Goal: Task Accomplishment & Management: Use online tool/utility

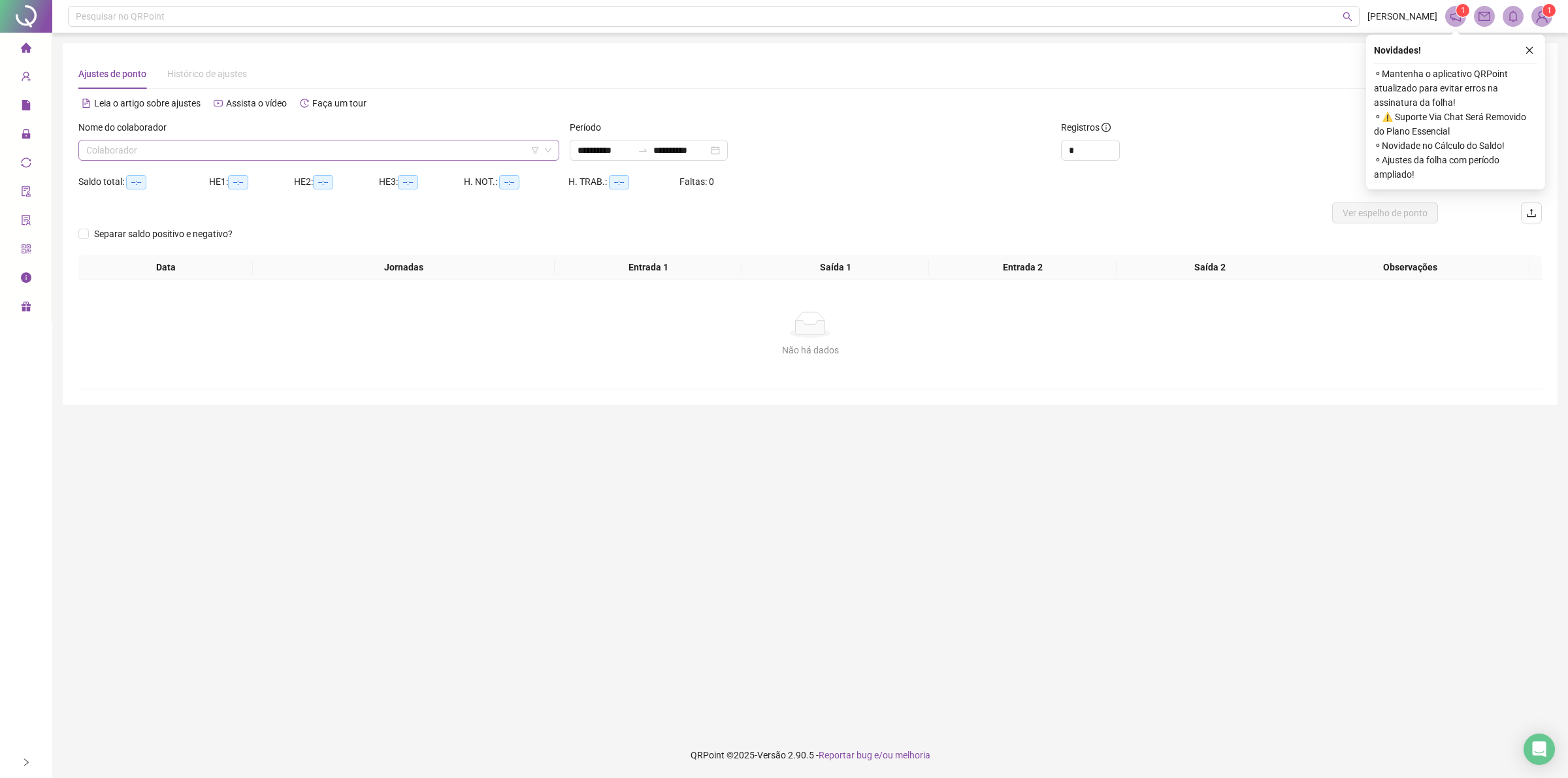
click at [337, 152] on input "search" at bounding box center [313, 150] width 453 height 20
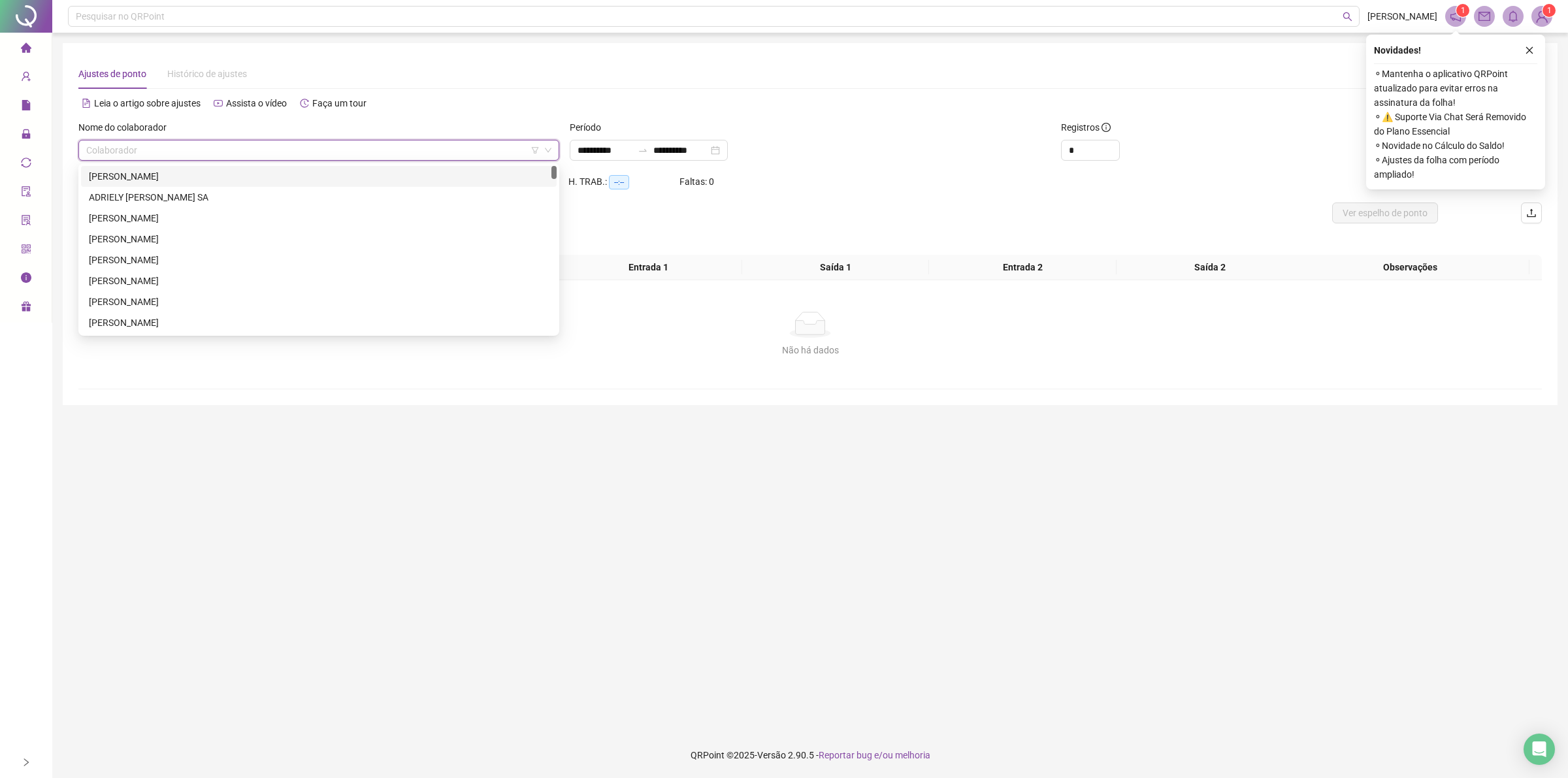
click at [178, 174] on div "[PERSON_NAME]" at bounding box center [318, 176] width 460 height 14
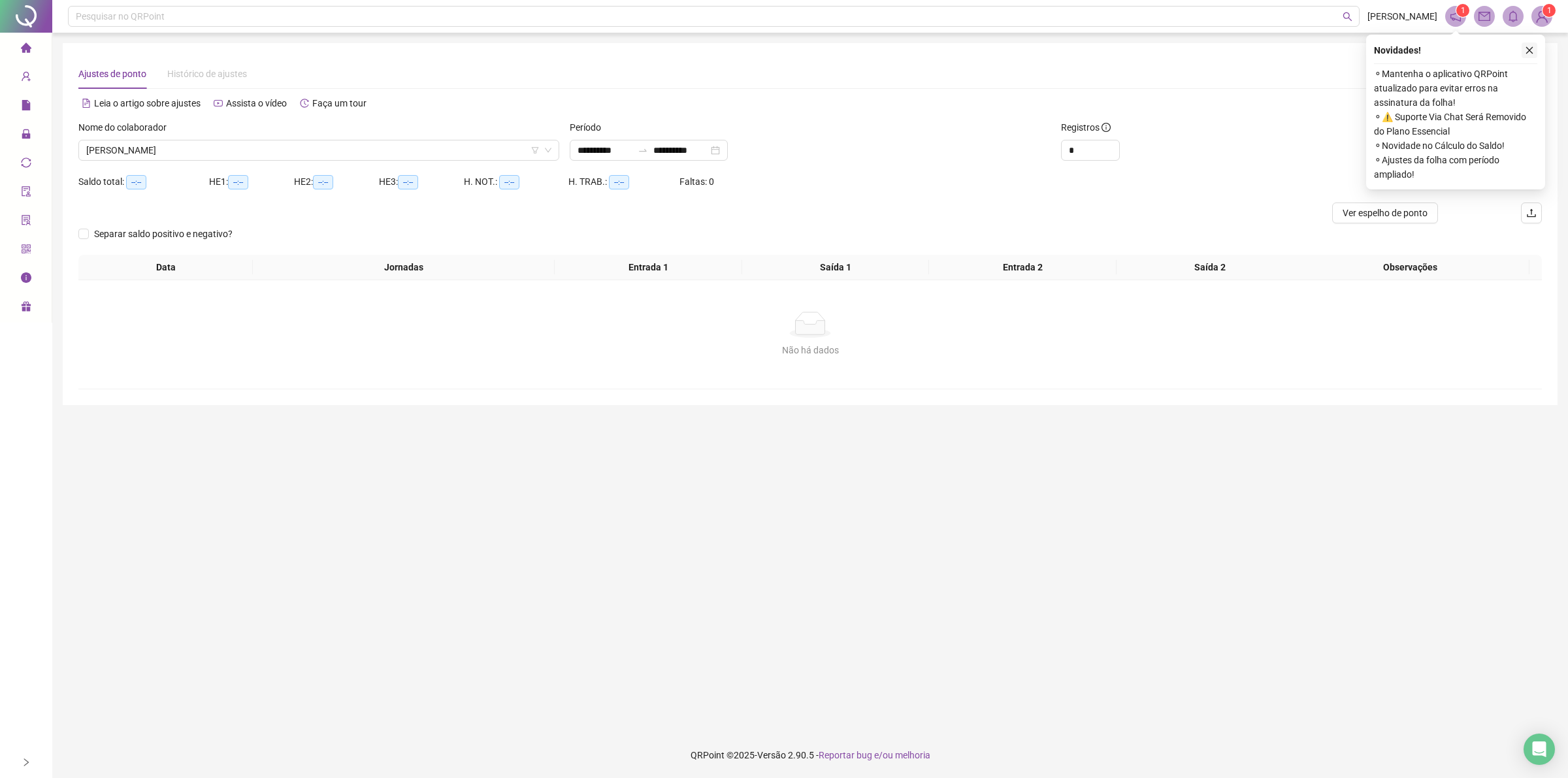
click at [1530, 56] on button "button" at bounding box center [1528, 49] width 15 height 15
click at [1448, 154] on span "Buscar registros" at bounding box center [1465, 150] width 67 height 14
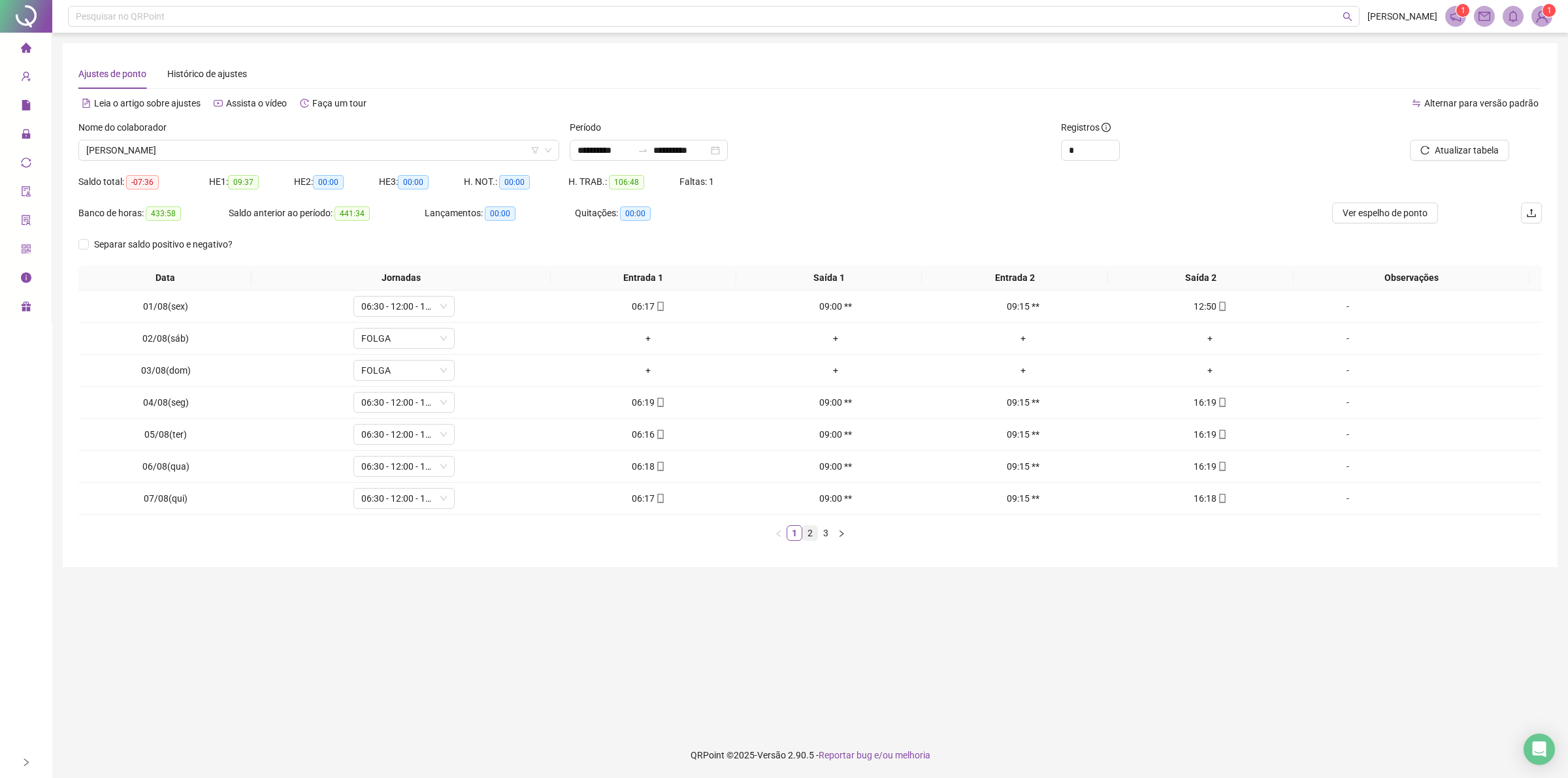
click at [811, 536] on link "2" at bounding box center [810, 533] width 14 height 14
click at [831, 531] on link "3" at bounding box center [826, 533] width 14 height 14
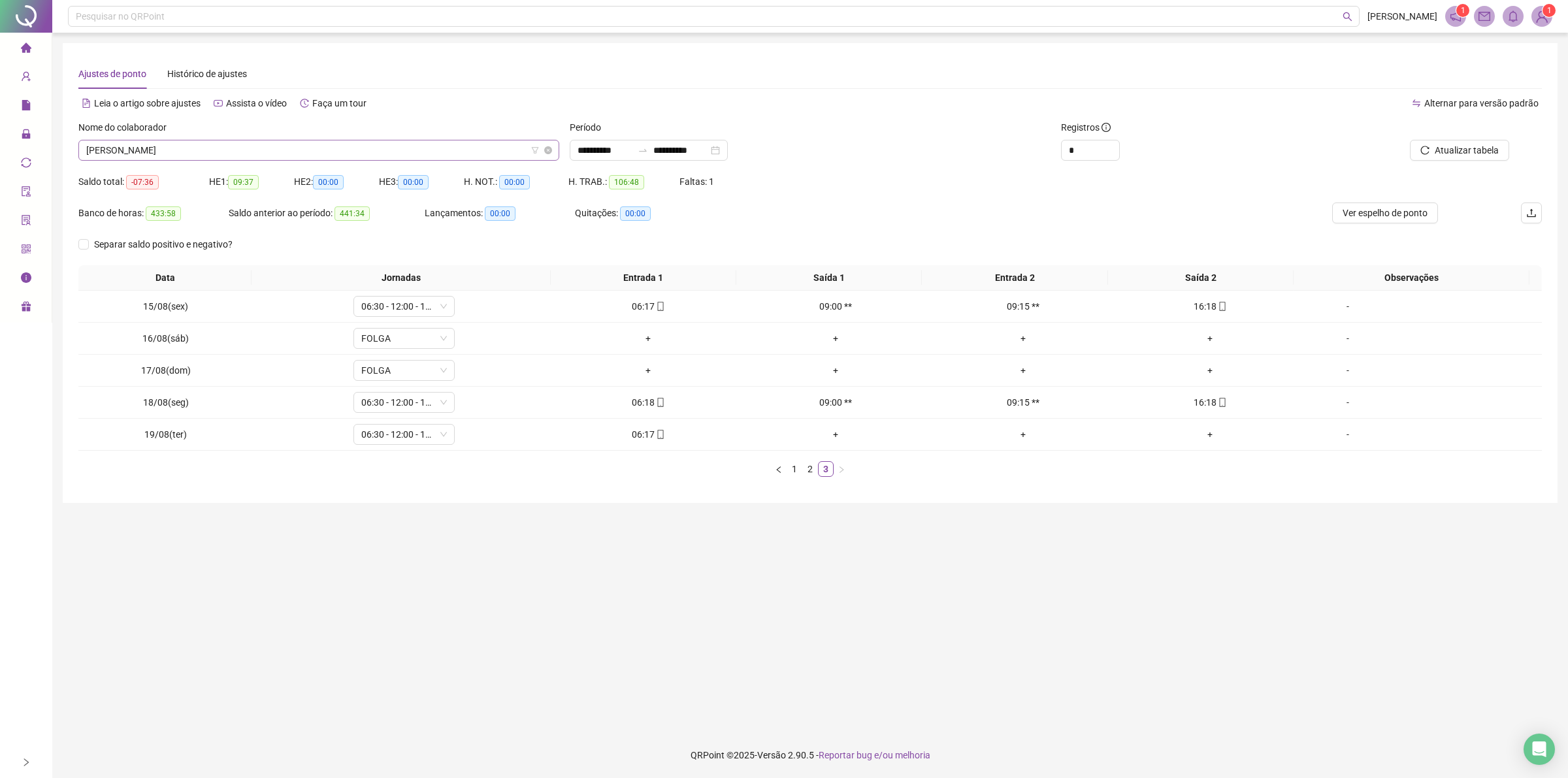
click at [328, 151] on span "[PERSON_NAME]" at bounding box center [318, 150] width 465 height 20
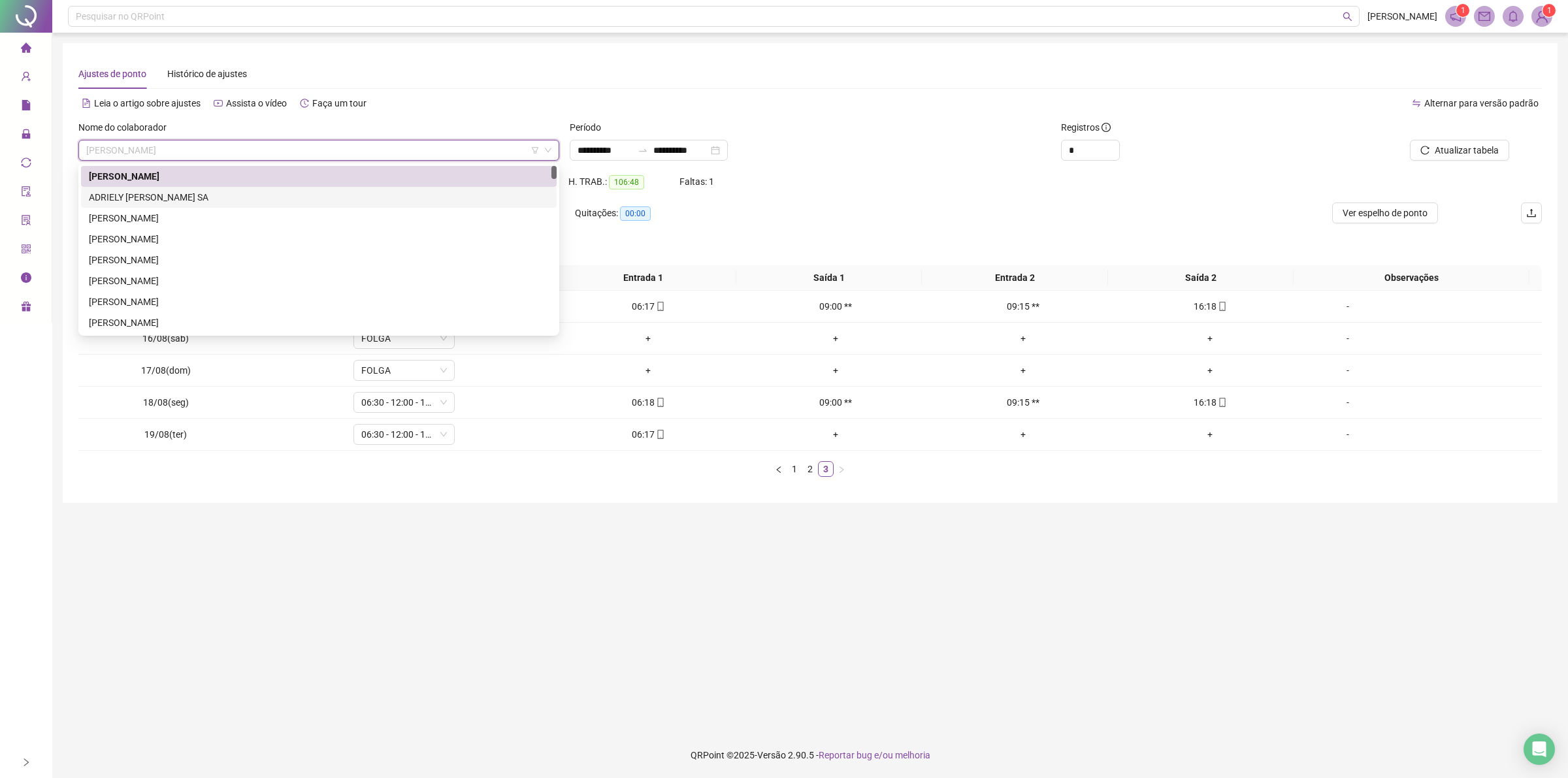
click at [249, 188] on div "ADRIELY [PERSON_NAME] SA" at bounding box center [318, 197] width 476 height 21
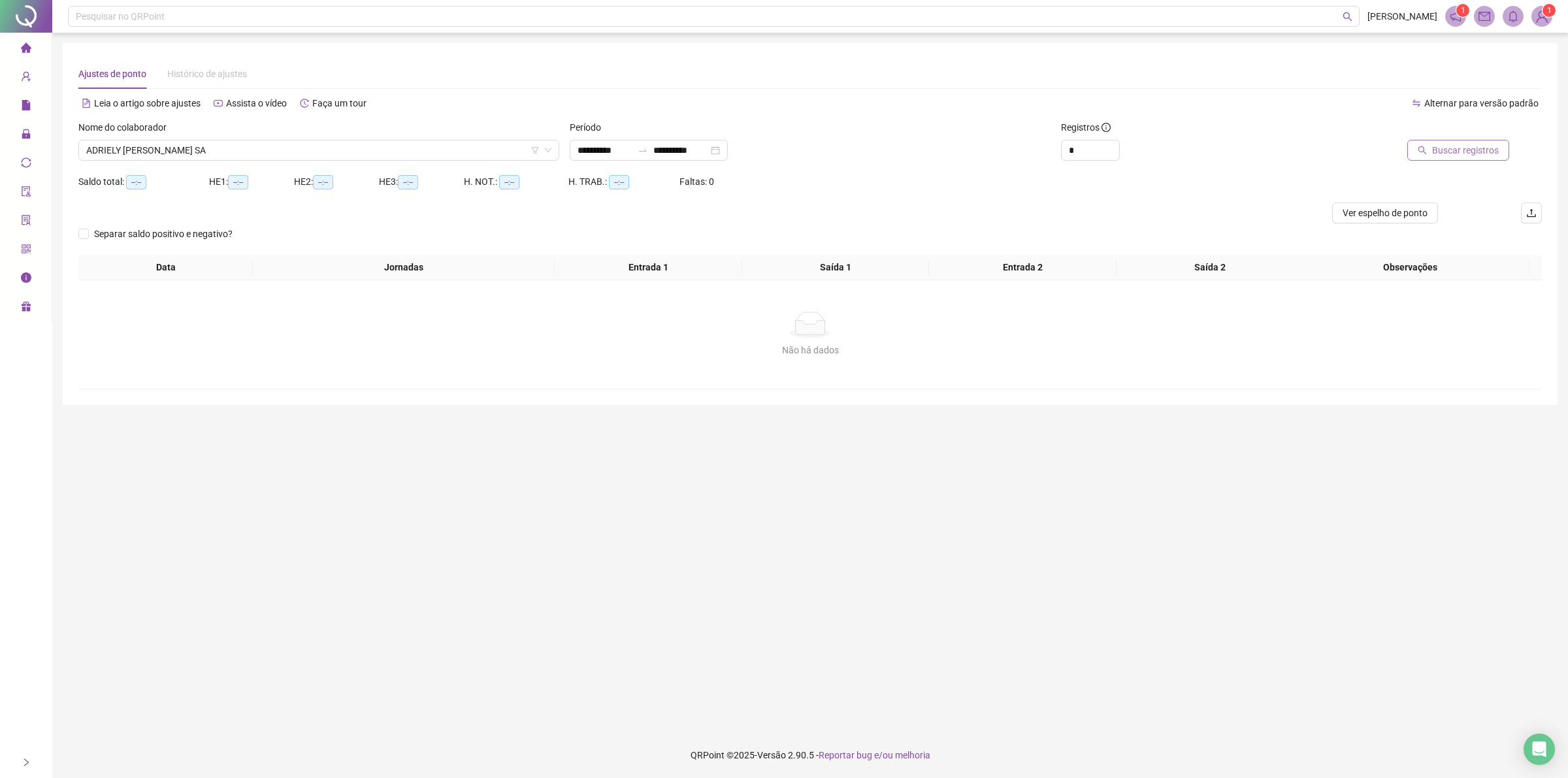
click at [1434, 147] on span "Buscar registros" at bounding box center [1465, 150] width 67 height 14
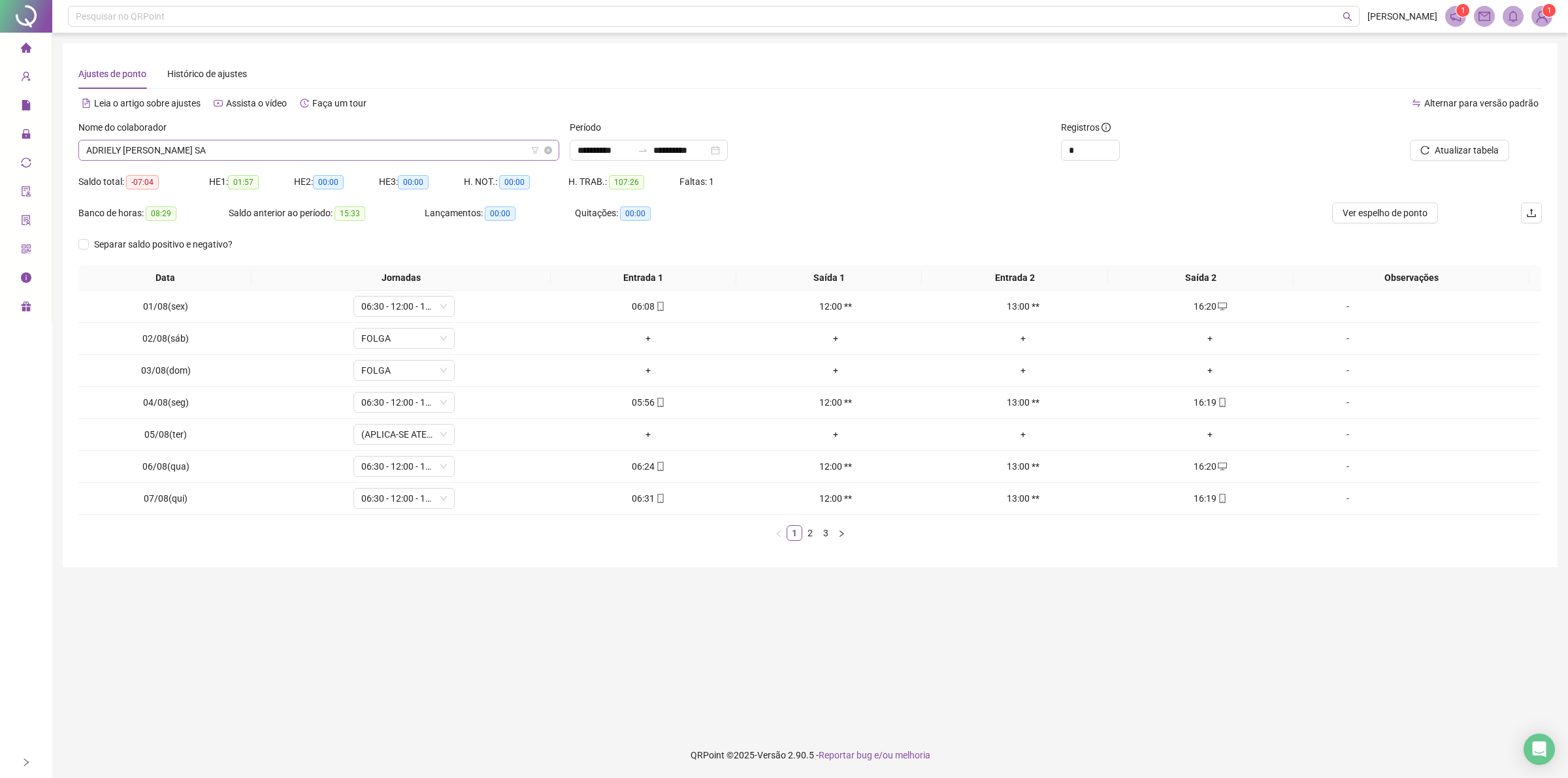
click at [397, 152] on span "ADRIELY [PERSON_NAME] SA" at bounding box center [318, 150] width 465 height 20
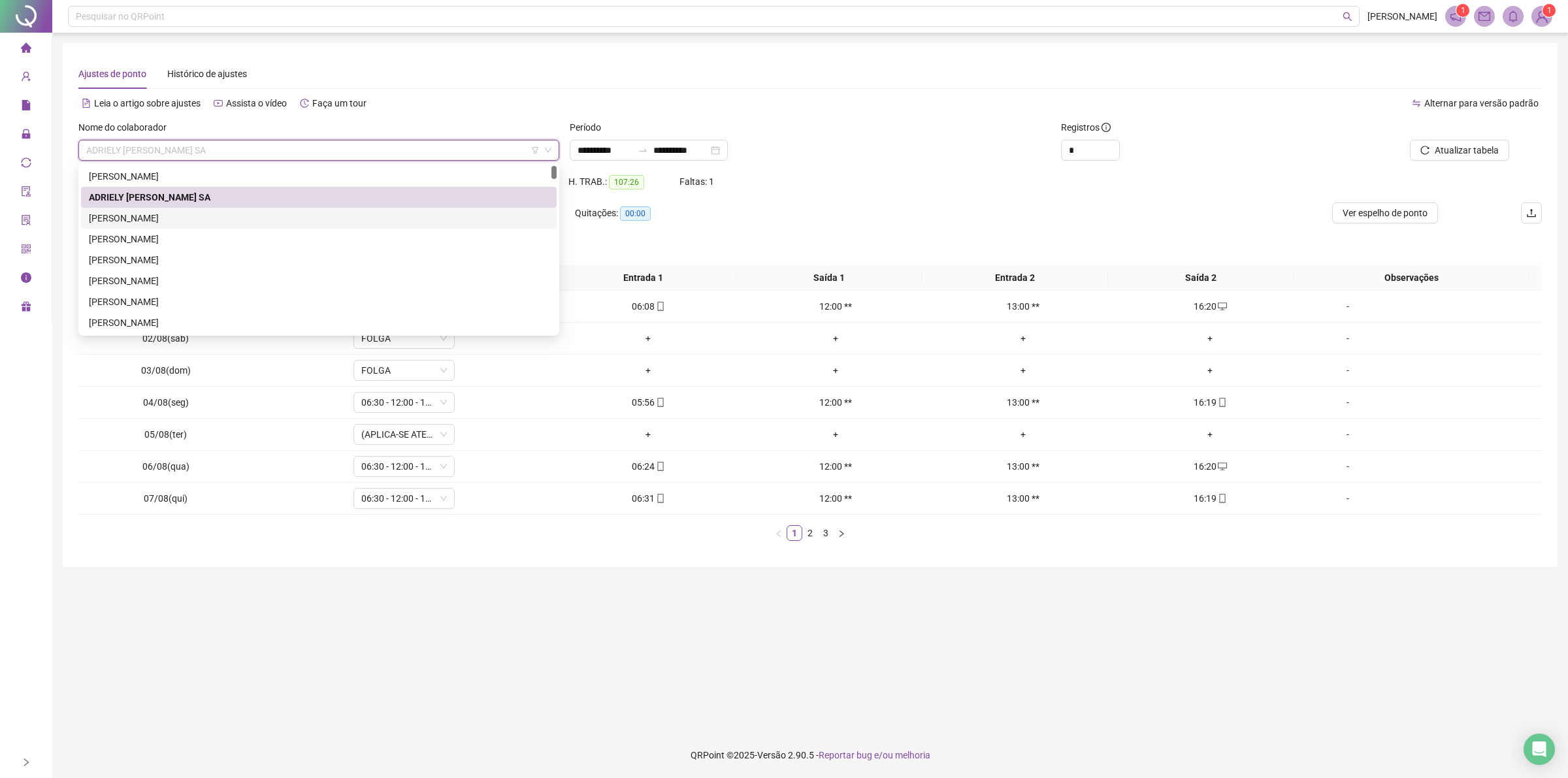
click at [229, 217] on div "[PERSON_NAME]" at bounding box center [318, 219] width 460 height 14
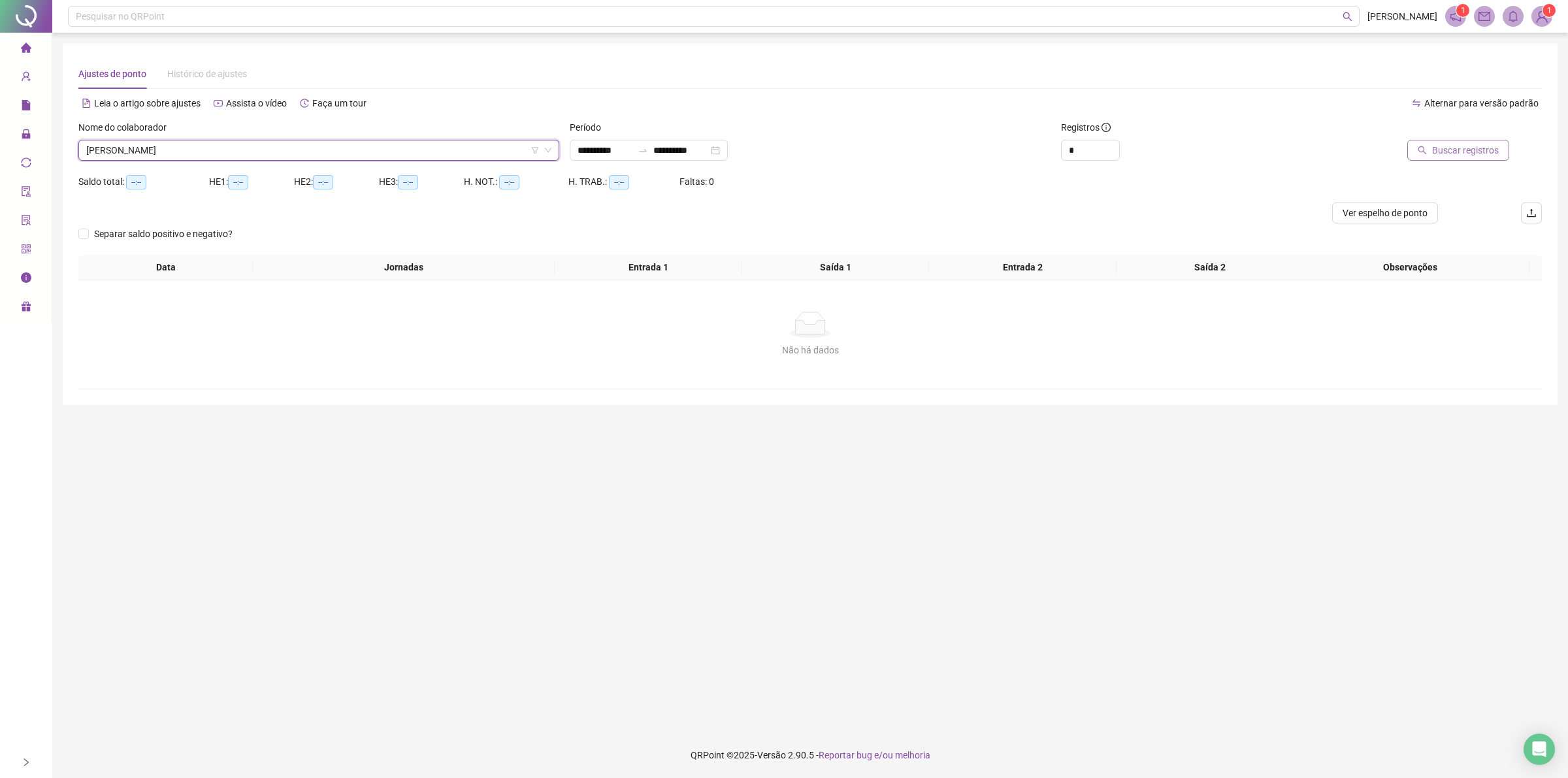
click at [1446, 147] on span "Buscar registros" at bounding box center [1465, 150] width 67 height 14
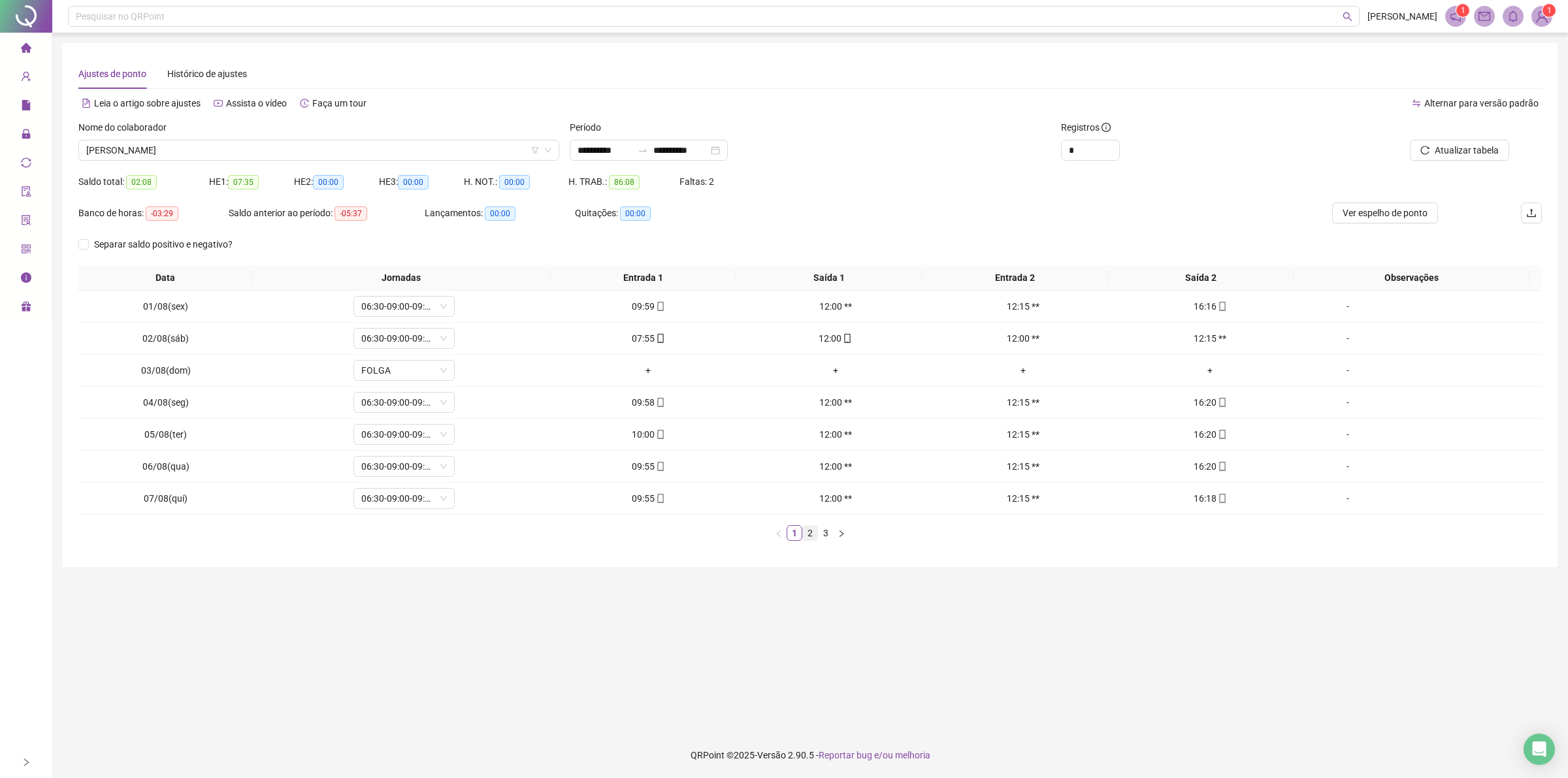
click at [808, 536] on link "2" at bounding box center [810, 533] width 14 height 14
click at [823, 533] on link "3" at bounding box center [826, 533] width 14 height 14
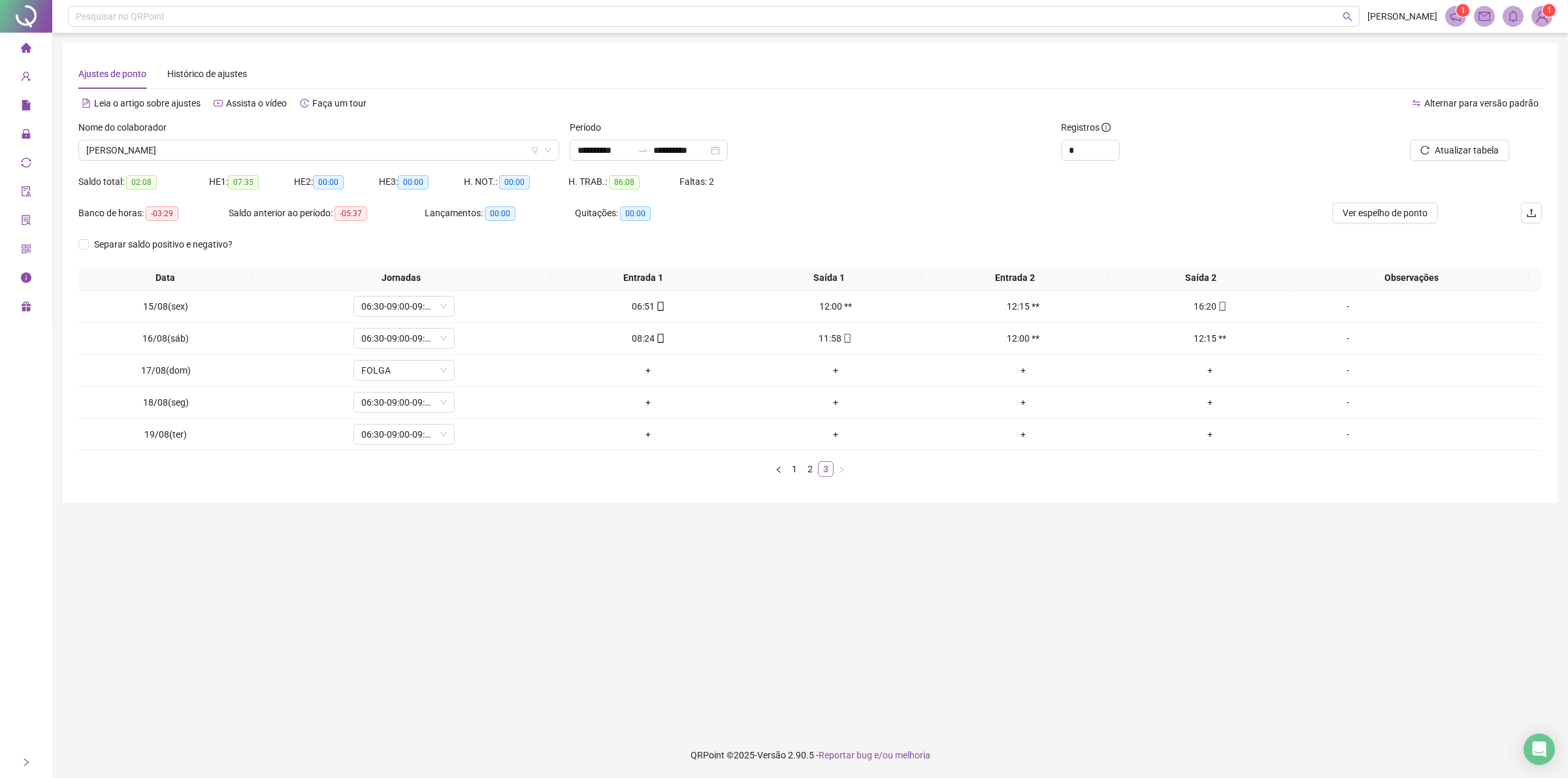
click at [823, 533] on main "**********" at bounding box center [810, 382] width 1494 height 678
click at [795, 473] on link "1" at bounding box center [794, 469] width 14 height 14
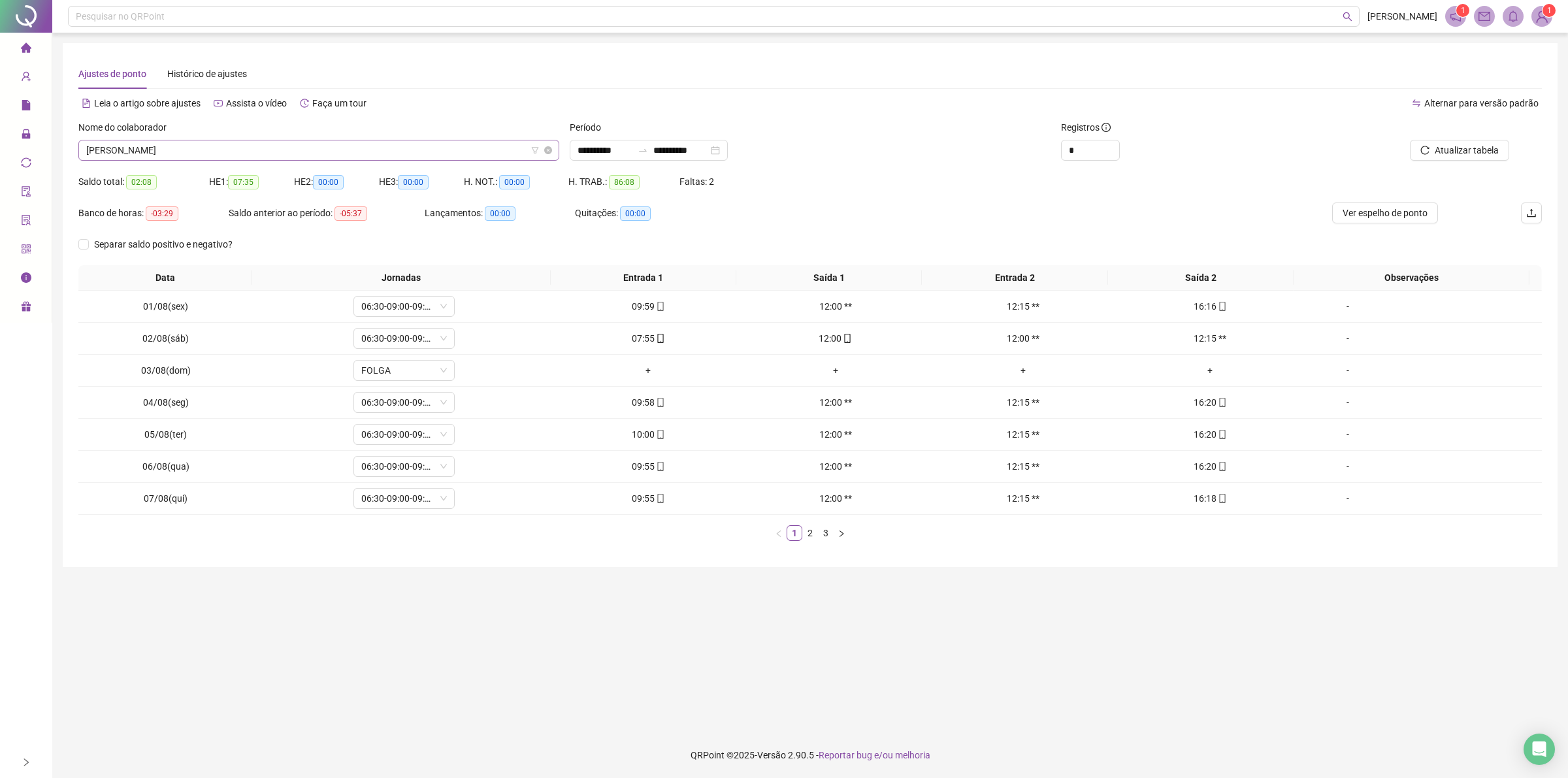
drag, startPoint x: 399, startPoint y: 125, endPoint x: 389, endPoint y: 154, distance: 30.7
click at [399, 128] on div "Nome do colaborador" at bounding box center [318, 130] width 480 height 20
click at [402, 151] on span "[PERSON_NAME]" at bounding box center [318, 150] width 465 height 20
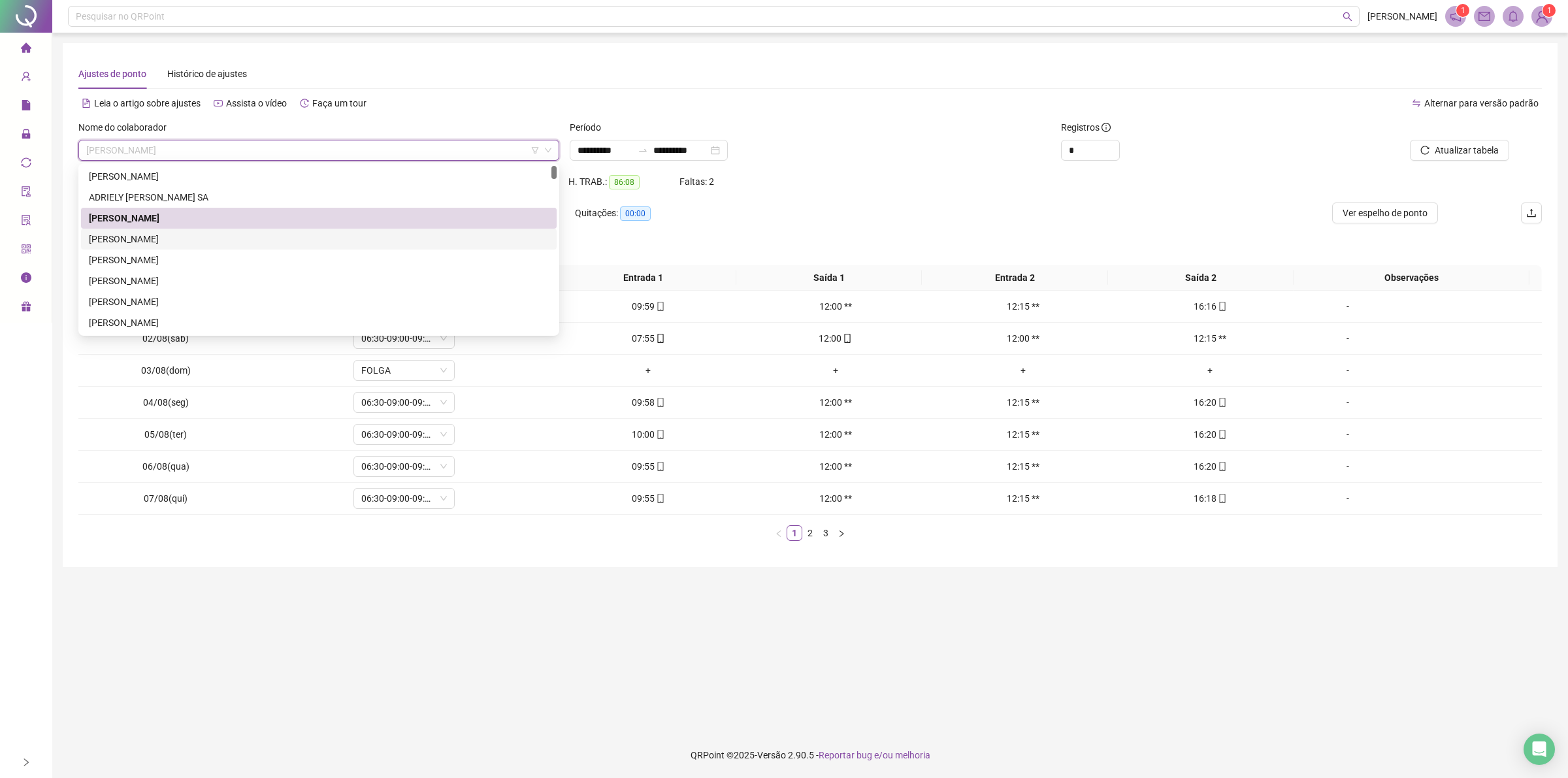
click at [213, 239] on div "[PERSON_NAME]" at bounding box center [318, 239] width 460 height 14
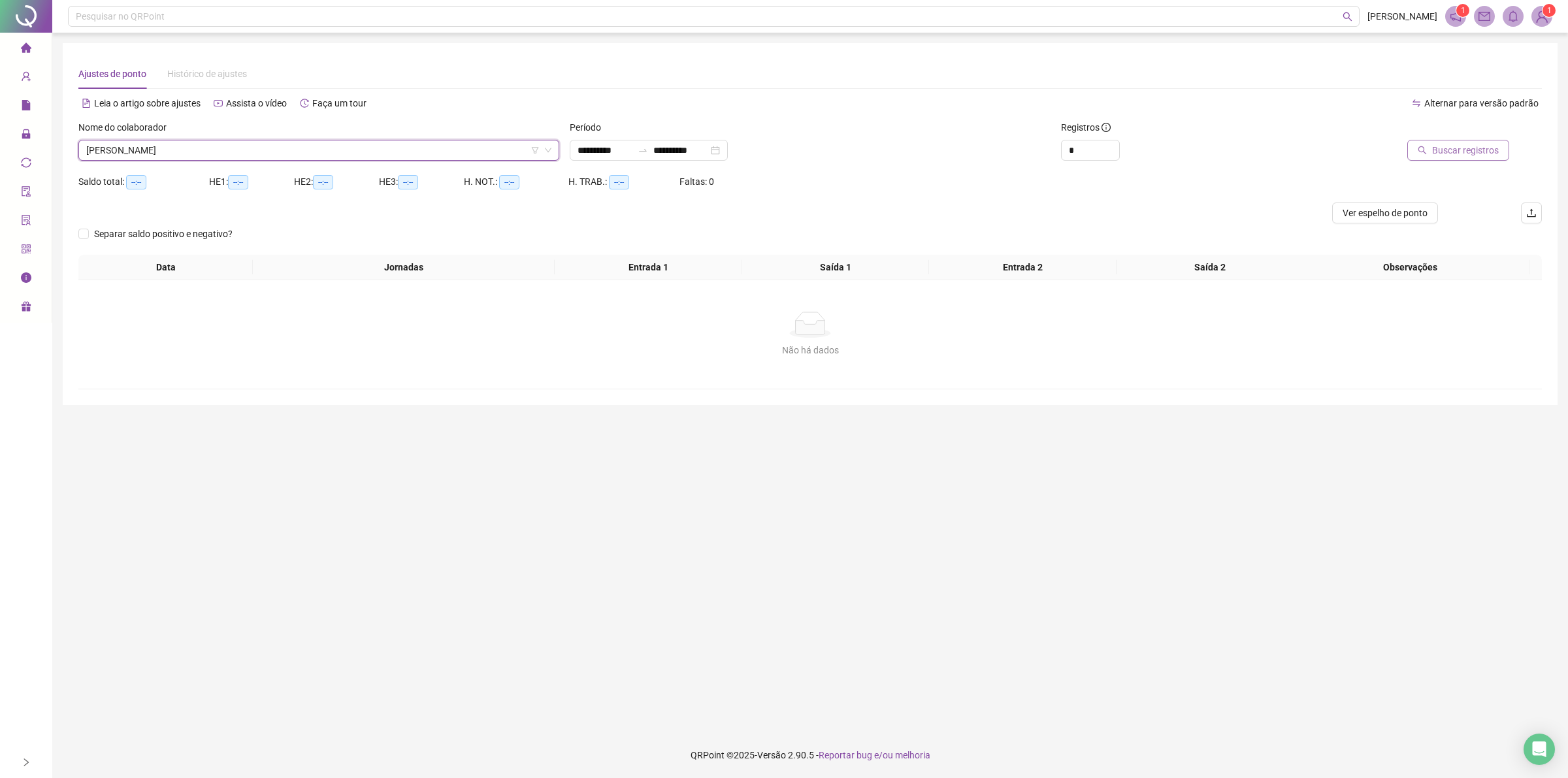
click at [1446, 152] on span "Buscar registros" at bounding box center [1465, 150] width 67 height 14
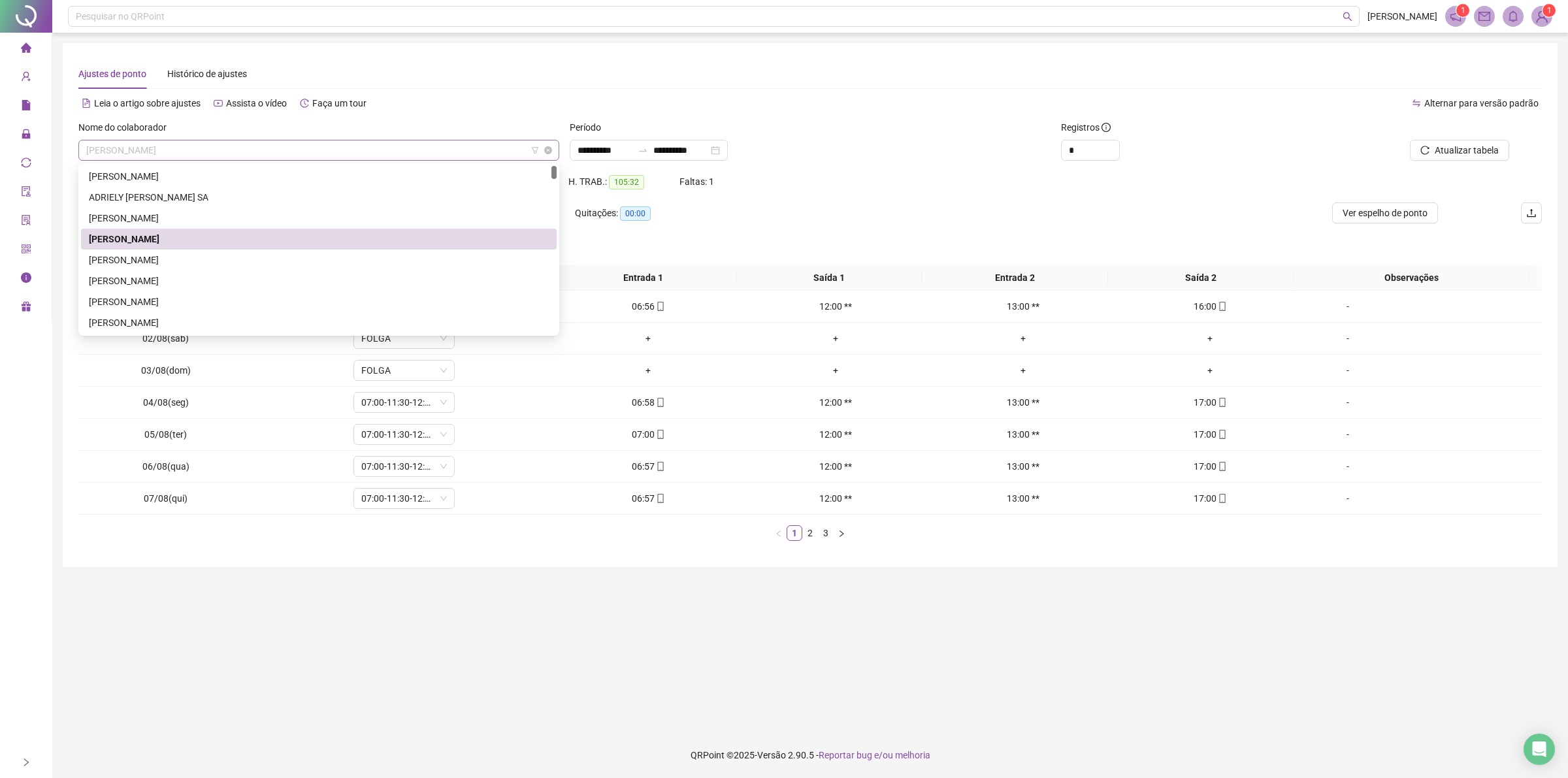
click at [290, 156] on span "[PERSON_NAME]" at bounding box center [318, 150] width 465 height 20
click at [259, 262] on div "[PERSON_NAME]" at bounding box center [318, 260] width 460 height 14
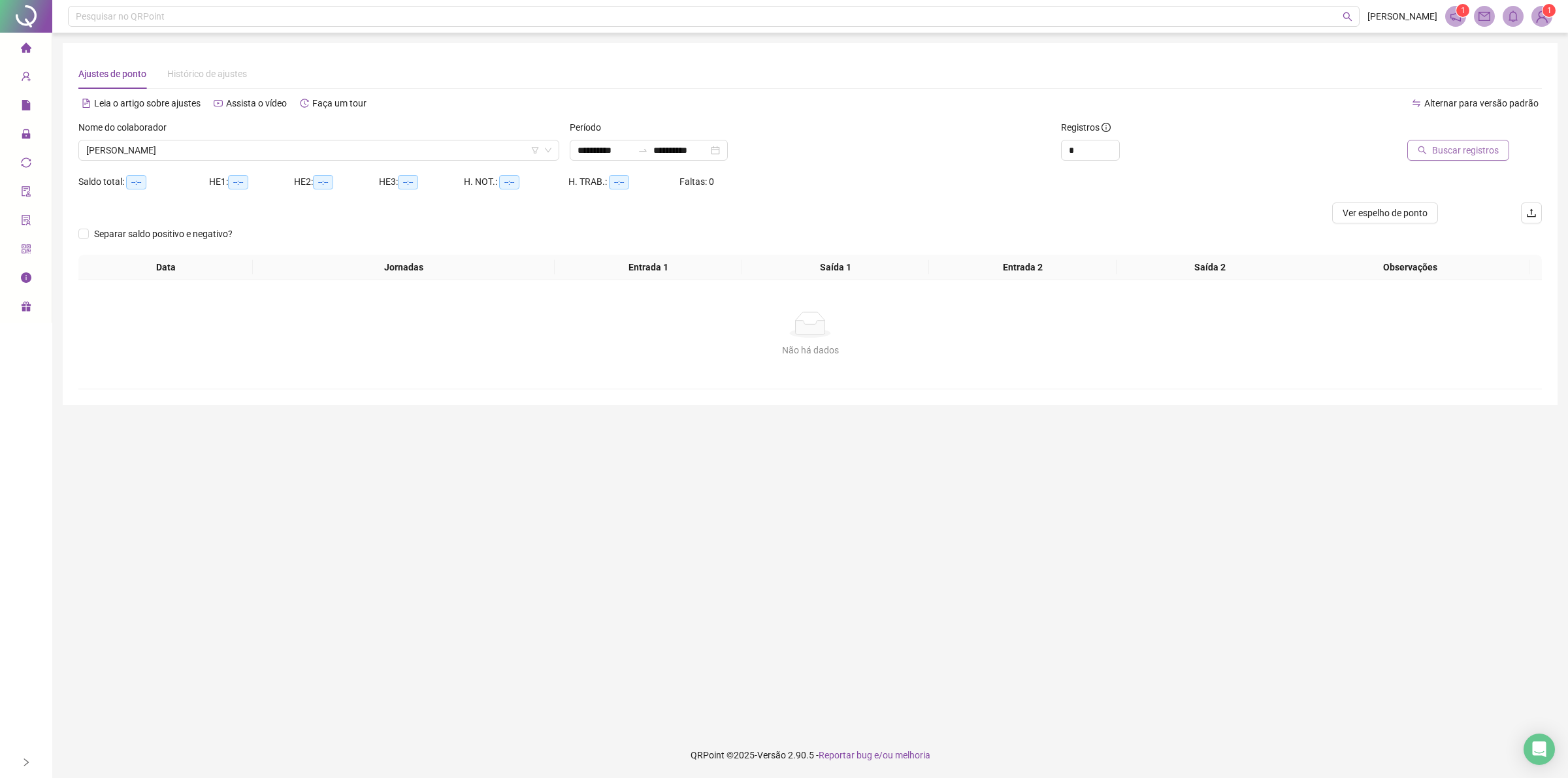
click at [1473, 154] on span "Buscar registros" at bounding box center [1465, 150] width 67 height 14
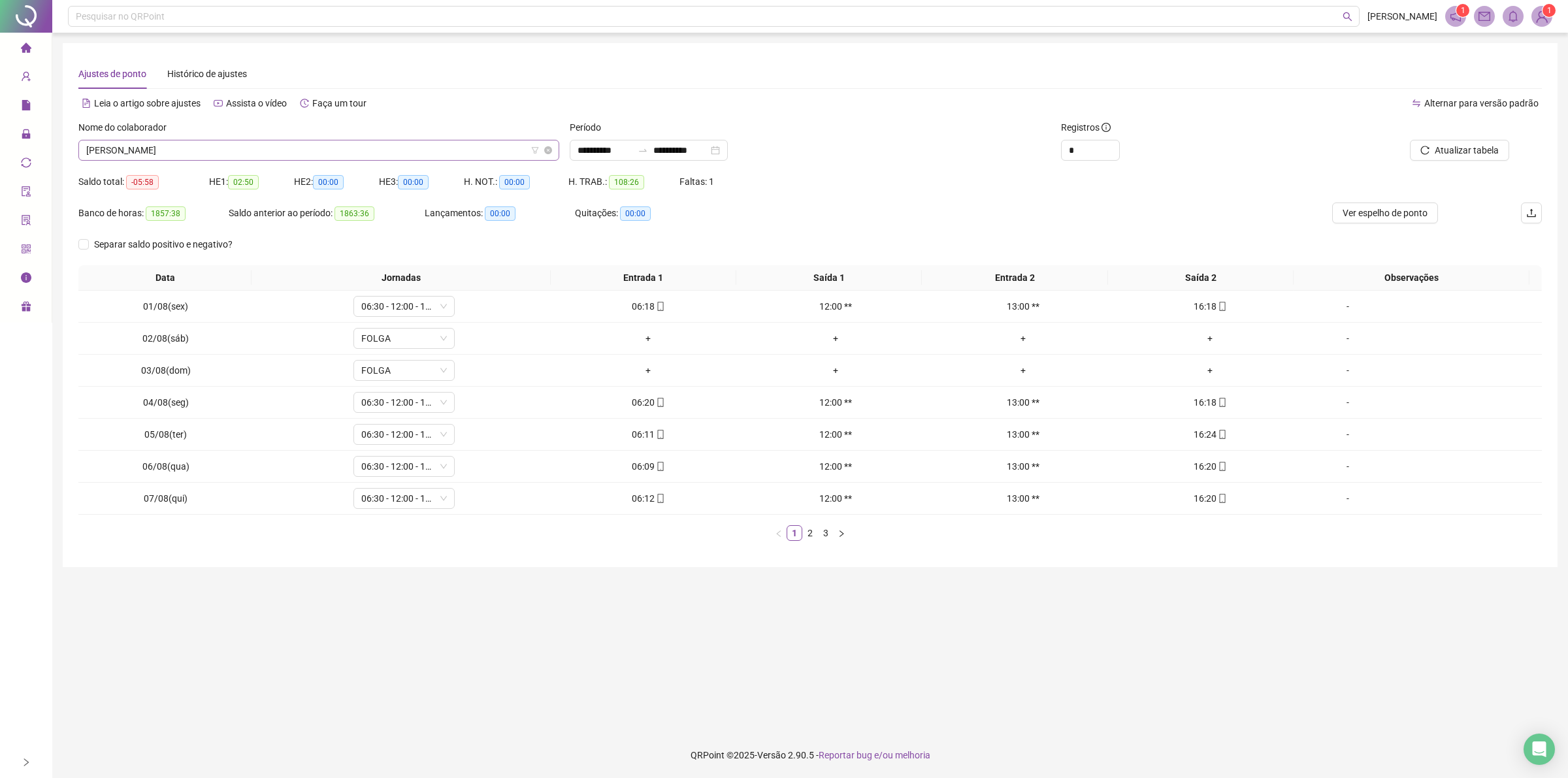
click at [385, 146] on span "[PERSON_NAME]" at bounding box center [318, 150] width 465 height 20
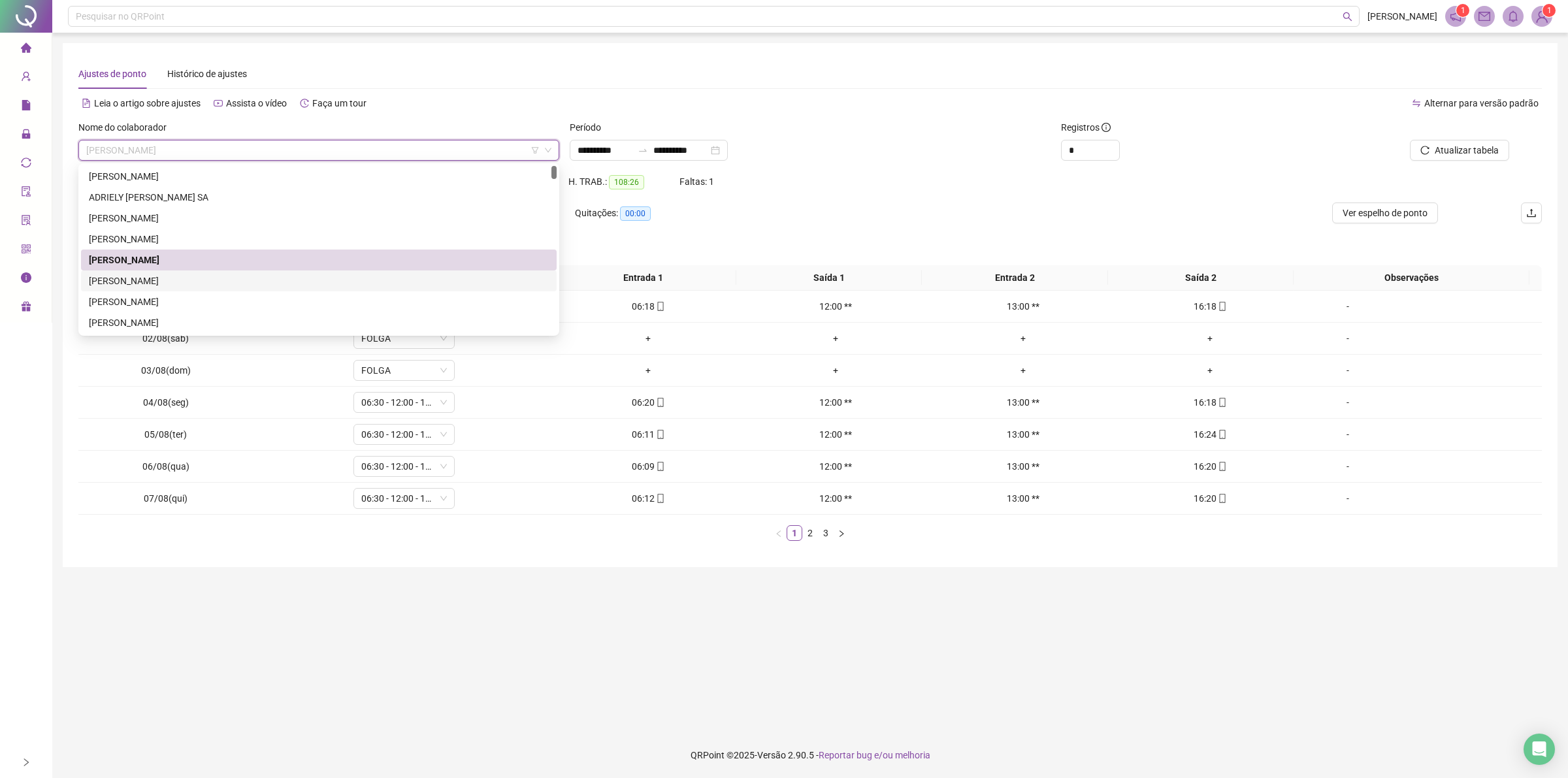
click at [167, 282] on div "[PERSON_NAME]" at bounding box center [318, 281] width 460 height 14
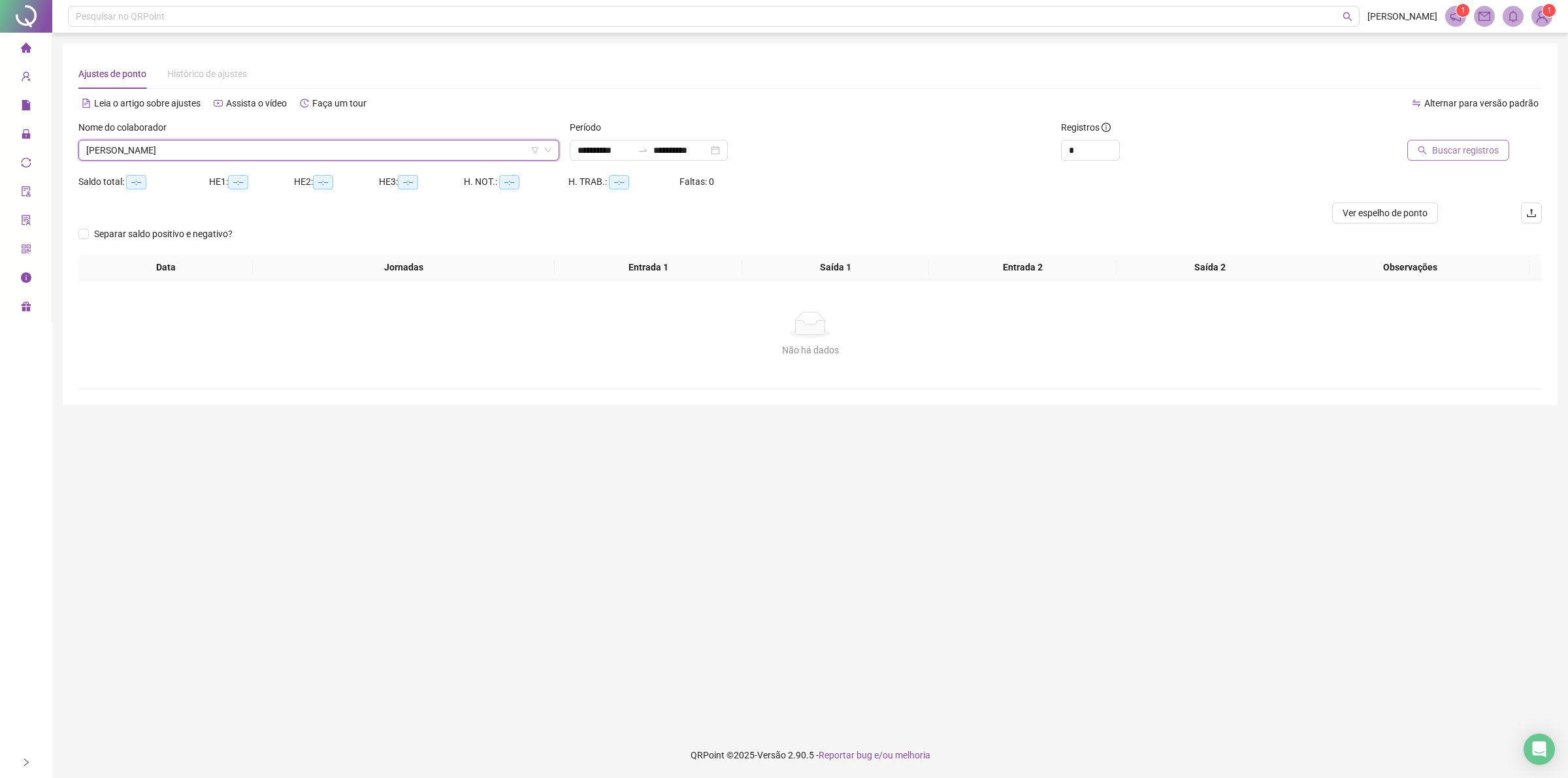
click at [1474, 140] on button "Buscar registros" at bounding box center [1457, 149] width 102 height 21
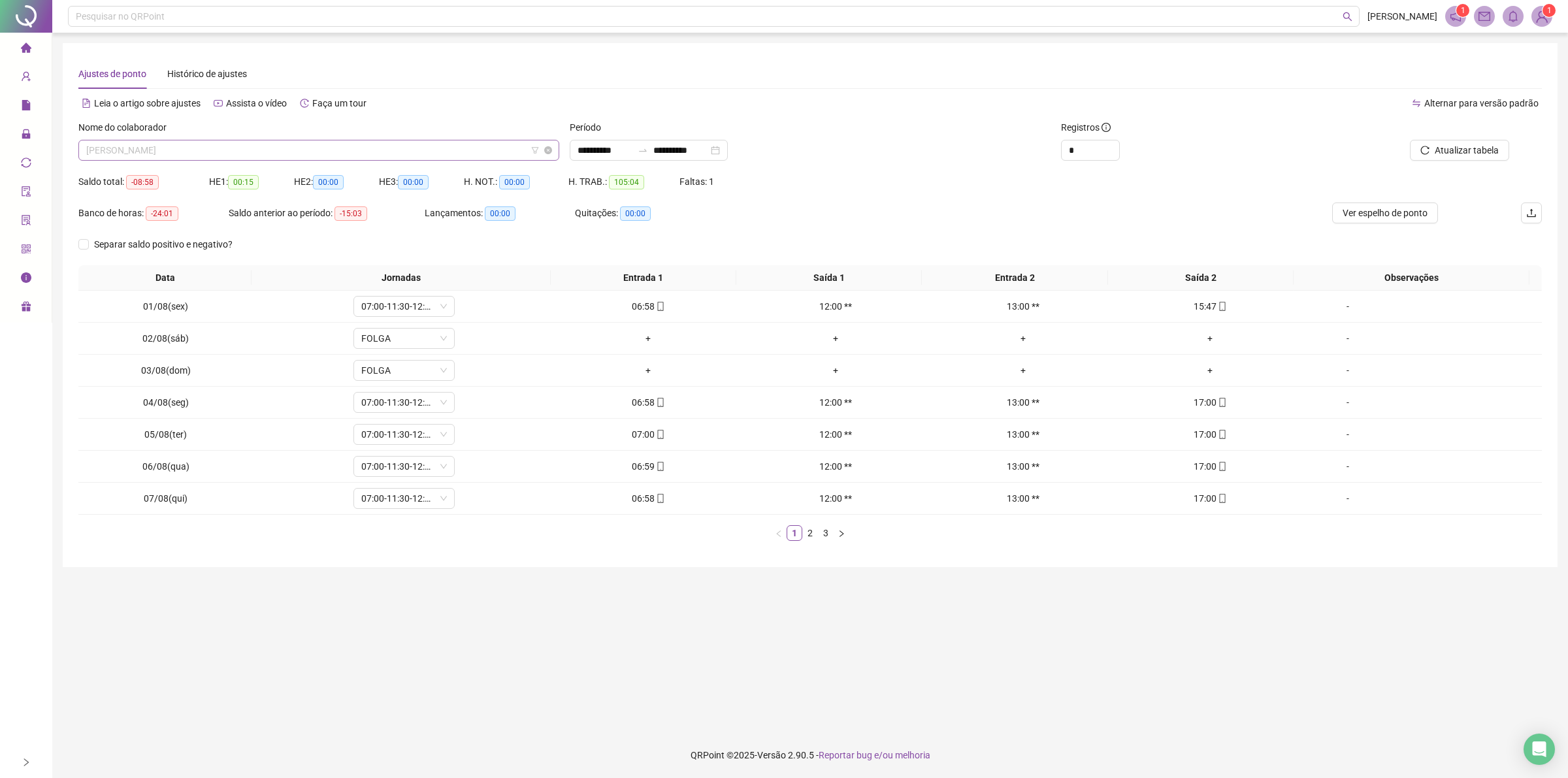
click at [309, 144] on span "[PERSON_NAME]" at bounding box center [318, 150] width 465 height 20
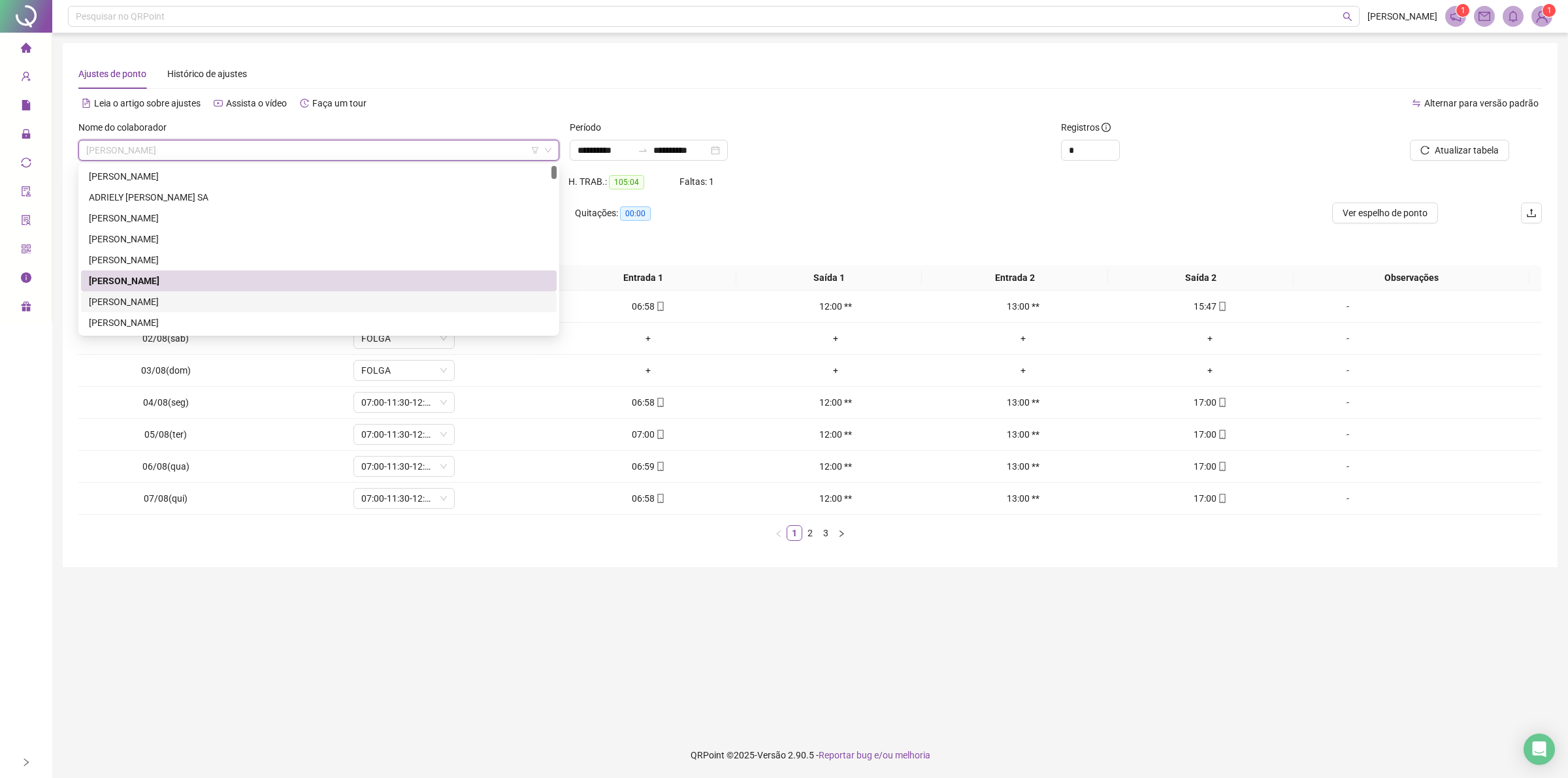
click at [140, 291] on div "[PERSON_NAME]" at bounding box center [318, 281] width 476 height 21
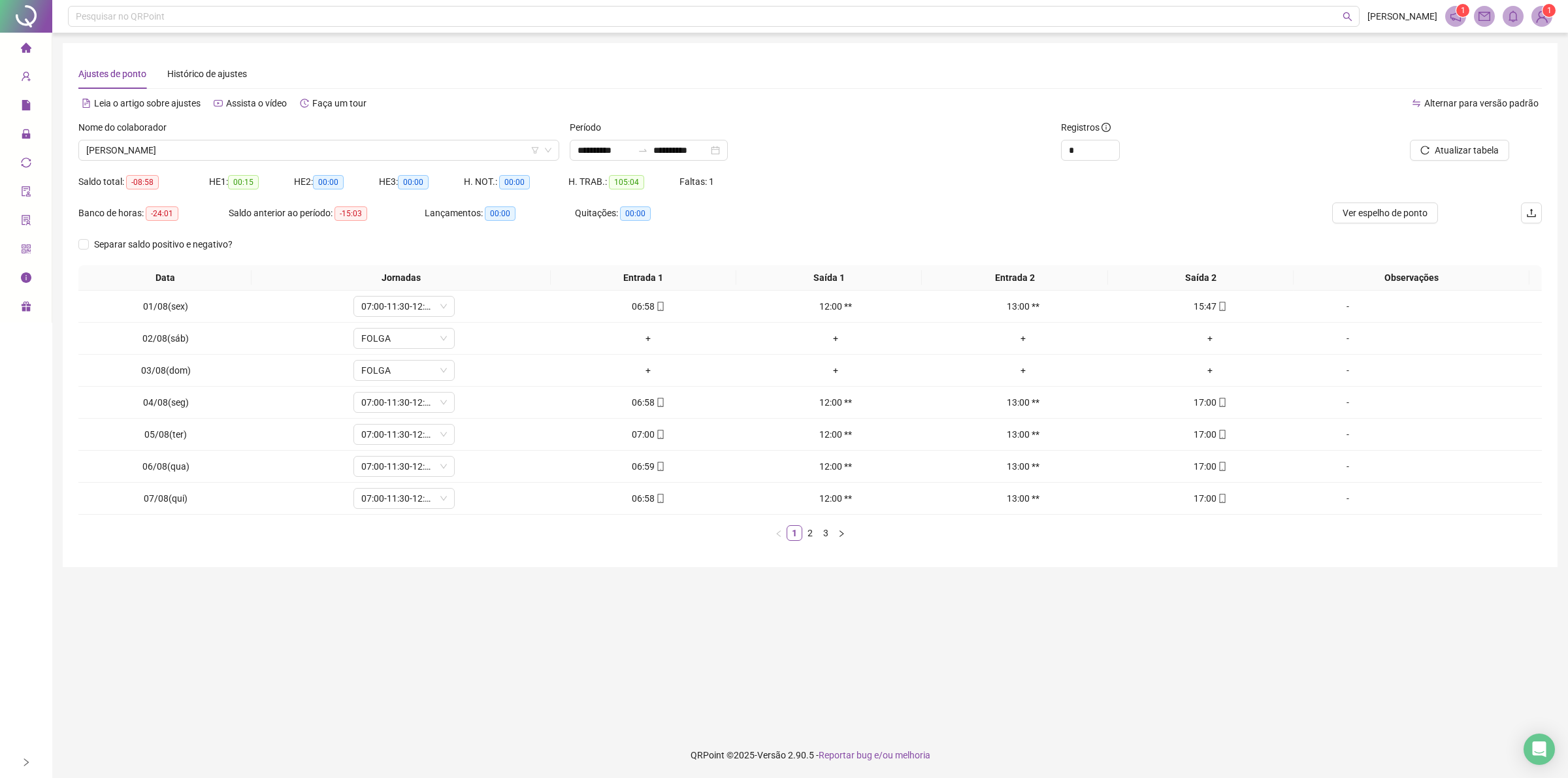
click at [324, 138] on div "Nome do colaborador" at bounding box center [318, 130] width 480 height 20
click at [322, 146] on span "[PERSON_NAME]" at bounding box center [318, 150] width 465 height 20
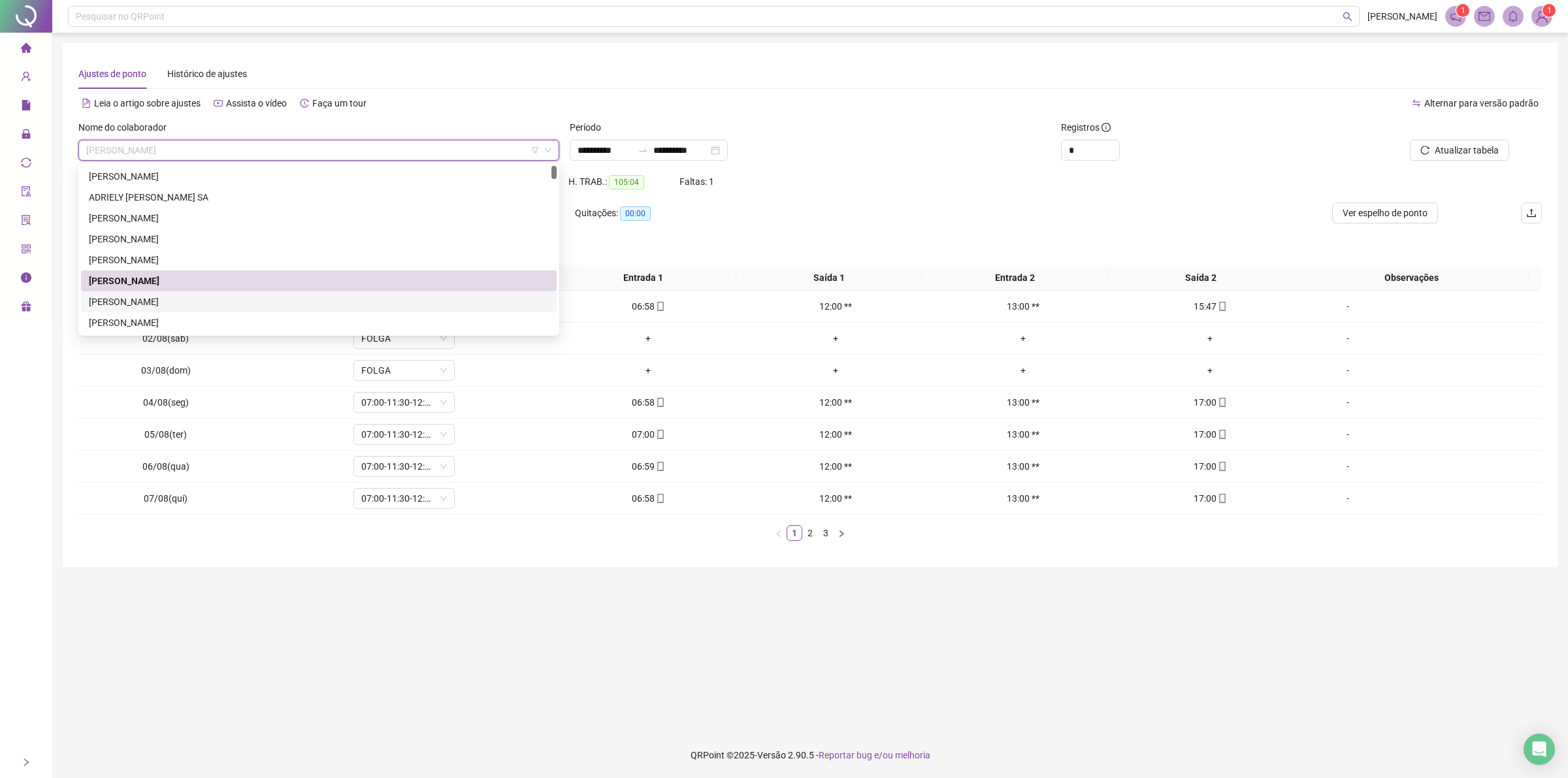
click at [187, 304] on div "[PERSON_NAME]" at bounding box center [318, 301] width 460 height 14
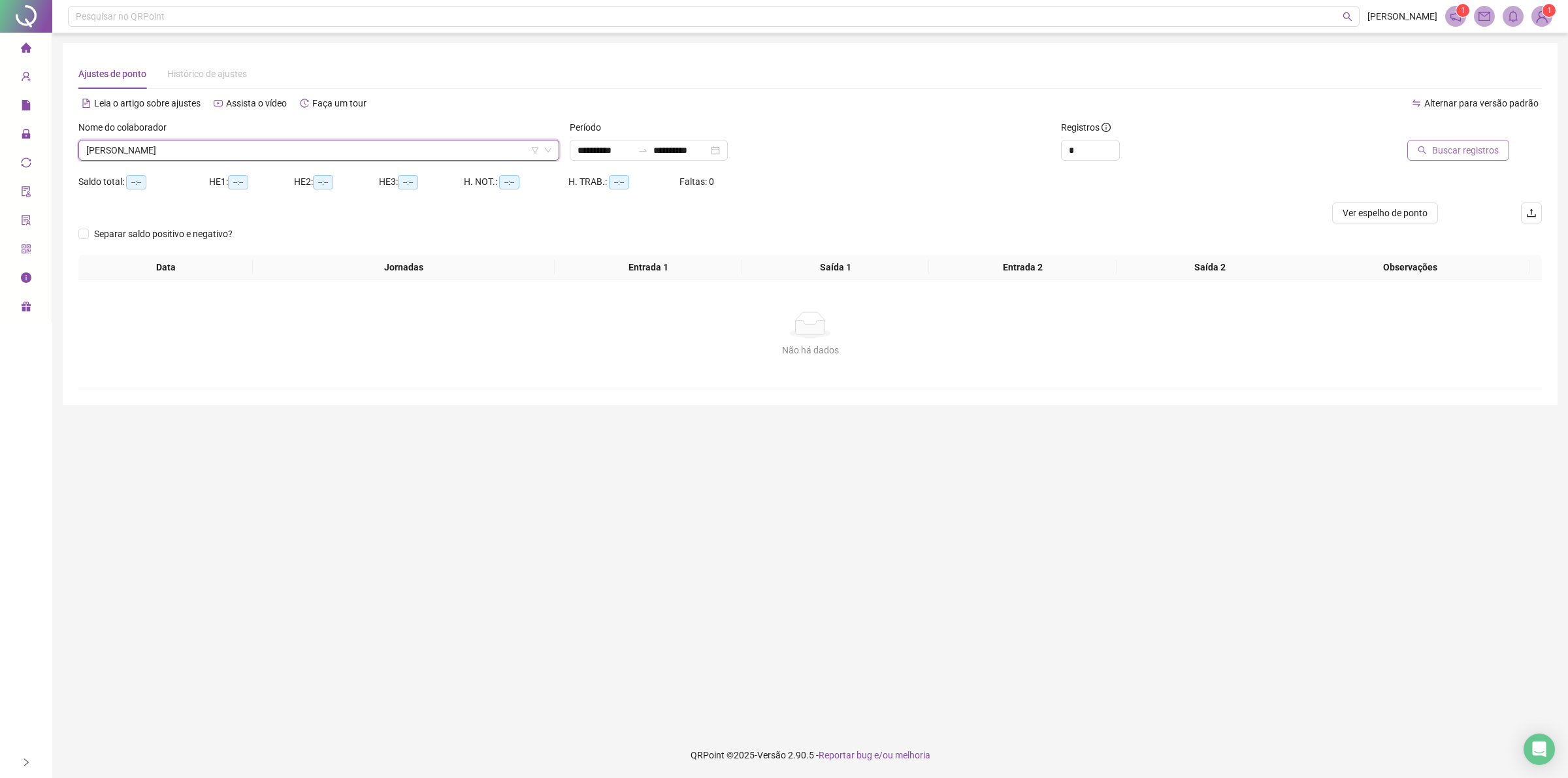
click at [1455, 152] on span "Buscar registros" at bounding box center [1465, 150] width 67 height 14
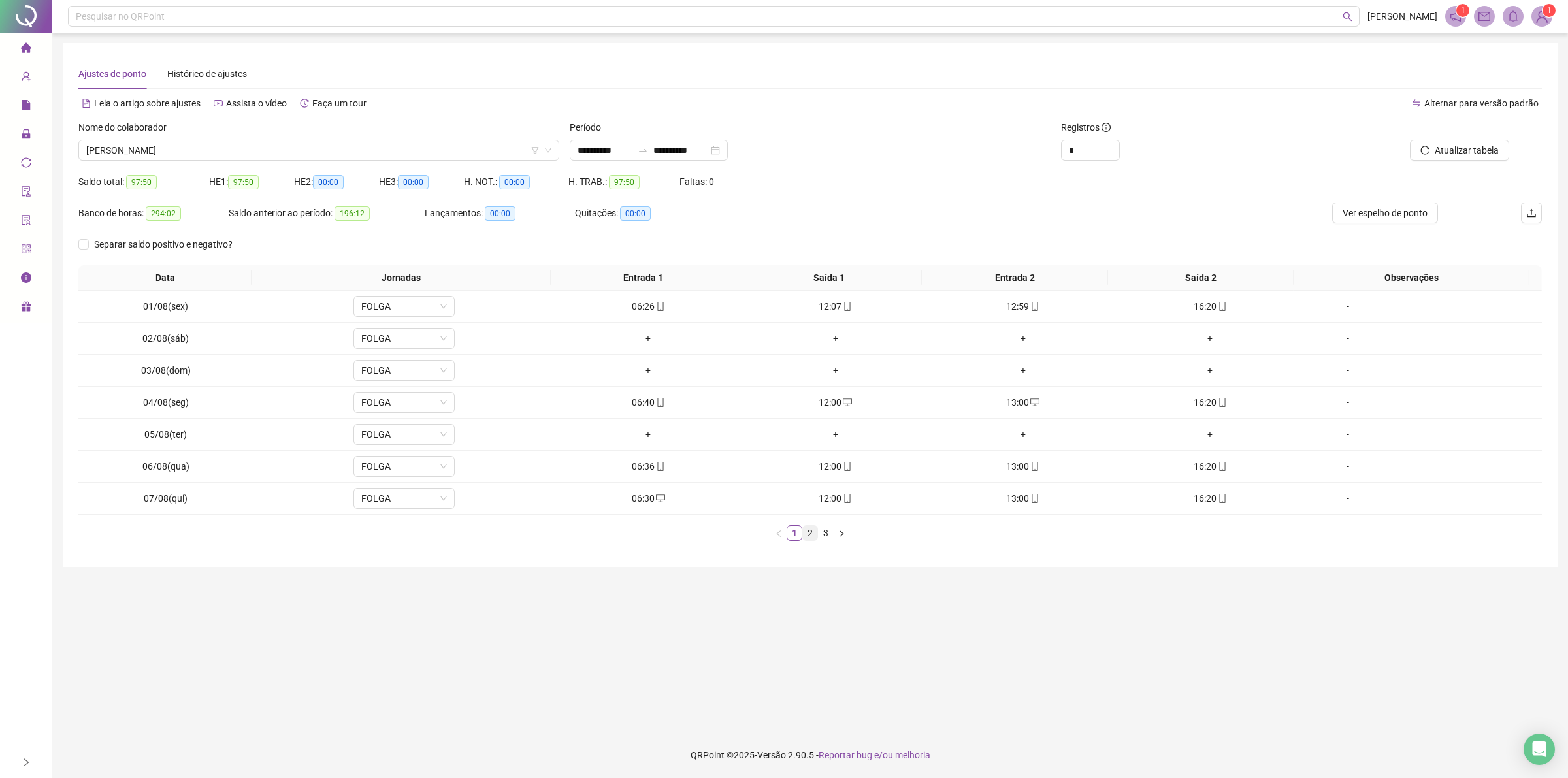
click at [811, 528] on link "2" at bounding box center [810, 533] width 14 height 14
click at [820, 528] on link "3" at bounding box center [826, 533] width 14 height 14
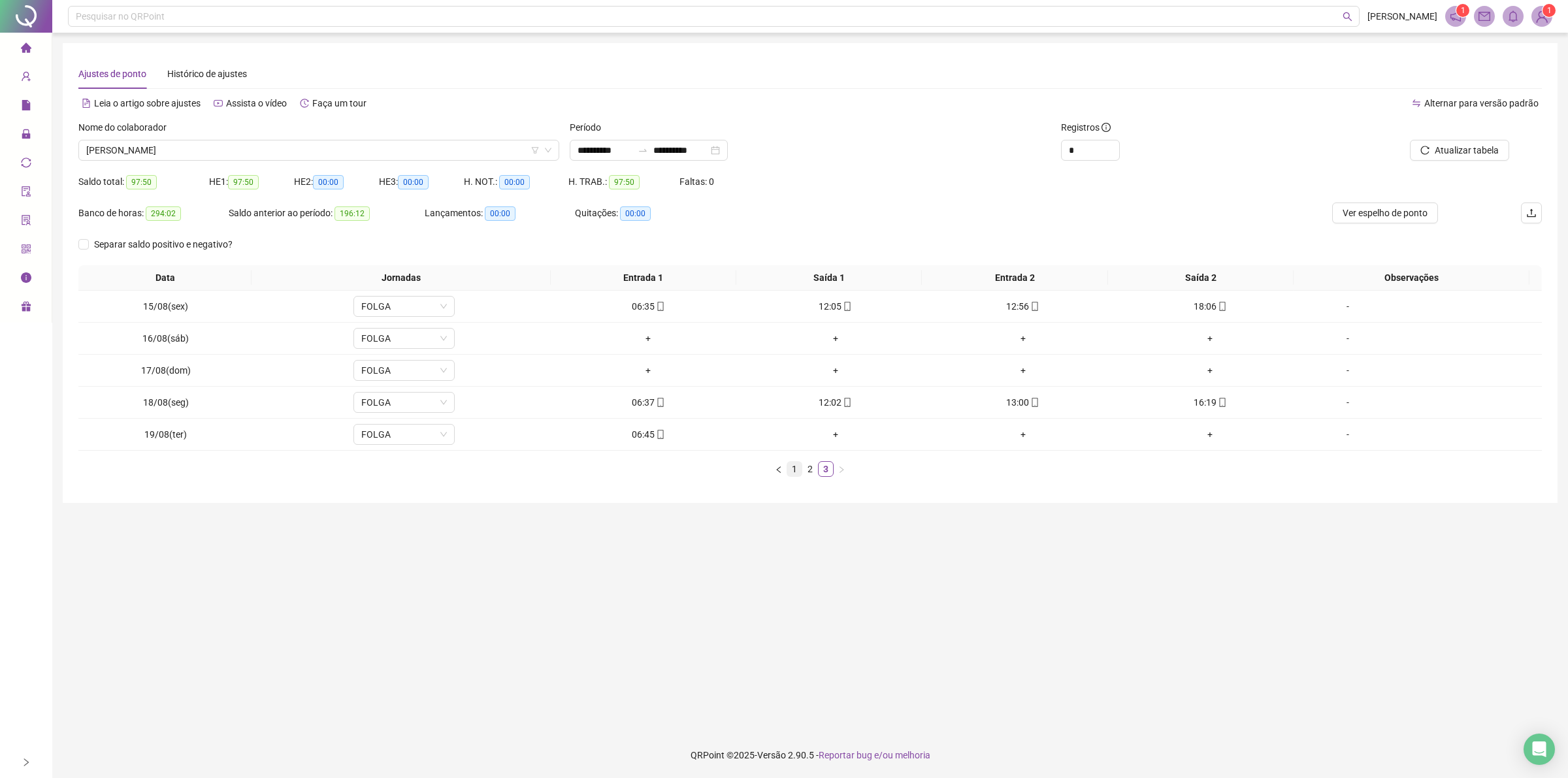
click at [793, 468] on link "1" at bounding box center [794, 469] width 14 height 14
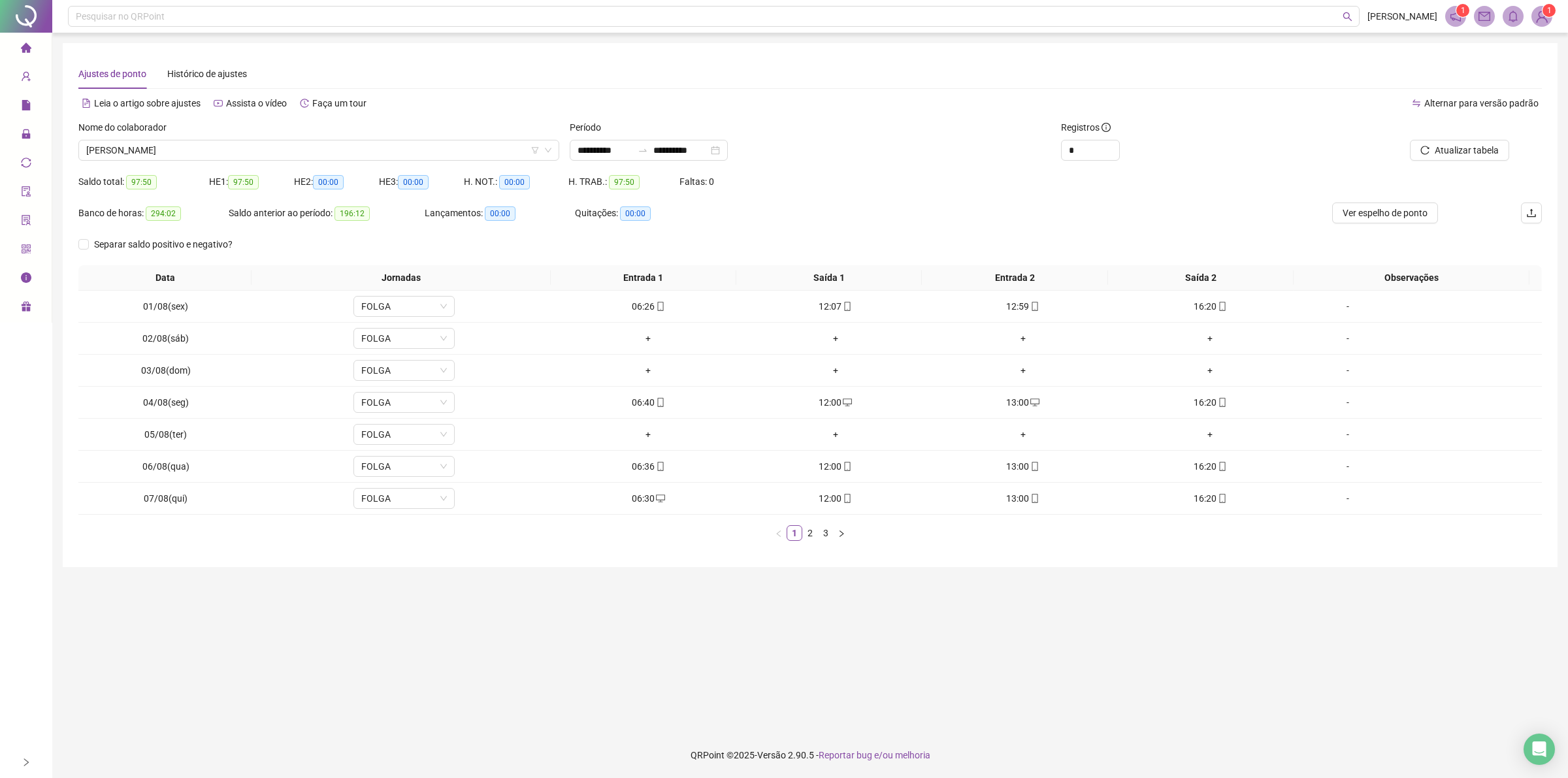
click at [358, 129] on div "Nome do colaborador" at bounding box center [318, 130] width 480 height 20
click at [356, 142] on span "[PERSON_NAME]" at bounding box center [318, 150] width 465 height 20
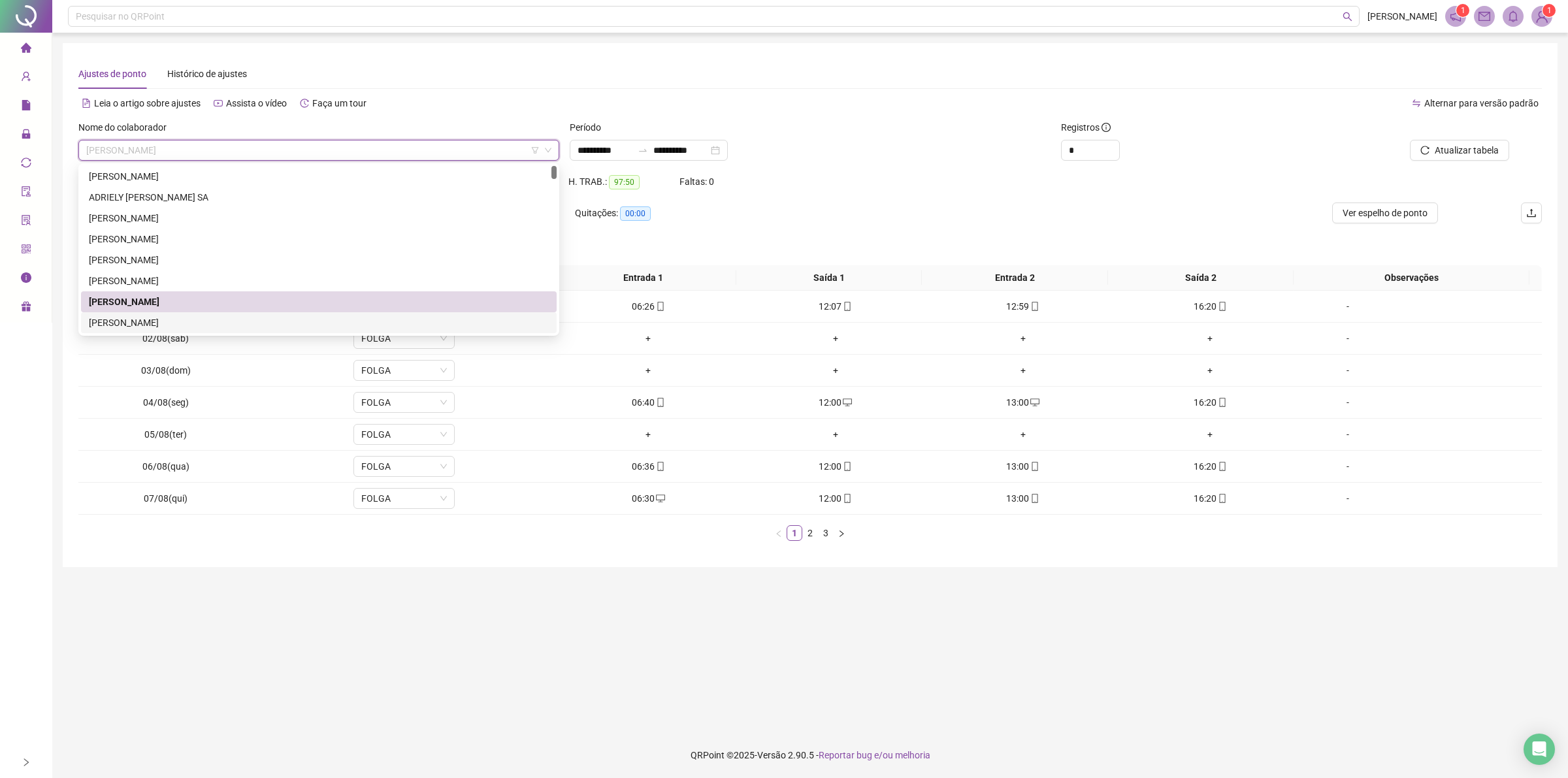
click at [158, 322] on div "[PERSON_NAME]" at bounding box center [318, 323] width 460 height 14
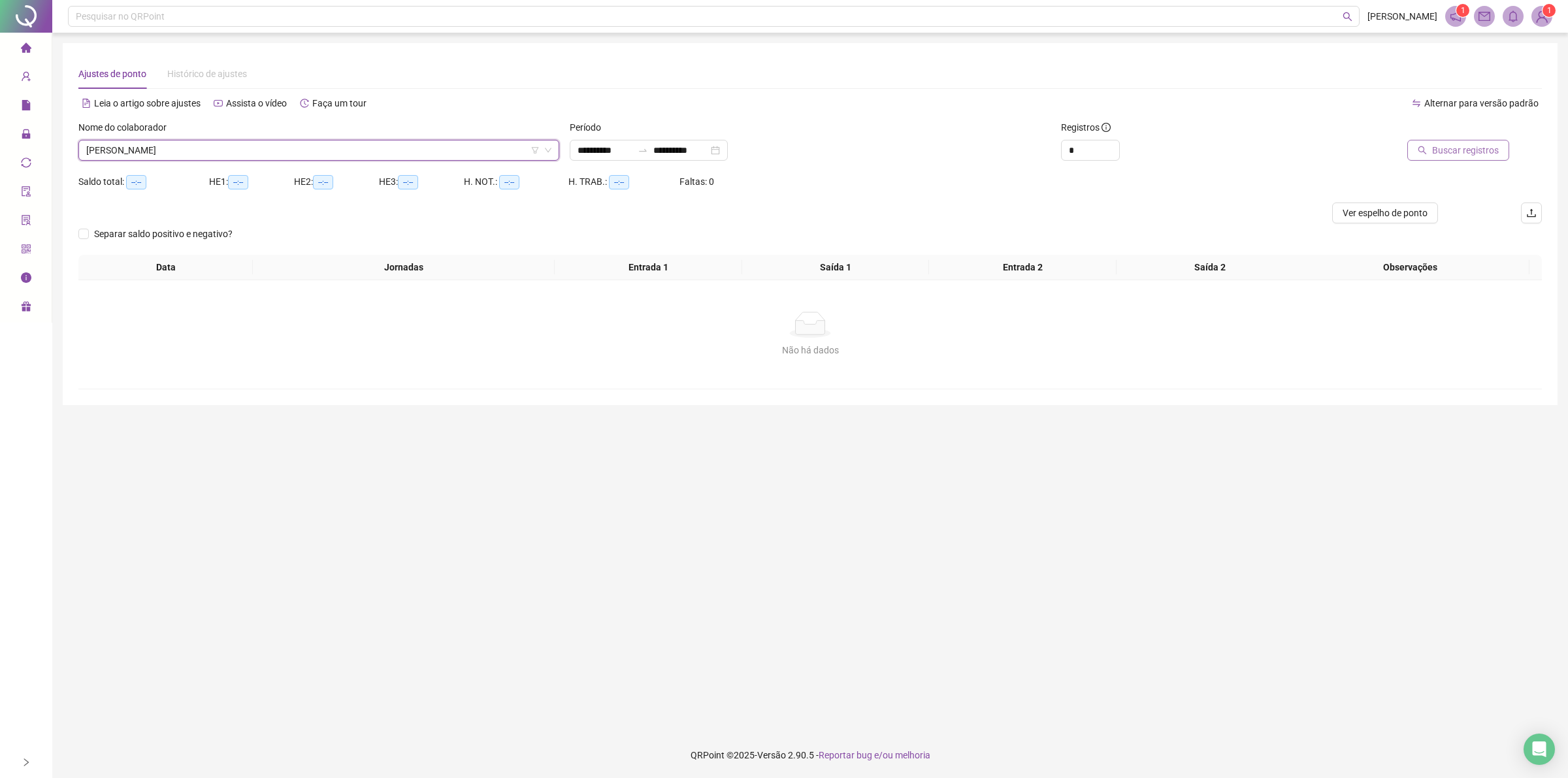
click at [1460, 154] on span "Buscar registros" at bounding box center [1465, 150] width 67 height 14
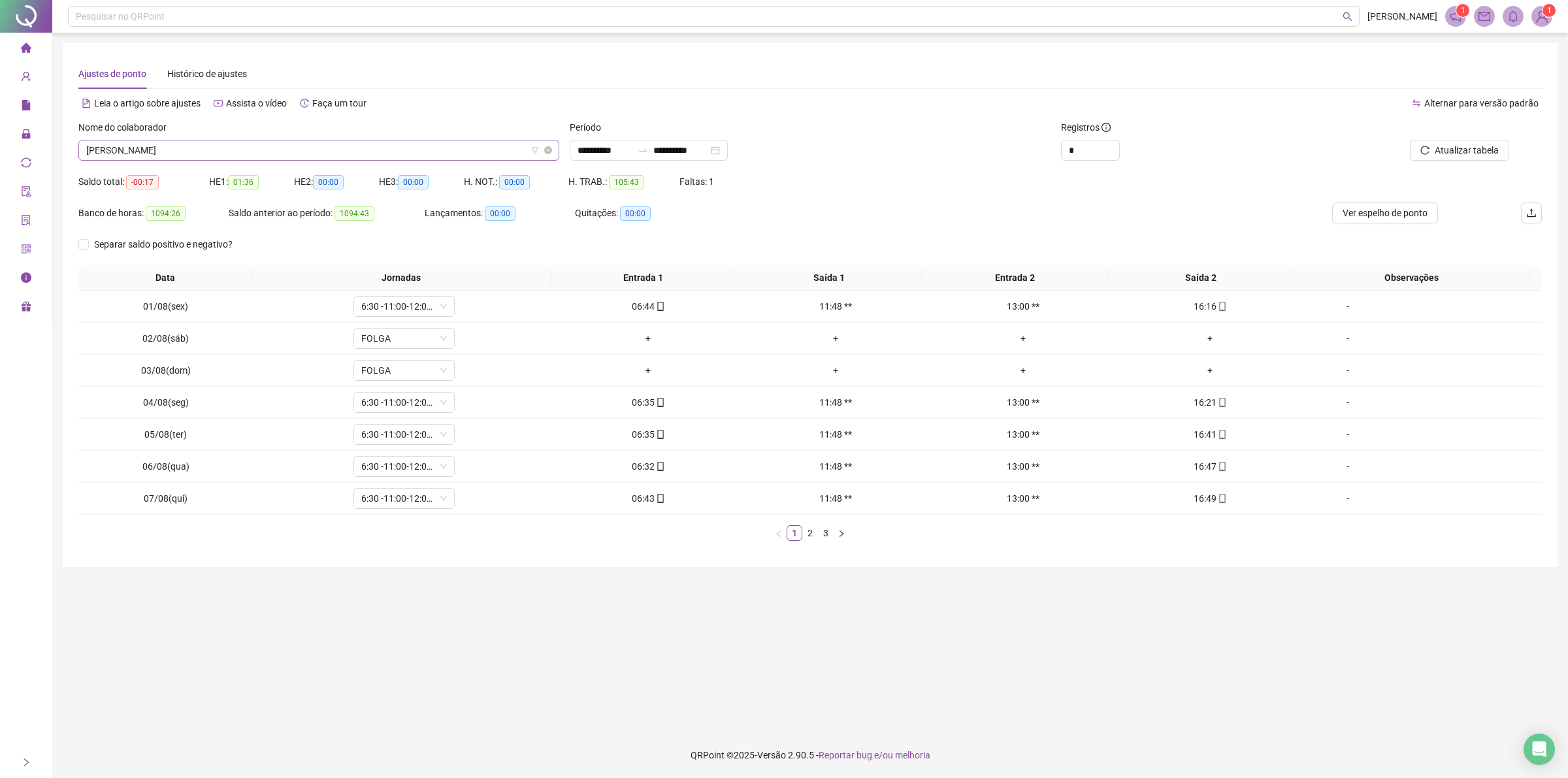
click at [194, 150] on span "[PERSON_NAME]" at bounding box center [318, 150] width 465 height 20
click at [811, 531] on link "2" at bounding box center [810, 533] width 14 height 14
click at [831, 541] on link "3" at bounding box center [826, 533] width 14 height 14
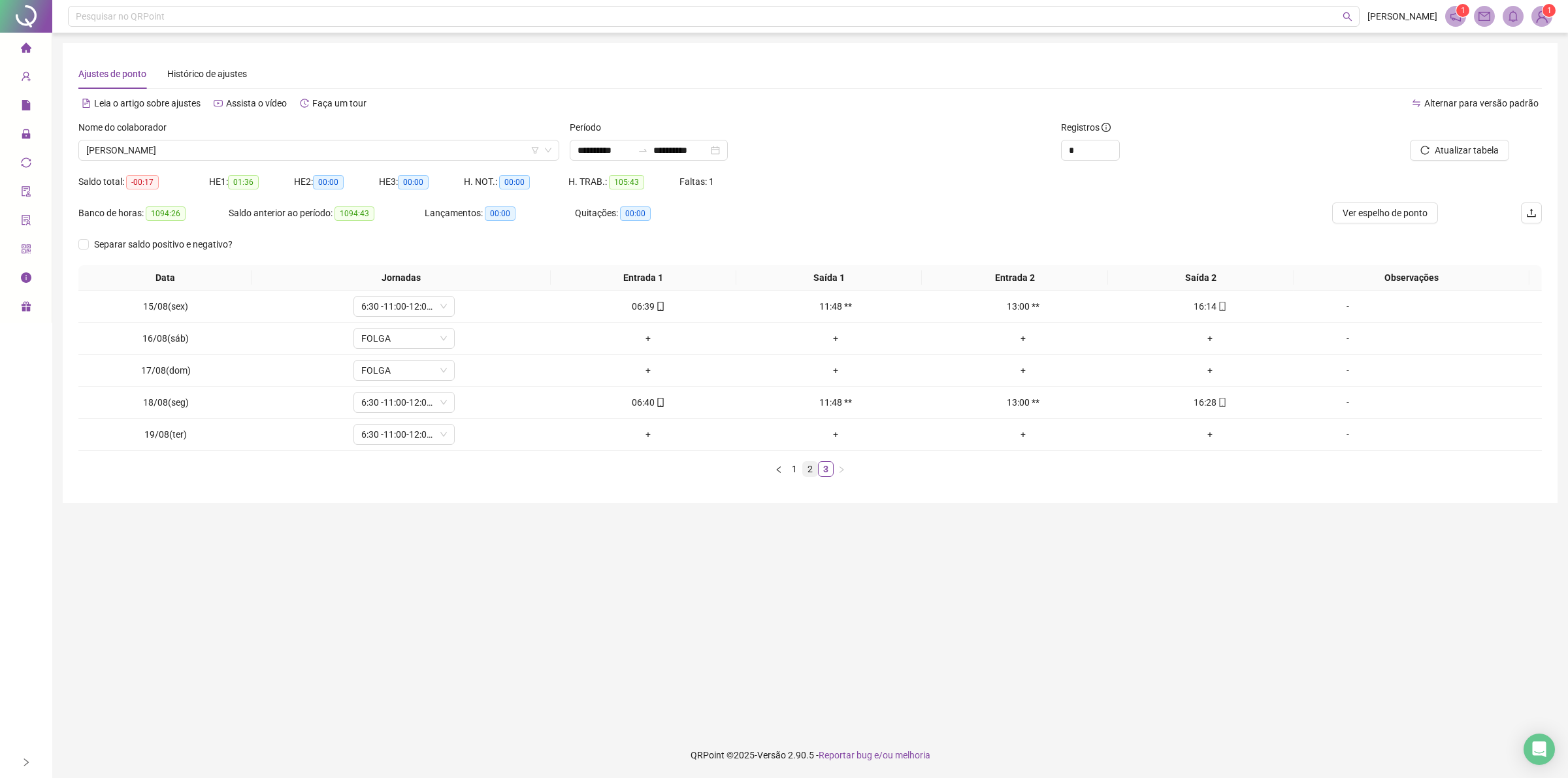
click at [807, 476] on link "2" at bounding box center [810, 469] width 14 height 14
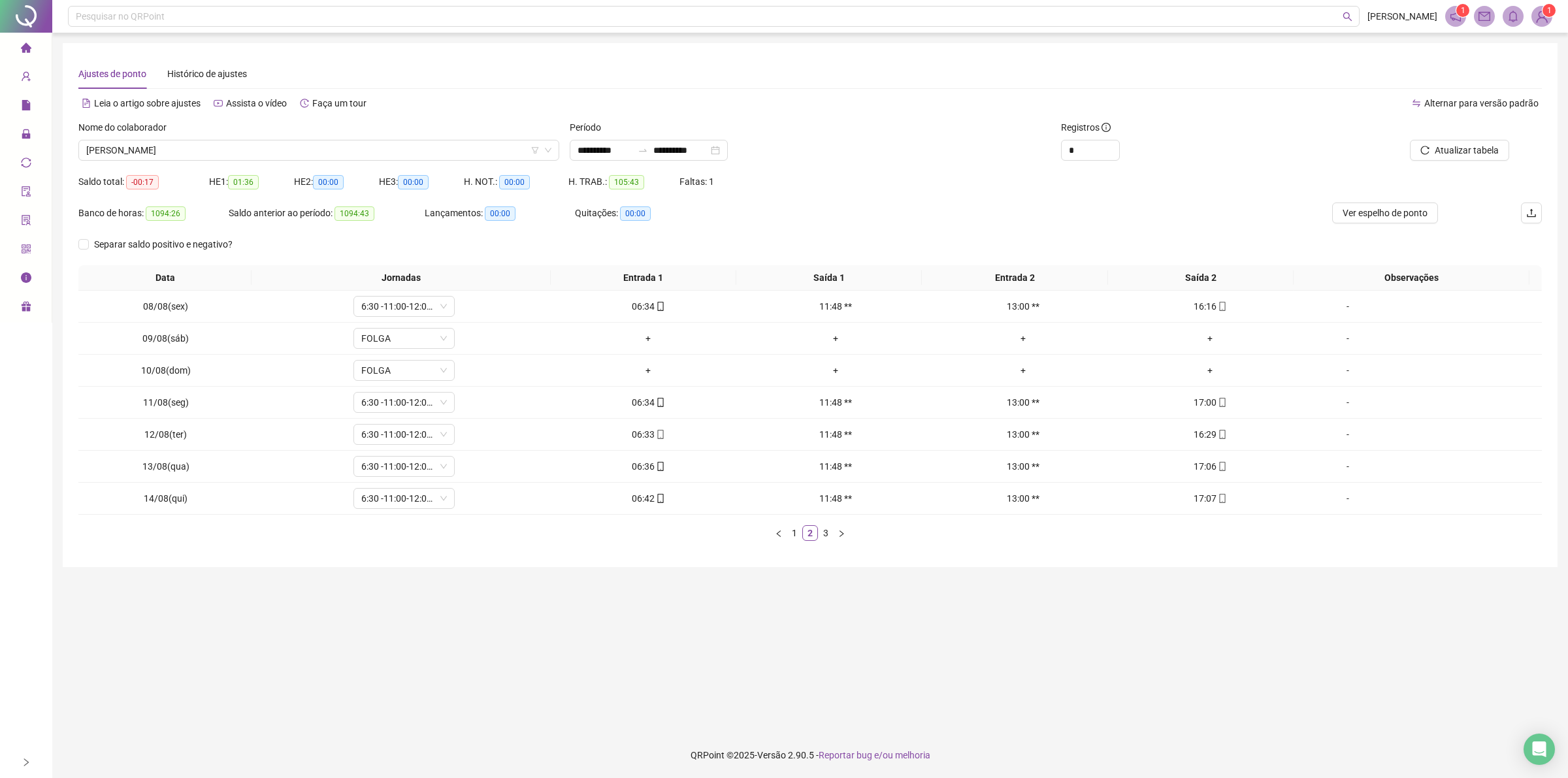
click at [785, 542] on div "Data Jornadas Entrada 1 Saída 1 Entrada 2 Saída 2 Observações 08/08(sex) 6:30 -…" at bounding box center [810, 408] width 1464 height 286
click at [286, 142] on span "[PERSON_NAME]" at bounding box center [318, 150] width 465 height 20
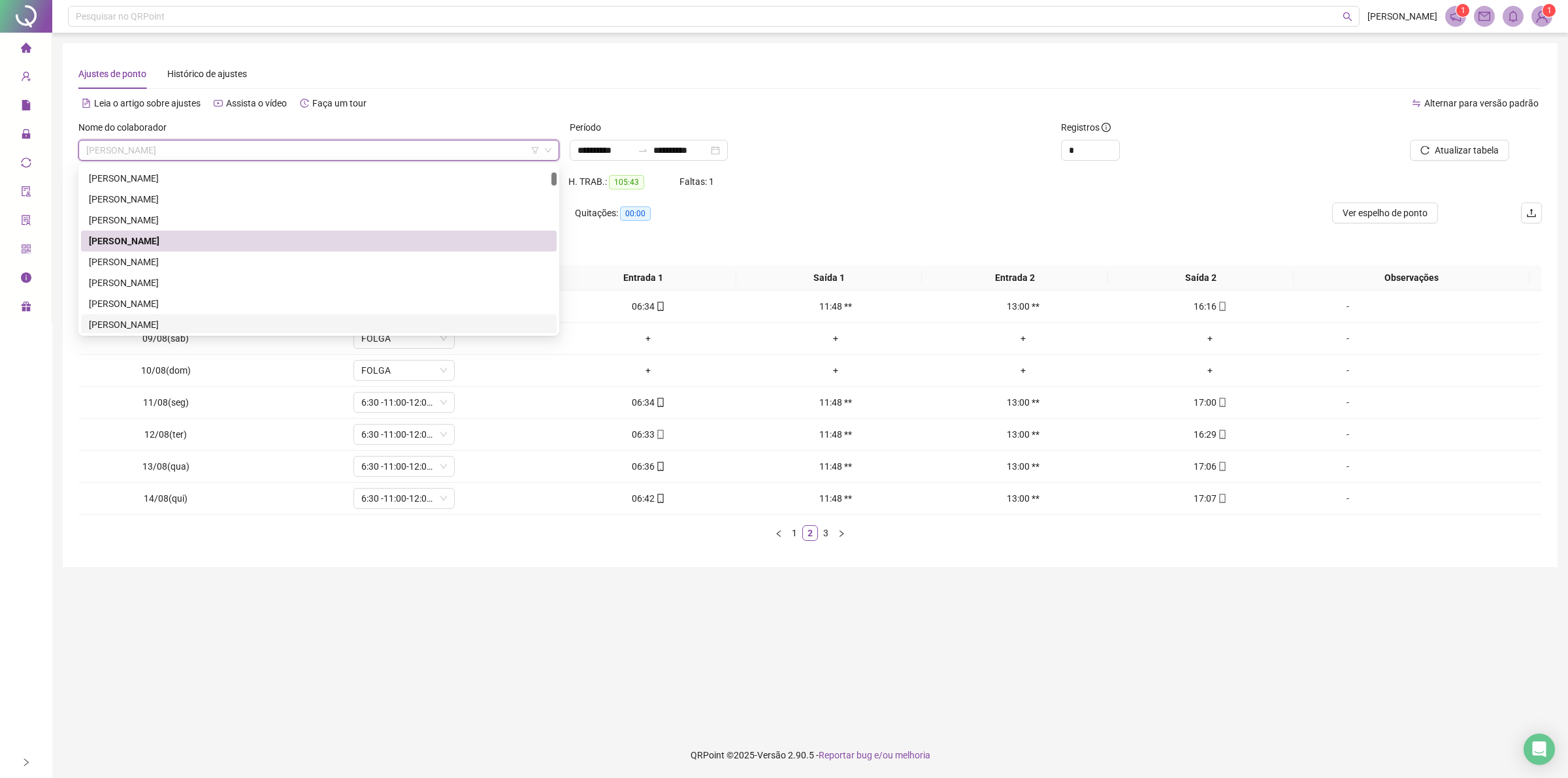
scroll to position [164, 0]
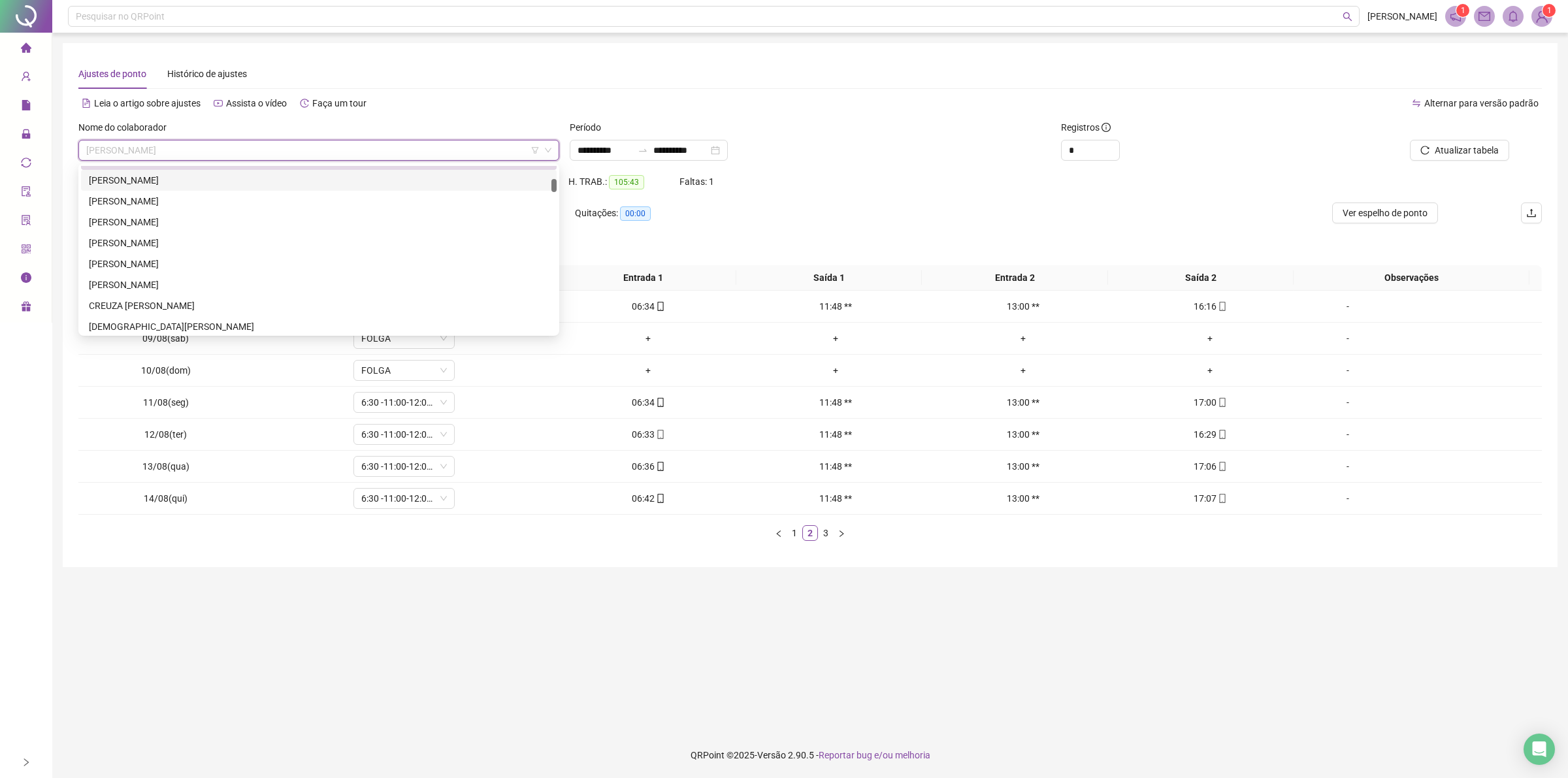
click at [139, 184] on div "[PERSON_NAME]" at bounding box center [318, 180] width 460 height 14
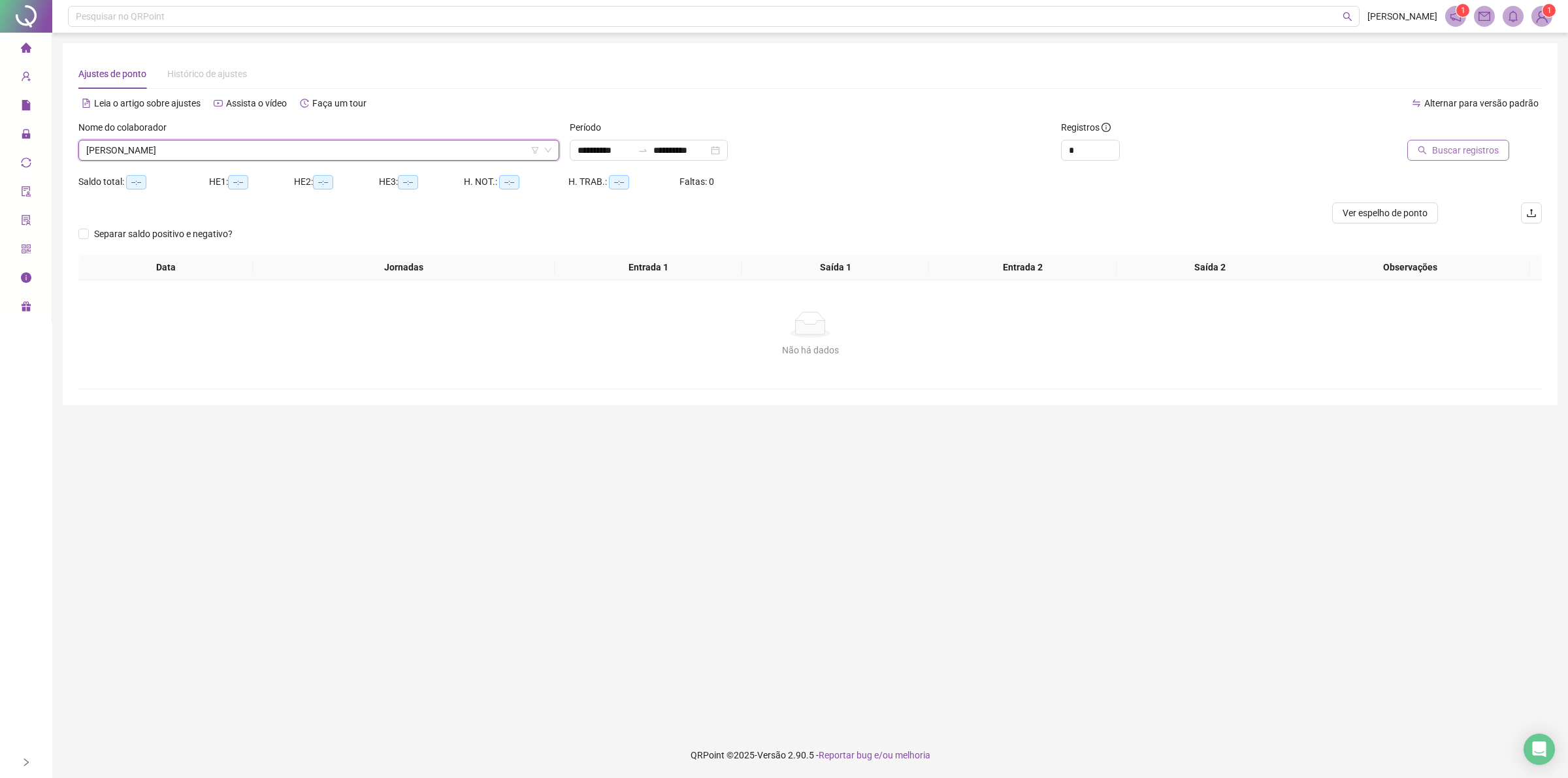
click at [1424, 150] on icon "search" at bounding box center [1422, 150] width 9 height 9
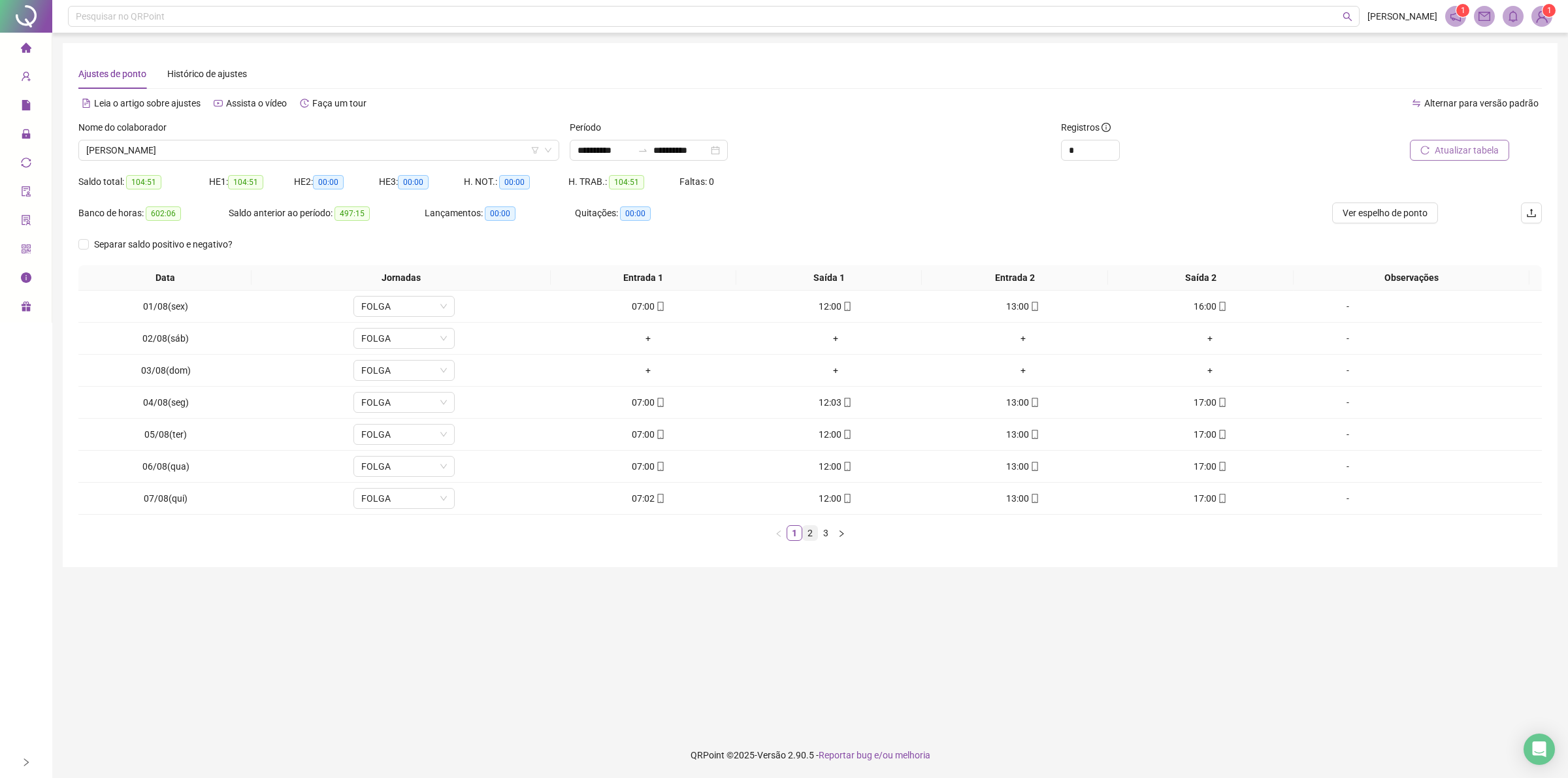
click at [815, 529] on link "2" at bounding box center [810, 533] width 14 height 14
click at [820, 536] on link "3" at bounding box center [826, 533] width 14 height 14
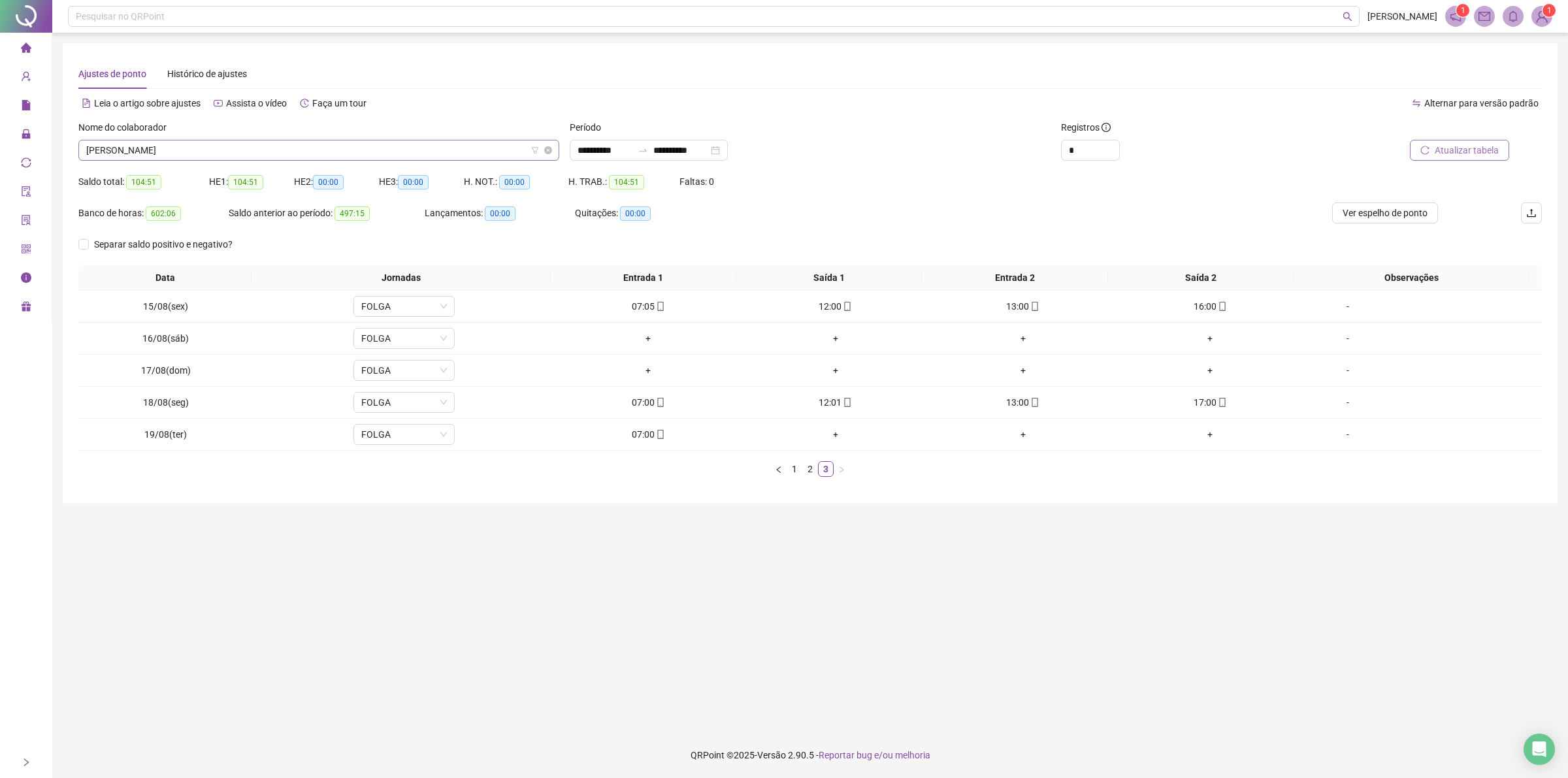
click at [445, 141] on span "[PERSON_NAME]" at bounding box center [318, 150] width 465 height 20
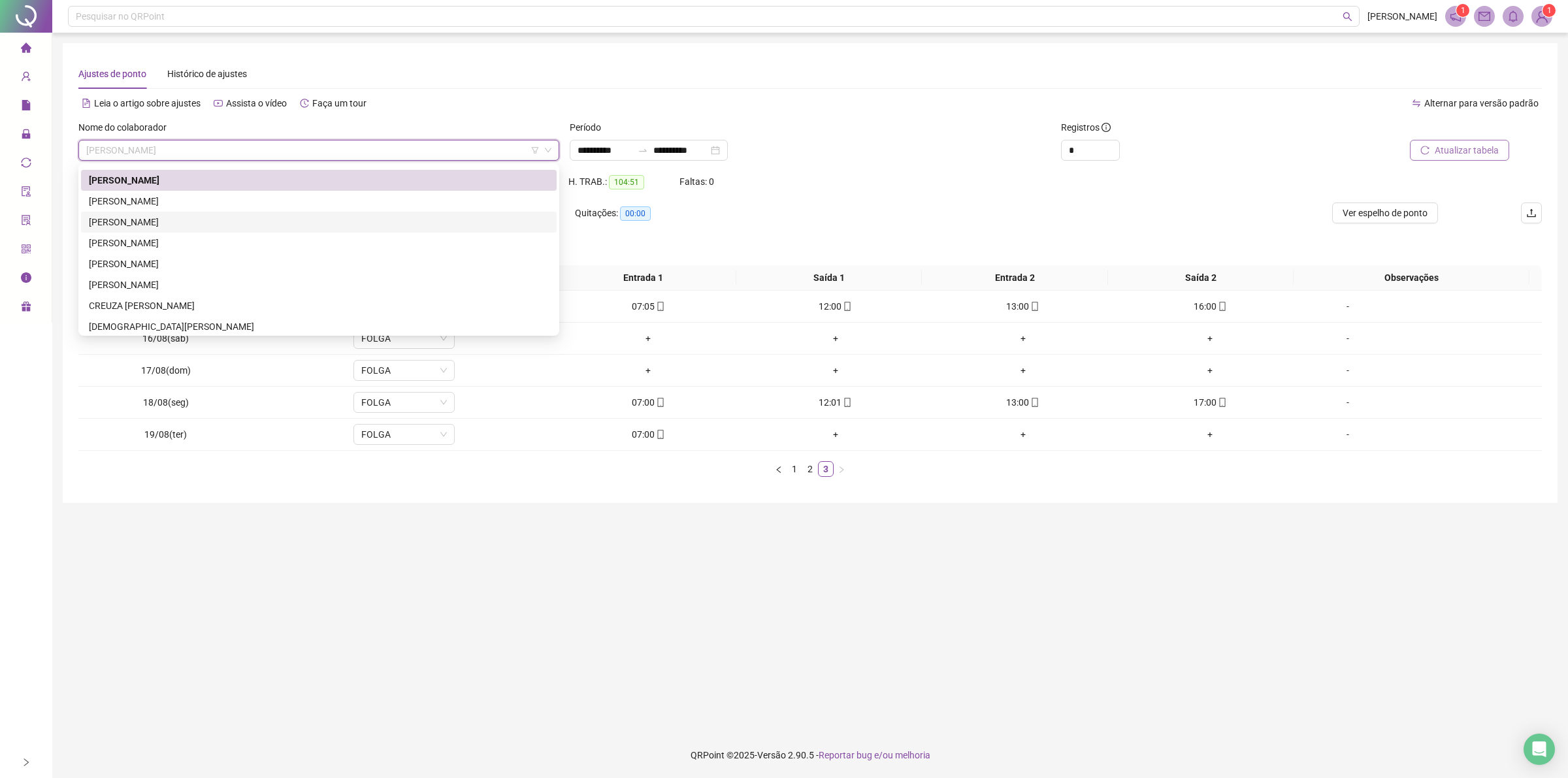
click at [194, 219] on div "[PERSON_NAME]" at bounding box center [318, 222] width 460 height 14
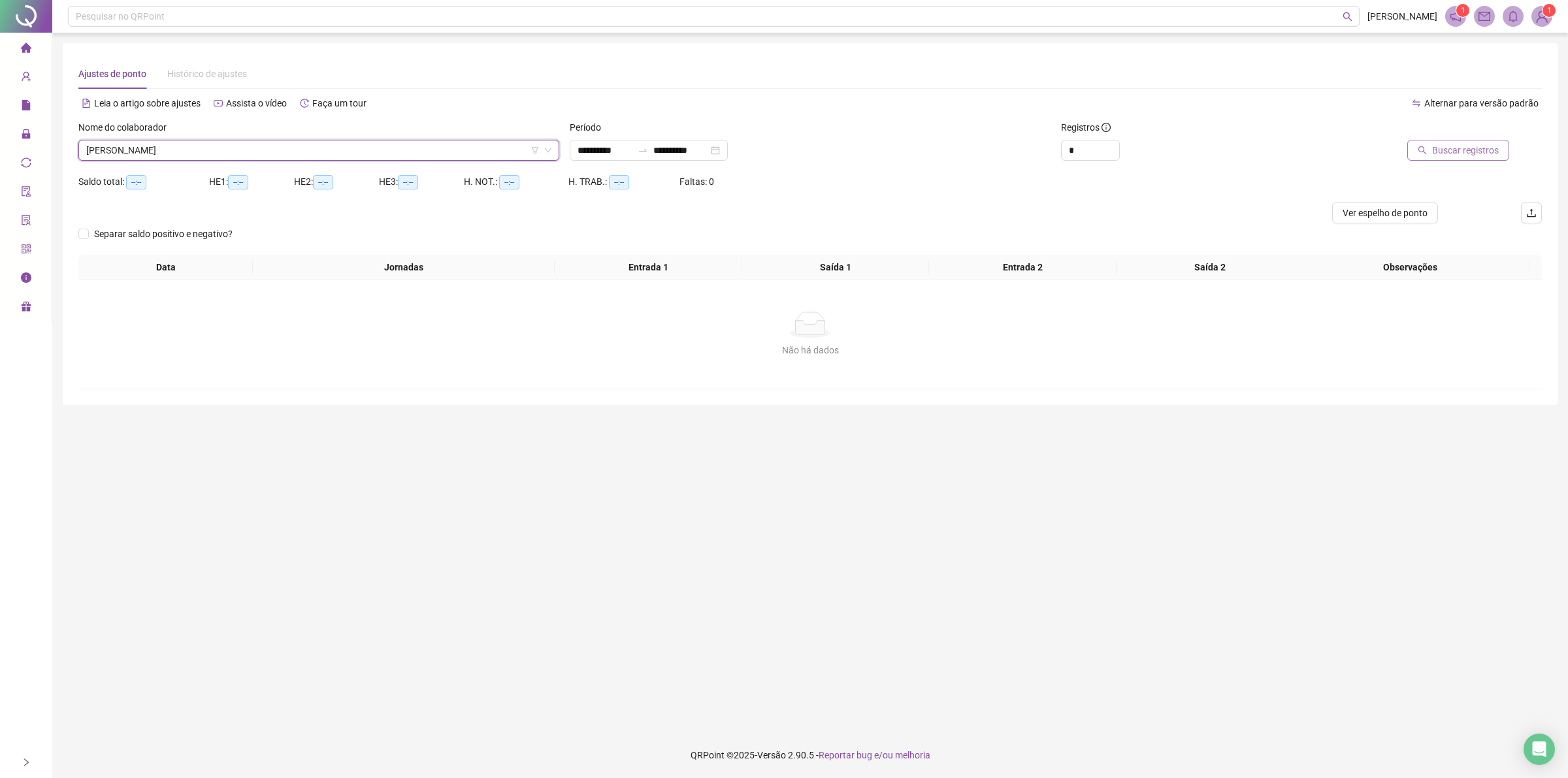
click at [1442, 146] on span "Buscar registros" at bounding box center [1465, 150] width 67 height 14
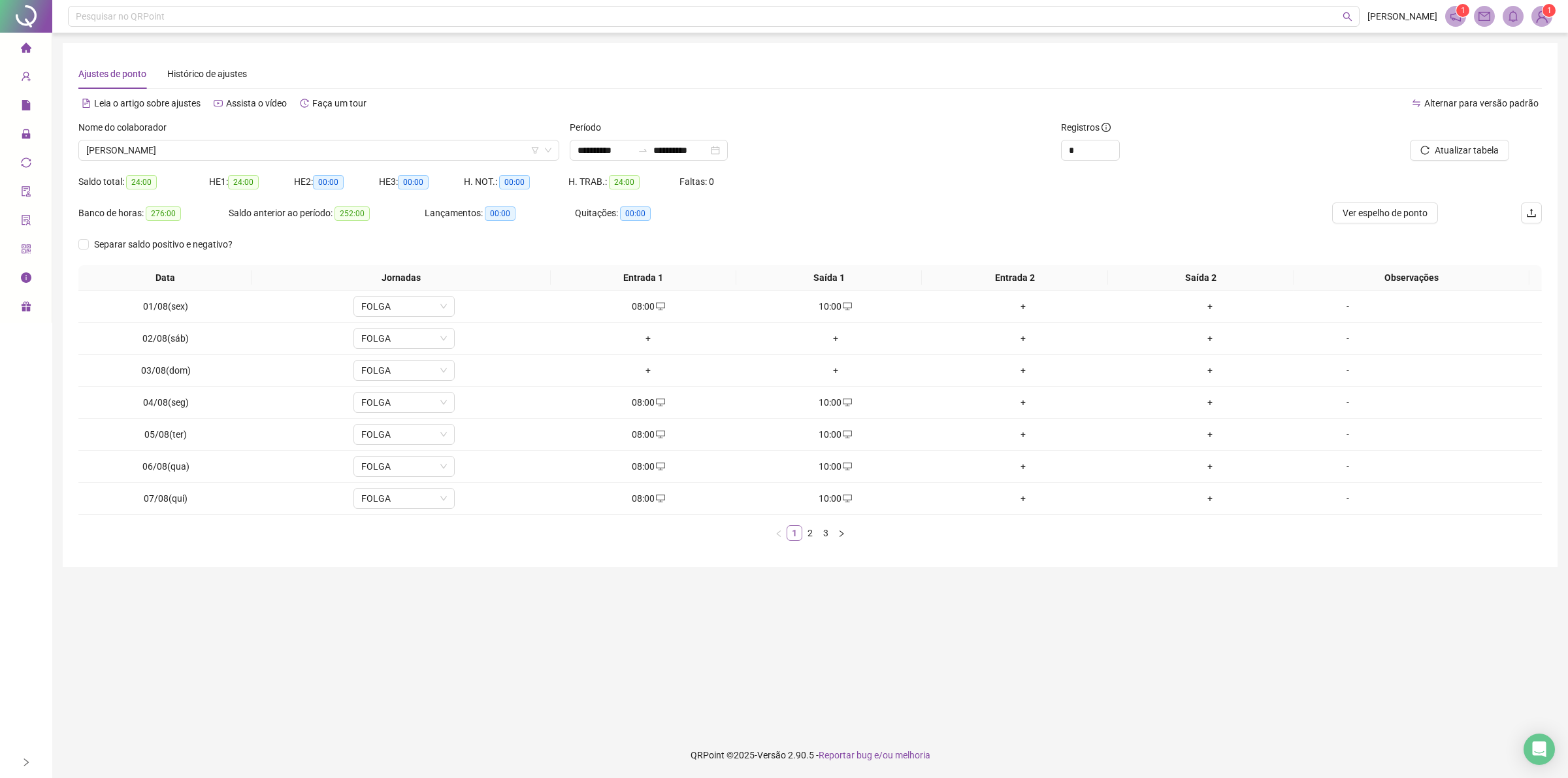
click at [801, 535] on ul "1 2 3" at bounding box center [810, 532] width 1464 height 15
click at [810, 539] on link "2" at bounding box center [810, 533] width 14 height 14
click at [829, 532] on link "3" at bounding box center [826, 533] width 14 height 14
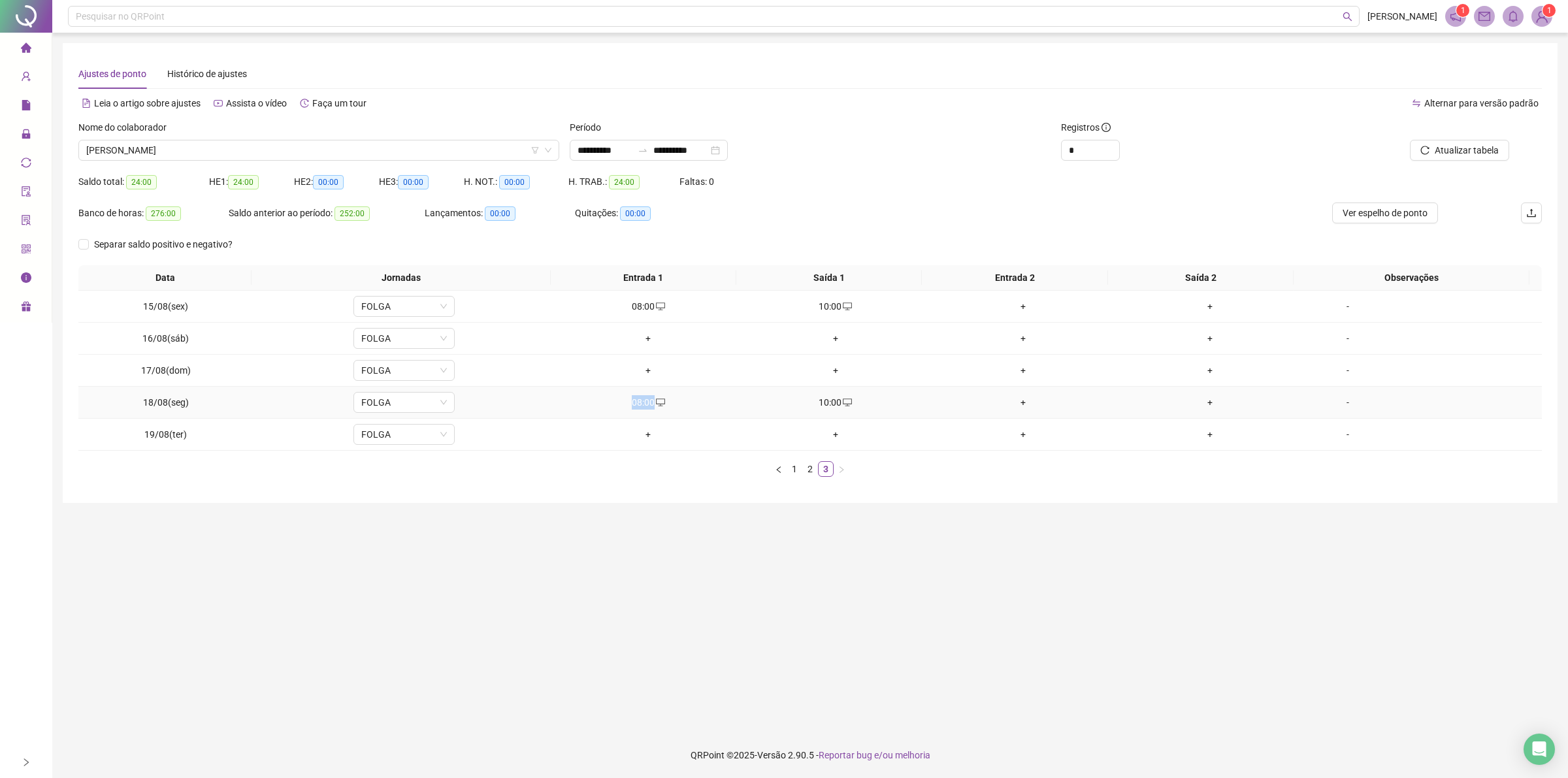
drag, startPoint x: 628, startPoint y: 406, endPoint x: 650, endPoint y: 399, distance: 23.1
click at [650, 399] on div "08:00" at bounding box center [648, 402] width 177 height 14
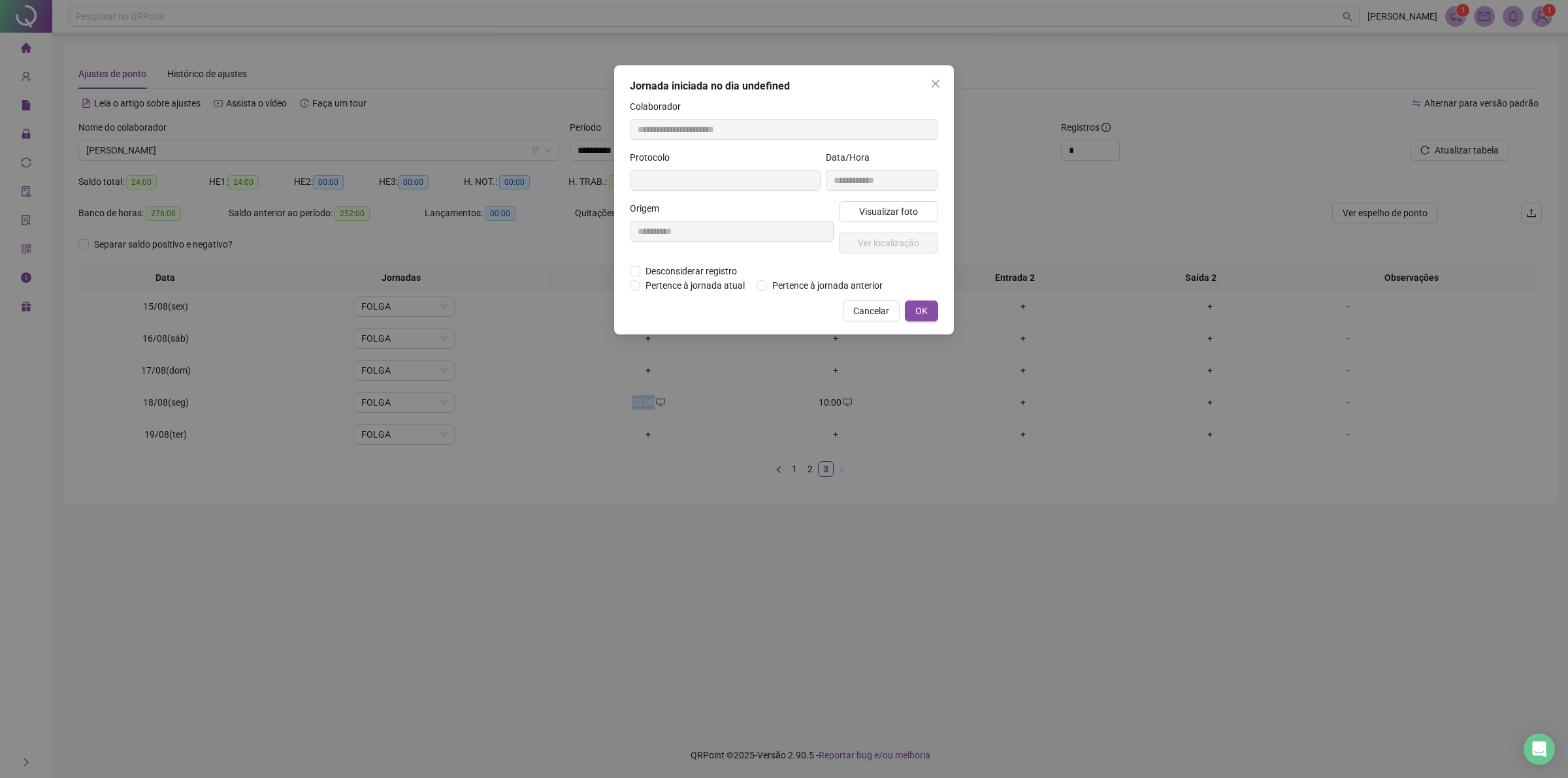
copy div "08:00"
click at [871, 305] on button "Cancelar" at bounding box center [871, 310] width 57 height 21
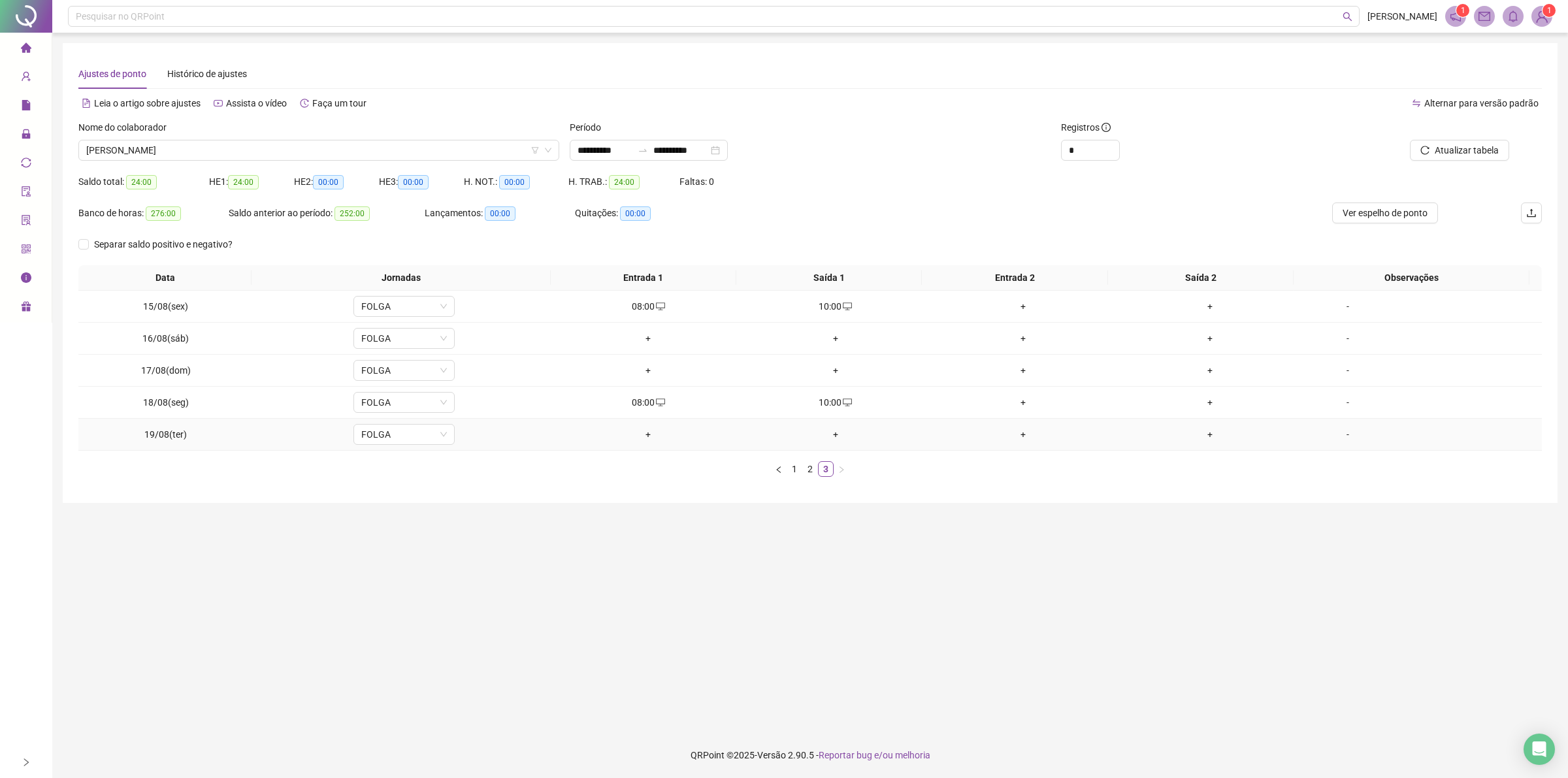
click at [637, 438] on div "+" at bounding box center [648, 434] width 177 height 14
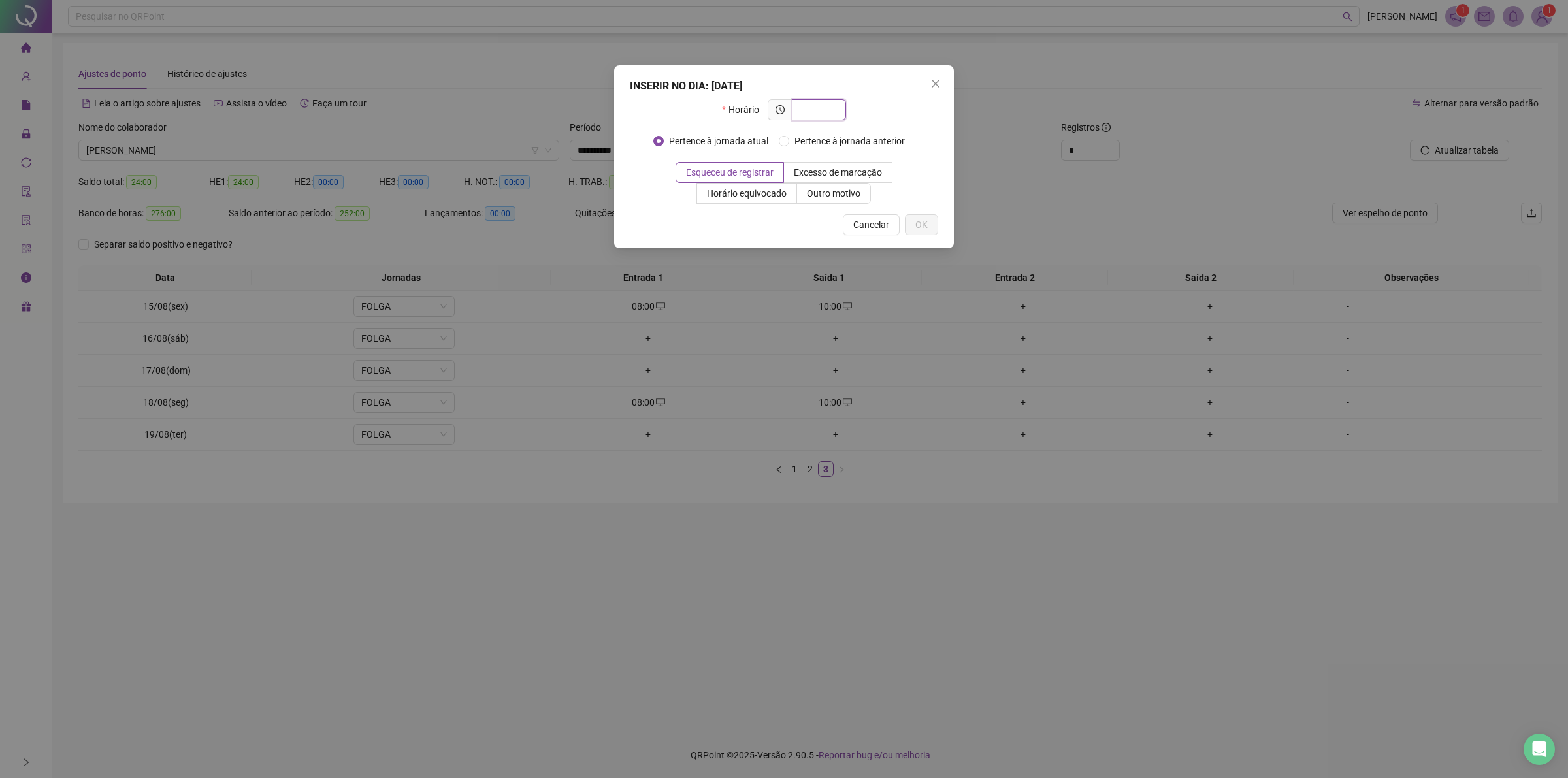
click at [827, 103] on input "text" at bounding box center [818, 110] width 36 height 14
paste input "*****"
type input "*****"
click at [820, 190] on span "Outro motivo" at bounding box center [834, 193] width 54 height 11
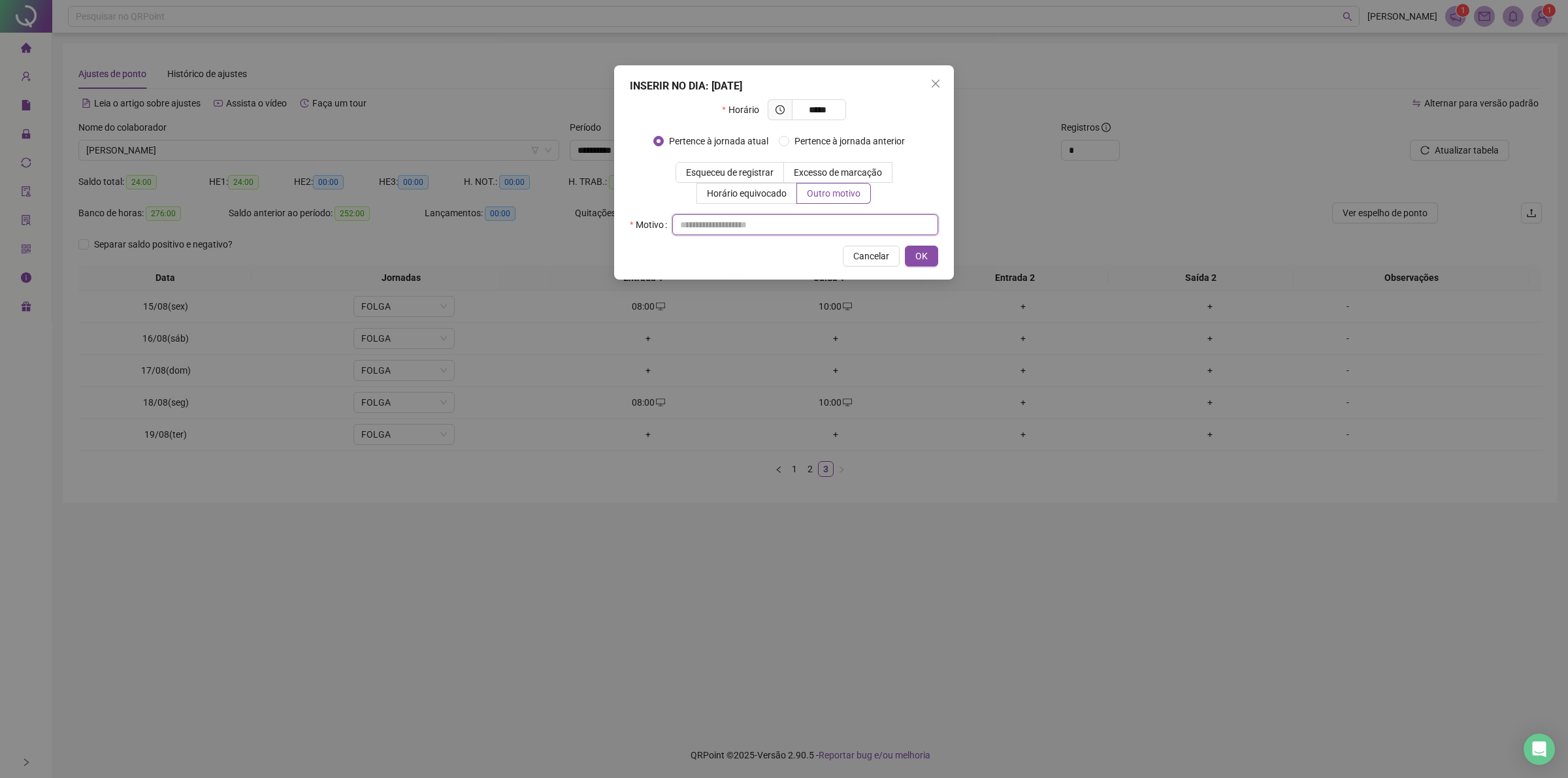
click at [801, 226] on input "text" at bounding box center [805, 224] width 266 height 21
type input "**"
click at [924, 255] on span "OK" at bounding box center [921, 256] width 13 height 14
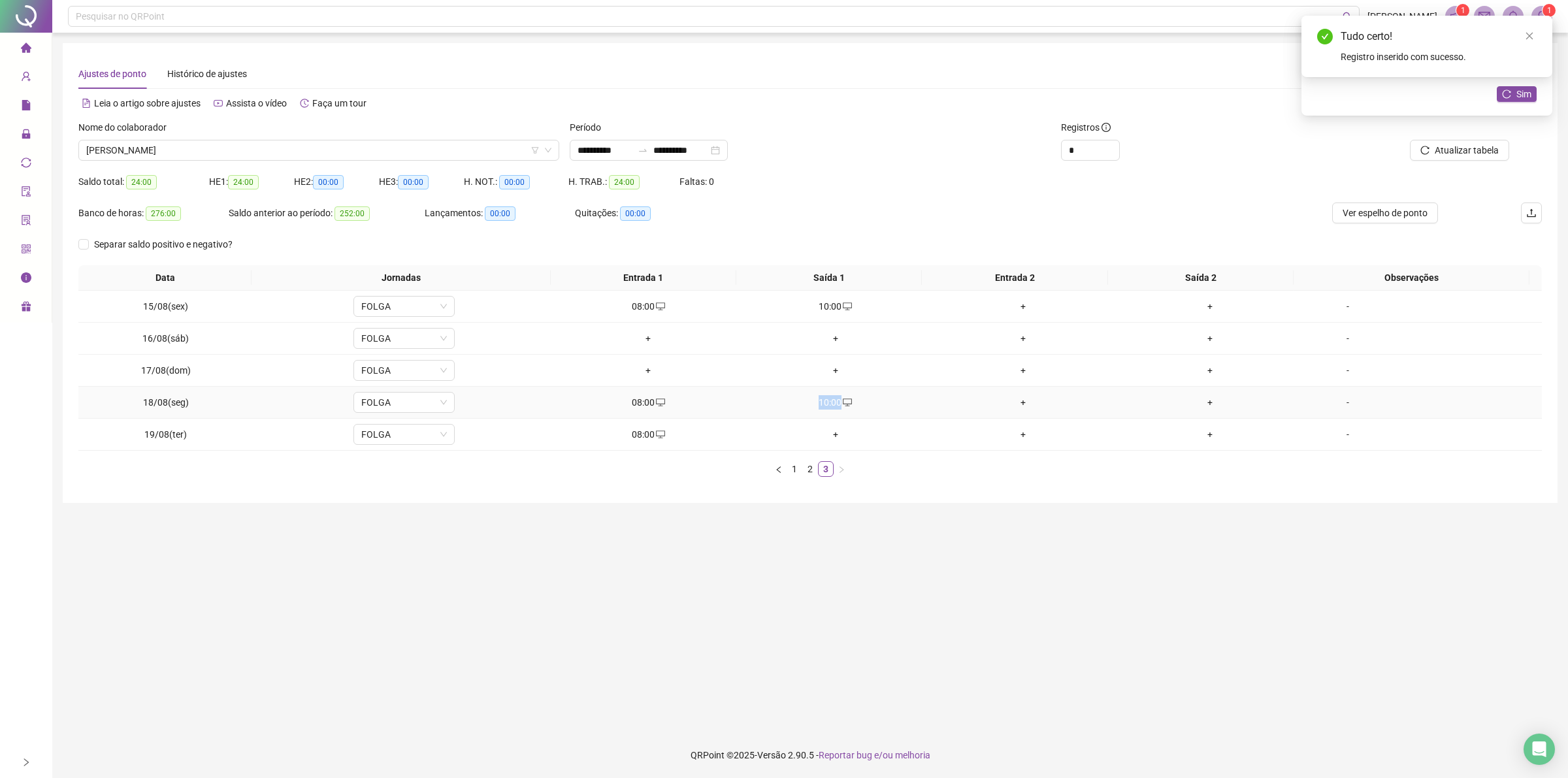
drag, startPoint x: 817, startPoint y: 402, endPoint x: 835, endPoint y: 396, distance: 19.0
click at [835, 396] on div "10:00" at bounding box center [836, 402] width 177 height 14
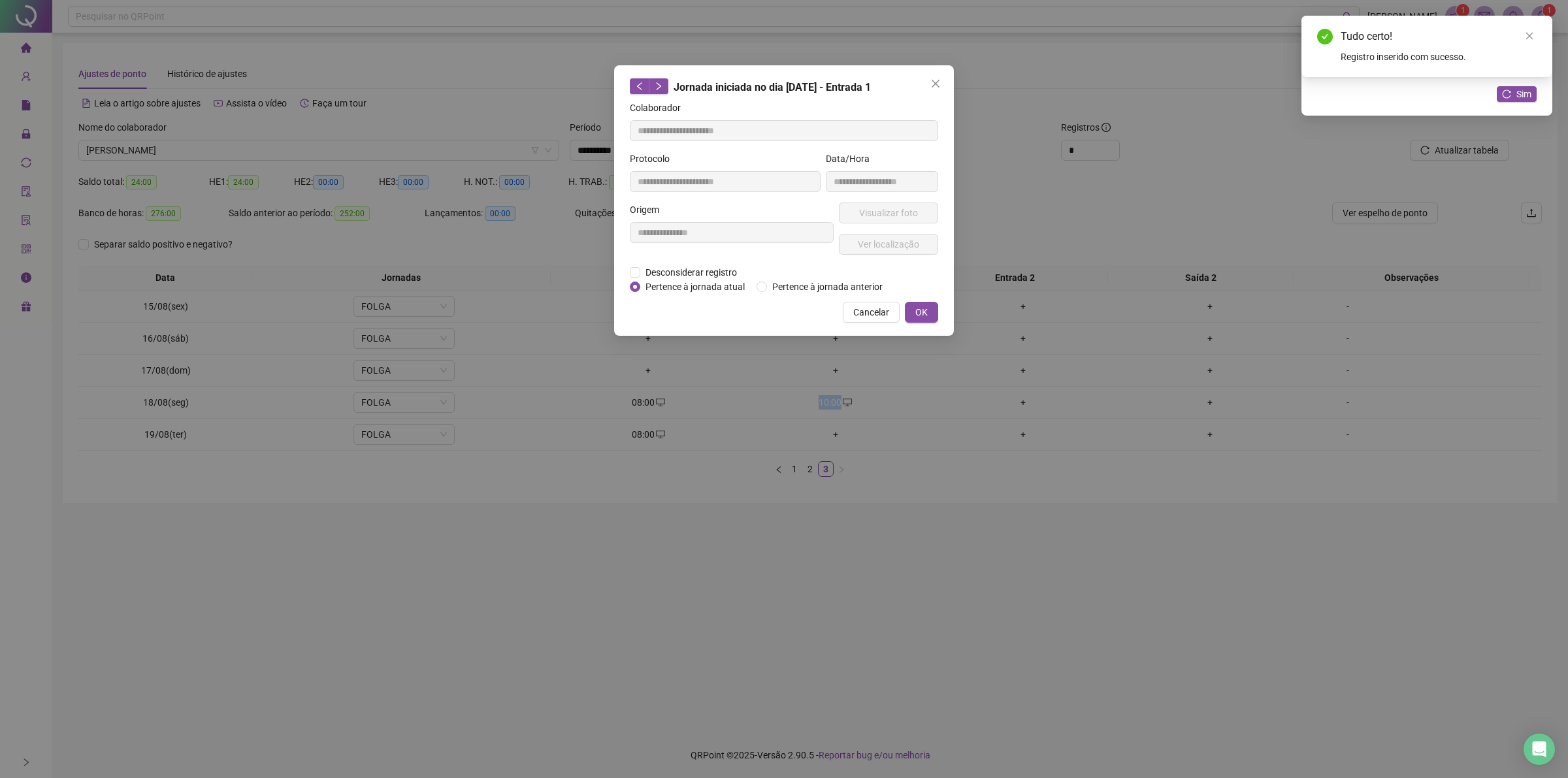
type input "**********"
copy div "10:00"
click at [850, 315] on button "Cancelar" at bounding box center [871, 311] width 57 height 21
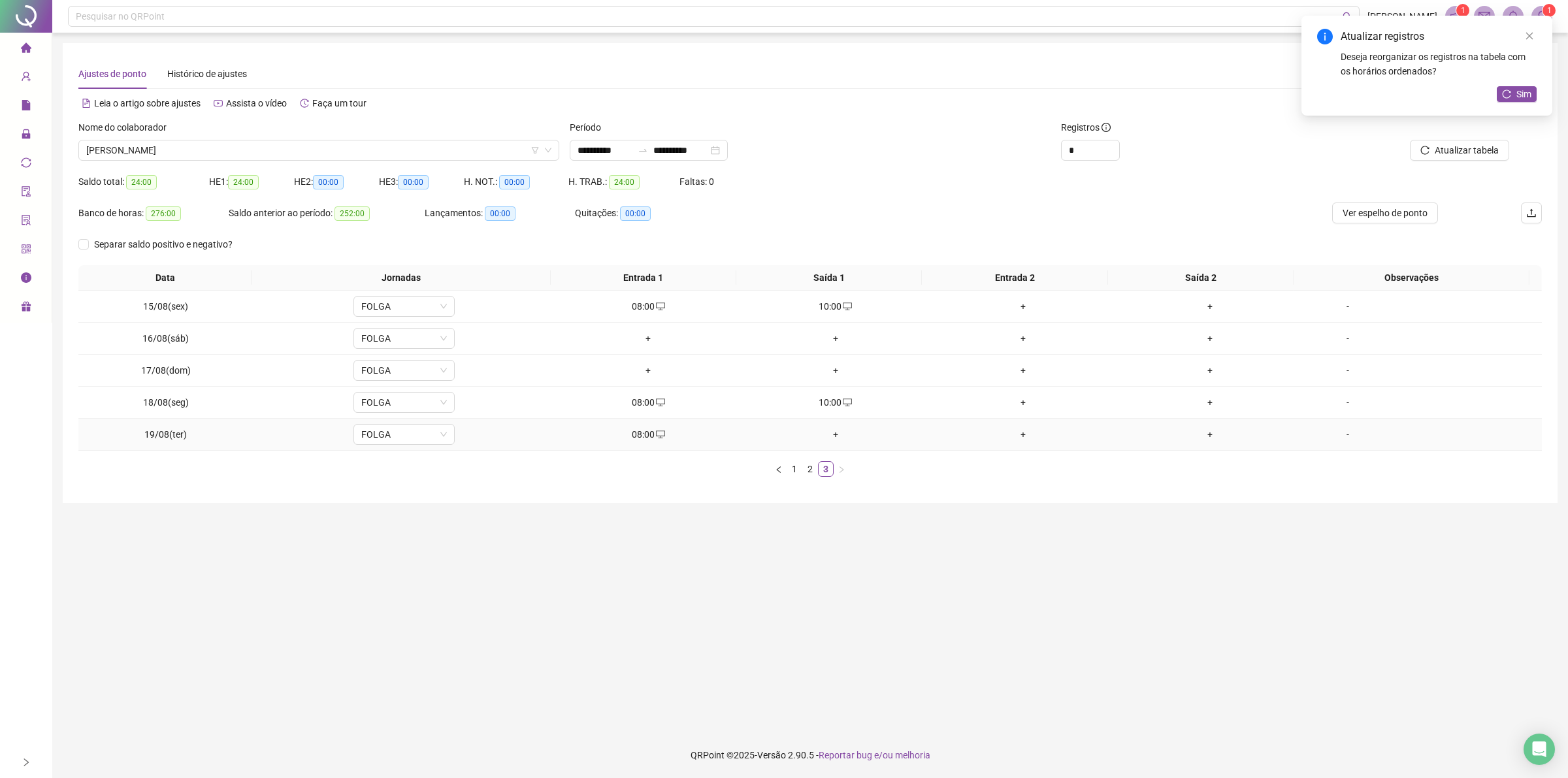
click at [821, 438] on div "+" at bounding box center [836, 434] width 177 height 14
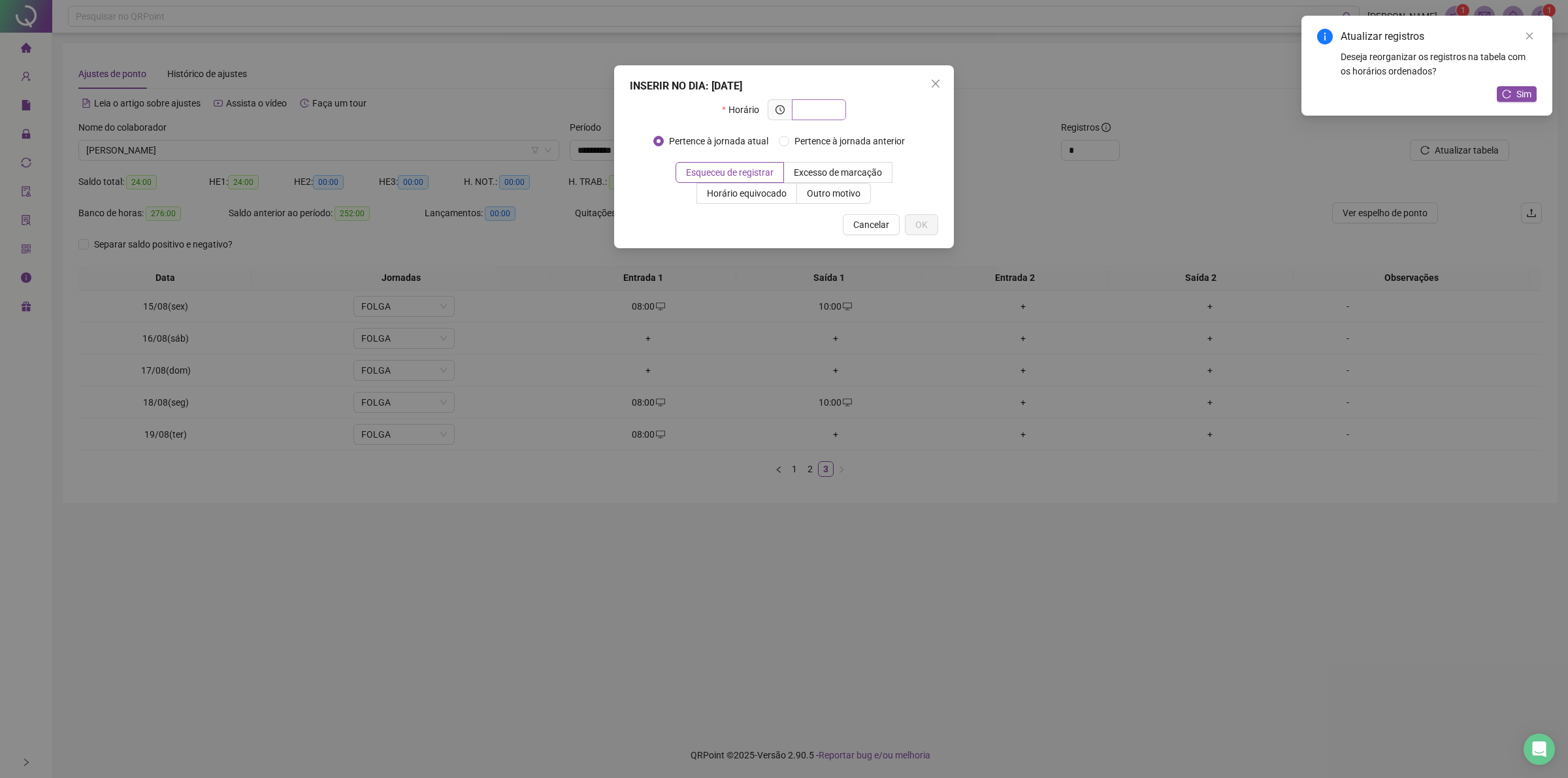
click at [825, 109] on input "text" at bounding box center [818, 110] width 36 height 14
type input "*****"
click at [854, 201] on label "Outro motivo" at bounding box center [834, 192] width 74 height 21
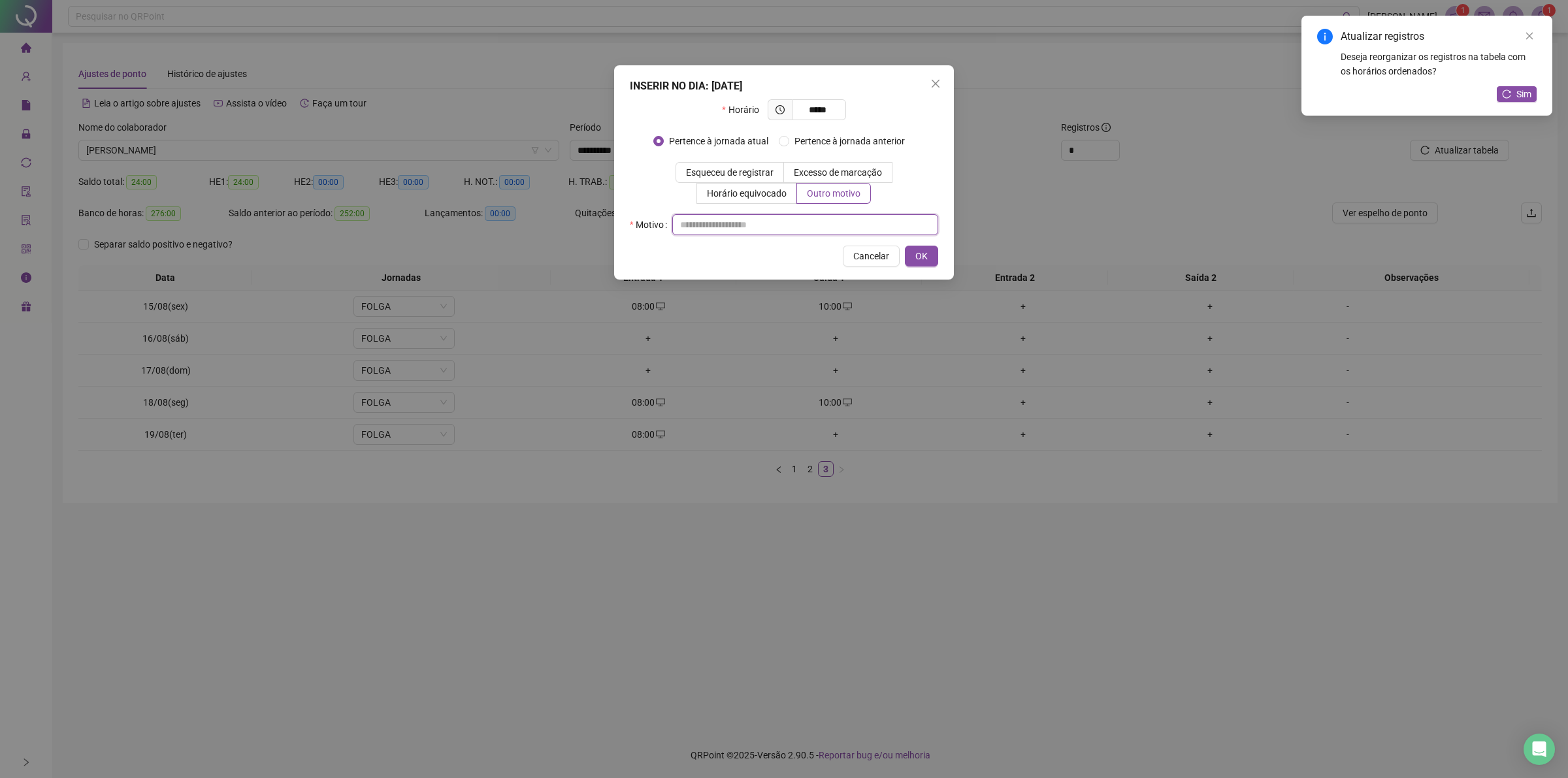
click at [839, 222] on input "text" at bounding box center [805, 224] width 266 height 21
type input "**"
click at [919, 259] on span "OK" at bounding box center [921, 256] width 13 height 14
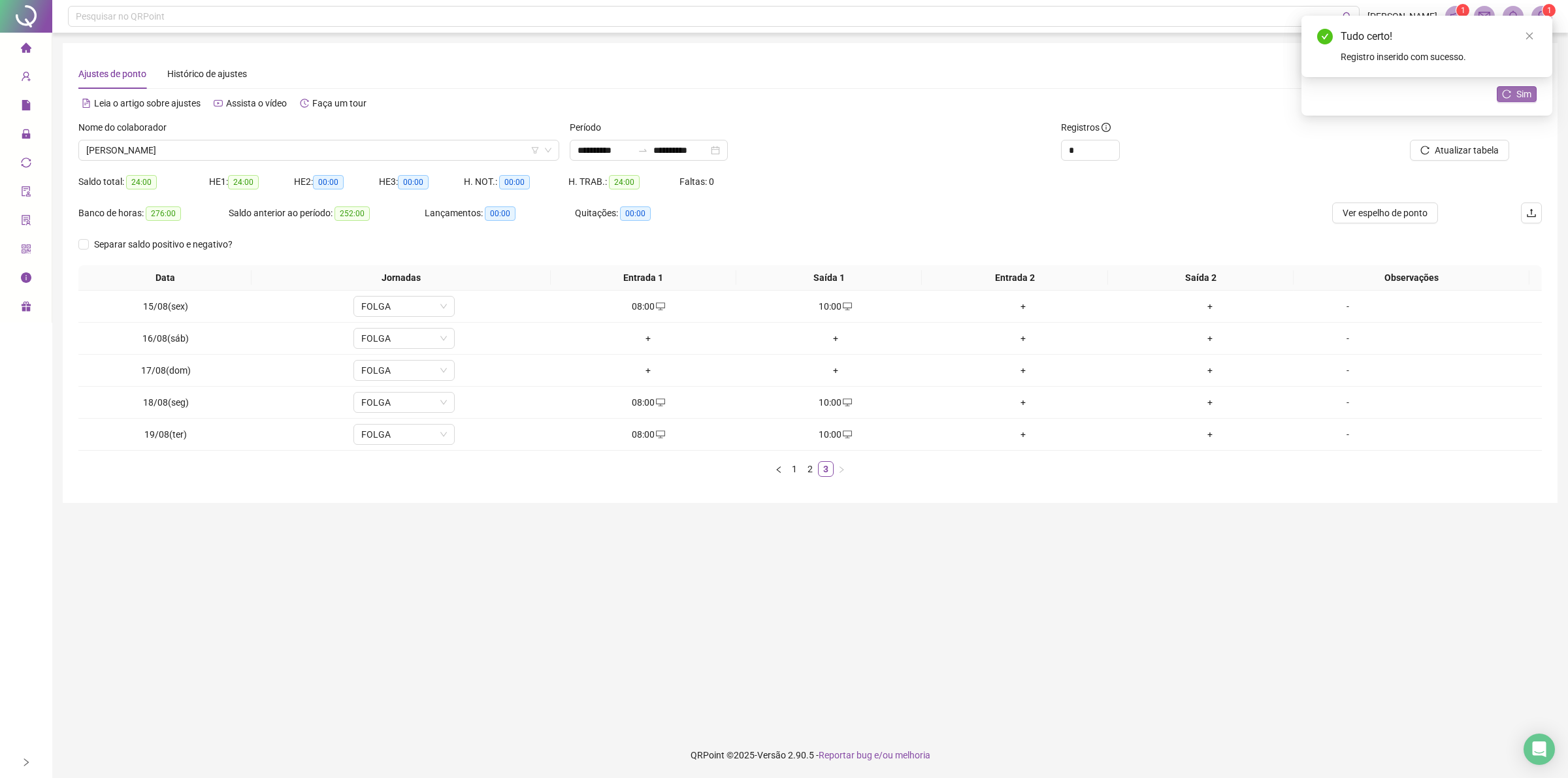
click at [1510, 98] on icon "reload" at bounding box center [1506, 94] width 9 height 9
click at [331, 135] on div "Nome do colaborador" at bounding box center [318, 130] width 480 height 20
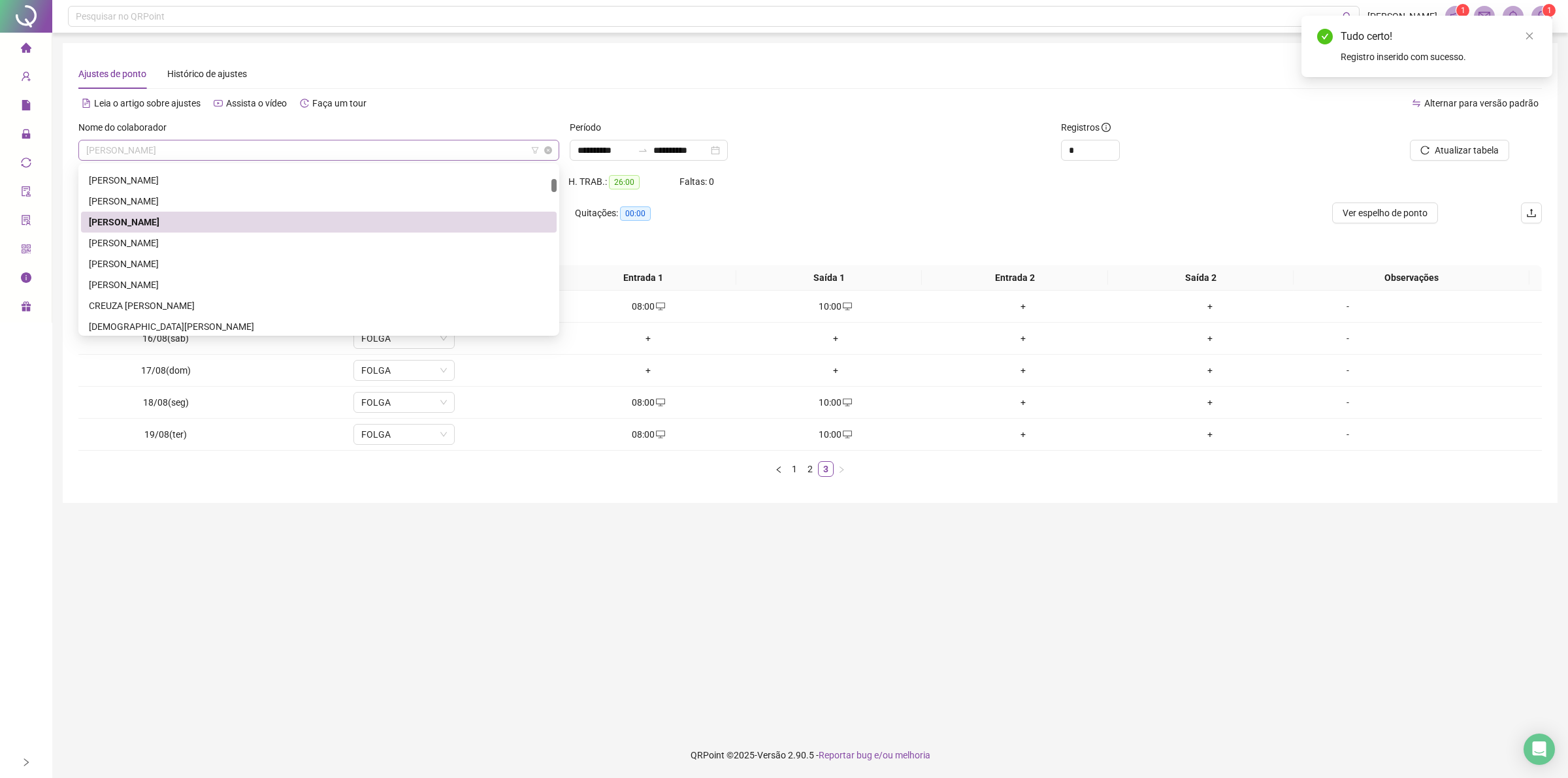
click at [328, 145] on span "[PERSON_NAME]" at bounding box center [318, 150] width 465 height 20
click at [125, 239] on div "[PERSON_NAME]" at bounding box center [318, 243] width 460 height 14
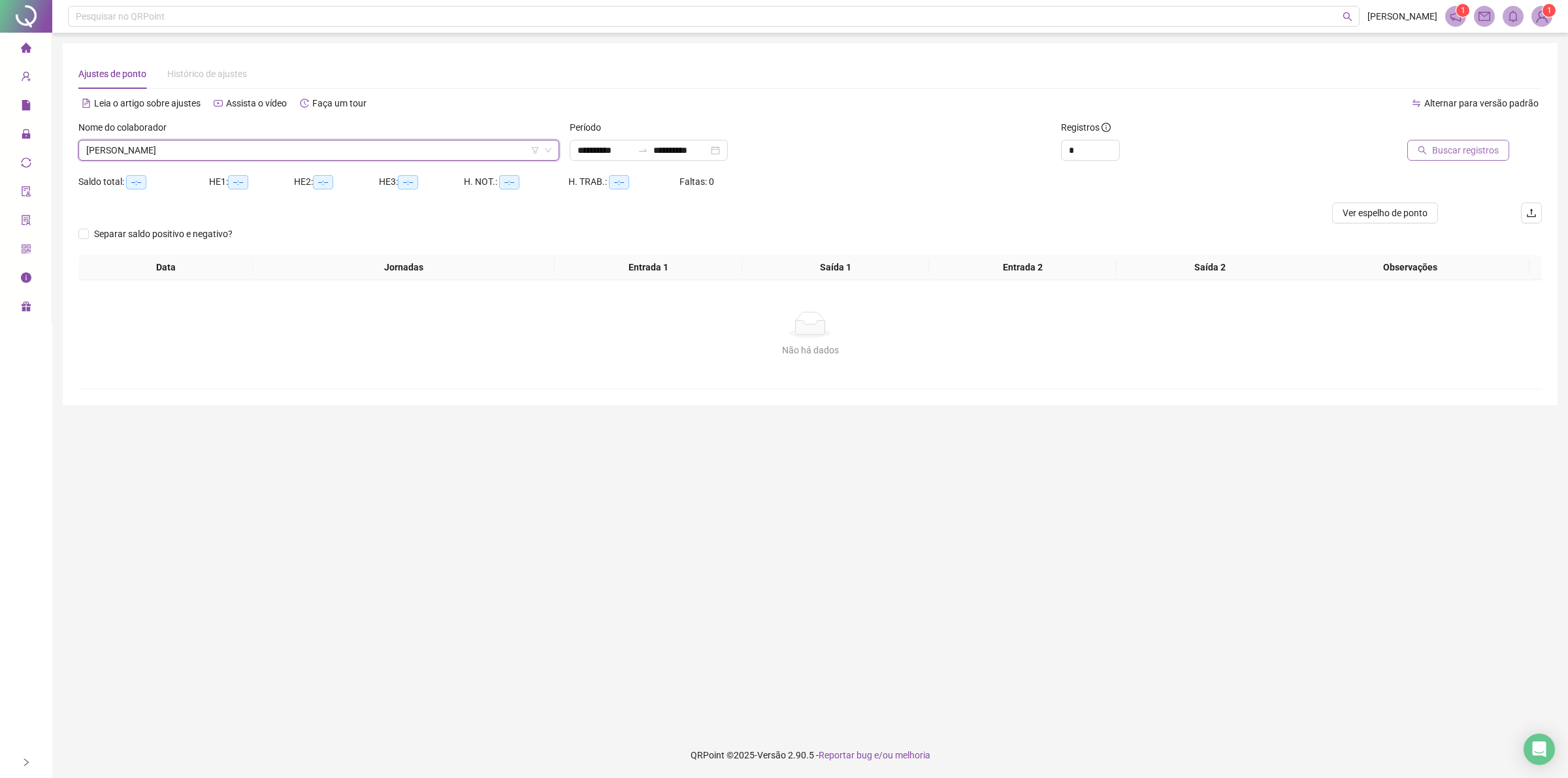
click at [1471, 143] on span "Buscar registros" at bounding box center [1465, 150] width 67 height 14
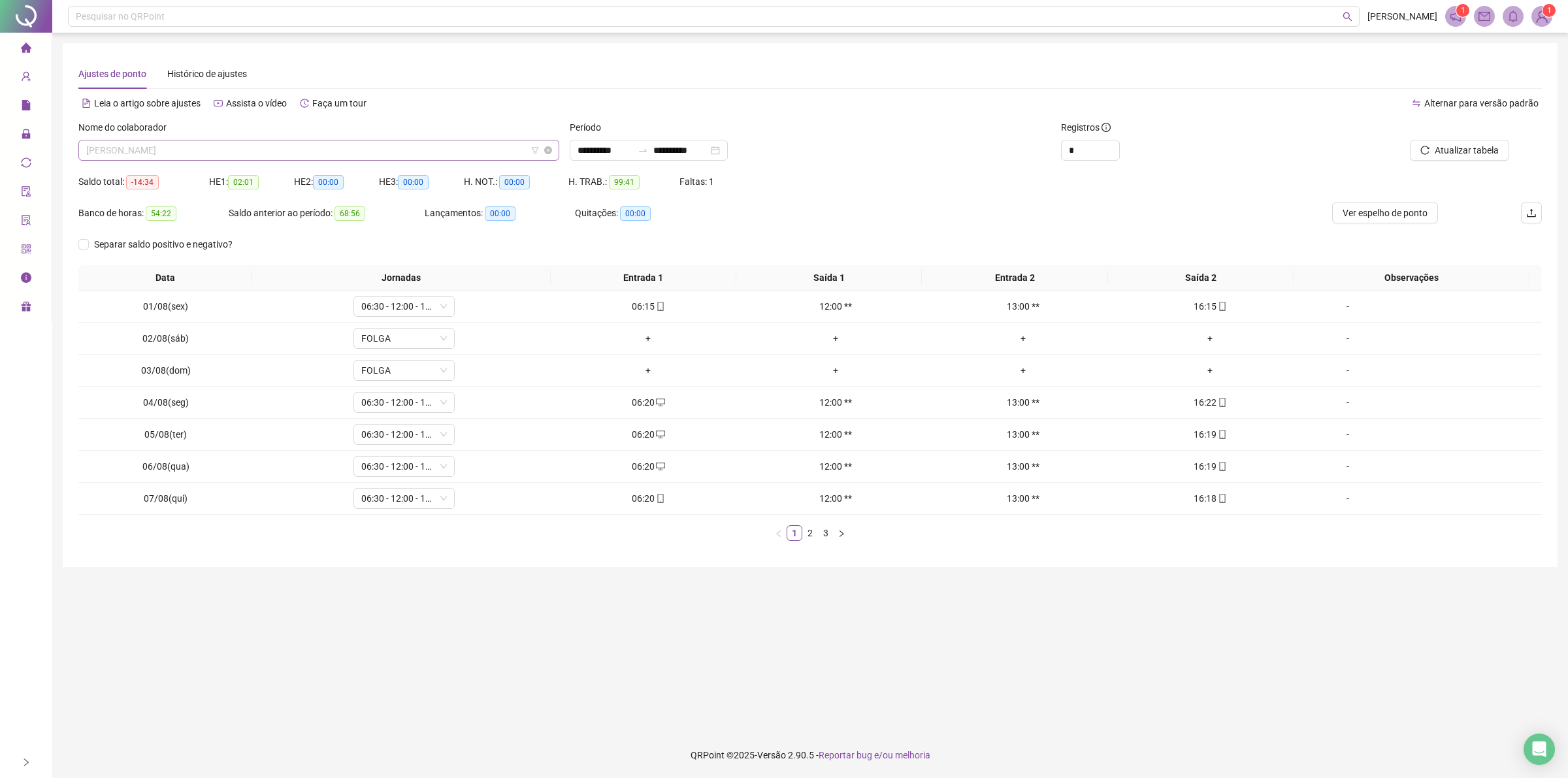
click at [354, 146] on span "[PERSON_NAME]" at bounding box center [318, 150] width 465 height 20
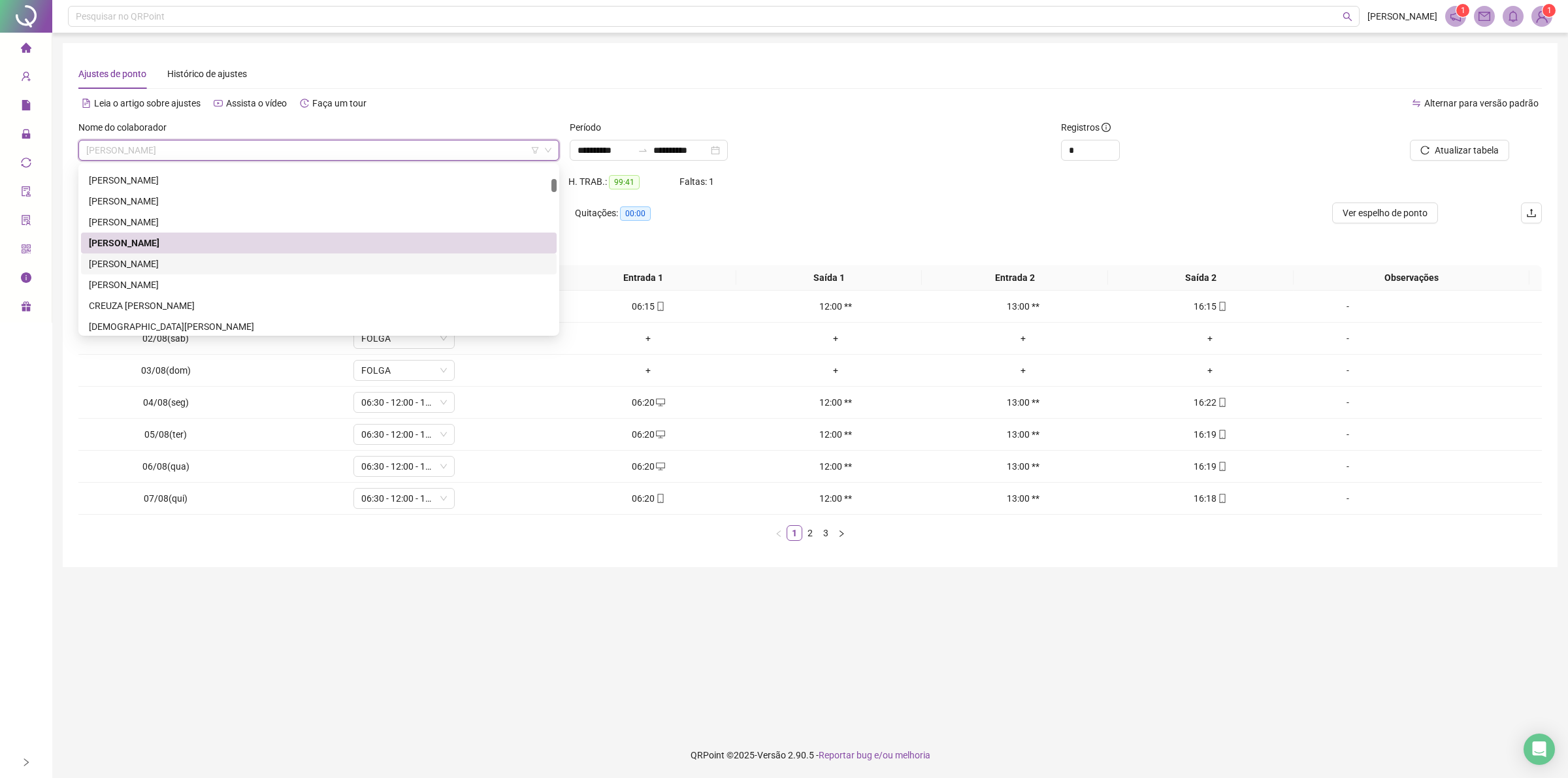
click at [148, 261] on div "[PERSON_NAME]" at bounding box center [318, 264] width 460 height 14
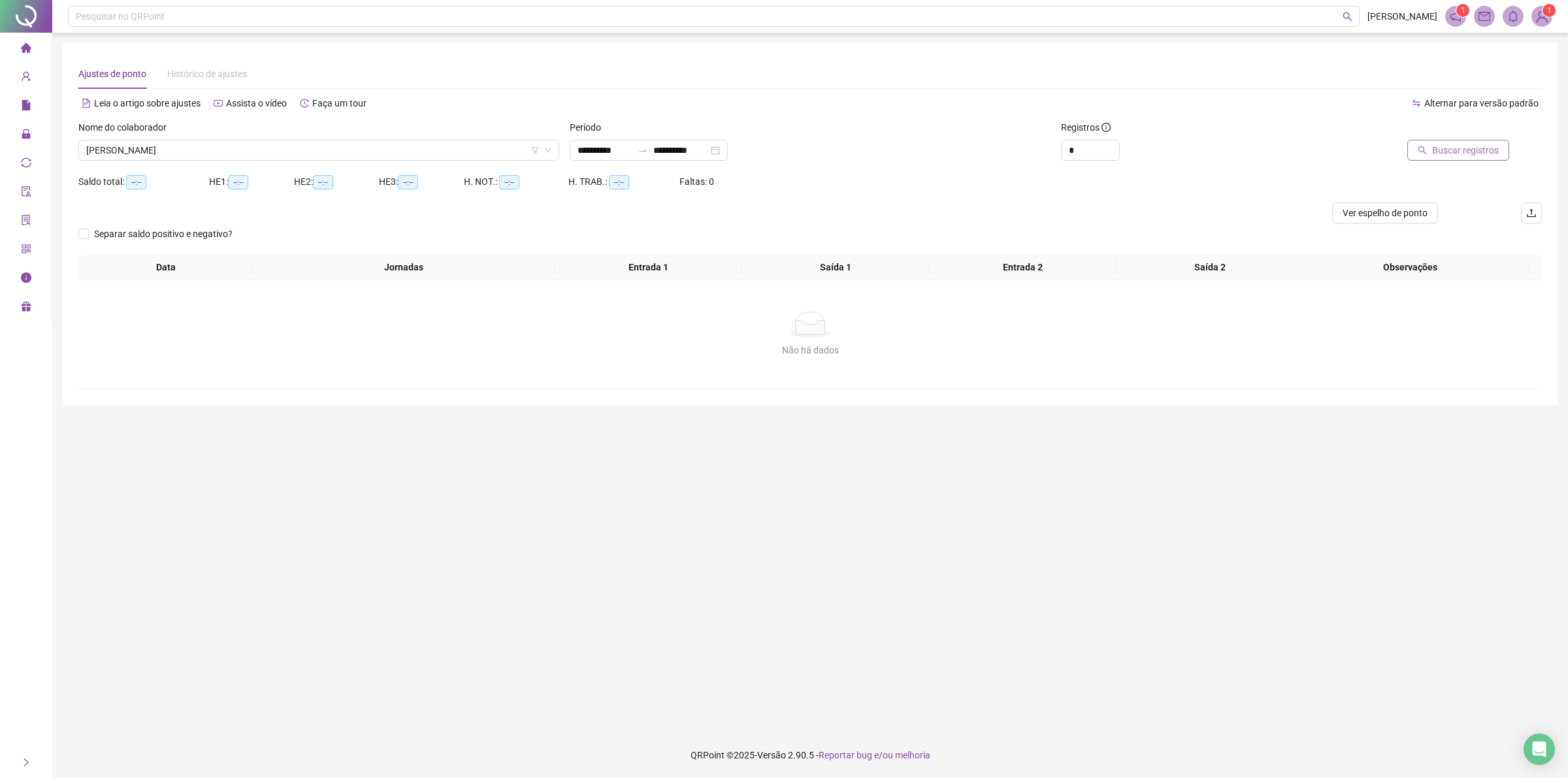
click at [1461, 156] on span "Buscar registros" at bounding box center [1465, 150] width 67 height 14
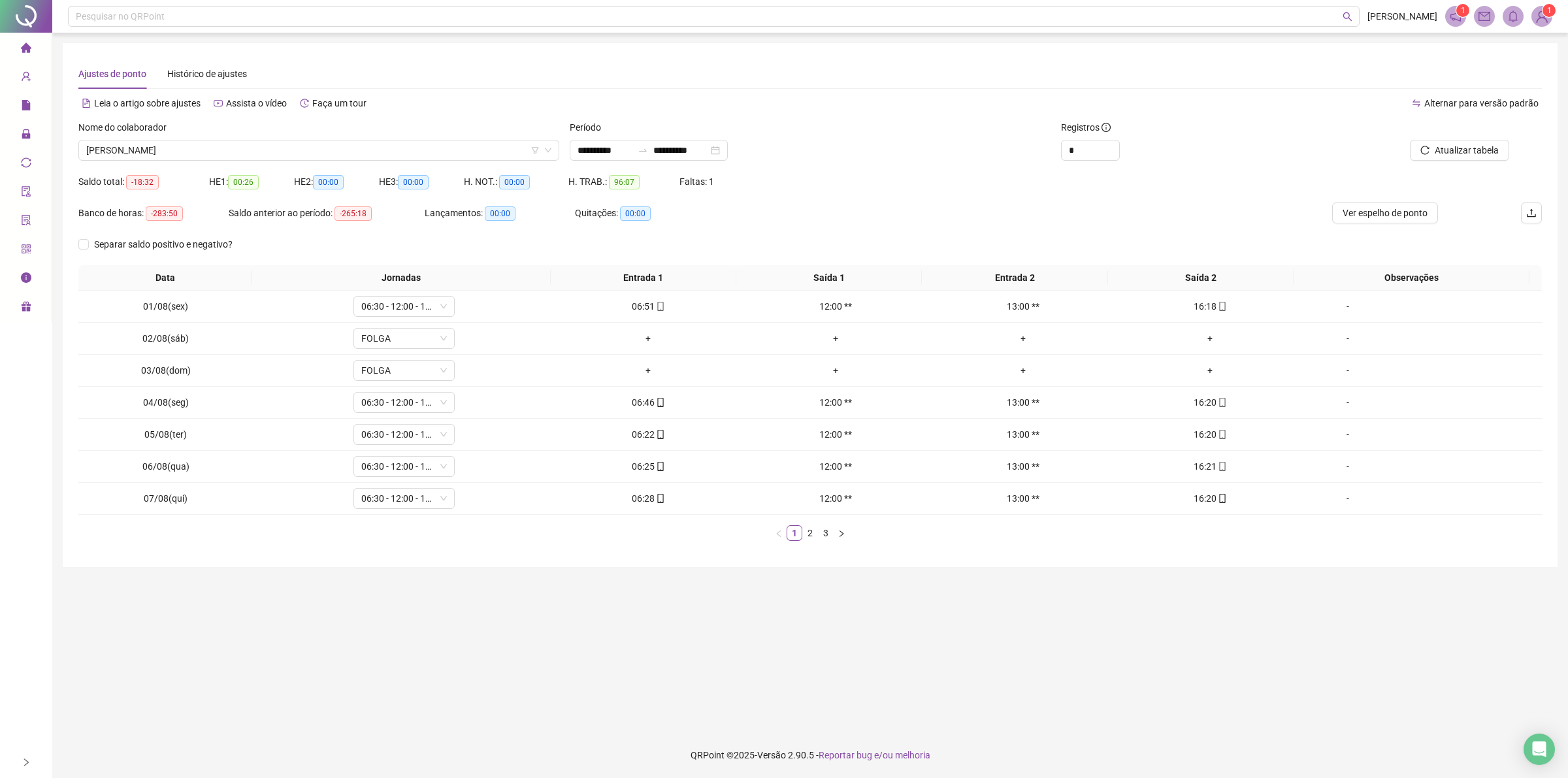
click at [328, 164] on div "Nome do colaborador [PERSON_NAME]" at bounding box center [318, 146] width 491 height 51
click at [347, 137] on div "Nome do colaborador" at bounding box center [318, 130] width 480 height 20
click at [340, 142] on span "[PERSON_NAME]" at bounding box center [318, 150] width 465 height 20
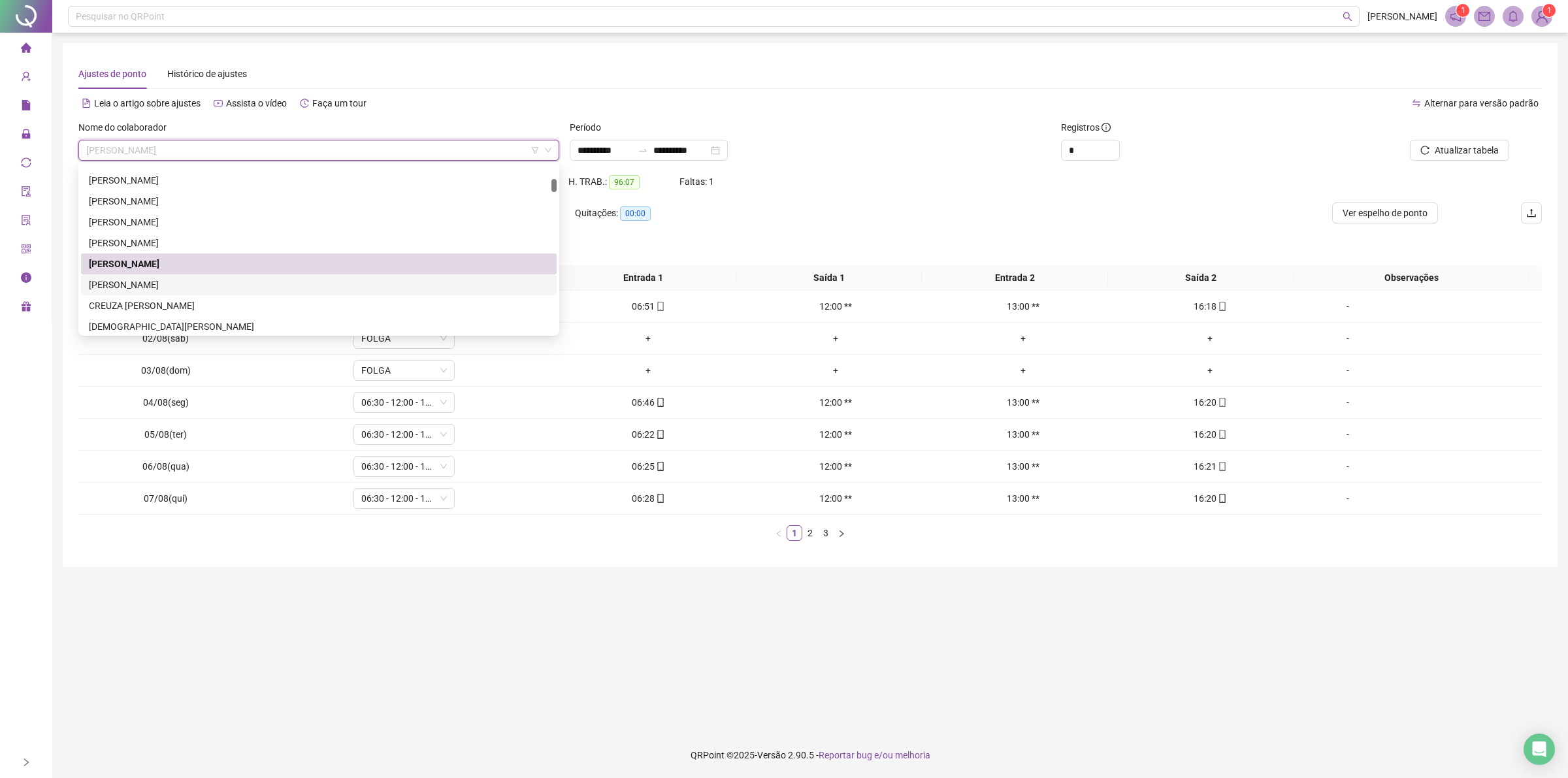
click at [230, 284] on div "[PERSON_NAME]" at bounding box center [318, 285] width 460 height 14
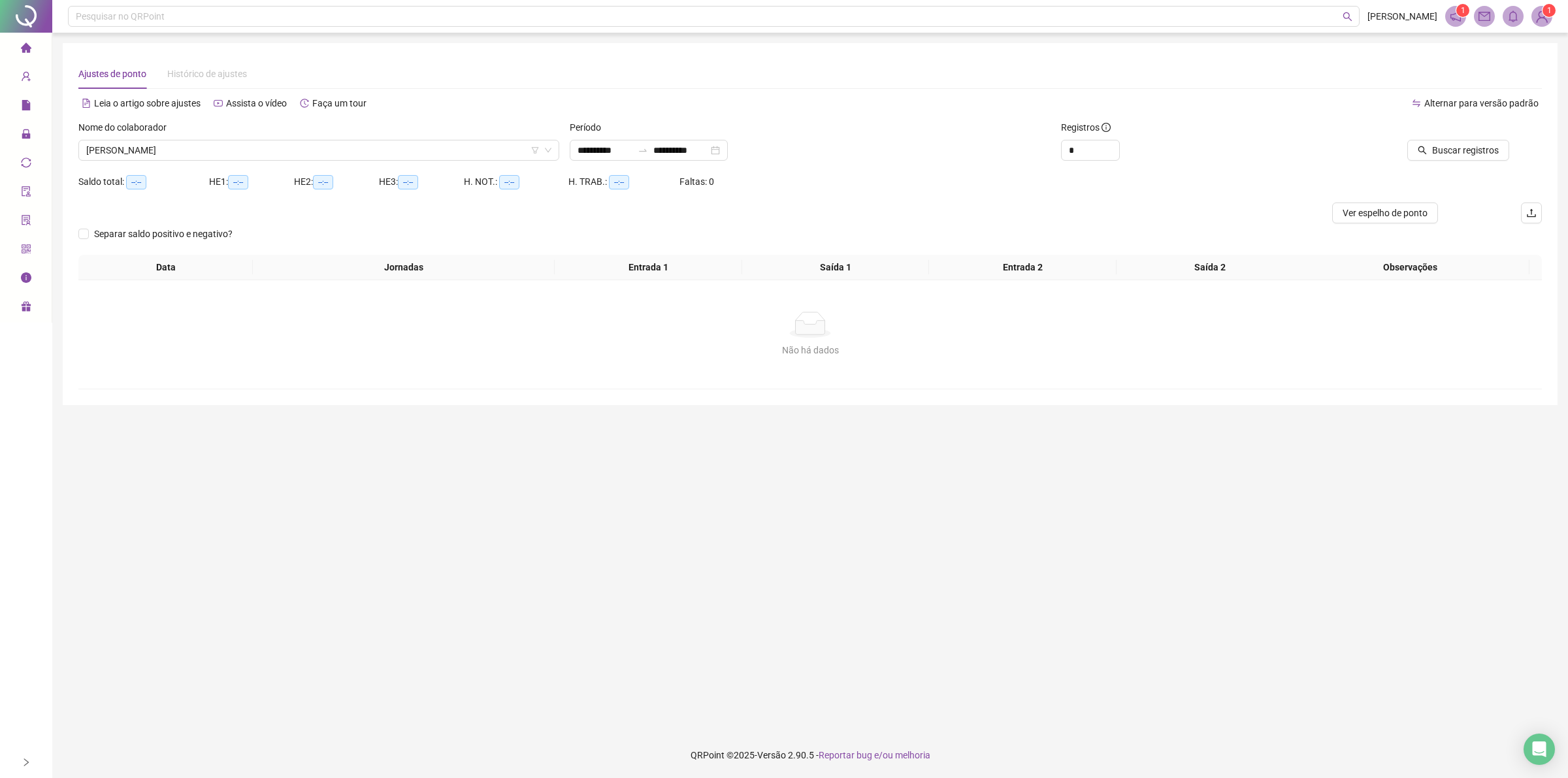
drag, startPoint x: 1478, startPoint y: 139, endPoint x: 1465, endPoint y: 164, distance: 28.2
click at [1478, 139] on div "Buscar registros" at bounding box center [1407, 140] width 202 height 40
click at [1467, 148] on span "Buscar registros" at bounding box center [1465, 150] width 67 height 14
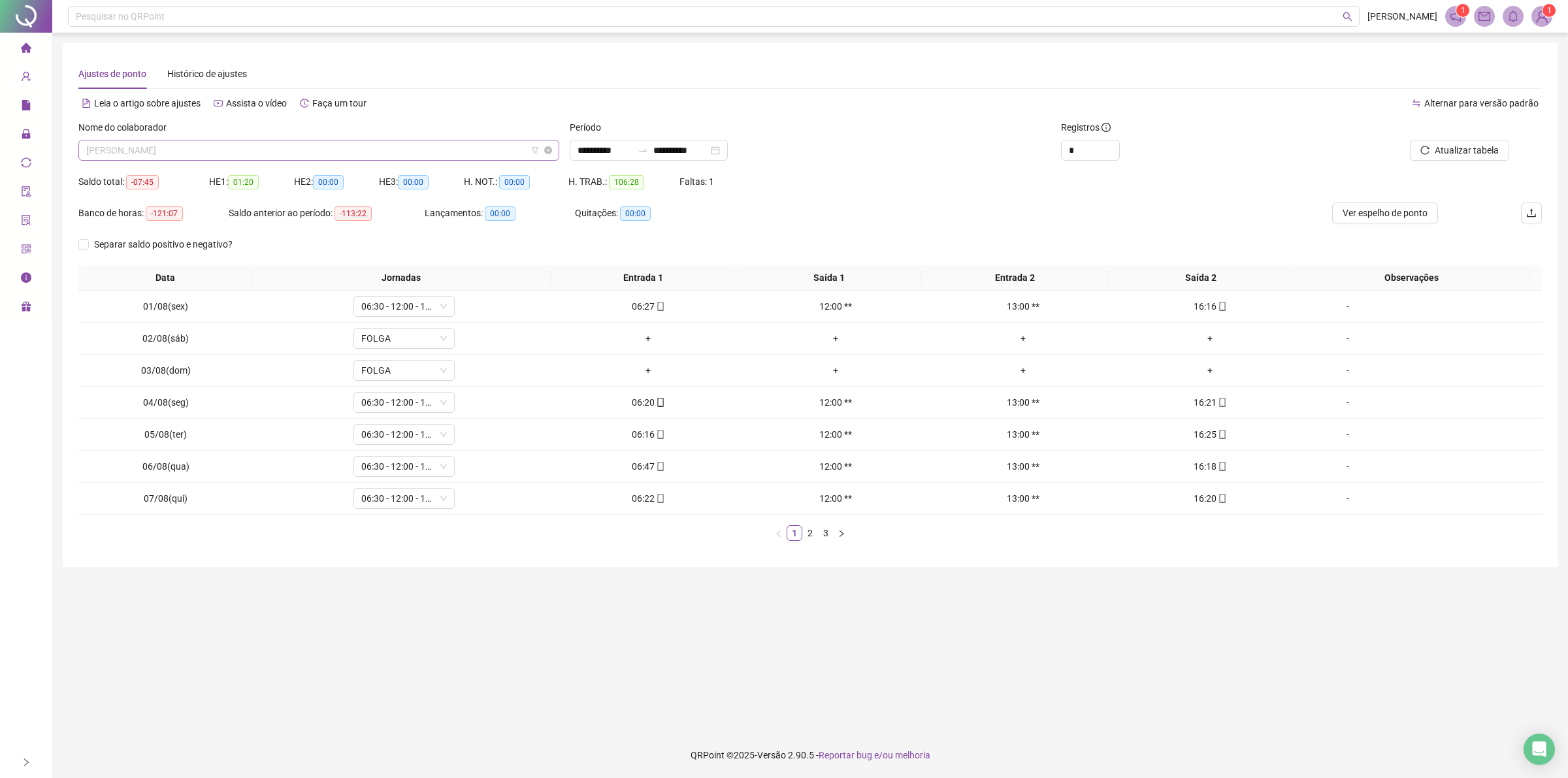
click at [310, 141] on span "[PERSON_NAME]" at bounding box center [318, 150] width 465 height 20
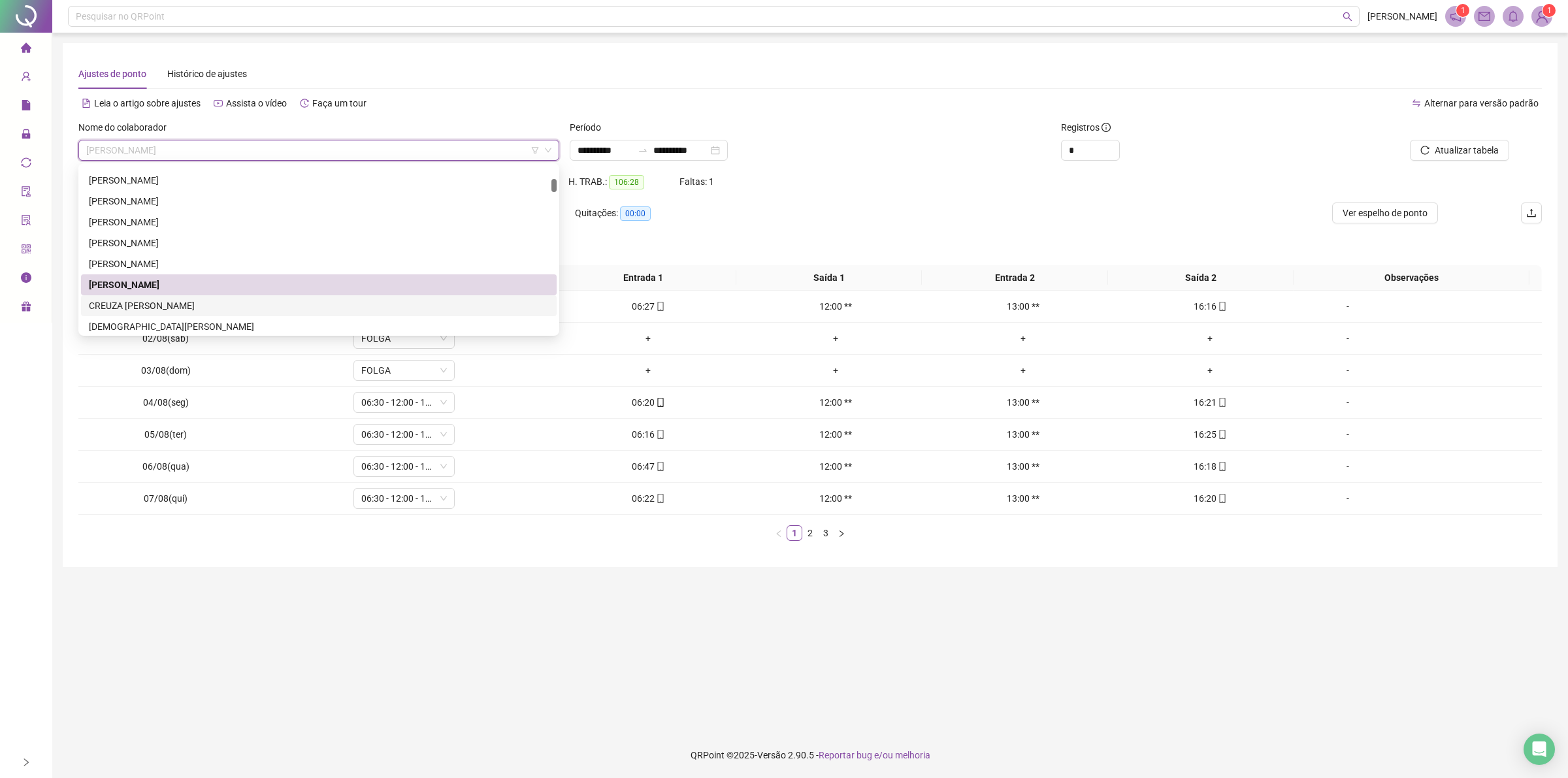
click at [202, 305] on div "CREUZA [PERSON_NAME]" at bounding box center [318, 306] width 460 height 14
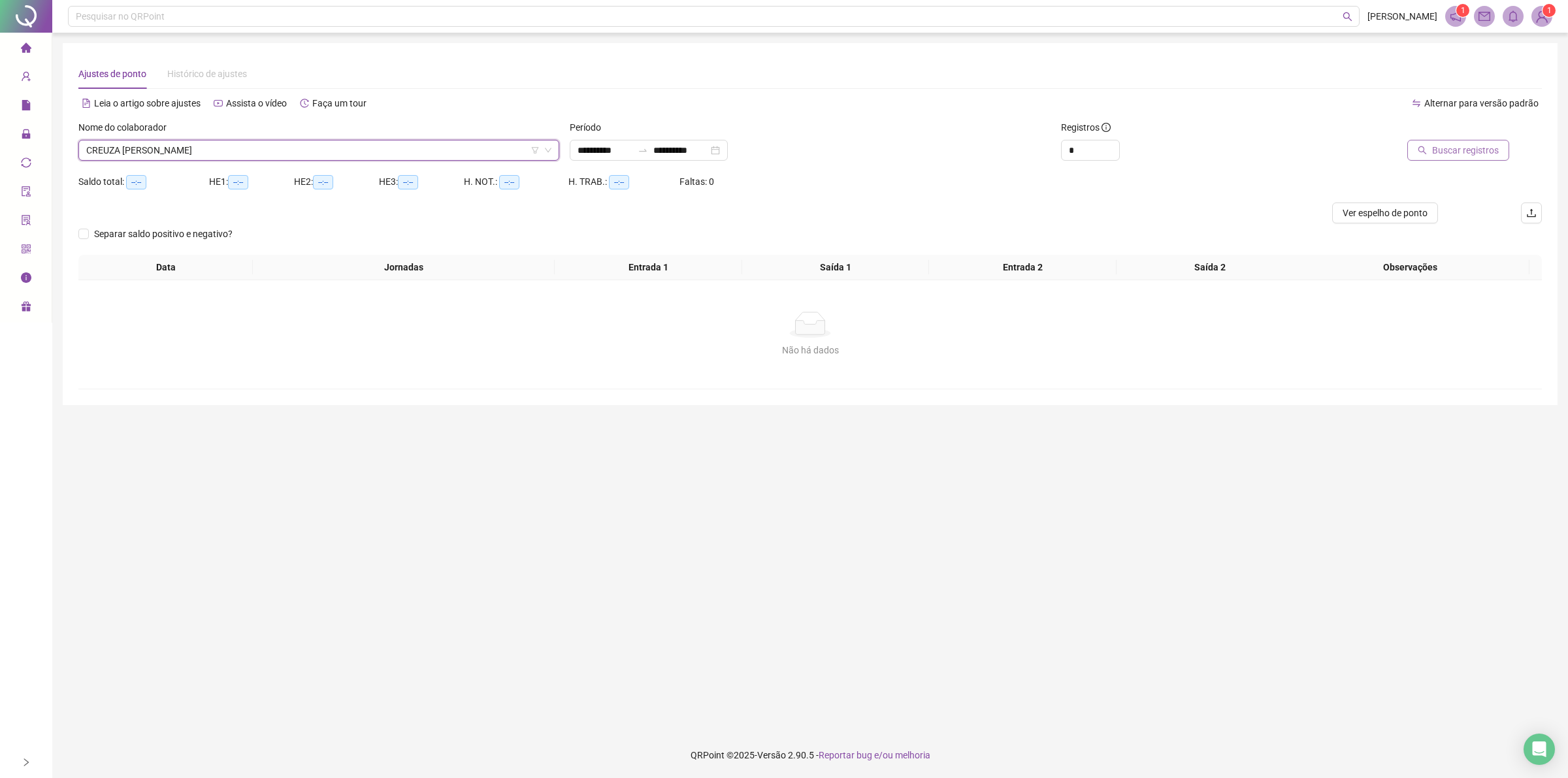
click at [1465, 144] on span "Buscar registros" at bounding box center [1465, 150] width 67 height 14
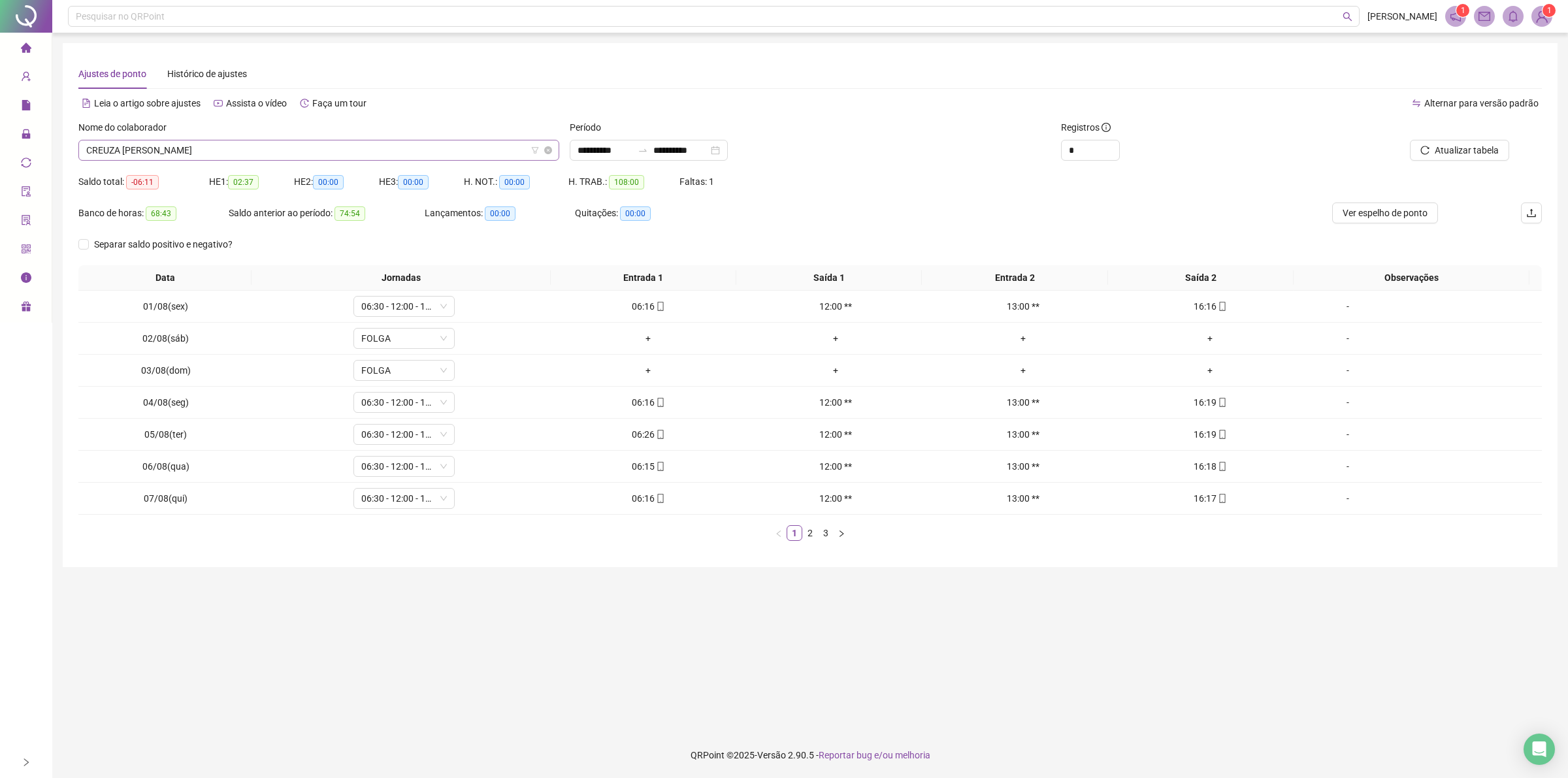
click at [307, 149] on span "CREUZA [PERSON_NAME]" at bounding box center [318, 150] width 465 height 20
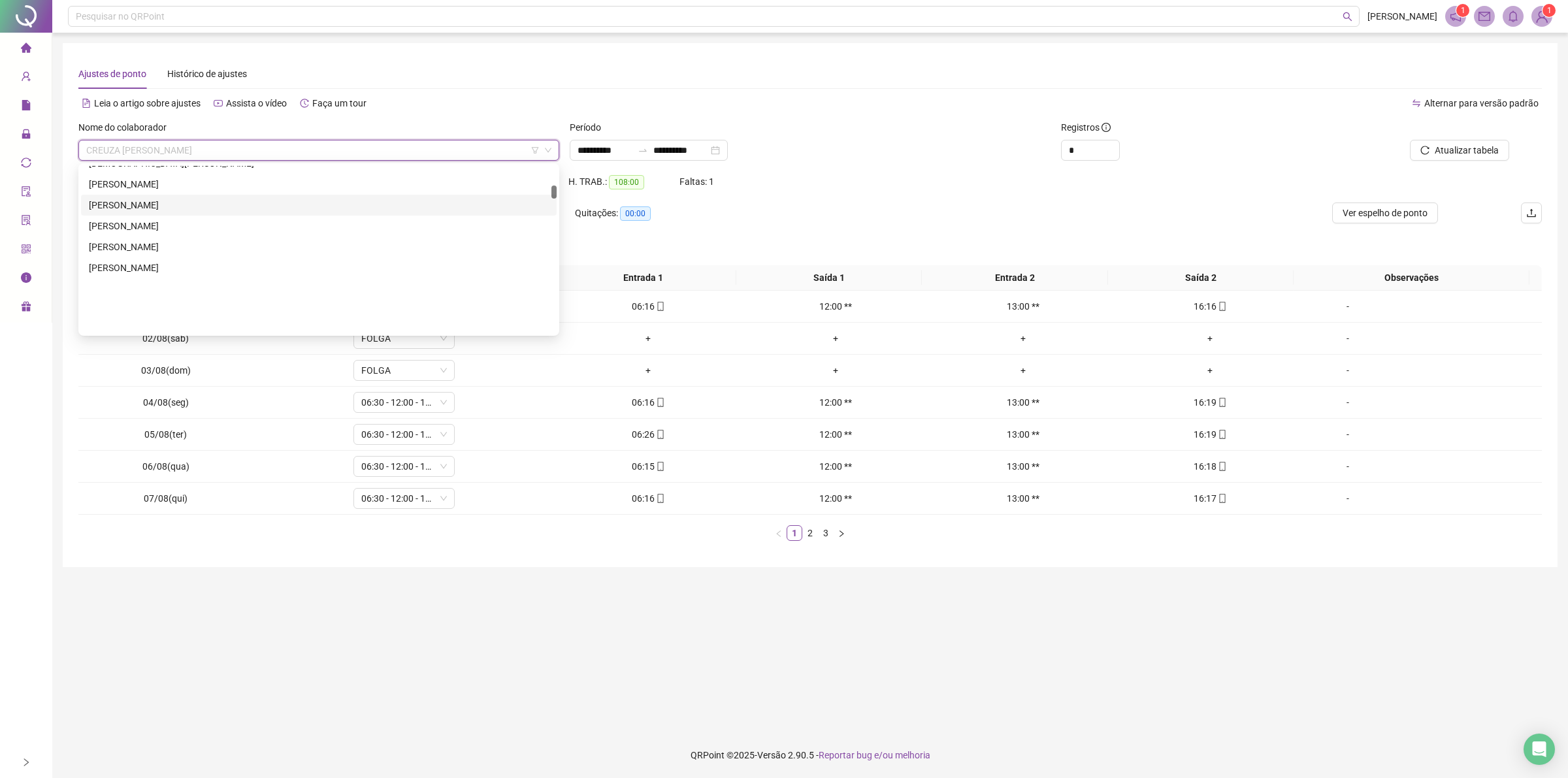
scroll to position [245, 0]
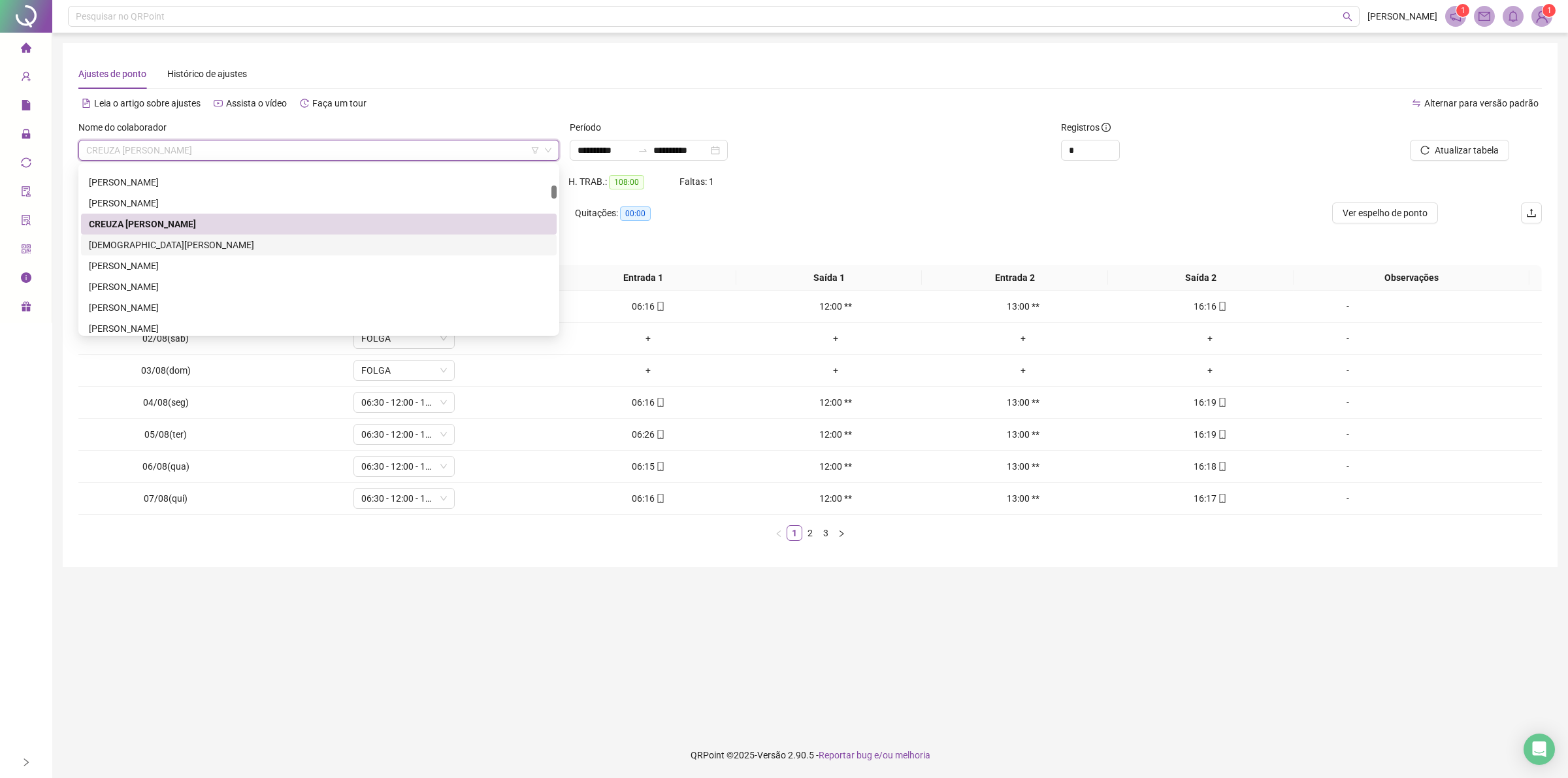
click at [158, 246] on div "[DEMOGRAPHIC_DATA][PERSON_NAME]" at bounding box center [318, 245] width 460 height 14
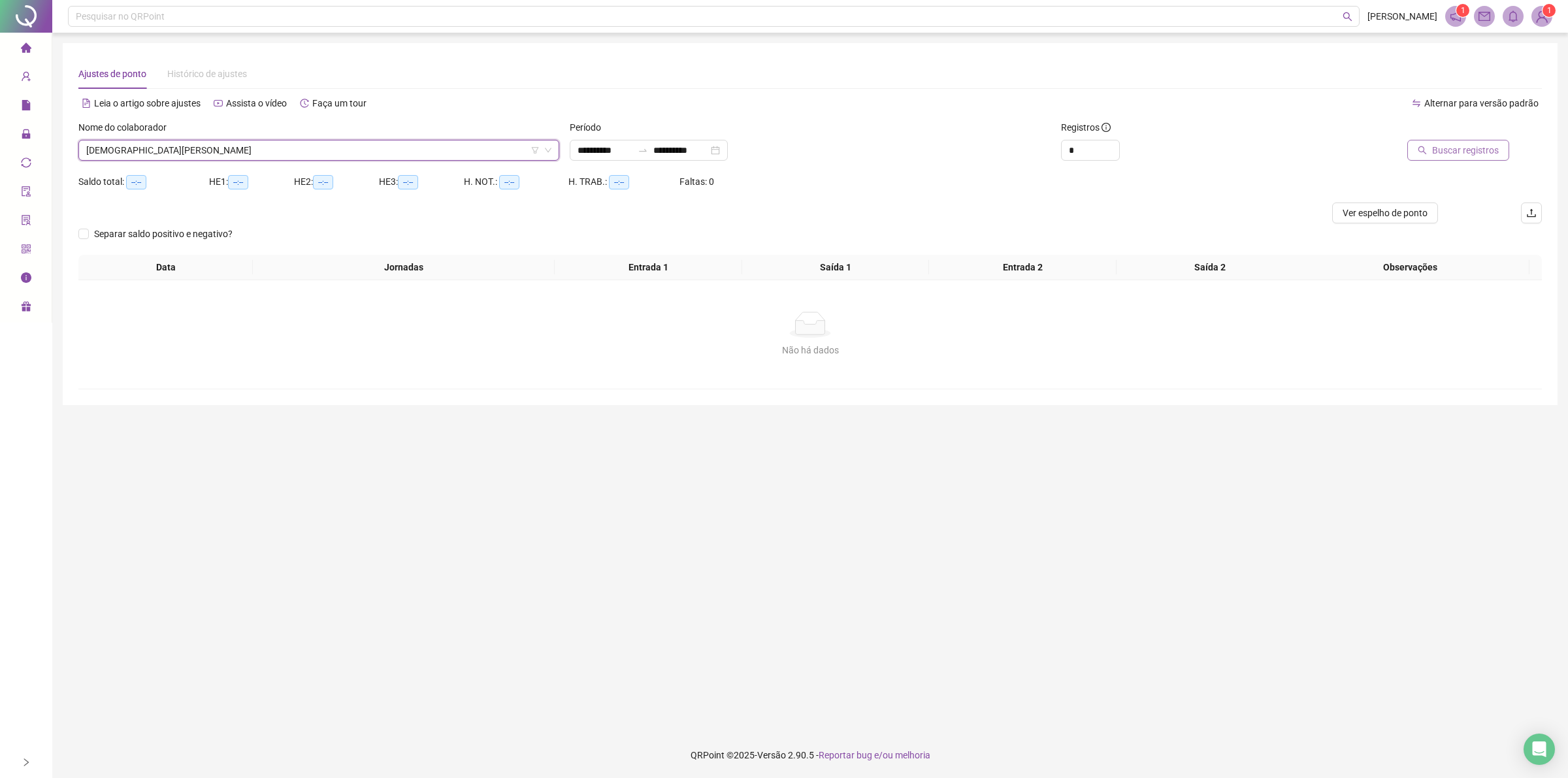
click at [1474, 146] on span "Buscar registros" at bounding box center [1465, 150] width 67 height 14
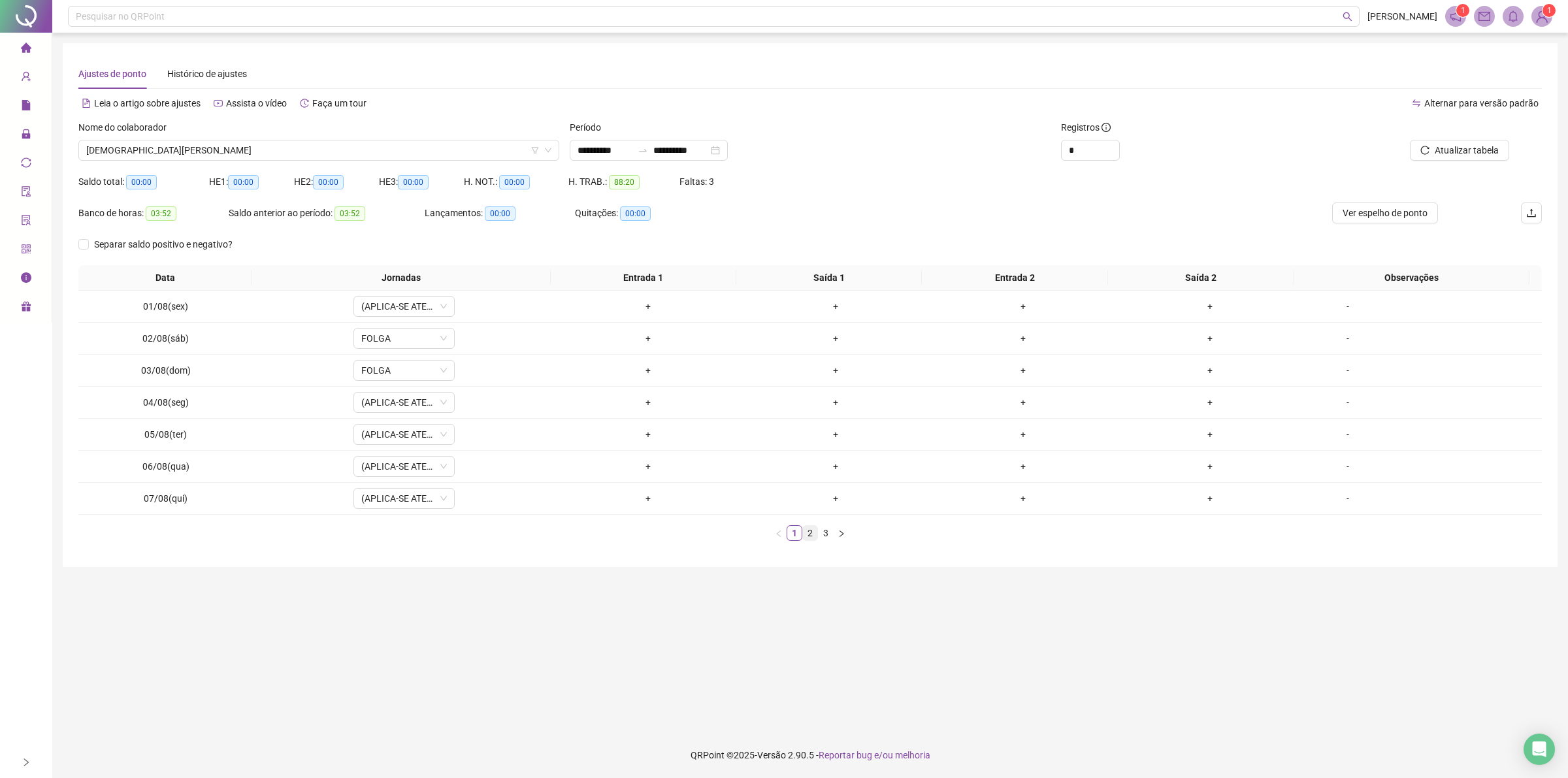
click at [813, 535] on link "2" at bounding box center [810, 533] width 14 height 14
click at [1340, 404] on div "-" at bounding box center [1348, 402] width 77 height 14
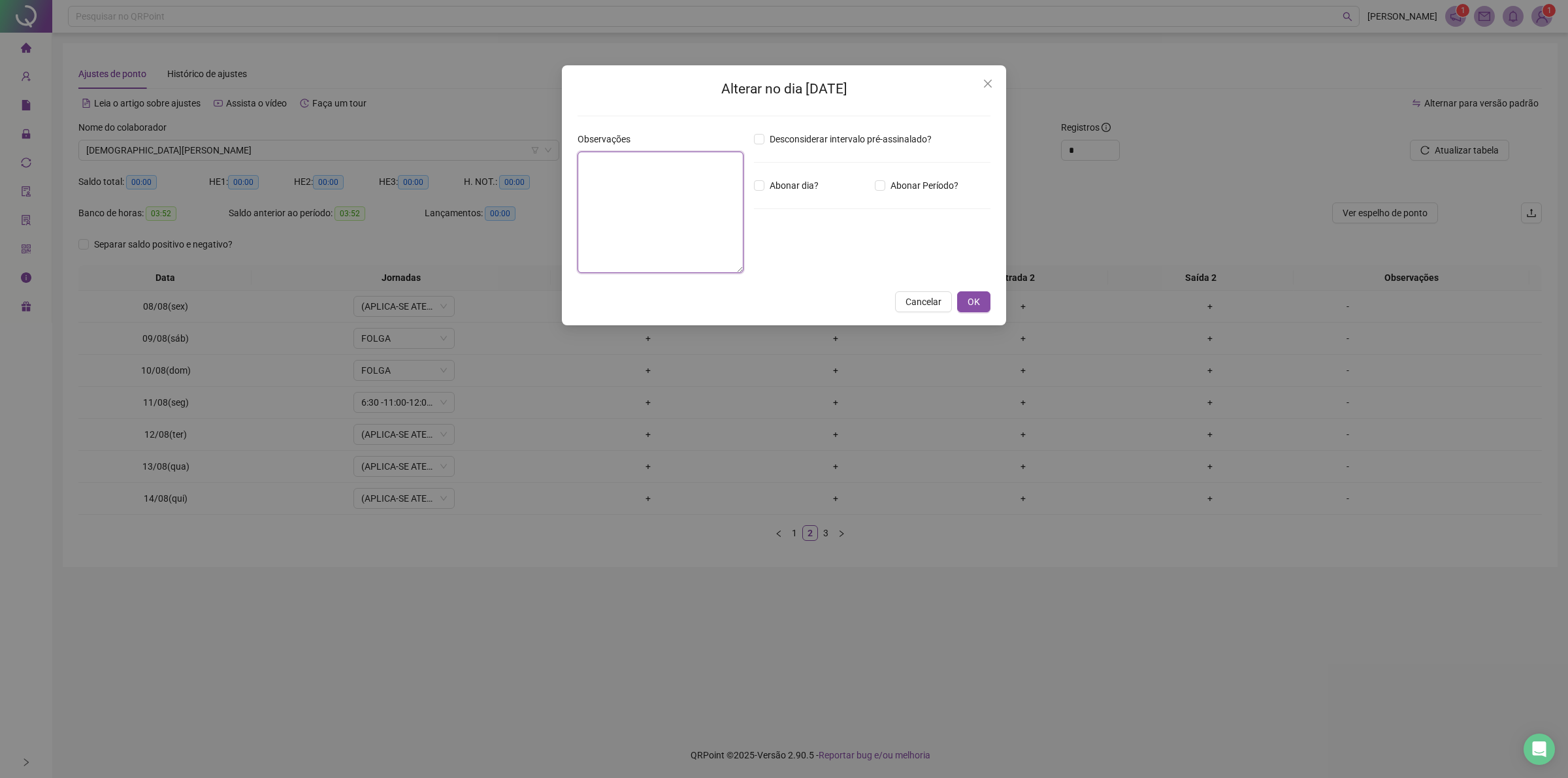
click at [632, 213] on textarea at bounding box center [660, 211] width 166 height 121
type textarea "**********"
click at [981, 291] on button "OK" at bounding box center [973, 301] width 33 height 21
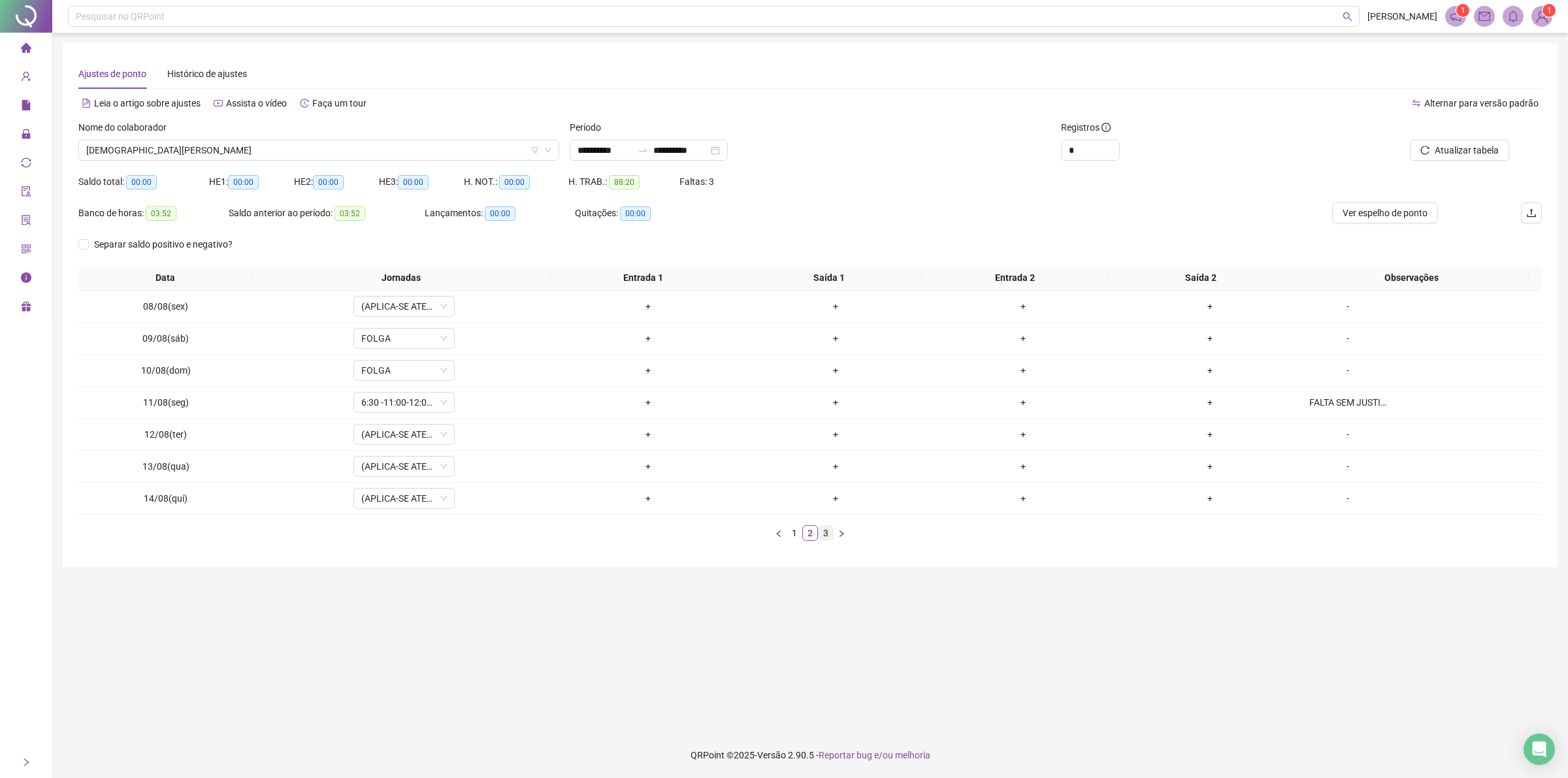
click at [827, 532] on link "3" at bounding box center [826, 533] width 14 height 14
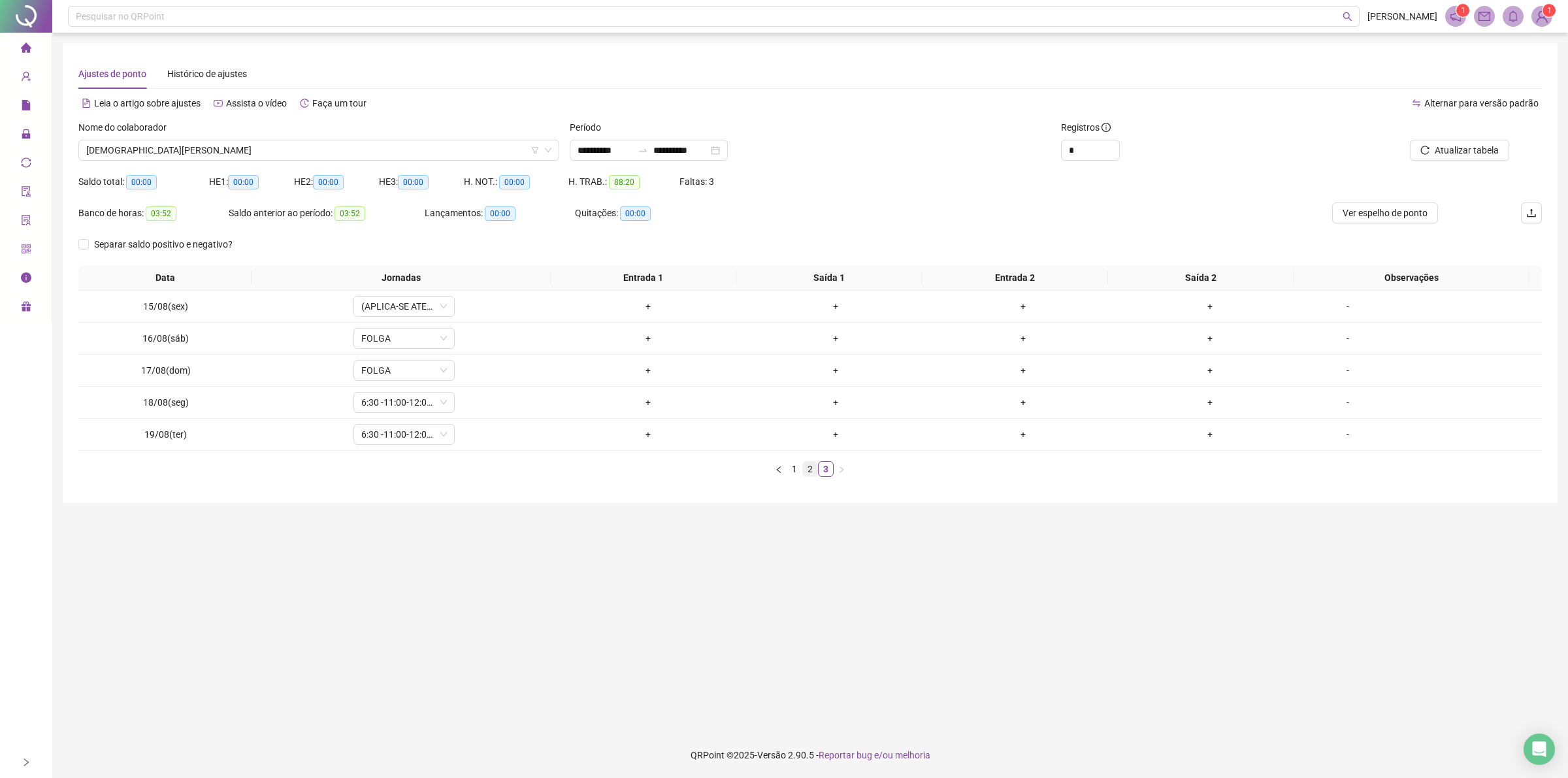
click at [804, 470] on link "2" at bounding box center [810, 469] width 14 height 14
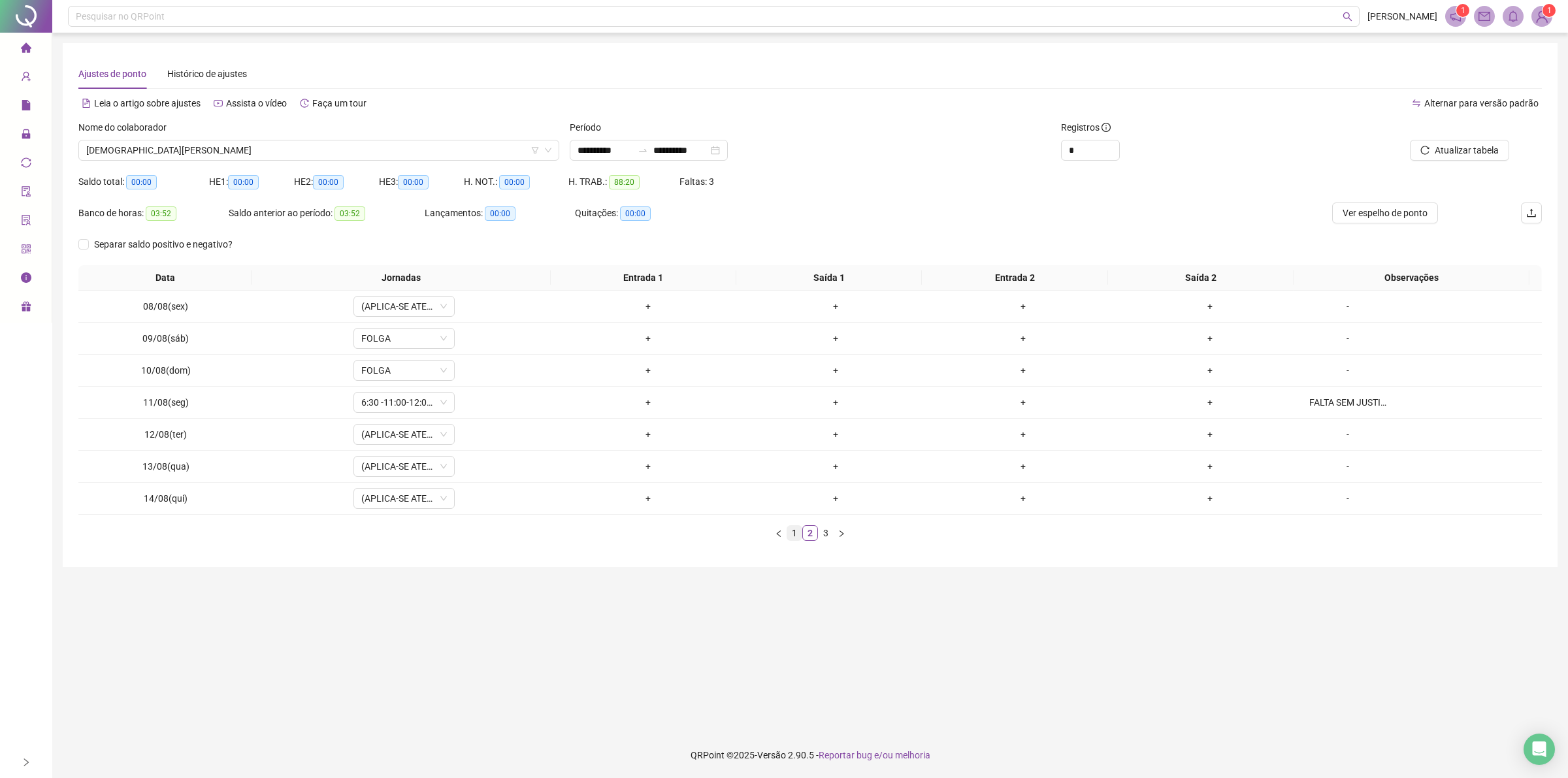
click at [791, 534] on link "1" at bounding box center [794, 533] width 14 height 14
click at [219, 140] on span "[DEMOGRAPHIC_DATA][PERSON_NAME]" at bounding box center [318, 150] width 465 height 20
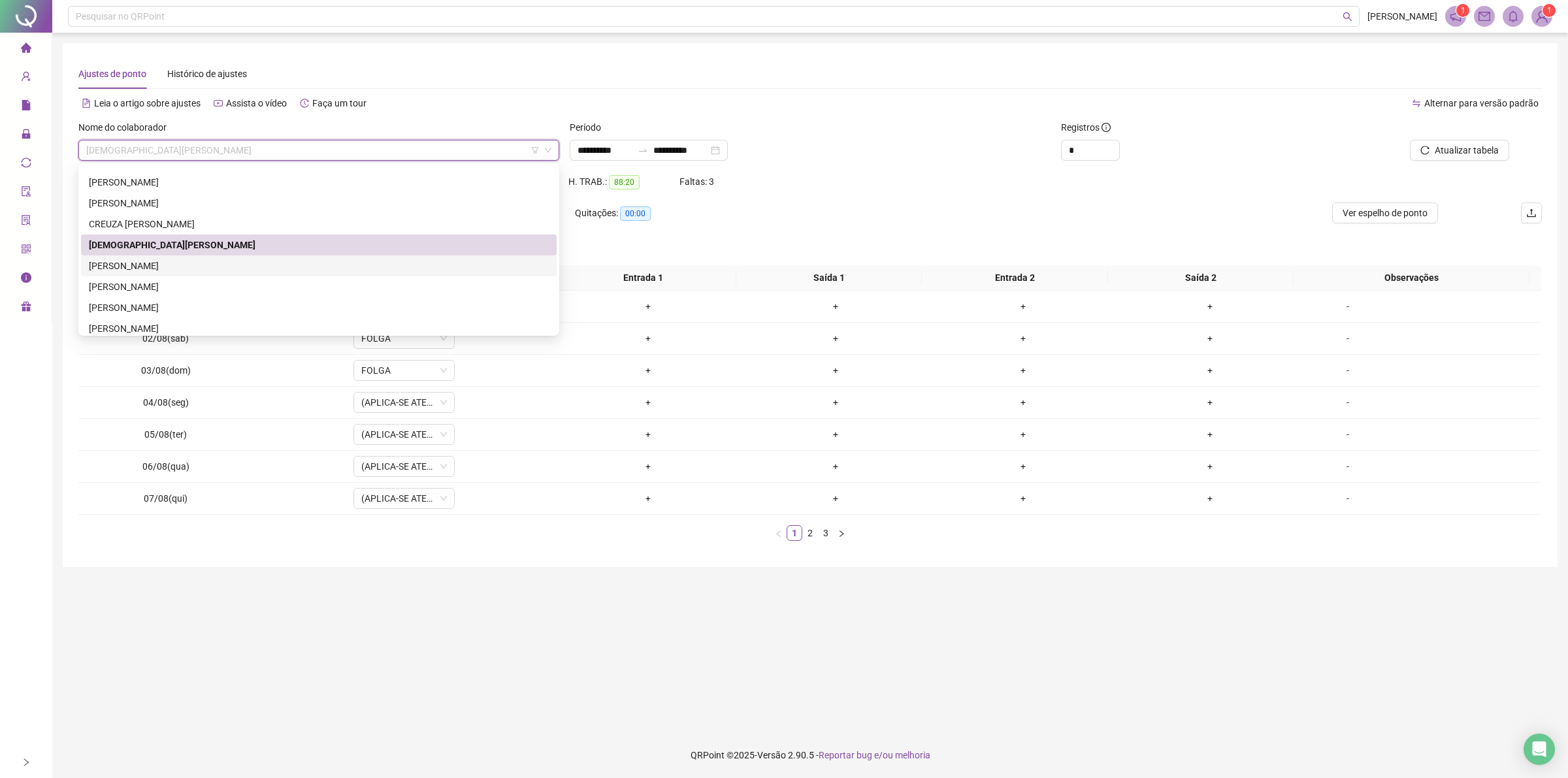
click at [164, 264] on div "[PERSON_NAME]" at bounding box center [318, 266] width 460 height 14
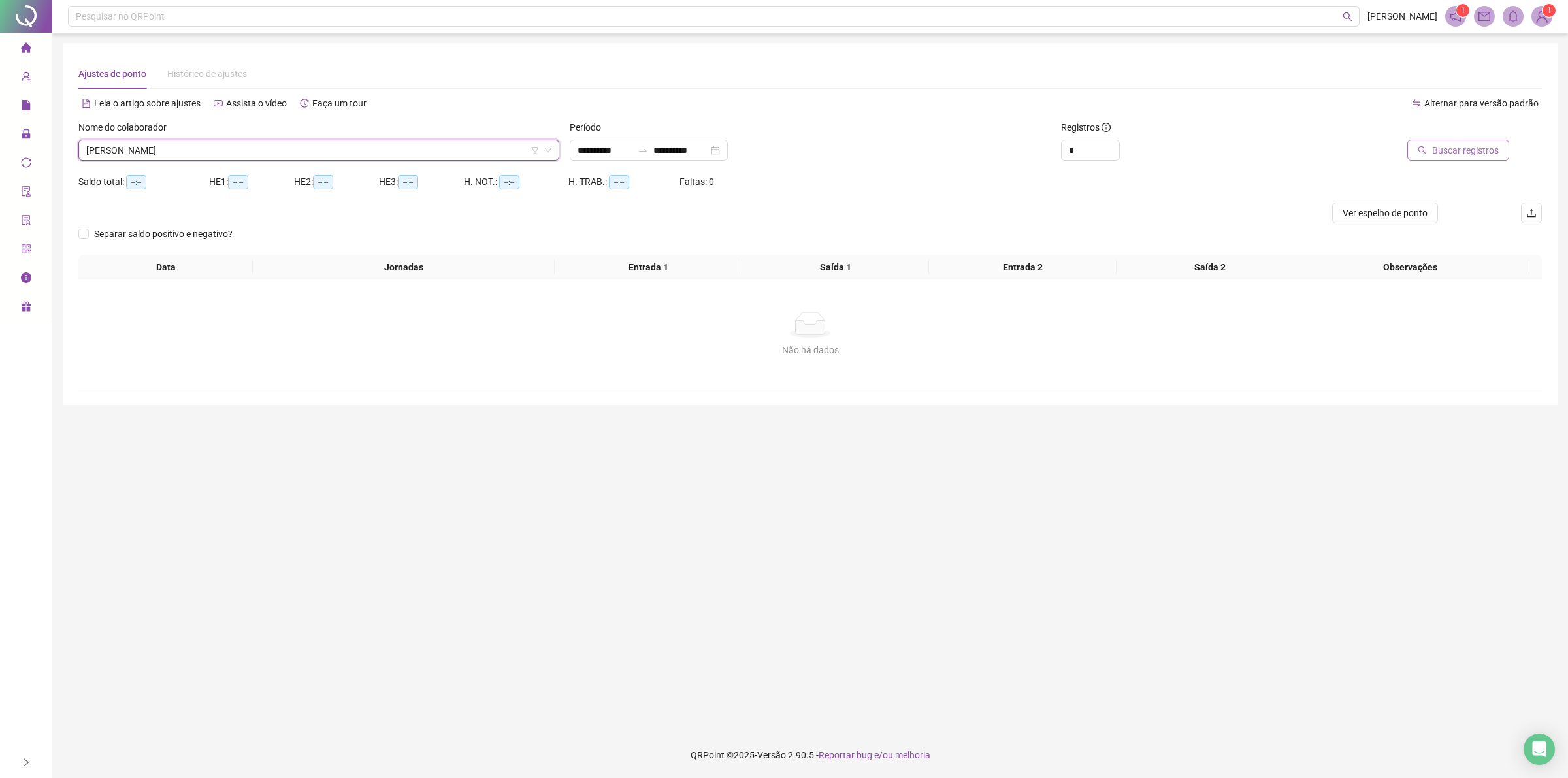
click at [1465, 156] on span "Buscar registros" at bounding box center [1465, 150] width 67 height 14
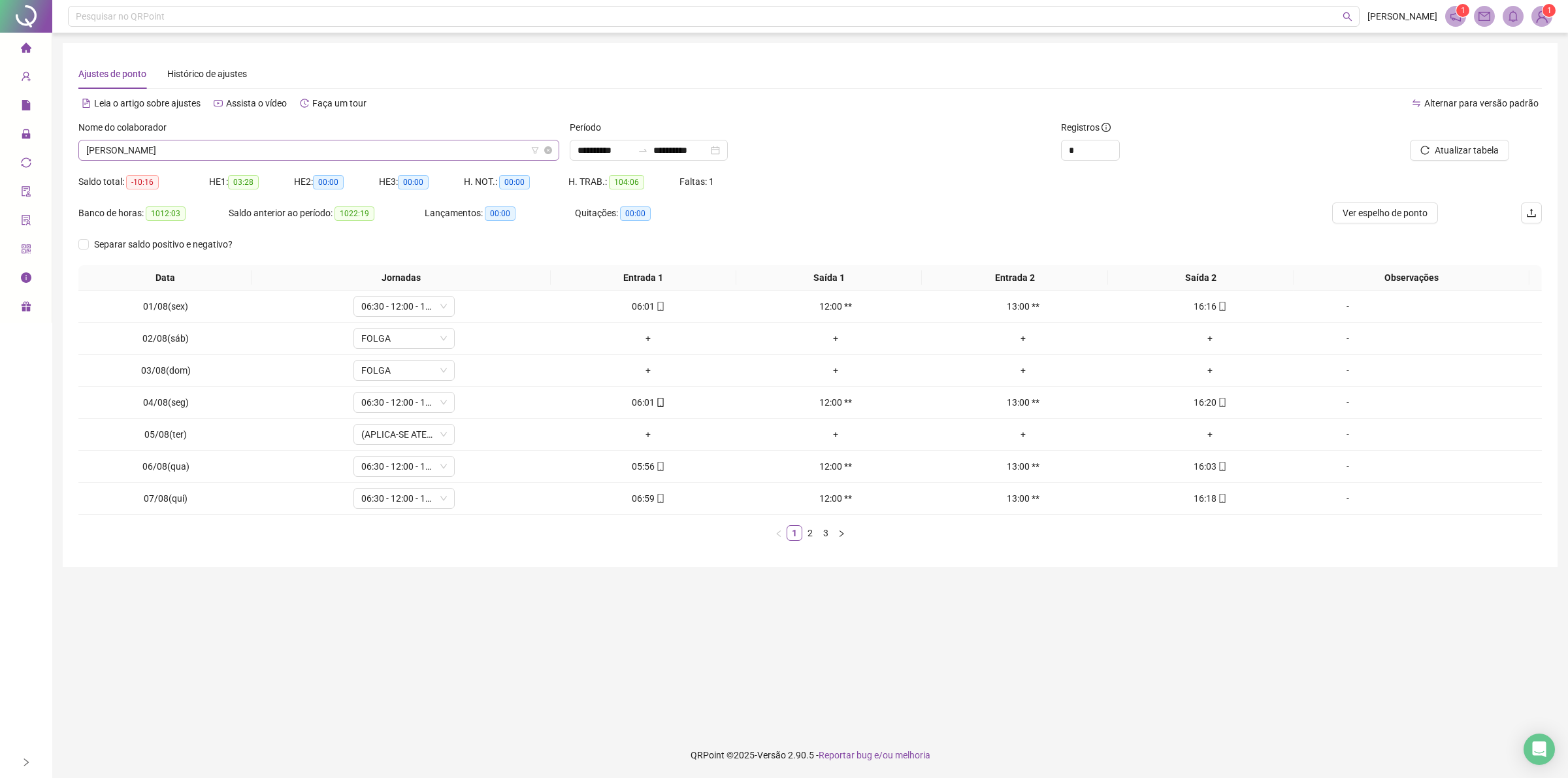
click at [278, 144] on span "[PERSON_NAME]" at bounding box center [318, 150] width 465 height 20
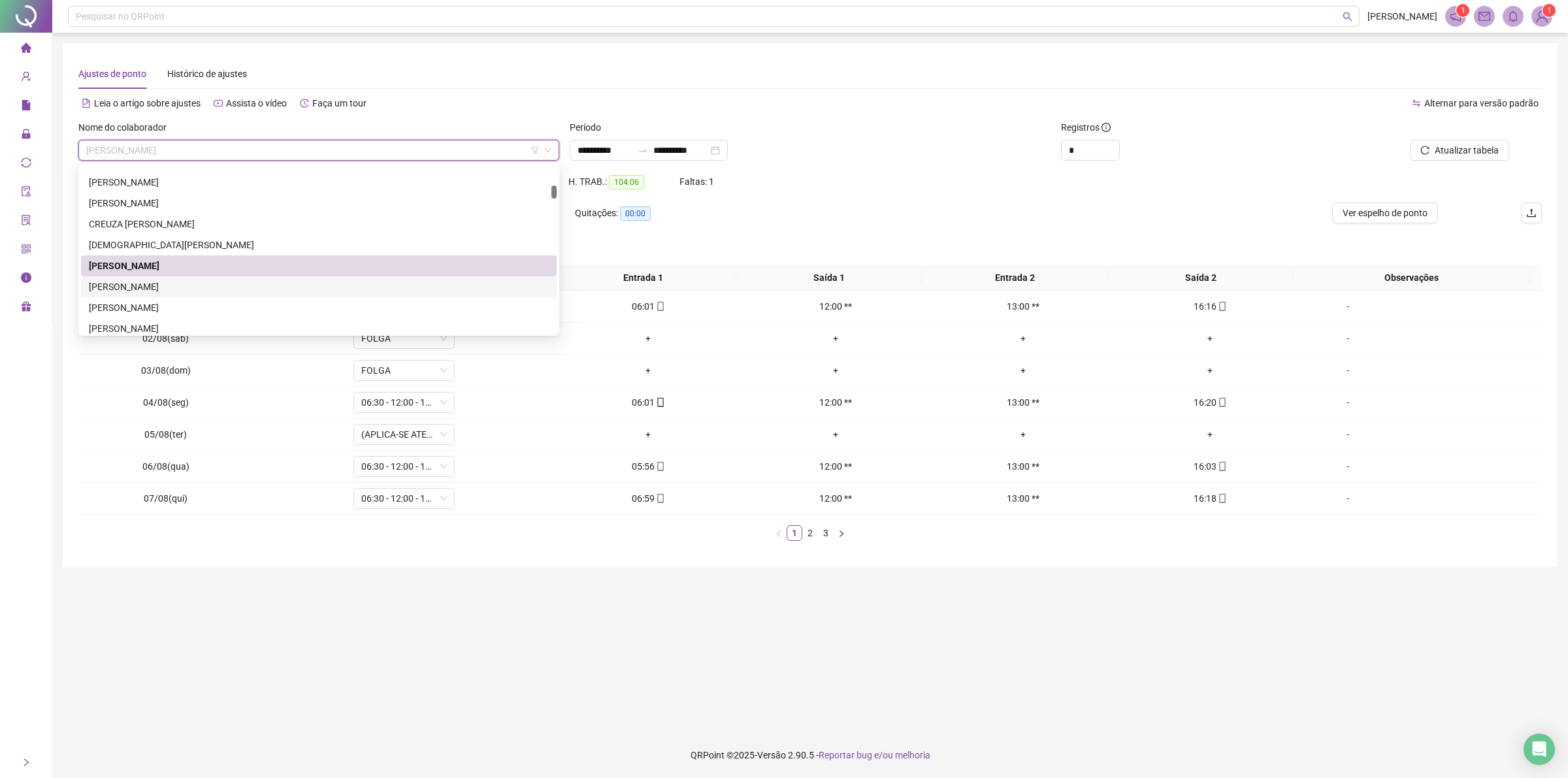
click at [219, 289] on div "[PERSON_NAME]" at bounding box center [318, 287] width 460 height 14
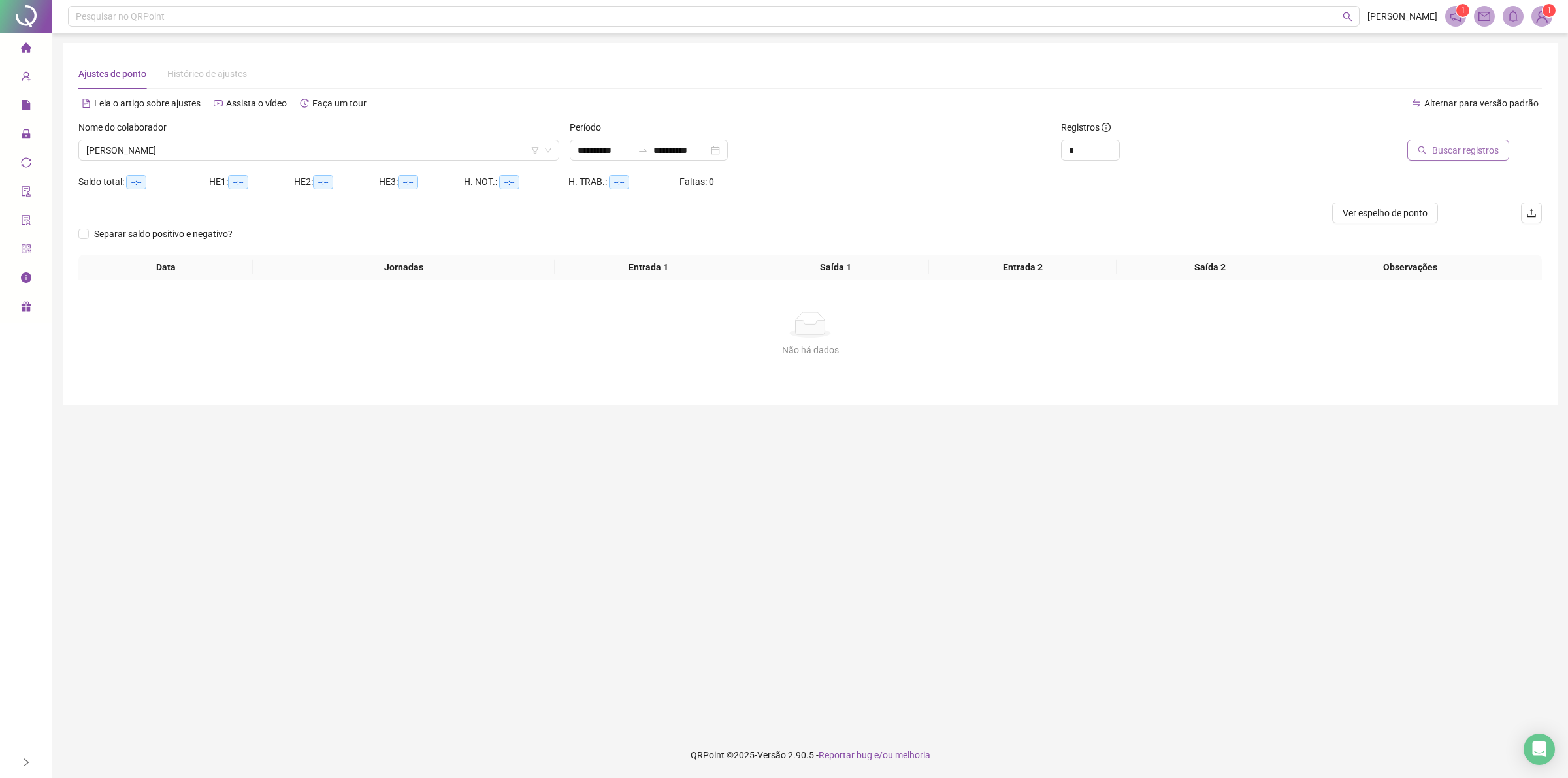
click at [1492, 140] on button "Buscar registros" at bounding box center [1457, 149] width 102 height 21
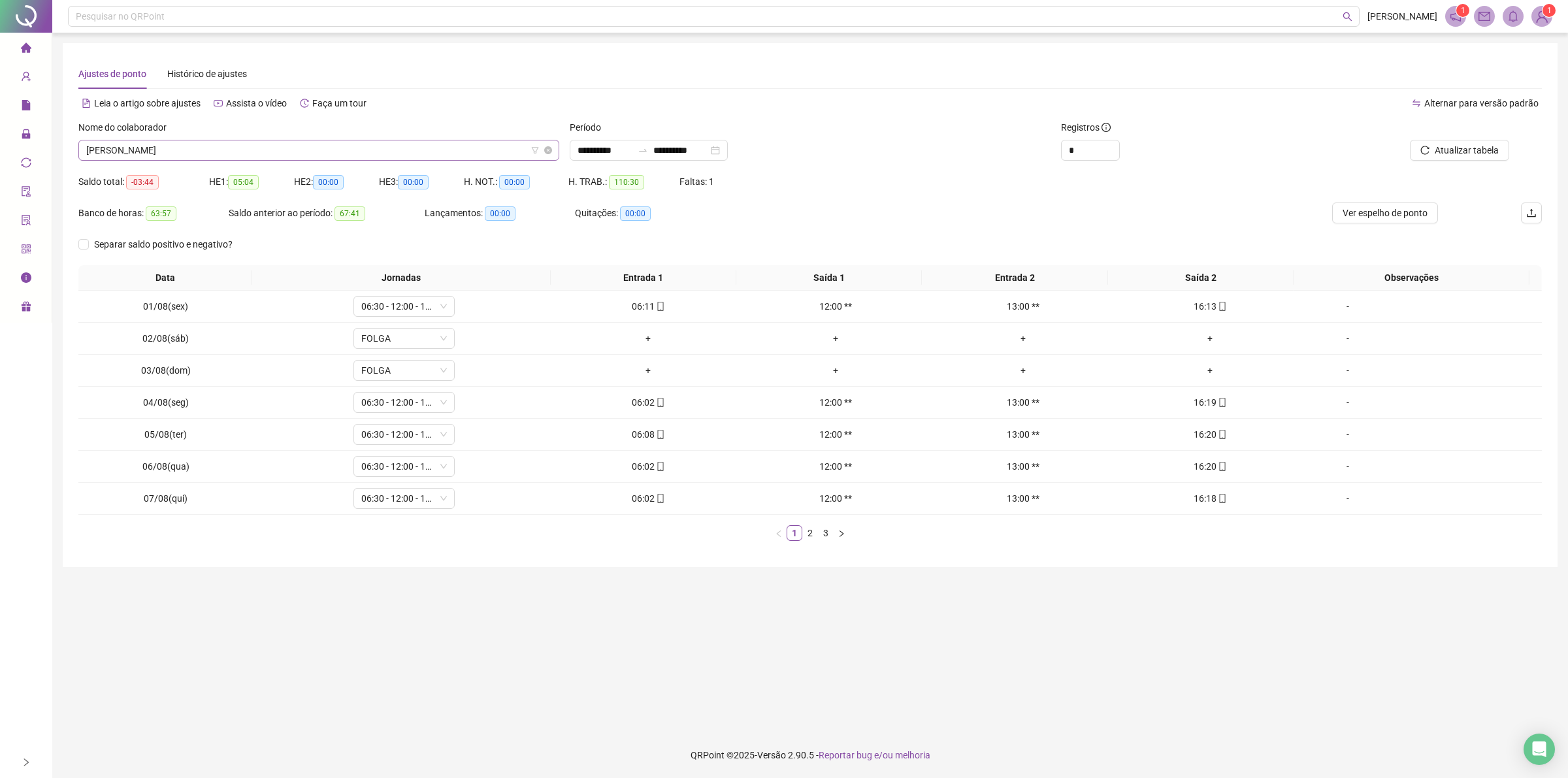
drag, startPoint x: 291, startPoint y: 129, endPoint x: 272, endPoint y: 144, distance: 24.2
click at [288, 132] on div "Nome do colaborador" at bounding box center [318, 130] width 480 height 20
click at [272, 144] on span "[PERSON_NAME]" at bounding box center [318, 150] width 465 height 20
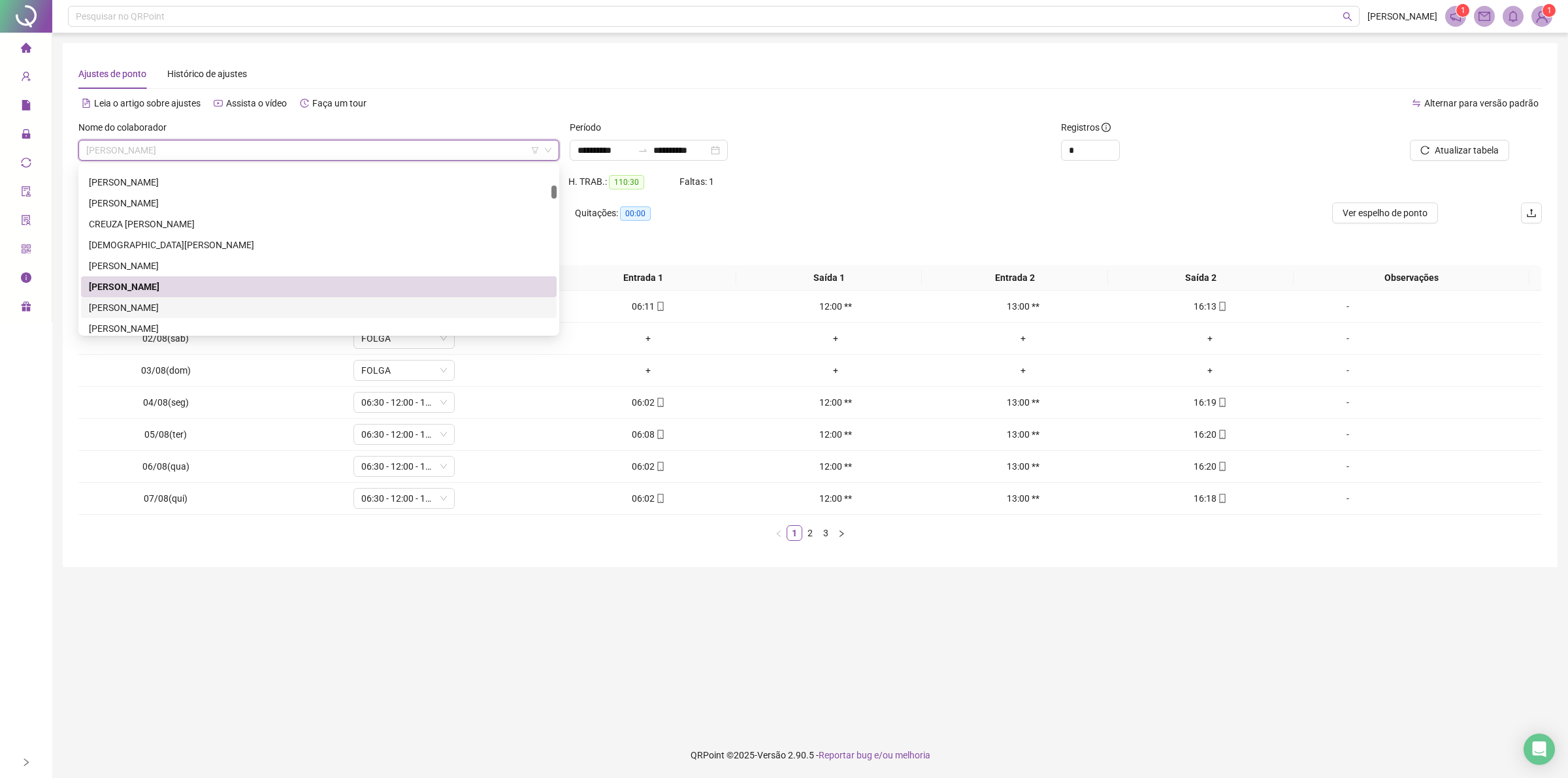
click at [147, 308] on div "[PERSON_NAME]" at bounding box center [318, 308] width 460 height 14
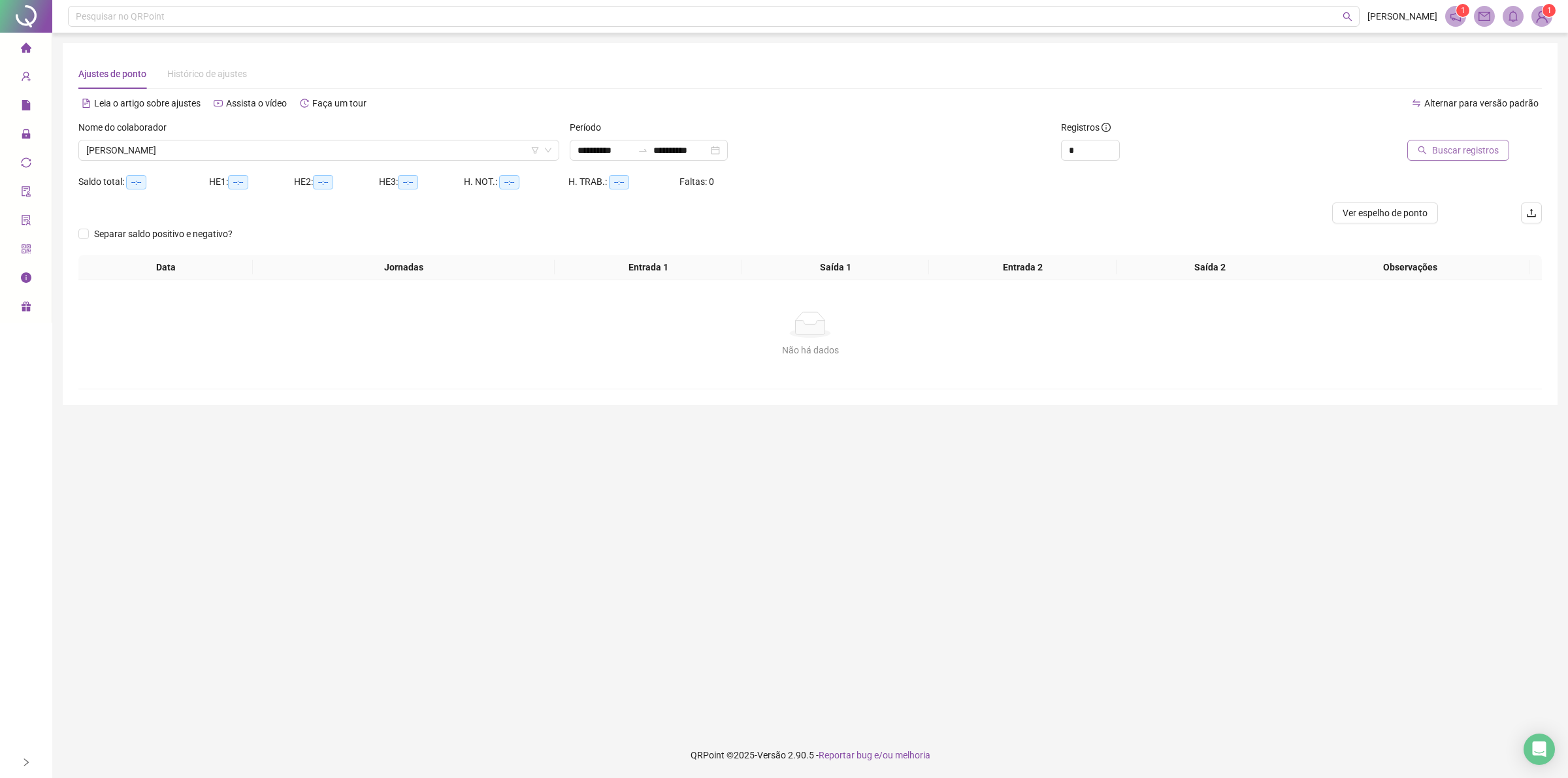
click at [1452, 156] on span "Buscar registros" at bounding box center [1465, 150] width 67 height 14
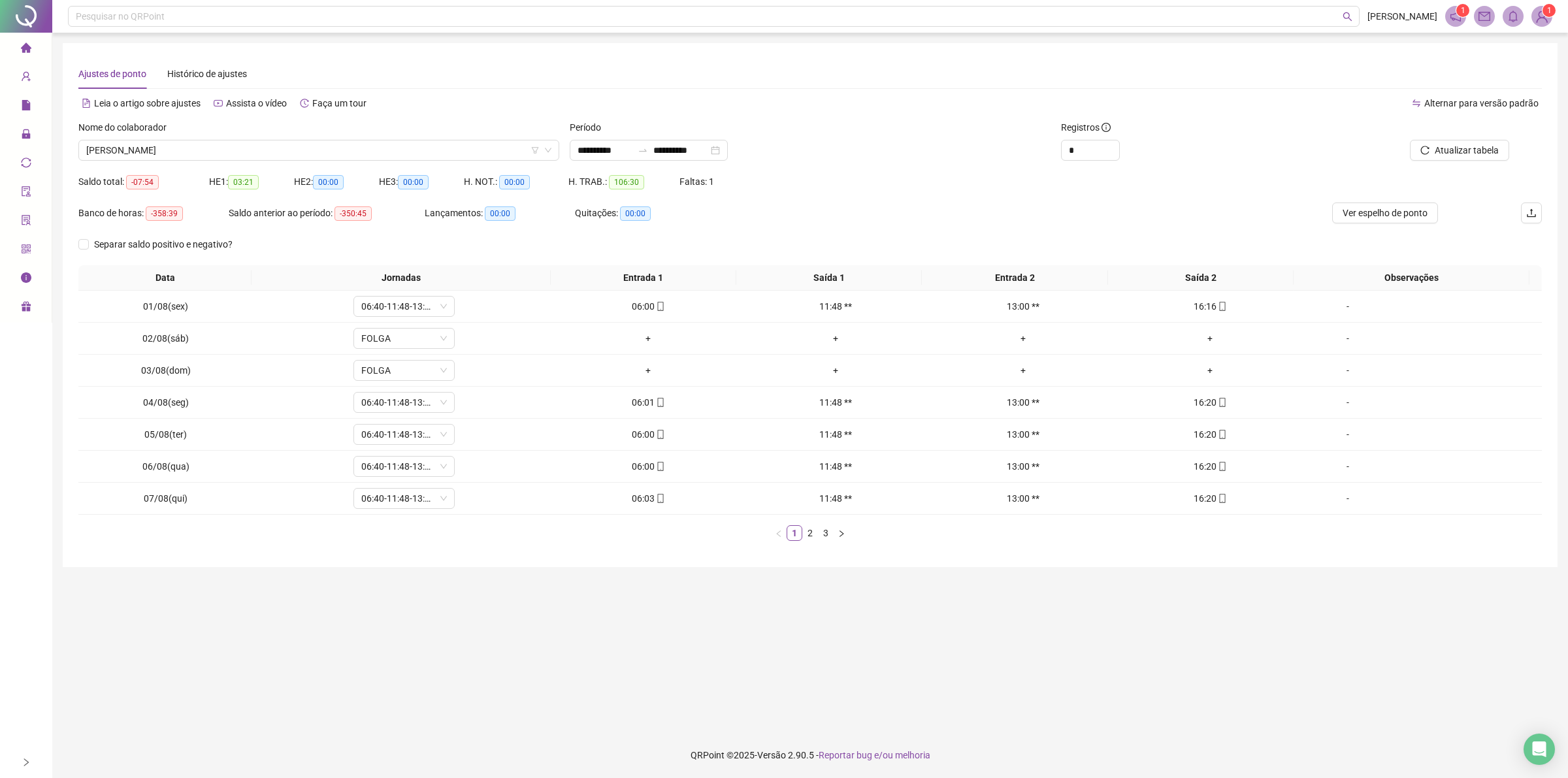
click at [291, 139] on div "Nome do colaborador" at bounding box center [318, 130] width 480 height 20
click at [288, 148] on span "[PERSON_NAME]" at bounding box center [318, 150] width 465 height 20
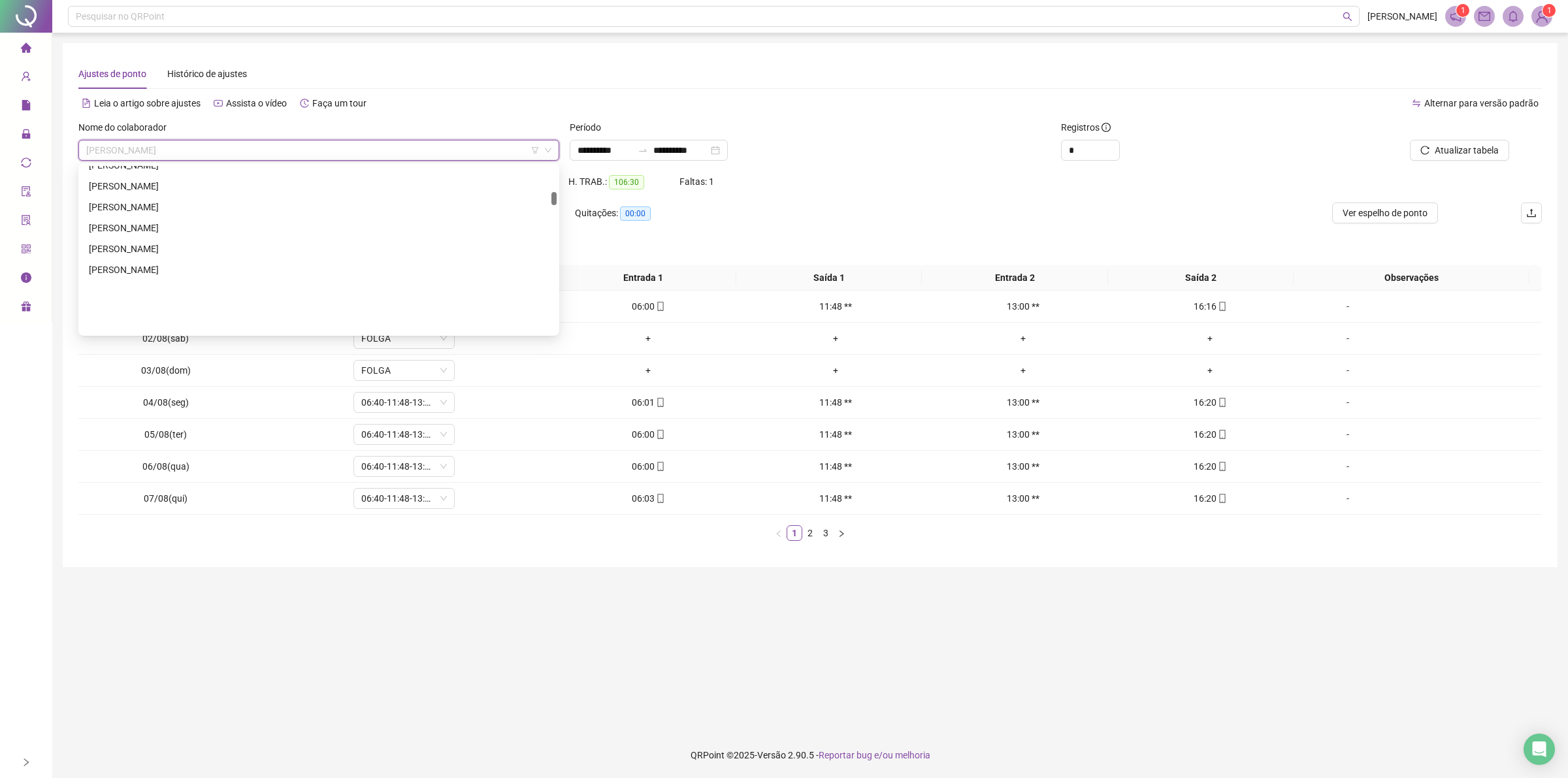
scroll to position [326, 0]
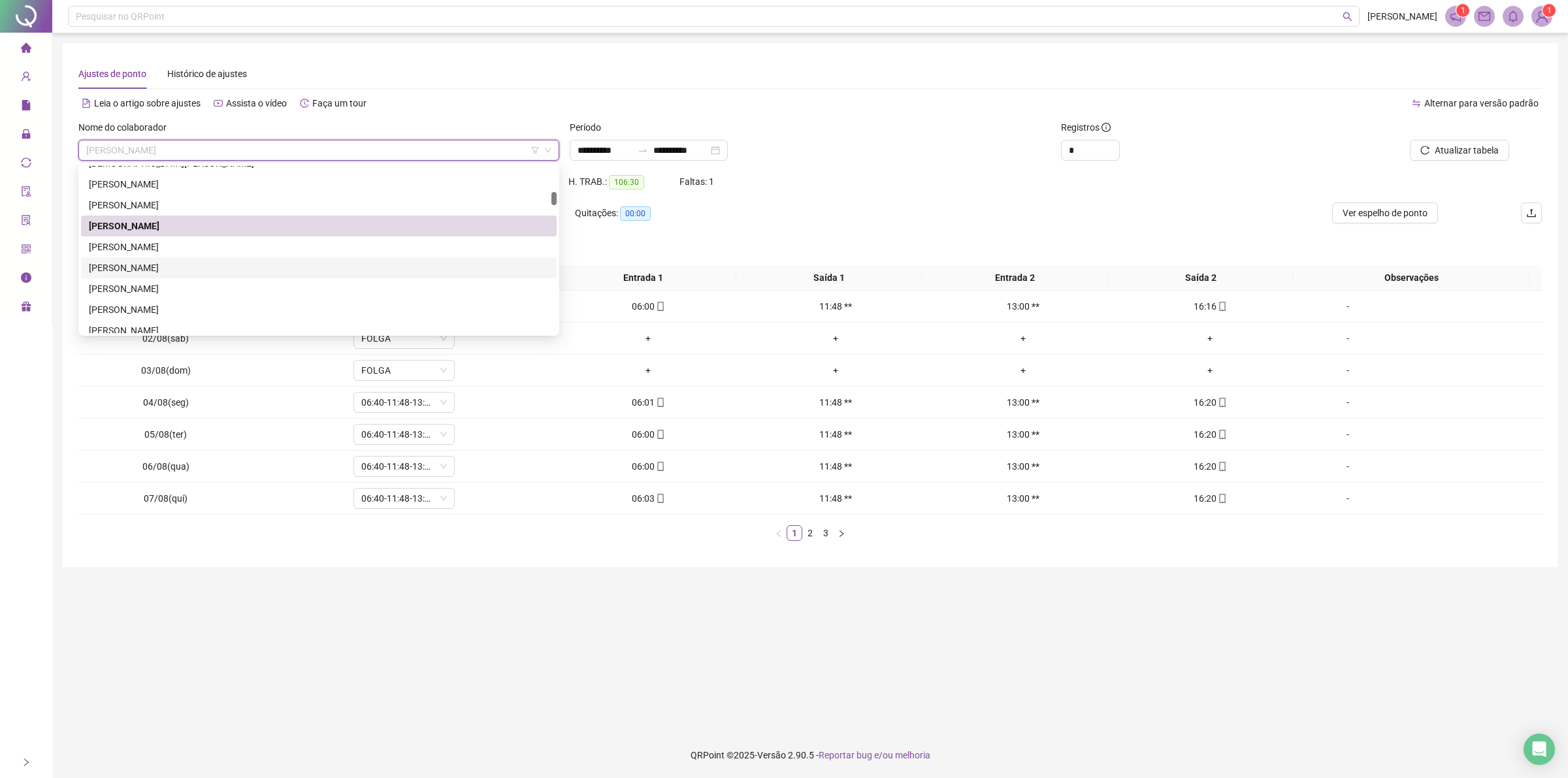
click at [129, 266] on div "[PERSON_NAME]" at bounding box center [318, 268] width 460 height 14
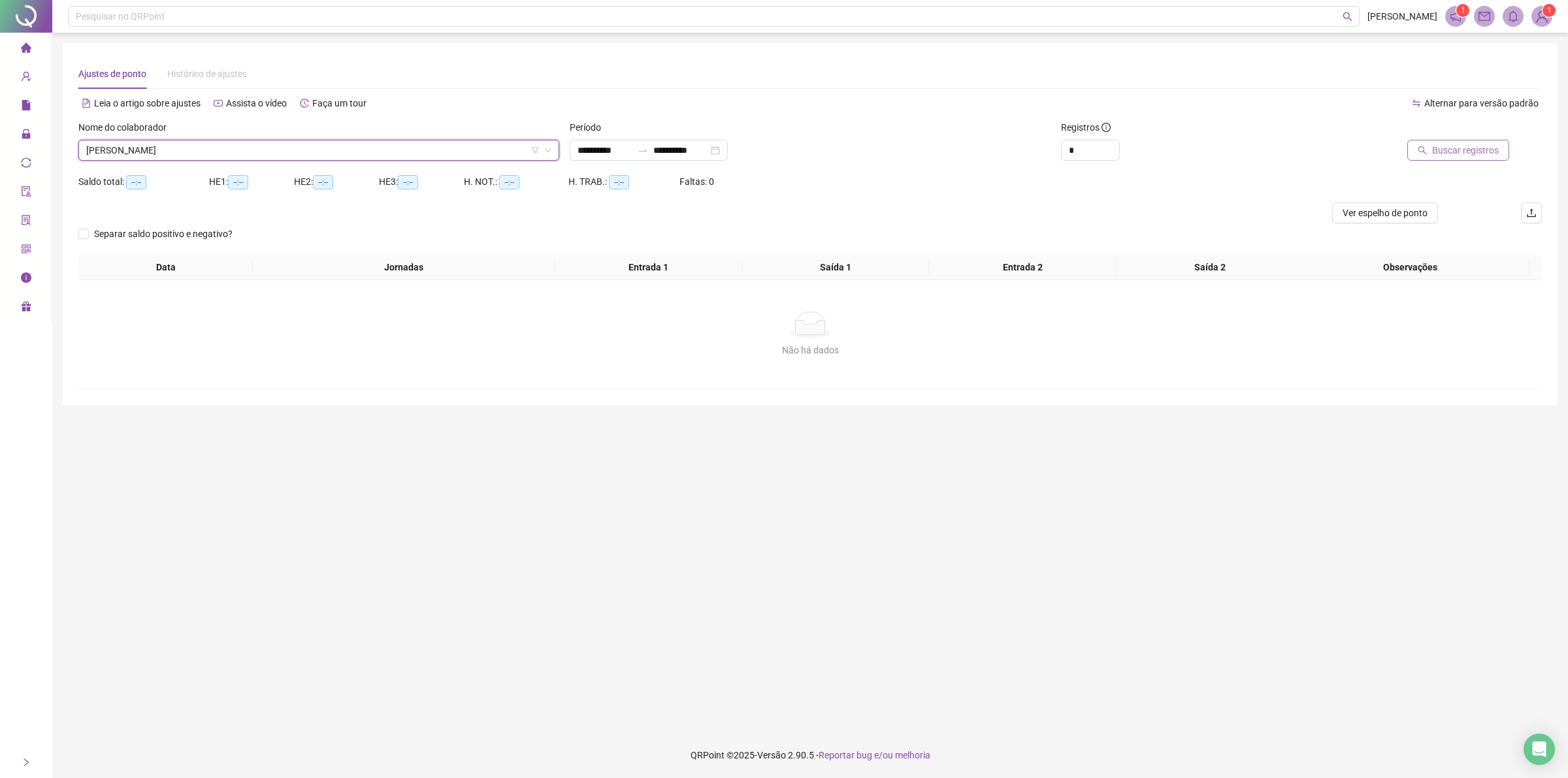
click at [1452, 156] on span "Buscar registros" at bounding box center [1465, 150] width 67 height 14
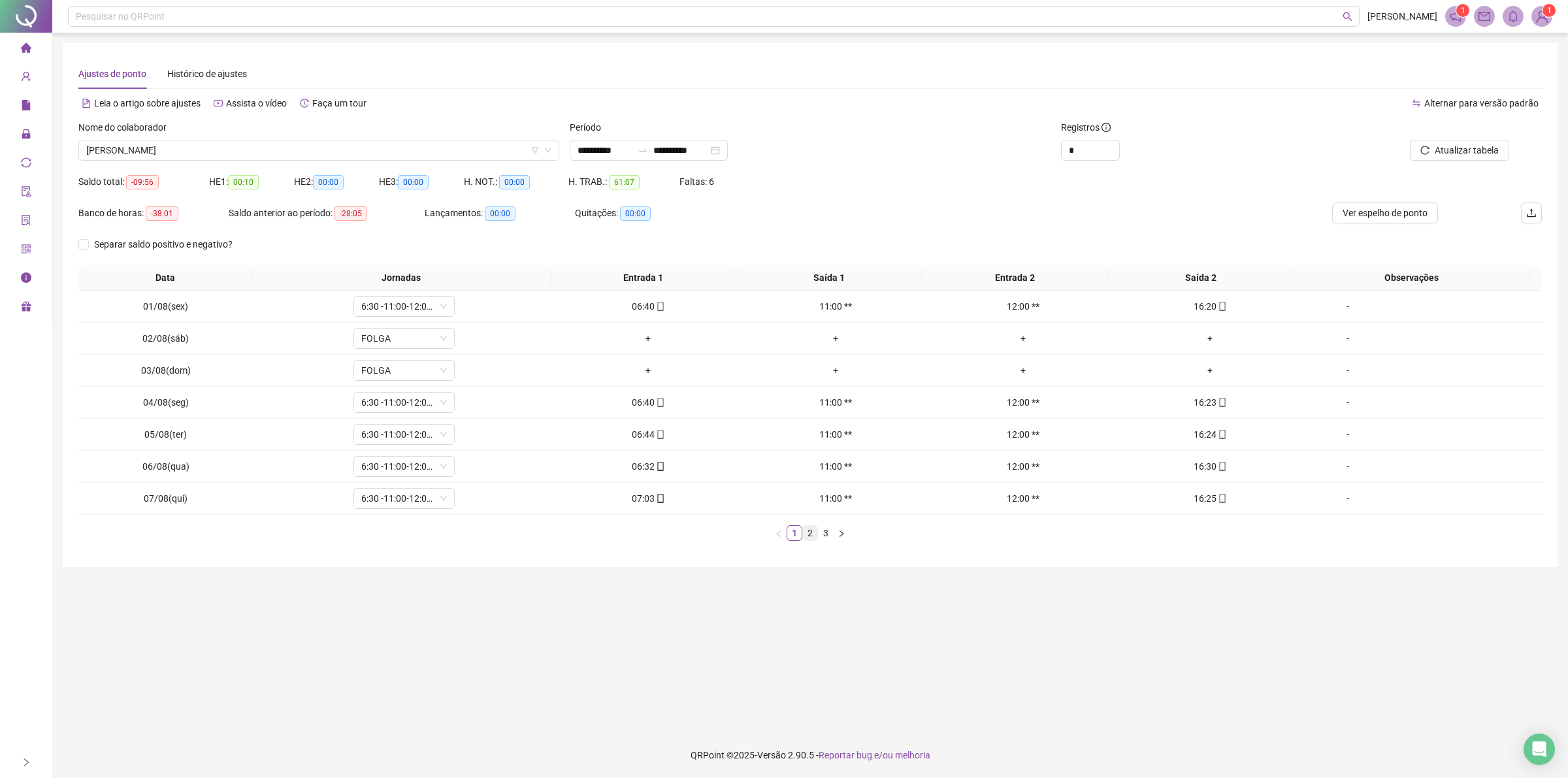
click at [811, 537] on link "2" at bounding box center [810, 533] width 14 height 14
click at [824, 535] on link "3" at bounding box center [826, 533] width 14 height 14
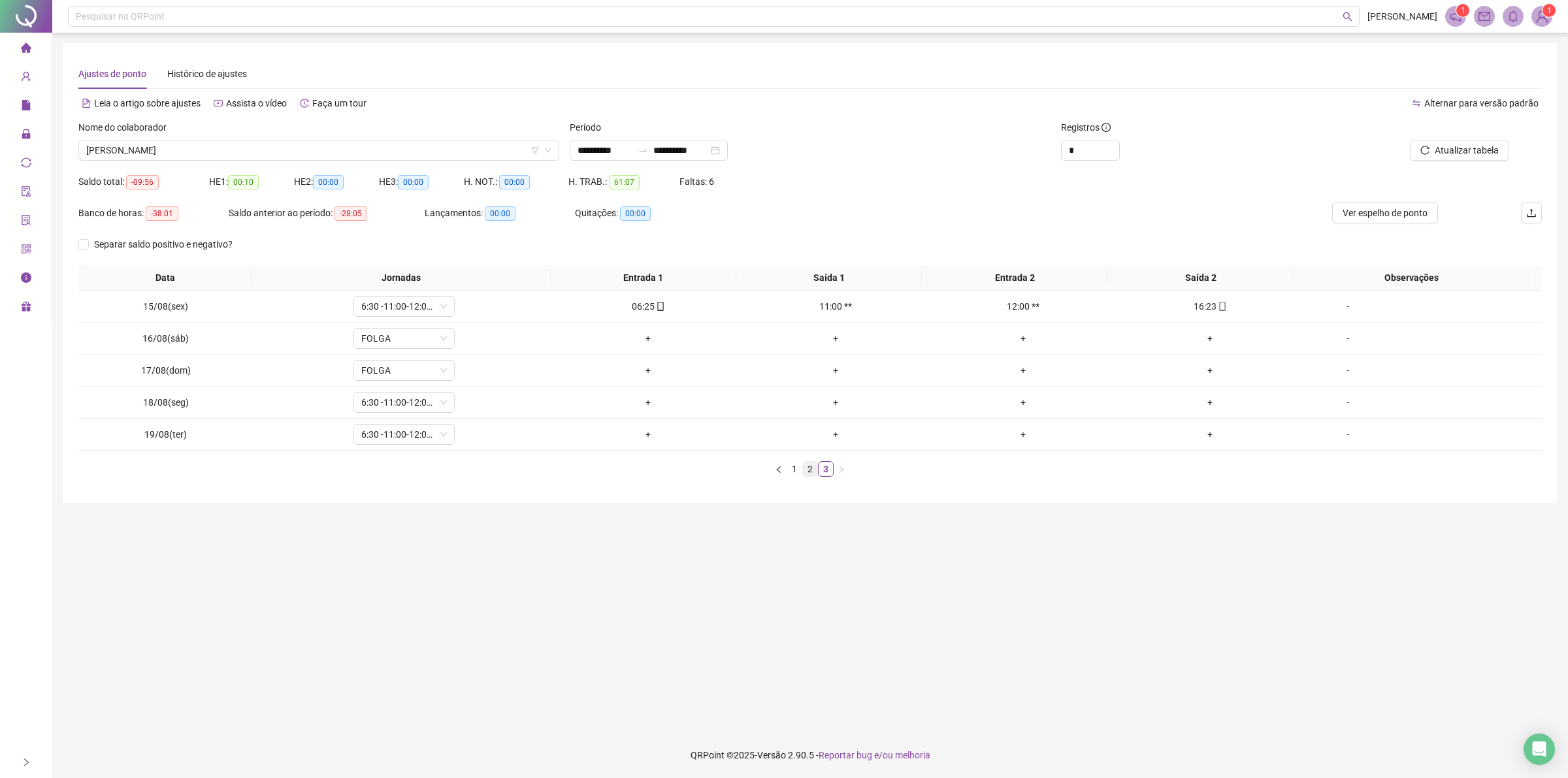
click at [807, 476] on link "2" at bounding box center [810, 469] width 14 height 14
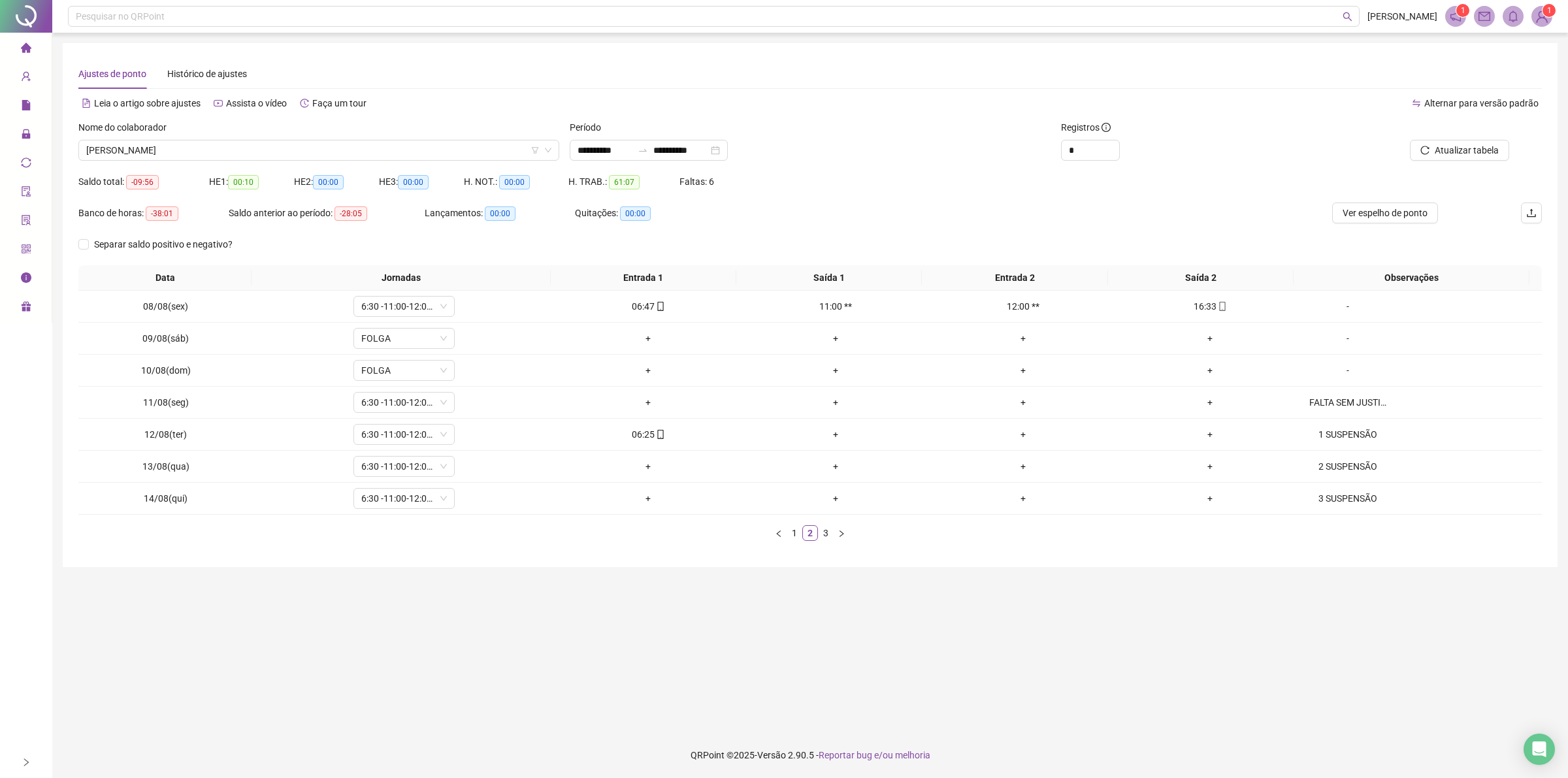
drag, startPoint x: 827, startPoint y: 531, endPoint x: 820, endPoint y: 533, distance: 7.3
click at [820, 533] on link "3" at bounding box center [826, 533] width 14 height 14
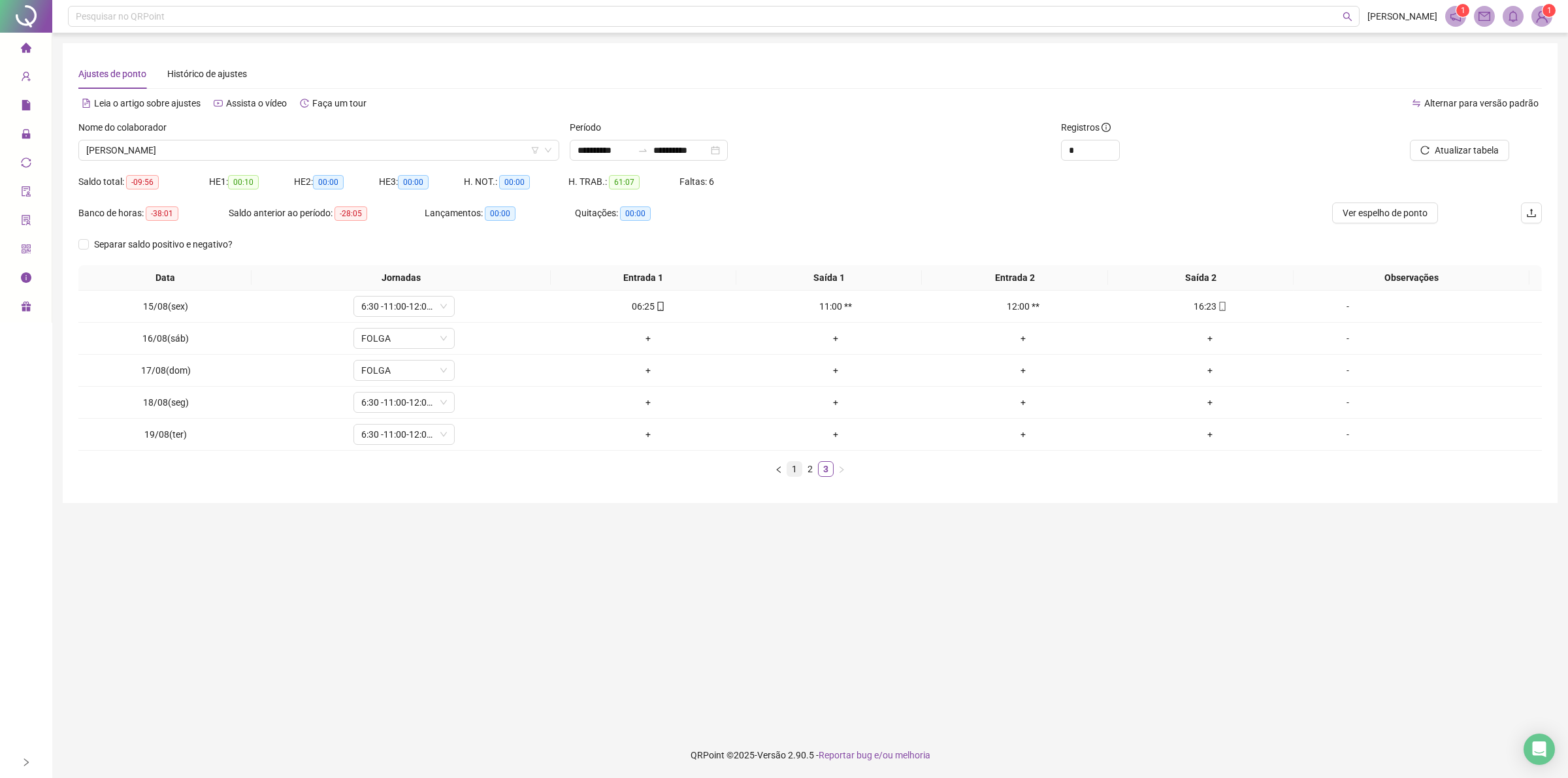
click at [798, 462] on link "1" at bounding box center [794, 469] width 14 height 14
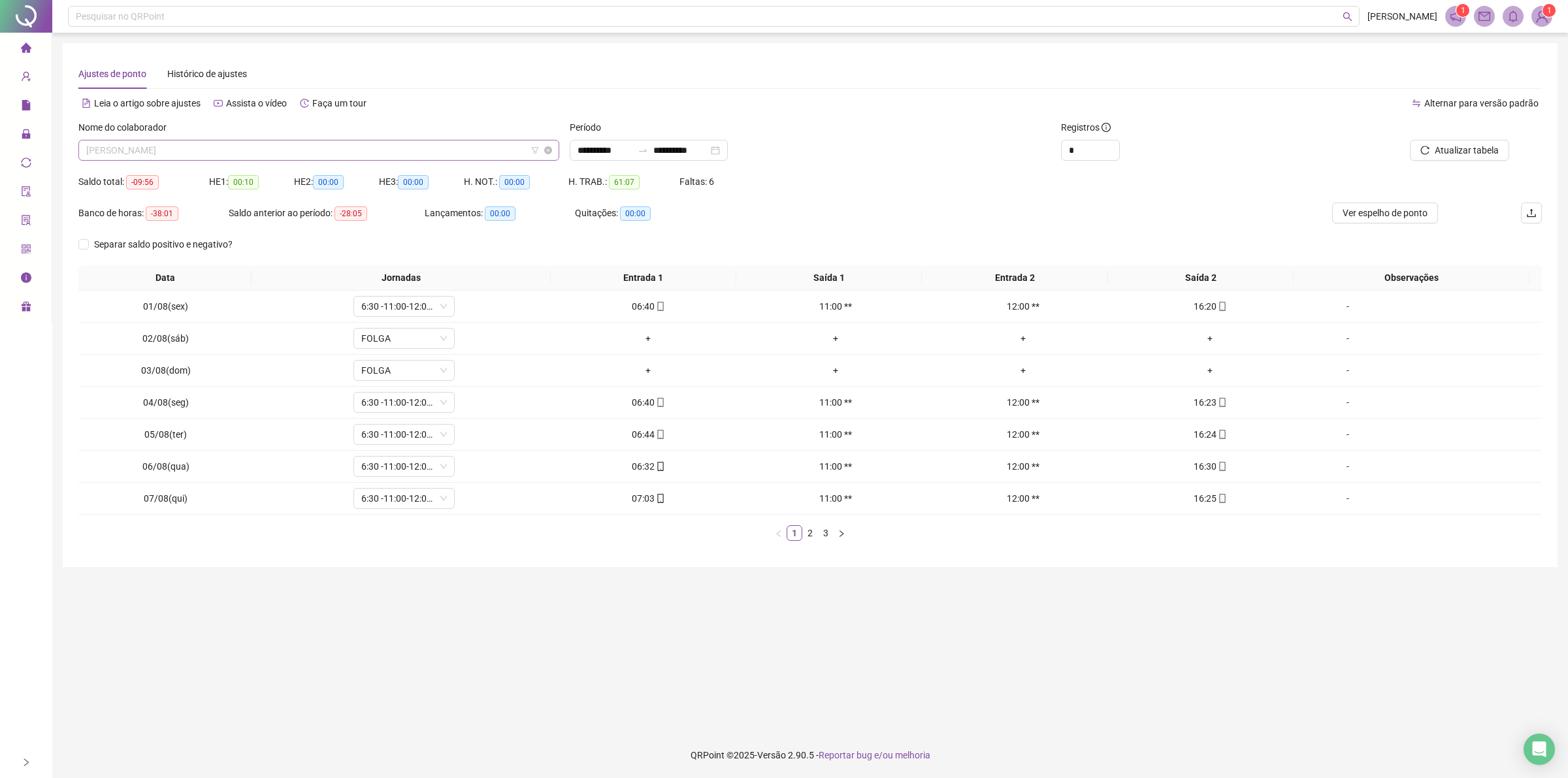
click at [281, 152] on span "[PERSON_NAME]" at bounding box center [318, 150] width 465 height 20
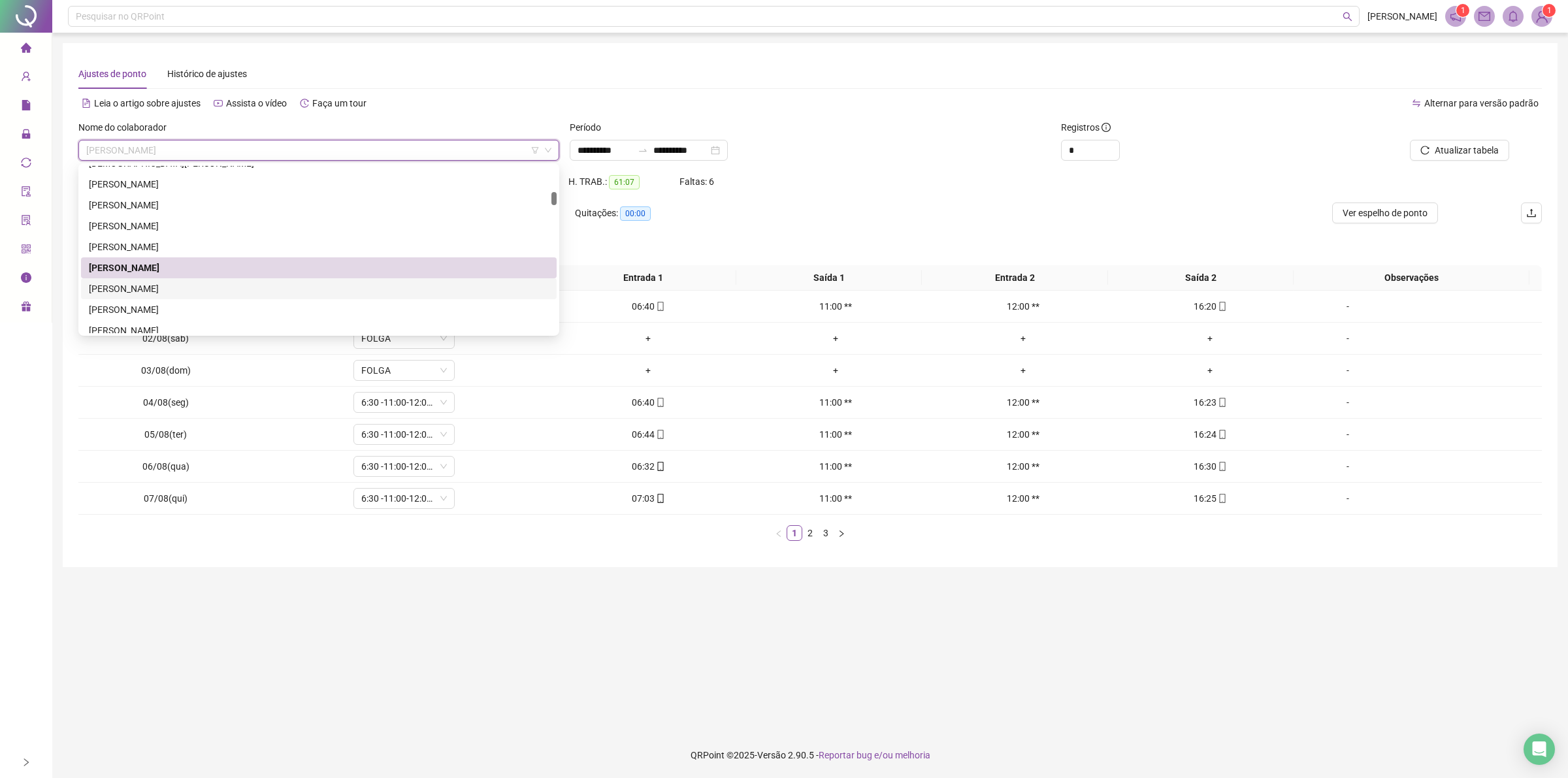
click at [211, 289] on div "[PERSON_NAME]" at bounding box center [318, 289] width 460 height 14
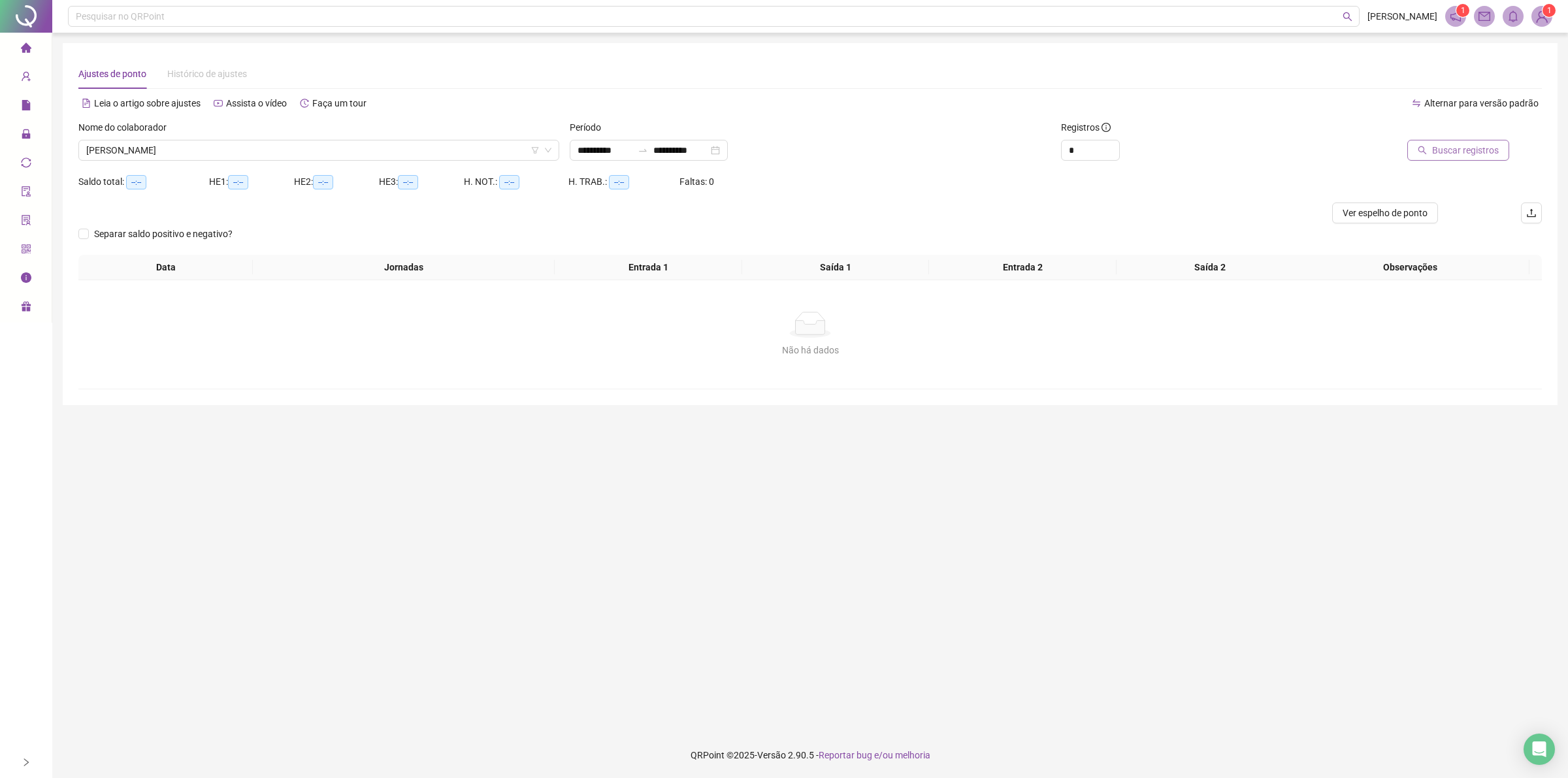
click at [1476, 152] on span "Buscar registros" at bounding box center [1465, 150] width 67 height 14
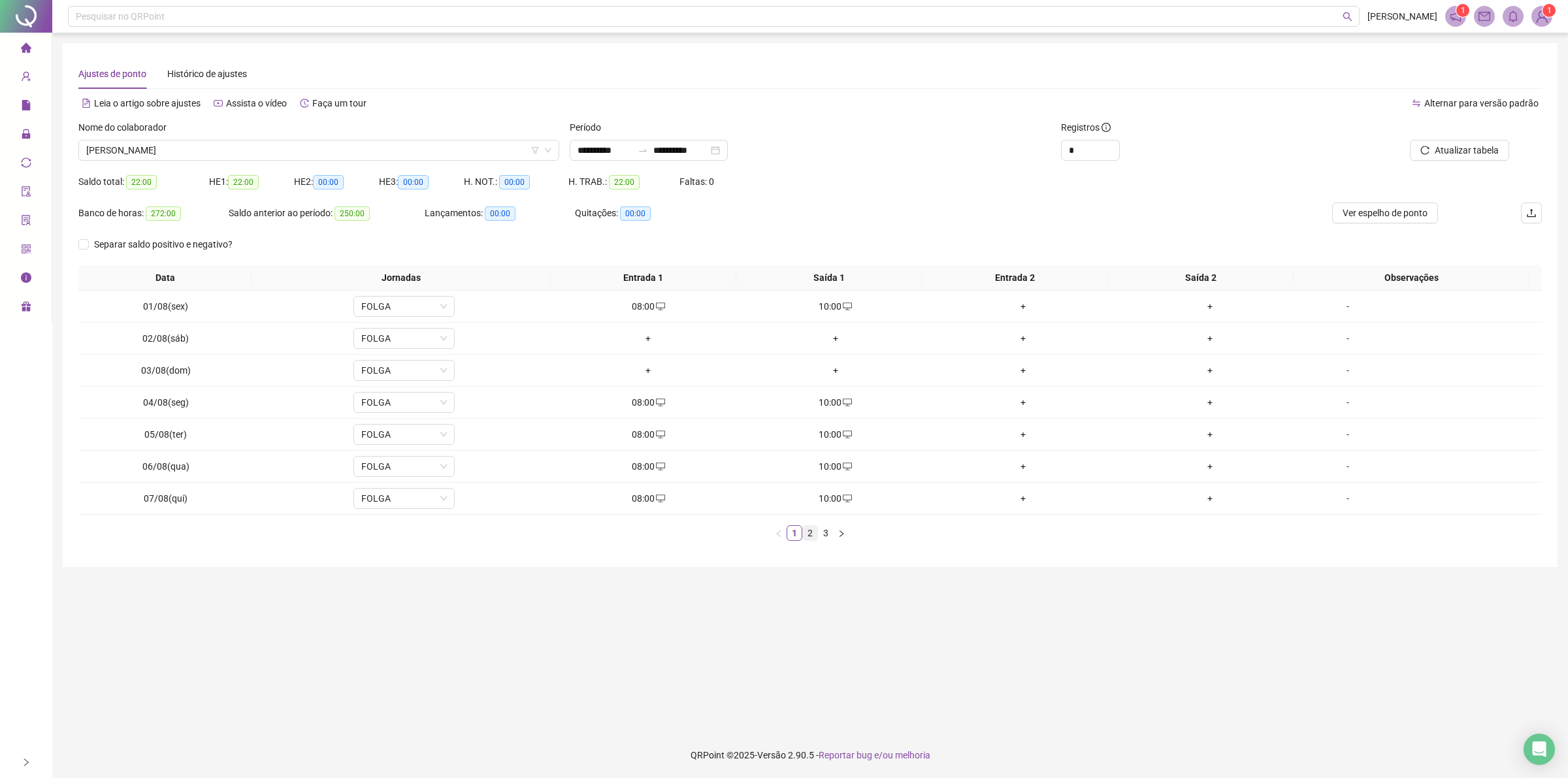
click at [812, 536] on link "2" at bounding box center [810, 533] width 14 height 14
click at [827, 533] on link "3" at bounding box center [826, 533] width 14 height 14
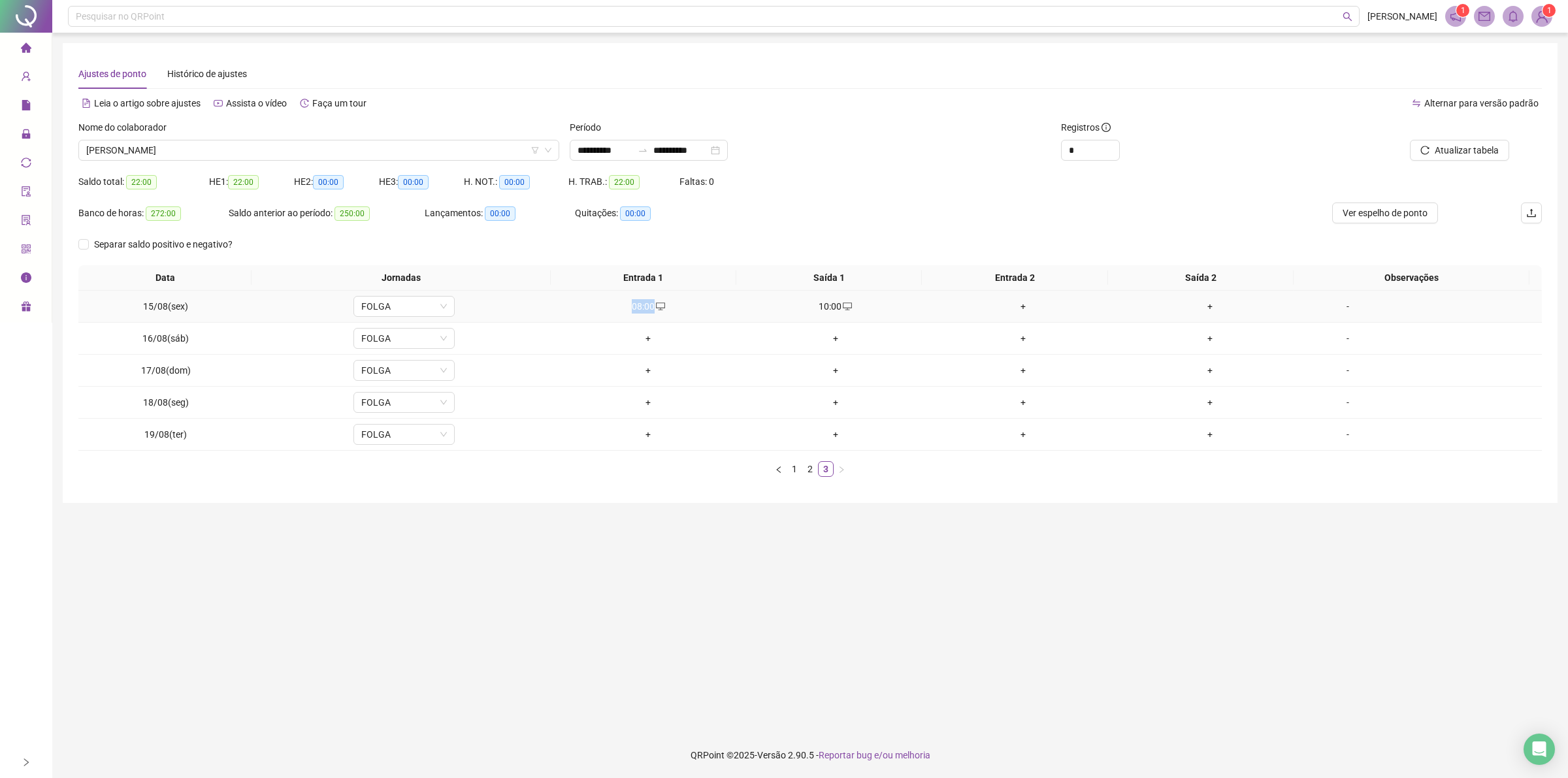
drag, startPoint x: 621, startPoint y: 308, endPoint x: 649, endPoint y: 304, distance: 28.3
click at [649, 304] on div "08:00" at bounding box center [648, 307] width 177 height 14
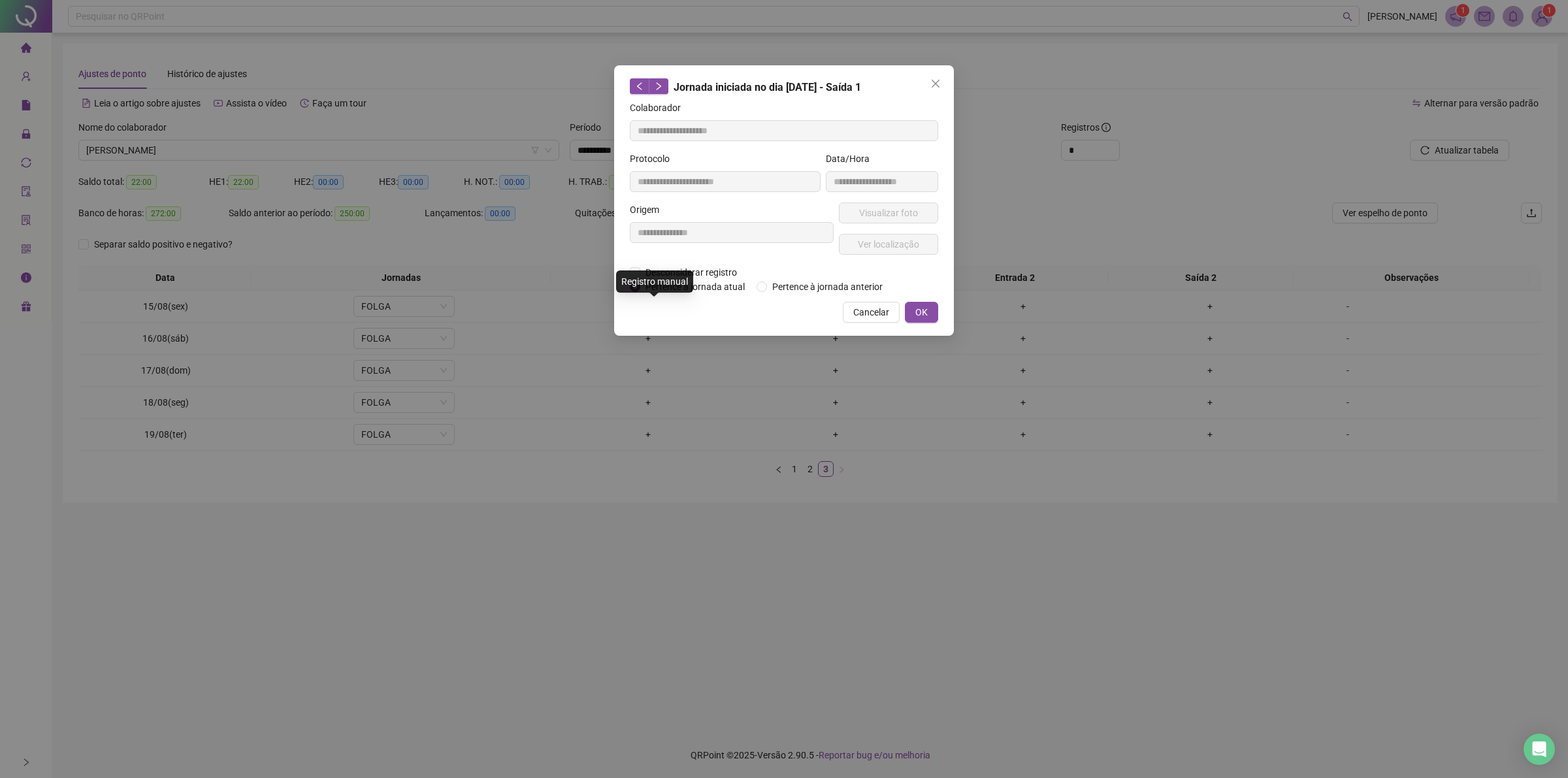
type input "**********"
copy div "08:00"
click at [879, 310] on span "Cancelar" at bounding box center [871, 312] width 36 height 14
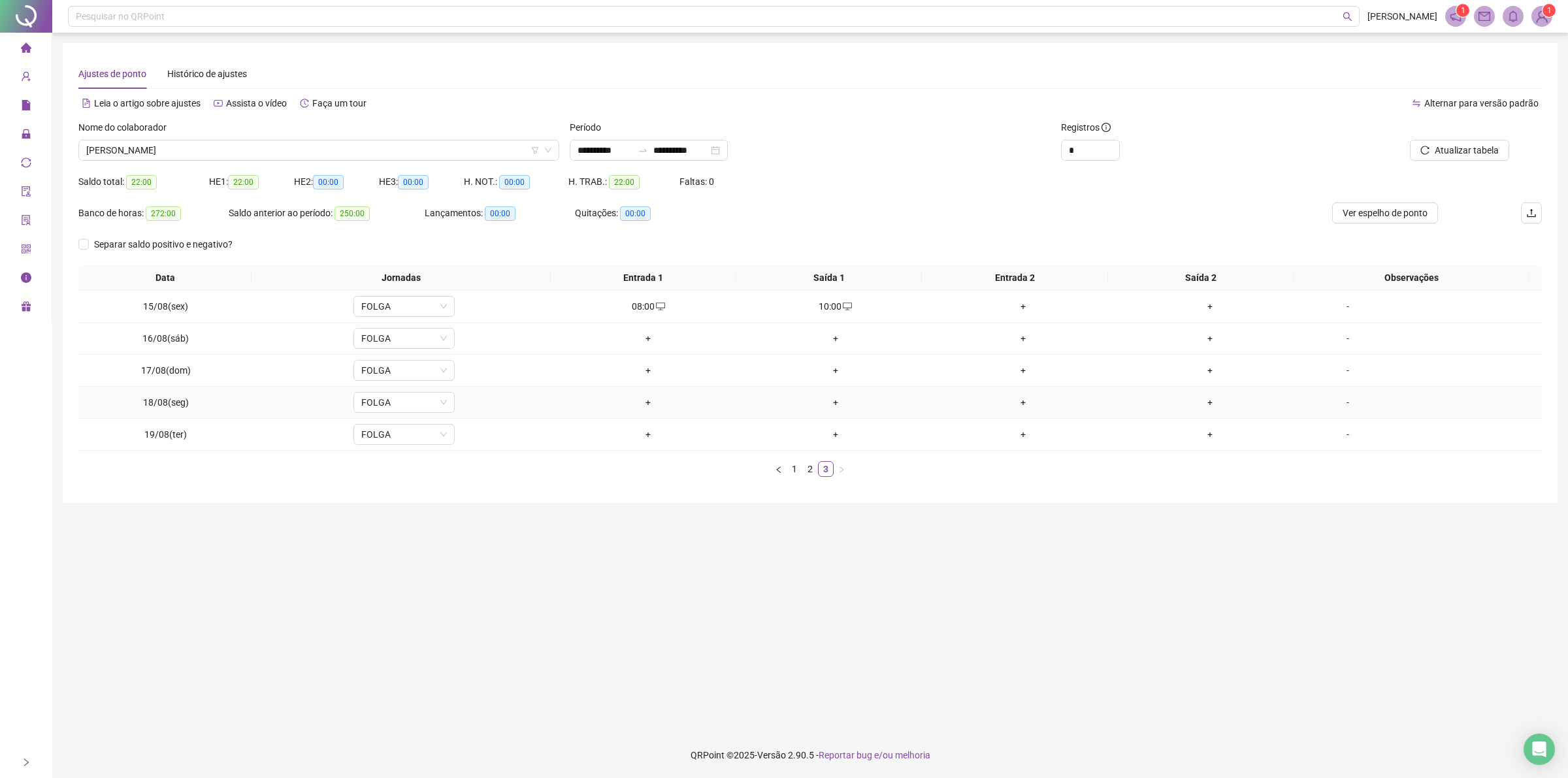
click at [641, 407] on div "+" at bounding box center [648, 402] width 177 height 14
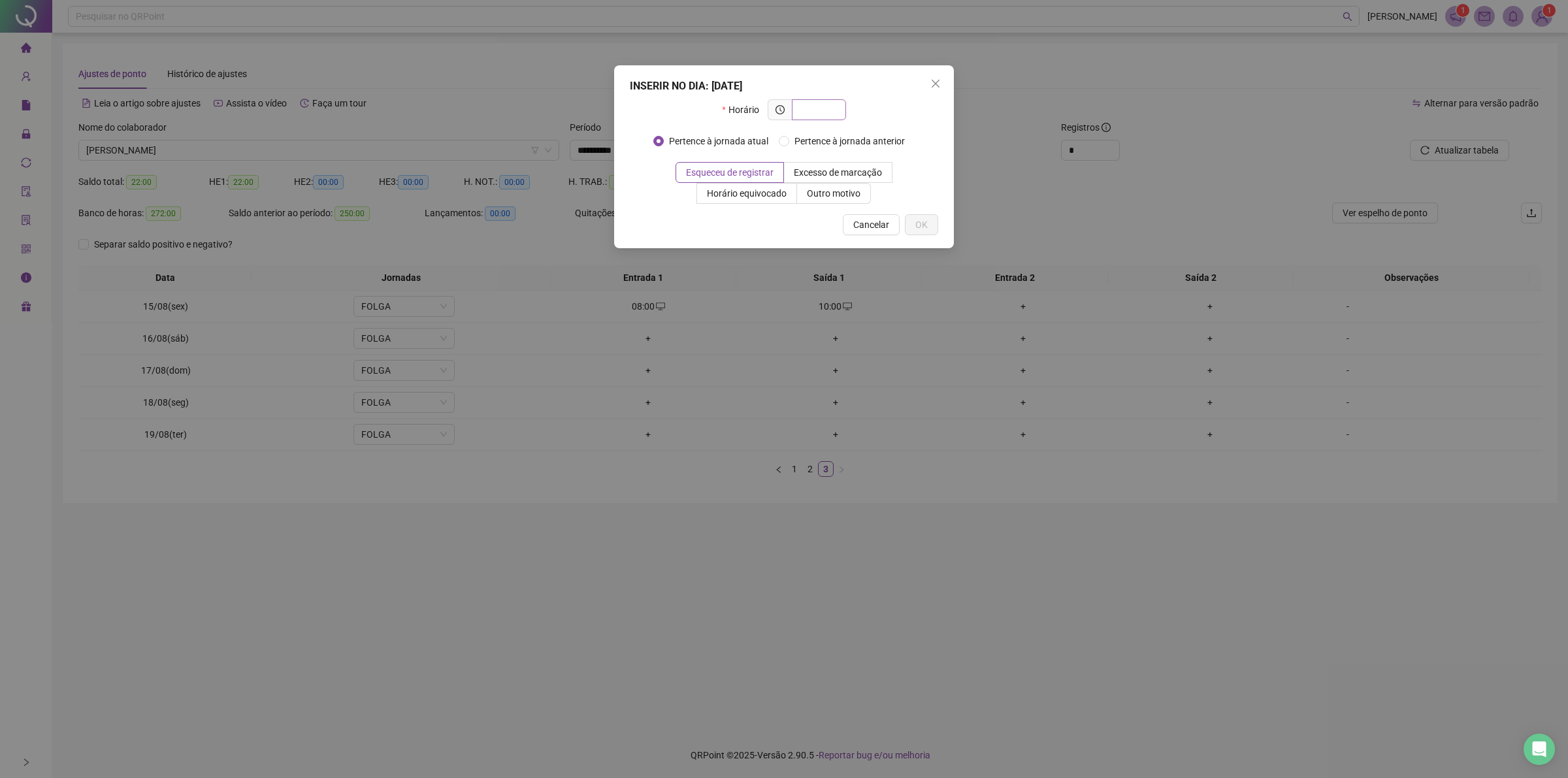
click at [825, 106] on input "text" at bounding box center [818, 110] width 36 height 14
type input "*****"
click at [813, 193] on span "Outro motivo" at bounding box center [834, 193] width 54 height 11
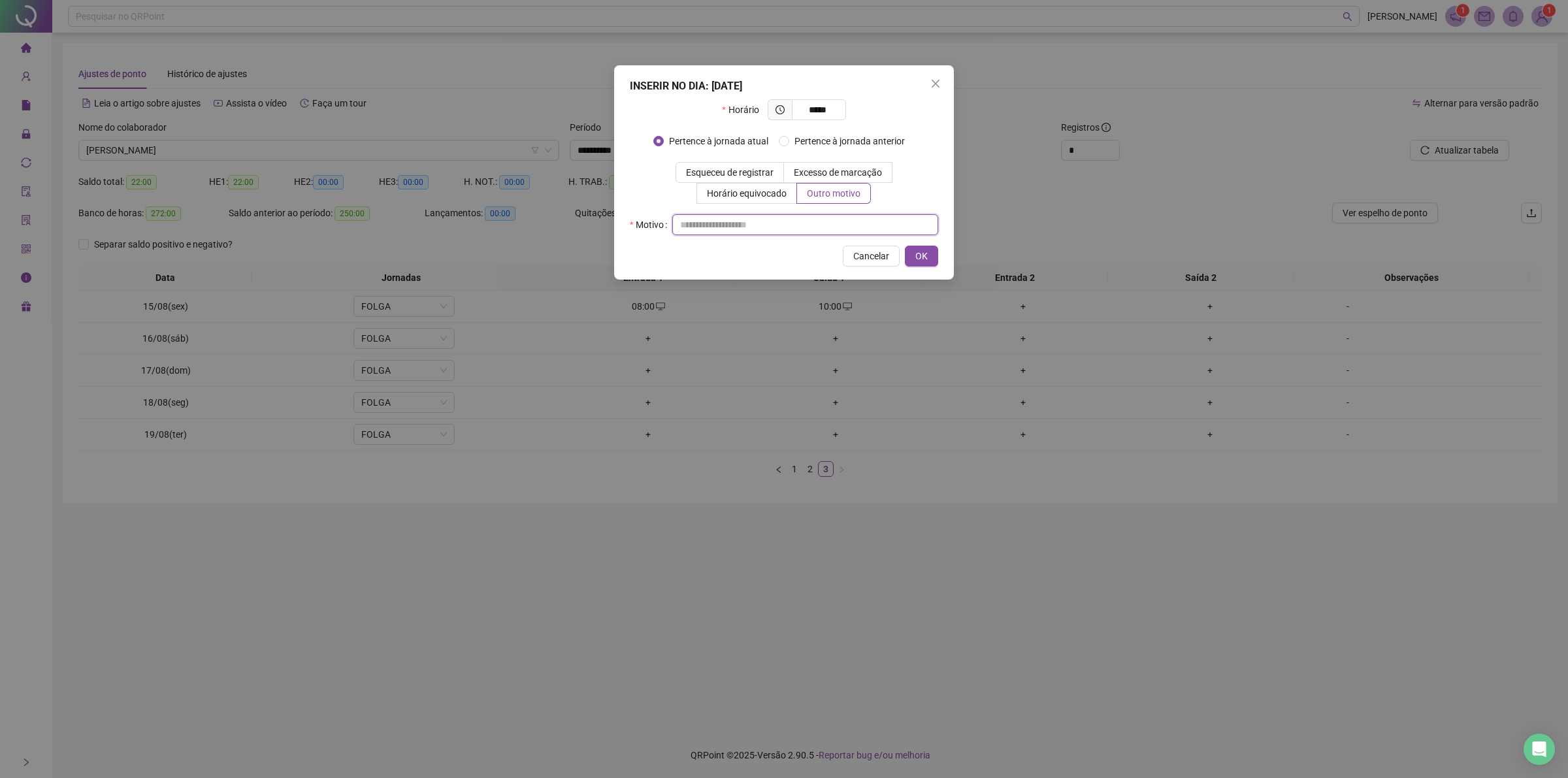
click at [775, 227] on input "text" at bounding box center [805, 224] width 266 height 21
type input "**"
click at [922, 266] on button "OK" at bounding box center [921, 255] width 33 height 21
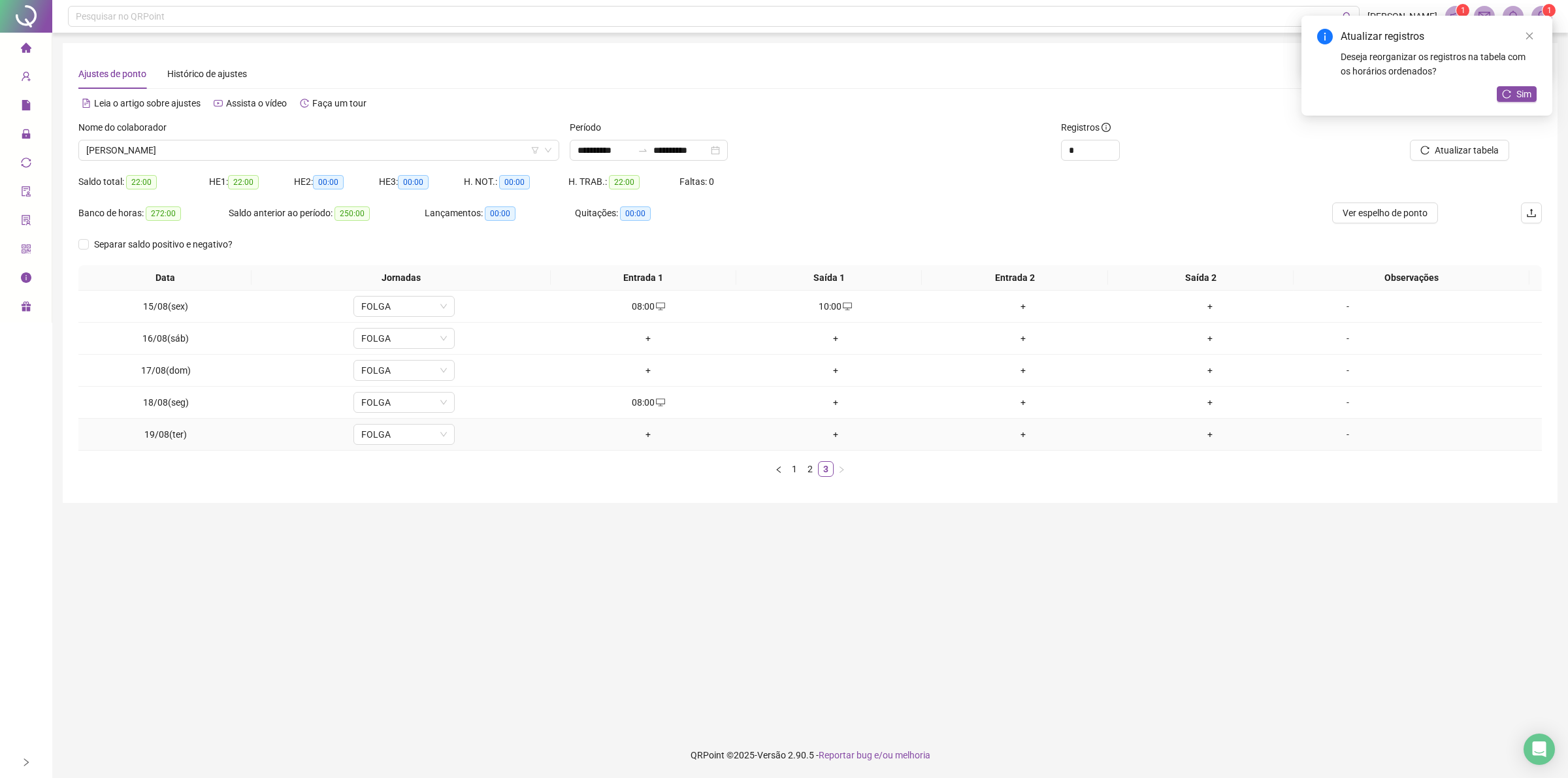
drag, startPoint x: 645, startPoint y: 436, endPoint x: 638, endPoint y: 438, distance: 7.3
click at [644, 436] on div "+" at bounding box center [648, 434] width 177 height 14
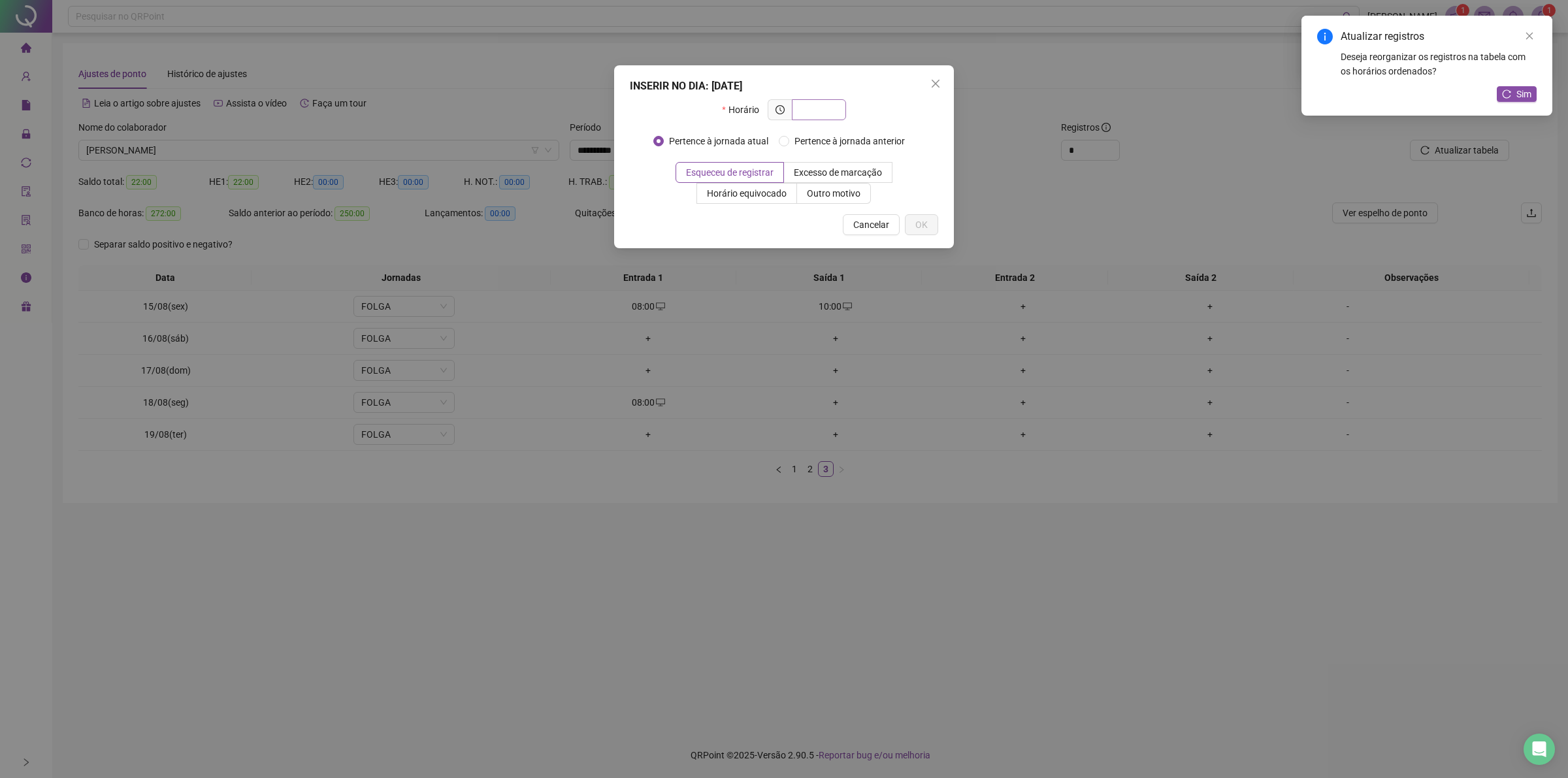
click at [827, 113] on input "text" at bounding box center [818, 110] width 36 height 14
type input "*****"
click at [815, 192] on span "Outro motivo" at bounding box center [834, 193] width 54 height 11
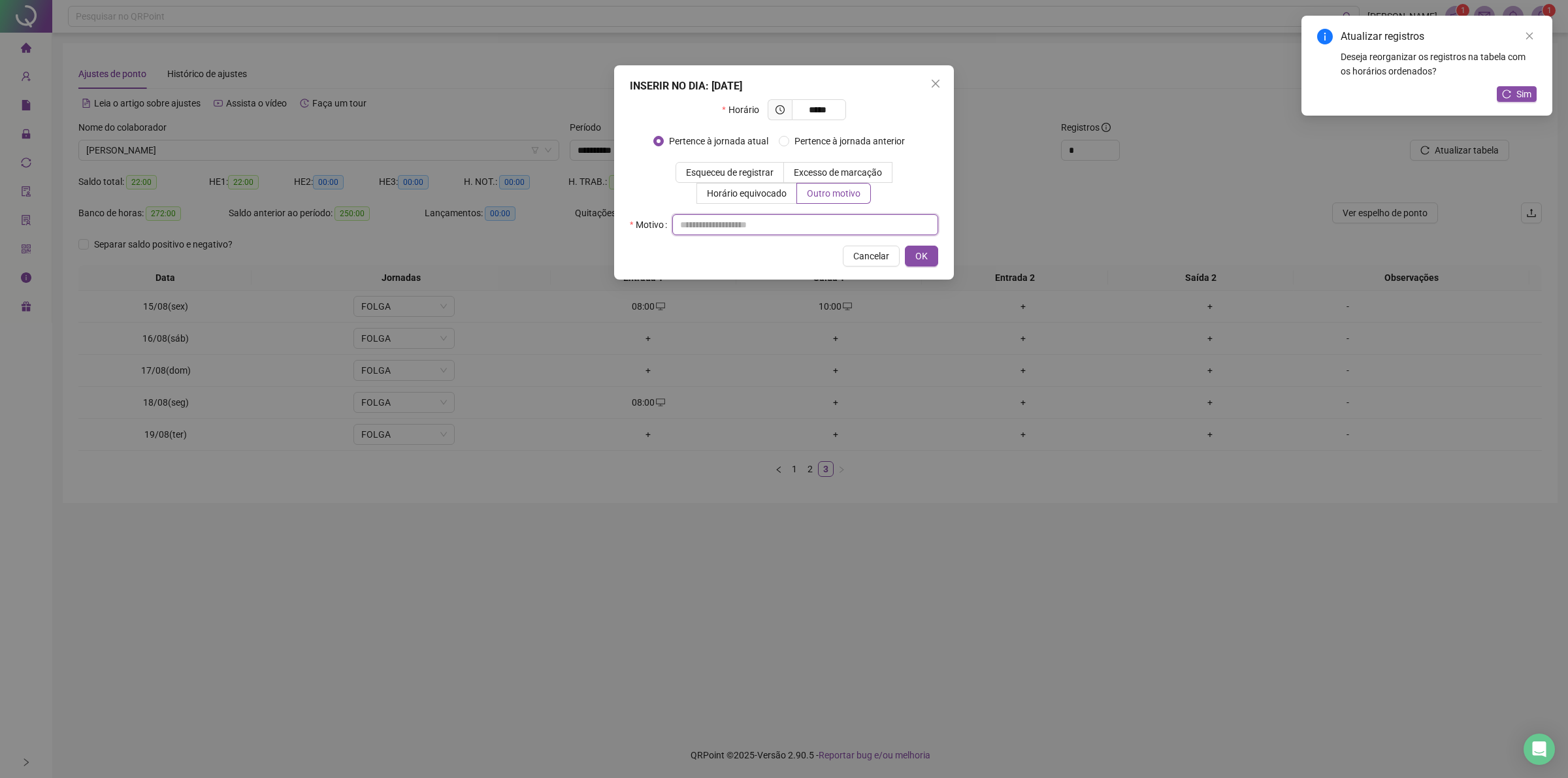
click at [772, 220] on input "text" at bounding box center [805, 224] width 266 height 21
click at [762, 226] on input "text" at bounding box center [805, 224] width 266 height 21
type input "**"
click at [926, 255] on button "OK" at bounding box center [921, 255] width 33 height 21
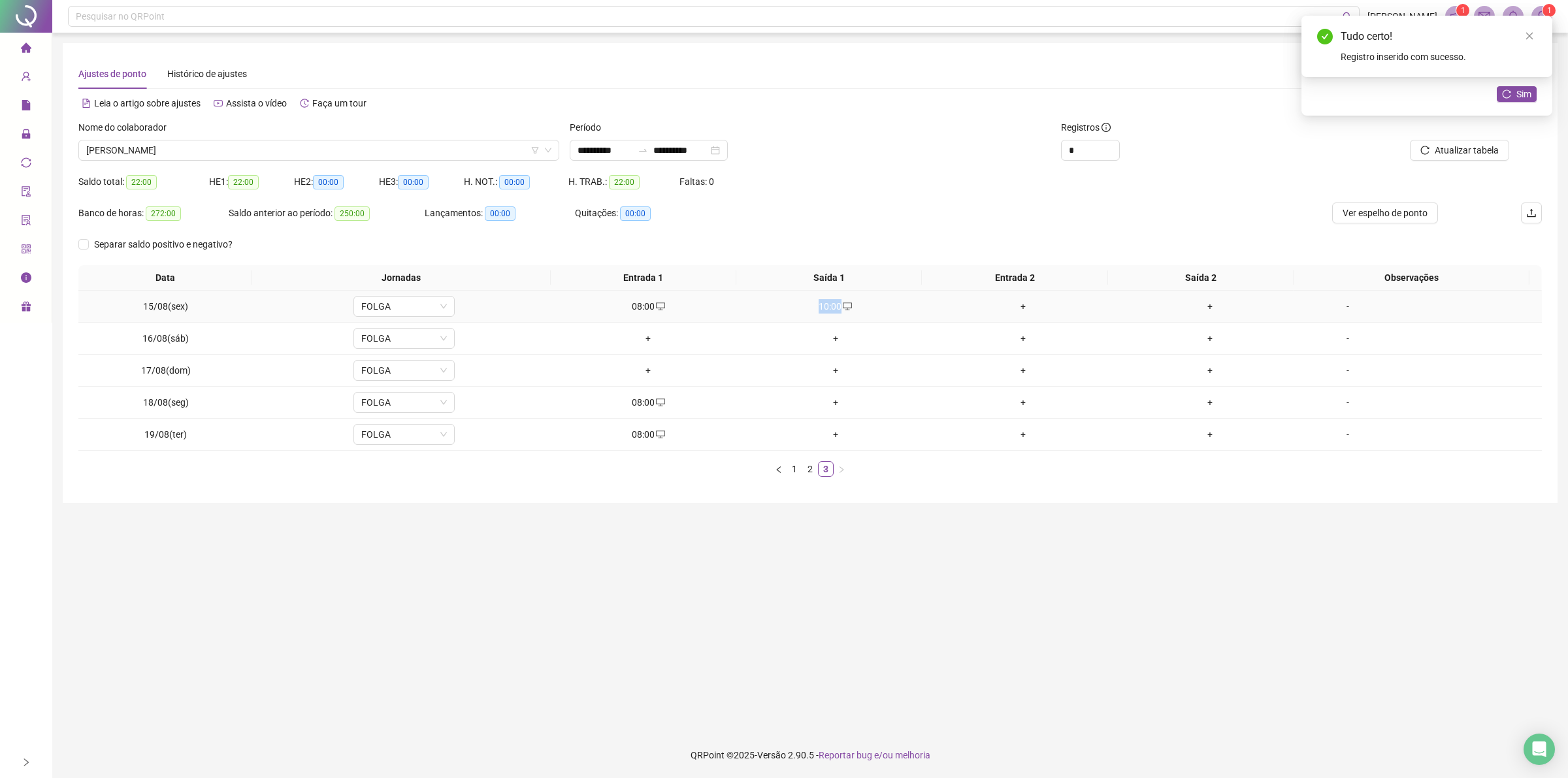
drag, startPoint x: 813, startPoint y: 308, endPoint x: 840, endPoint y: 301, distance: 27.9
click at [840, 301] on div "10:00" at bounding box center [836, 307] width 177 height 14
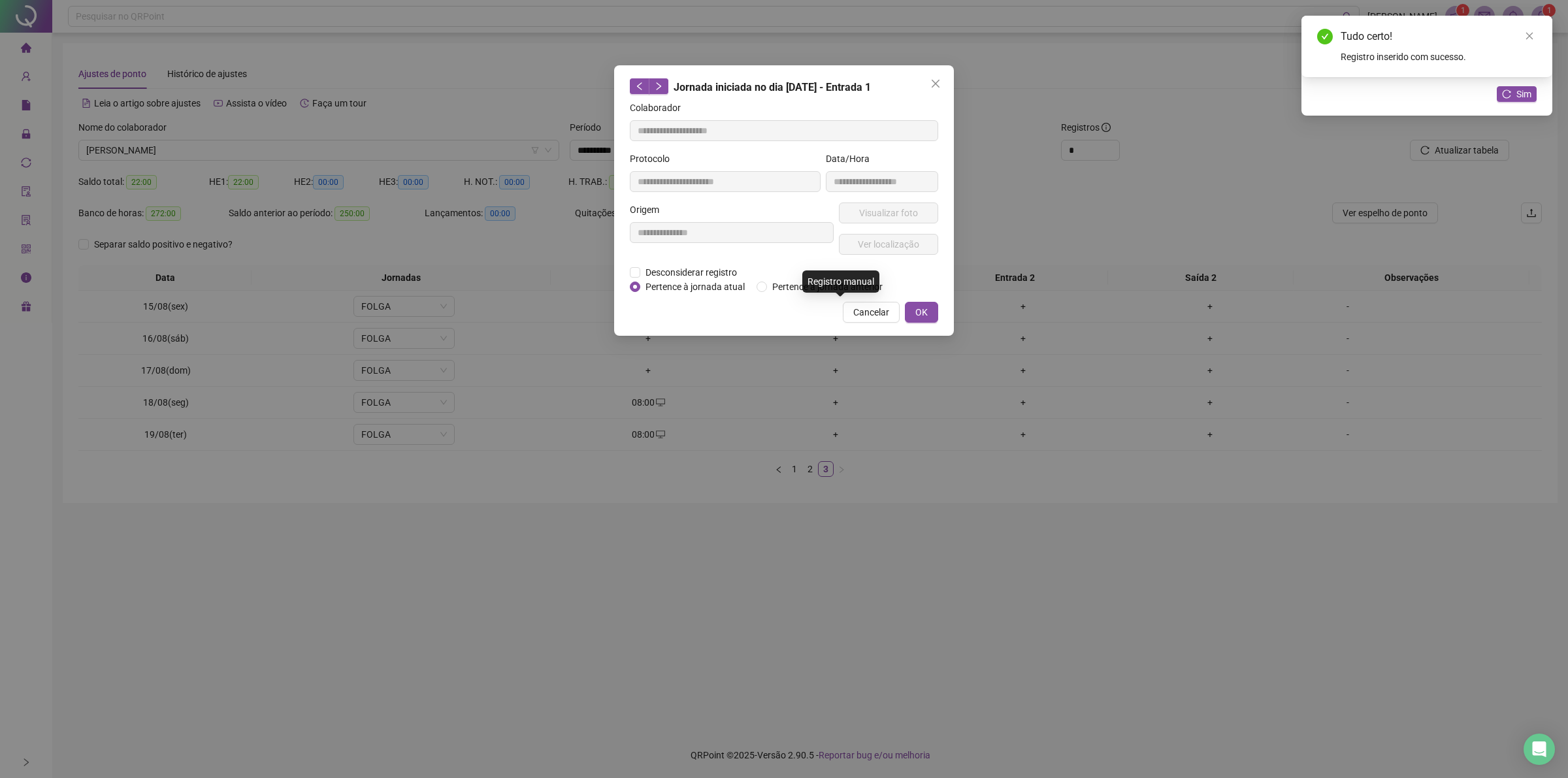
type input "**********"
copy div "10:00"
drag, startPoint x: 859, startPoint y: 330, endPoint x: 867, endPoint y: 316, distance: 16.1
click at [867, 316] on div "**********" at bounding box center [784, 201] width 340 height 271
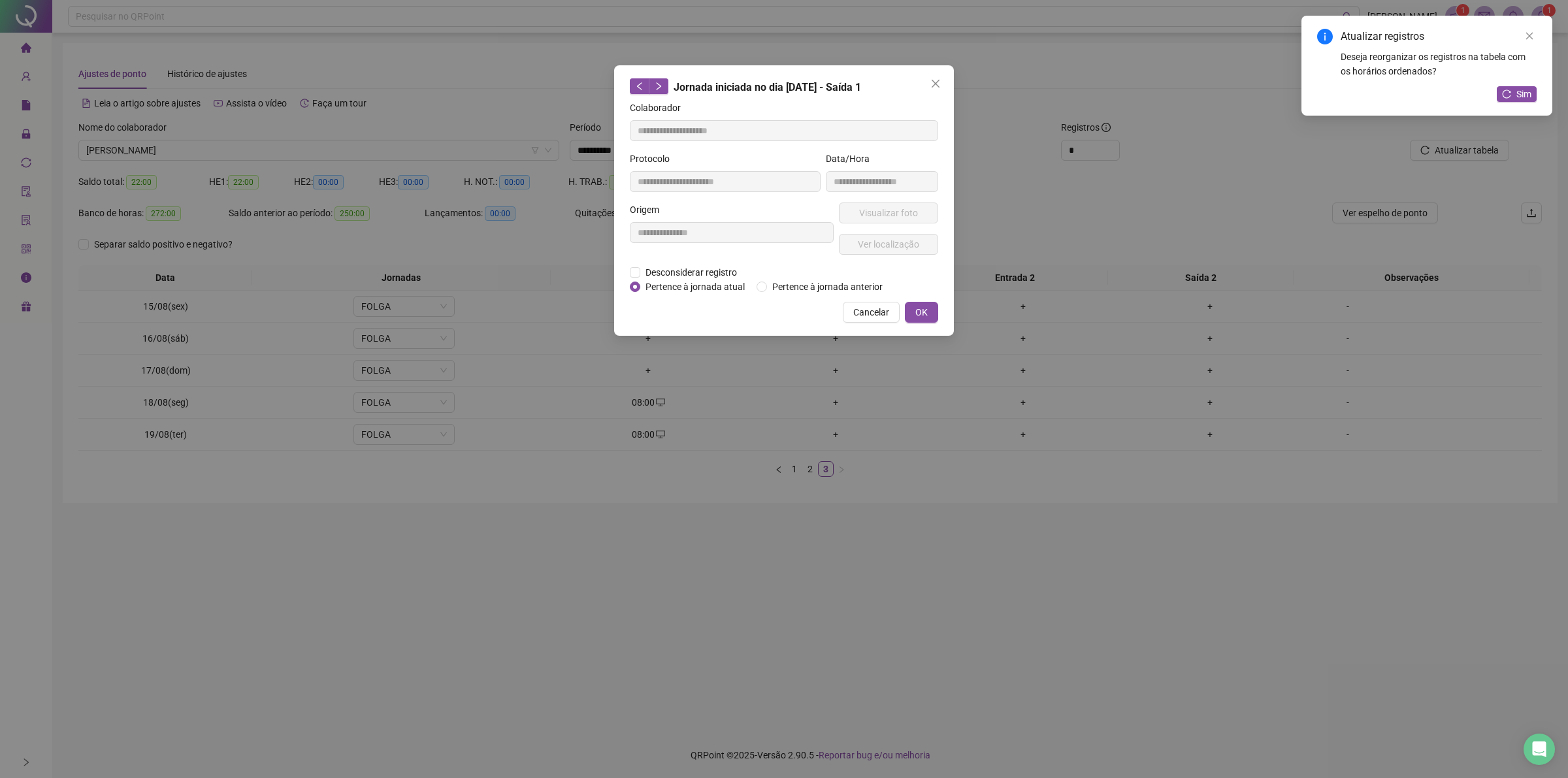
click at [864, 317] on span "Cancelar" at bounding box center [871, 312] width 36 height 14
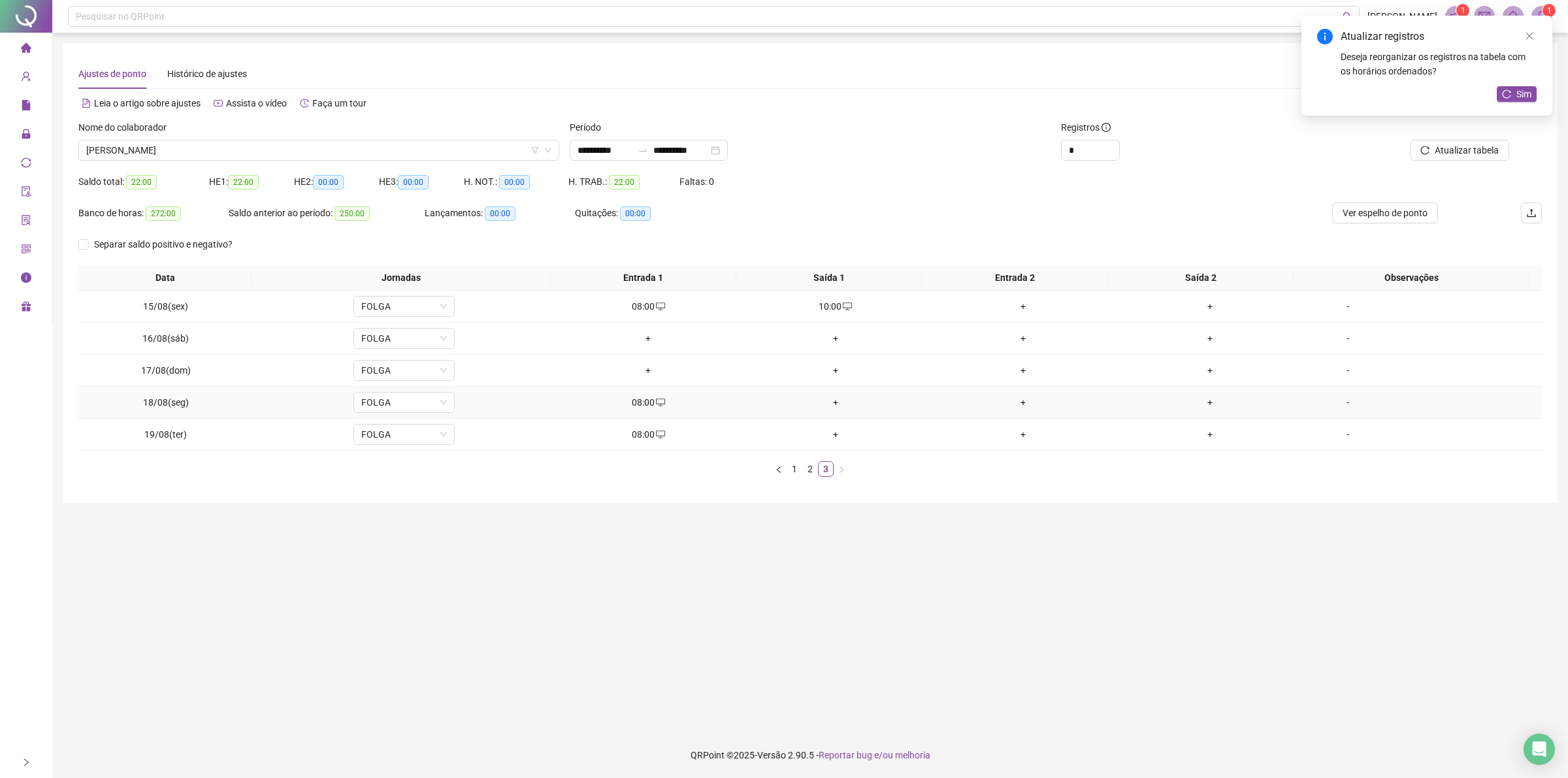
click at [834, 400] on div "+" at bounding box center [836, 402] width 177 height 14
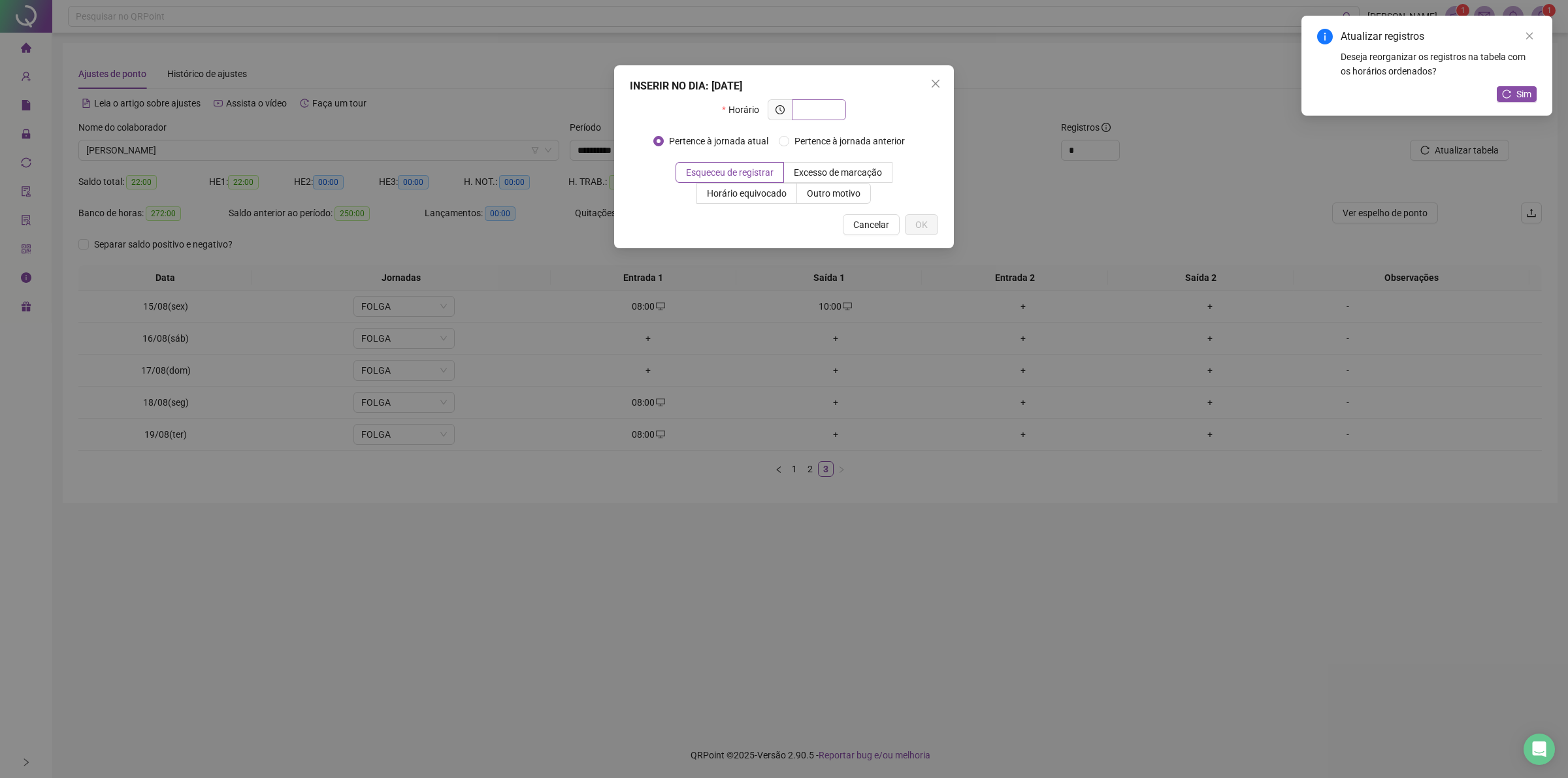
click at [819, 112] on input "text" at bounding box center [818, 110] width 36 height 14
type input "*****"
click at [860, 188] on span "Outro motivo" at bounding box center [834, 193] width 54 height 11
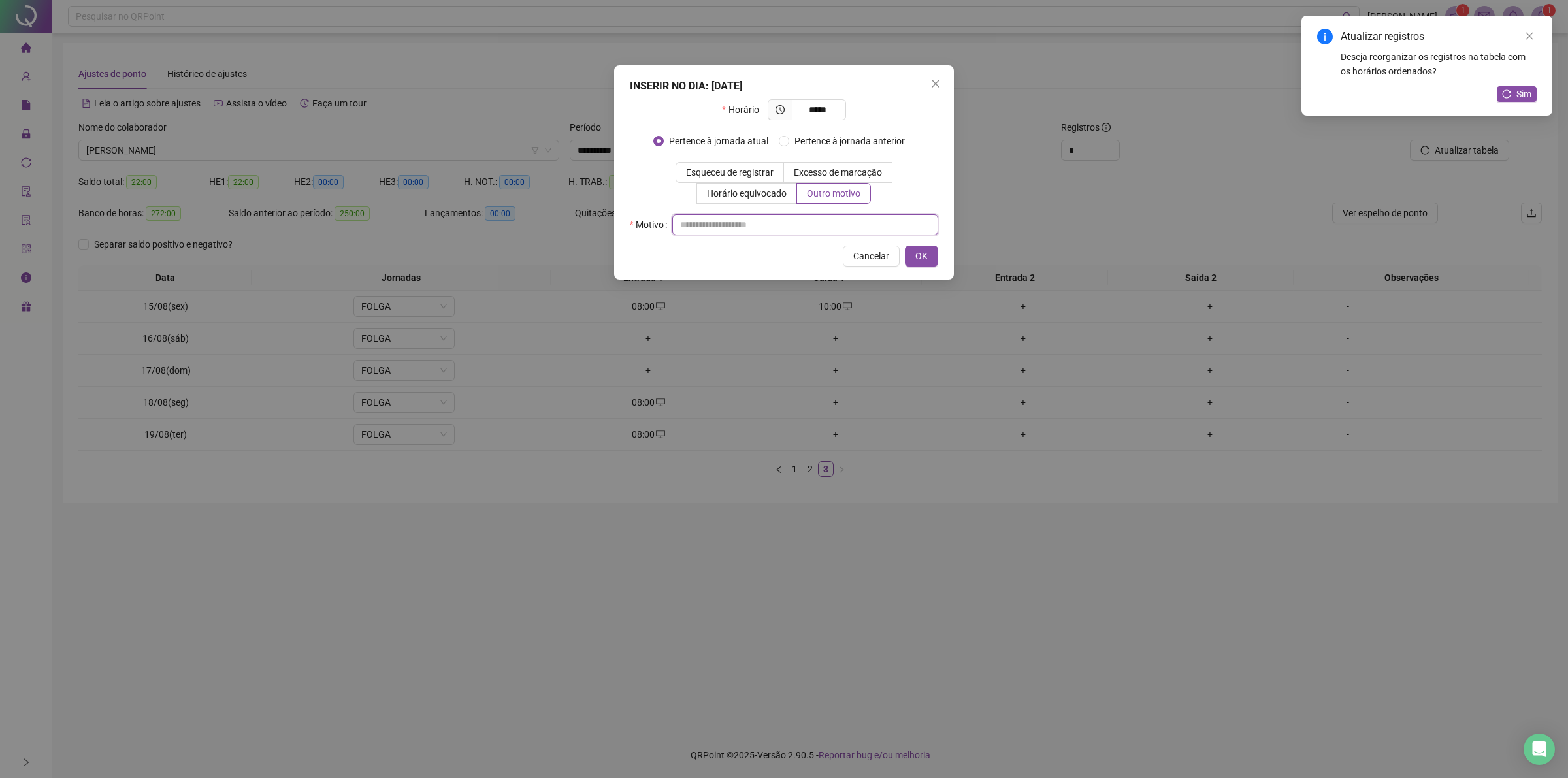
click at [850, 219] on input "text" at bounding box center [805, 224] width 266 height 21
type input "**"
click at [918, 252] on span "OK" at bounding box center [921, 256] width 13 height 14
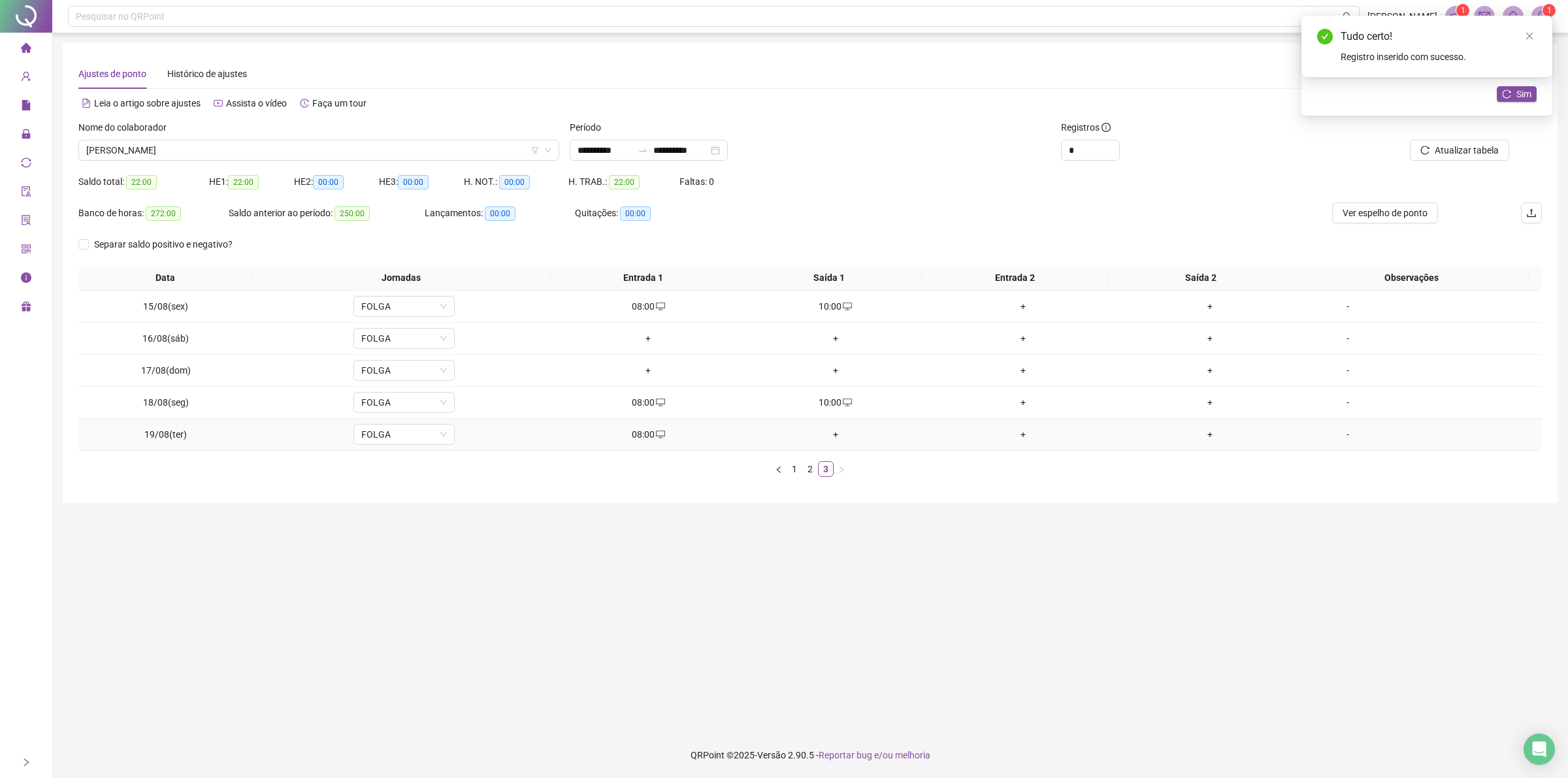
click at [829, 432] on div "+" at bounding box center [836, 434] width 177 height 14
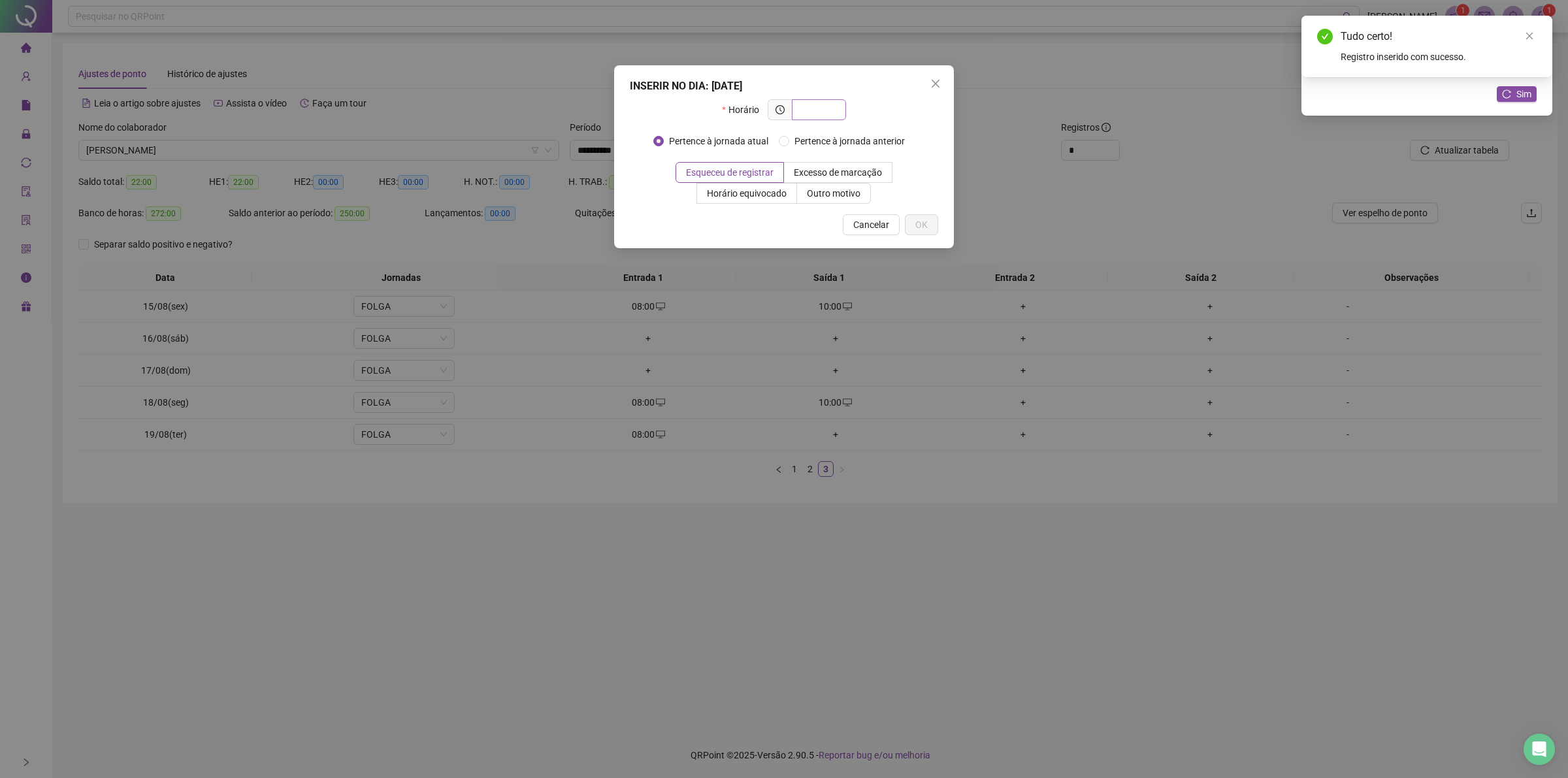
click at [831, 113] on input "text" at bounding box center [818, 110] width 36 height 14
type input "*****"
click at [820, 188] on span "Outro motivo" at bounding box center [834, 193] width 54 height 11
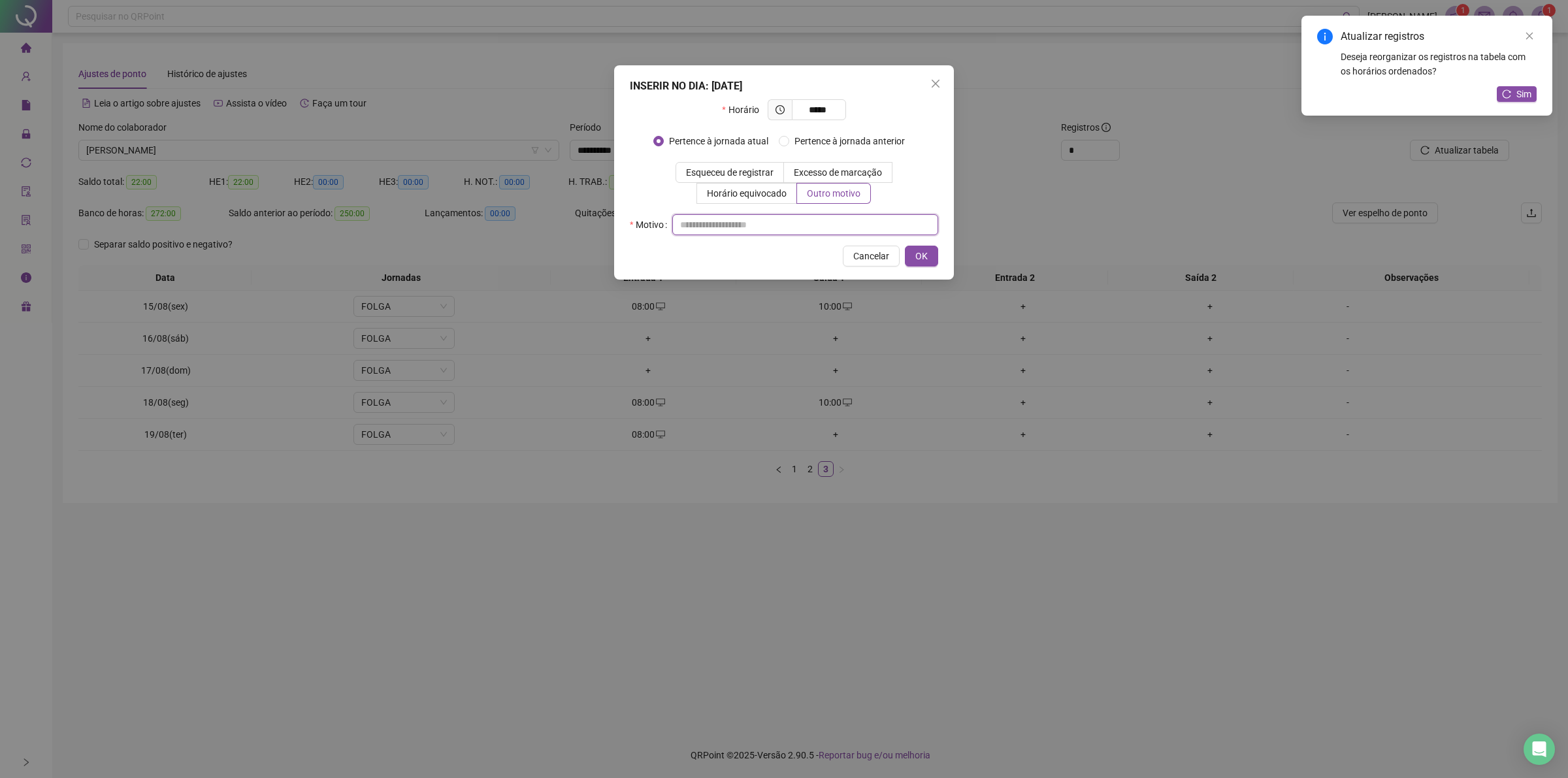
click at [805, 228] on input "text" at bounding box center [805, 224] width 266 height 21
type input "**"
click at [924, 258] on span "OK" at bounding box center [921, 256] width 13 height 14
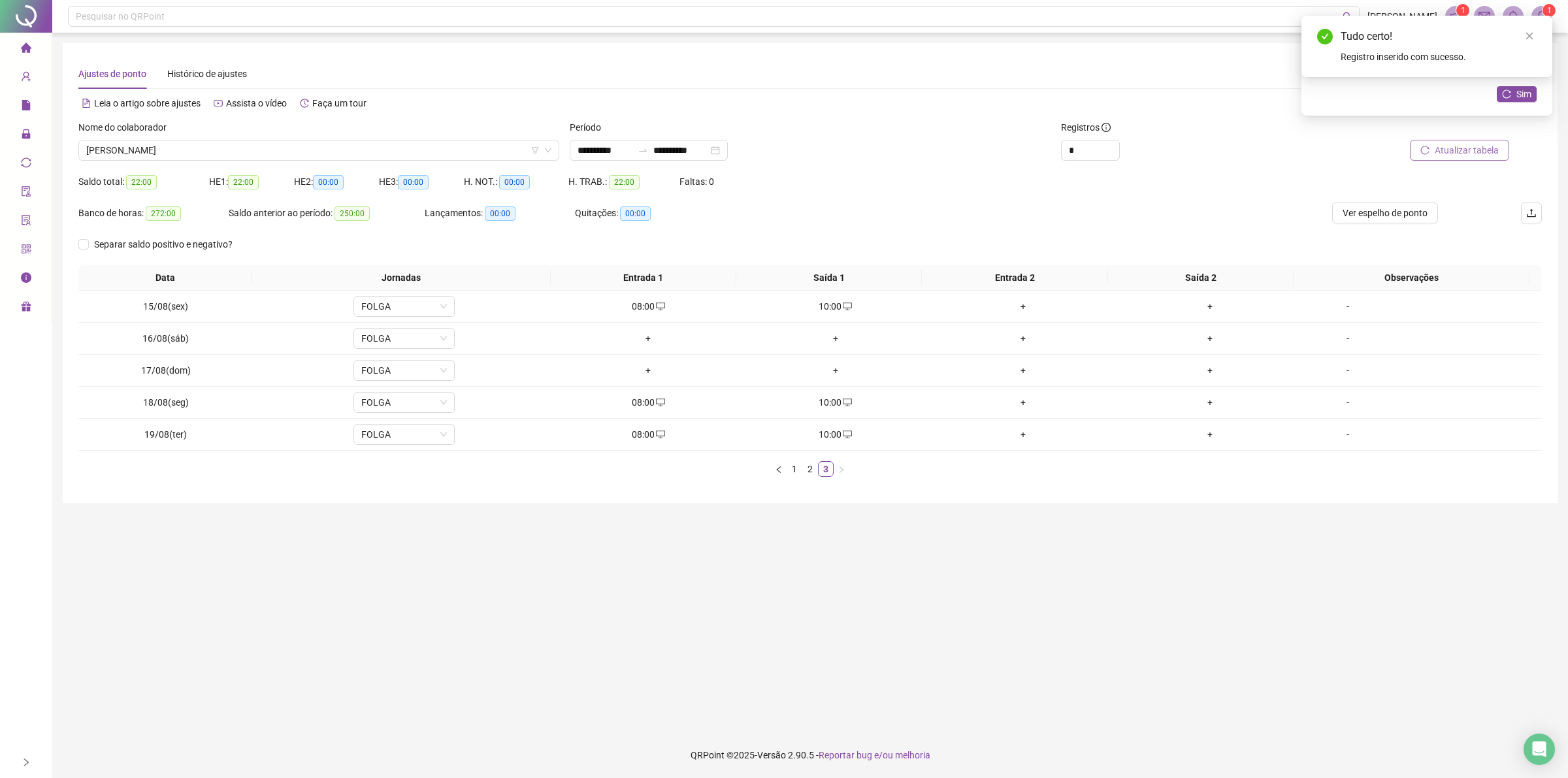
click at [1456, 151] on span "Atualizar tabela" at bounding box center [1466, 150] width 64 height 14
click at [1516, 96] on span "Sim" at bounding box center [1523, 94] width 15 height 14
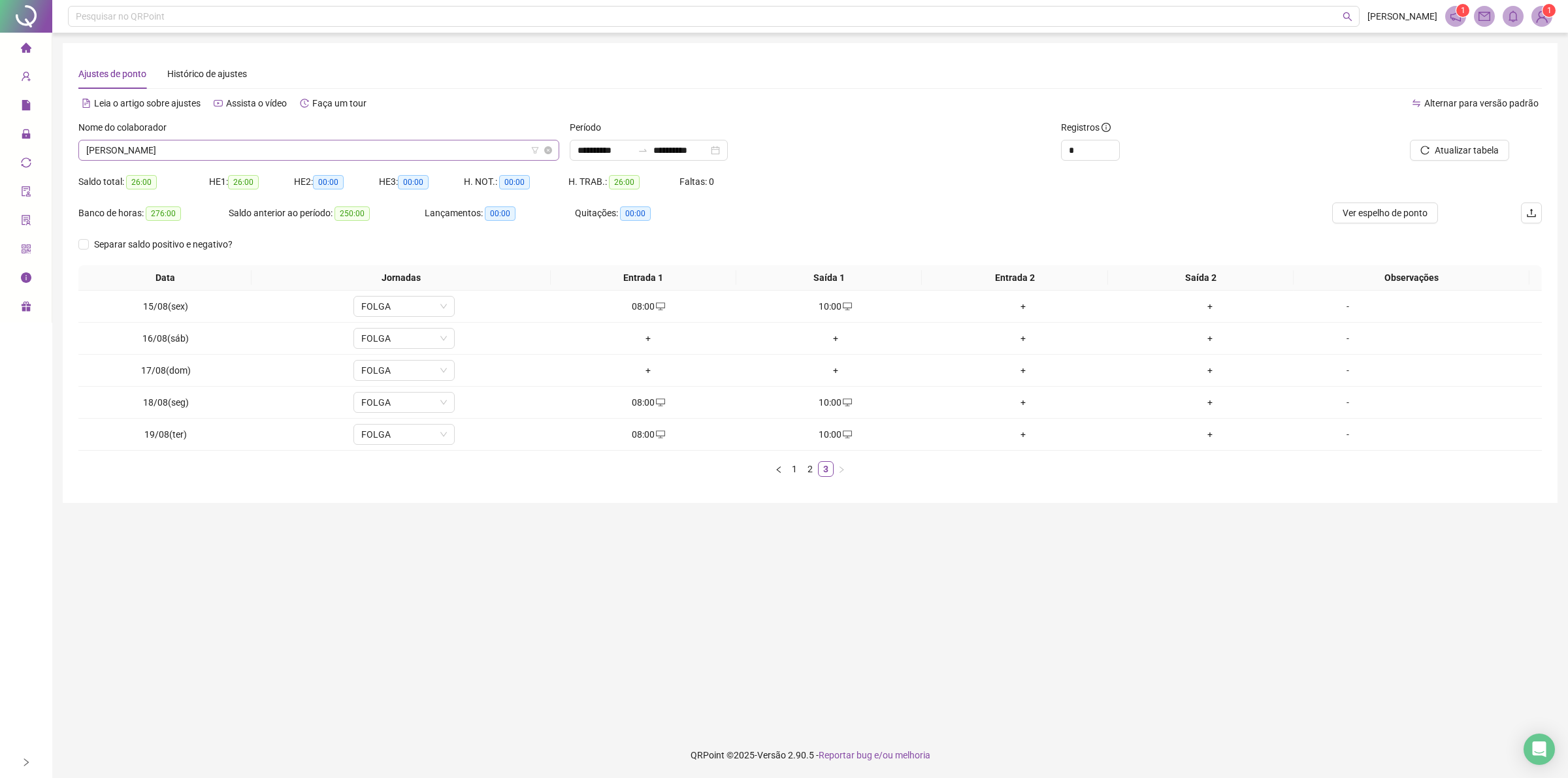
click at [409, 141] on span "[PERSON_NAME]" at bounding box center [318, 150] width 465 height 20
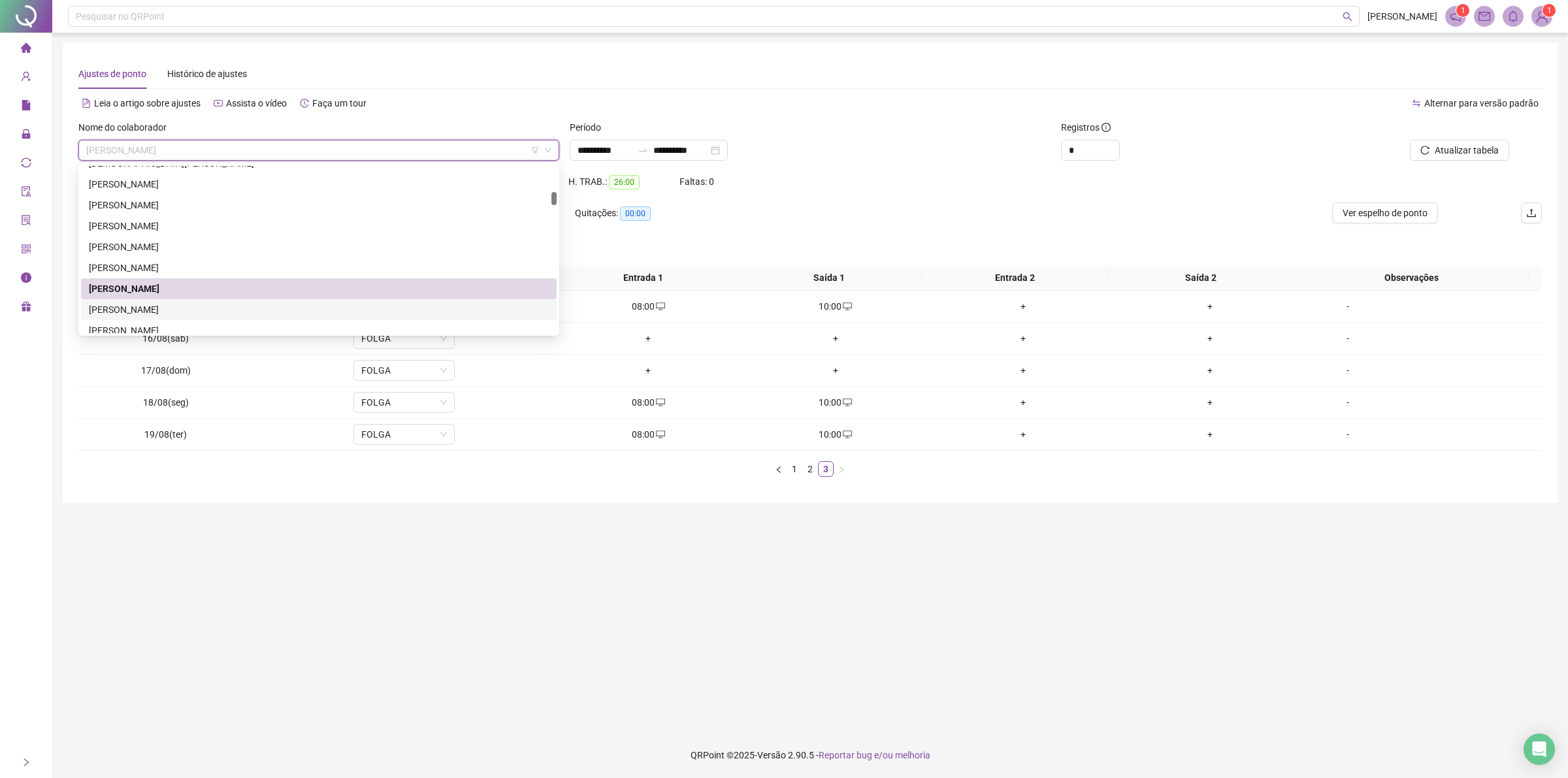
scroll to position [408, 0]
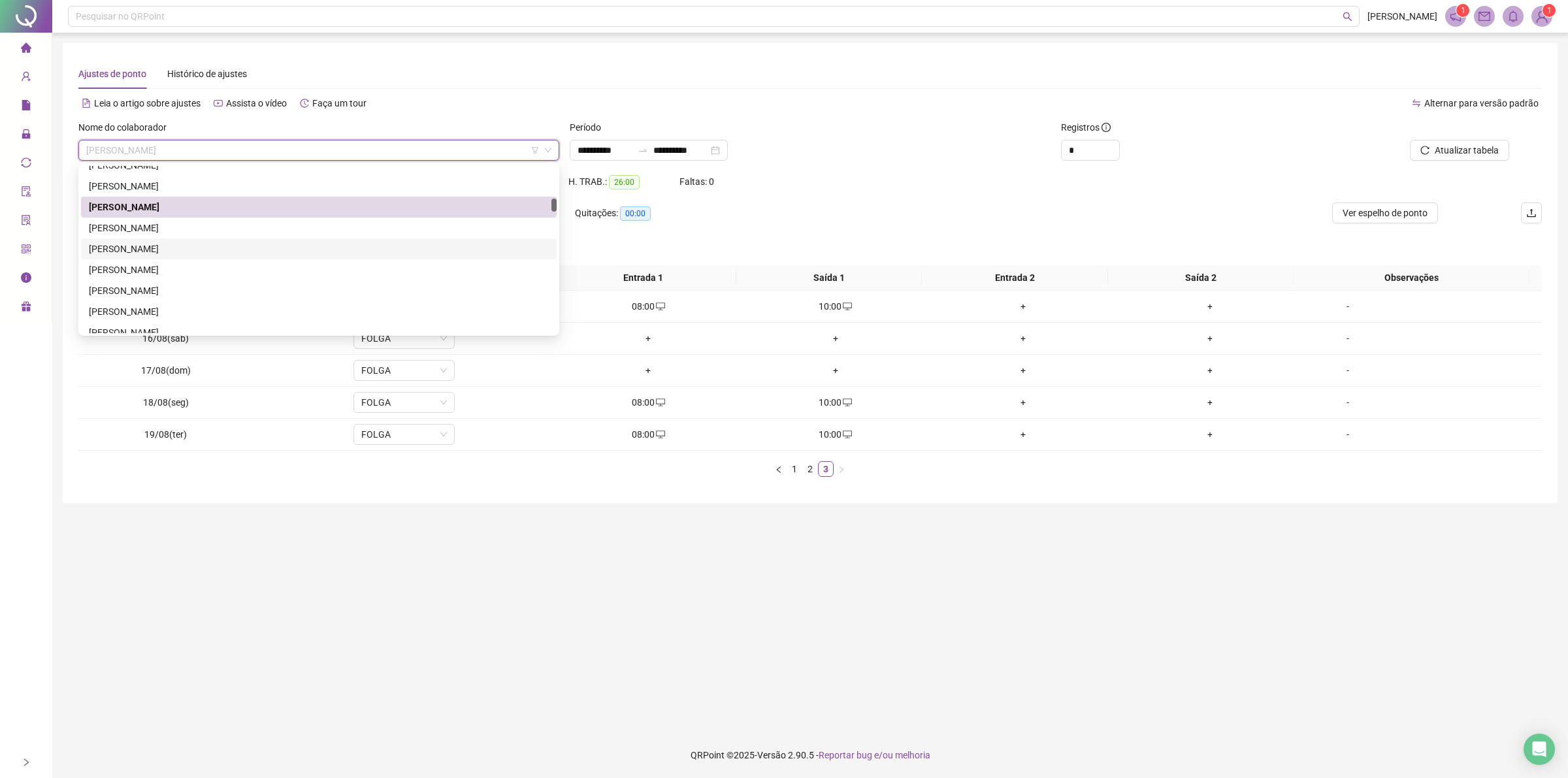
click at [144, 254] on div "[PERSON_NAME]" at bounding box center [318, 249] width 460 height 14
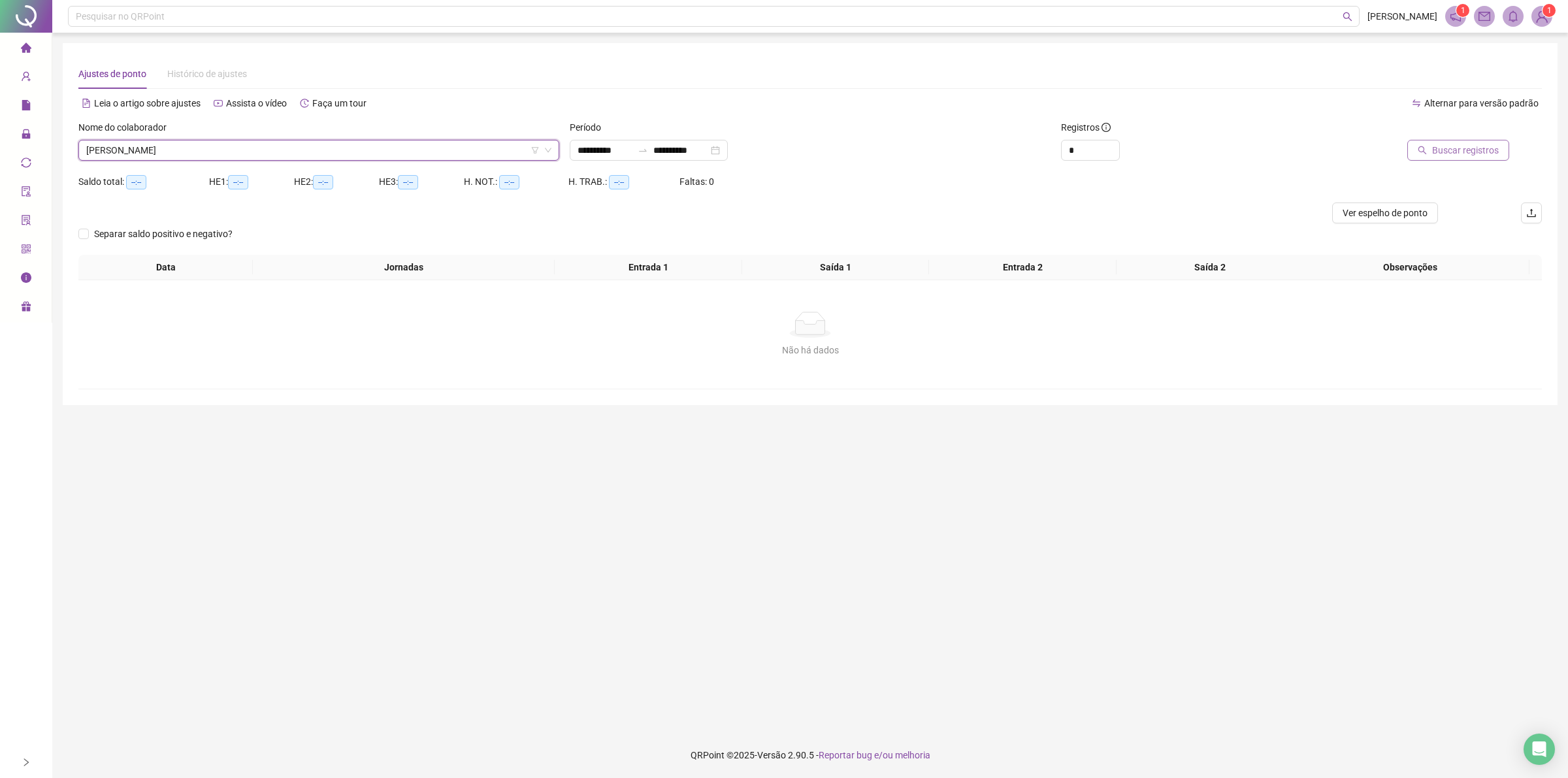
click at [1482, 151] on span "Buscar registros" at bounding box center [1465, 150] width 67 height 14
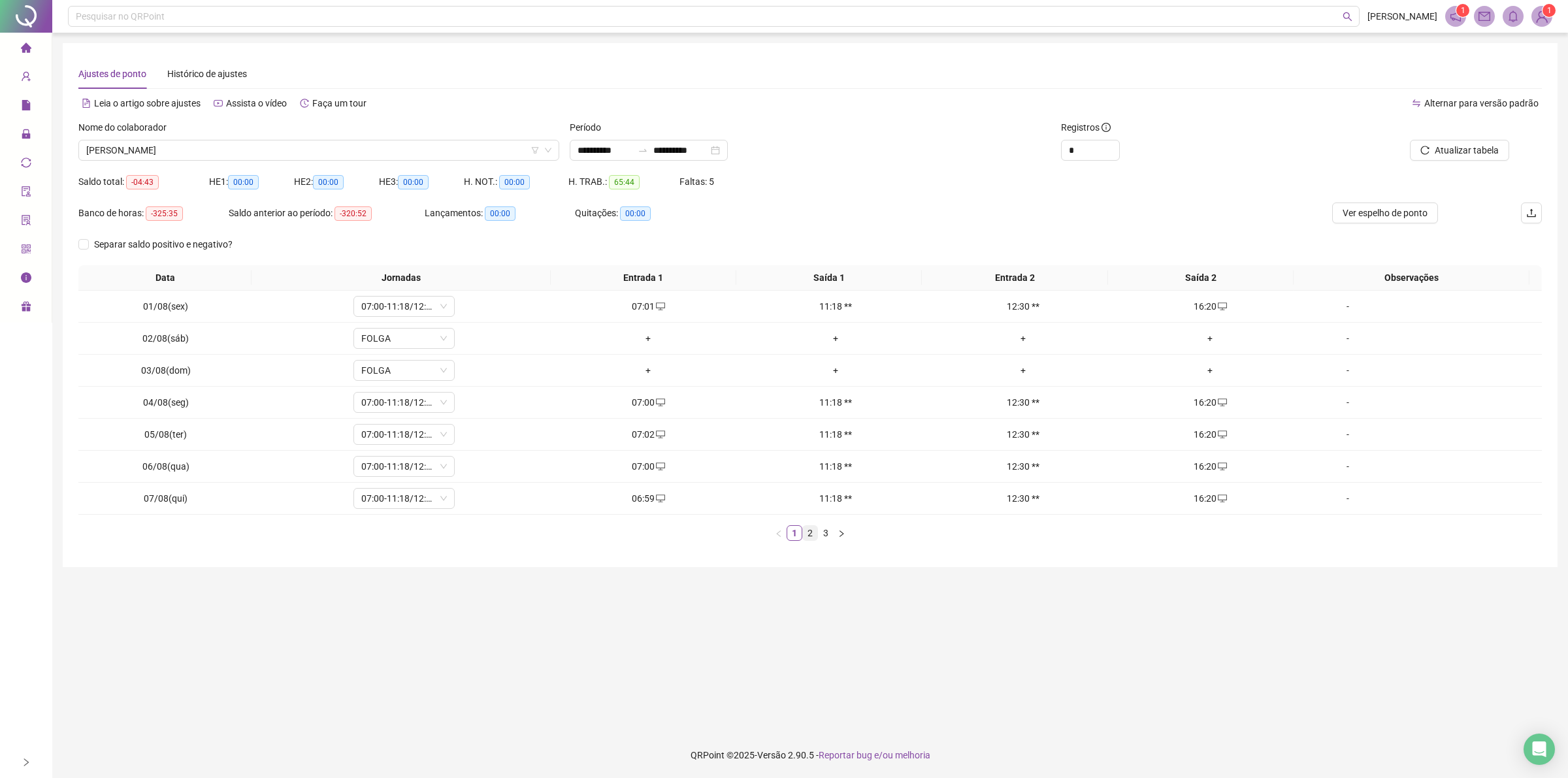
click at [804, 535] on link "2" at bounding box center [810, 533] width 14 height 14
drag, startPoint x: 629, startPoint y: 433, endPoint x: 645, endPoint y: 429, distance: 16.5
click at [645, 429] on div "07:00" at bounding box center [648, 434] width 177 height 14
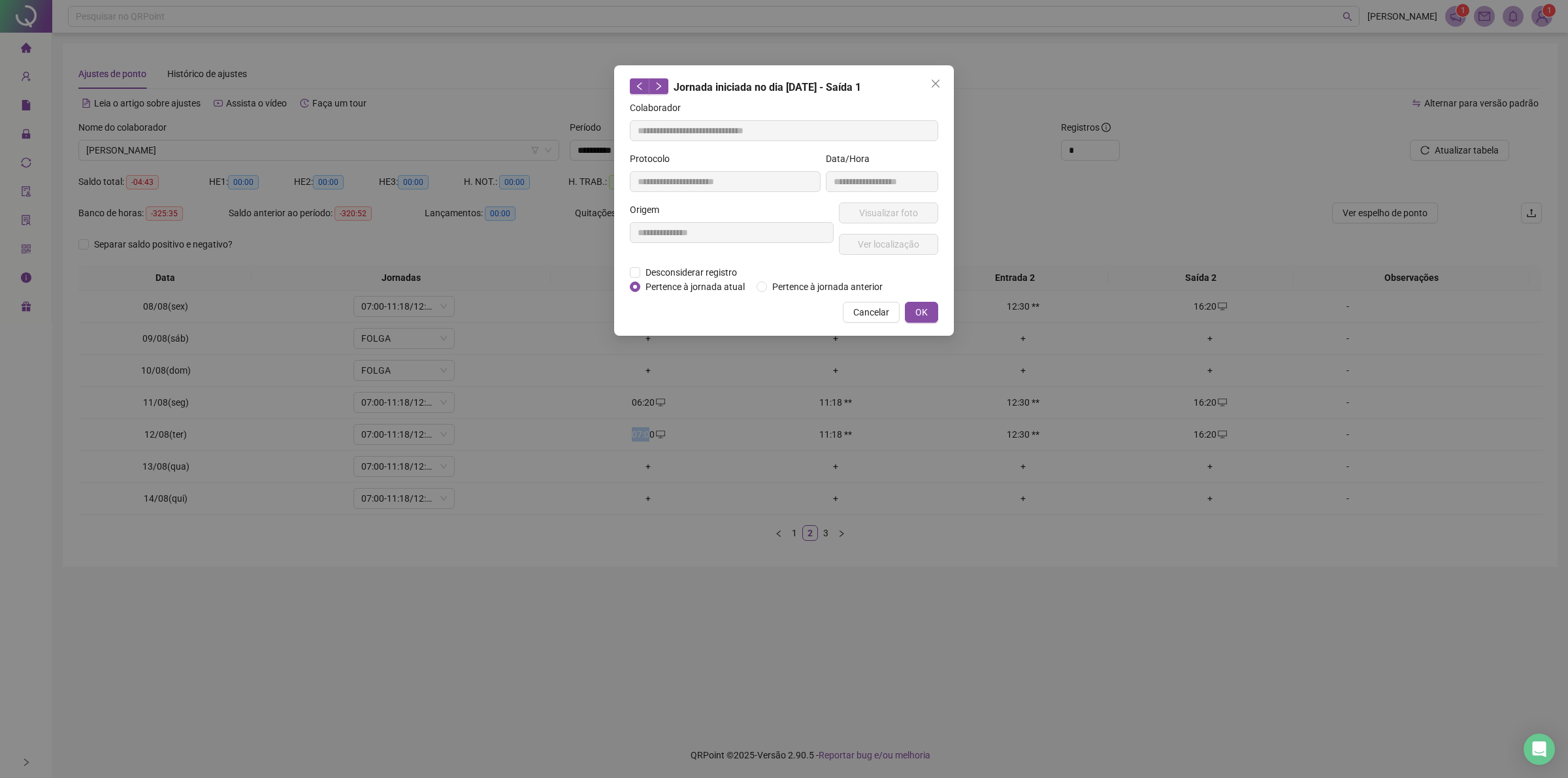
type input "**********"
click at [626, 432] on div "**********" at bounding box center [784, 389] width 1568 height 778
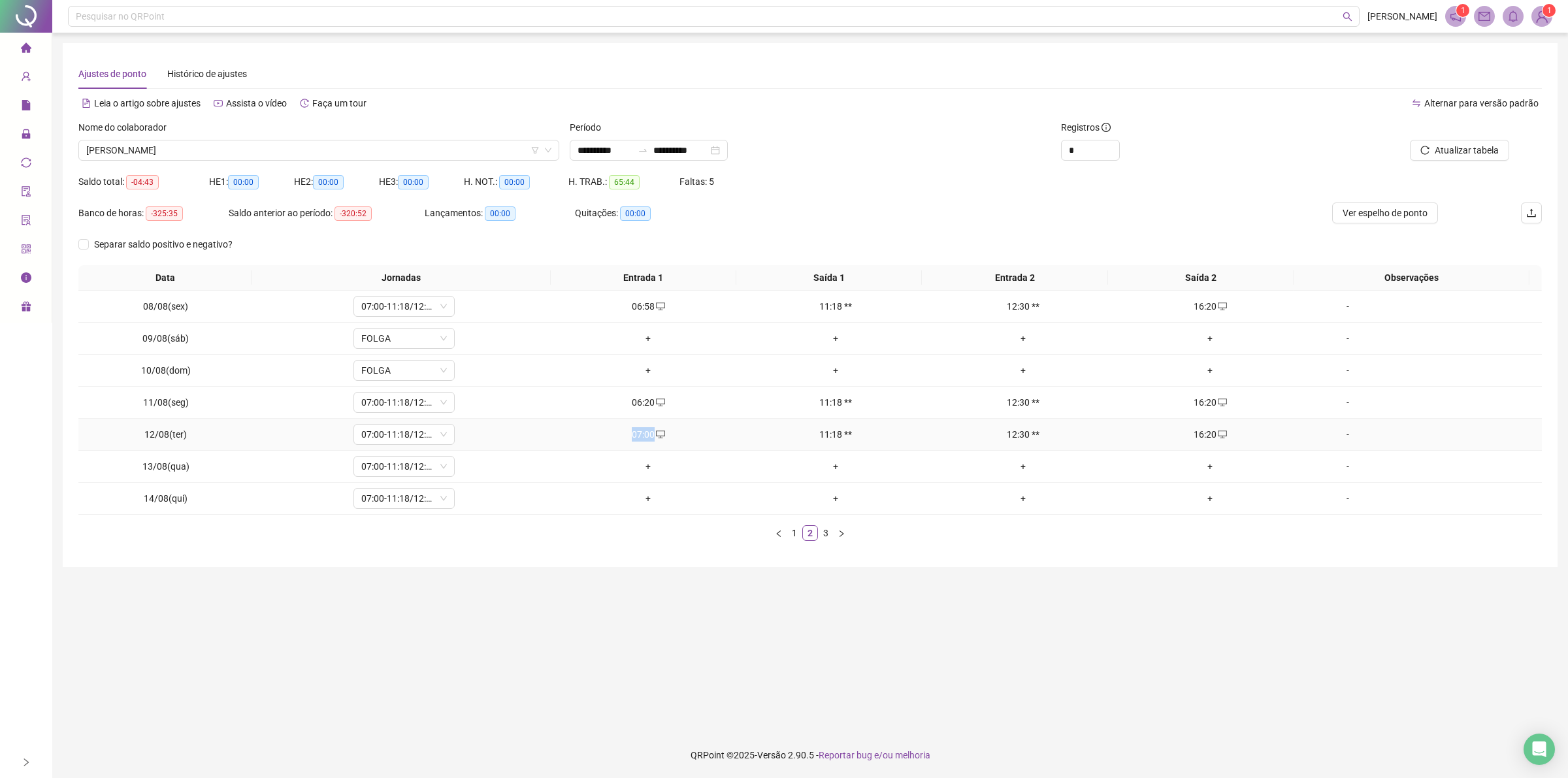
drag, startPoint x: 614, startPoint y: 433, endPoint x: 649, endPoint y: 434, distance: 35.0
click at [649, 434] on div "07:00" at bounding box center [648, 434] width 177 height 14
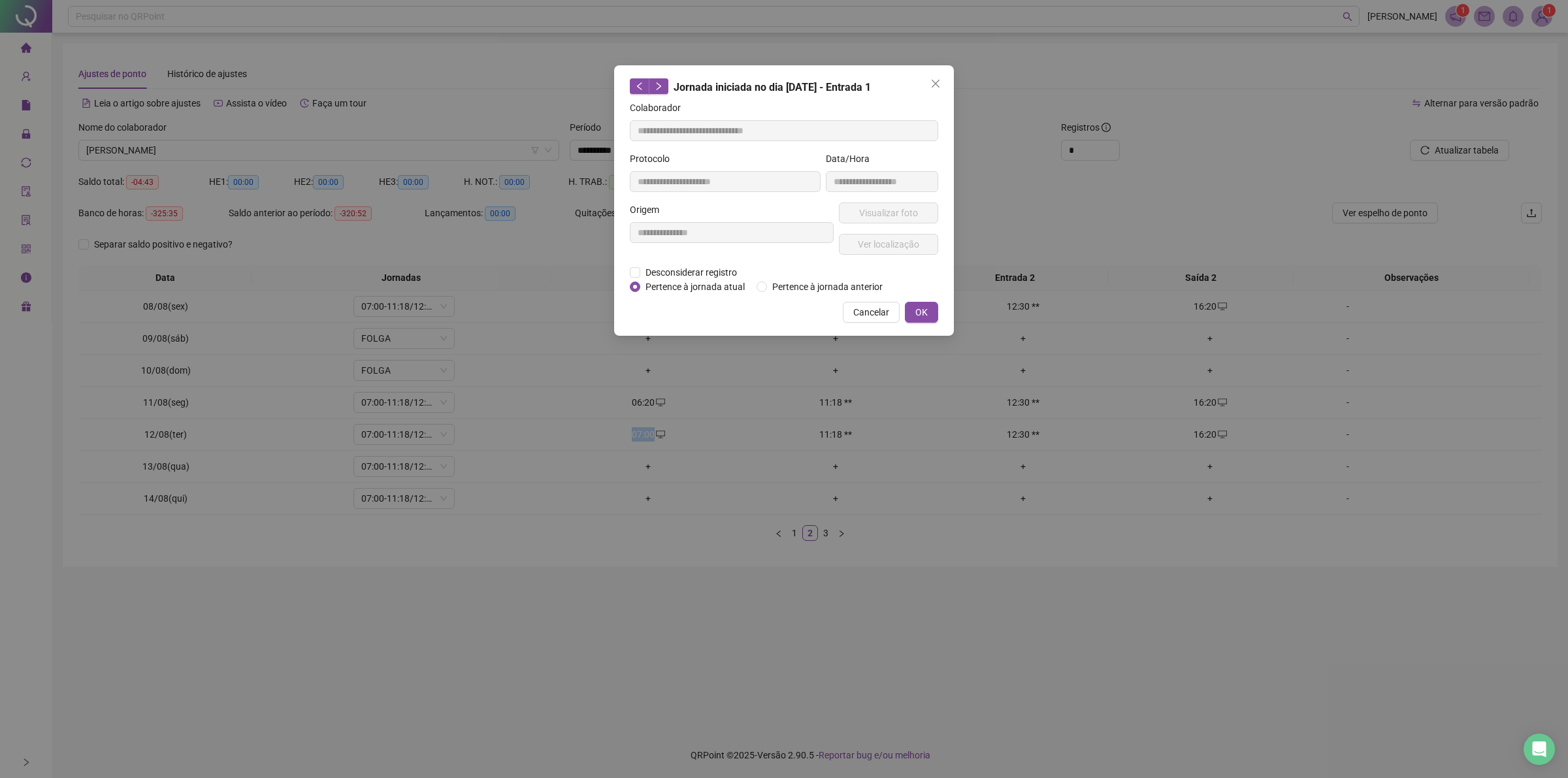
copy div "07:00"
click at [885, 311] on span "Cancelar" at bounding box center [871, 312] width 36 height 14
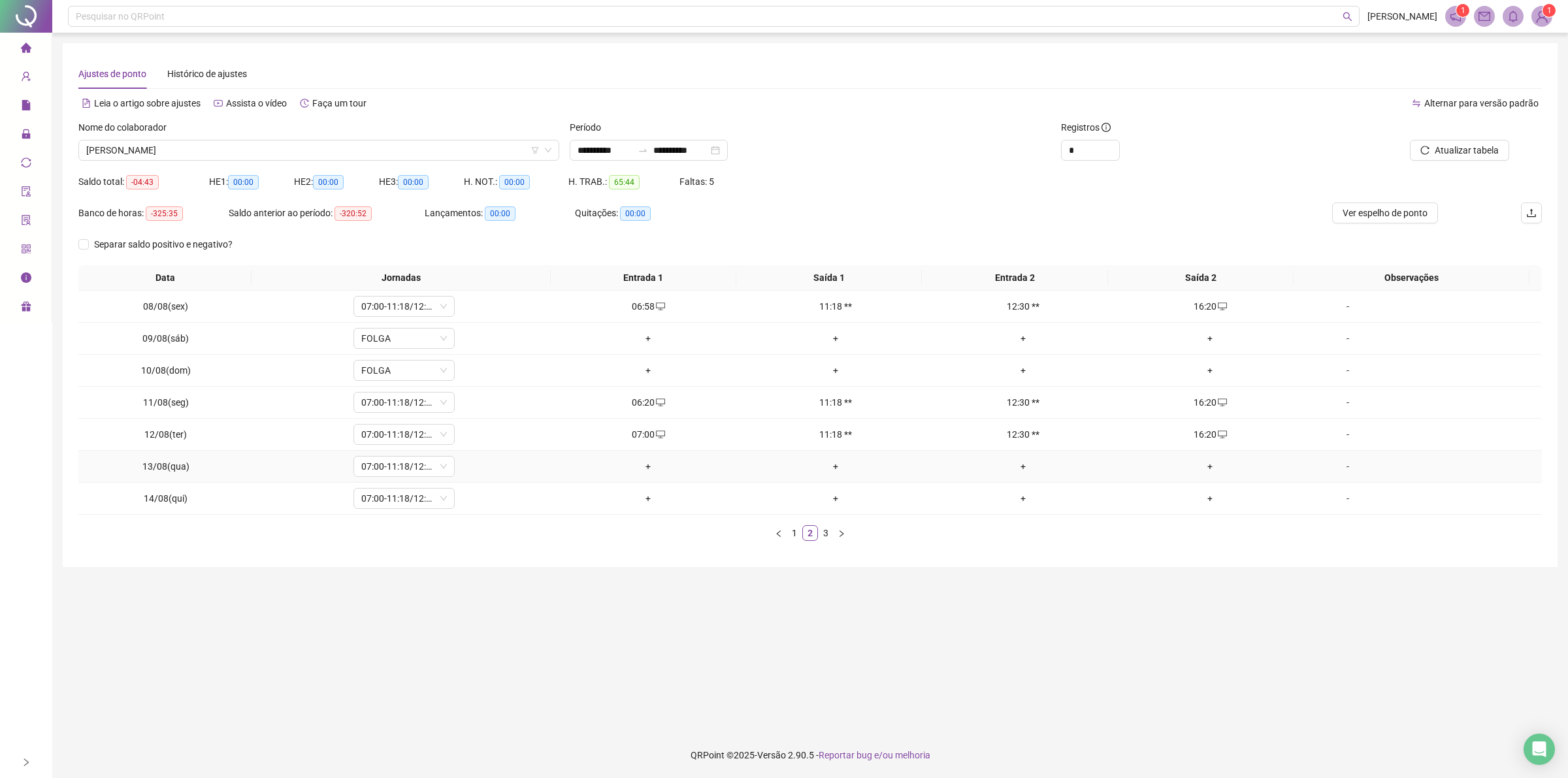
click at [638, 472] on div "+" at bounding box center [648, 466] width 177 height 14
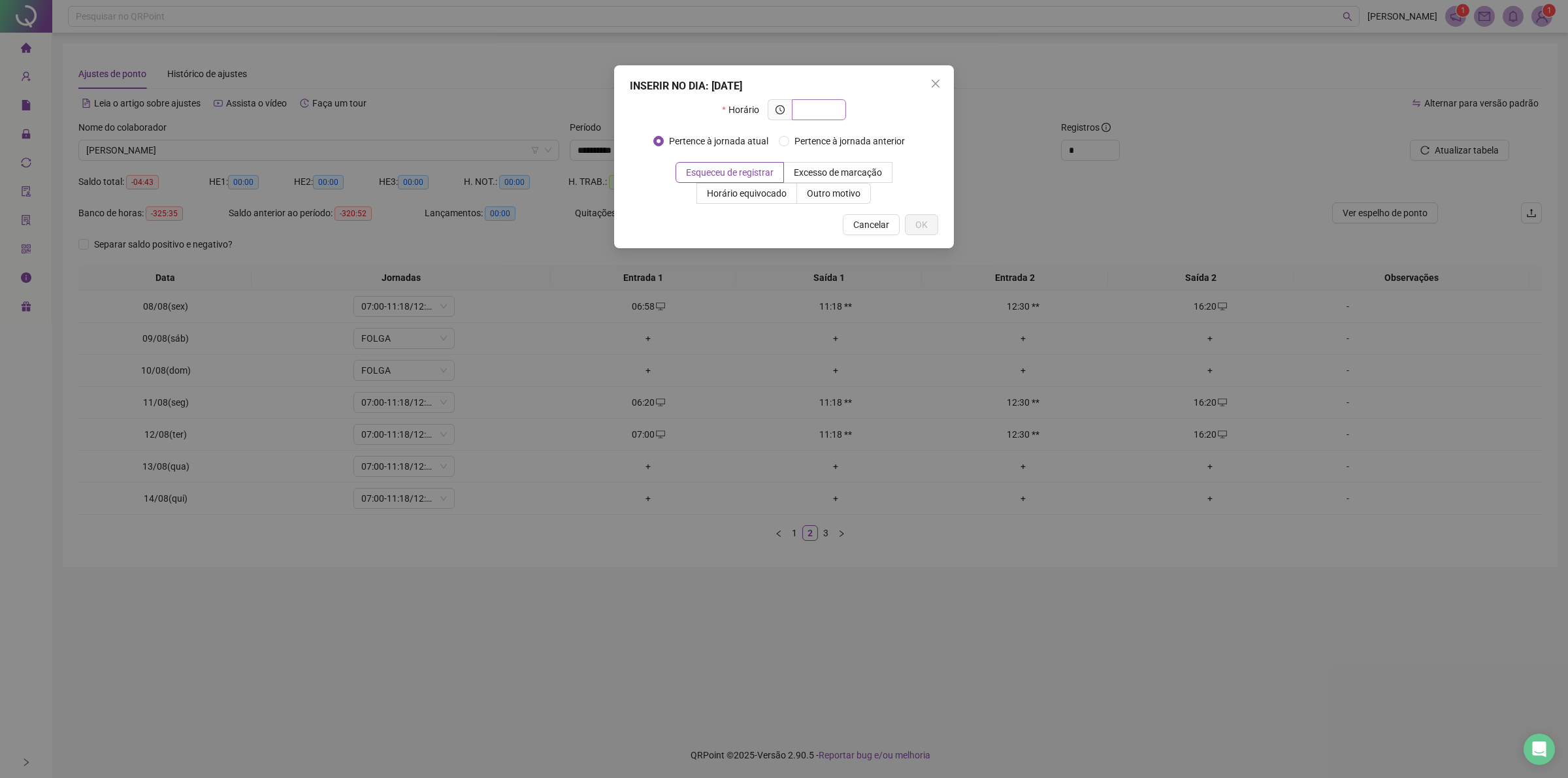
click at [804, 109] on input "text" at bounding box center [818, 110] width 36 height 14
type input "*****"
click at [841, 194] on span "Outro motivo" at bounding box center [834, 193] width 54 height 11
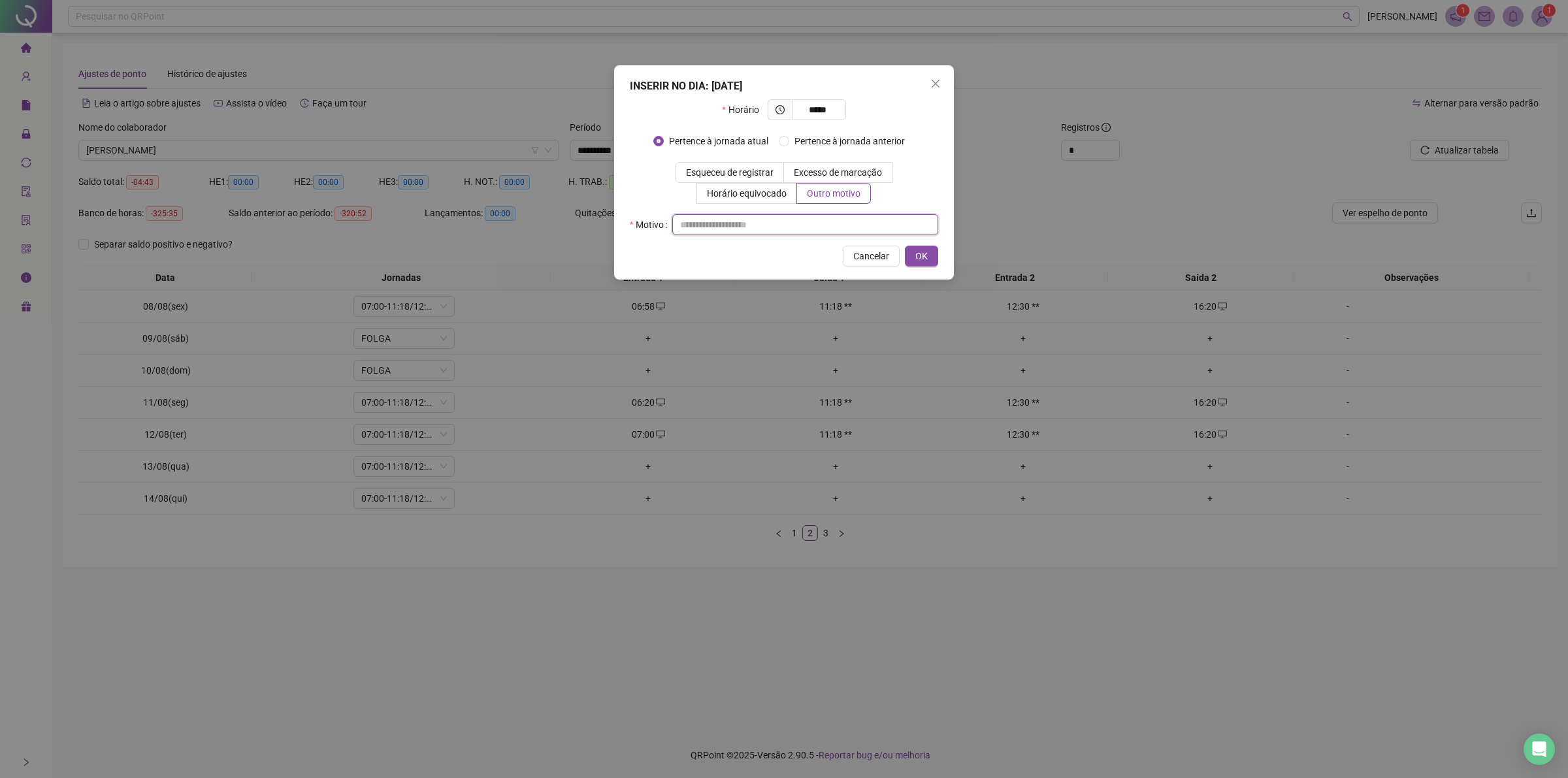
click at [815, 228] on input "text" at bounding box center [805, 224] width 266 height 21
type input "**"
click at [918, 263] on span "OK" at bounding box center [921, 256] width 13 height 14
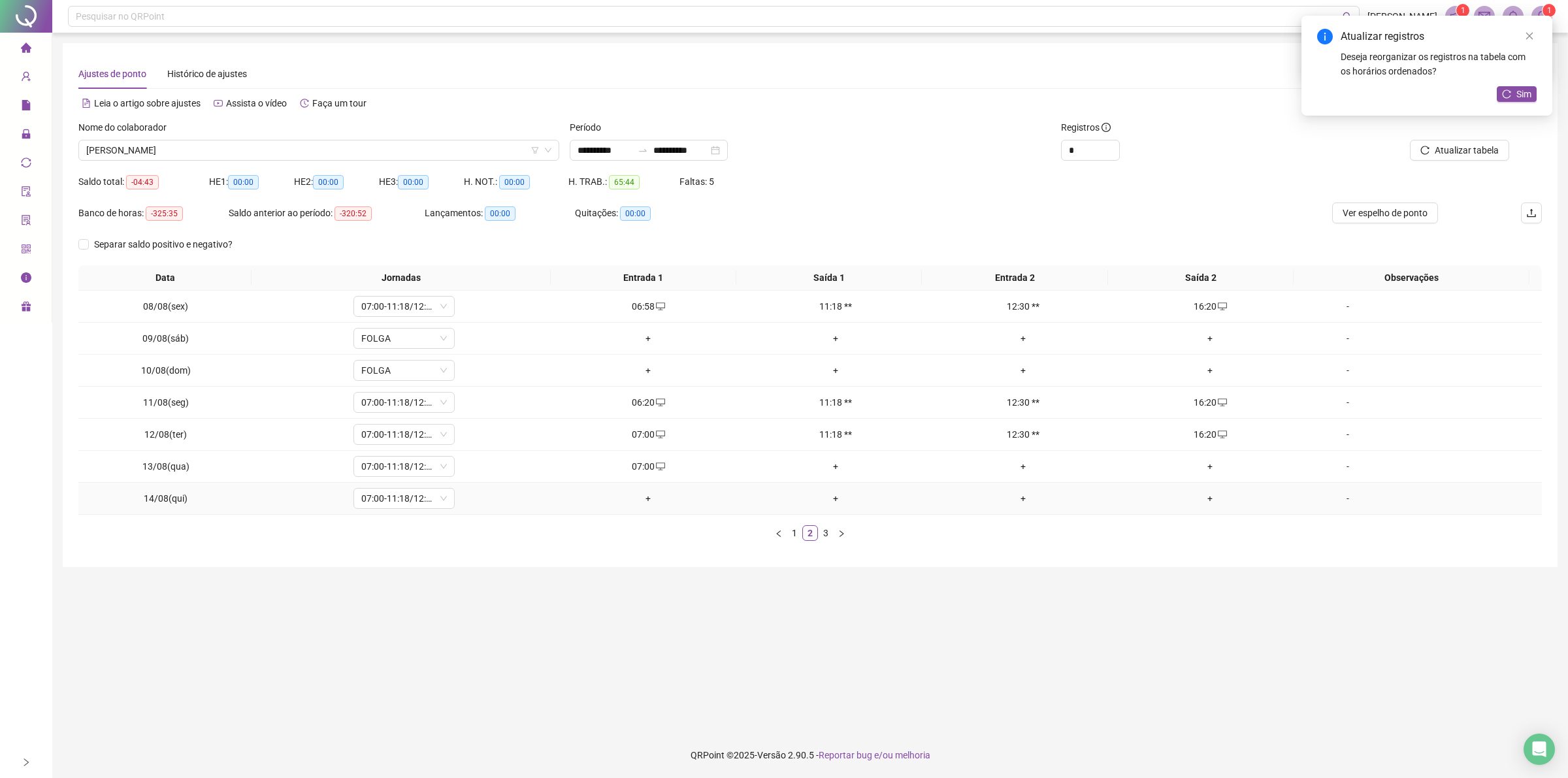
click at [648, 495] on div "+" at bounding box center [648, 498] width 177 height 14
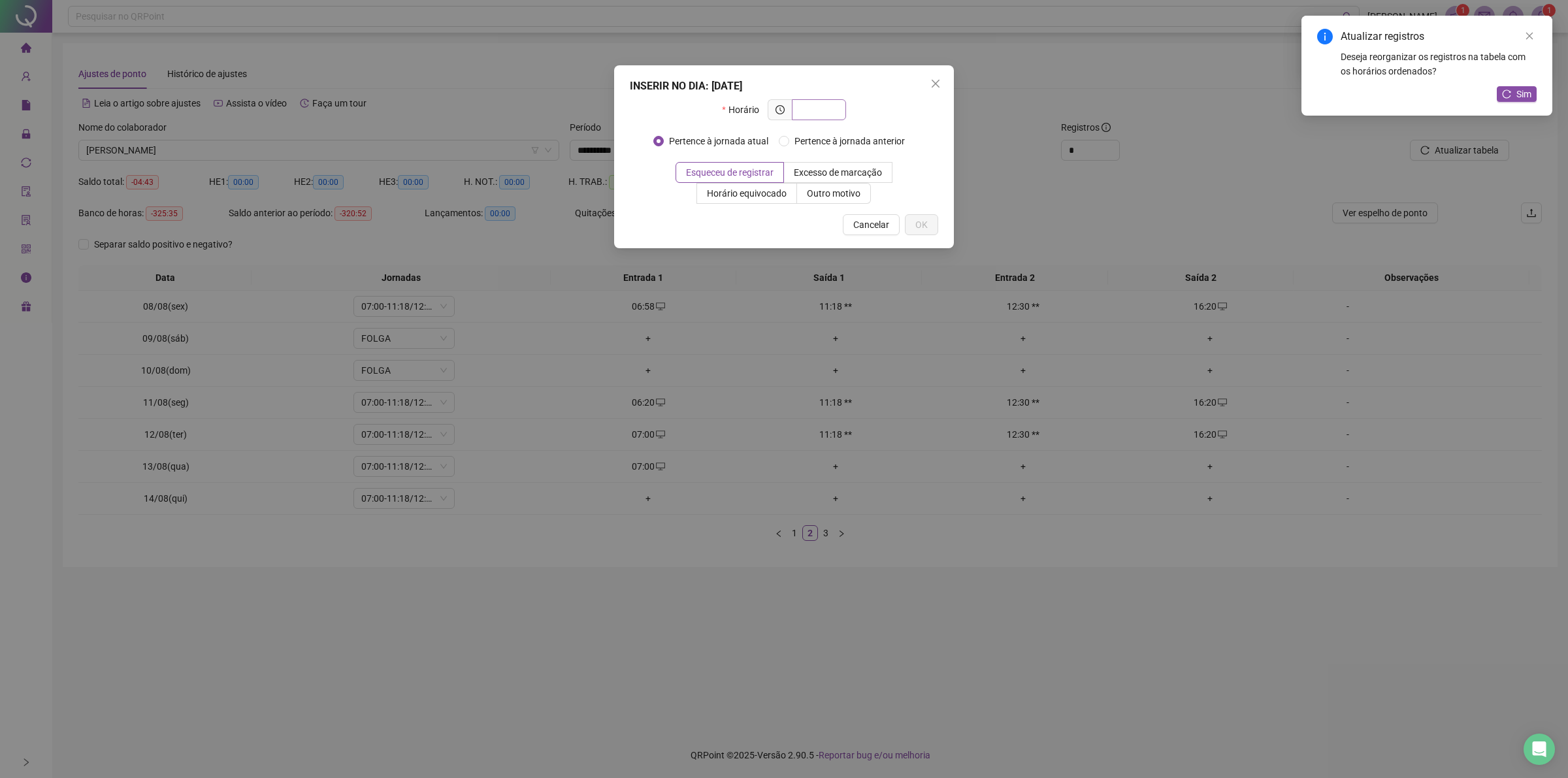
click at [824, 109] on input "text" at bounding box center [818, 110] width 36 height 14
type input "*"
click at [808, 114] on input "text" at bounding box center [818, 110] width 36 height 14
type input "*****"
click at [840, 194] on span "Outro motivo" at bounding box center [834, 193] width 54 height 11
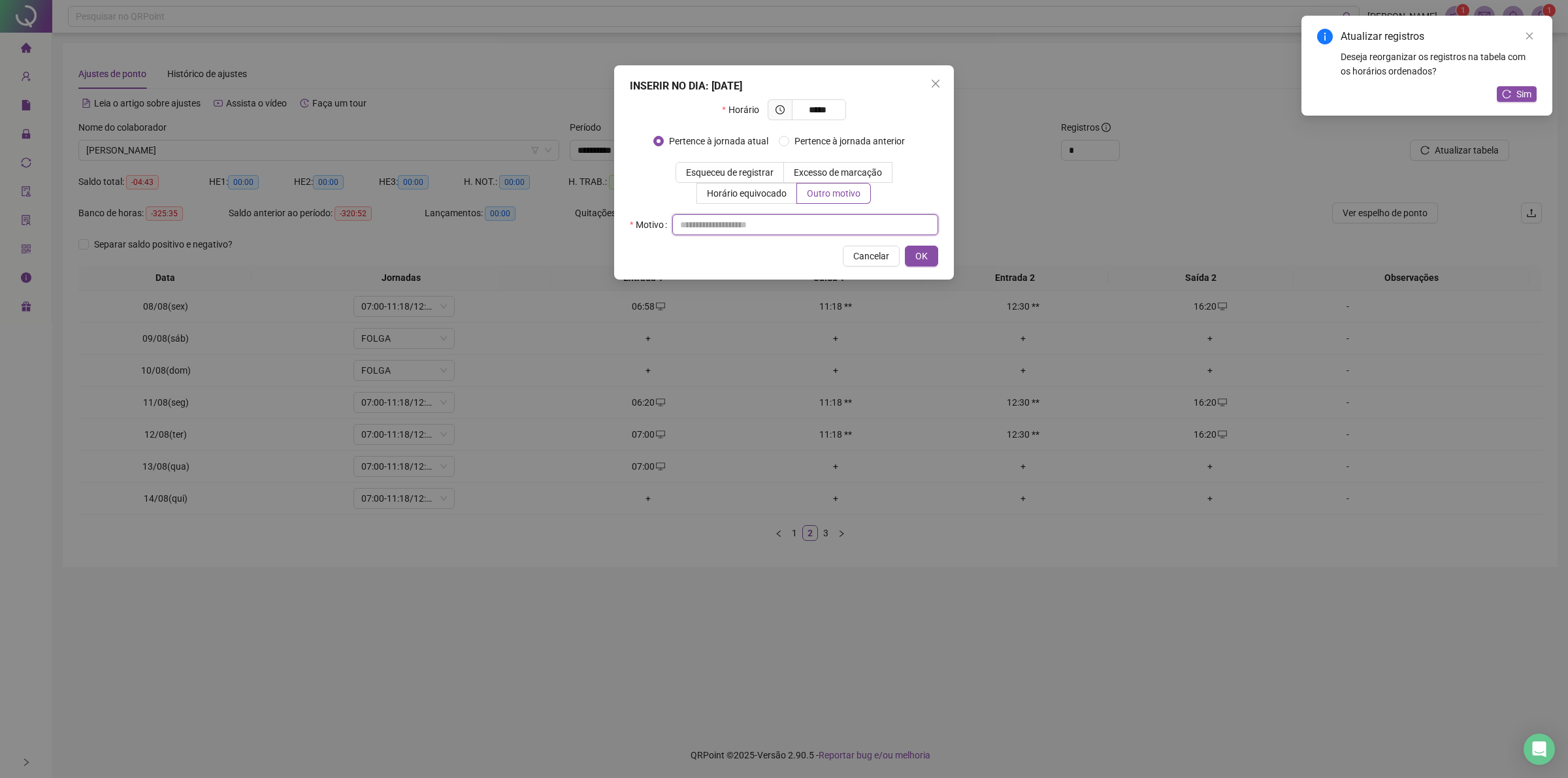
click at [827, 219] on input "text" at bounding box center [805, 224] width 266 height 21
type input "**"
click at [917, 266] on button "OK" at bounding box center [921, 255] width 33 height 21
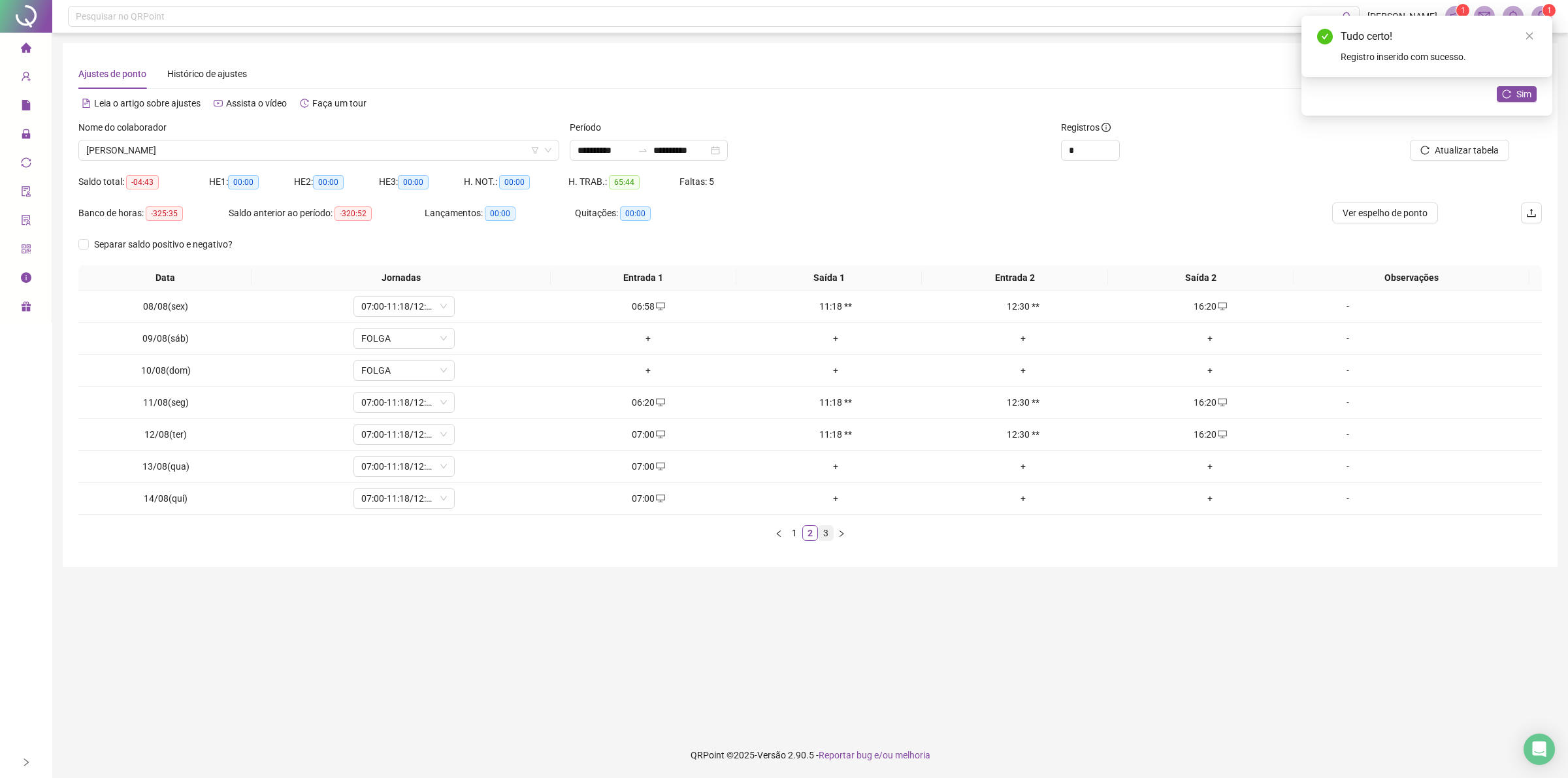
click at [824, 531] on link "3" at bounding box center [826, 533] width 14 height 14
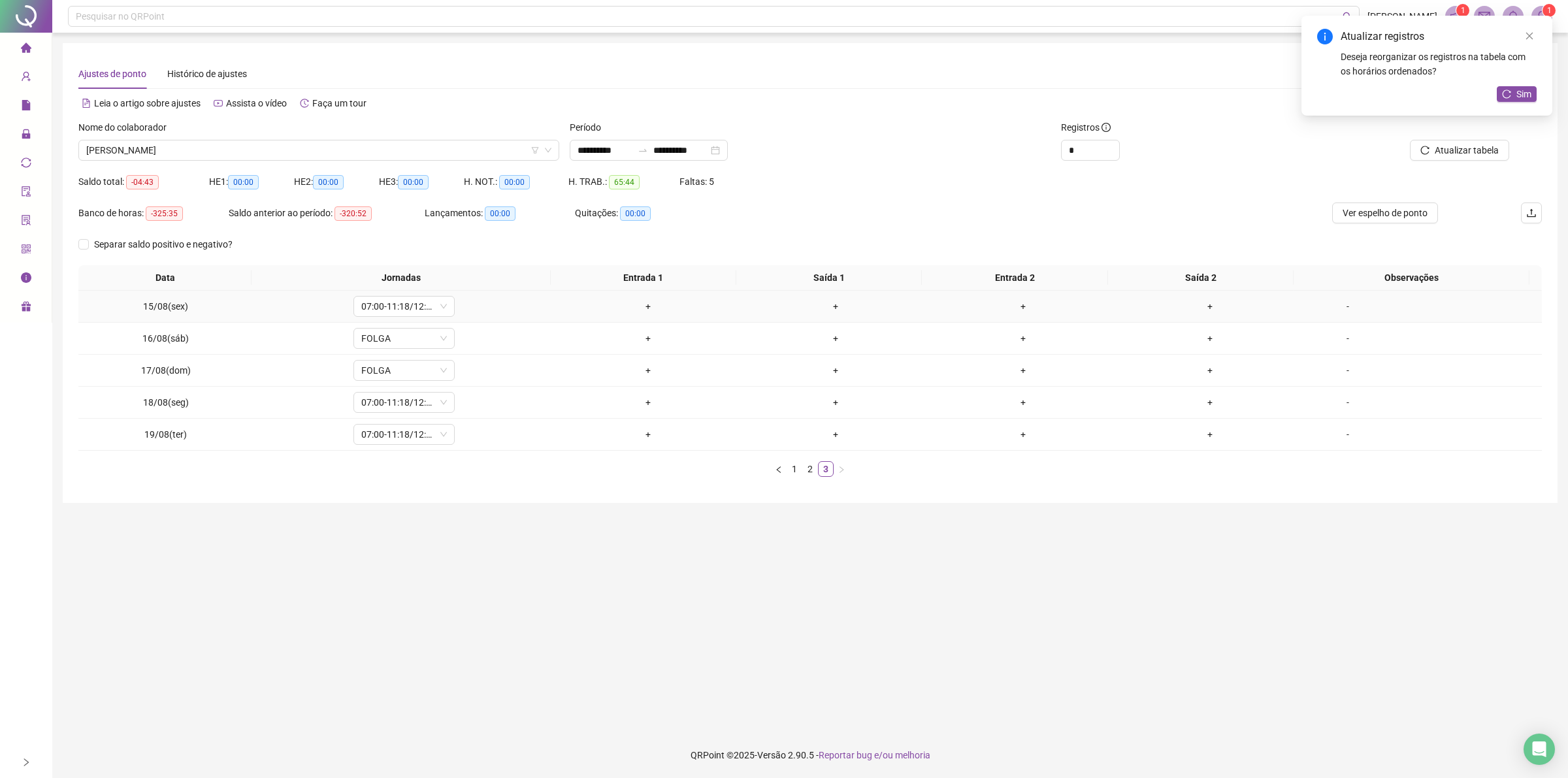
click at [644, 306] on div "+" at bounding box center [648, 307] width 177 height 14
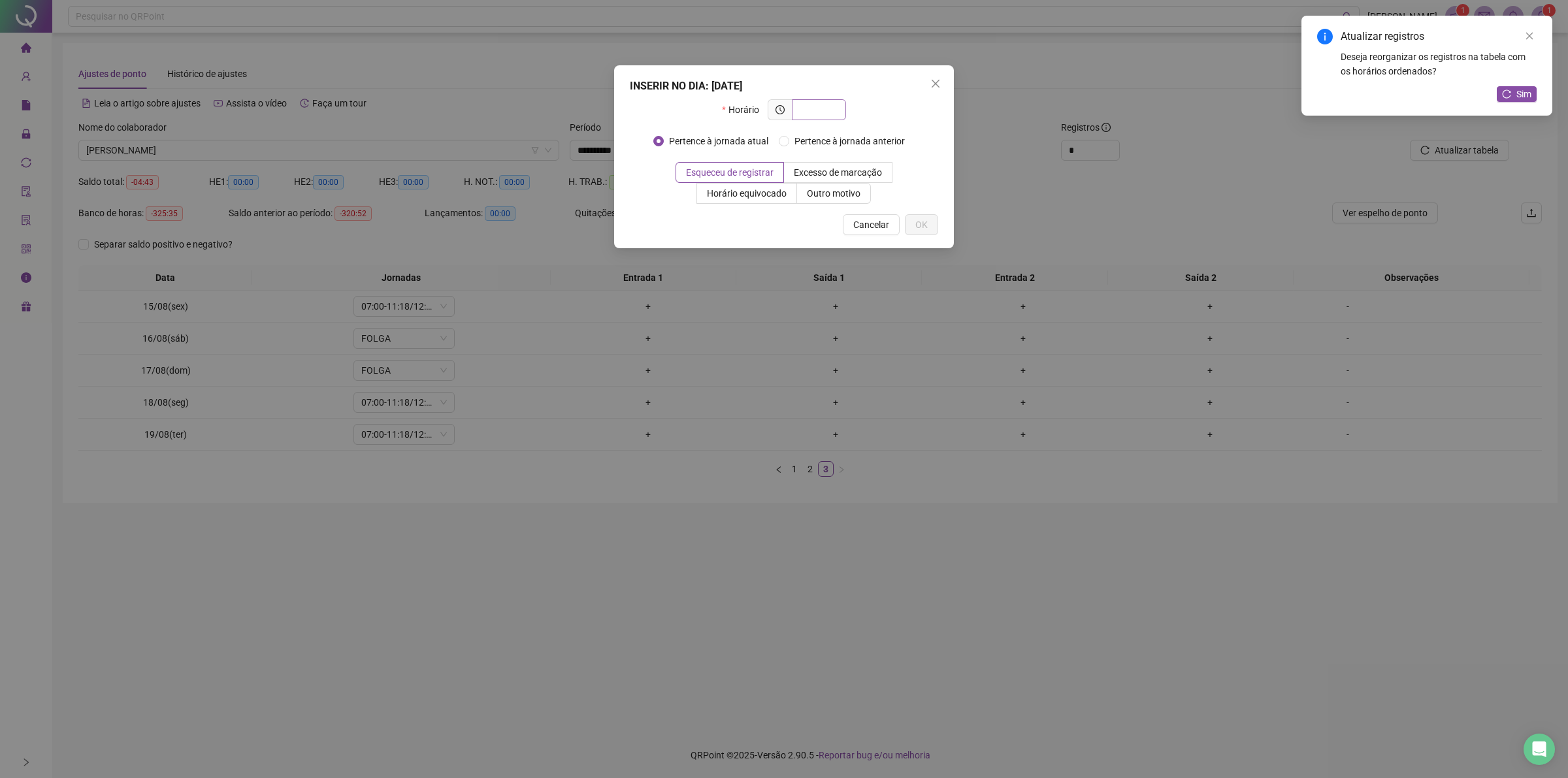
click at [809, 114] on input "text" at bounding box center [818, 110] width 36 height 14
type input "*****"
click at [808, 184] on label "Outro motivo" at bounding box center [834, 192] width 74 height 21
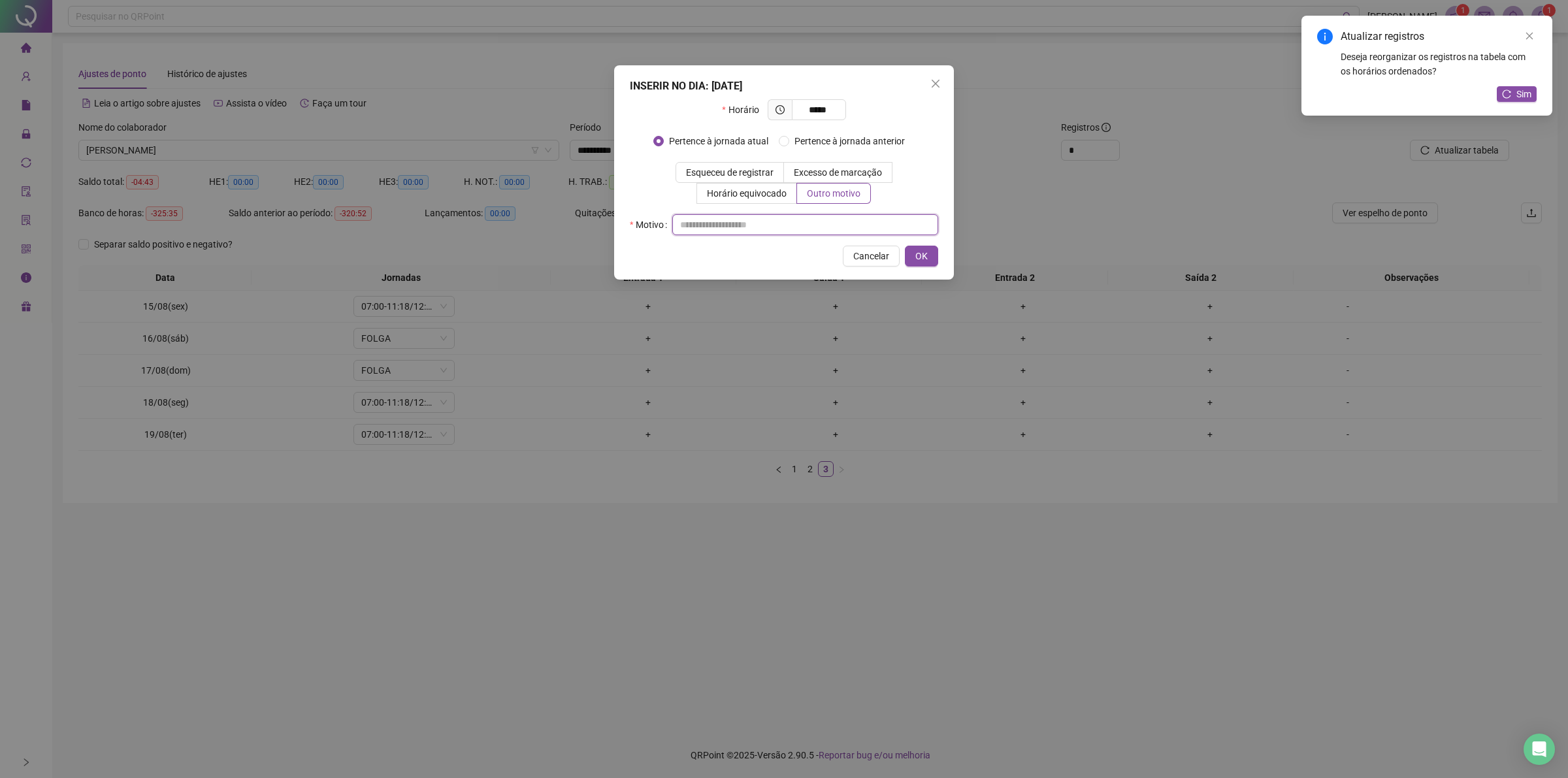
click at [789, 224] on input "text" at bounding box center [805, 224] width 266 height 21
type input "**"
click at [921, 259] on span "OK" at bounding box center [921, 256] width 13 height 14
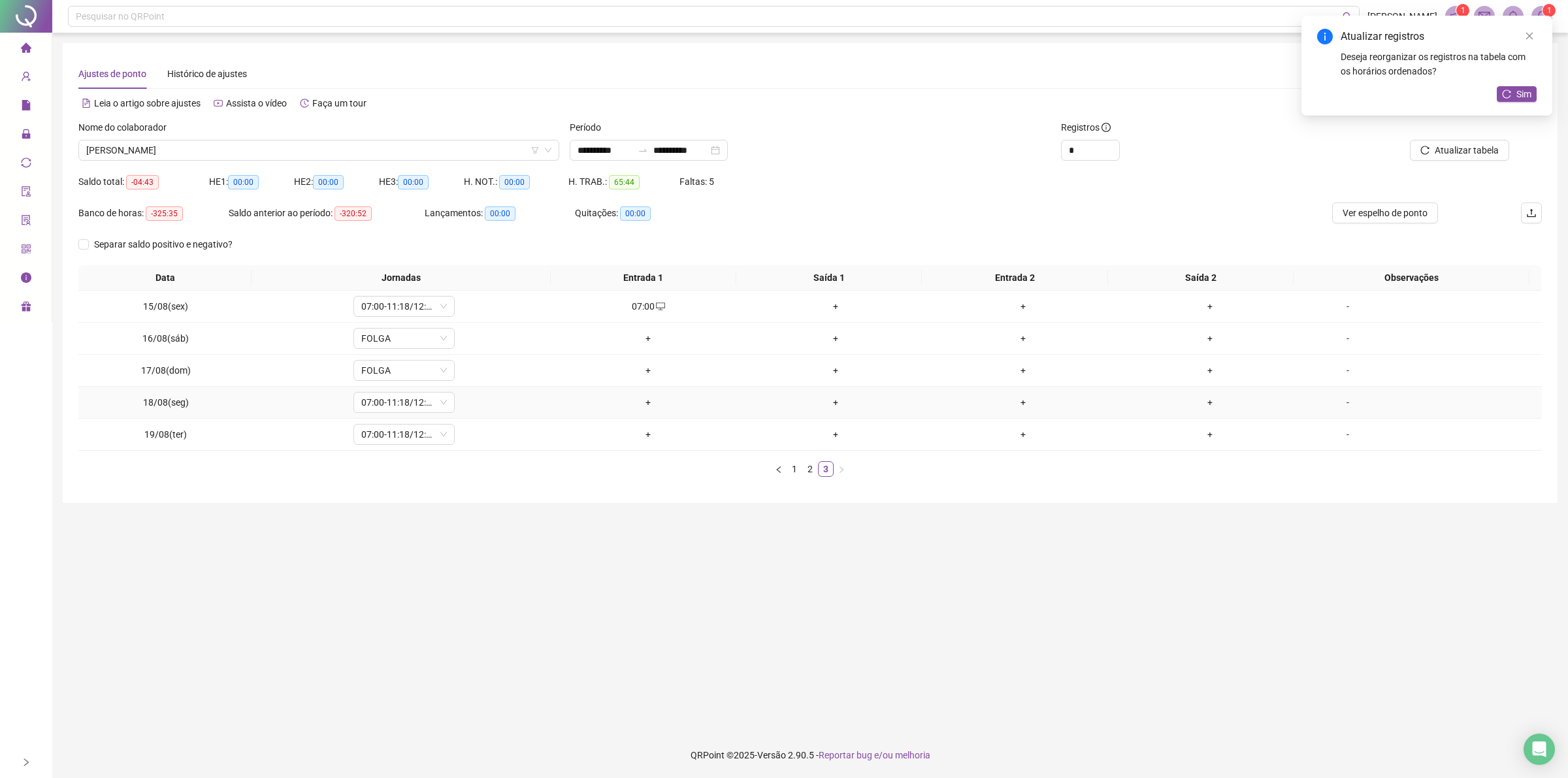
click at [639, 402] on div "+" at bounding box center [648, 402] width 177 height 14
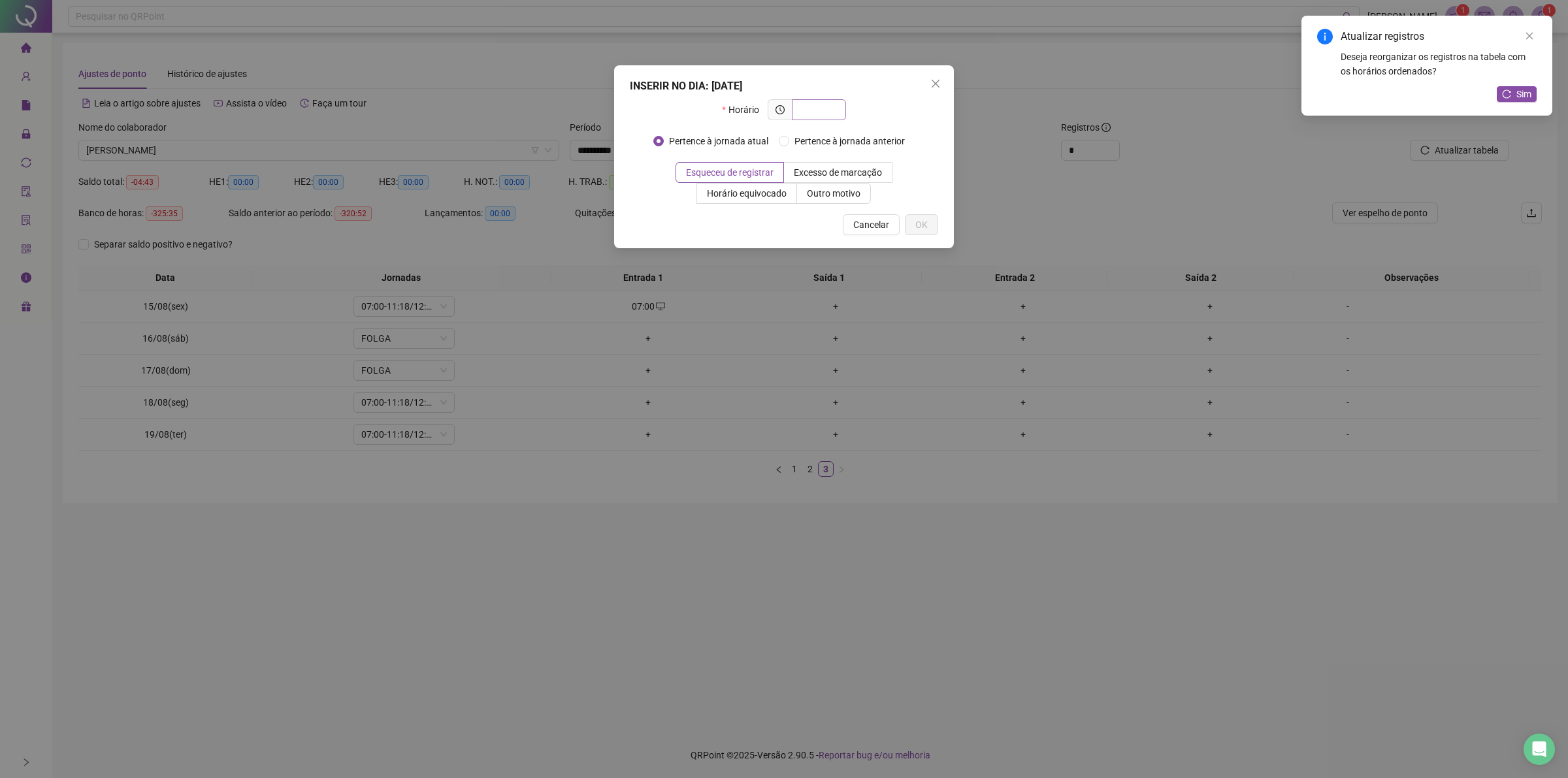
click at [821, 116] on input "text" at bounding box center [818, 110] width 36 height 14
type input "*****"
click at [812, 194] on span "Outro motivo" at bounding box center [834, 193] width 54 height 11
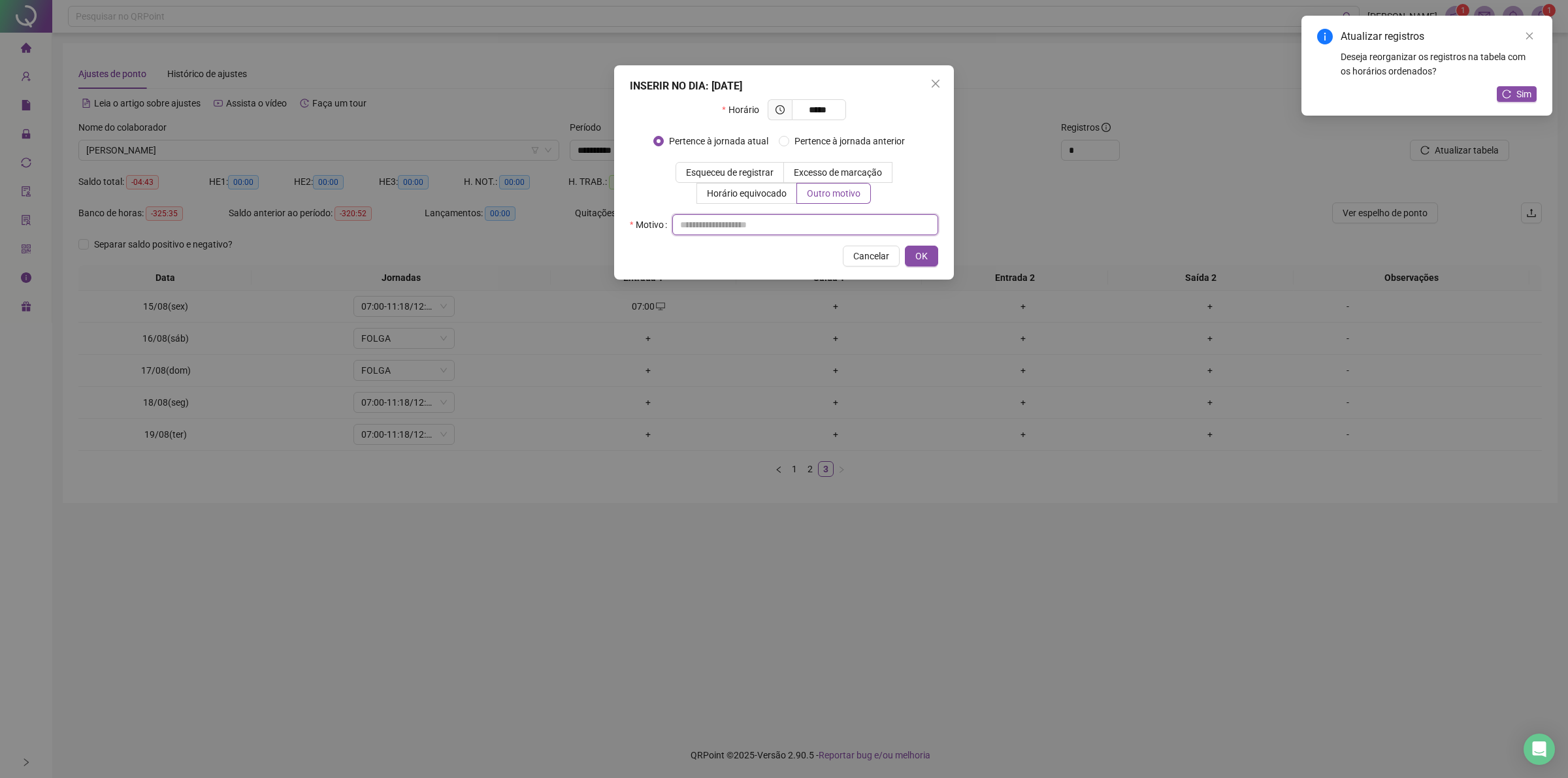
click at [808, 230] on input "text" at bounding box center [805, 224] width 266 height 21
type input "**"
click at [927, 261] on span "OK" at bounding box center [921, 256] width 13 height 14
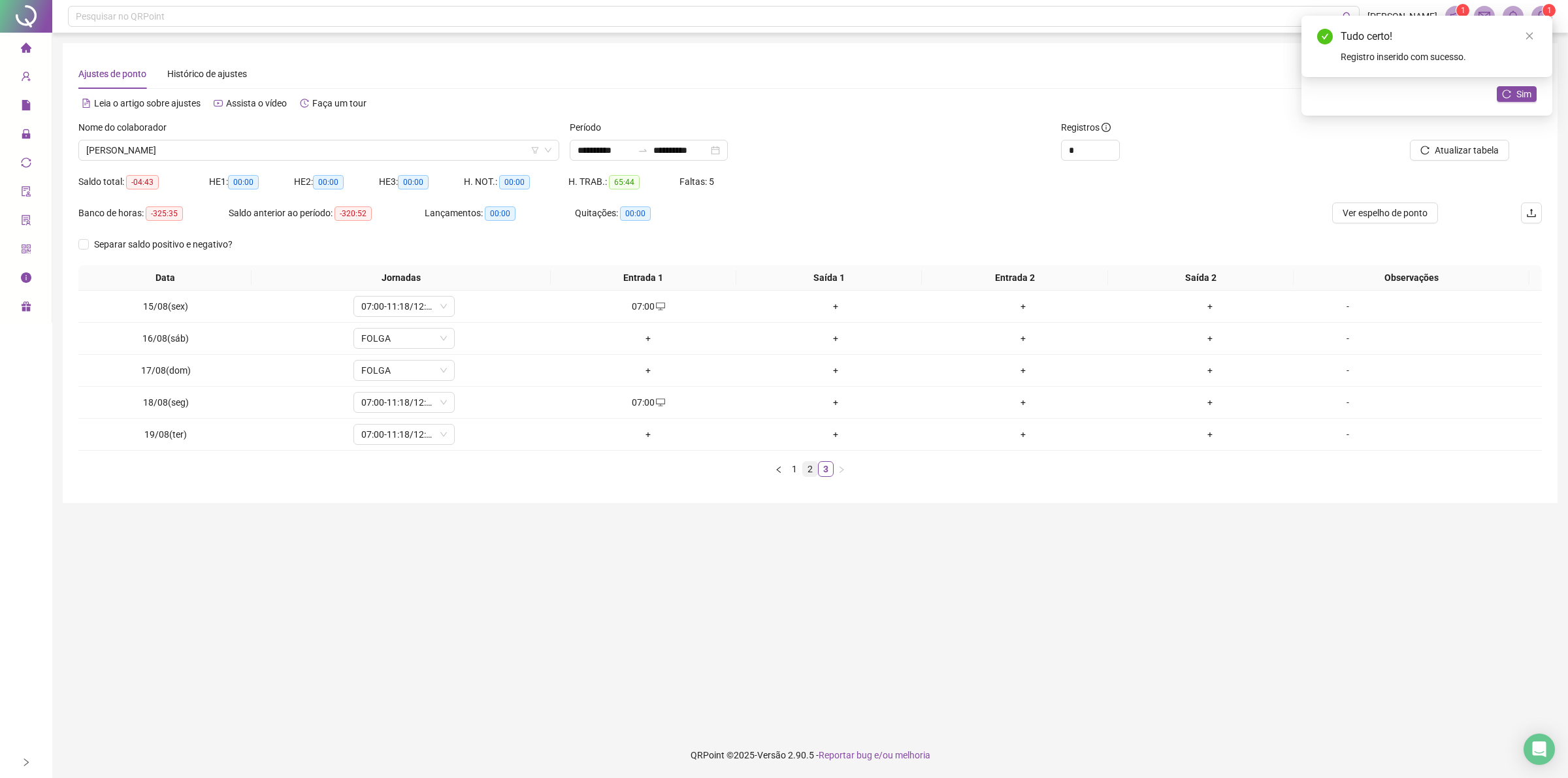
click at [807, 464] on link "2" at bounding box center [810, 469] width 14 height 14
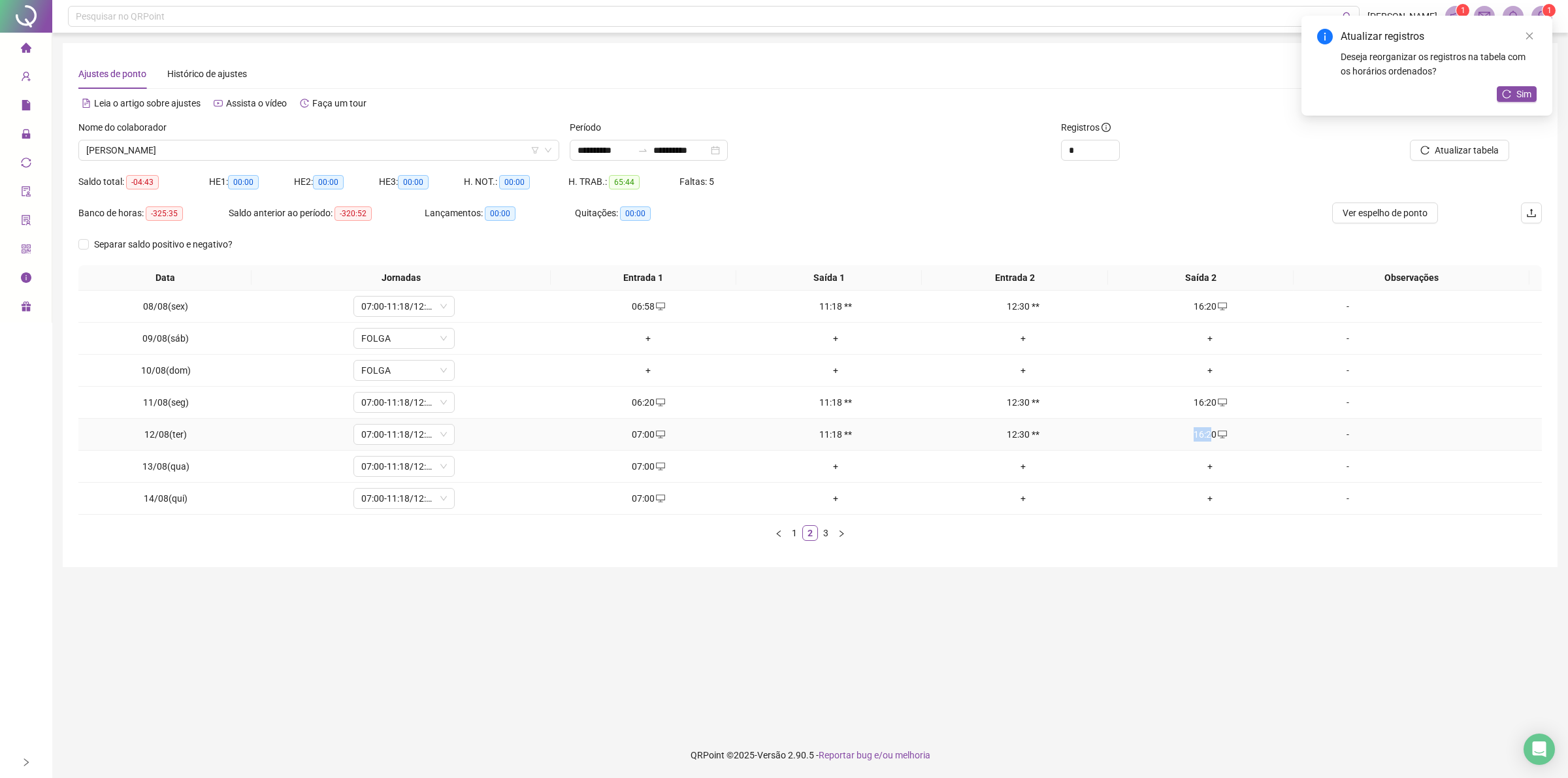
drag, startPoint x: 1180, startPoint y: 436, endPoint x: 1201, endPoint y: 433, distance: 21.2
click at [1201, 433] on div "16:20" at bounding box center [1210, 434] width 177 height 14
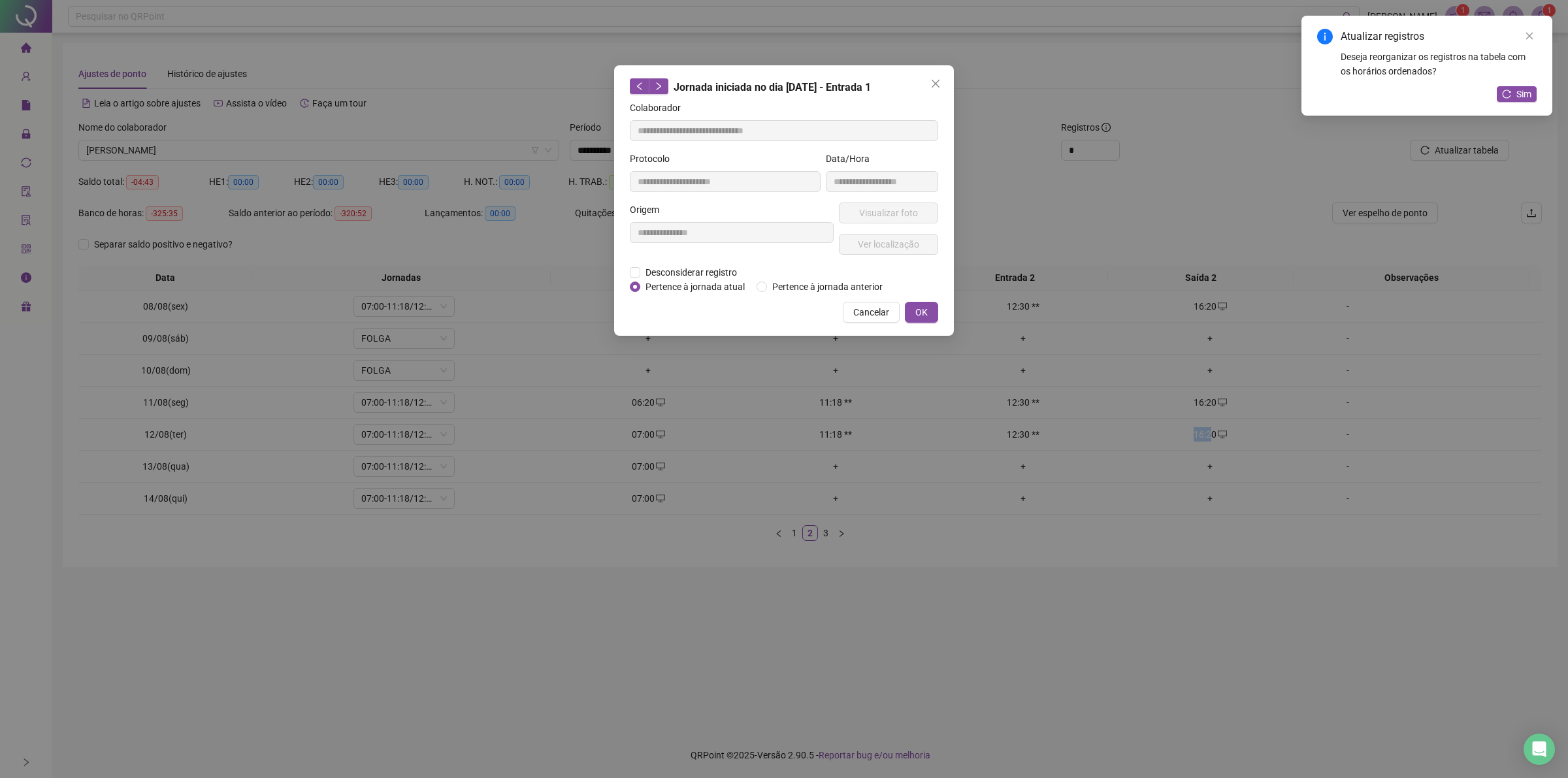
type input "**********"
click at [877, 312] on span "Cancelar" at bounding box center [871, 312] width 36 height 14
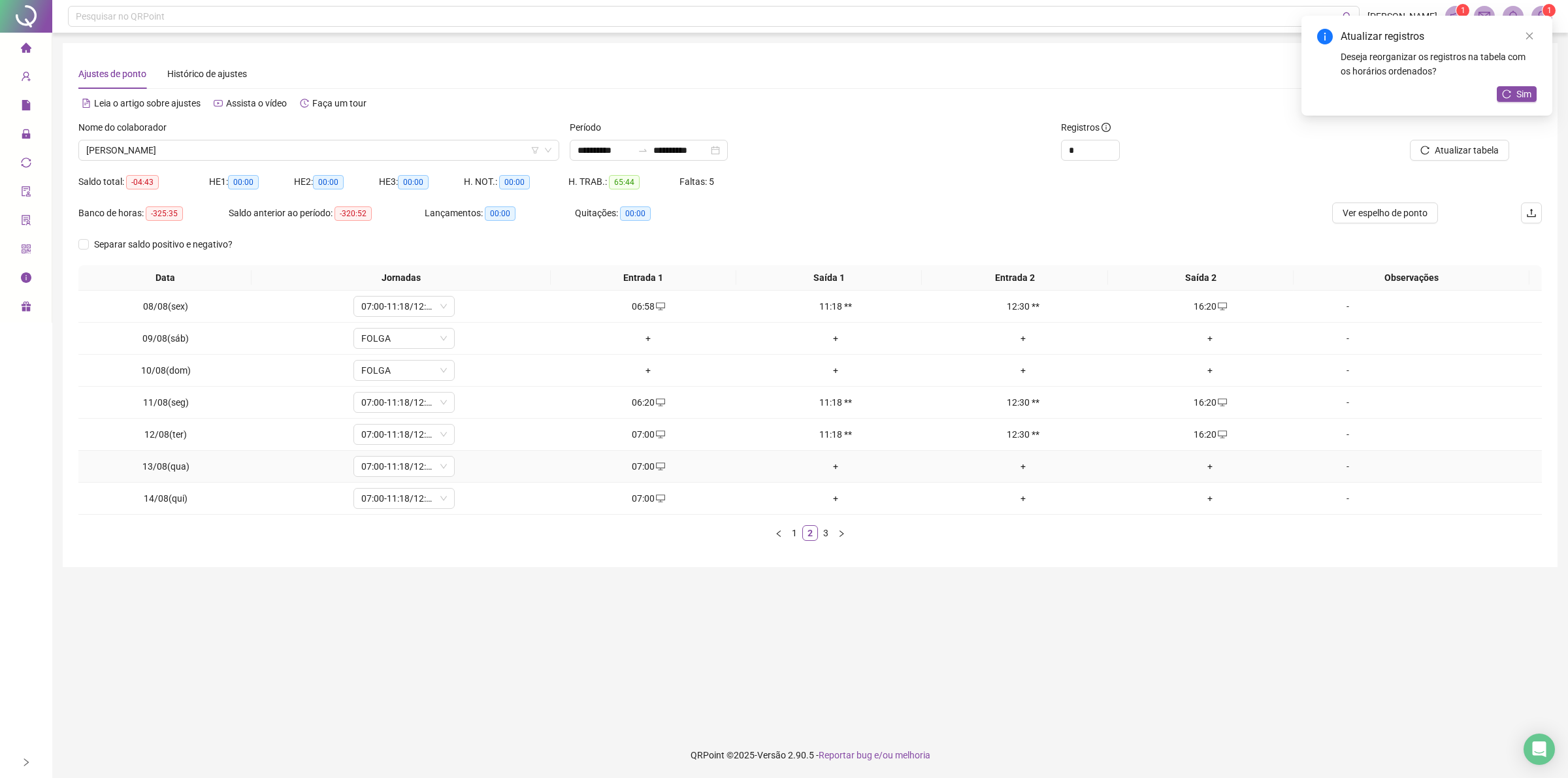
click at [1203, 465] on div "+" at bounding box center [1210, 466] width 177 height 14
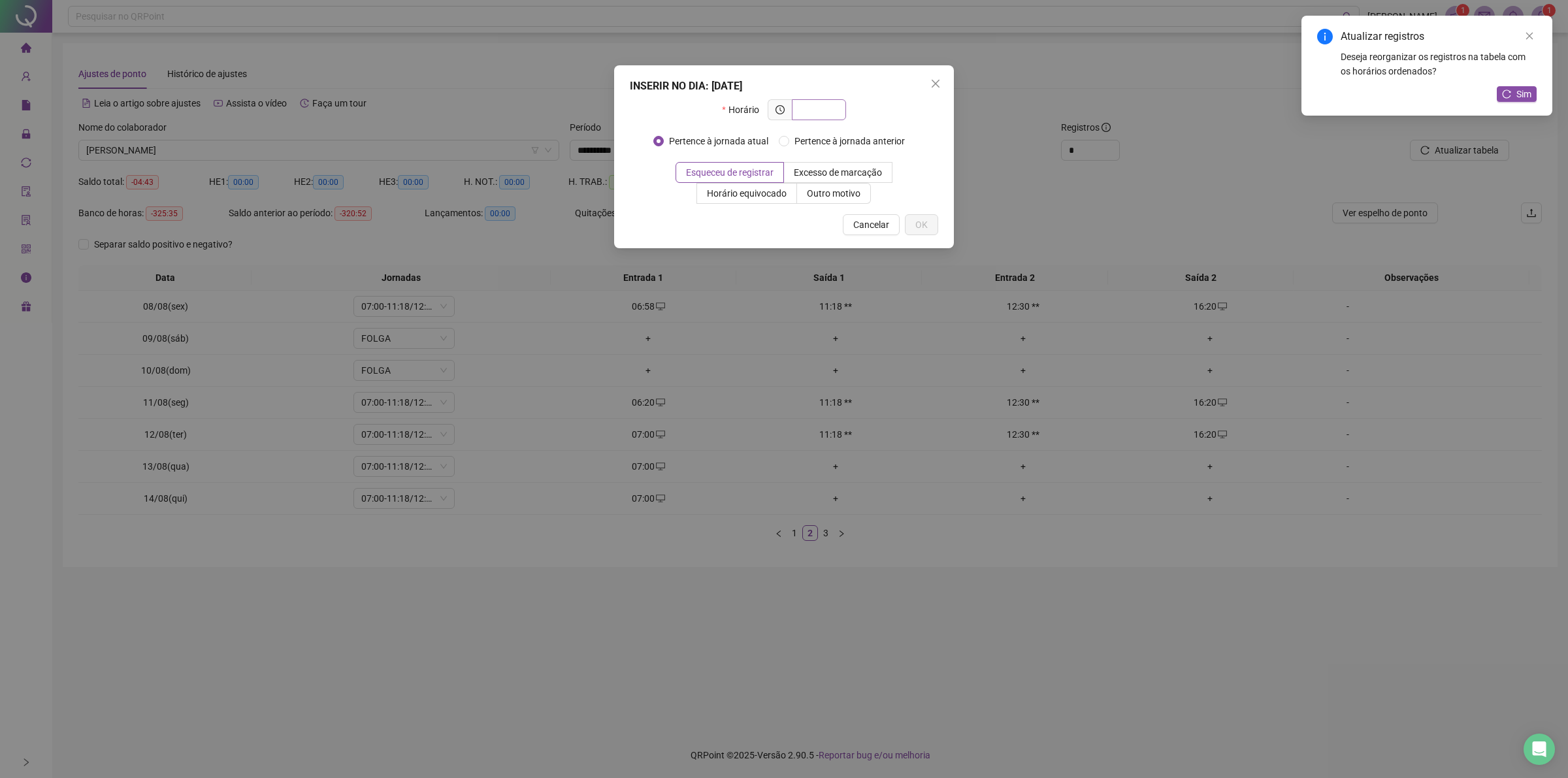
click at [821, 111] on input "text" at bounding box center [818, 110] width 36 height 14
type input "*****"
click at [848, 199] on span "Outro motivo" at bounding box center [834, 193] width 54 height 11
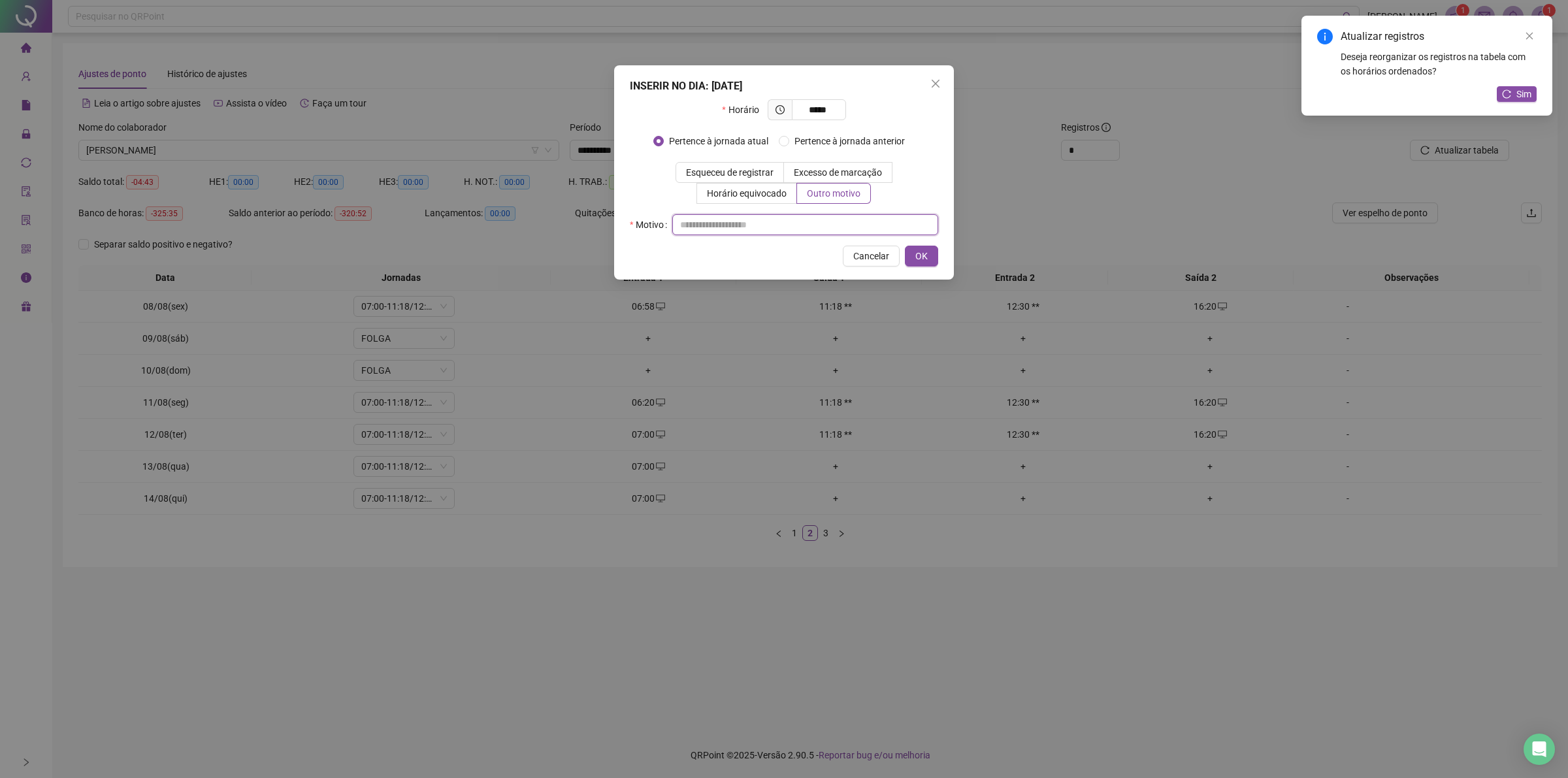
drag, startPoint x: 841, startPoint y: 219, endPoint x: 831, endPoint y: 233, distance: 17.2
click at [841, 219] on input "text" at bounding box center [805, 224] width 266 height 21
type input "**"
click at [927, 246] on button "OK" at bounding box center [921, 255] width 33 height 21
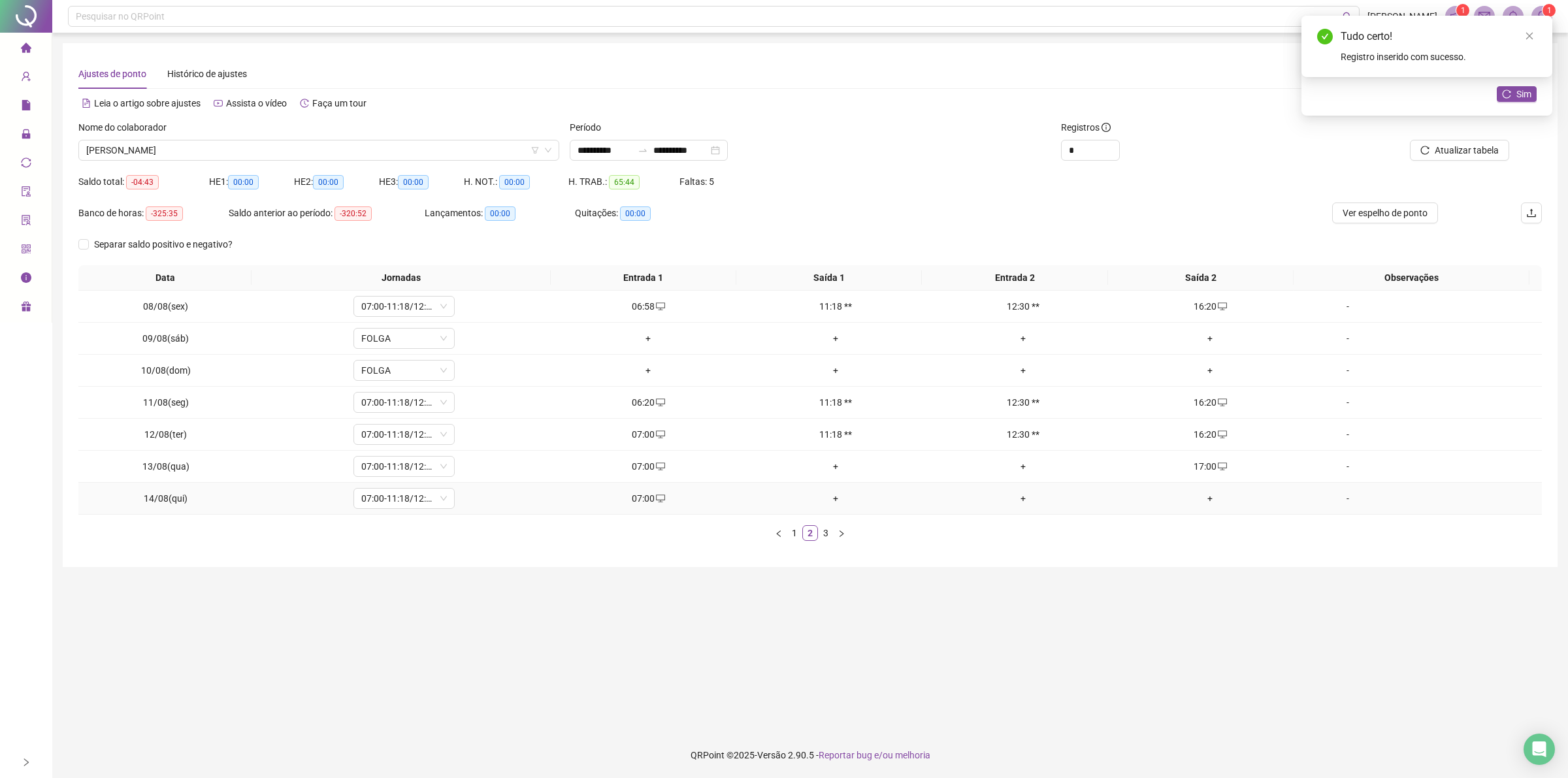
click at [1198, 502] on div "+" at bounding box center [1210, 498] width 177 height 14
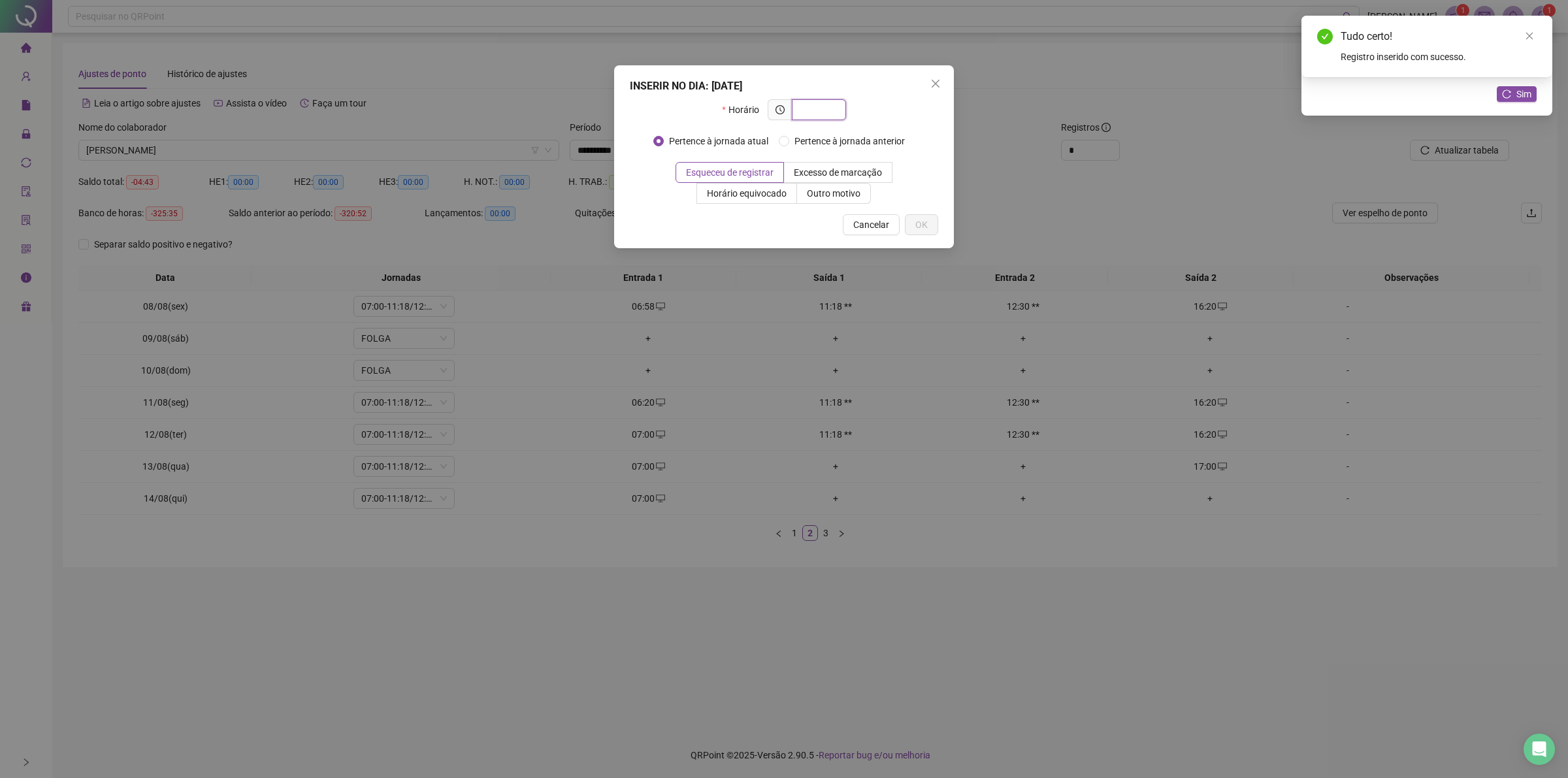
click at [825, 105] on input "text" at bounding box center [818, 110] width 36 height 14
type input "*****"
click at [830, 190] on span "Outro motivo" at bounding box center [834, 193] width 54 height 11
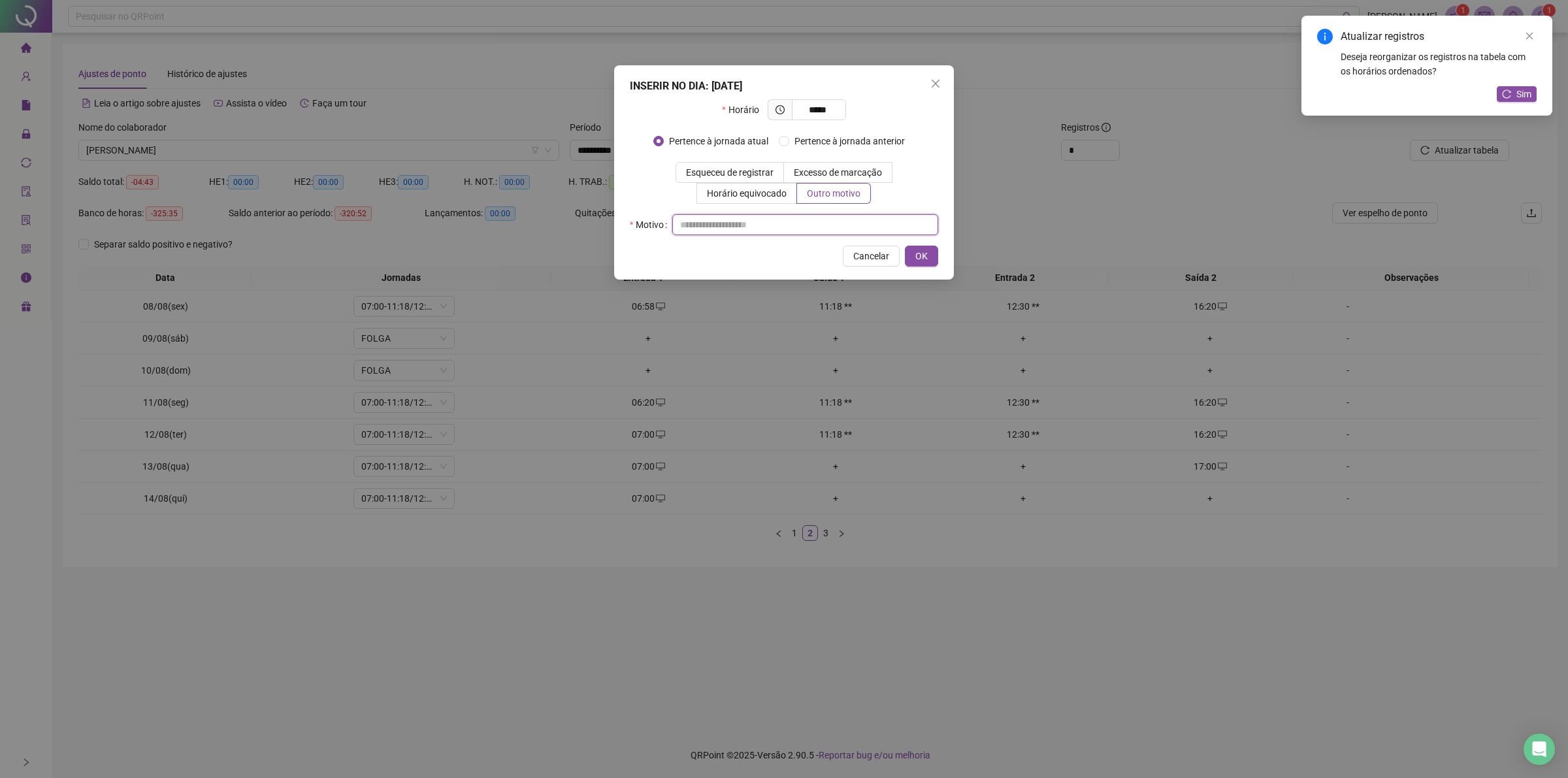
click at [833, 223] on input "text" at bounding box center [805, 224] width 266 height 21
type input "**"
click at [918, 252] on span "OK" at bounding box center [921, 256] width 13 height 14
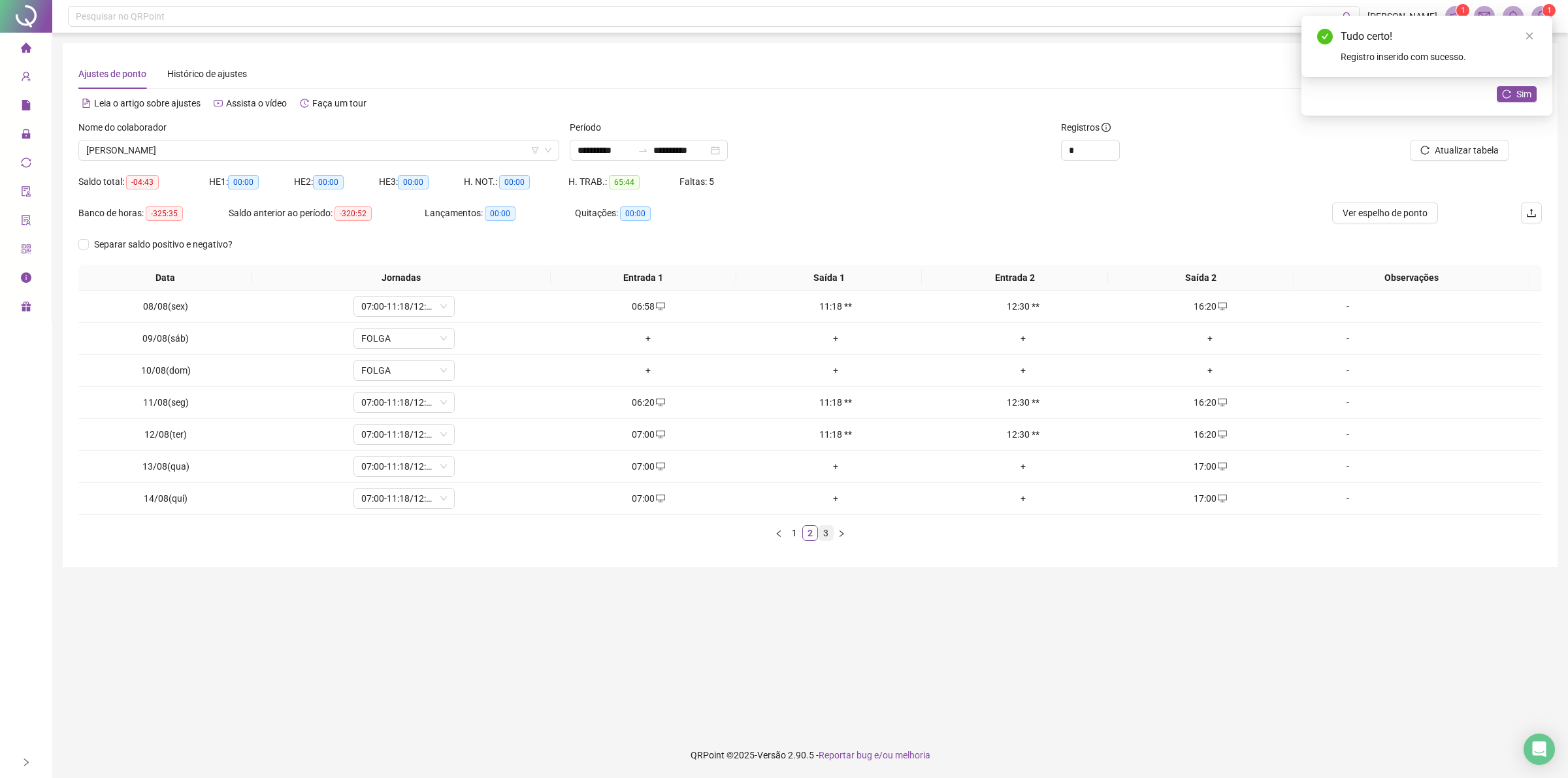
click at [823, 533] on link "3" at bounding box center [826, 533] width 14 height 14
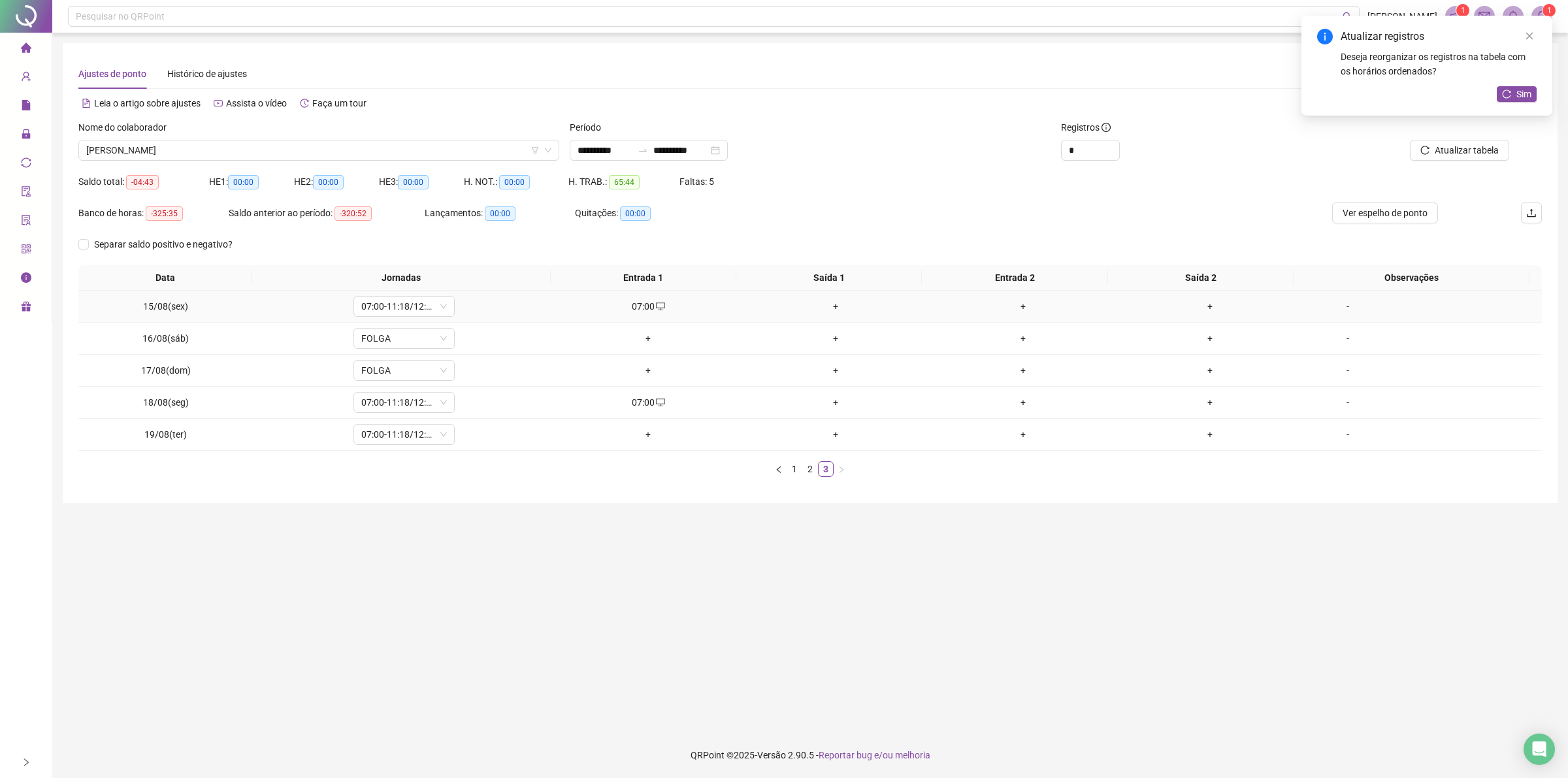
click at [1017, 311] on div "+" at bounding box center [1022, 307] width 177 height 14
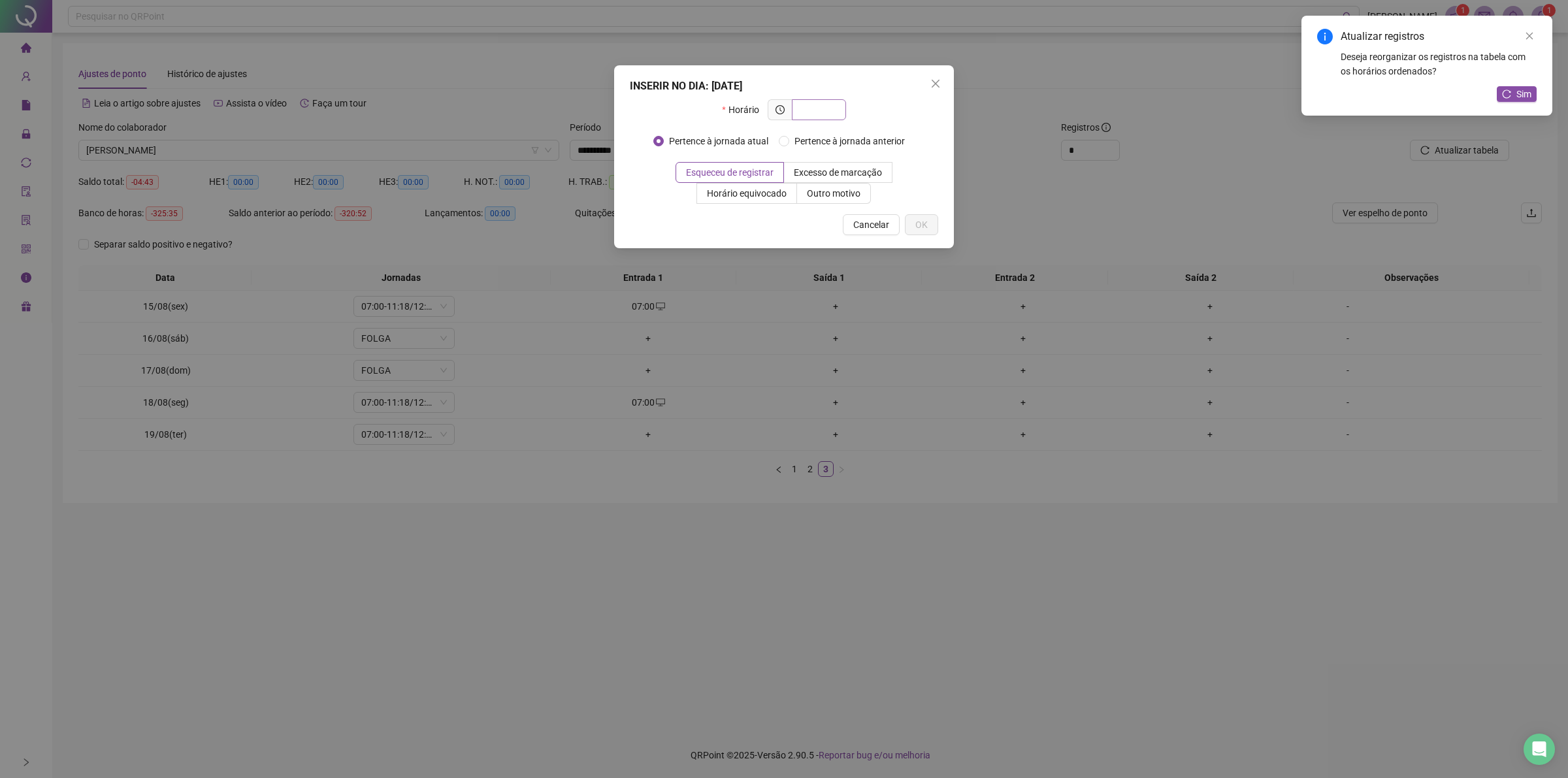
click at [827, 113] on input "text" at bounding box center [818, 110] width 36 height 14
type input "*****"
click at [851, 191] on span "Outro motivo" at bounding box center [834, 193] width 54 height 11
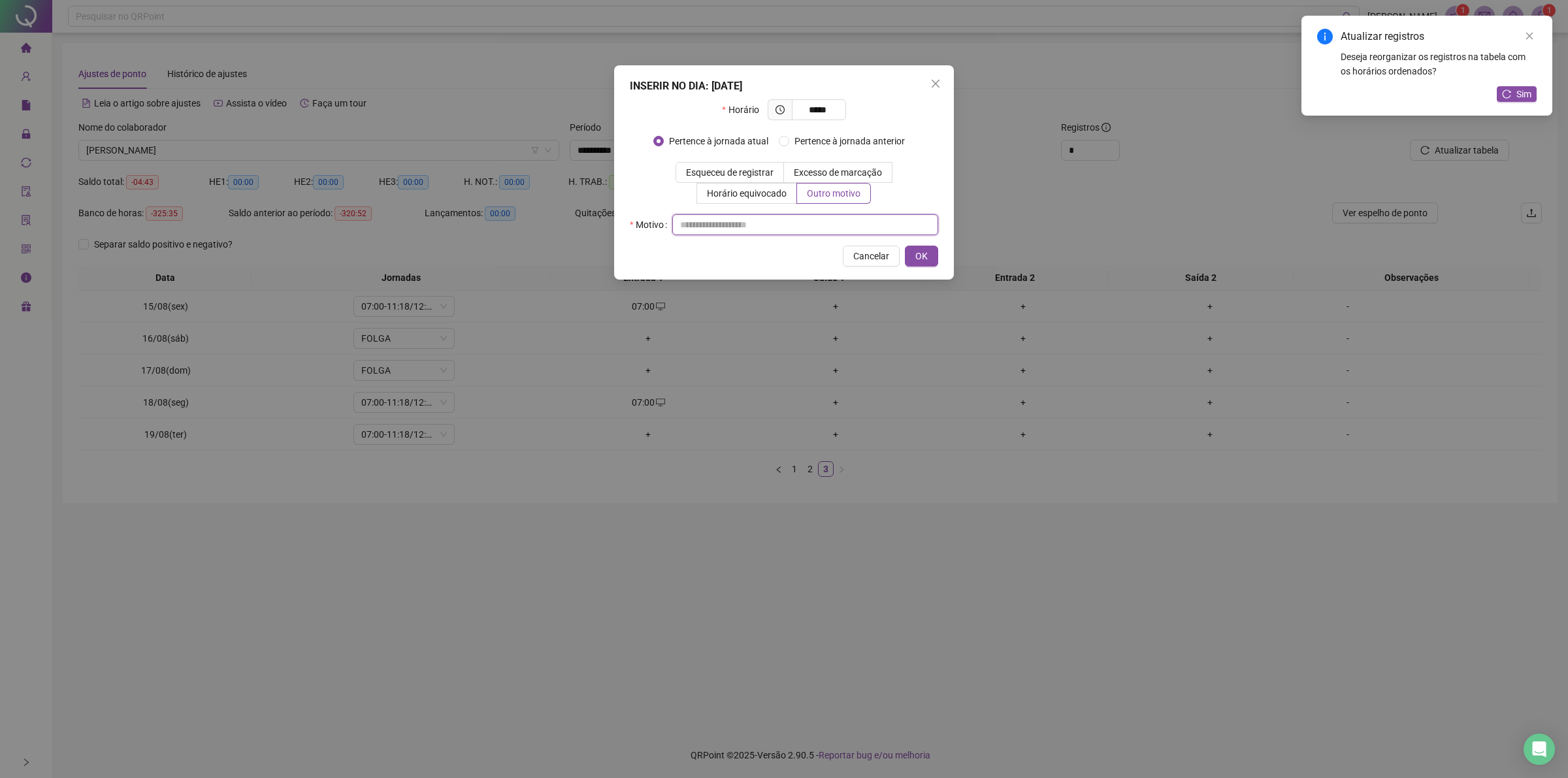
click at [847, 220] on input "text" at bounding box center [805, 224] width 266 height 21
type input "**"
click at [916, 260] on span "OK" at bounding box center [921, 256] width 13 height 14
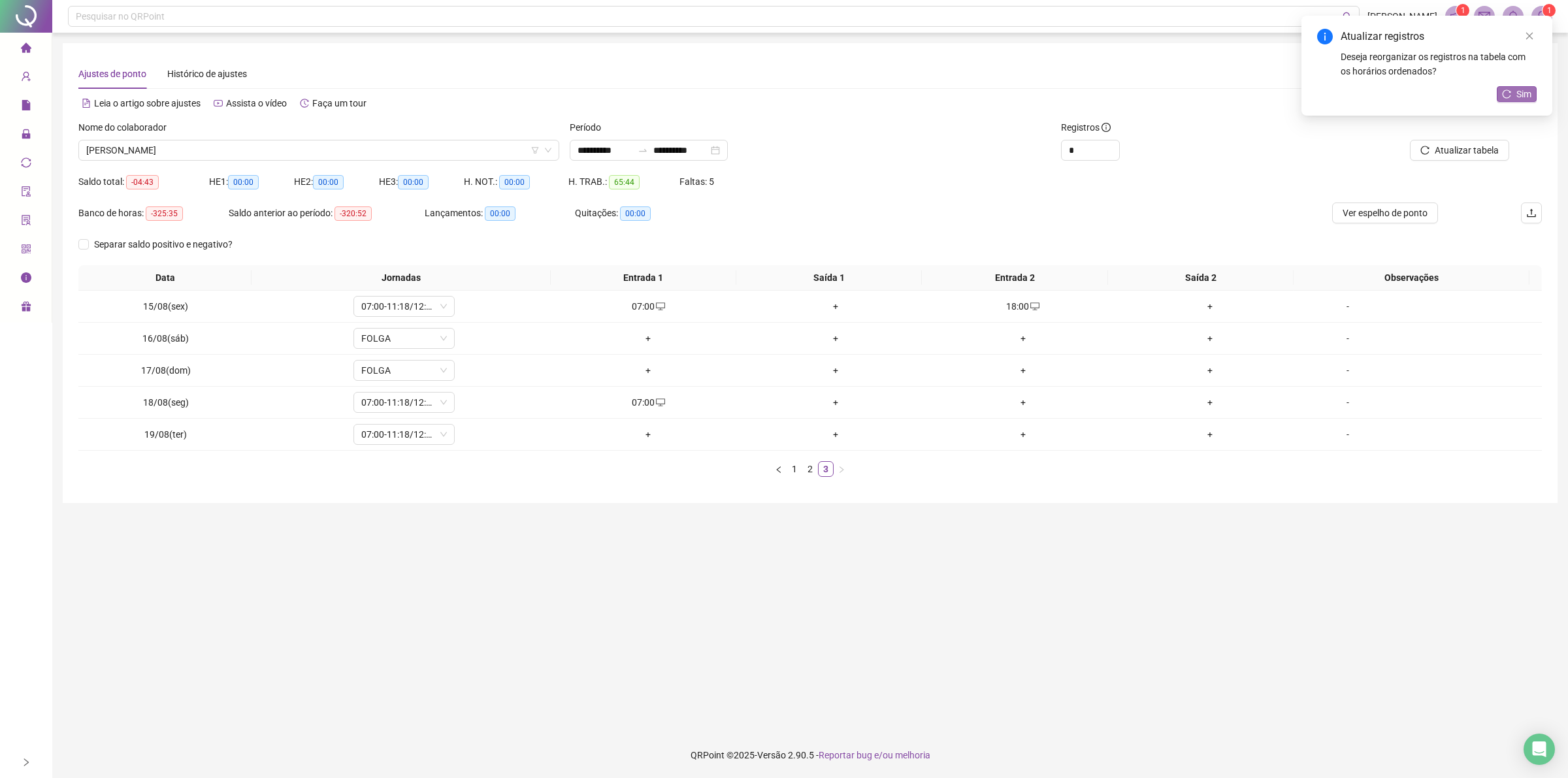
click at [1513, 92] on button "Sim" at bounding box center [1517, 94] width 40 height 15
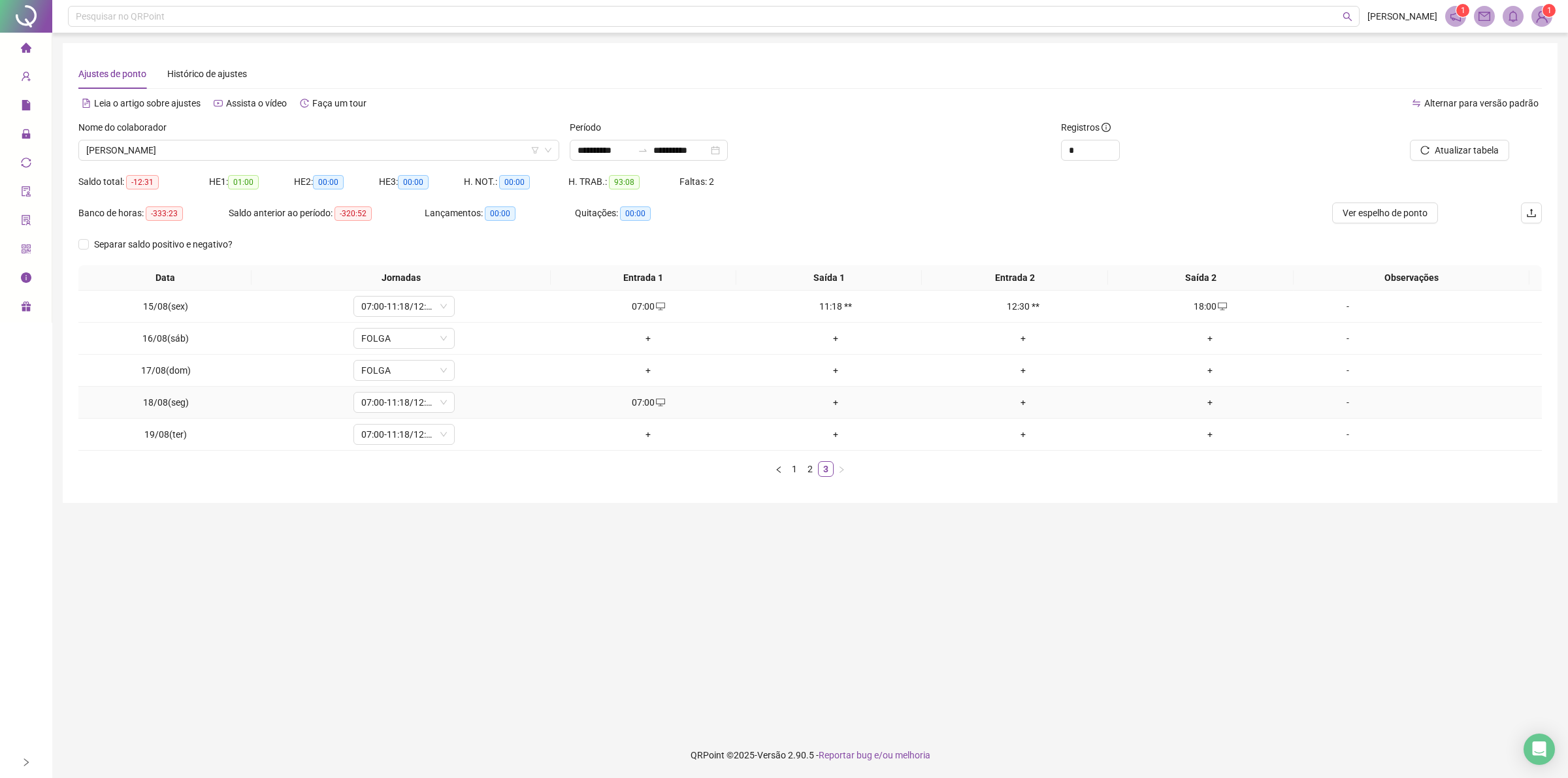
click at [1196, 406] on div "+" at bounding box center [1210, 402] width 177 height 14
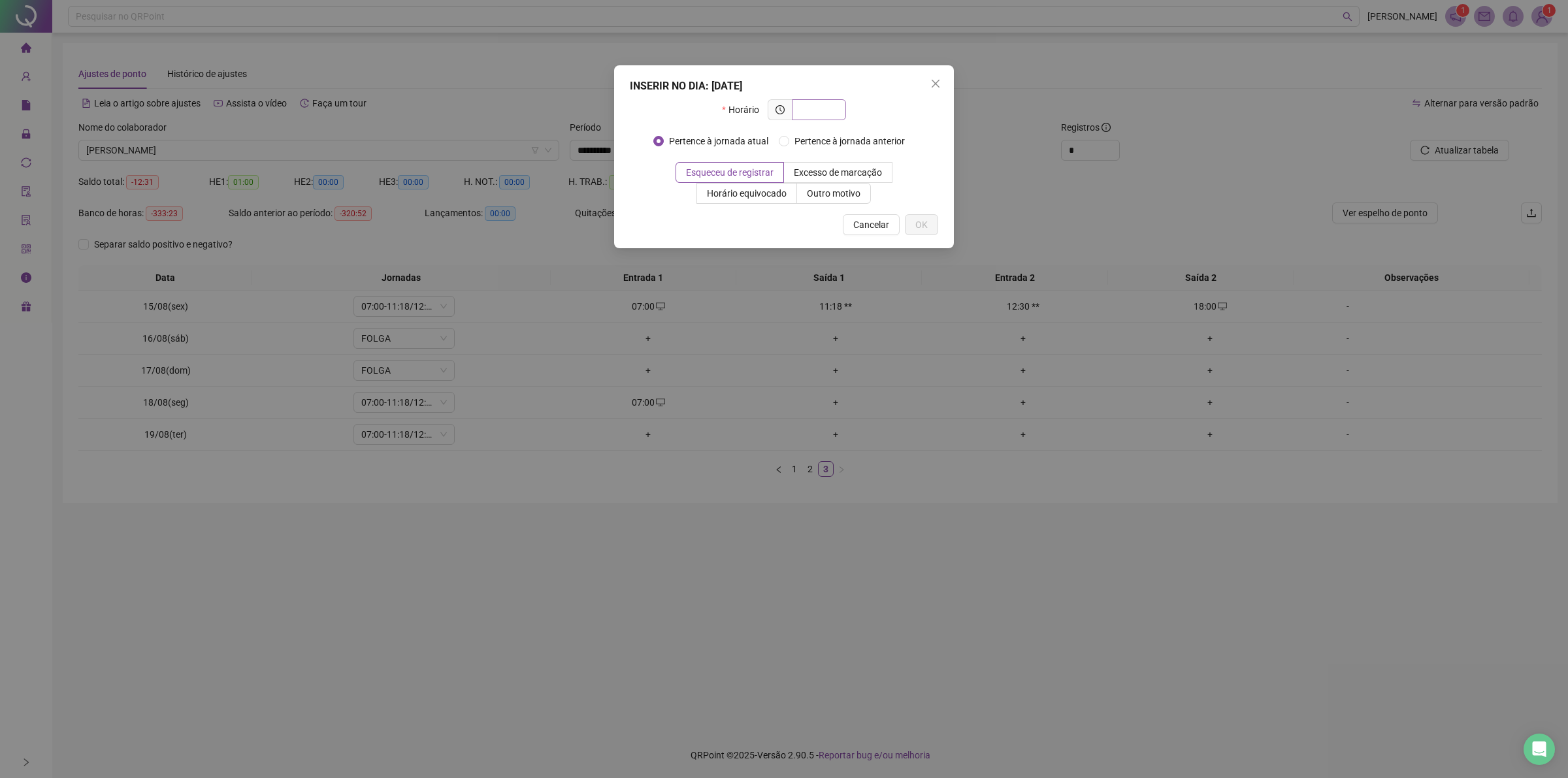
click at [813, 106] on input "text" at bounding box center [818, 110] width 36 height 14
click at [829, 108] on input "text" at bounding box center [818, 110] width 36 height 14
click at [829, 109] on input "text" at bounding box center [818, 110] width 36 height 14
click at [820, 109] on input "text" at bounding box center [818, 110] width 36 height 14
click at [827, 109] on input "text" at bounding box center [818, 110] width 36 height 14
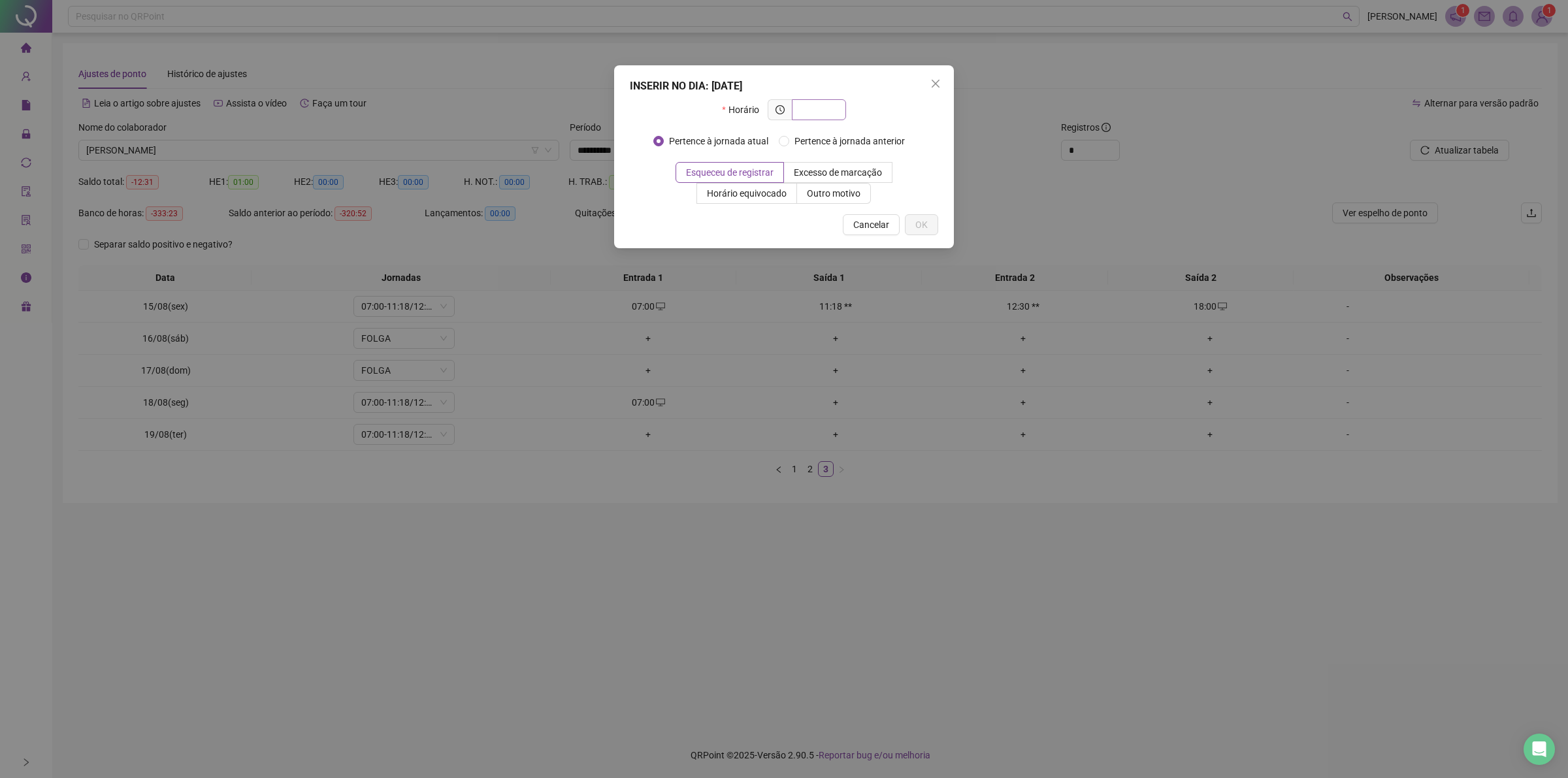
click at [829, 108] on input "text" at bounding box center [818, 110] width 36 height 14
type input "*****"
click at [838, 196] on span "Outro motivo" at bounding box center [834, 193] width 54 height 11
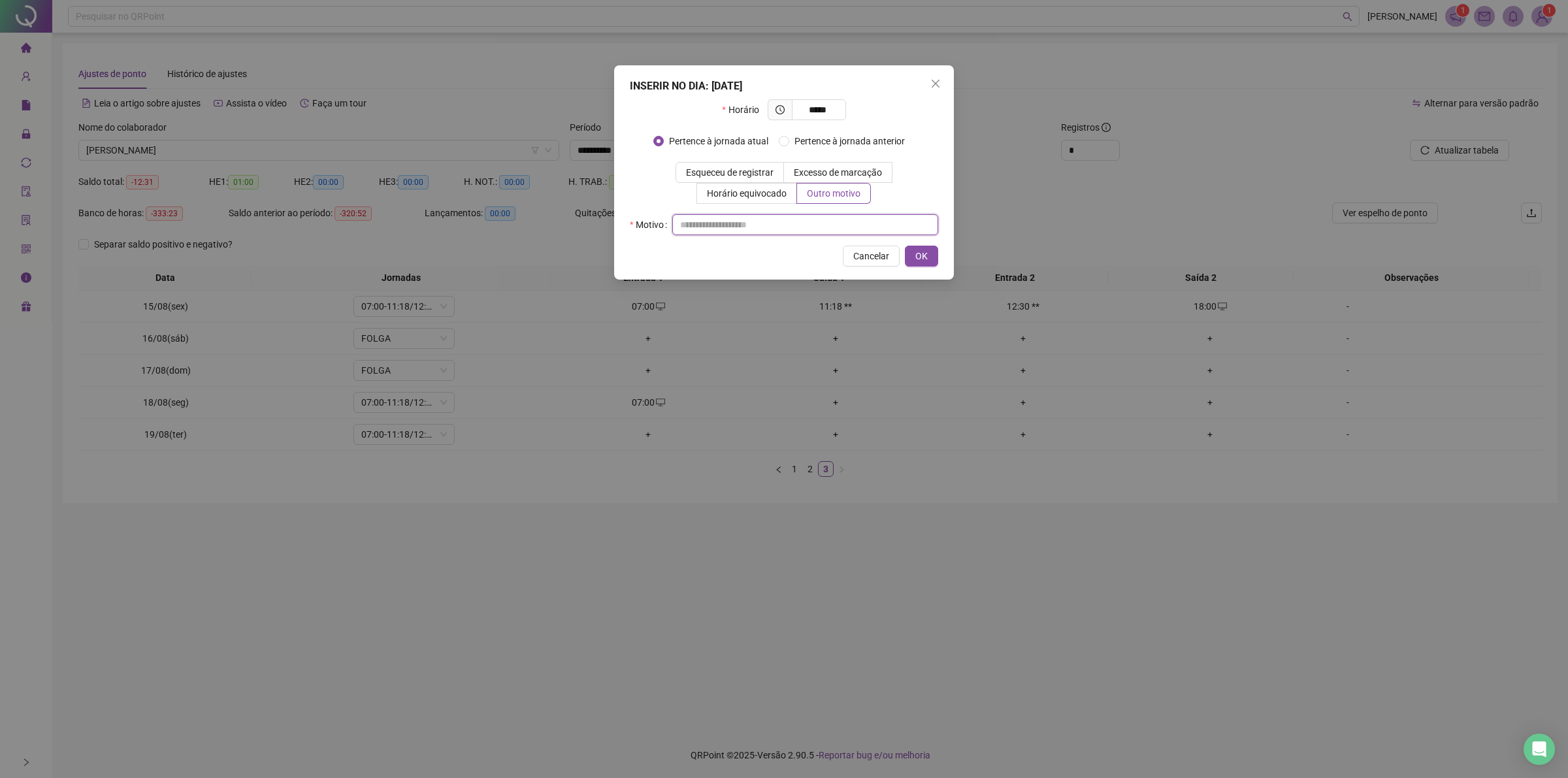
click at [831, 232] on input "text" at bounding box center [805, 224] width 266 height 21
type input "**"
click at [915, 256] on button "OK" at bounding box center [921, 255] width 33 height 21
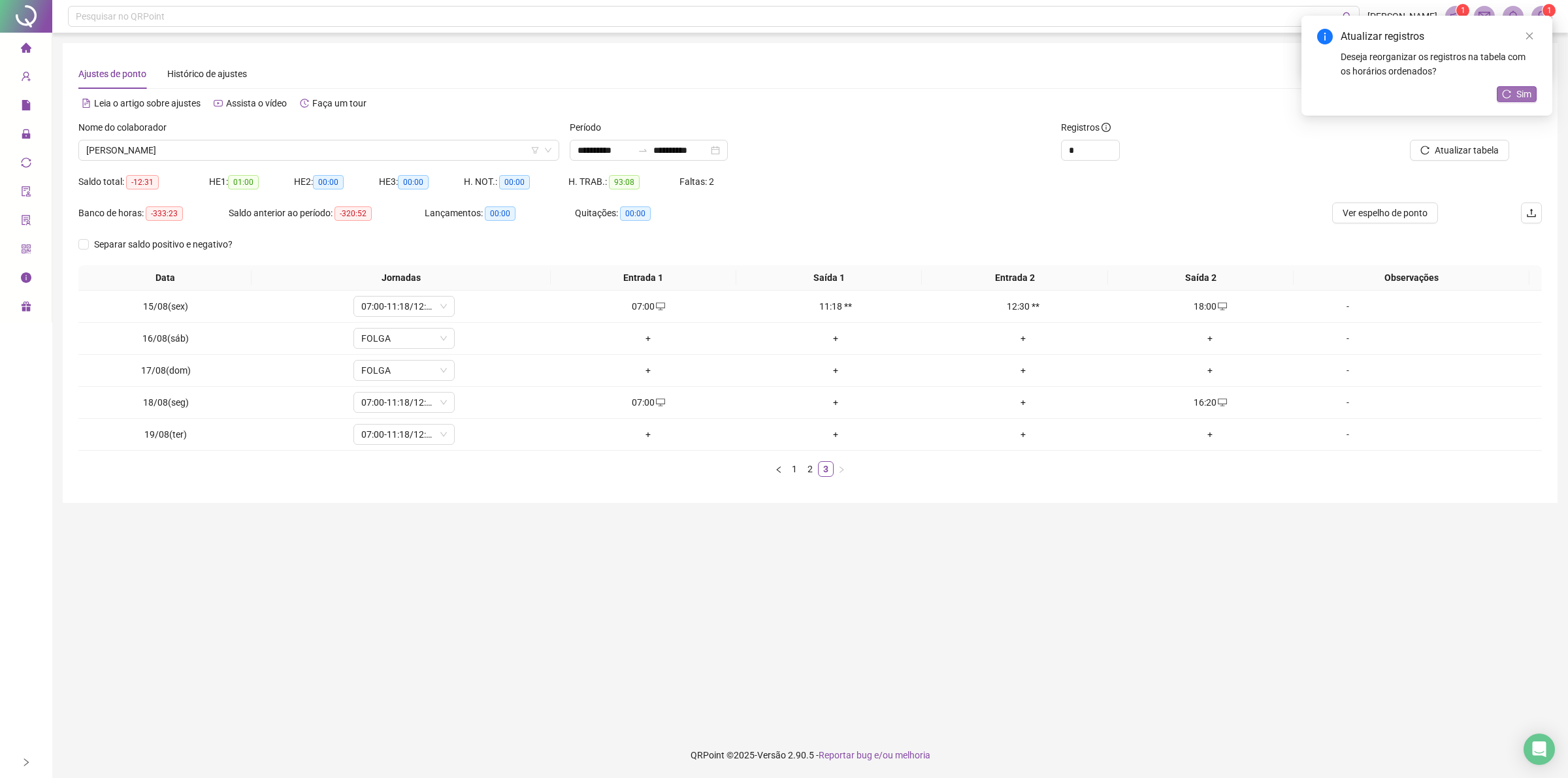
click at [1519, 92] on span "Sim" at bounding box center [1523, 94] width 15 height 14
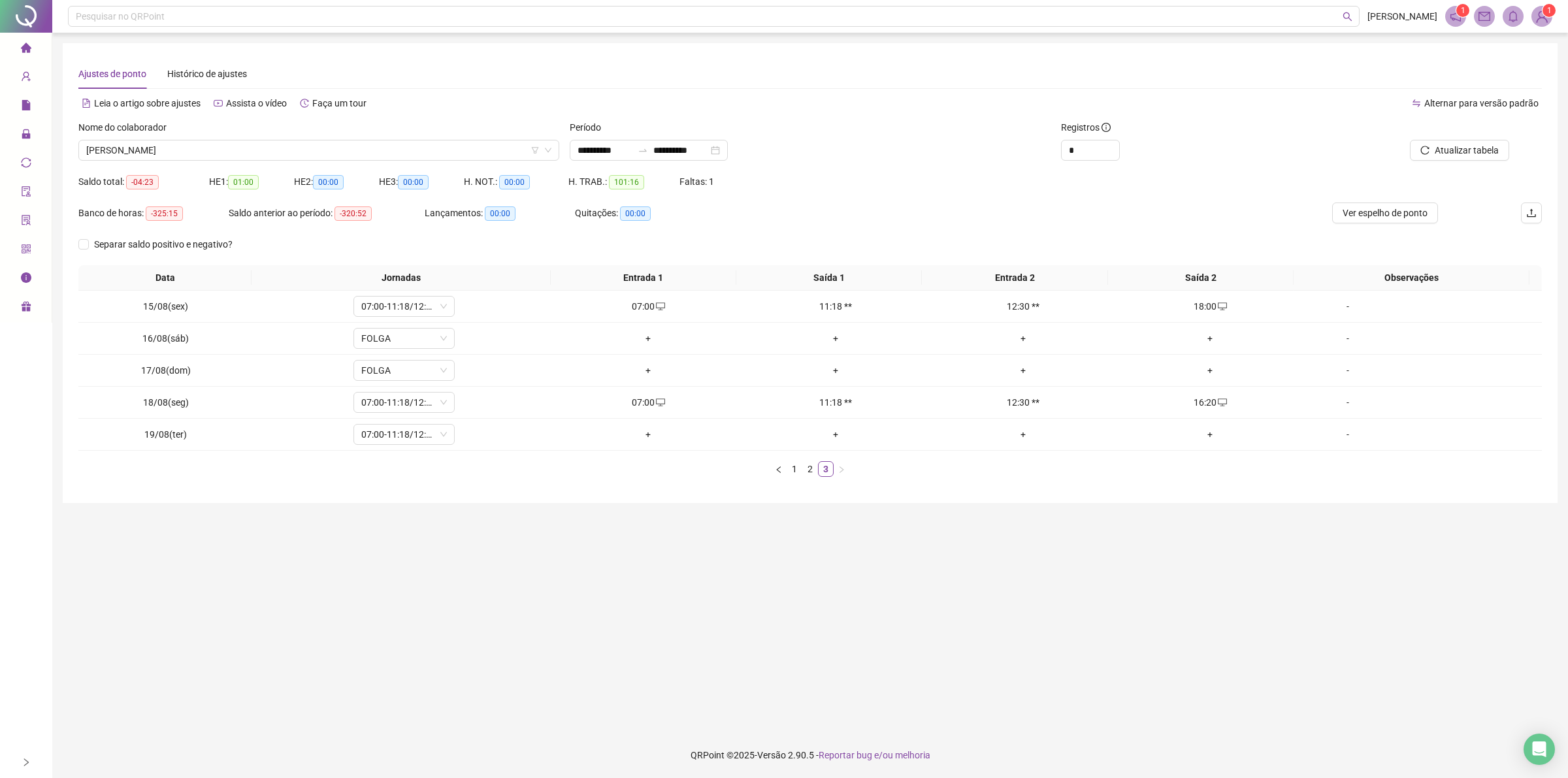
click at [1480, 139] on div at bounding box center [1407, 130] width 202 height 20
drag, startPoint x: 1480, startPoint y: 139, endPoint x: 1474, endPoint y: 150, distance: 12.5
click at [1478, 141] on div "Atualizar tabela" at bounding box center [1407, 140] width 202 height 40
click at [1474, 151] on span "Atualizar tabela" at bounding box center [1466, 150] width 64 height 14
click at [371, 135] on div "Nome do colaborador" at bounding box center [318, 130] width 480 height 20
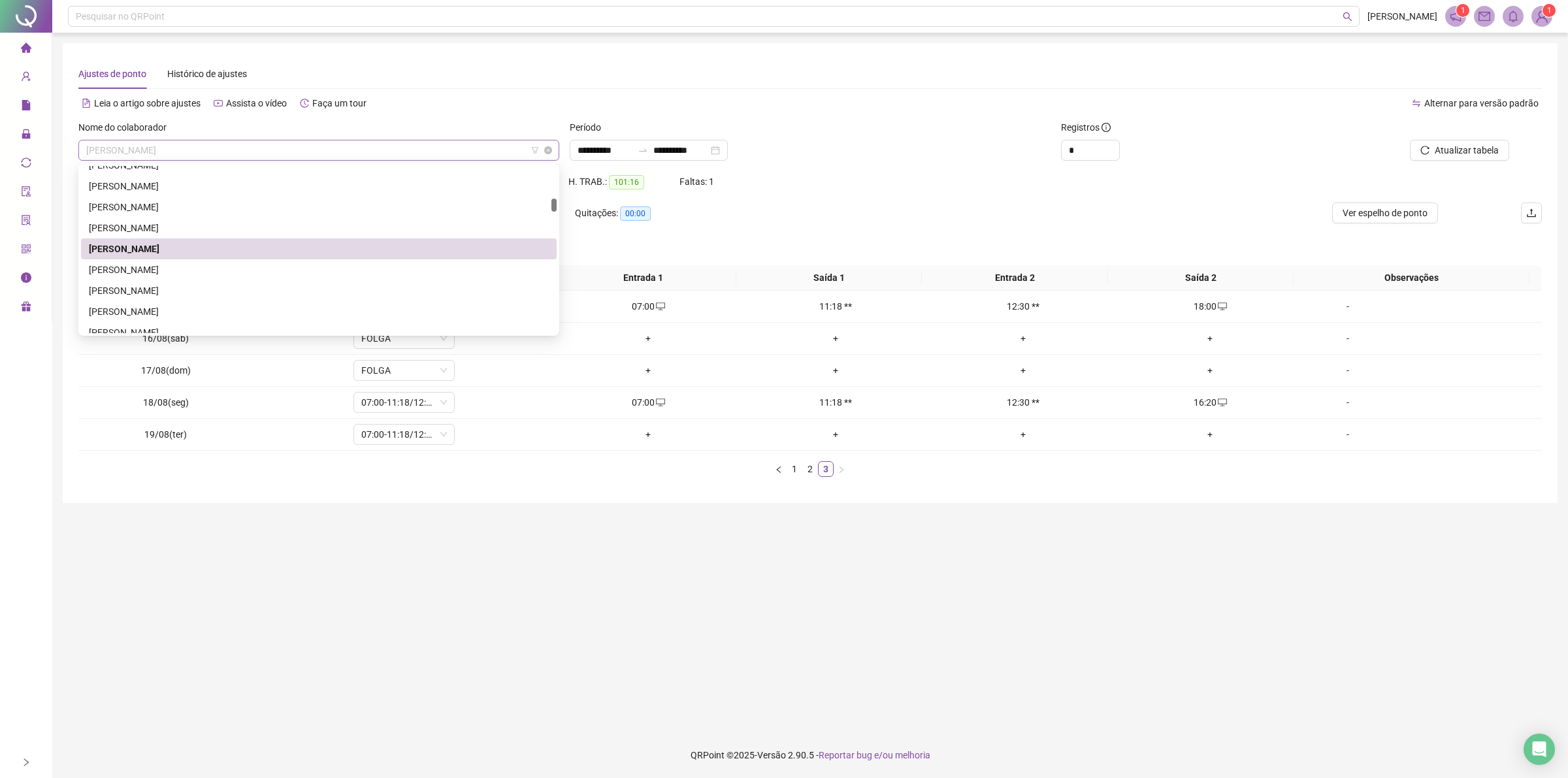
click at [372, 154] on span "[PERSON_NAME]" at bounding box center [318, 150] width 465 height 20
click at [235, 266] on div "[PERSON_NAME]" at bounding box center [318, 270] width 460 height 14
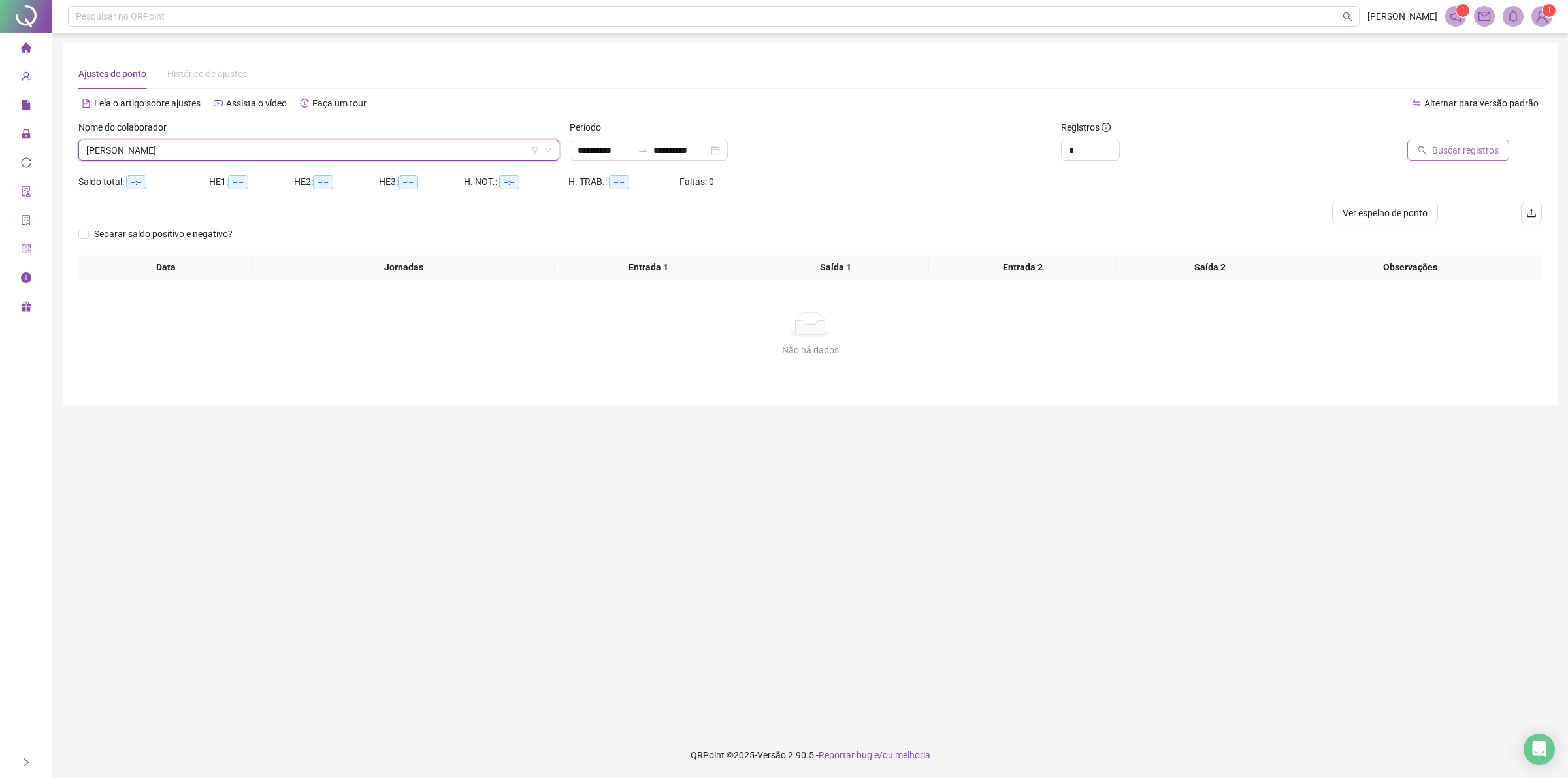
click at [1430, 149] on button "Buscar registros" at bounding box center [1457, 149] width 102 height 21
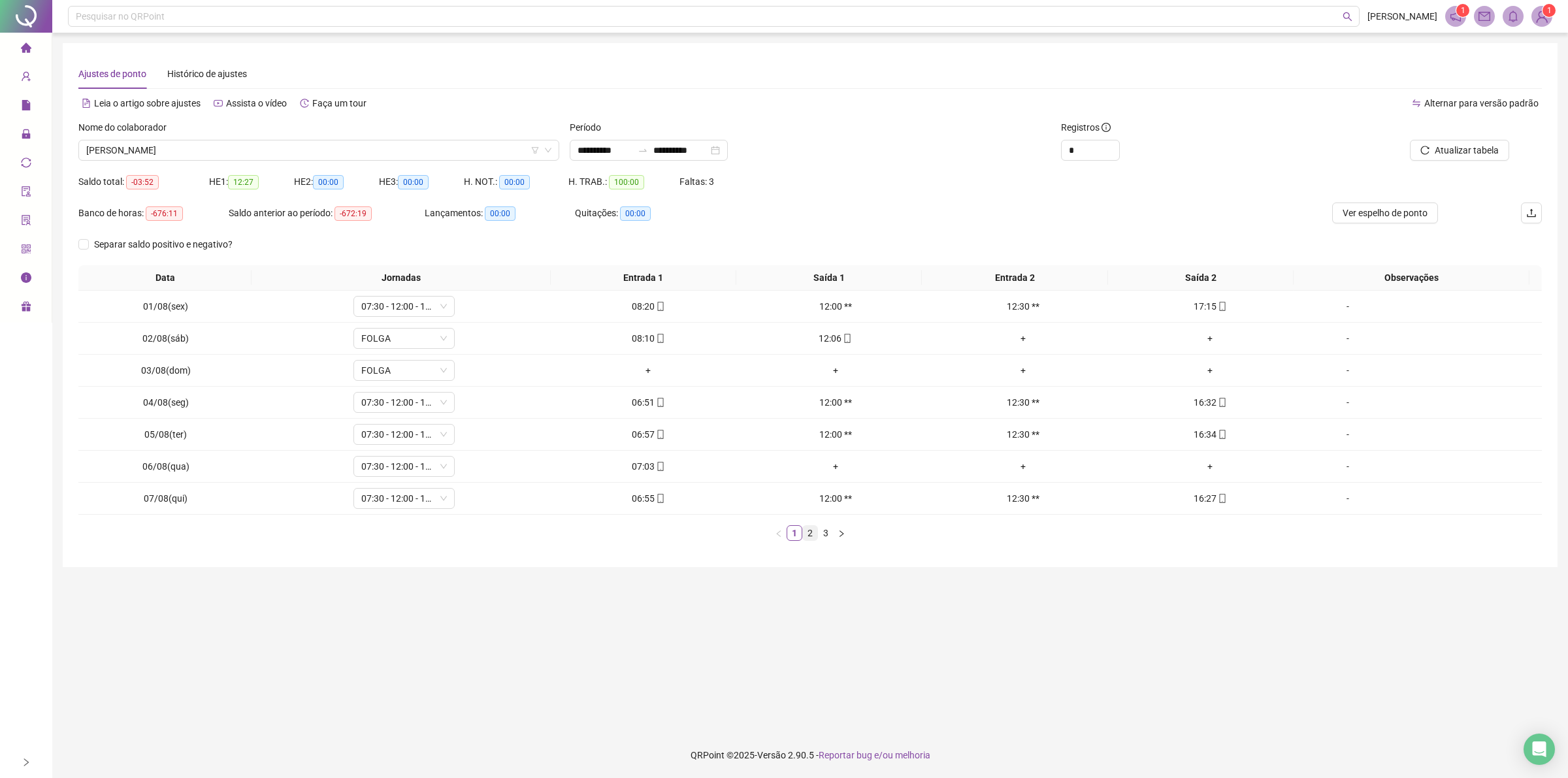
click at [809, 533] on link "2" at bounding box center [810, 533] width 14 height 14
click at [825, 537] on link "3" at bounding box center [826, 533] width 14 height 14
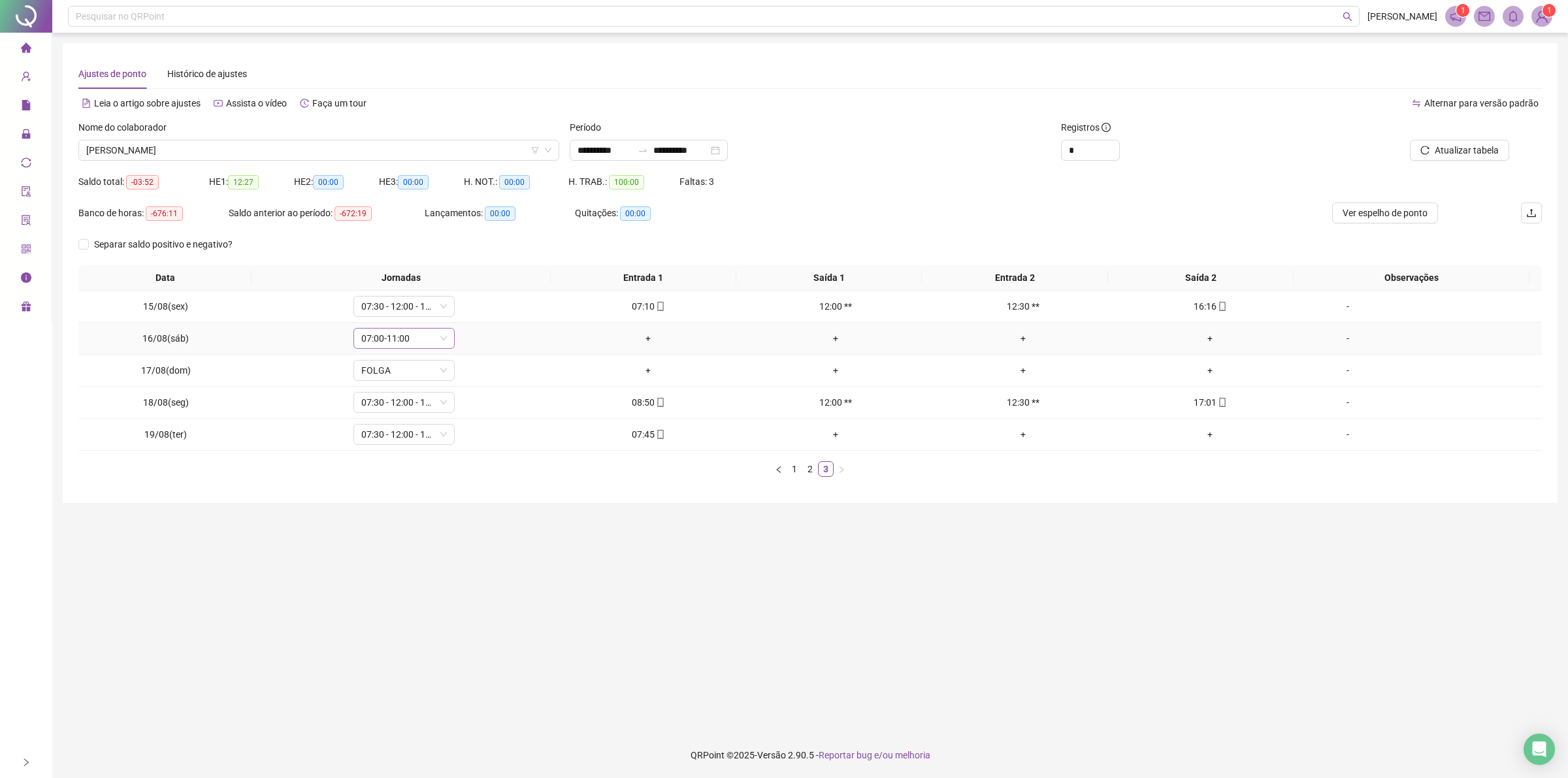
click at [372, 337] on span "07:00-11:00" at bounding box center [404, 338] width 85 height 20
click at [397, 471] on div "Folga" at bounding box center [483, 471] width 228 height 14
click at [456, 300] on span "Sim" at bounding box center [462, 305] width 15 height 14
click at [808, 472] on link "2" at bounding box center [810, 469] width 14 height 14
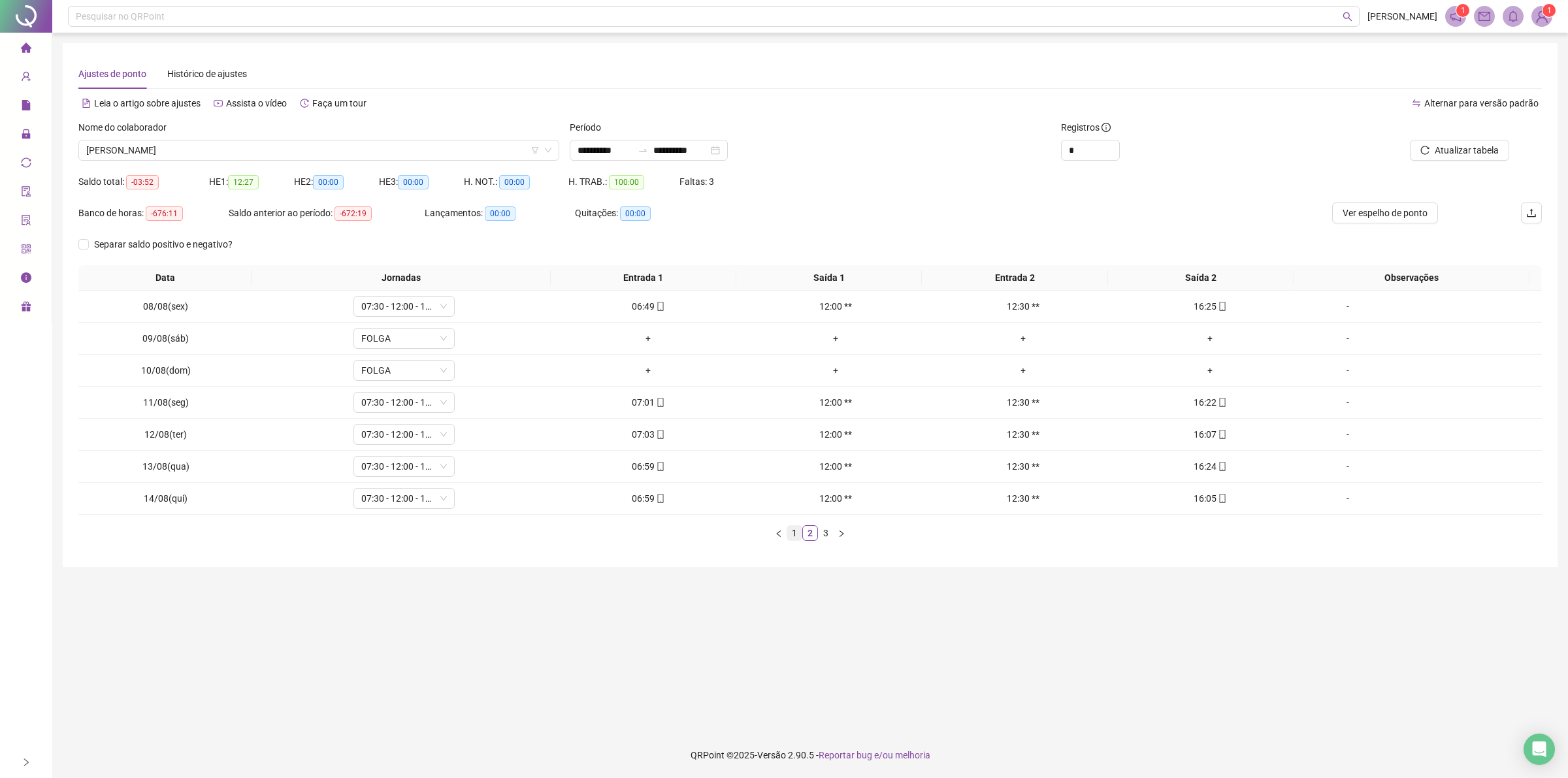
click at [798, 533] on link "1" at bounding box center [794, 533] width 14 height 14
click at [291, 150] on span "[PERSON_NAME]" at bounding box center [318, 150] width 465 height 20
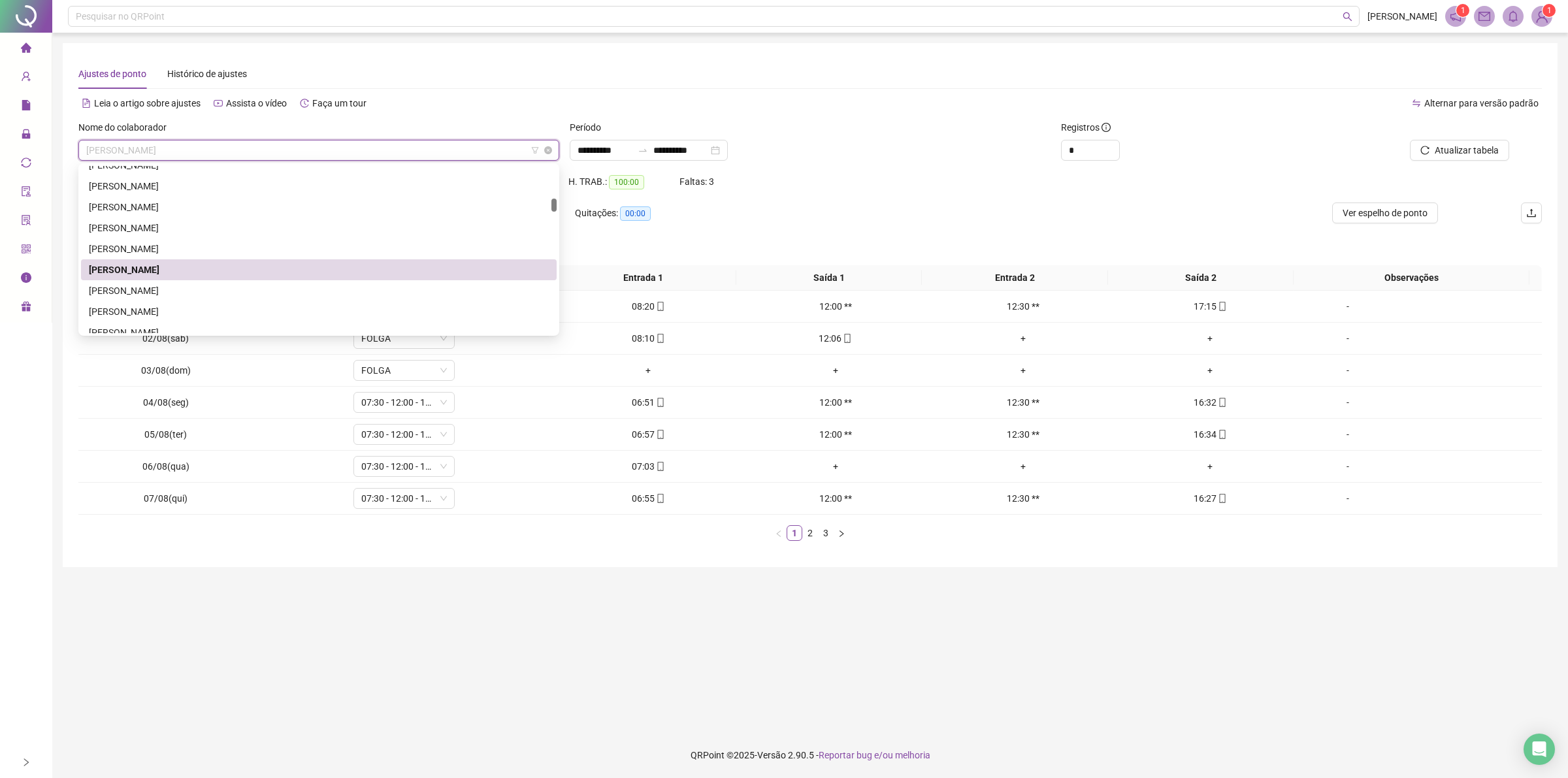
click at [291, 150] on span "[PERSON_NAME]" at bounding box center [318, 150] width 465 height 20
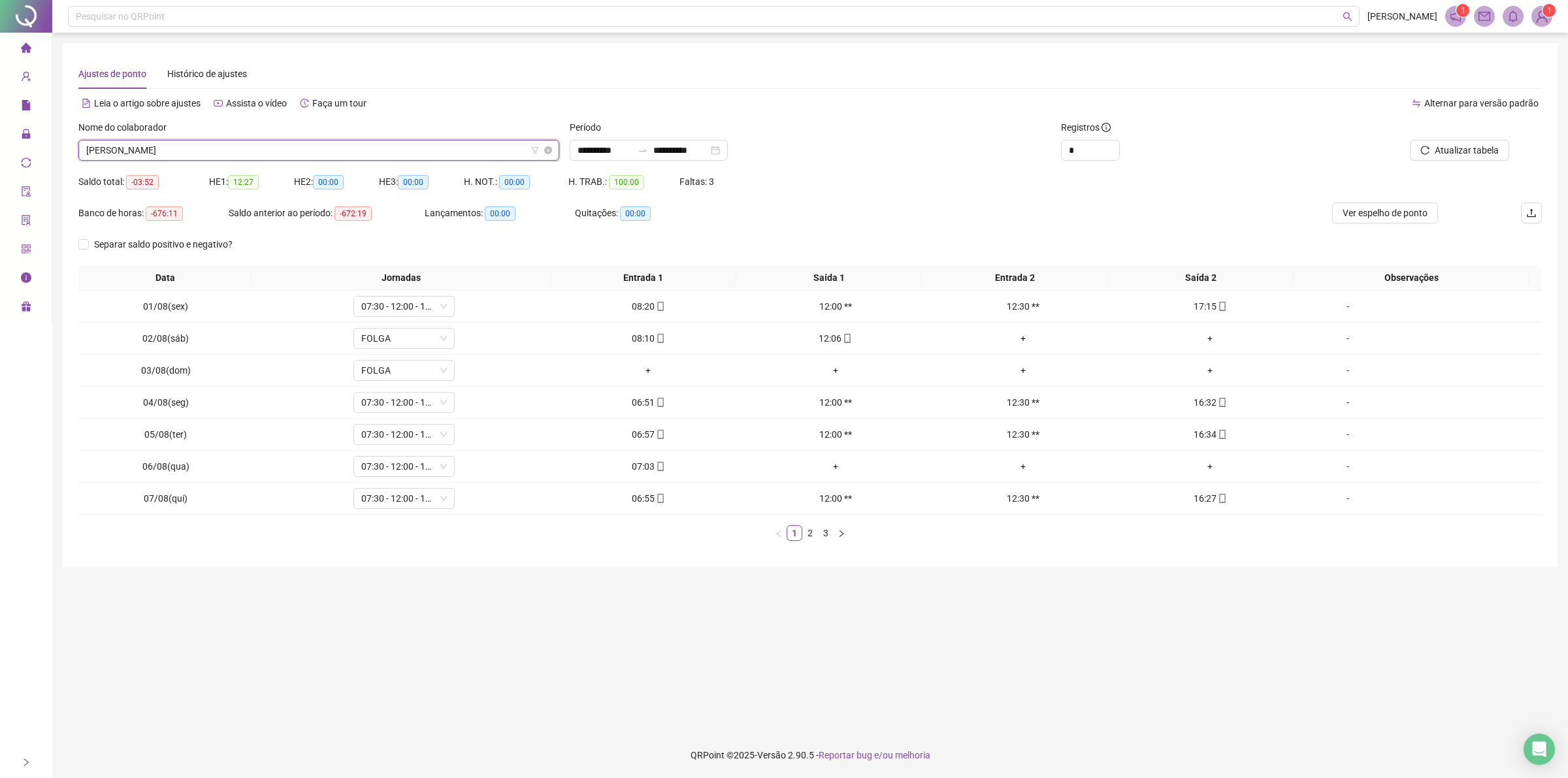
click at [292, 148] on span "[PERSON_NAME]" at bounding box center [318, 150] width 465 height 20
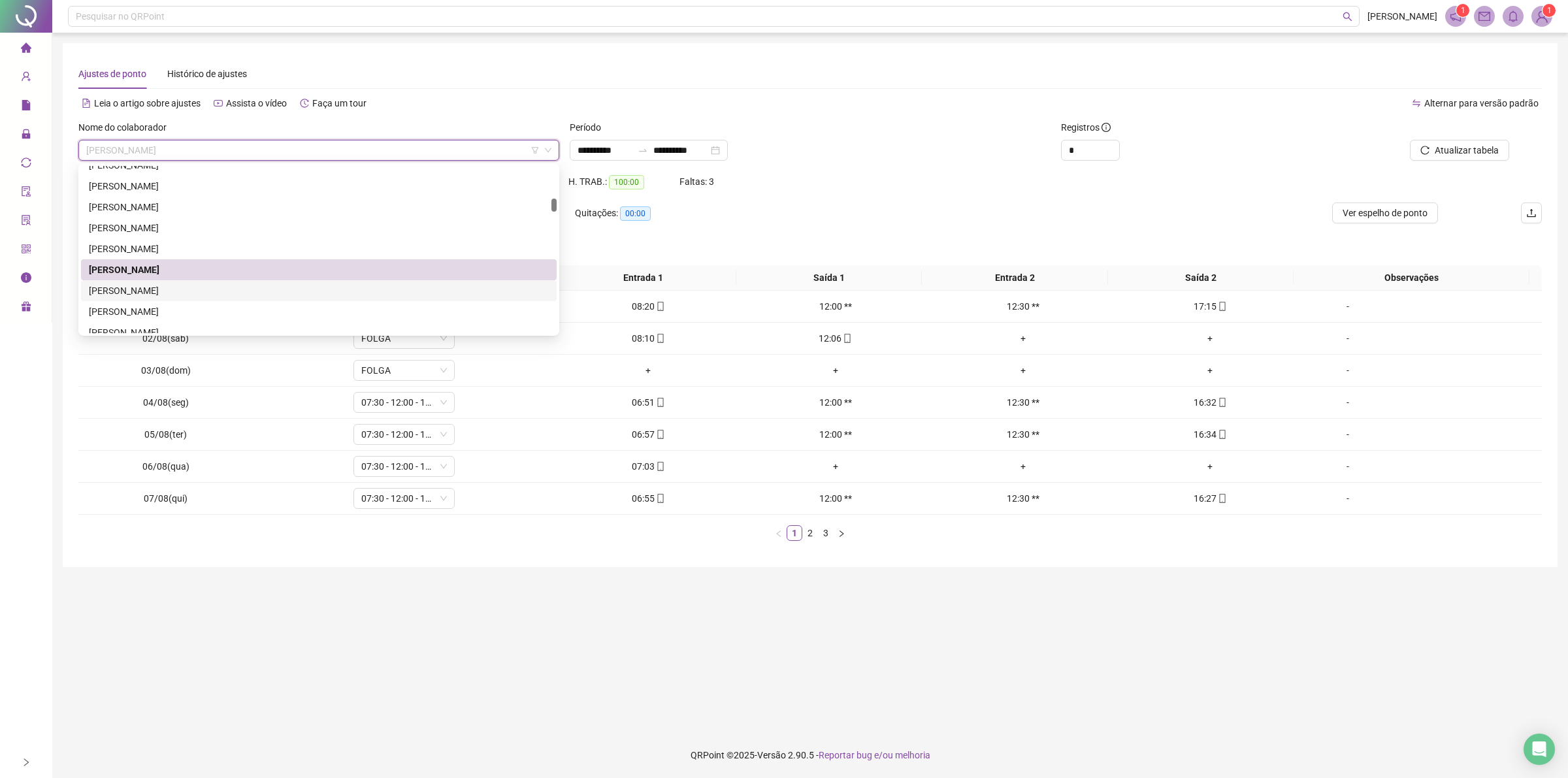
click at [112, 285] on div "[PERSON_NAME]" at bounding box center [318, 291] width 460 height 14
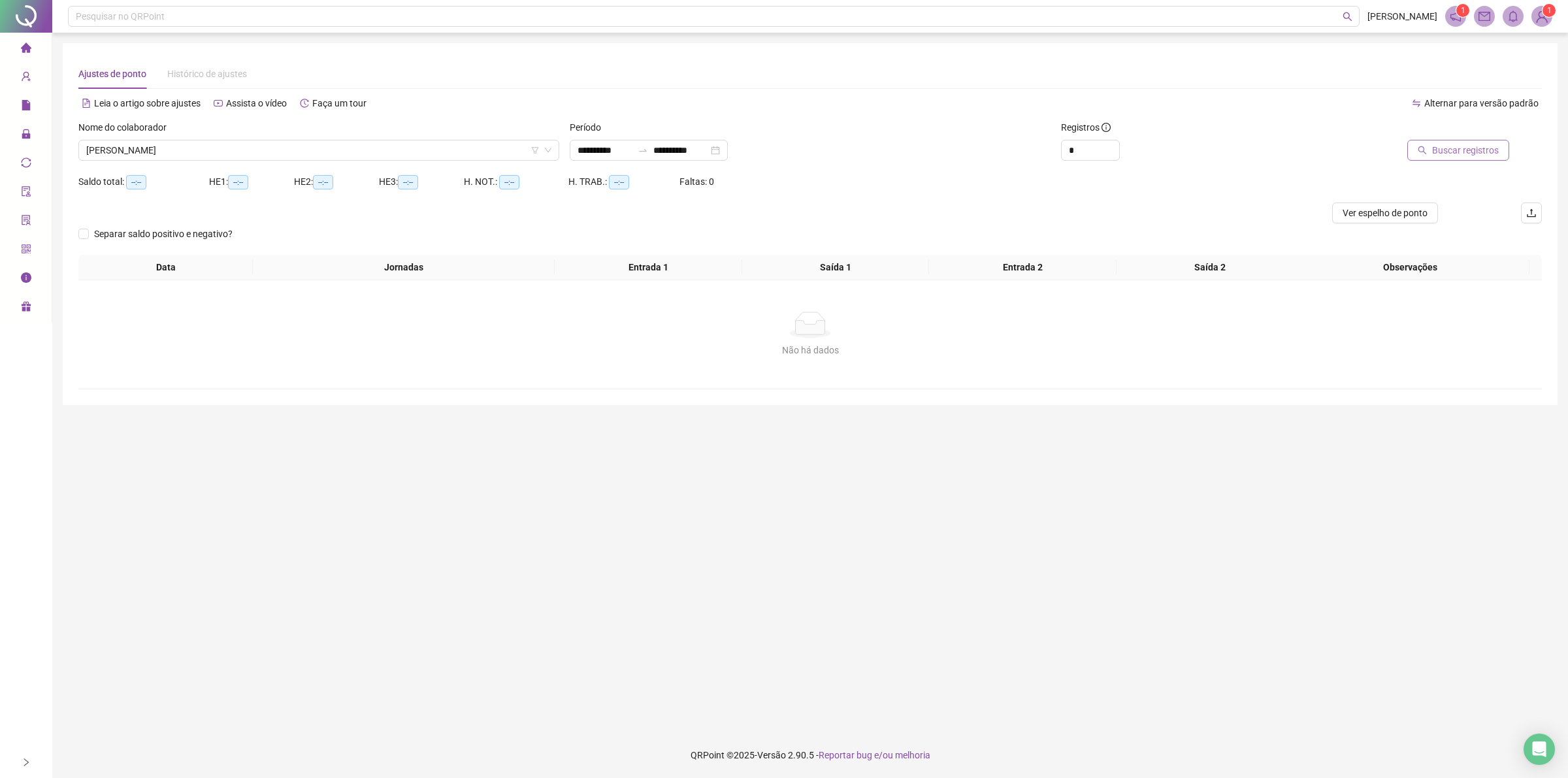
click at [1472, 152] on span "Buscar registros" at bounding box center [1465, 150] width 67 height 14
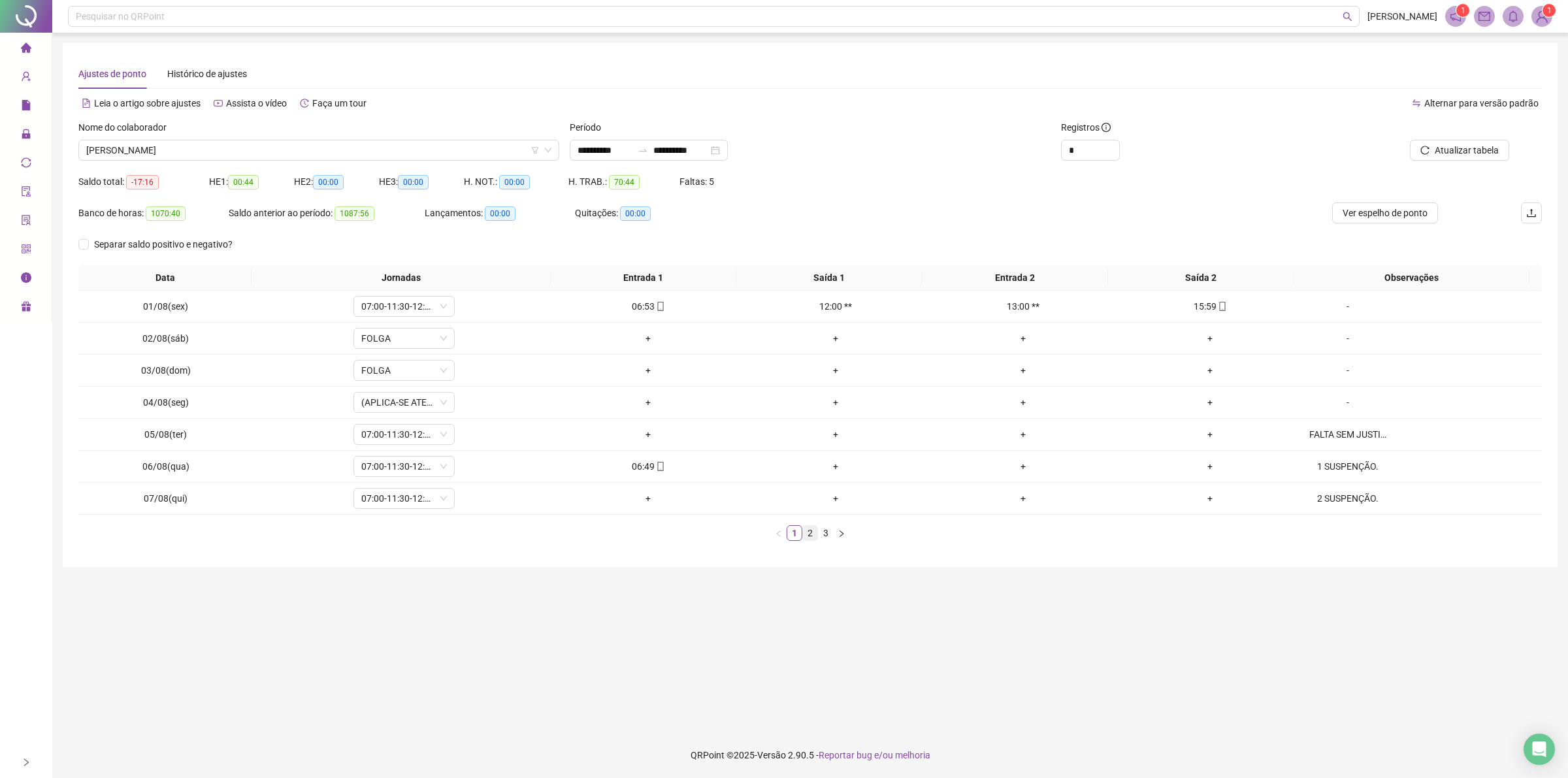
click at [810, 534] on link "2" at bounding box center [810, 533] width 14 height 14
click at [827, 537] on link "3" at bounding box center [826, 533] width 14 height 14
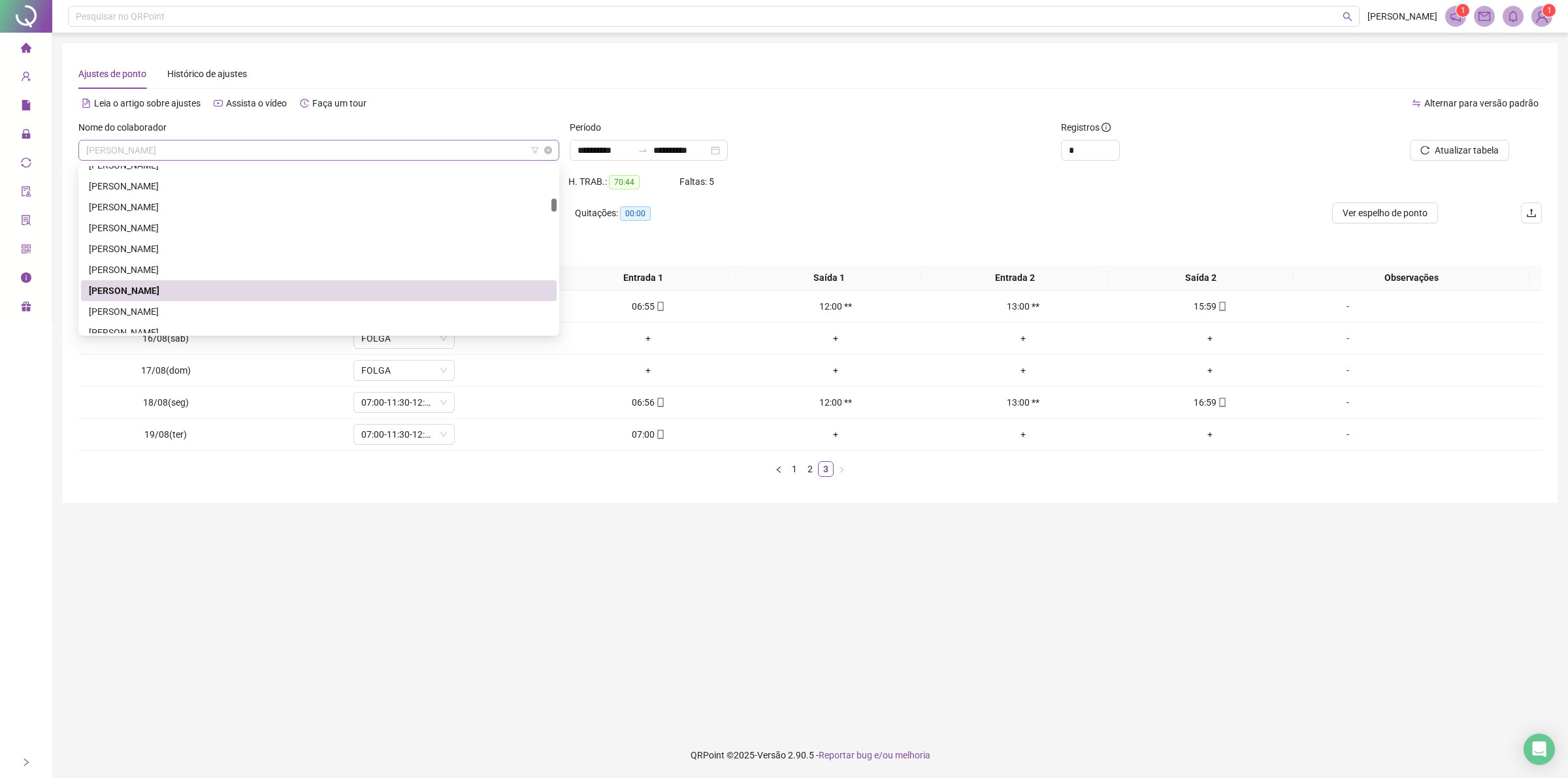
click at [308, 151] on span "[PERSON_NAME]" at bounding box center [318, 150] width 465 height 20
click at [166, 308] on div "[PERSON_NAME]" at bounding box center [318, 311] width 460 height 14
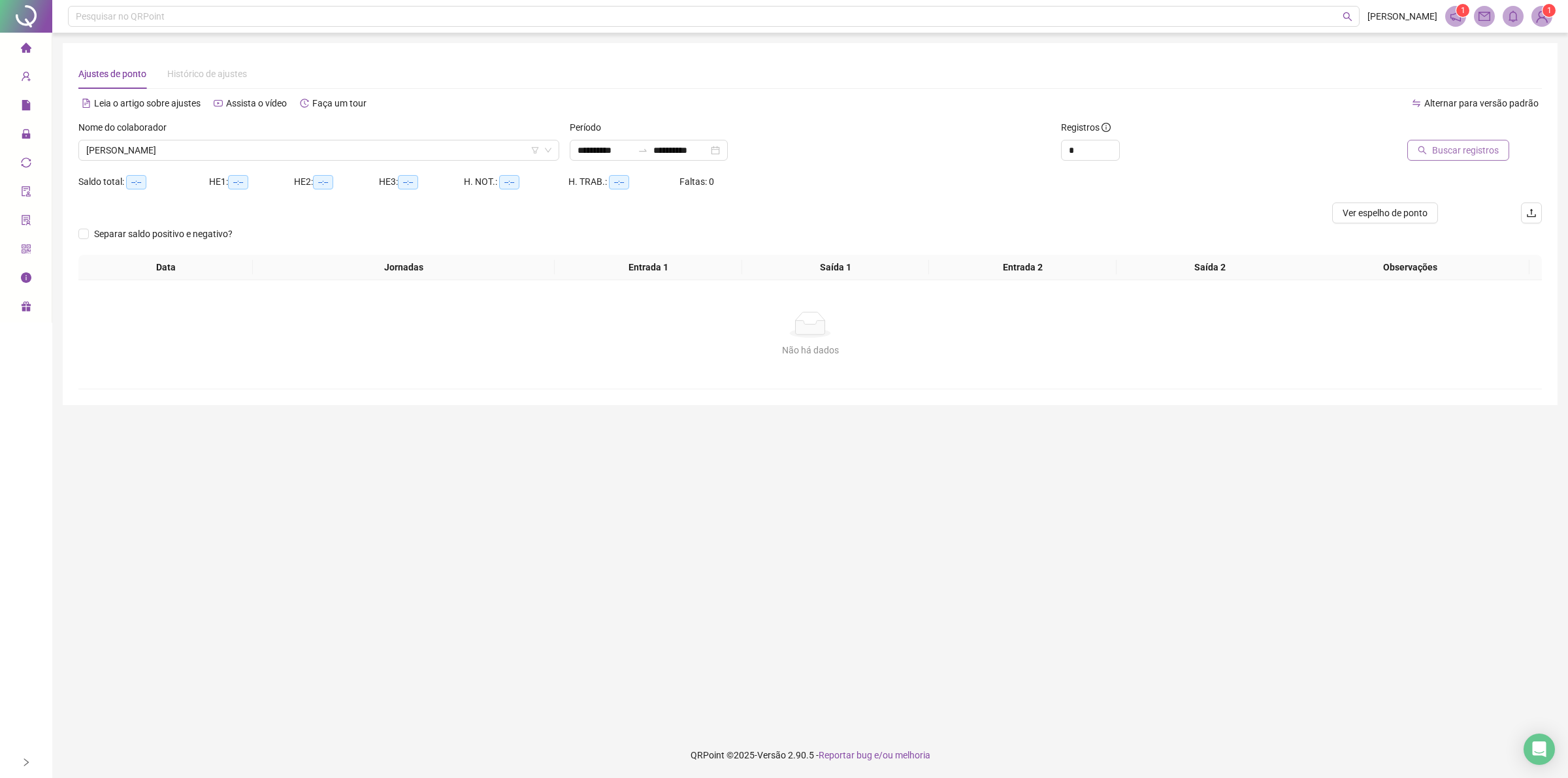
click at [1468, 150] on span "Buscar registros" at bounding box center [1465, 150] width 67 height 14
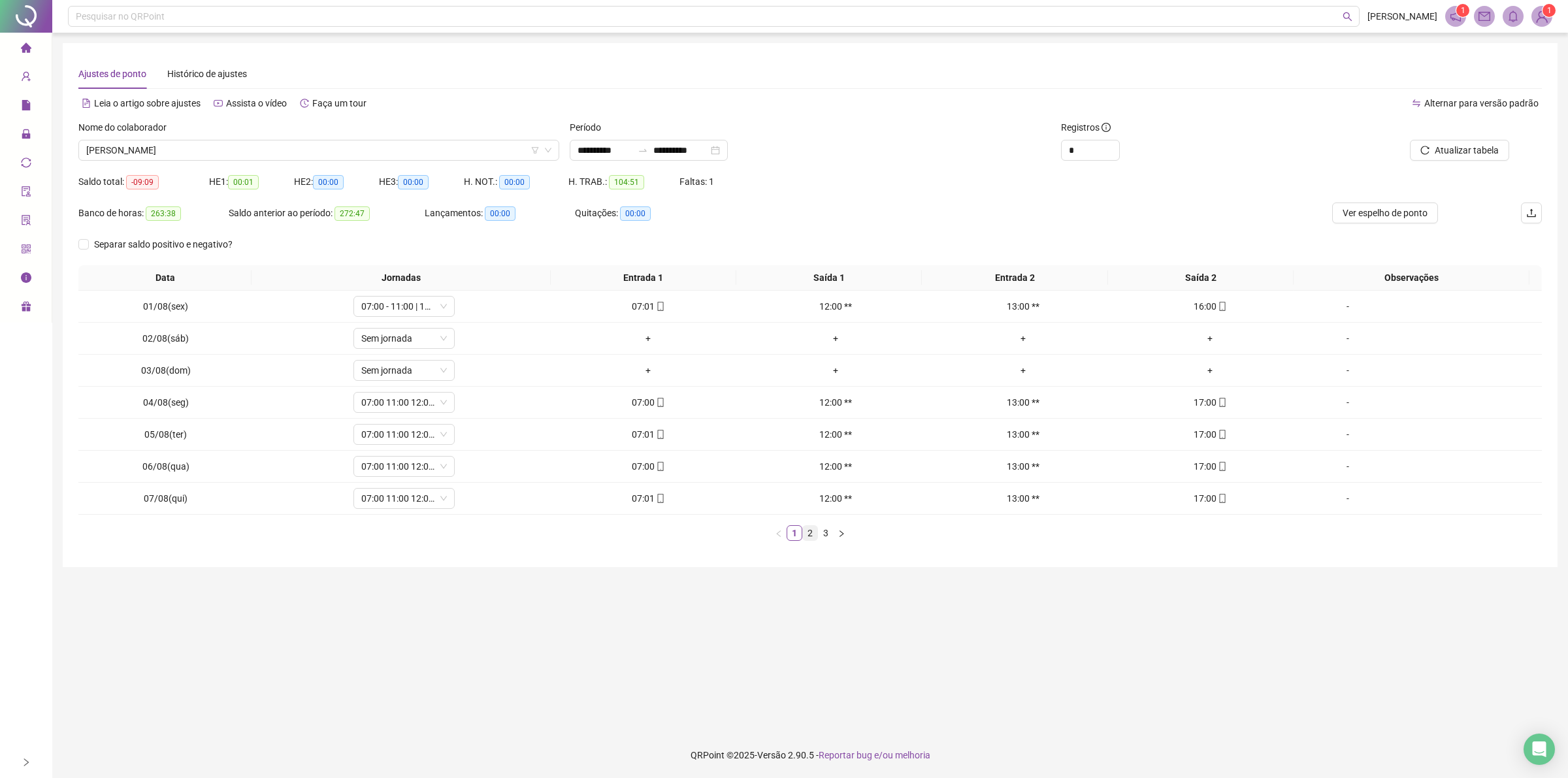
click at [810, 531] on link "2" at bounding box center [810, 533] width 14 height 14
click at [824, 533] on link "3" at bounding box center [826, 533] width 14 height 14
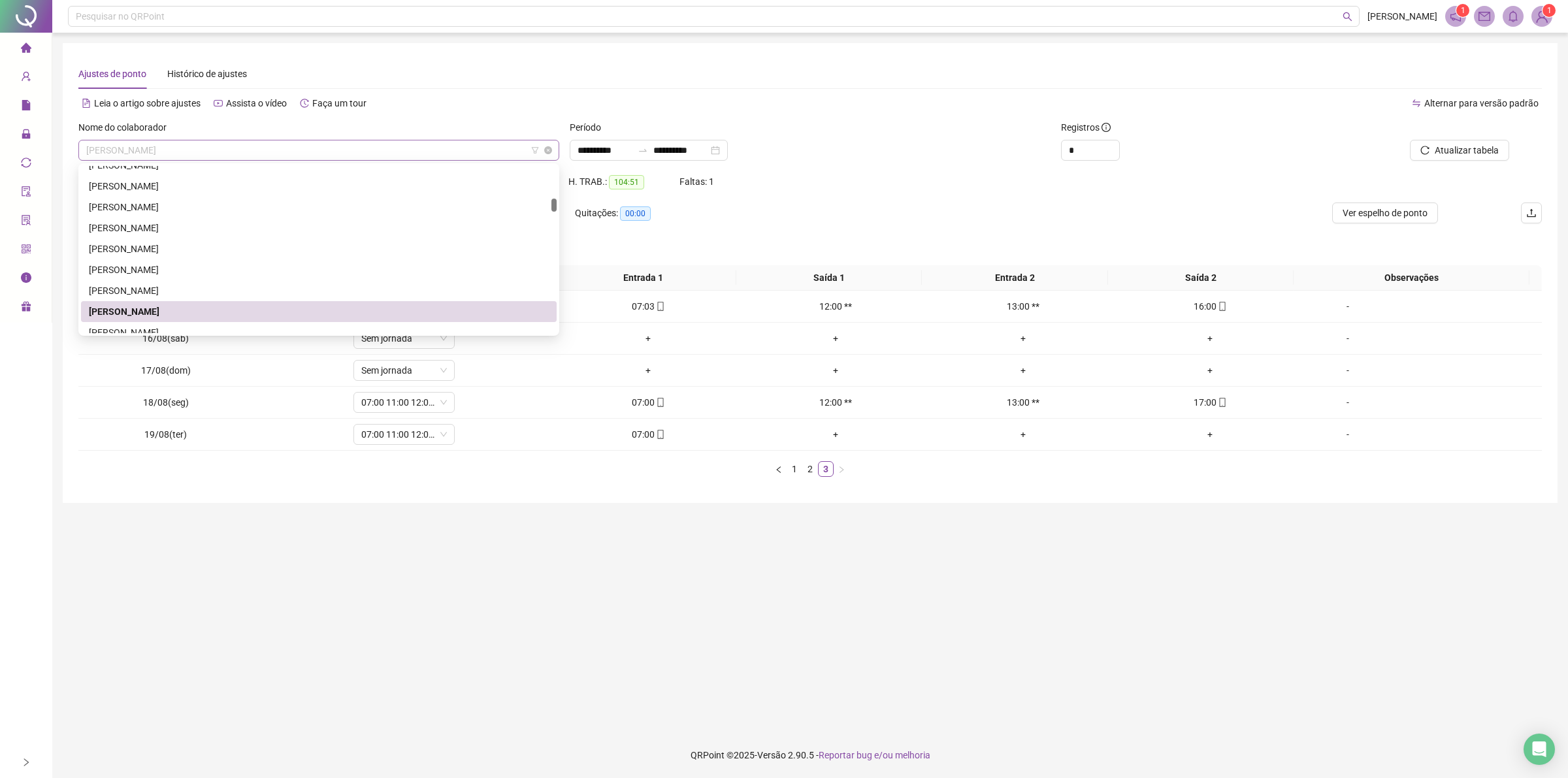
click at [242, 154] on span "[PERSON_NAME]" at bounding box center [318, 150] width 465 height 20
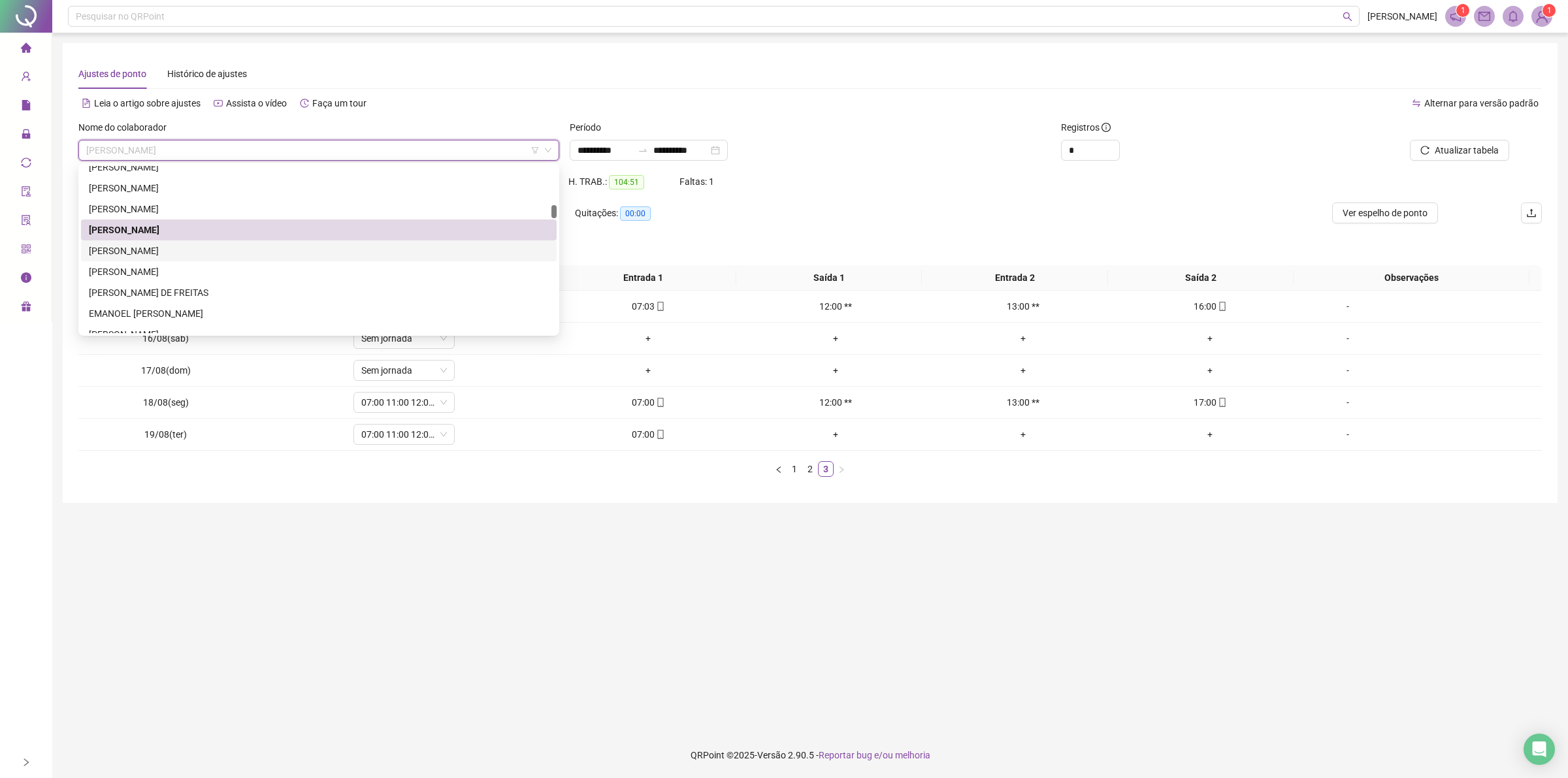
click at [139, 249] on div "[PERSON_NAME]" at bounding box center [318, 251] width 460 height 14
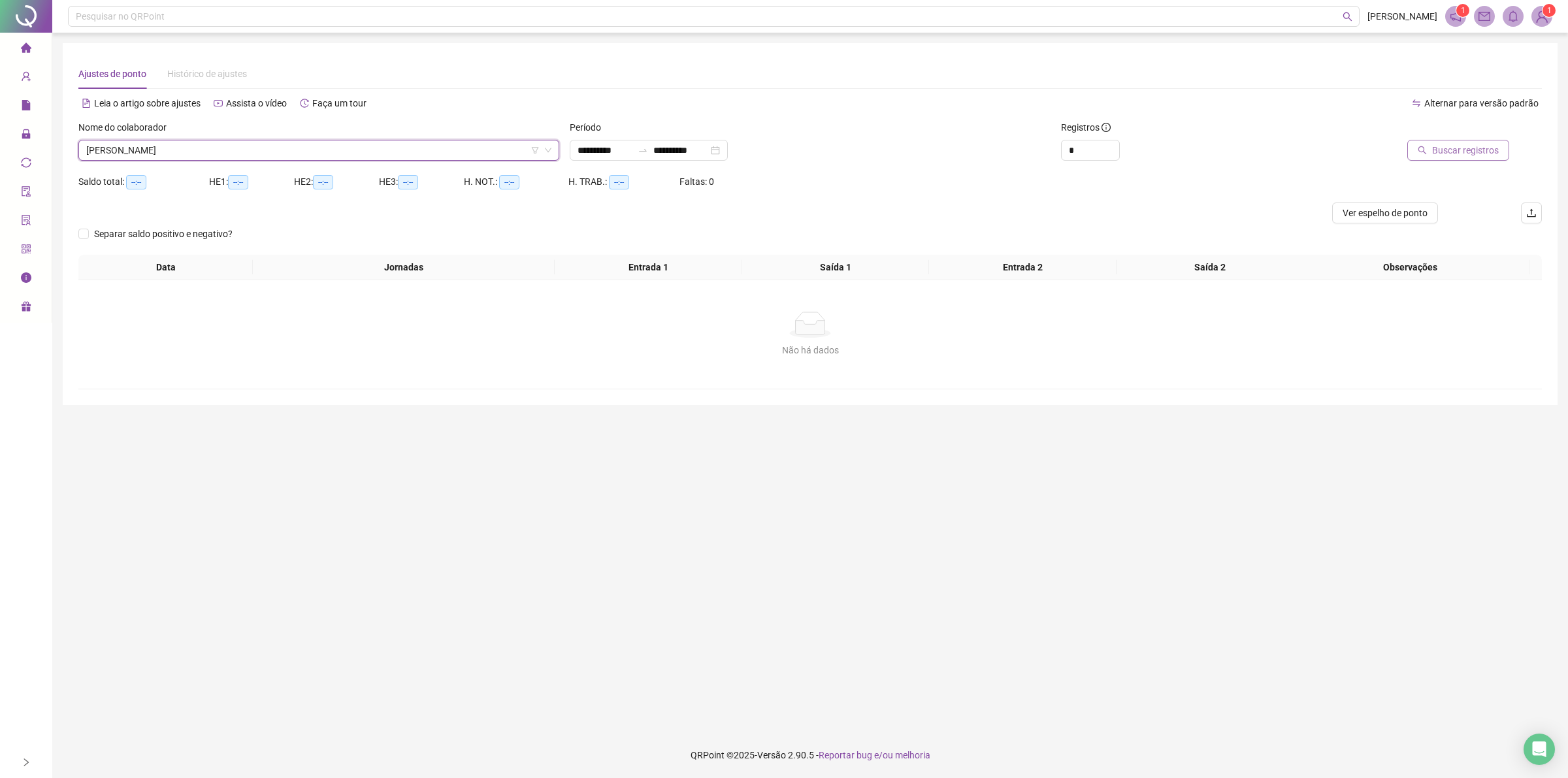
click at [1441, 148] on span "Buscar registros" at bounding box center [1465, 150] width 67 height 14
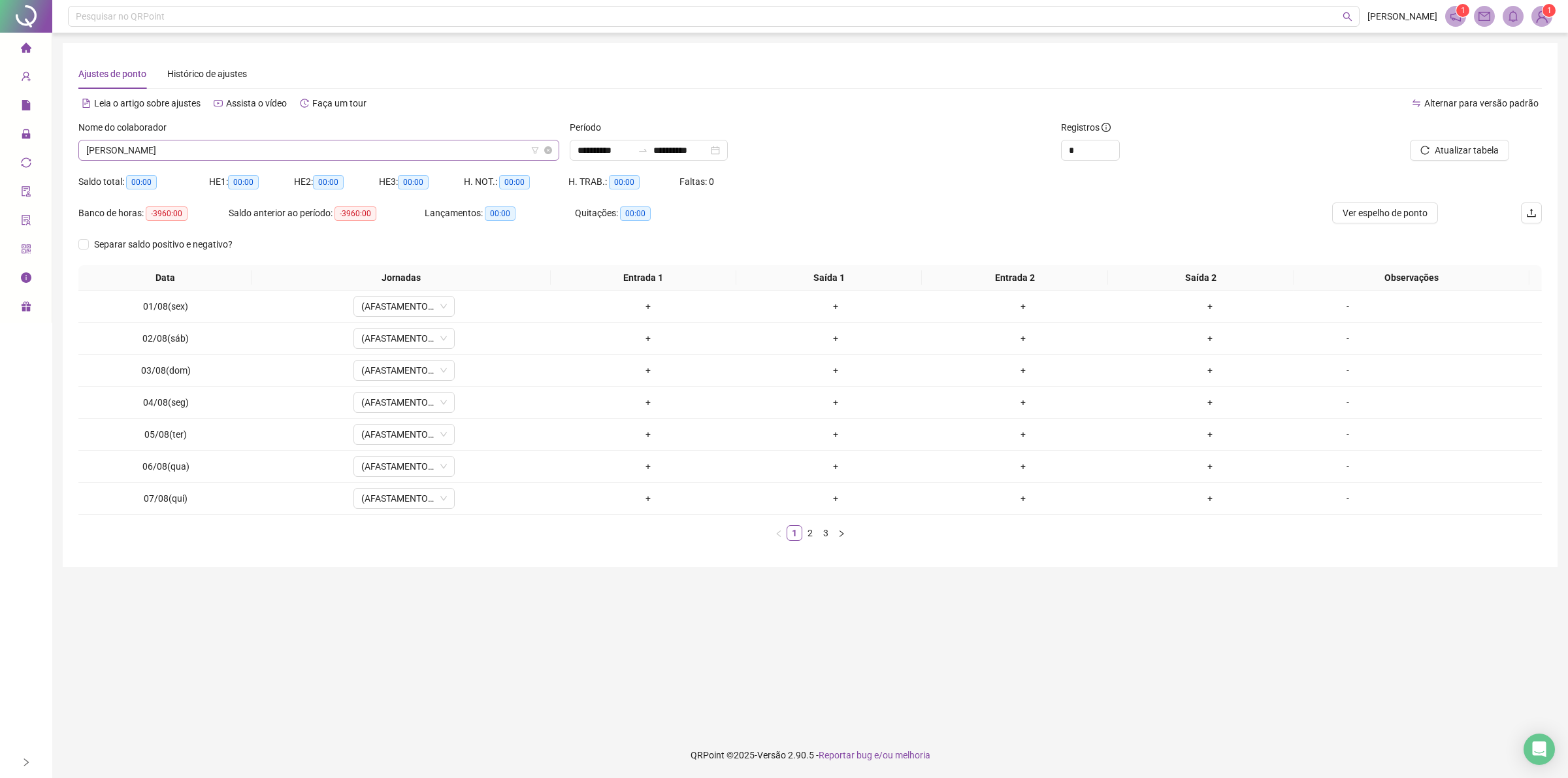
click at [254, 151] on span "[PERSON_NAME]" at bounding box center [318, 150] width 465 height 20
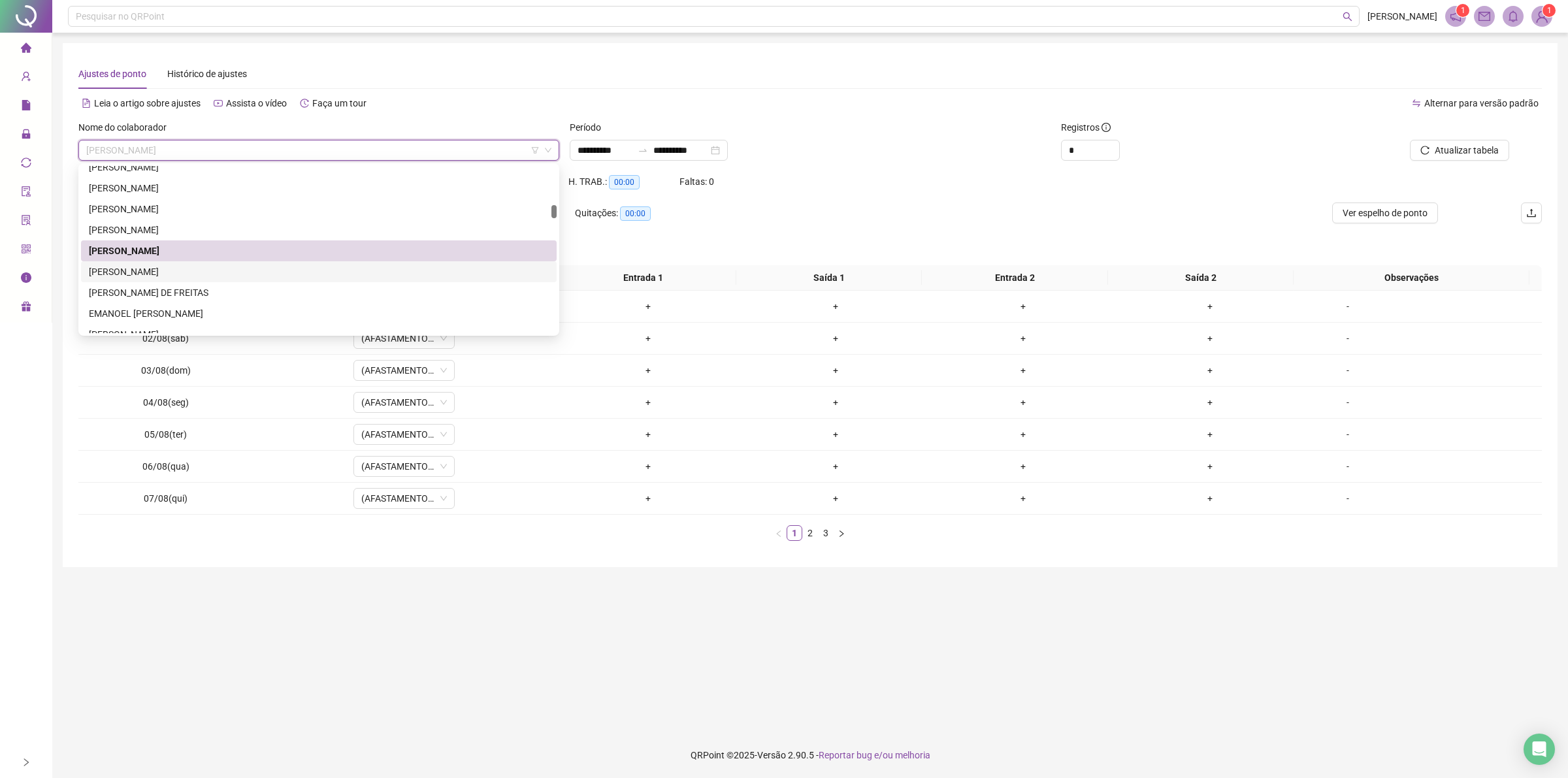
click at [184, 271] on div "[PERSON_NAME]" at bounding box center [318, 272] width 460 height 14
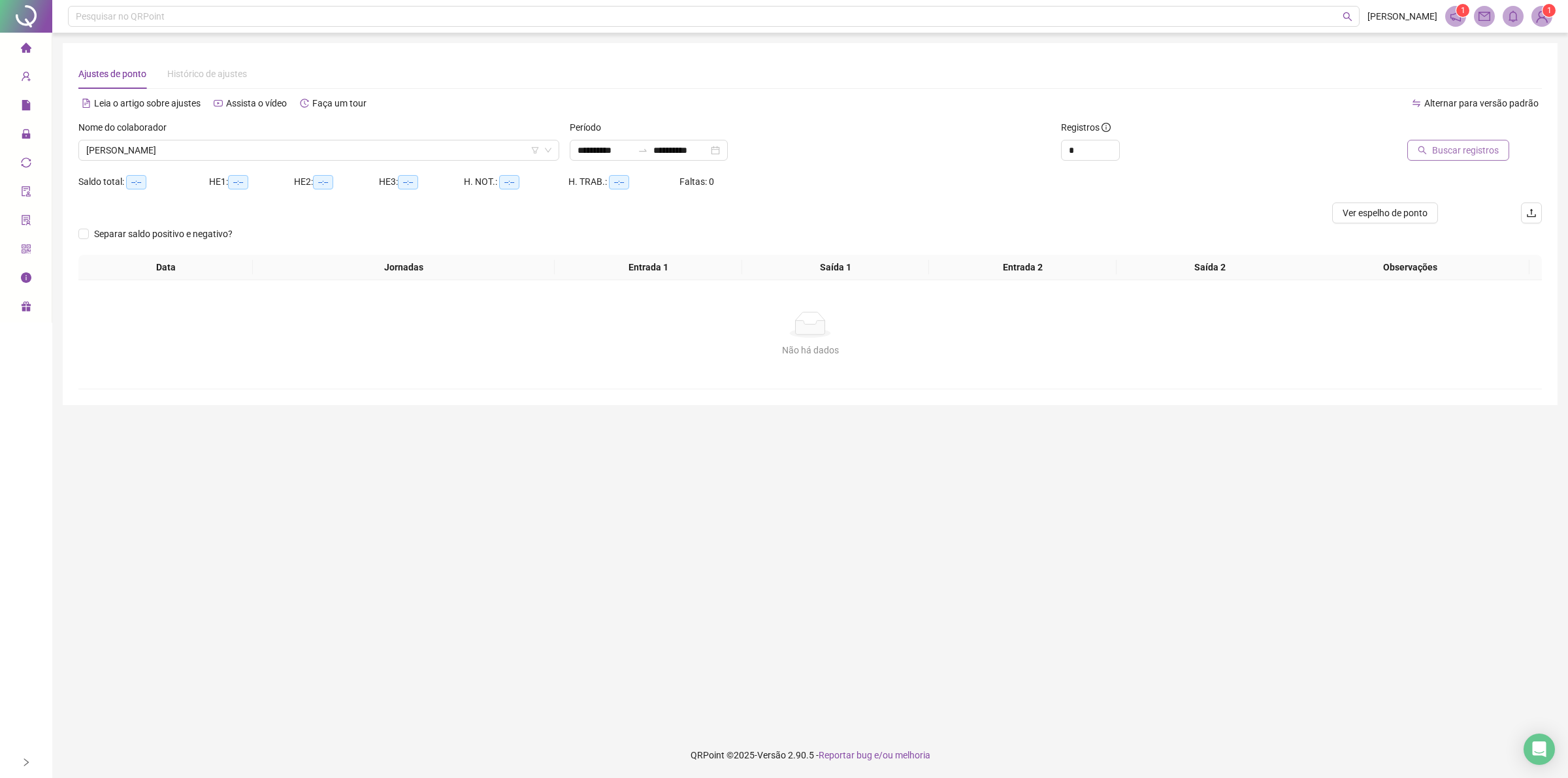
click at [1440, 148] on button "Buscar registros" at bounding box center [1457, 149] width 102 height 21
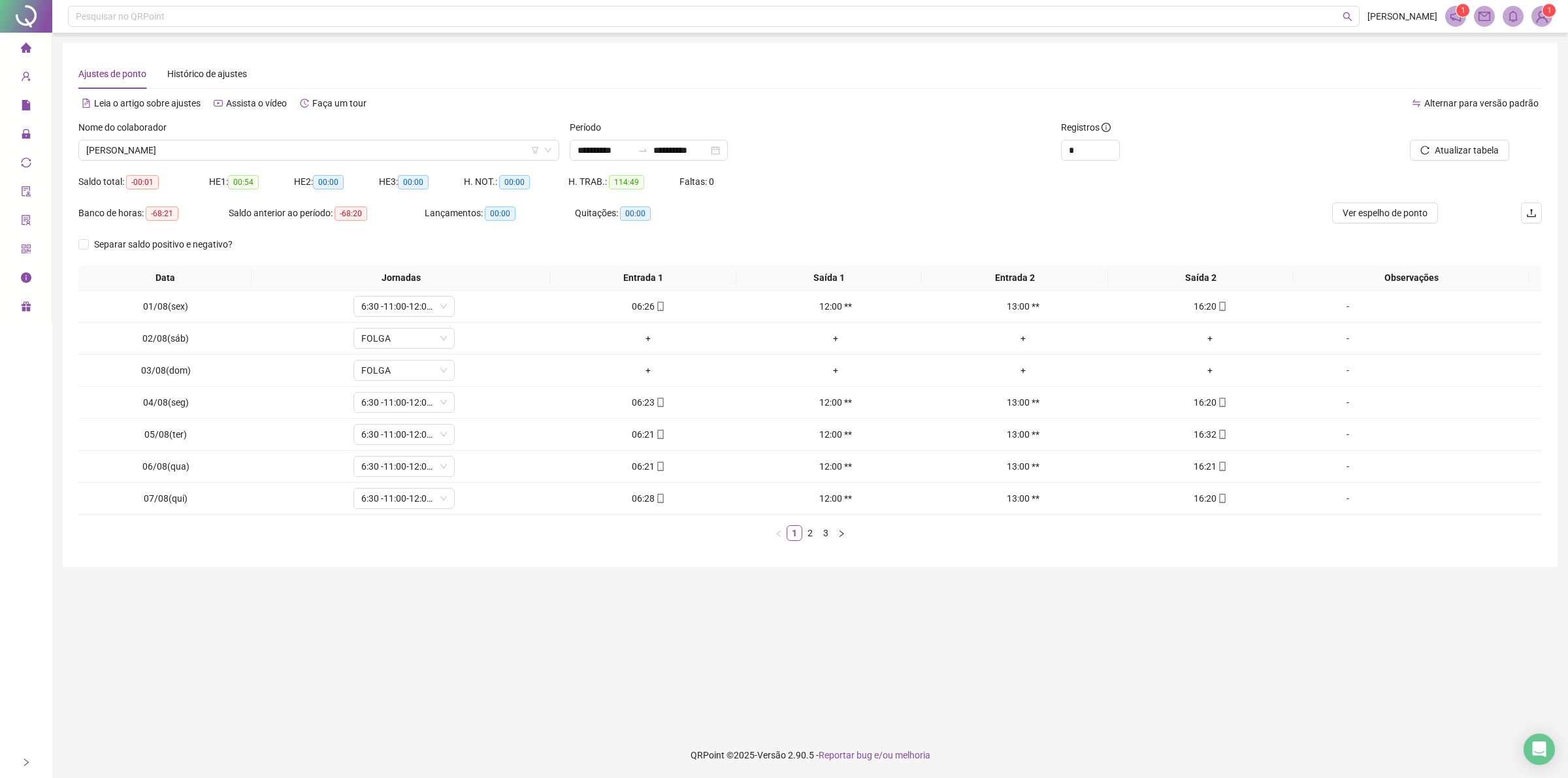
click at [830, 524] on div "Data Jornadas Entrada 1 Saída 1 Entrada 2 Saída 2 Observações 01/08(sex) 6:30 -…" at bounding box center [810, 403] width 1464 height 275
click at [838, 530] on button "button" at bounding box center [841, 532] width 15 height 15
click at [824, 534] on link "3" at bounding box center [826, 533] width 14 height 14
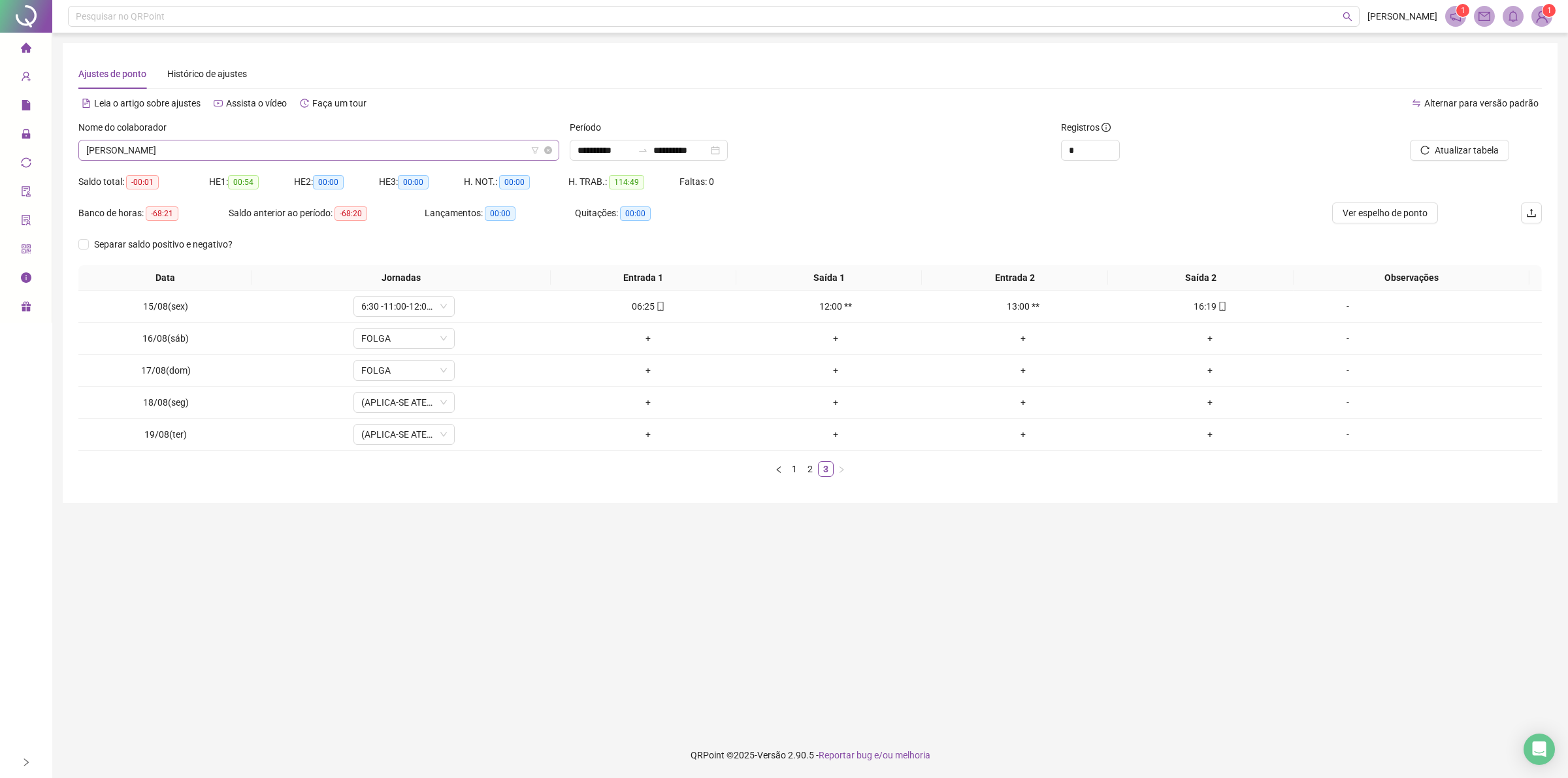
click at [278, 147] on span "[PERSON_NAME]" at bounding box center [318, 150] width 465 height 20
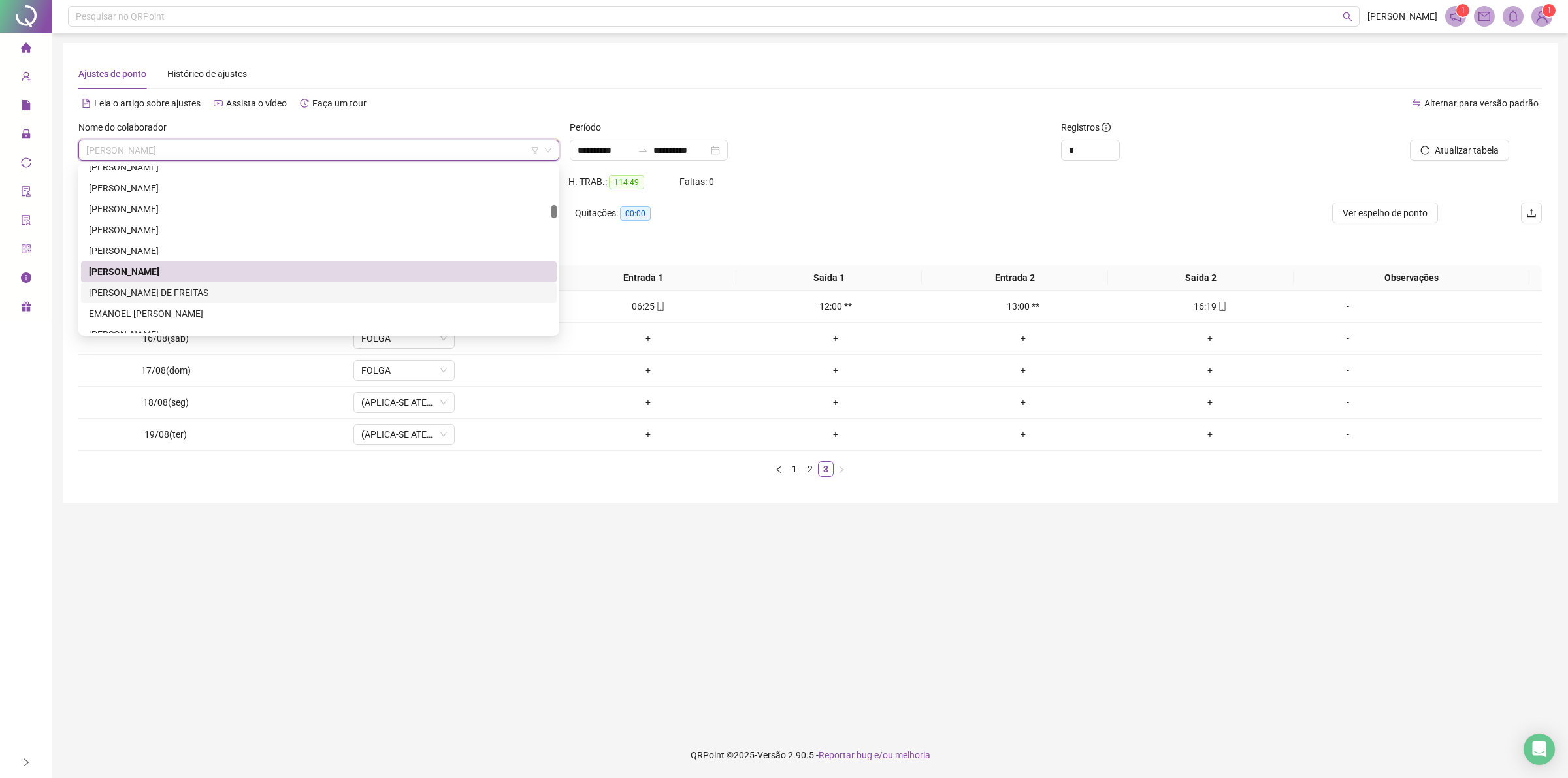
click at [161, 296] on div "[PERSON_NAME] DE FREITAS" at bounding box center [318, 292] width 460 height 14
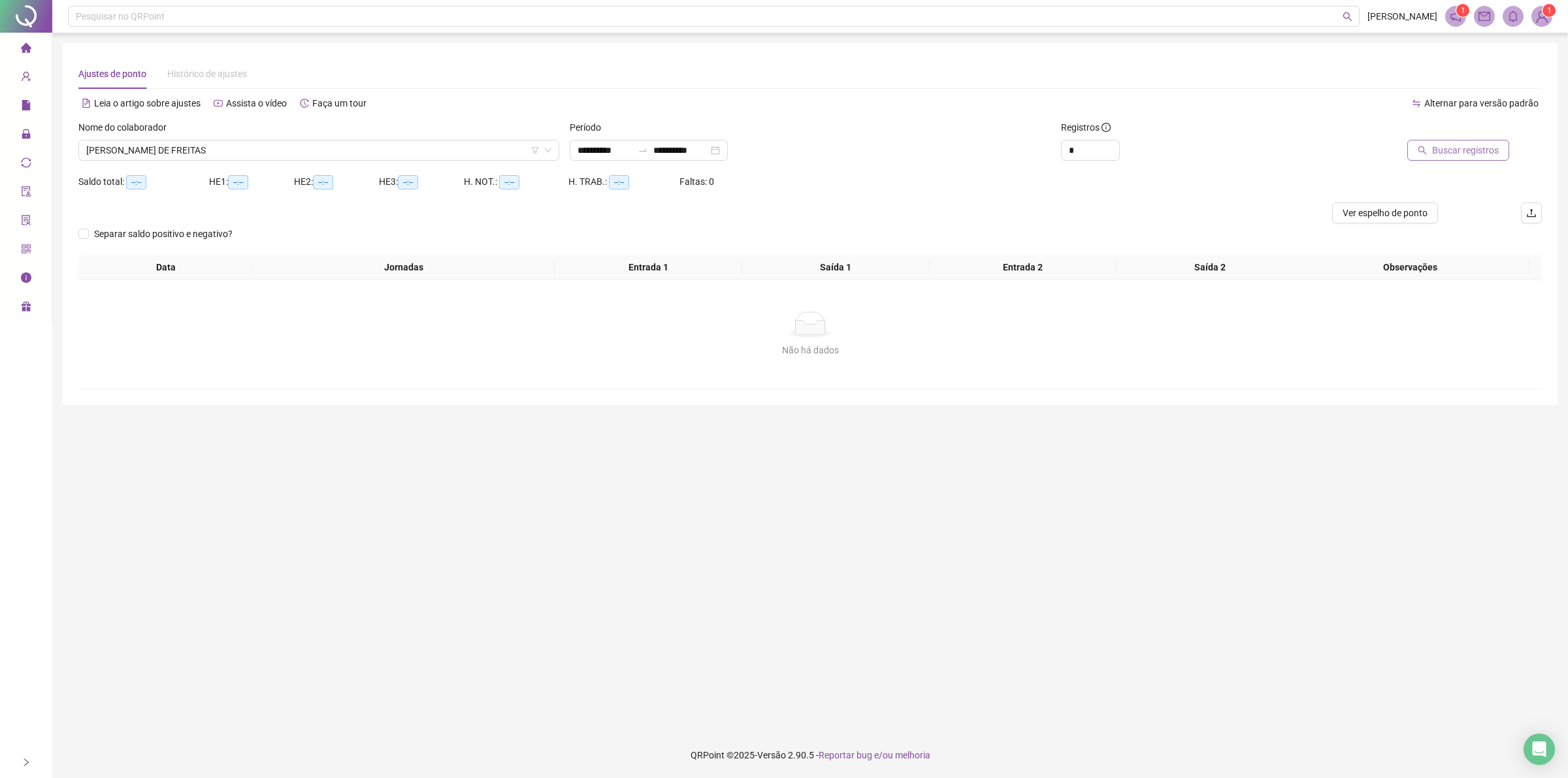
click at [1436, 149] on span "Buscar registros" at bounding box center [1465, 150] width 67 height 14
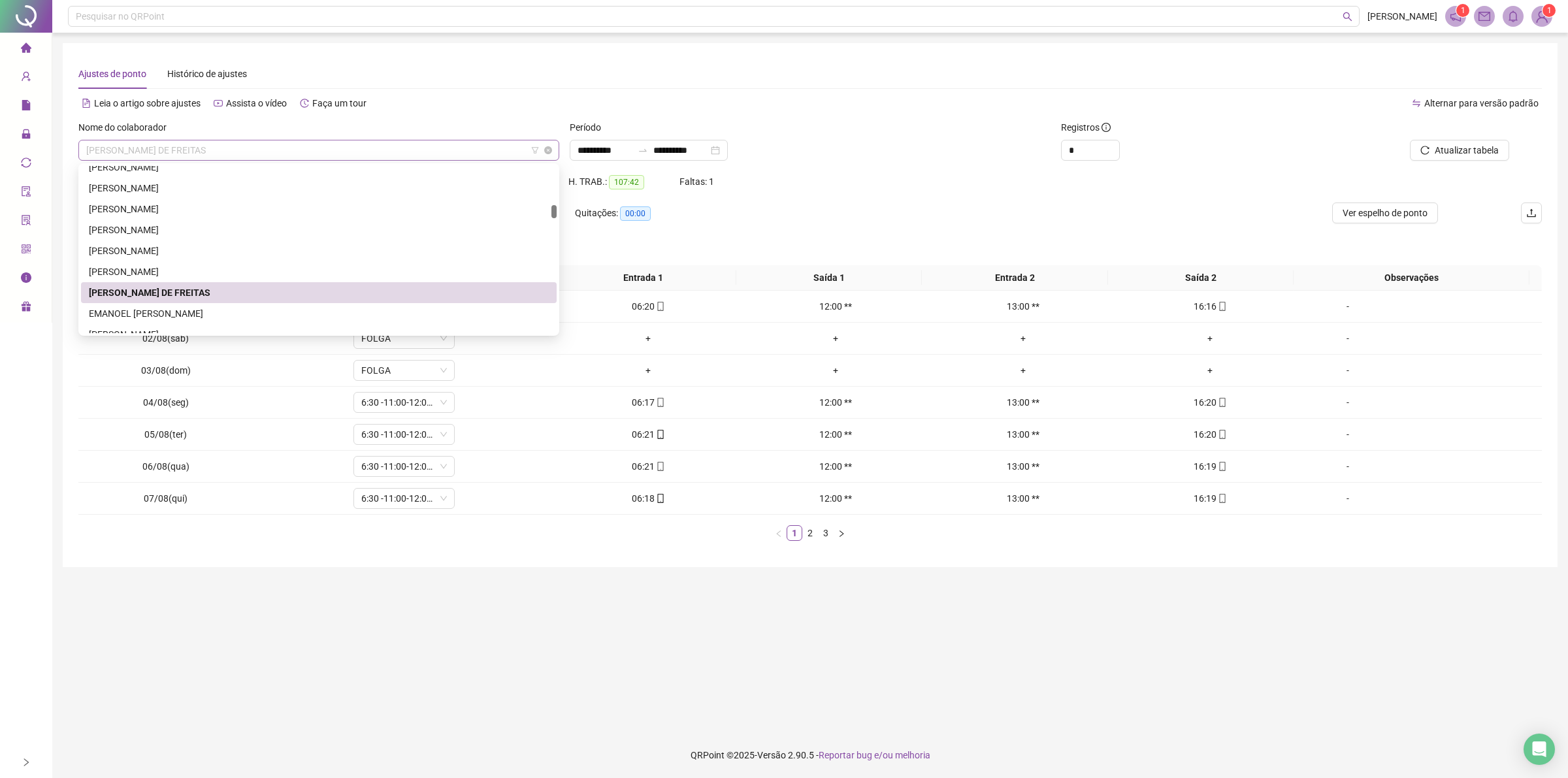
click at [276, 148] on span "[PERSON_NAME] DE FREITAS" at bounding box center [318, 150] width 465 height 20
click at [259, 308] on div "EMANOEL [PERSON_NAME]" at bounding box center [318, 314] width 460 height 14
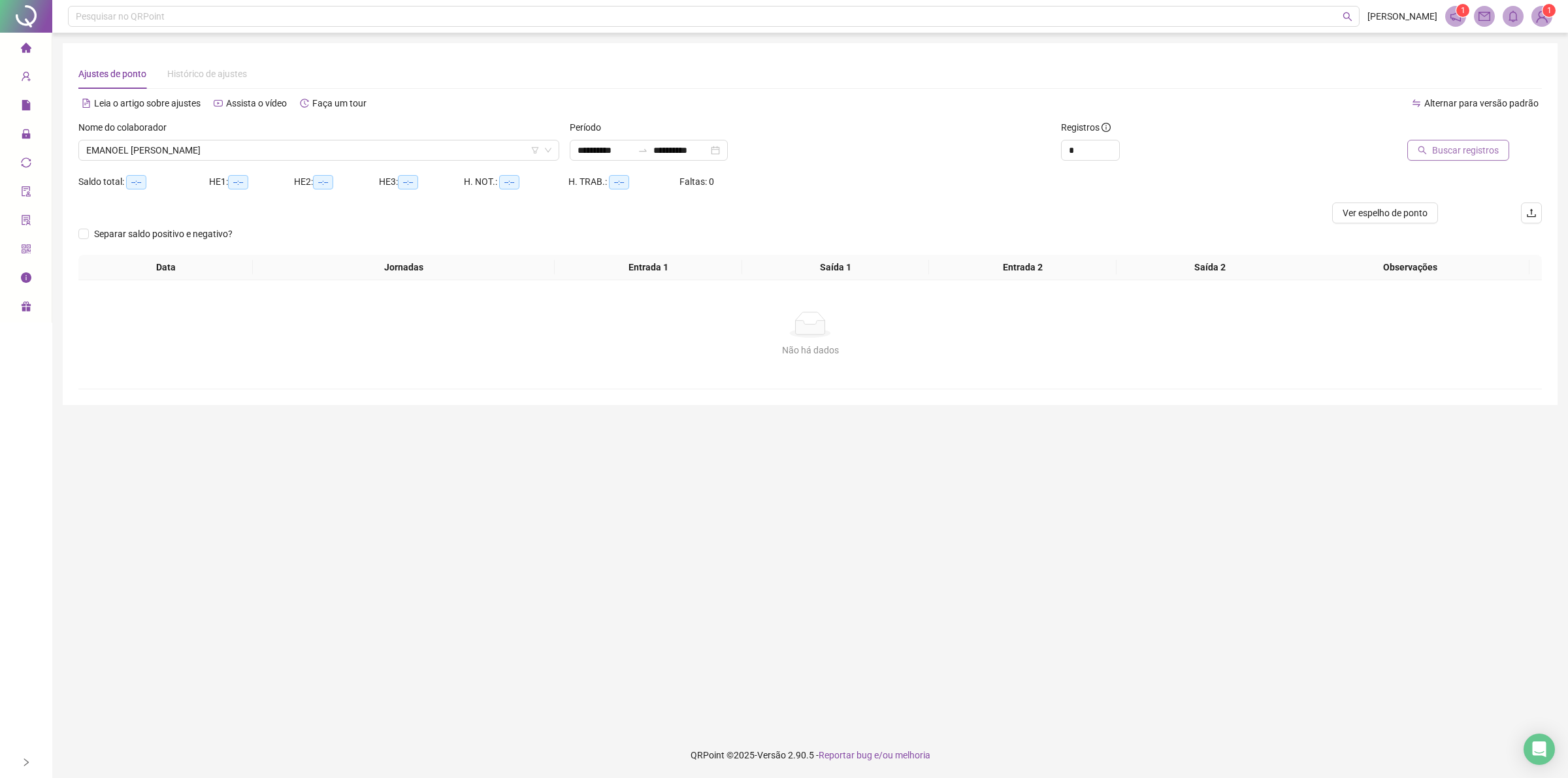
click at [1447, 148] on span "Buscar registros" at bounding box center [1465, 150] width 67 height 14
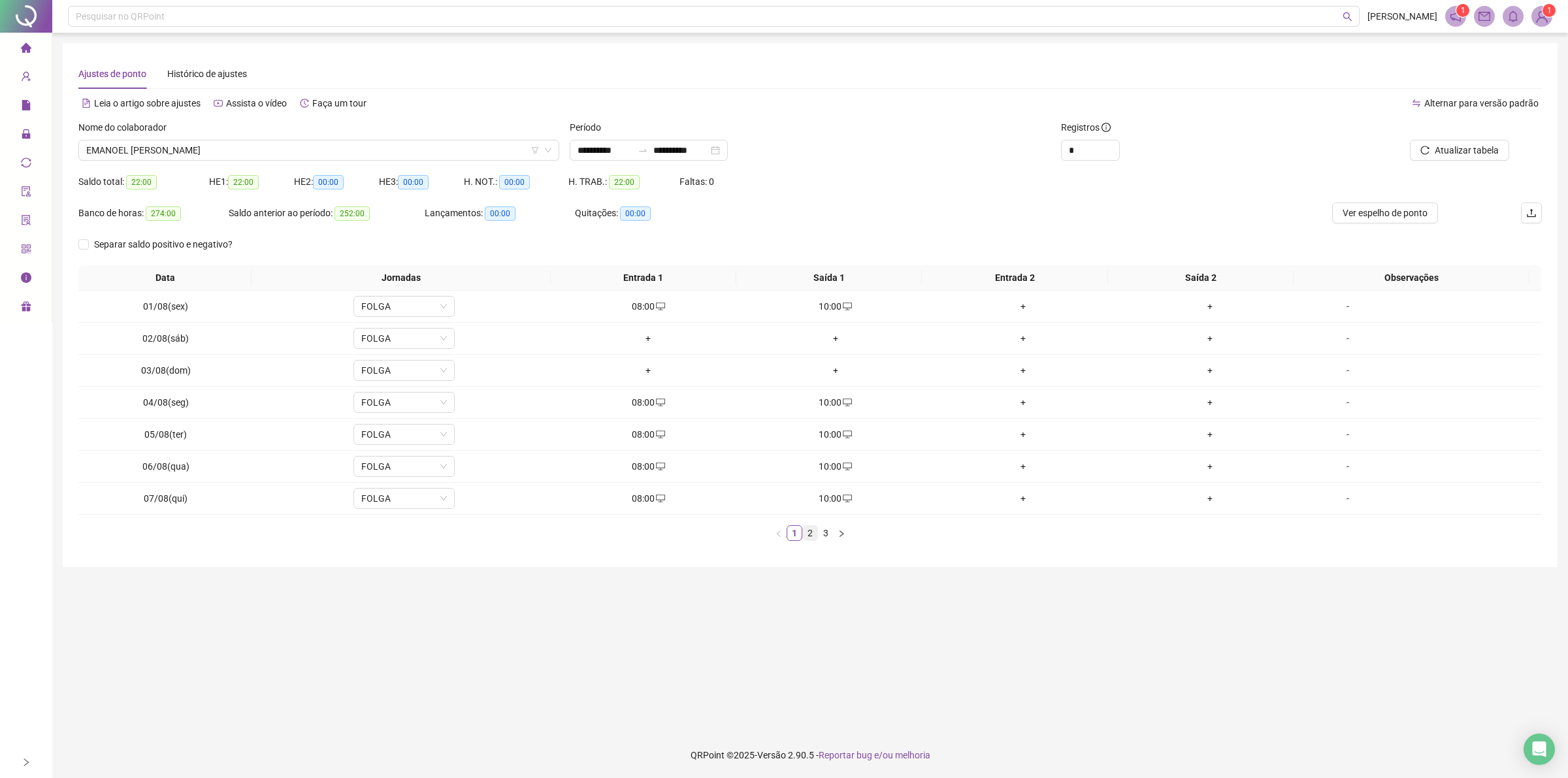
click at [808, 541] on link "2" at bounding box center [810, 533] width 14 height 14
click at [830, 541] on link "3" at bounding box center [826, 533] width 14 height 14
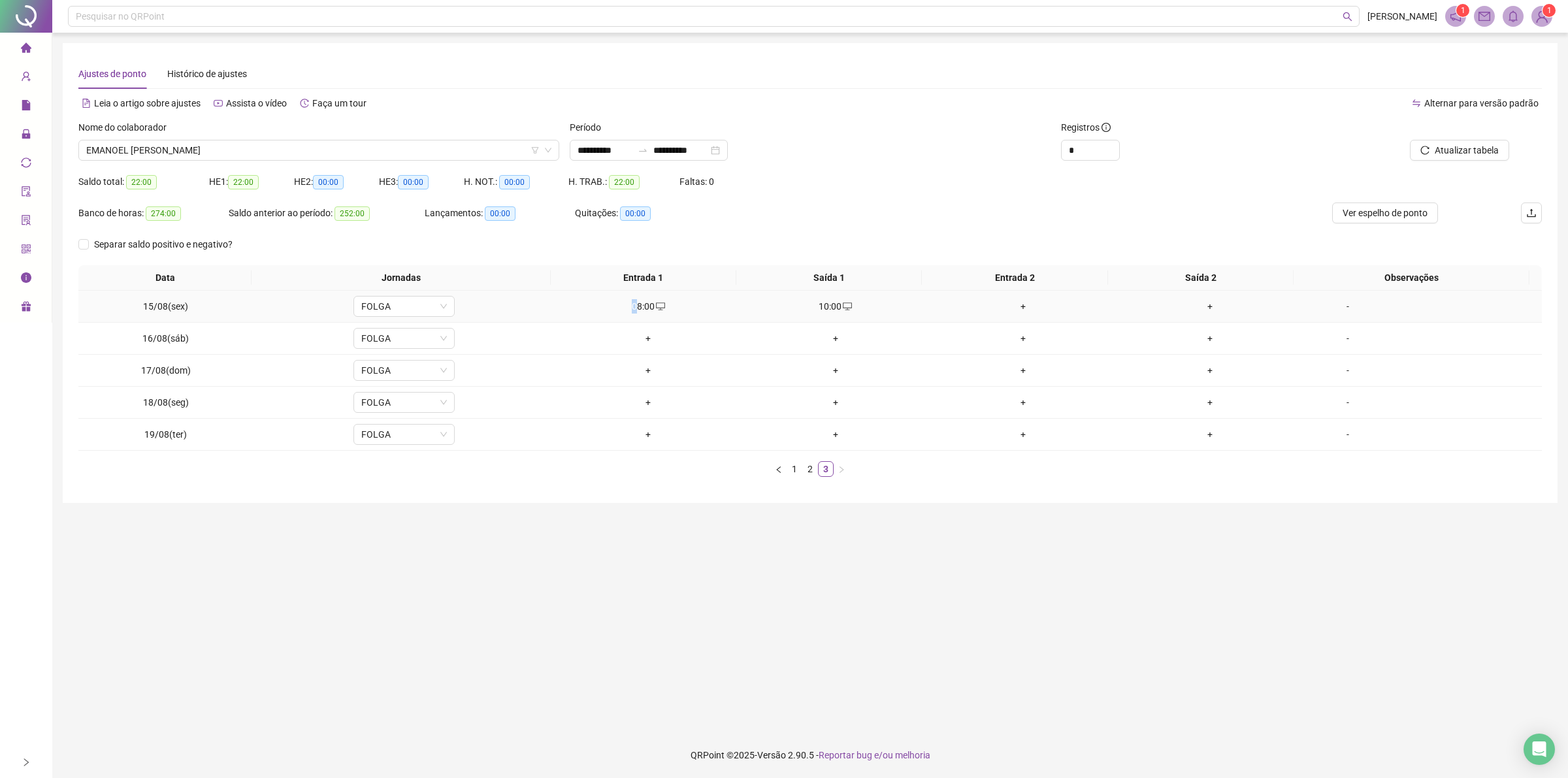
drag, startPoint x: 614, startPoint y: 304, endPoint x: 633, endPoint y: 309, distance: 19.6
click at [633, 309] on div "08:00" at bounding box center [648, 307] width 177 height 14
type input "**********"
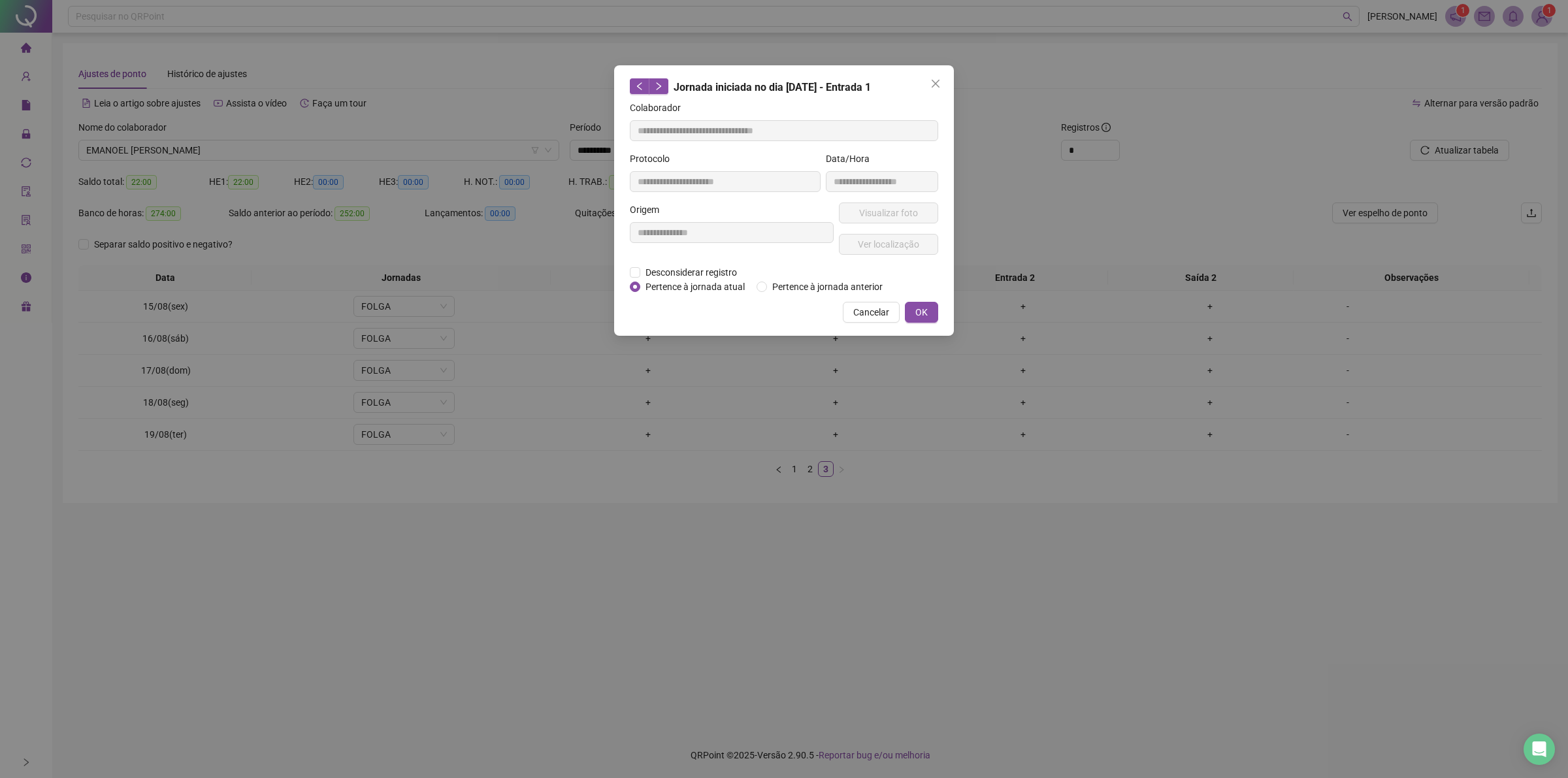
click at [598, 316] on div "**********" at bounding box center [784, 389] width 1568 height 778
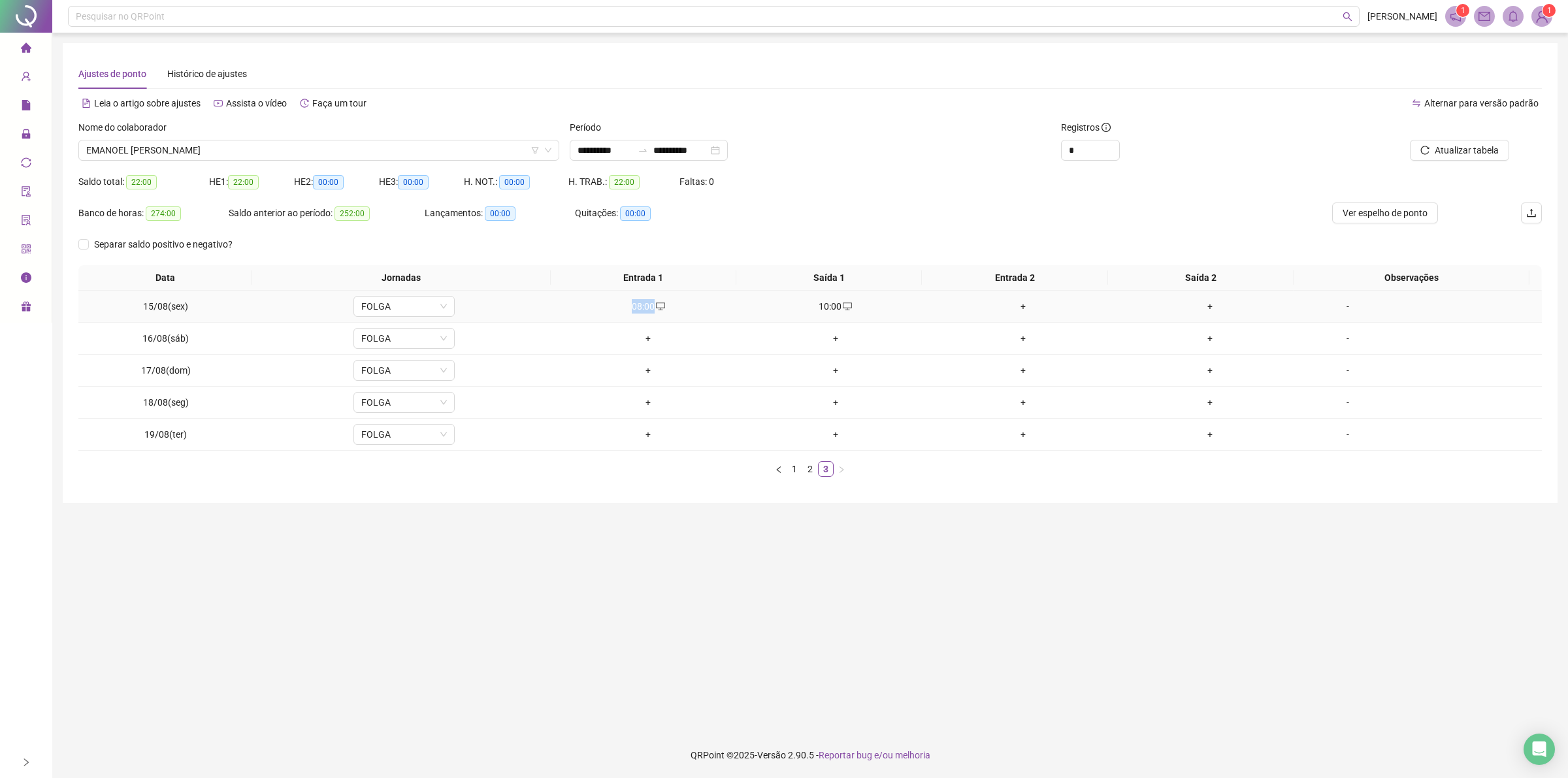
drag, startPoint x: 623, startPoint y: 311, endPoint x: 648, endPoint y: 310, distance: 25.0
click at [648, 310] on div "08:00" at bounding box center [648, 307] width 177 height 14
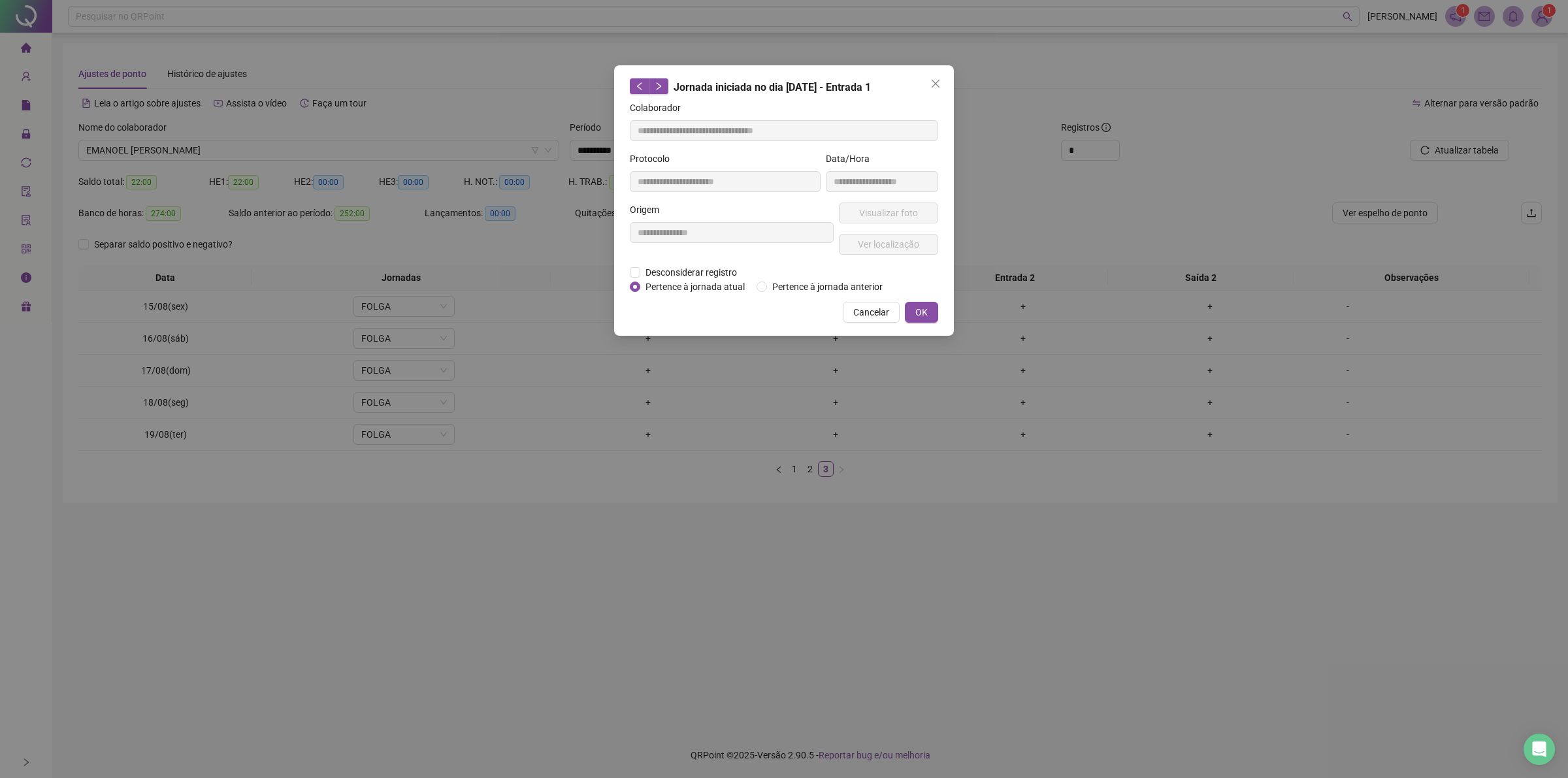
copy div "08:00"
click at [876, 299] on div "**********" at bounding box center [784, 201] width 340 height 271
click at [867, 310] on span "Cancelar" at bounding box center [871, 312] width 36 height 14
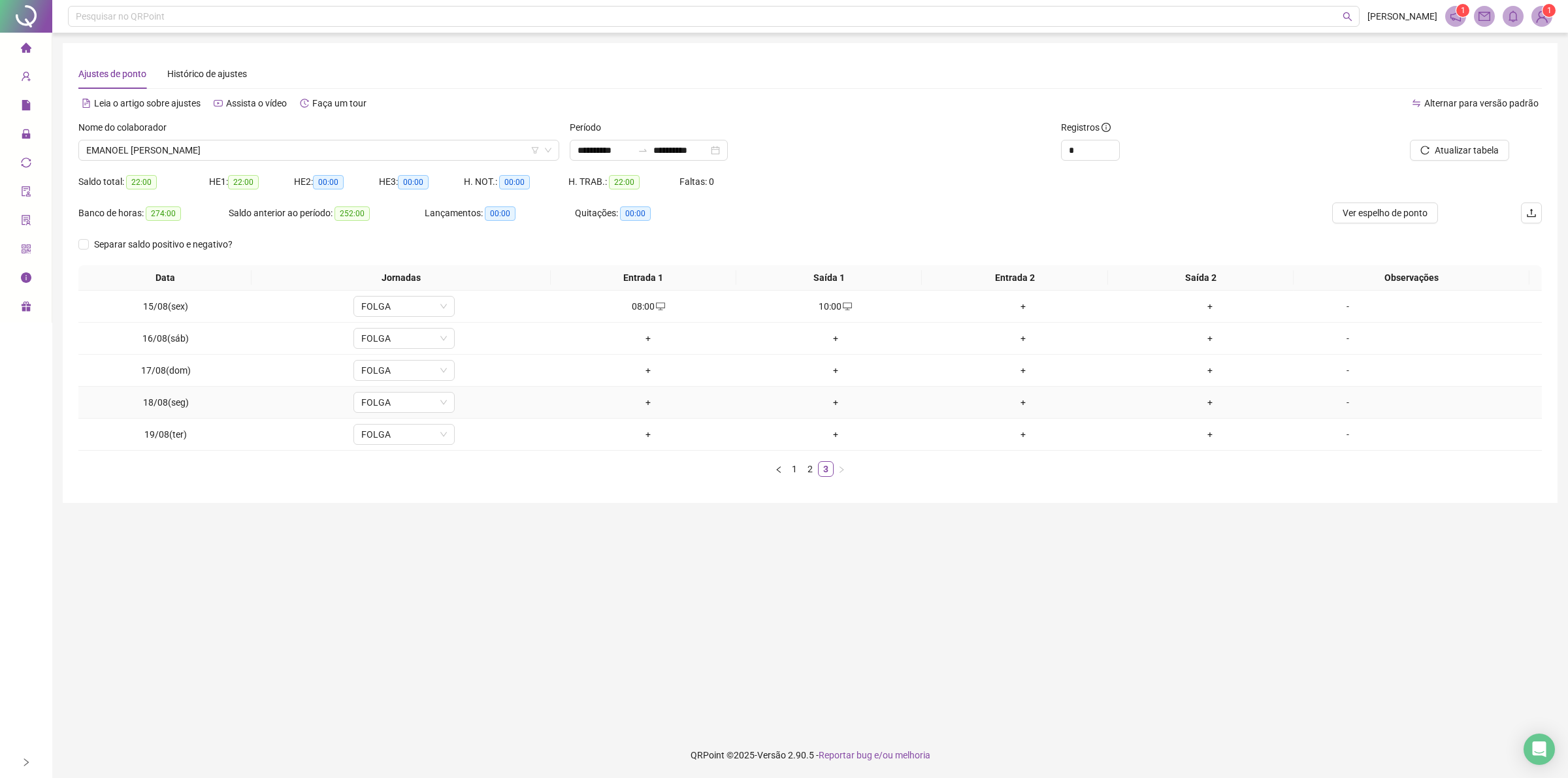
click at [629, 410] on td "+" at bounding box center [648, 403] width 187 height 32
click at [647, 405] on div "+" at bounding box center [648, 402] width 177 height 14
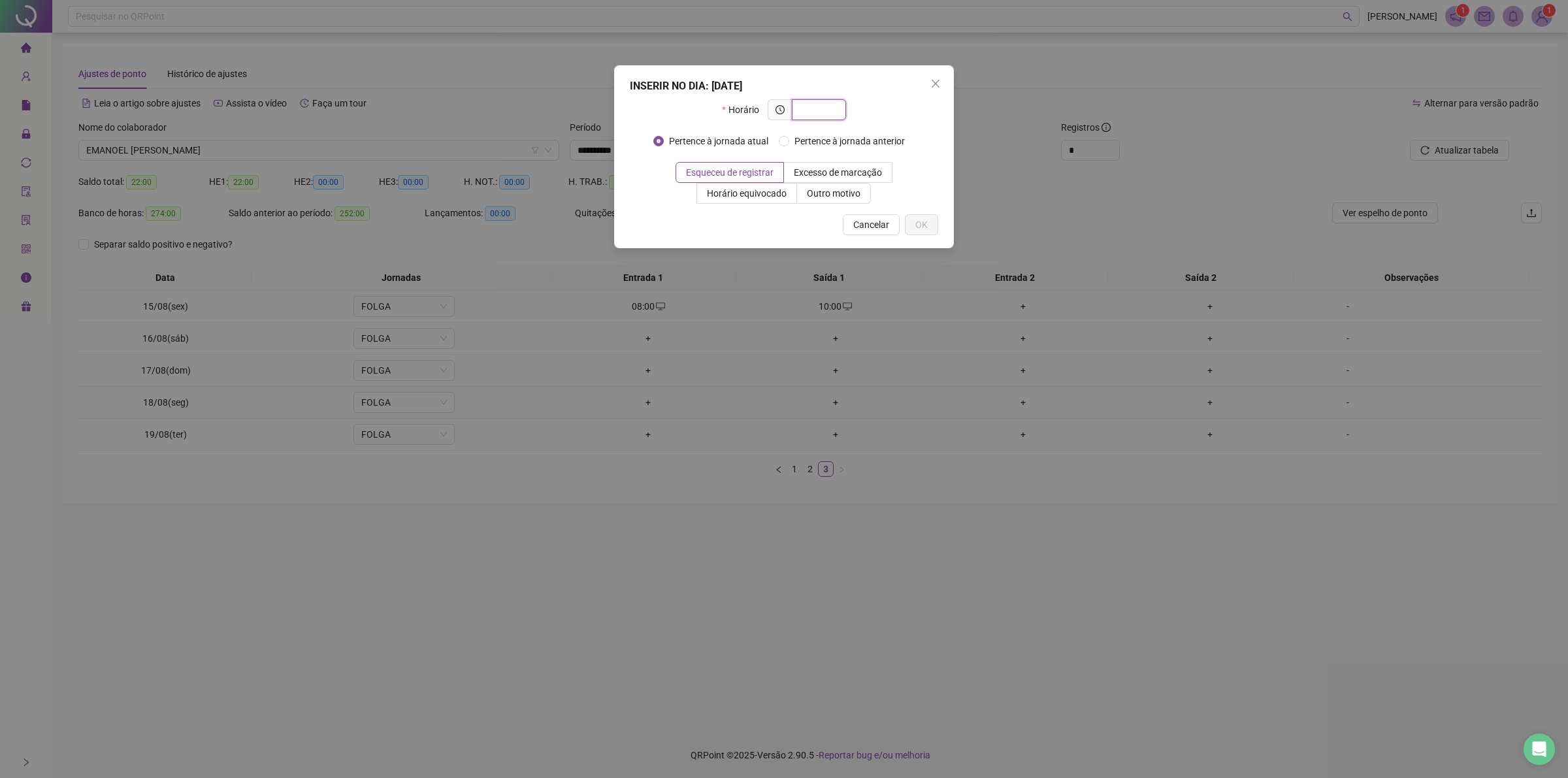
click at [805, 108] on input "text" at bounding box center [818, 110] width 36 height 14
paste input "*****"
type input "*****"
click at [814, 197] on span "Outro motivo" at bounding box center [834, 193] width 54 height 11
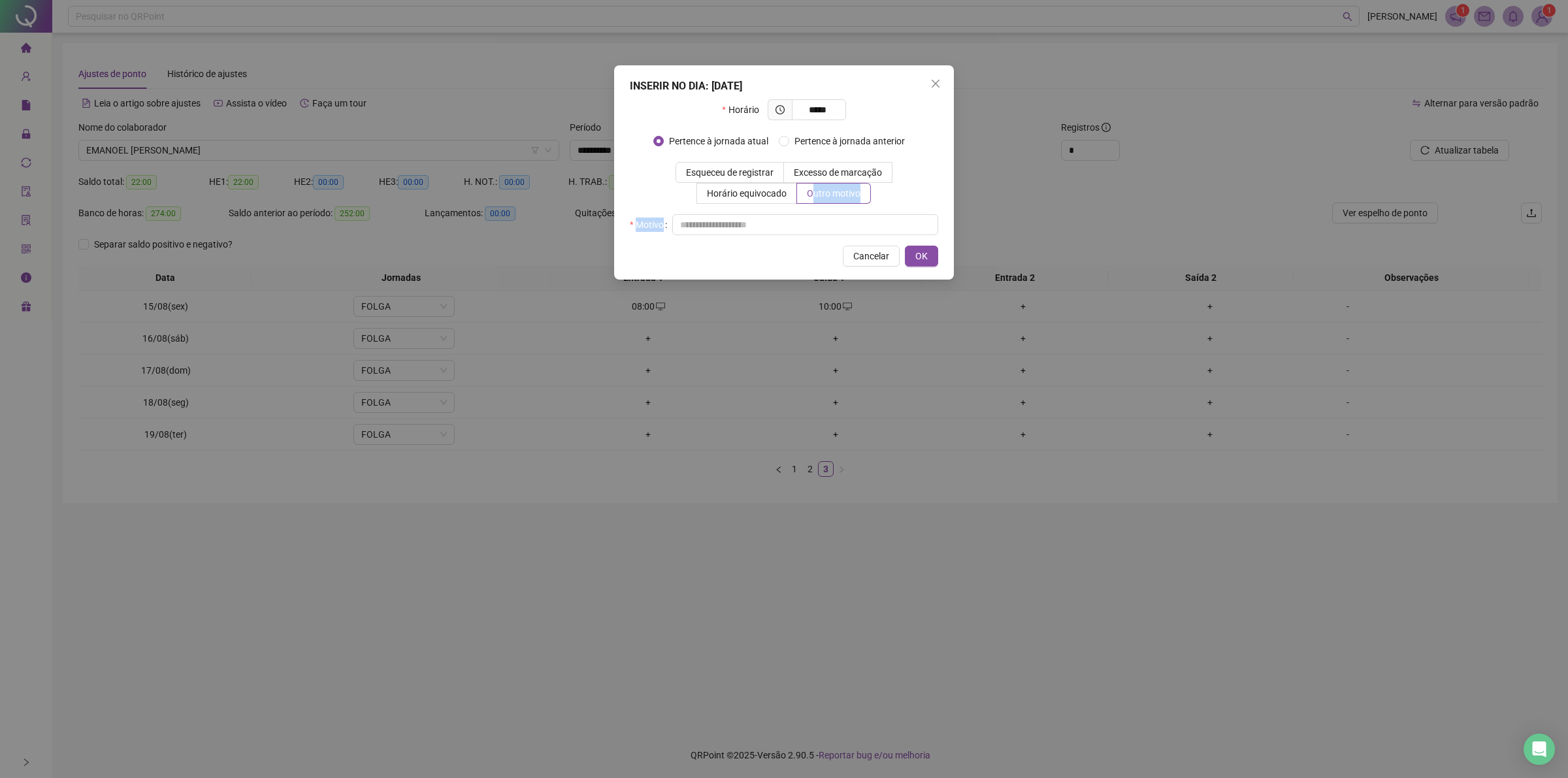
click at [811, 239] on div "INSERIR NO DIA : [DATE] Horário ***** Pertence à jornada atual Pertence à jorna…" at bounding box center [784, 173] width 340 height 214
click at [808, 220] on input "text" at bounding box center [805, 224] width 266 height 21
click at [807, 223] on input "text" at bounding box center [805, 224] width 266 height 21
type input "**"
click at [928, 262] on button "OK" at bounding box center [921, 255] width 33 height 21
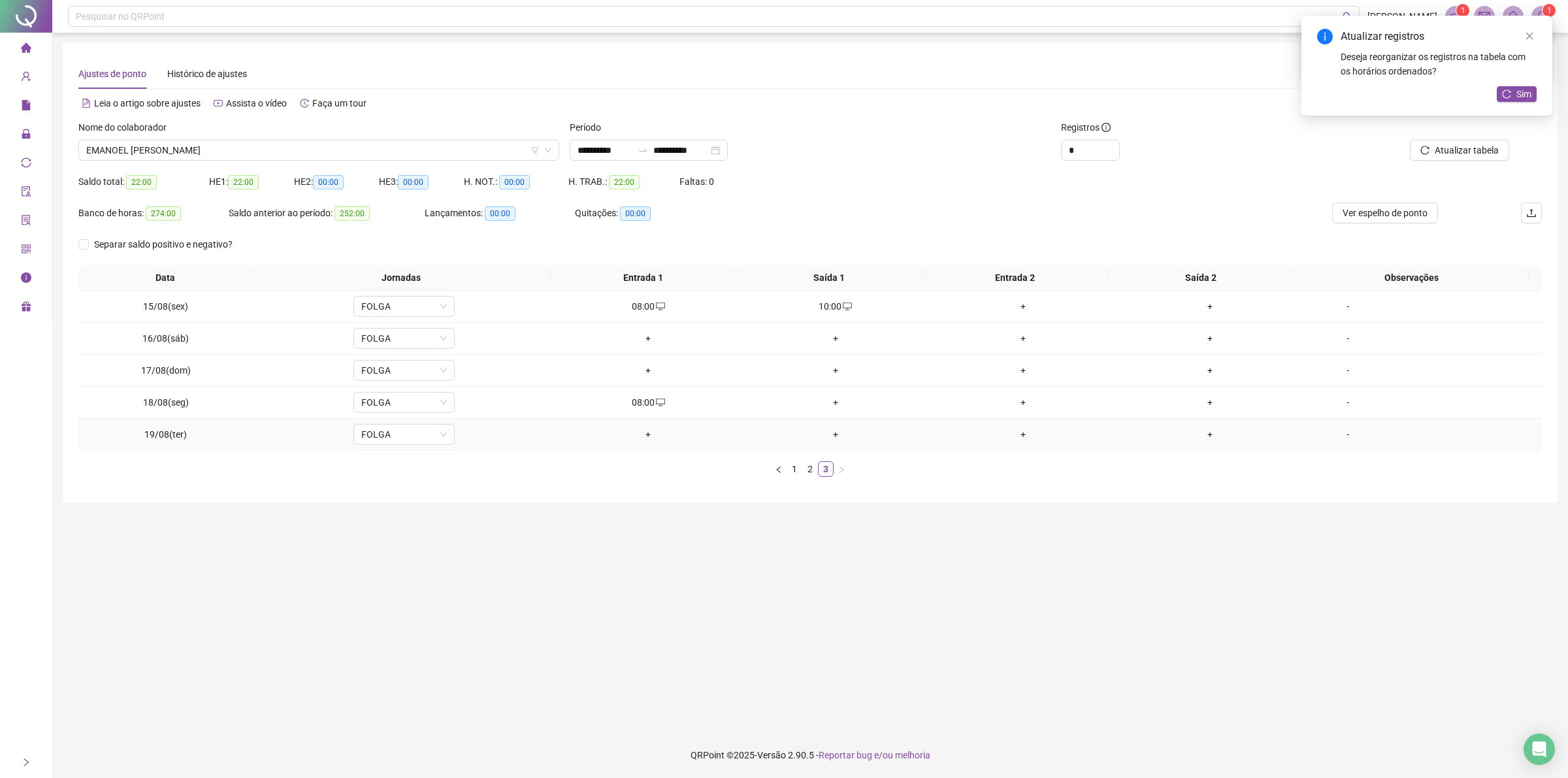
click at [639, 435] on div "+" at bounding box center [648, 434] width 177 height 14
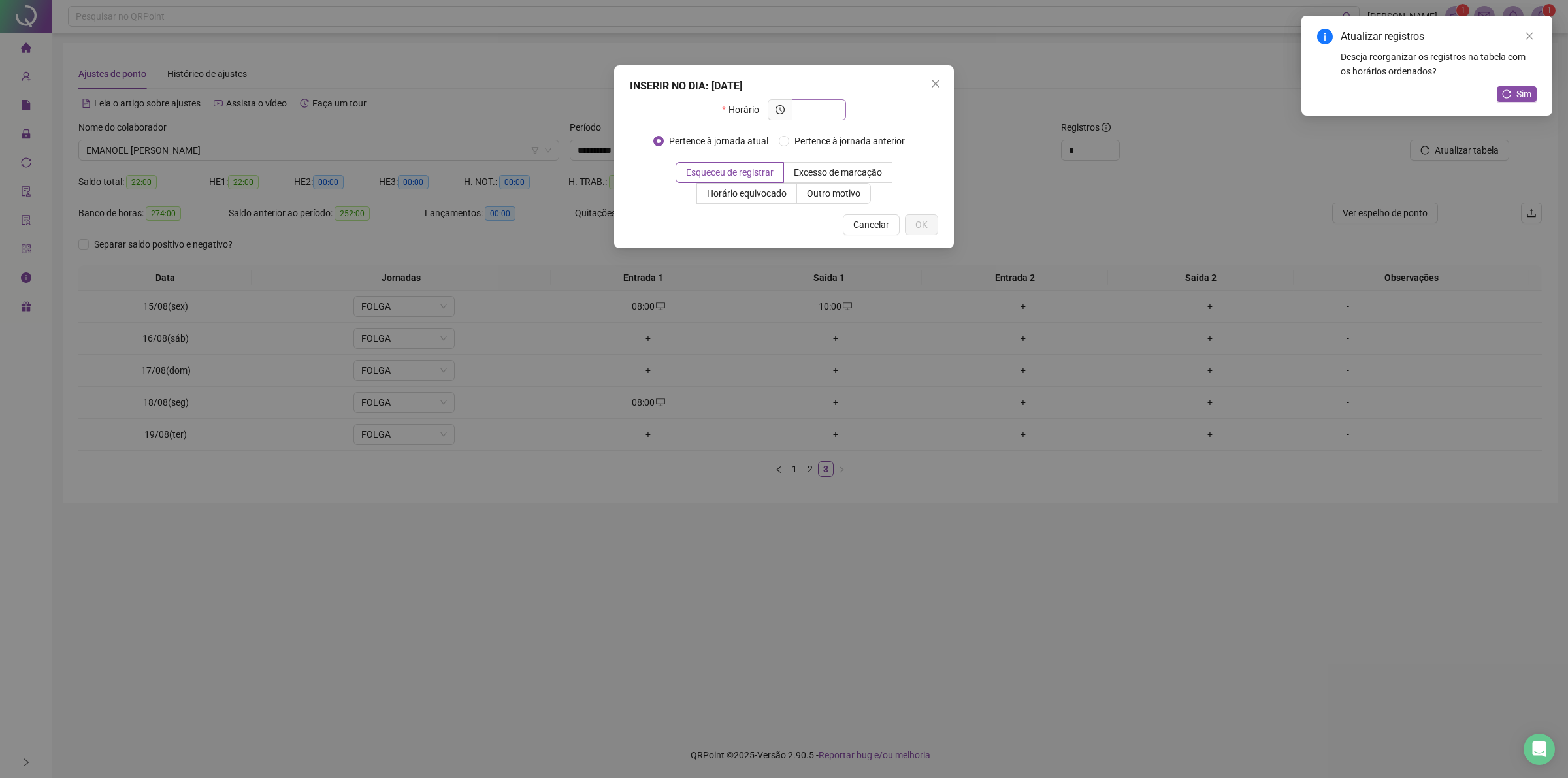
click at [815, 108] on input "text" at bounding box center [818, 110] width 36 height 14
type input "*****"
click at [818, 184] on label "Outro motivo" at bounding box center [834, 192] width 74 height 21
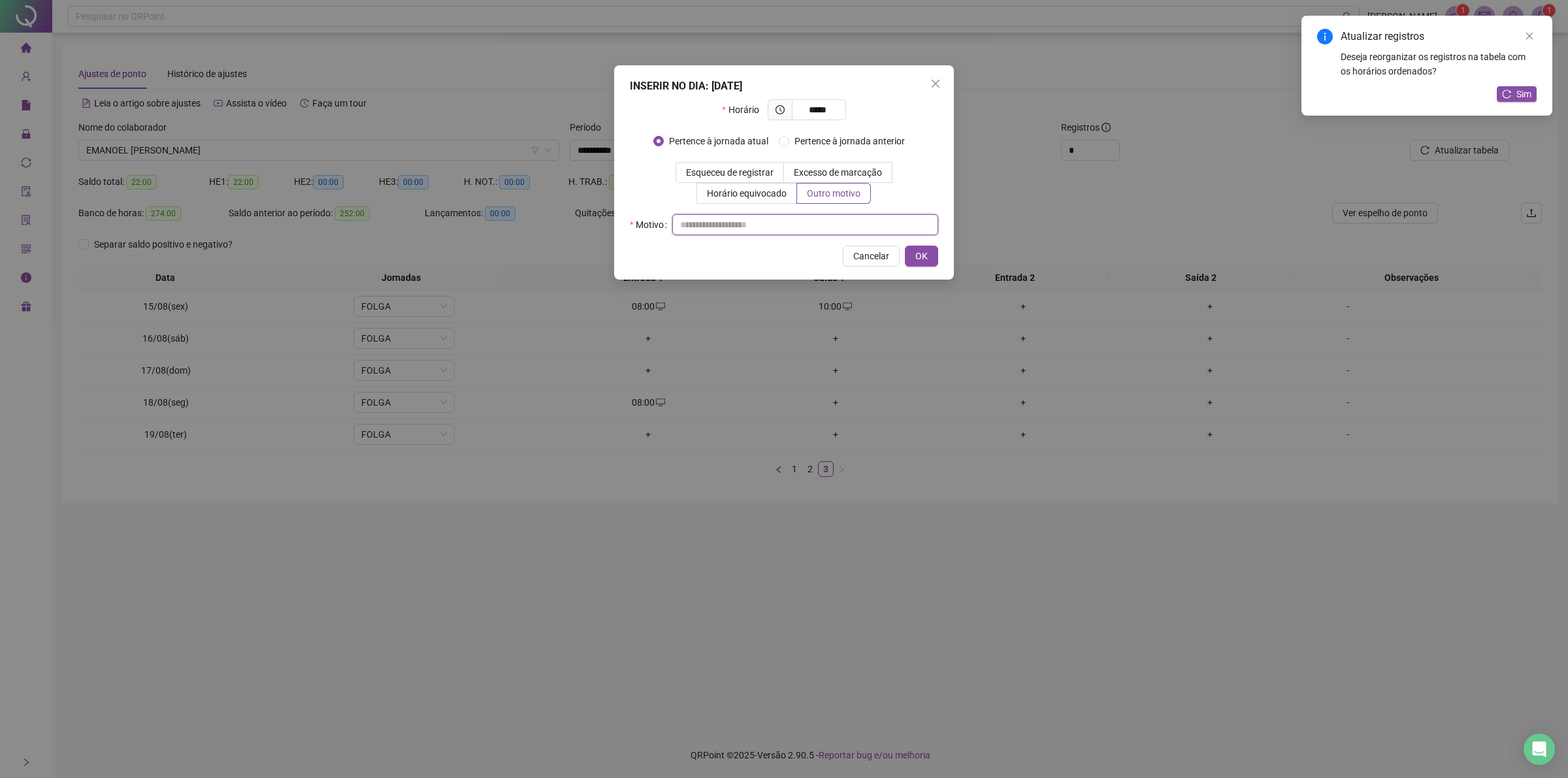
click at [802, 216] on input "text" at bounding box center [805, 224] width 266 height 21
type input "**"
click at [917, 254] on span "OK" at bounding box center [921, 256] width 13 height 14
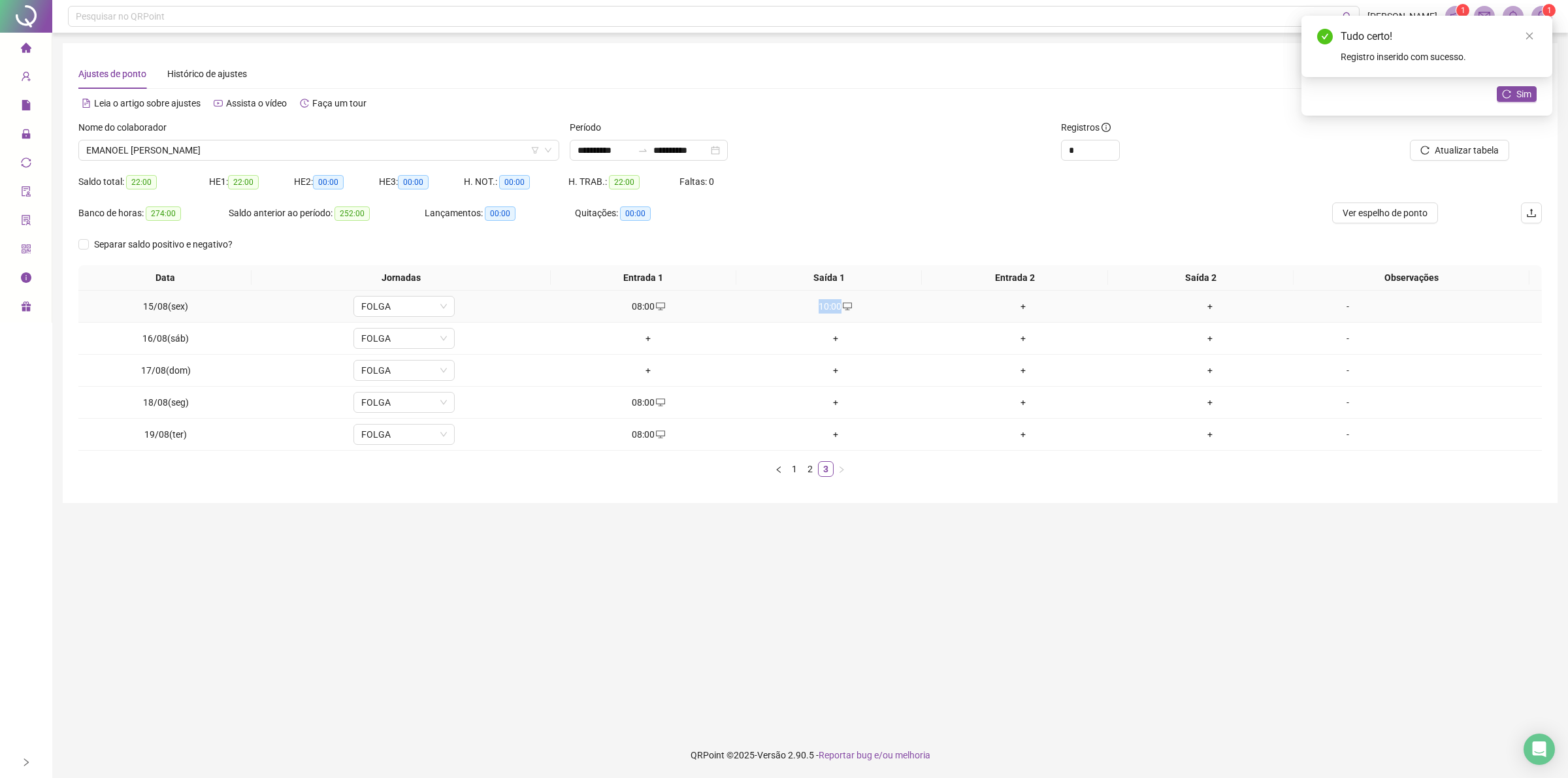
drag, startPoint x: 810, startPoint y: 308, endPoint x: 839, endPoint y: 309, distance: 29.0
click at [839, 309] on div "10:00" at bounding box center [836, 307] width 177 height 14
type input "**********"
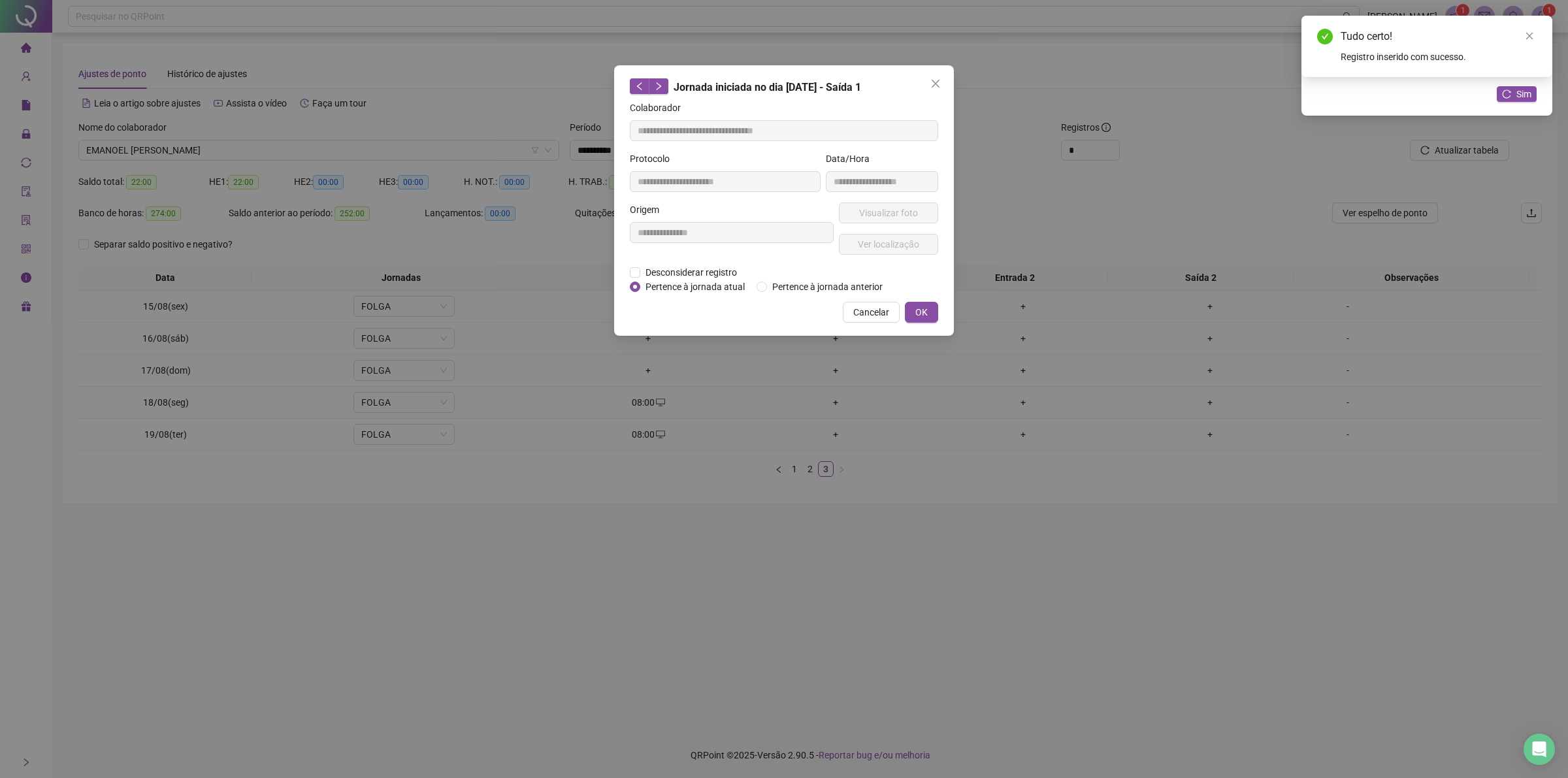
copy div "10:00"
click at [874, 305] on span "Cancelar" at bounding box center [871, 312] width 36 height 14
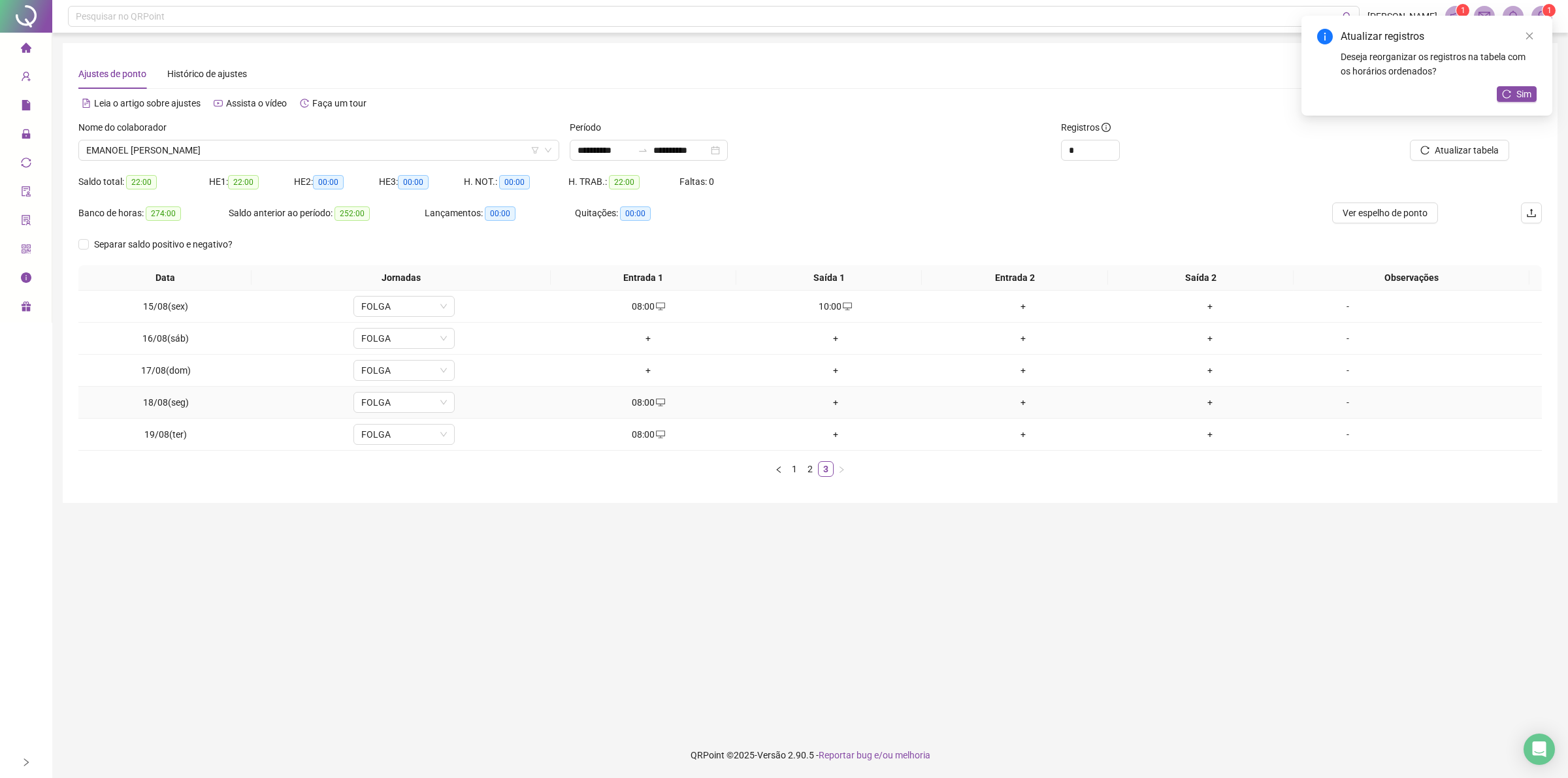
click at [831, 406] on div "+" at bounding box center [836, 402] width 177 height 14
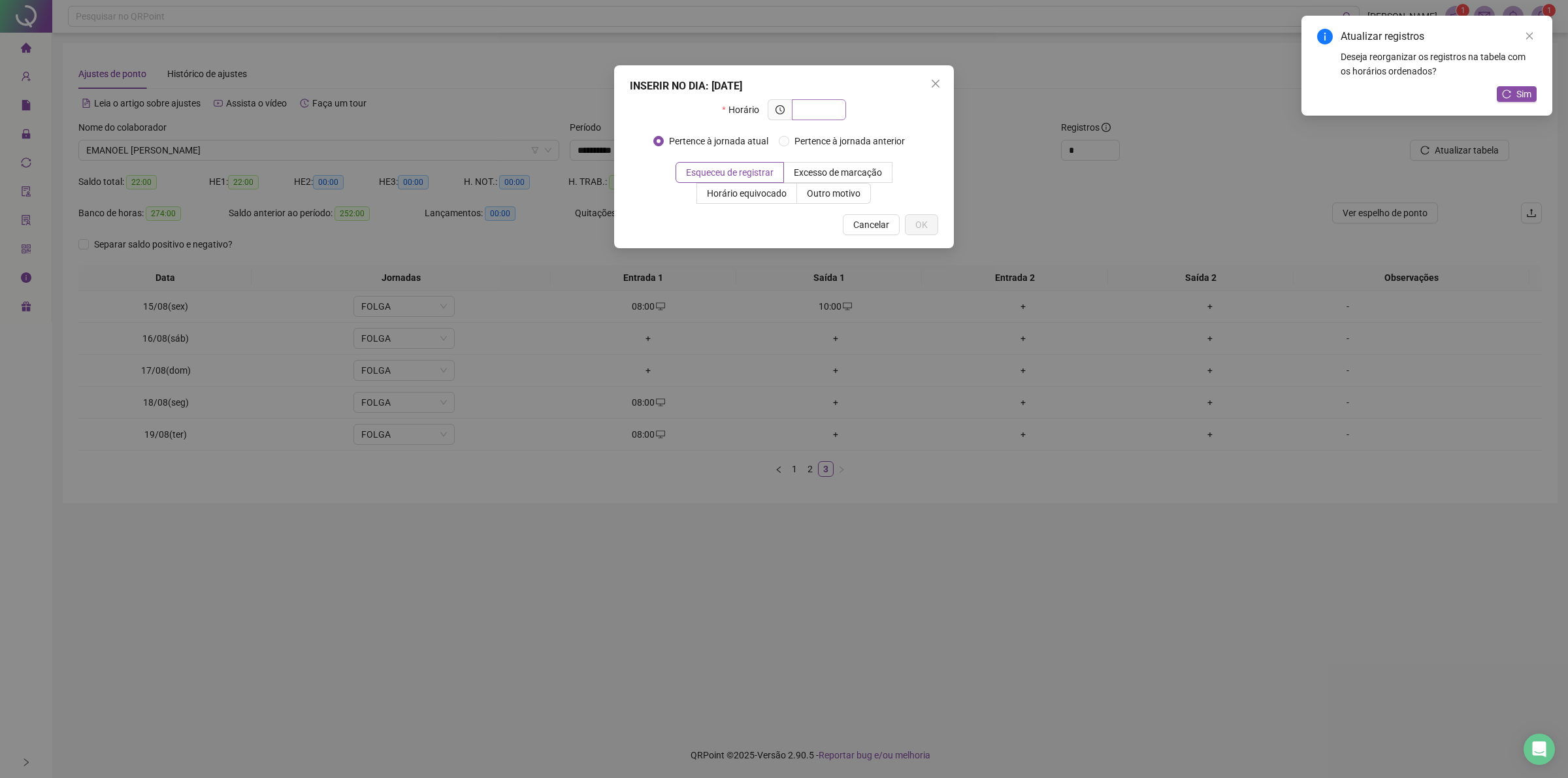
click at [807, 109] on input "text" at bounding box center [818, 110] width 36 height 14
type input "*****"
click at [815, 183] on label "Outro motivo" at bounding box center [834, 192] width 74 height 21
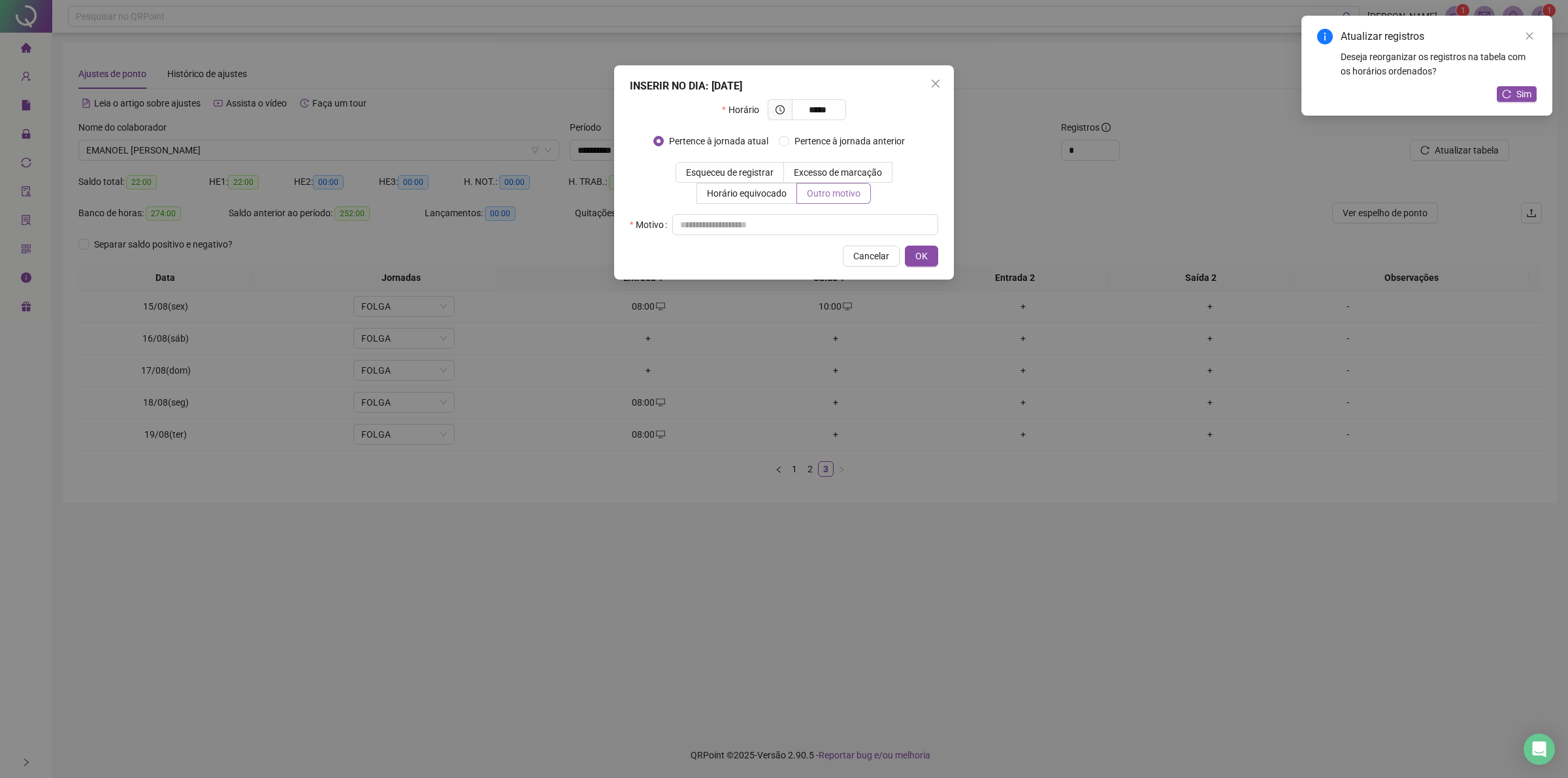
click at [819, 193] on span "Outro motivo" at bounding box center [834, 193] width 54 height 11
click at [813, 230] on input "text" at bounding box center [805, 224] width 266 height 21
type input "**"
click at [919, 253] on span "OK" at bounding box center [921, 256] width 13 height 14
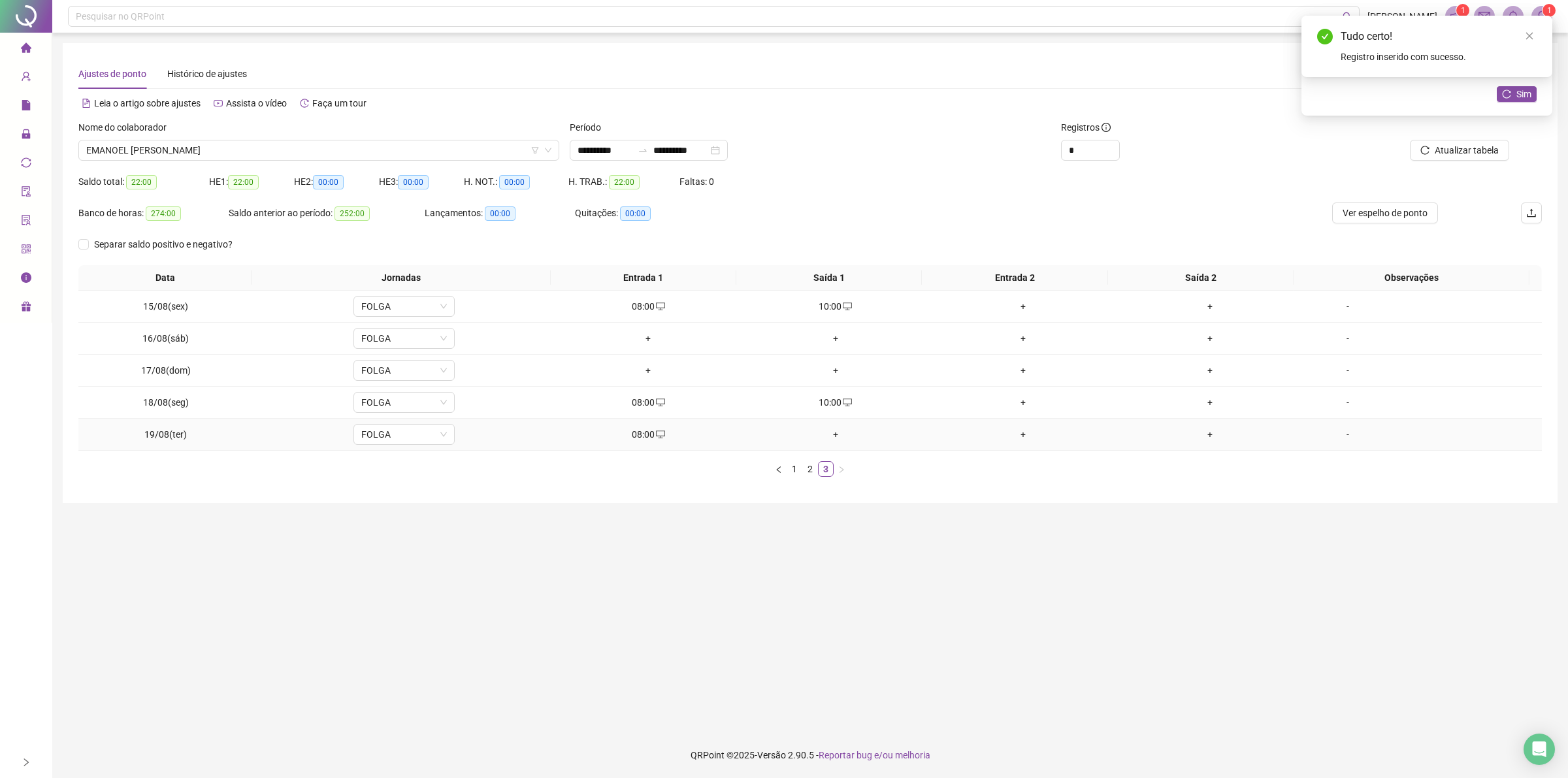
click at [830, 428] on div "+" at bounding box center [836, 434] width 177 height 14
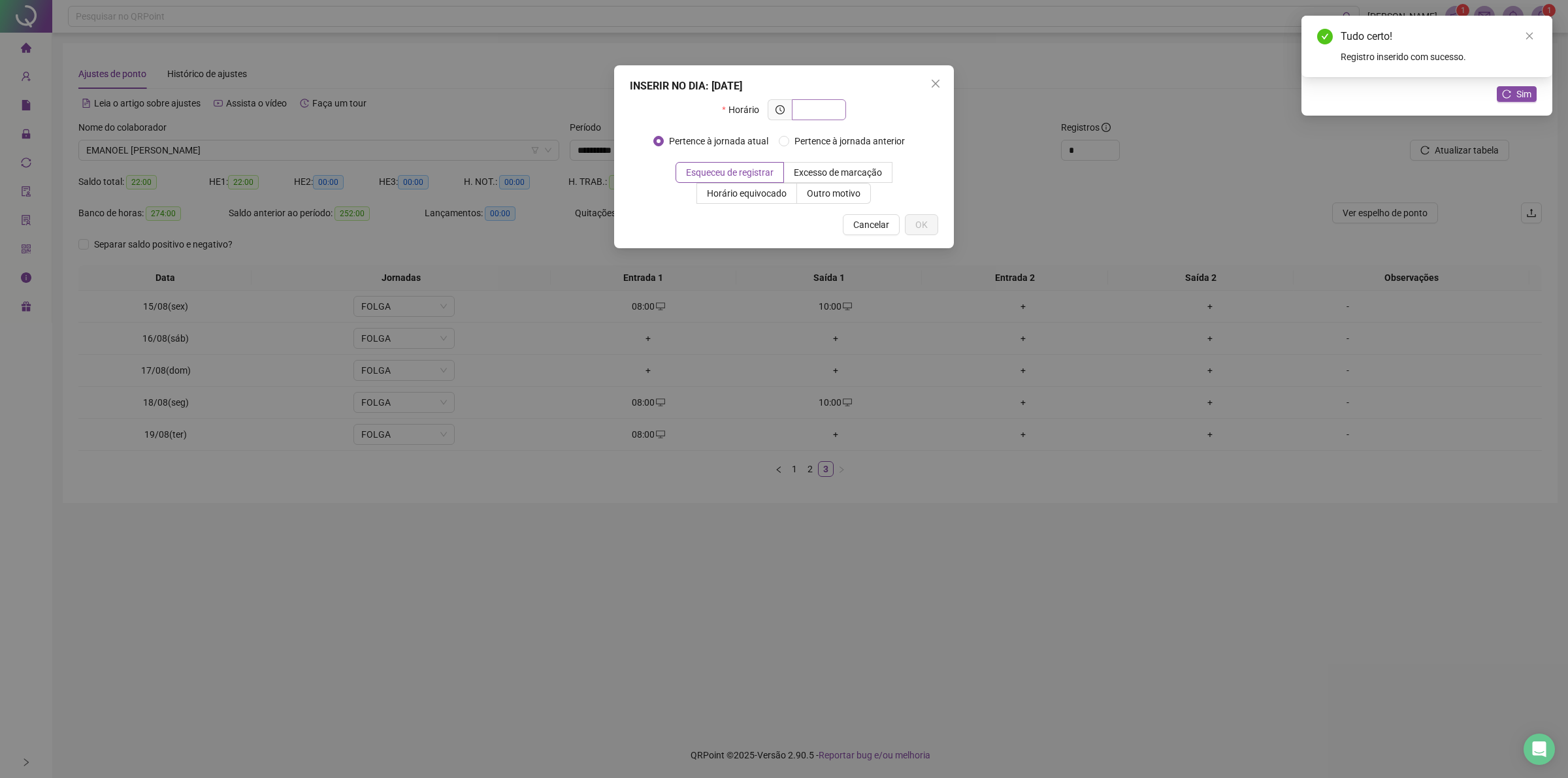
click at [824, 112] on input "text" at bounding box center [818, 110] width 36 height 14
type input "*****"
click at [824, 192] on span "Outro motivo" at bounding box center [834, 193] width 54 height 11
click at [811, 191] on span "Outro motivo" at bounding box center [834, 193] width 54 height 11
click at [821, 191] on span "Outro motivo" at bounding box center [834, 193] width 54 height 11
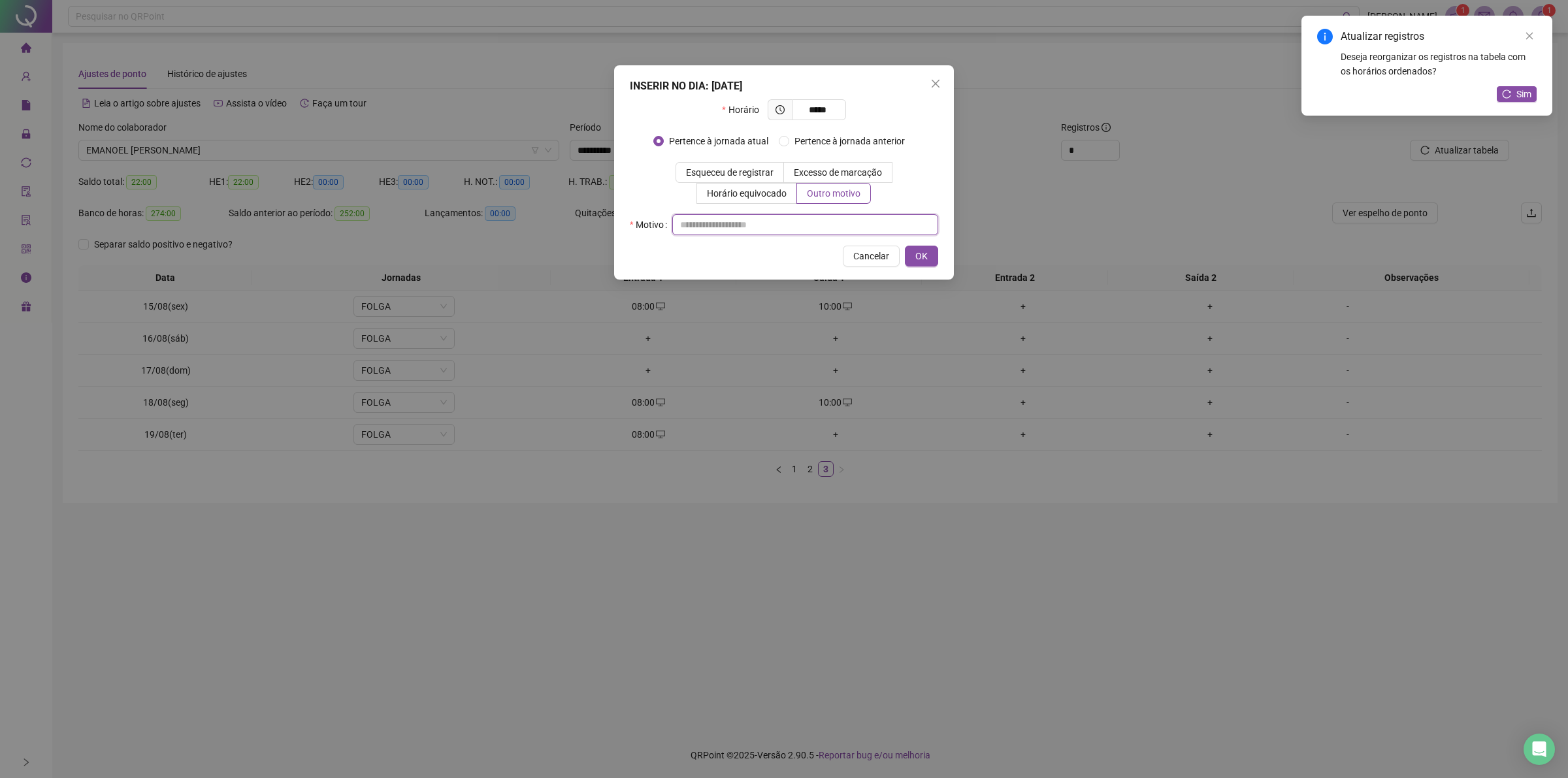
click at [808, 230] on input "text" at bounding box center [805, 224] width 266 height 21
type input "**"
click at [921, 255] on span "OK" at bounding box center [921, 256] width 13 height 14
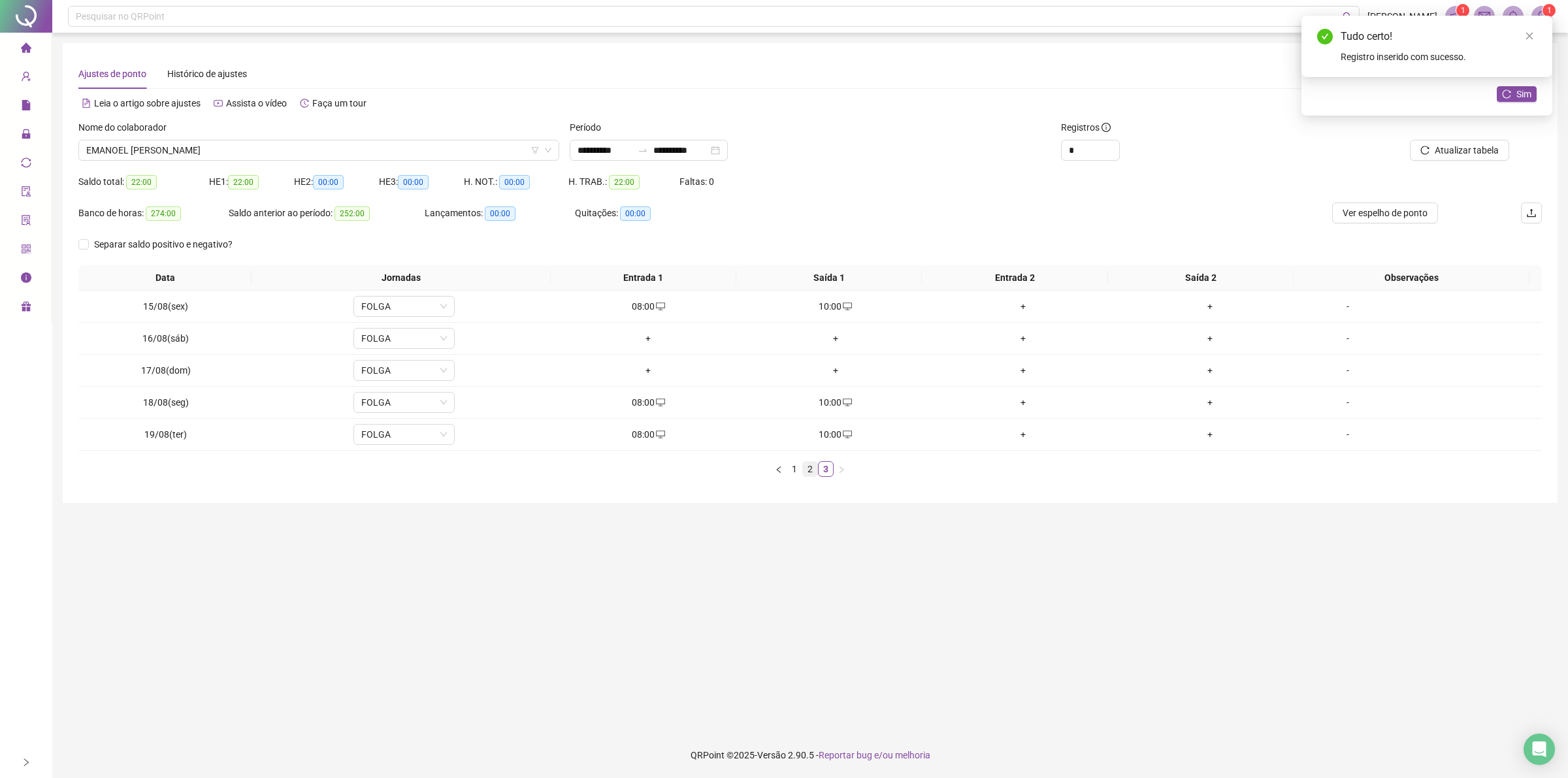
click at [802, 474] on link "2" at bounding box center [810, 469] width 14 height 14
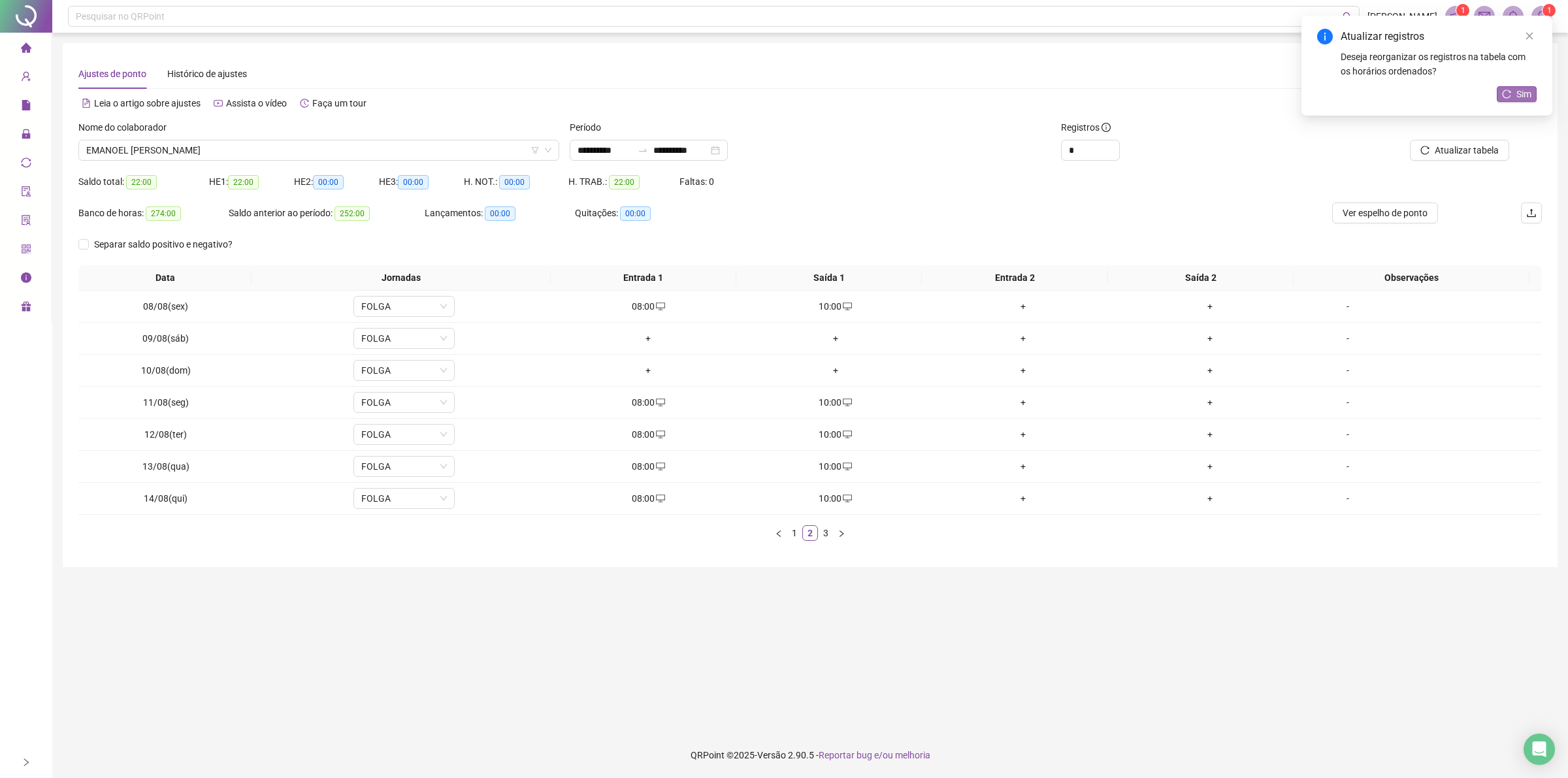
click at [1517, 102] on button "Sim" at bounding box center [1517, 94] width 40 height 15
click at [317, 145] on span "EMANOEL [PERSON_NAME]" at bounding box center [318, 150] width 465 height 20
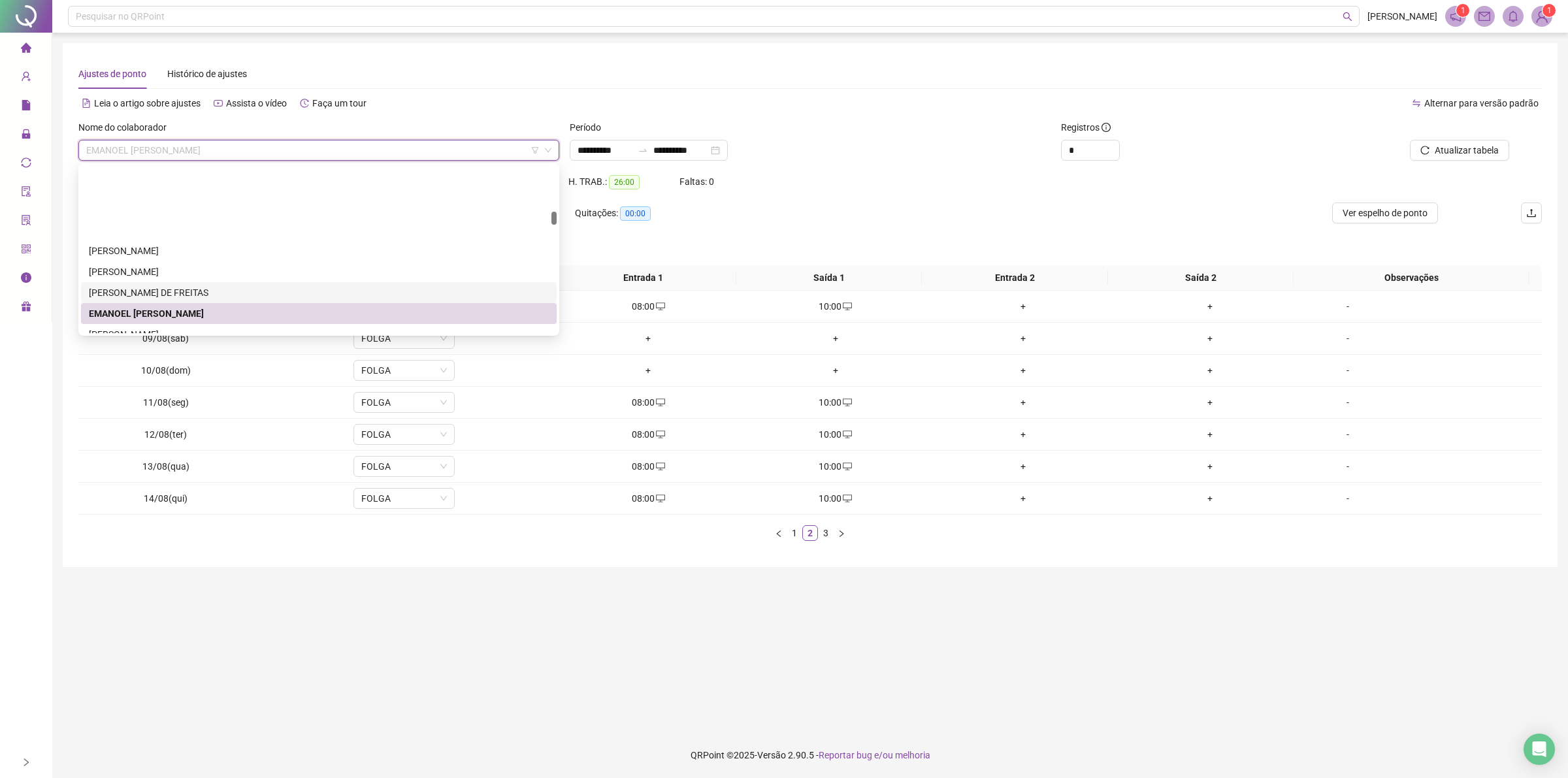
scroll to position [571, 0]
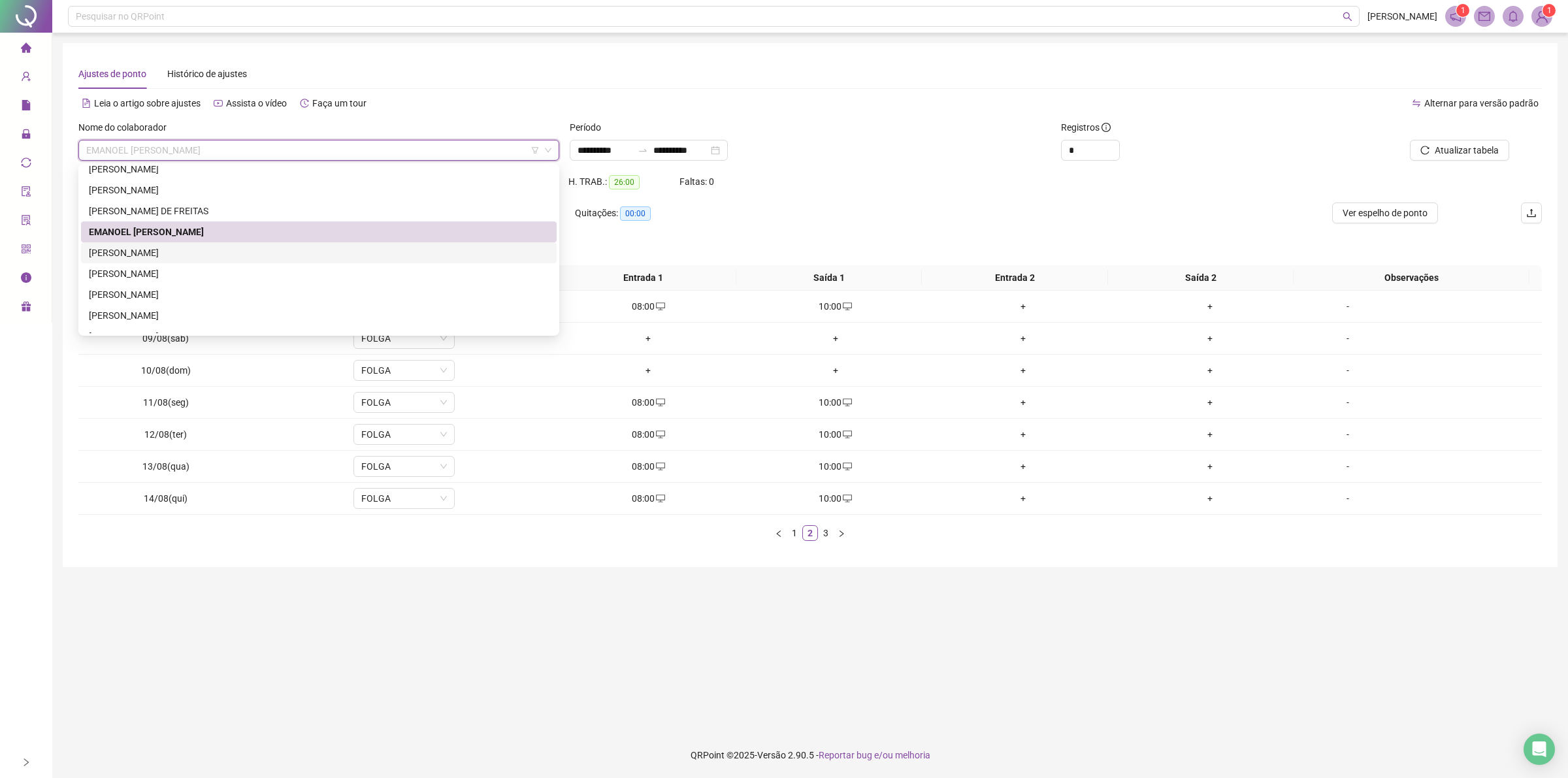
click at [227, 249] on div "[PERSON_NAME]" at bounding box center [318, 253] width 460 height 14
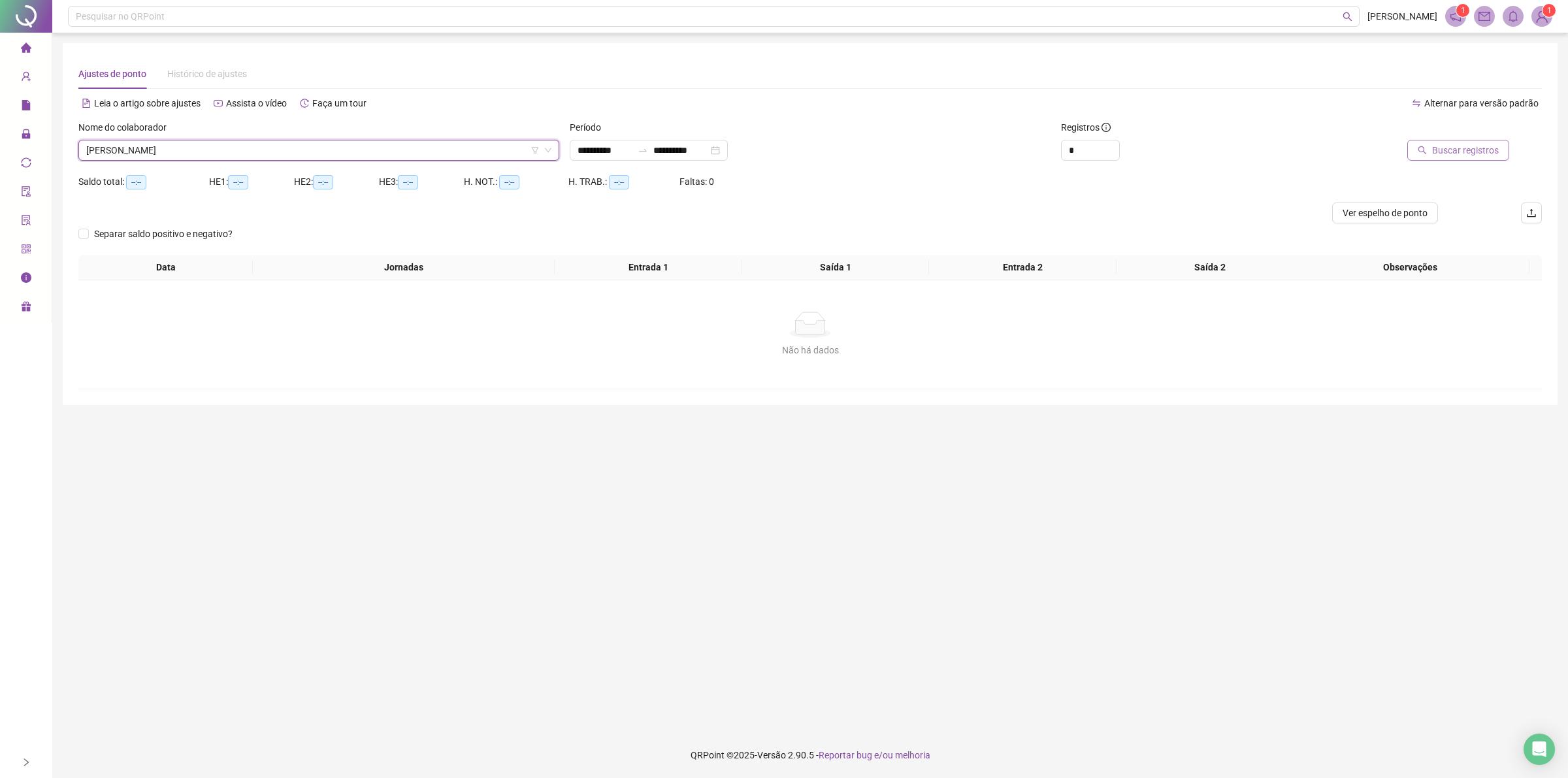
click at [1449, 150] on span "Buscar registros" at bounding box center [1465, 150] width 67 height 14
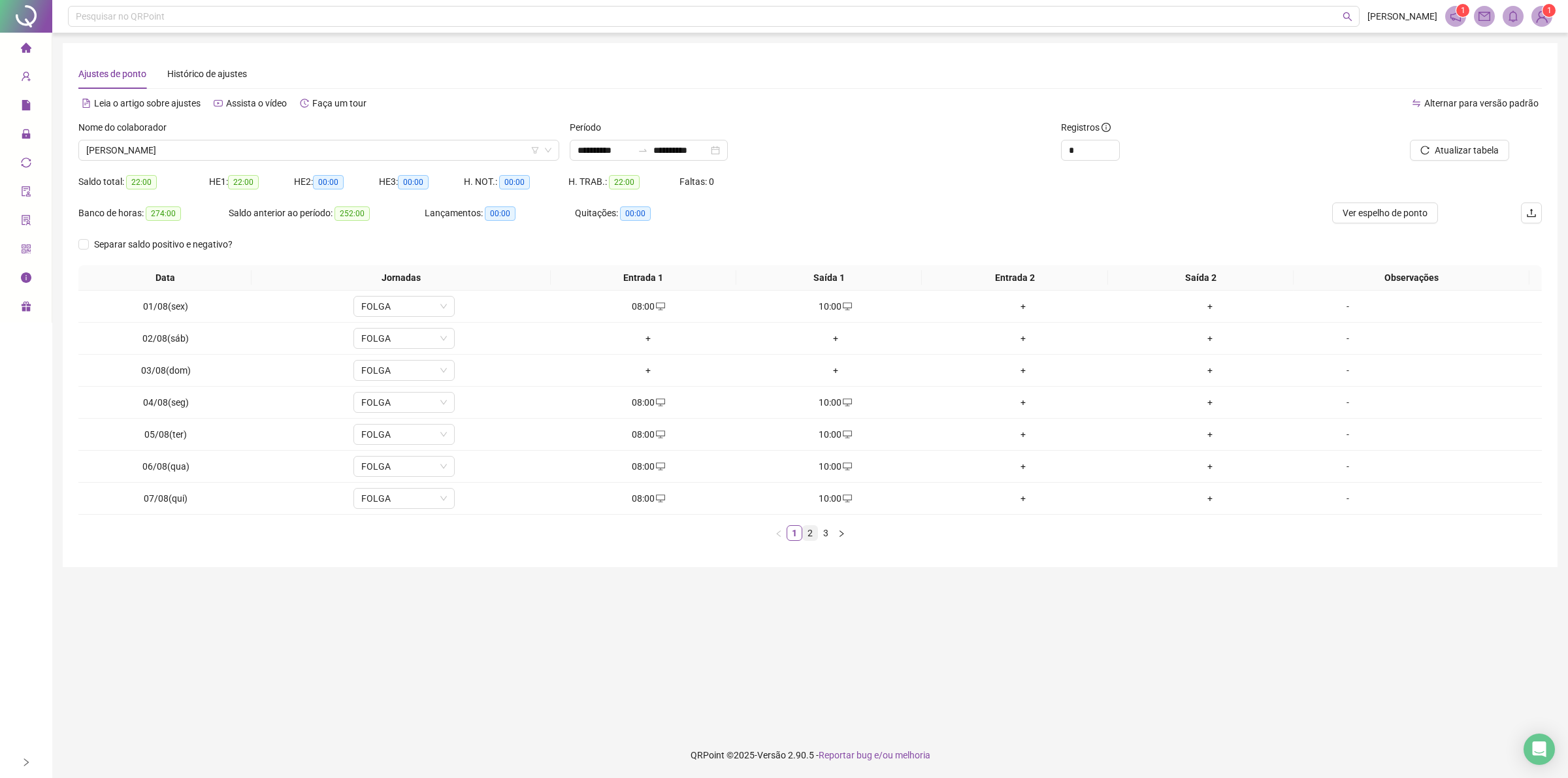
click at [814, 533] on link "2" at bounding box center [810, 533] width 14 height 14
click at [823, 532] on link "3" at bounding box center [826, 533] width 14 height 14
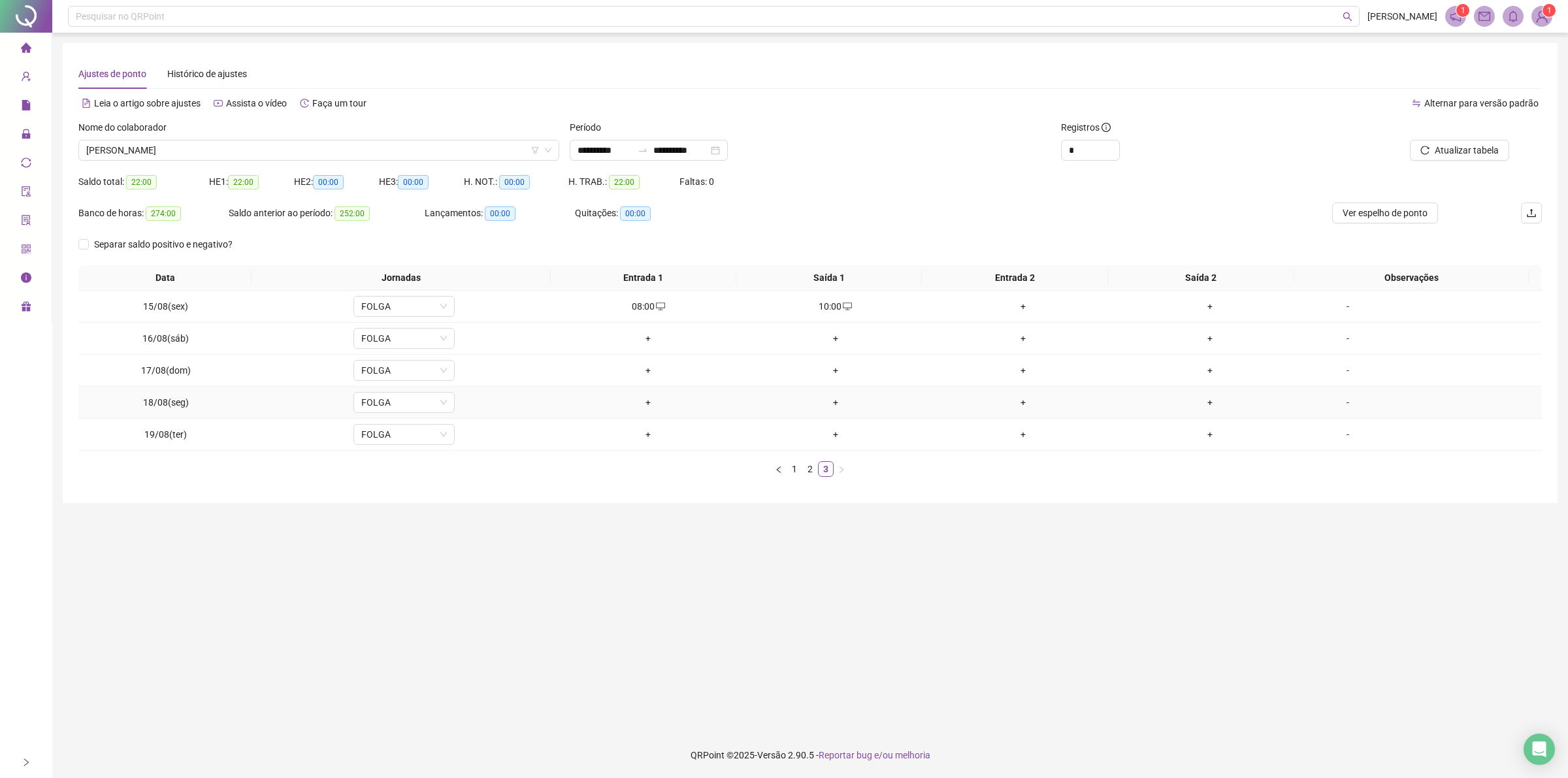
click at [831, 405] on div "+" at bounding box center [836, 402] width 177 height 14
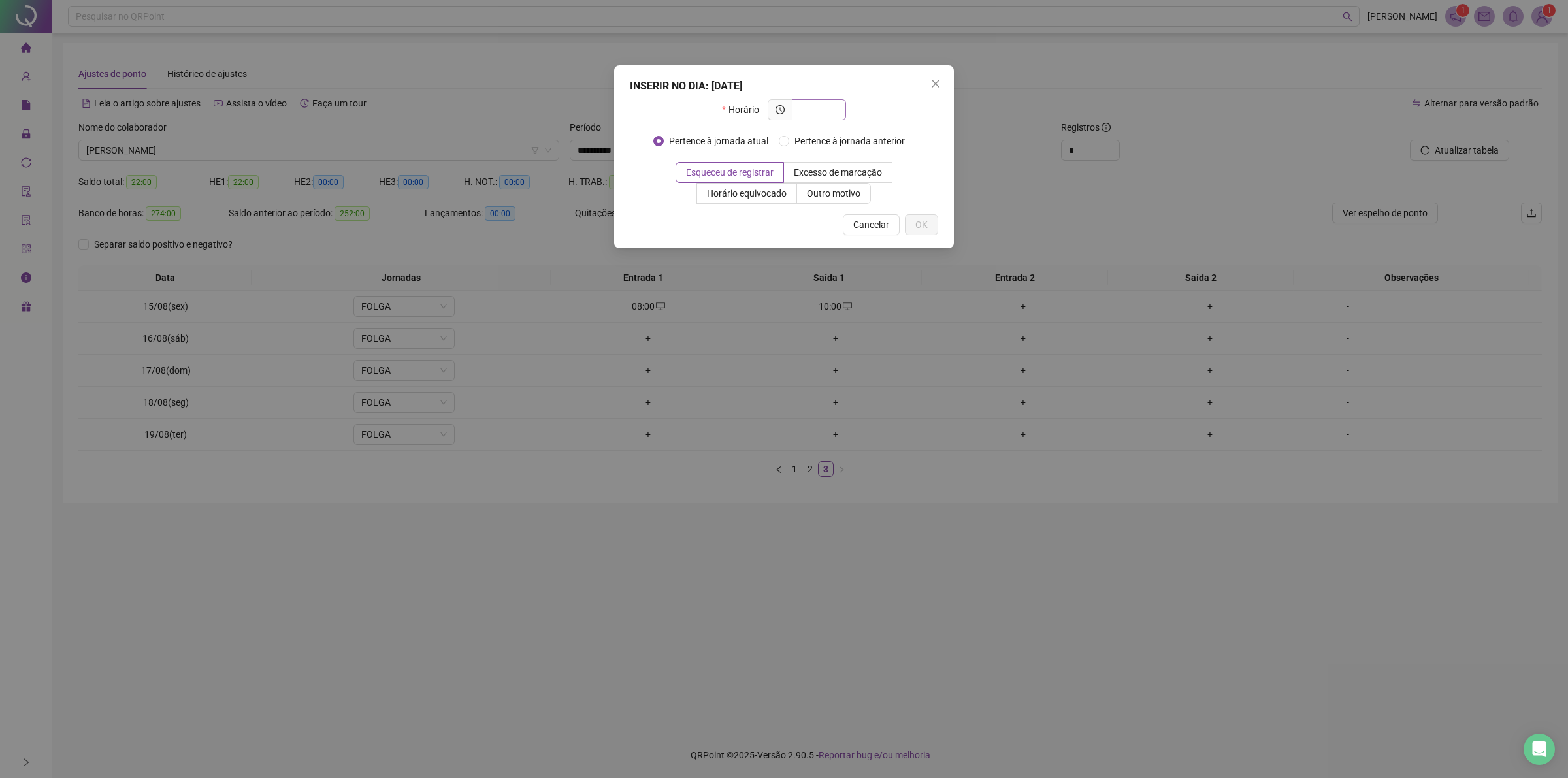
click at [818, 103] on input "text" at bounding box center [818, 110] width 36 height 14
type input "*****"
click at [824, 188] on span "Outro motivo" at bounding box center [834, 193] width 54 height 11
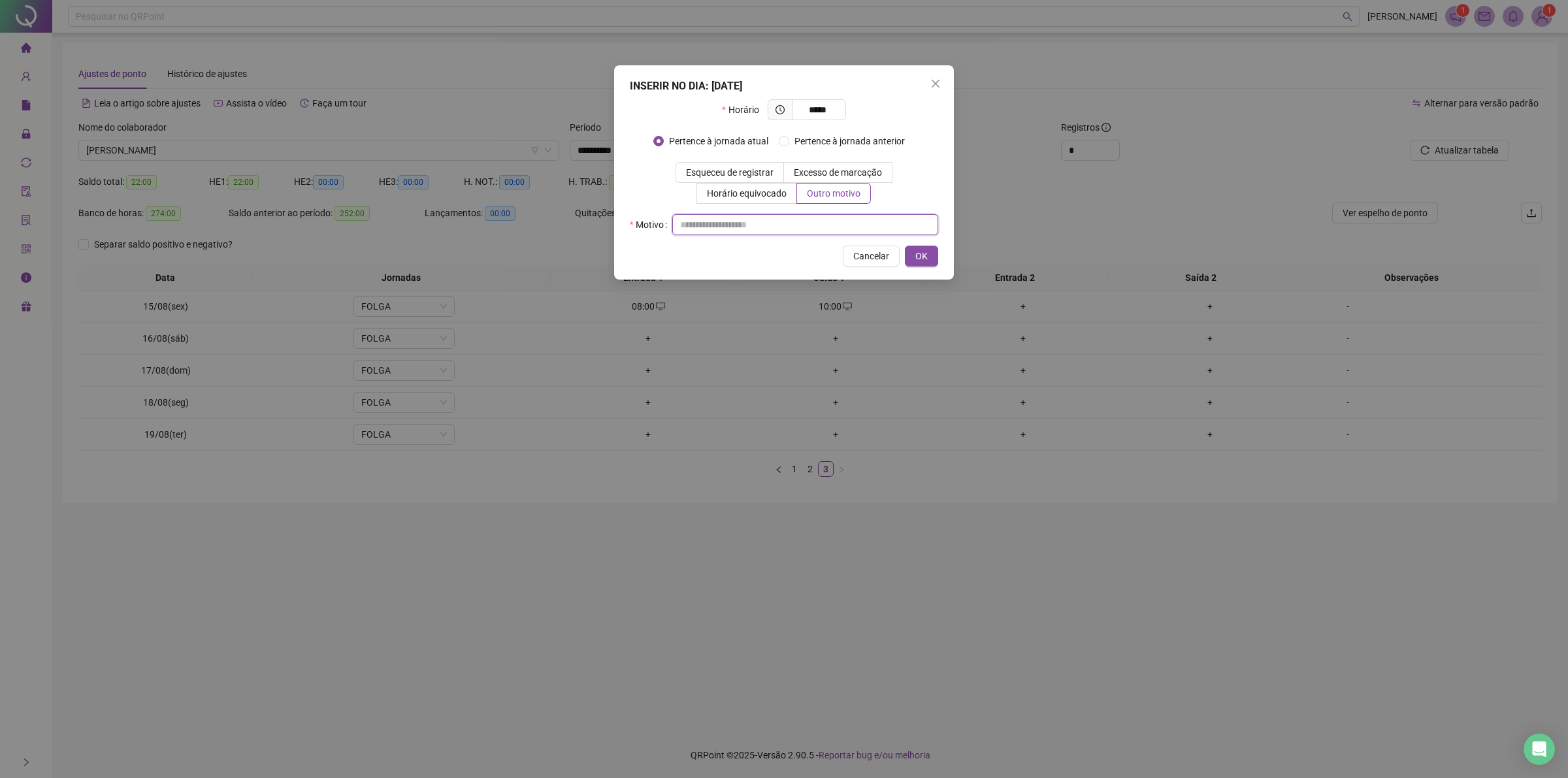
click at [810, 228] on input "text" at bounding box center [805, 224] width 266 height 21
type input "**"
click at [936, 249] on div "INSERIR NO DIA : [DATE] Horário ***** Pertence à jornada atual [GEOGRAPHIC_DATA…" at bounding box center [784, 173] width 340 height 214
drag, startPoint x: 926, startPoint y: 254, endPoint x: 883, endPoint y: 246, distance: 43.7
click at [919, 255] on span "OK" at bounding box center [921, 256] width 13 height 14
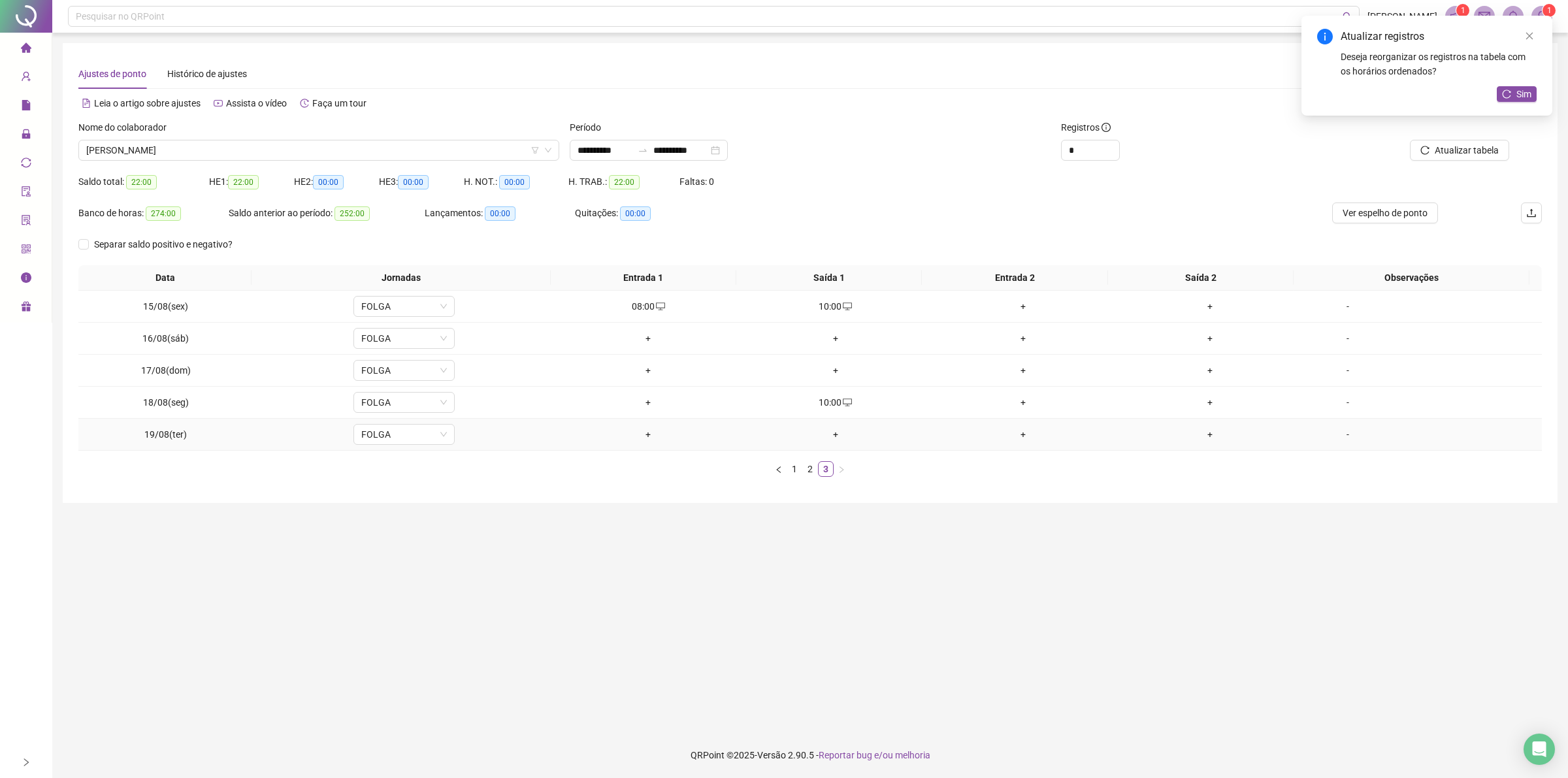
click at [829, 440] on div "+" at bounding box center [836, 434] width 177 height 14
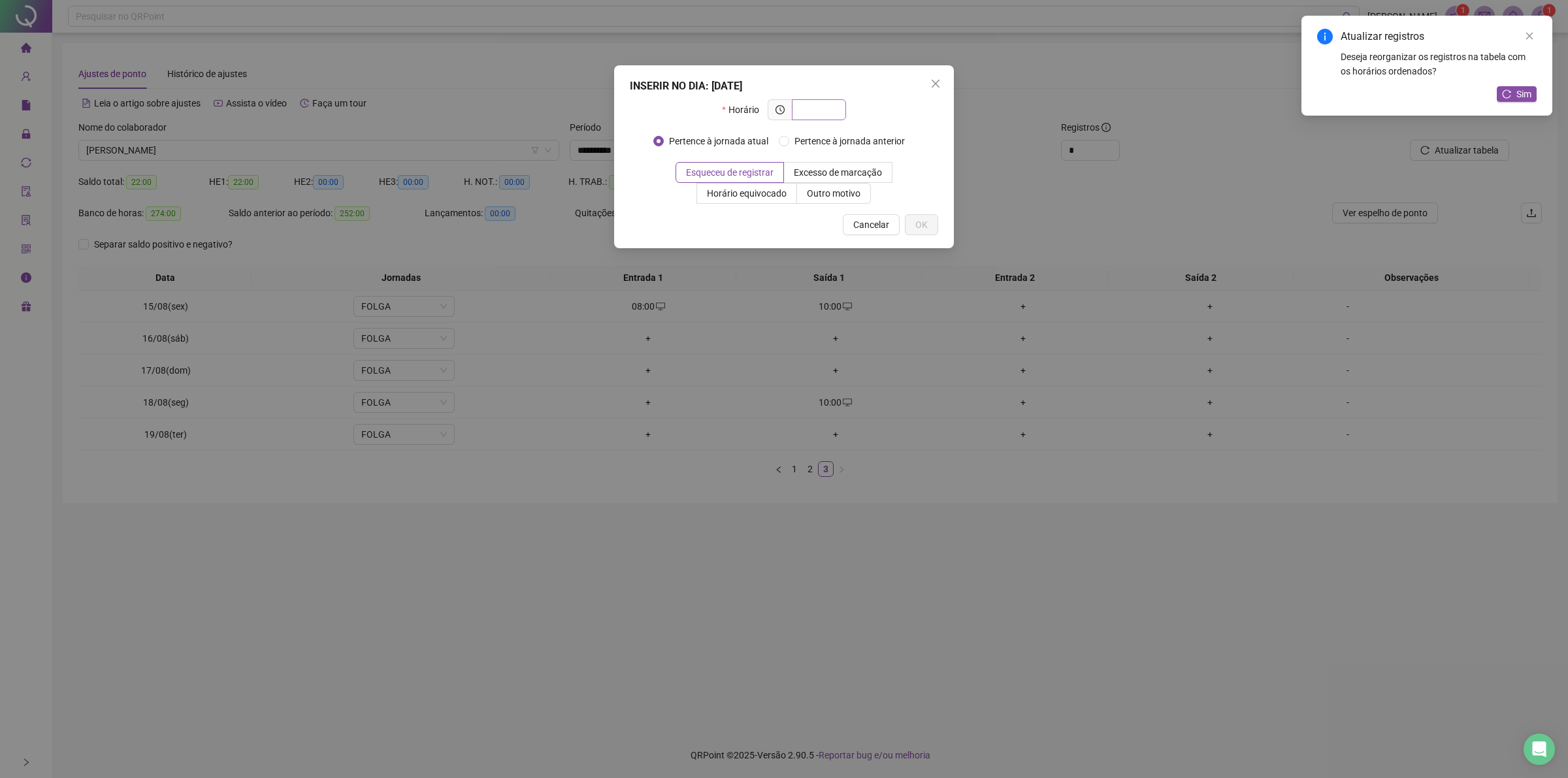
click at [821, 109] on input "text" at bounding box center [818, 110] width 36 height 14
type input "*****"
click at [817, 193] on span "Outro motivo" at bounding box center [834, 193] width 54 height 11
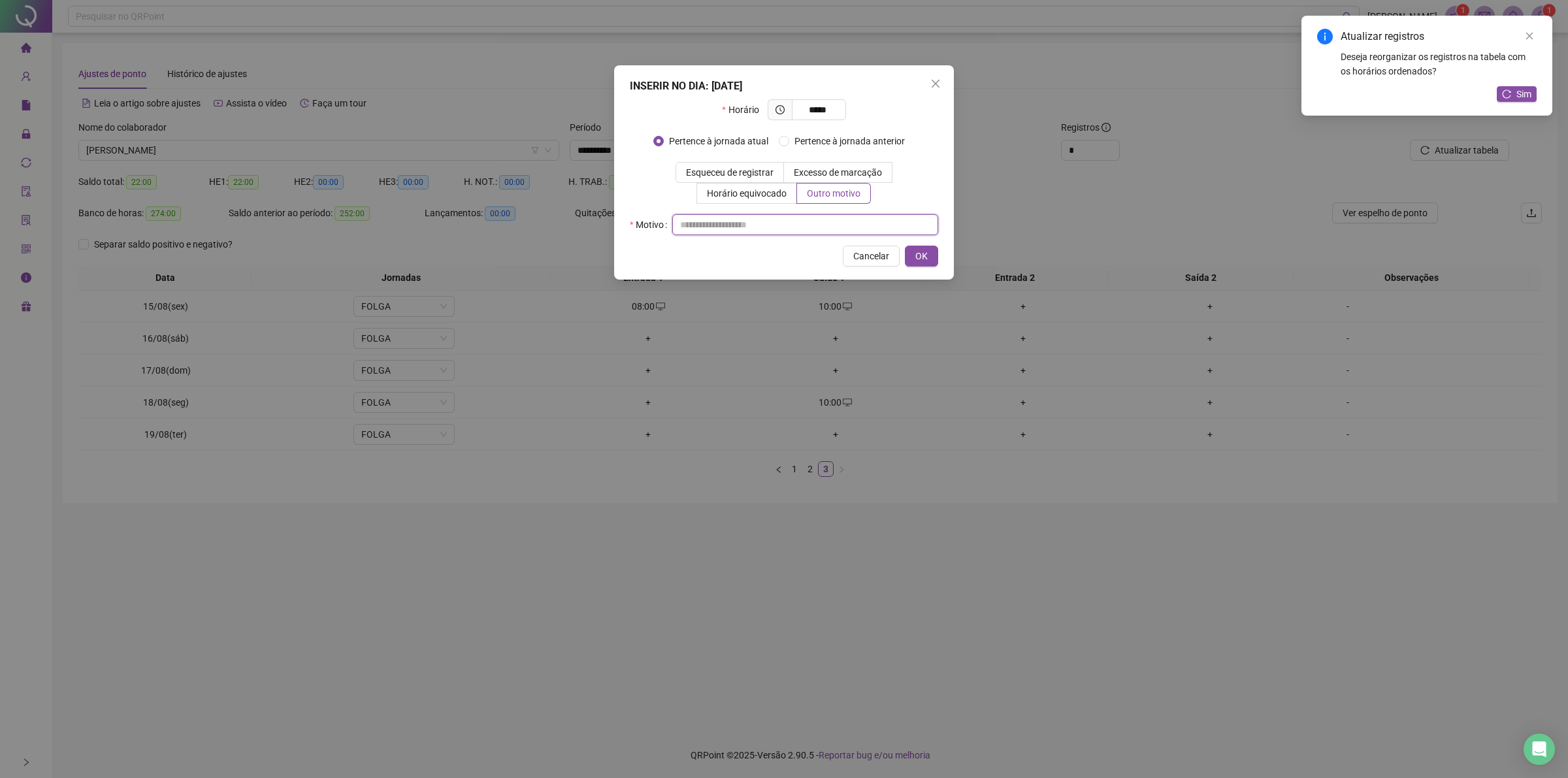
click at [811, 226] on input "text" at bounding box center [805, 224] width 266 height 21
type input "**"
click at [915, 262] on span "OK" at bounding box center [921, 256] width 13 height 14
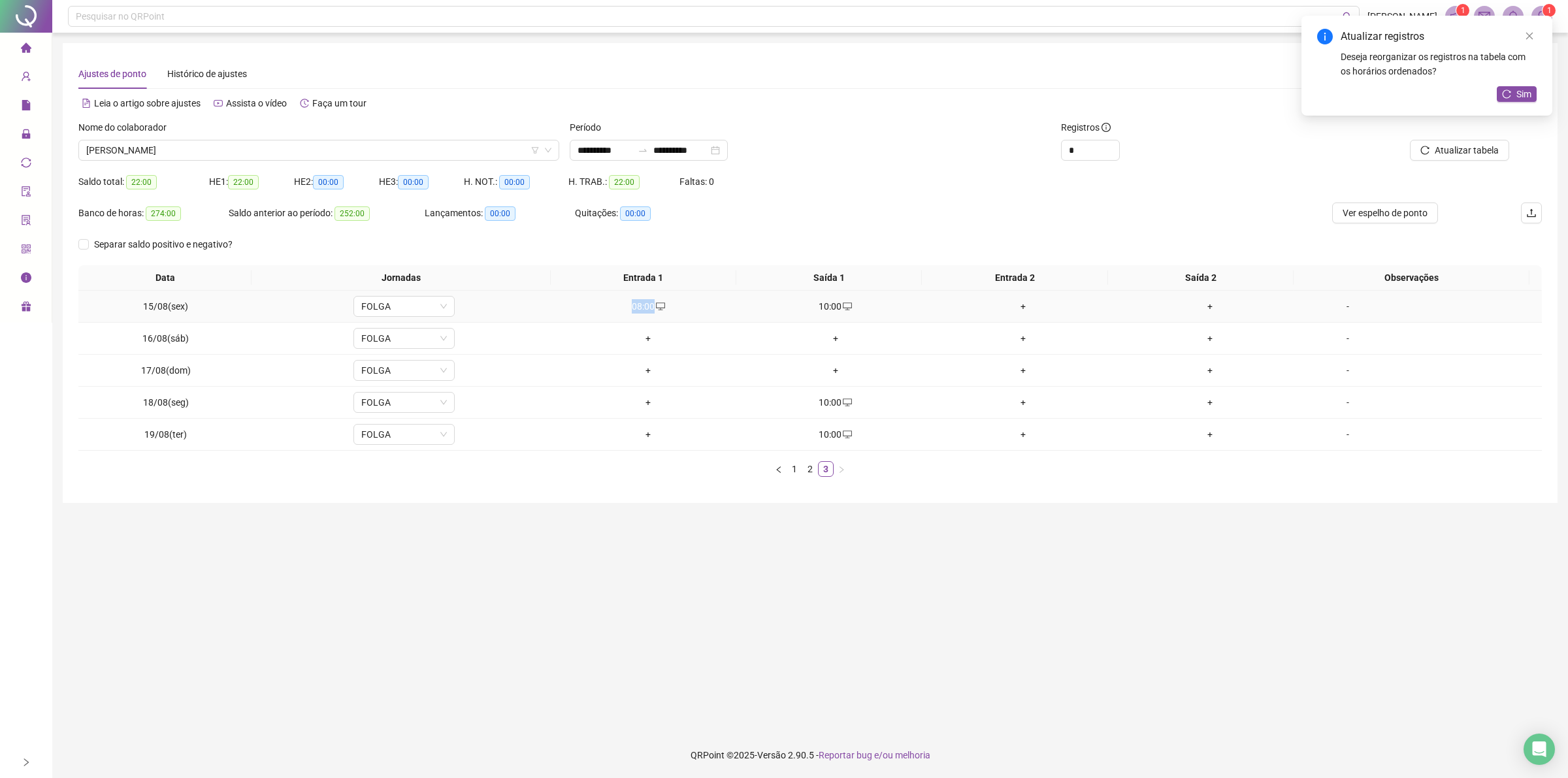
drag, startPoint x: 618, startPoint y: 305, endPoint x: 655, endPoint y: 297, distance: 37.9
click at [655, 297] on td "08:00" at bounding box center [648, 307] width 187 height 32
copy div "08:00"
click at [648, 403] on div "+" at bounding box center [648, 402] width 177 height 14
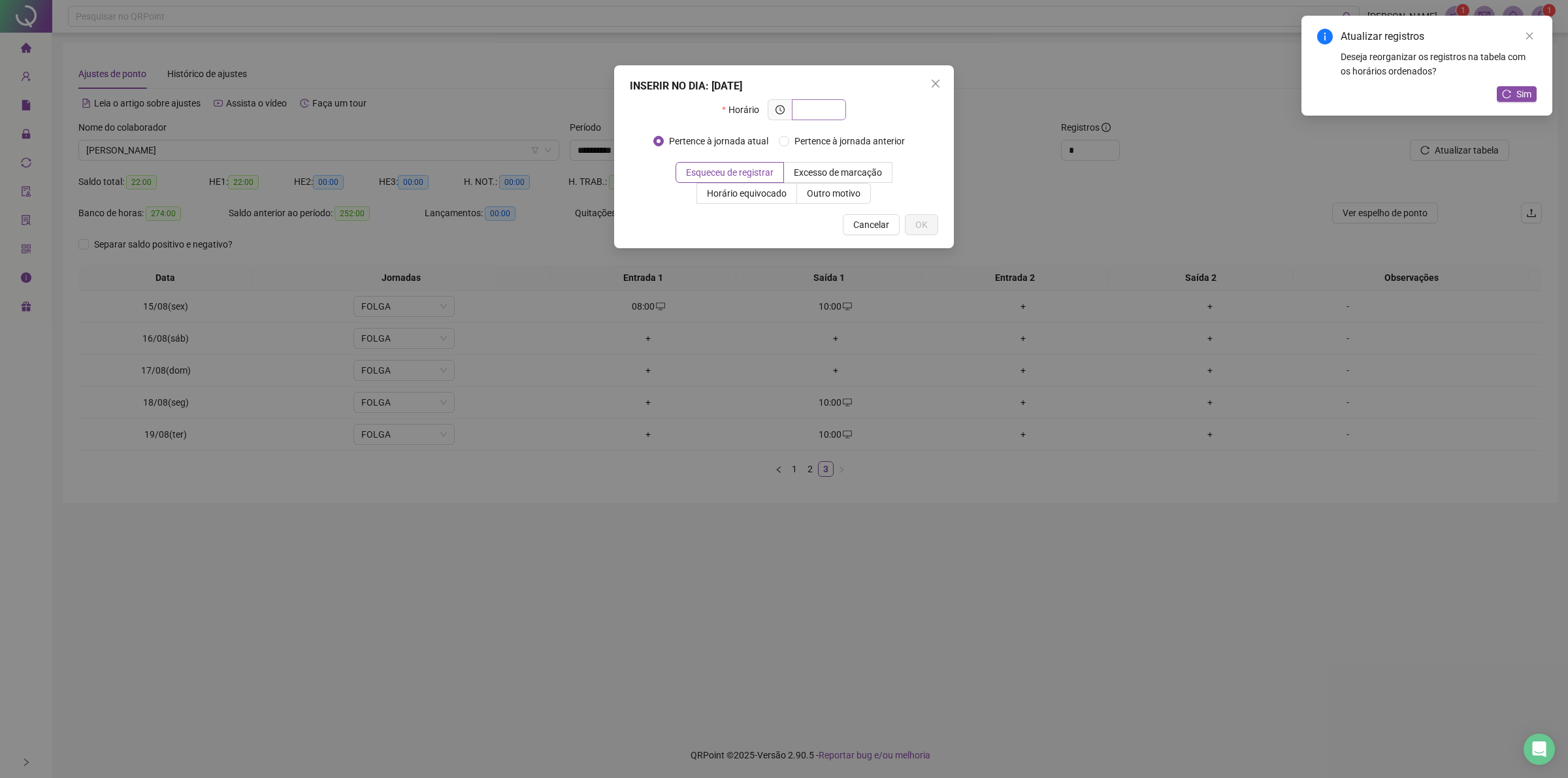
click at [821, 100] on span at bounding box center [819, 109] width 54 height 21
drag, startPoint x: 821, startPoint y: 100, endPoint x: 611, endPoint y: 428, distance: 389.5
click at [611, 428] on div "INSERIR NO DIA : [DATE] Horário Pertence à jornada atual Pertence à jornada ant…" at bounding box center [784, 389] width 1568 height 778
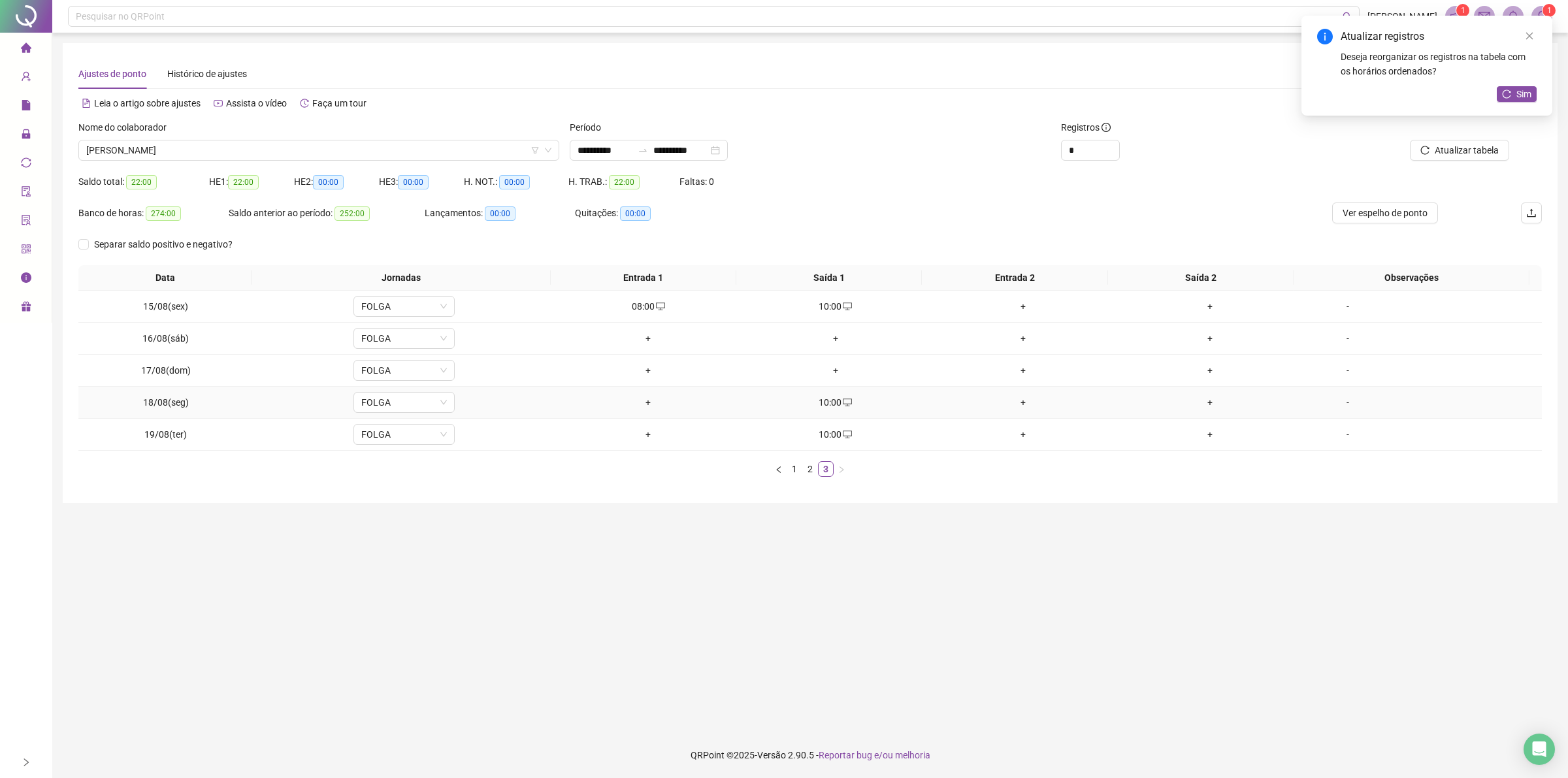
click at [644, 402] on div "+" at bounding box center [648, 402] width 177 height 14
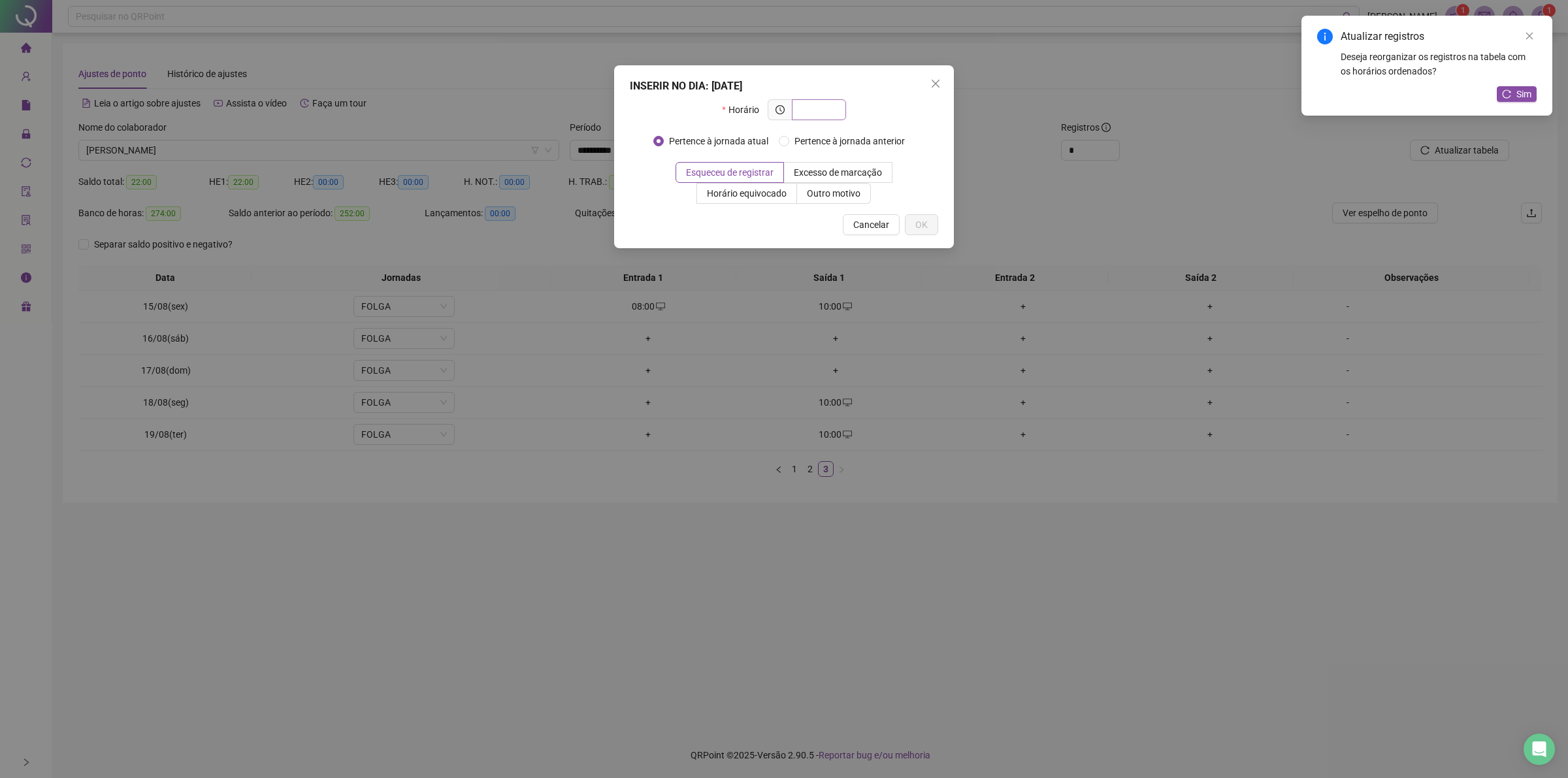
click at [817, 100] on span at bounding box center [819, 109] width 54 height 21
click at [807, 103] on input "text" at bounding box center [818, 110] width 36 height 14
paste input "*****"
type input "*****"
click at [830, 192] on span "Outro motivo" at bounding box center [834, 193] width 54 height 11
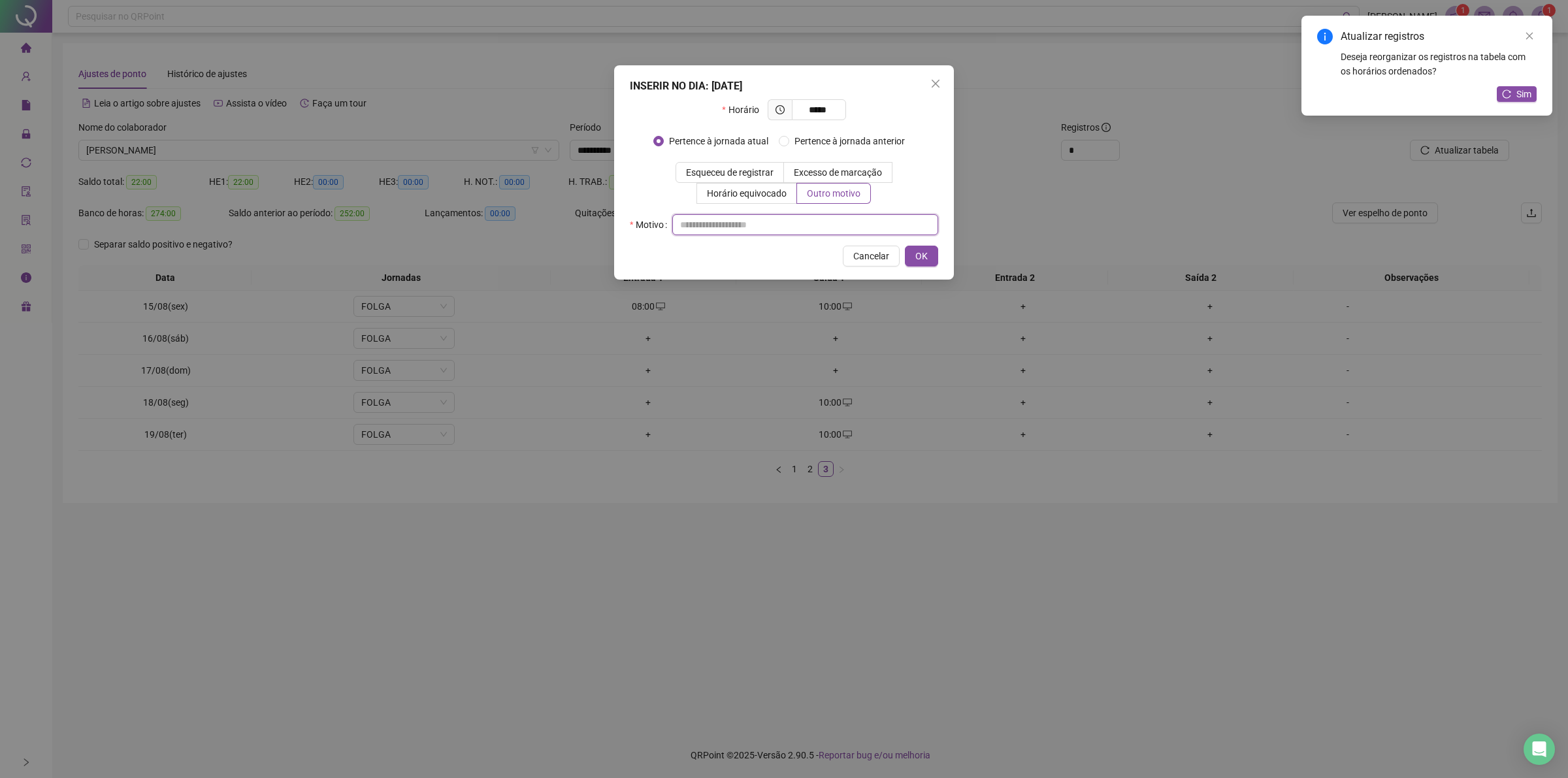
click at [804, 228] on input "text" at bounding box center [805, 224] width 266 height 21
type input "**"
click at [922, 259] on span "OK" at bounding box center [921, 256] width 13 height 14
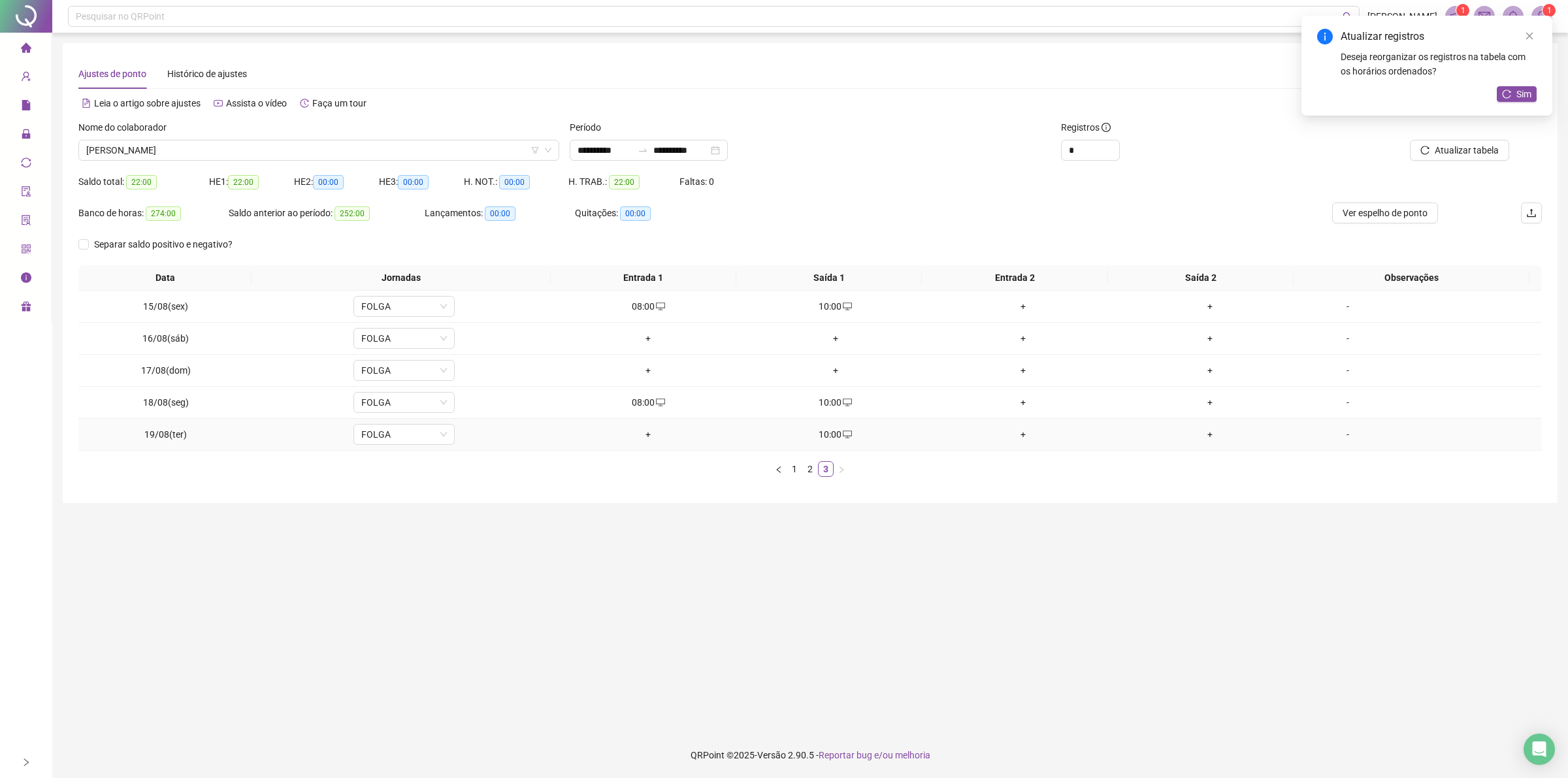
click at [643, 433] on div "+" at bounding box center [648, 434] width 177 height 14
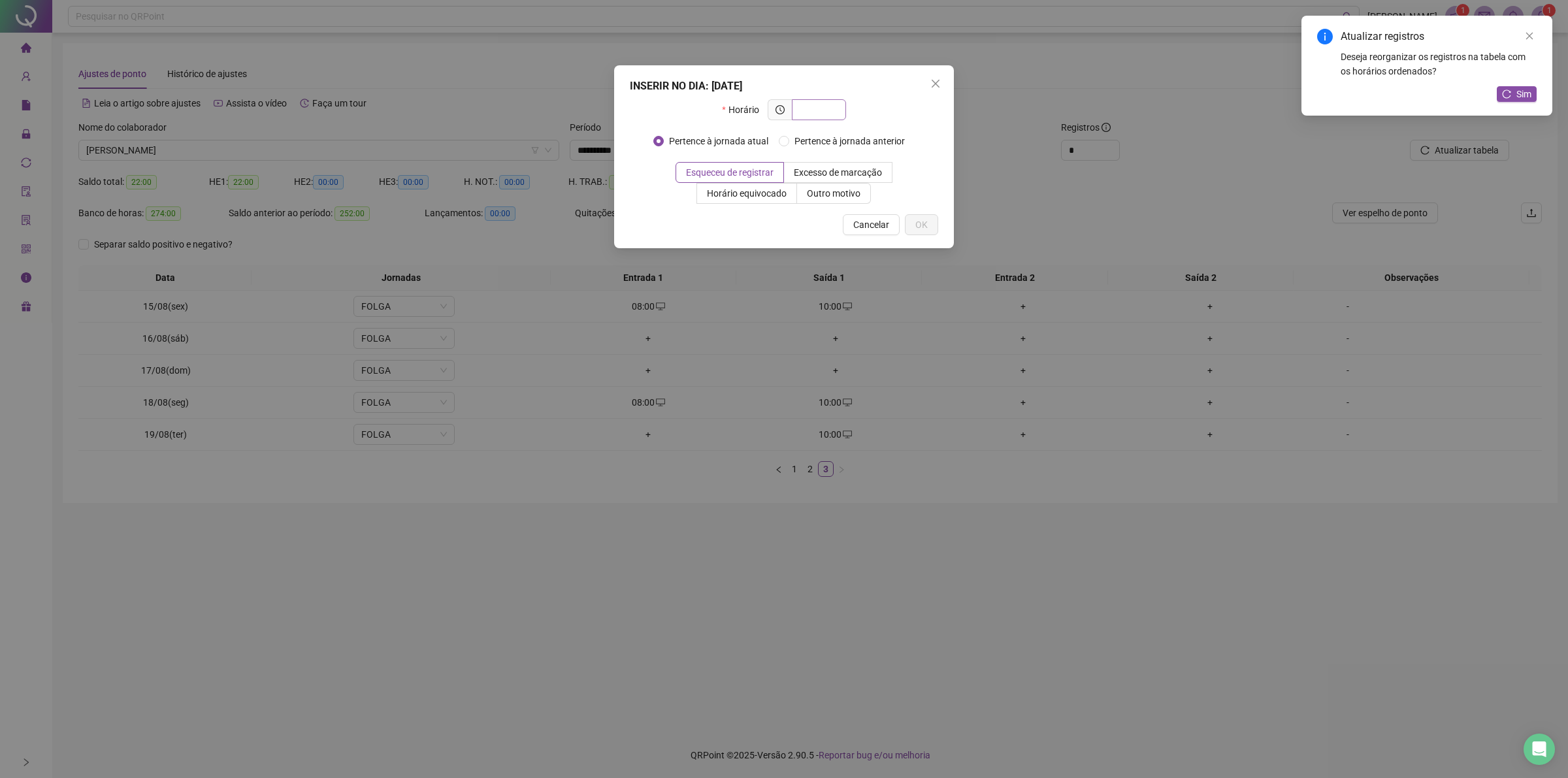
click at [804, 109] on input "text" at bounding box center [818, 110] width 36 height 14
type input "*****"
click at [827, 192] on span "Outro motivo" at bounding box center [834, 193] width 54 height 11
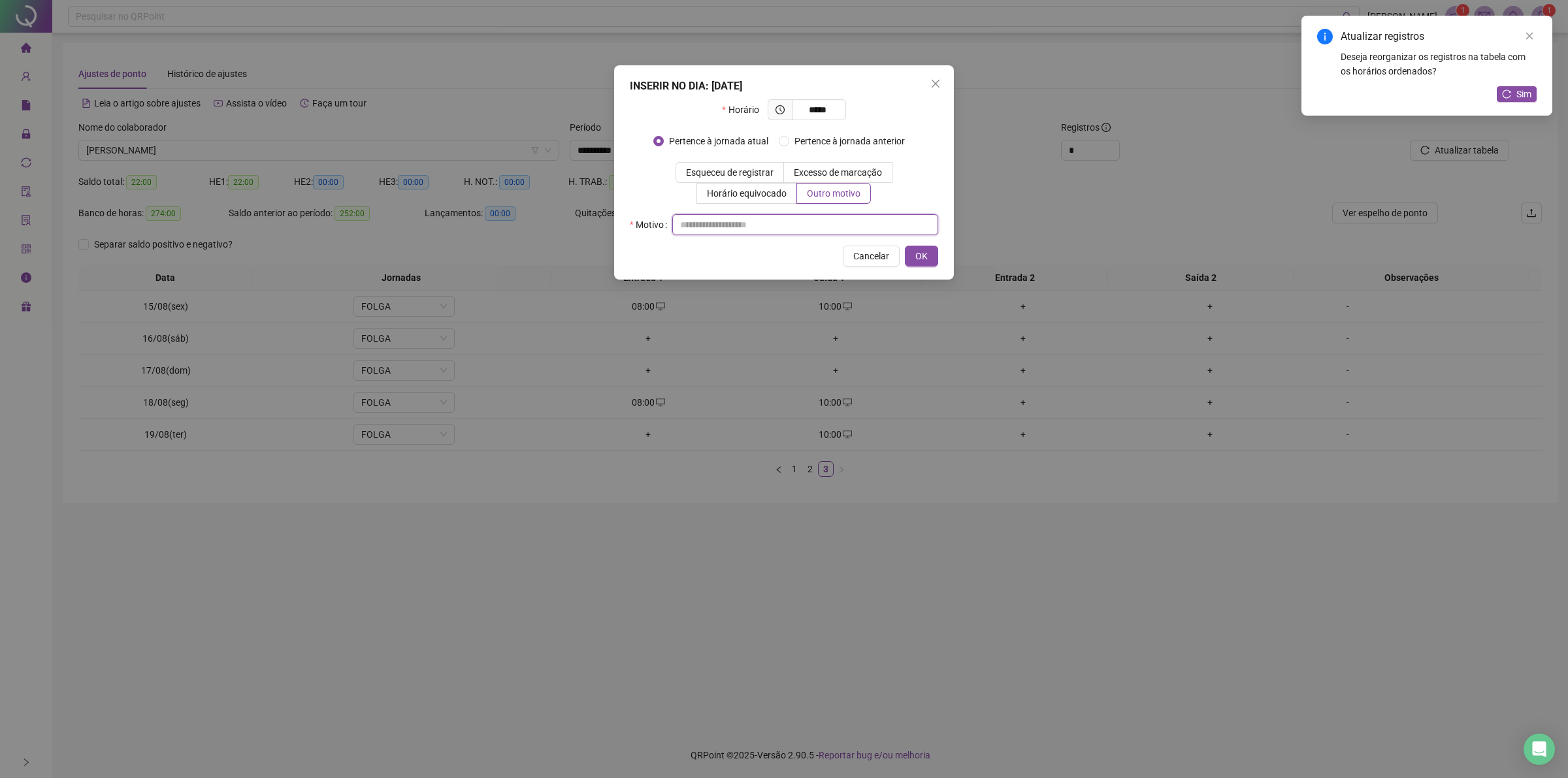
click at [815, 220] on input "text" at bounding box center [805, 224] width 266 height 21
type input "**"
click at [916, 253] on button "OK" at bounding box center [921, 255] width 33 height 21
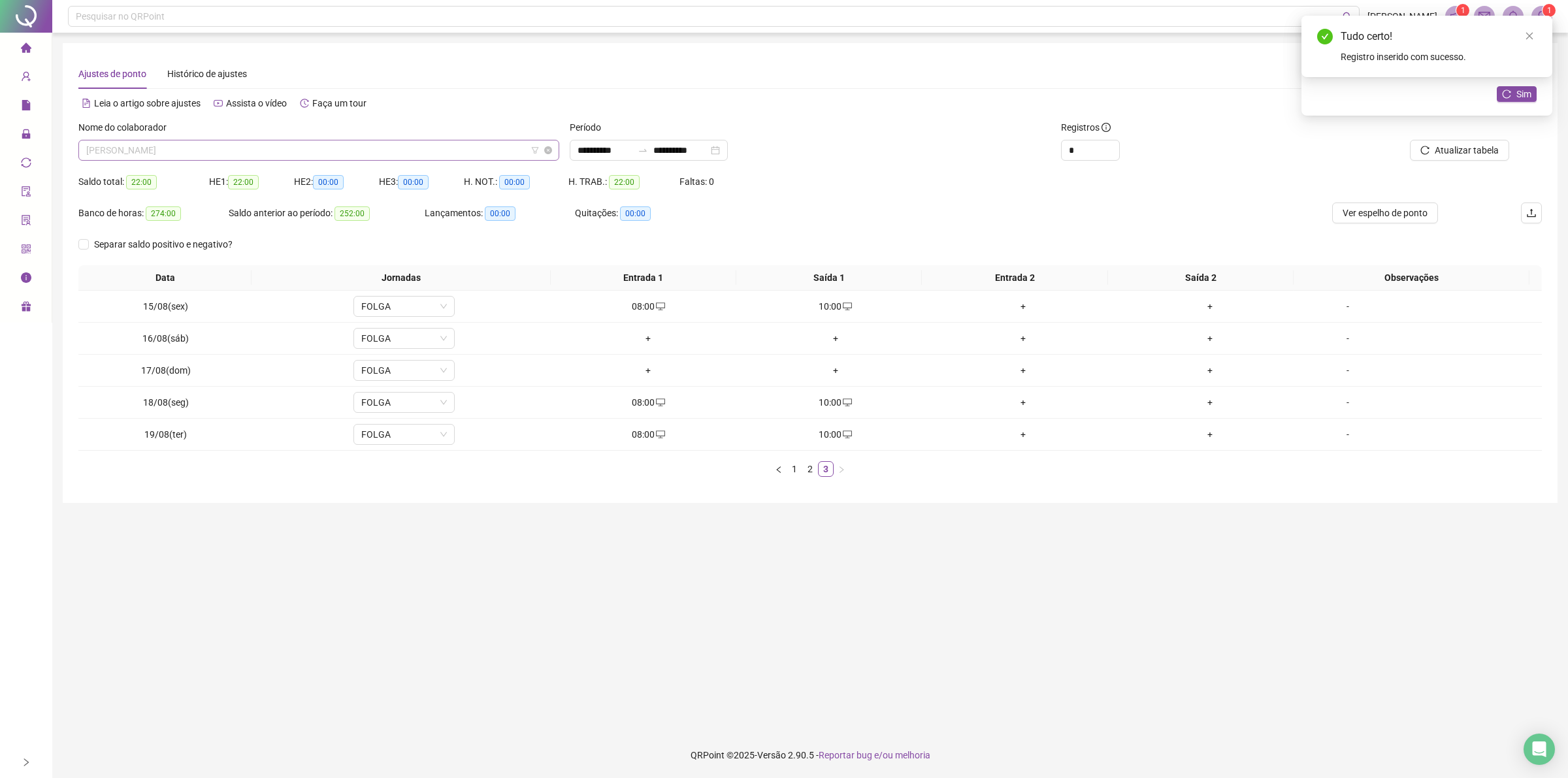
click at [275, 149] on span "[PERSON_NAME]" at bounding box center [318, 150] width 465 height 20
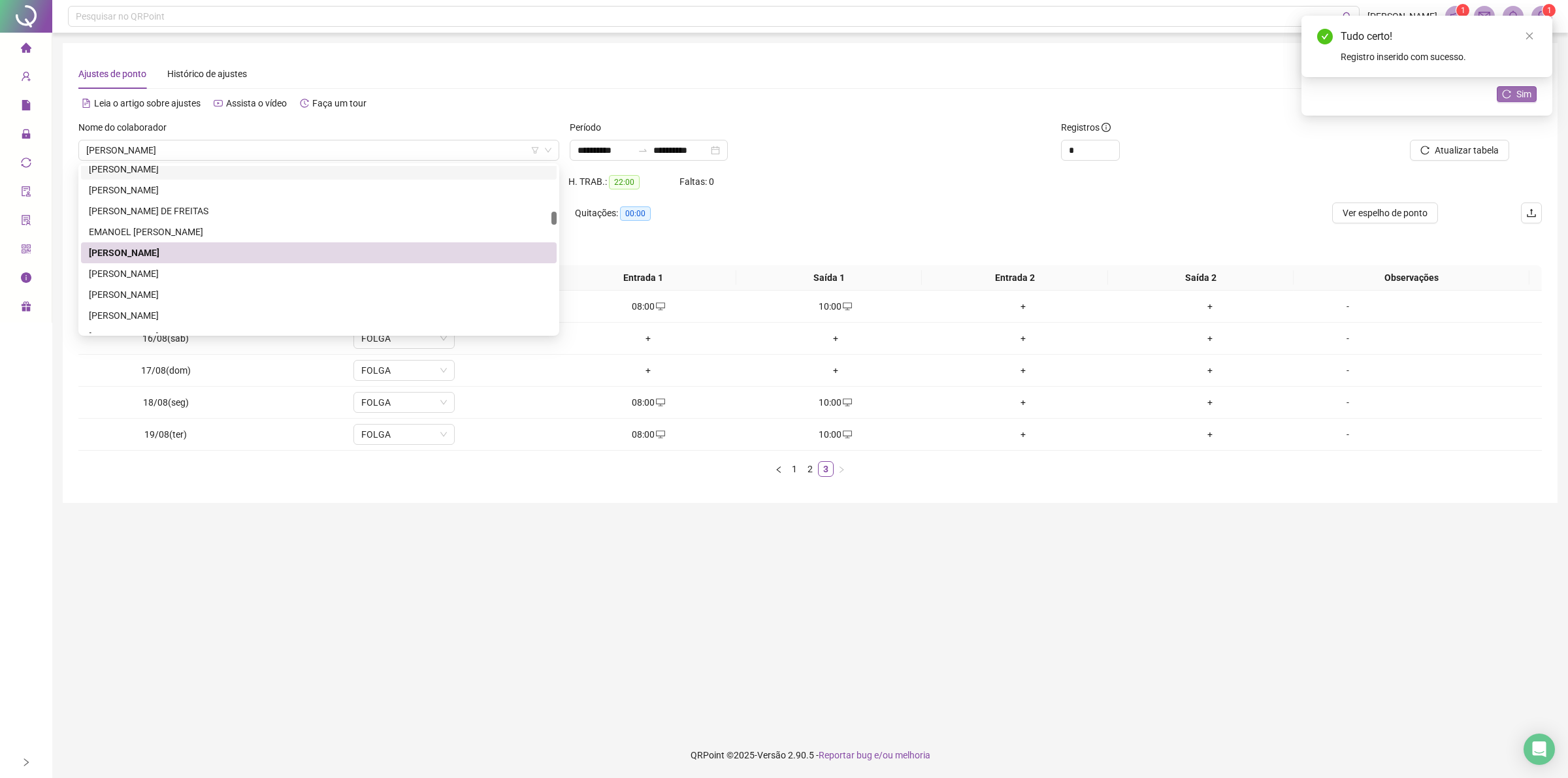
click at [1526, 96] on span "Sim" at bounding box center [1523, 94] width 15 height 14
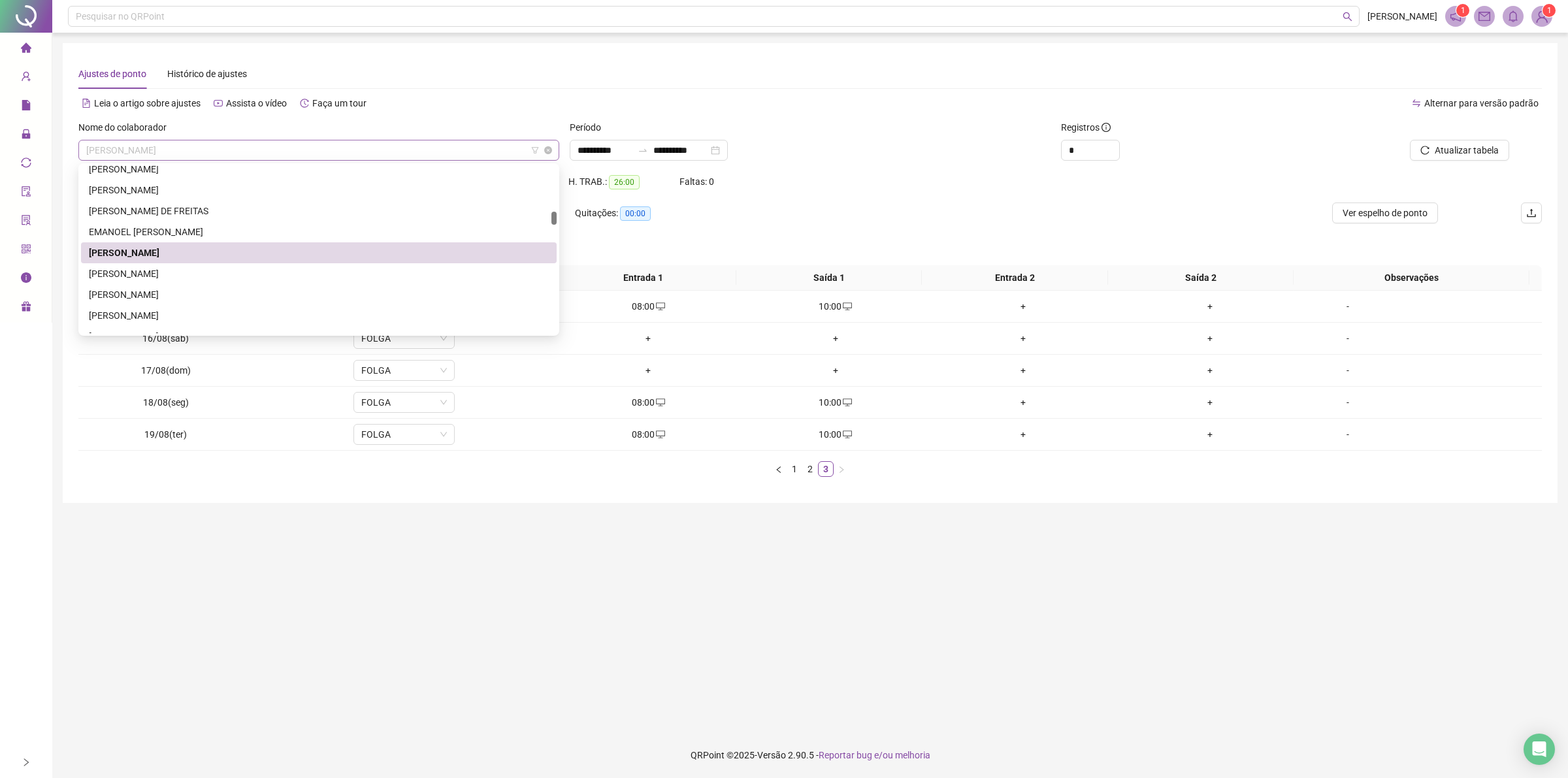
click at [330, 148] on span "[PERSON_NAME]" at bounding box center [318, 150] width 465 height 20
click at [201, 275] on div "[PERSON_NAME]" at bounding box center [318, 273] width 460 height 14
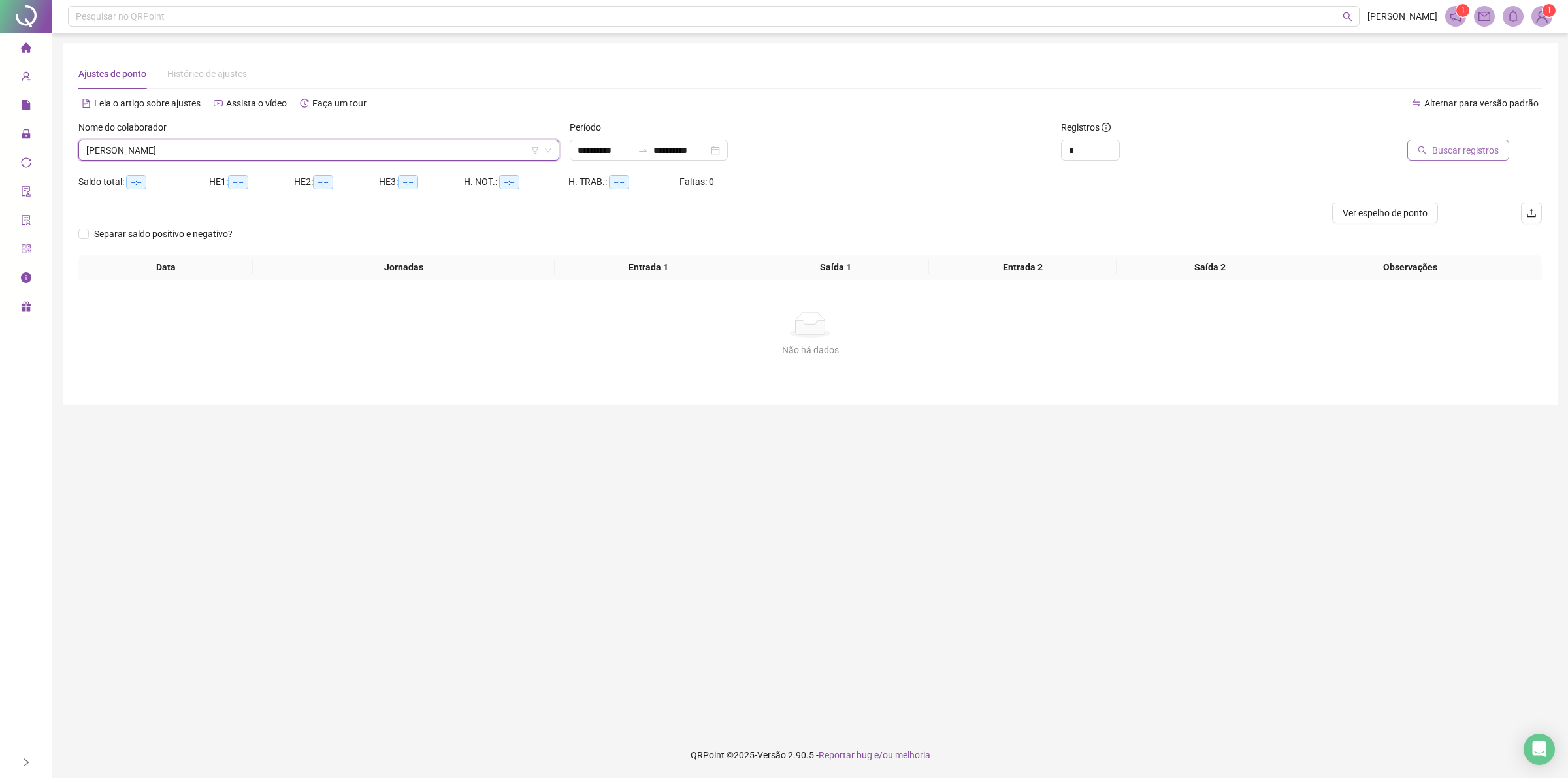
click at [1462, 152] on span "Buscar registros" at bounding box center [1465, 150] width 67 height 14
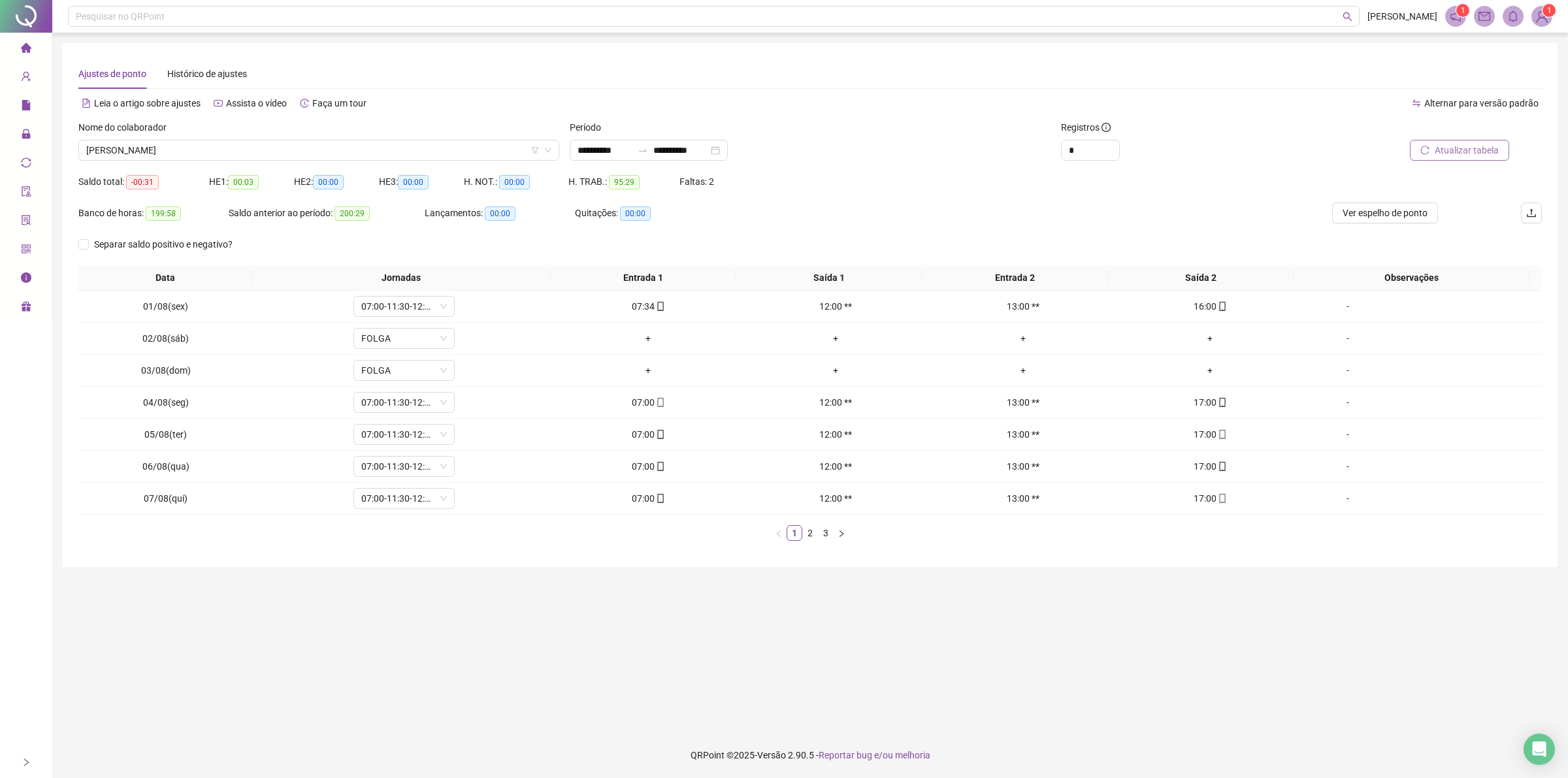
click at [1457, 154] on span "Atualizar tabela" at bounding box center [1466, 150] width 64 height 14
click at [808, 531] on link "2" at bounding box center [810, 533] width 14 height 14
click at [824, 533] on link "3" at bounding box center [826, 533] width 14 height 14
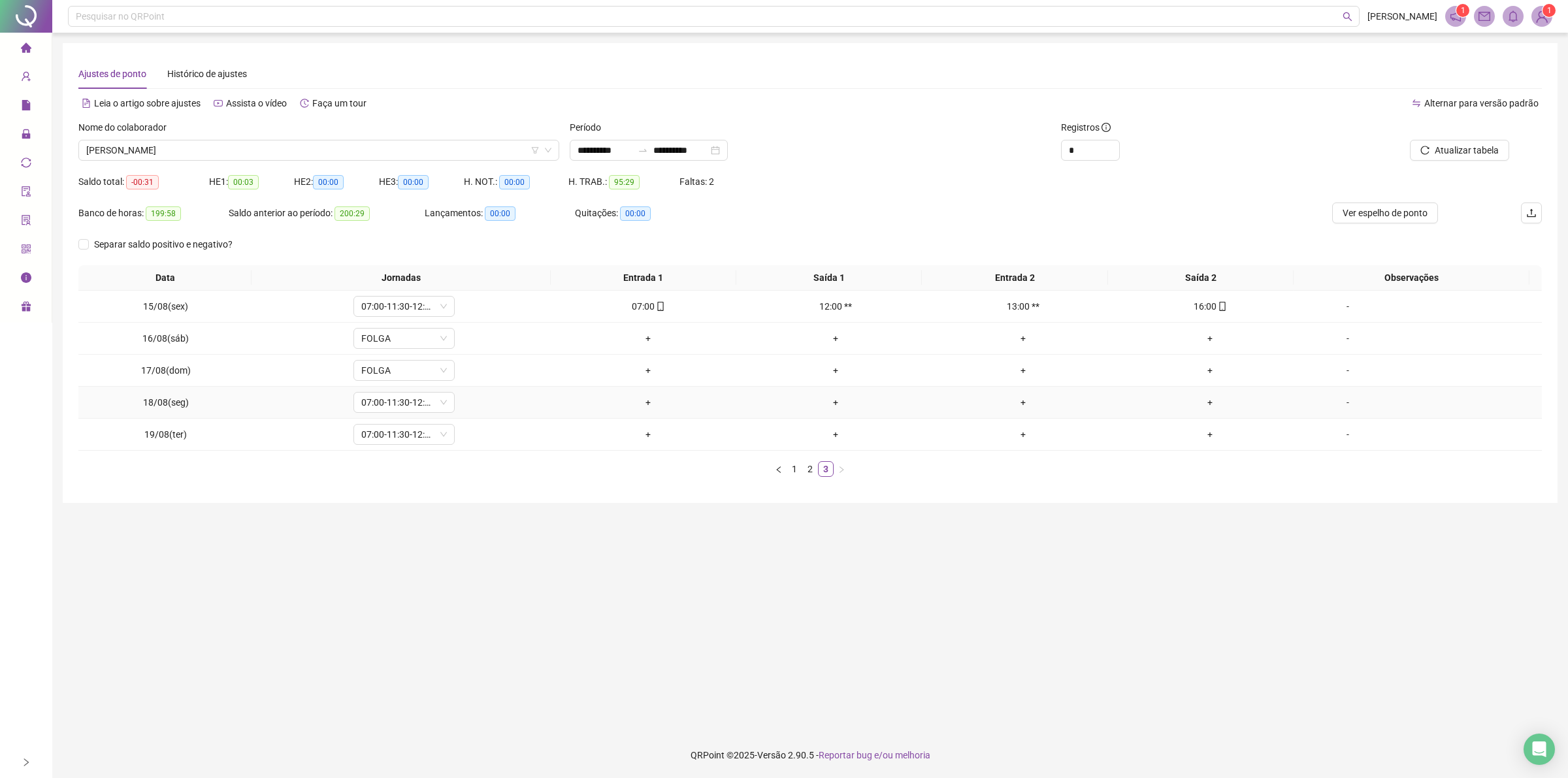
click at [642, 403] on div "+" at bounding box center [648, 402] width 177 height 14
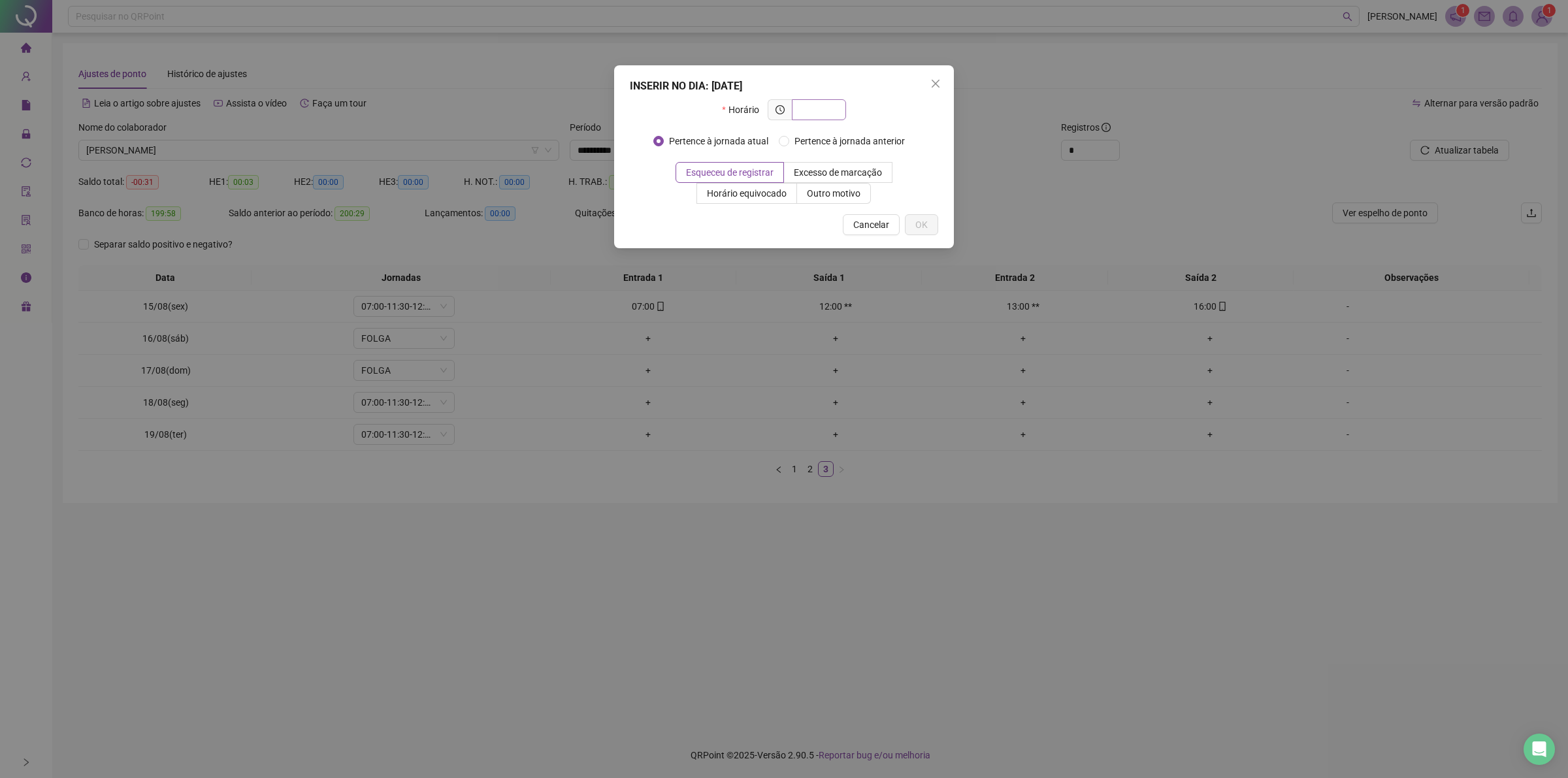
click at [827, 110] on input "text" at bounding box center [818, 110] width 36 height 14
type input "*****"
click at [827, 188] on span "Outro motivo" at bounding box center [834, 193] width 54 height 11
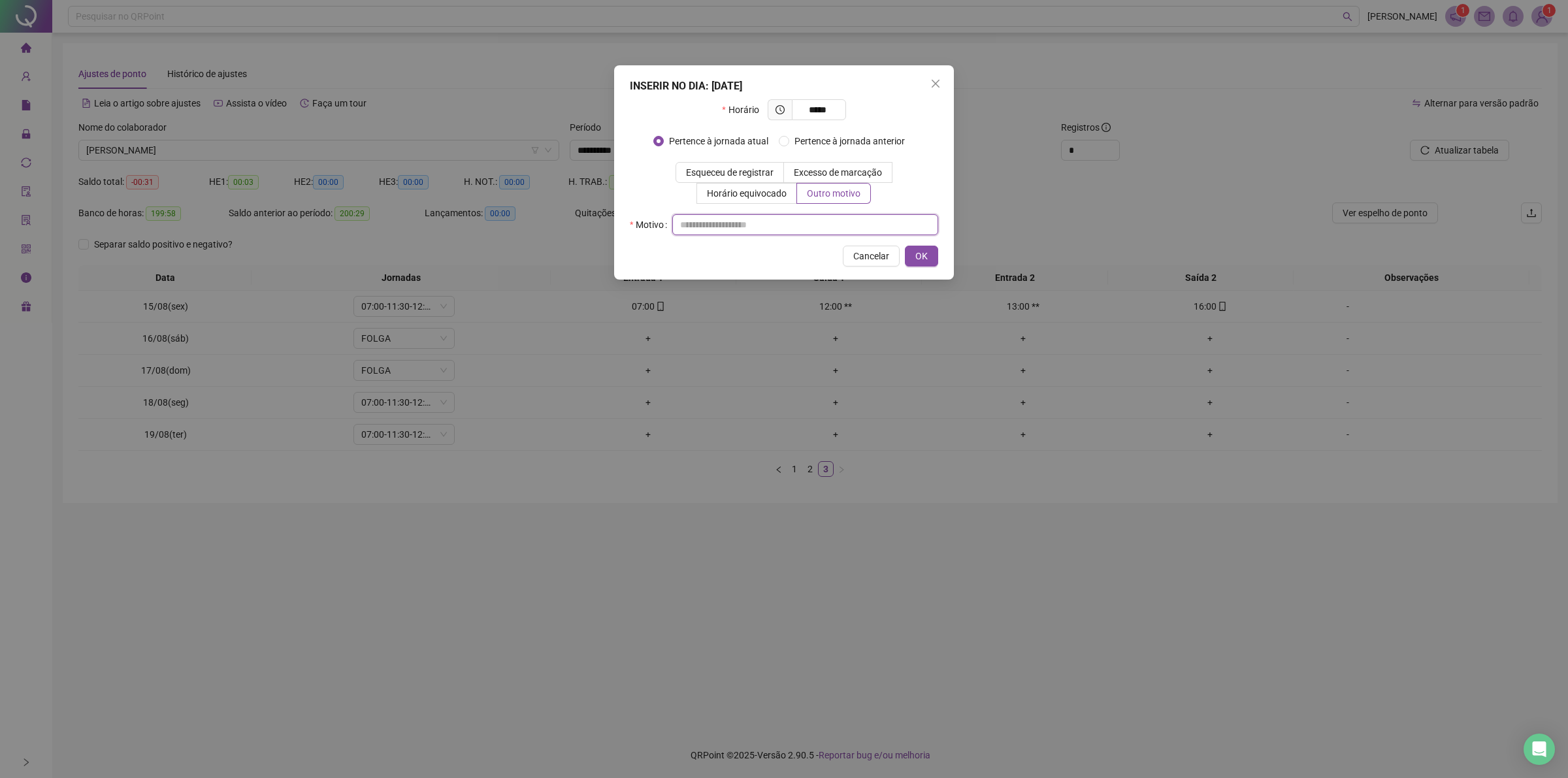
click at [829, 226] on input "text" at bounding box center [805, 224] width 266 height 21
type input "**"
click at [909, 259] on button "OK" at bounding box center [921, 255] width 33 height 21
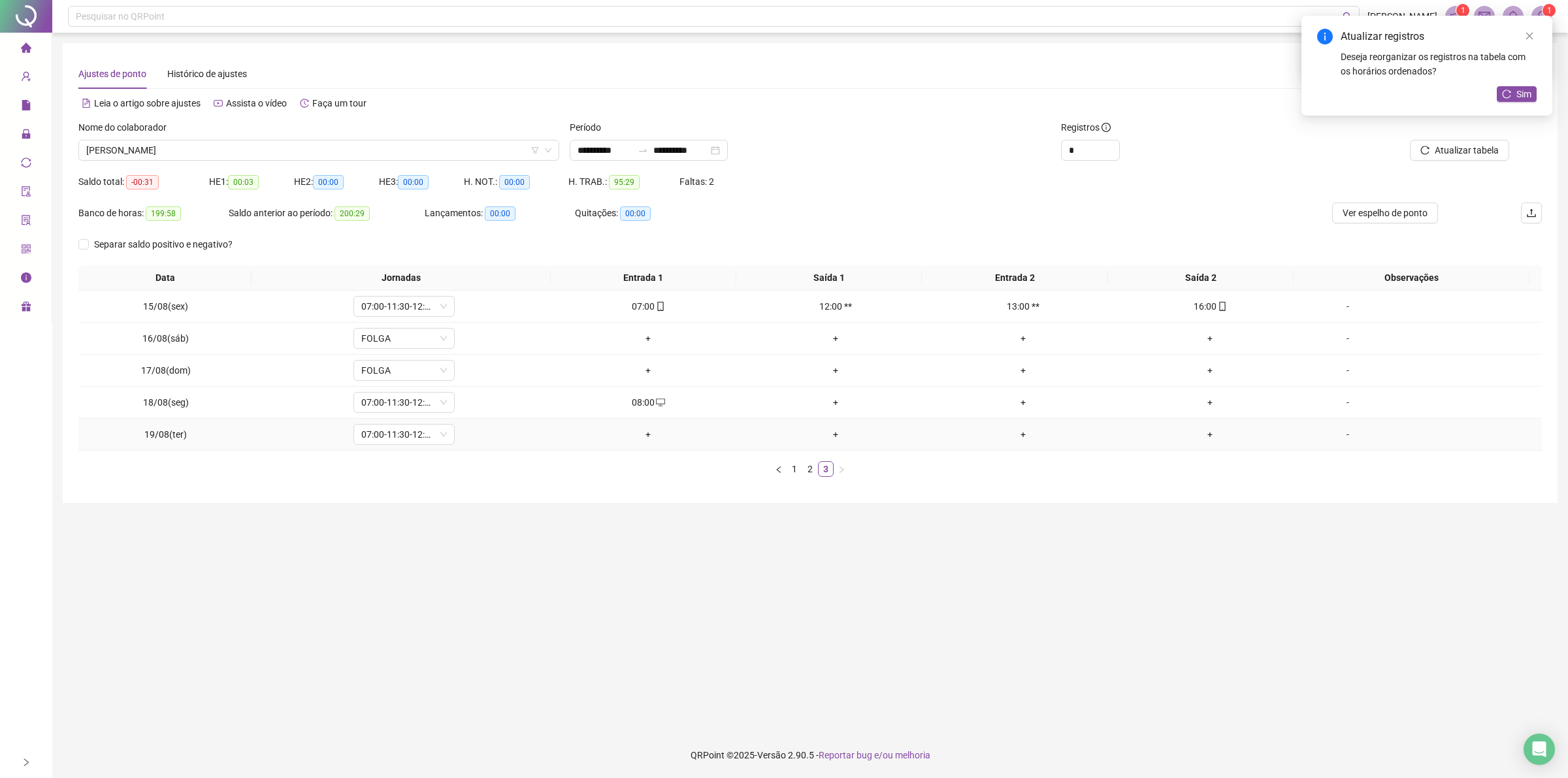
click at [645, 433] on div "+" at bounding box center [648, 434] width 177 height 14
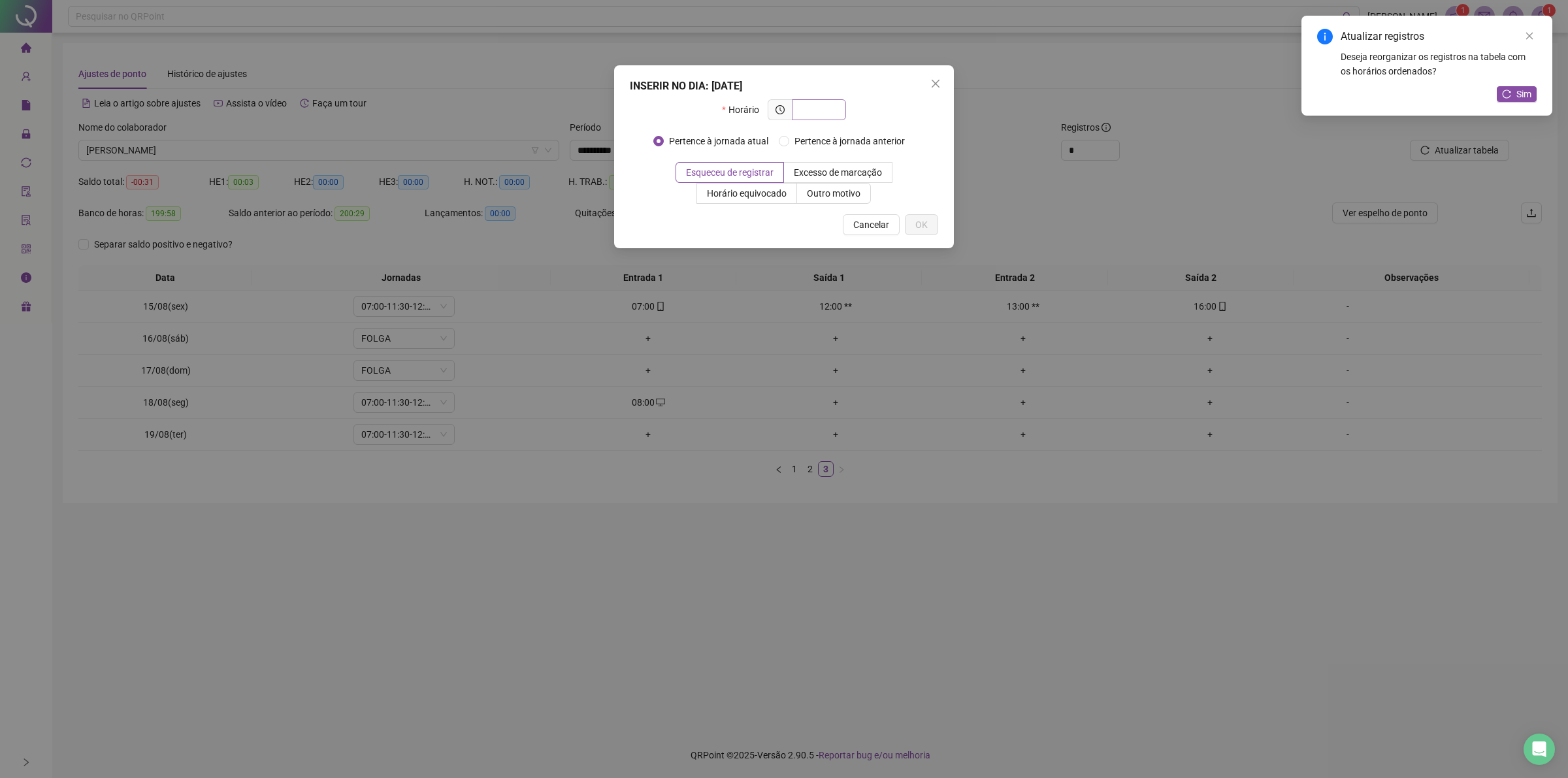
click at [823, 109] on input "text" at bounding box center [818, 110] width 36 height 14
type input "*****"
click at [835, 187] on label "Outro motivo" at bounding box center [834, 192] width 74 height 21
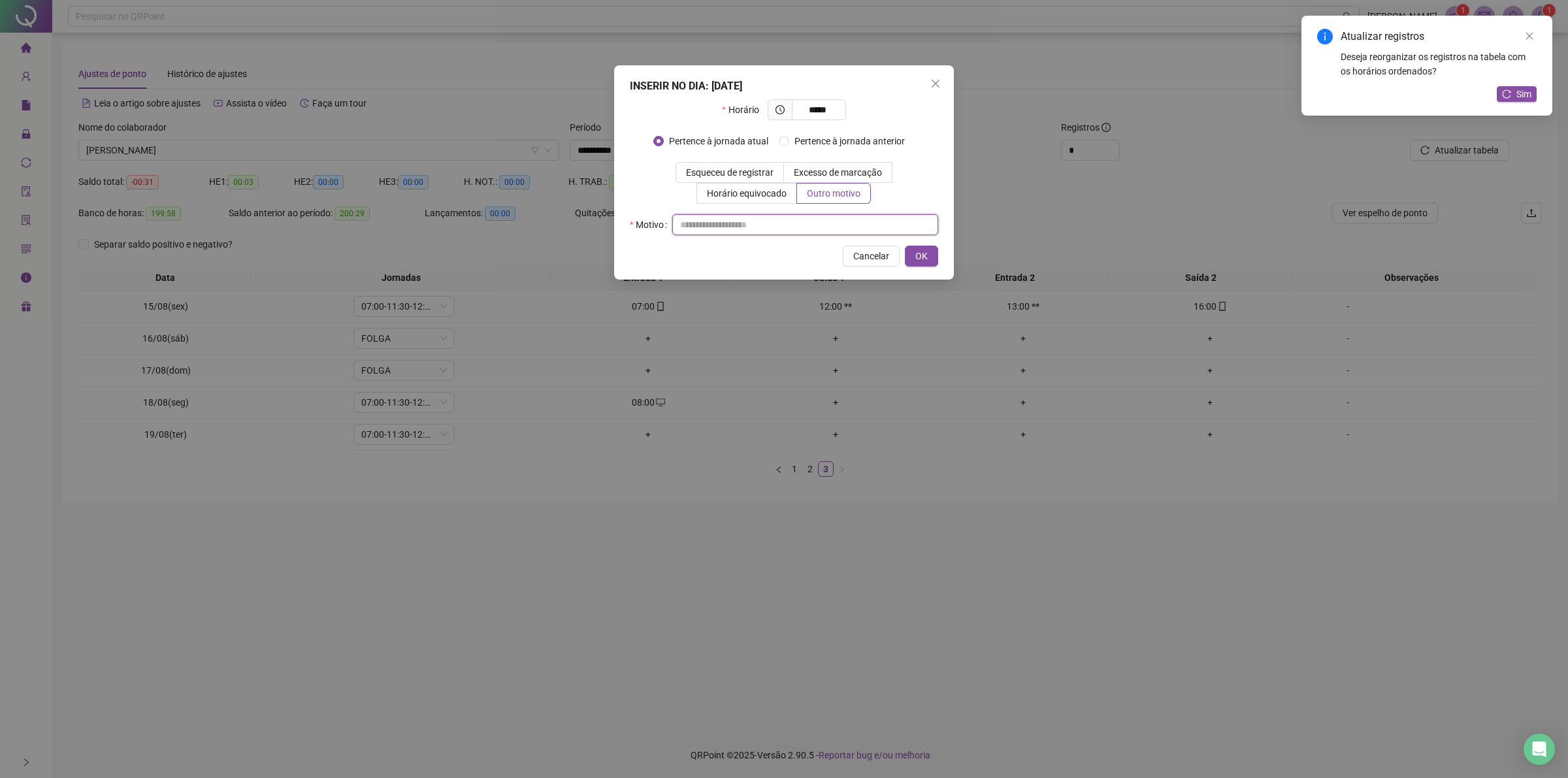
click at [824, 219] on input "text" at bounding box center [805, 224] width 266 height 21
type input "**"
click at [925, 246] on button "OK" at bounding box center [921, 255] width 33 height 21
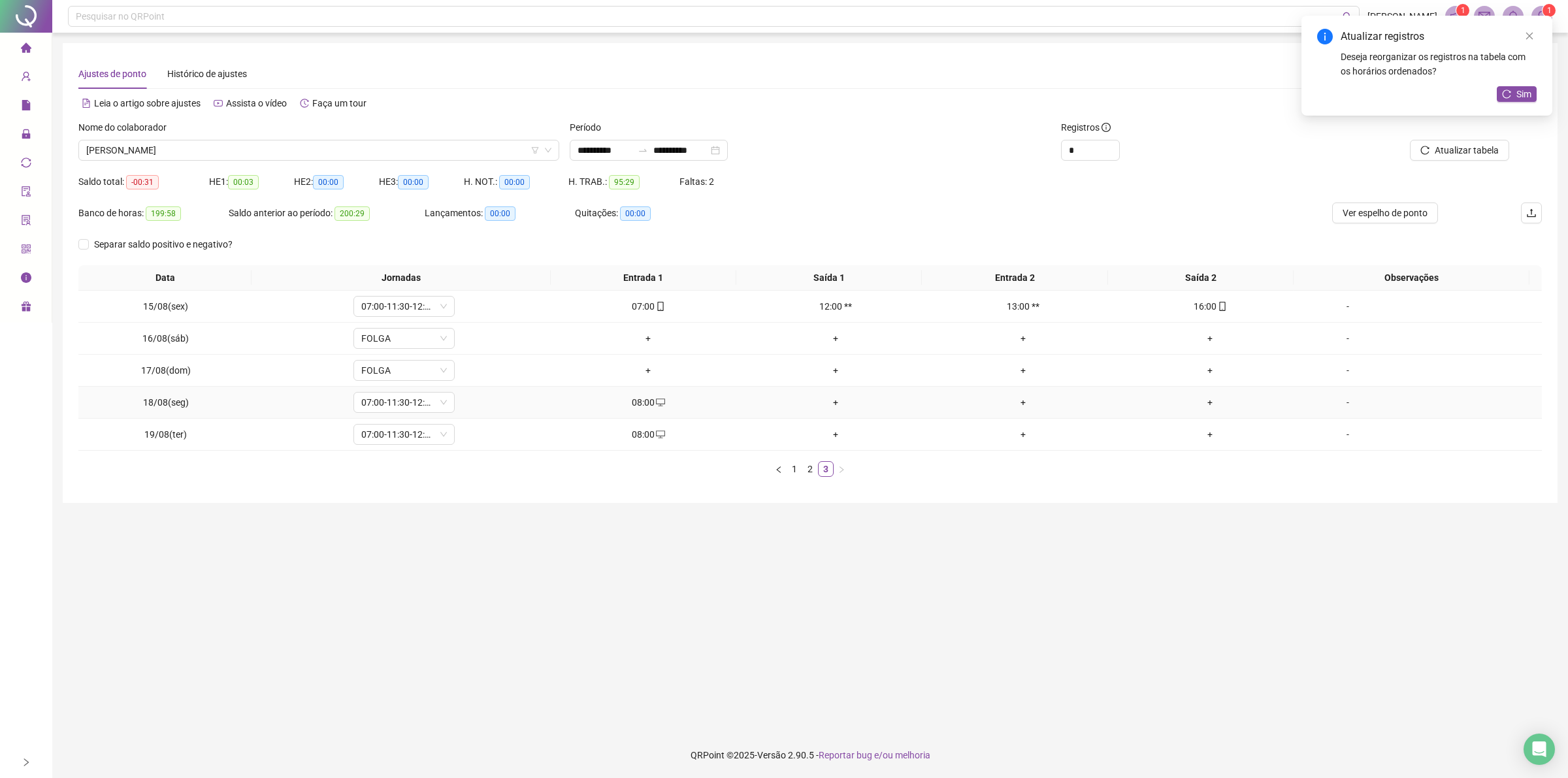
click at [645, 402] on div "08:00" at bounding box center [648, 402] width 177 height 14
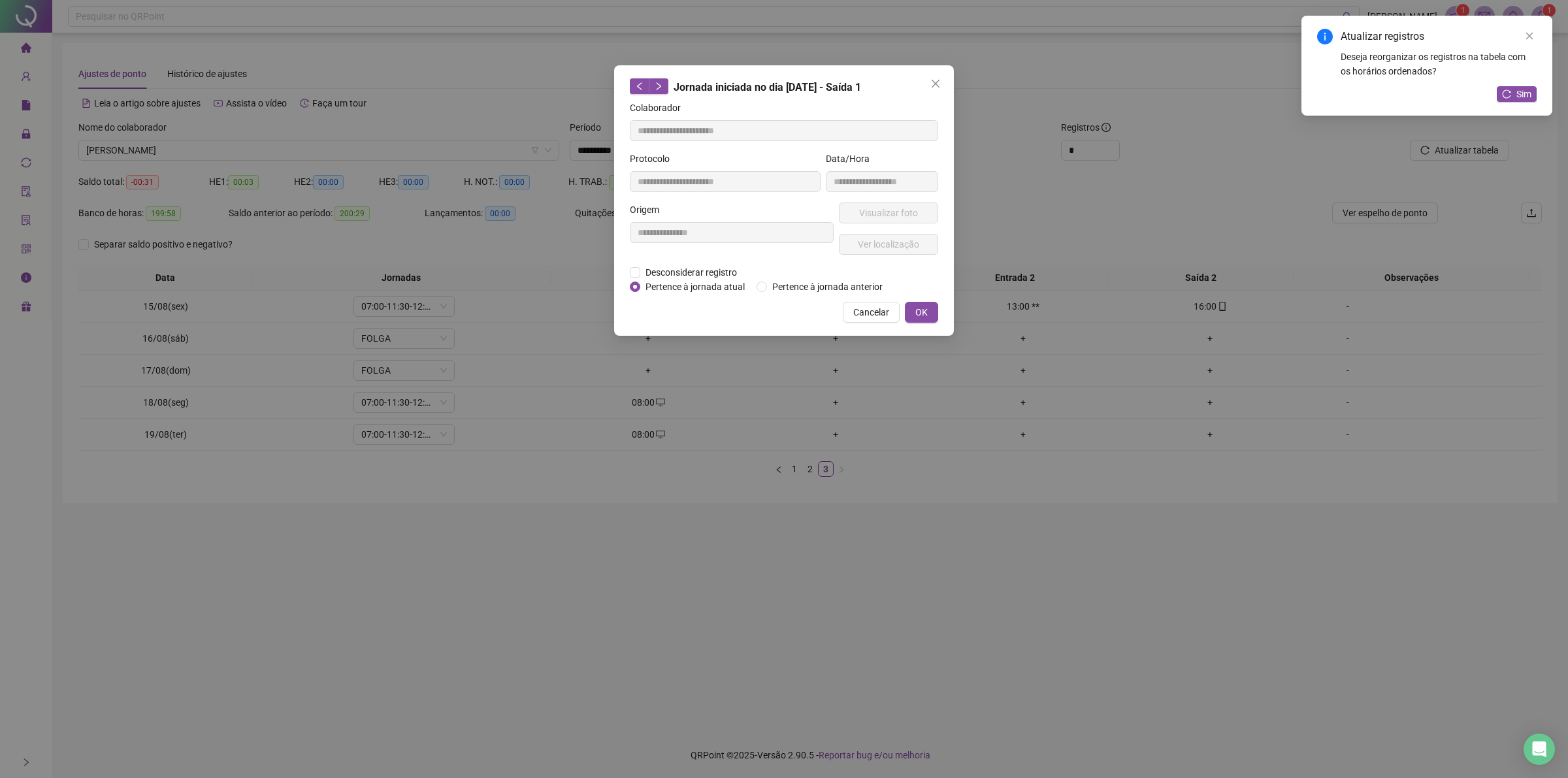
type input "**********"
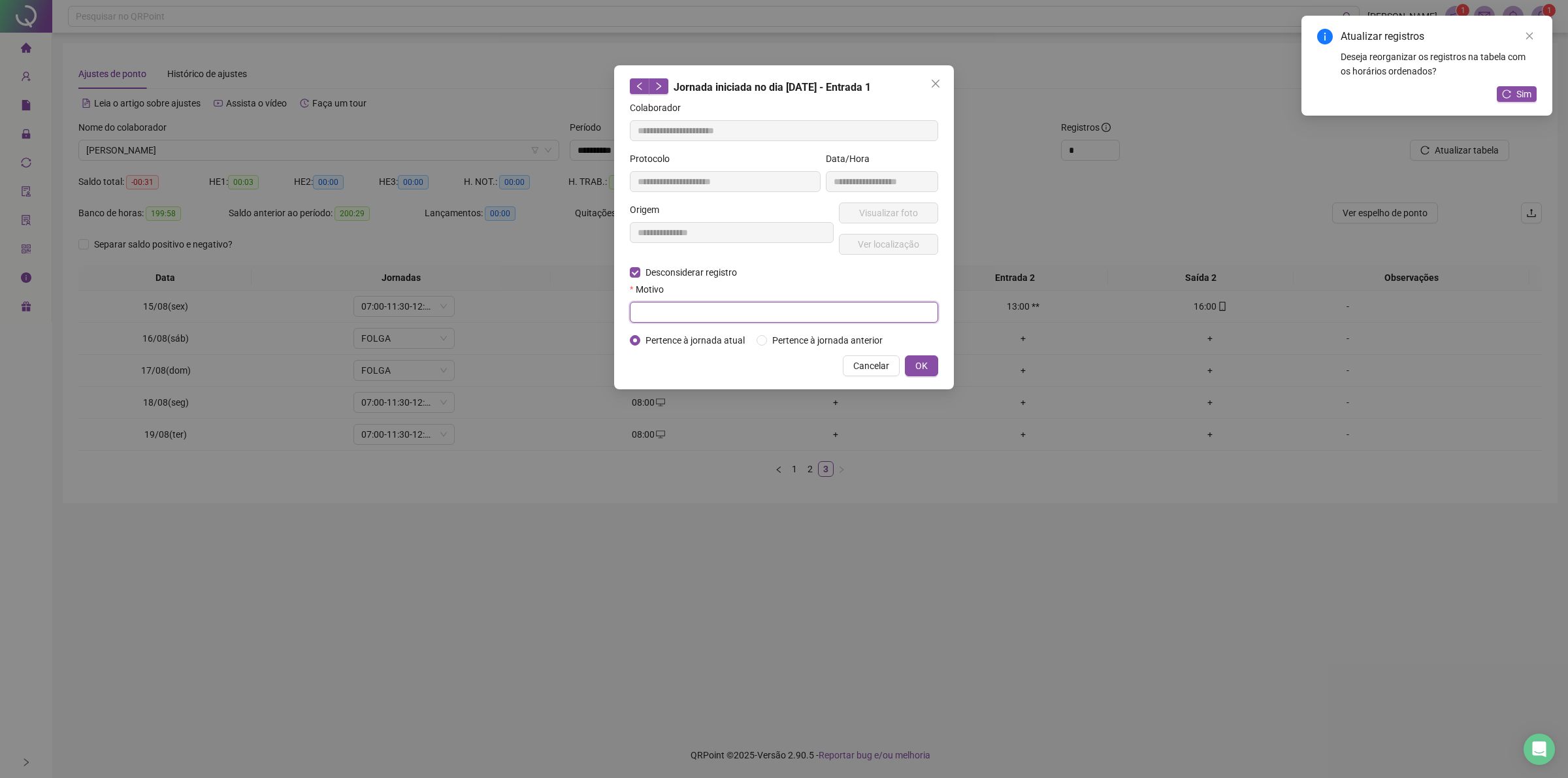
click at [783, 315] on input "text" at bounding box center [784, 311] width 309 height 21
type input "**"
click at [922, 363] on span "OK" at bounding box center [921, 366] width 13 height 14
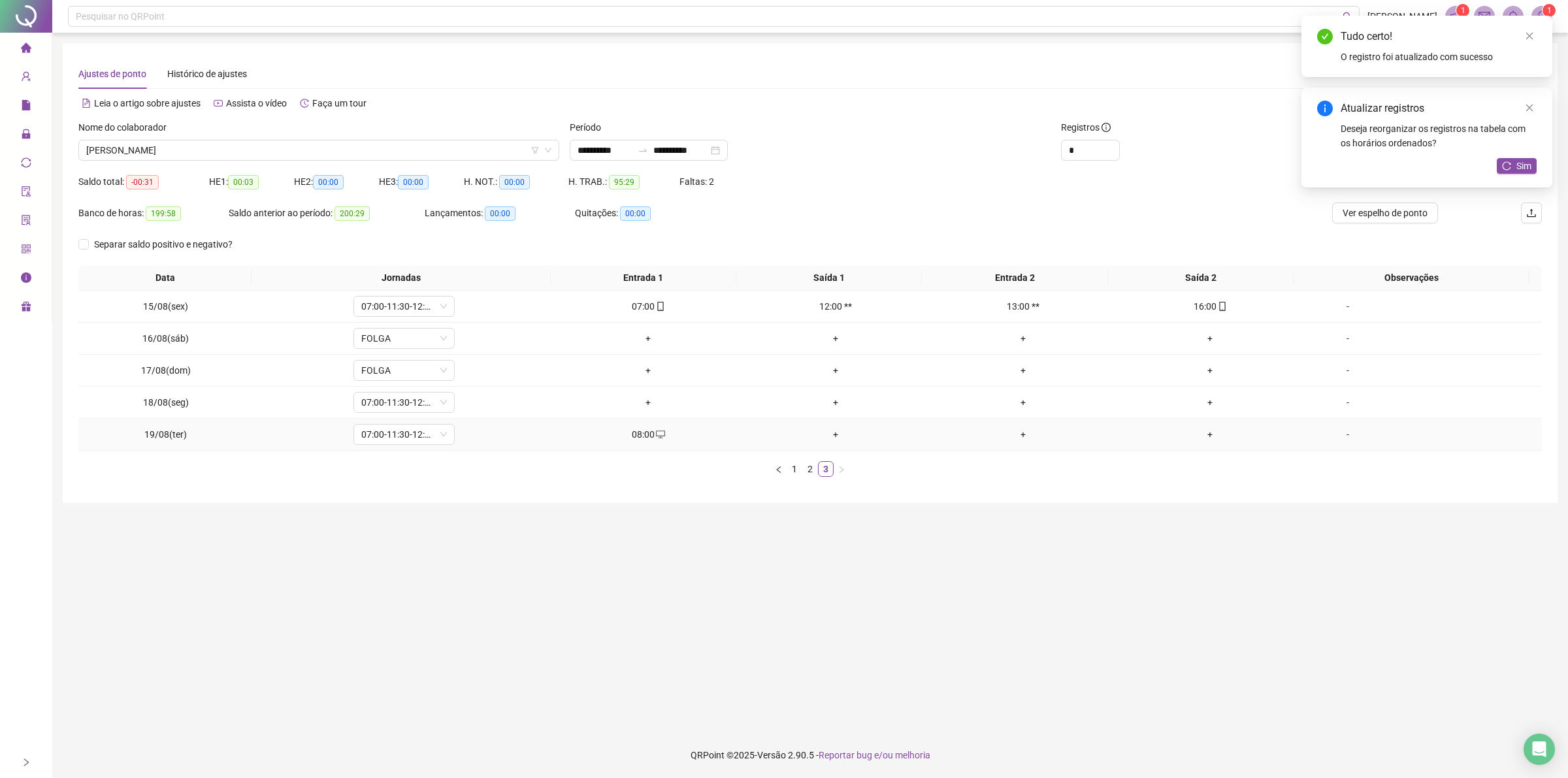
click at [658, 441] on div "08:00" at bounding box center [648, 434] width 177 height 14
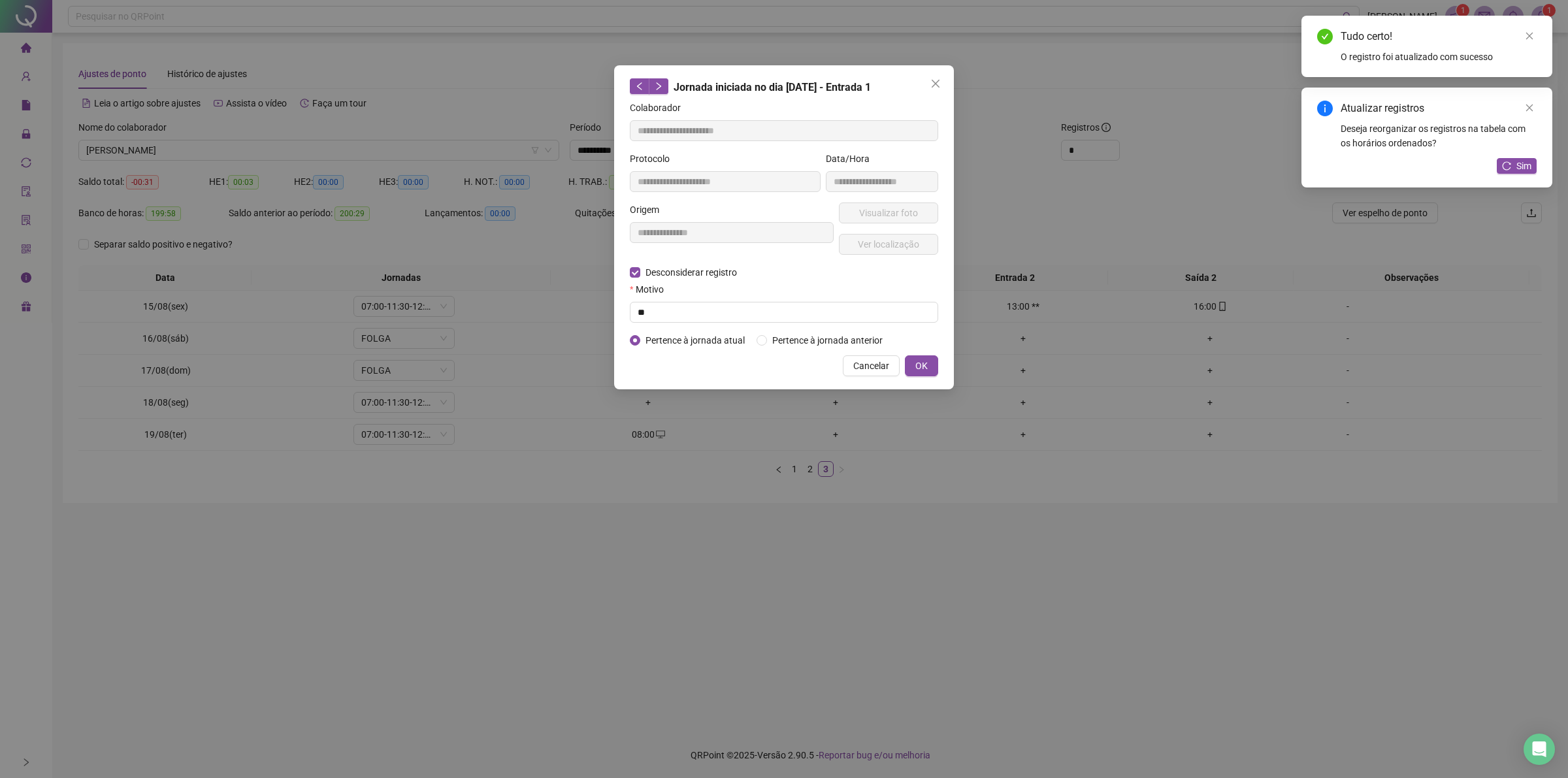
type input "**********"
click at [647, 314] on input "text" at bounding box center [784, 311] width 309 height 21
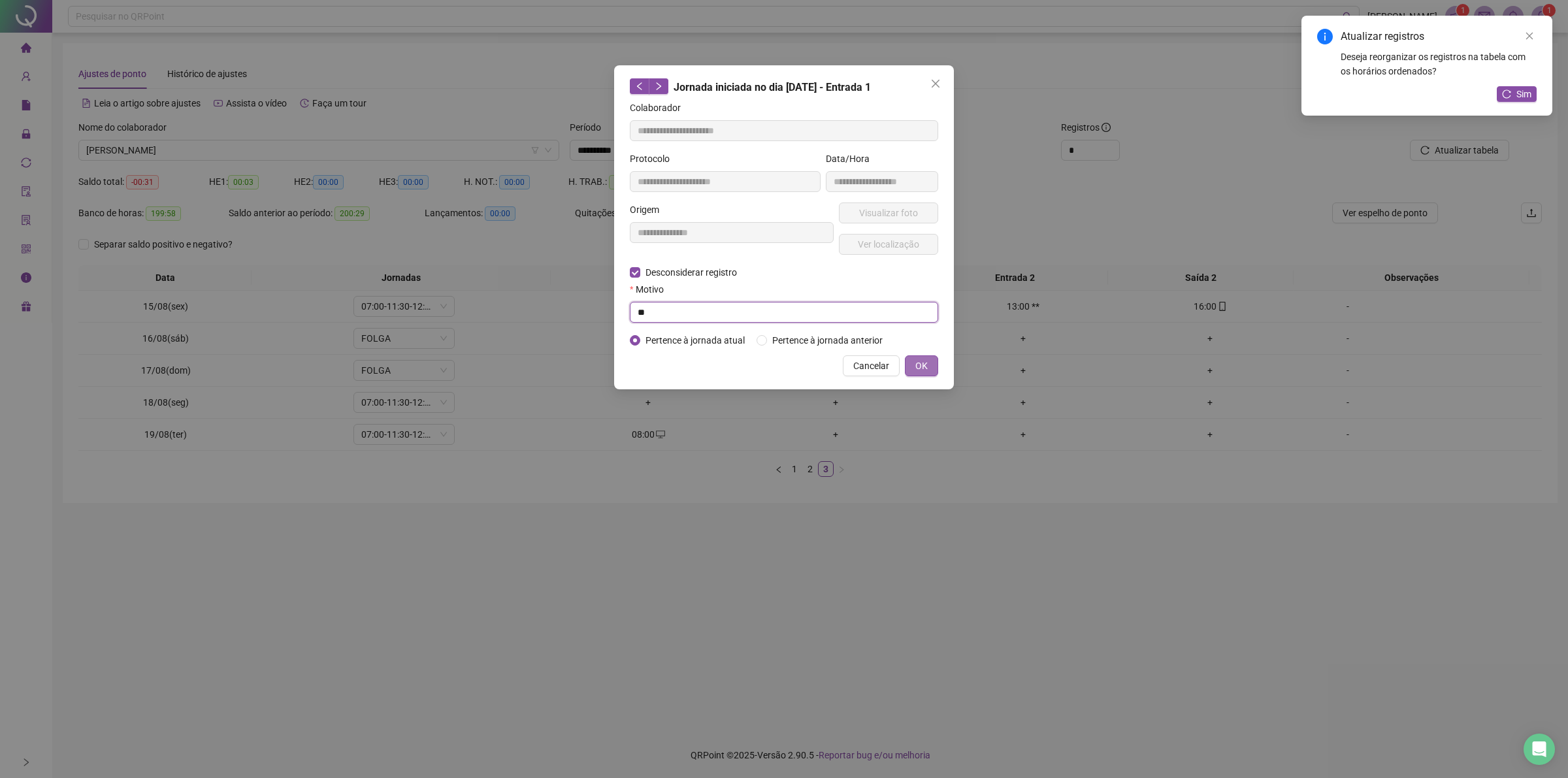
type input "**"
click at [927, 364] on button "OK" at bounding box center [921, 365] width 33 height 21
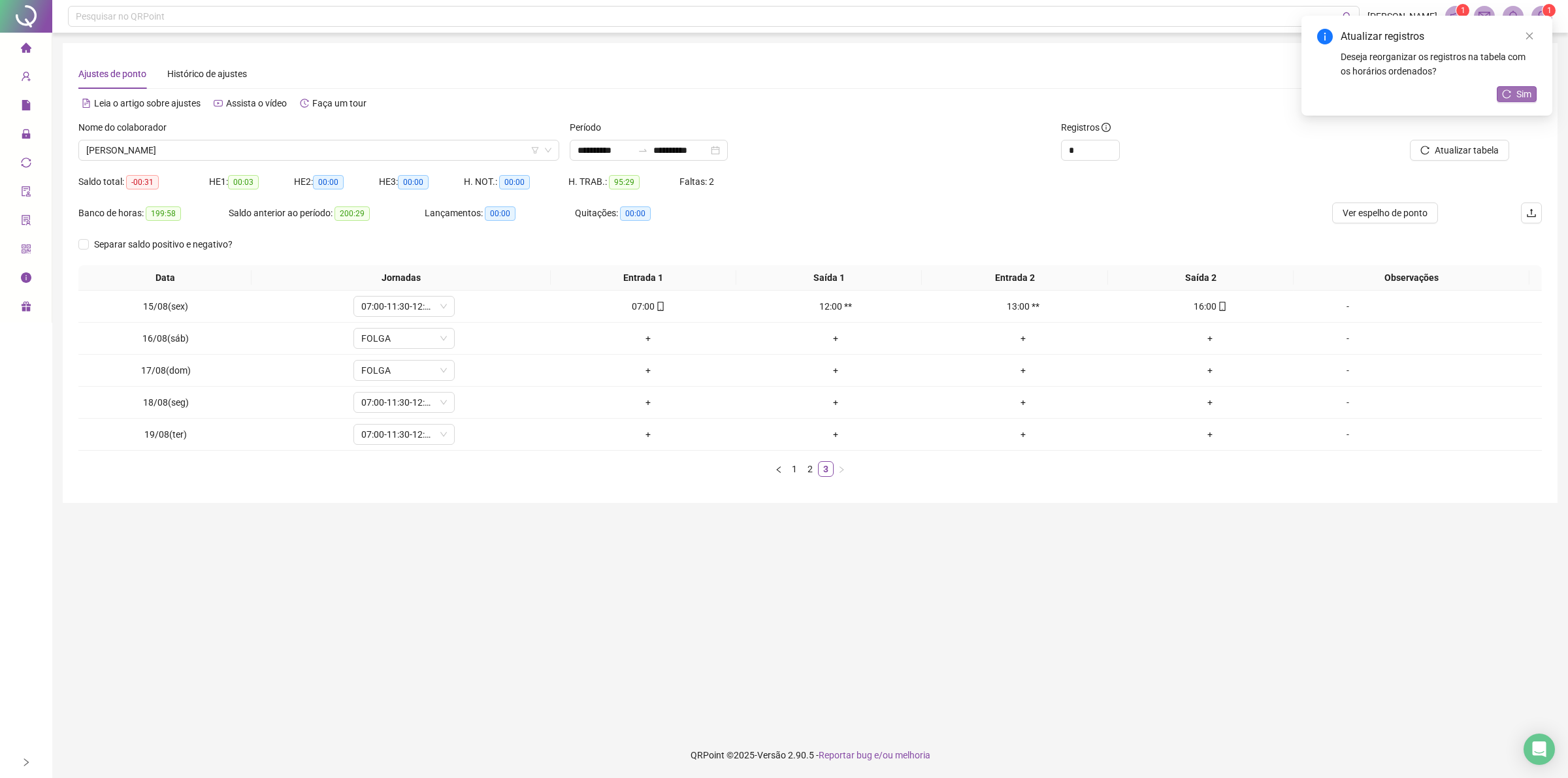
click at [1510, 94] on icon "reload" at bounding box center [1506, 94] width 9 height 9
click at [204, 151] on span "[PERSON_NAME]" at bounding box center [318, 150] width 465 height 20
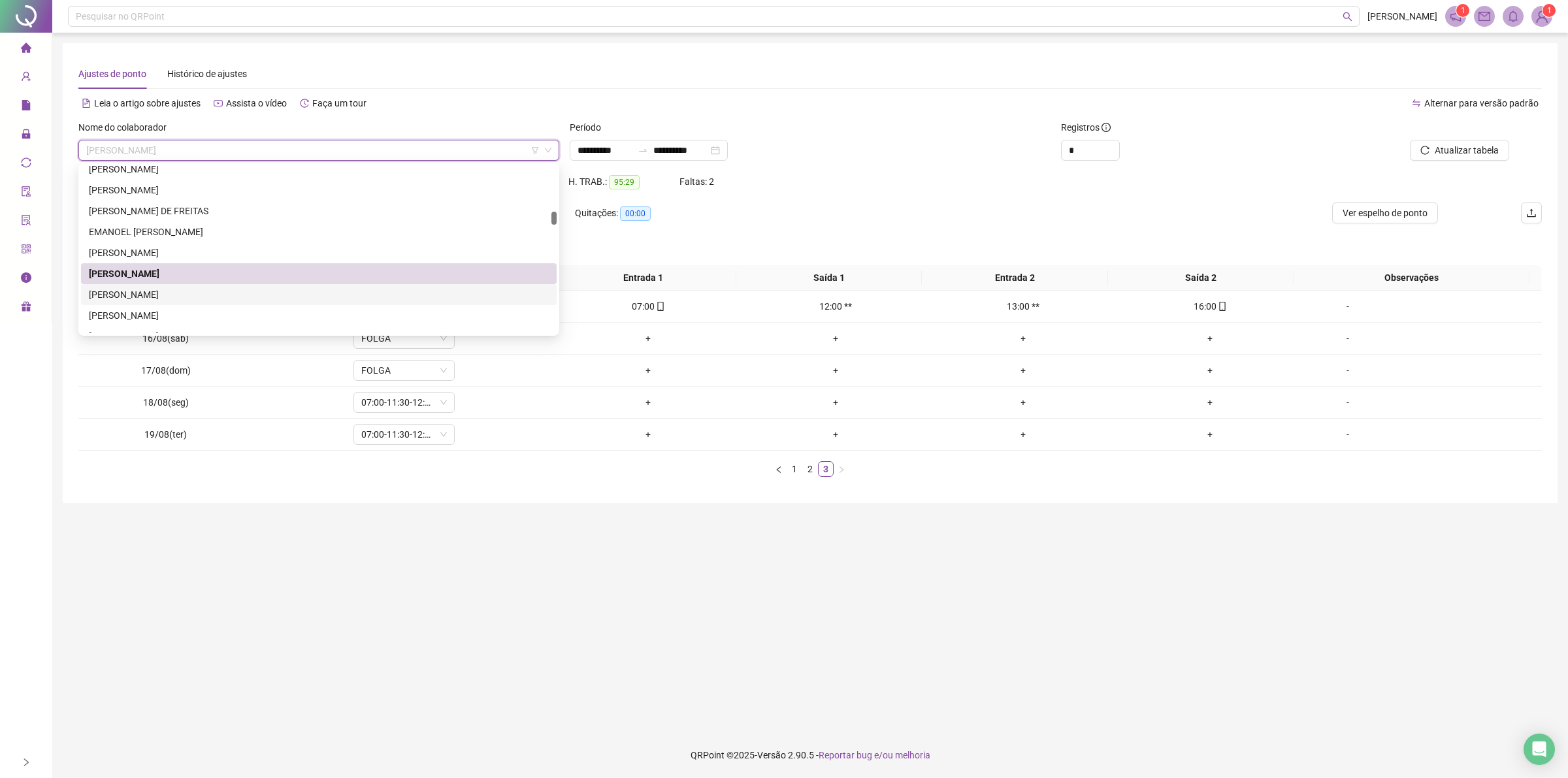
click at [158, 295] on div "[PERSON_NAME]" at bounding box center [318, 295] width 460 height 14
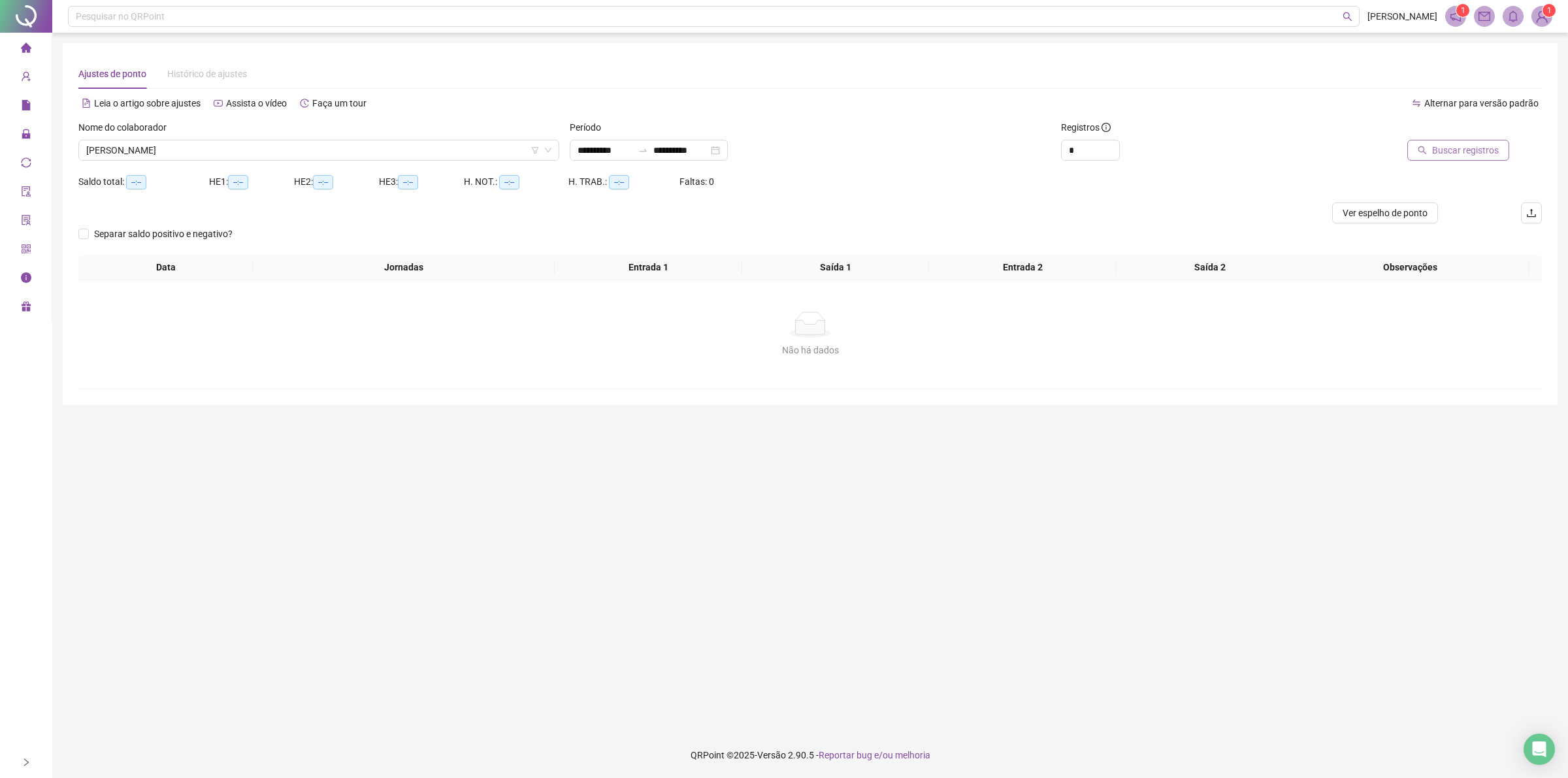
click at [1491, 150] on span "Buscar registros" at bounding box center [1465, 150] width 67 height 14
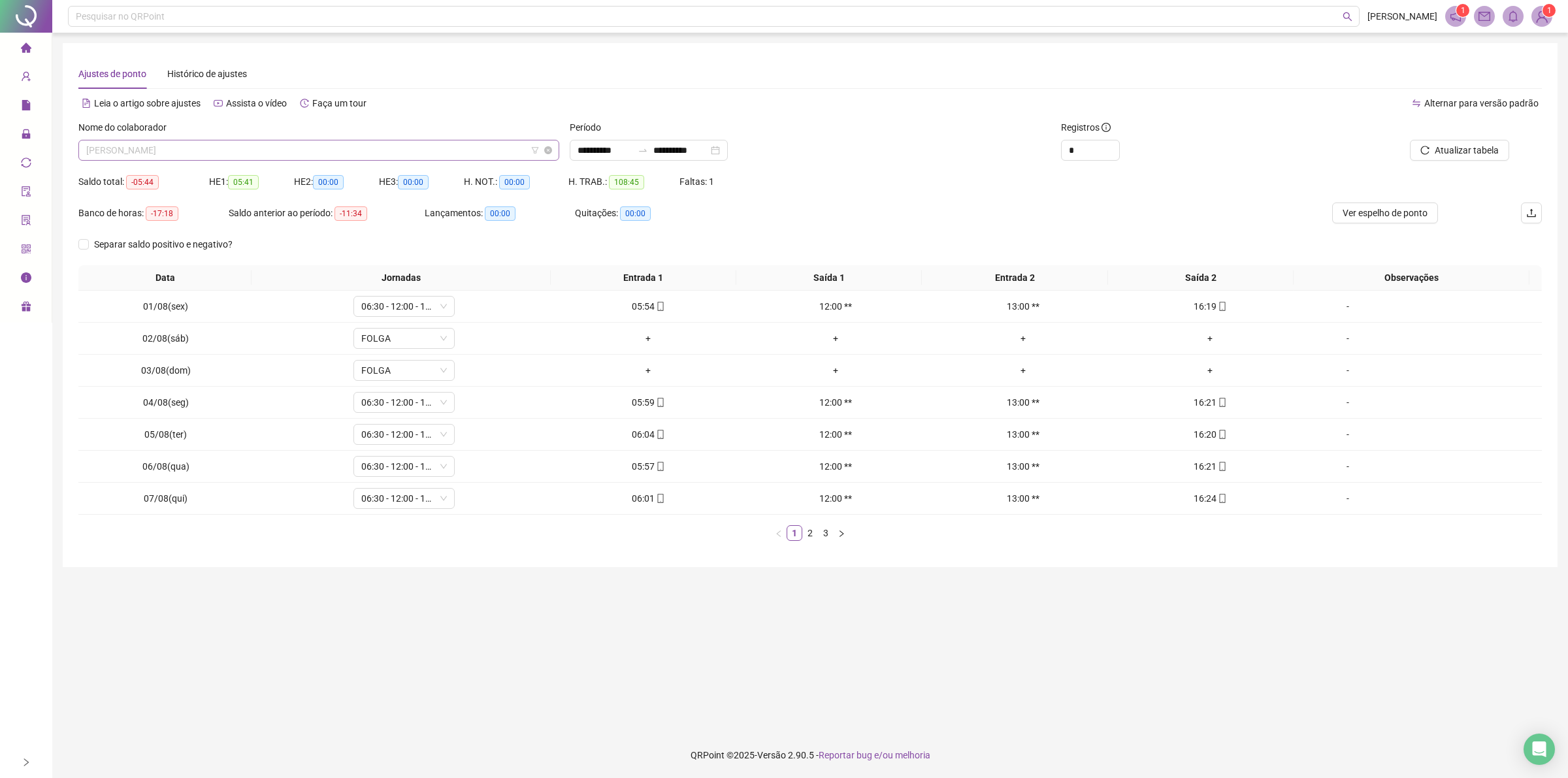
click at [200, 150] on span "[PERSON_NAME]" at bounding box center [318, 150] width 465 height 20
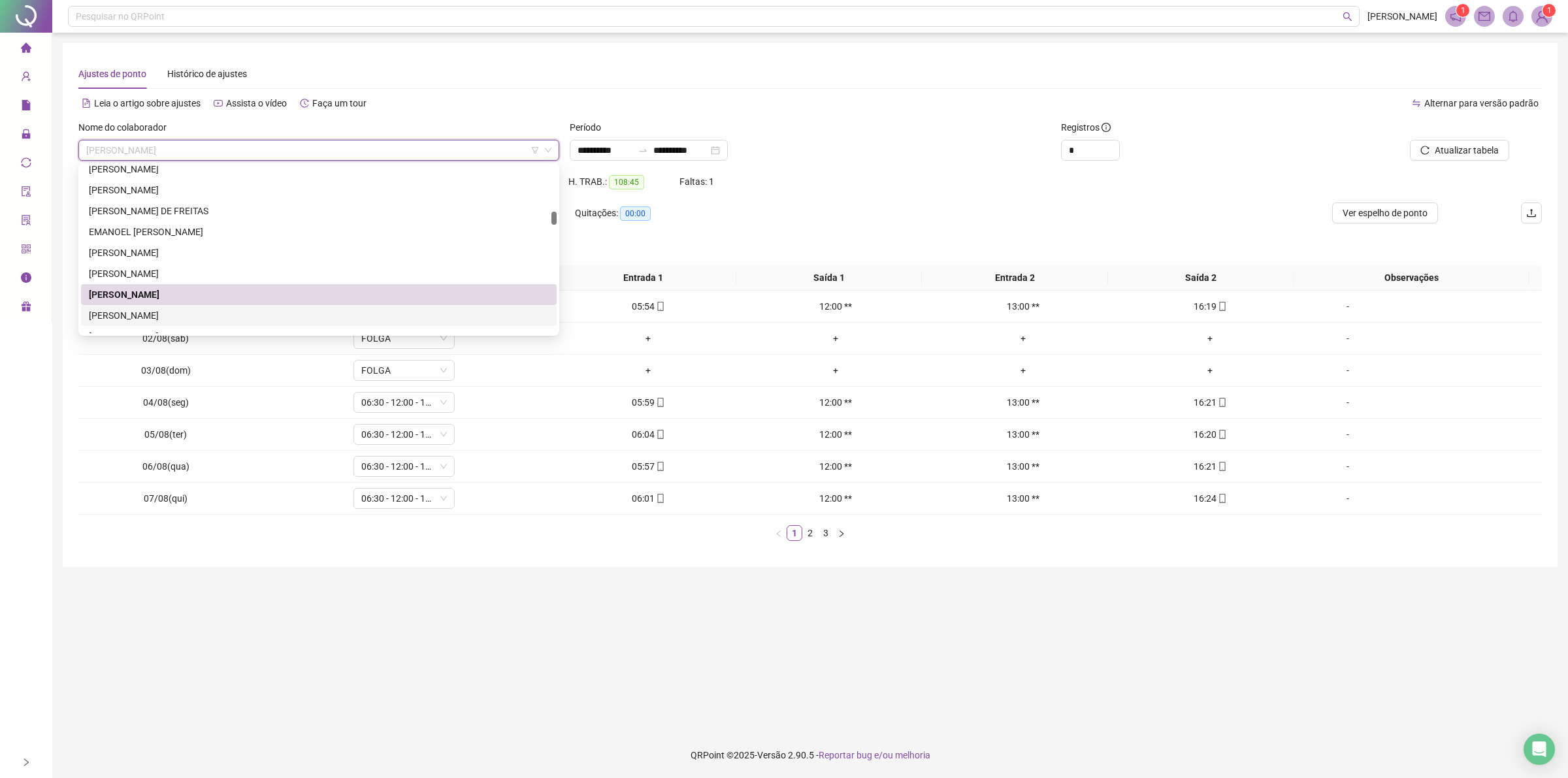
click at [151, 312] on div "[PERSON_NAME]" at bounding box center [318, 316] width 460 height 14
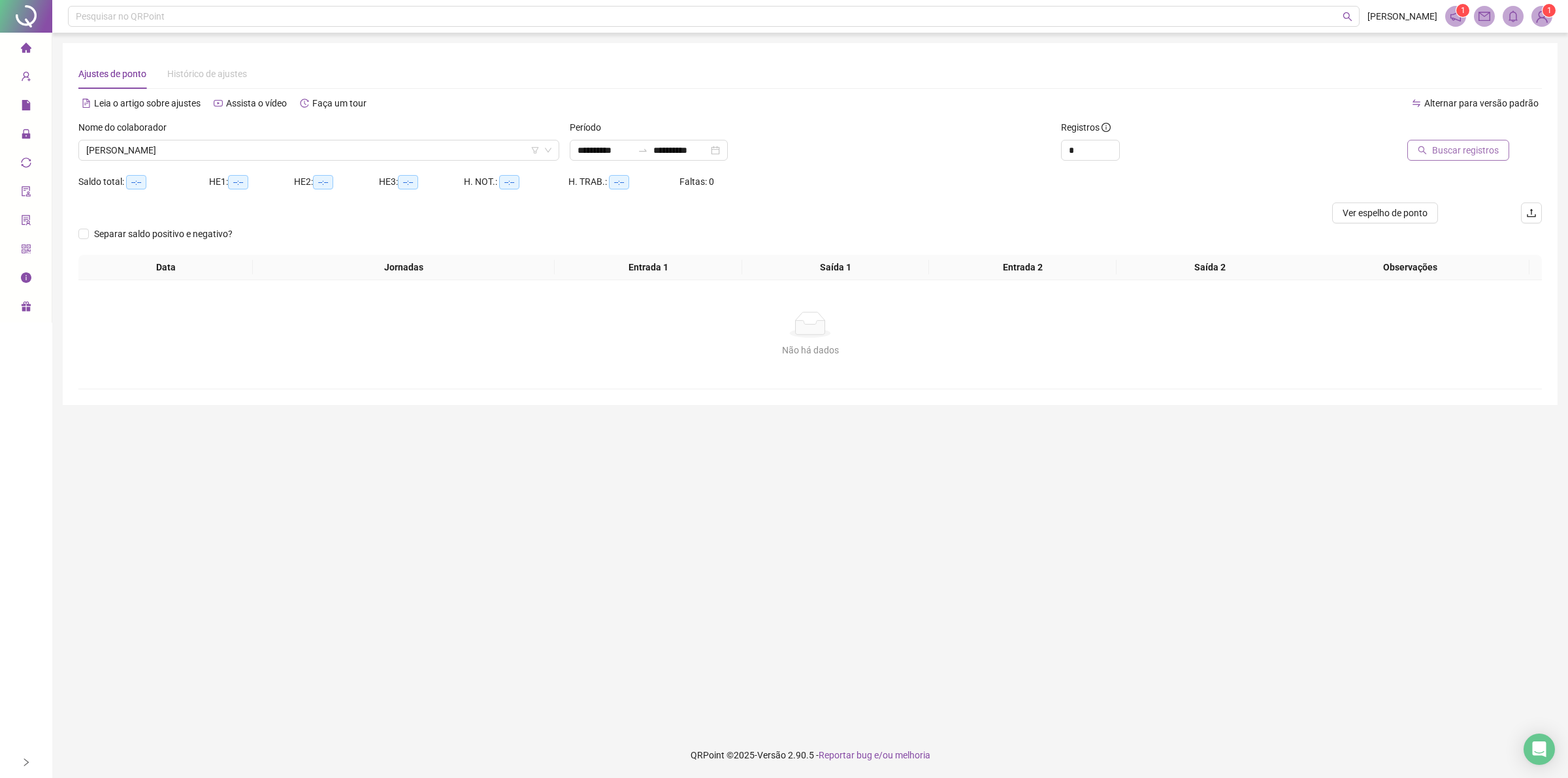
click at [1449, 152] on span "Buscar registros" at bounding box center [1465, 150] width 67 height 14
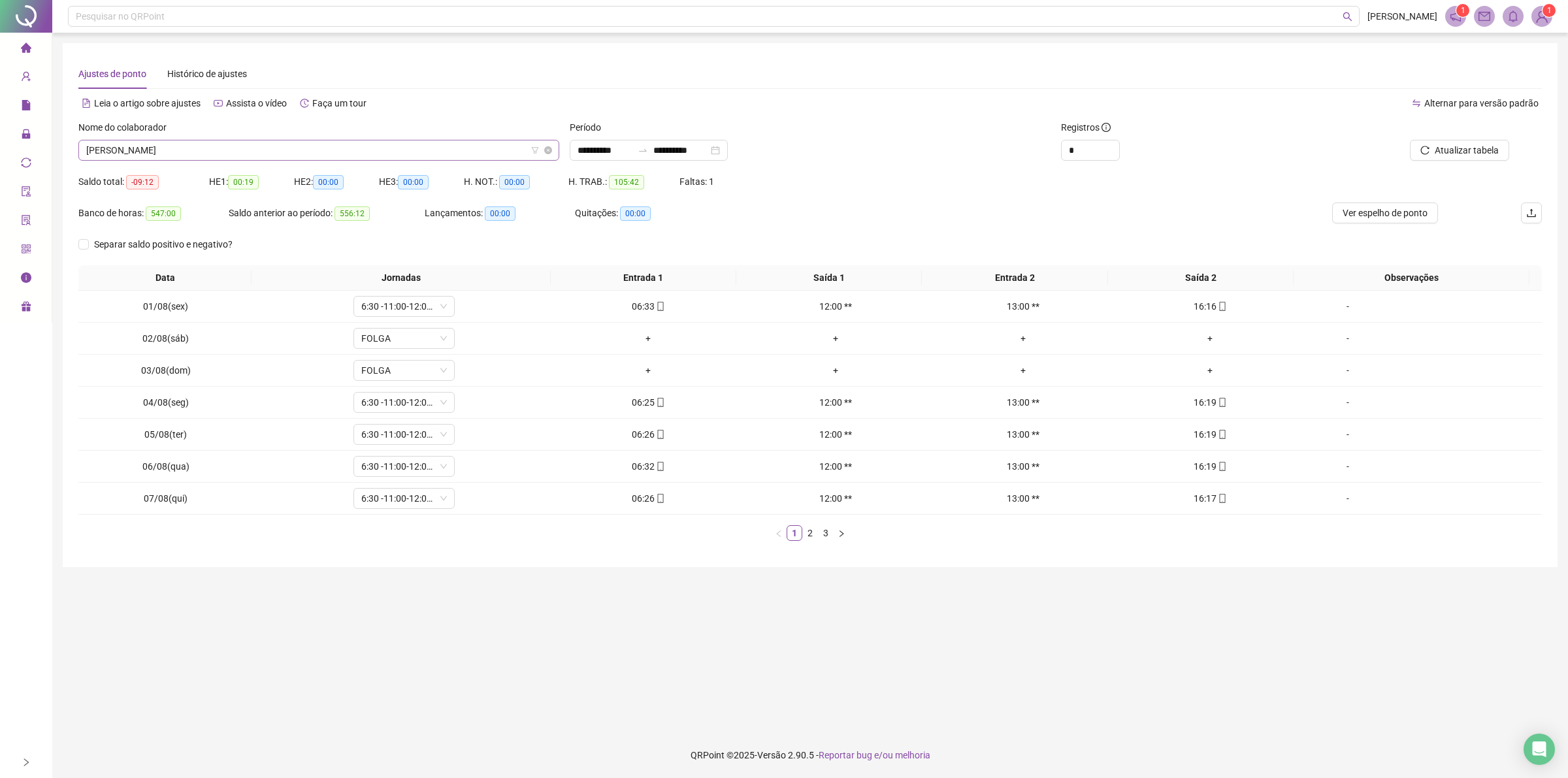
click at [321, 148] on span "[PERSON_NAME]" at bounding box center [318, 150] width 465 height 20
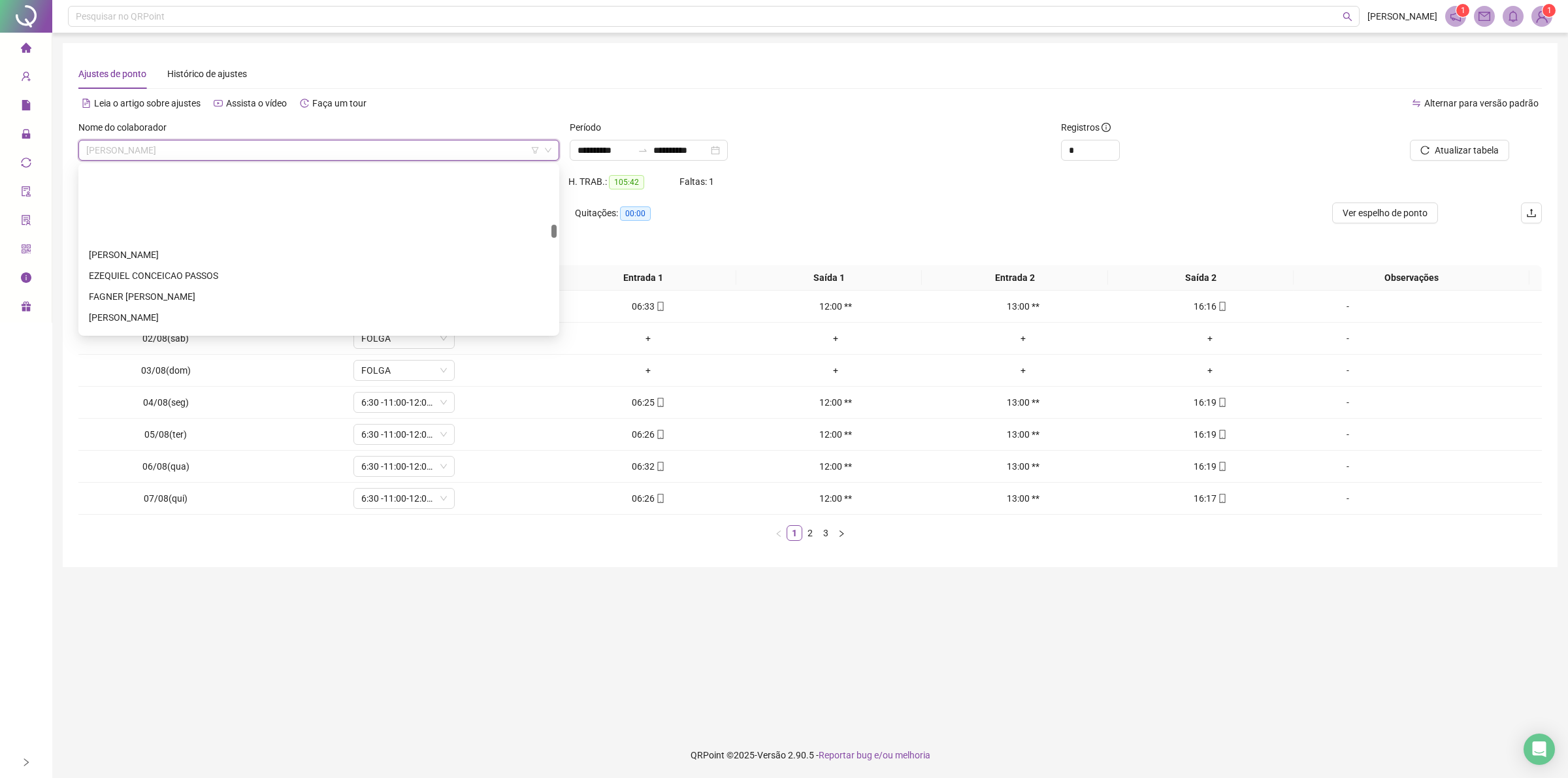
scroll to position [735, 0]
click at [155, 171] on div "[PERSON_NAME]" at bounding box center [318, 173] width 460 height 14
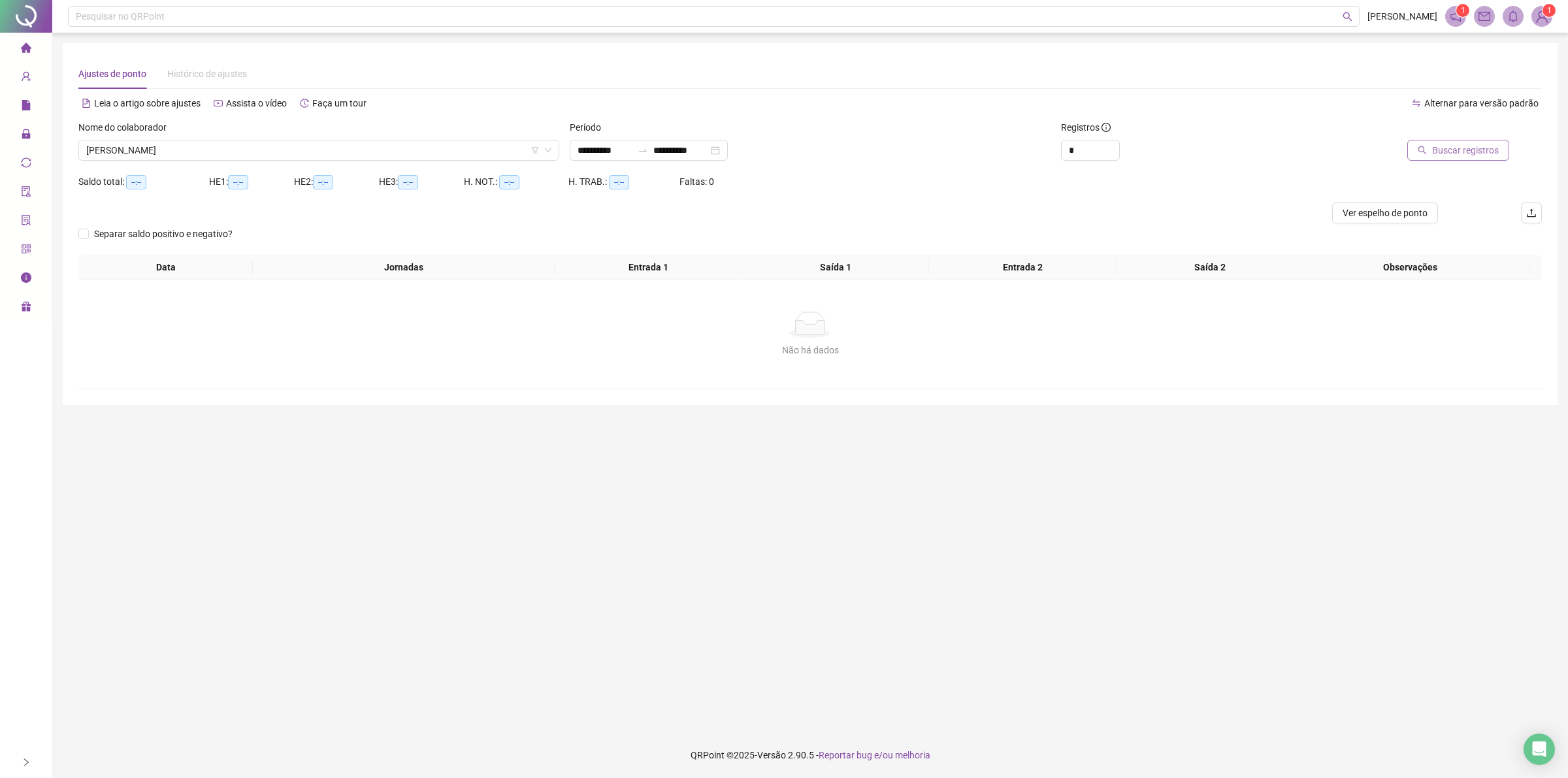
click at [1467, 149] on span "Buscar registros" at bounding box center [1465, 150] width 67 height 14
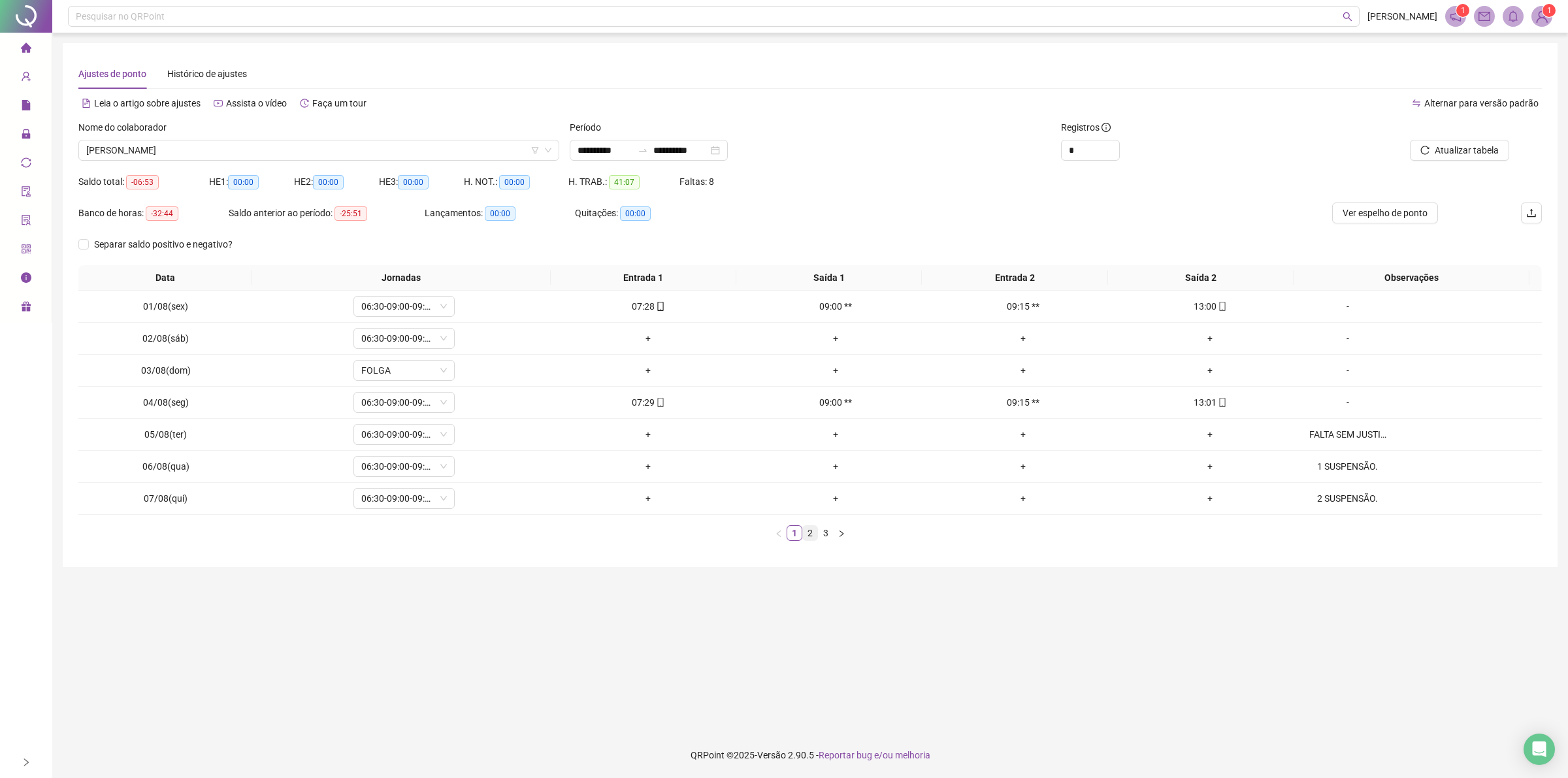
click at [807, 533] on link "2" at bounding box center [810, 533] width 14 height 14
click at [823, 537] on link "3" at bounding box center [826, 533] width 14 height 14
click at [823, 537] on main "**********" at bounding box center [810, 382] width 1494 height 678
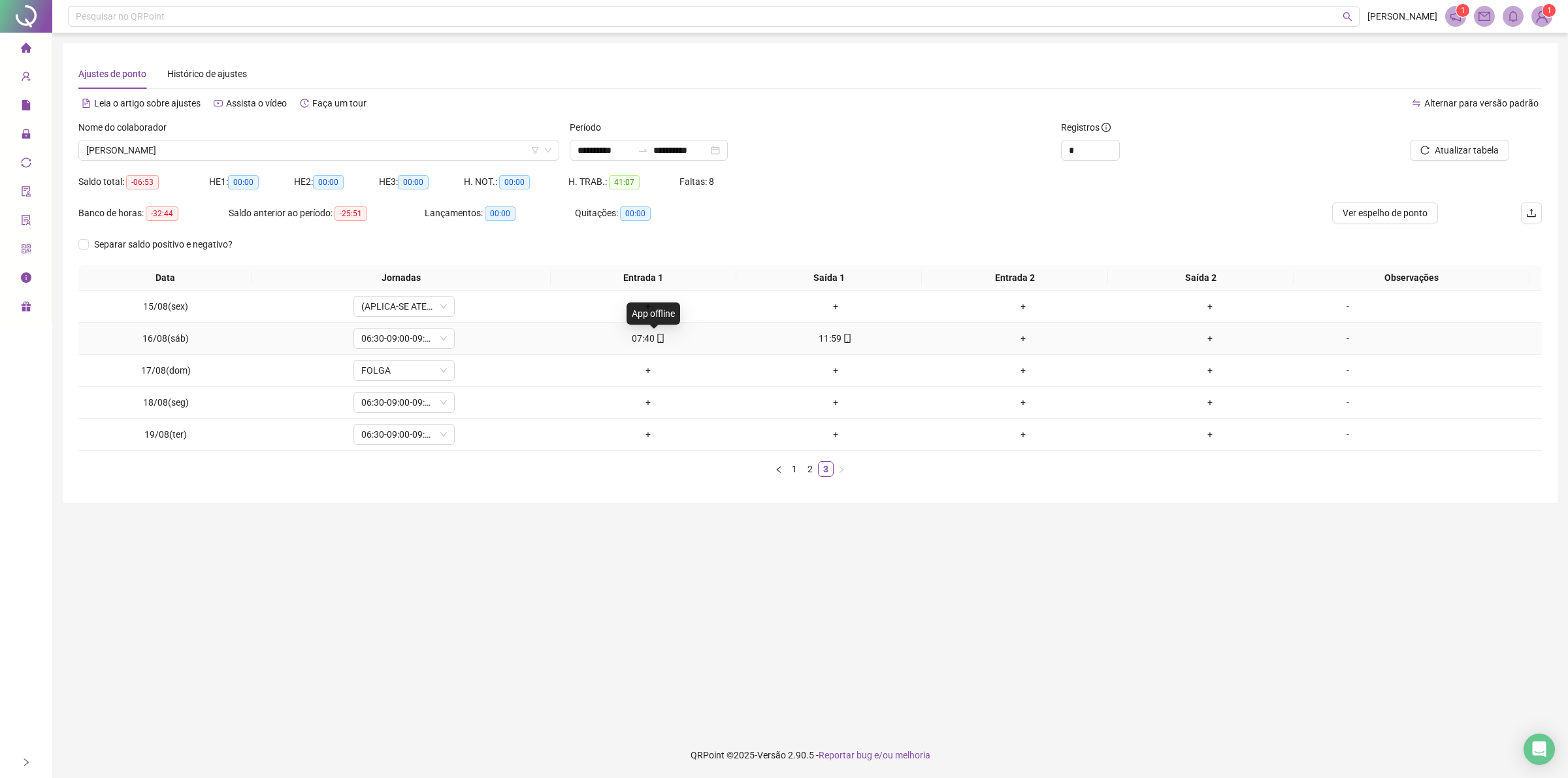
click at [658, 336] on icon "mobile" at bounding box center [660, 338] width 6 height 9
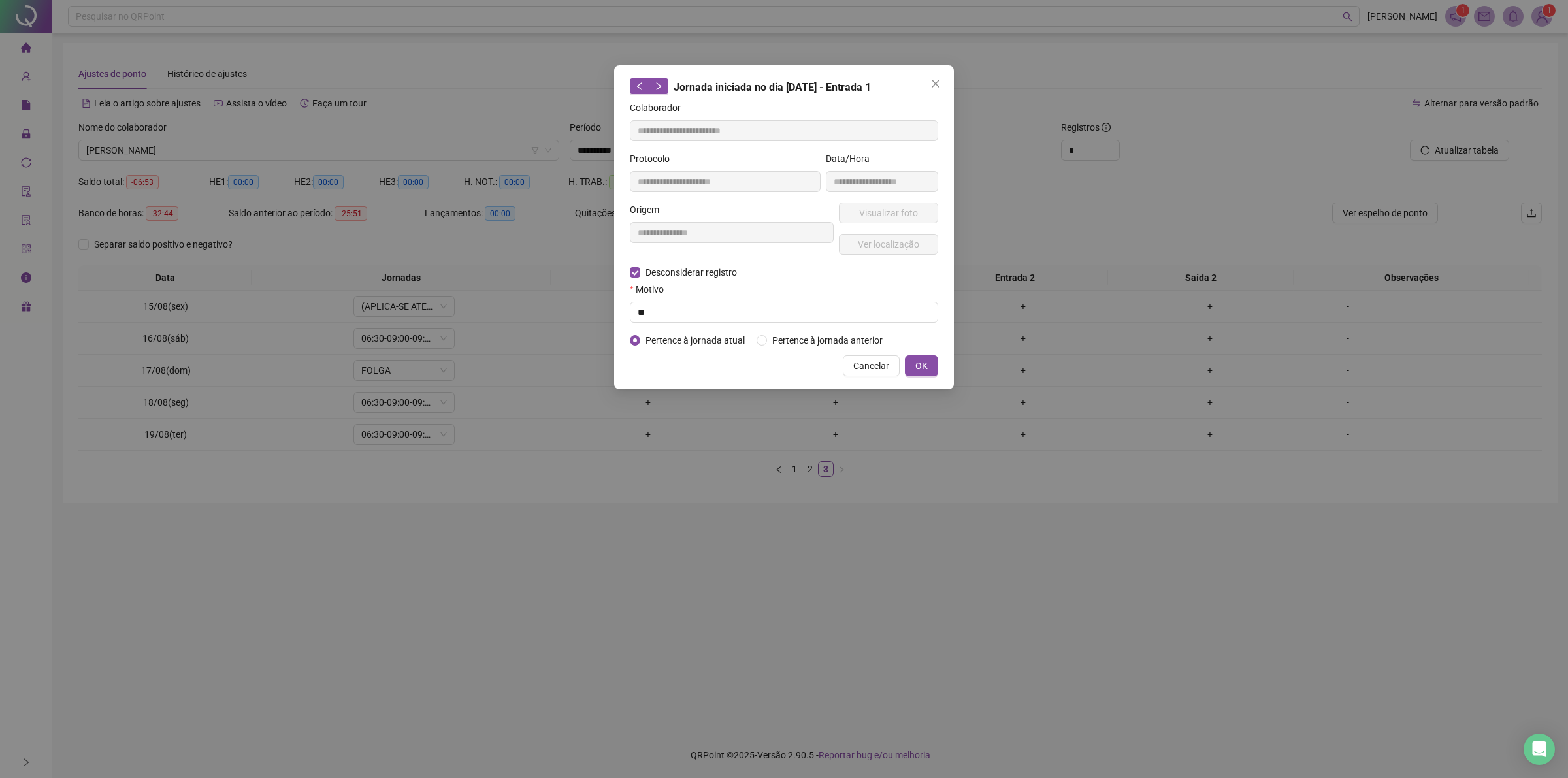
type input "**********"
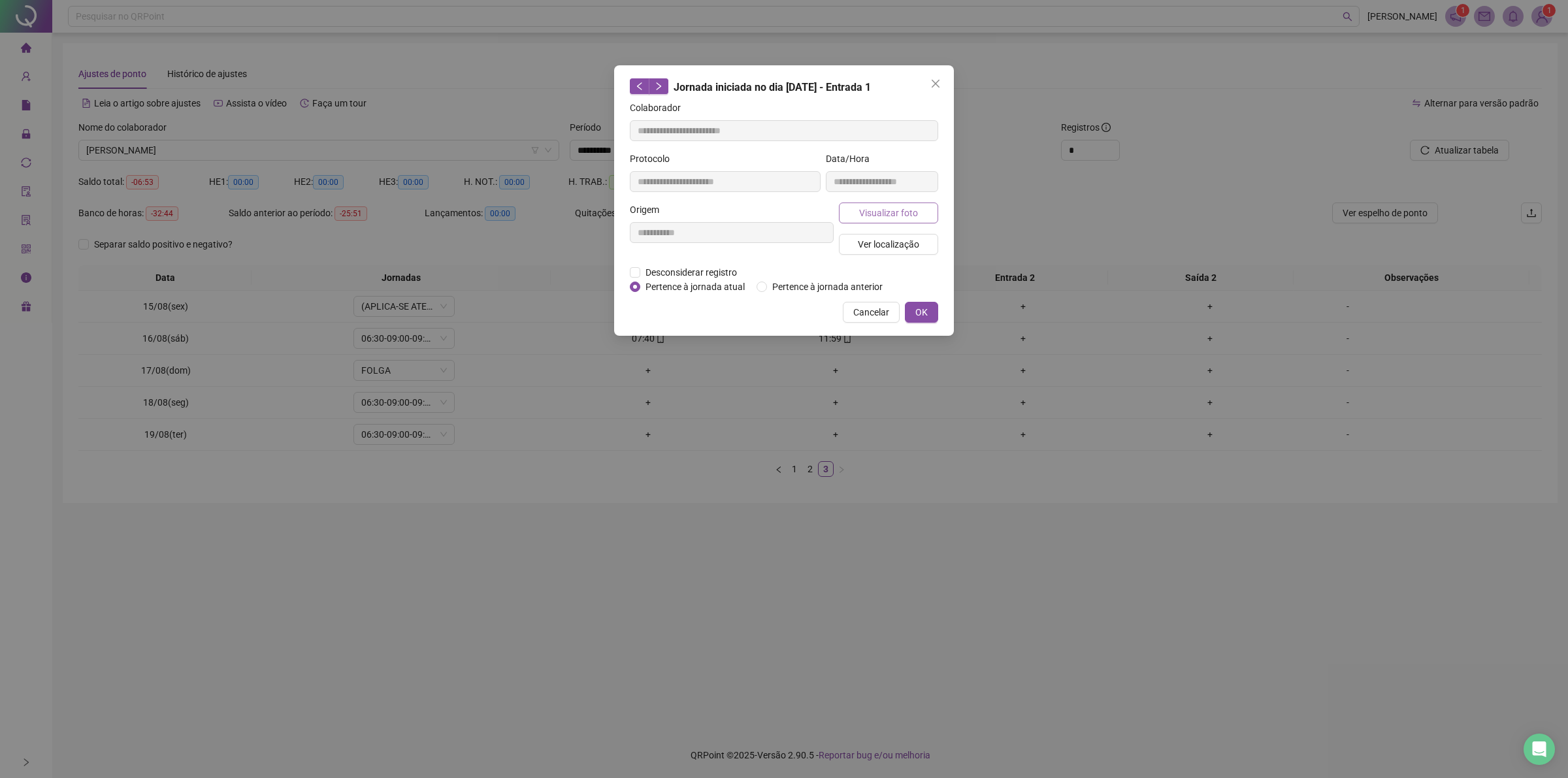
click at [910, 209] on span "Visualizar foto" at bounding box center [888, 213] width 58 height 14
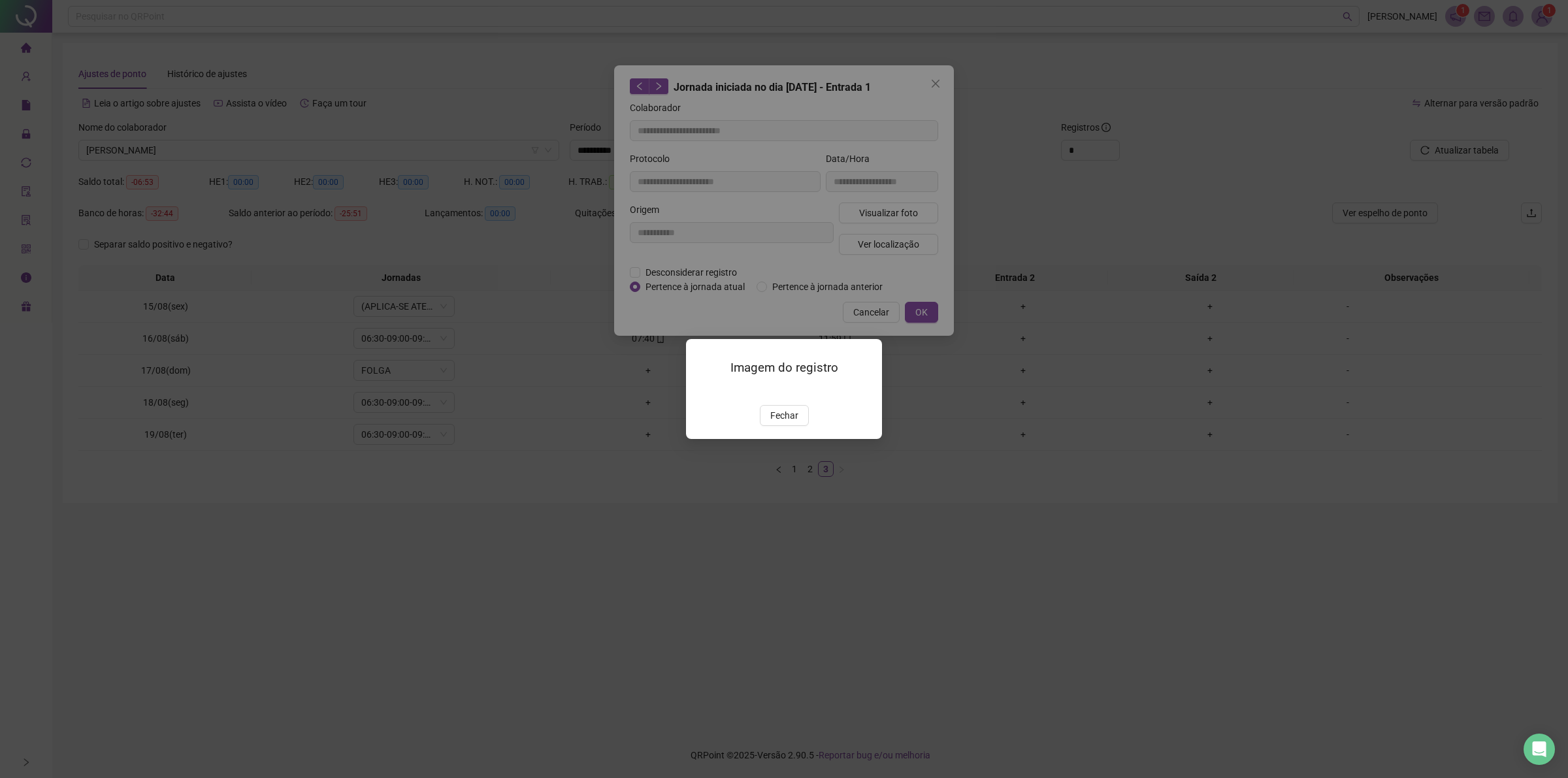
click at [784, 423] on span "Fechar" at bounding box center [784, 416] width 28 height 14
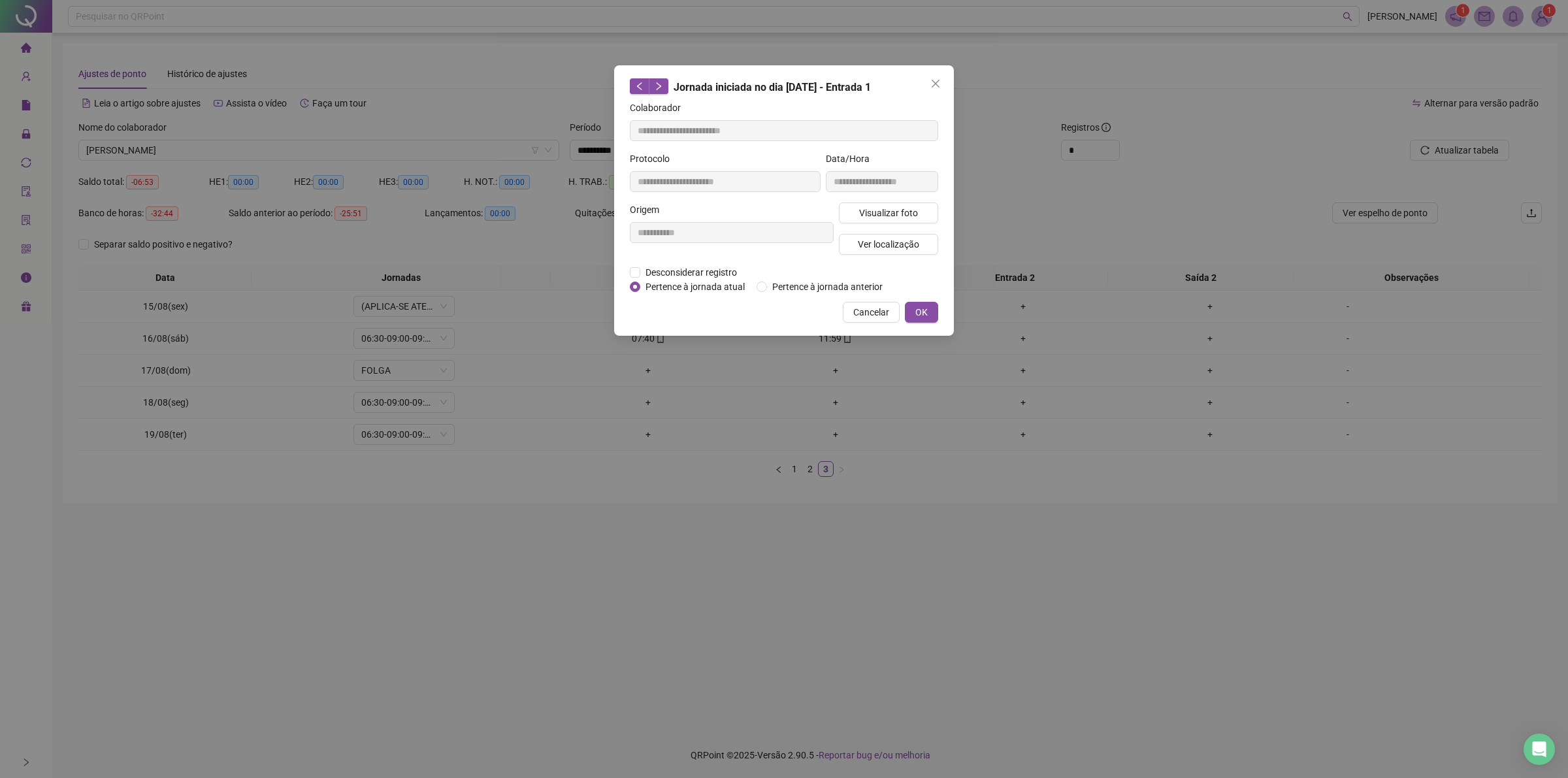
click at [859, 305] on span "Cancelar" at bounding box center [871, 312] width 36 height 14
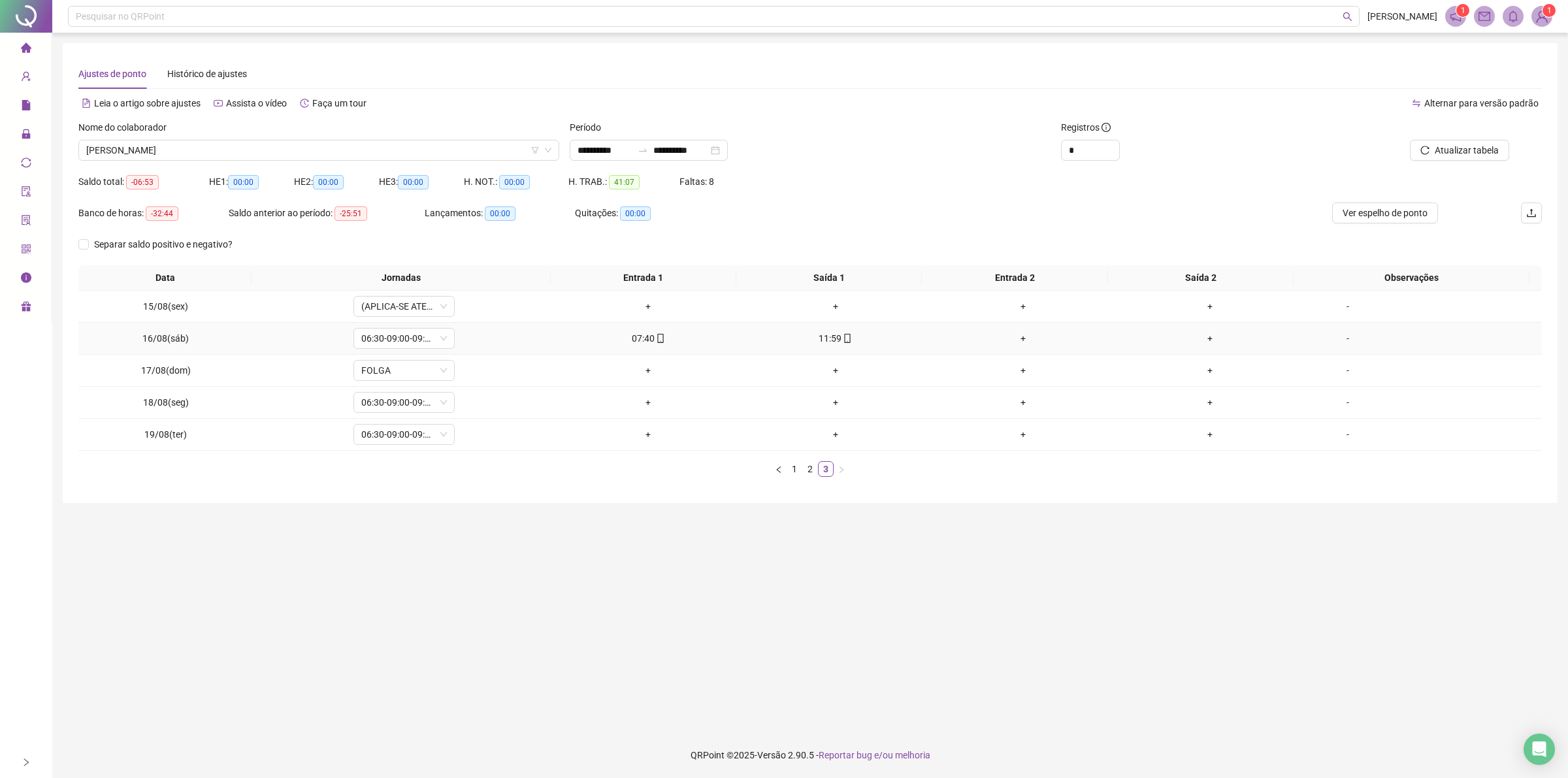
click at [838, 344] on div "11:59" at bounding box center [836, 338] width 177 height 14
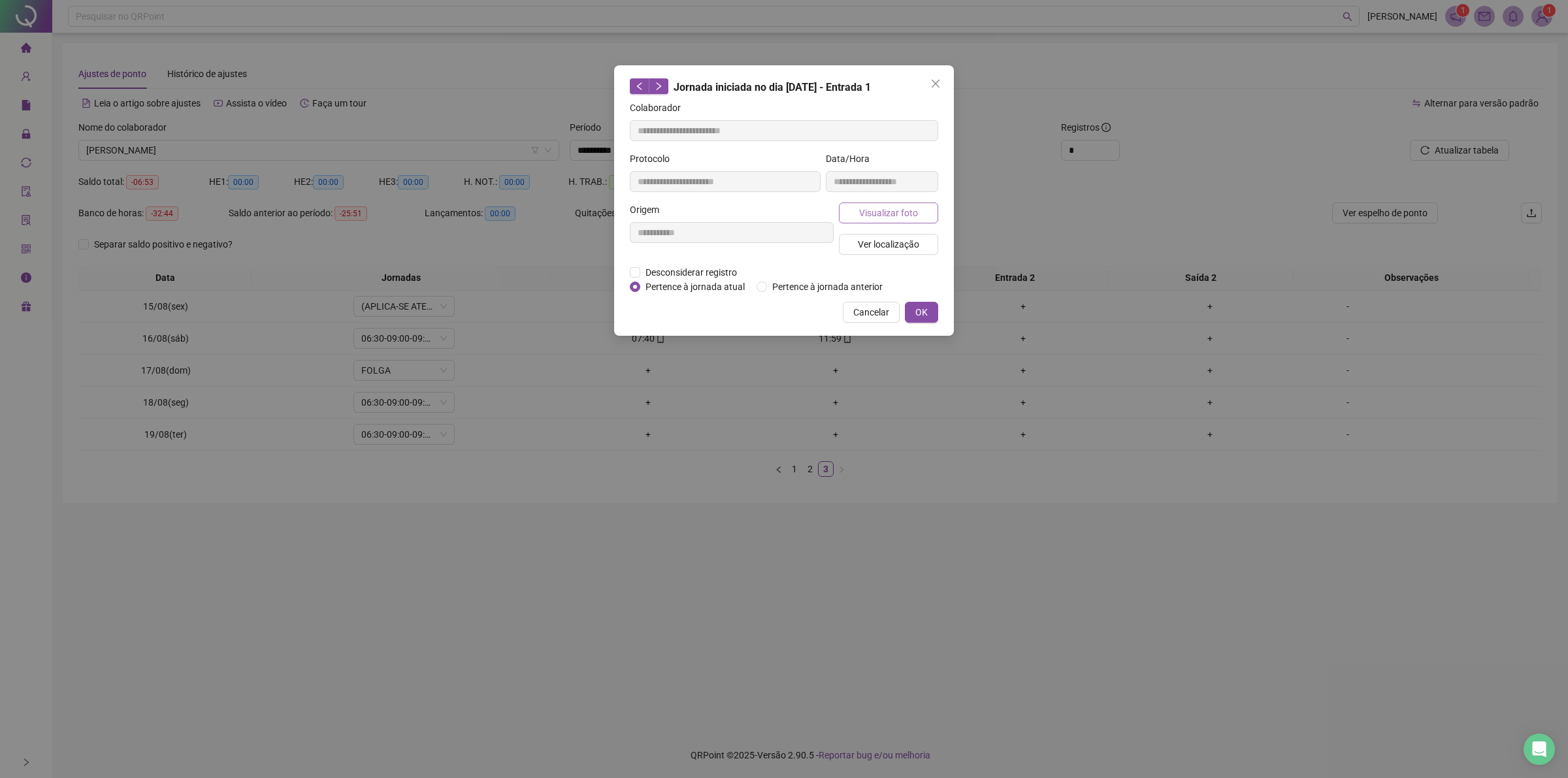
type input "**********"
click at [859, 217] on span "Visualizar foto" at bounding box center [888, 213] width 58 height 14
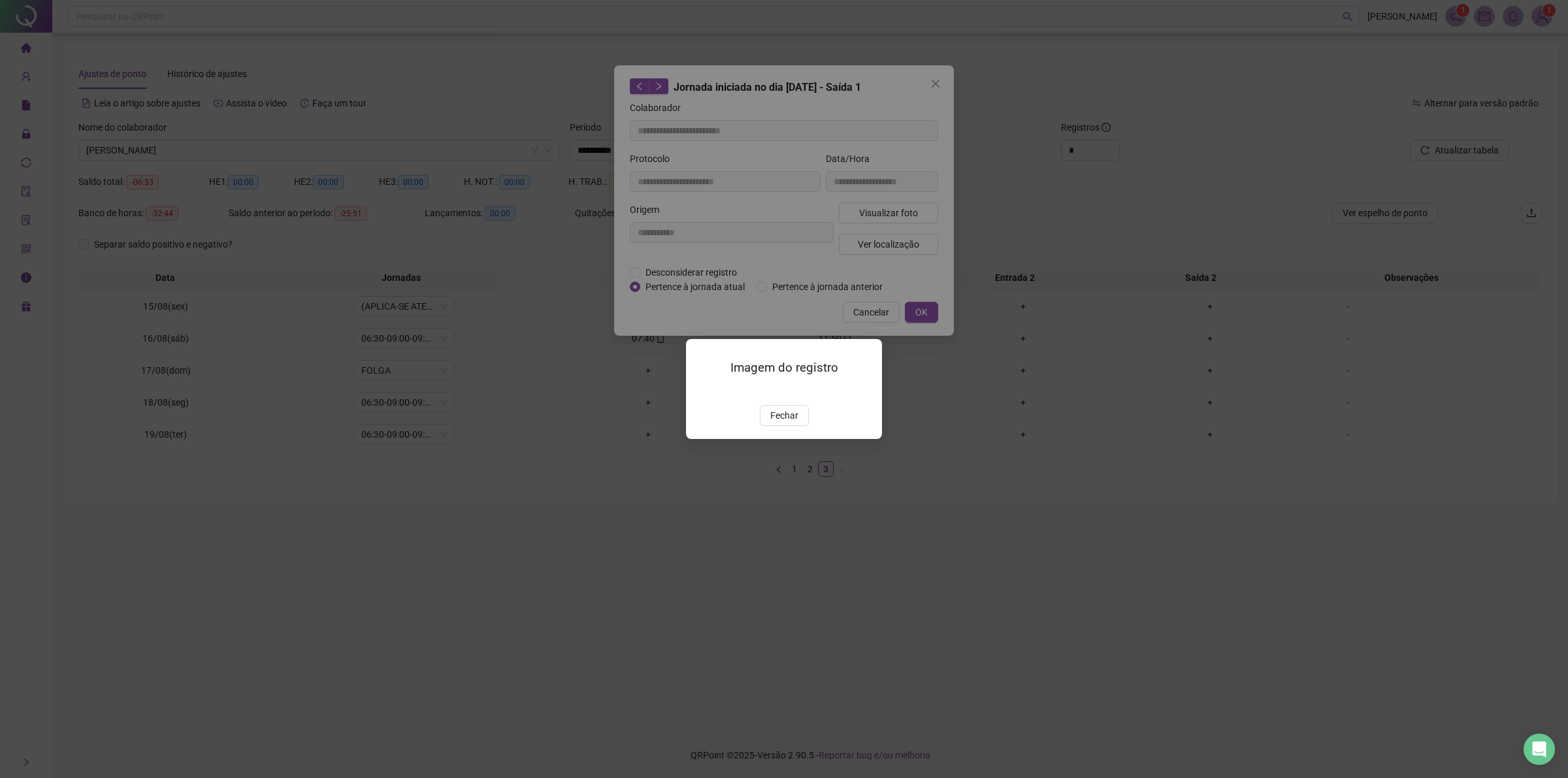
click at [786, 423] on span "Fechar" at bounding box center [784, 416] width 28 height 14
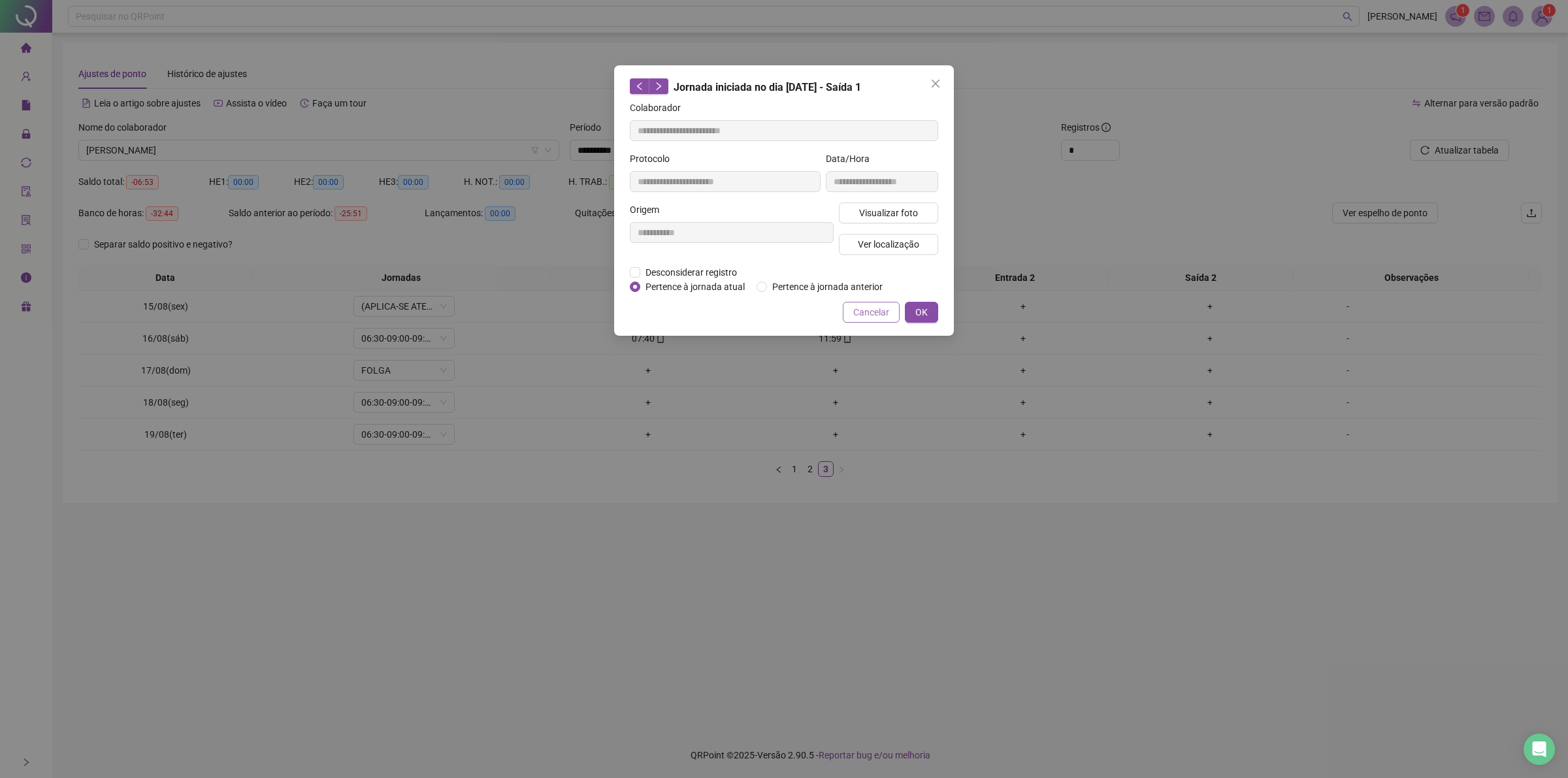
click at [864, 311] on span "Cancelar" at bounding box center [871, 312] width 36 height 14
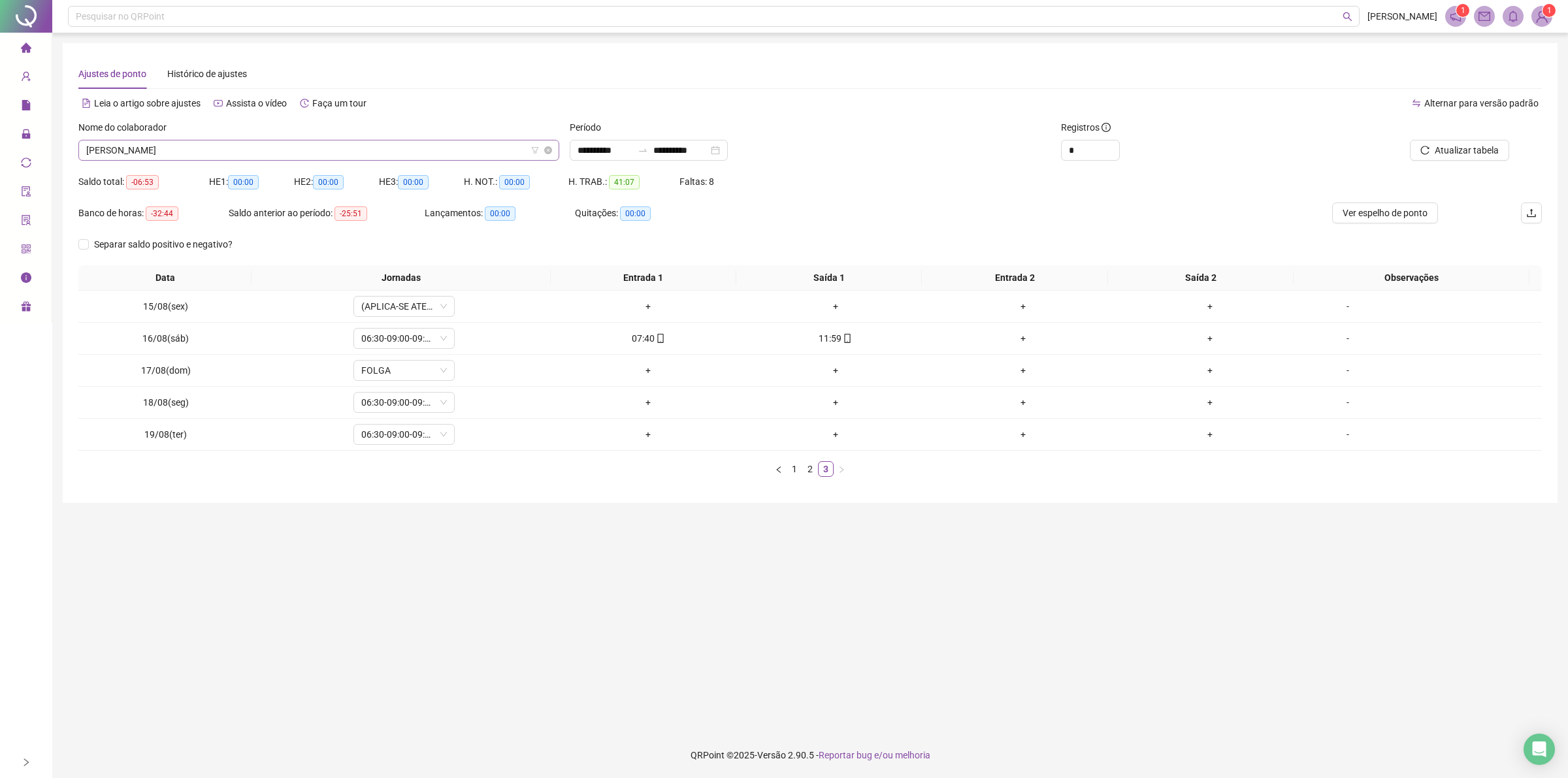
click at [188, 148] on span "[PERSON_NAME]" at bounding box center [318, 150] width 465 height 20
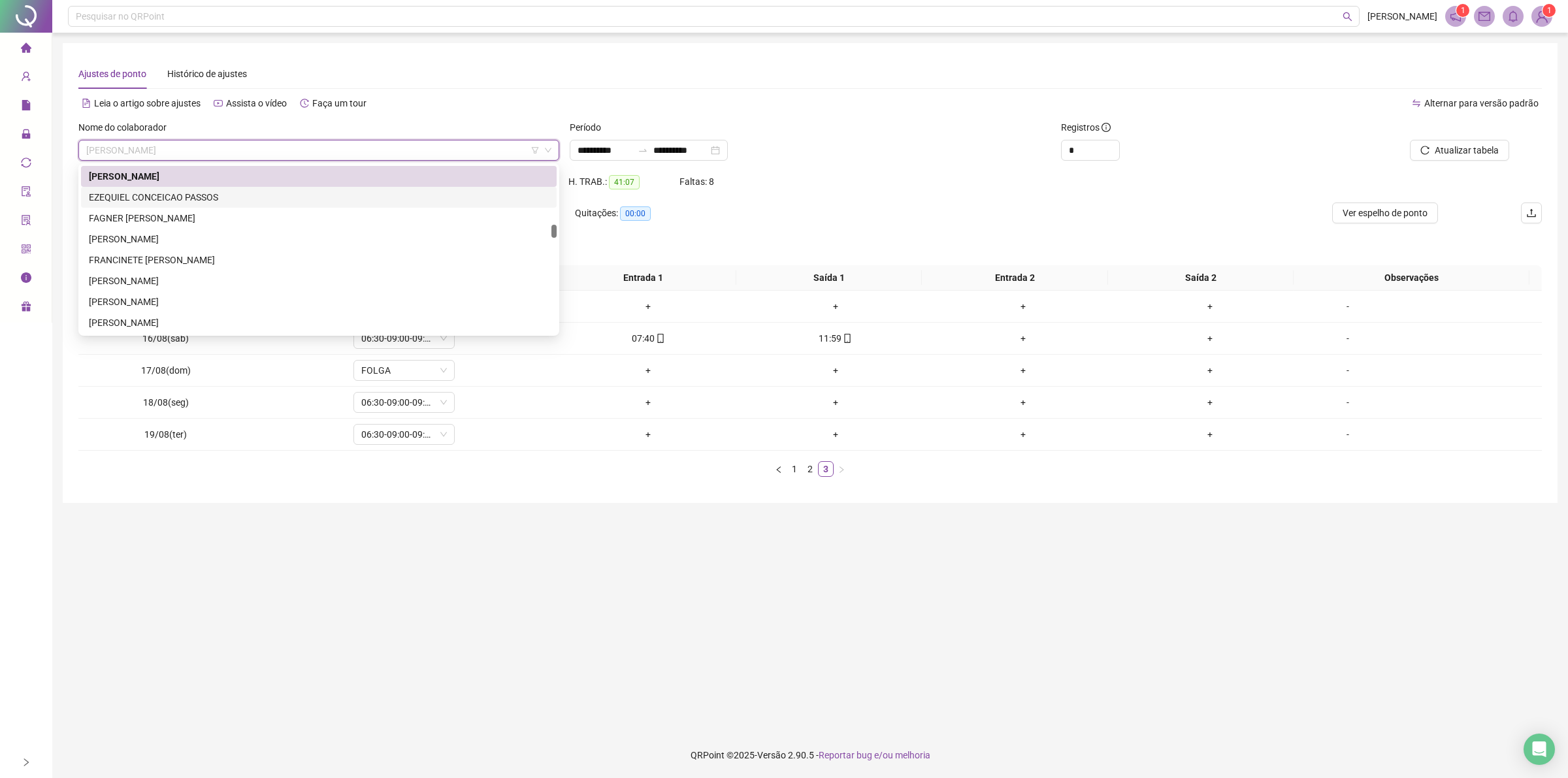
click at [173, 196] on div "EZEQUIEL CONCEICAO PASSOS" at bounding box center [318, 197] width 460 height 14
click at [173, 196] on div "Saldo total: -06:53" at bounding box center [143, 186] width 130 height 31
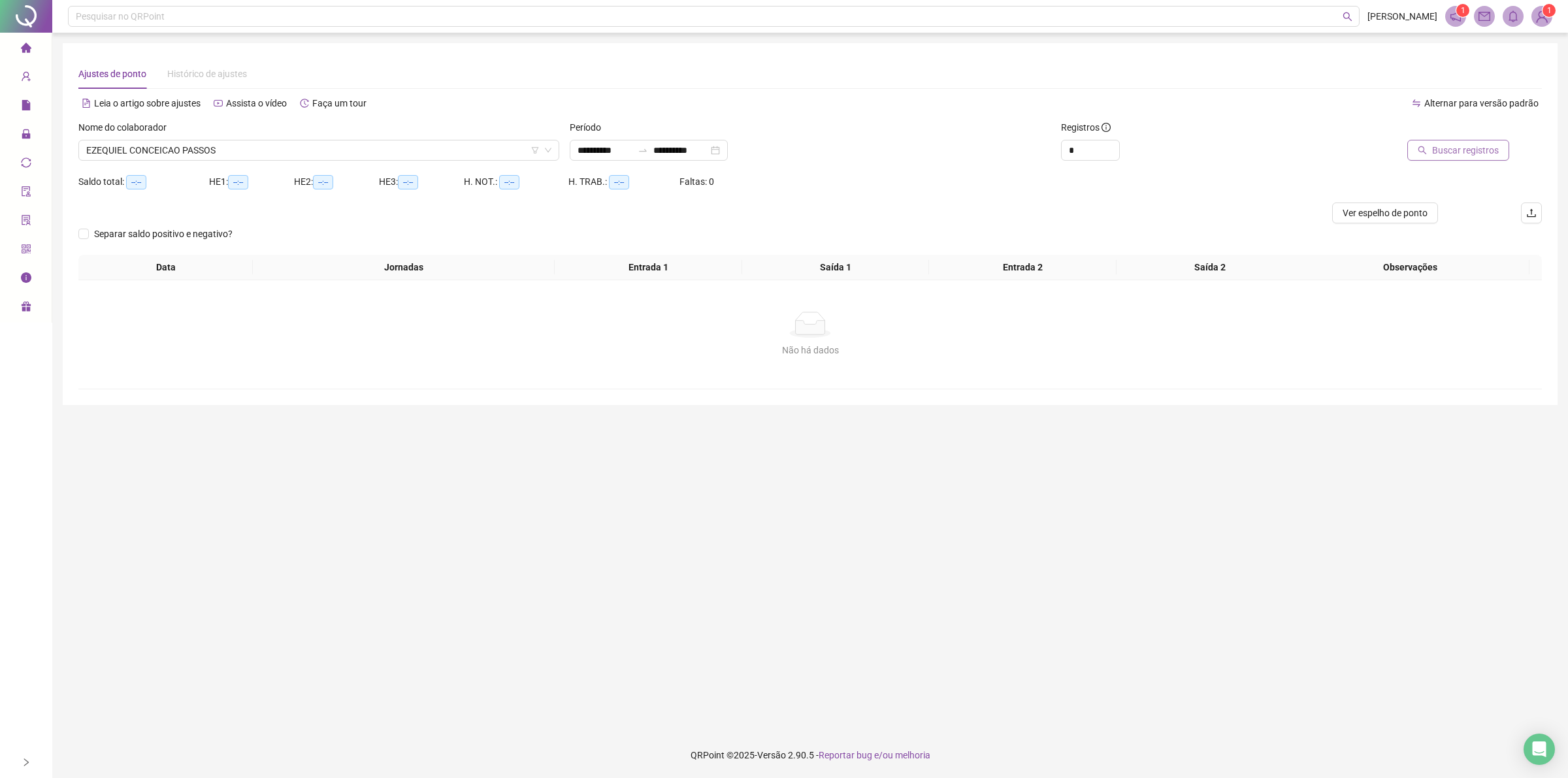
click at [1458, 146] on span "Buscar registros" at bounding box center [1465, 150] width 67 height 14
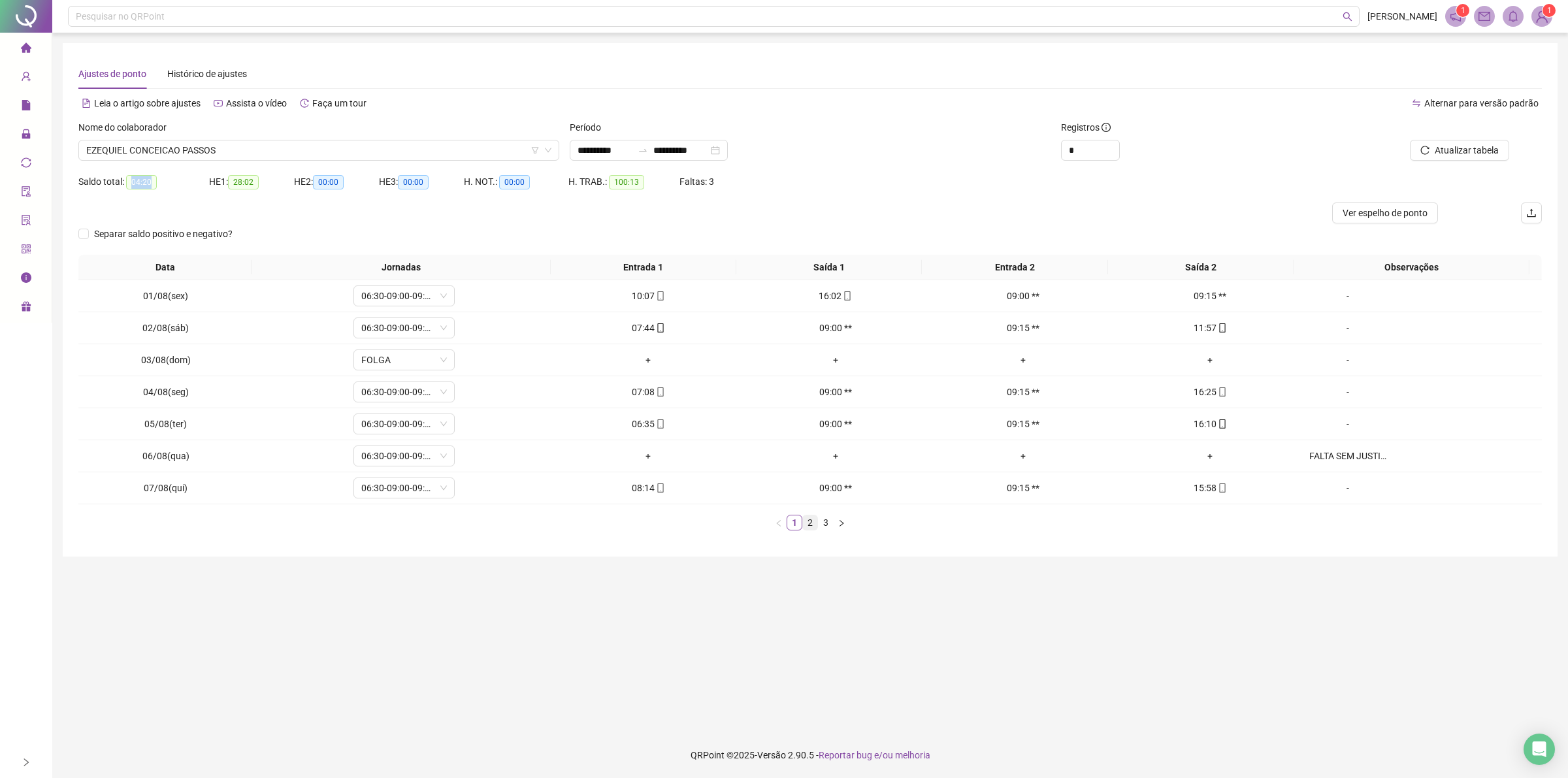
click at [815, 521] on link "2" at bounding box center [810, 523] width 14 height 14
click at [821, 520] on link "3" at bounding box center [826, 523] width 14 height 14
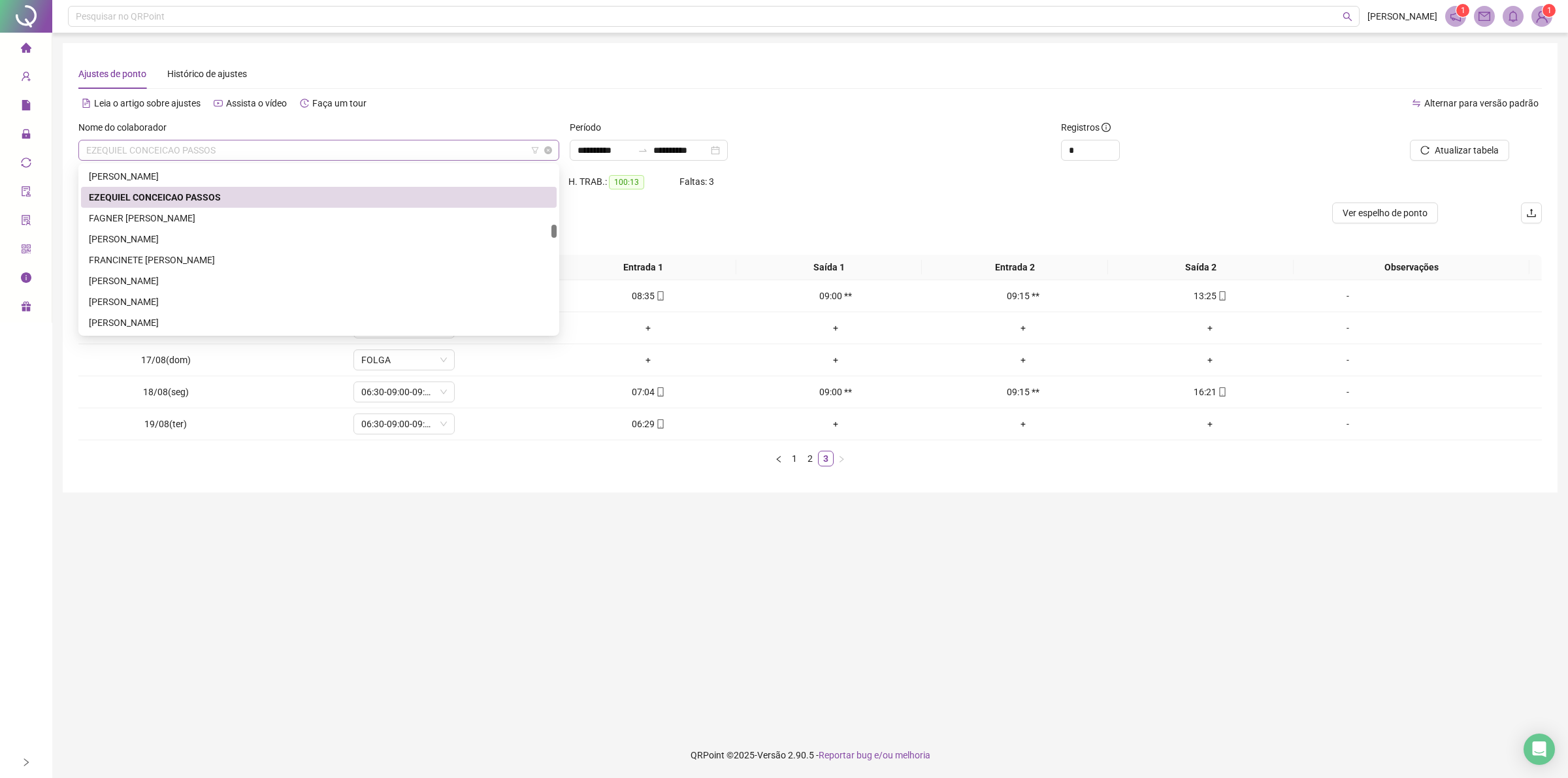
click at [278, 148] on span "EZEQUIEL CONCEICAO PASSOS" at bounding box center [318, 150] width 465 height 20
click at [230, 217] on div "FAGNER [PERSON_NAME]" at bounding box center [318, 219] width 460 height 14
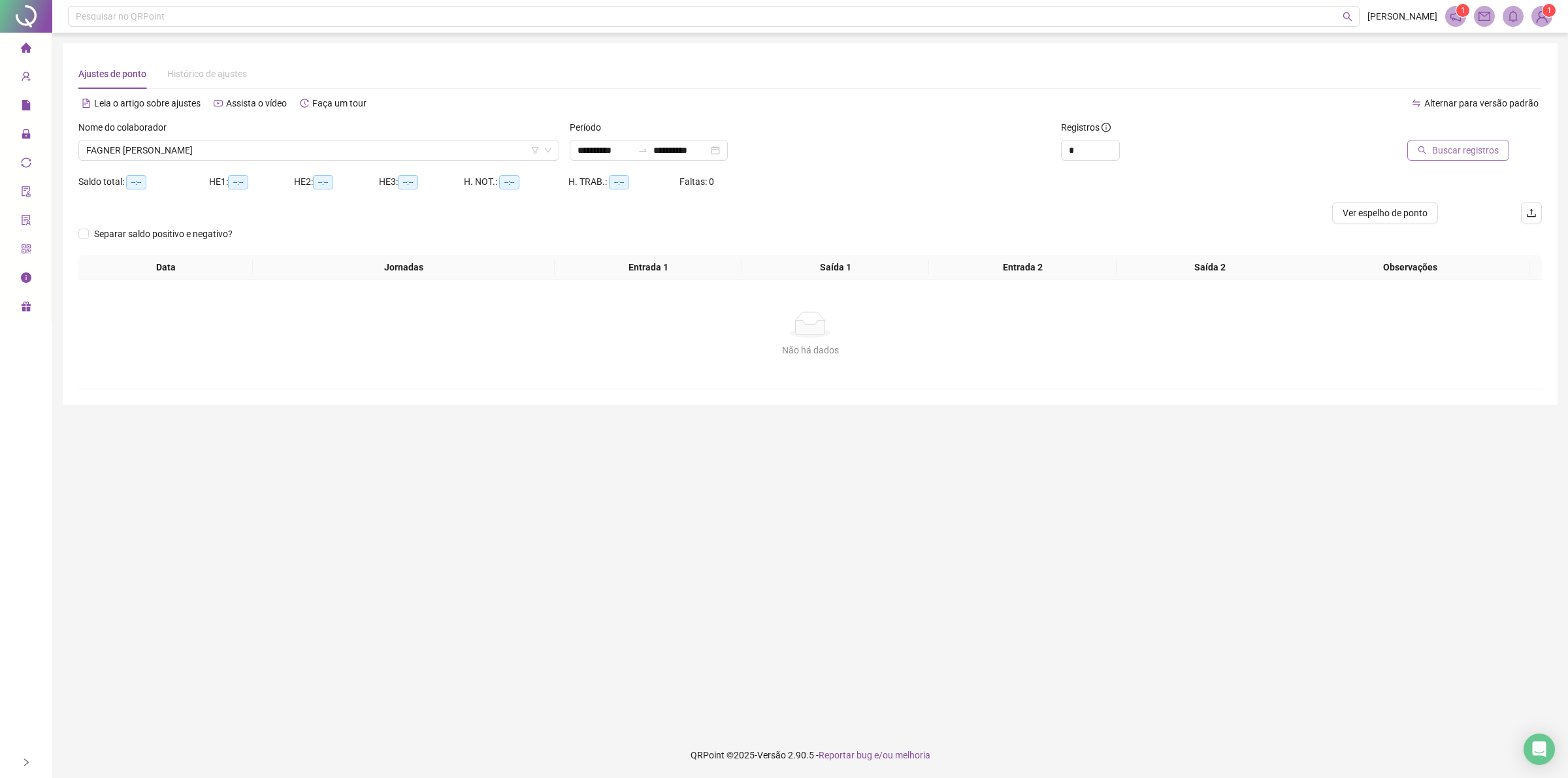
click at [1434, 155] on span "Buscar registros" at bounding box center [1465, 150] width 67 height 14
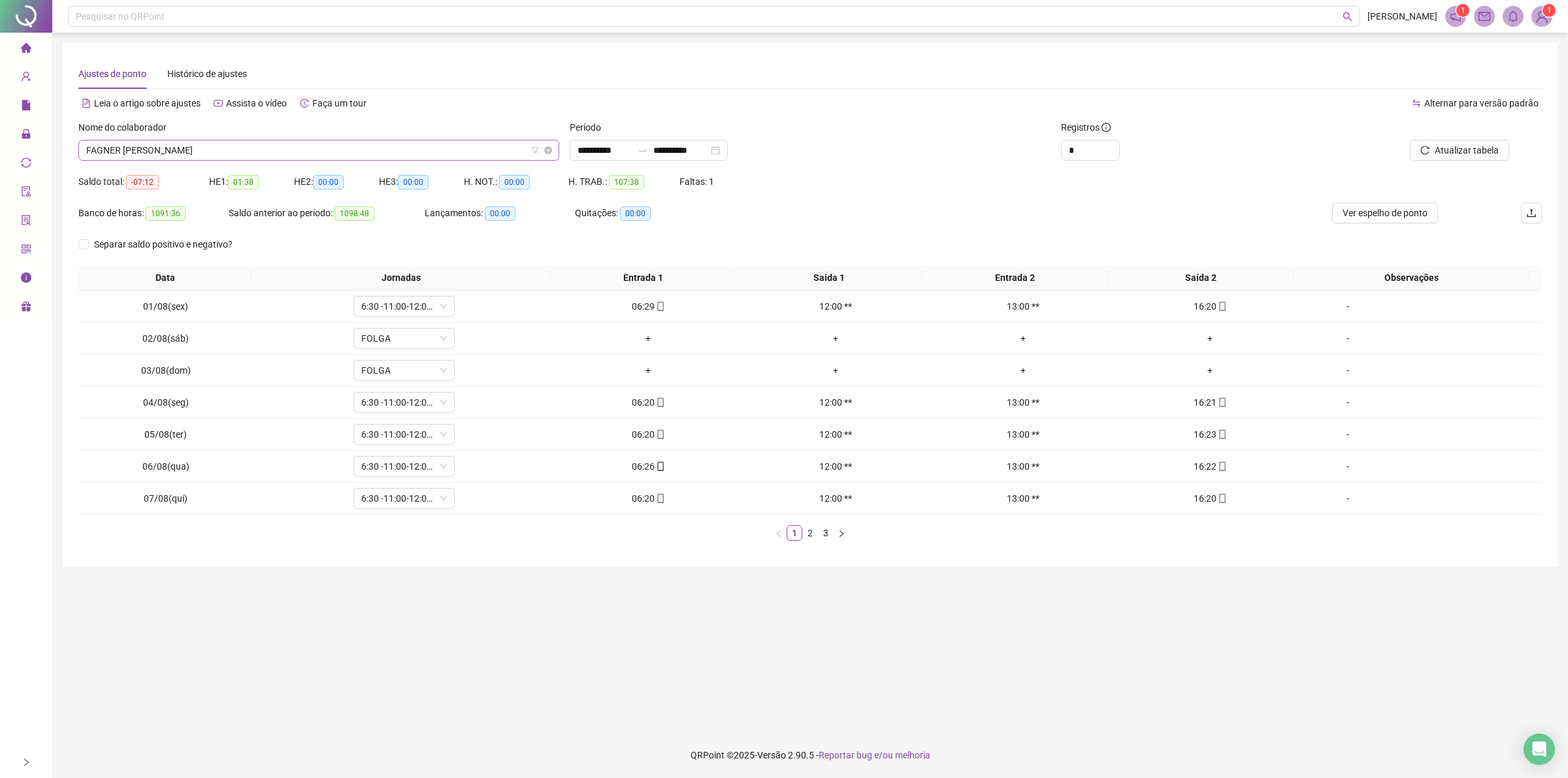
click at [330, 151] on span "FAGNER [PERSON_NAME]" at bounding box center [318, 150] width 465 height 20
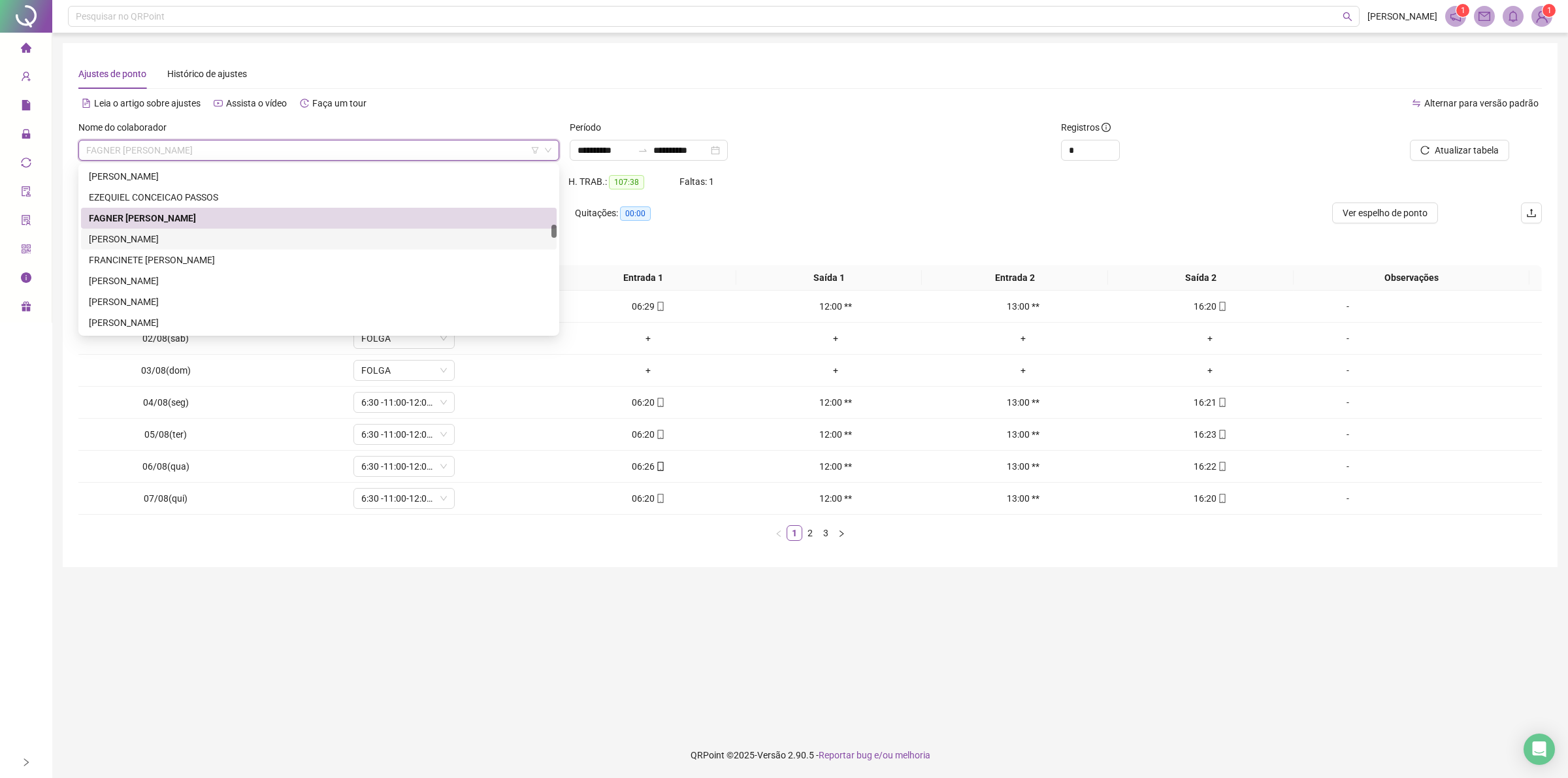
click at [207, 235] on div "[PERSON_NAME]" at bounding box center [318, 239] width 460 height 14
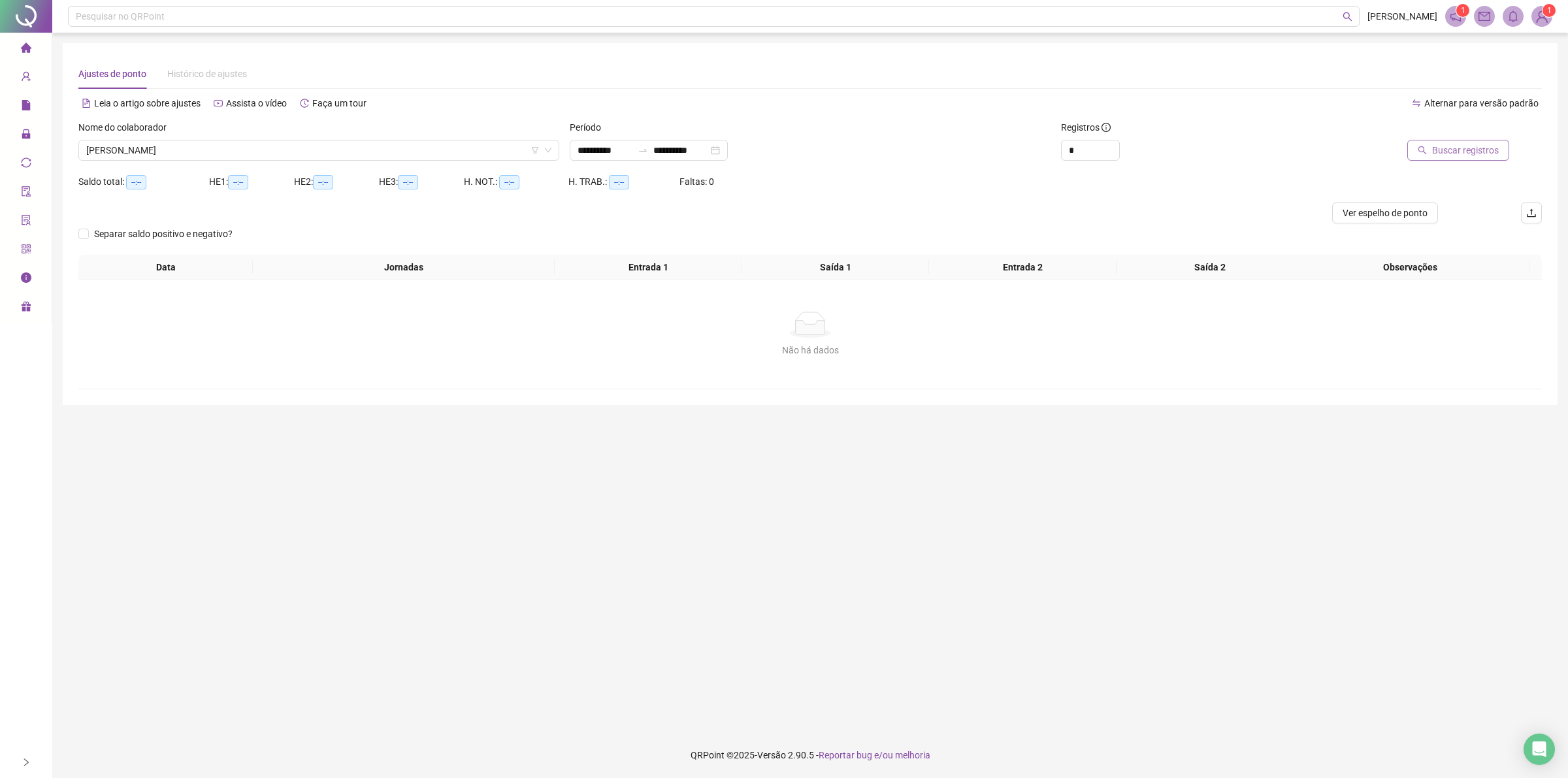
click at [1452, 150] on span "Buscar registros" at bounding box center [1465, 150] width 67 height 14
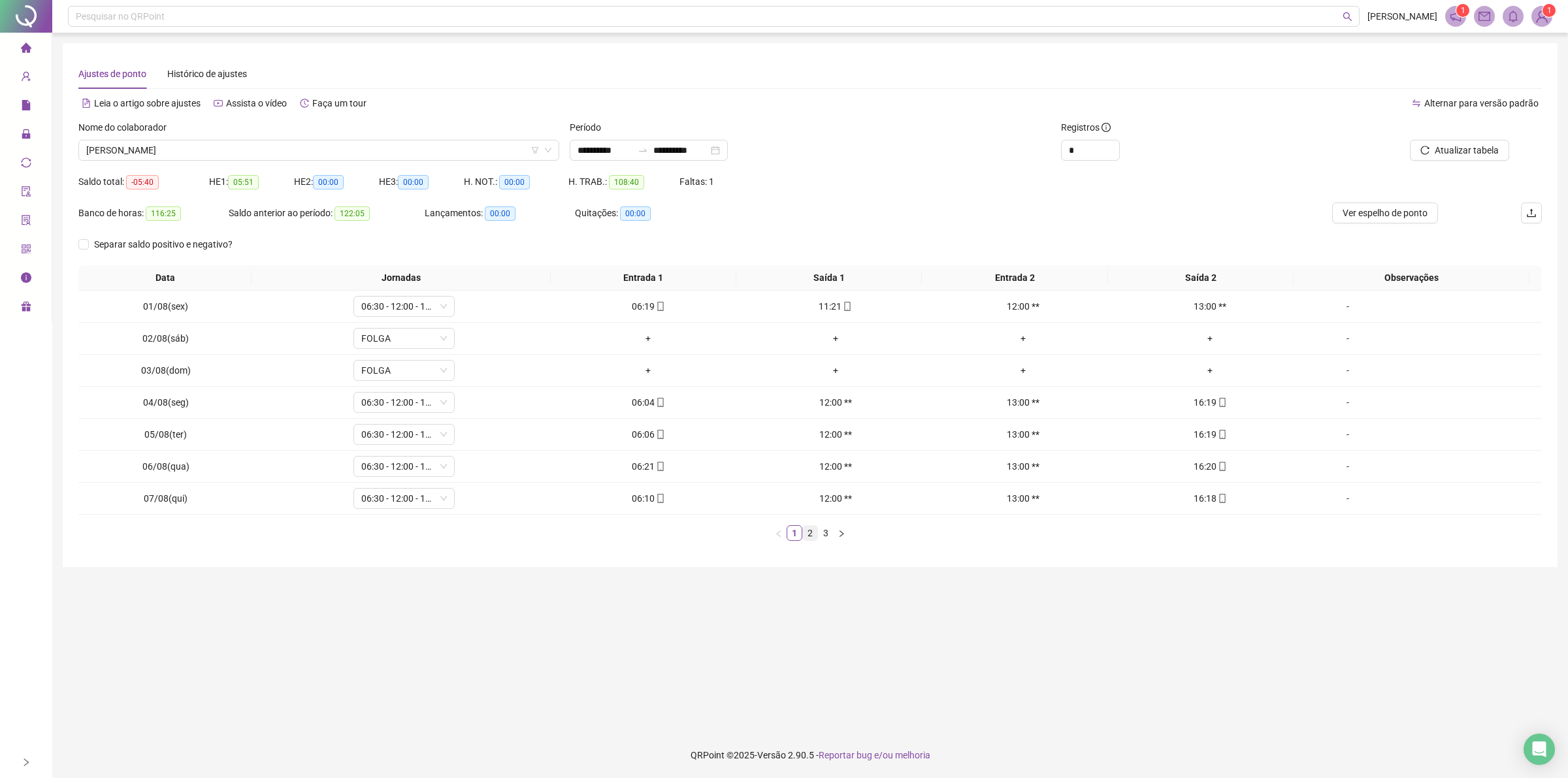
click at [813, 539] on link "2" at bounding box center [810, 533] width 14 height 14
click at [824, 537] on link "3" at bounding box center [826, 533] width 14 height 14
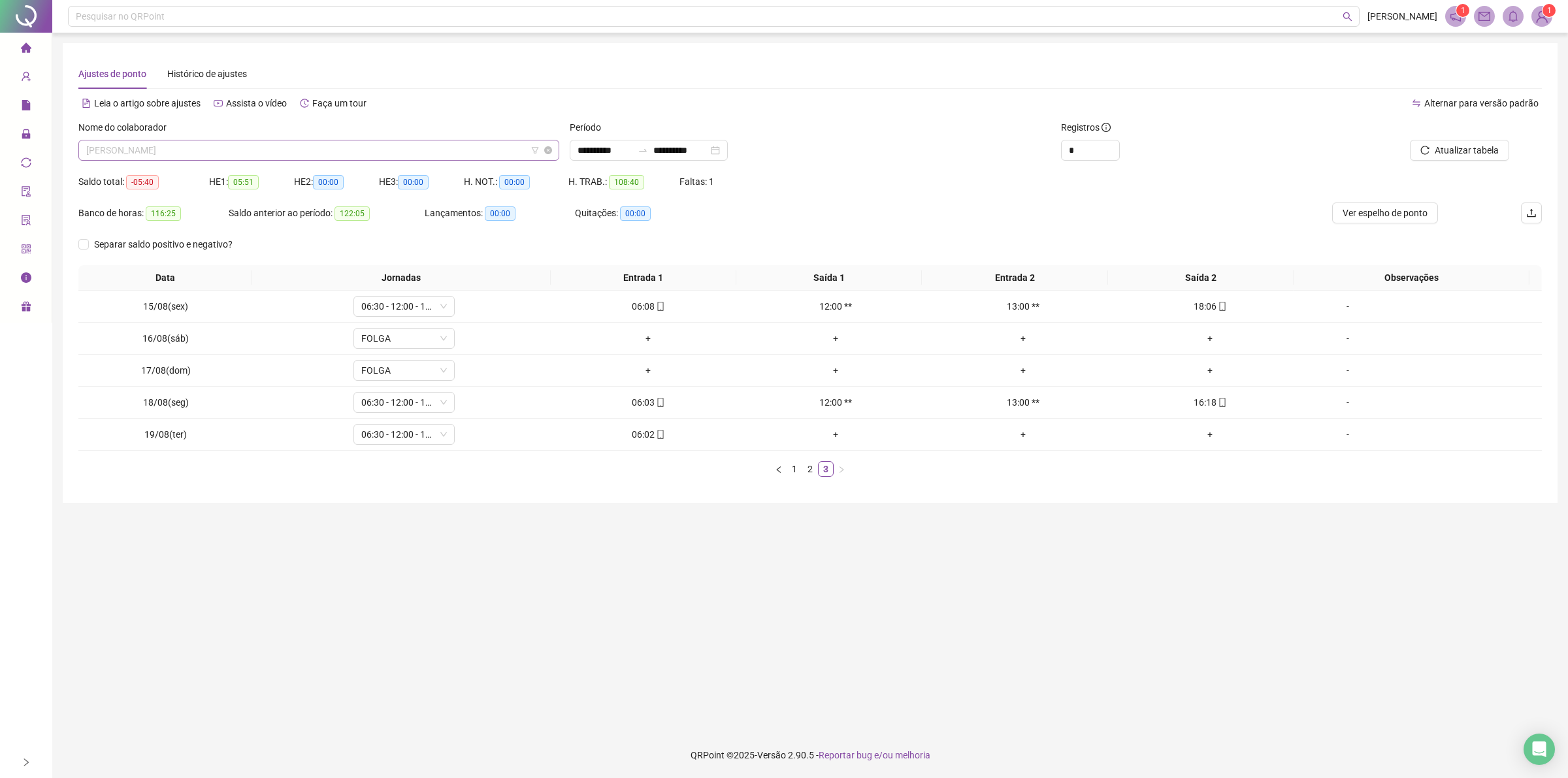
click at [477, 151] on span "[PERSON_NAME]" at bounding box center [318, 150] width 465 height 20
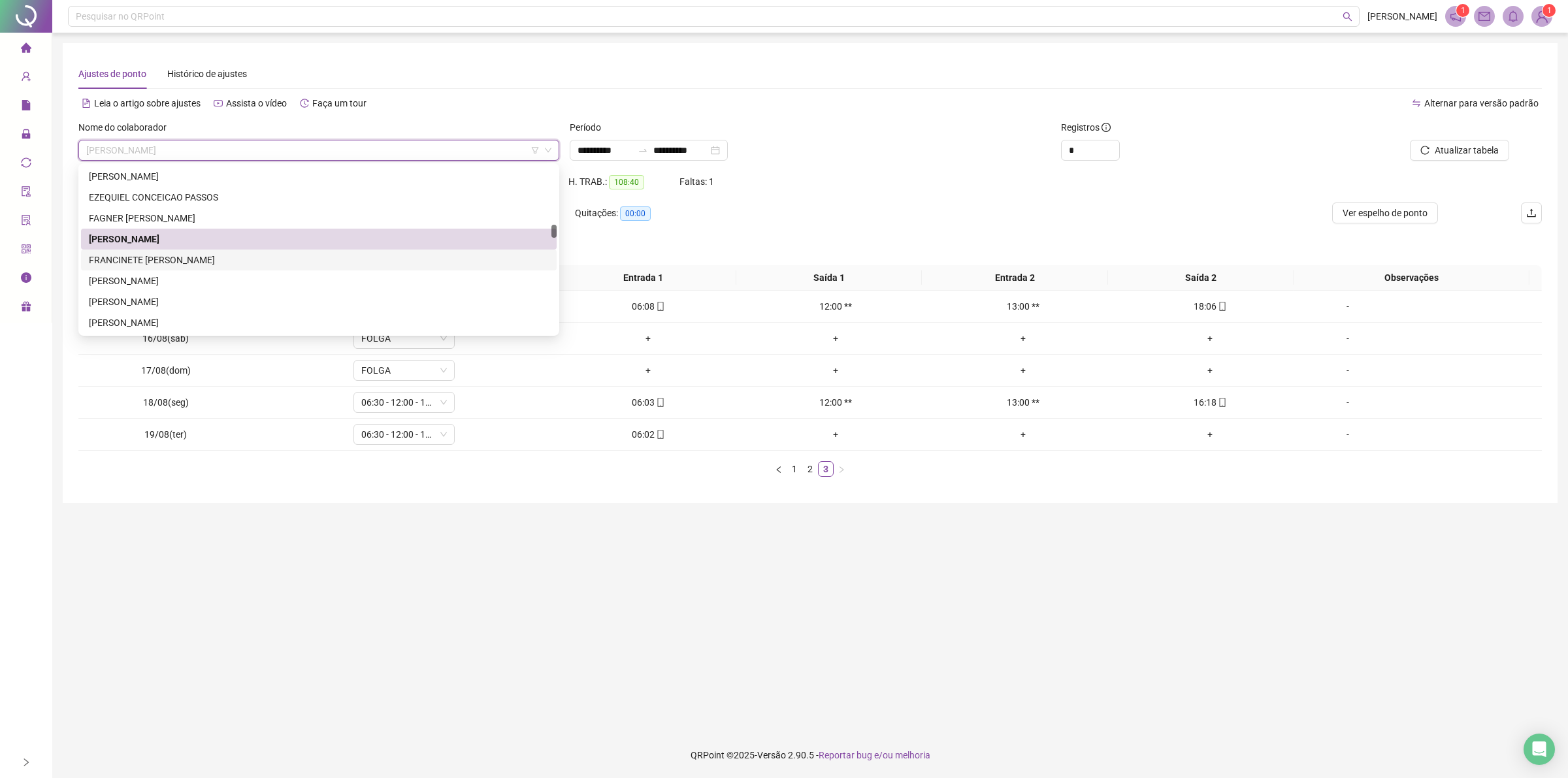
click at [240, 264] on div "FRANCINETE [PERSON_NAME]" at bounding box center [318, 260] width 460 height 14
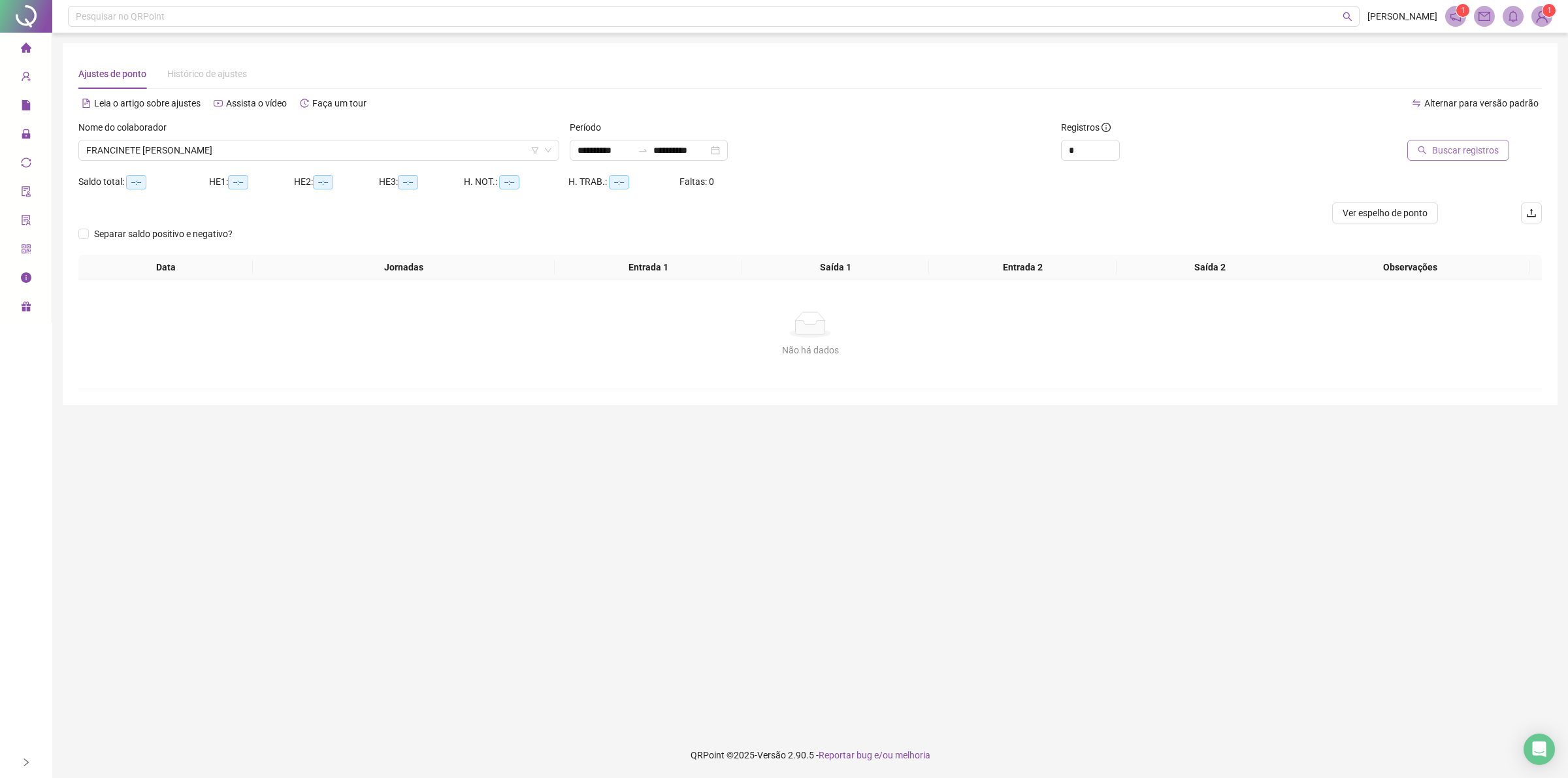
drag, startPoint x: 1455, startPoint y: 130, endPoint x: 1456, endPoint y: 144, distance: 14.0
click at [1456, 142] on div "Buscar registros" at bounding box center [1407, 140] width 202 height 40
click at [1457, 145] on span "Buscar registros" at bounding box center [1465, 150] width 67 height 14
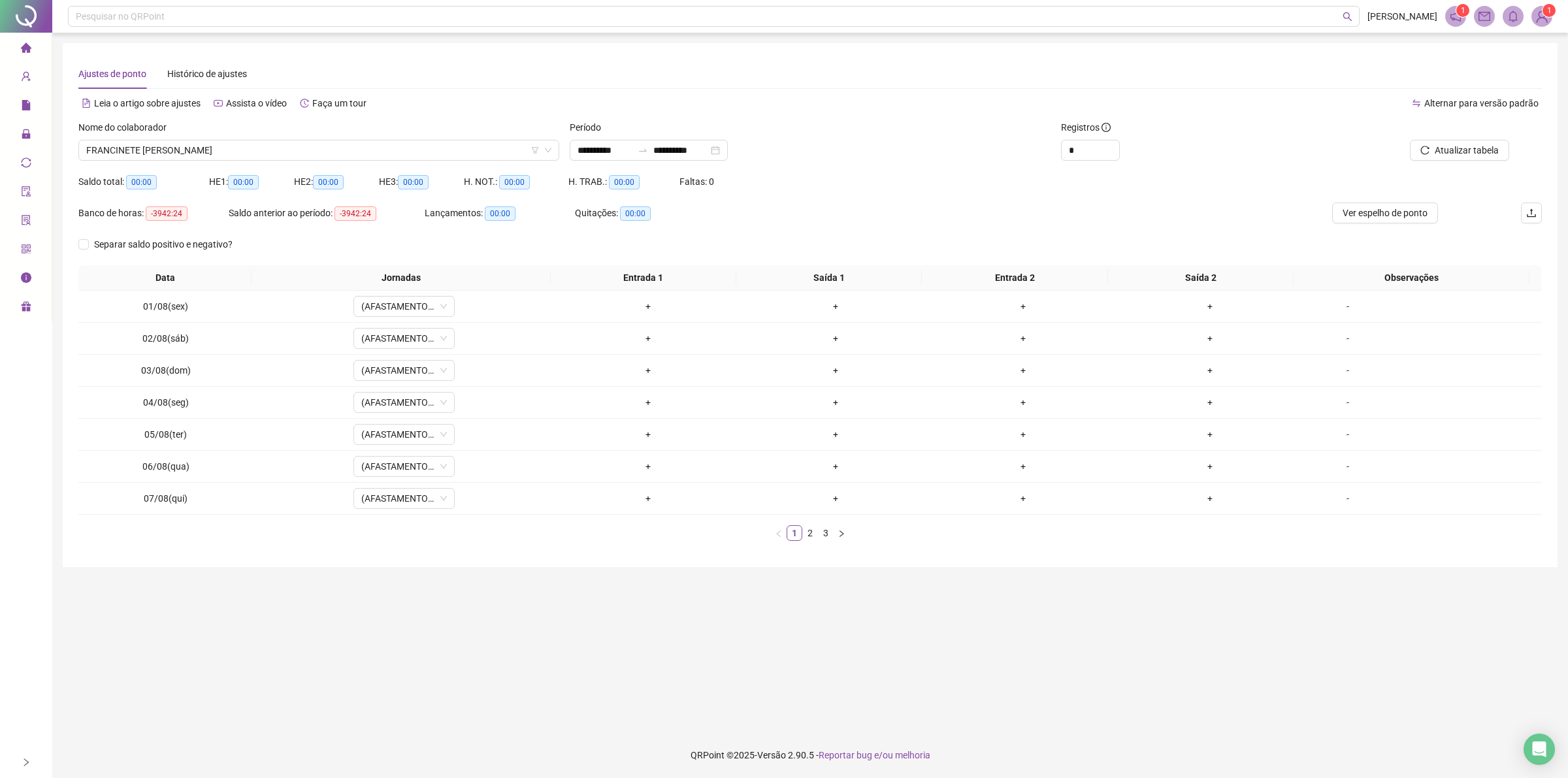
click at [302, 135] on div "Nome do colaborador" at bounding box center [318, 130] width 480 height 20
click at [301, 154] on span "FRANCINETE [PERSON_NAME]" at bounding box center [318, 150] width 465 height 20
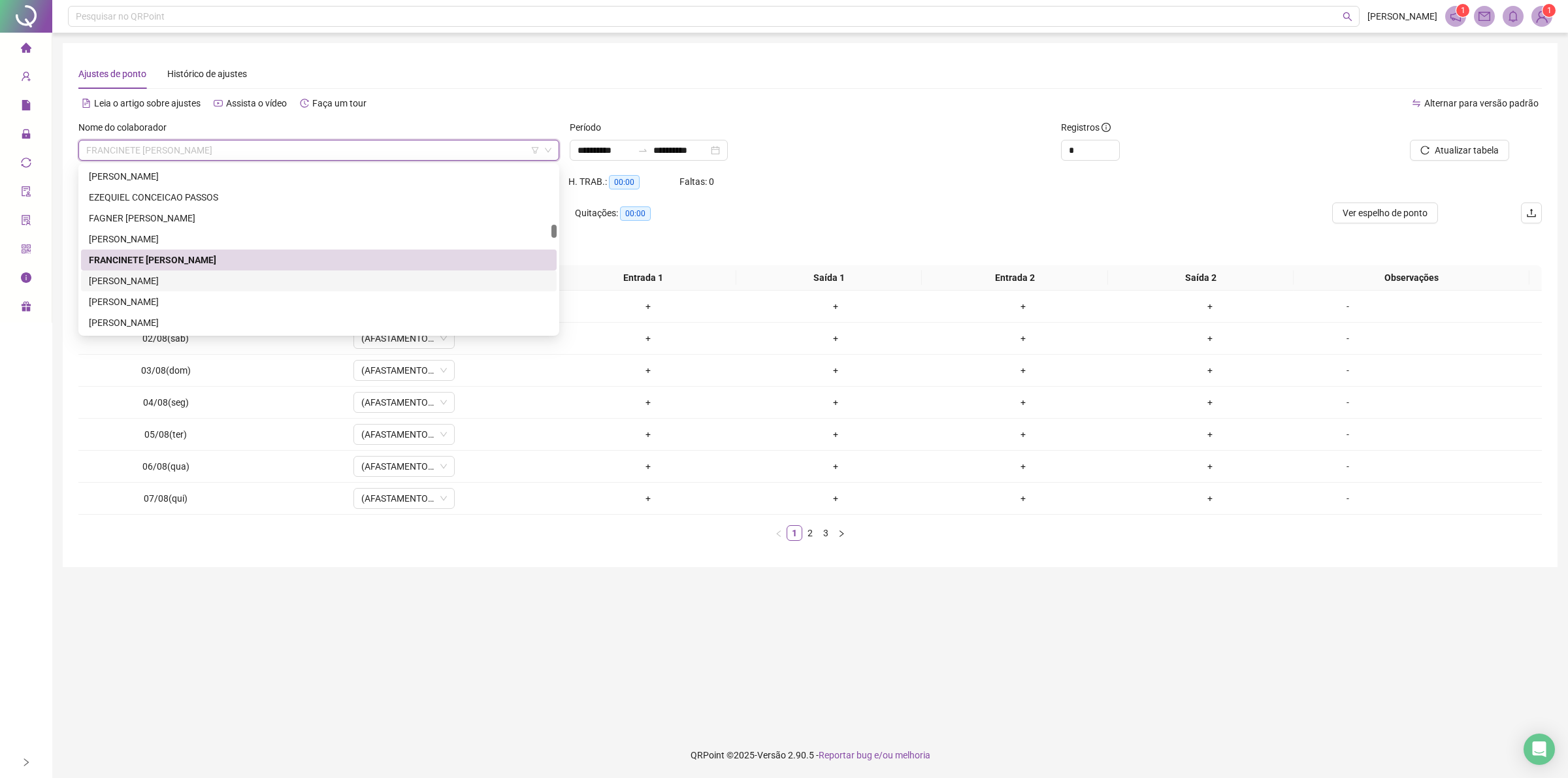
click at [220, 278] on div "[PERSON_NAME]" at bounding box center [318, 281] width 460 height 14
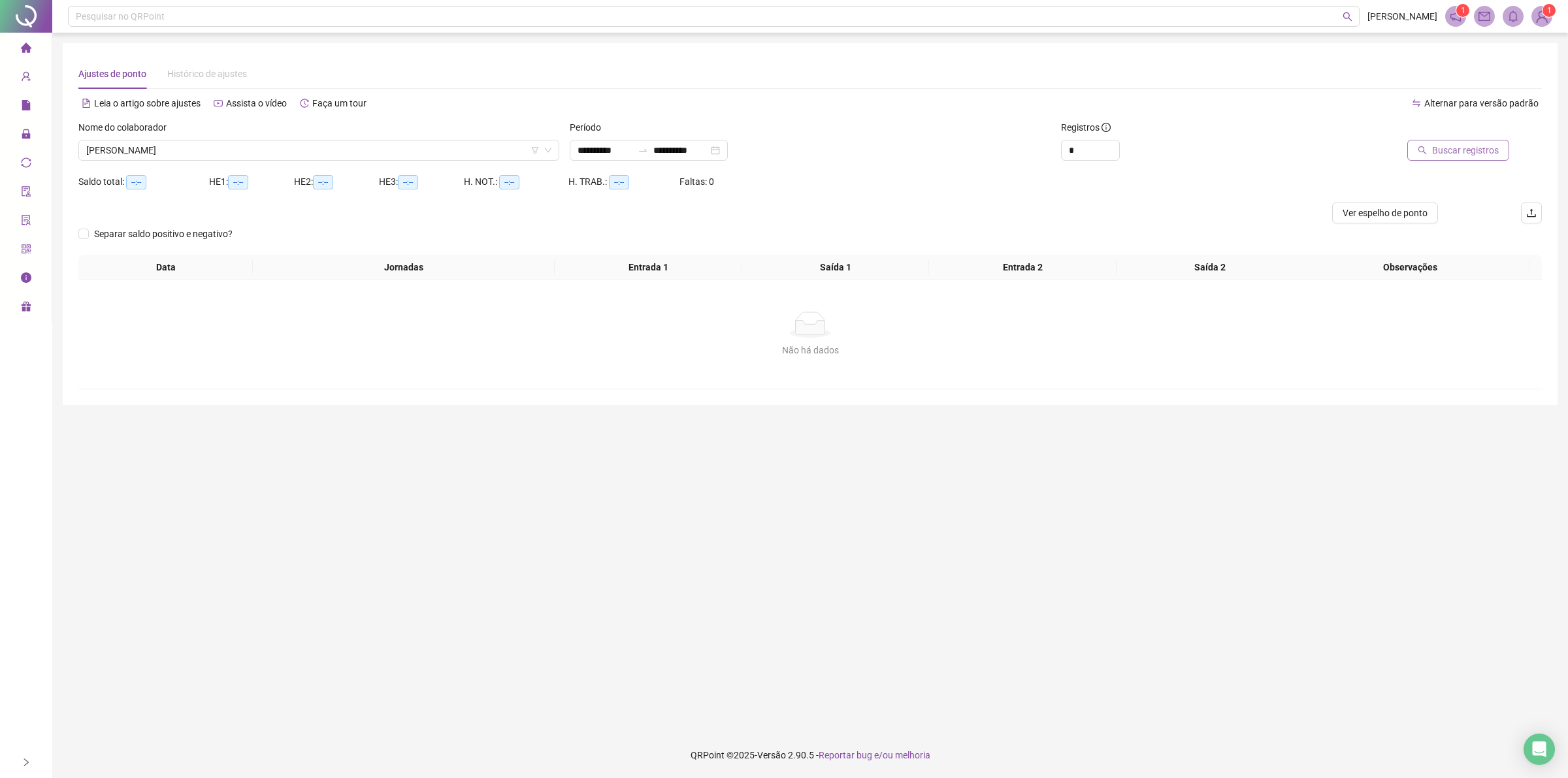
drag, startPoint x: 1454, startPoint y: 131, endPoint x: 1447, endPoint y: 147, distance: 17.5
click at [1451, 136] on div at bounding box center [1407, 130] width 202 height 20
click at [1447, 150] on span "Buscar registros" at bounding box center [1465, 150] width 67 height 14
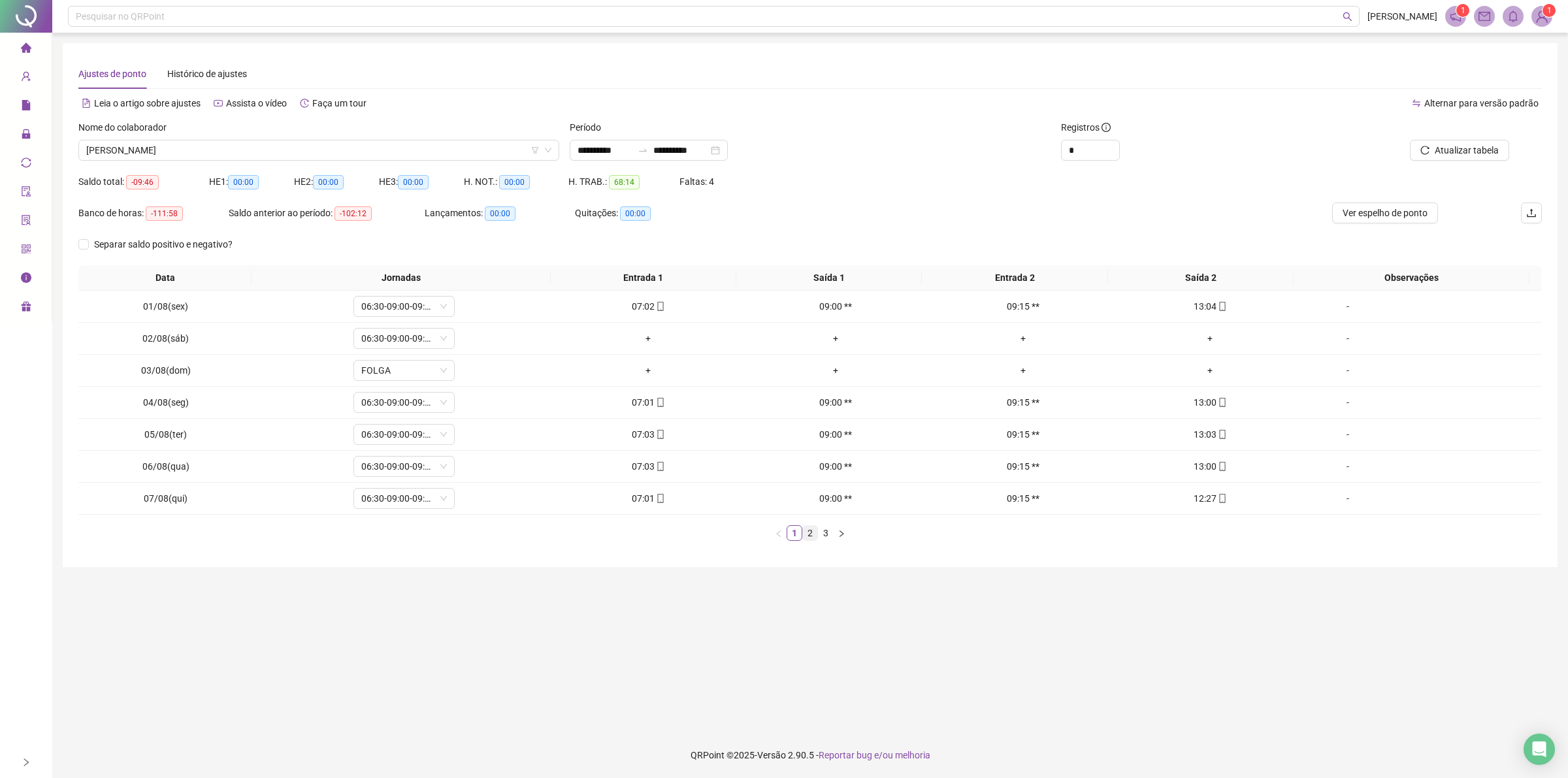
click at [805, 540] on link "2" at bounding box center [810, 533] width 14 height 14
click at [827, 538] on link "3" at bounding box center [826, 533] width 14 height 14
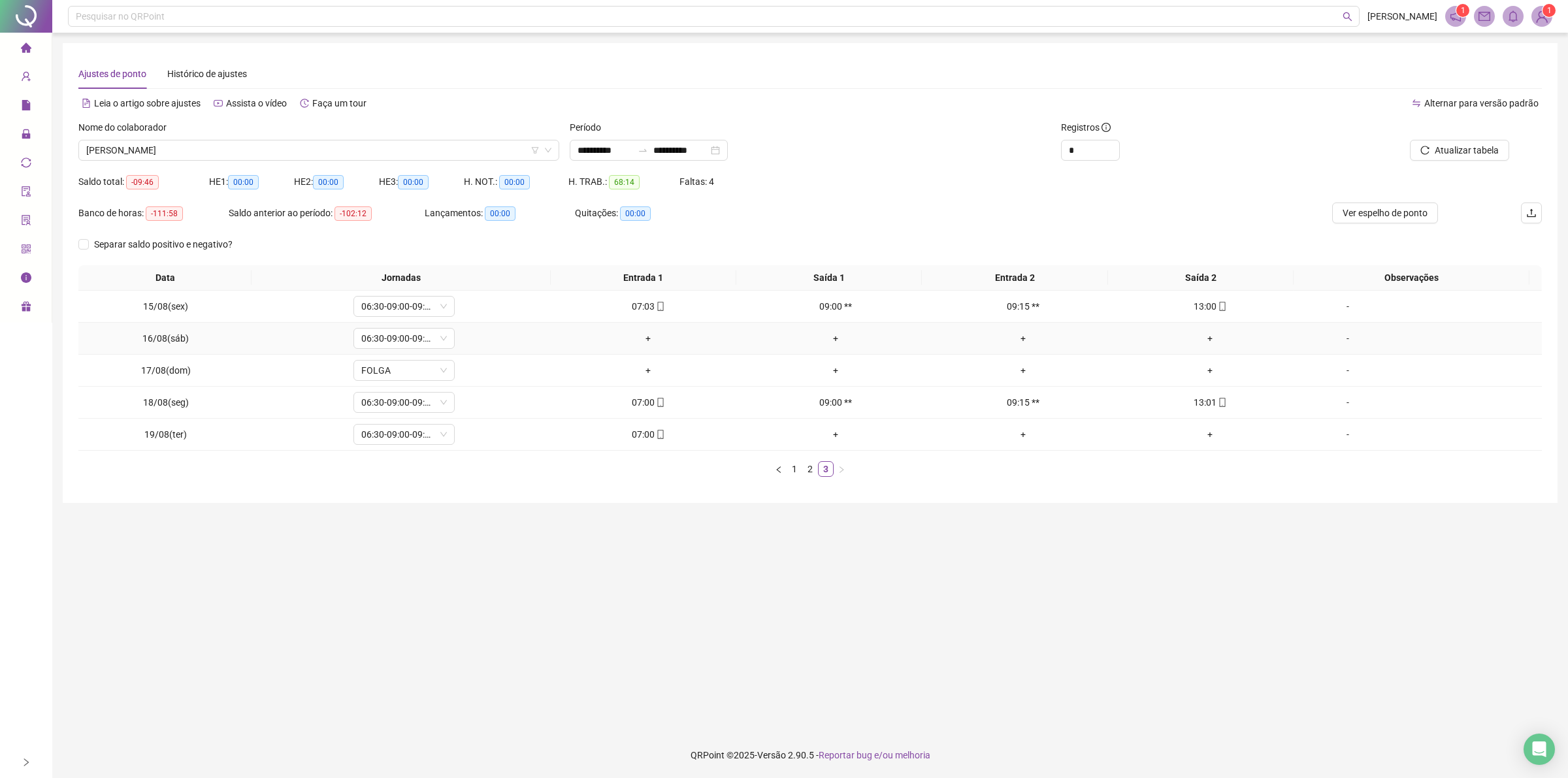
click at [1340, 340] on div "-" at bounding box center [1348, 338] width 77 height 14
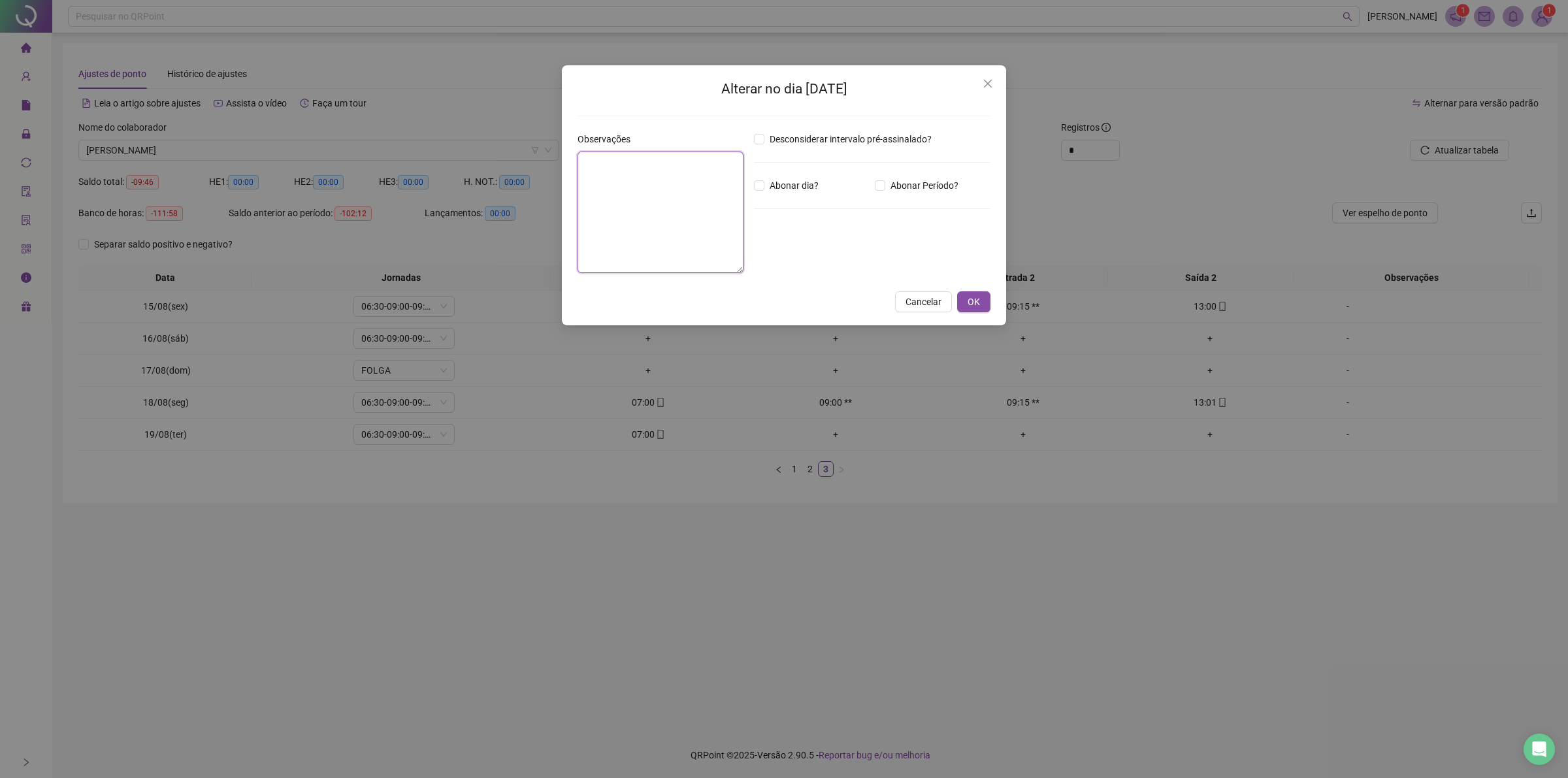
click at [673, 201] on textarea at bounding box center [660, 211] width 166 height 121
type textarea "******"
click at [915, 302] on span "Cancelar" at bounding box center [923, 301] width 36 height 14
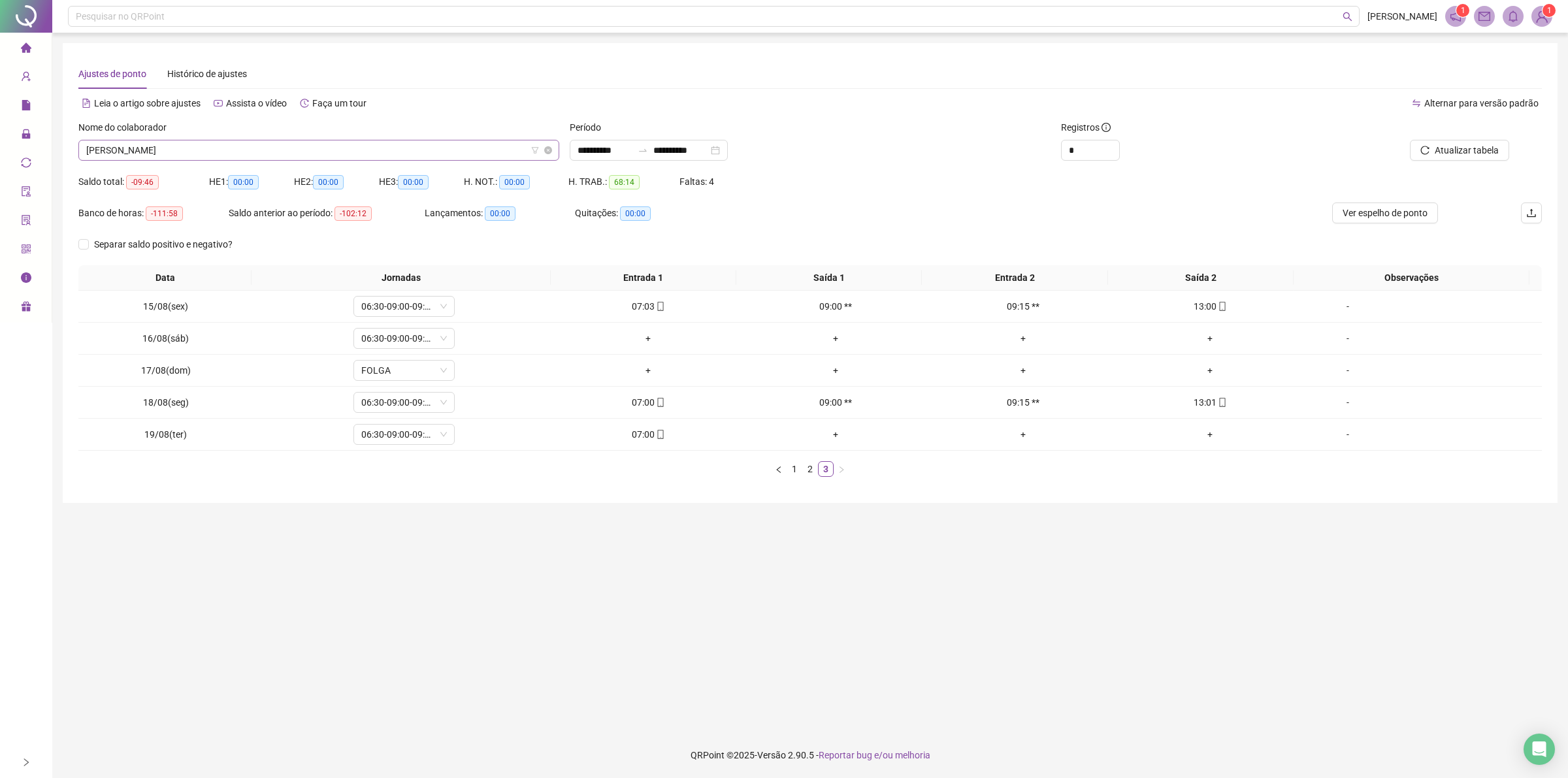
click at [370, 140] on span "[PERSON_NAME]" at bounding box center [318, 150] width 465 height 20
click at [371, 145] on span "[PERSON_NAME]" at bounding box center [318, 150] width 465 height 20
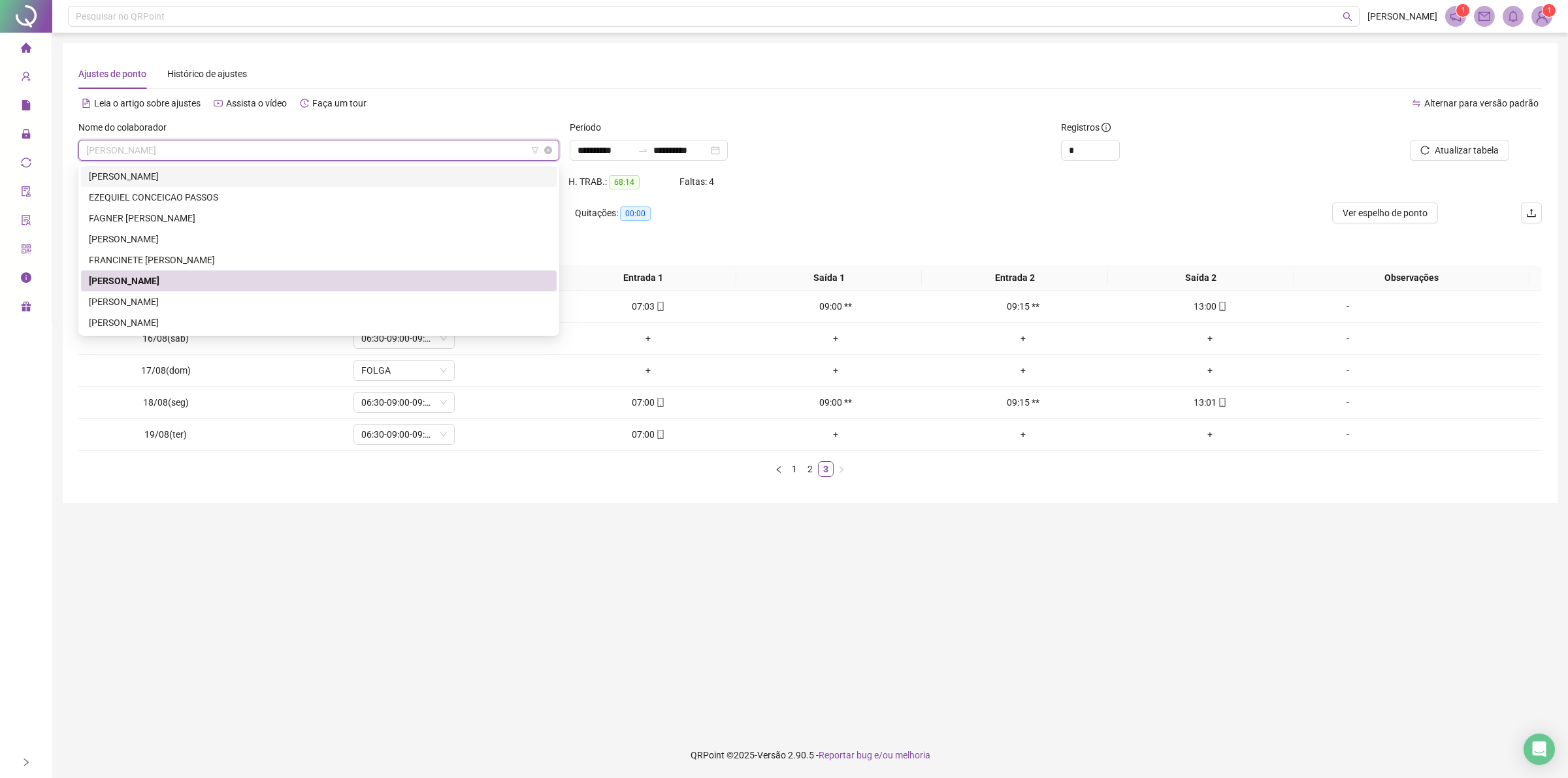
click at [317, 151] on span "[PERSON_NAME]" at bounding box center [318, 150] width 465 height 20
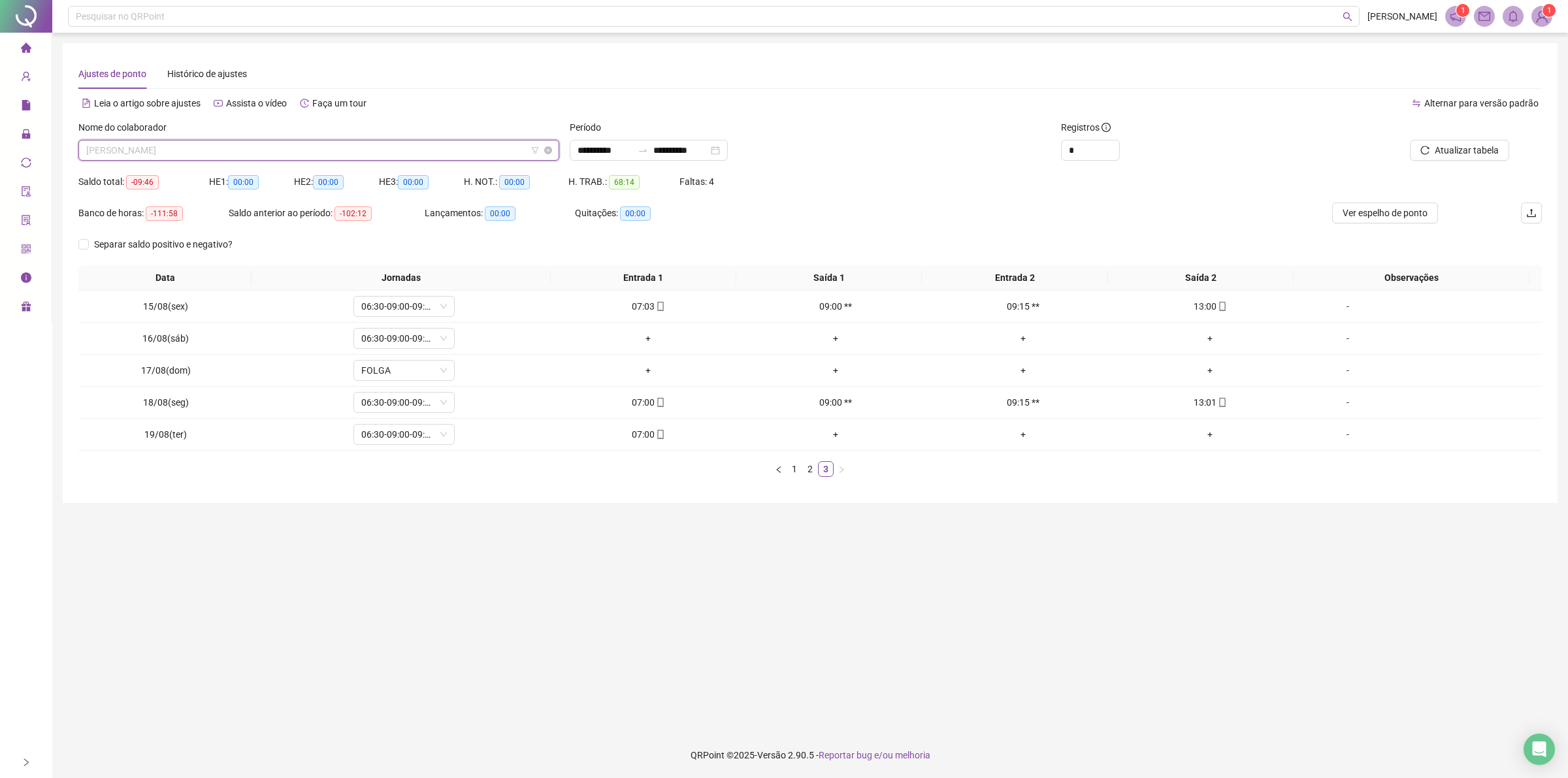
click at [317, 151] on span "[PERSON_NAME]" at bounding box center [318, 150] width 465 height 20
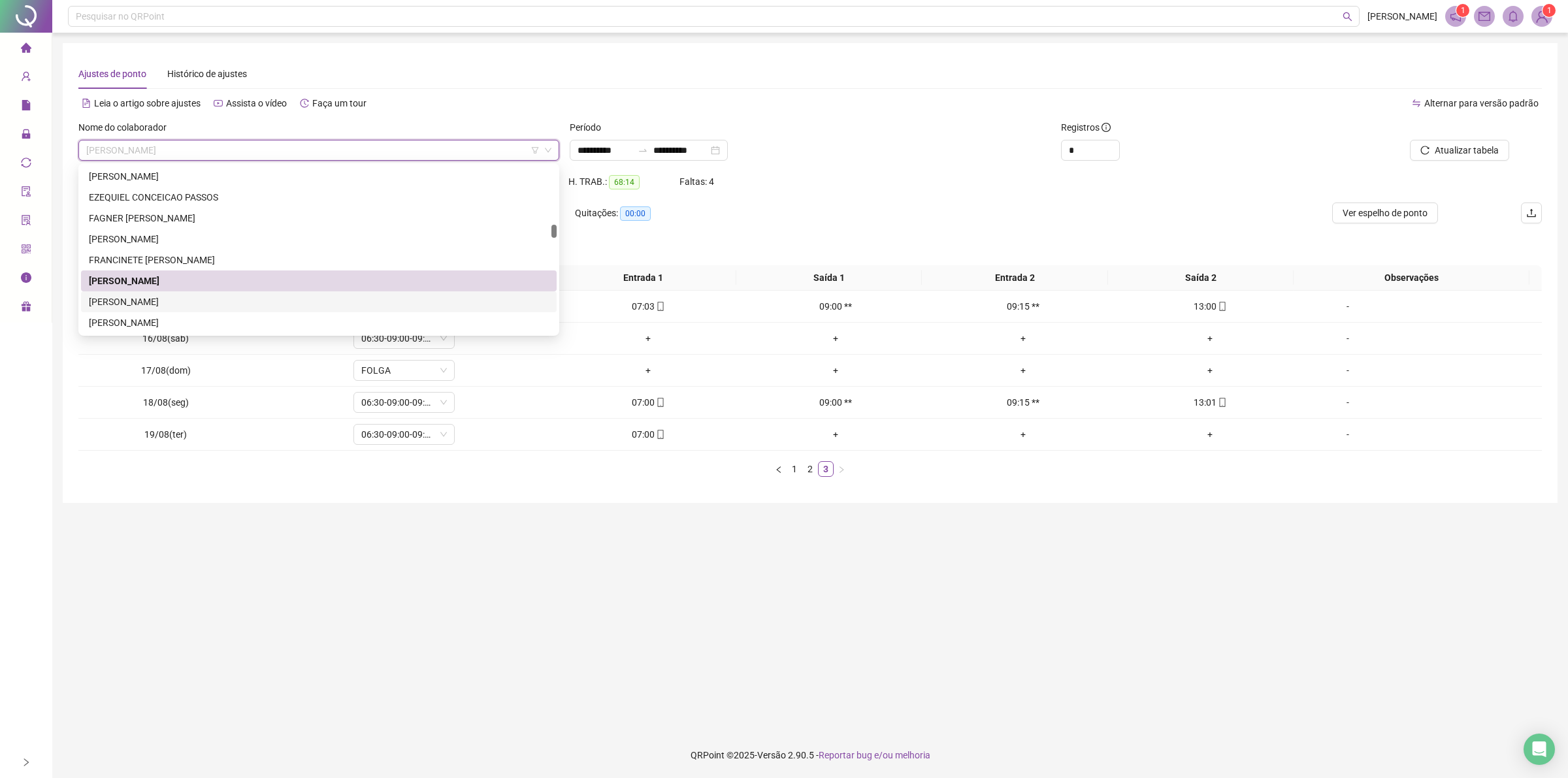
click at [175, 308] on div "[PERSON_NAME]" at bounding box center [318, 301] width 460 height 14
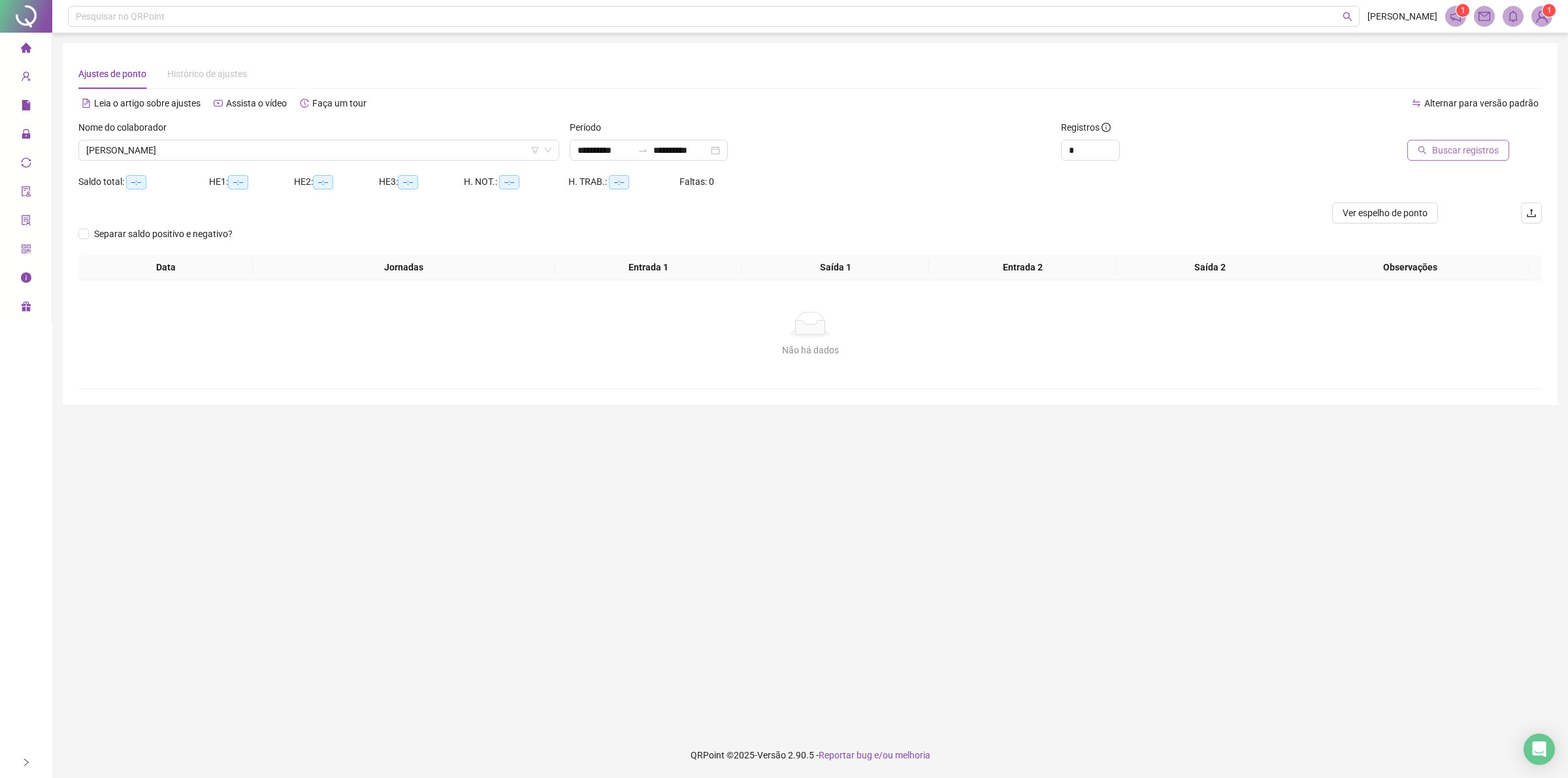
click at [1490, 155] on span "Buscar registros" at bounding box center [1465, 150] width 67 height 14
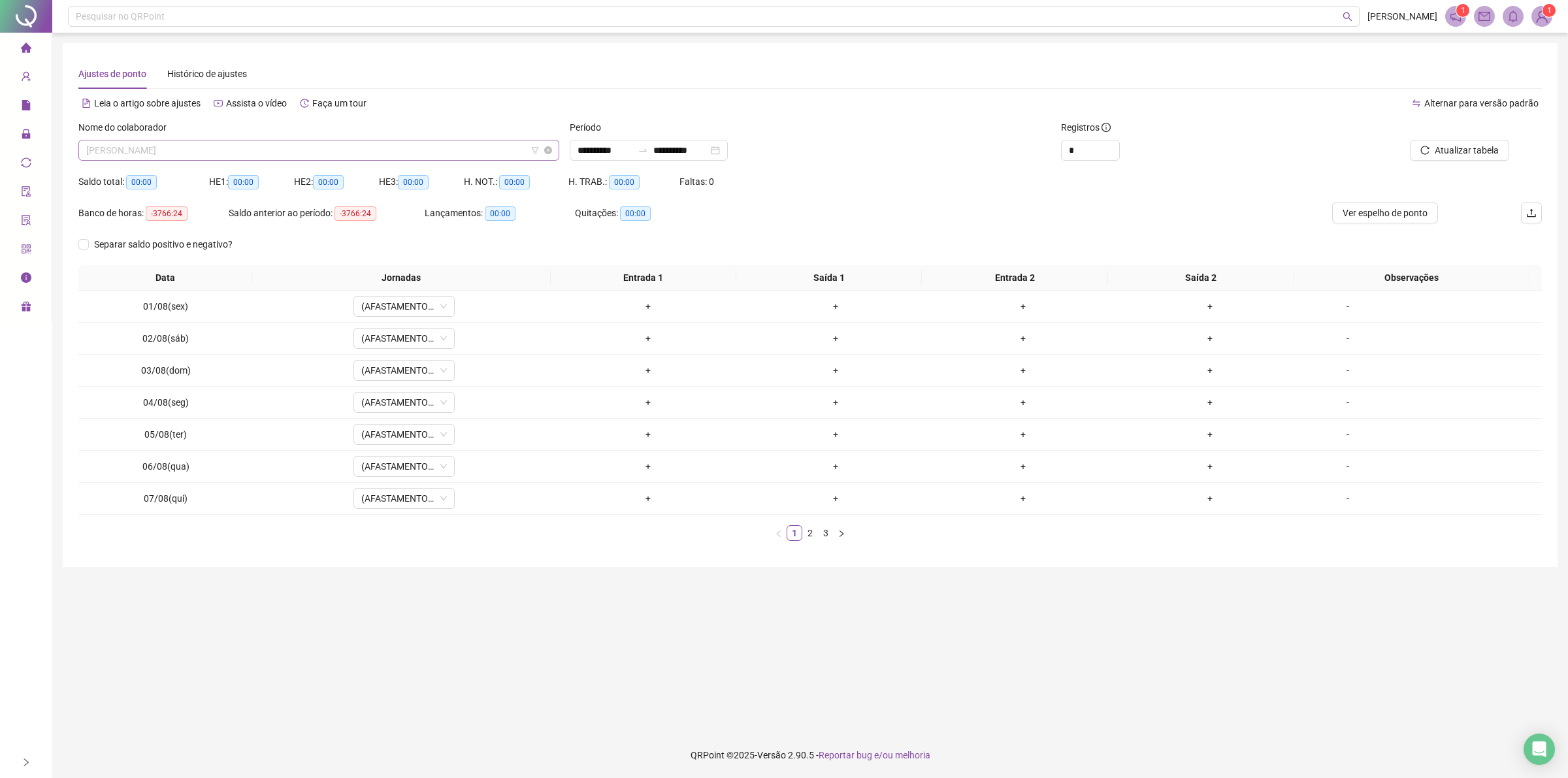
click at [152, 148] on span "[PERSON_NAME]" at bounding box center [318, 150] width 465 height 20
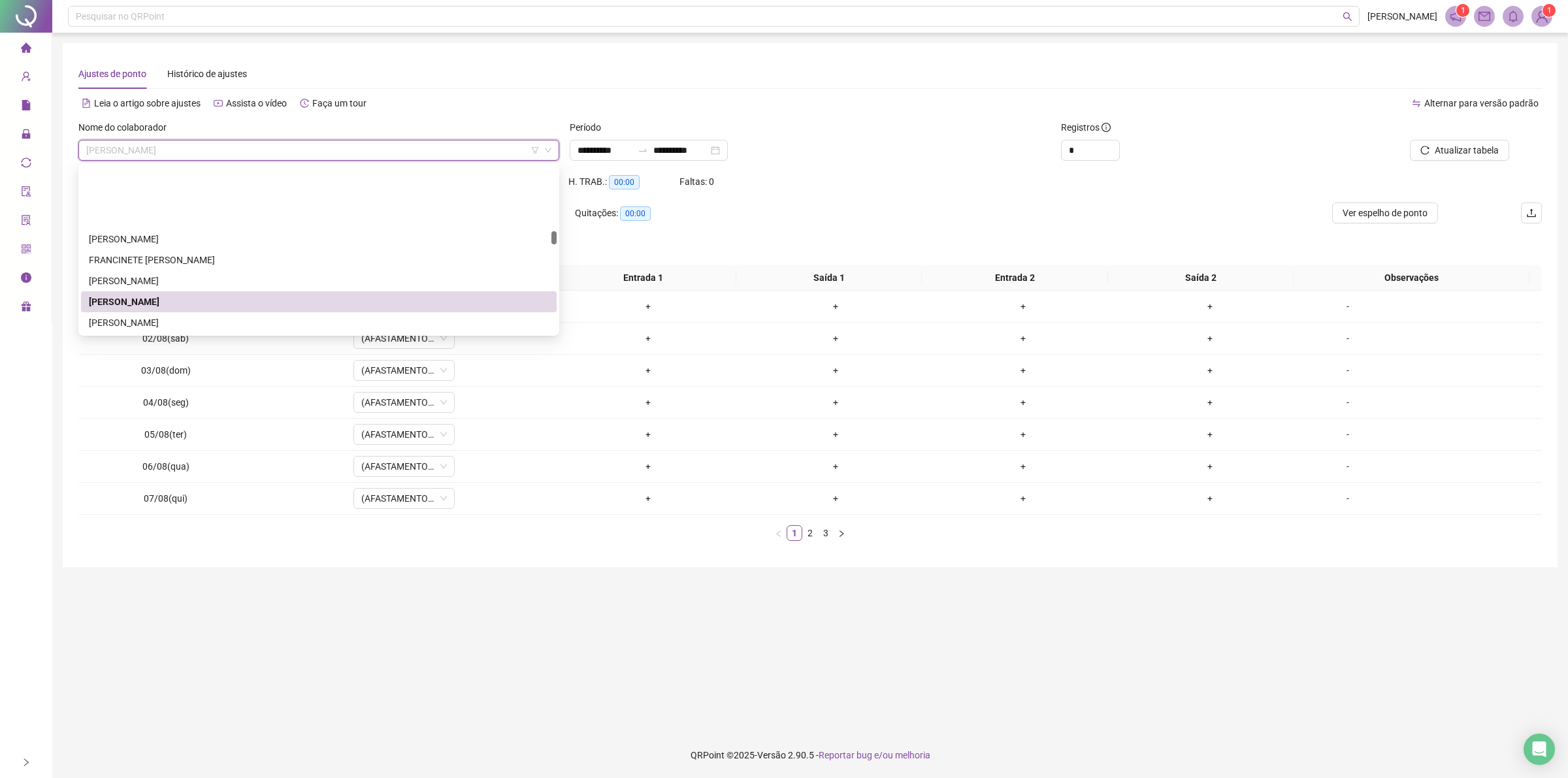
scroll to position [813, 0]
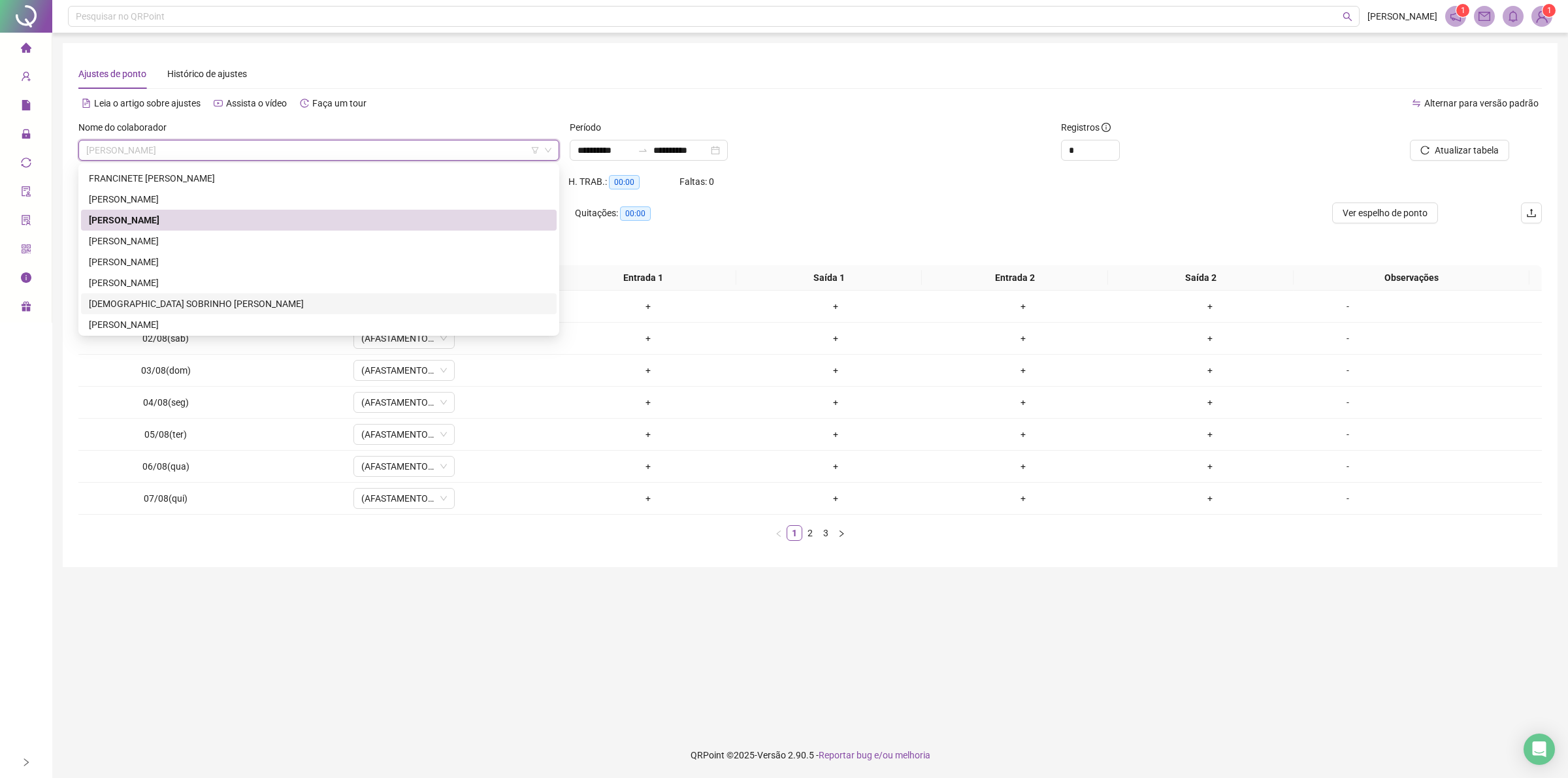
click at [173, 308] on div "[DEMOGRAPHIC_DATA] SOBRINHO [PERSON_NAME]" at bounding box center [318, 304] width 460 height 14
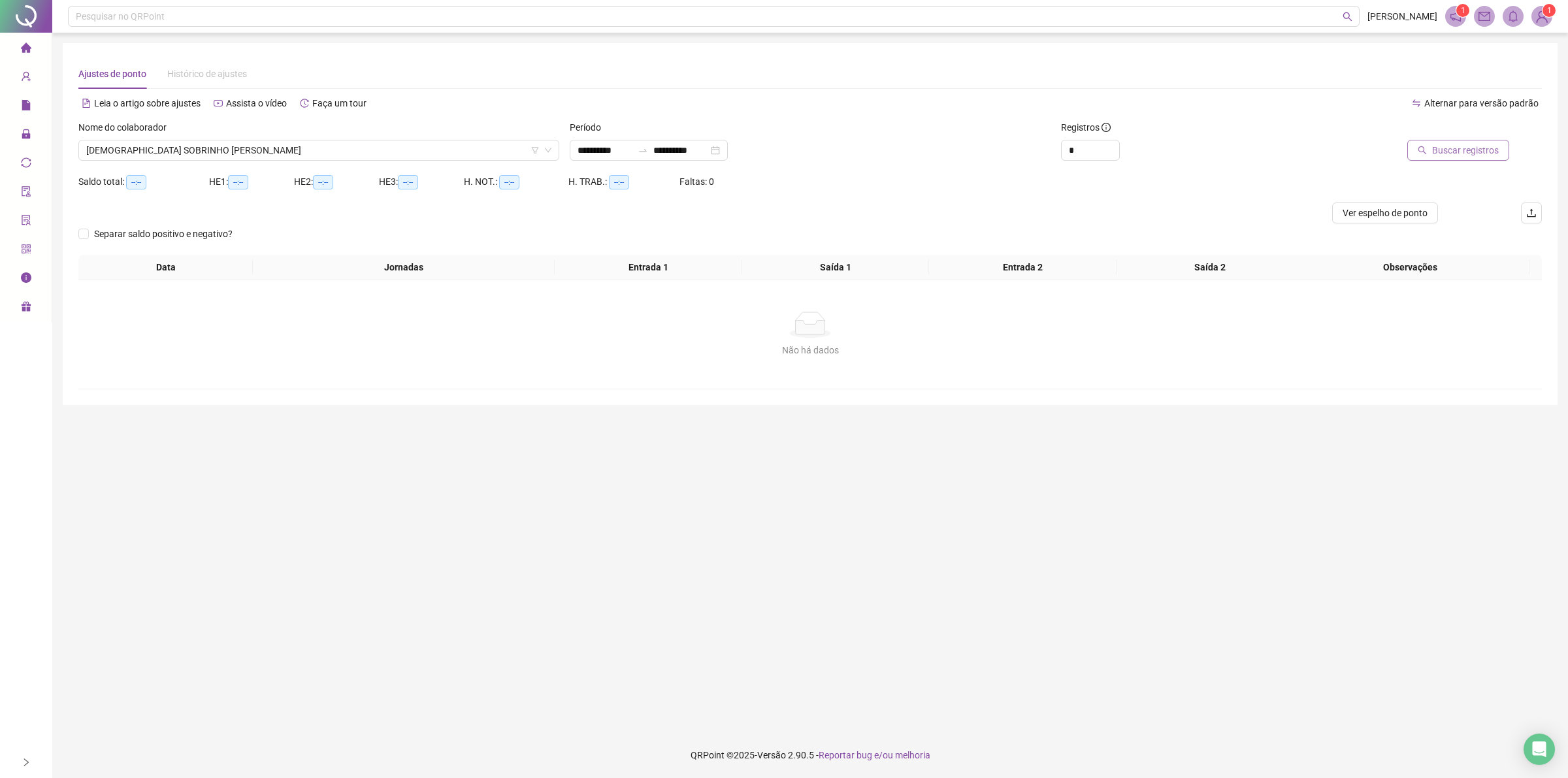
click at [1454, 144] on span "Buscar registros" at bounding box center [1465, 150] width 67 height 14
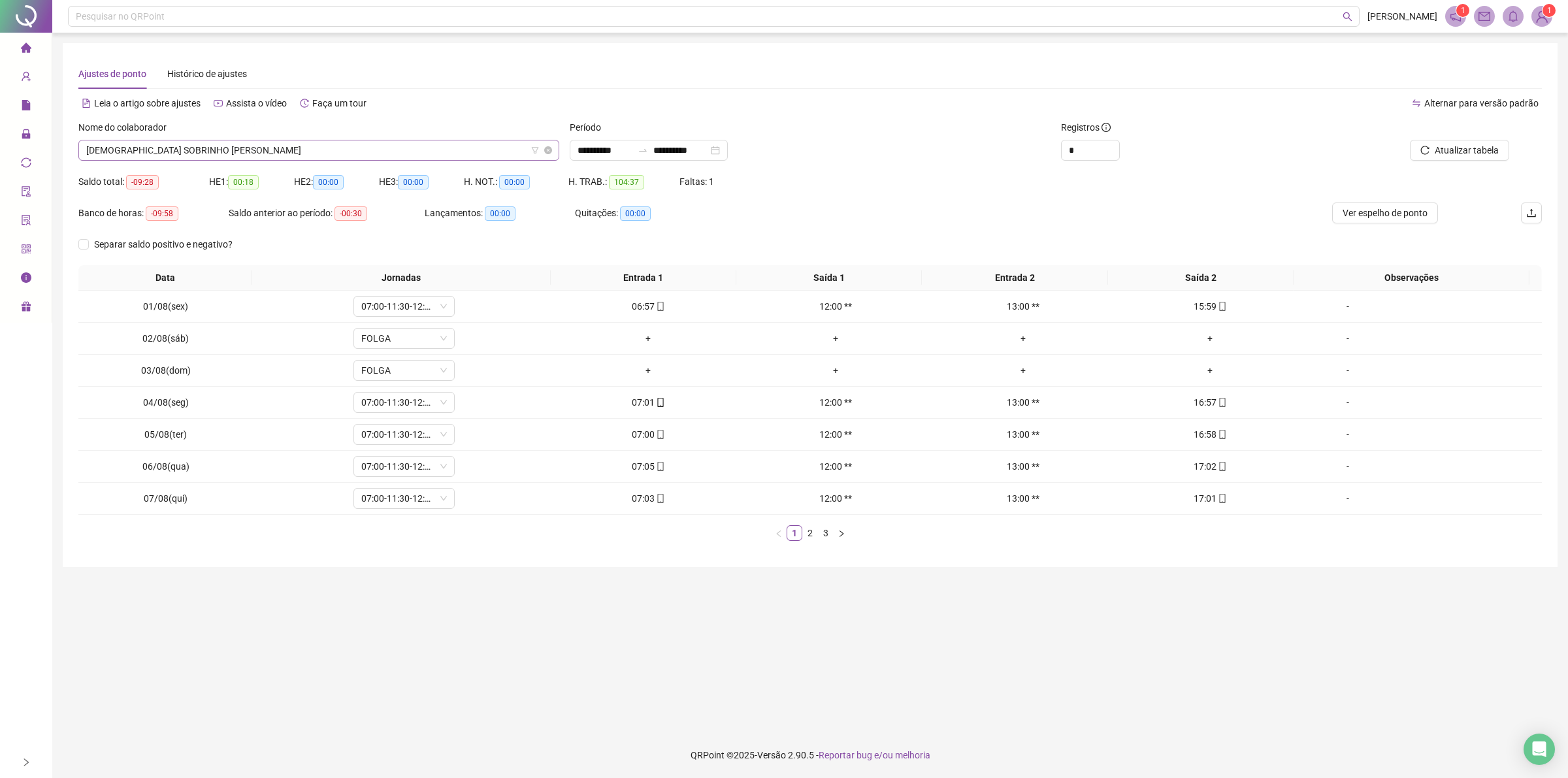
click at [266, 145] on span "[DEMOGRAPHIC_DATA] SOBRINHO [PERSON_NAME]" at bounding box center [318, 150] width 465 height 20
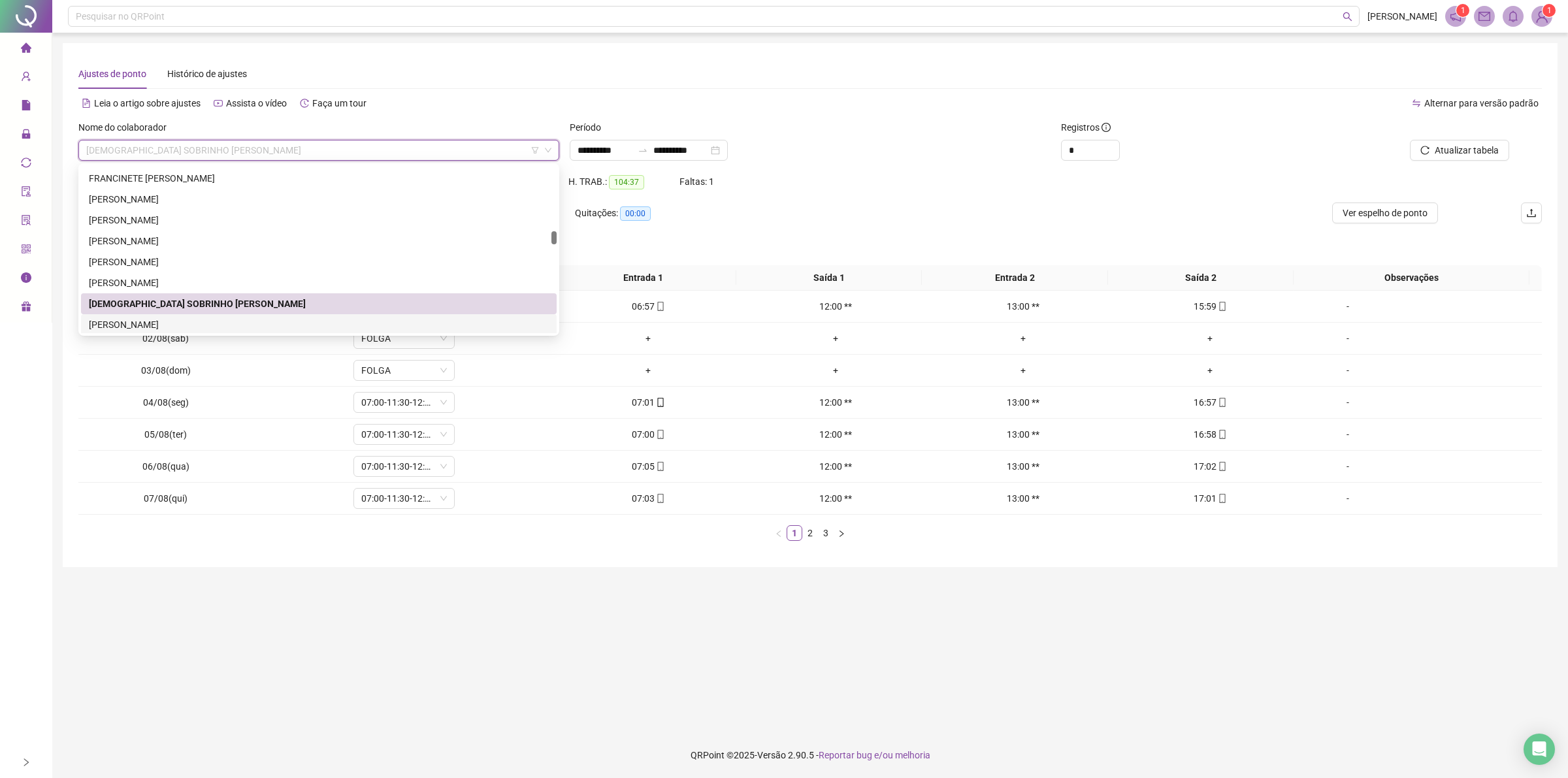
click at [220, 326] on div "[PERSON_NAME]" at bounding box center [318, 325] width 460 height 14
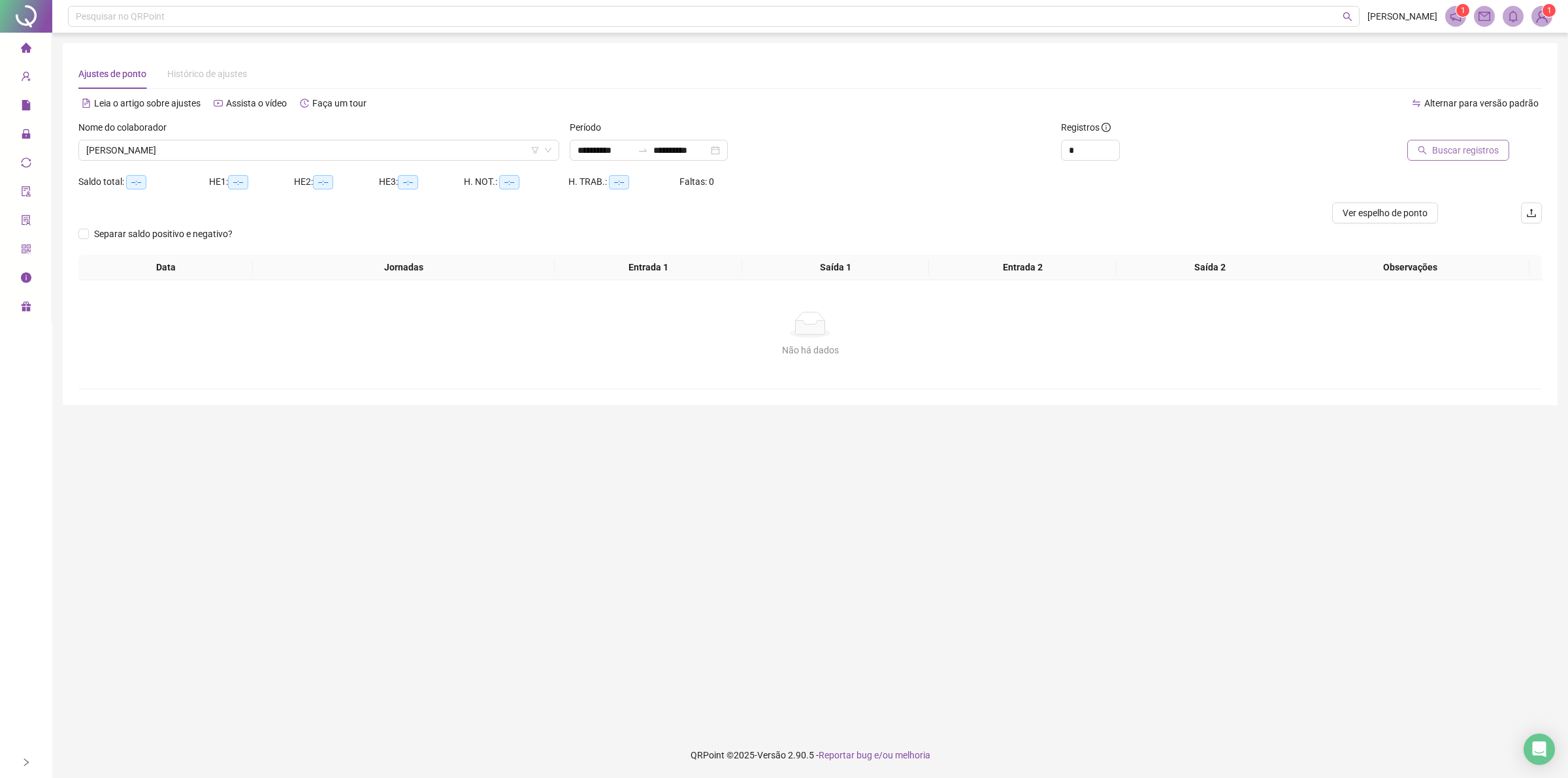
click at [1432, 149] on button "Buscar registros" at bounding box center [1457, 149] width 102 height 21
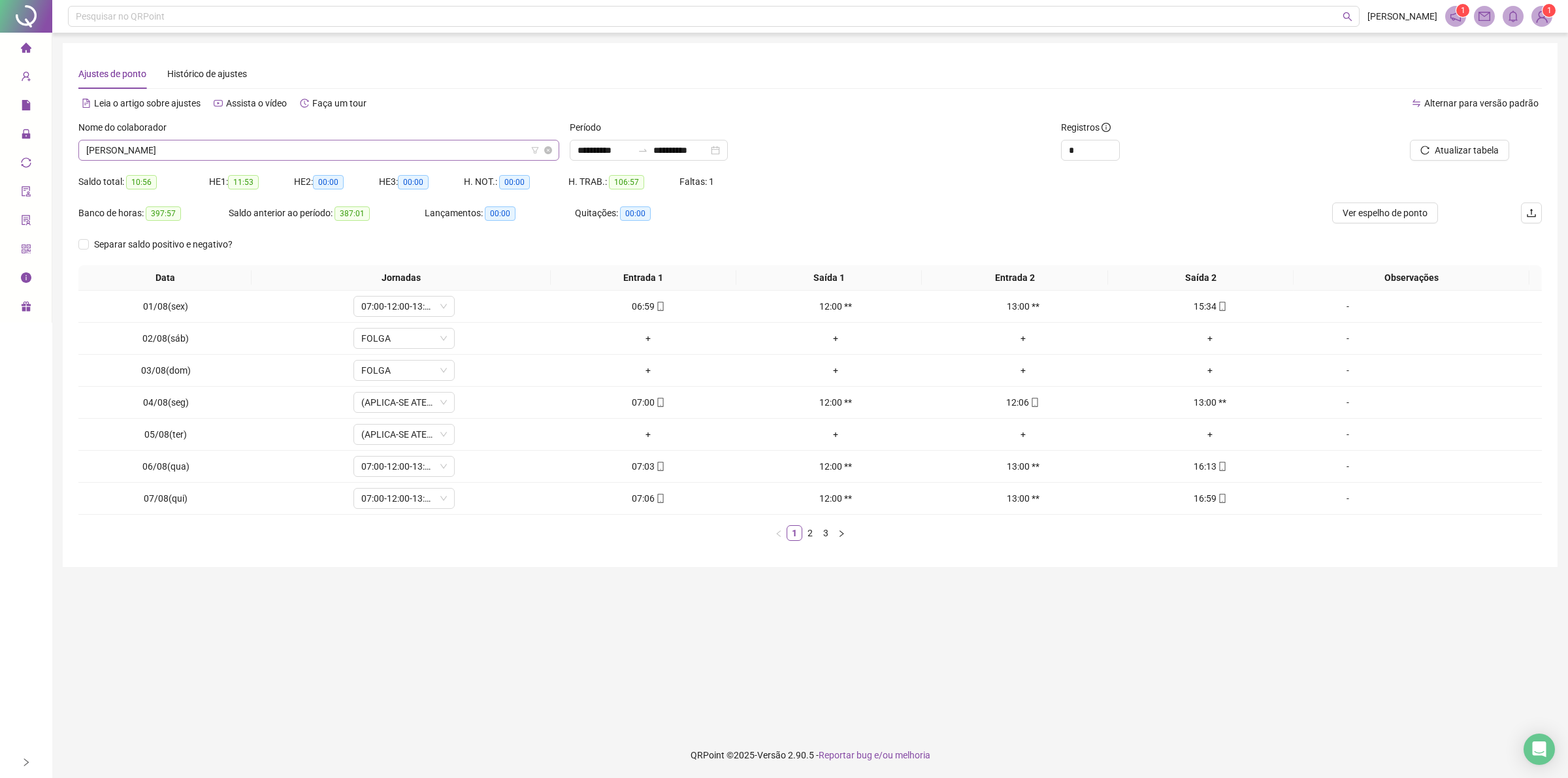
click at [239, 151] on span "[PERSON_NAME]" at bounding box center [318, 150] width 465 height 20
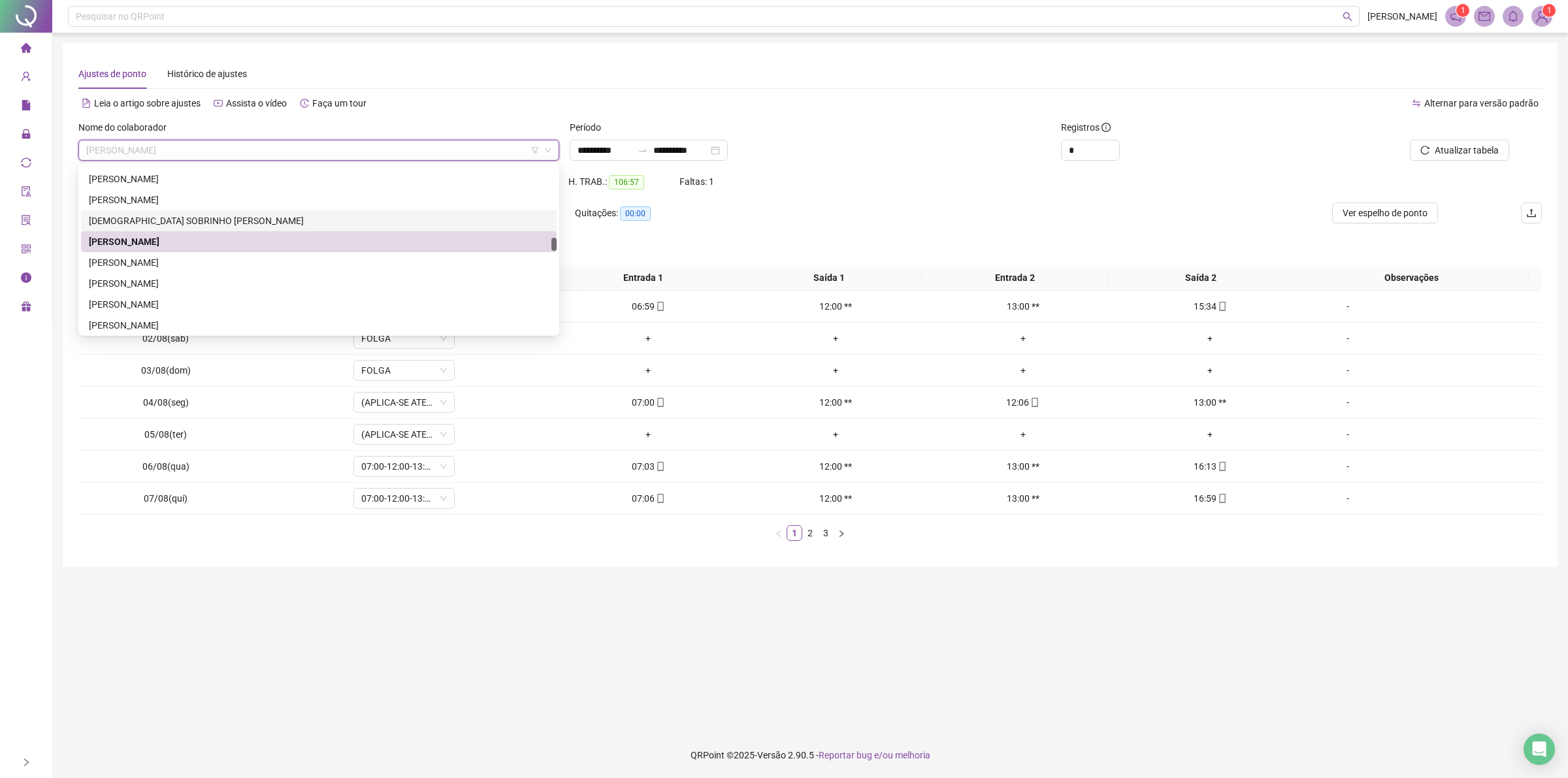
scroll to position [978, 0]
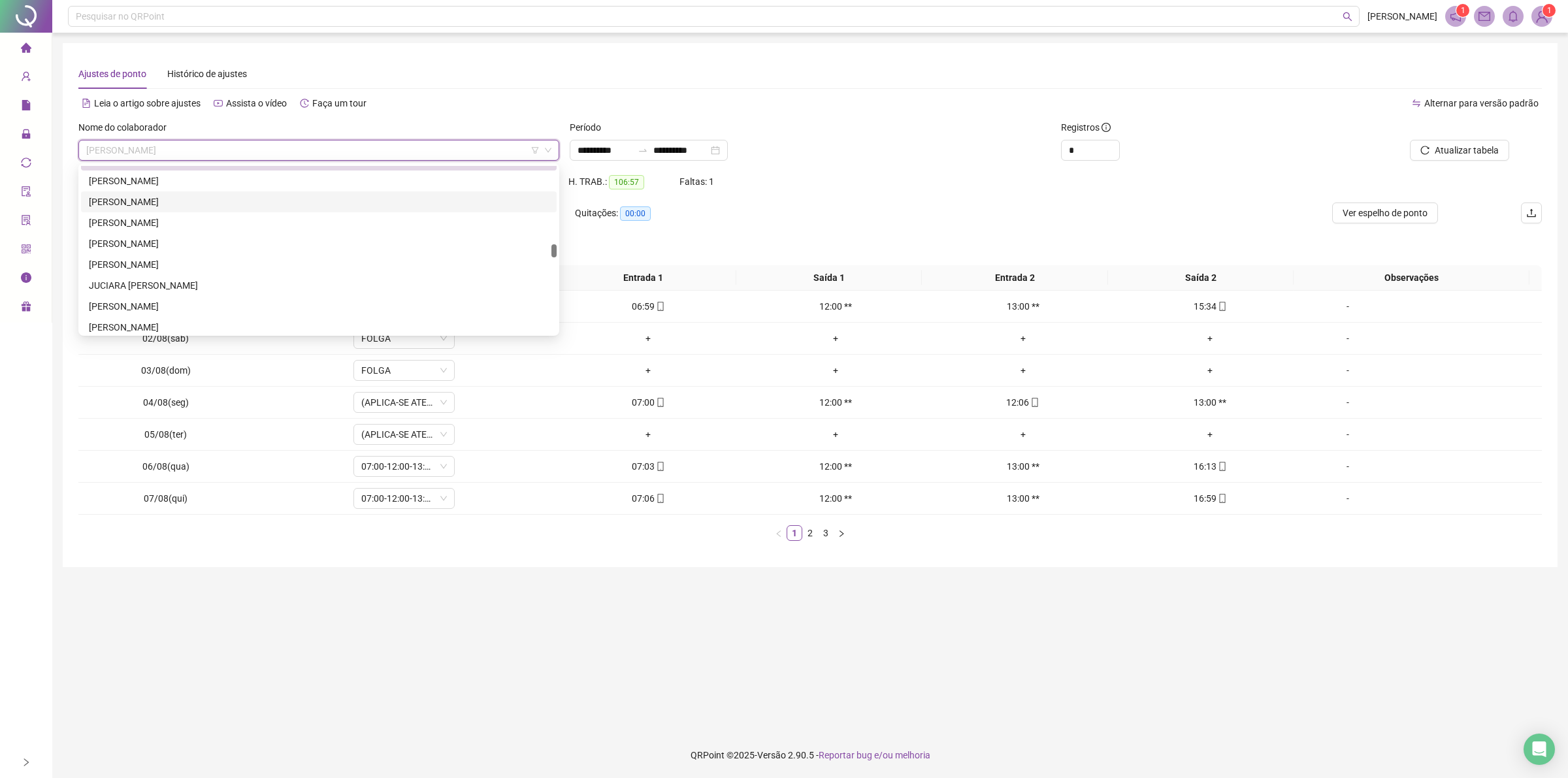
click at [180, 199] on div "[PERSON_NAME]" at bounding box center [318, 201] width 460 height 14
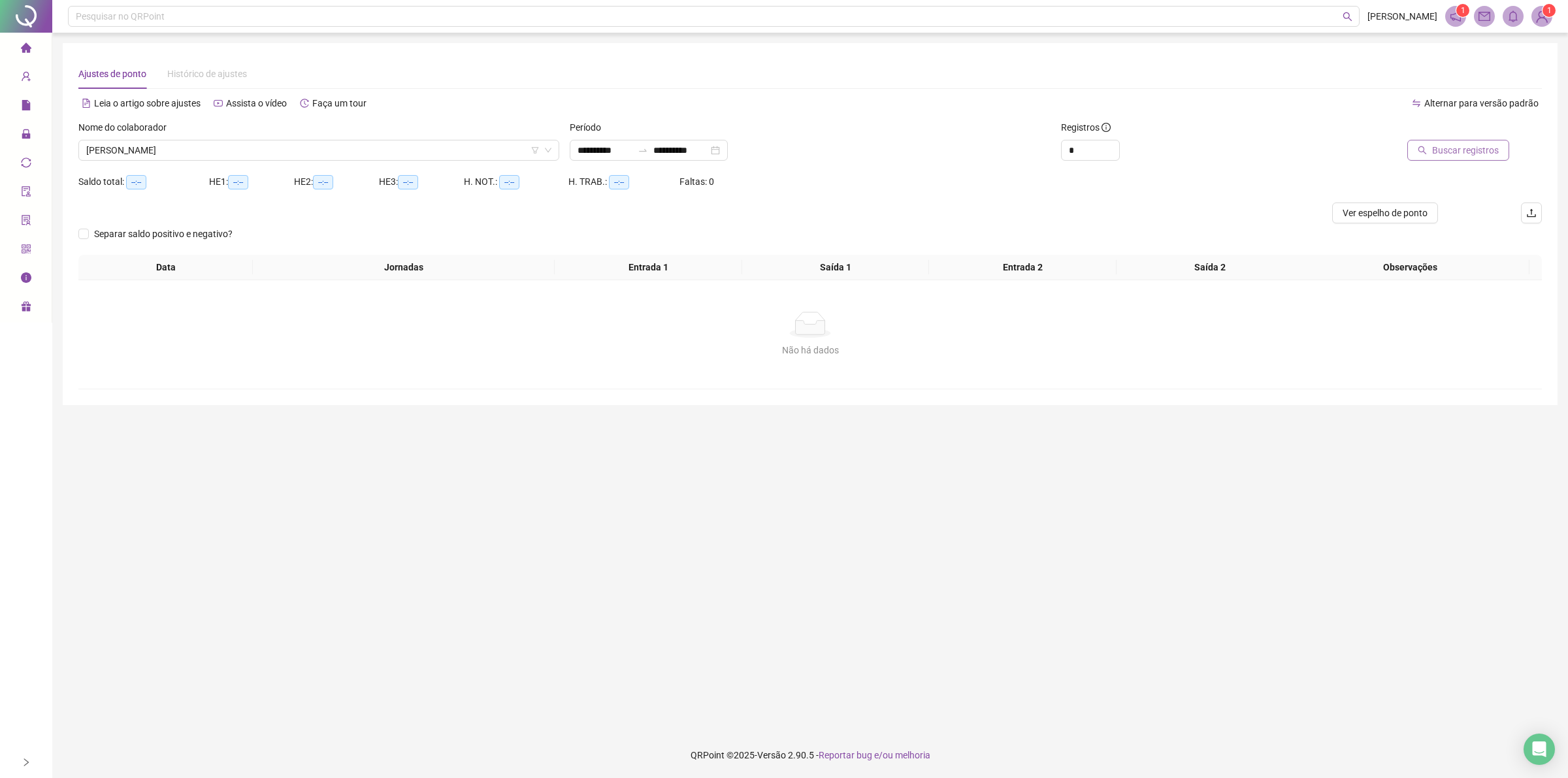
click at [1470, 148] on span "Buscar registros" at bounding box center [1465, 150] width 67 height 14
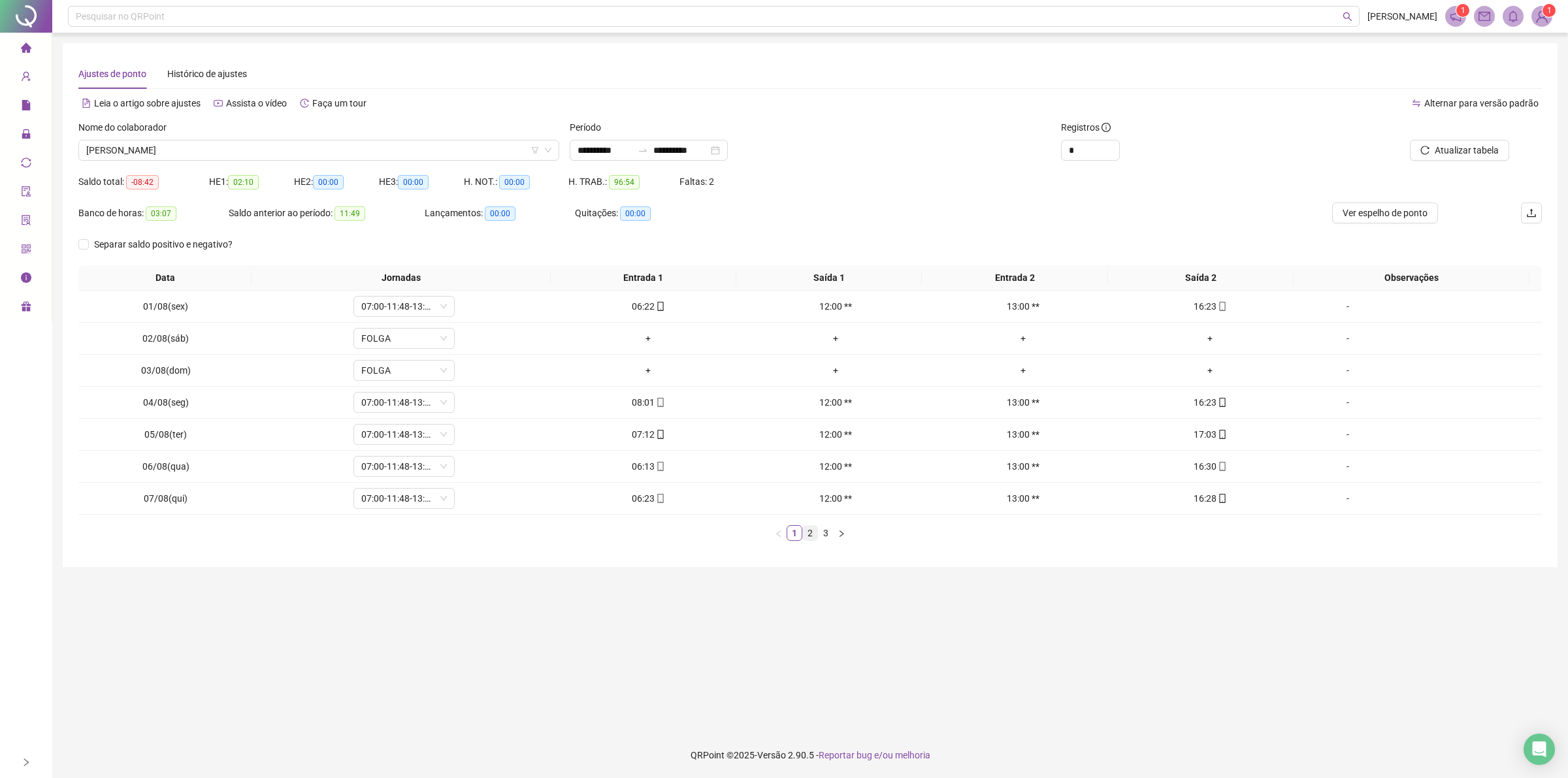
click at [803, 536] on link "2" at bounding box center [810, 533] width 14 height 14
click at [827, 536] on link "3" at bounding box center [826, 533] width 14 height 14
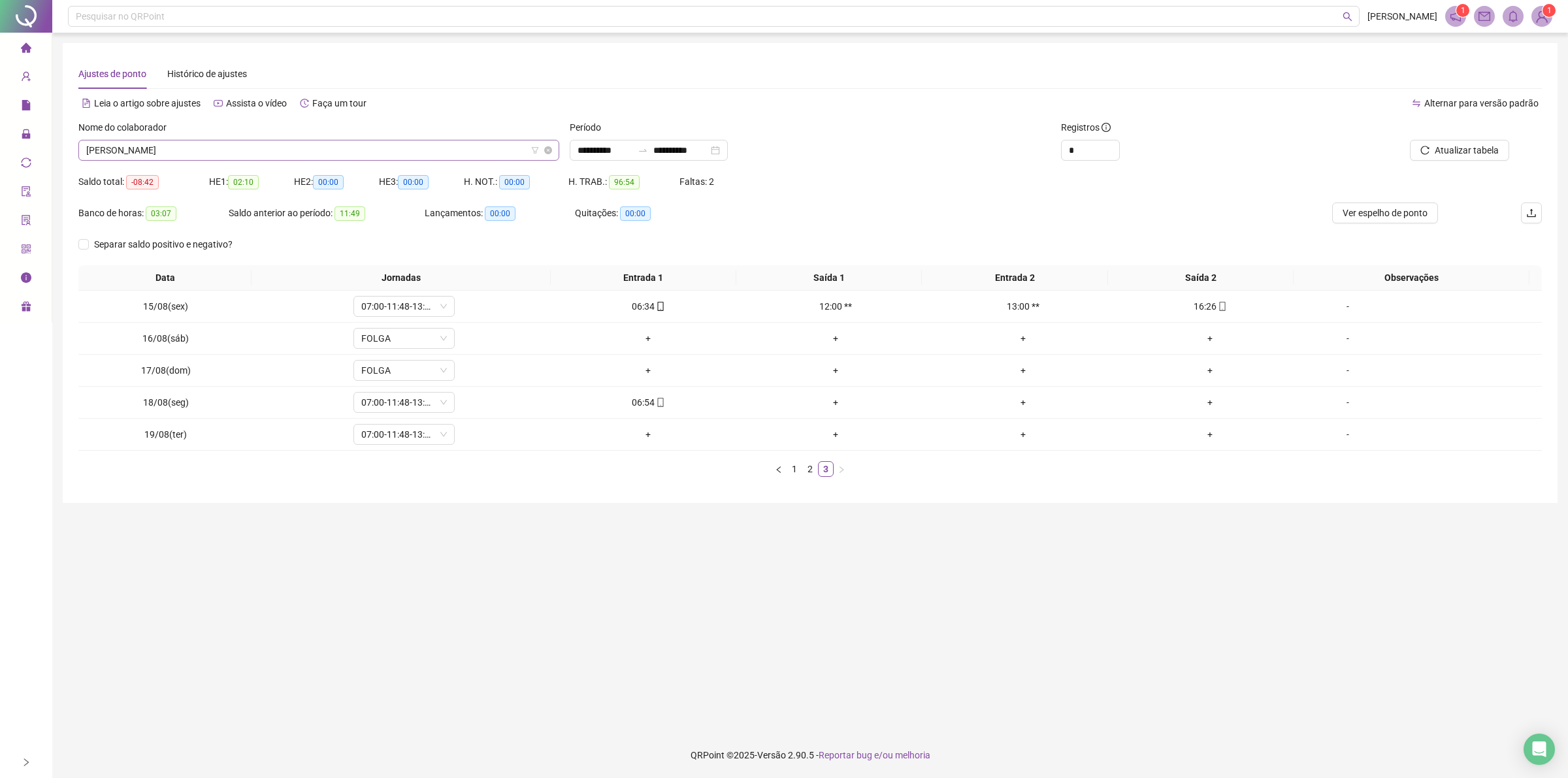
click at [340, 144] on span "[PERSON_NAME]" at bounding box center [318, 150] width 465 height 20
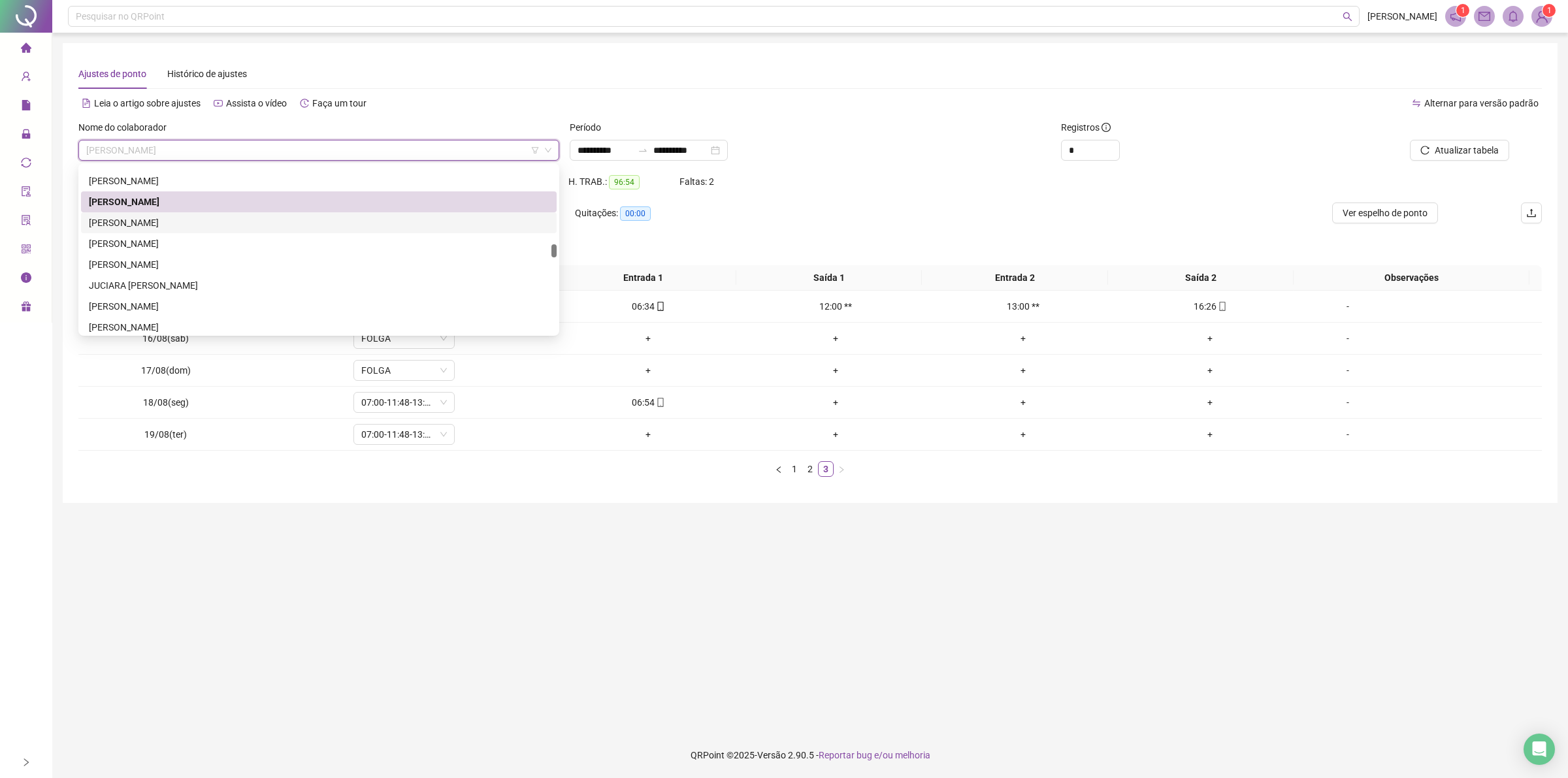
click at [158, 226] on div "[PERSON_NAME]" at bounding box center [318, 223] width 460 height 14
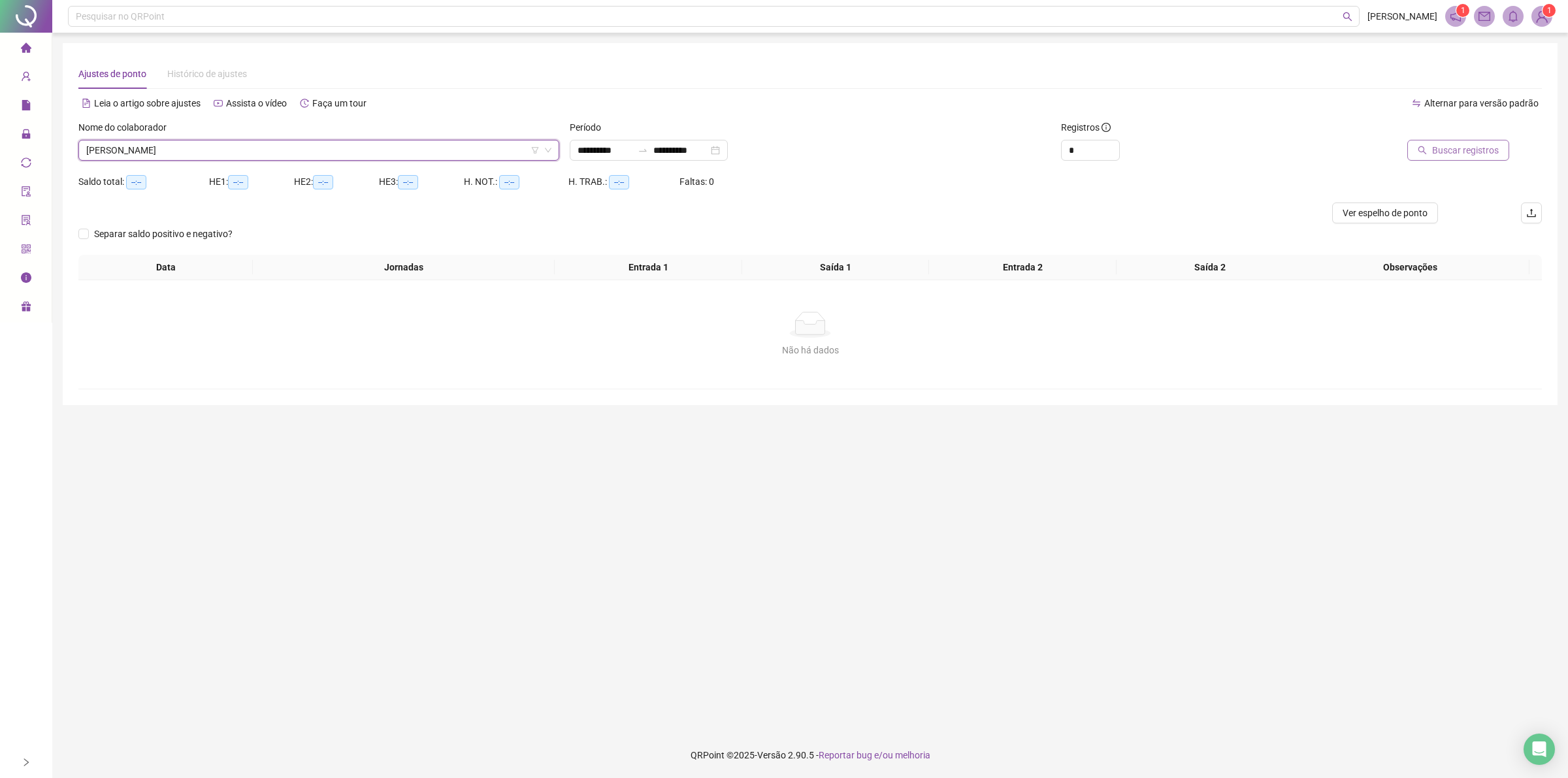
click at [1457, 156] on span "Buscar registros" at bounding box center [1465, 150] width 67 height 14
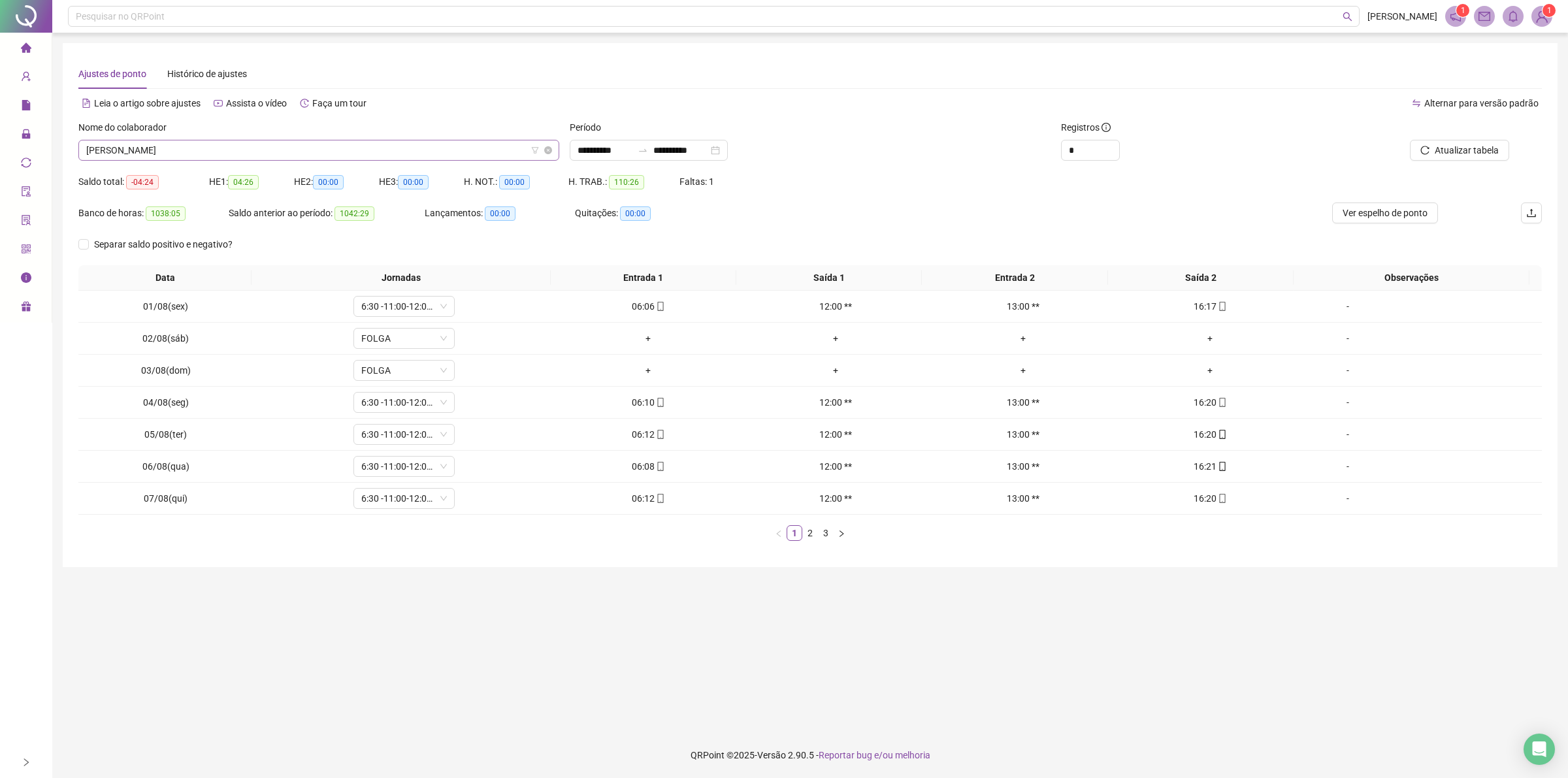
click at [290, 145] on span "[PERSON_NAME]" at bounding box center [318, 150] width 465 height 20
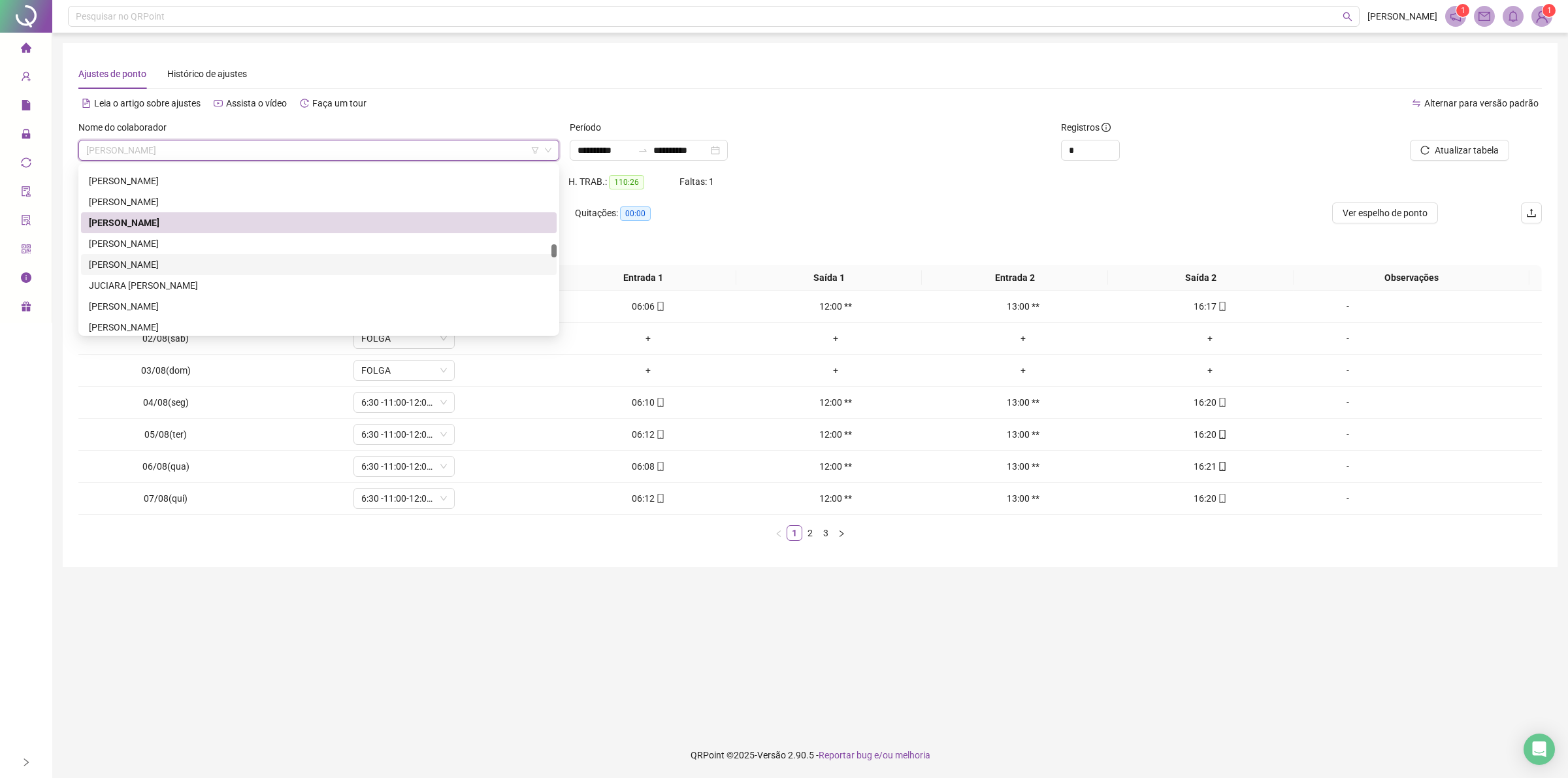
click at [196, 268] on div "[PERSON_NAME]" at bounding box center [318, 264] width 460 height 14
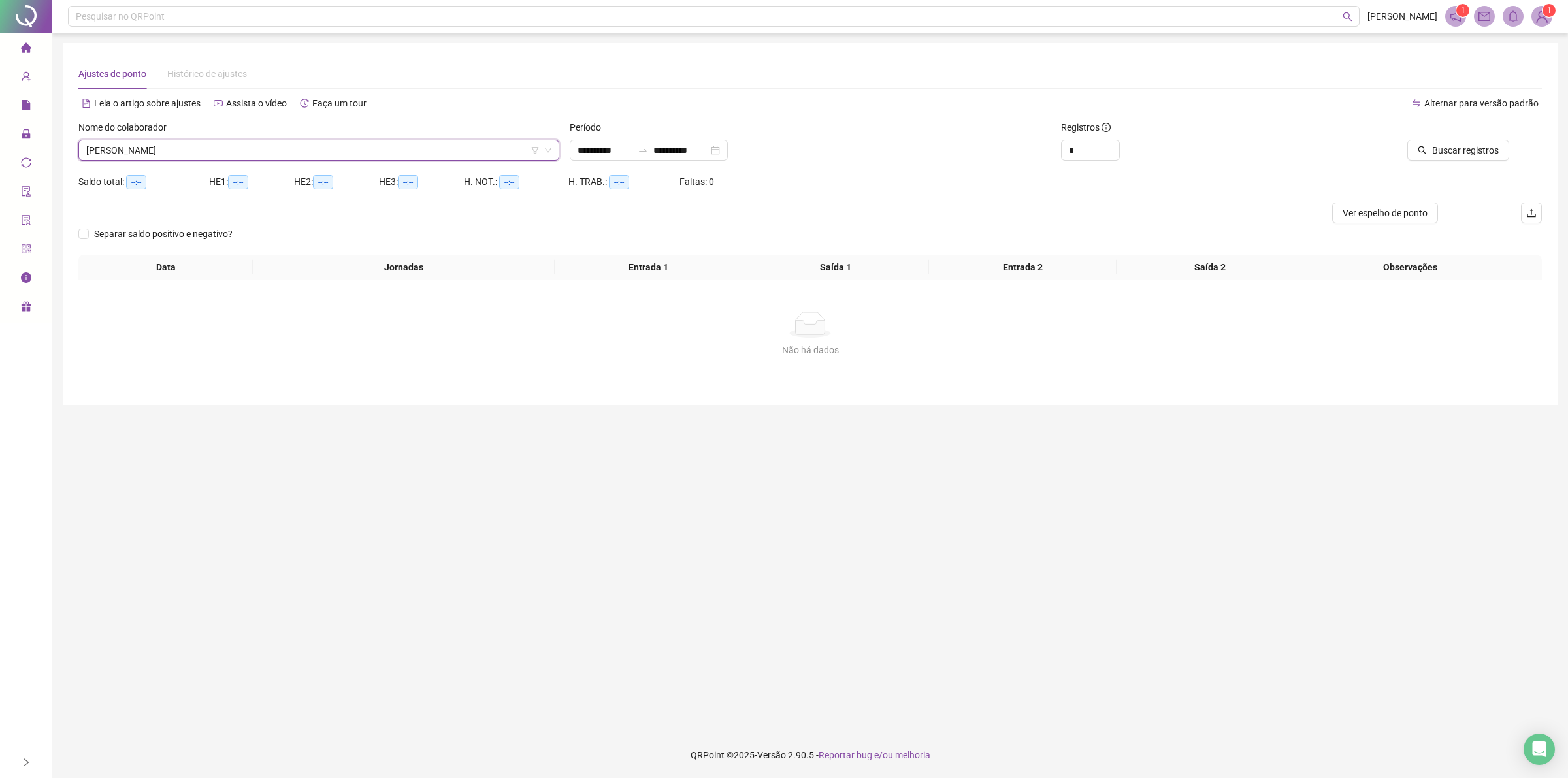
click at [1461, 135] on div at bounding box center [1407, 130] width 202 height 20
click at [1456, 151] on span "Buscar registros" at bounding box center [1465, 150] width 67 height 14
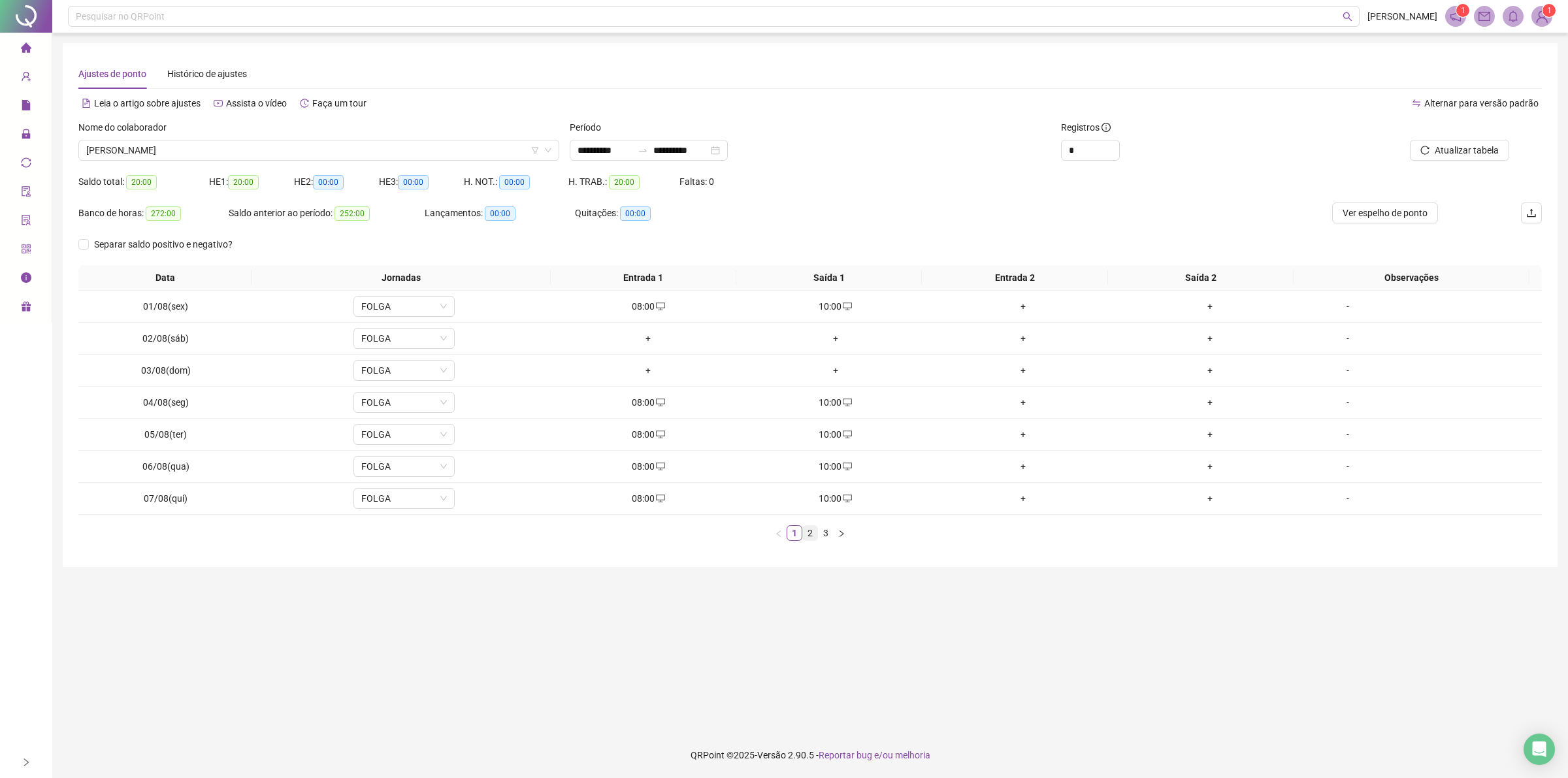
click at [810, 529] on link "2" at bounding box center [810, 533] width 14 height 14
click at [821, 536] on link "3" at bounding box center [826, 533] width 14 height 14
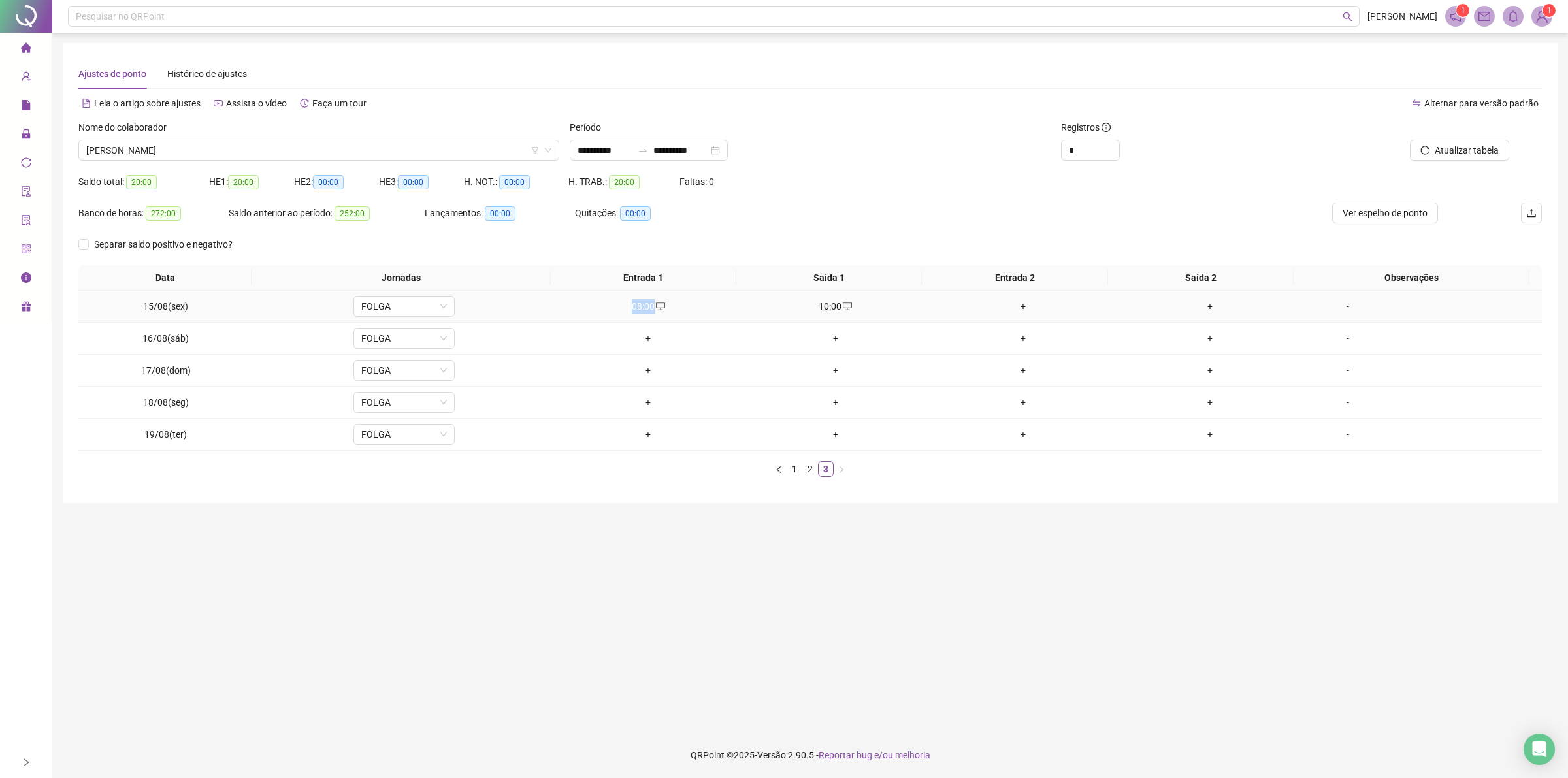
drag, startPoint x: 623, startPoint y: 309, endPoint x: 648, endPoint y: 314, distance: 25.5
click at [648, 314] on td "08:00" at bounding box center [648, 307] width 187 height 32
copy div "08:00"
drag, startPoint x: 651, startPoint y: 398, endPoint x: 645, endPoint y: 409, distance: 12.5
click at [648, 405] on div "+" at bounding box center [648, 402] width 177 height 14
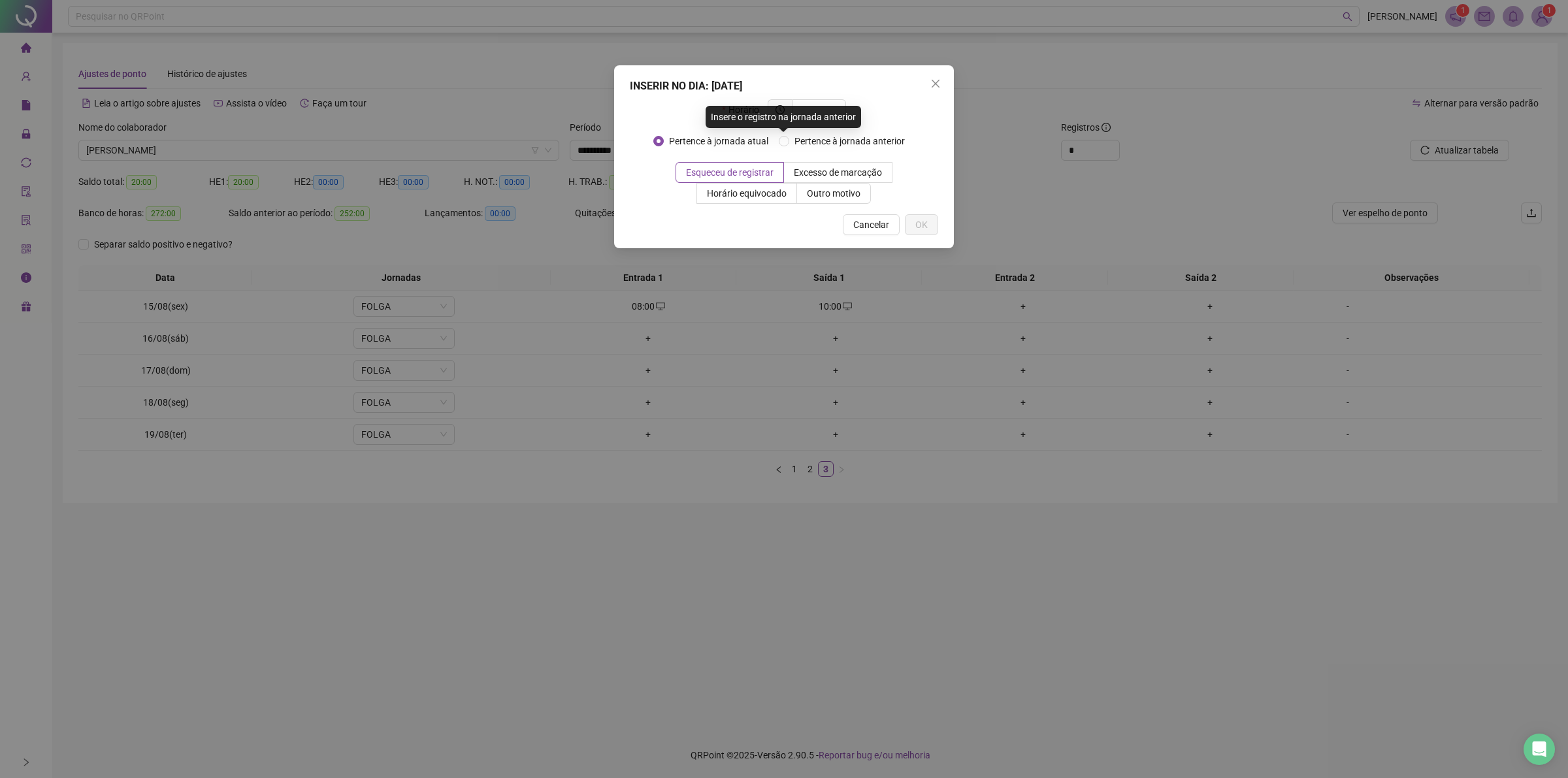
click at [823, 111] on div "Insere o registro na jornada anterior" at bounding box center [783, 117] width 156 height 22
click at [824, 106] on input "text" at bounding box center [818, 110] width 36 height 14
paste input "*****"
type input "*****"
click at [824, 198] on span "Outro motivo" at bounding box center [834, 193] width 54 height 11
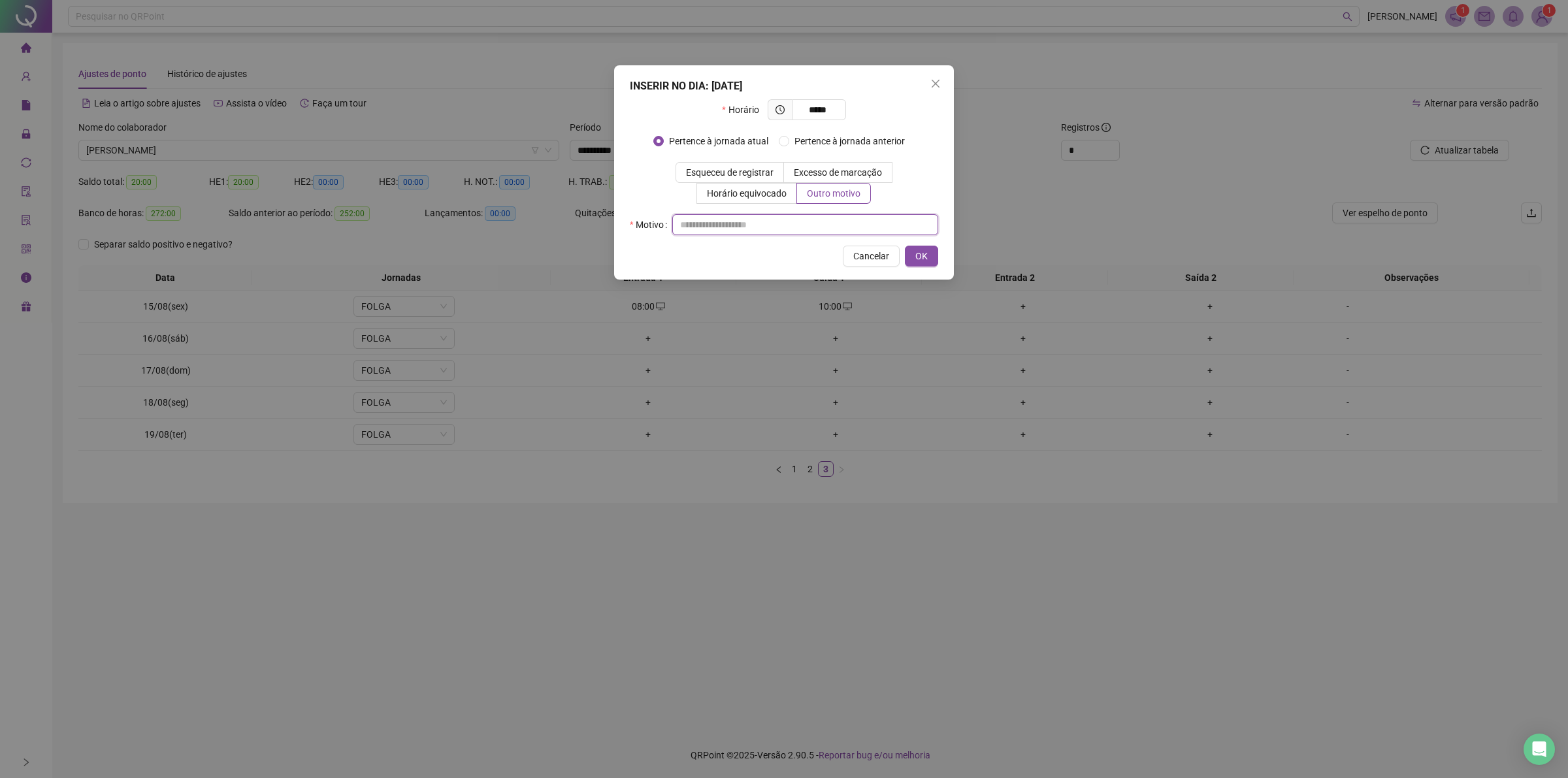
click at [811, 220] on input "text" at bounding box center [805, 224] width 266 height 21
type input "**"
click at [922, 263] on span "OK" at bounding box center [921, 256] width 13 height 14
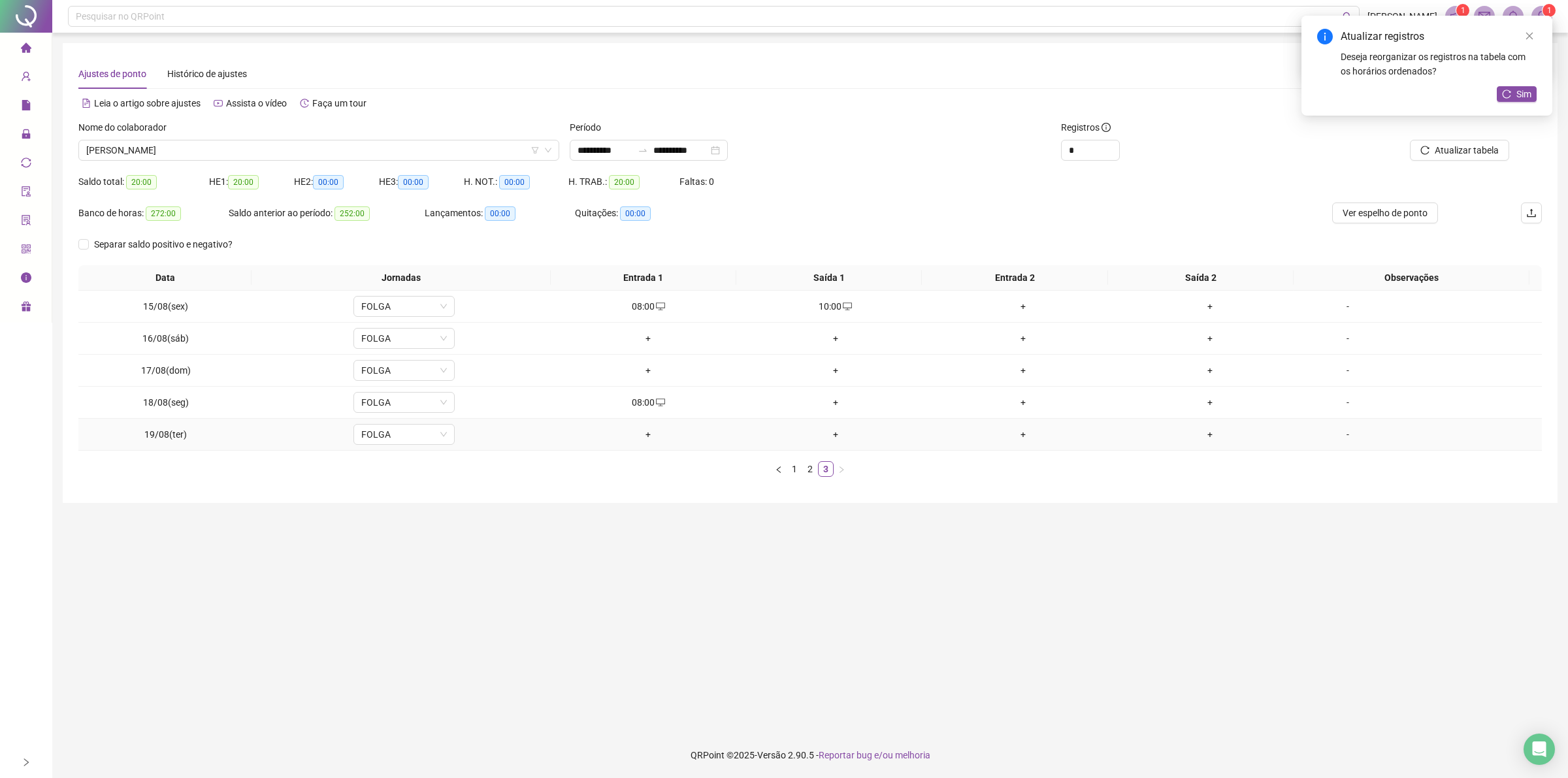
click at [641, 435] on div "+" at bounding box center [648, 434] width 177 height 14
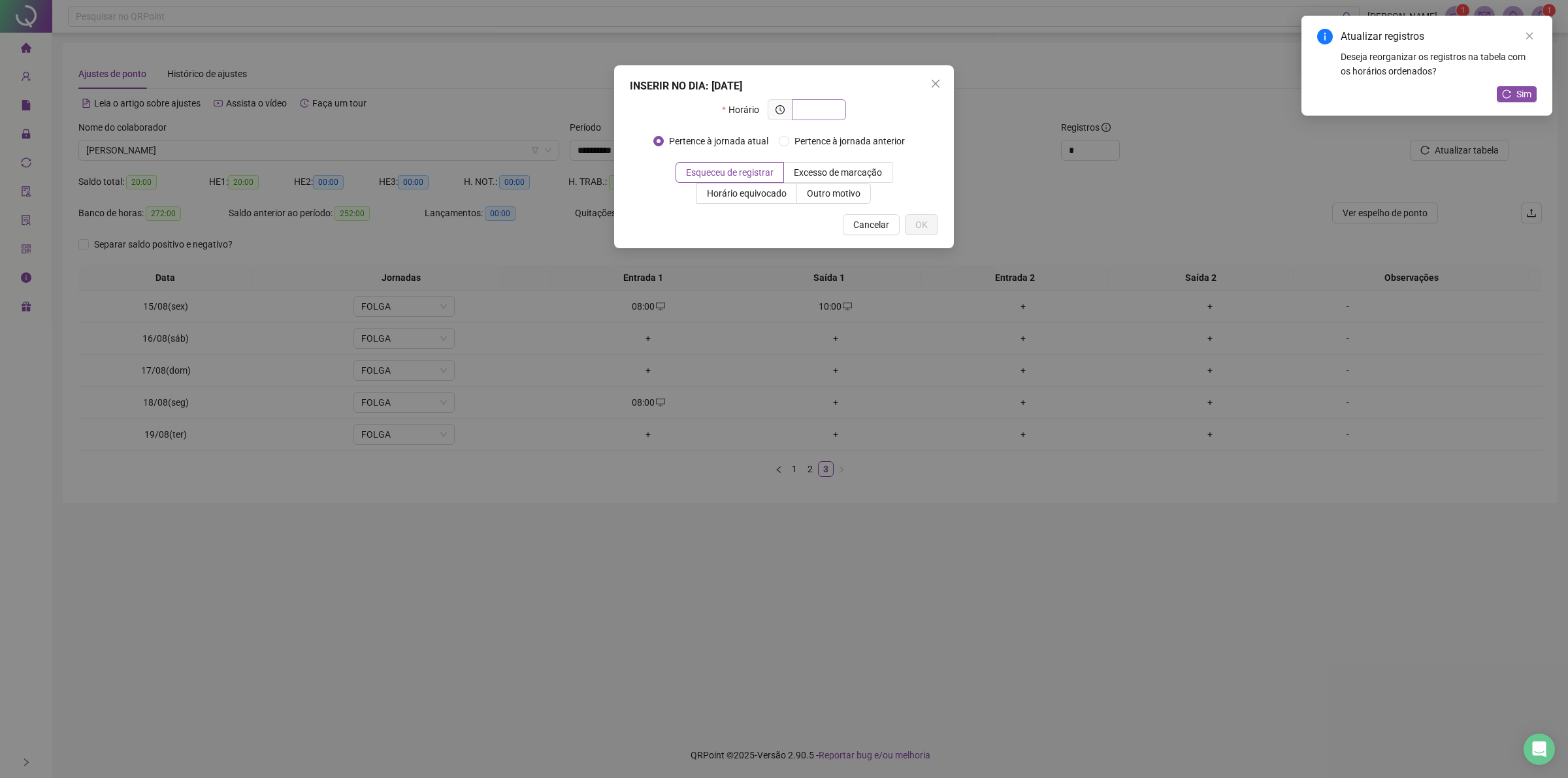
click at [817, 112] on input "text" at bounding box center [818, 110] width 36 height 14
type input "*****"
click at [841, 198] on span "Outro motivo" at bounding box center [834, 193] width 54 height 11
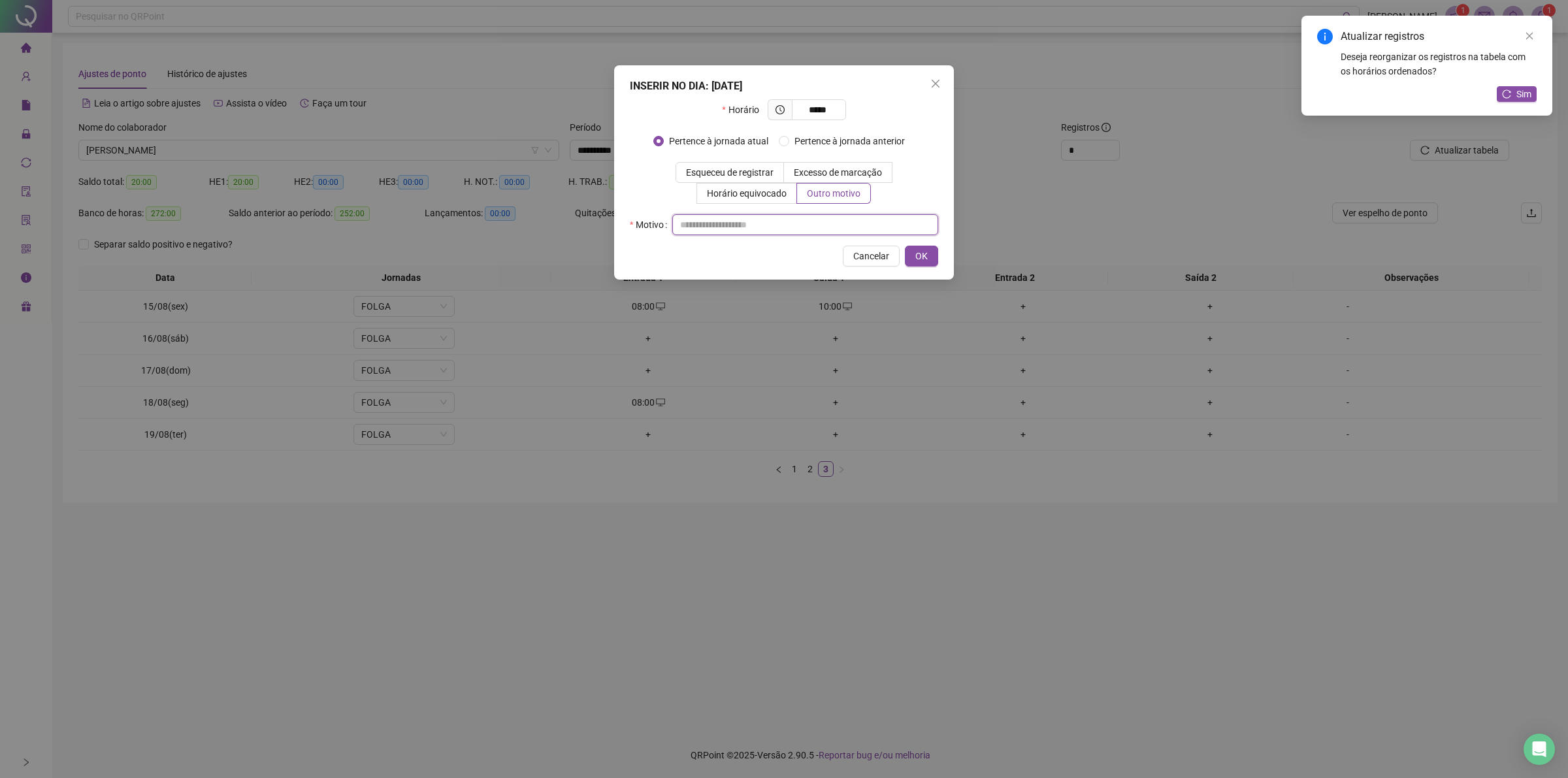
click at [811, 226] on input "text" at bounding box center [805, 224] width 266 height 21
type input "**"
click at [919, 249] on span "OK" at bounding box center [921, 256] width 13 height 14
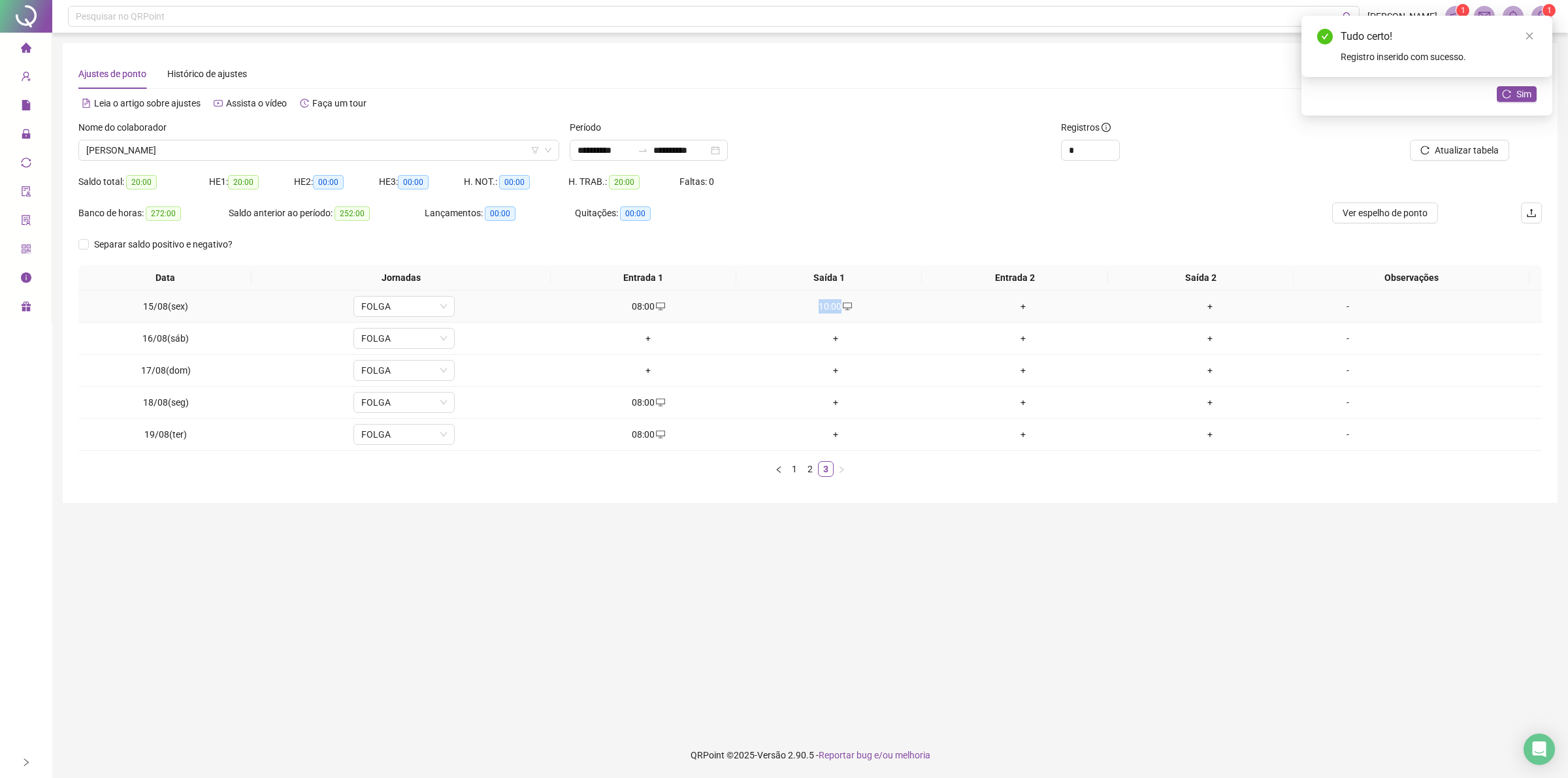
drag, startPoint x: 813, startPoint y: 306, endPoint x: 837, endPoint y: 306, distance: 24.0
click at [837, 306] on div "10:00" at bounding box center [836, 307] width 177 height 14
type input "**********"
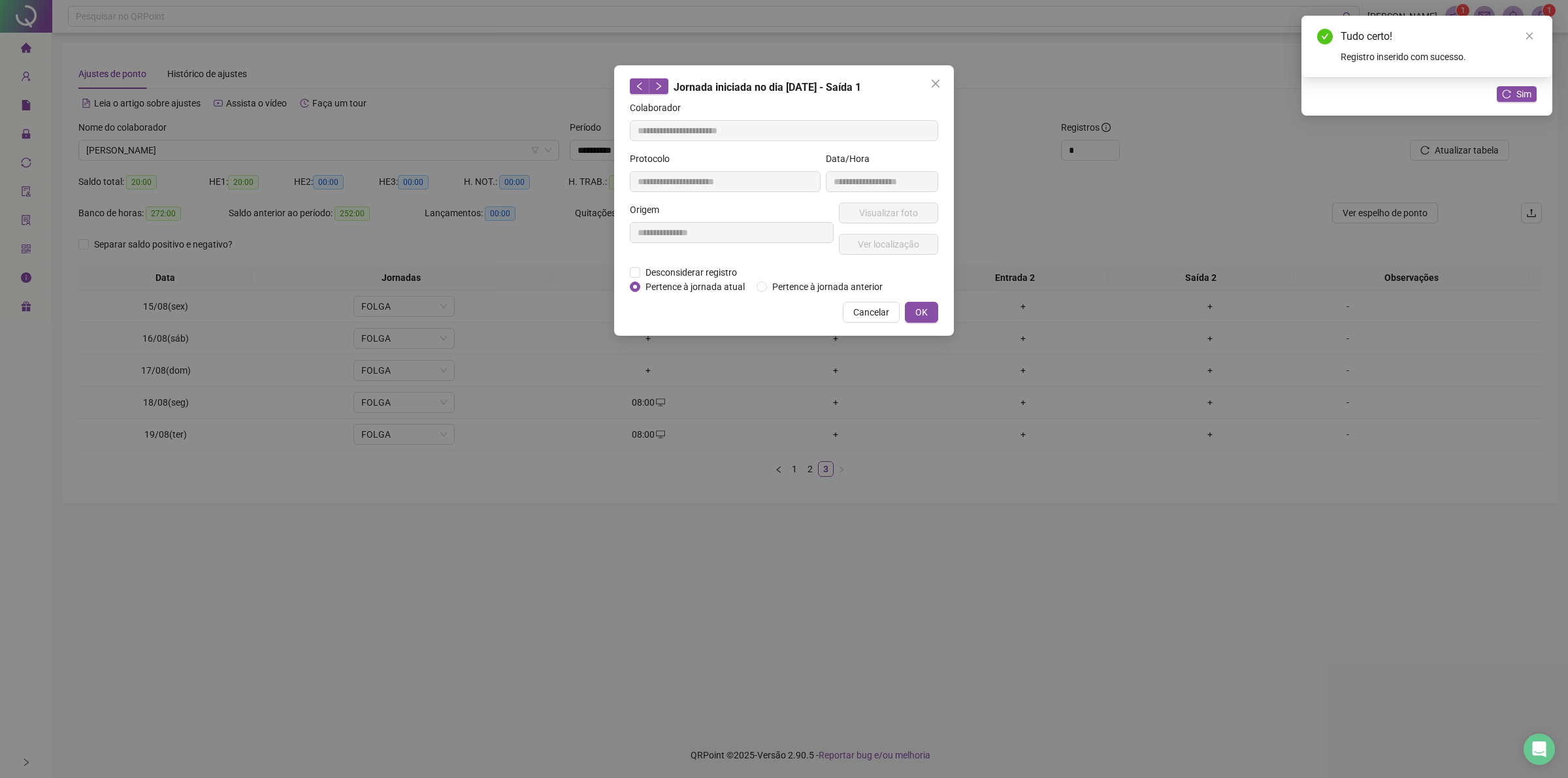
copy div "10:00"
drag, startPoint x: 875, startPoint y: 309, endPoint x: 844, endPoint y: 285, distance: 39.2
click at [867, 295] on div "**********" at bounding box center [784, 201] width 340 height 271
click at [890, 314] on button "Cancelar" at bounding box center [871, 311] width 57 height 21
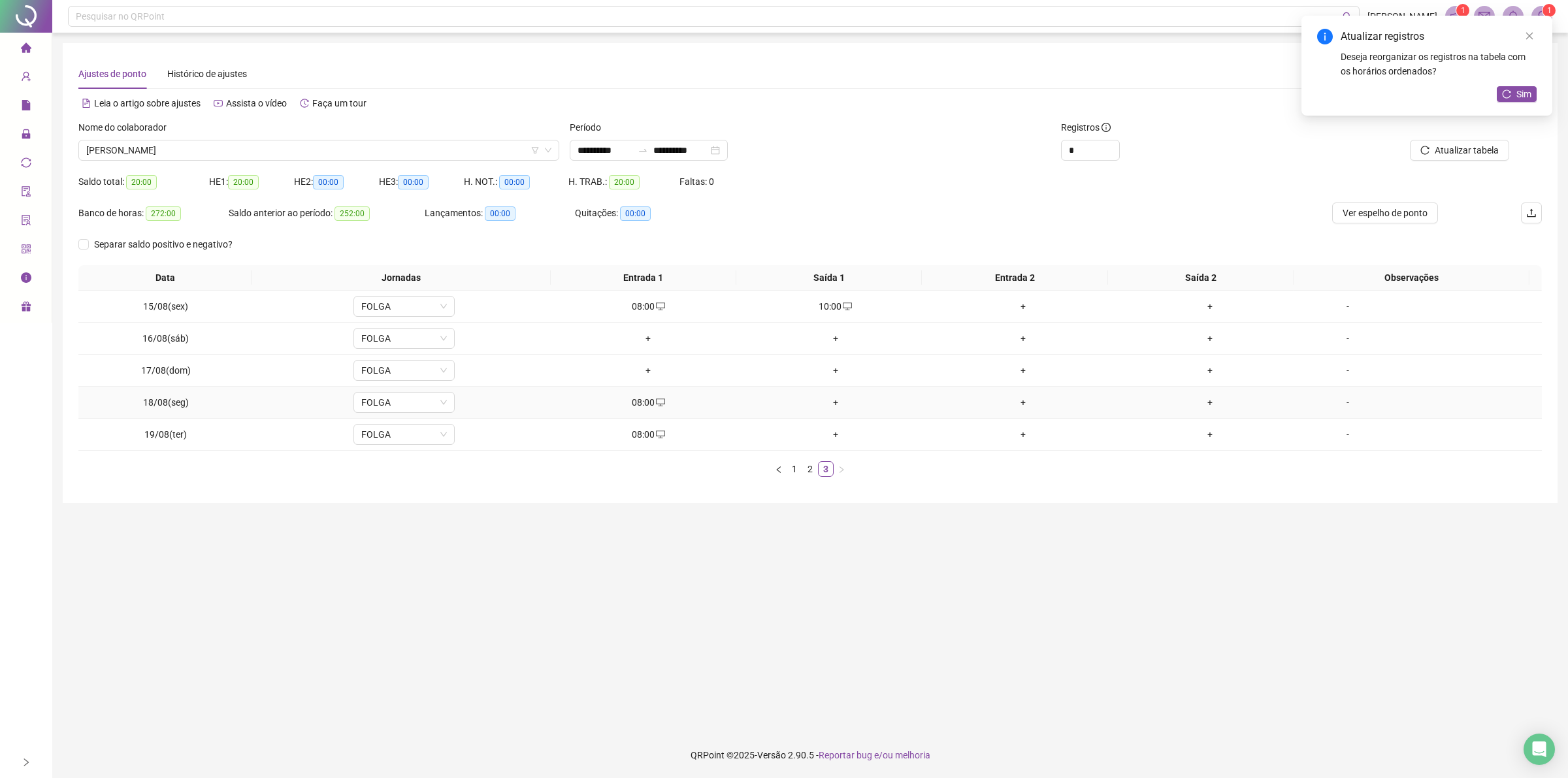
click at [829, 405] on td "+" at bounding box center [836, 403] width 187 height 32
click at [831, 400] on div "+" at bounding box center [836, 402] width 177 height 14
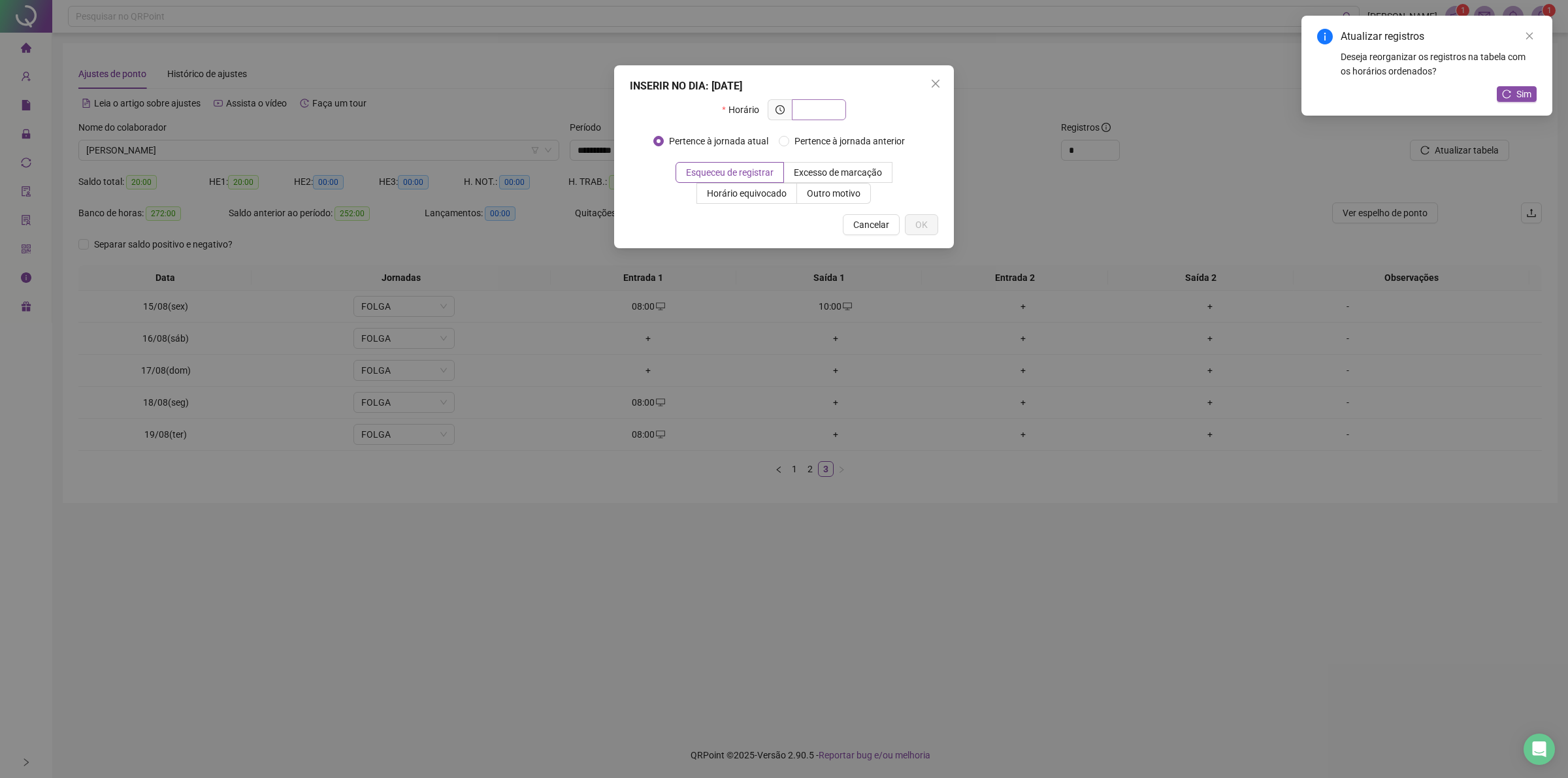
click at [818, 106] on input "text" at bounding box center [818, 110] width 36 height 14
type input "*****"
click at [834, 194] on span "Outro motivo" at bounding box center [834, 193] width 54 height 11
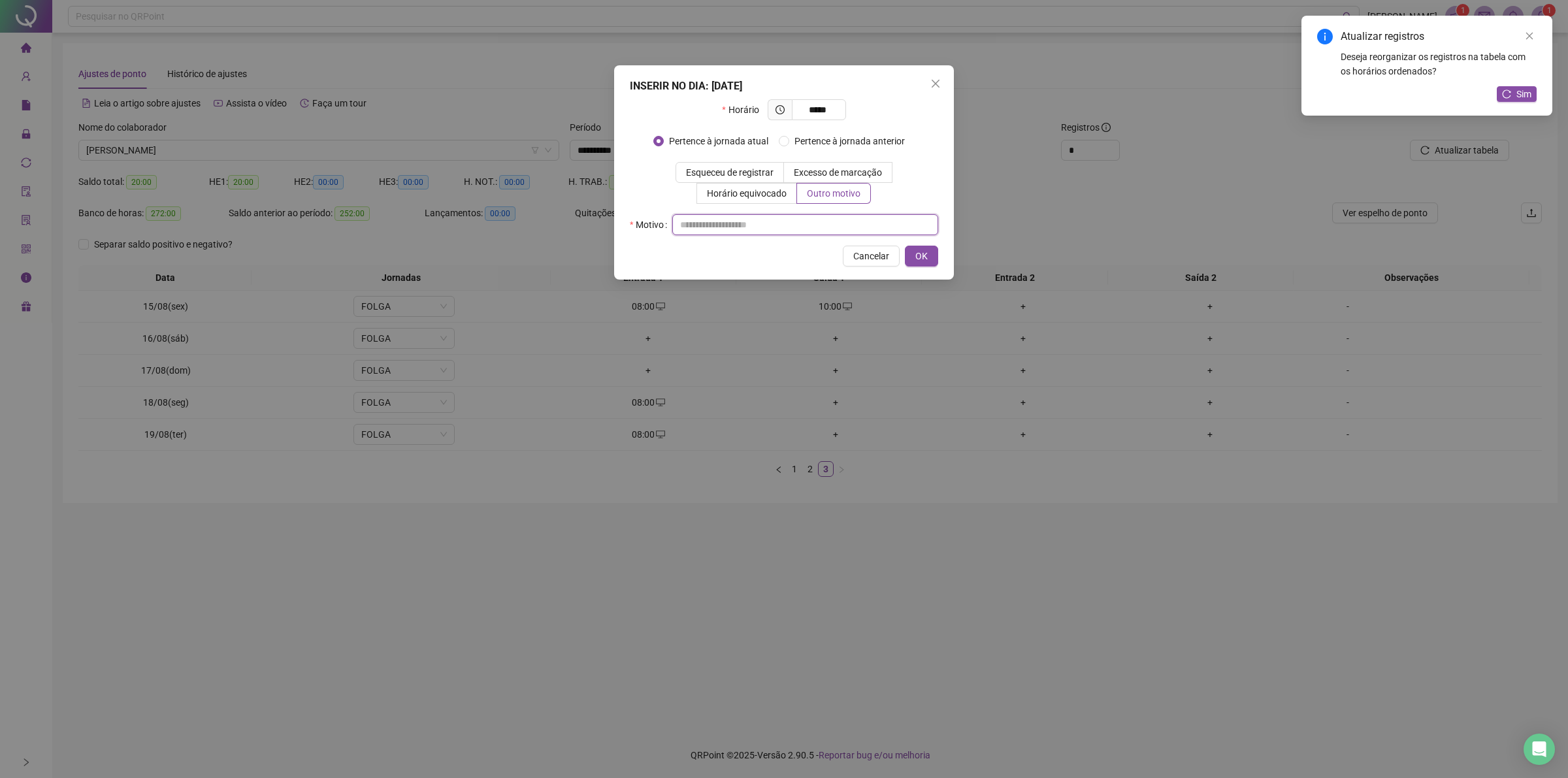
click at [809, 223] on input "text" at bounding box center [805, 224] width 266 height 21
type input "**"
click at [932, 260] on button "OK" at bounding box center [921, 255] width 33 height 21
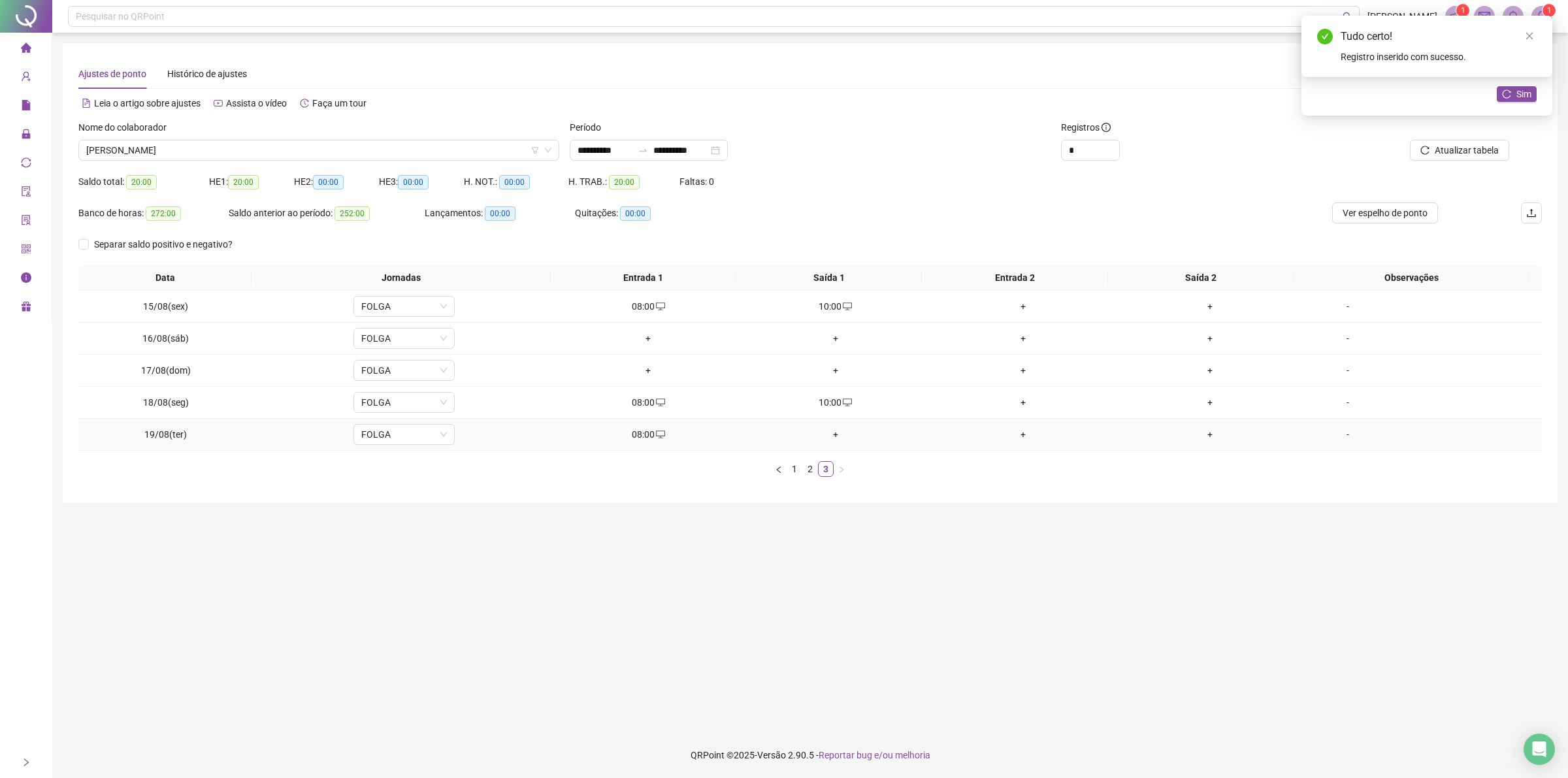
click at [829, 436] on div "+" at bounding box center [836, 434] width 177 height 14
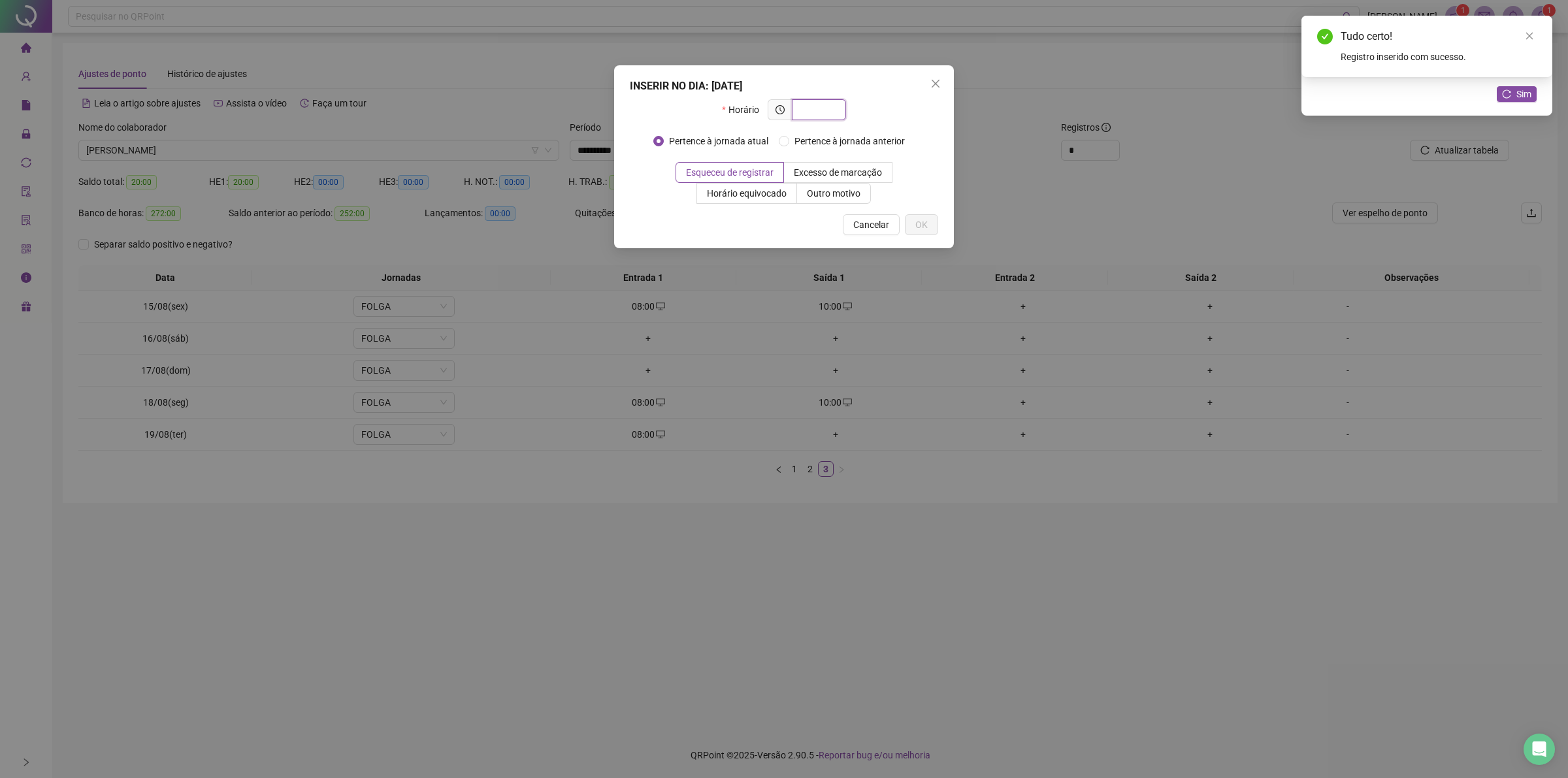
click at [827, 109] on input "text" at bounding box center [818, 110] width 36 height 14
paste input "*****"
type input "*****"
click at [817, 198] on span "Outro motivo" at bounding box center [834, 193] width 54 height 11
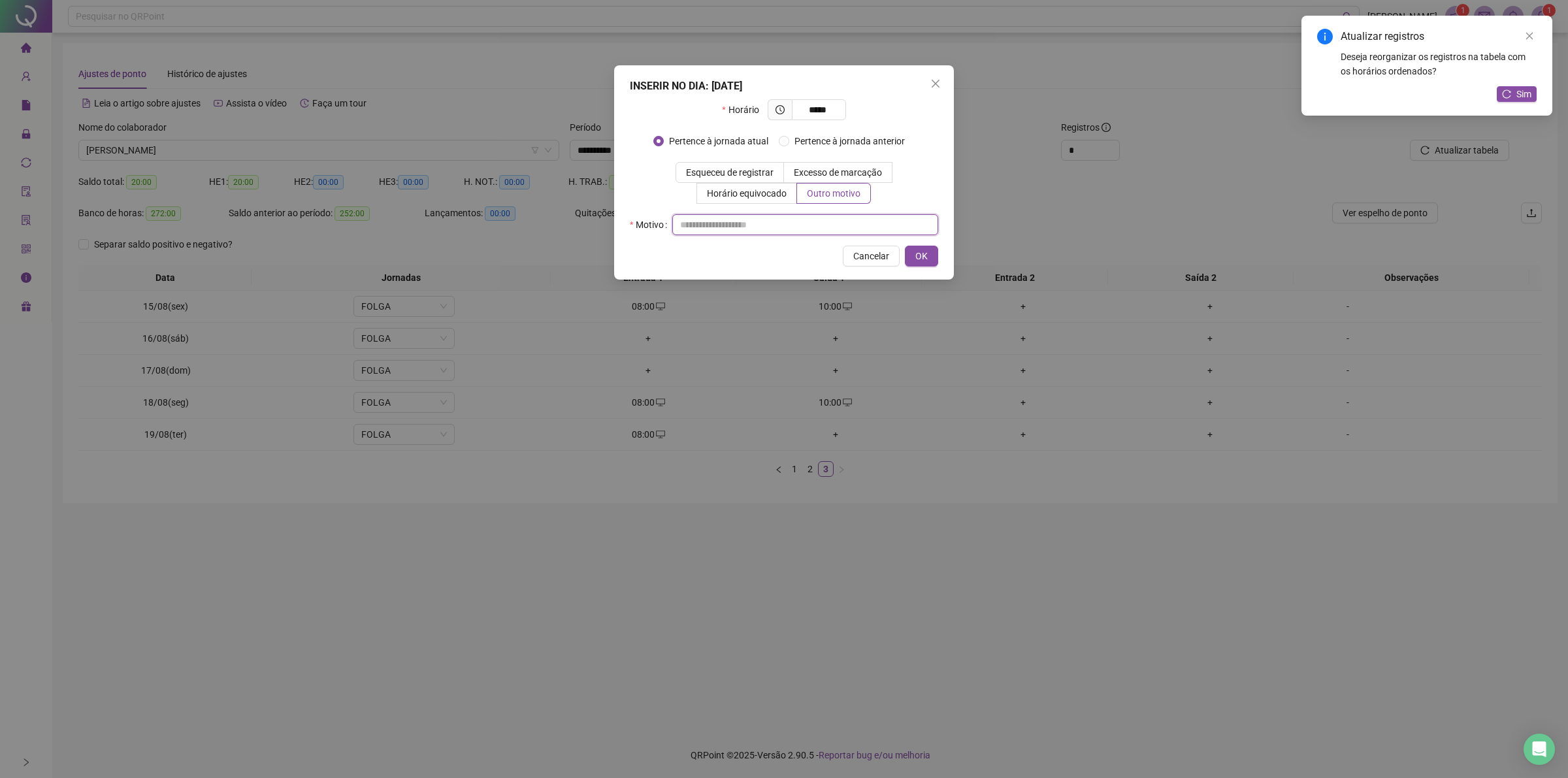
click at [810, 226] on input "text" at bounding box center [805, 224] width 266 height 21
type input "**"
click at [925, 256] on span "OK" at bounding box center [921, 256] width 13 height 14
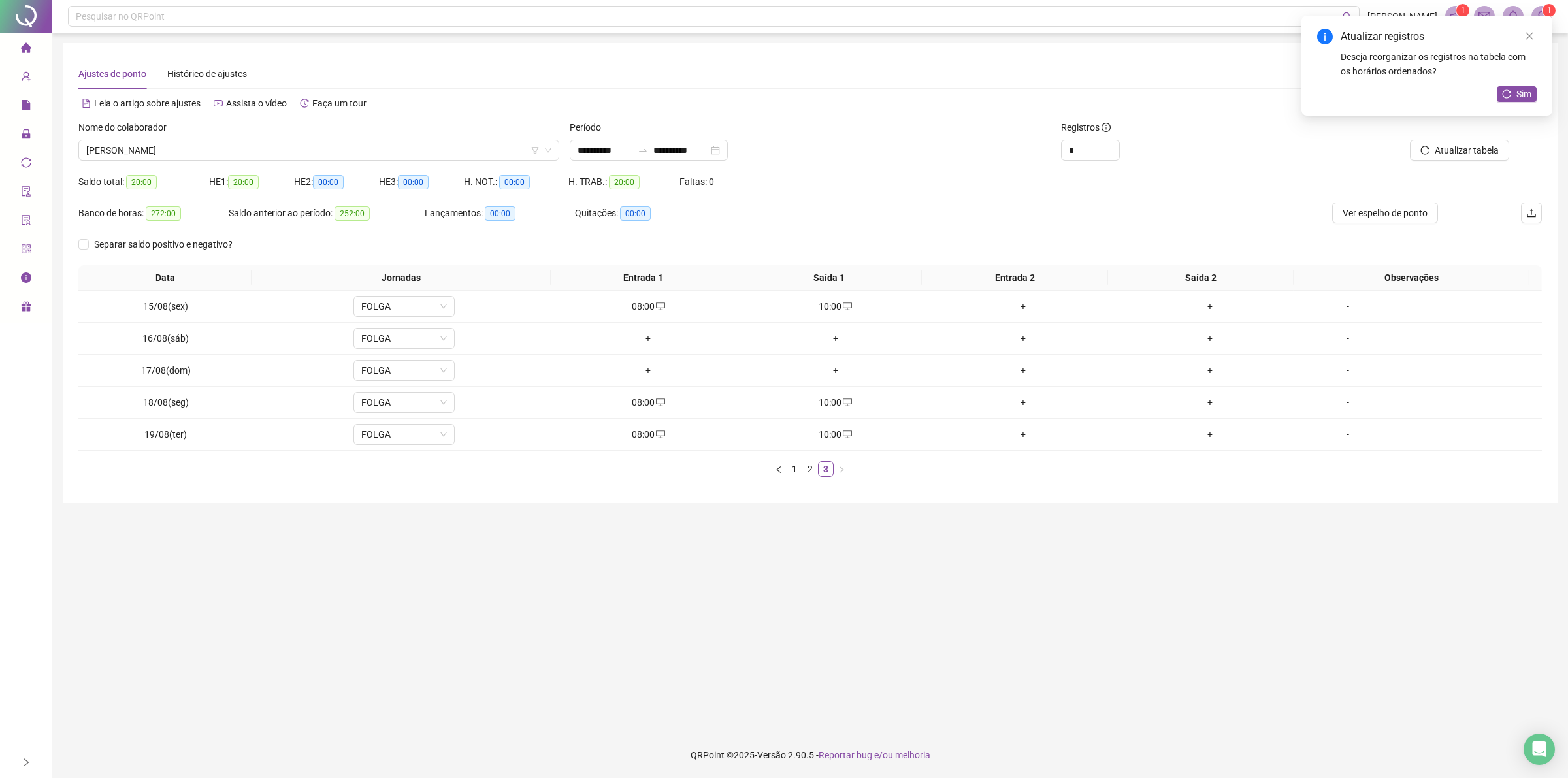
click at [142, 139] on div "Nome do colaborador" at bounding box center [318, 130] width 480 height 20
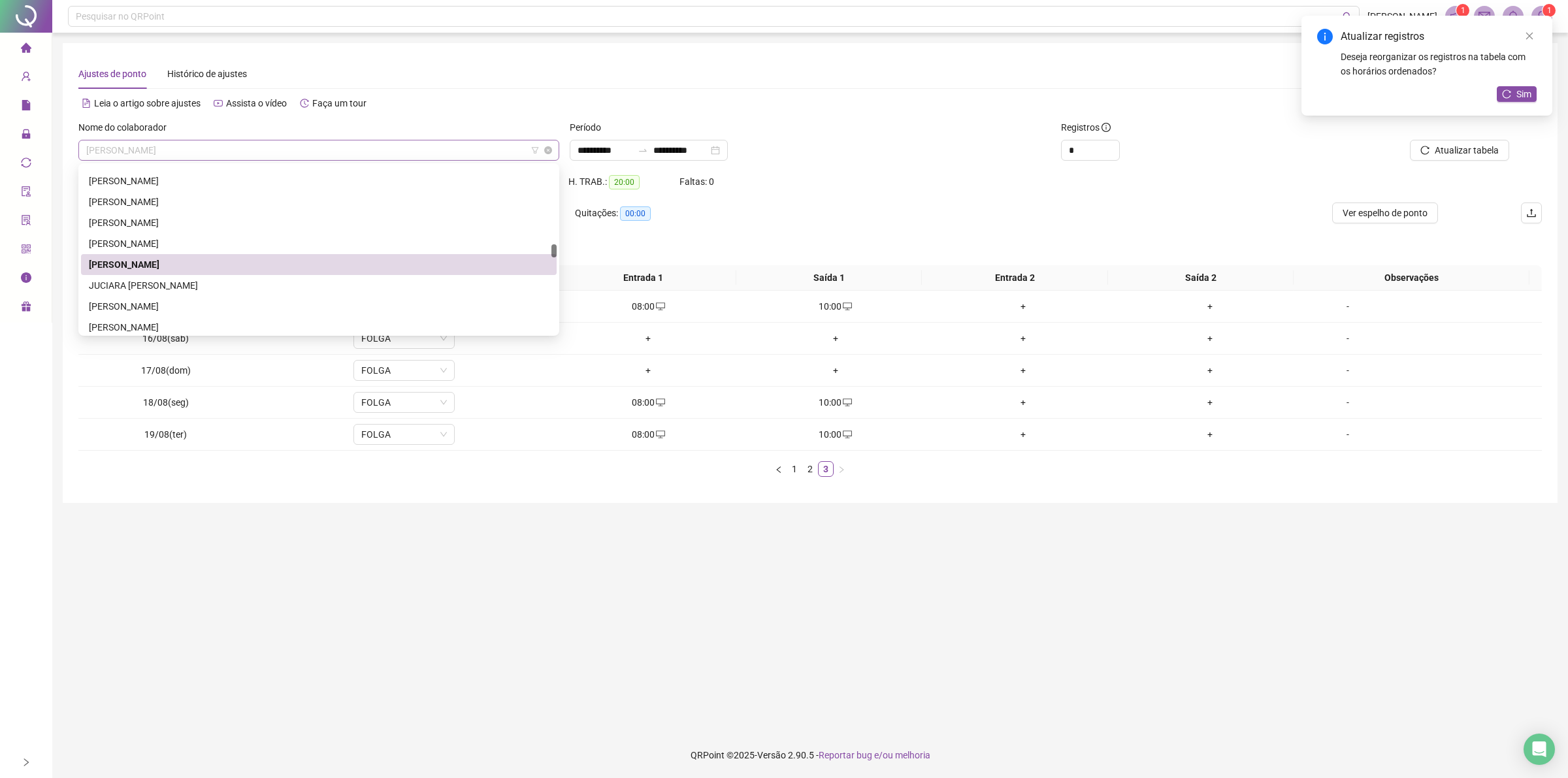
click at [141, 151] on span "[PERSON_NAME]" at bounding box center [318, 150] width 465 height 20
click at [96, 282] on div "JUCIARA [PERSON_NAME]" at bounding box center [318, 285] width 460 height 14
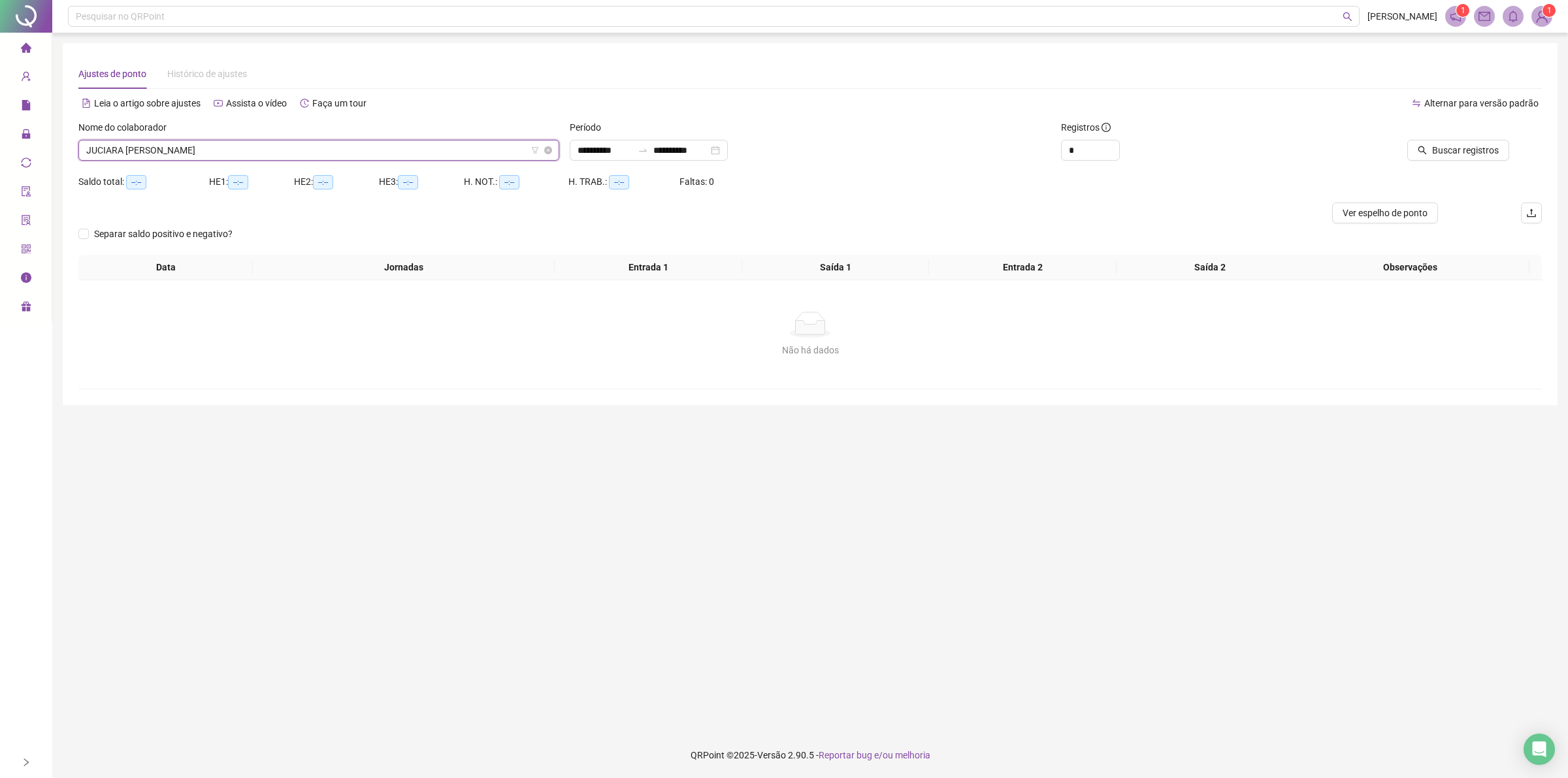
click at [193, 151] on span "JUCIARA [PERSON_NAME]" at bounding box center [318, 150] width 465 height 20
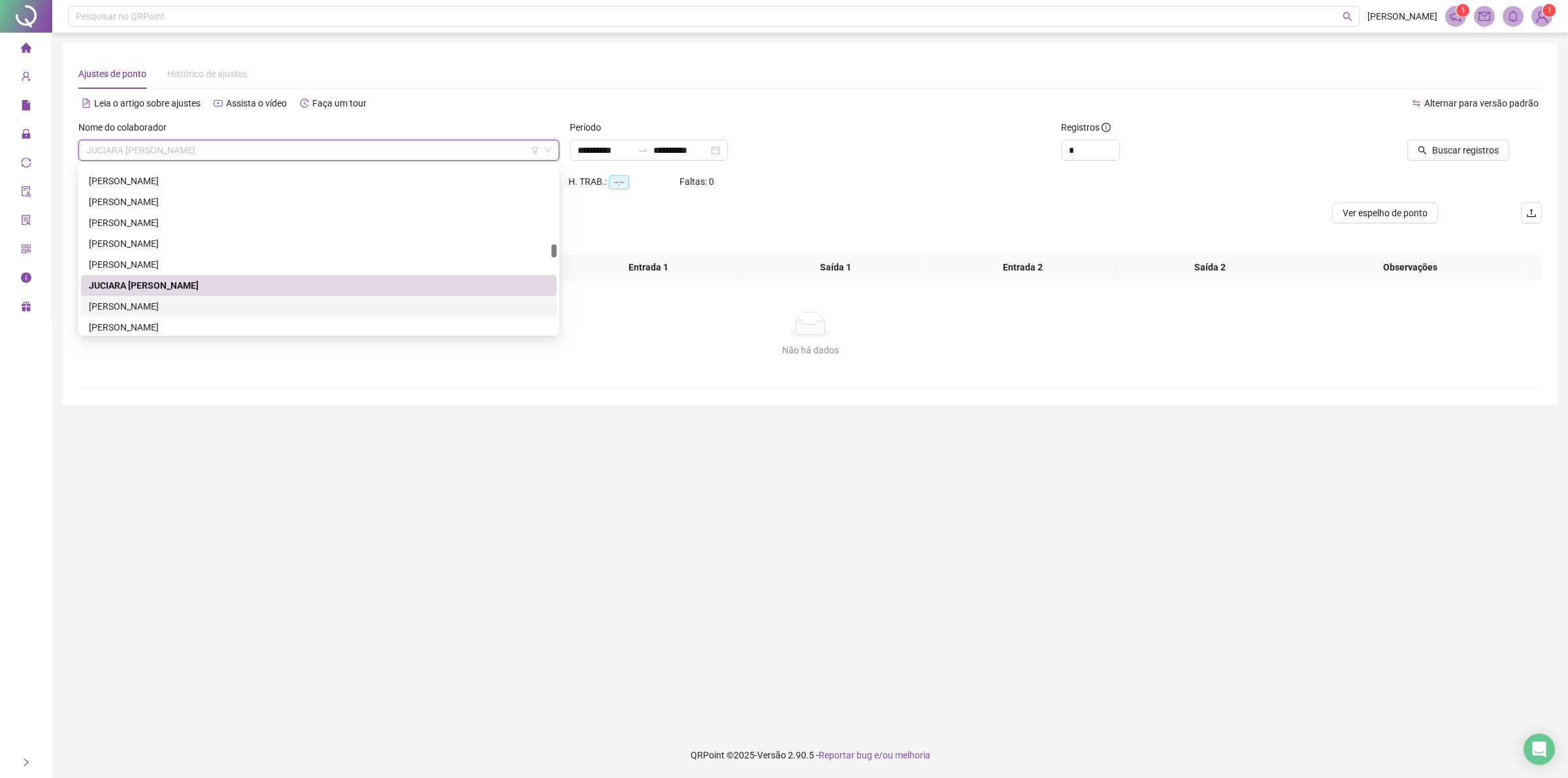
click at [121, 304] on div "[PERSON_NAME]" at bounding box center [318, 307] width 460 height 14
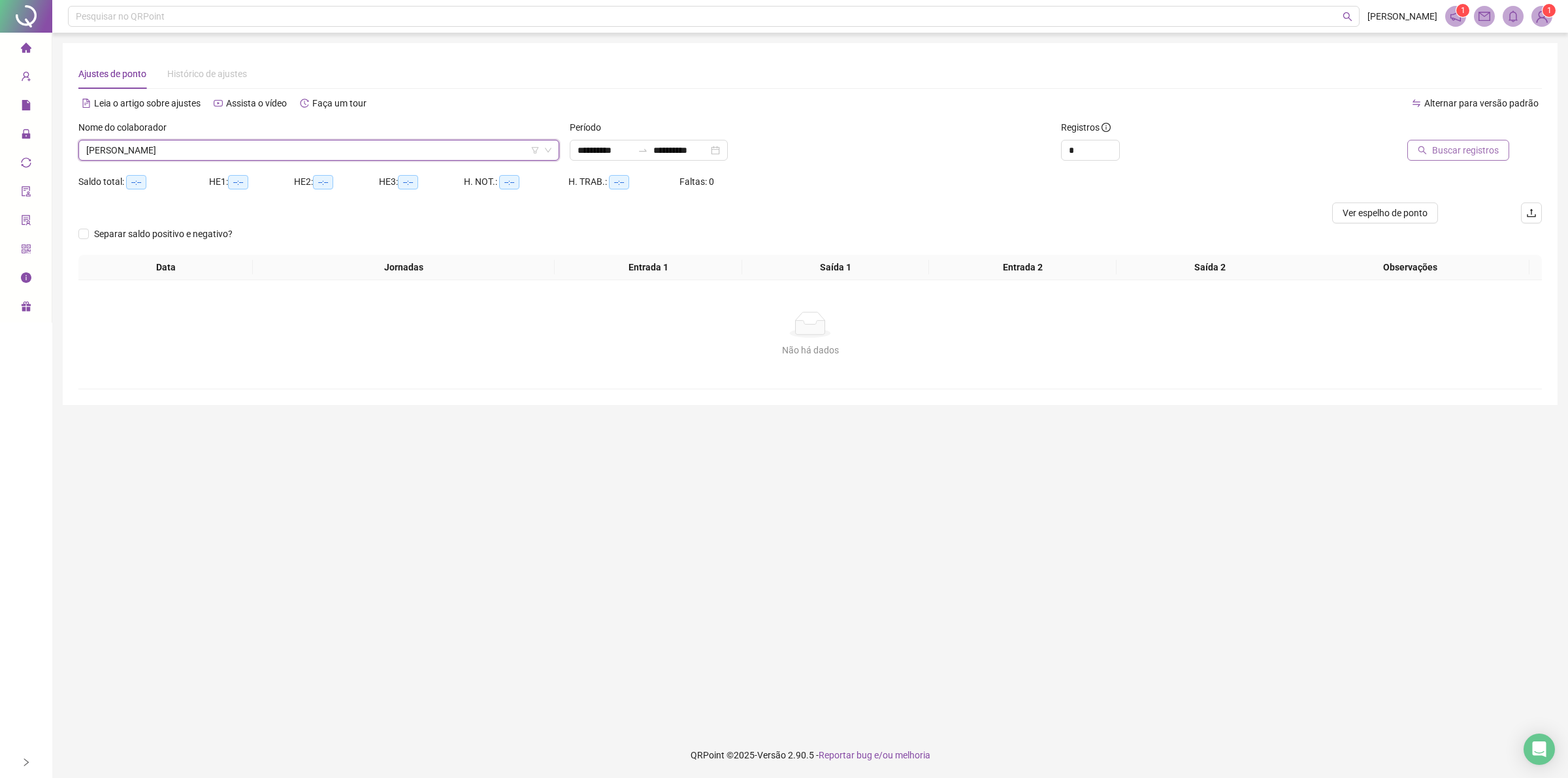
click at [1454, 148] on span "Buscar registros" at bounding box center [1465, 150] width 67 height 14
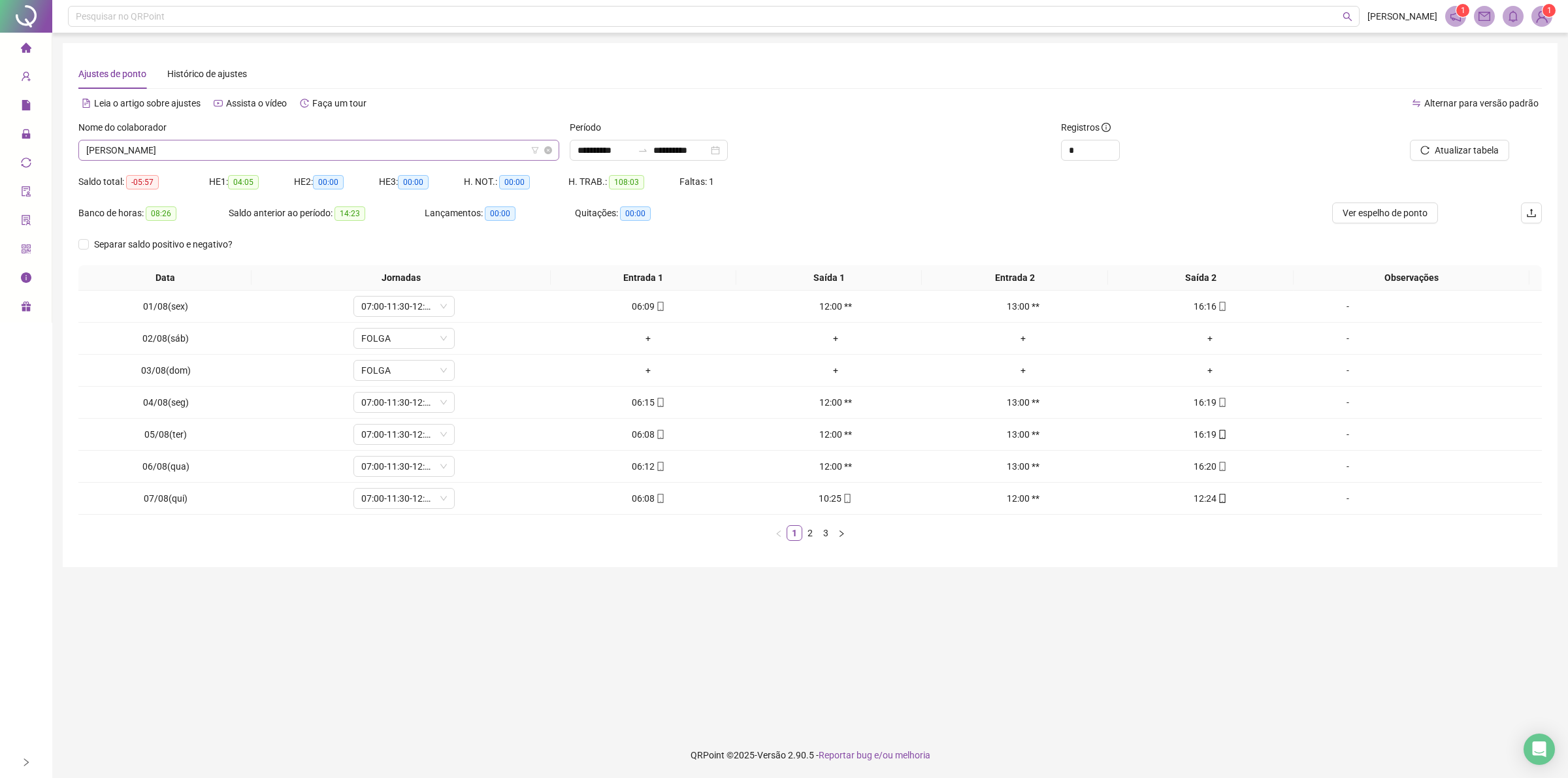
click at [333, 147] on span "[PERSON_NAME]" at bounding box center [318, 150] width 465 height 20
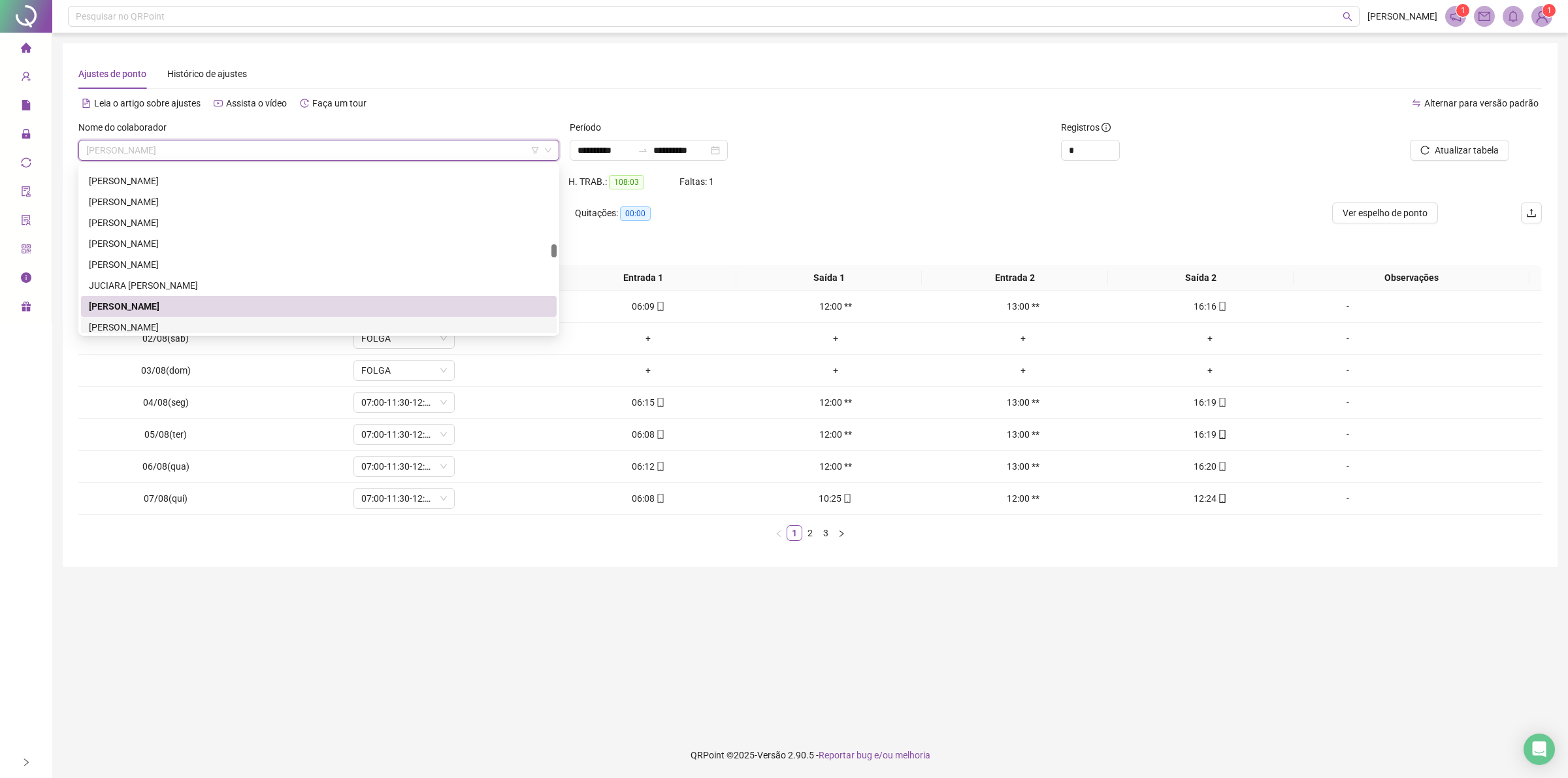
click at [158, 323] on div "[PERSON_NAME]" at bounding box center [318, 327] width 460 height 14
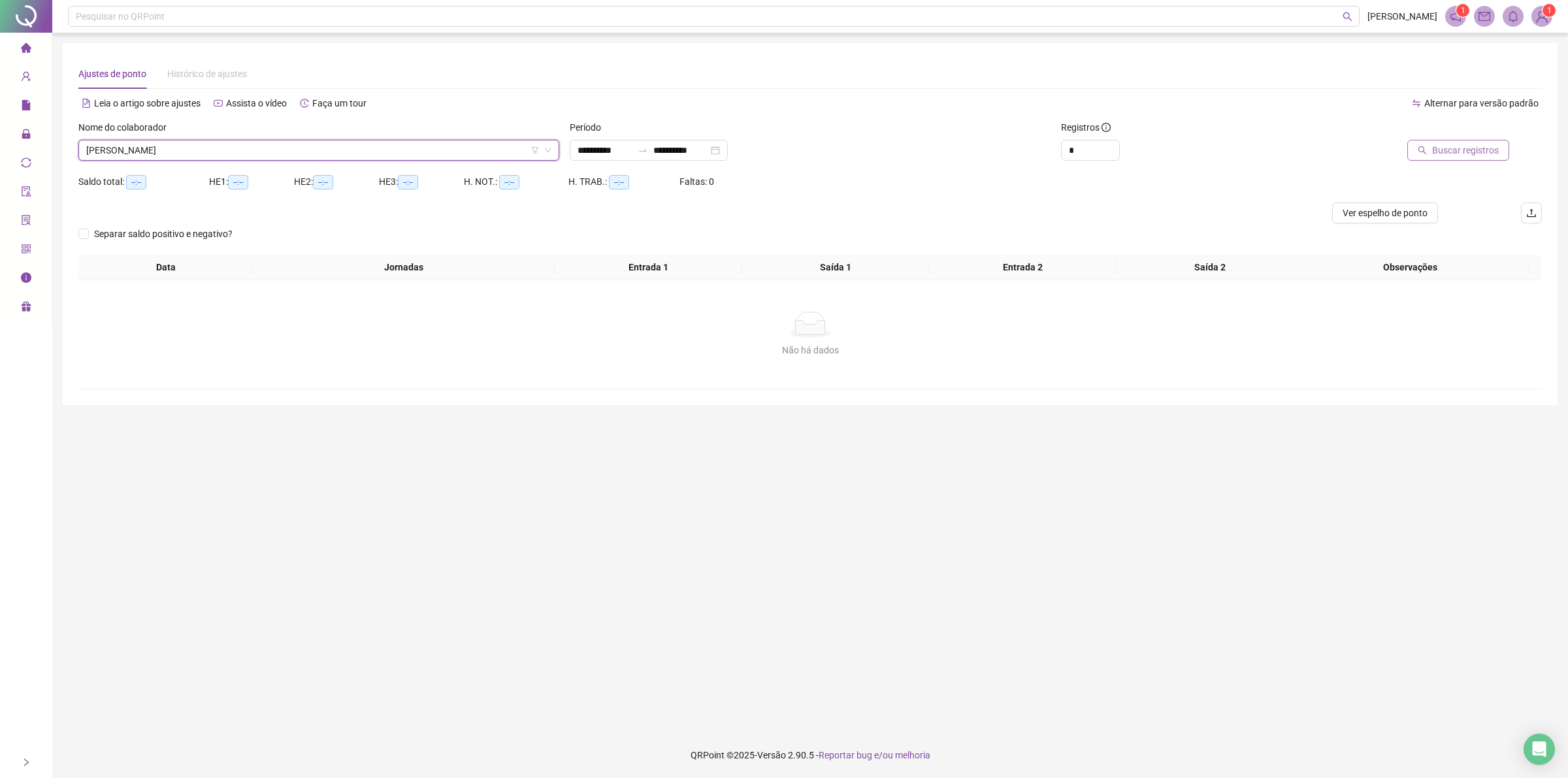
click at [1462, 154] on span "Buscar registros" at bounding box center [1465, 150] width 67 height 14
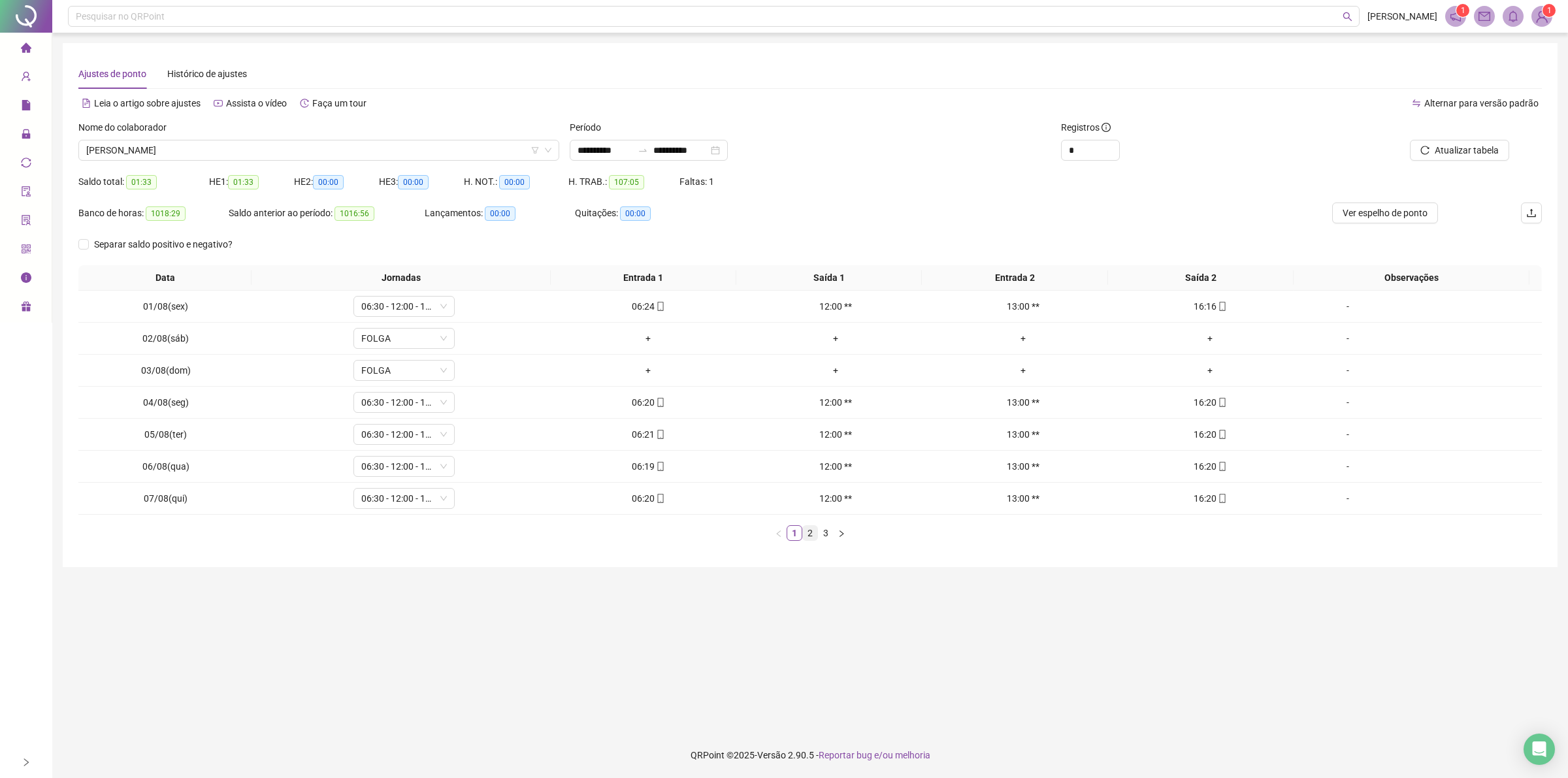
click at [805, 532] on link "2" at bounding box center [810, 533] width 14 height 14
click at [831, 533] on link "3" at bounding box center [826, 533] width 14 height 14
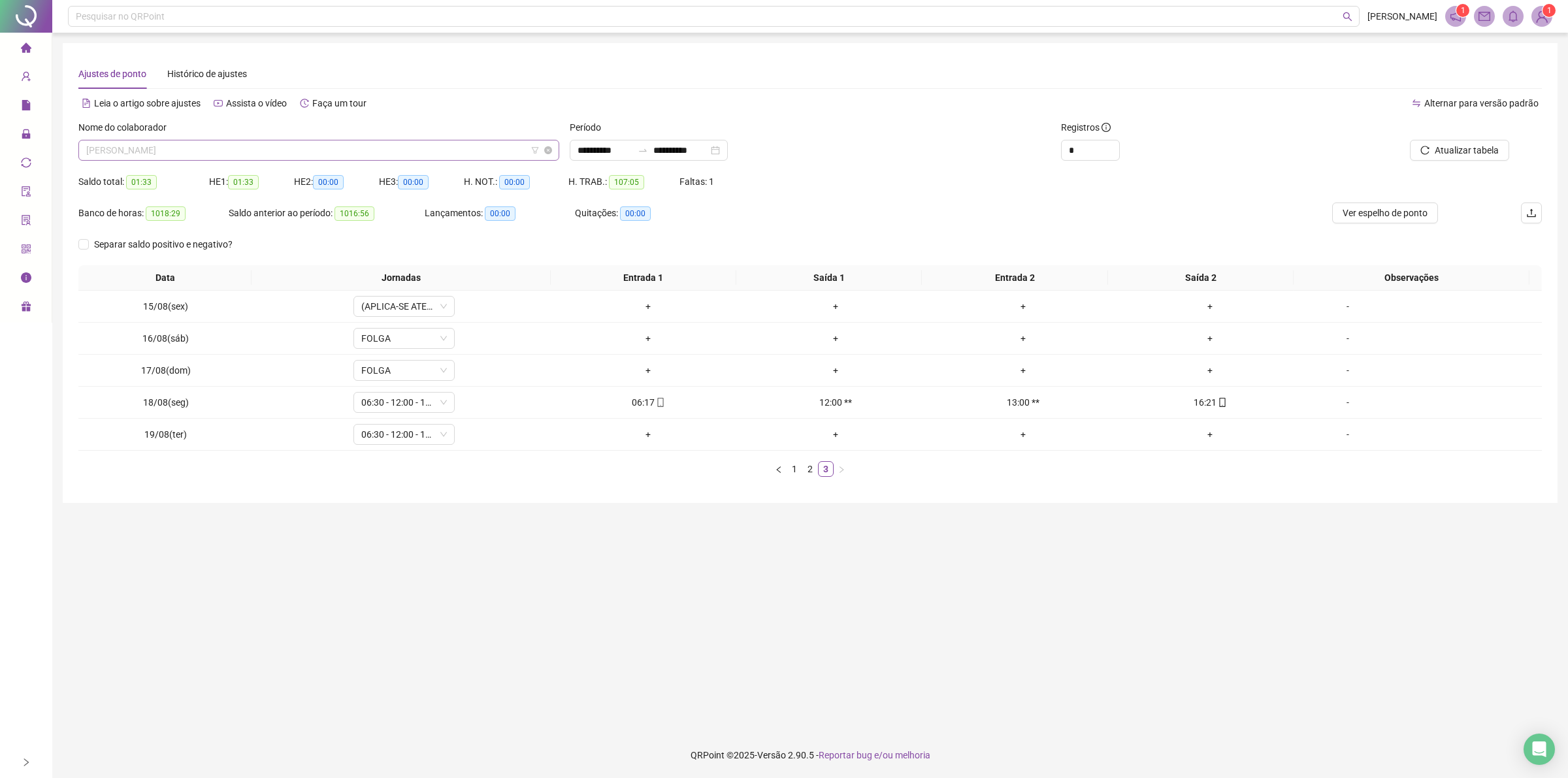
click at [263, 150] on span "[PERSON_NAME]" at bounding box center [318, 150] width 465 height 20
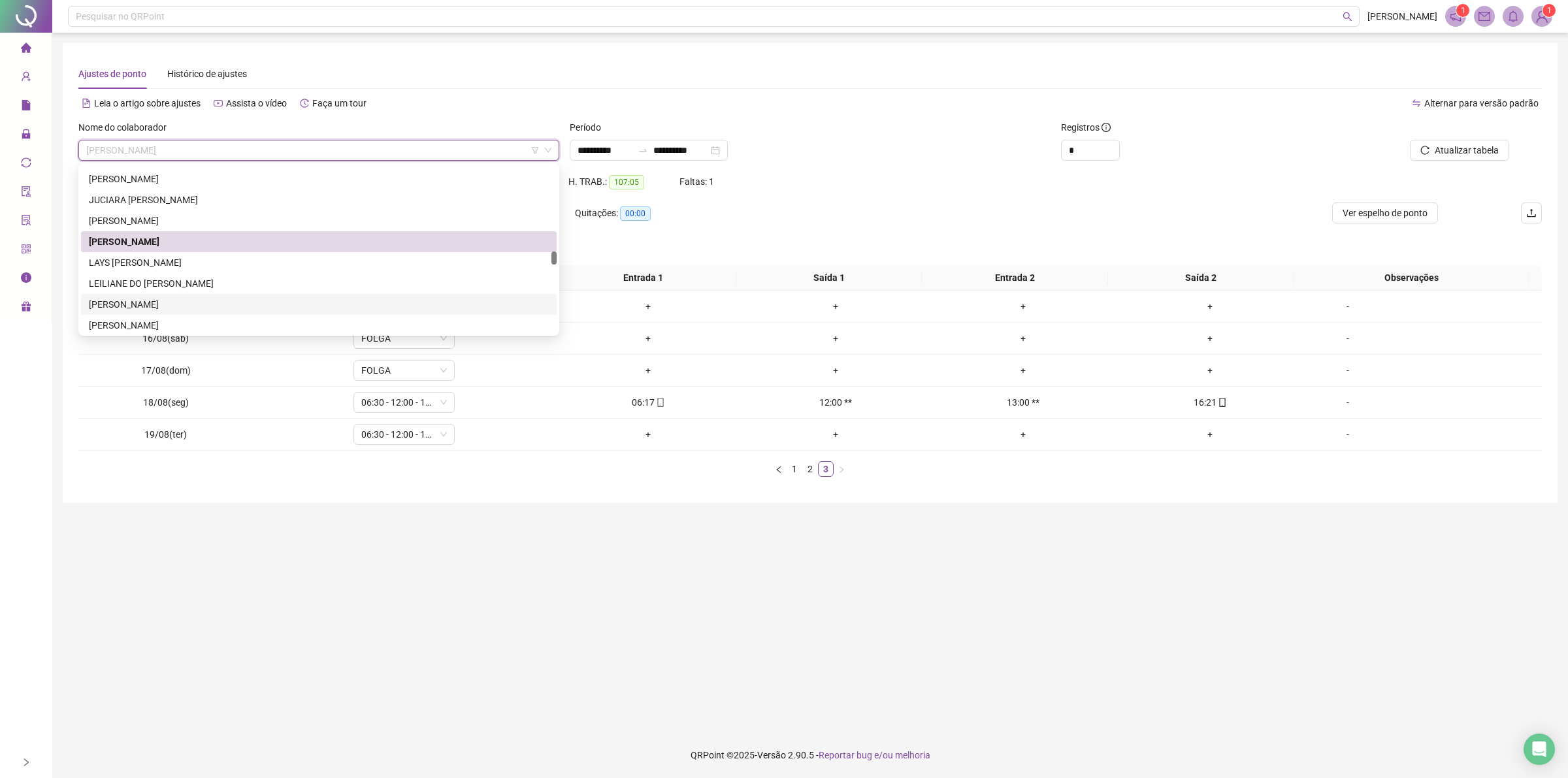
scroll to position [1145, 0]
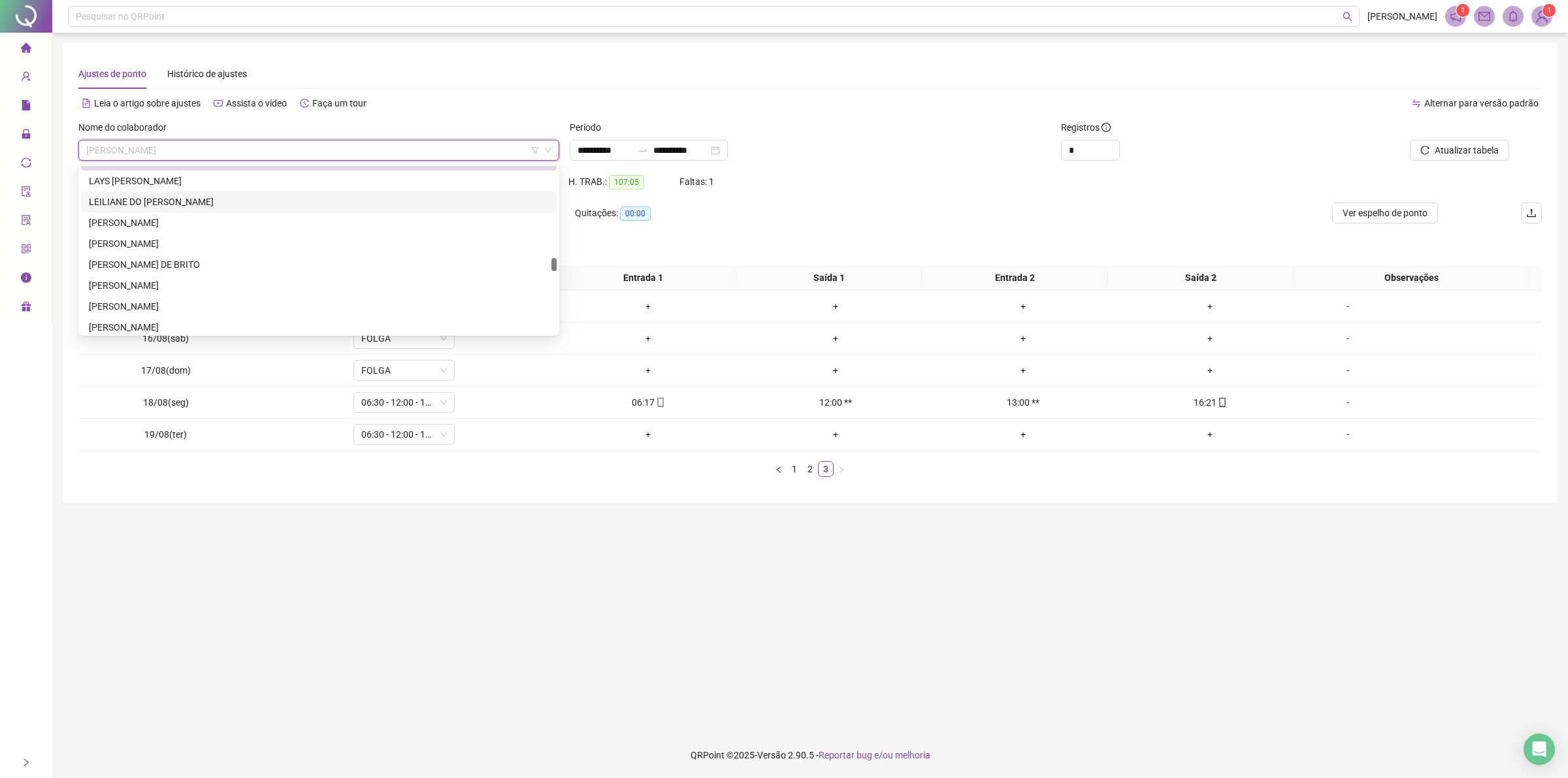
click at [168, 201] on div "LEILIANE DO [PERSON_NAME]" at bounding box center [318, 201] width 460 height 14
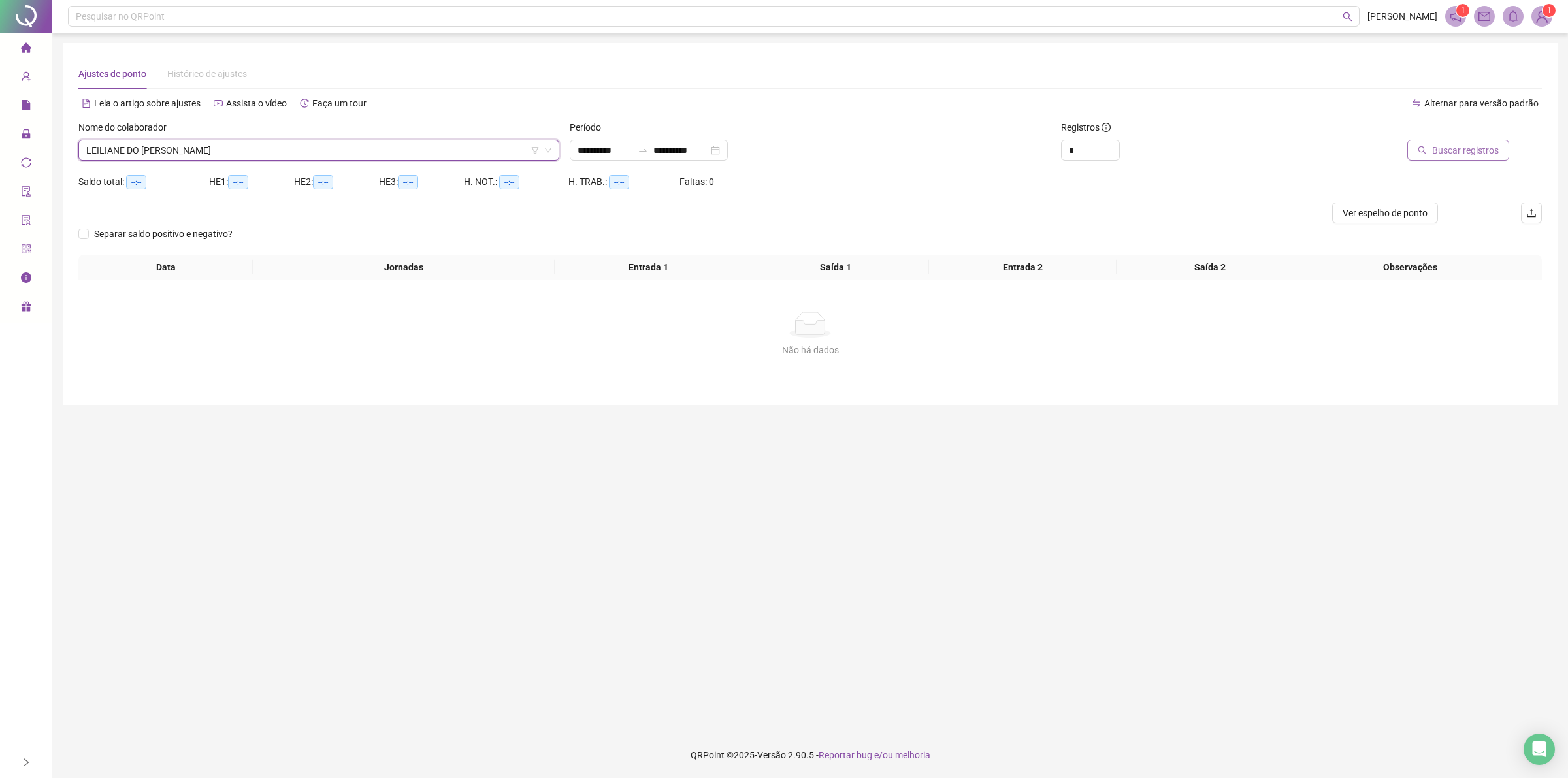
click at [1445, 160] on button "Buscar registros" at bounding box center [1457, 149] width 102 height 21
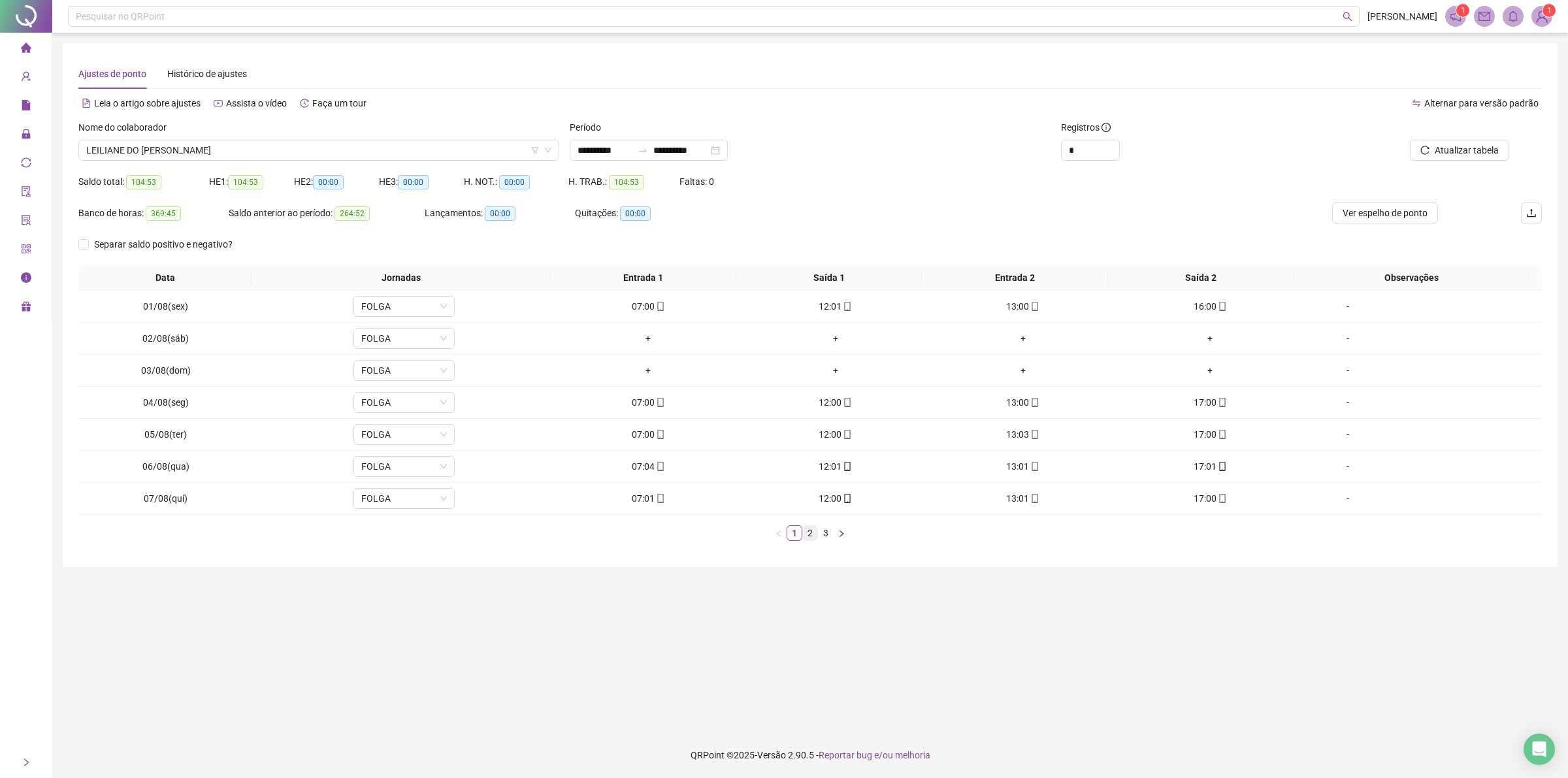
click at [809, 541] on link "2" at bounding box center [810, 533] width 14 height 14
click at [831, 541] on link "3" at bounding box center [826, 533] width 14 height 14
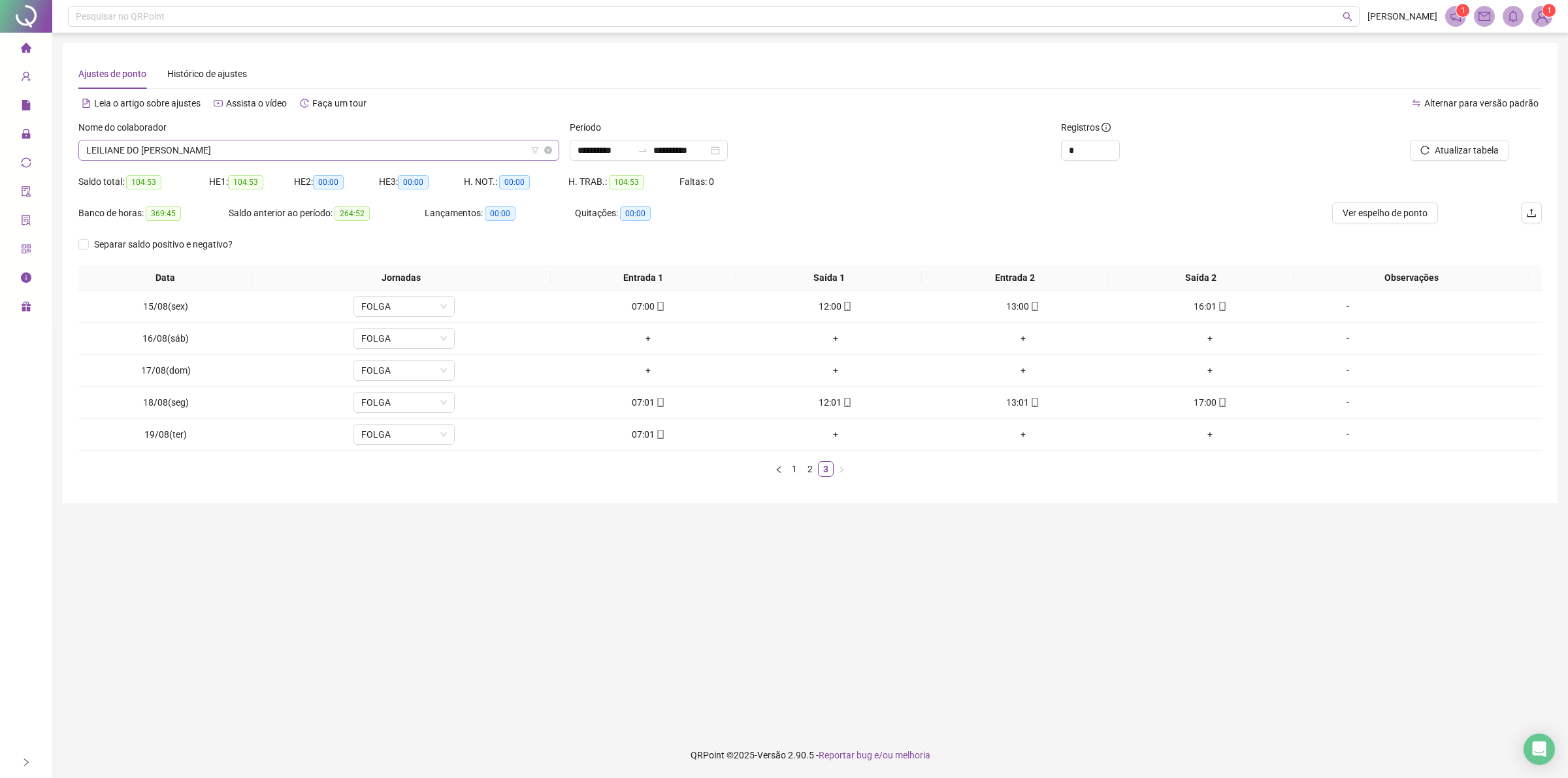
click at [369, 157] on span "LEILIANE DO [PERSON_NAME]" at bounding box center [318, 150] width 465 height 20
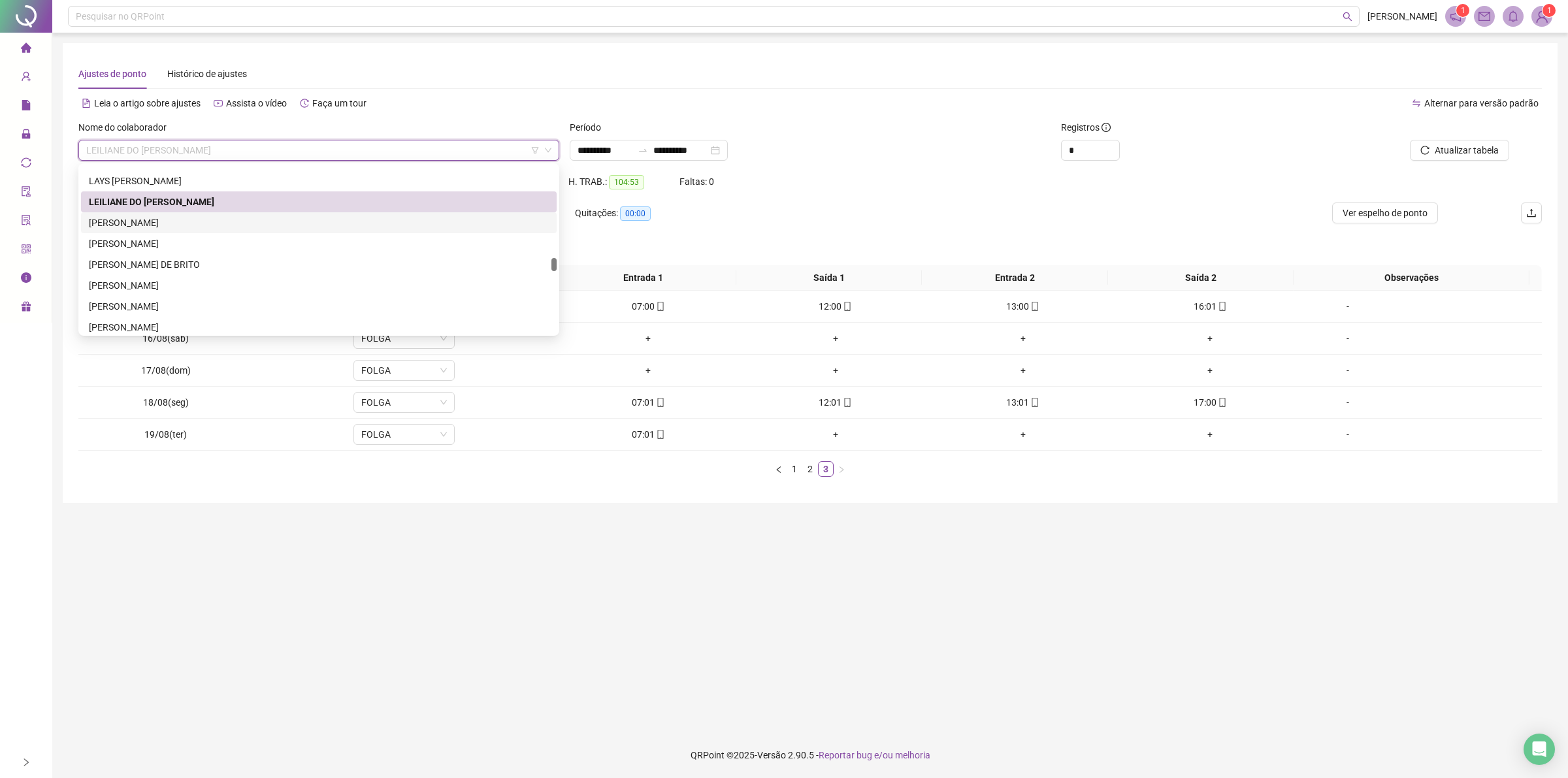
click at [194, 218] on div "[PERSON_NAME]" at bounding box center [318, 223] width 460 height 14
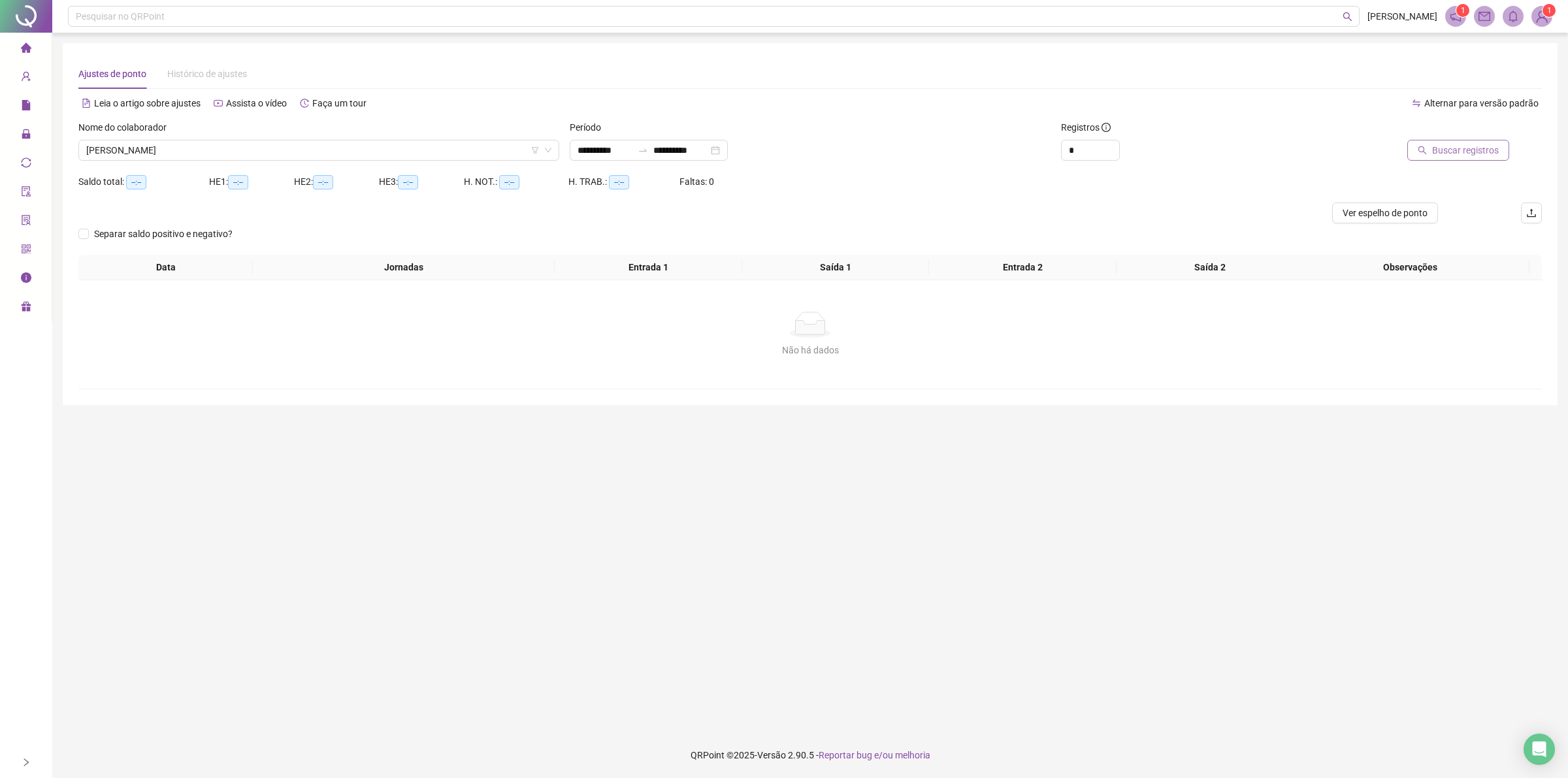
click at [1482, 157] on button "Buscar registros" at bounding box center [1457, 149] width 102 height 21
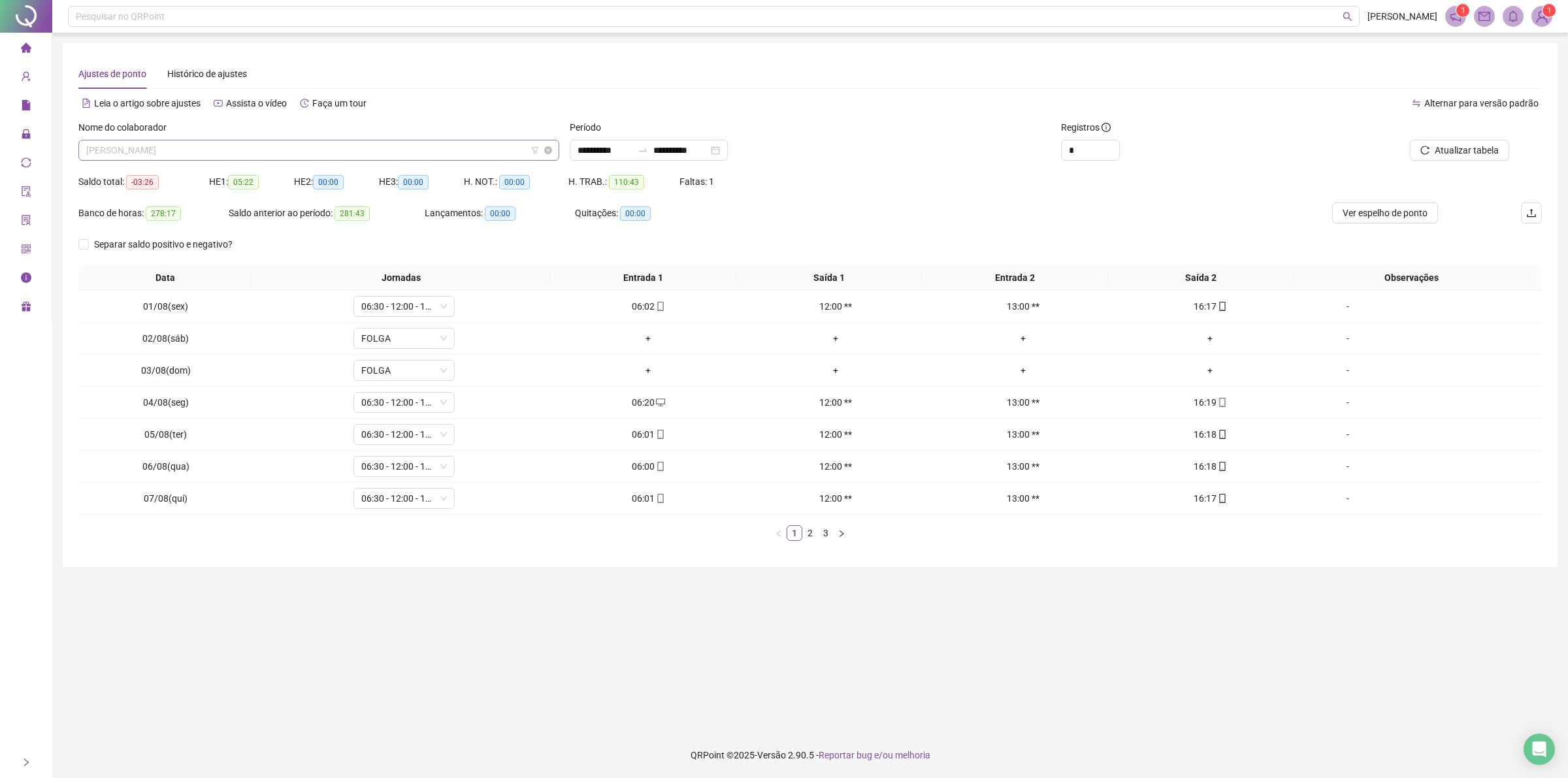
click at [317, 148] on span "[PERSON_NAME]" at bounding box center [318, 150] width 465 height 20
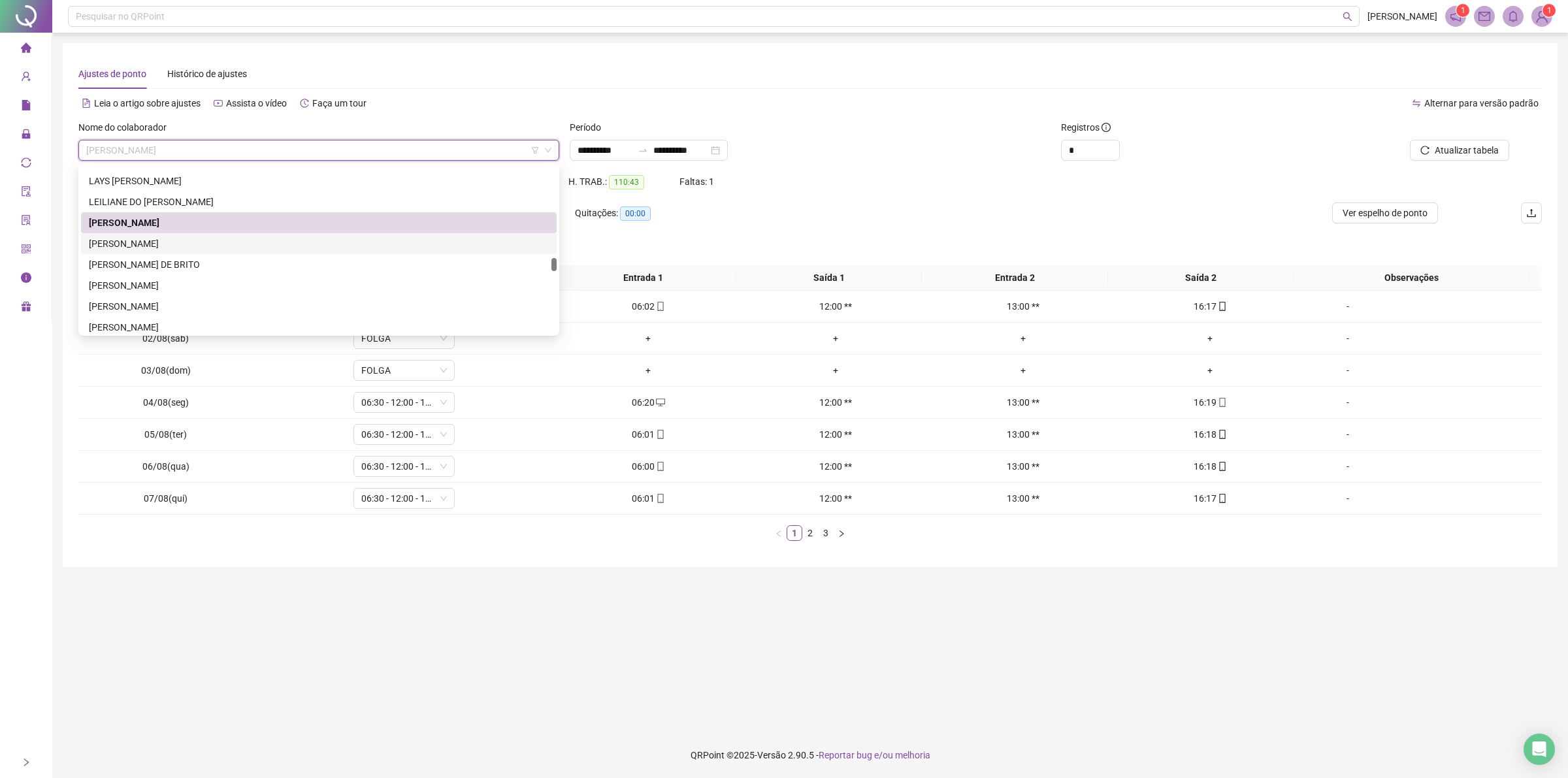
click at [246, 239] on div "[PERSON_NAME]" at bounding box center [318, 244] width 460 height 14
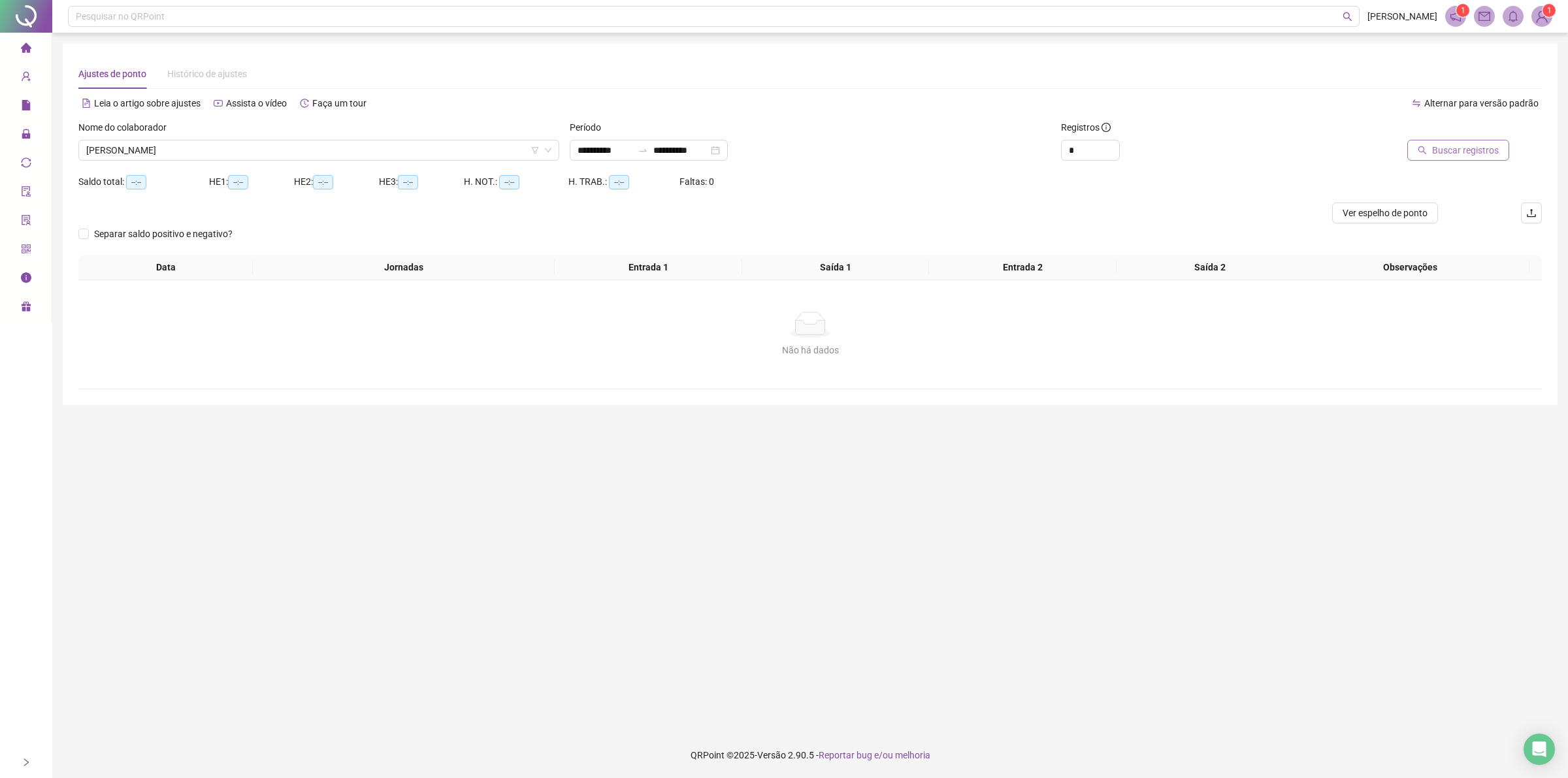
click at [1464, 144] on span "Buscar registros" at bounding box center [1465, 150] width 67 height 14
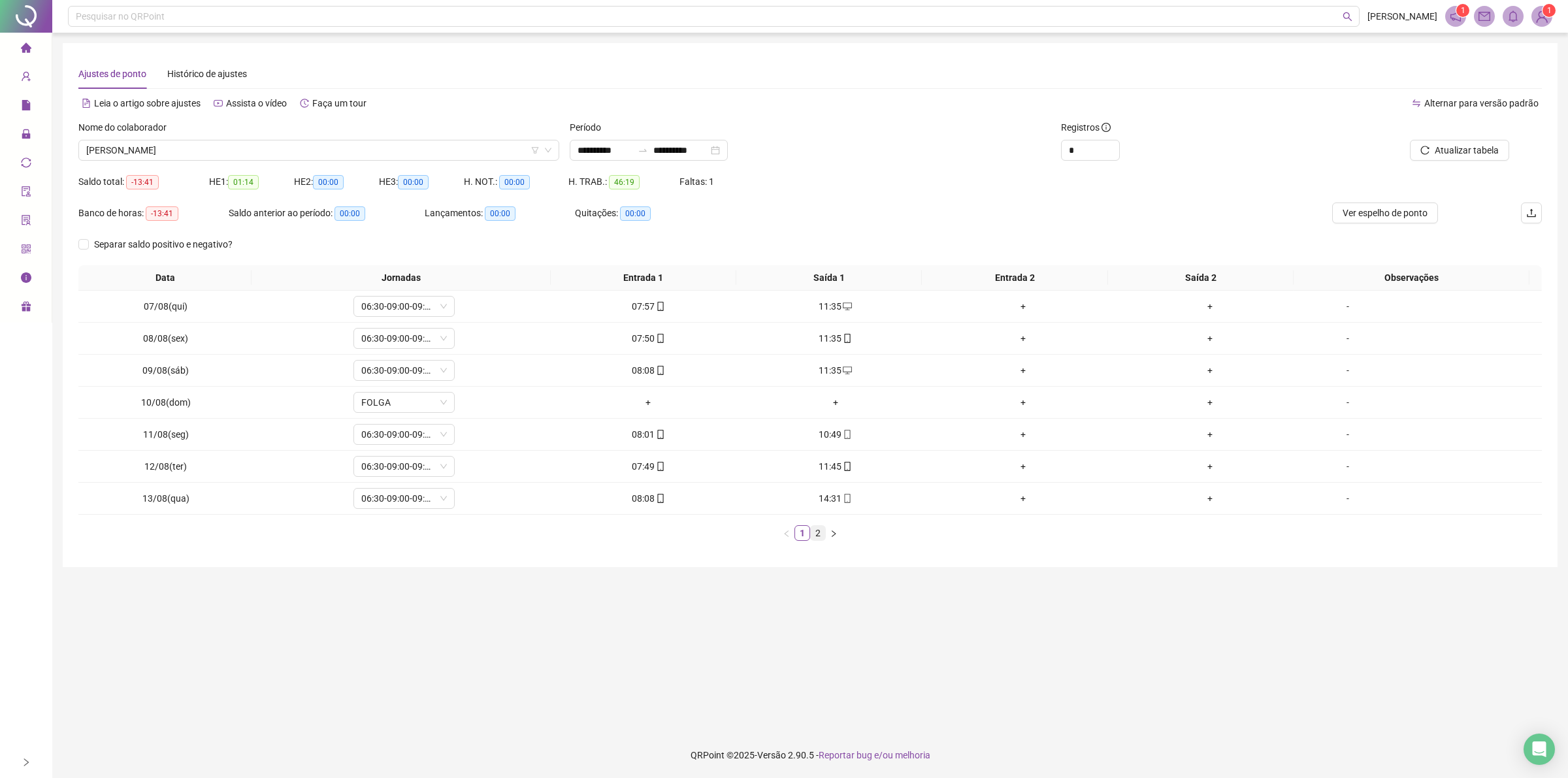
click at [815, 532] on link "2" at bounding box center [818, 533] width 14 height 14
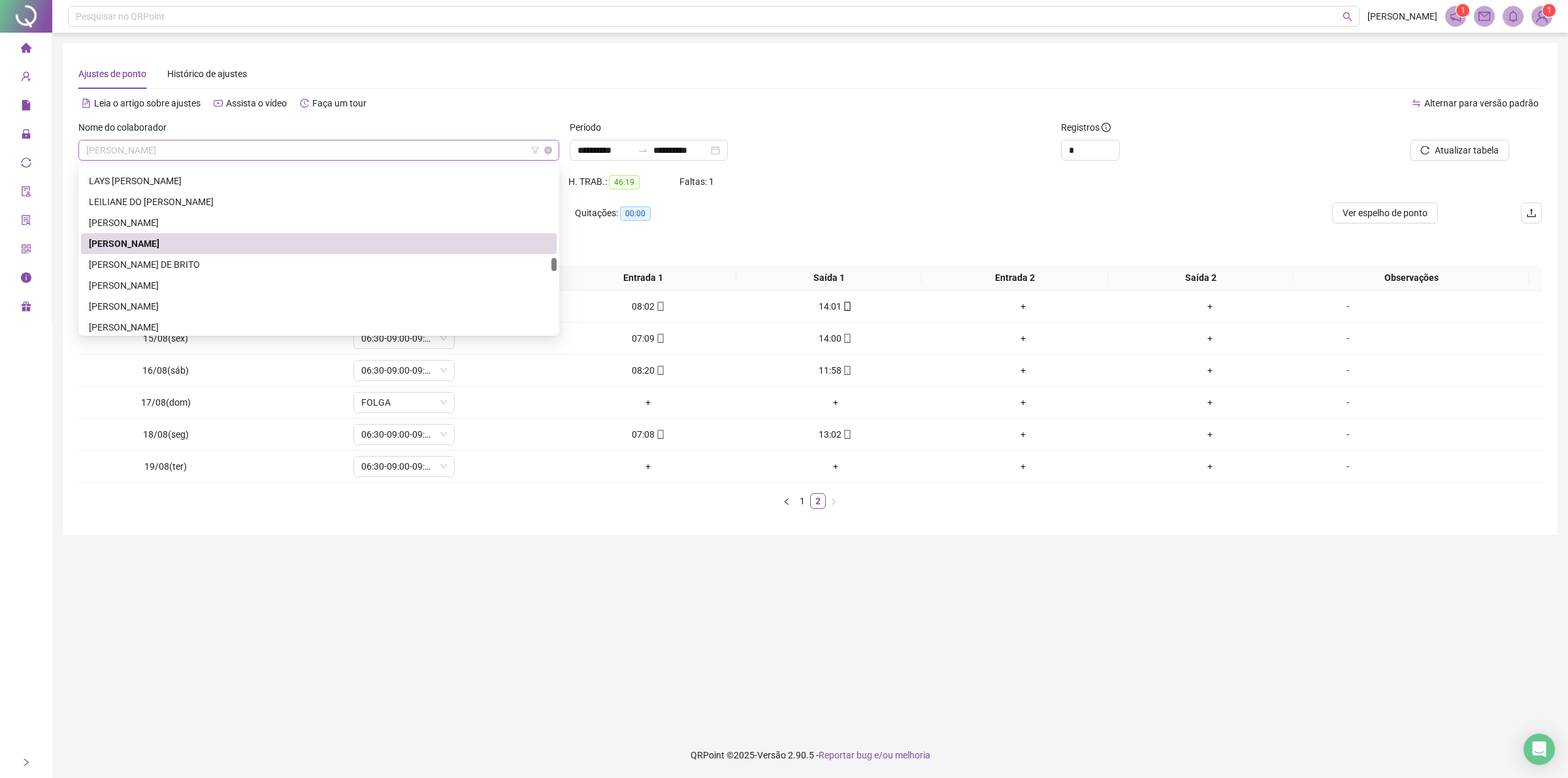
click at [328, 148] on span "[PERSON_NAME]" at bounding box center [318, 150] width 465 height 20
click at [239, 264] on div "[PERSON_NAME] DE BRITO" at bounding box center [318, 264] width 460 height 14
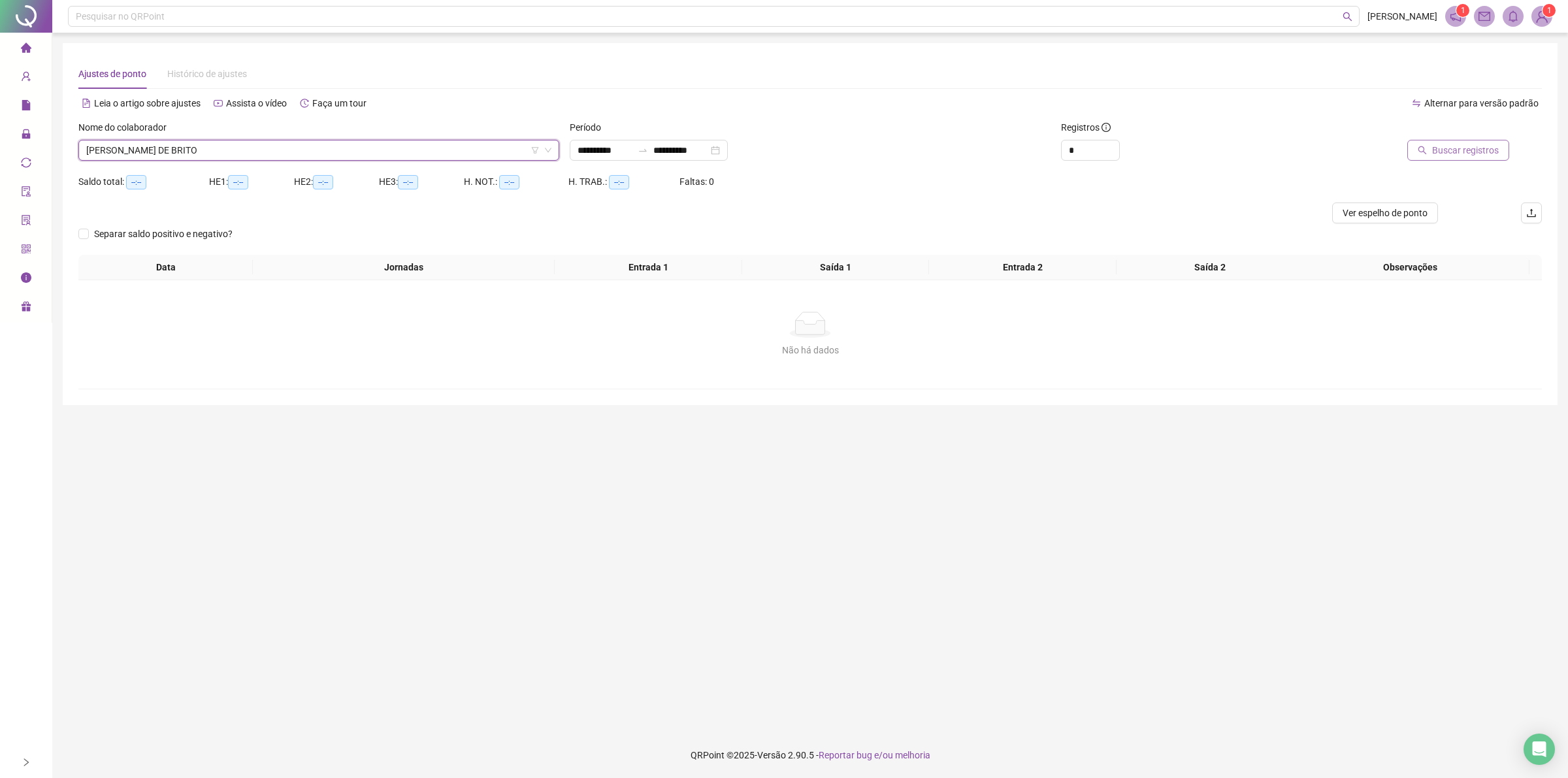
click at [1468, 148] on span "Buscar registros" at bounding box center [1465, 150] width 67 height 14
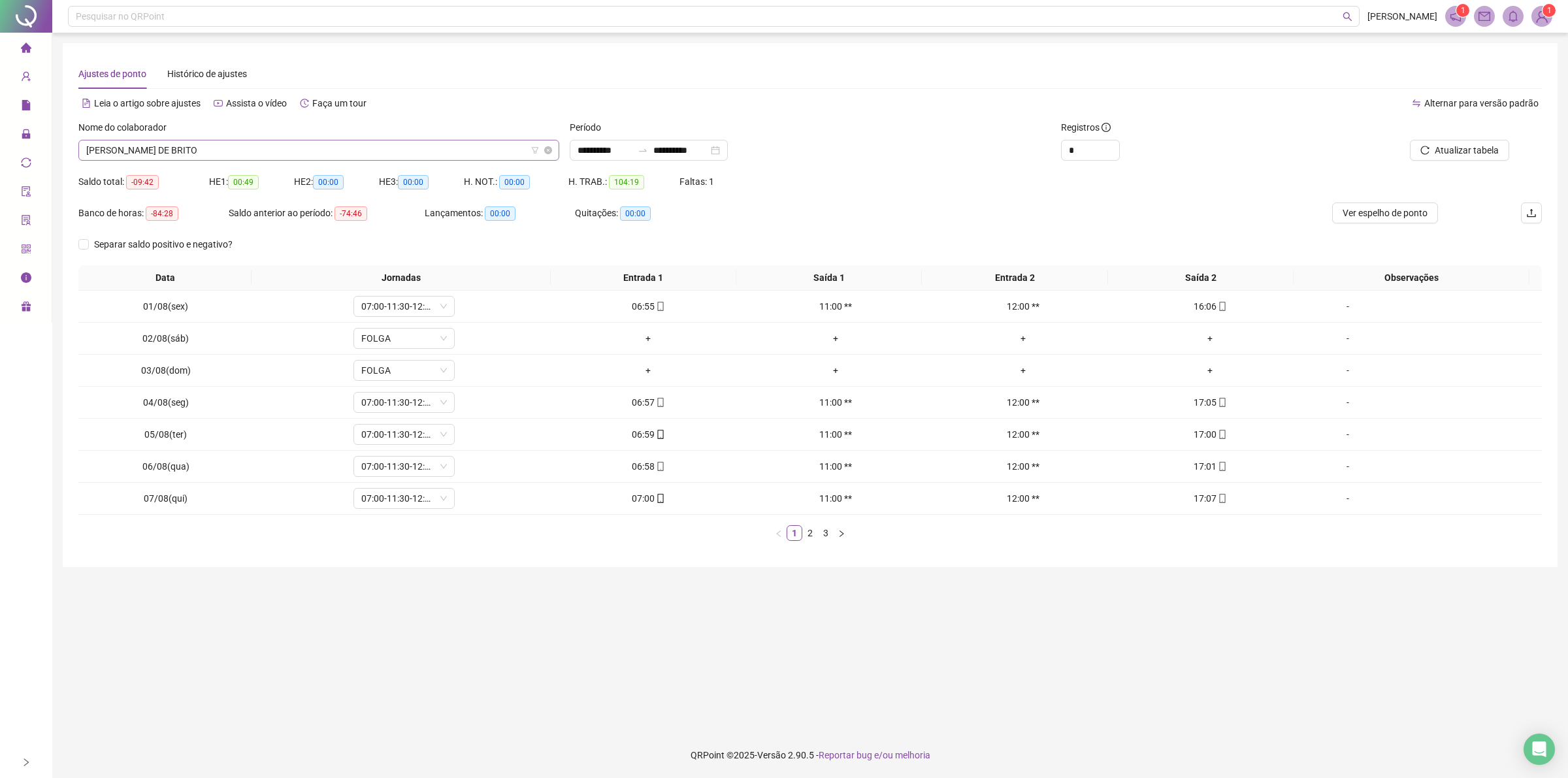
click at [447, 154] on span "[PERSON_NAME] DE BRITO" at bounding box center [318, 150] width 465 height 20
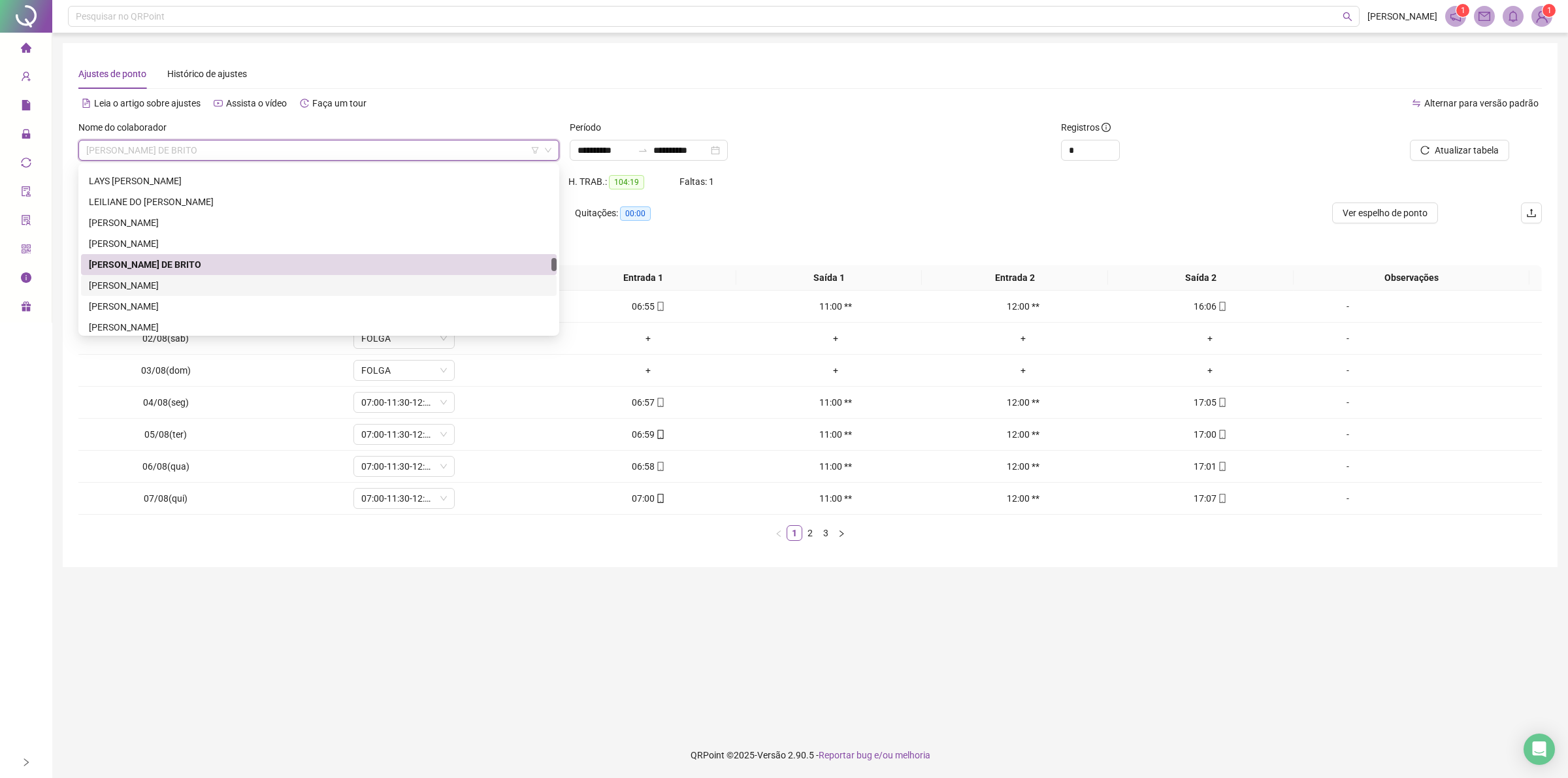
click at [168, 282] on div "[PERSON_NAME]" at bounding box center [318, 285] width 460 height 14
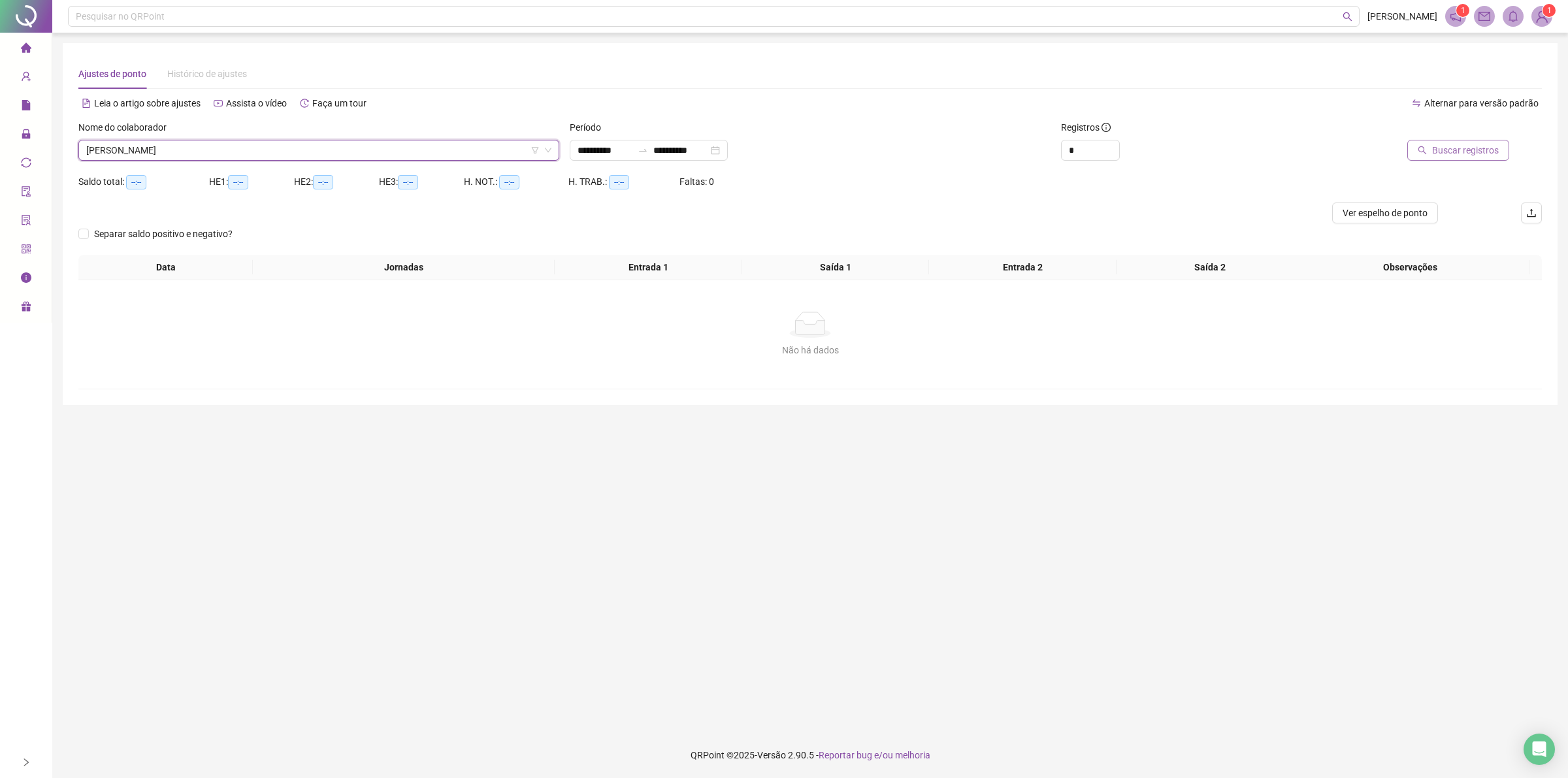
click at [1458, 155] on span "Buscar registros" at bounding box center [1465, 150] width 67 height 14
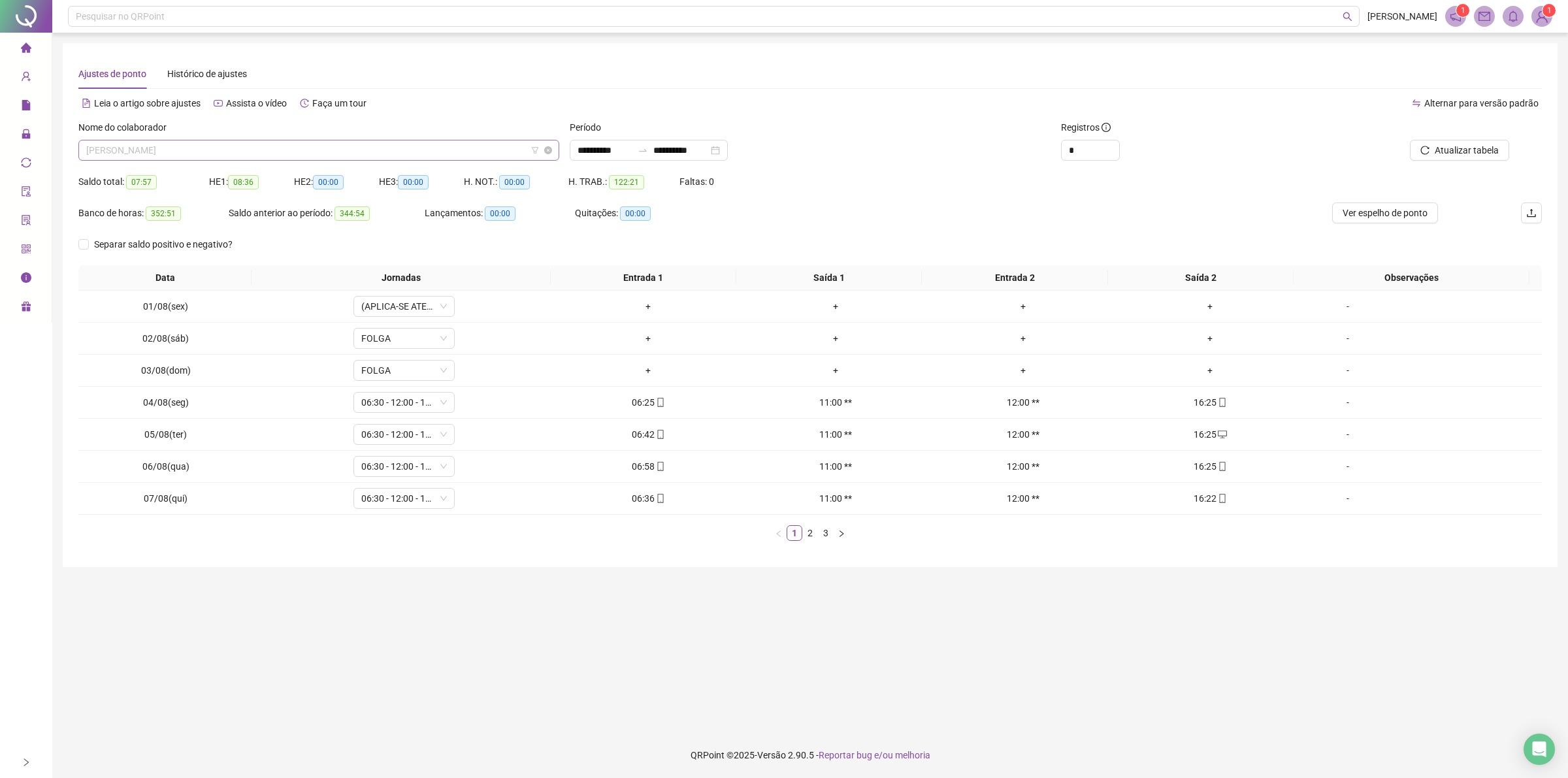
click at [253, 140] on span "[PERSON_NAME]" at bounding box center [318, 150] width 465 height 20
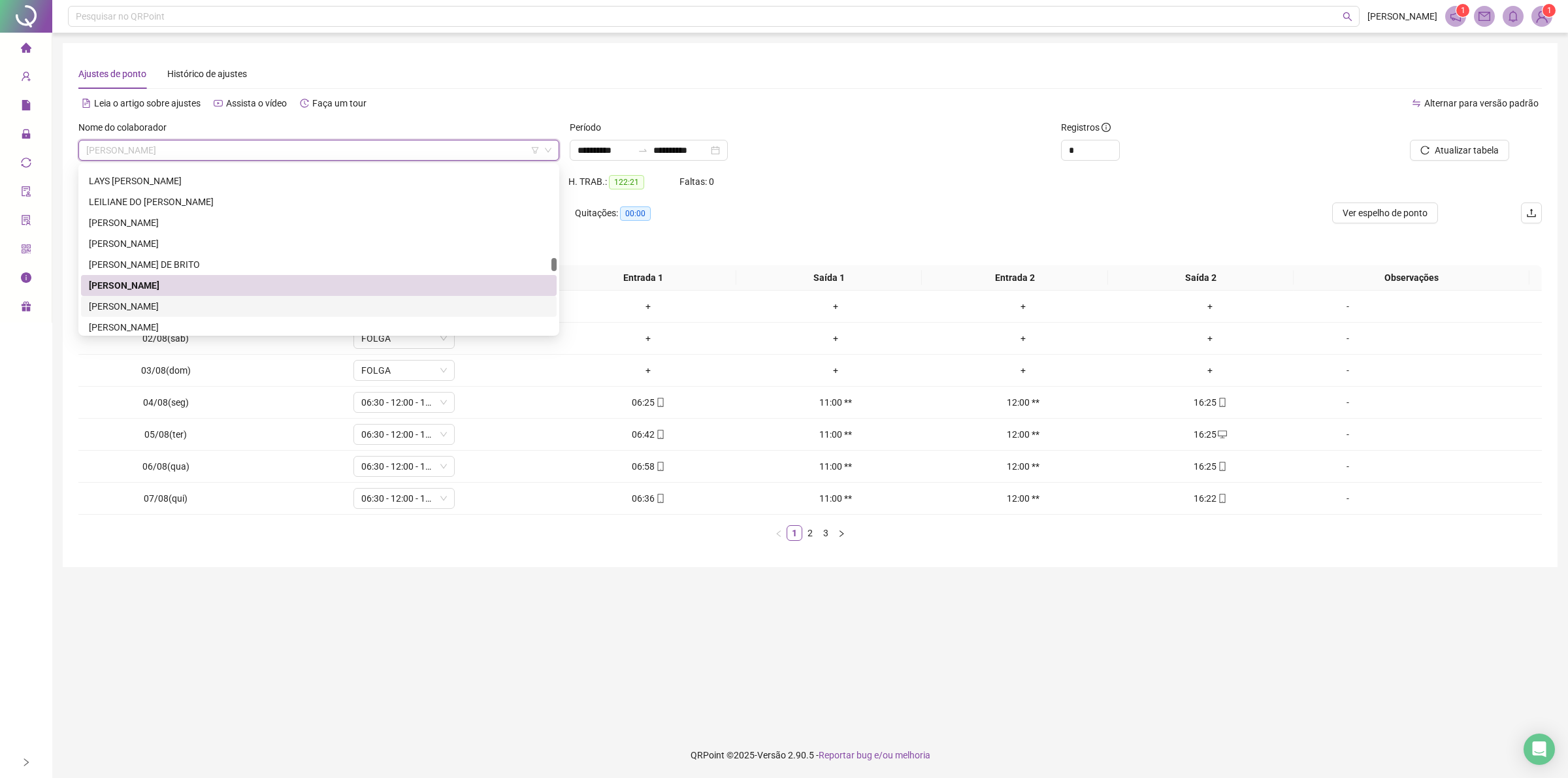
click at [186, 308] on div "[PERSON_NAME]" at bounding box center [318, 307] width 460 height 14
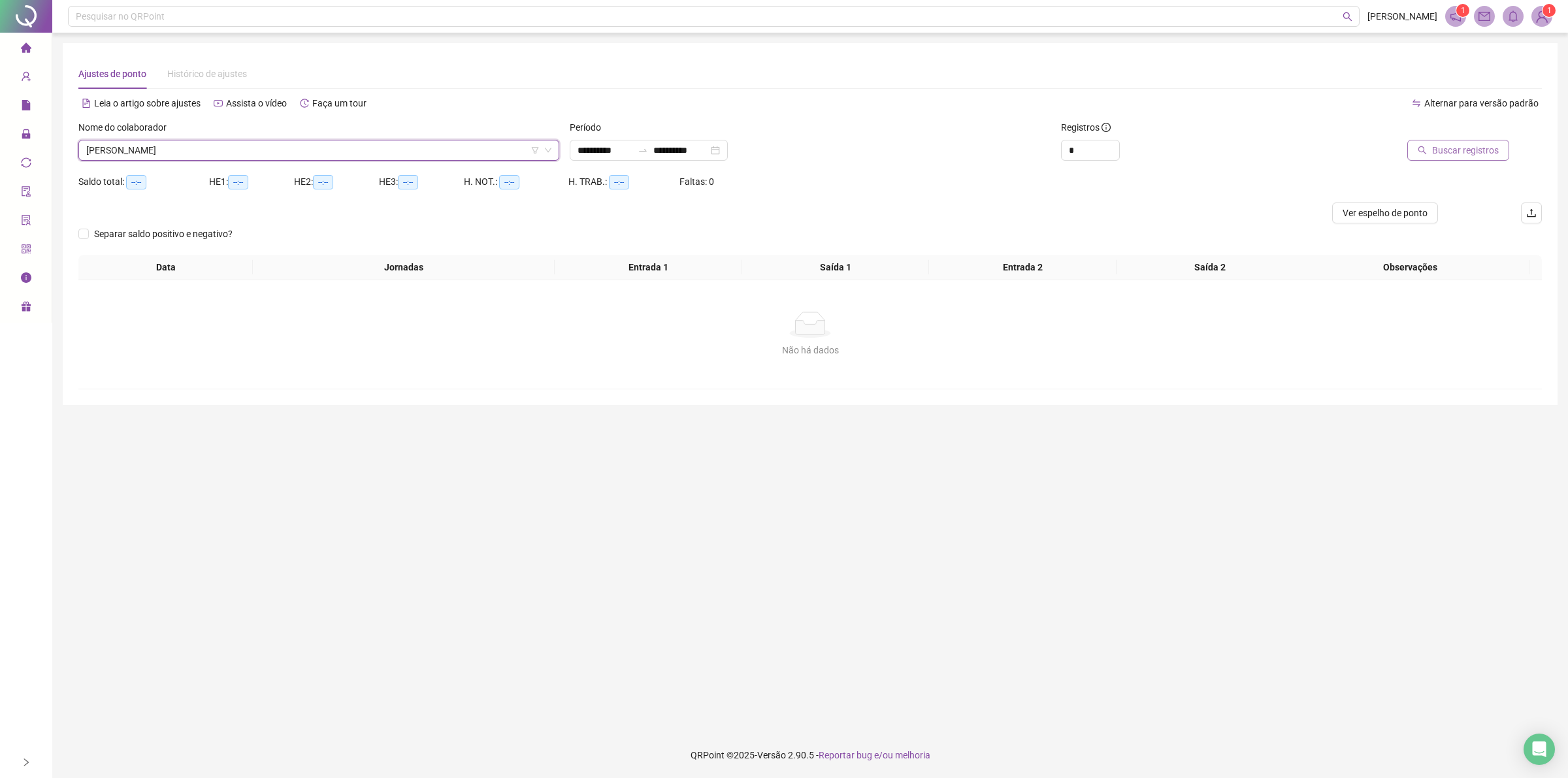
click at [1440, 151] on button "Buscar registros" at bounding box center [1457, 149] width 102 height 21
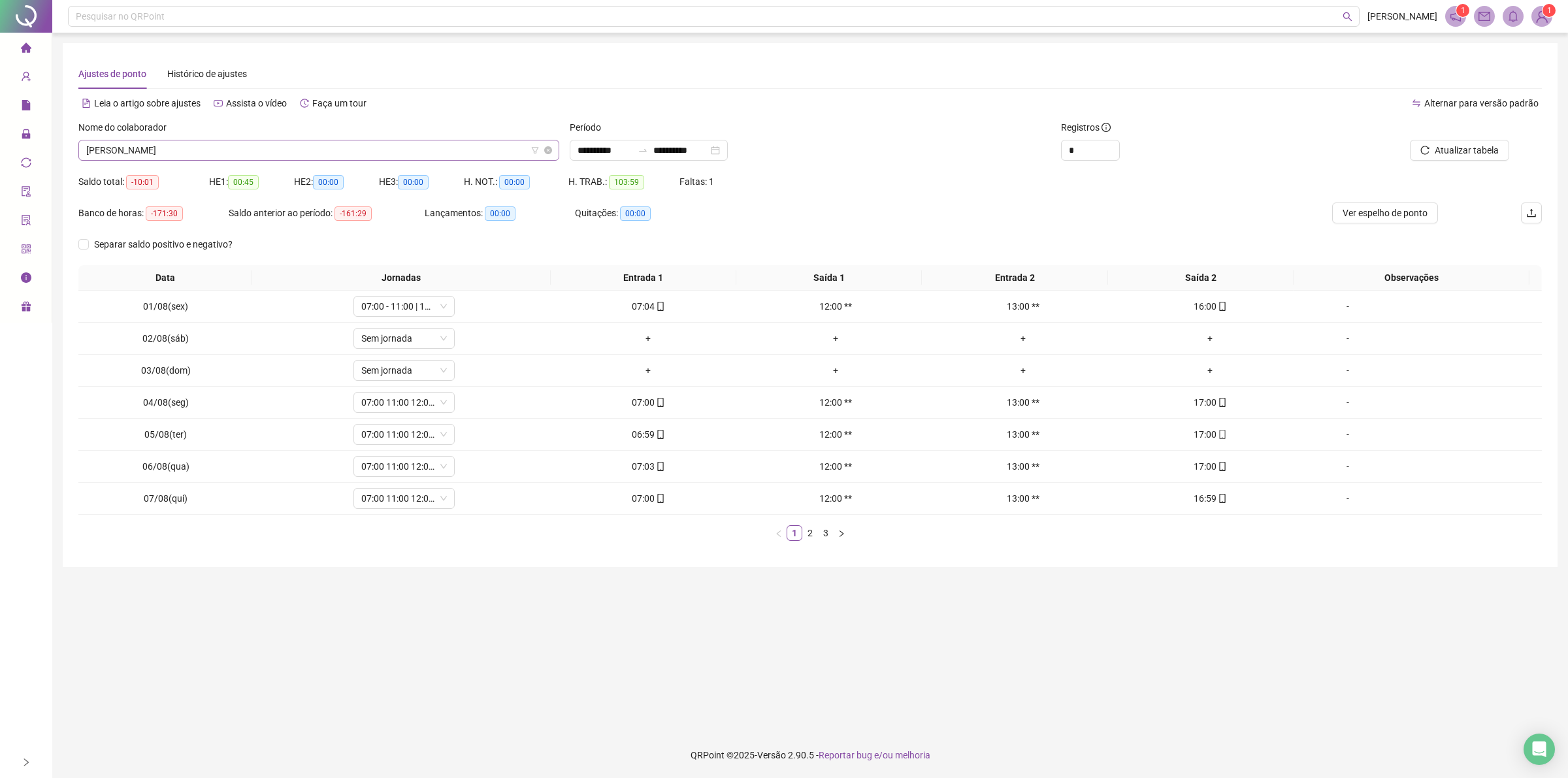
click at [197, 150] on span "[PERSON_NAME]" at bounding box center [318, 150] width 465 height 20
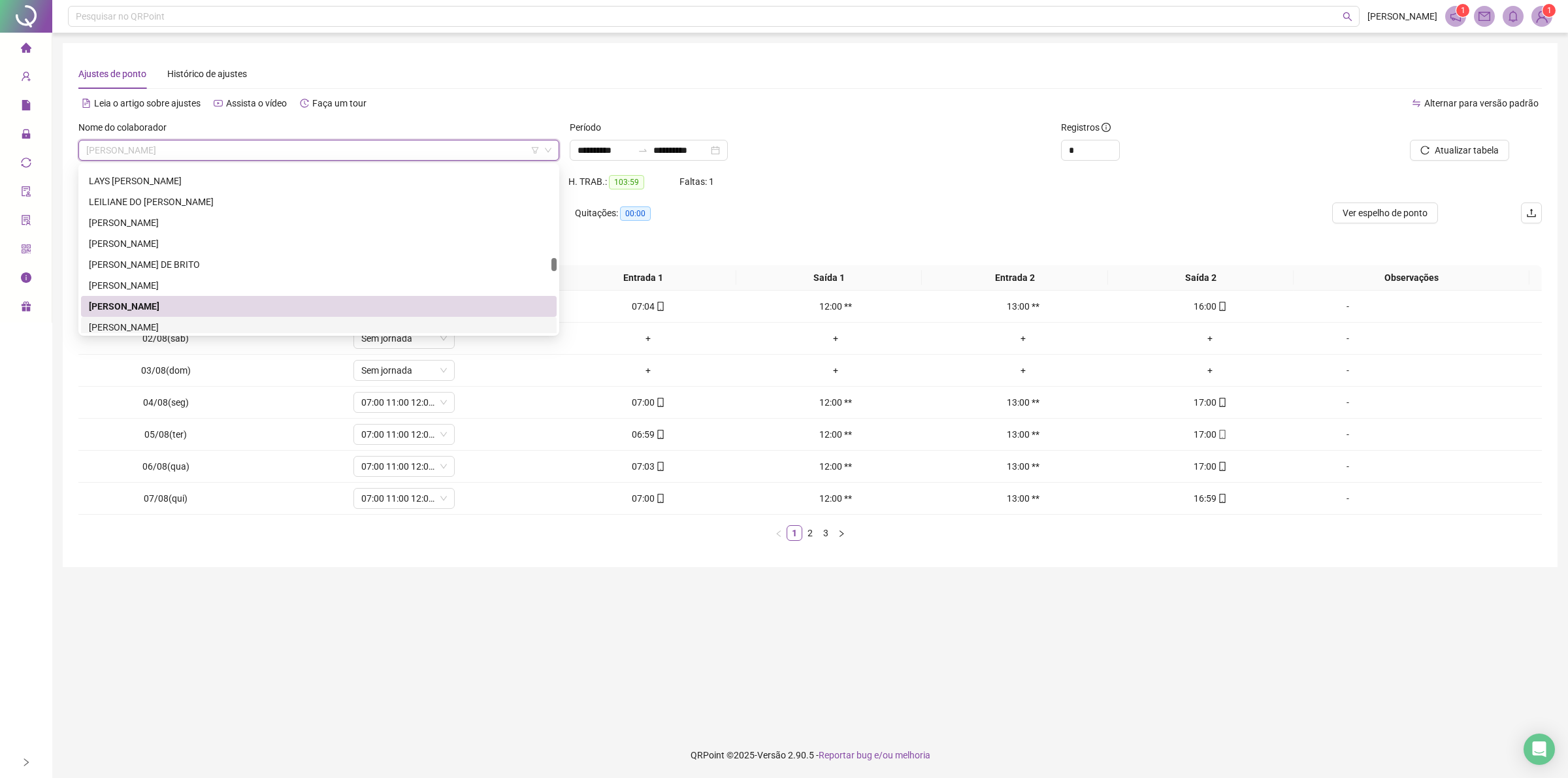
click at [103, 328] on div "[PERSON_NAME]" at bounding box center [318, 327] width 460 height 14
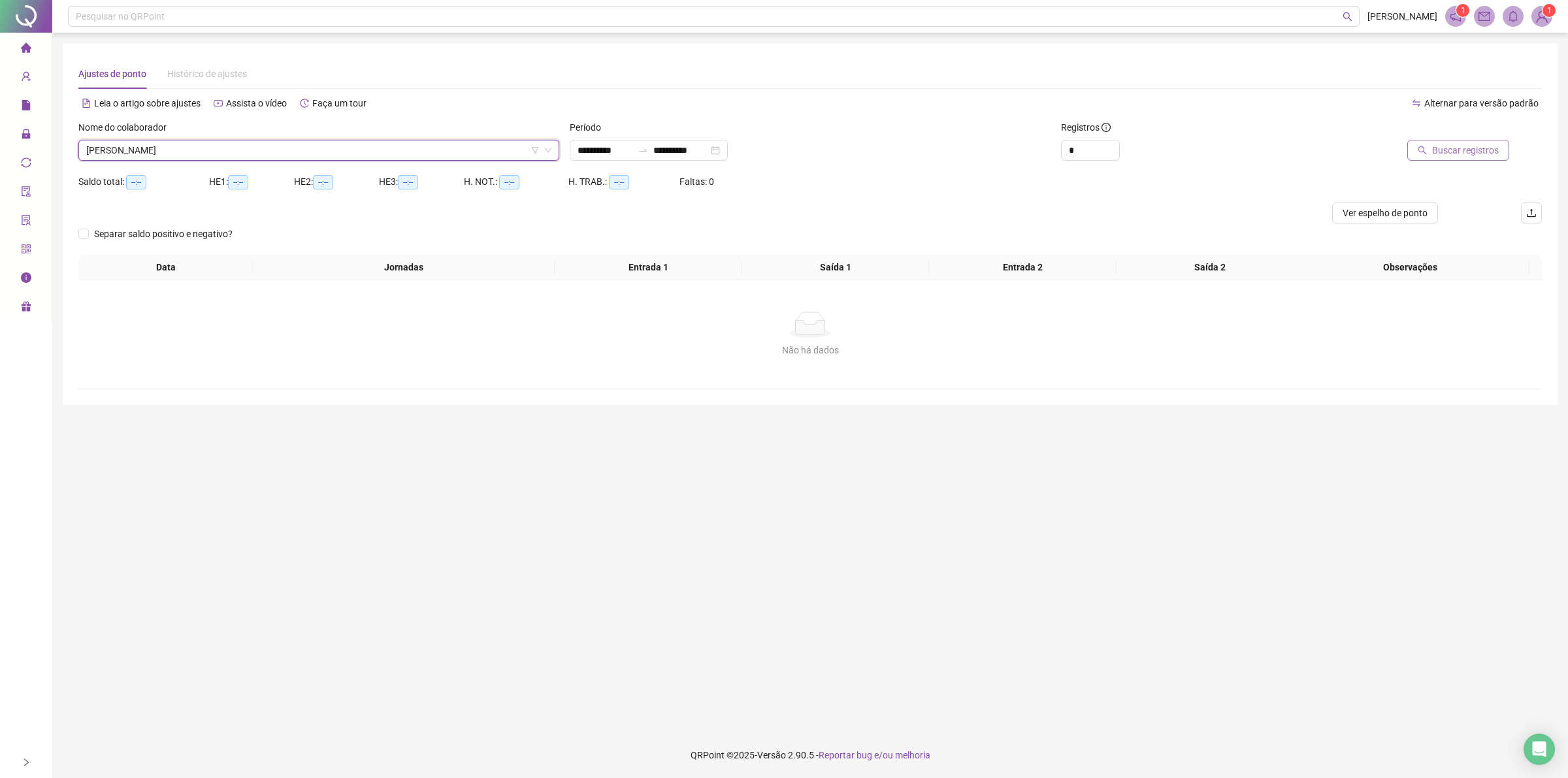
click at [1490, 143] on span "Buscar registros" at bounding box center [1465, 150] width 67 height 14
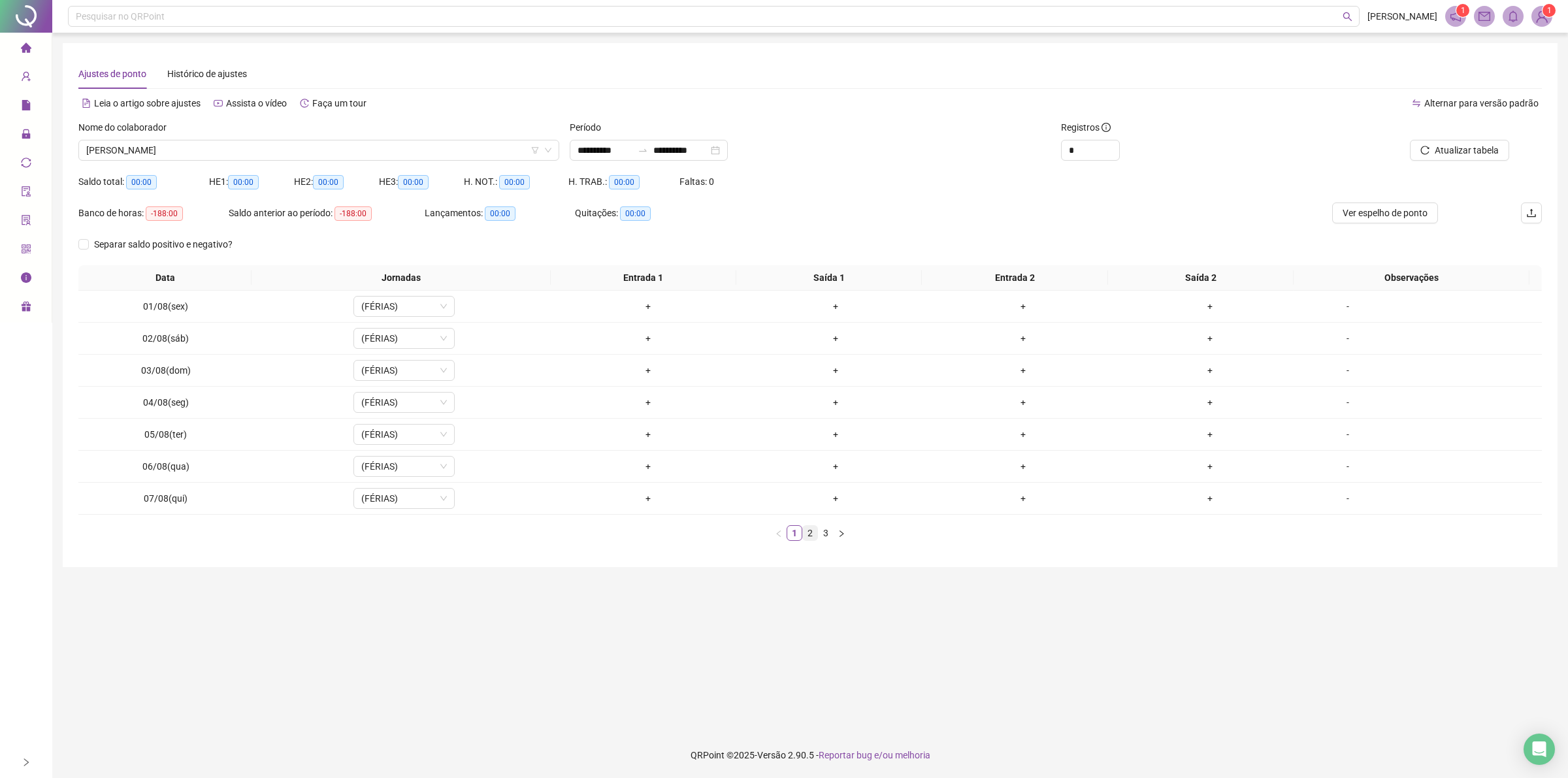
click at [805, 537] on link "2" at bounding box center [810, 533] width 14 height 14
click at [831, 540] on link "3" at bounding box center [826, 533] width 14 height 14
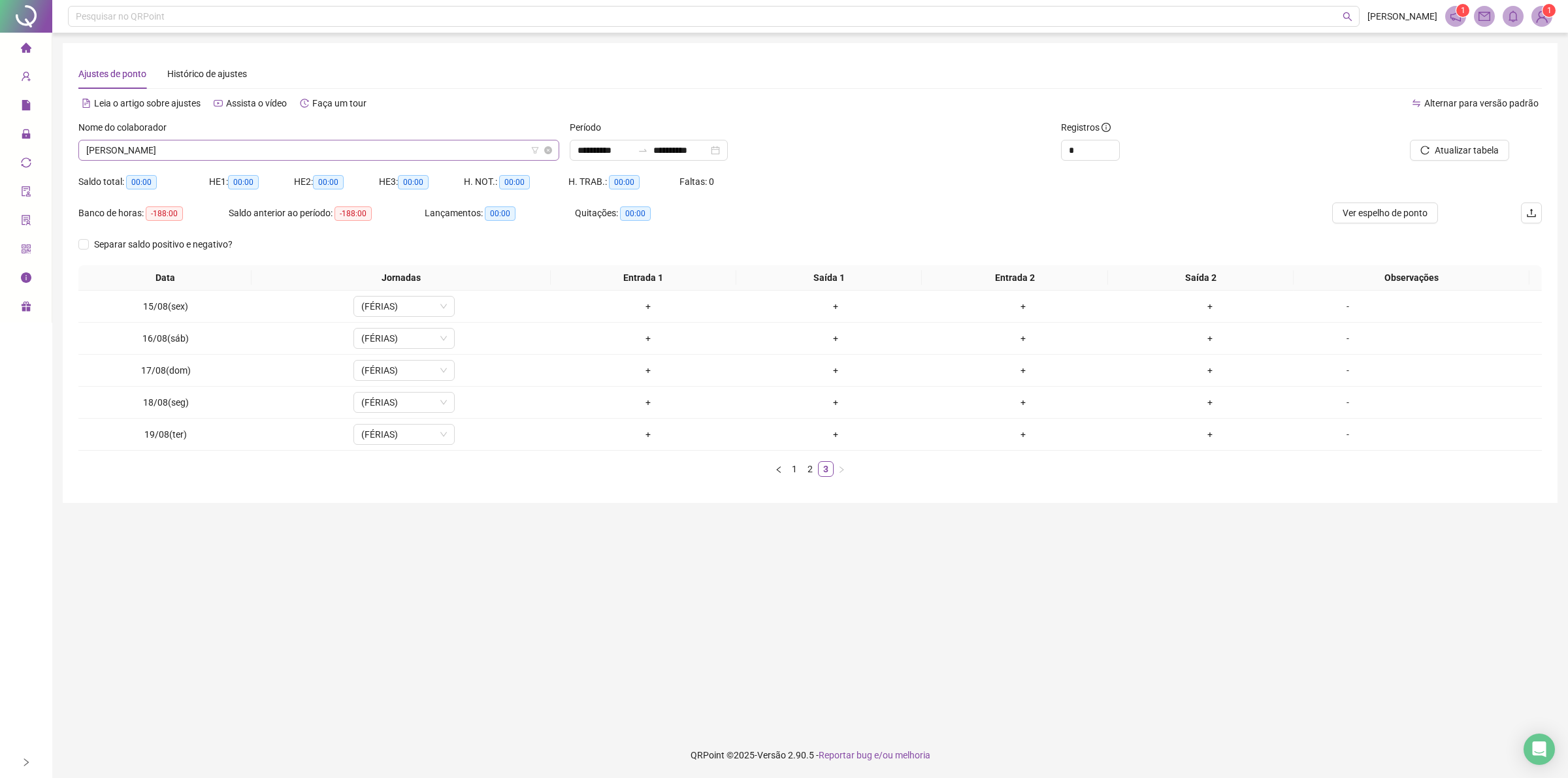
click at [403, 149] on span "[PERSON_NAME]" at bounding box center [318, 150] width 465 height 20
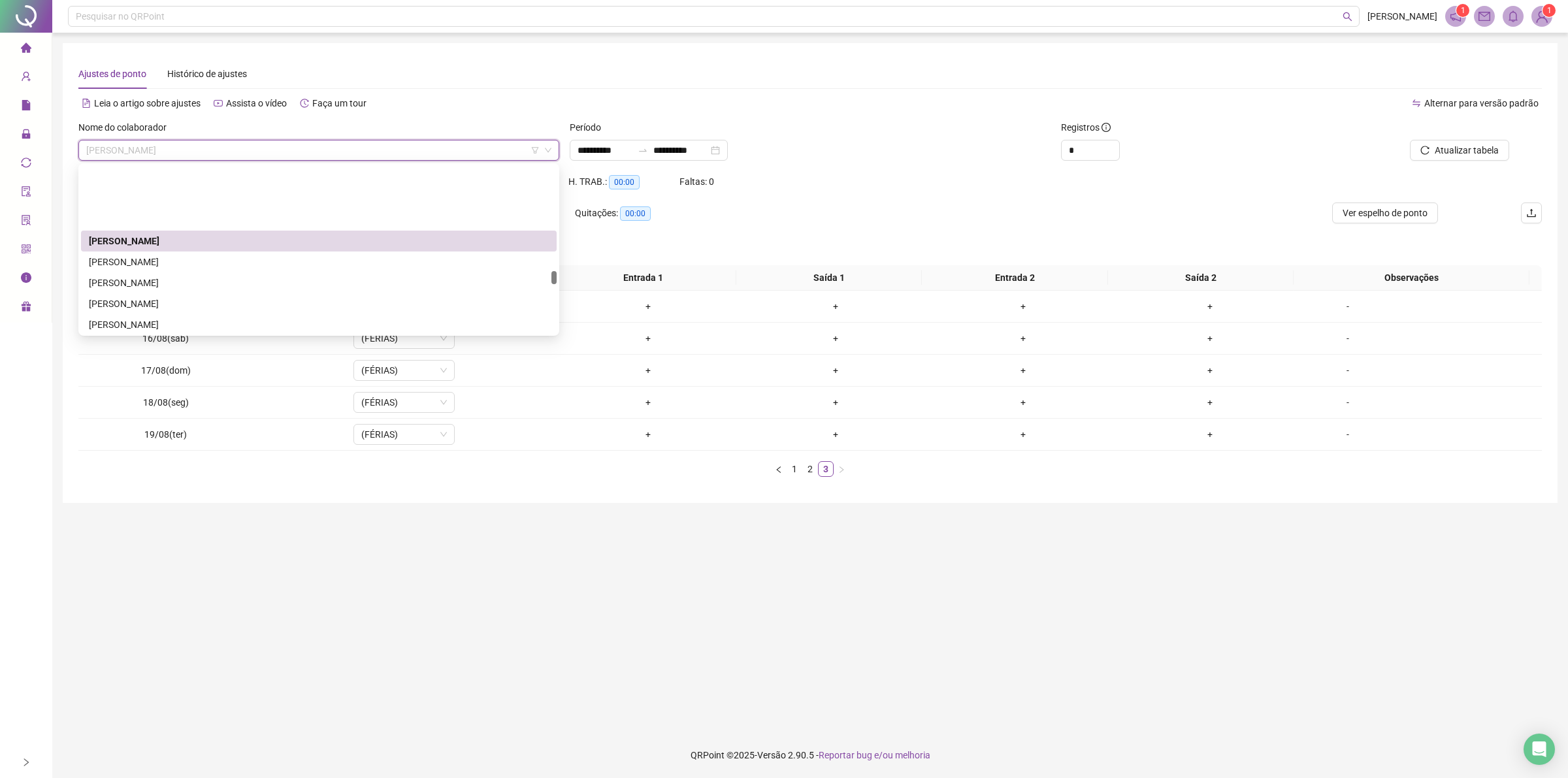
scroll to position [1313, 0]
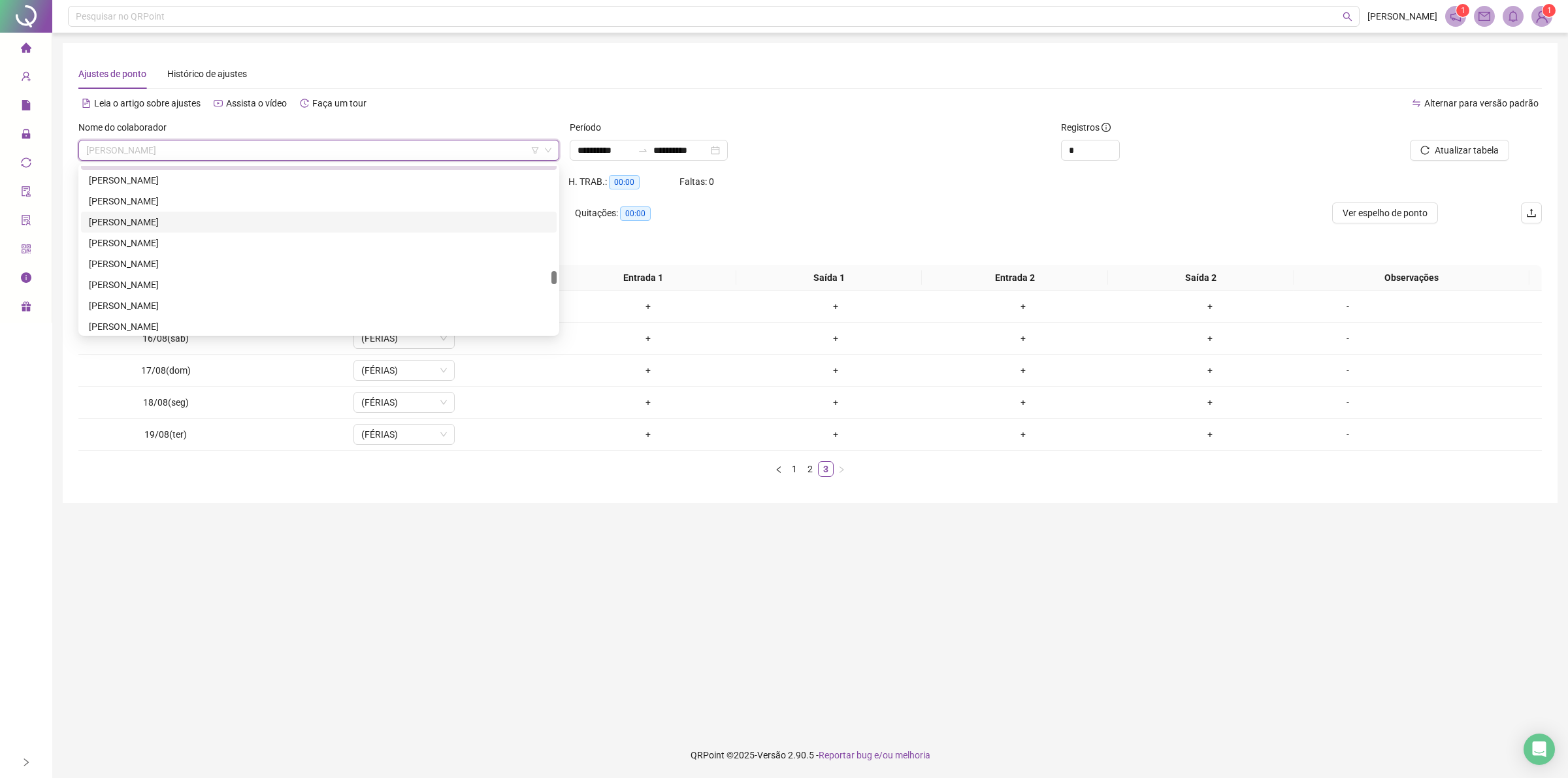
click at [164, 224] on div "[PERSON_NAME]" at bounding box center [318, 222] width 460 height 14
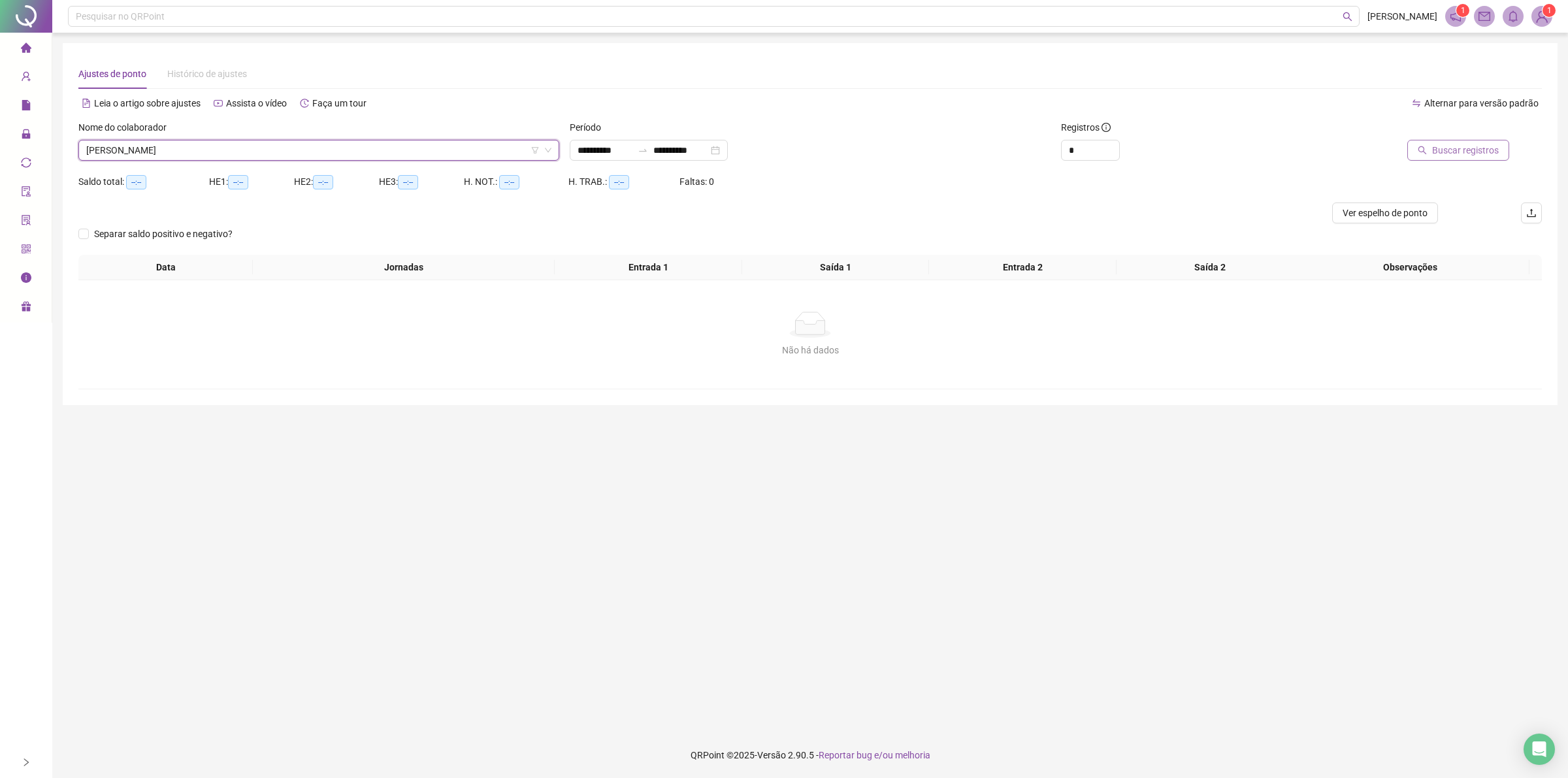
click at [1485, 154] on span "Buscar registros" at bounding box center [1465, 150] width 67 height 14
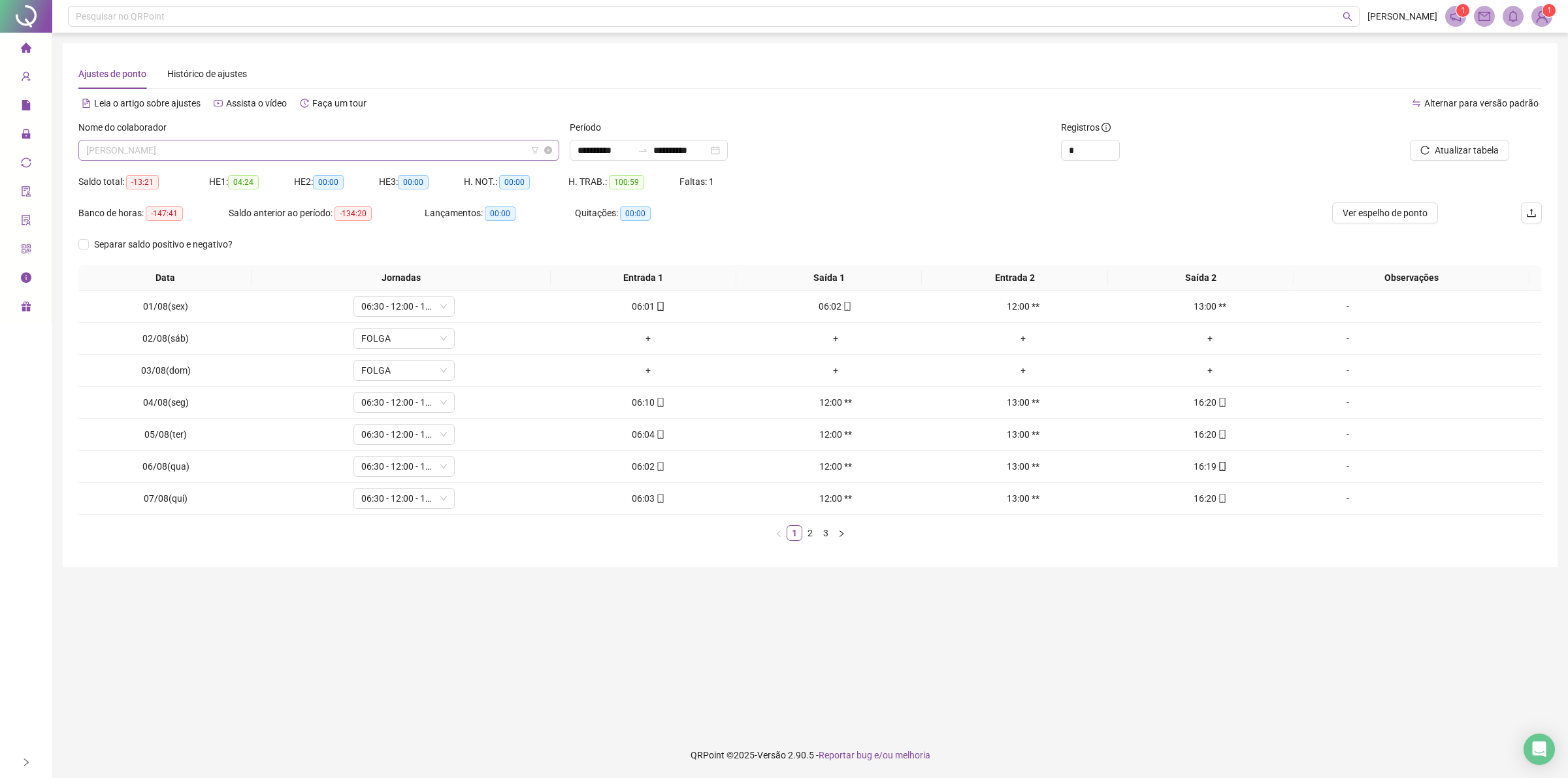
click at [212, 142] on span "[PERSON_NAME]" at bounding box center [318, 150] width 465 height 20
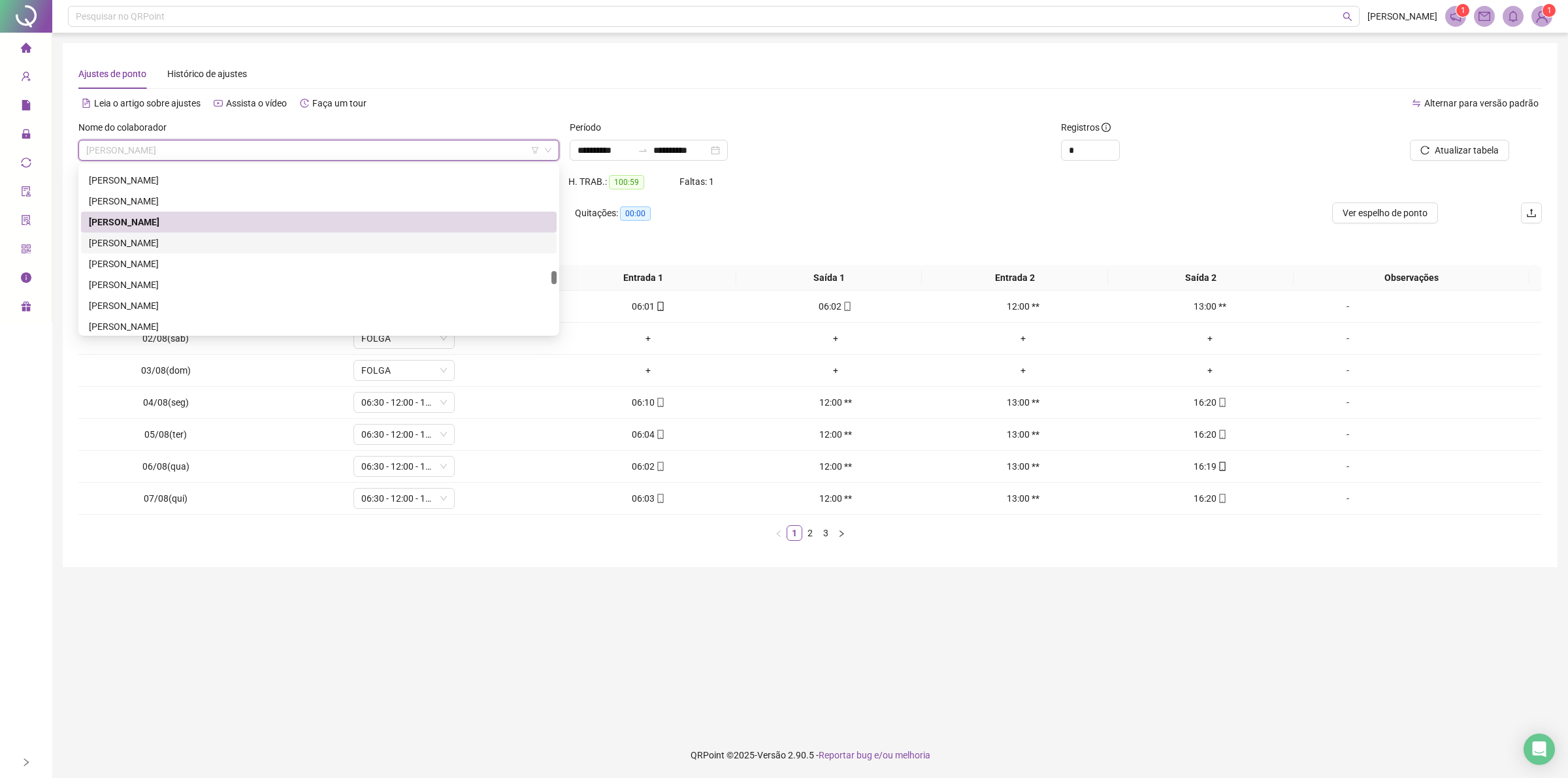
click at [165, 242] on div "[PERSON_NAME]" at bounding box center [318, 243] width 460 height 14
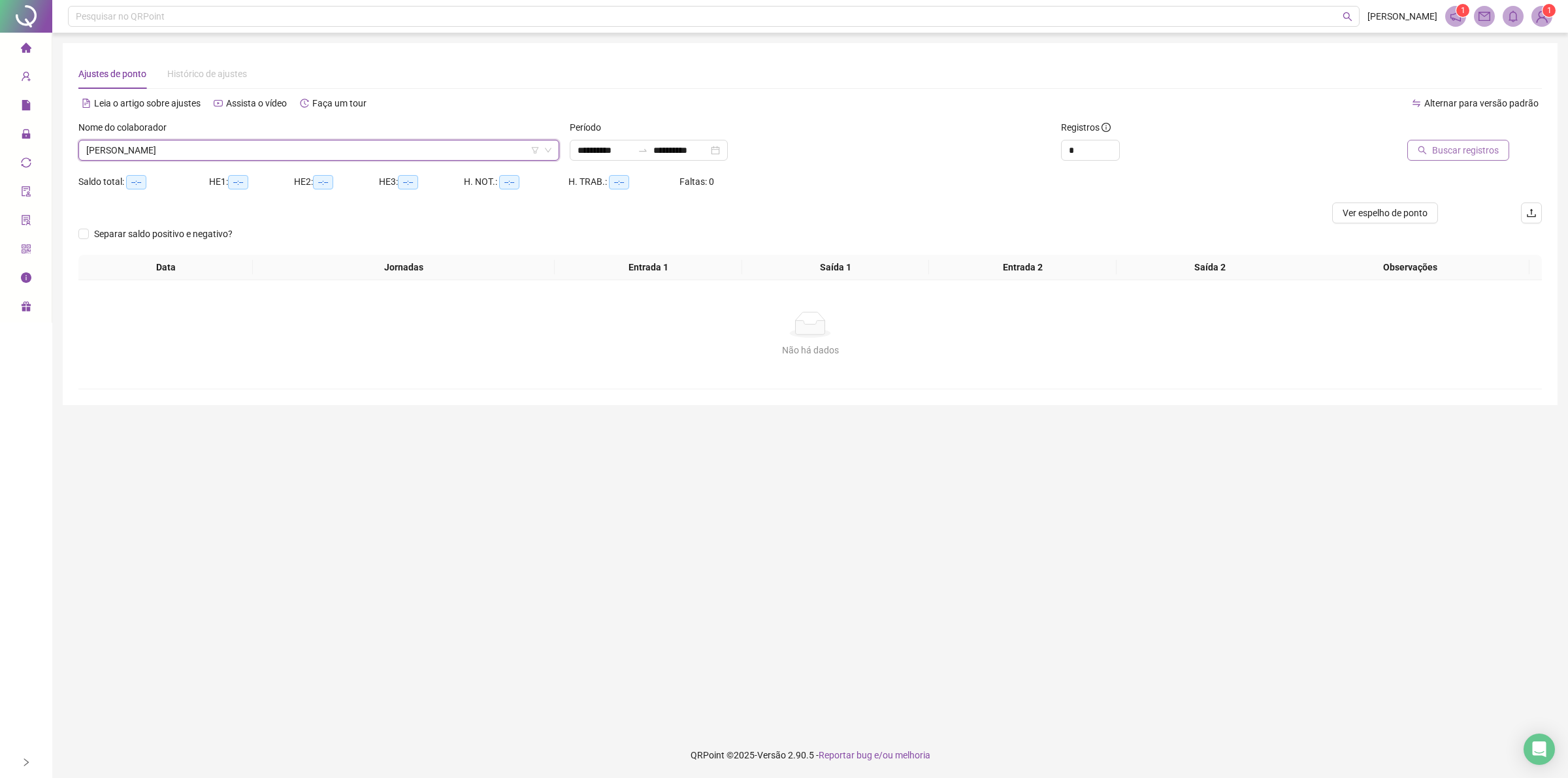
click at [1477, 154] on span "Buscar registros" at bounding box center [1465, 150] width 67 height 14
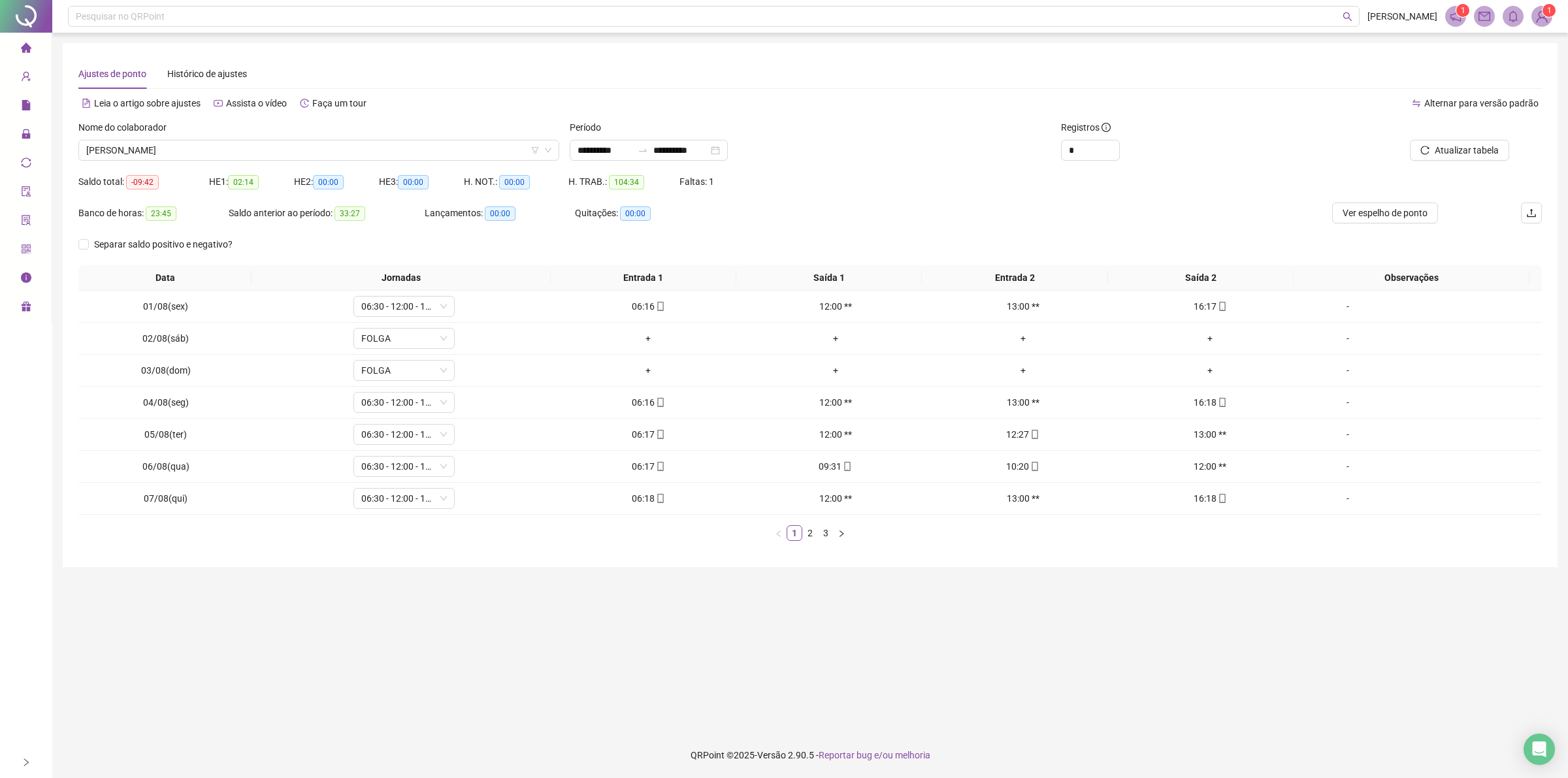
click at [264, 162] on div "Nome do colaborador [PERSON_NAME] DO NASCIMENTO PESSOA" at bounding box center [318, 146] width 491 height 51
click at [264, 139] on div "Nome do colaborador" at bounding box center [318, 130] width 480 height 20
click at [248, 144] on span "[PERSON_NAME]" at bounding box center [318, 150] width 465 height 20
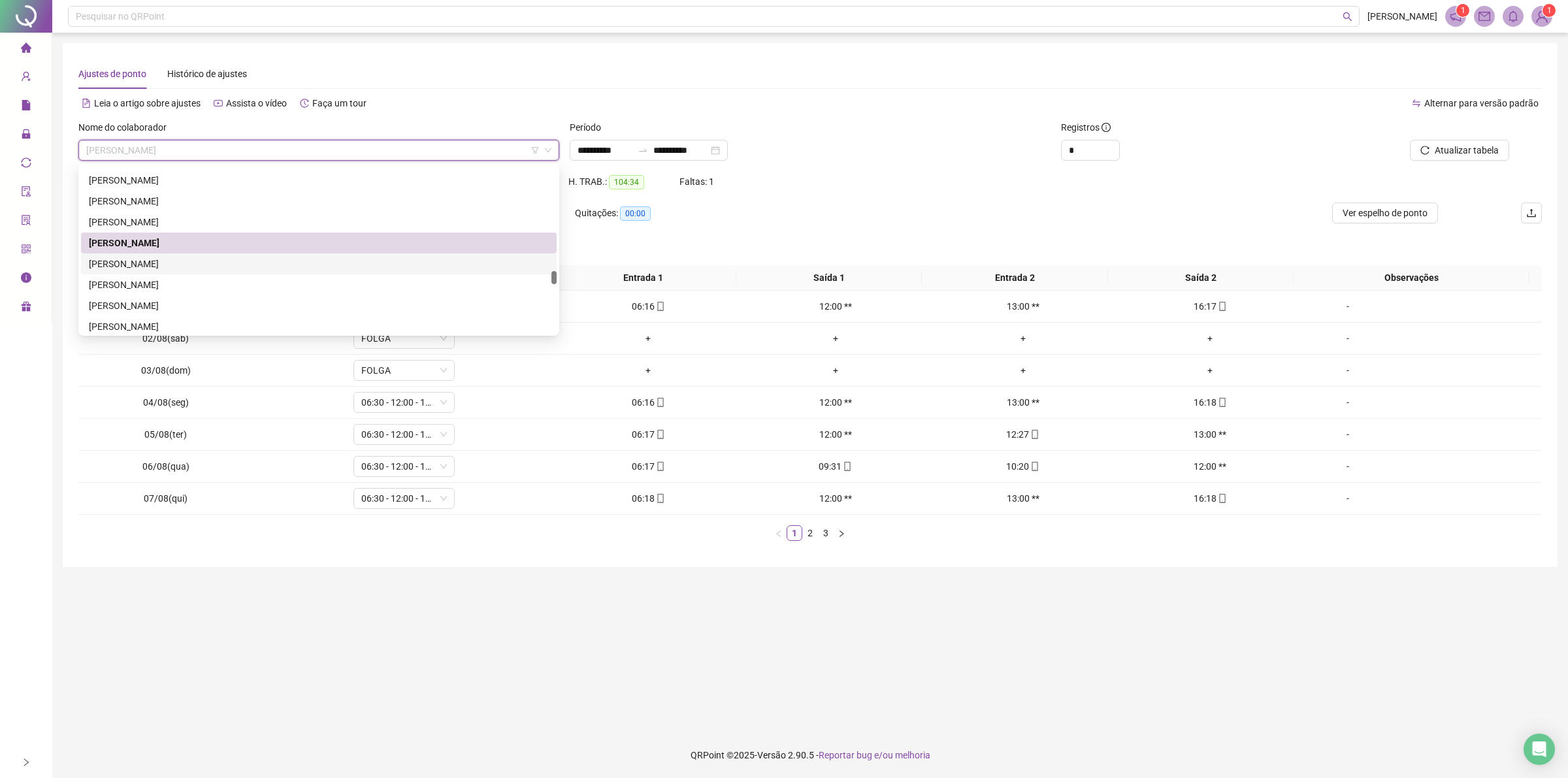
click at [146, 261] on div "[PERSON_NAME]" at bounding box center [318, 264] width 460 height 14
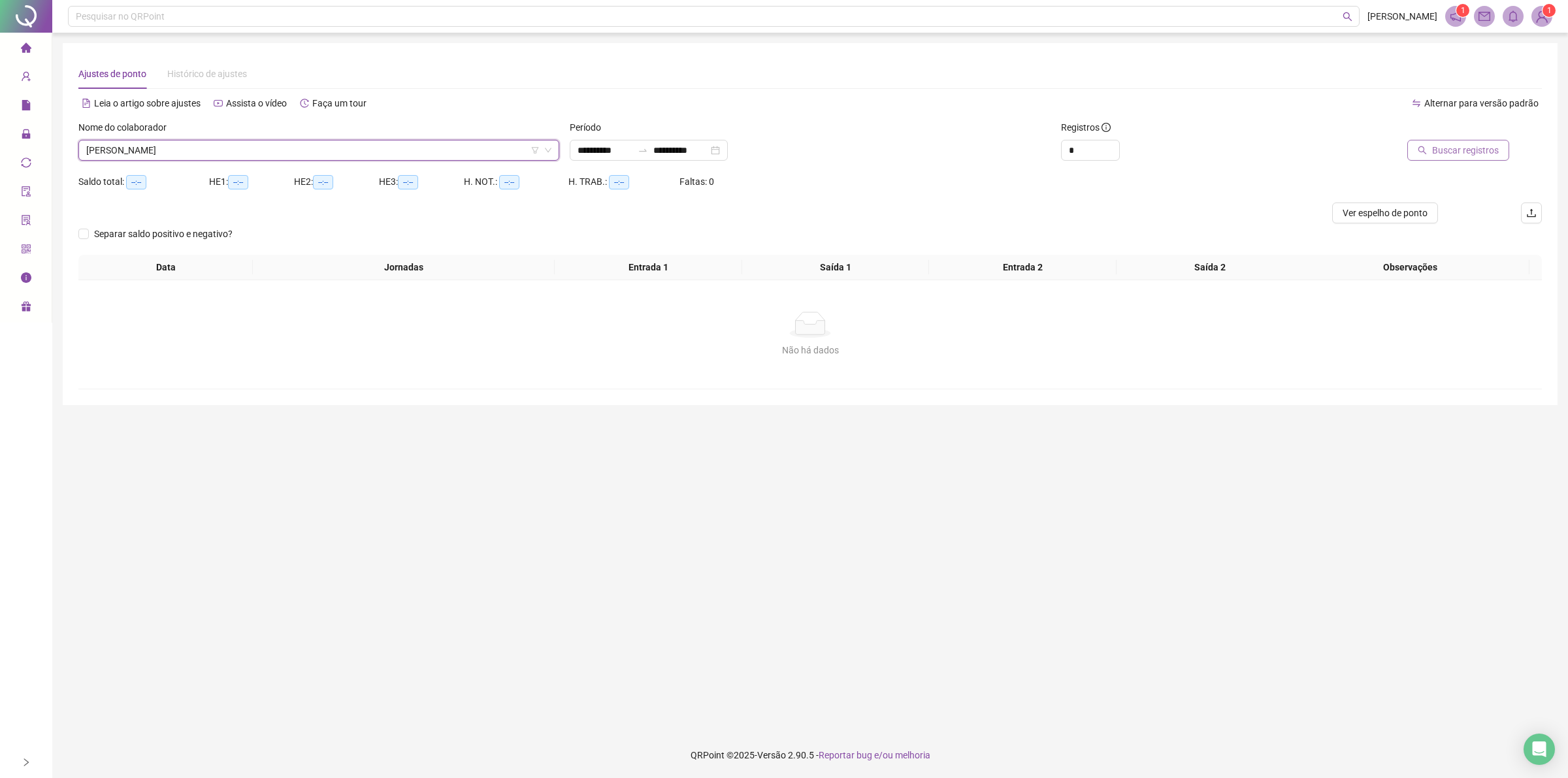
click at [1471, 156] on span "Buscar registros" at bounding box center [1465, 150] width 67 height 14
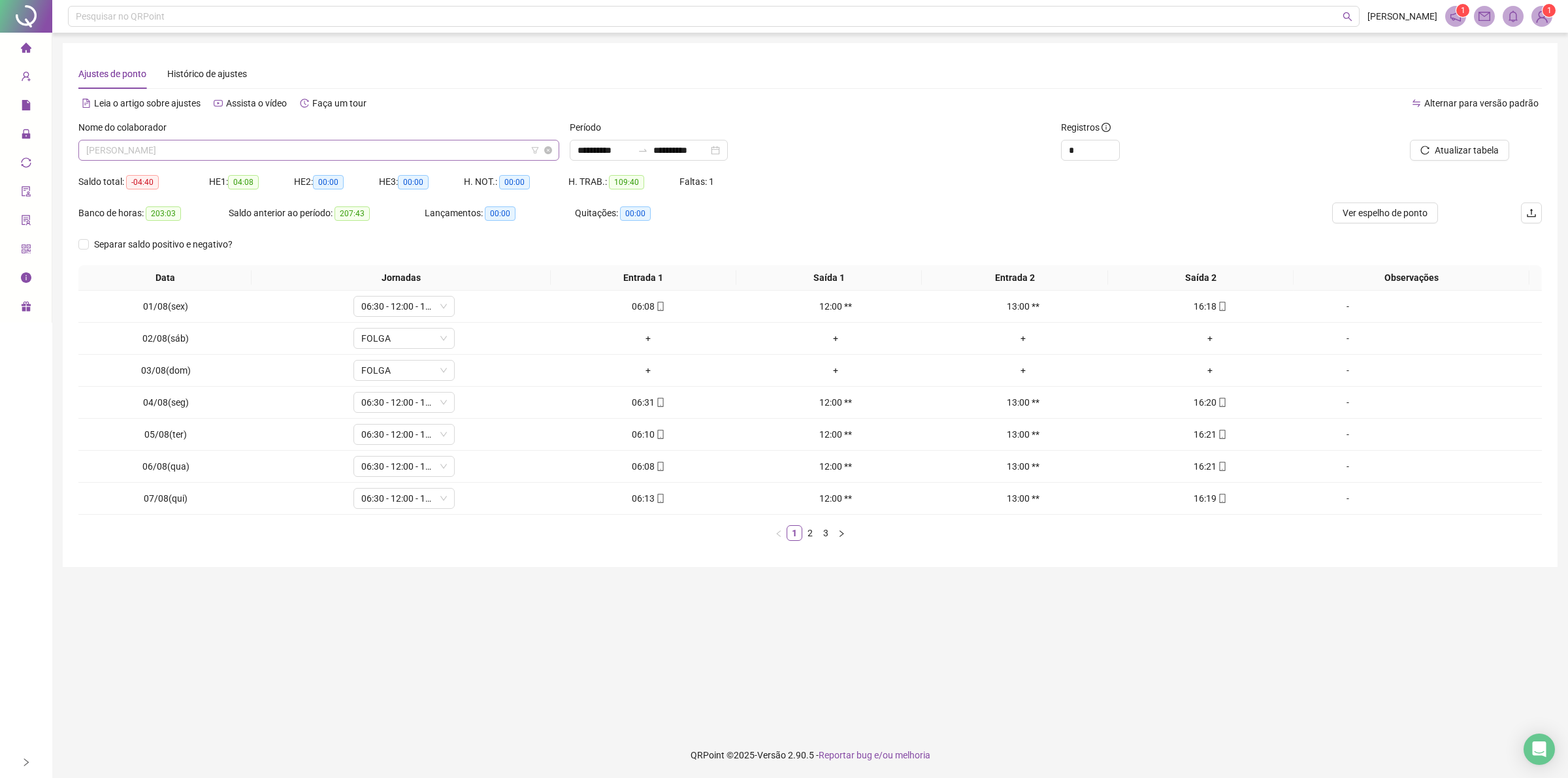
click at [387, 148] on span "[PERSON_NAME]" at bounding box center [318, 150] width 465 height 20
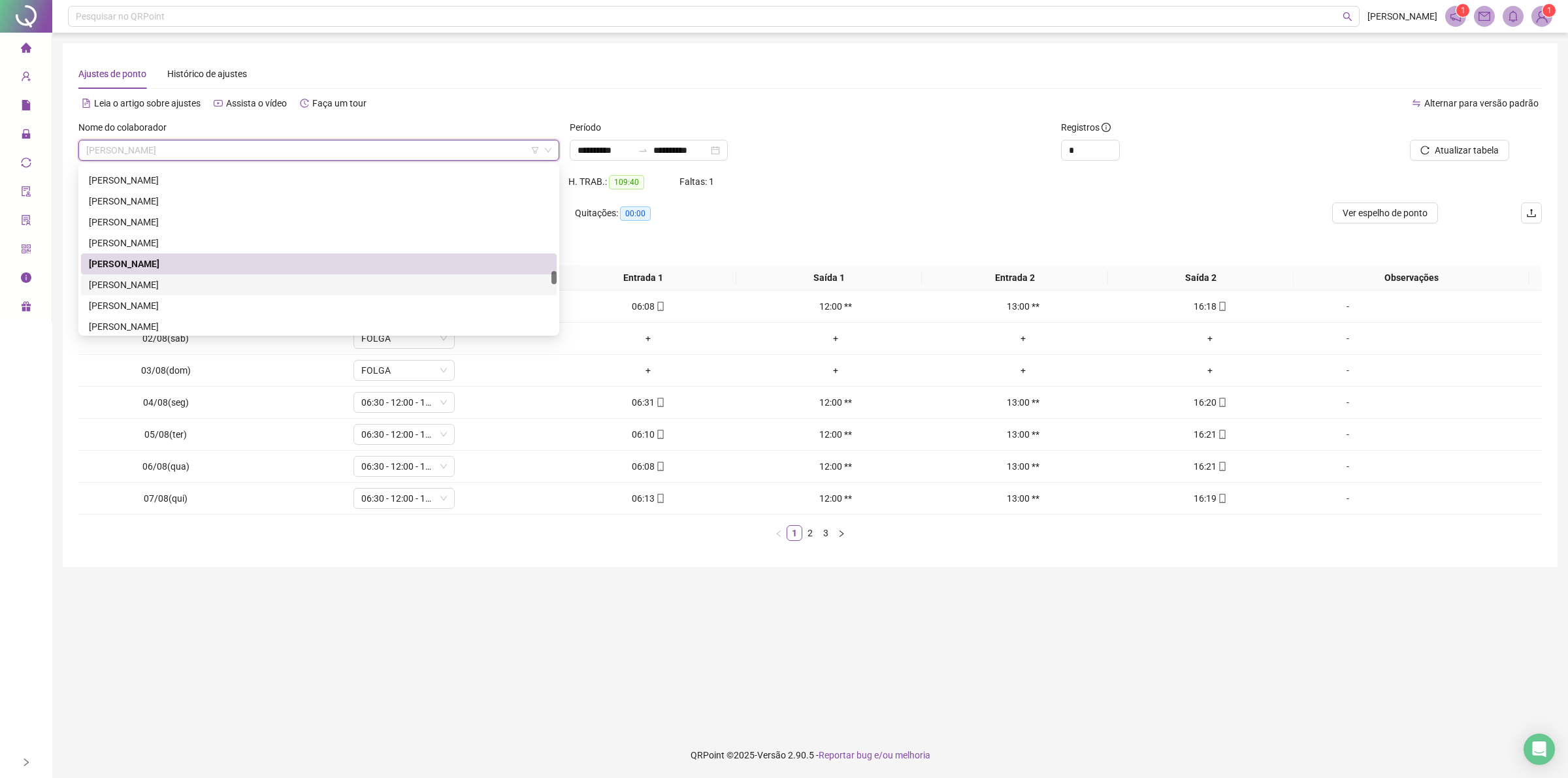
click at [124, 279] on div "[PERSON_NAME]" at bounding box center [318, 285] width 460 height 14
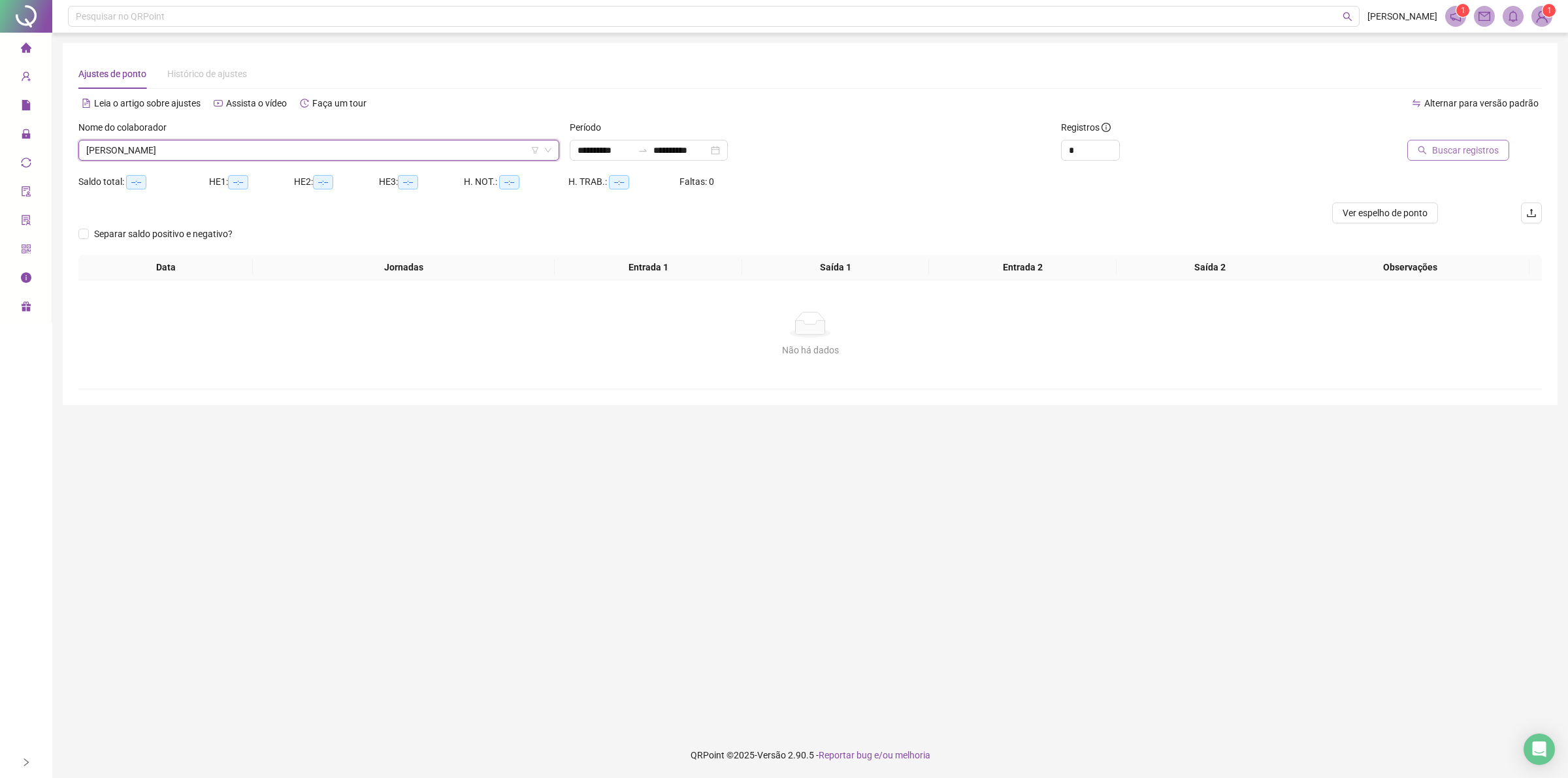
click at [1482, 154] on span "Buscar registros" at bounding box center [1465, 150] width 67 height 14
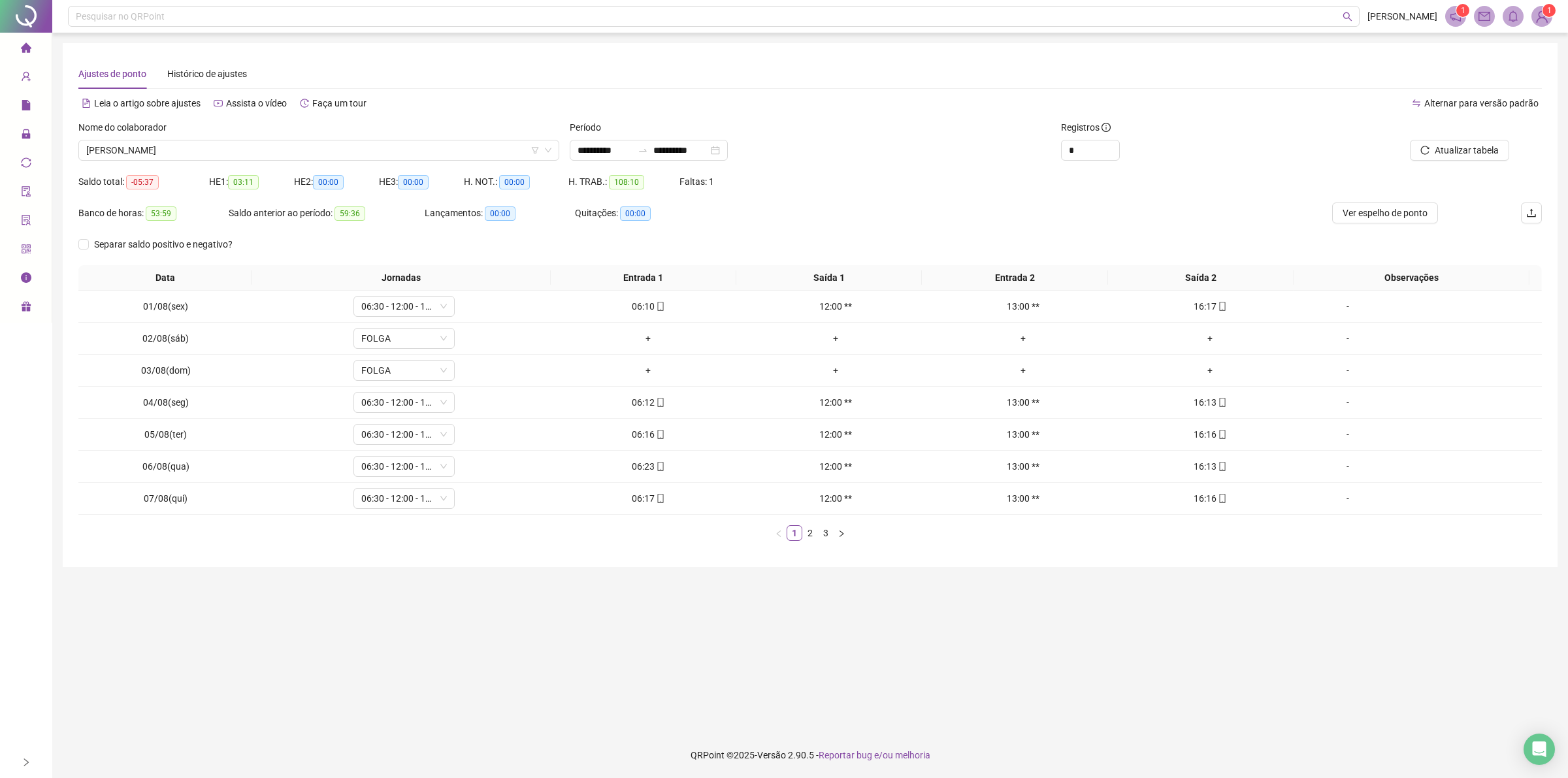
click at [363, 136] on div "Nome do colaborador" at bounding box center [318, 130] width 480 height 20
click at [364, 142] on span "[PERSON_NAME]" at bounding box center [318, 150] width 465 height 20
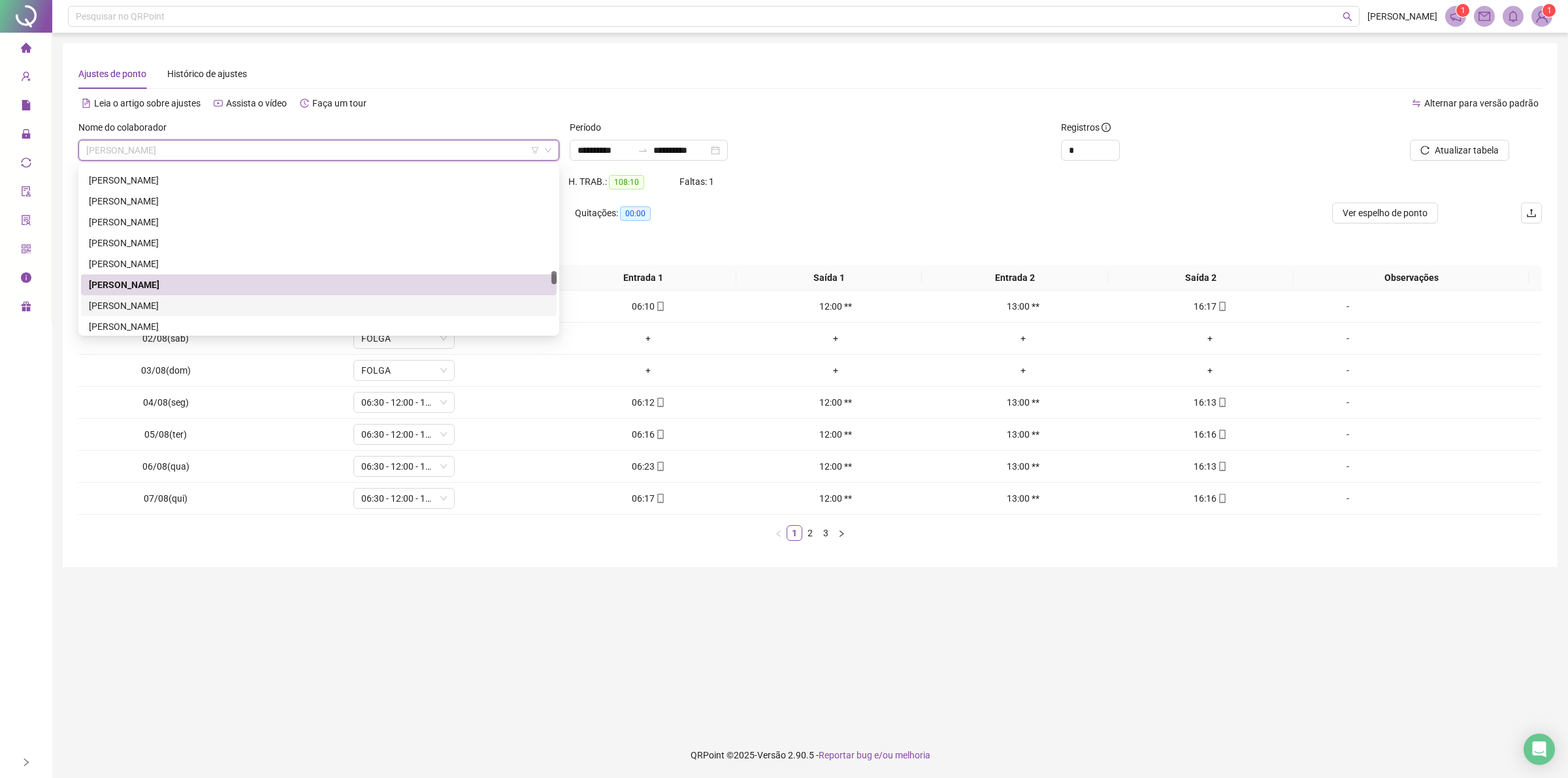
click at [161, 301] on div "[PERSON_NAME]" at bounding box center [318, 306] width 460 height 14
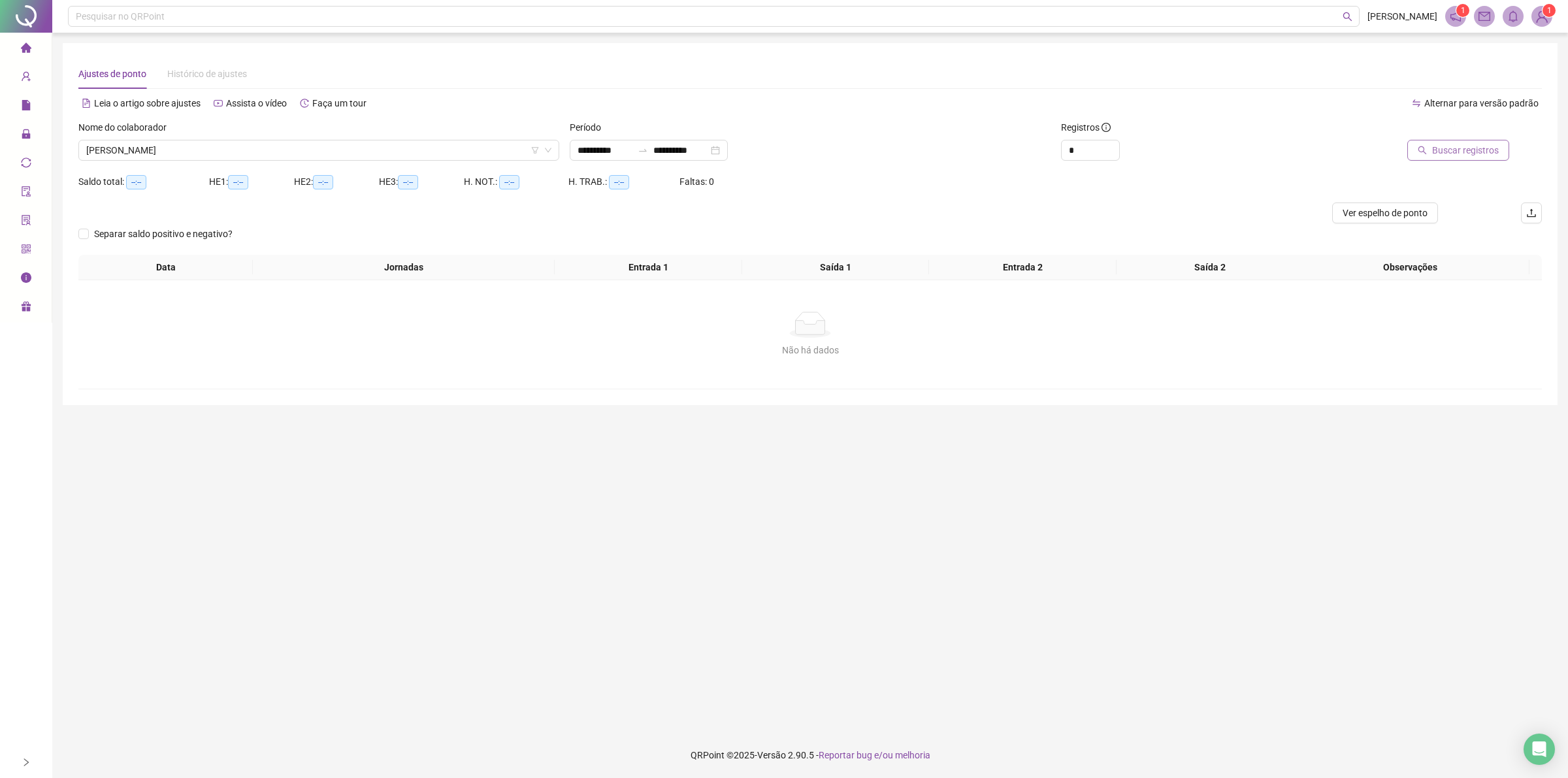
click at [1449, 144] on span "Buscar registros" at bounding box center [1465, 150] width 67 height 14
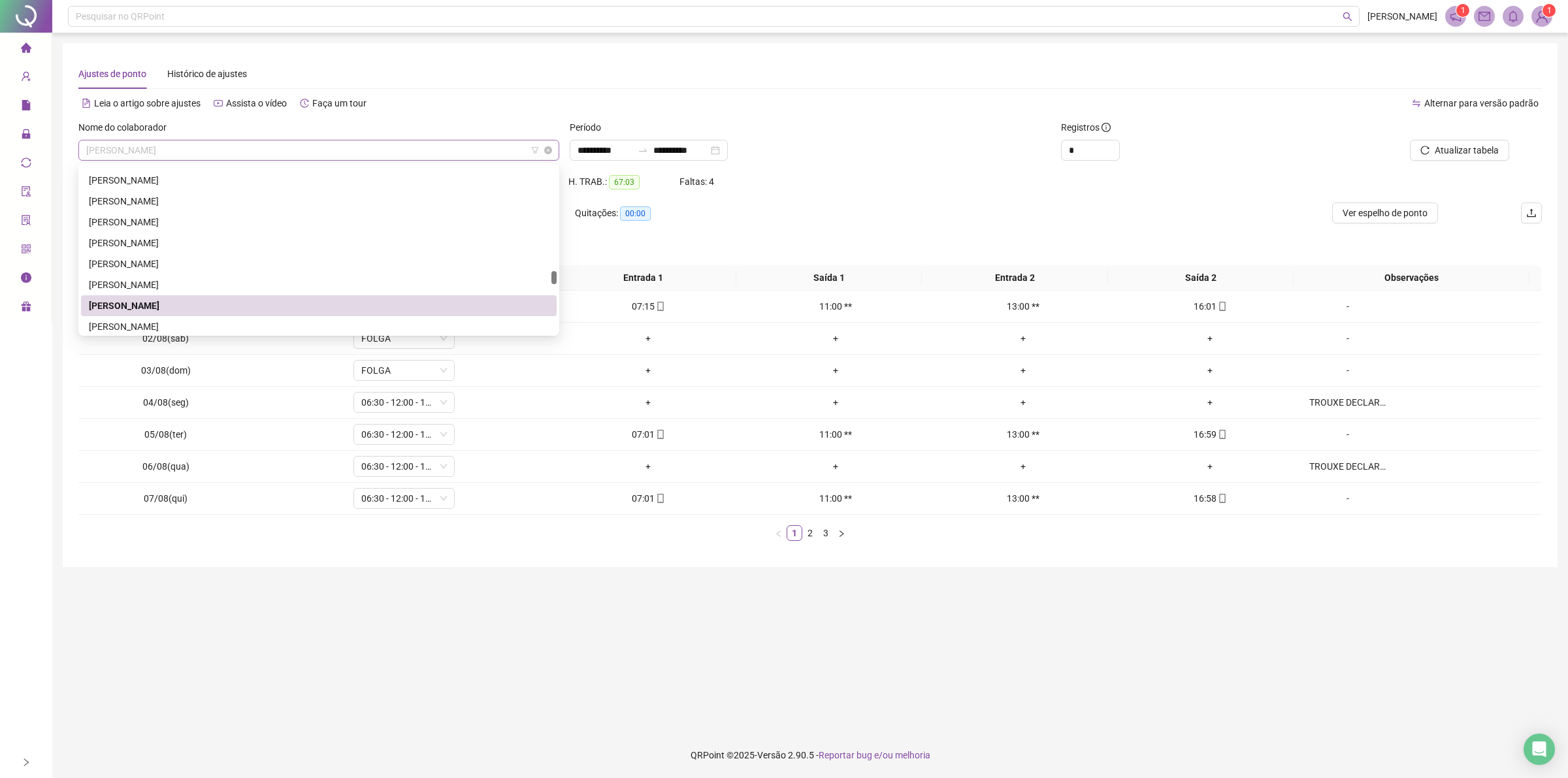
click at [237, 146] on span "[PERSON_NAME]" at bounding box center [318, 150] width 465 height 20
click at [129, 324] on div "[PERSON_NAME]" at bounding box center [318, 326] width 460 height 14
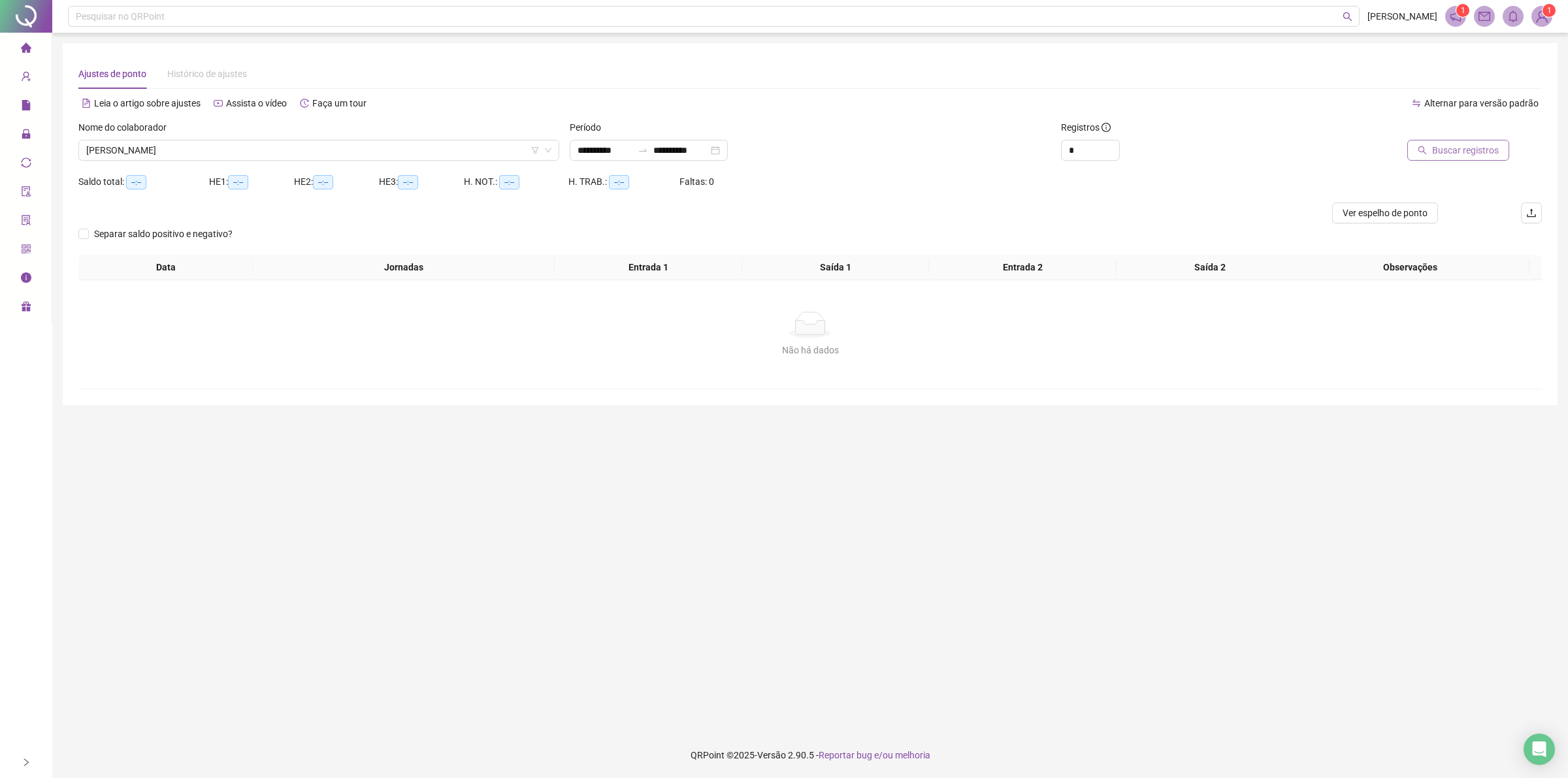
click at [1441, 158] on button "Buscar registros" at bounding box center [1457, 149] width 102 height 21
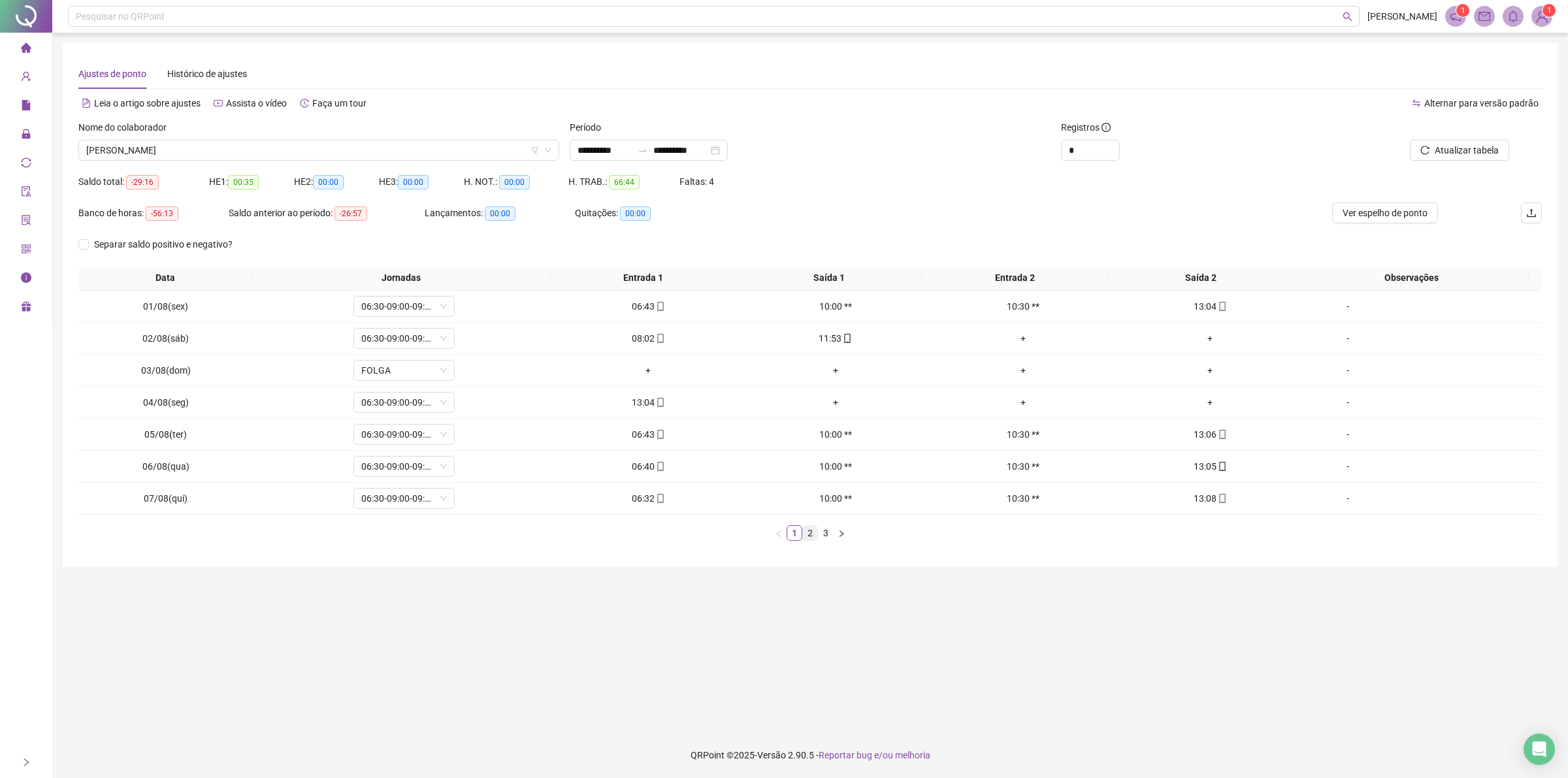
click at [813, 533] on link "2" at bounding box center [810, 533] width 14 height 14
click at [831, 532] on link "3" at bounding box center [826, 533] width 14 height 14
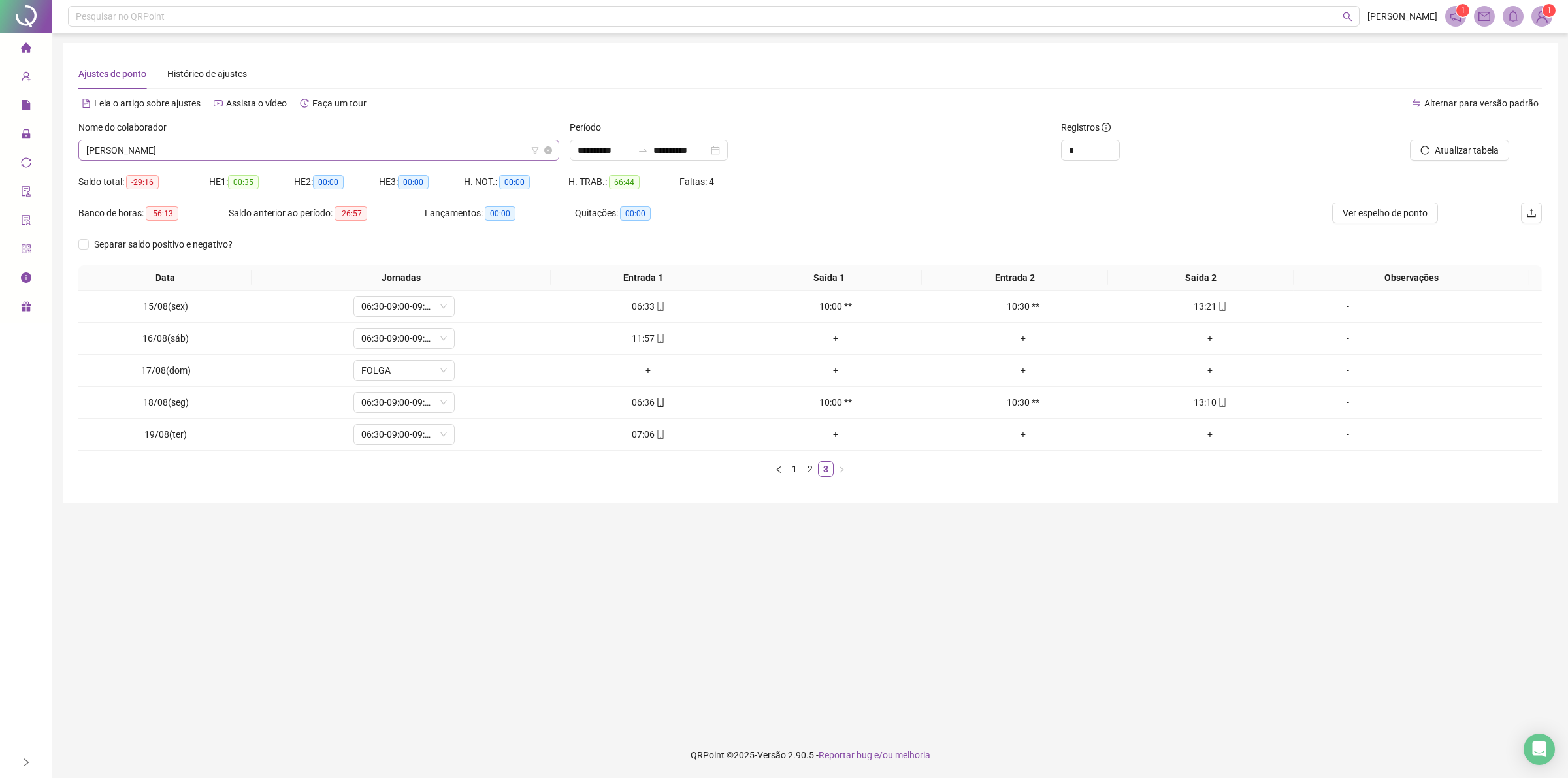
click at [449, 155] on span "[PERSON_NAME]" at bounding box center [318, 150] width 465 height 20
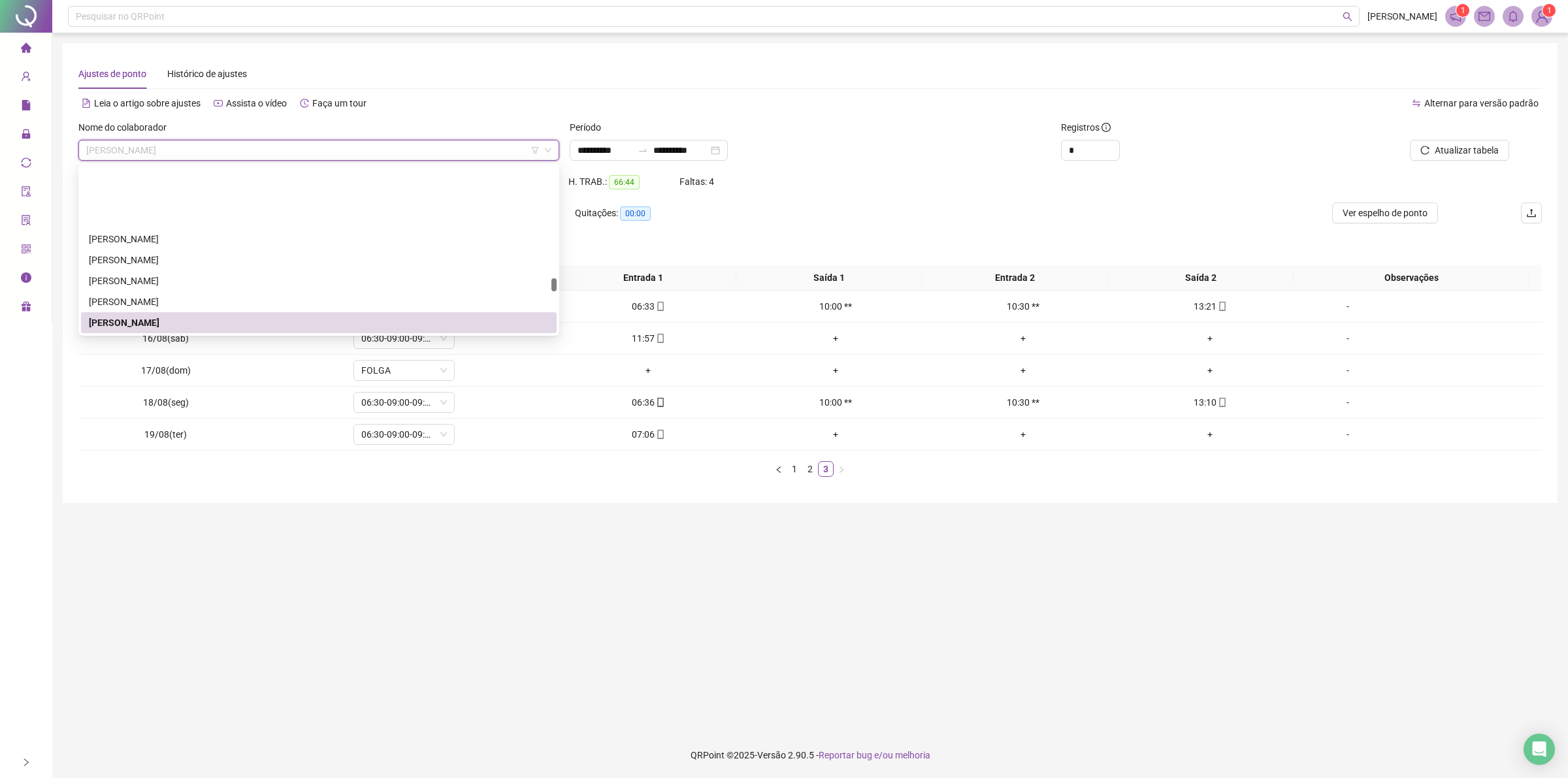
scroll to position [1399, 0]
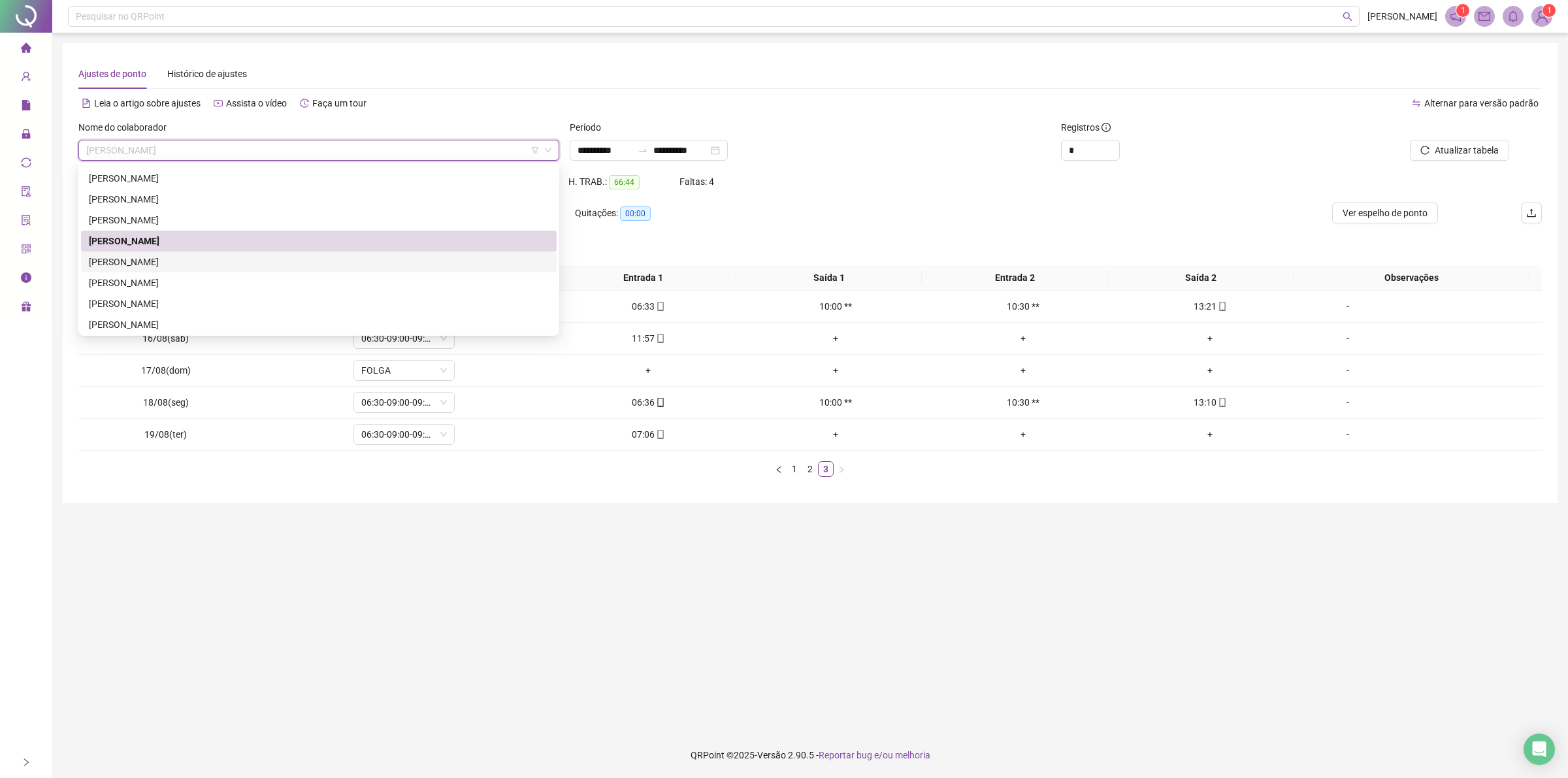
click at [131, 261] on div "[PERSON_NAME]" at bounding box center [318, 262] width 460 height 14
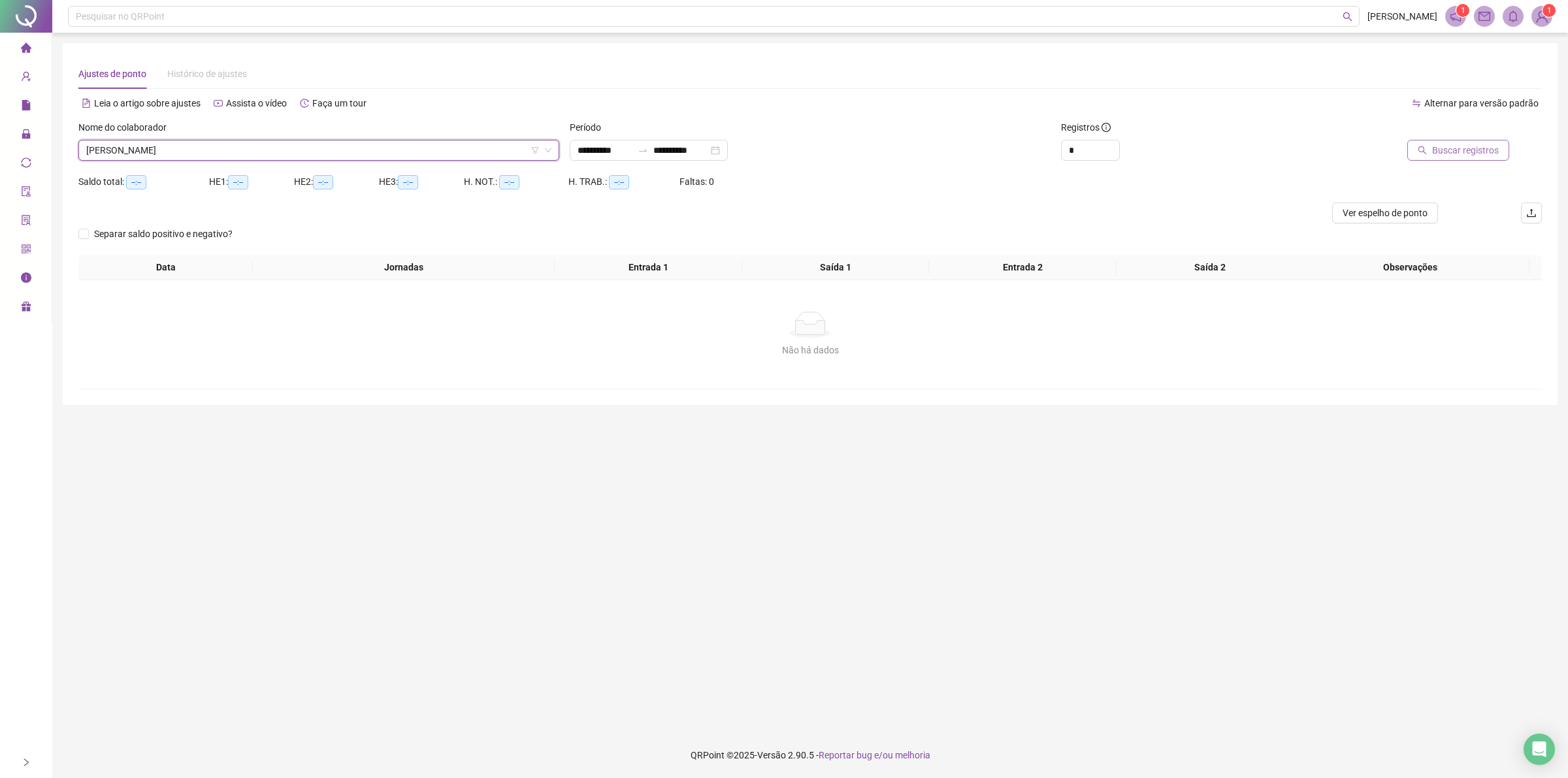
click at [1467, 156] on button "Buscar registros" at bounding box center [1457, 149] width 102 height 21
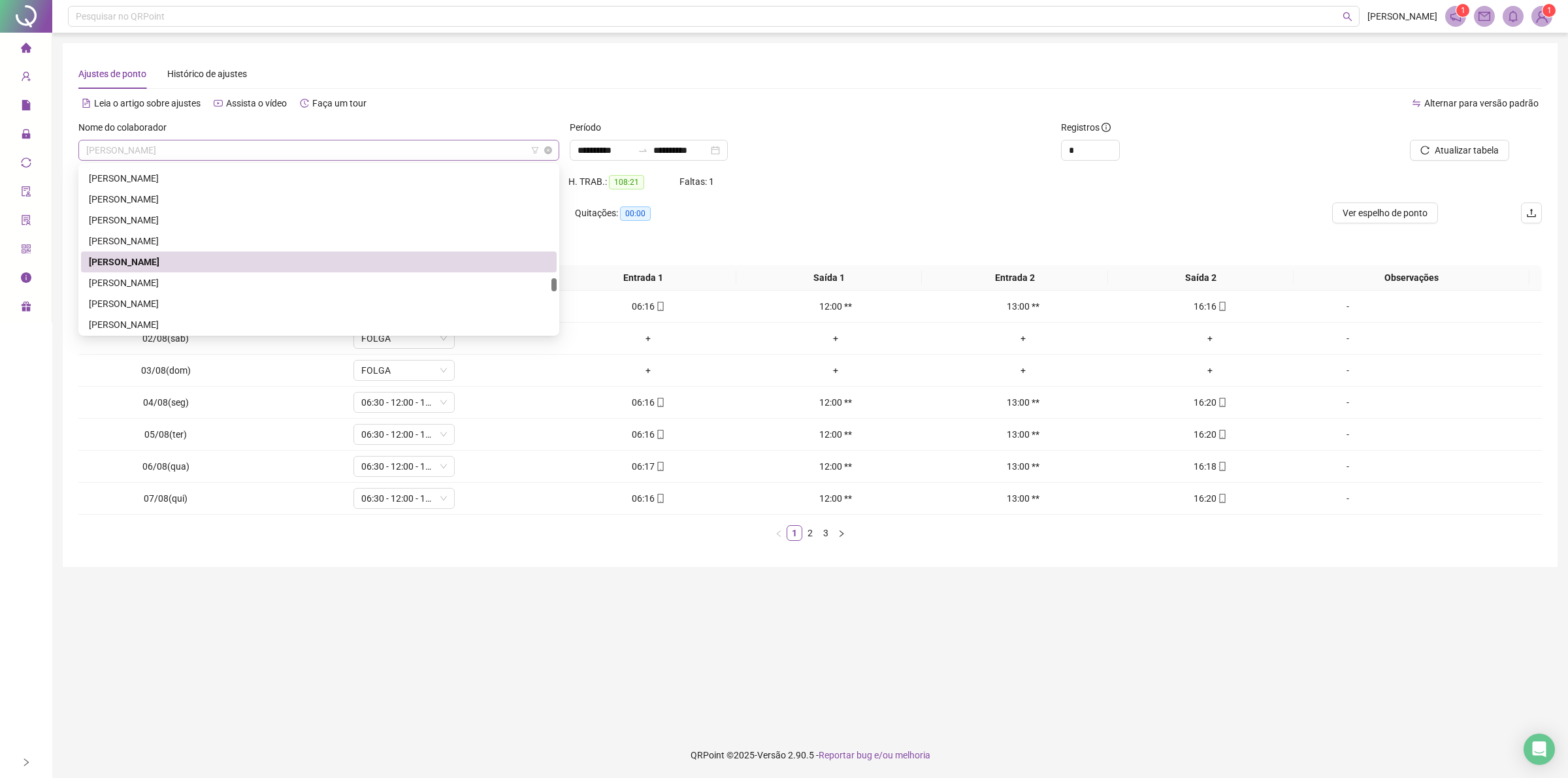
click at [281, 157] on span "[PERSON_NAME]" at bounding box center [318, 150] width 465 height 20
click at [177, 285] on div "[PERSON_NAME]" at bounding box center [318, 282] width 460 height 14
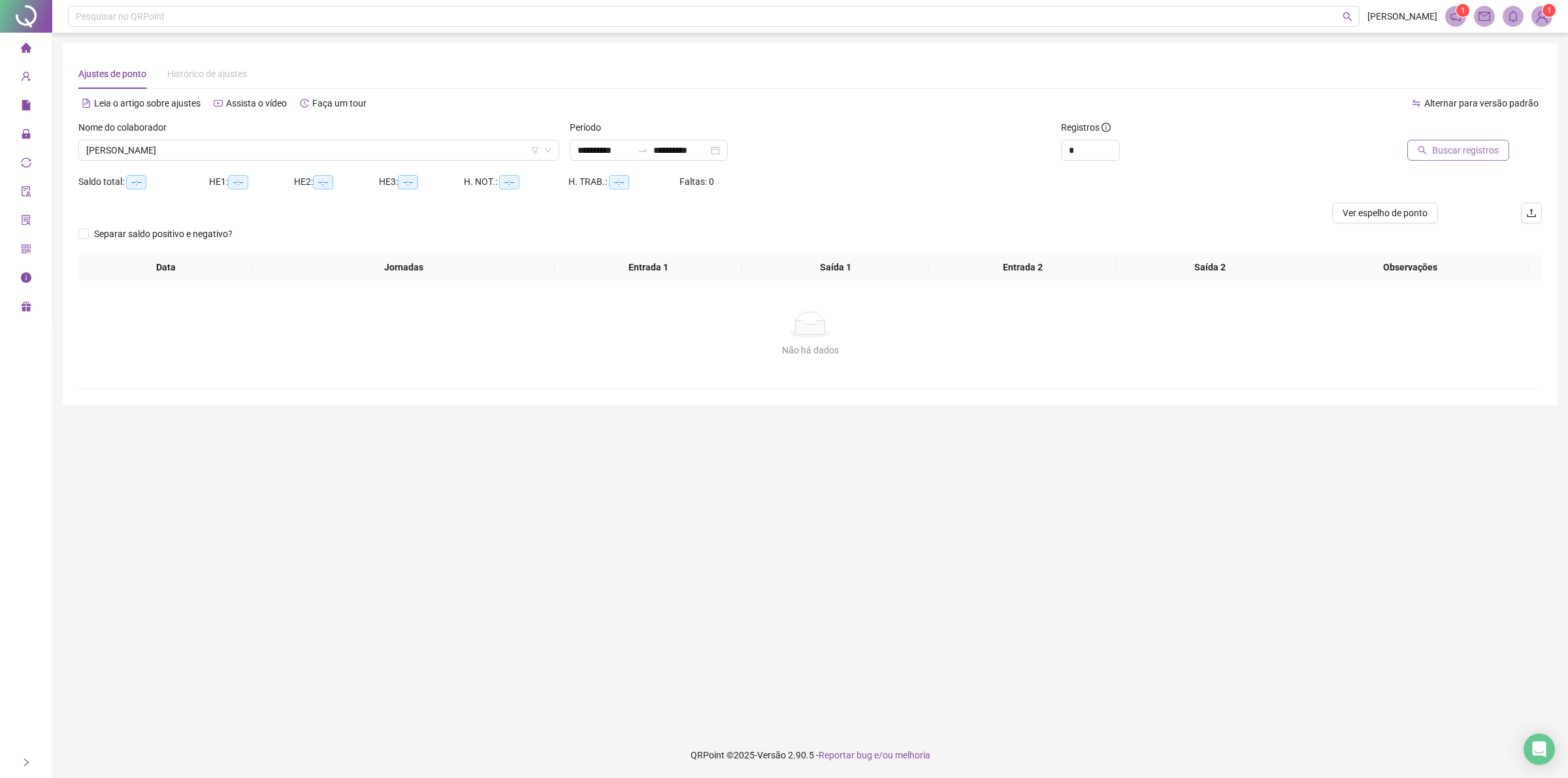
click at [1455, 147] on span "Buscar registros" at bounding box center [1465, 150] width 67 height 14
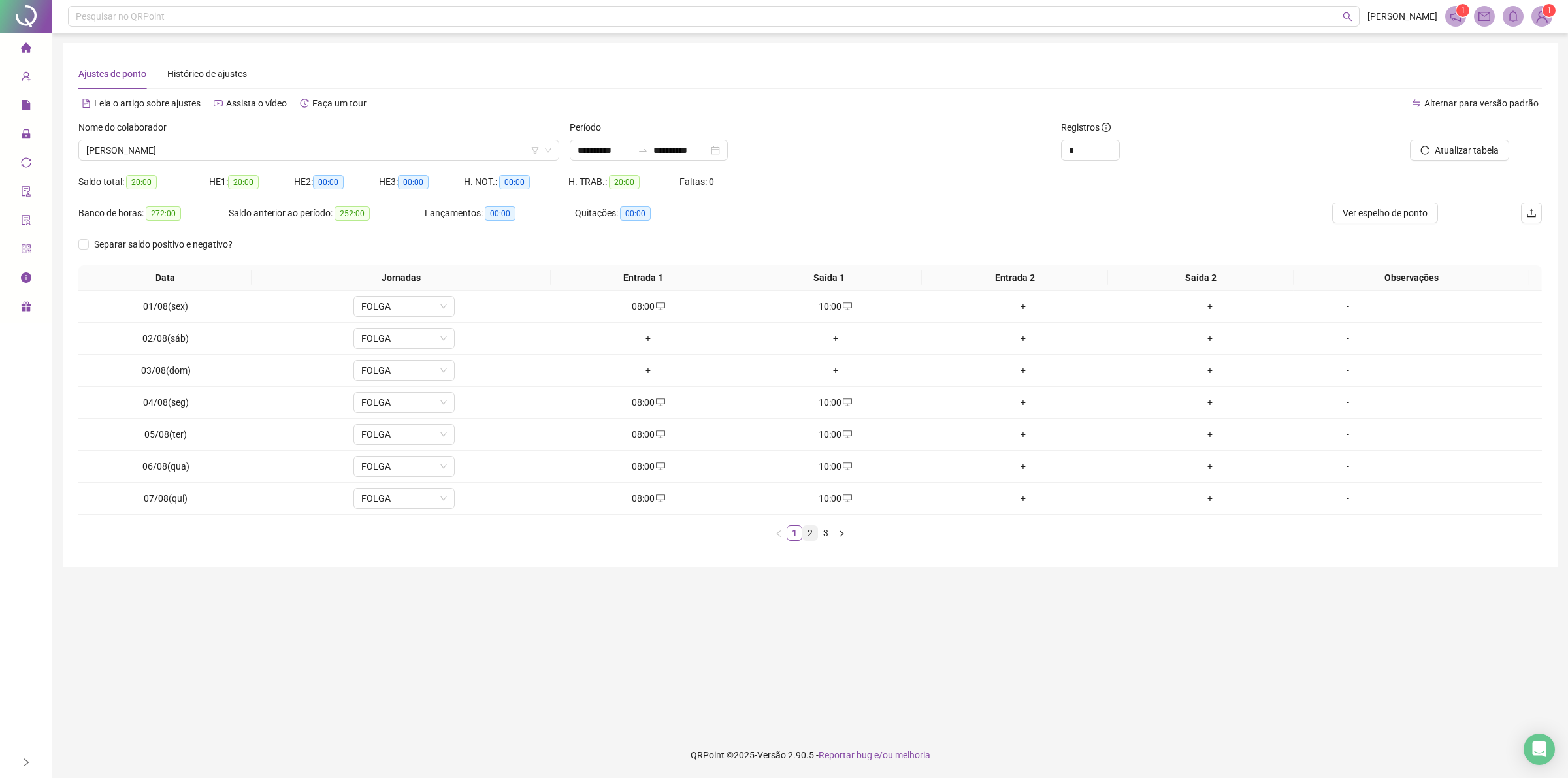
click at [810, 539] on link "2" at bounding box center [810, 533] width 14 height 14
click at [641, 305] on div "+" at bounding box center [648, 307] width 177 height 14
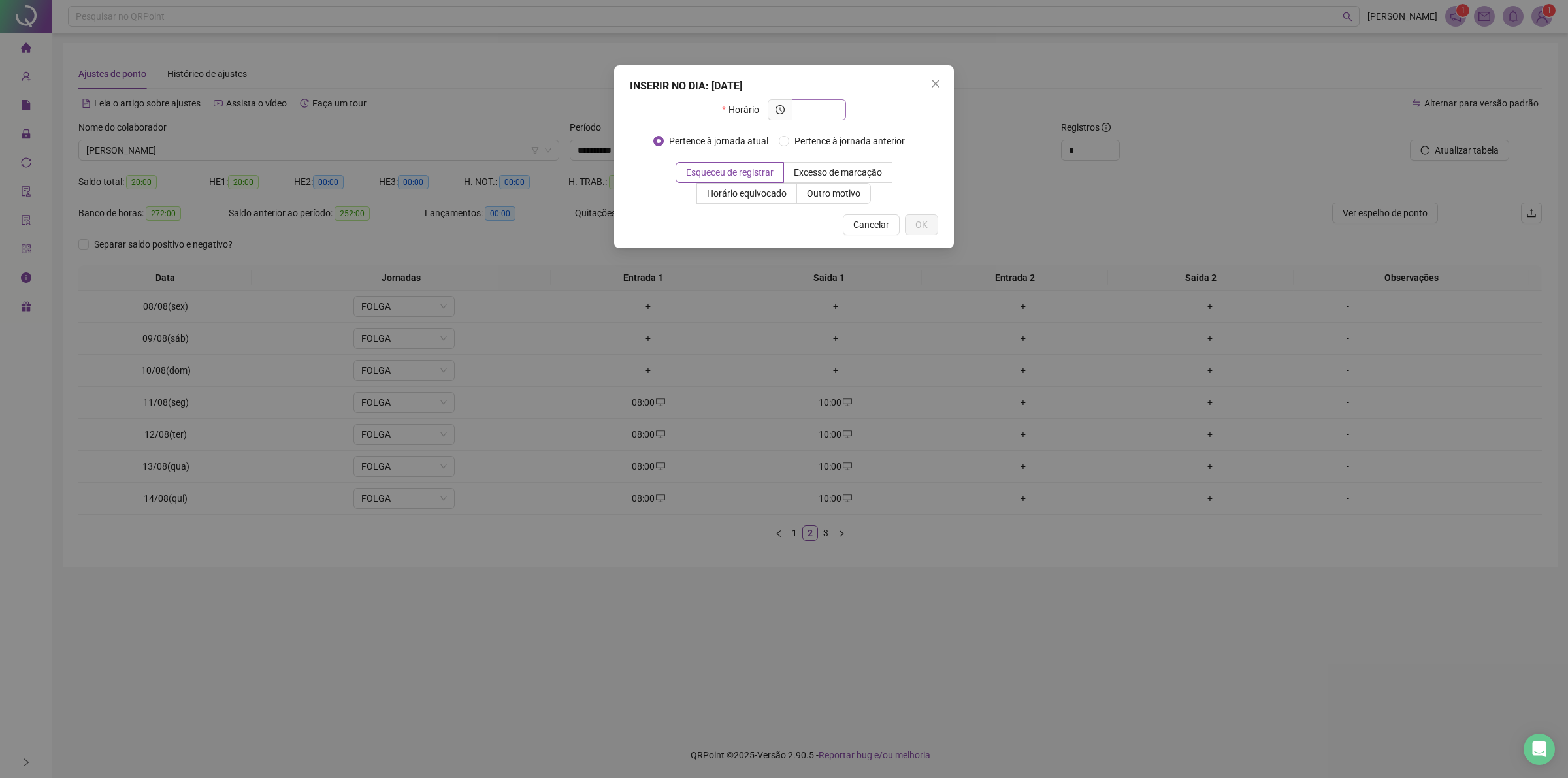
click at [833, 106] on input "text" at bounding box center [818, 110] width 36 height 14
type input "*****"
click at [836, 190] on span "Outro motivo" at bounding box center [834, 193] width 54 height 11
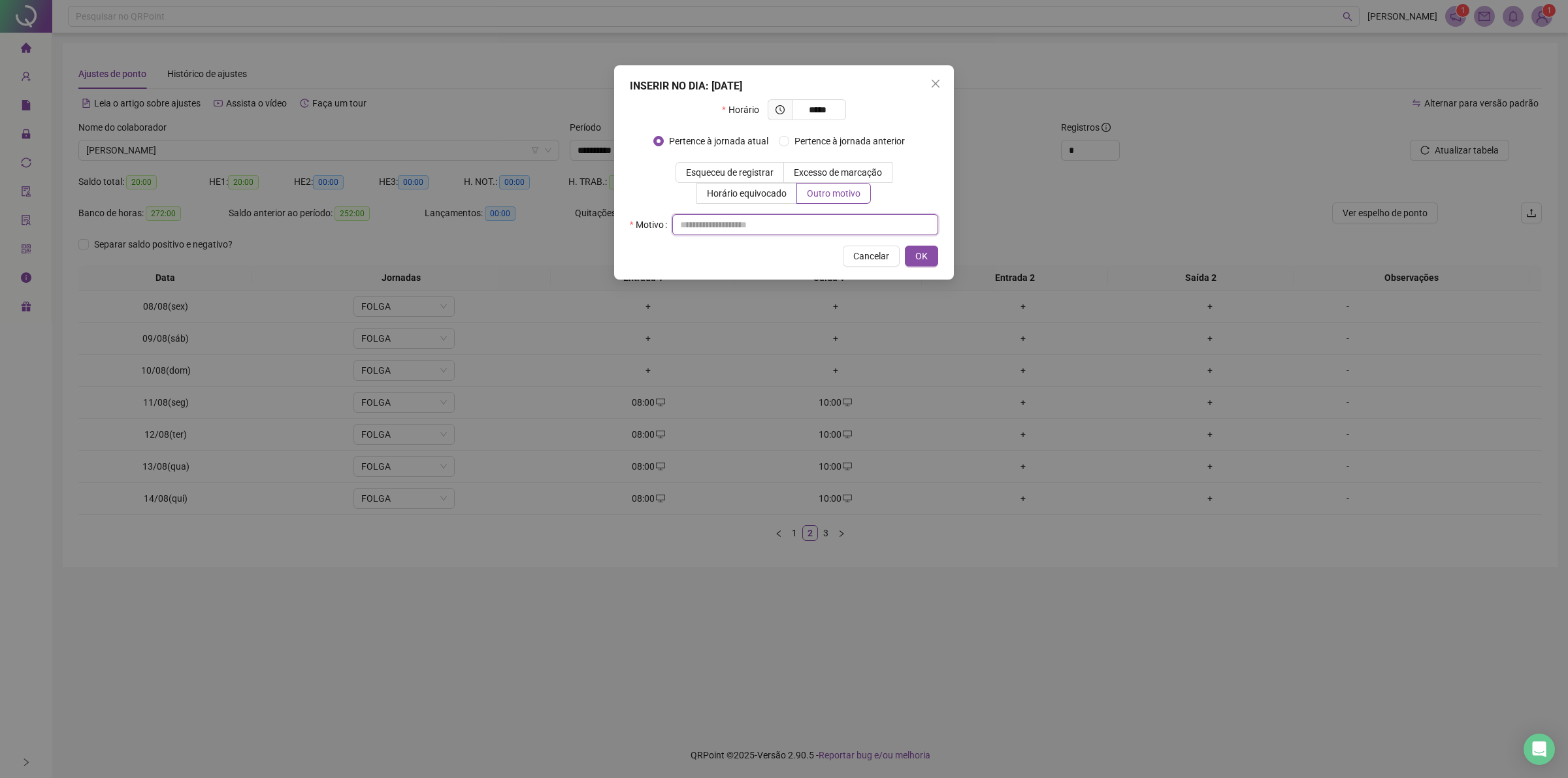
click at [788, 230] on input "text" at bounding box center [805, 224] width 266 height 21
type input "**"
click at [925, 258] on span "OK" at bounding box center [921, 256] width 13 height 14
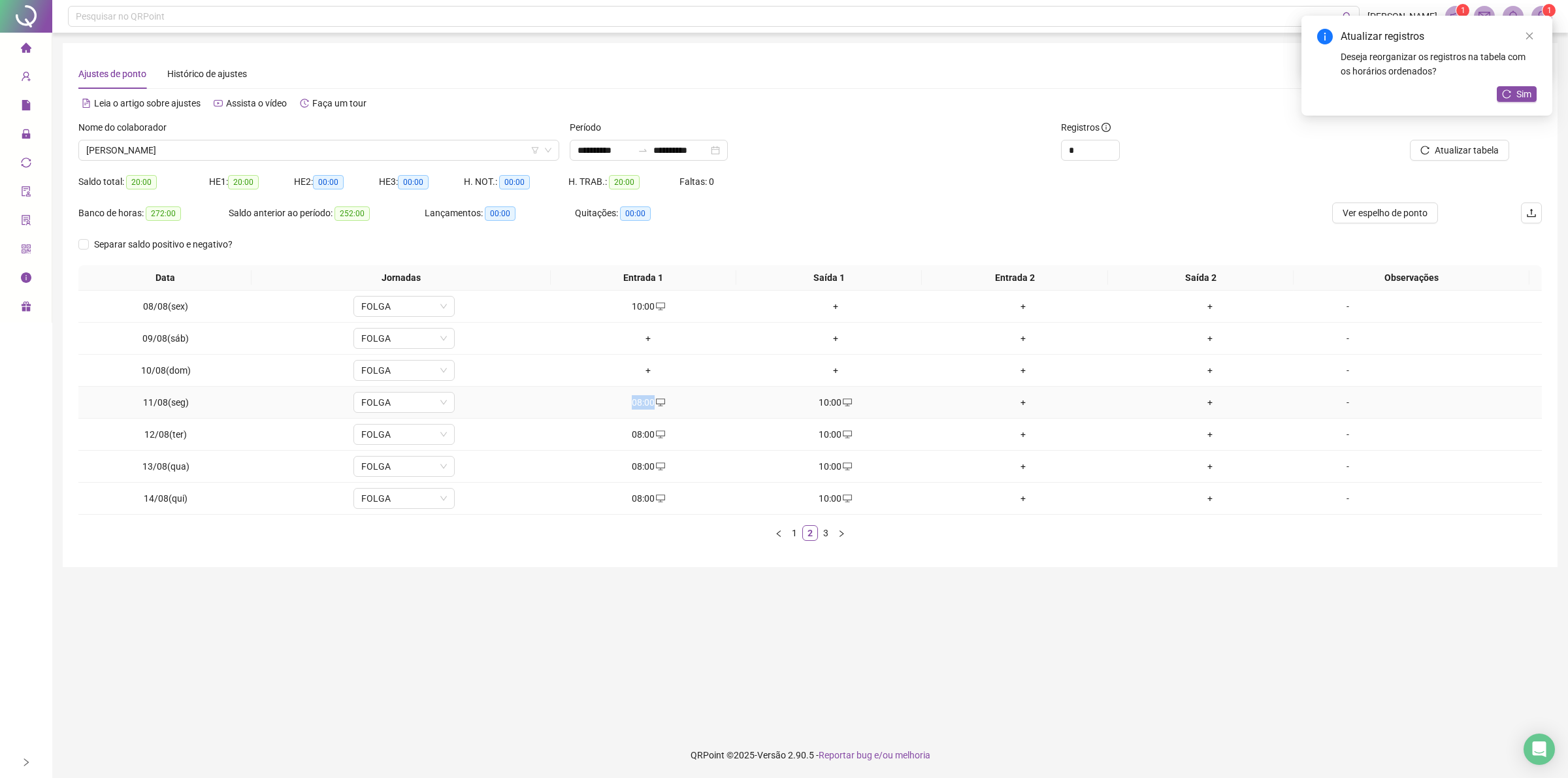
drag, startPoint x: 629, startPoint y: 399, endPoint x: 651, endPoint y: 399, distance: 22.0
click at [651, 399] on div "08:00" at bounding box center [648, 402] width 177 height 14
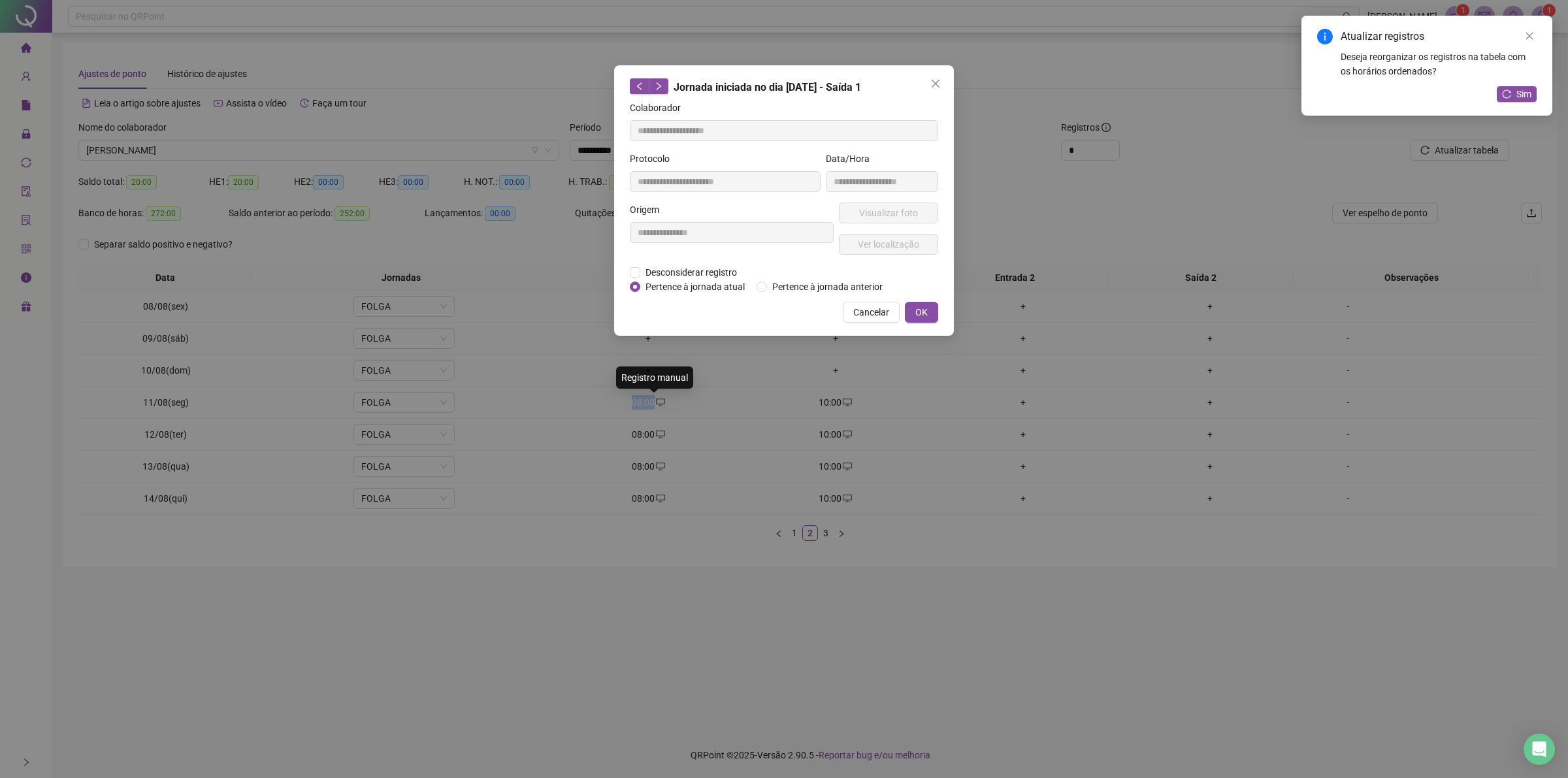
type input "**********"
click at [900, 311] on div "Cancelar OK" at bounding box center [784, 311] width 309 height 21
click at [883, 305] on span "Cancelar" at bounding box center [871, 312] width 36 height 14
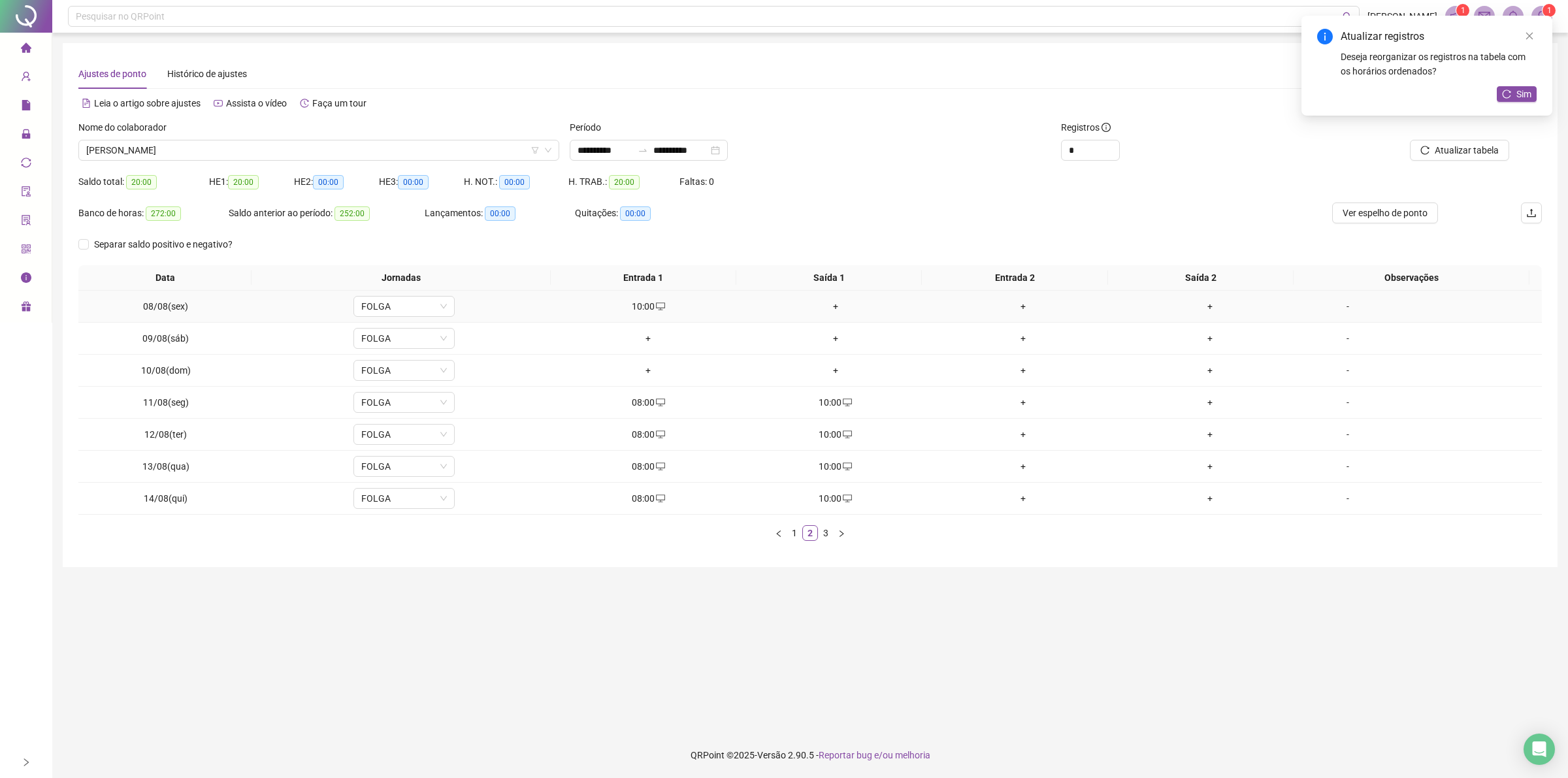
click at [833, 308] on div "+" at bounding box center [836, 307] width 177 height 14
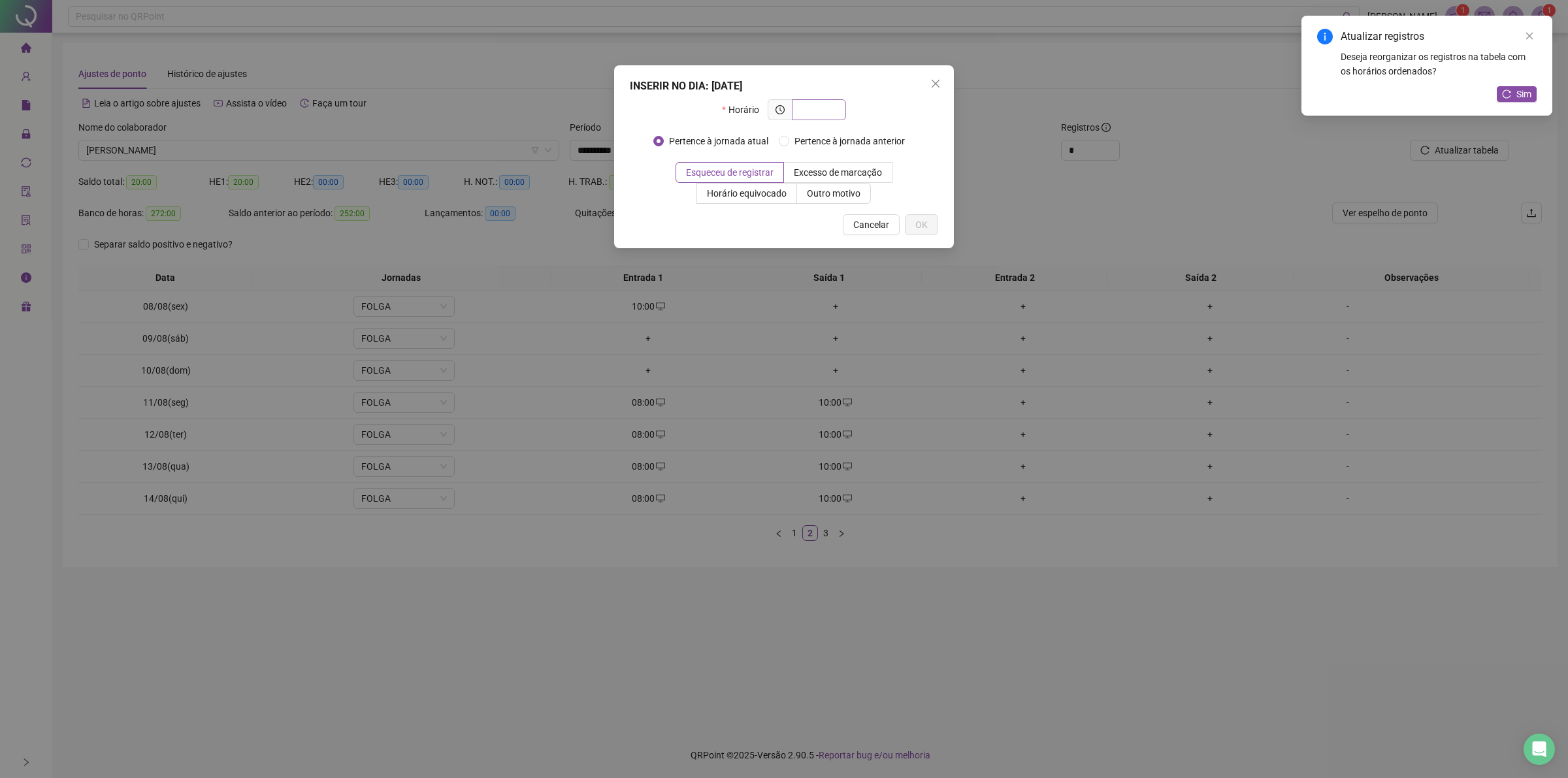
click at [829, 112] on input "text" at bounding box center [818, 110] width 36 height 14
type input "*****"
drag, startPoint x: 835, startPoint y: 182, endPoint x: 835, endPoint y: 192, distance: 10.0
click at [835, 192] on div "Esqueceu de registrar Excesso de marcação Horário equivocado Outro motivo" at bounding box center [784, 183] width 309 height 41
click at [835, 192] on span "Outro motivo" at bounding box center [834, 193] width 54 height 11
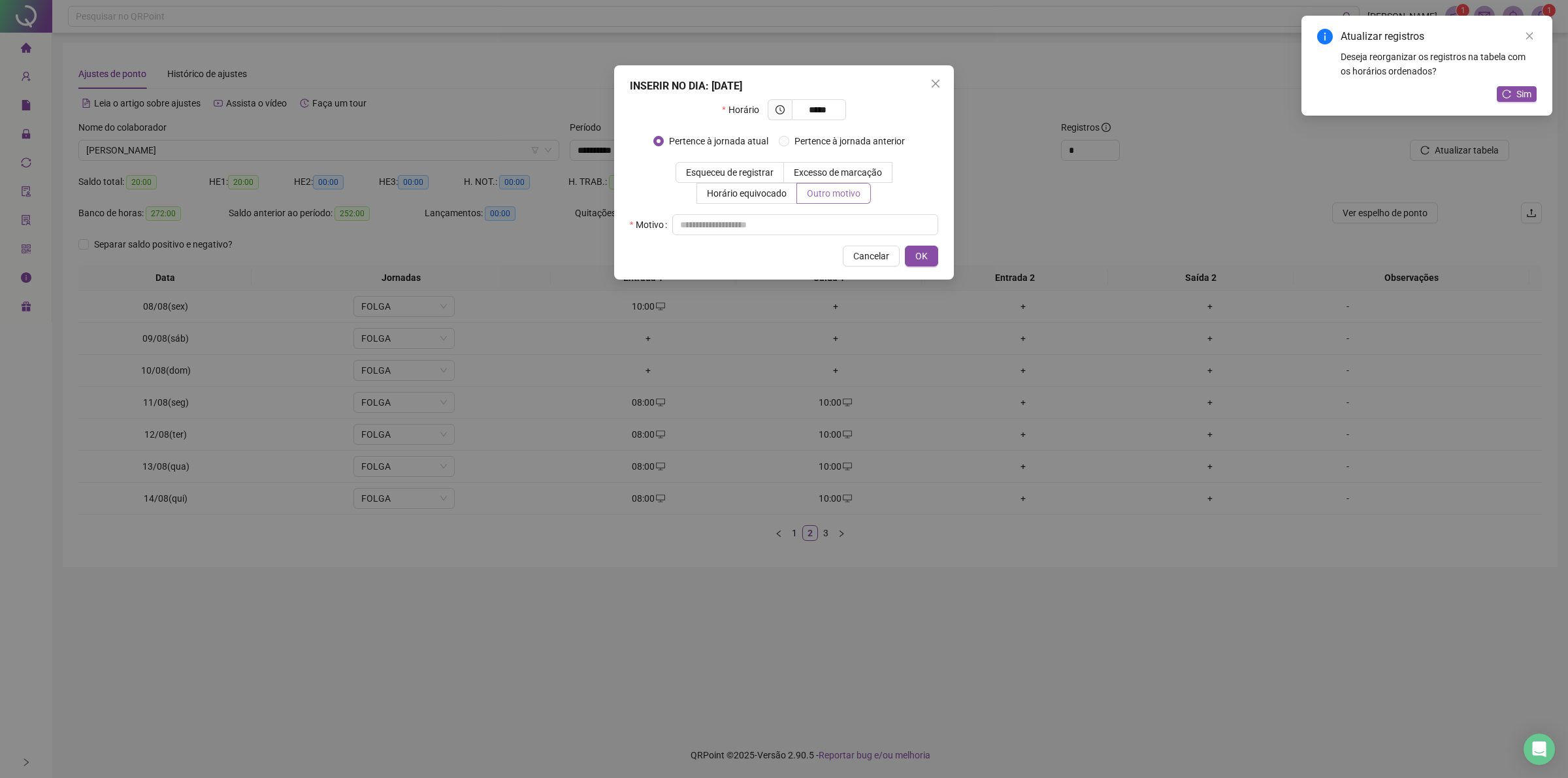
click at [837, 192] on span "Outro motivo" at bounding box center [834, 193] width 54 height 11
click at [815, 228] on input "text" at bounding box center [805, 224] width 266 height 21
type input "**"
click at [931, 255] on button "OK" at bounding box center [921, 255] width 33 height 21
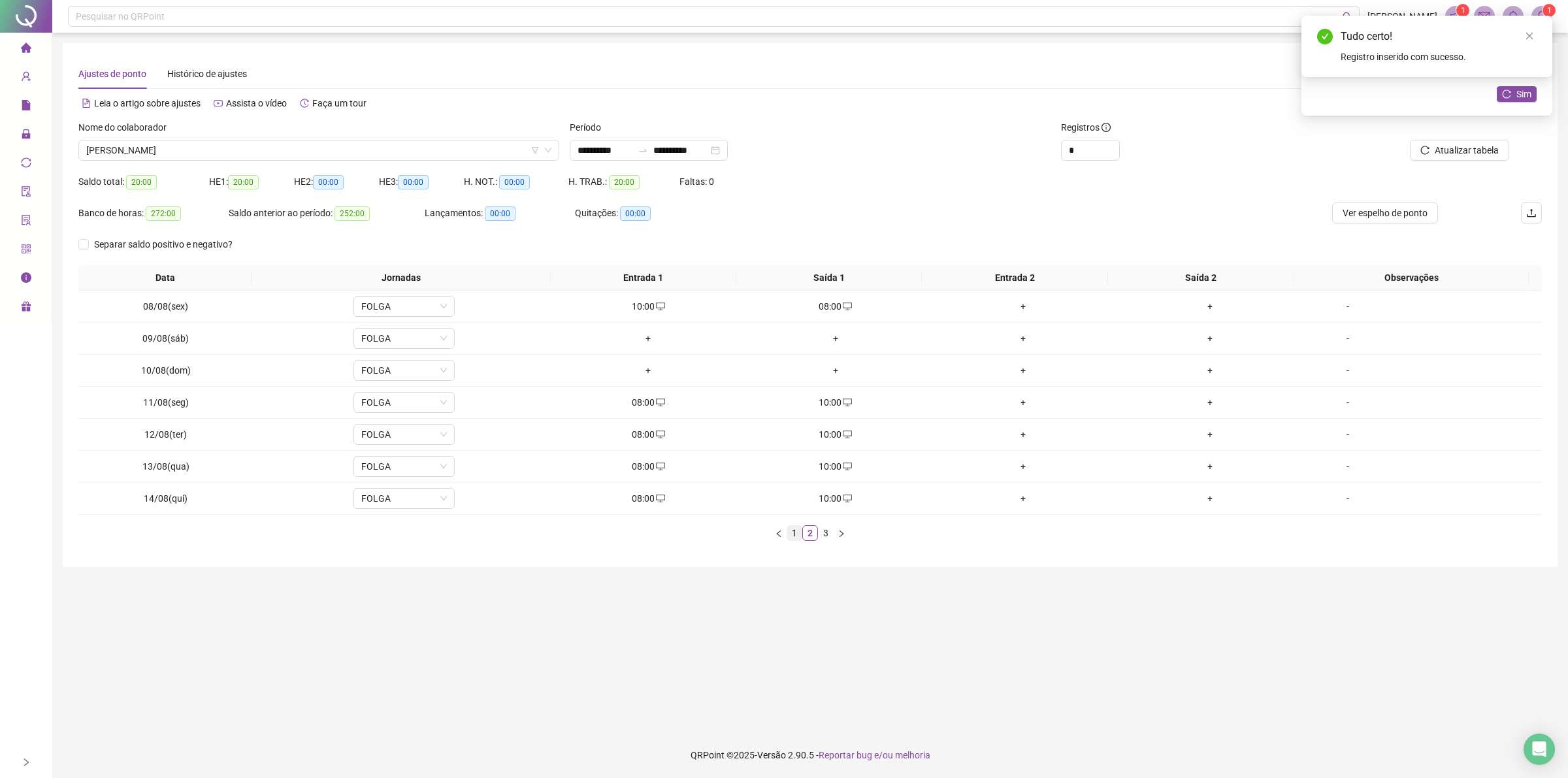
click at [797, 536] on link "1" at bounding box center [794, 533] width 14 height 14
click at [813, 533] on link "2" at bounding box center [810, 533] width 14 height 14
click at [830, 539] on link "3" at bounding box center [826, 533] width 14 height 14
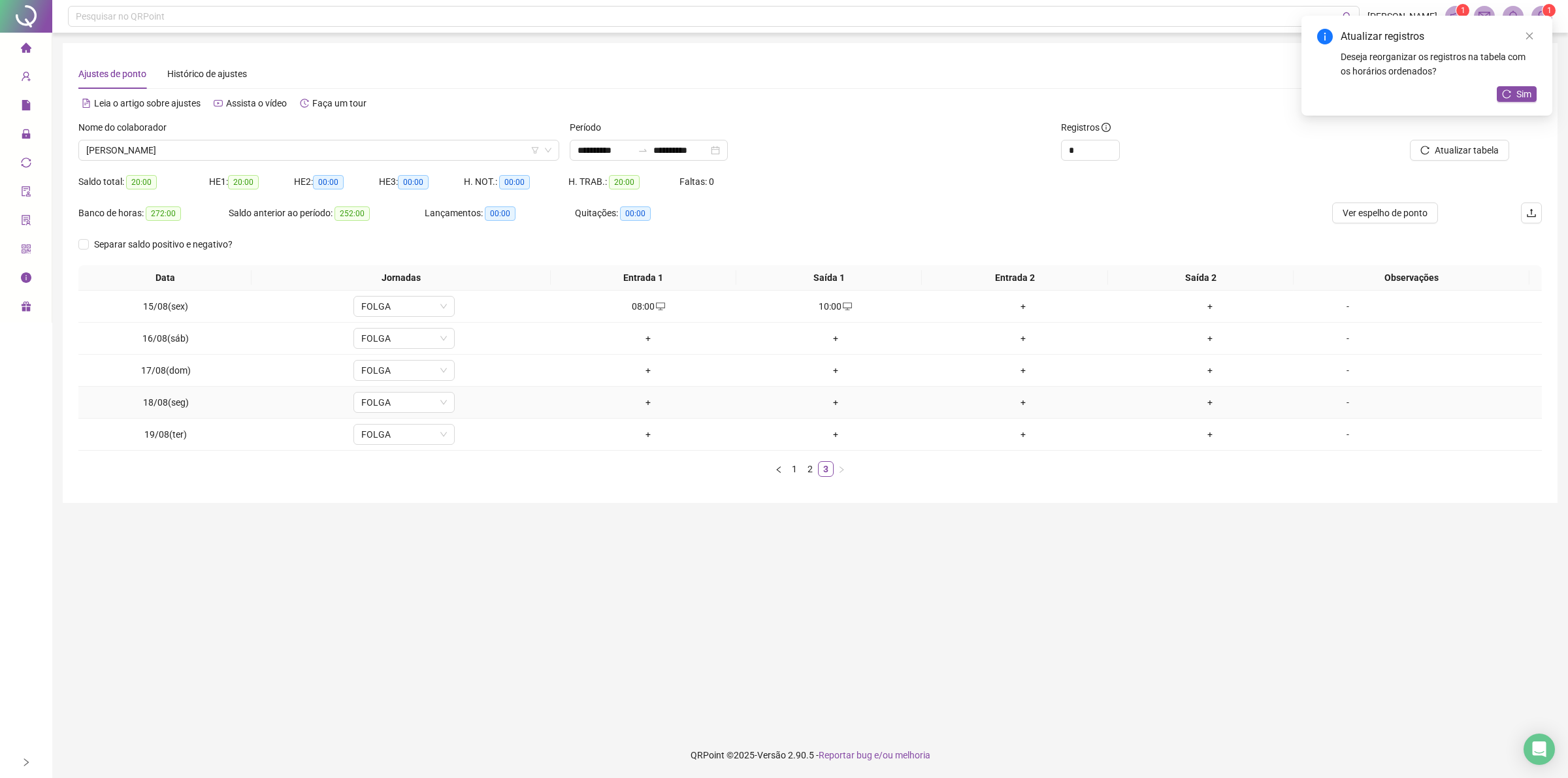
click at [643, 405] on div "+" at bounding box center [648, 402] width 177 height 14
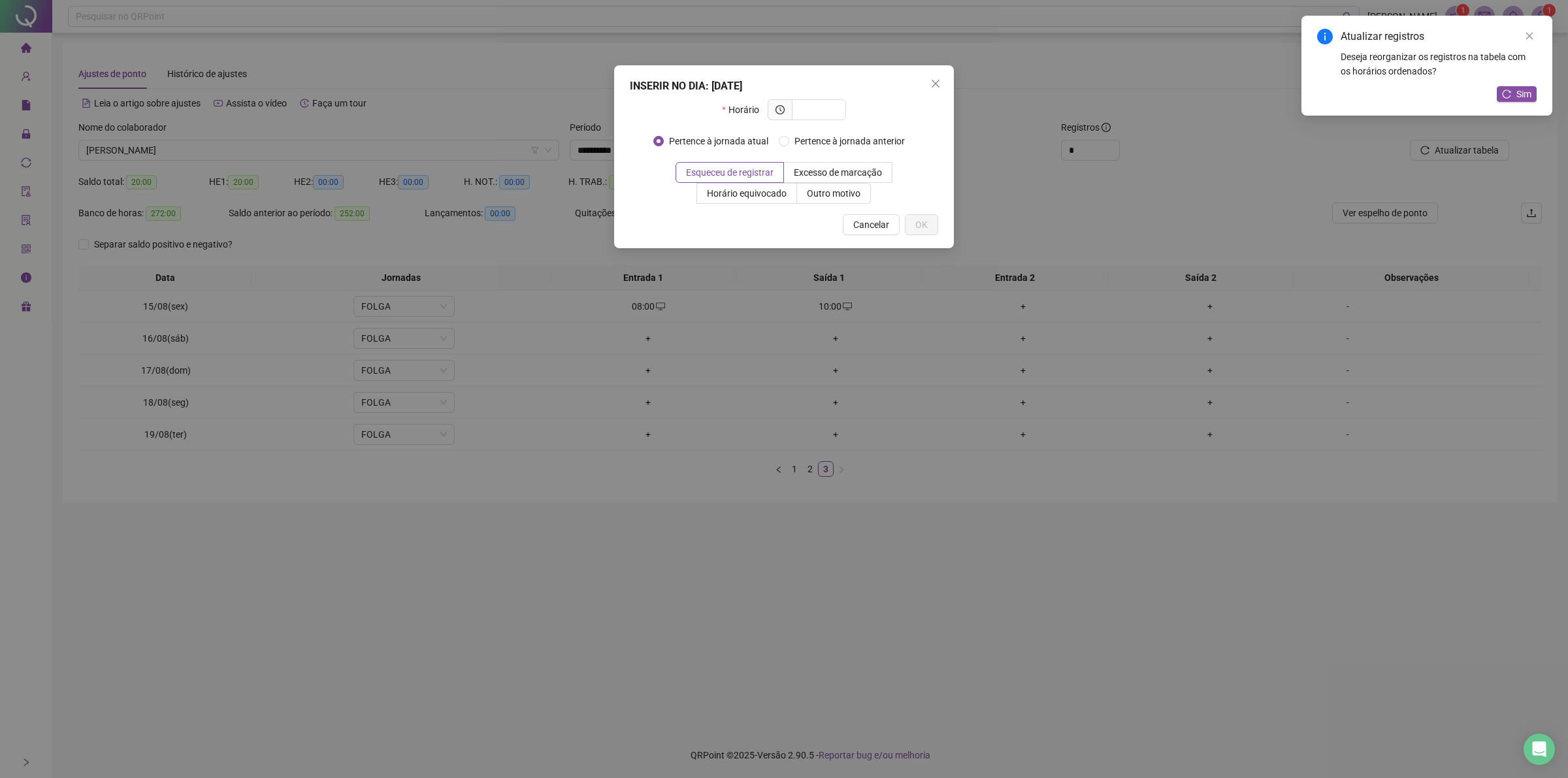
click at [823, 121] on div "Horário" at bounding box center [783, 114] width 123 height 31
drag, startPoint x: 823, startPoint y: 121, endPoint x: 821, endPoint y: 110, distance: 11.2
click at [823, 110] on input "text" at bounding box center [818, 110] width 36 height 14
paste input "*****"
type input "*****"
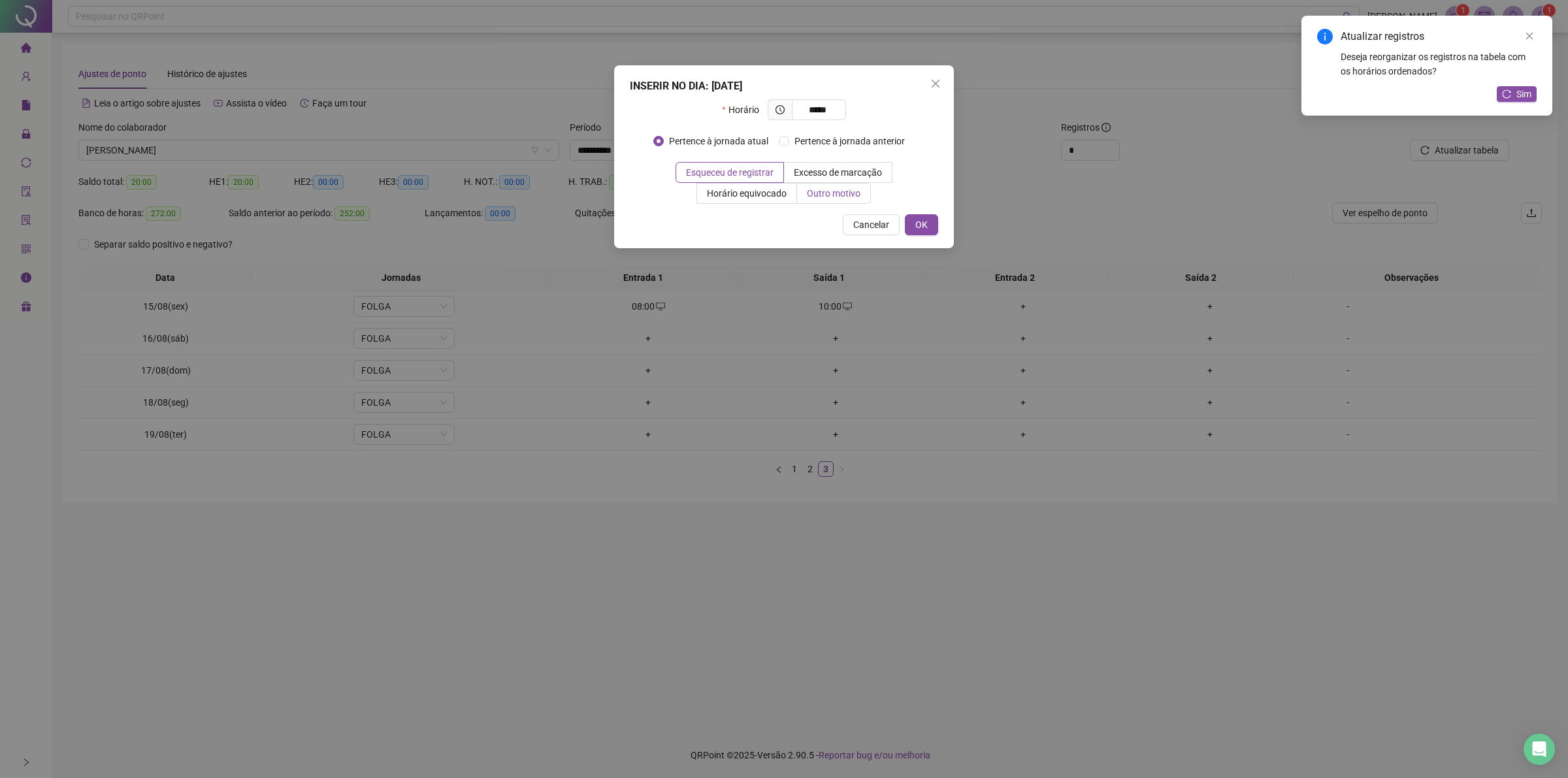
click at [827, 192] on span "Outro motivo" at bounding box center [834, 193] width 54 height 11
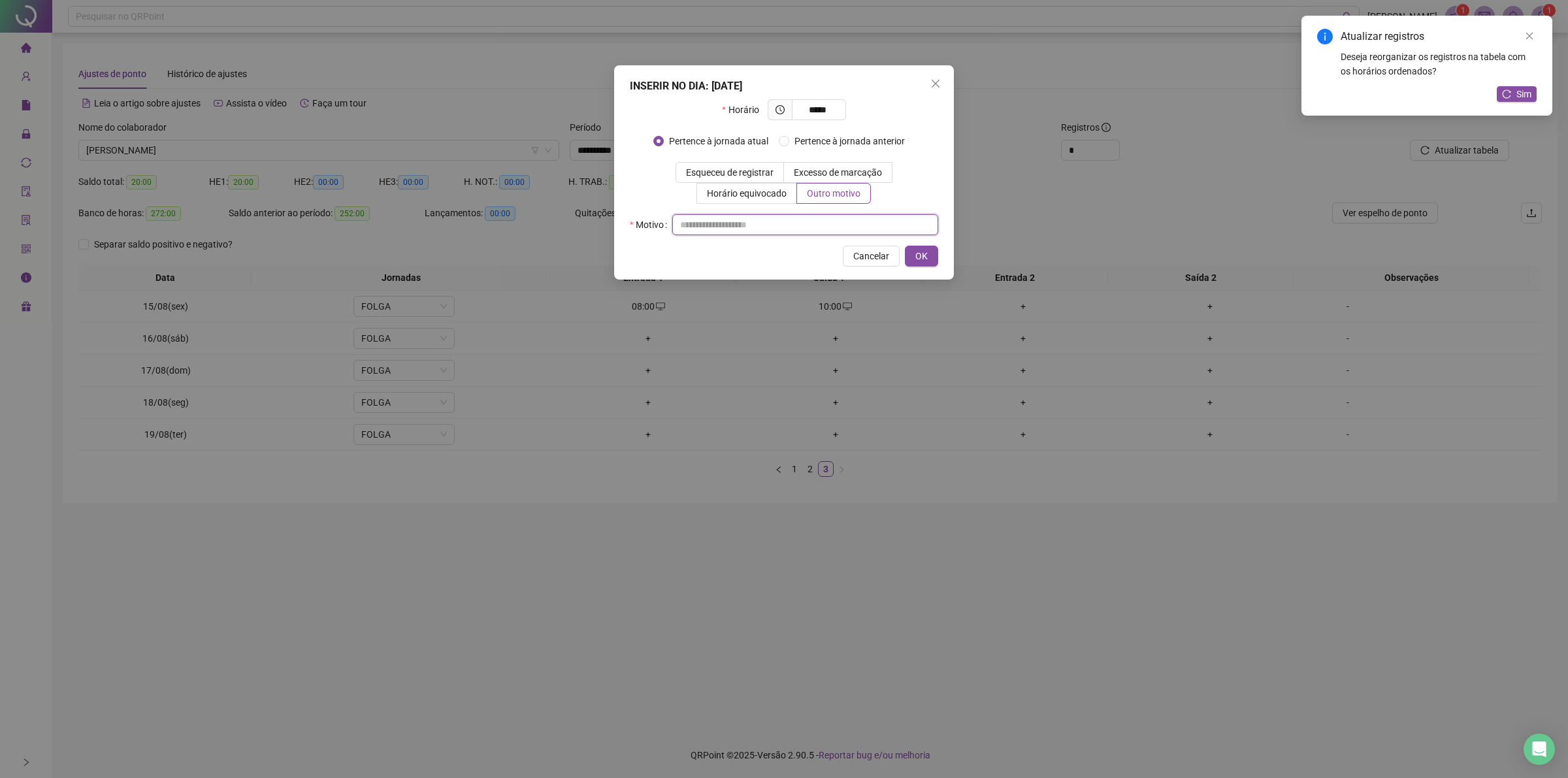
click at [824, 223] on input "text" at bounding box center [805, 224] width 266 height 21
type input "**"
click at [923, 254] on span "OK" at bounding box center [921, 256] width 13 height 14
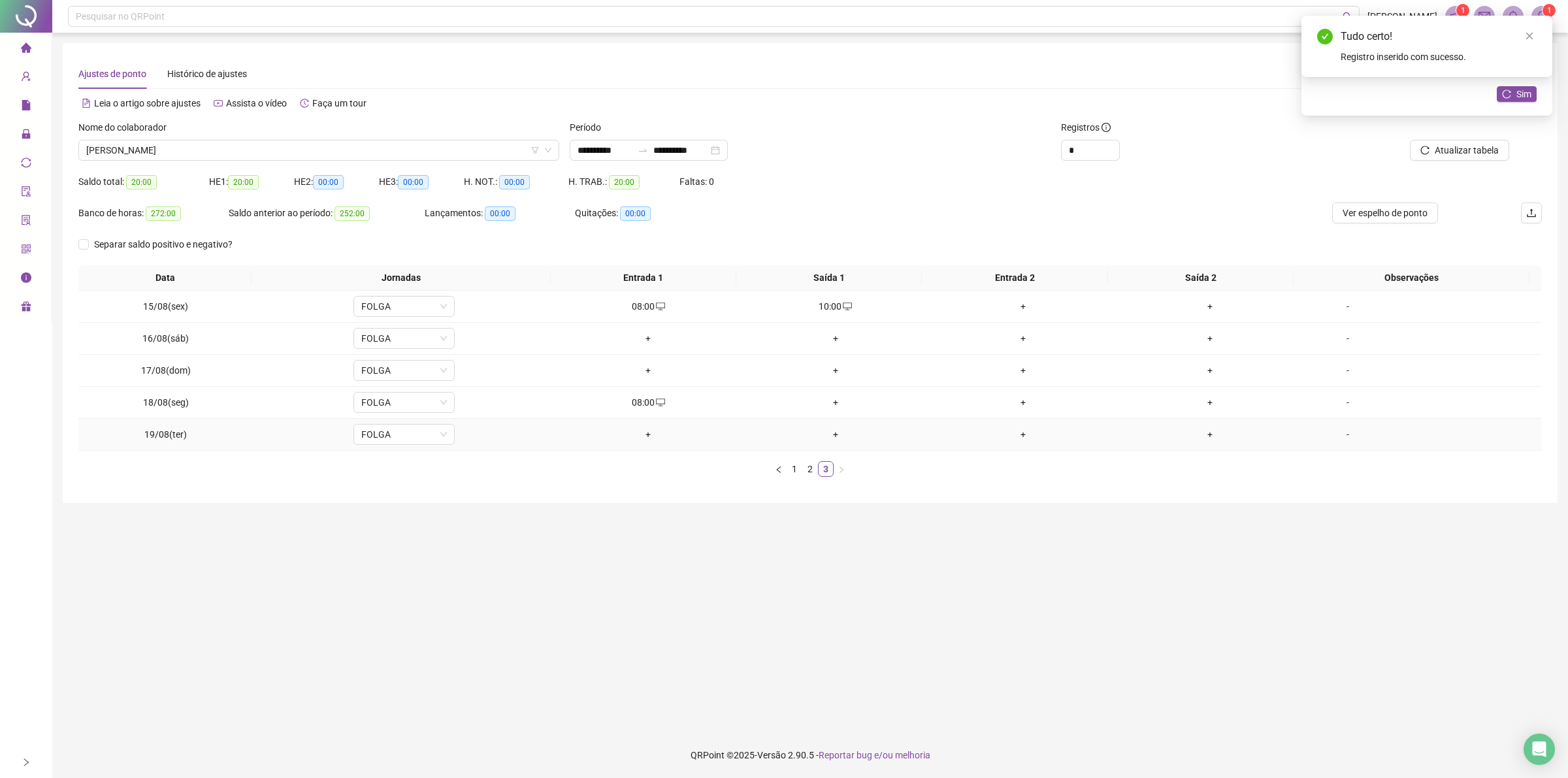
click at [641, 435] on div "+" at bounding box center [648, 434] width 177 height 14
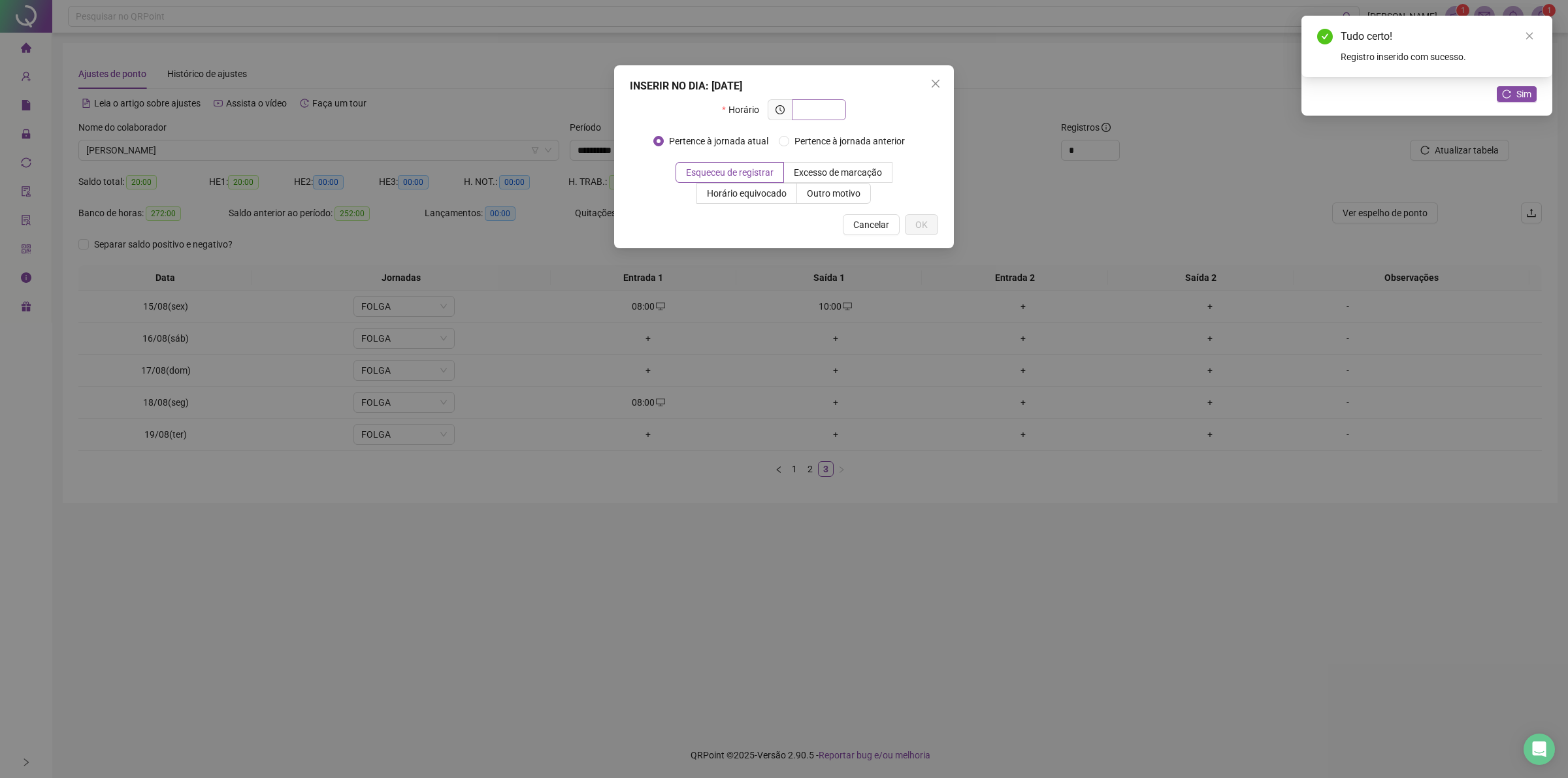
click at [831, 106] on input "text" at bounding box center [818, 110] width 36 height 14
type input "*****"
click at [810, 194] on span "Outro motivo" at bounding box center [834, 193] width 54 height 11
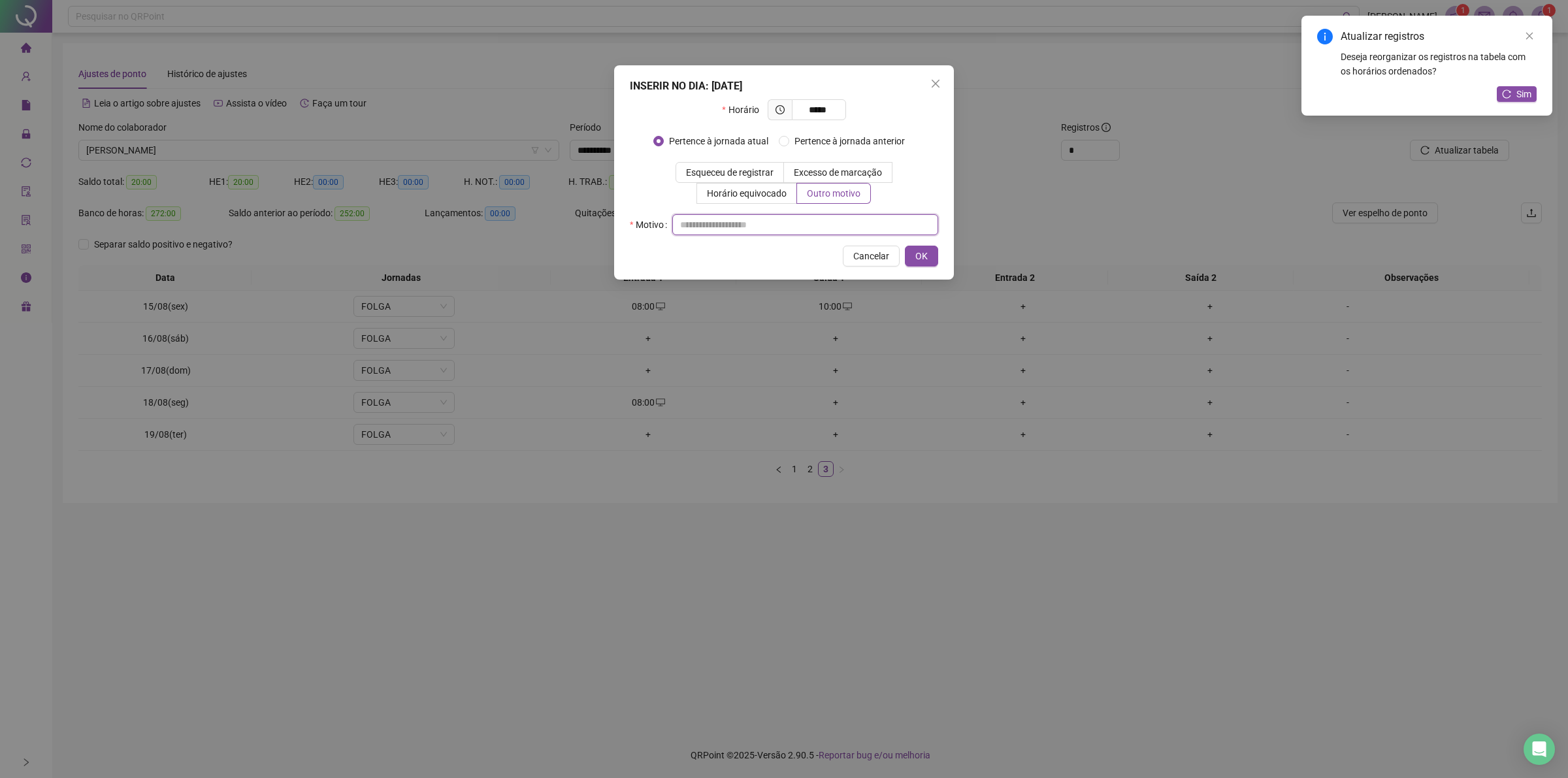
click at [793, 224] on input "text" at bounding box center [805, 224] width 266 height 21
type input "**"
click at [921, 254] on span "OK" at bounding box center [921, 256] width 13 height 14
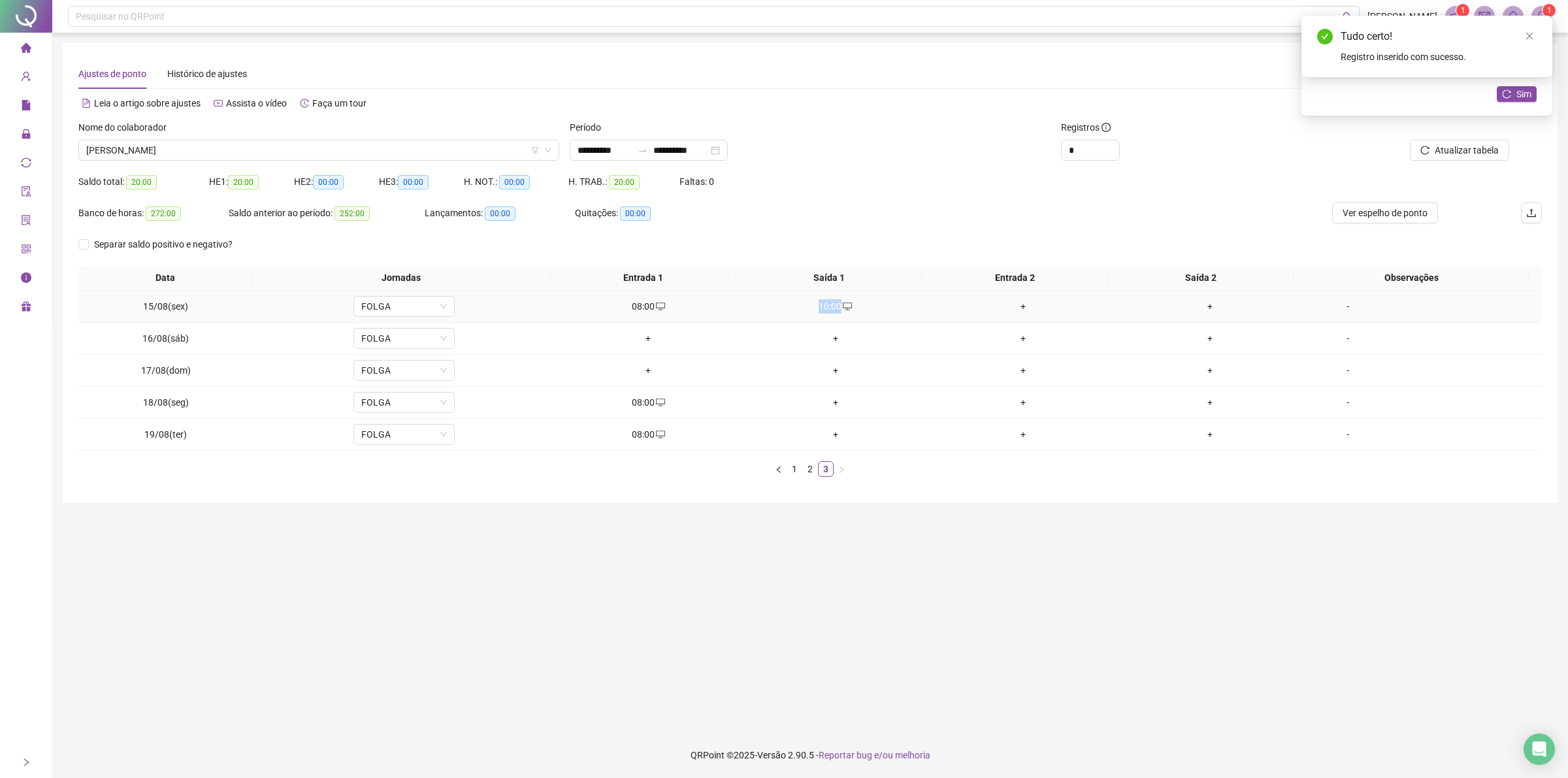
drag, startPoint x: 814, startPoint y: 308, endPoint x: 837, endPoint y: 305, distance: 23.2
click at [835, 305] on div "10:00" at bounding box center [836, 307] width 177 height 14
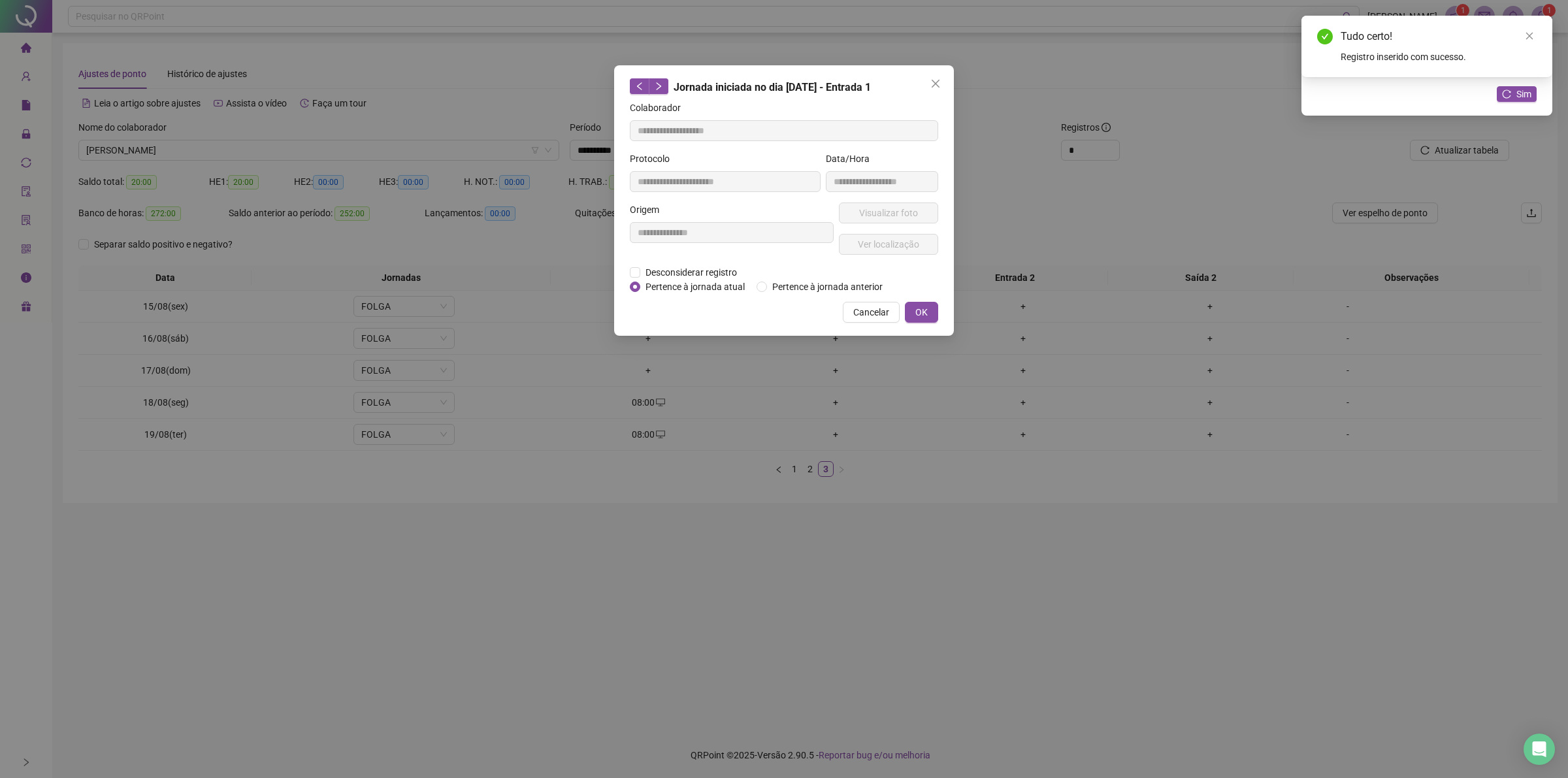
type input "**********"
click at [886, 306] on span "Cancelar" at bounding box center [871, 312] width 36 height 14
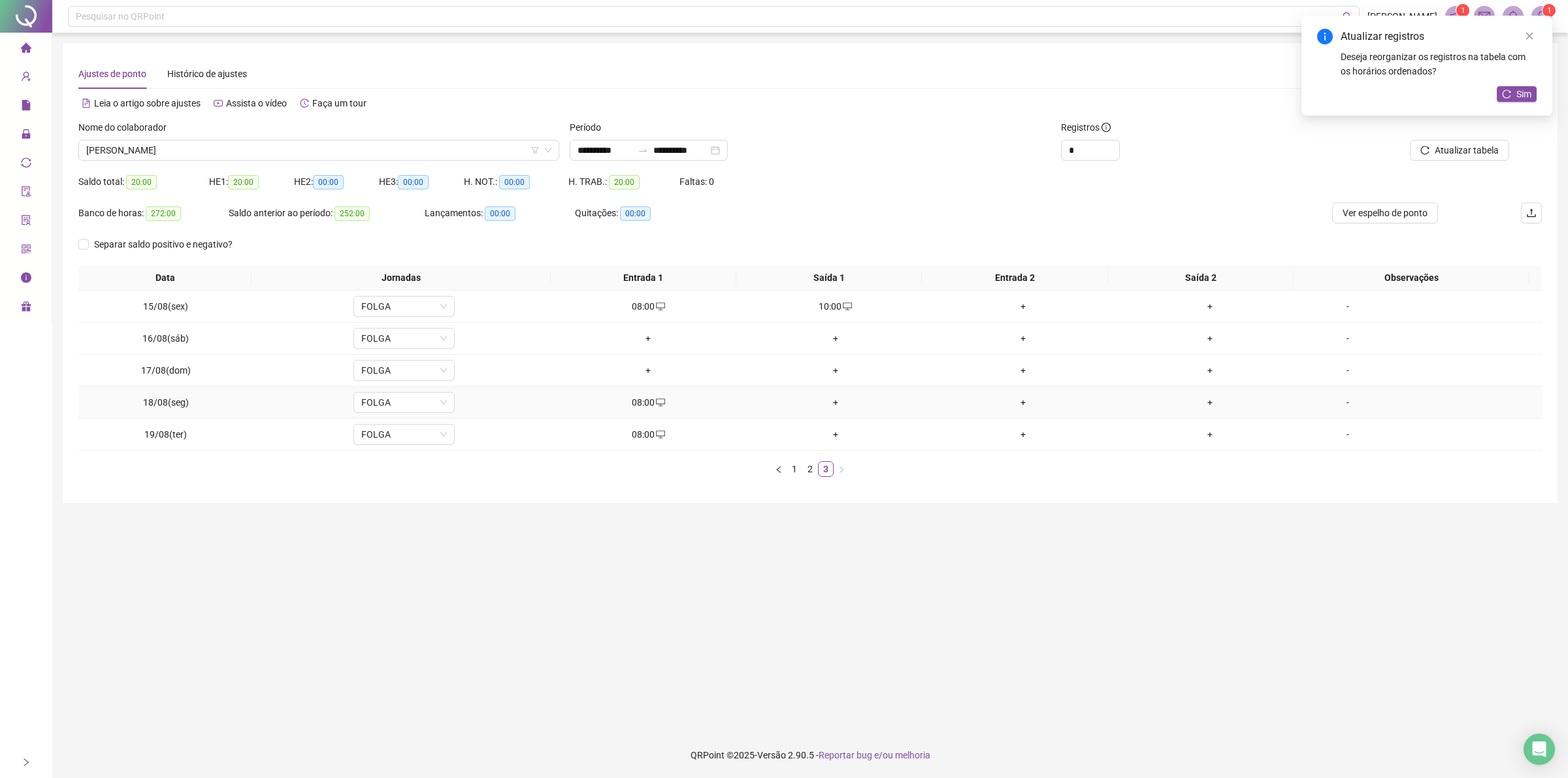
click at [829, 407] on div "+" at bounding box center [836, 402] width 177 height 14
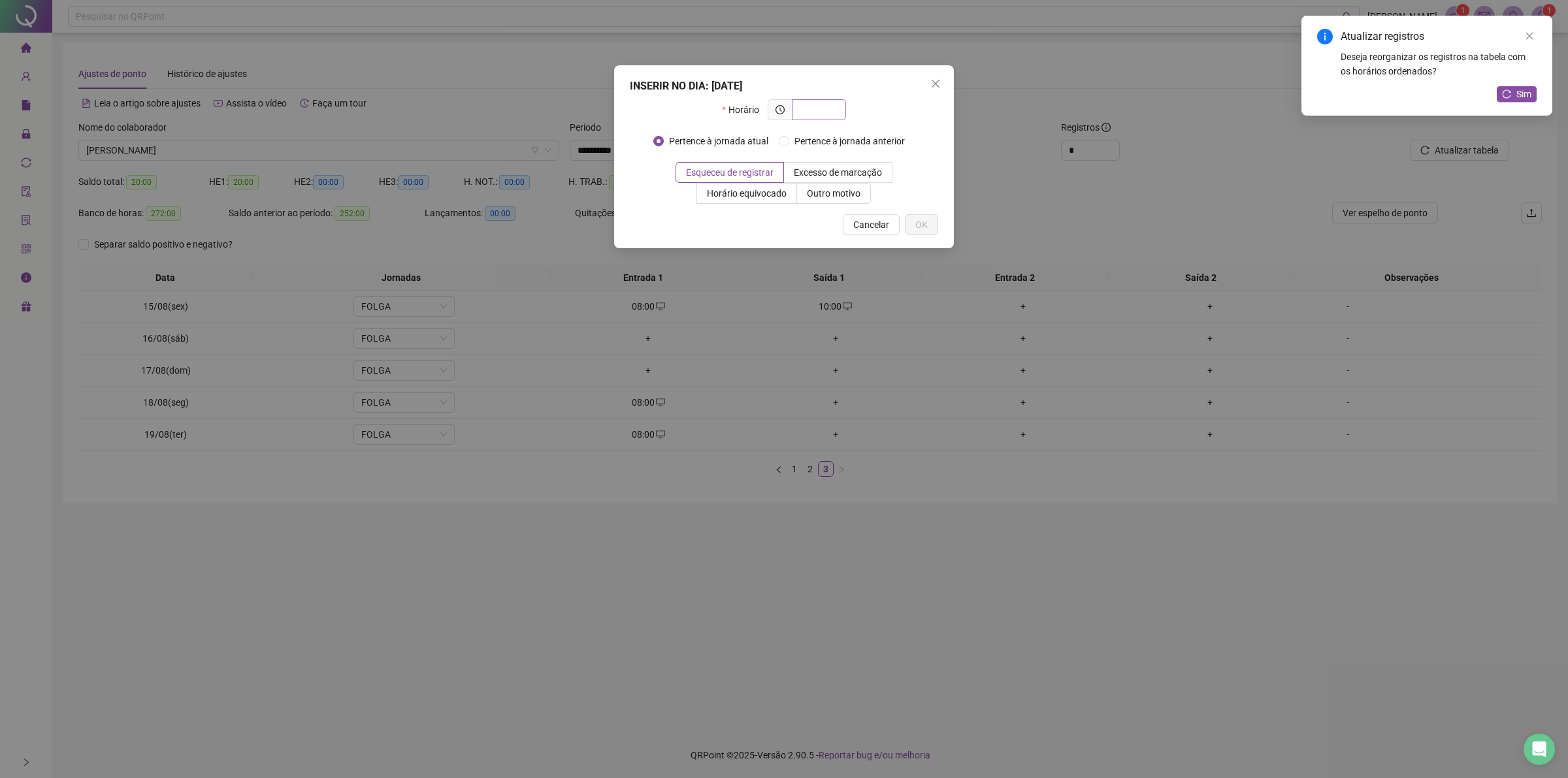
click at [824, 113] on input "text" at bounding box center [818, 110] width 36 height 14
type input "*****"
click at [838, 190] on span "Outro motivo" at bounding box center [834, 193] width 54 height 11
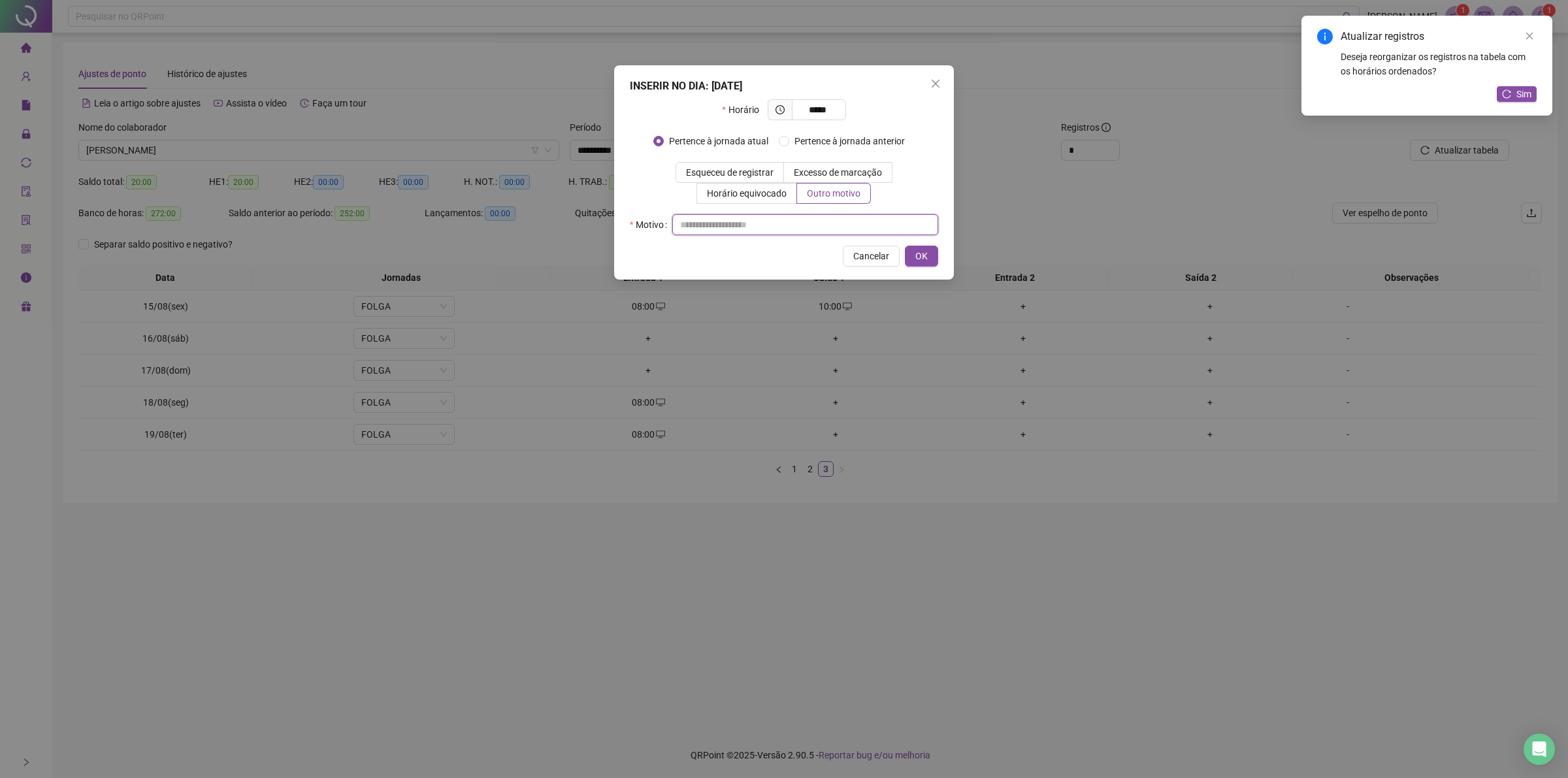
click at [835, 223] on input "text" at bounding box center [805, 224] width 266 height 21
type input "**"
click at [927, 250] on button "OK" at bounding box center [921, 255] width 33 height 21
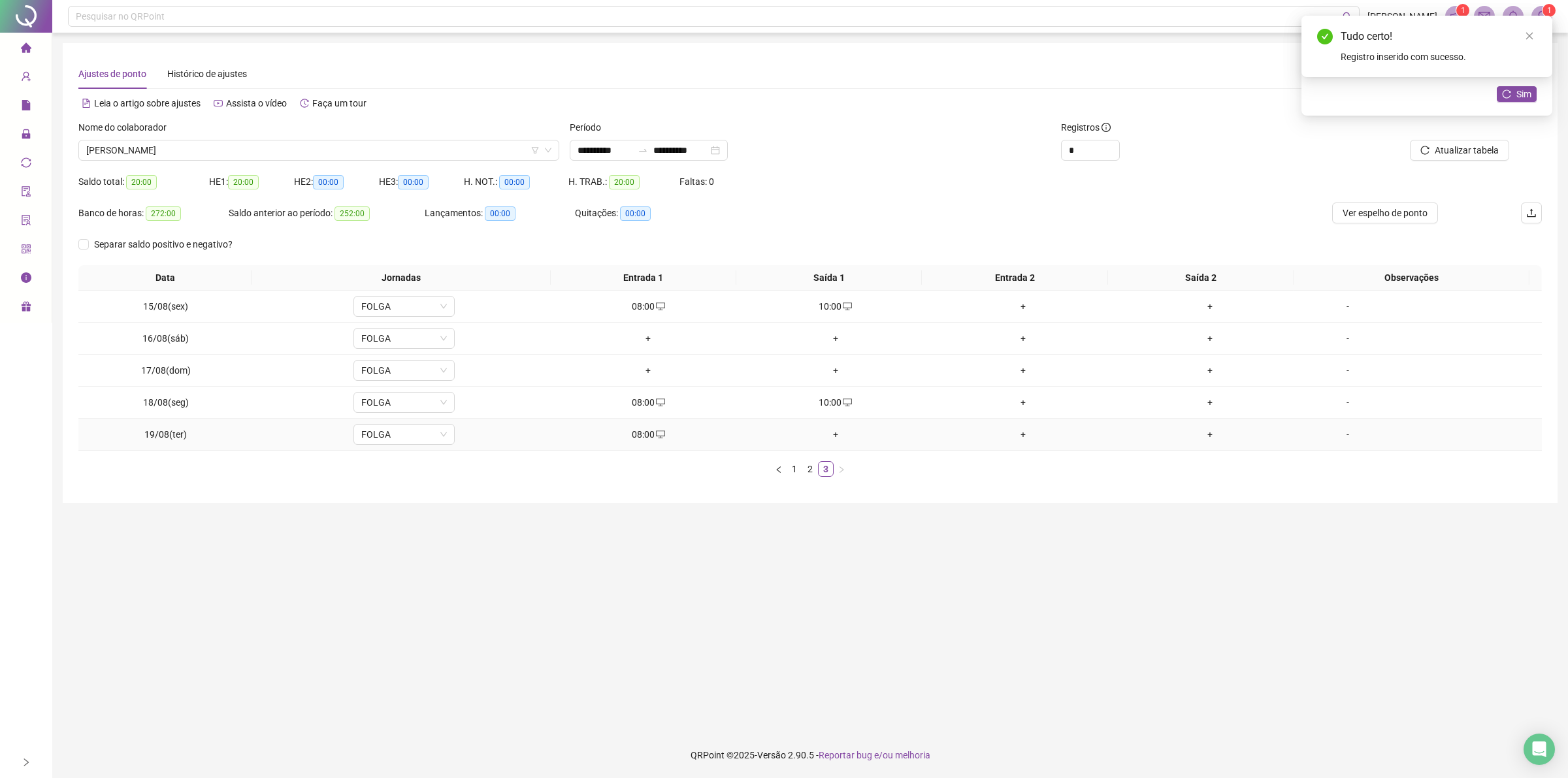
click at [827, 440] on div "+" at bounding box center [836, 434] width 177 height 14
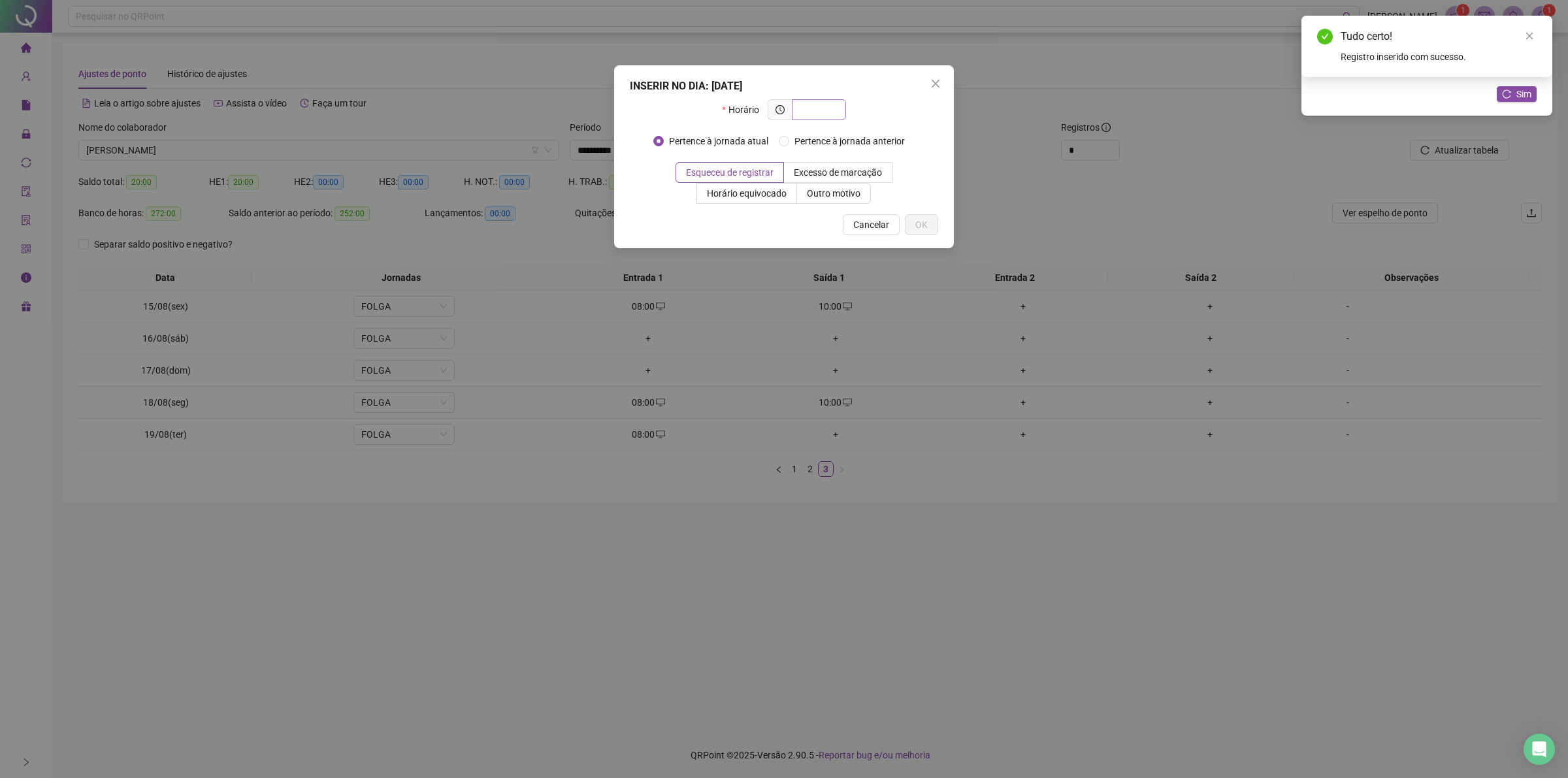
click at [829, 106] on input "text" at bounding box center [818, 110] width 36 height 14
type input "*****"
click at [830, 198] on span "Outro motivo" at bounding box center [834, 193] width 54 height 11
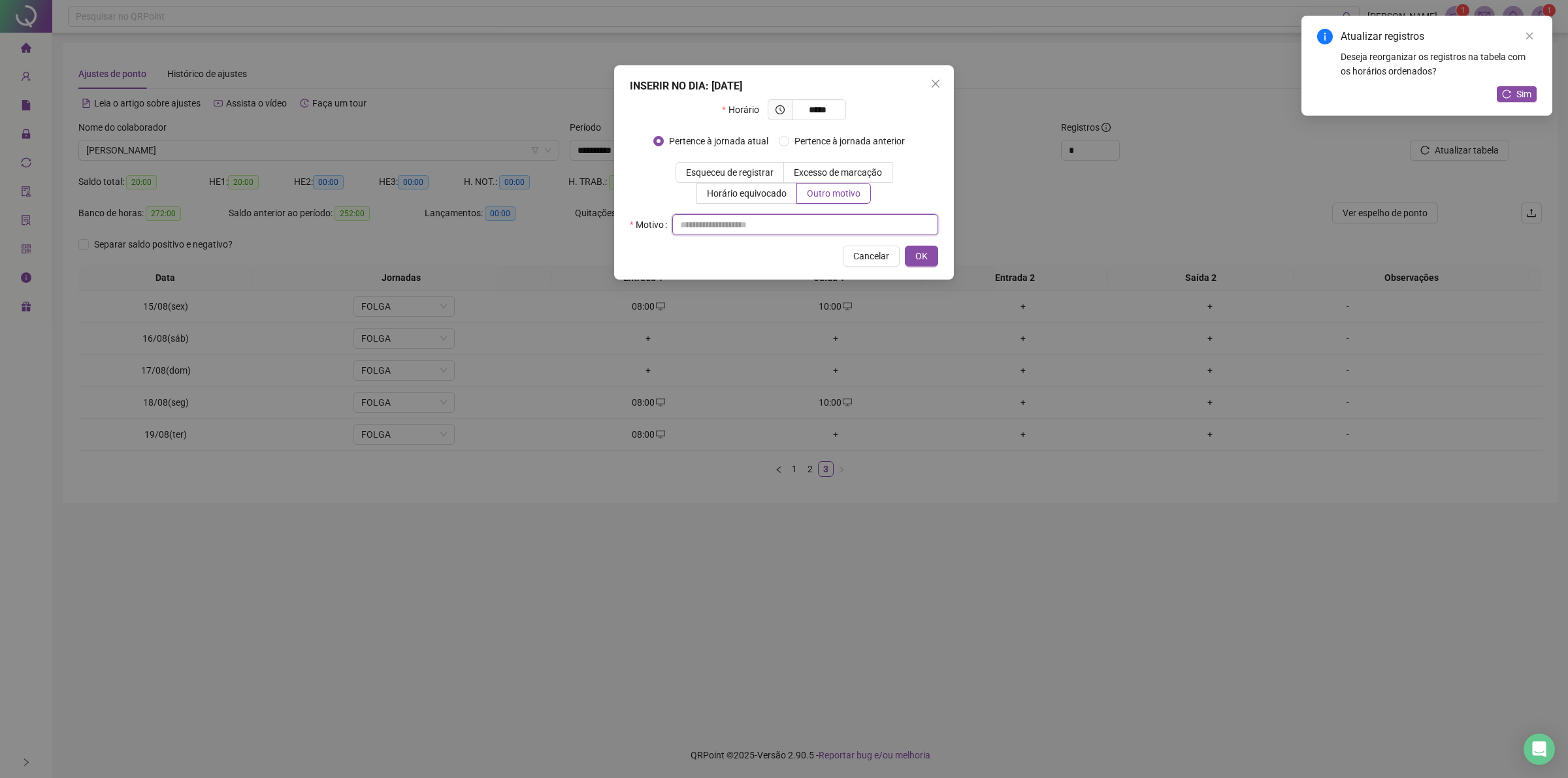
click at [824, 223] on input "text" at bounding box center [805, 224] width 266 height 21
type input "**"
click at [917, 255] on span "OK" at bounding box center [921, 256] width 13 height 14
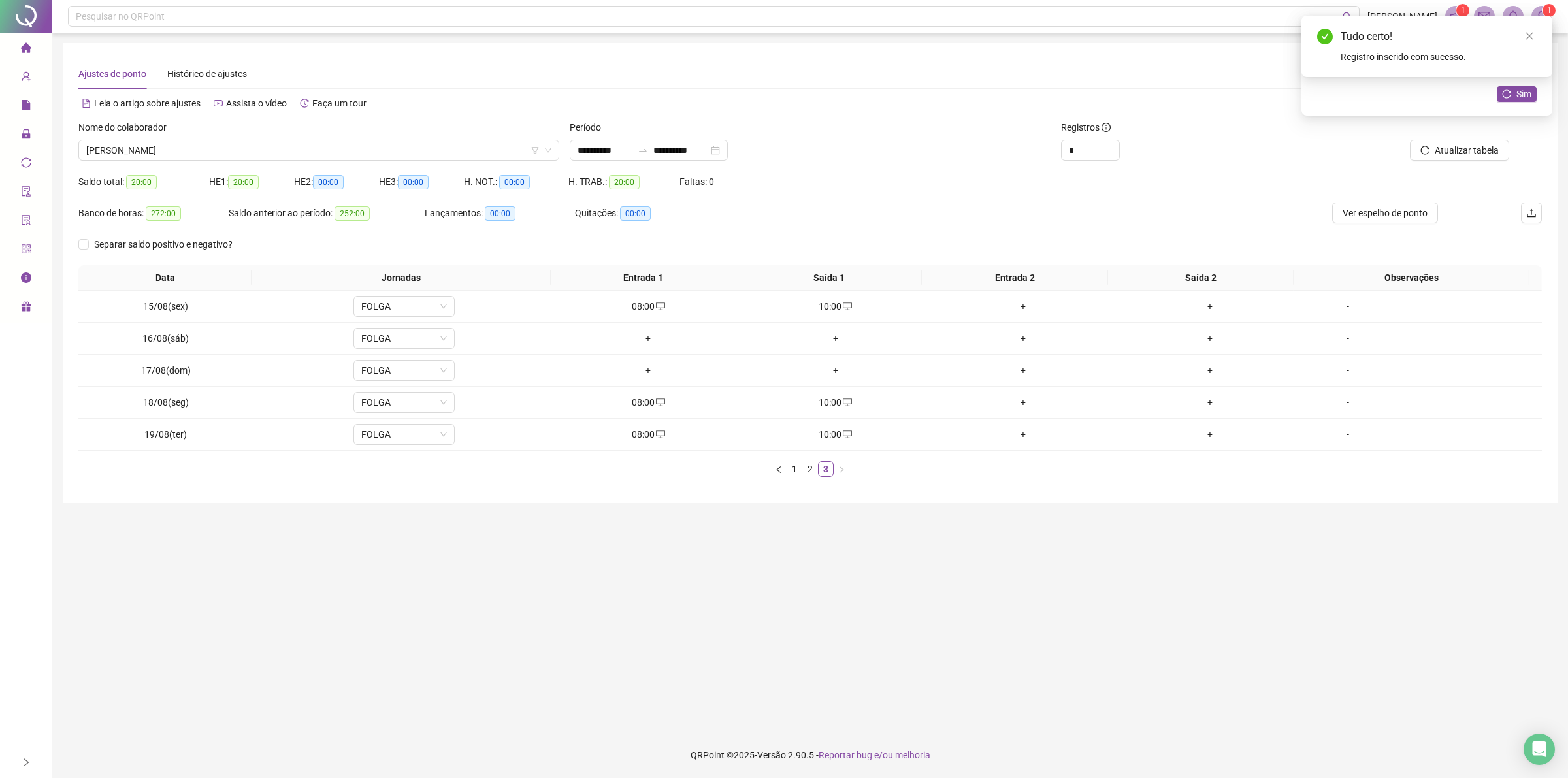
click at [1506, 77] on div "Tudo certo! Registro inserido com sucesso." at bounding box center [1426, 46] width 251 height 61
click at [1507, 90] on icon "reload" at bounding box center [1506, 94] width 9 height 9
click at [144, 140] on span "[PERSON_NAME]" at bounding box center [318, 150] width 465 height 20
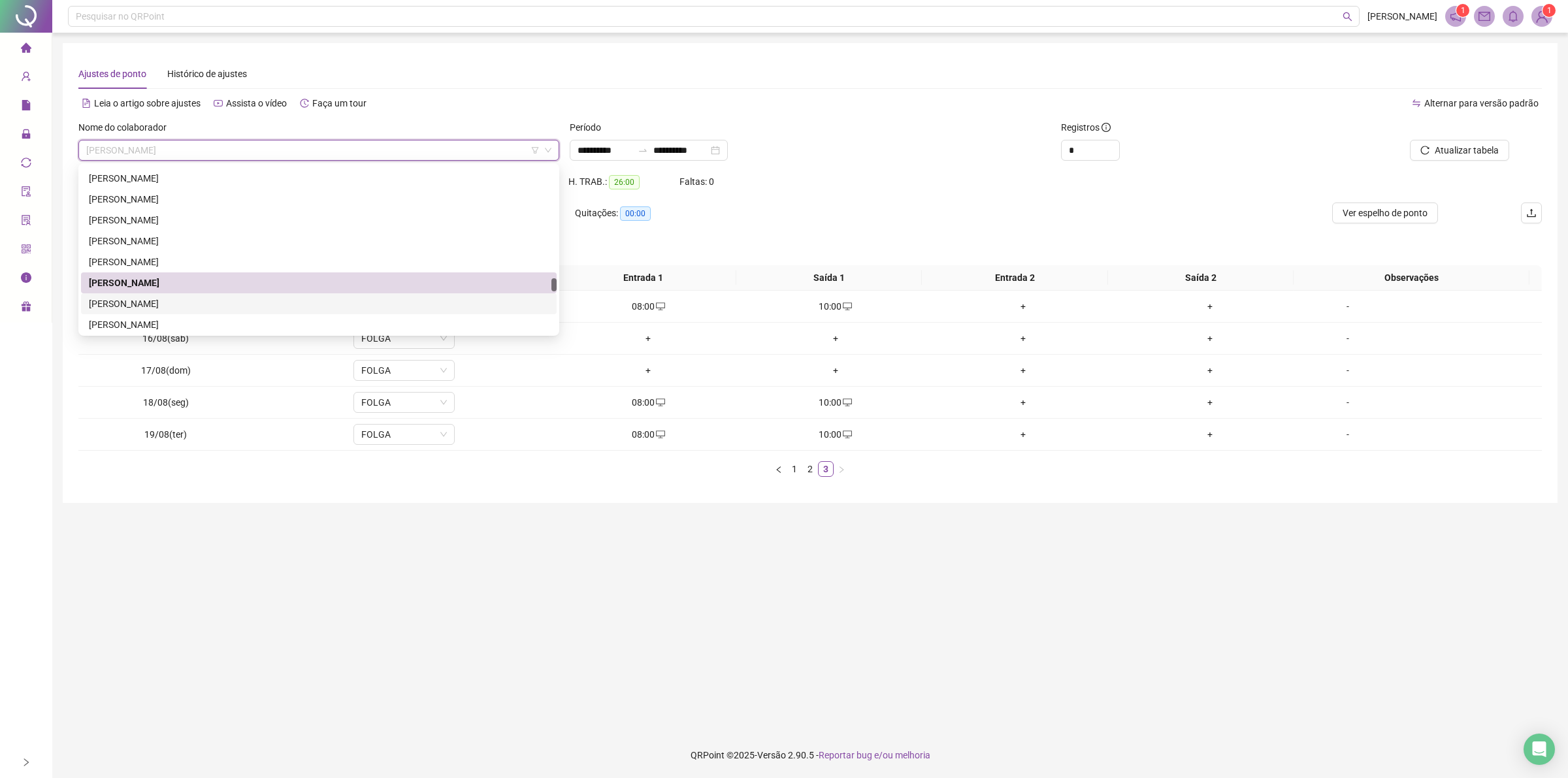
click at [191, 309] on div "[PERSON_NAME]" at bounding box center [318, 304] width 460 height 14
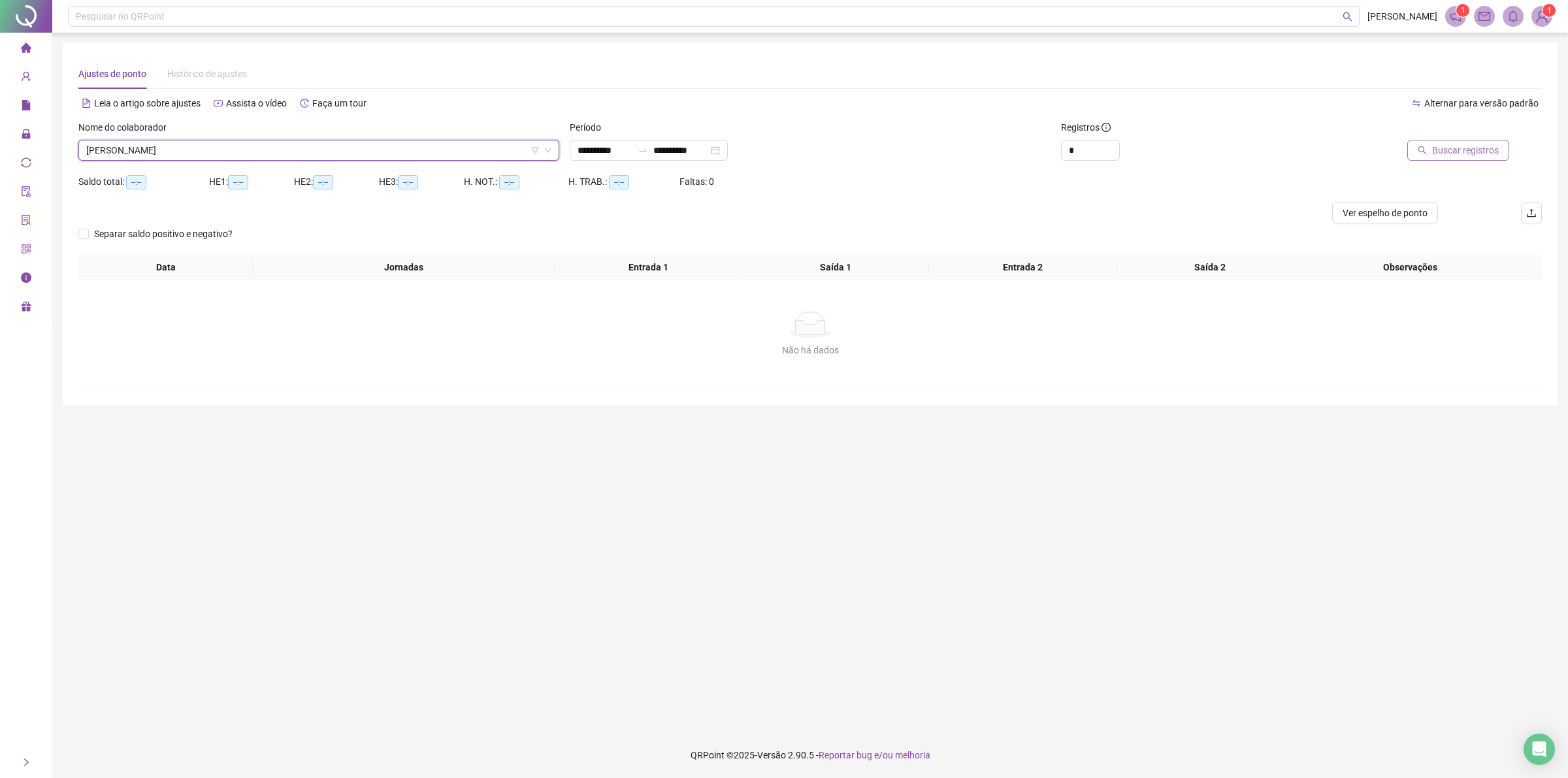
click at [1477, 151] on span "Buscar registros" at bounding box center [1465, 150] width 67 height 14
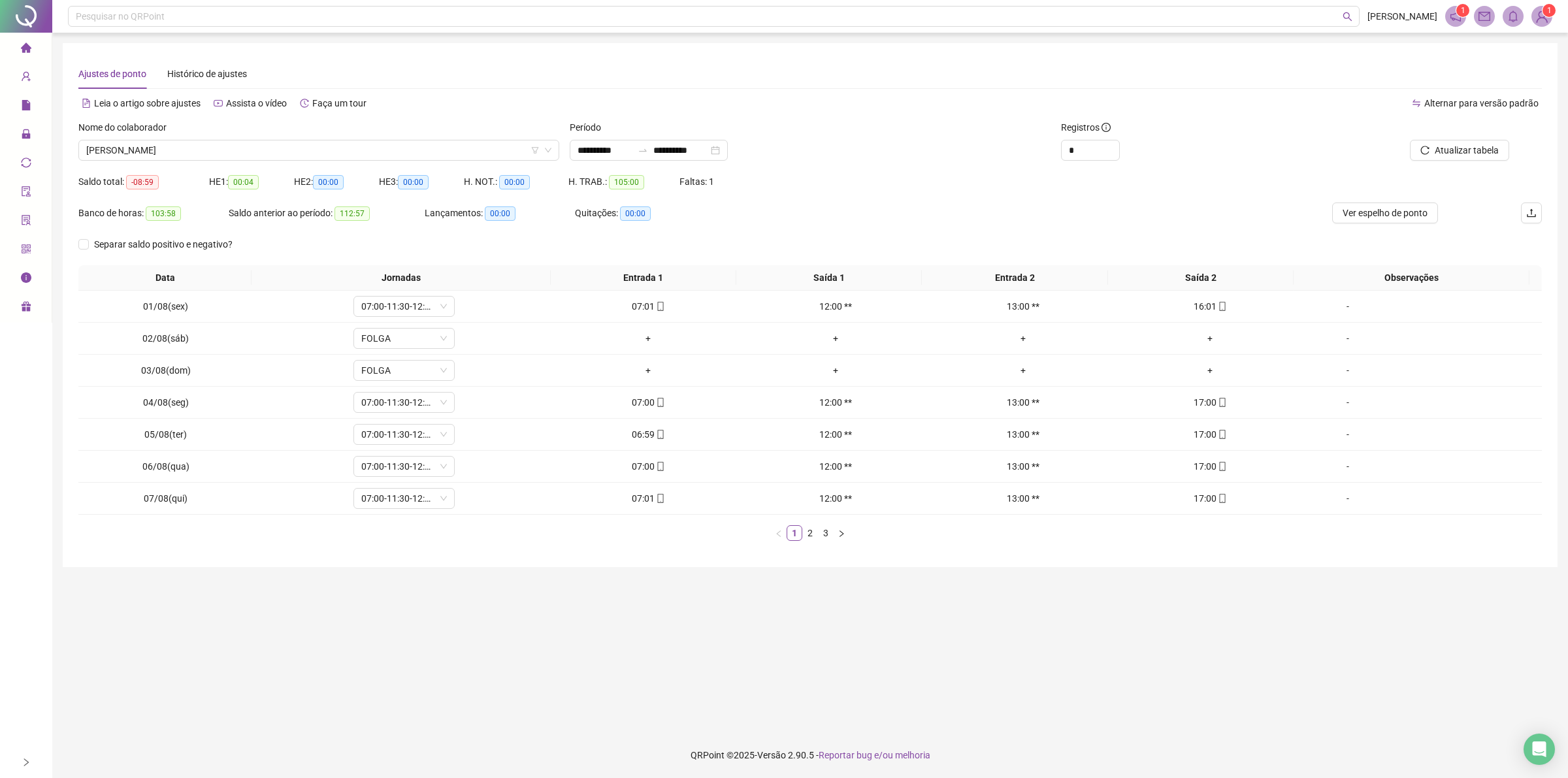
click at [285, 124] on div "Nome do colaborador" at bounding box center [318, 130] width 480 height 20
click at [285, 152] on span "[PERSON_NAME]" at bounding box center [318, 150] width 465 height 20
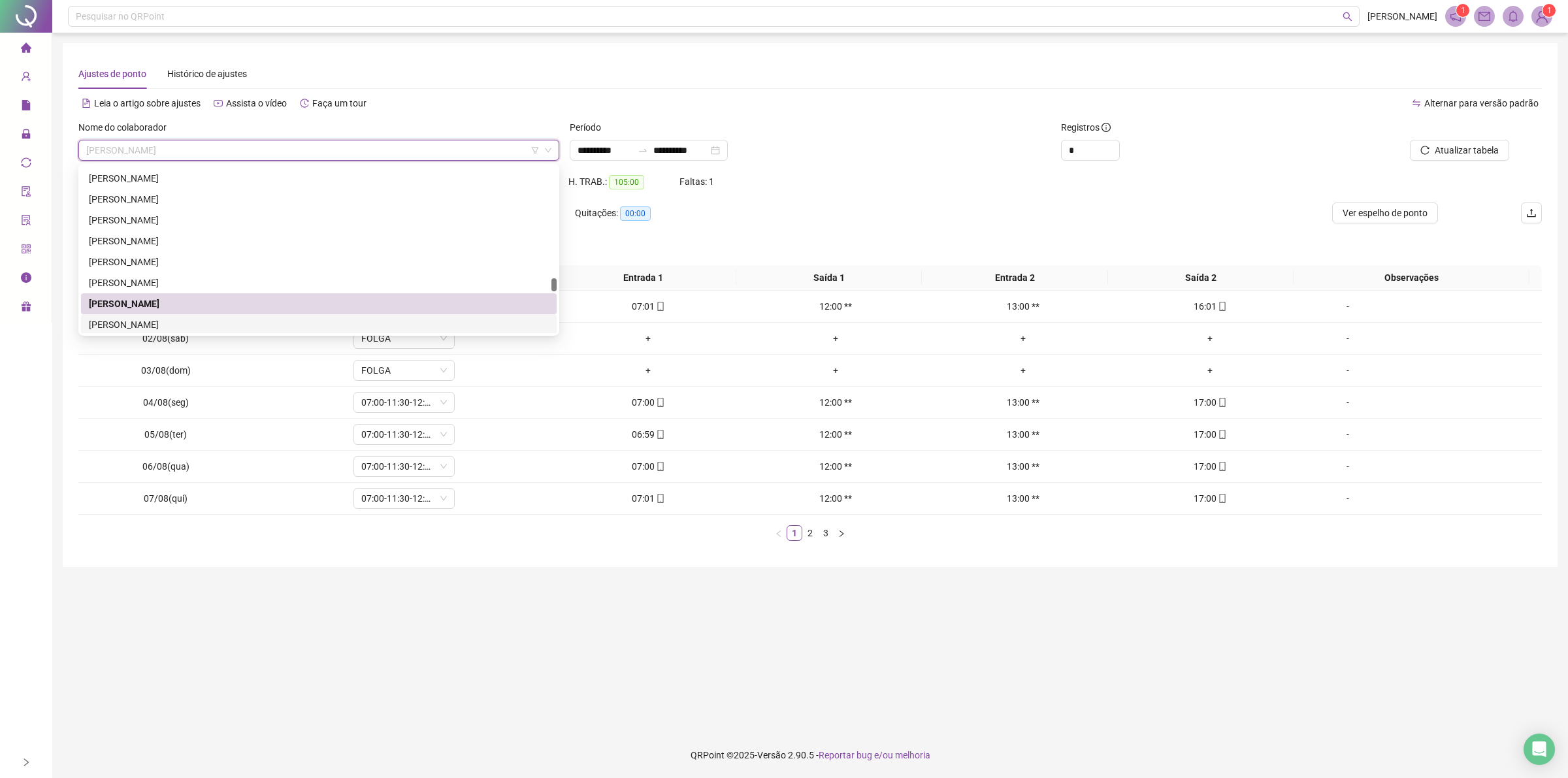
click at [178, 324] on div "[PERSON_NAME]" at bounding box center [318, 325] width 460 height 14
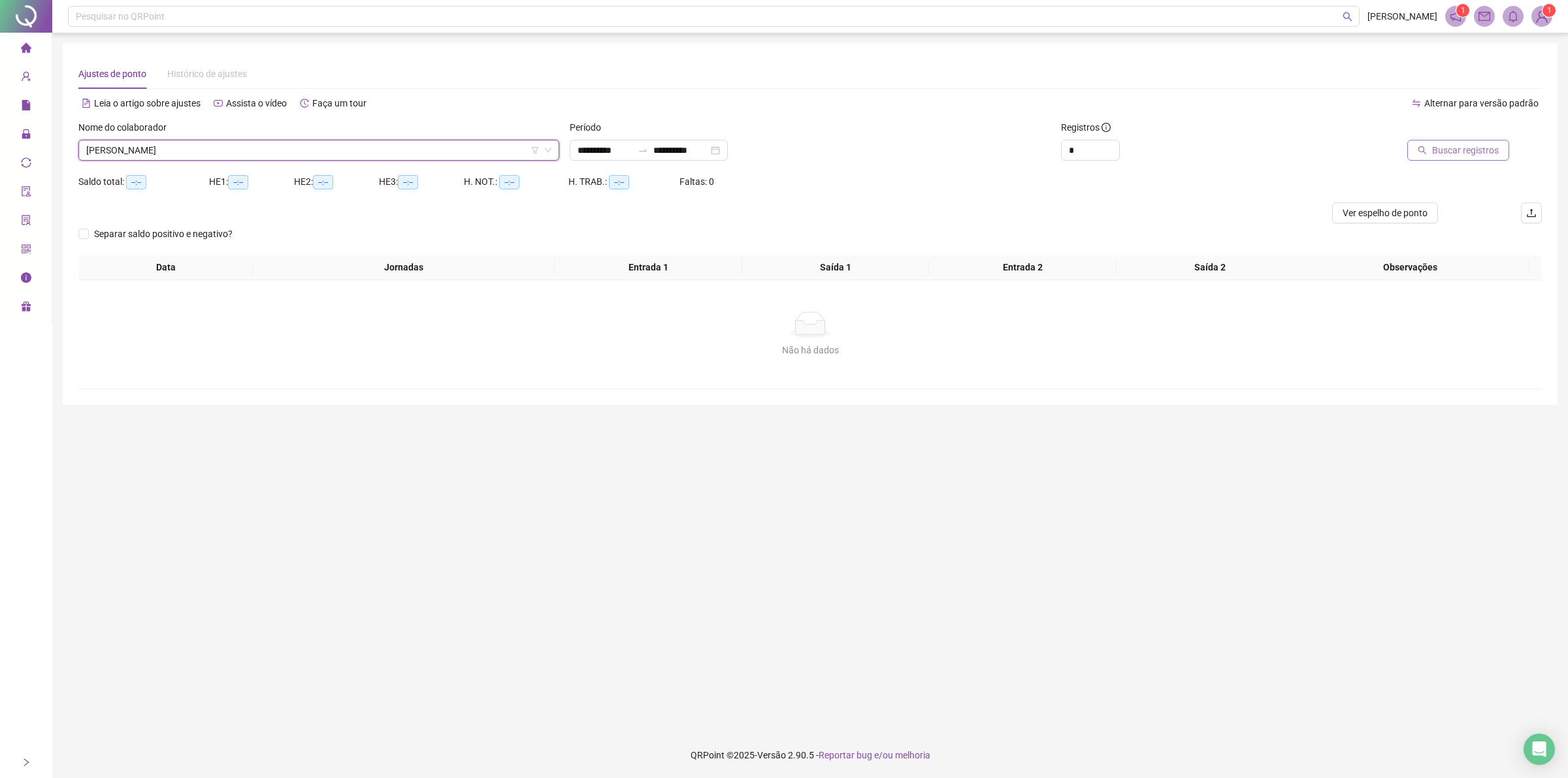
click at [1475, 144] on span "Buscar registros" at bounding box center [1465, 150] width 67 height 14
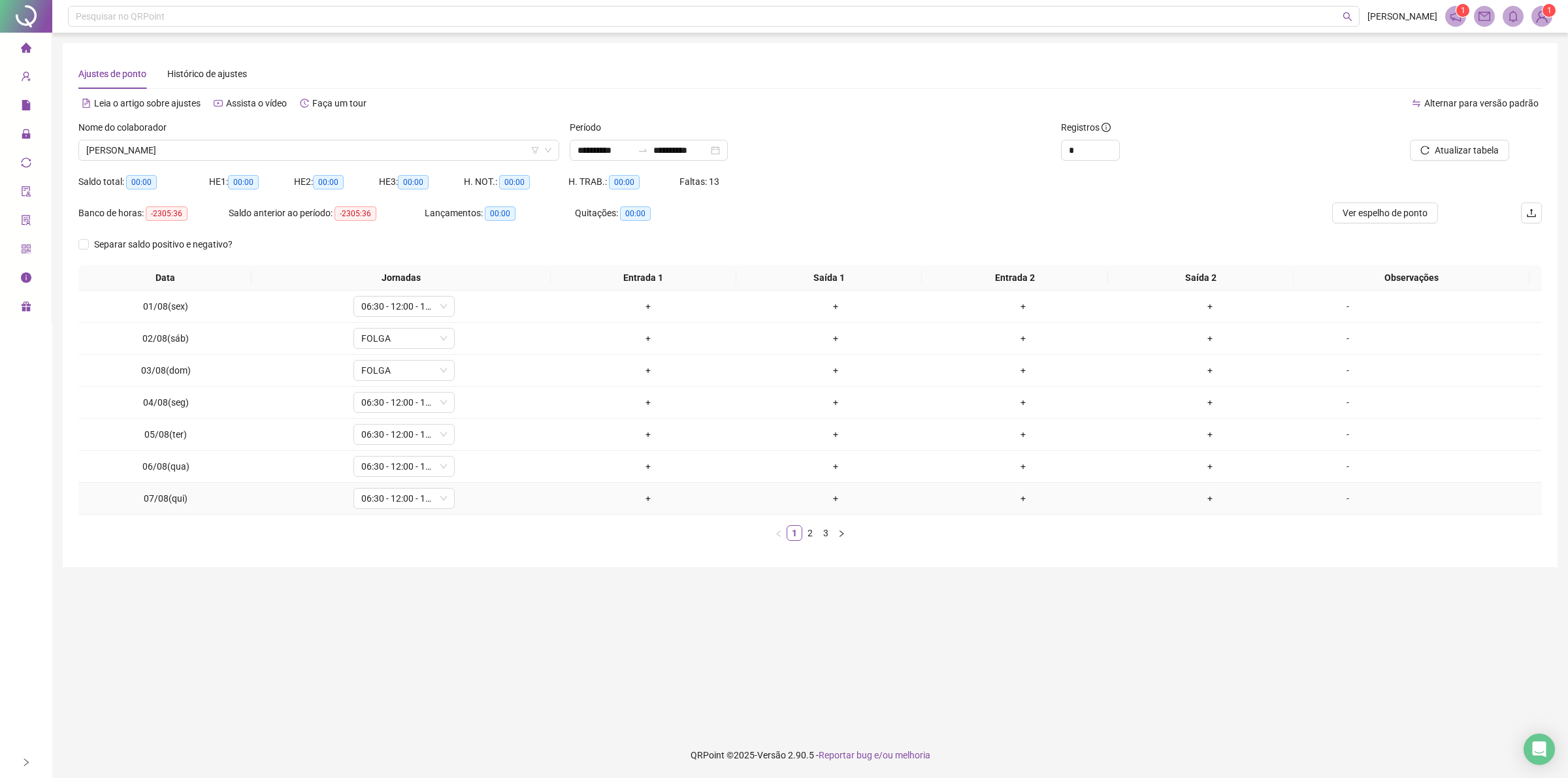
drag, startPoint x: 795, startPoint y: 504, endPoint x: 798, endPoint y: 511, distance: 7.6
click at [795, 505] on div "+" at bounding box center [836, 498] width 177 height 14
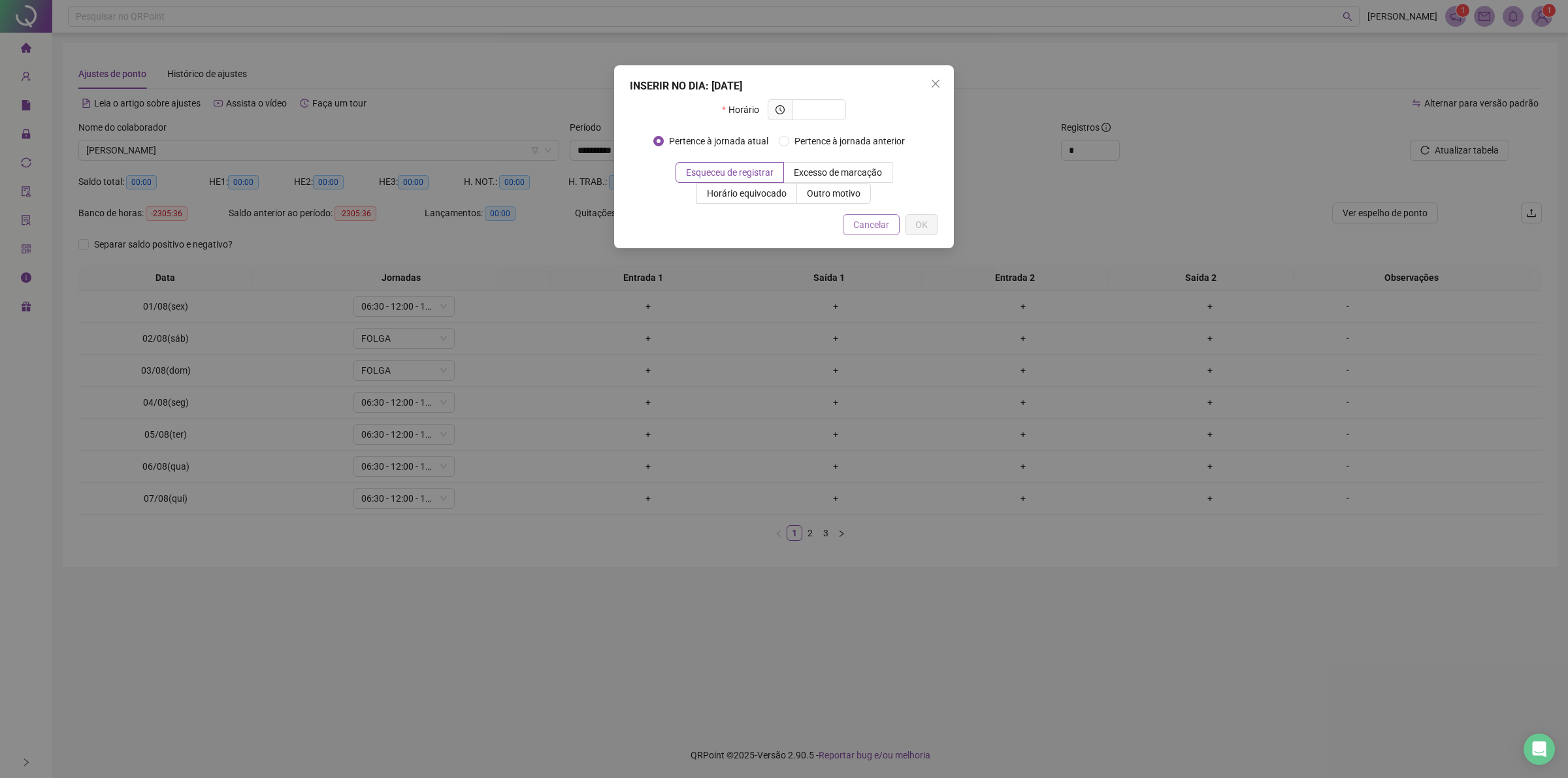
click at [867, 230] on span "Cancelar" at bounding box center [871, 225] width 36 height 14
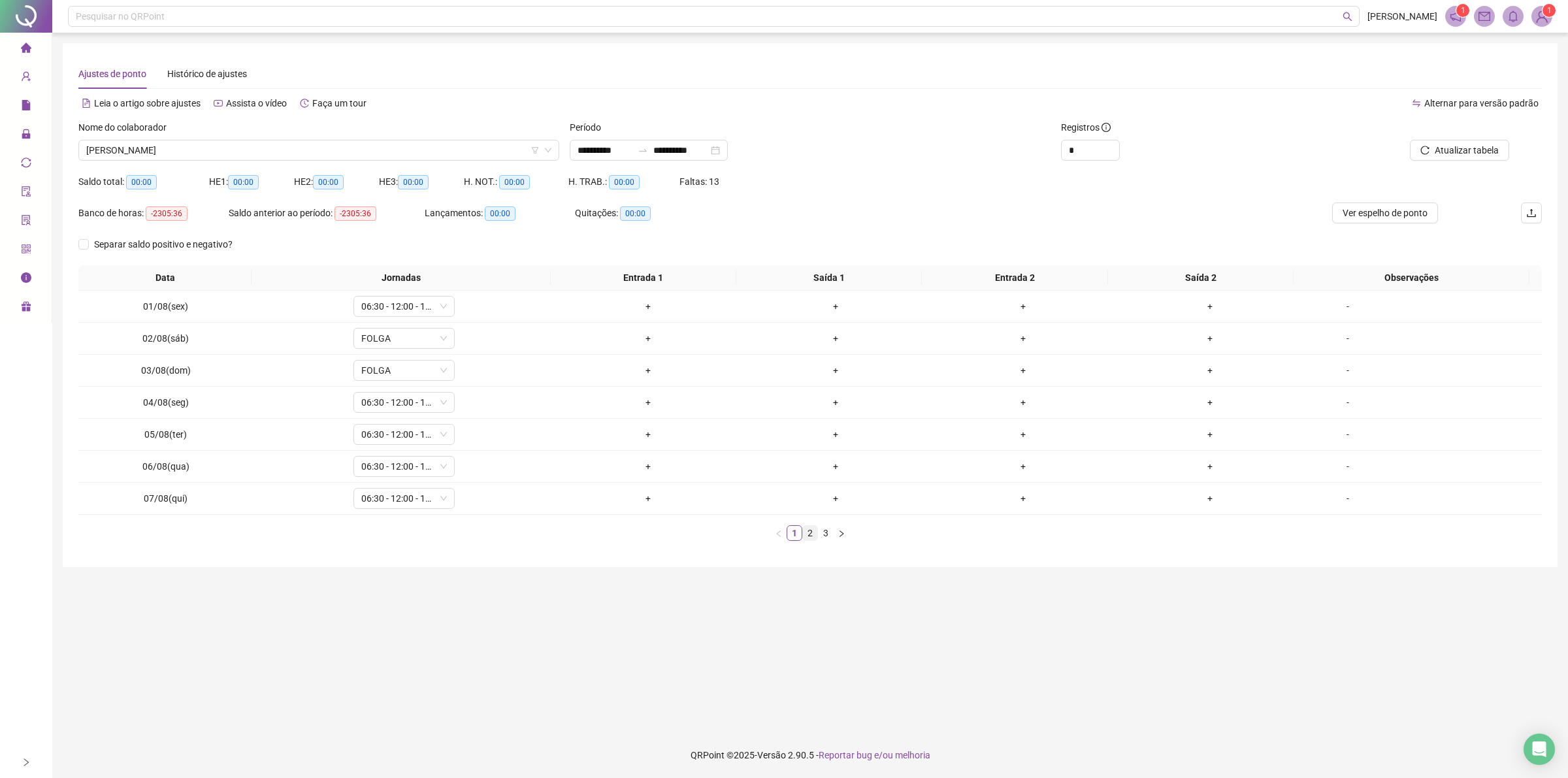
click at [811, 532] on link "2" at bounding box center [810, 533] width 14 height 14
click at [827, 536] on link "3" at bounding box center [826, 533] width 14 height 14
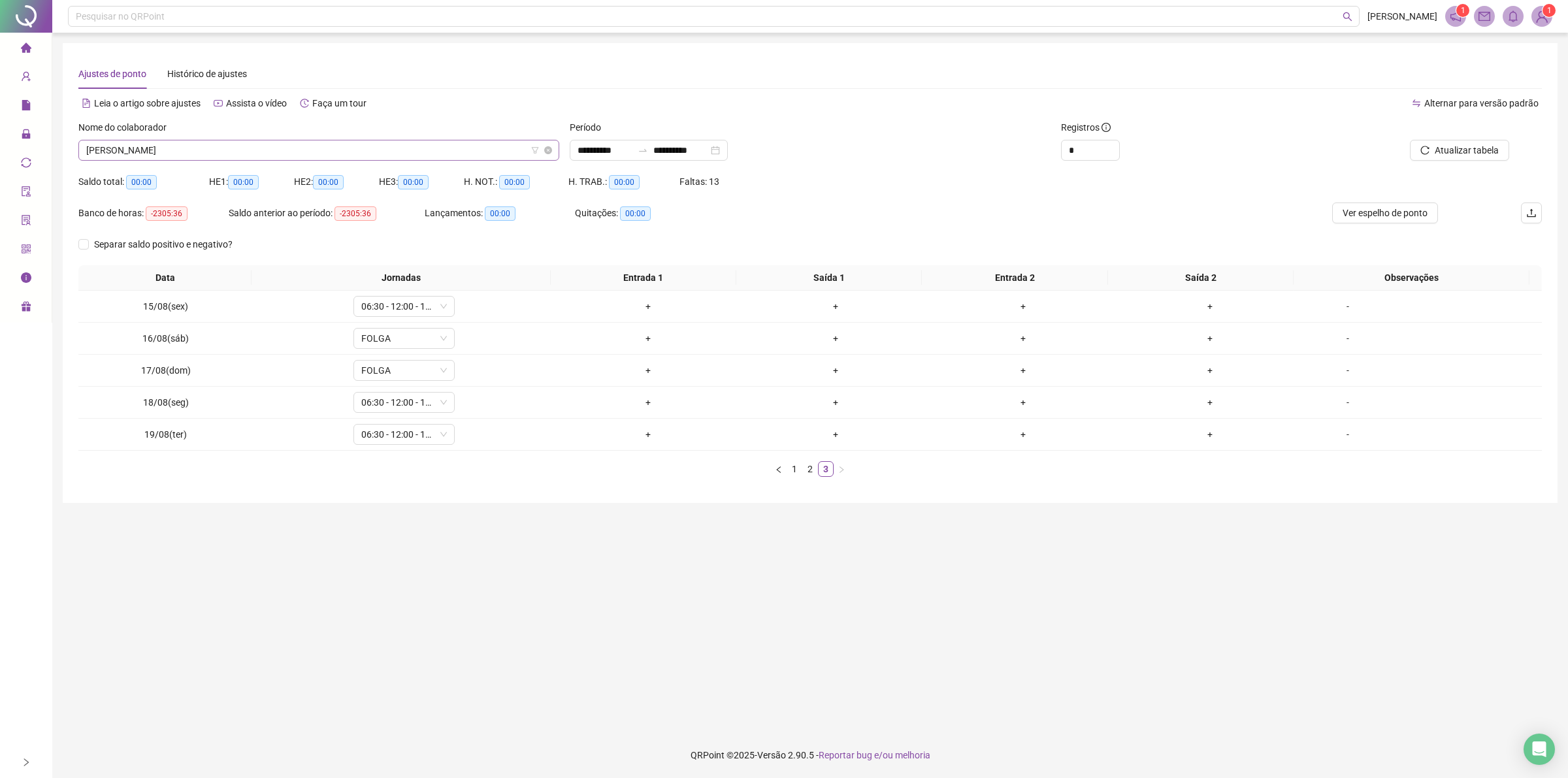
click at [337, 156] on span "[PERSON_NAME]" at bounding box center [318, 150] width 465 height 20
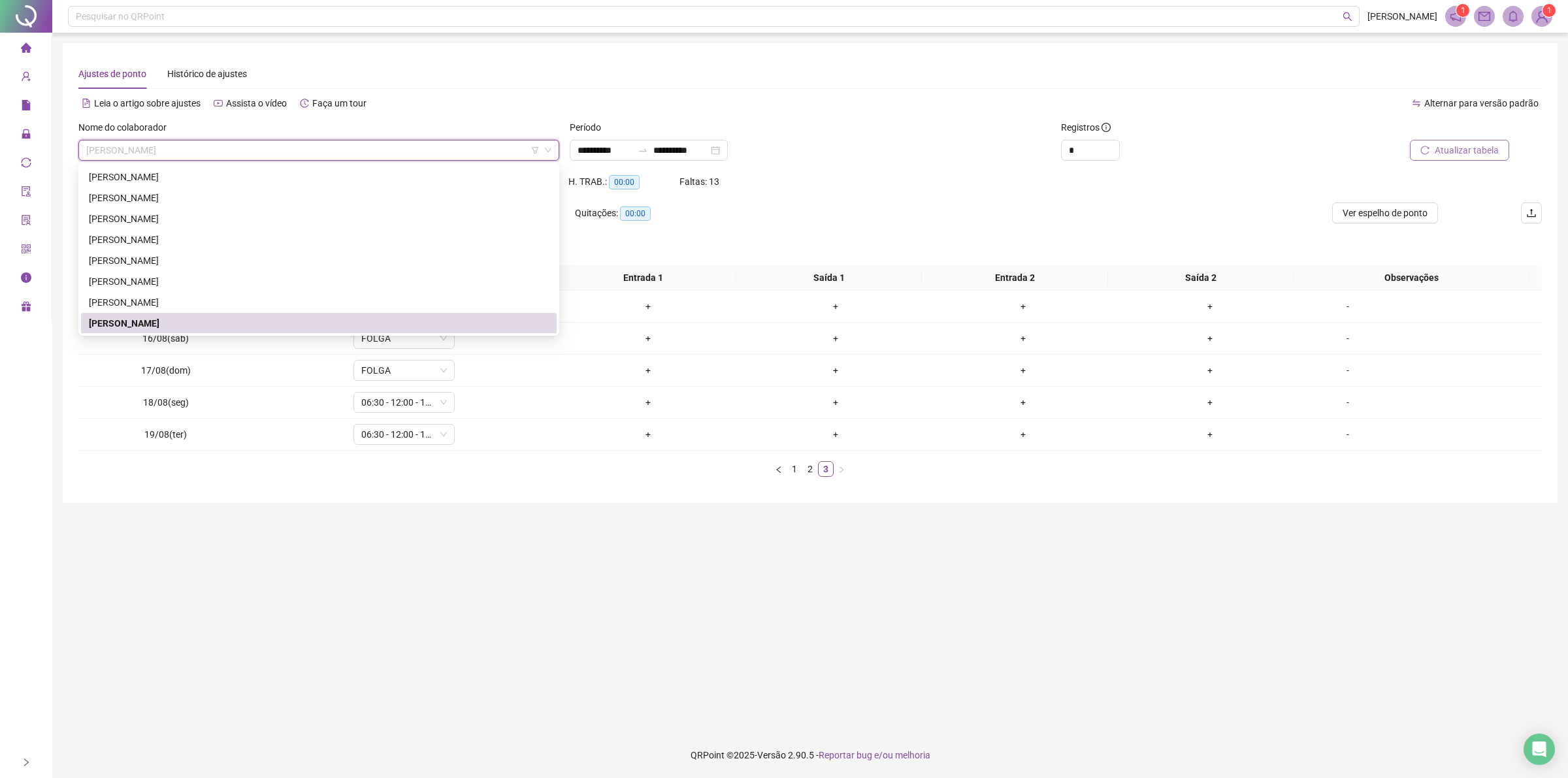
click at [1476, 154] on span "Atualizar tabela" at bounding box center [1466, 150] width 64 height 14
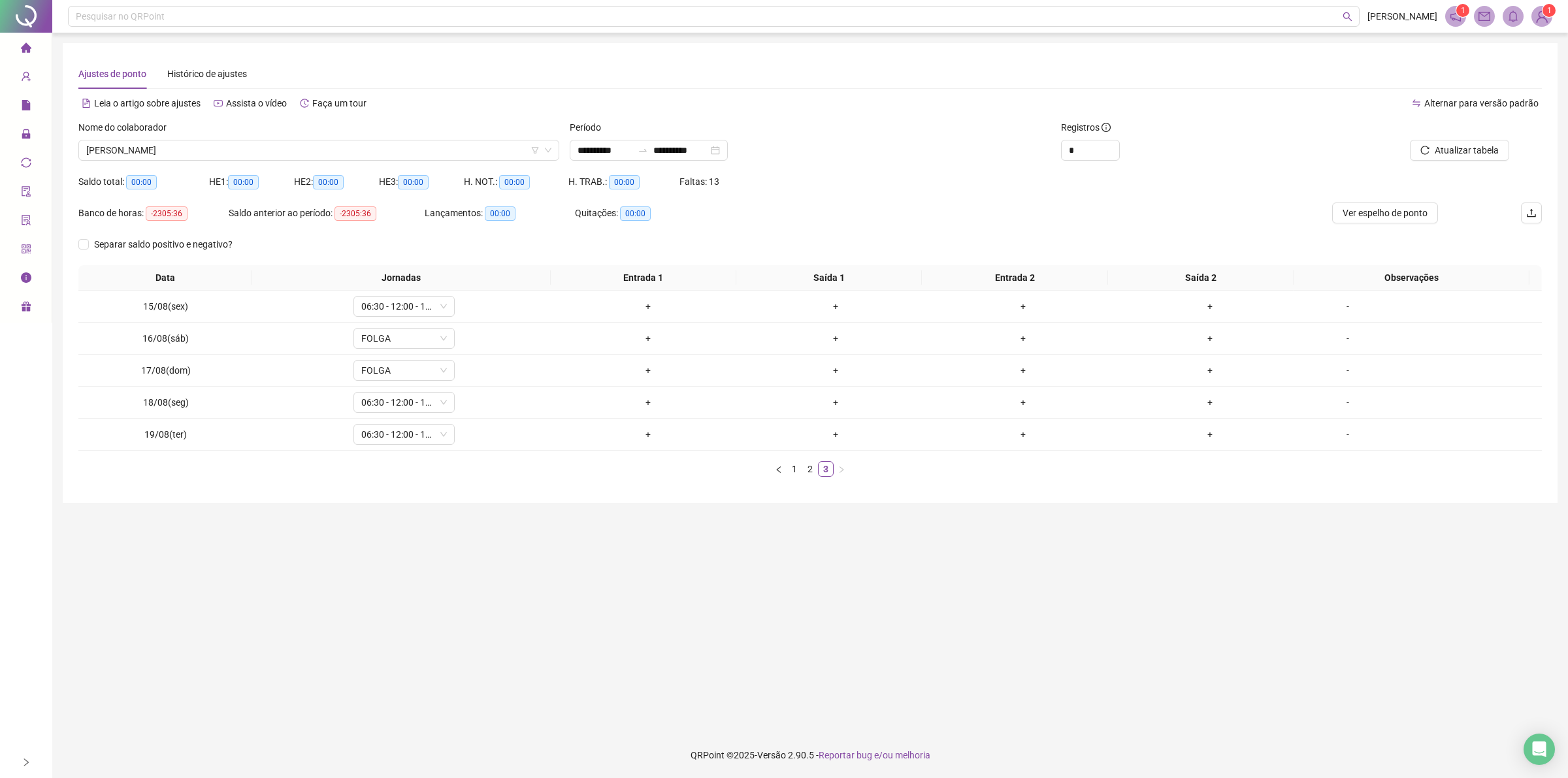
click at [795, 480] on div "Data Jornadas Entrada 1 Saída 1 Entrada 2 Saída 2 Observações 15/08(sex) 06:30 …" at bounding box center [810, 376] width 1464 height 222
click at [801, 474] on link "1" at bounding box center [794, 469] width 14 height 14
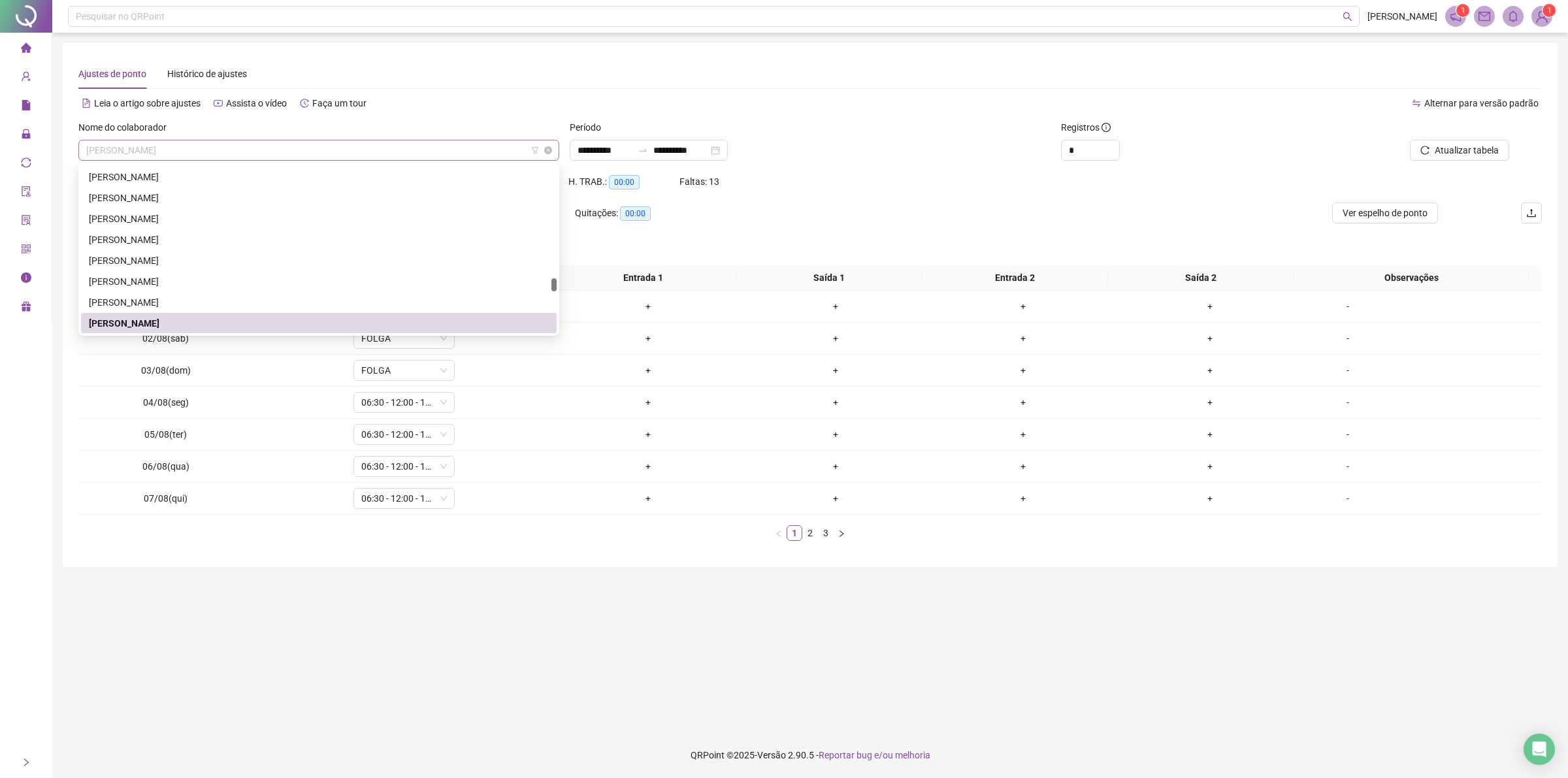
click at [239, 148] on span "[PERSON_NAME]" at bounding box center [318, 150] width 465 height 20
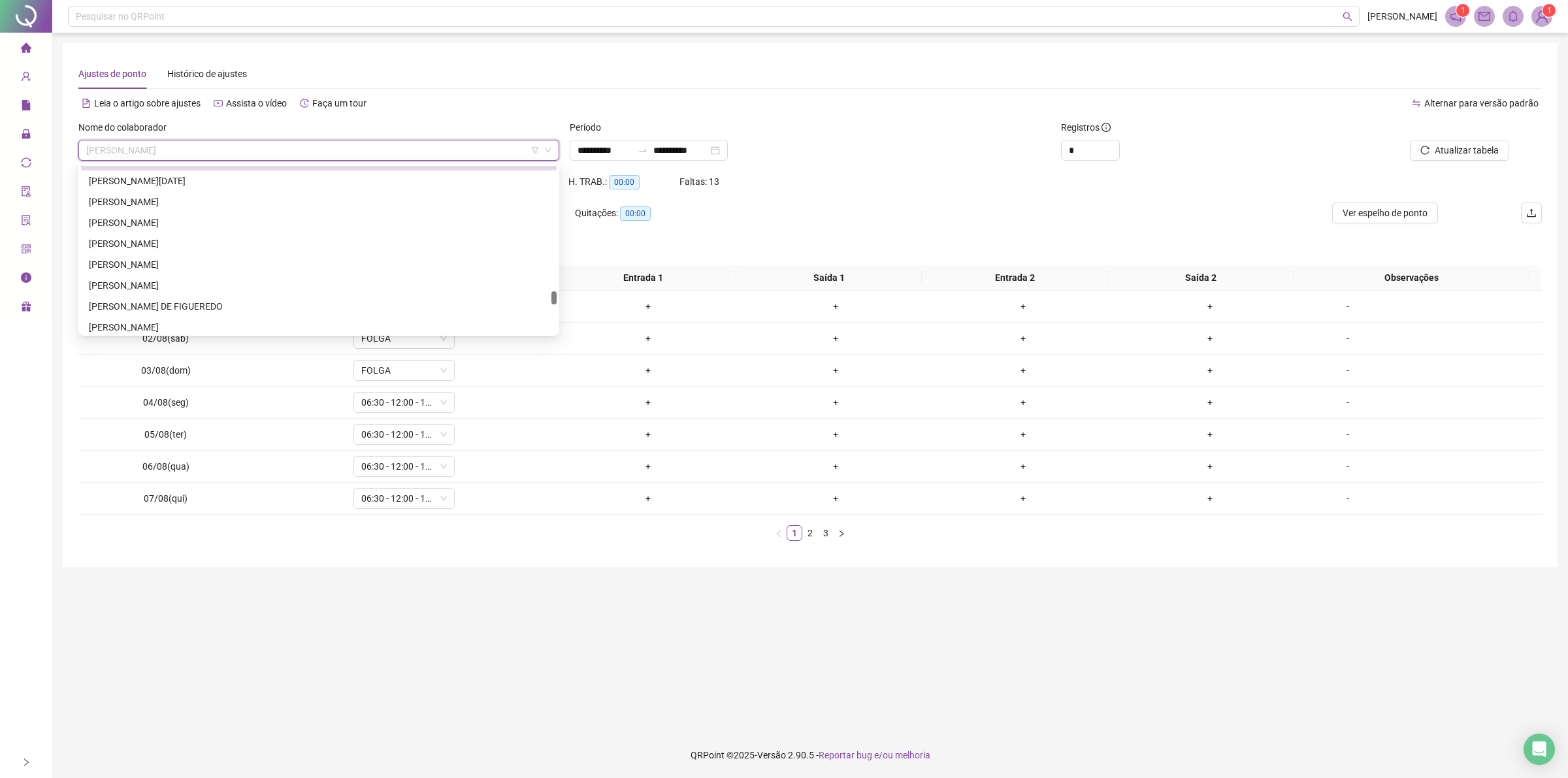
scroll to position [1481, 0]
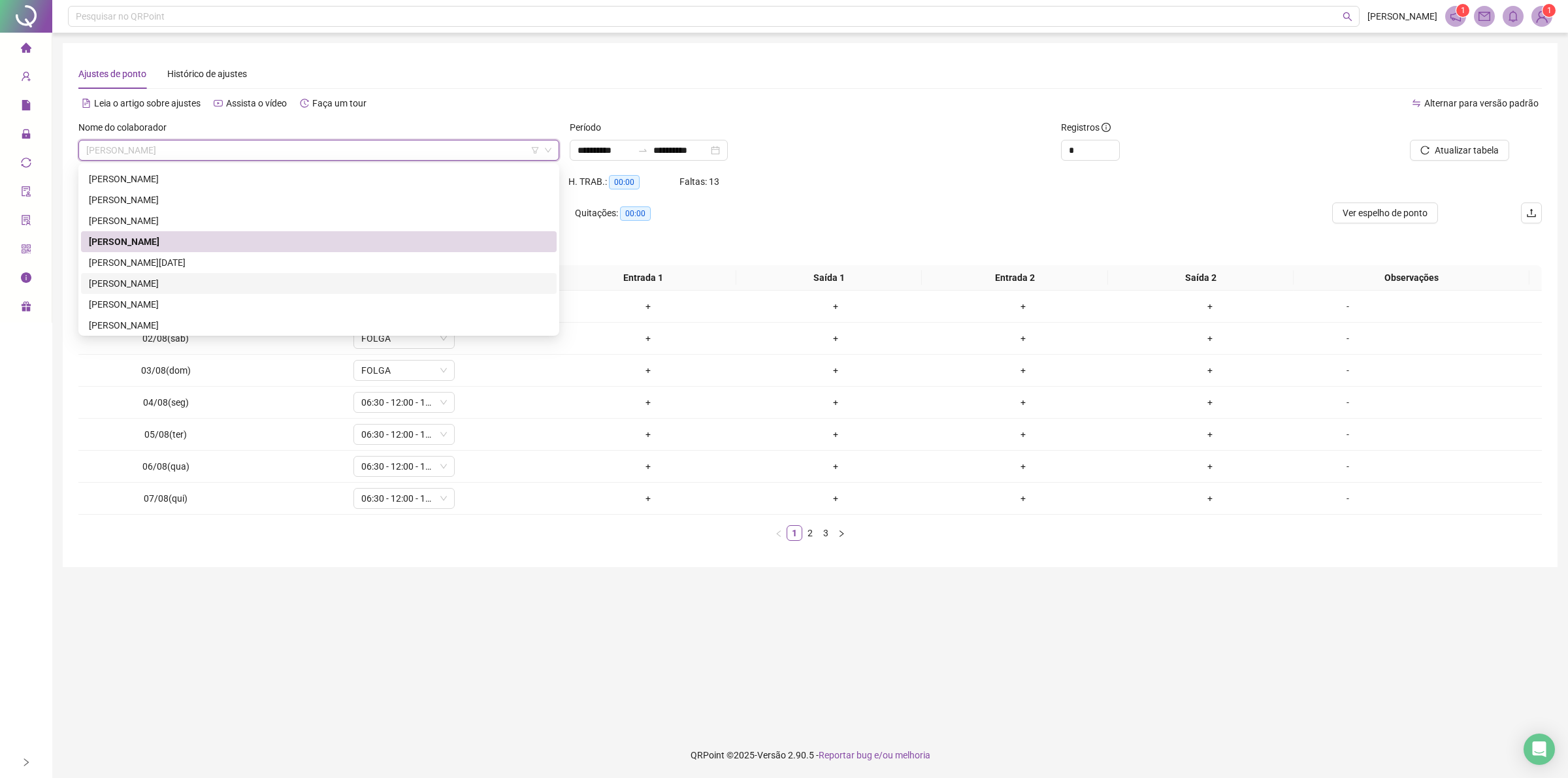
click at [125, 285] on div "[PERSON_NAME]" at bounding box center [318, 283] width 460 height 14
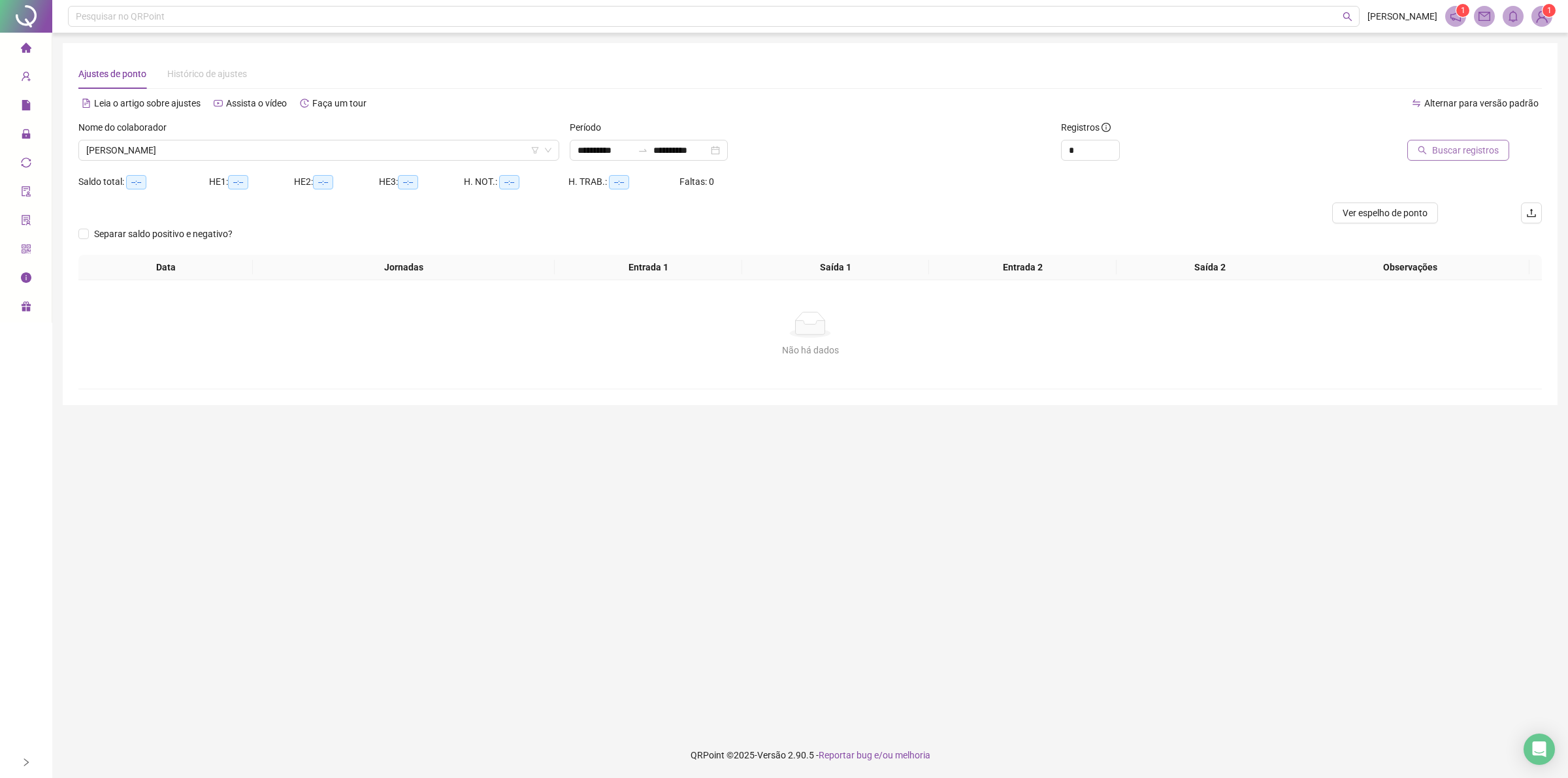
click at [1447, 151] on span "Buscar registros" at bounding box center [1465, 150] width 67 height 14
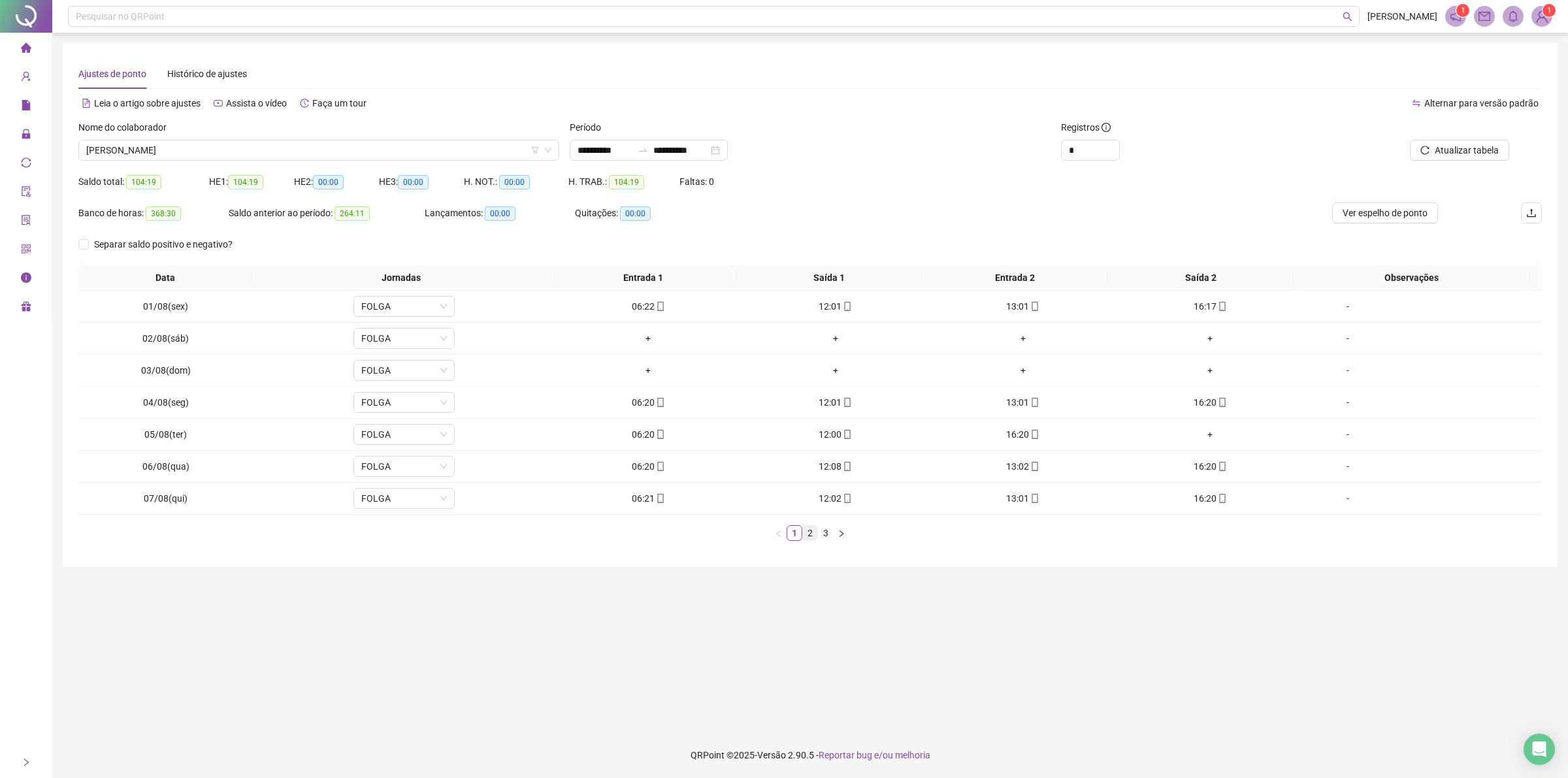
click at [811, 531] on link "2" at bounding box center [810, 533] width 14 height 14
click at [828, 535] on link "3" at bounding box center [826, 533] width 14 height 14
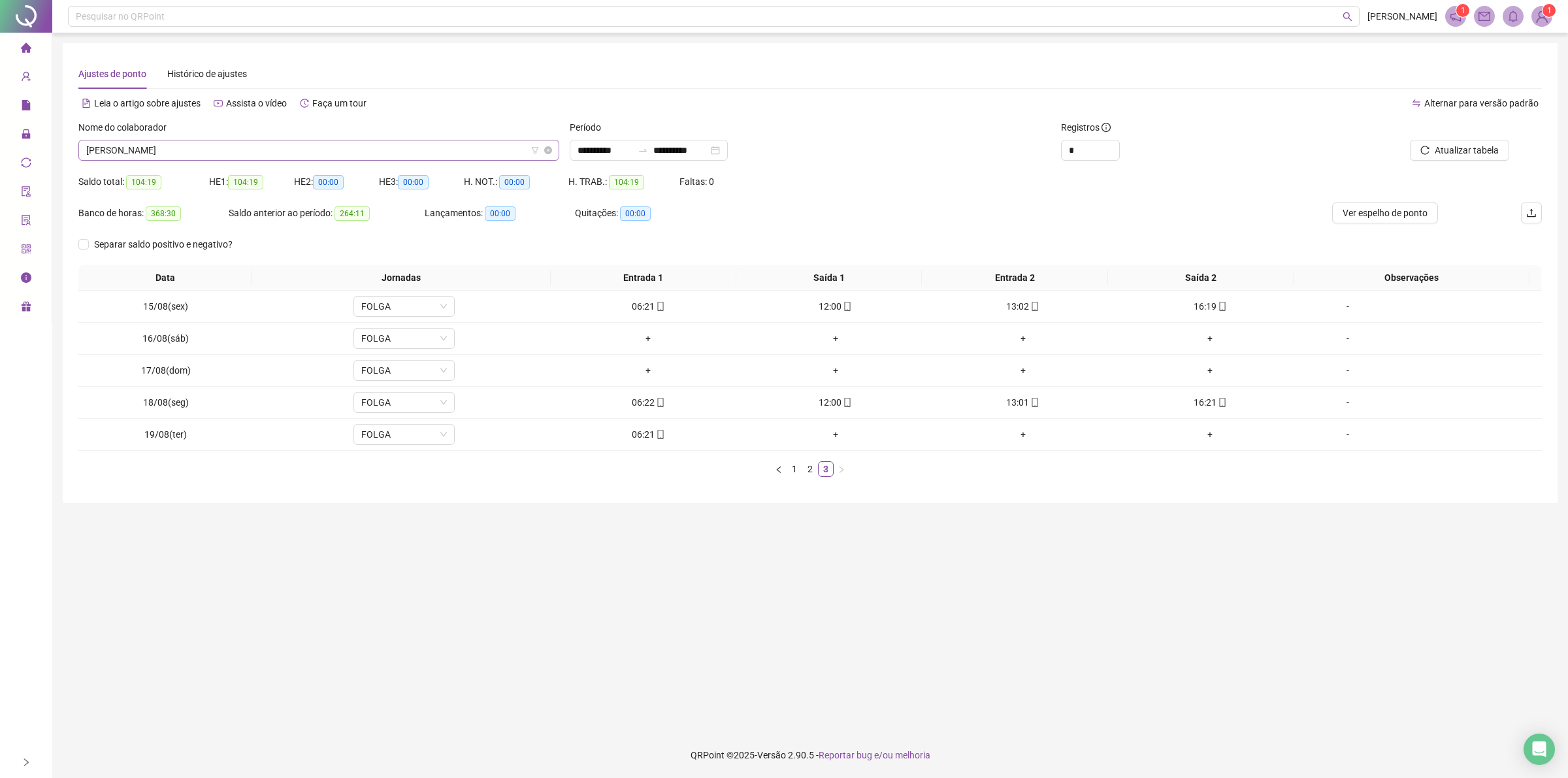
click at [158, 148] on span "[PERSON_NAME]" at bounding box center [318, 150] width 465 height 20
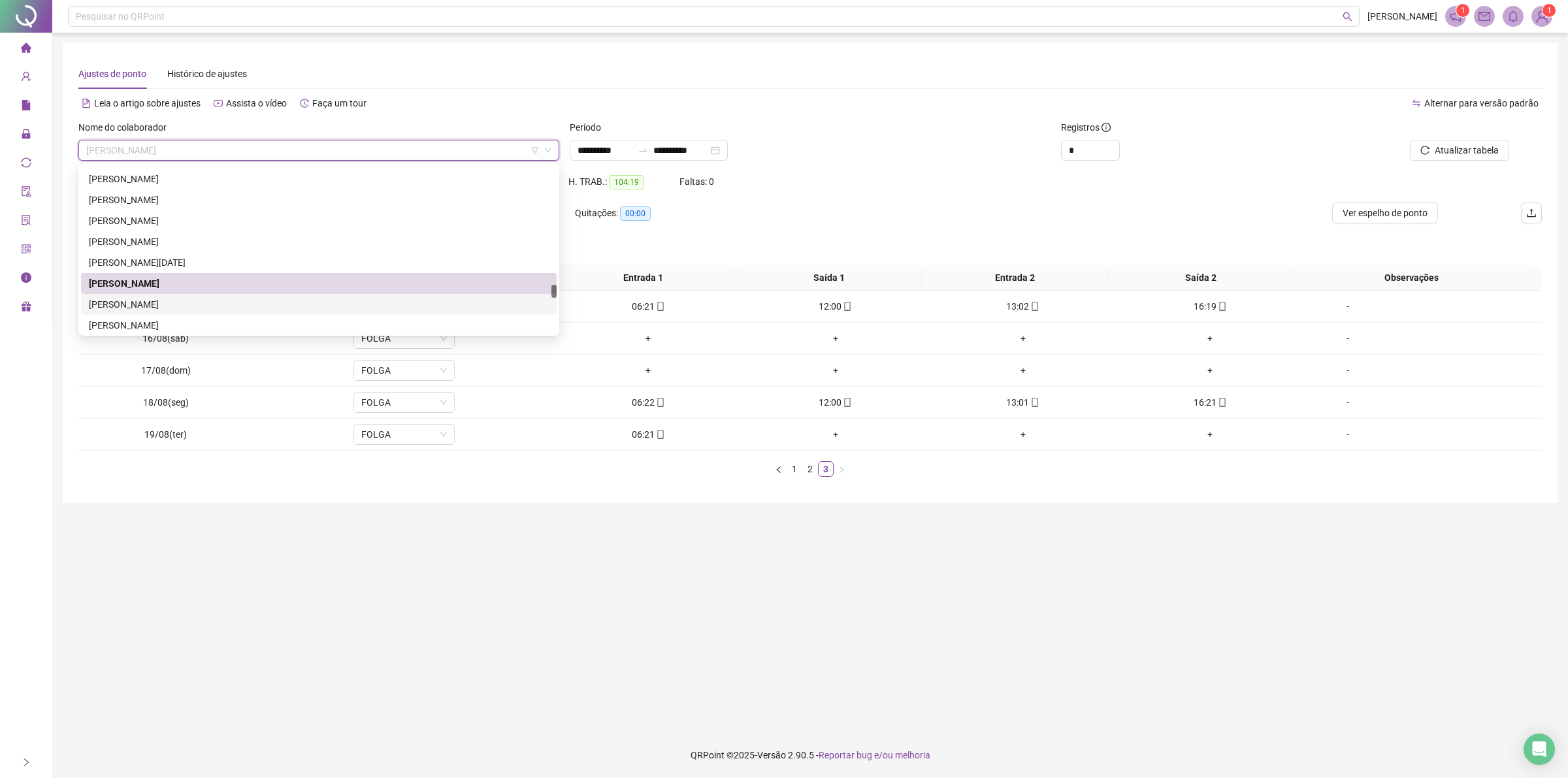
click at [136, 306] on div "[PERSON_NAME]" at bounding box center [318, 304] width 460 height 14
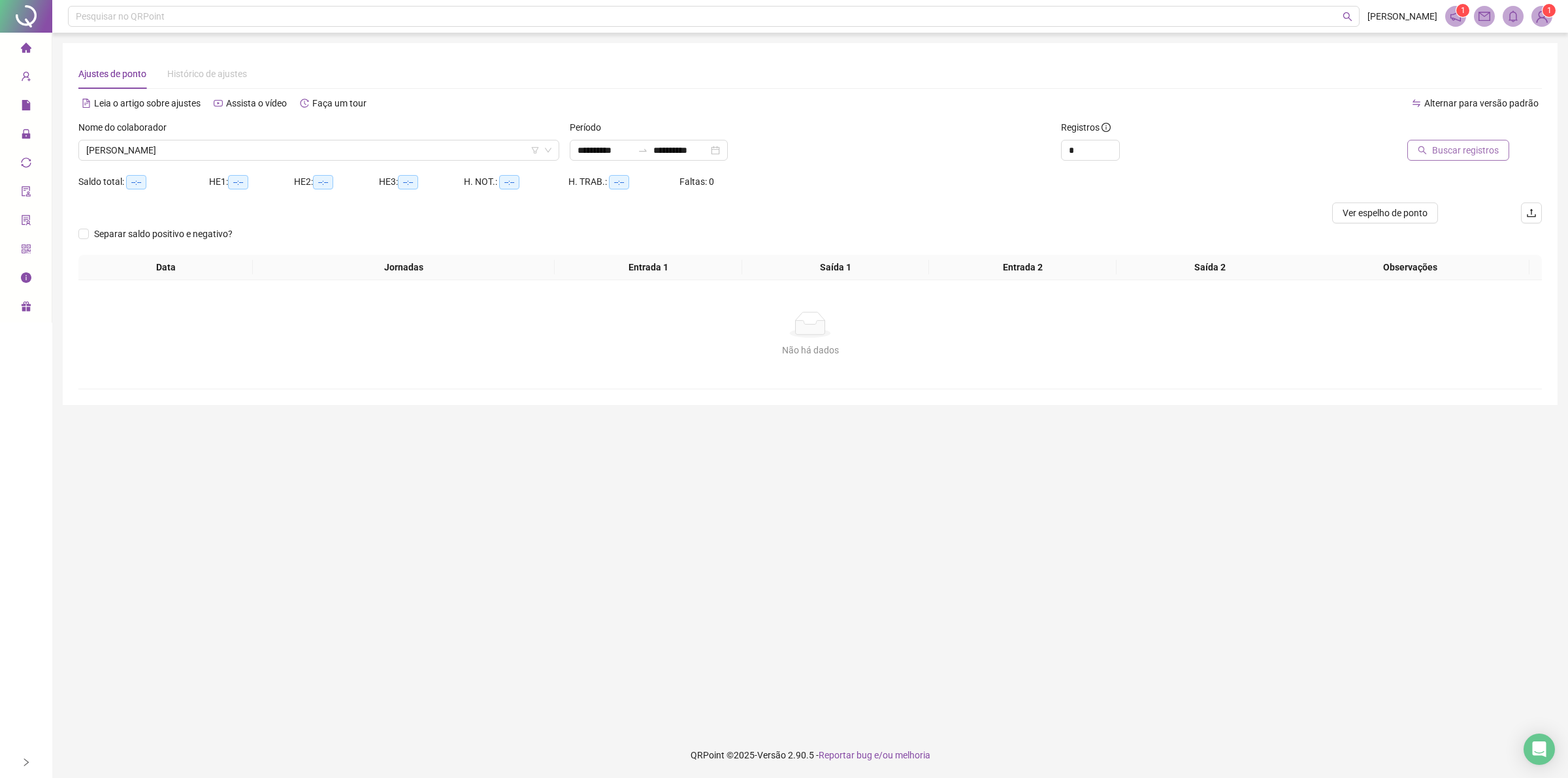
click at [1466, 144] on span "Buscar registros" at bounding box center [1465, 150] width 67 height 14
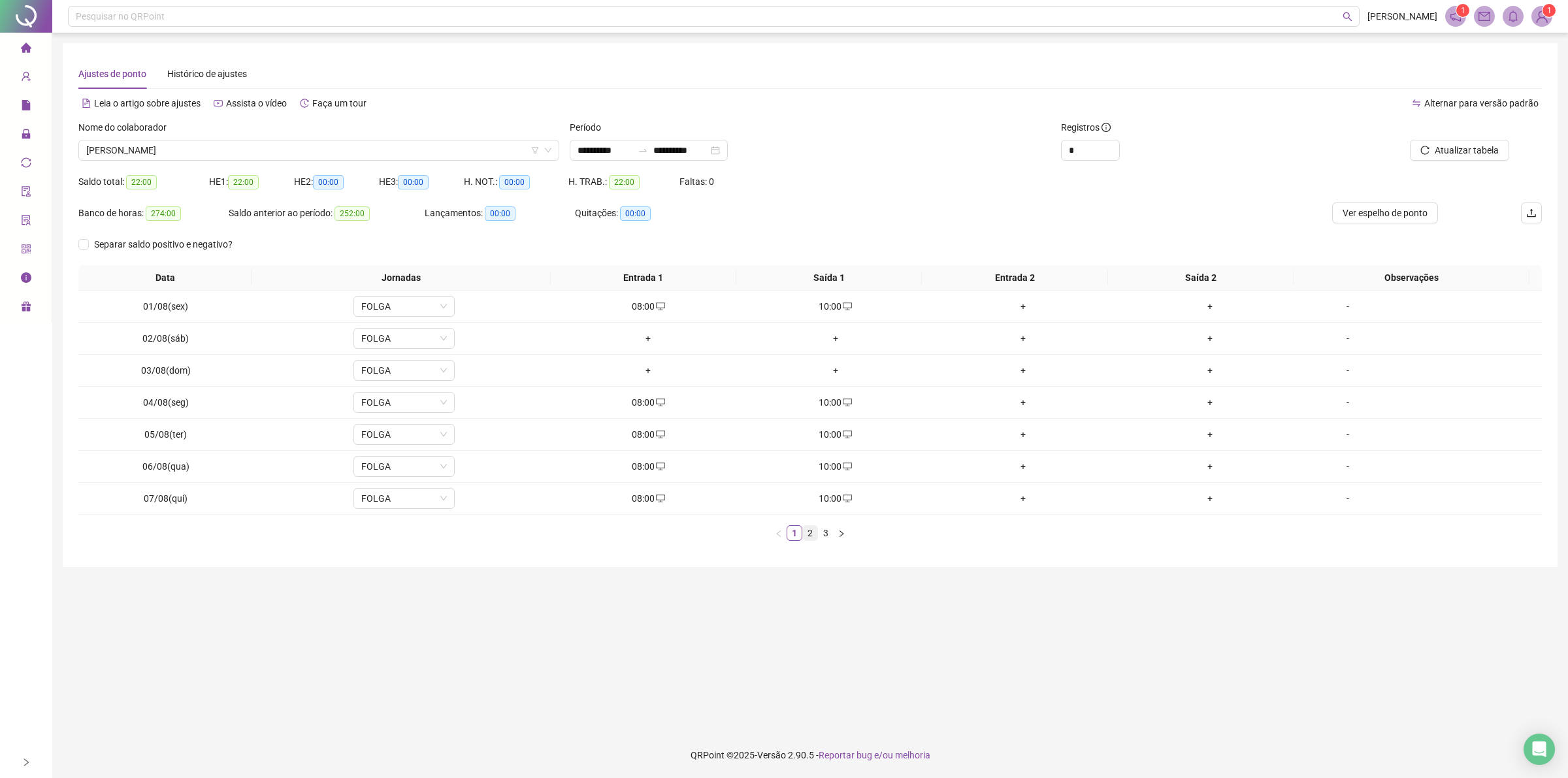
click at [808, 530] on link "2" at bounding box center [810, 533] width 14 height 14
click at [829, 536] on link "3" at bounding box center [826, 533] width 14 height 14
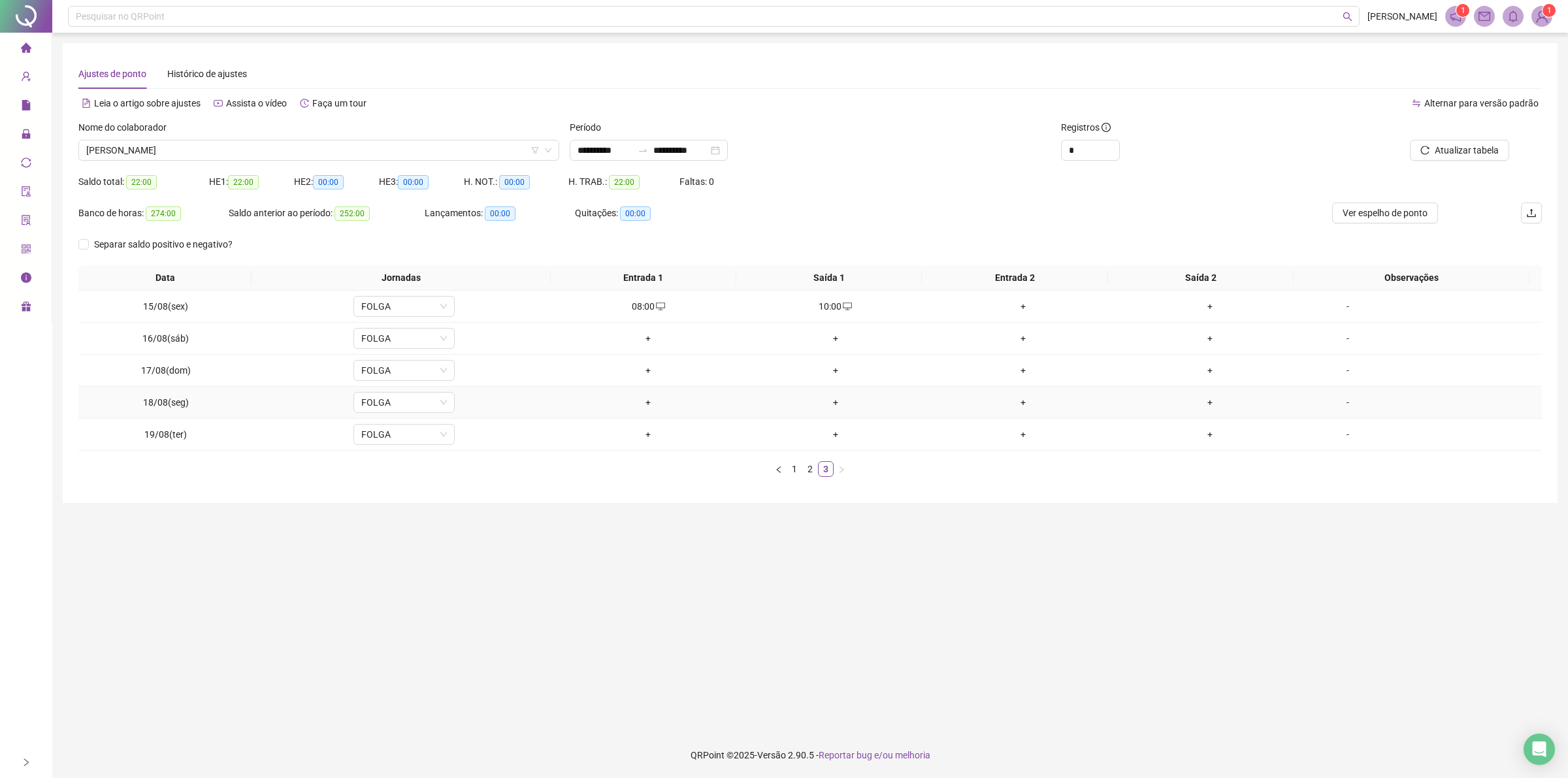
click at [641, 408] on div "+" at bounding box center [648, 402] width 177 height 14
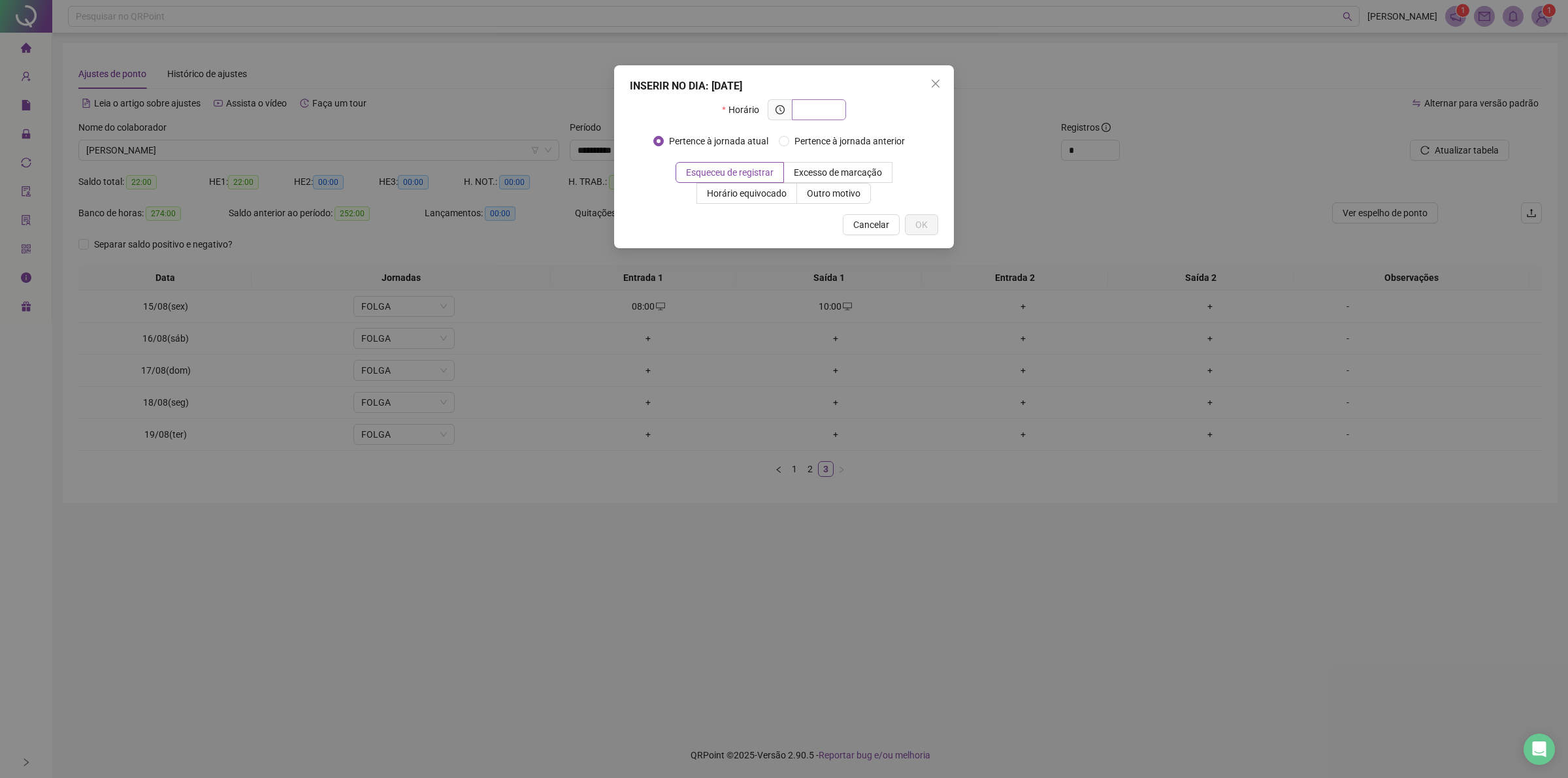
click at [829, 112] on input "text" at bounding box center [818, 110] width 36 height 14
type input "*****"
click at [815, 186] on label "Outro motivo" at bounding box center [834, 192] width 74 height 21
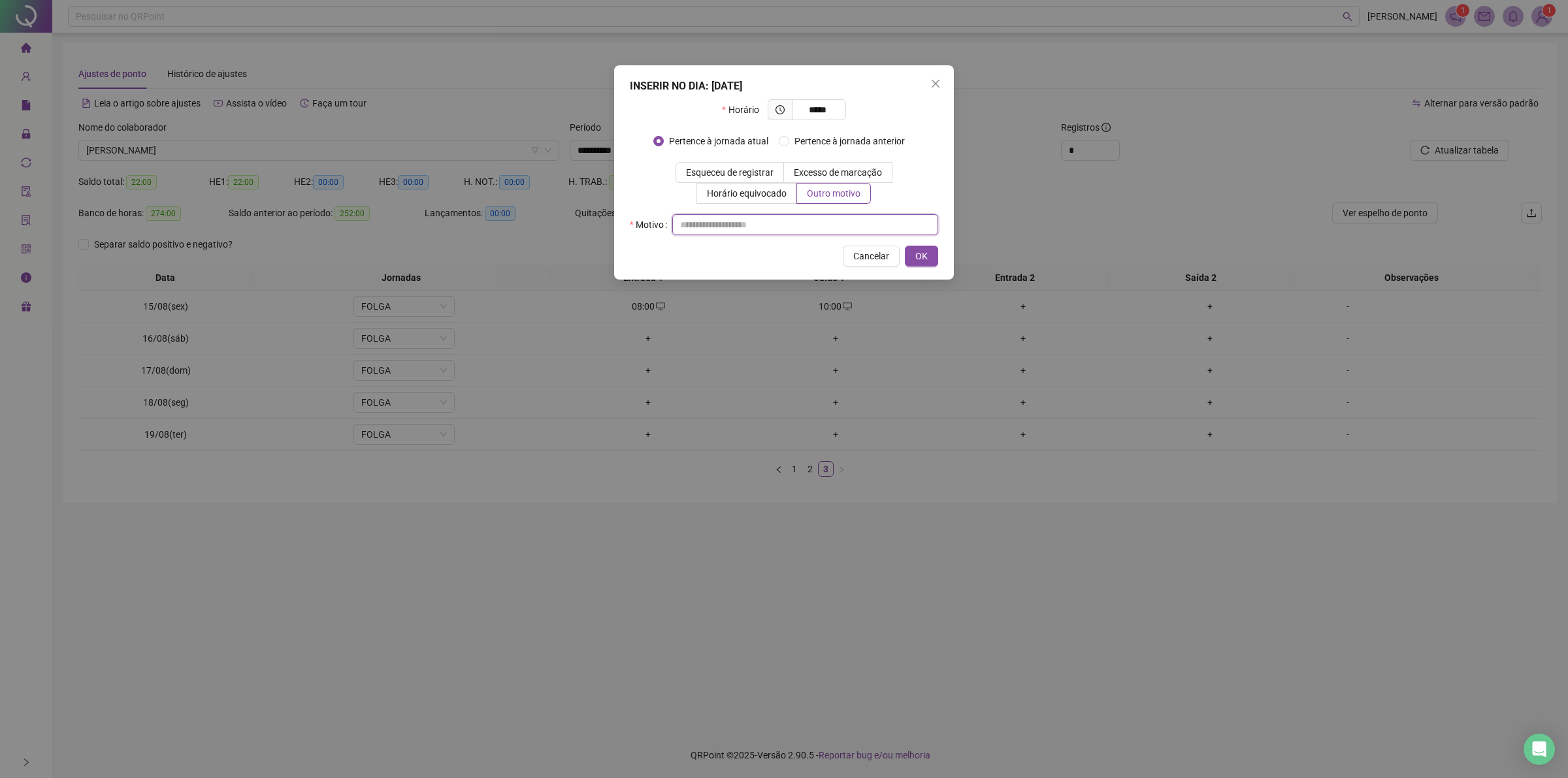
click at [811, 230] on input "text" at bounding box center [805, 224] width 266 height 21
type input "**"
click at [912, 256] on button "OK" at bounding box center [921, 255] width 33 height 21
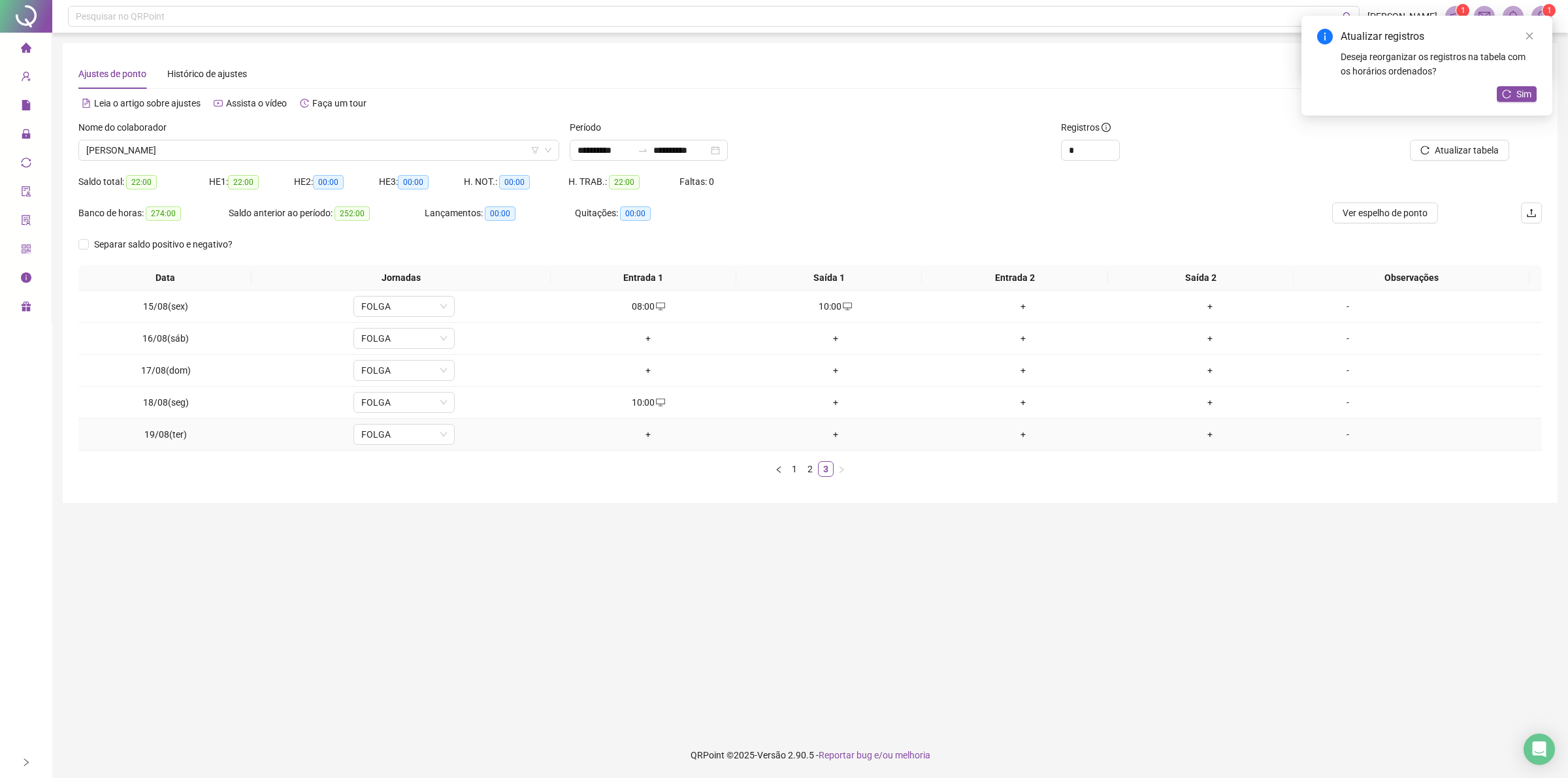
click at [636, 438] on div "+" at bounding box center [648, 434] width 177 height 14
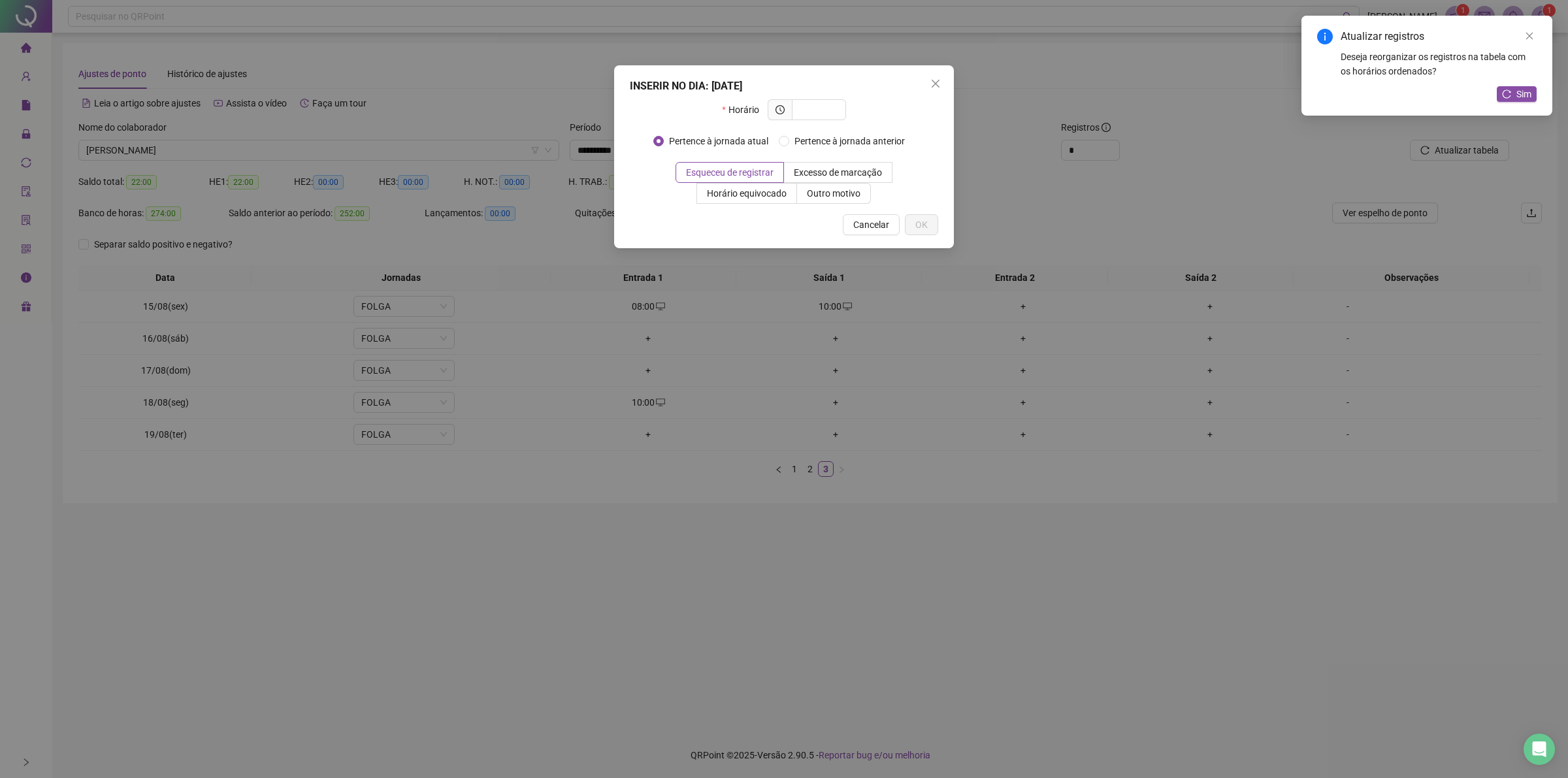
click at [818, 106] on div "Insere o registro na jornada anterior" at bounding box center [783, 117] width 156 height 22
click at [818, 105] on body "**********" at bounding box center [784, 389] width 1568 height 778
drag, startPoint x: 817, startPoint y: 105, endPoint x: 1101, endPoint y: 67, distance: 286.5
drag, startPoint x: 1101, startPoint y: 67, endPoint x: 815, endPoint y: 112, distance: 289.5
click at [815, 112] on input "text" at bounding box center [818, 110] width 36 height 14
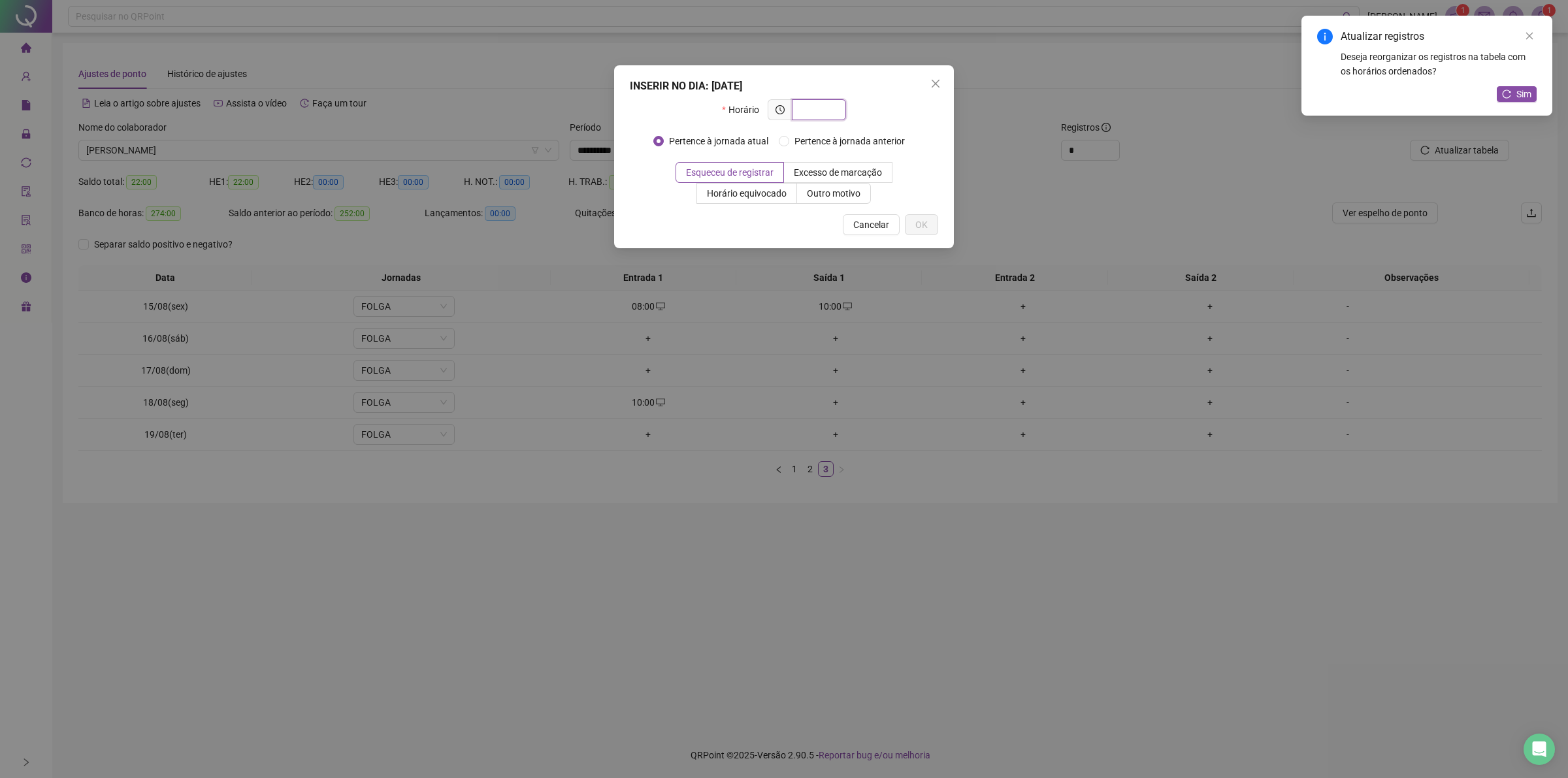
paste input "*****"
type input "*****"
click at [830, 194] on span "Outro motivo" at bounding box center [834, 193] width 54 height 11
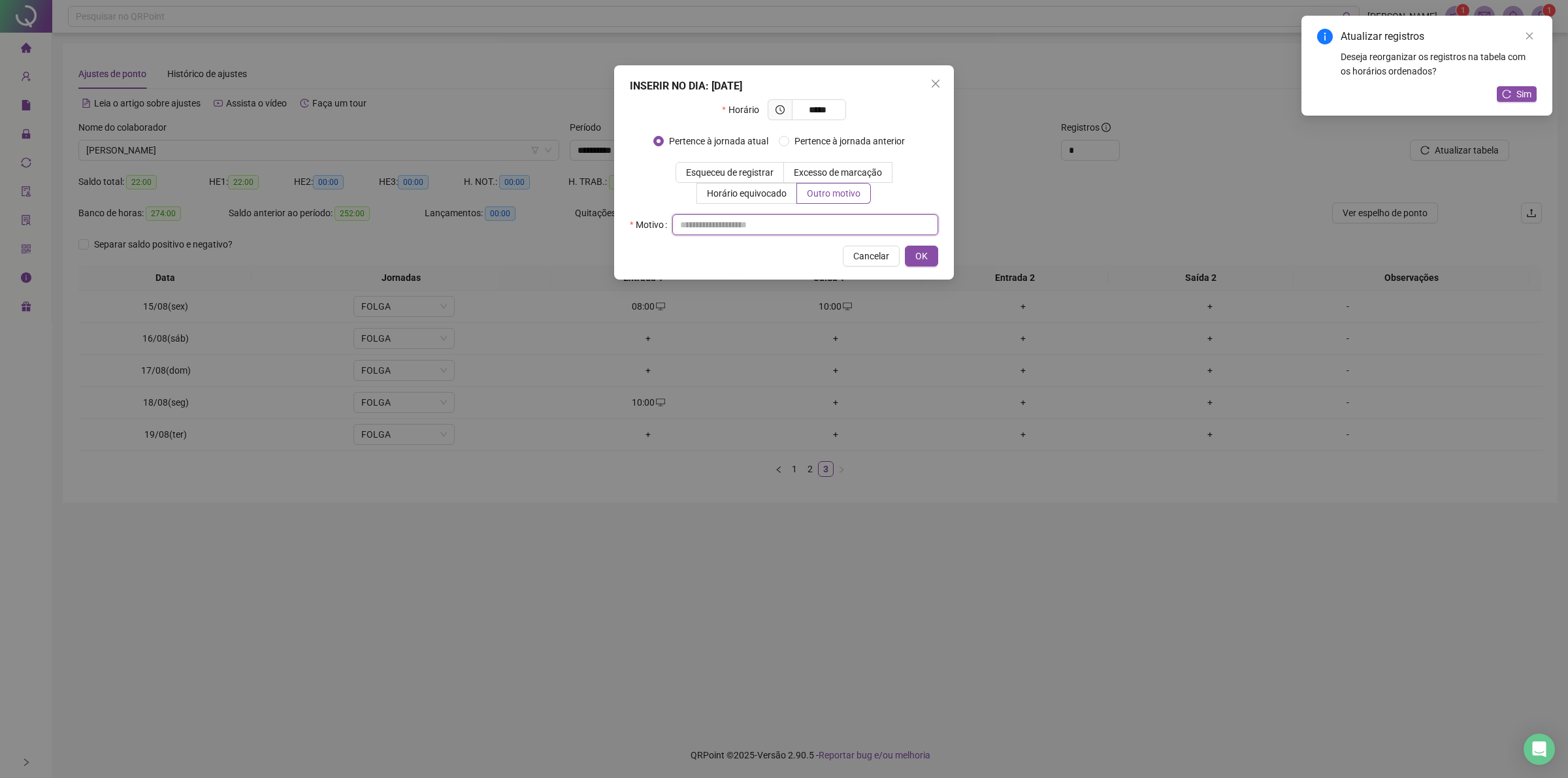
click at [834, 226] on input "text" at bounding box center [805, 224] width 266 height 21
type input "**"
click at [932, 254] on button "OK" at bounding box center [921, 255] width 33 height 21
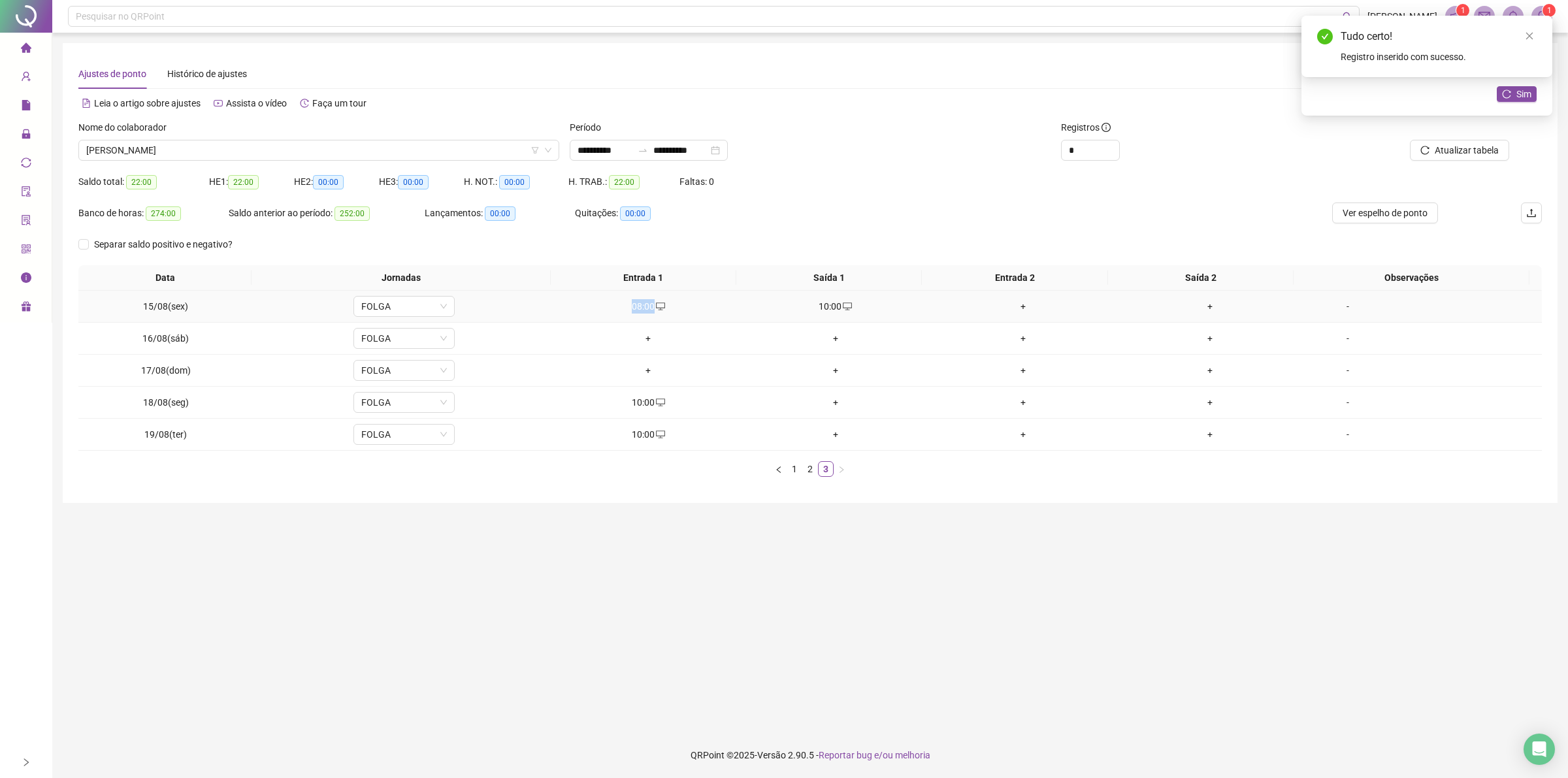
drag, startPoint x: 632, startPoint y: 306, endPoint x: 653, endPoint y: 308, distance: 21.1
click at [653, 308] on div "08:00" at bounding box center [648, 307] width 177 height 14
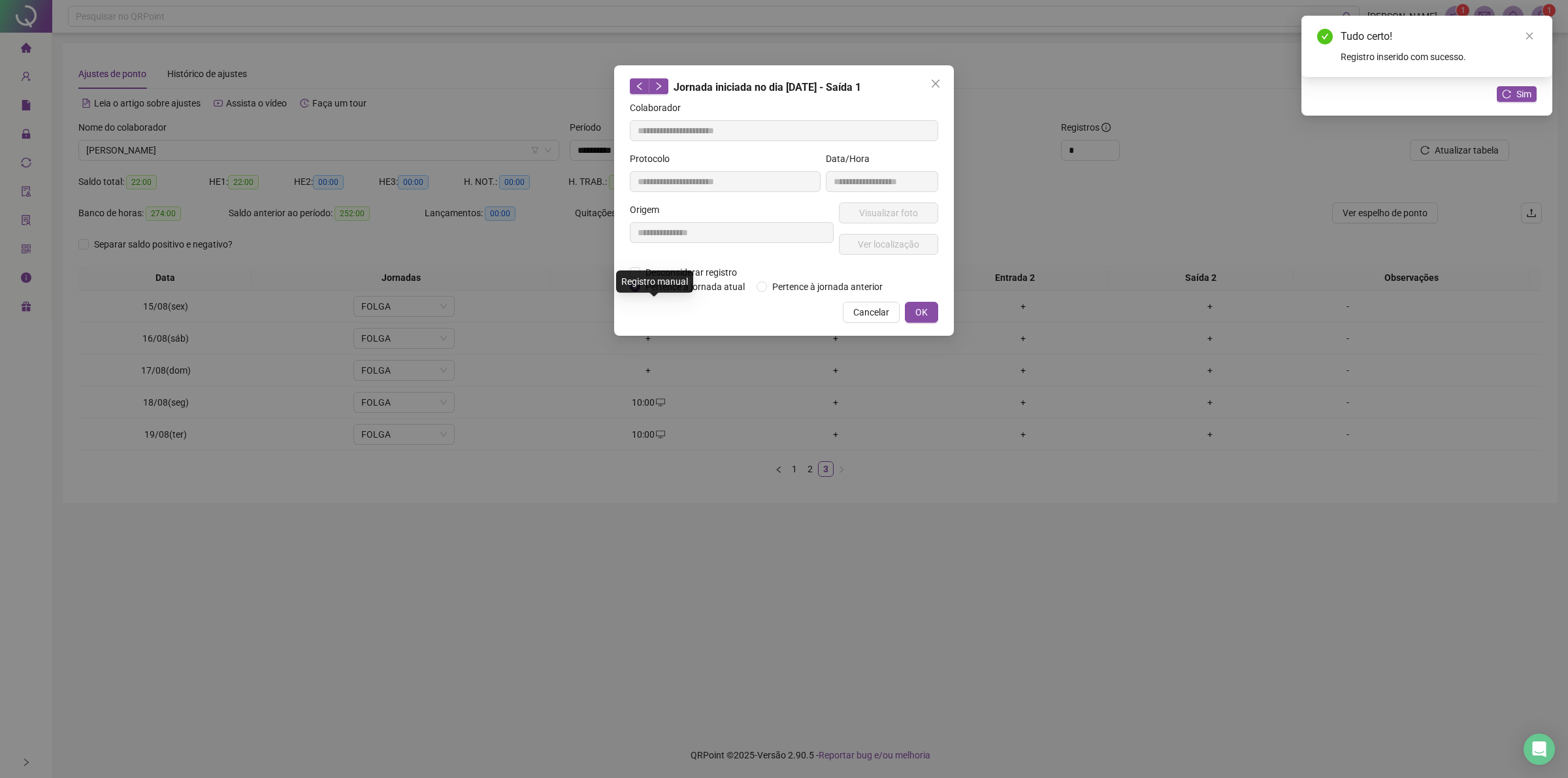
type input "**********"
click at [874, 318] on button "Cancelar" at bounding box center [871, 311] width 57 height 21
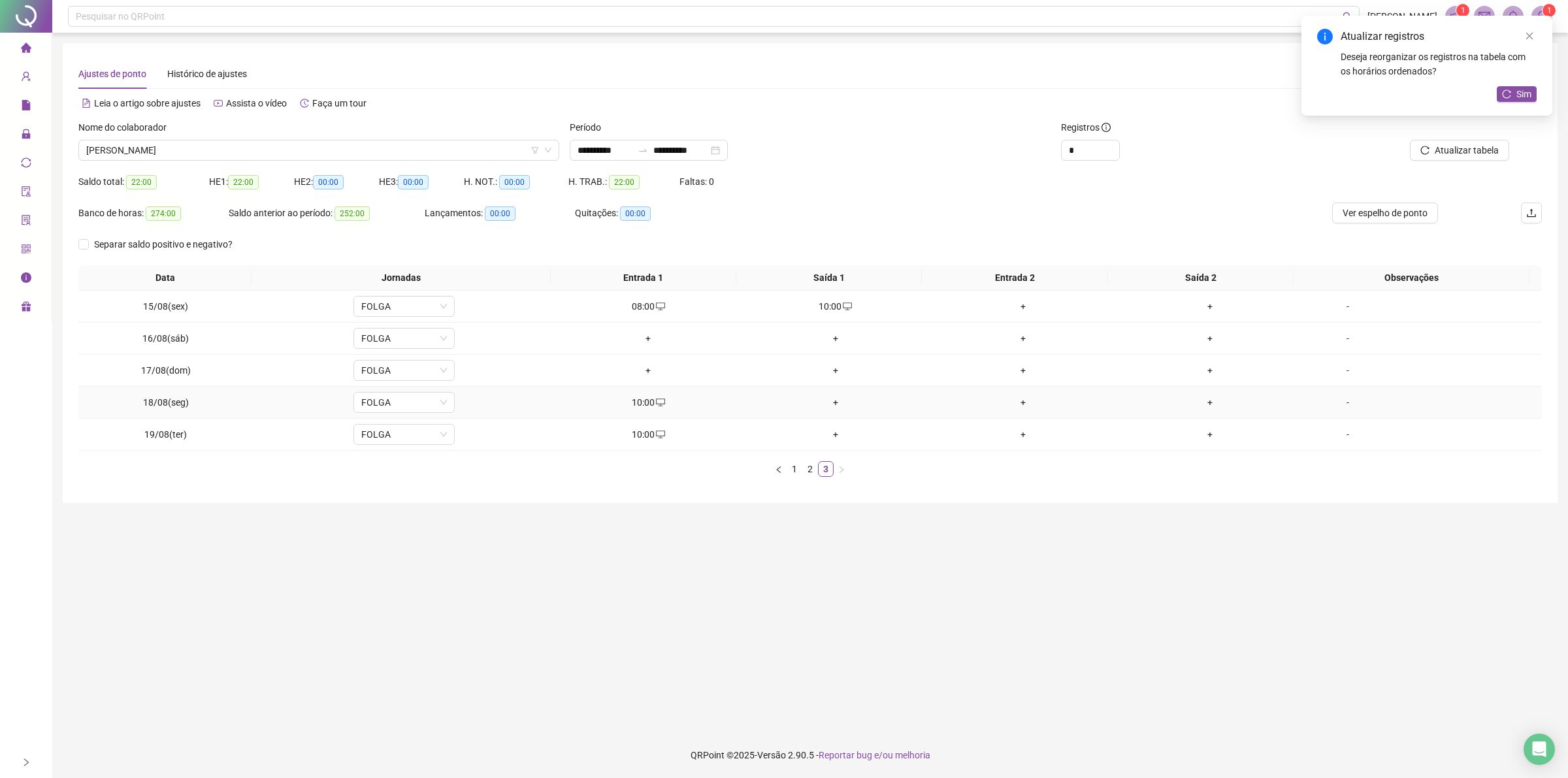
click at [820, 410] on td "+" at bounding box center [836, 403] width 187 height 32
click at [831, 409] on div "+" at bounding box center [836, 402] width 177 height 14
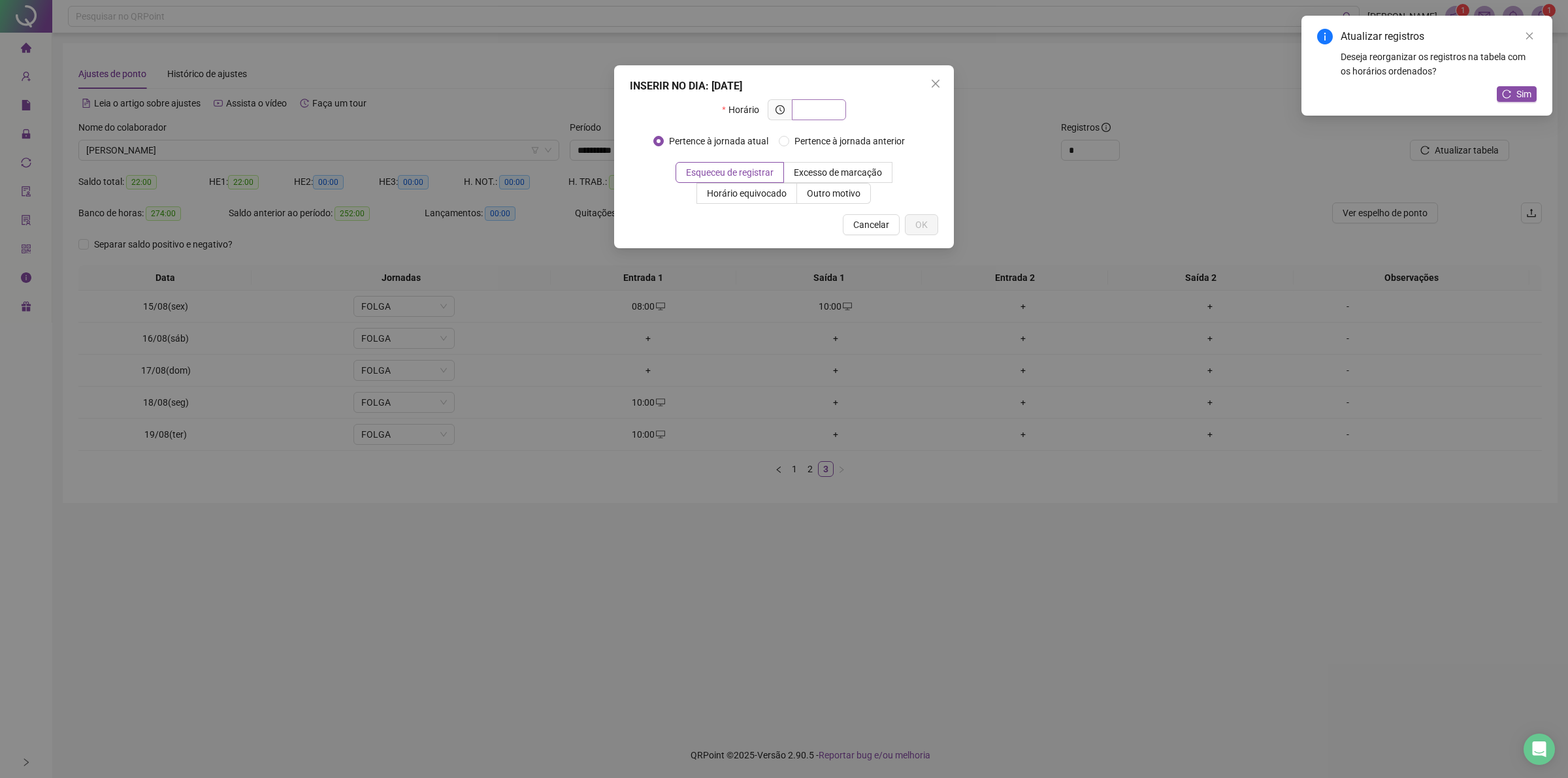
click at [810, 111] on input "text" at bounding box center [818, 110] width 36 height 14
type input "*****"
click at [848, 194] on span "Outro motivo" at bounding box center [834, 193] width 54 height 11
click at [824, 186] on label "Outro motivo" at bounding box center [834, 192] width 74 height 21
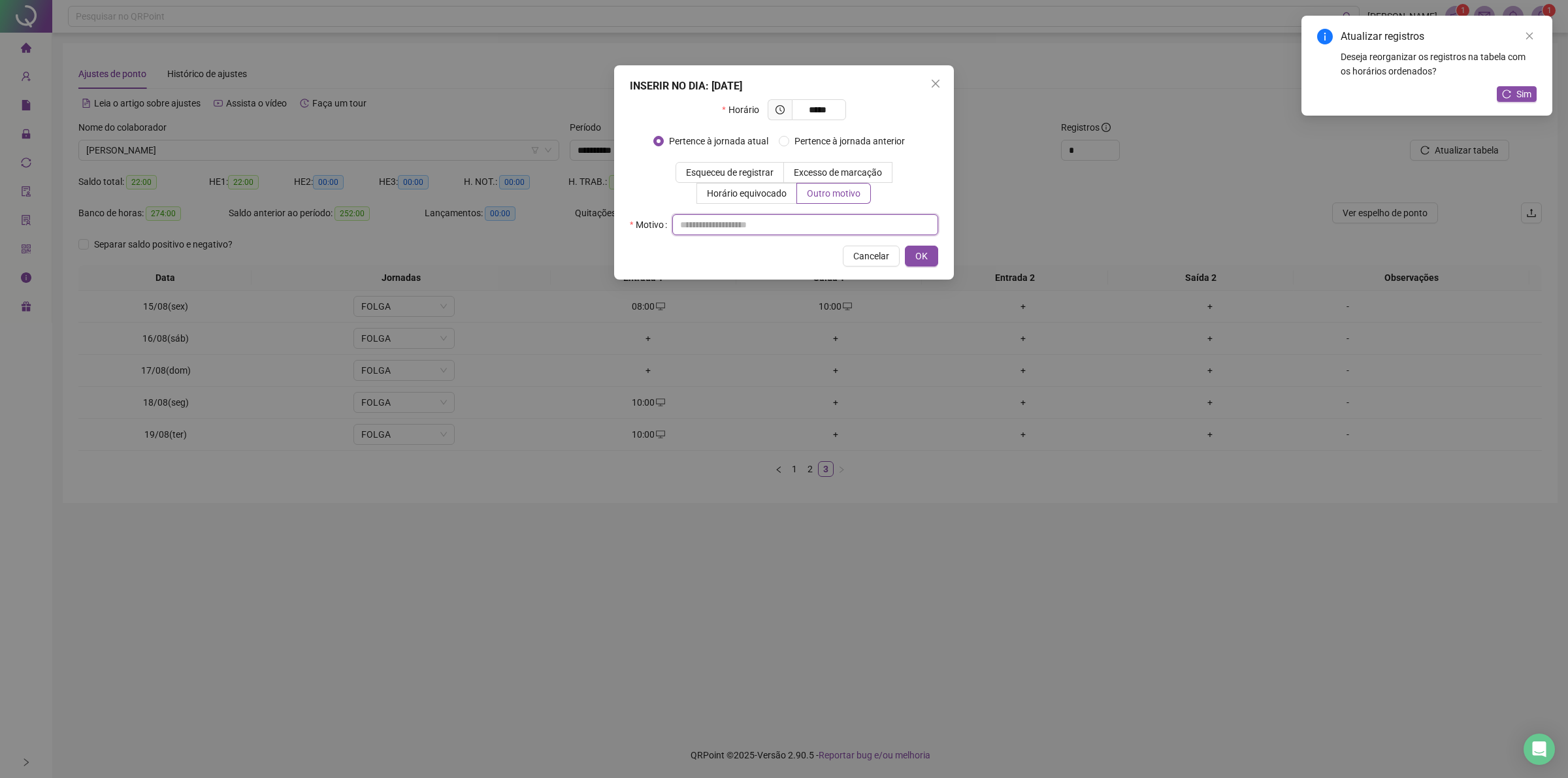
click at [817, 220] on input "text" at bounding box center [805, 224] width 266 height 21
type input "**"
click at [928, 255] on button "OK" at bounding box center [921, 255] width 33 height 21
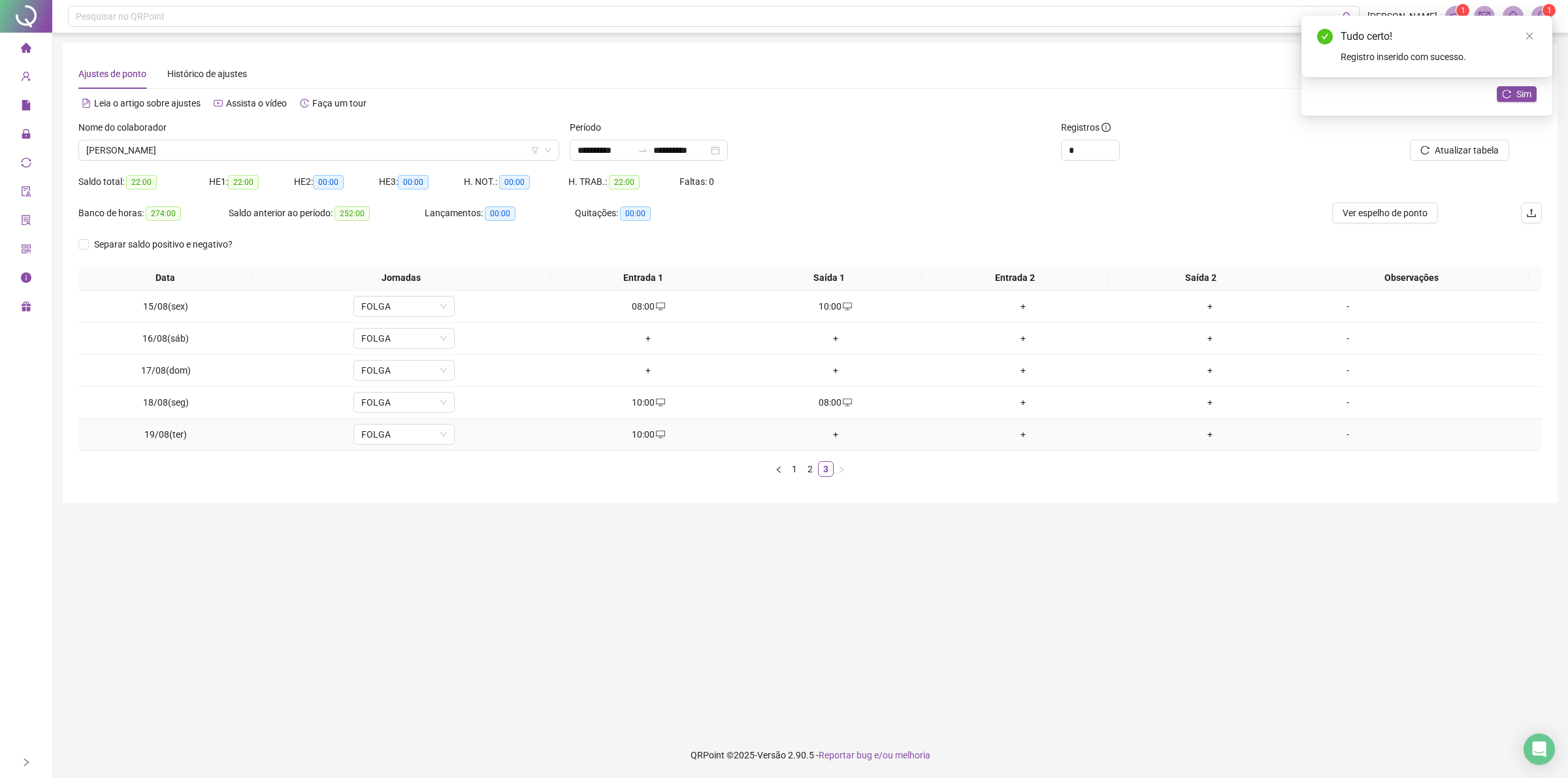
click at [834, 433] on div "+" at bounding box center [836, 434] width 177 height 14
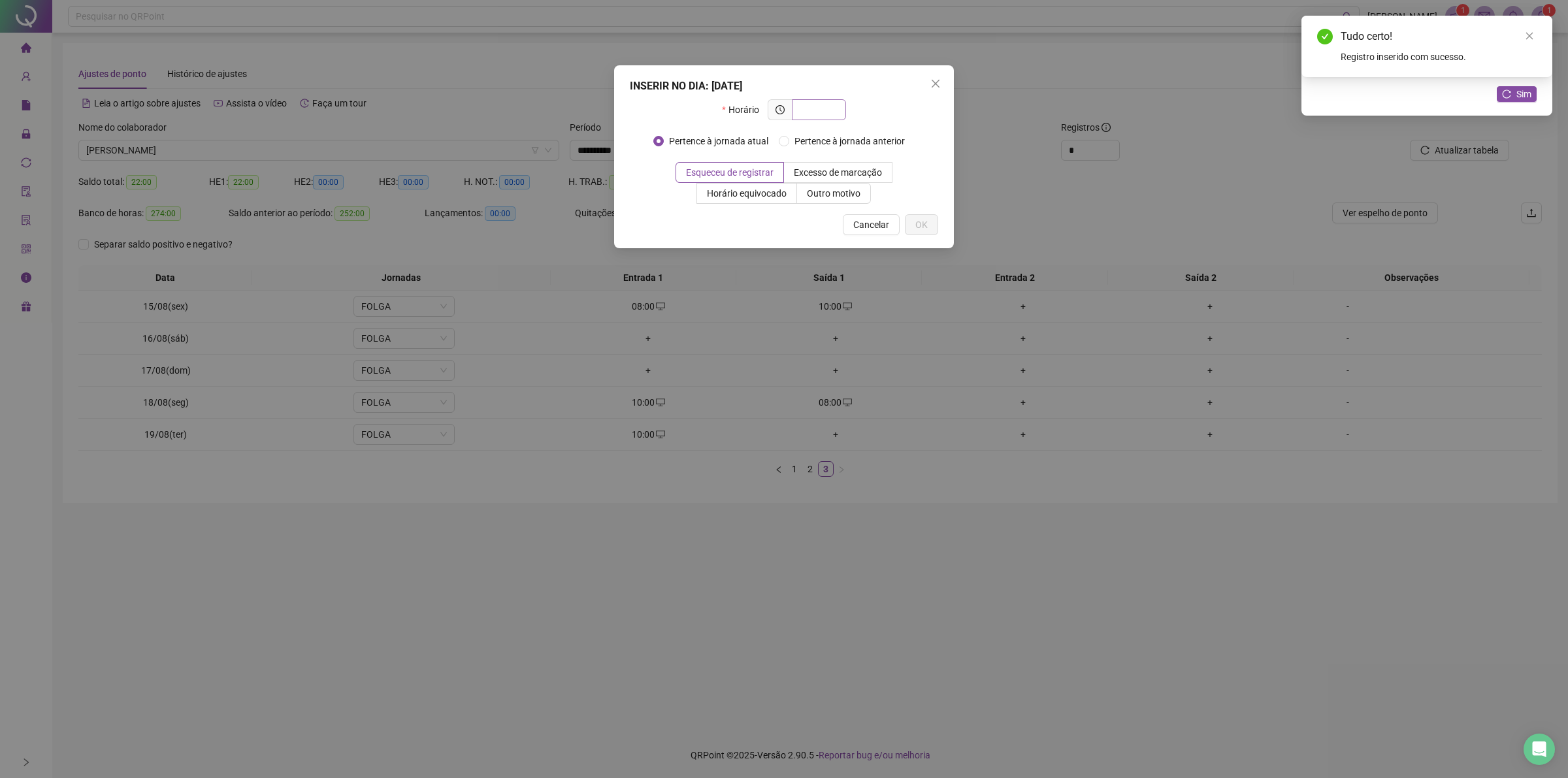
click at [836, 109] on span at bounding box center [819, 109] width 54 height 21
drag, startPoint x: 836, startPoint y: 109, endPoint x: 1133, endPoint y: 36, distance: 305.8
click at [1133, 36] on div "INSERIR NO DIA : [DATE] Horário Pertence à jornada atual Pertence à jornada ant…" at bounding box center [784, 389] width 1568 height 778
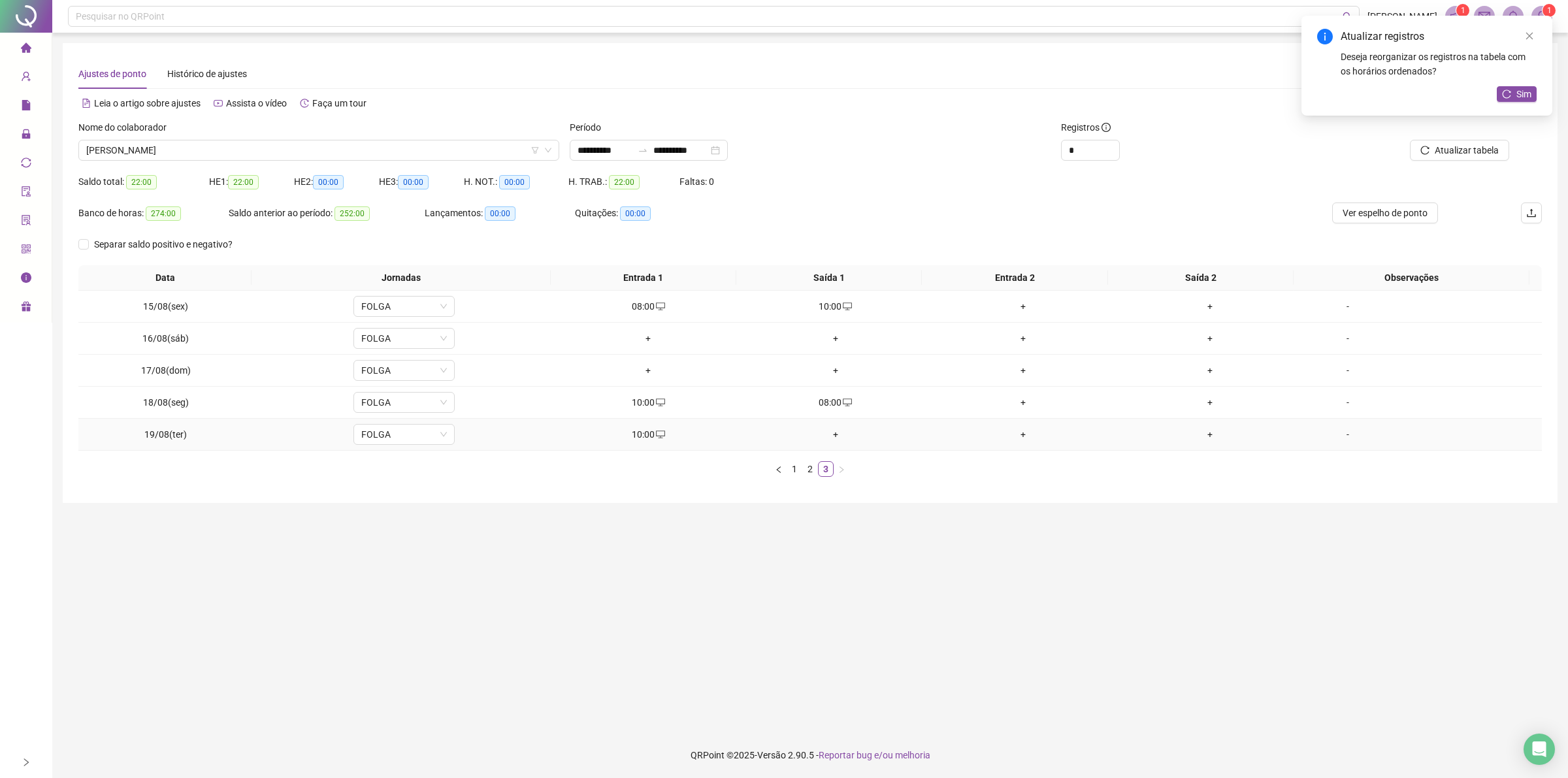
click at [831, 435] on div "+" at bounding box center [836, 434] width 177 height 14
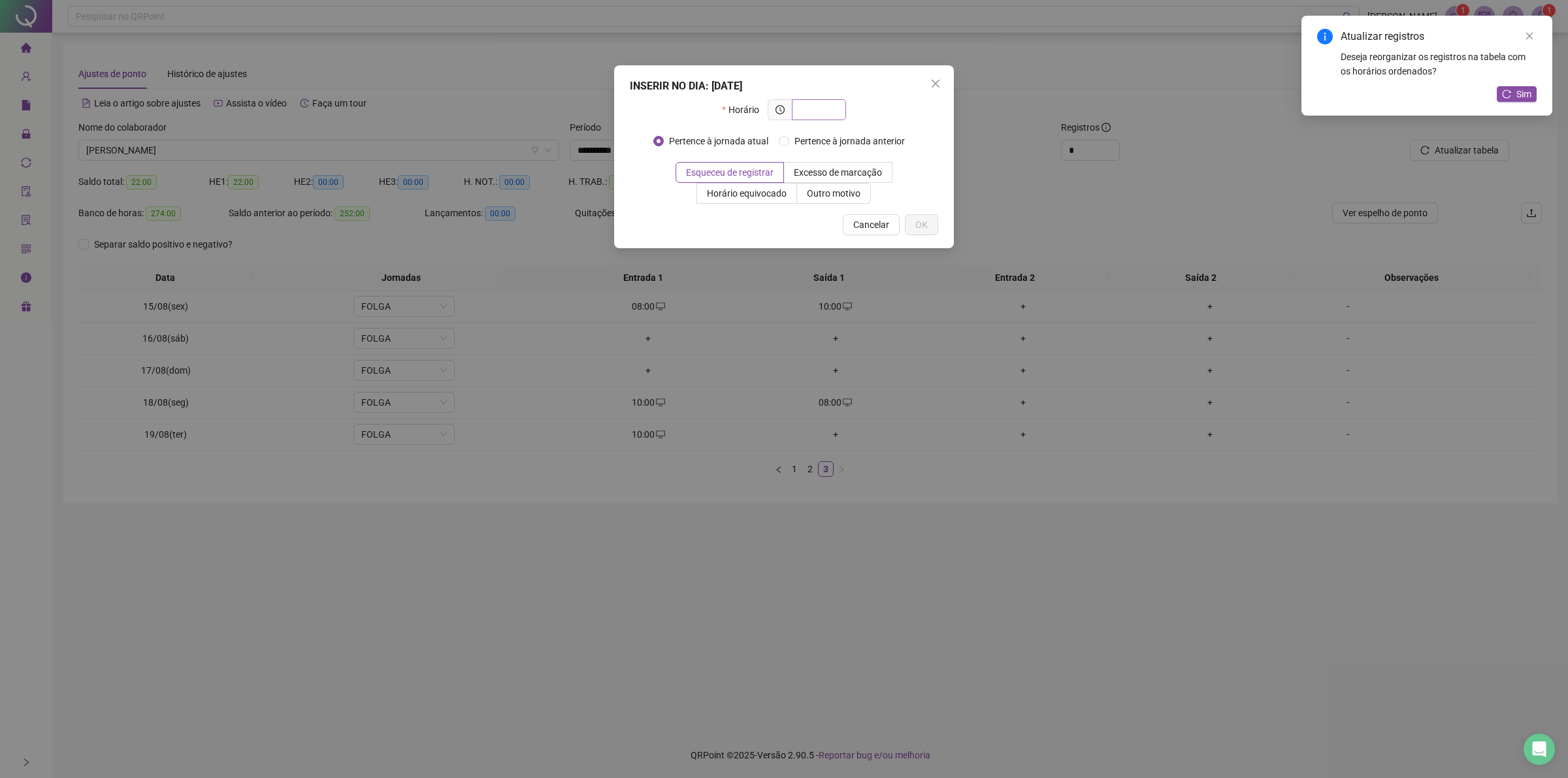
click at [810, 109] on input "text" at bounding box center [818, 110] width 36 height 14
type input "*****"
click at [824, 197] on span "Outro motivo" at bounding box center [834, 193] width 54 height 11
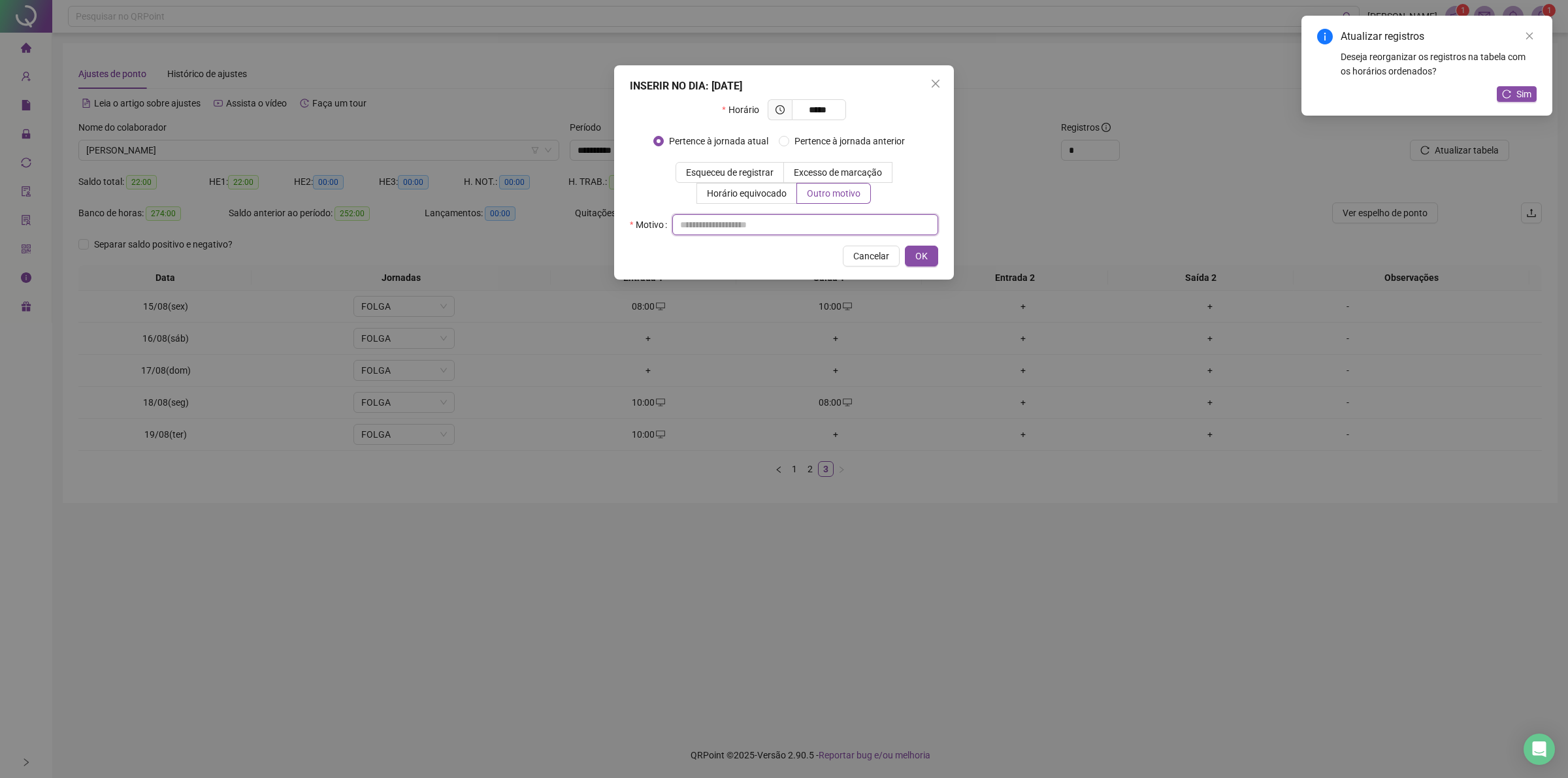
click at [824, 228] on input "text" at bounding box center [805, 224] width 266 height 21
type input "**"
click at [927, 256] on button "OK" at bounding box center [921, 255] width 33 height 21
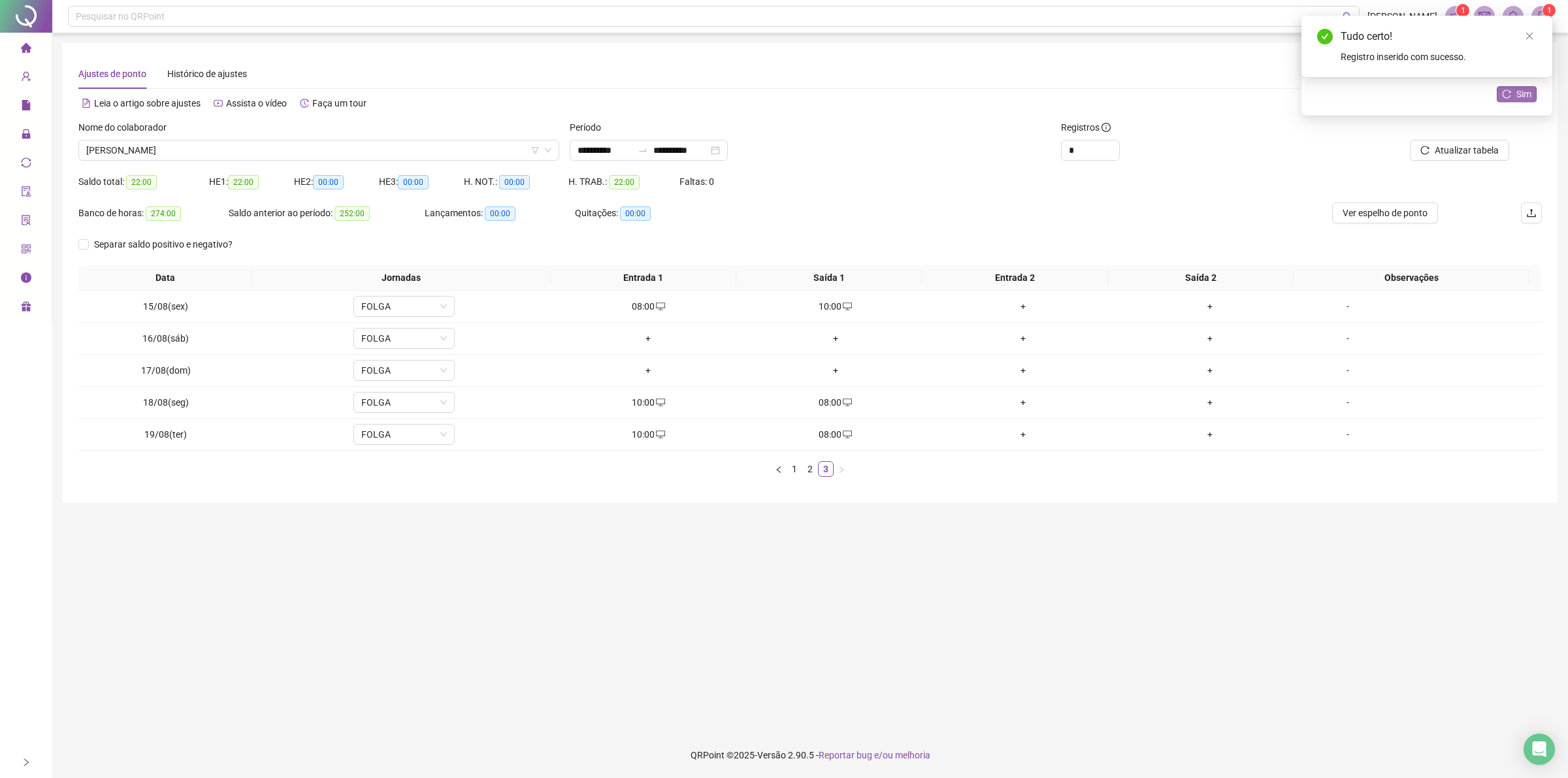
click at [1523, 98] on span "Sim" at bounding box center [1523, 94] width 15 height 14
click at [406, 148] on span "[PERSON_NAME]" at bounding box center [318, 150] width 465 height 20
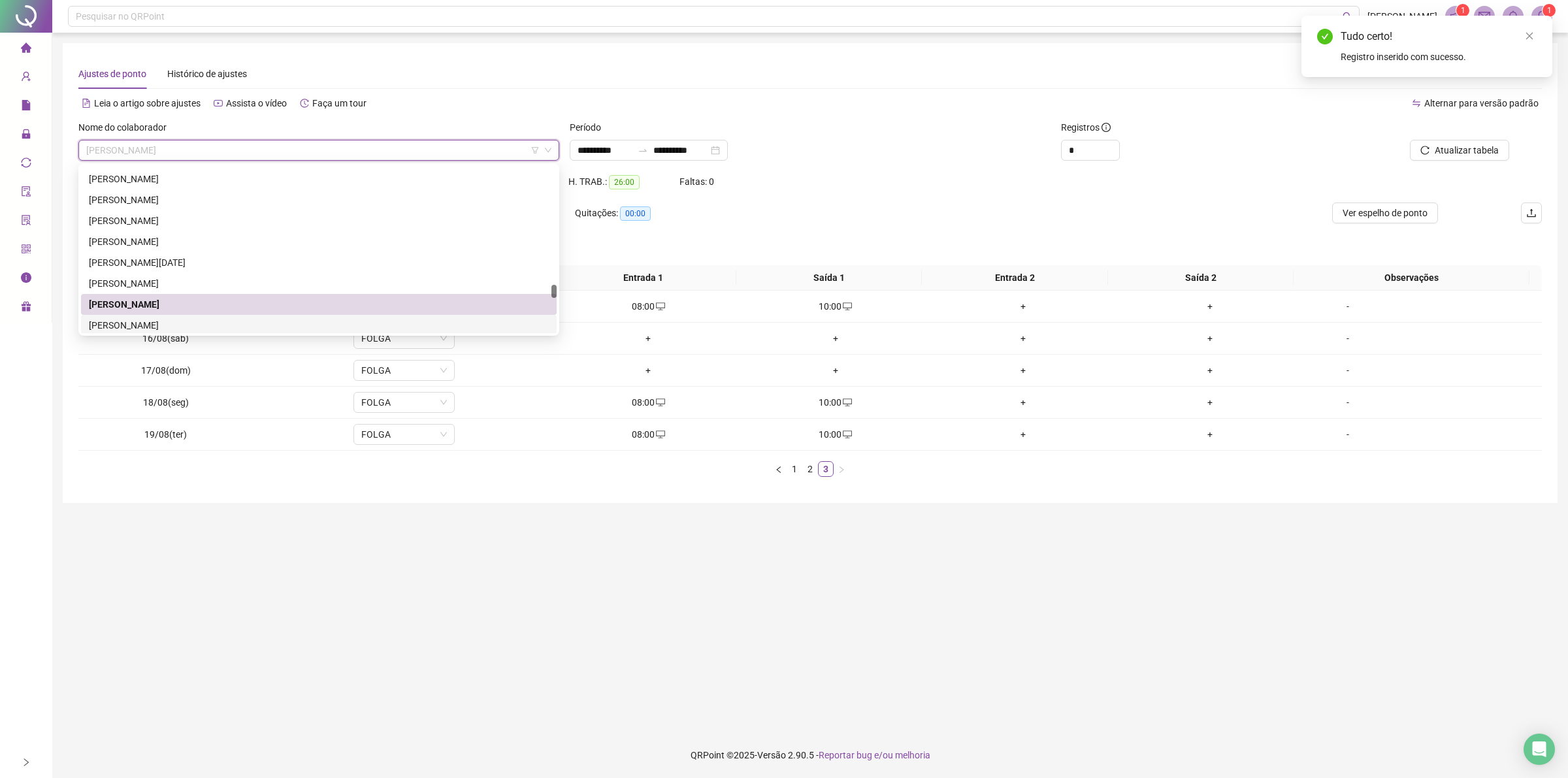
click at [125, 321] on div "[PERSON_NAME]" at bounding box center [318, 326] width 460 height 14
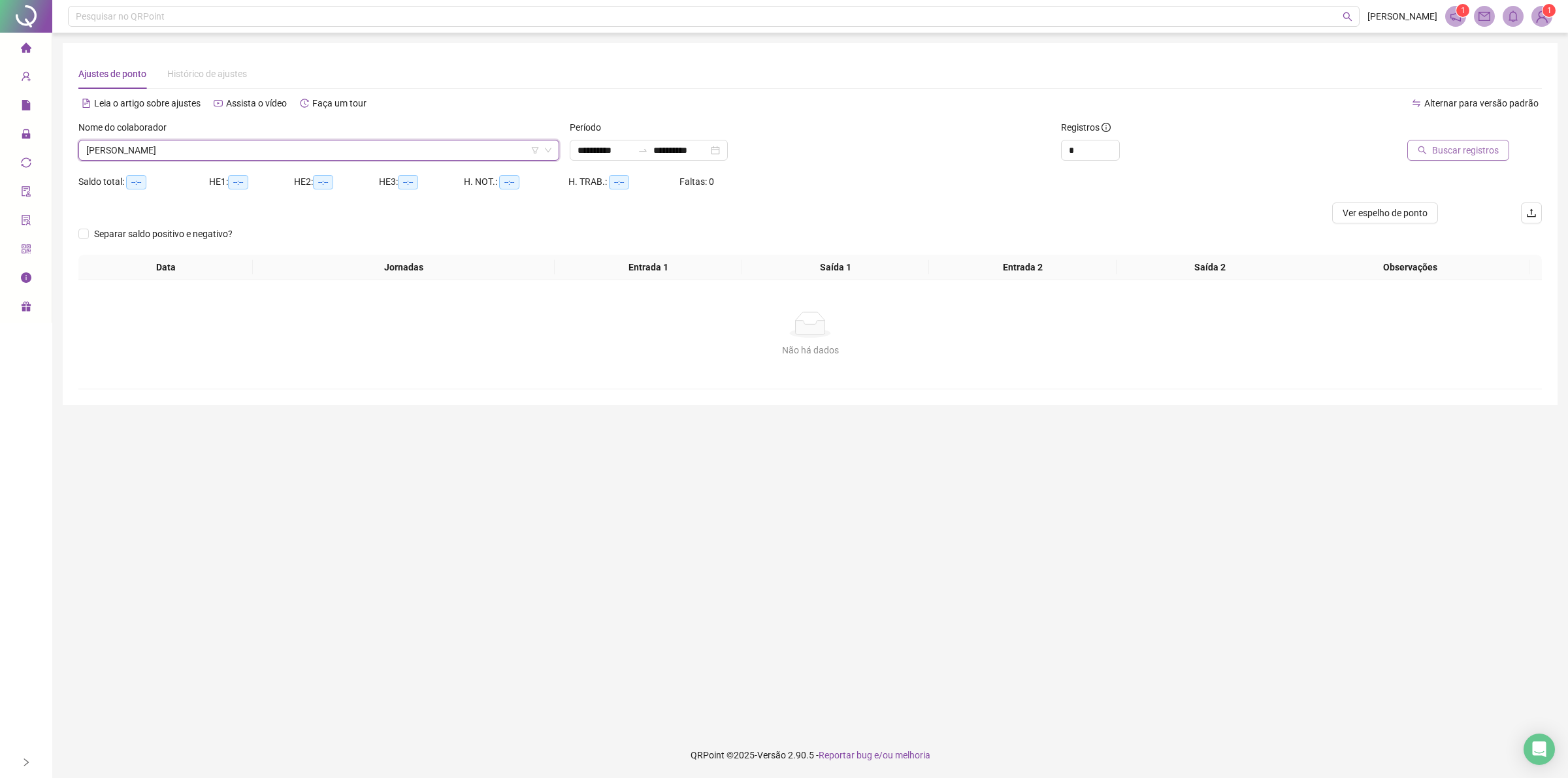
click at [1468, 151] on span "Buscar registros" at bounding box center [1465, 150] width 67 height 14
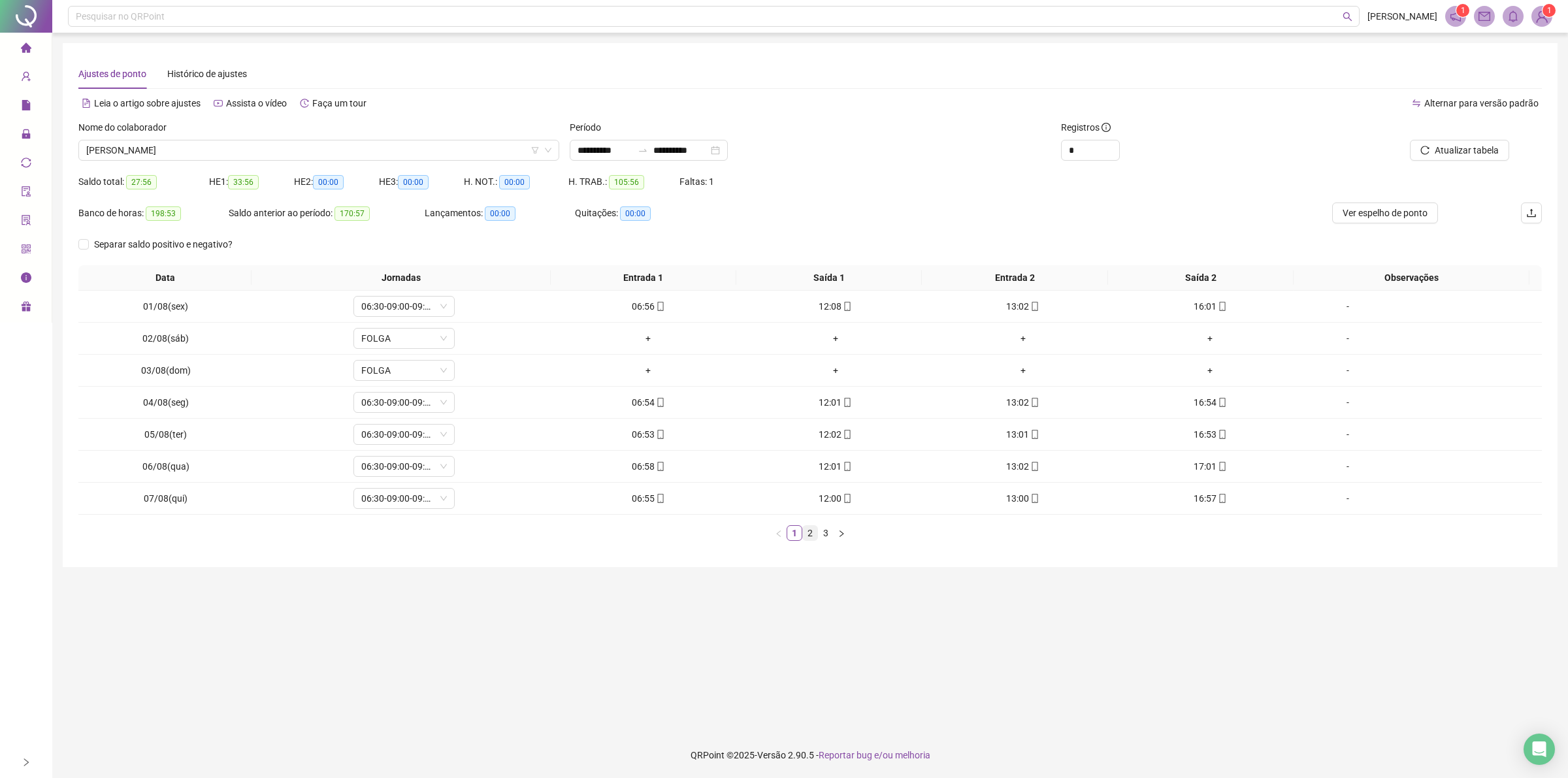
click at [811, 533] on link "2" at bounding box center [810, 533] width 14 height 14
click at [825, 538] on link "3" at bounding box center [826, 533] width 14 height 14
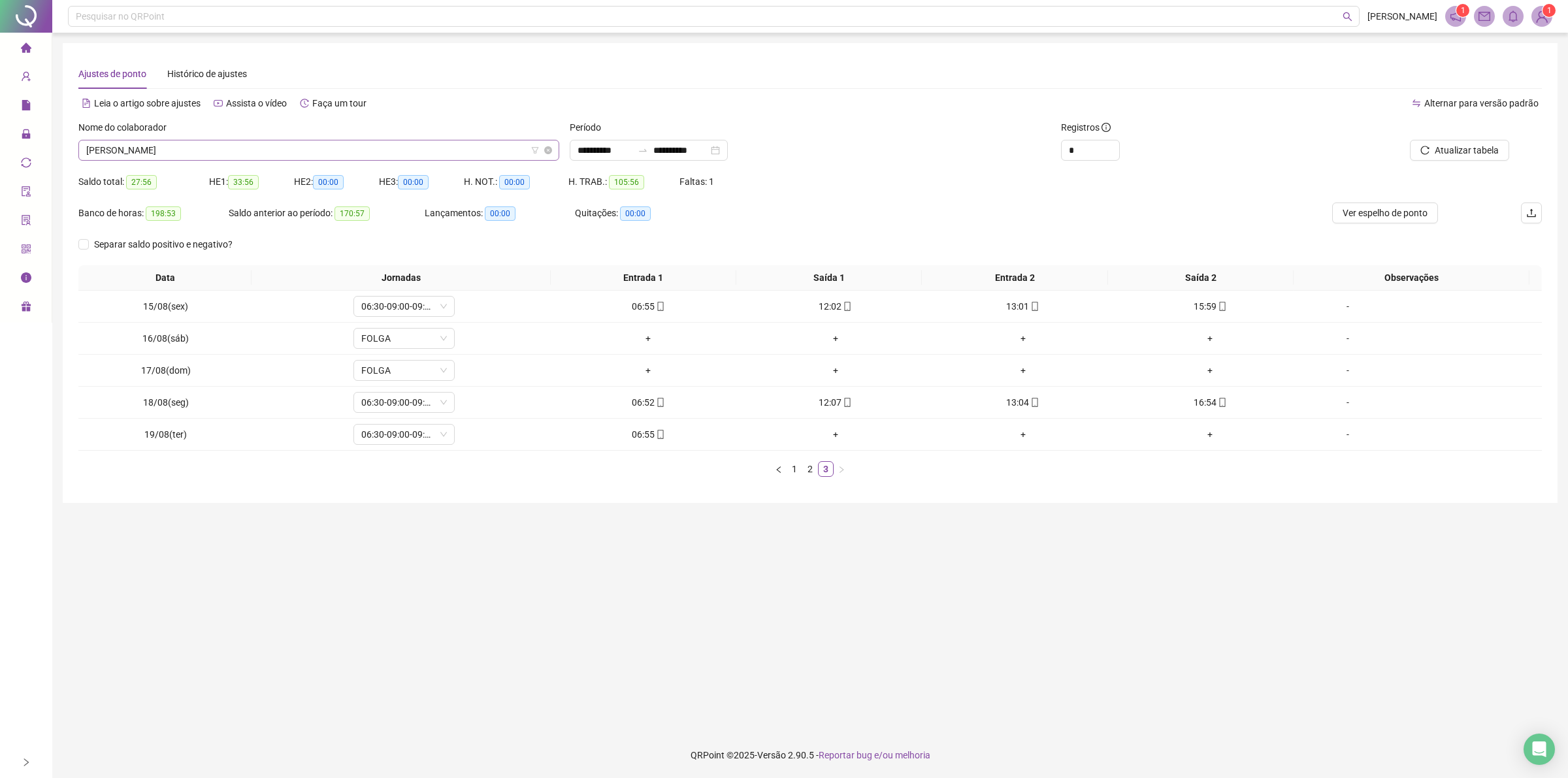
click at [229, 152] on span "[PERSON_NAME]" at bounding box center [318, 150] width 465 height 20
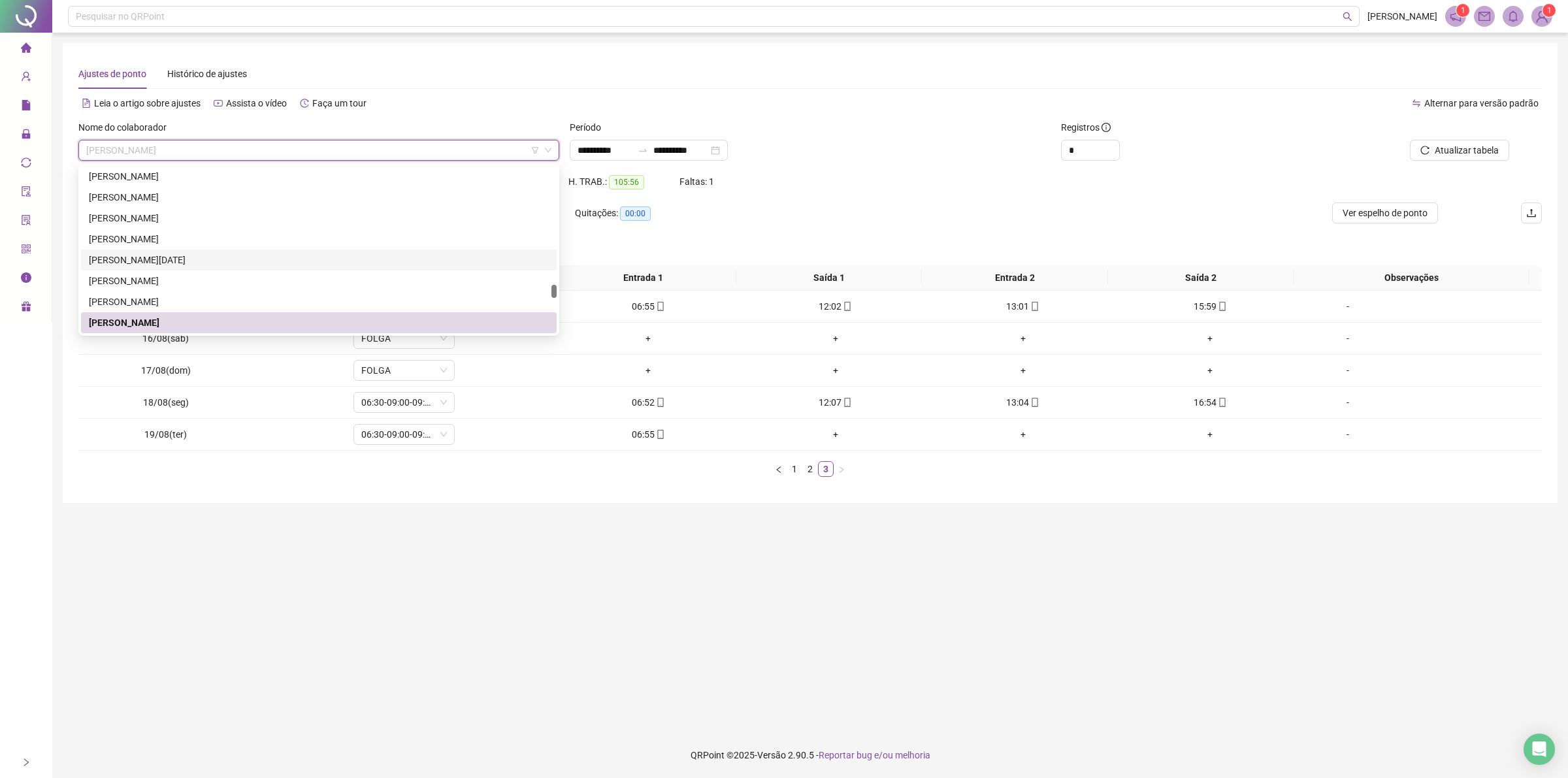
scroll to position [1566, 0]
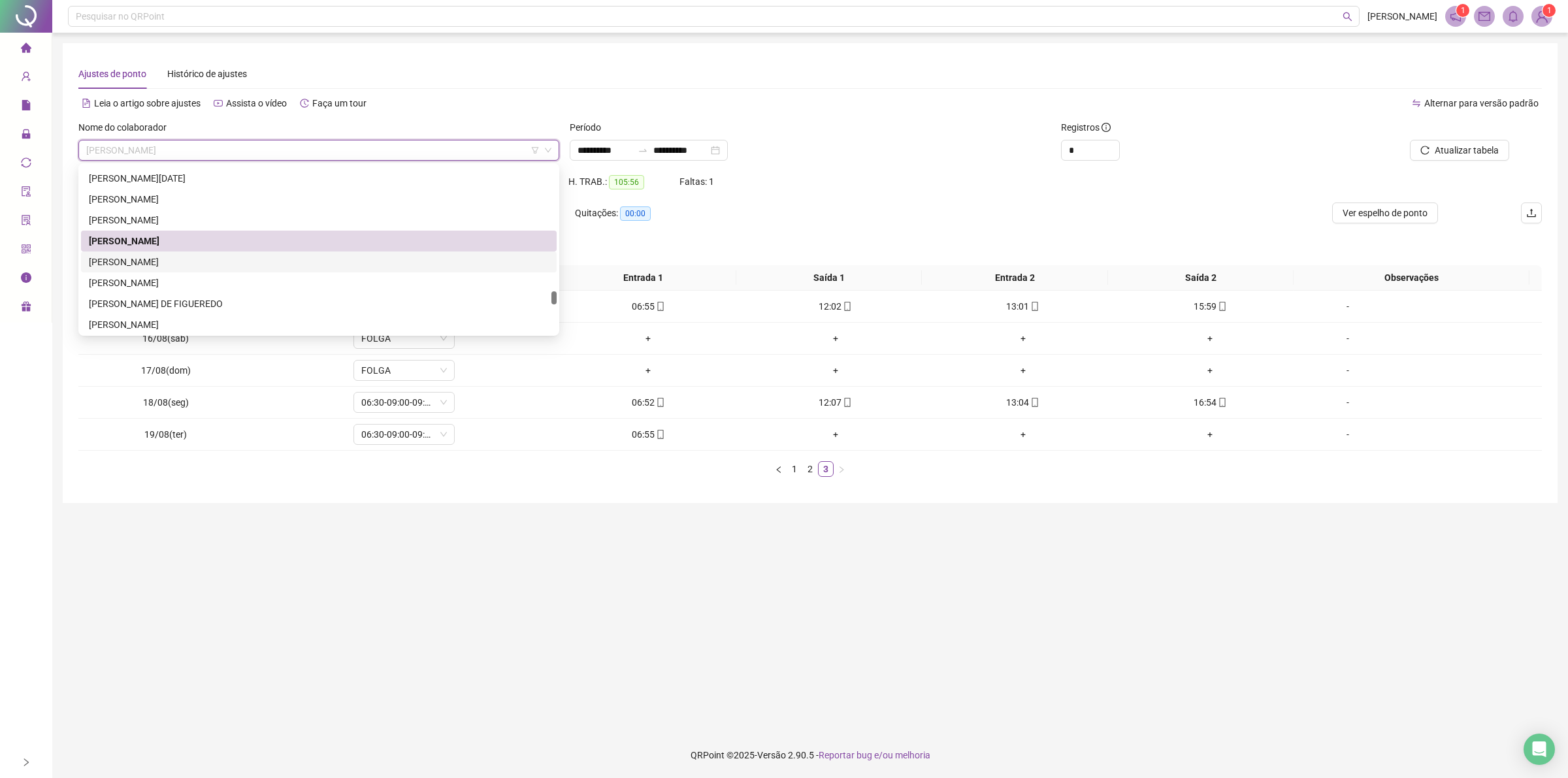
click at [177, 262] on div "[PERSON_NAME]" at bounding box center [318, 262] width 460 height 14
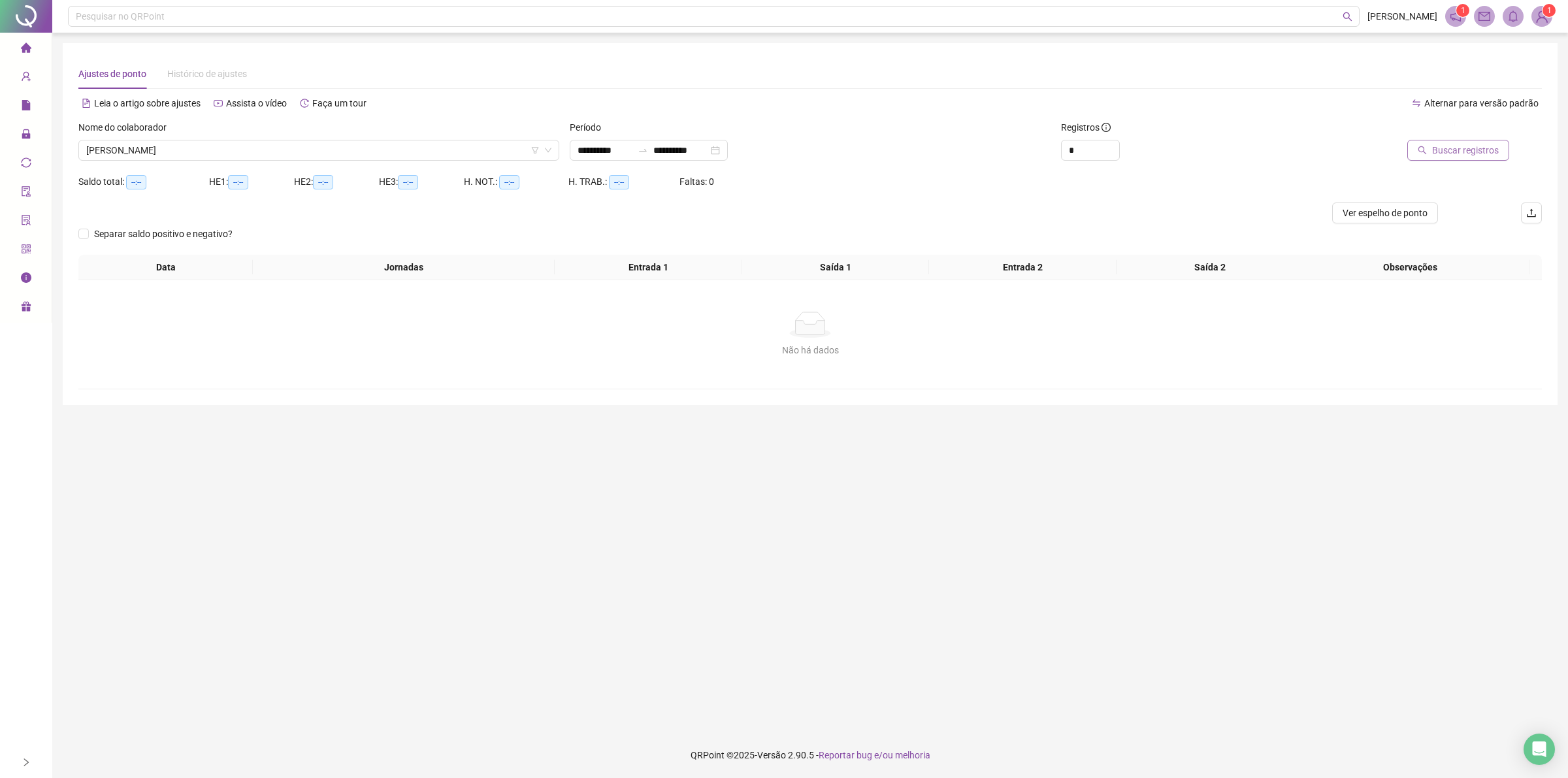
click at [1491, 146] on span "Buscar registros" at bounding box center [1465, 150] width 67 height 14
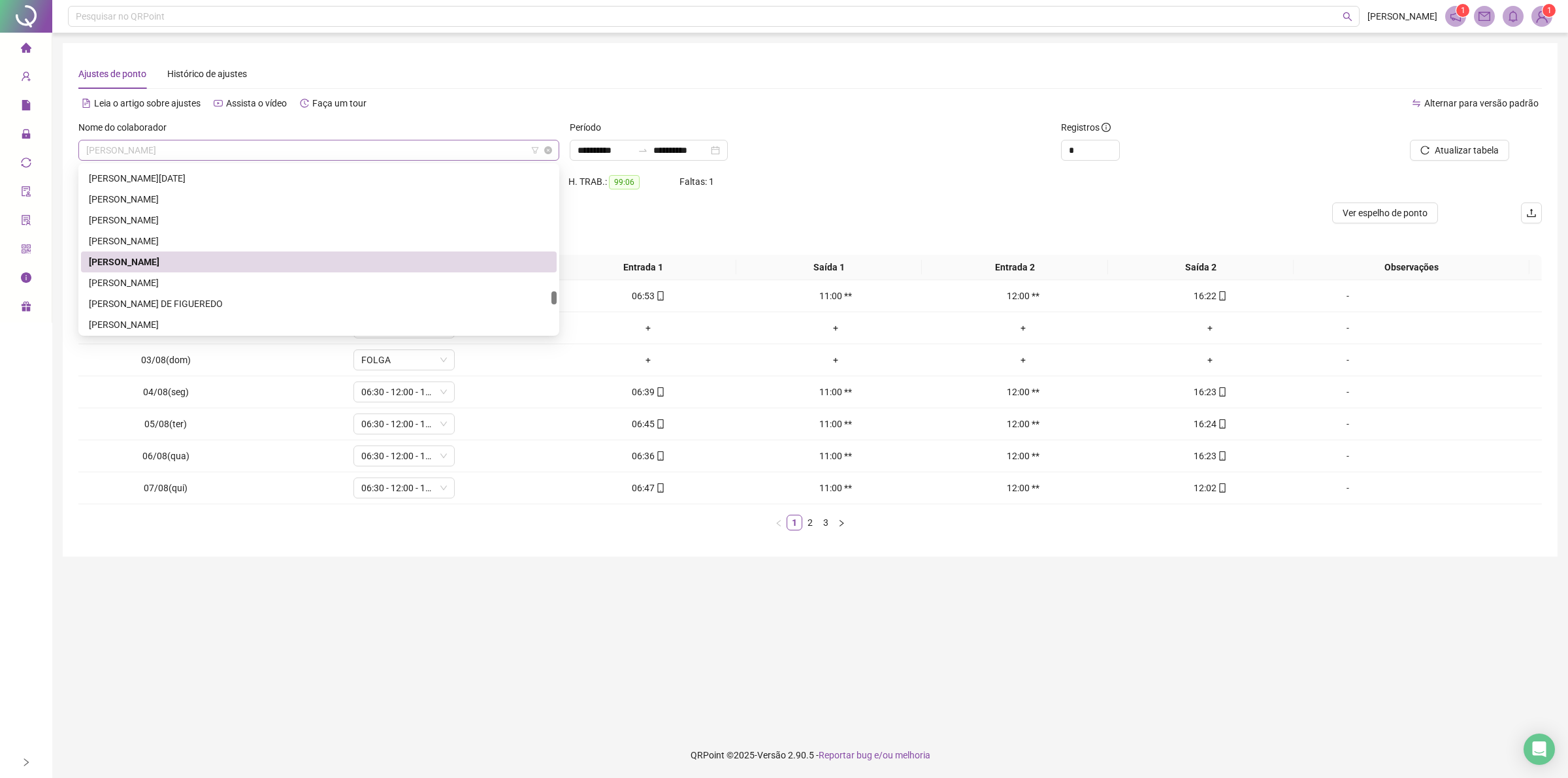
click at [471, 149] on span "[PERSON_NAME]" at bounding box center [318, 150] width 465 height 20
click at [271, 282] on div "[PERSON_NAME]" at bounding box center [318, 282] width 460 height 14
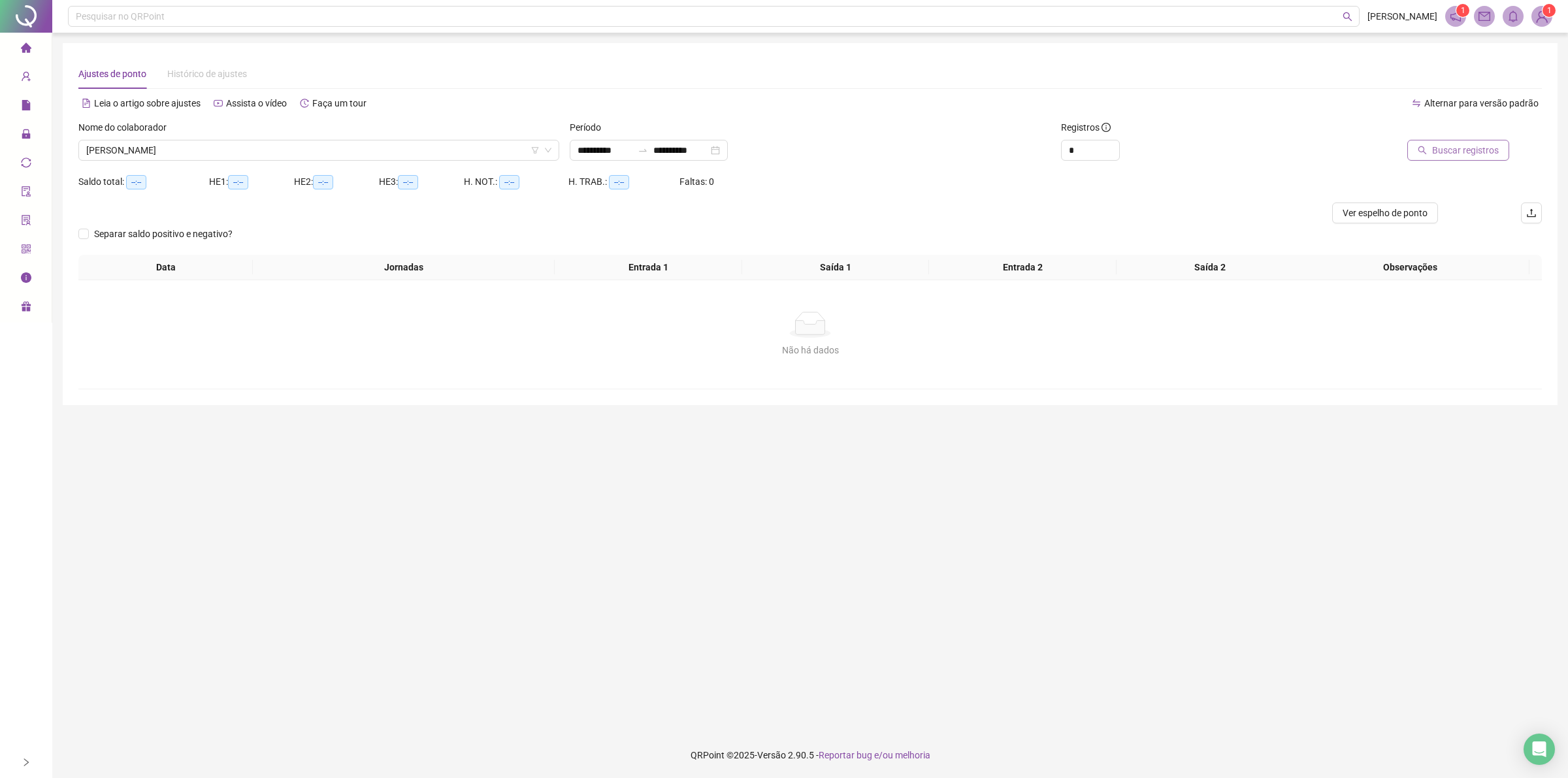
click at [1478, 151] on span "Buscar registros" at bounding box center [1465, 150] width 67 height 14
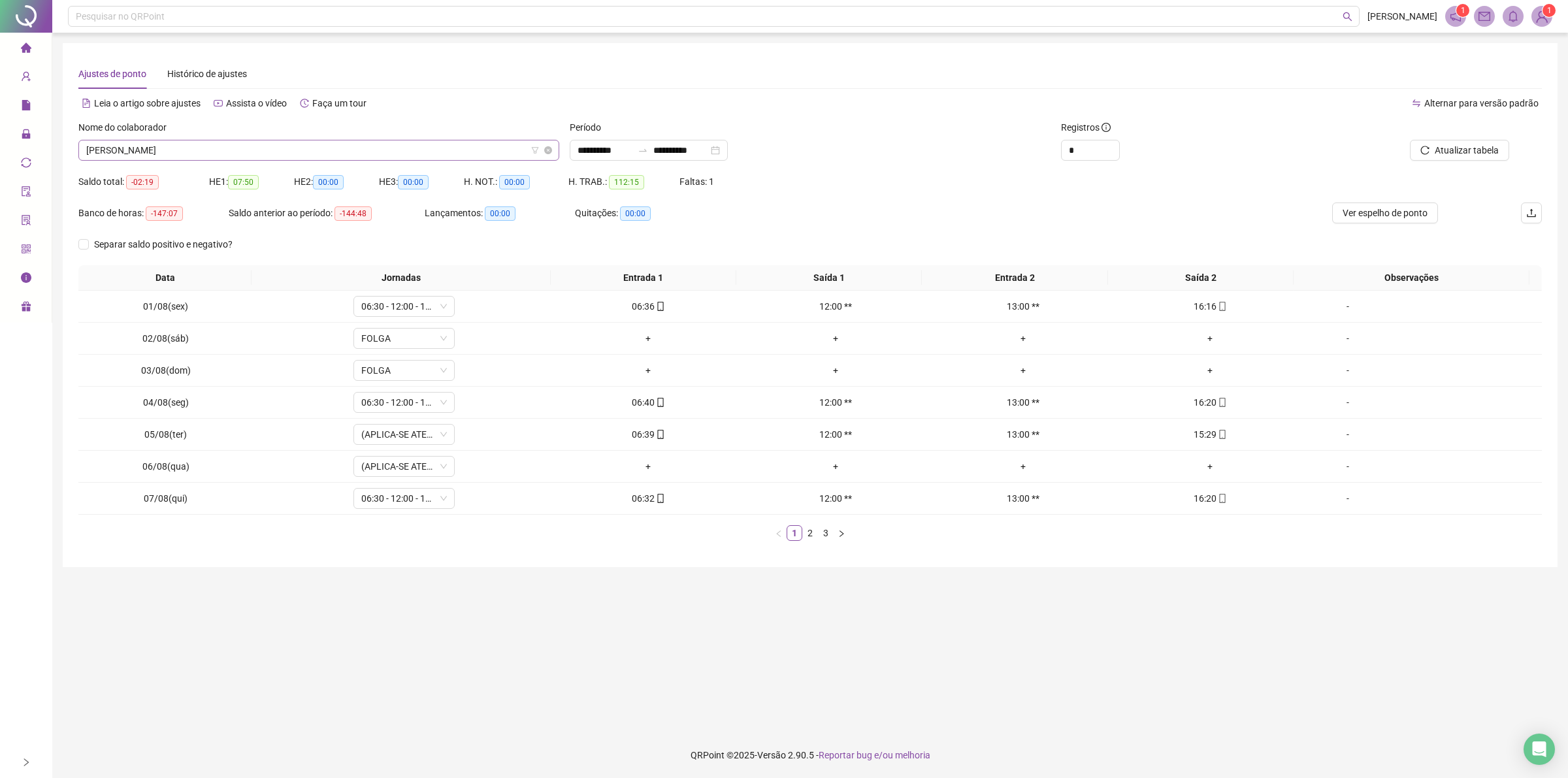
click at [352, 156] on span "[PERSON_NAME]" at bounding box center [318, 150] width 465 height 20
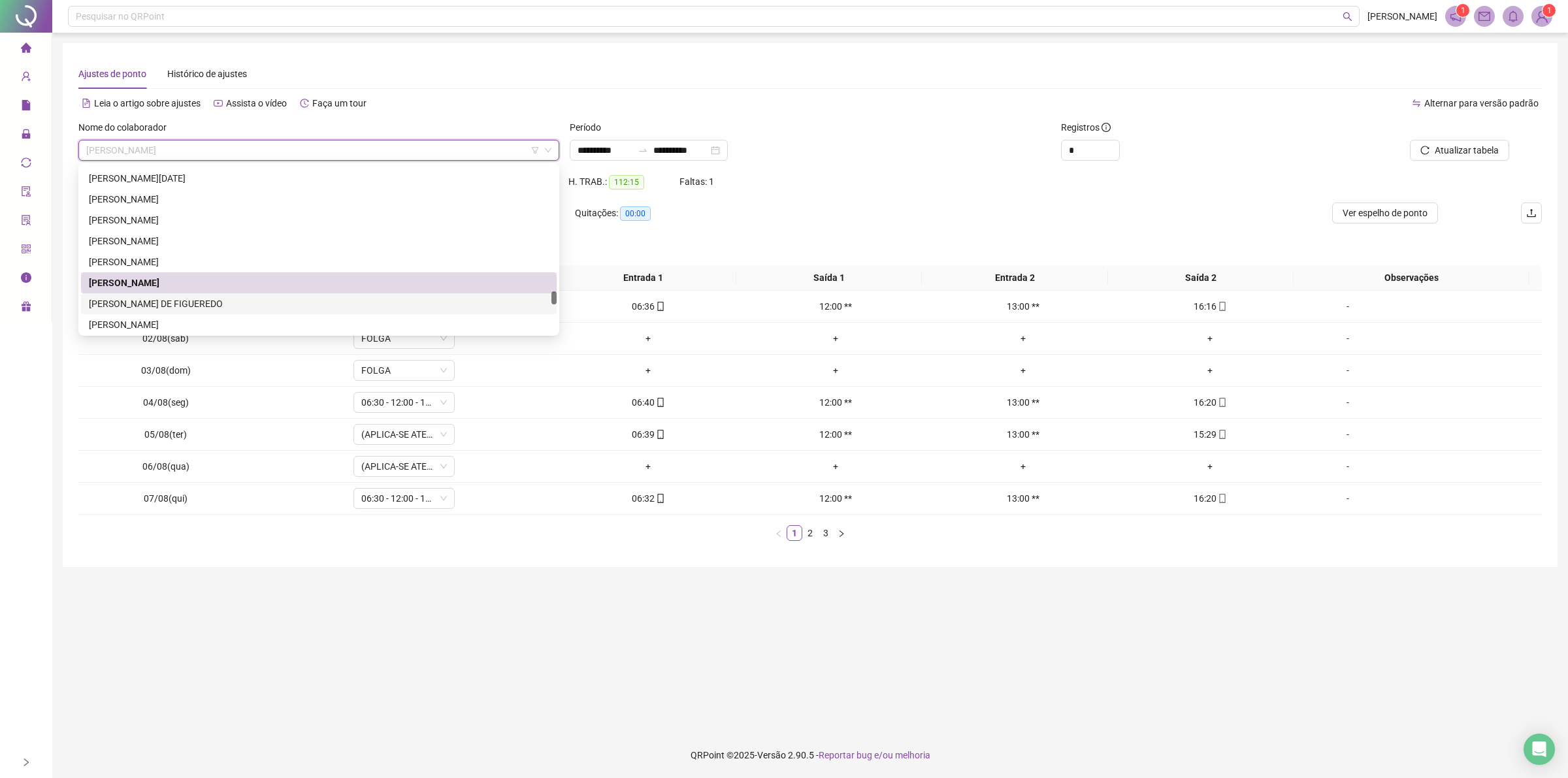
click at [94, 300] on div "[PERSON_NAME] DE FIGUEREDO" at bounding box center [318, 304] width 460 height 14
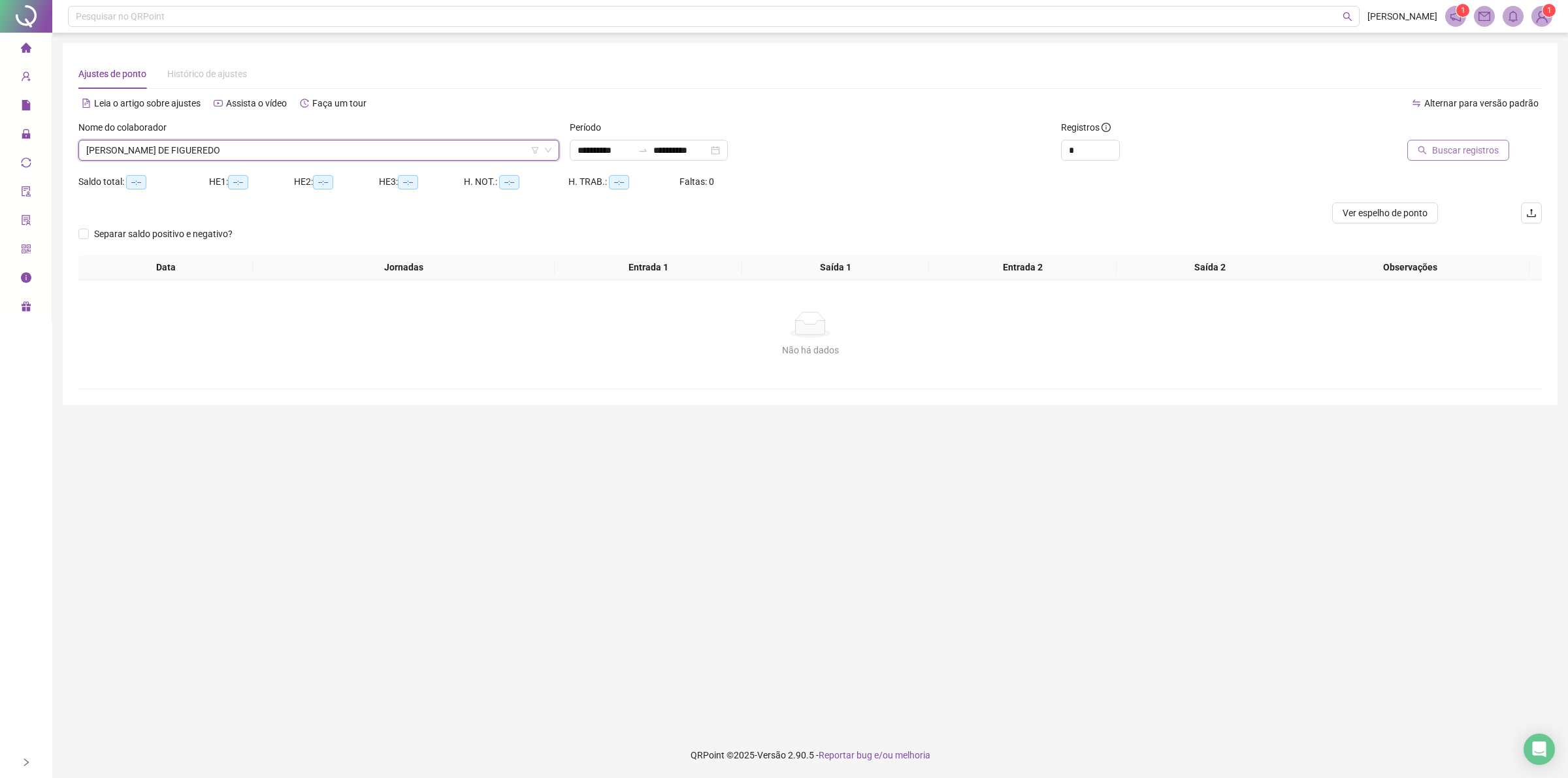
click at [1503, 154] on button "Buscar registros" at bounding box center [1457, 149] width 102 height 21
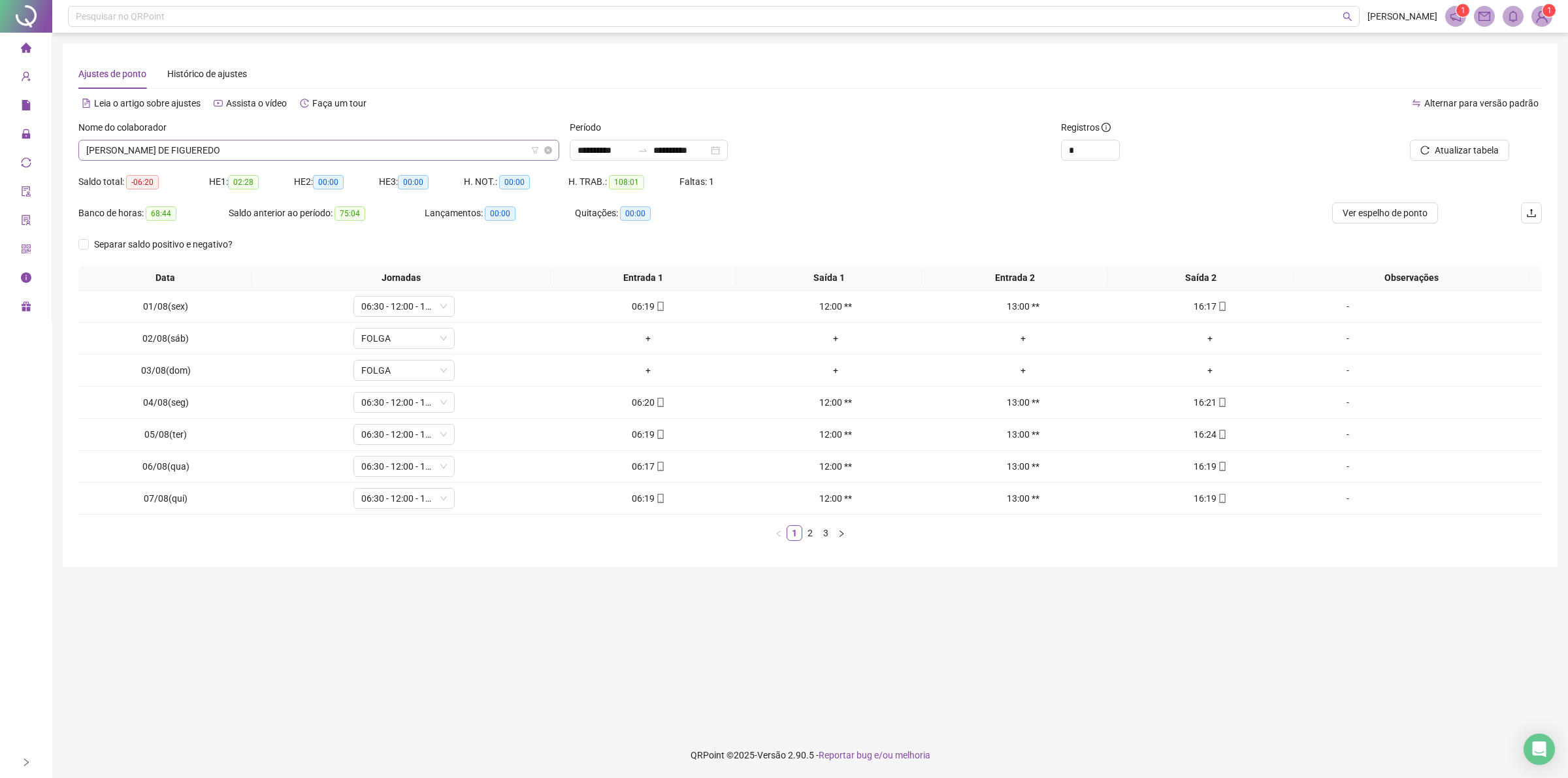
click at [341, 148] on span "[PERSON_NAME] DE FIGUEREDO" at bounding box center [318, 150] width 465 height 20
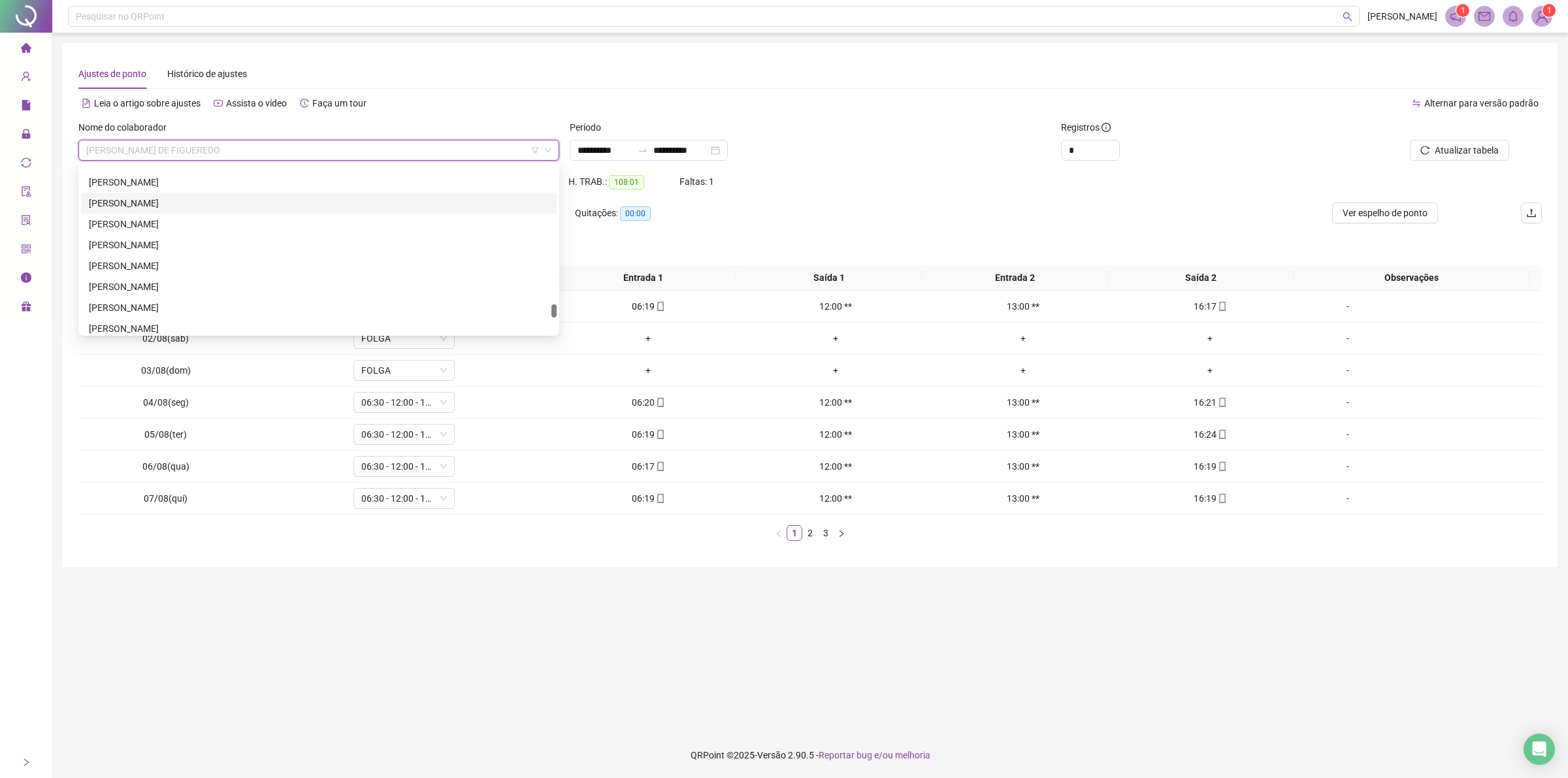
scroll to position [1647, 0]
click at [139, 246] on div "[PERSON_NAME]" at bounding box center [318, 243] width 460 height 14
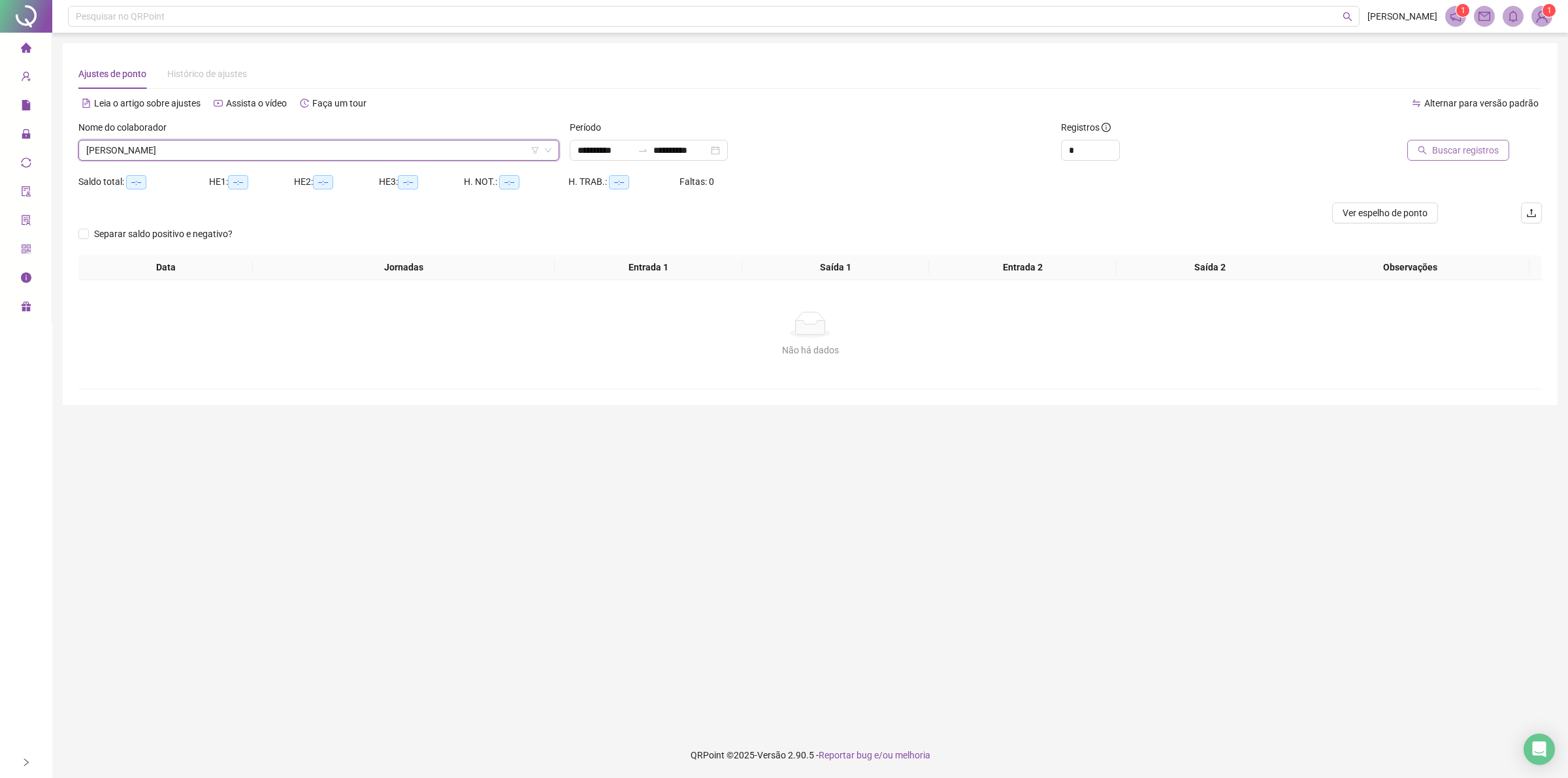
click at [1468, 140] on button "Buscar registros" at bounding box center [1457, 149] width 102 height 21
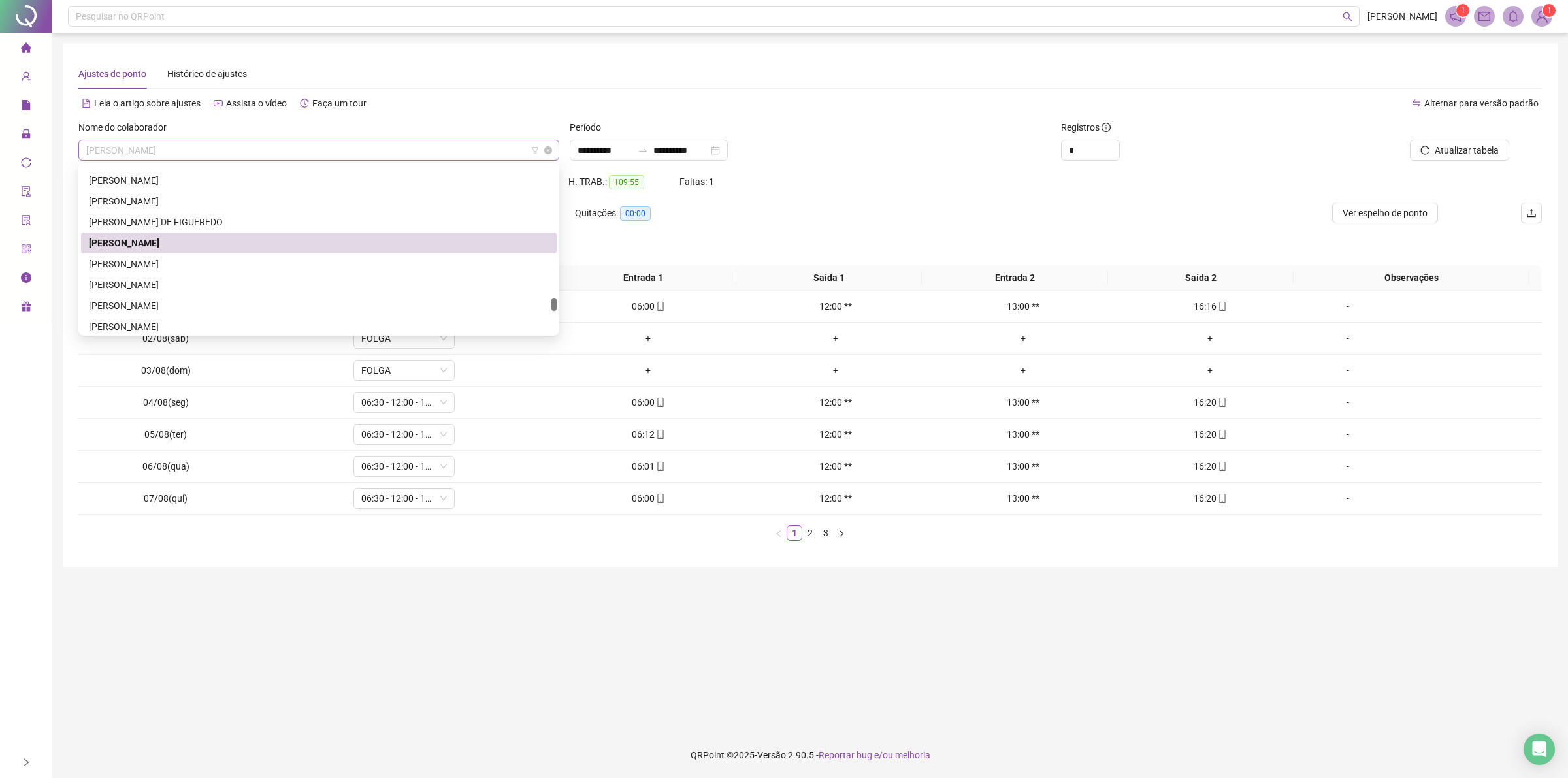
click at [366, 141] on span "[PERSON_NAME]" at bounding box center [318, 150] width 465 height 20
drag, startPoint x: 134, startPoint y: 282, endPoint x: 124, endPoint y: 273, distance: 13.5
click at [132, 281] on div "[PERSON_NAME]" at bounding box center [318, 285] width 460 height 14
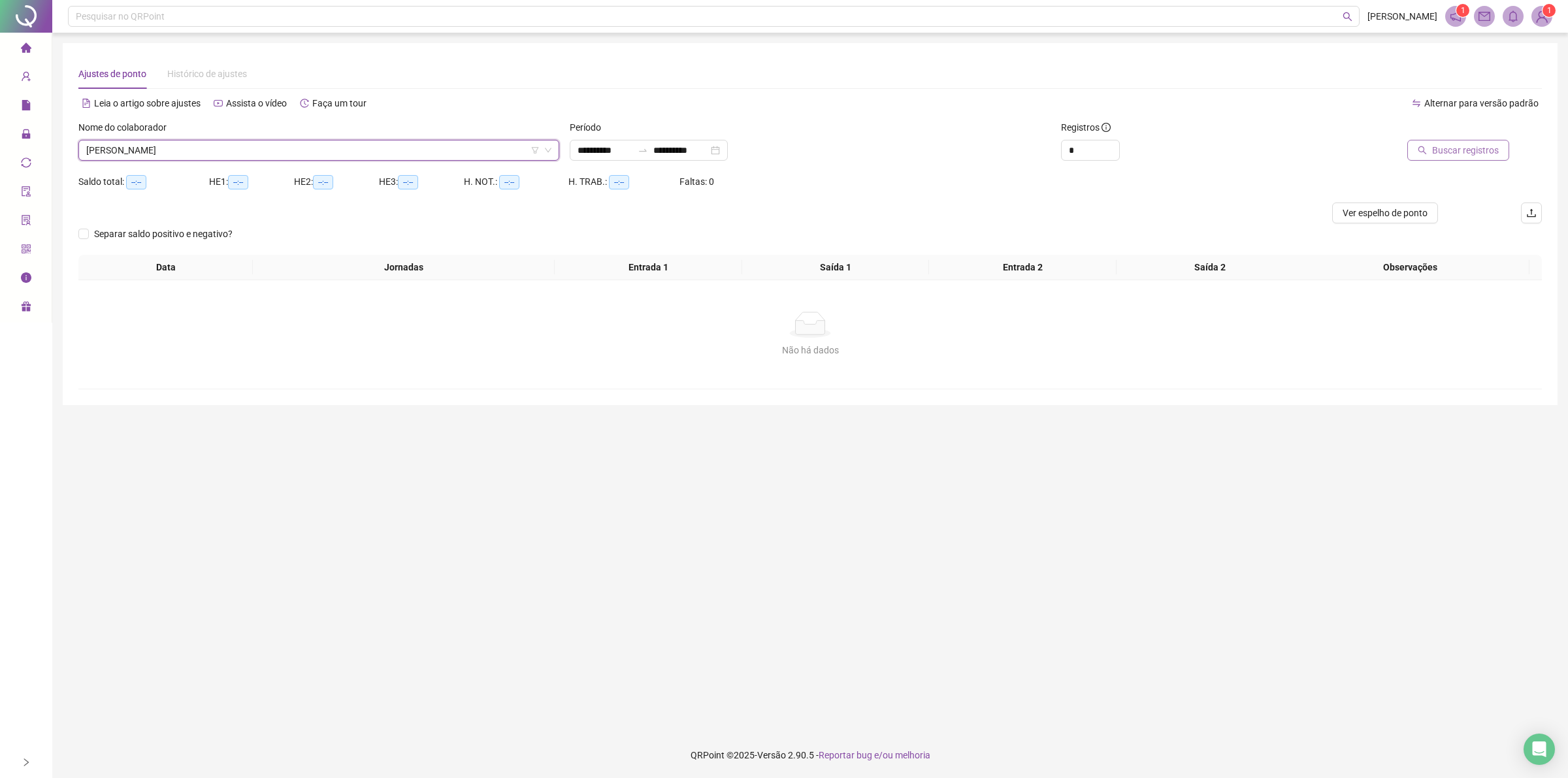
click at [1480, 151] on span "Buscar registros" at bounding box center [1465, 150] width 67 height 14
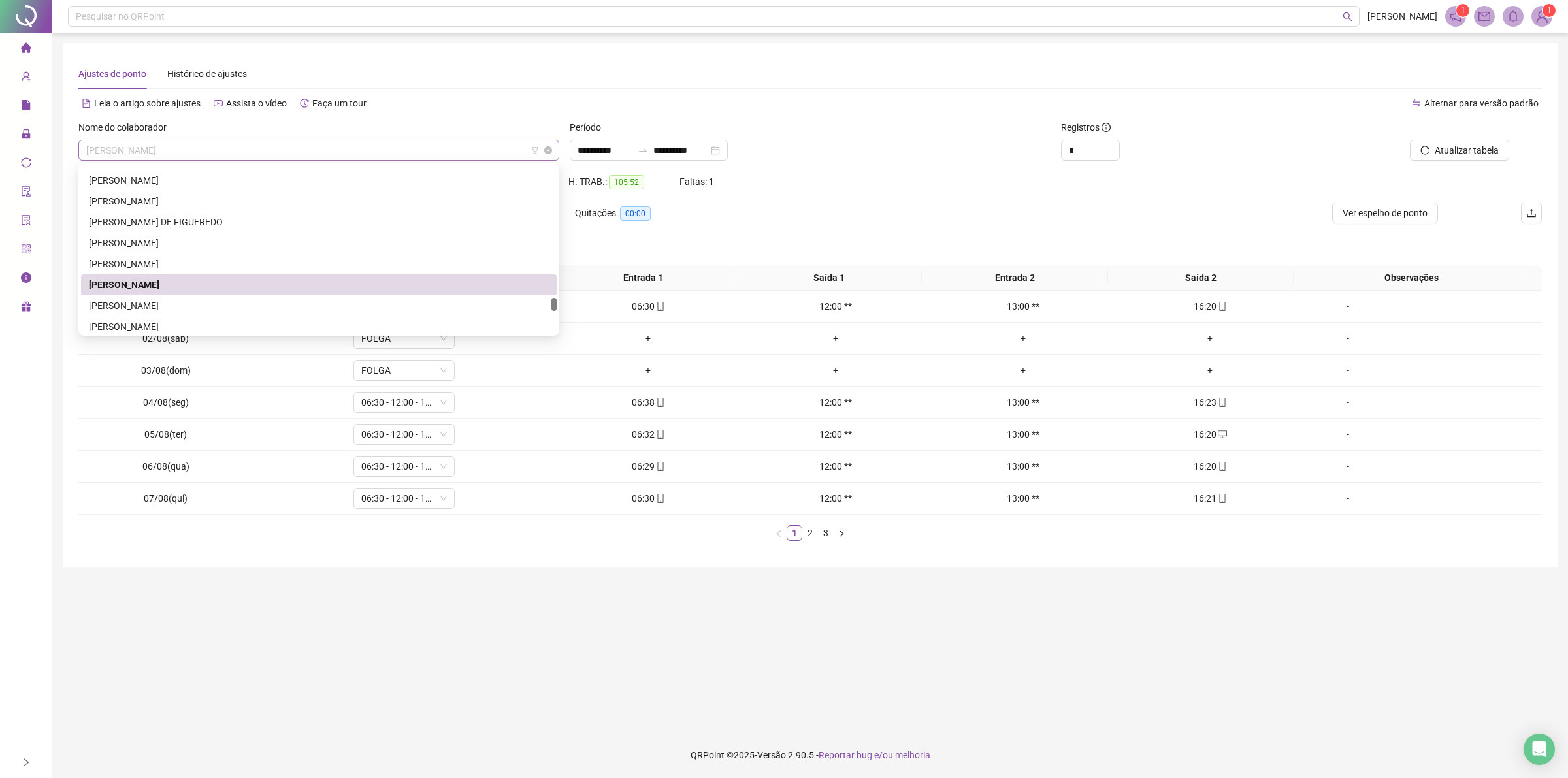
click at [309, 144] on span "[PERSON_NAME]" at bounding box center [318, 150] width 465 height 20
click at [178, 302] on div "[PERSON_NAME]" at bounding box center [318, 306] width 460 height 14
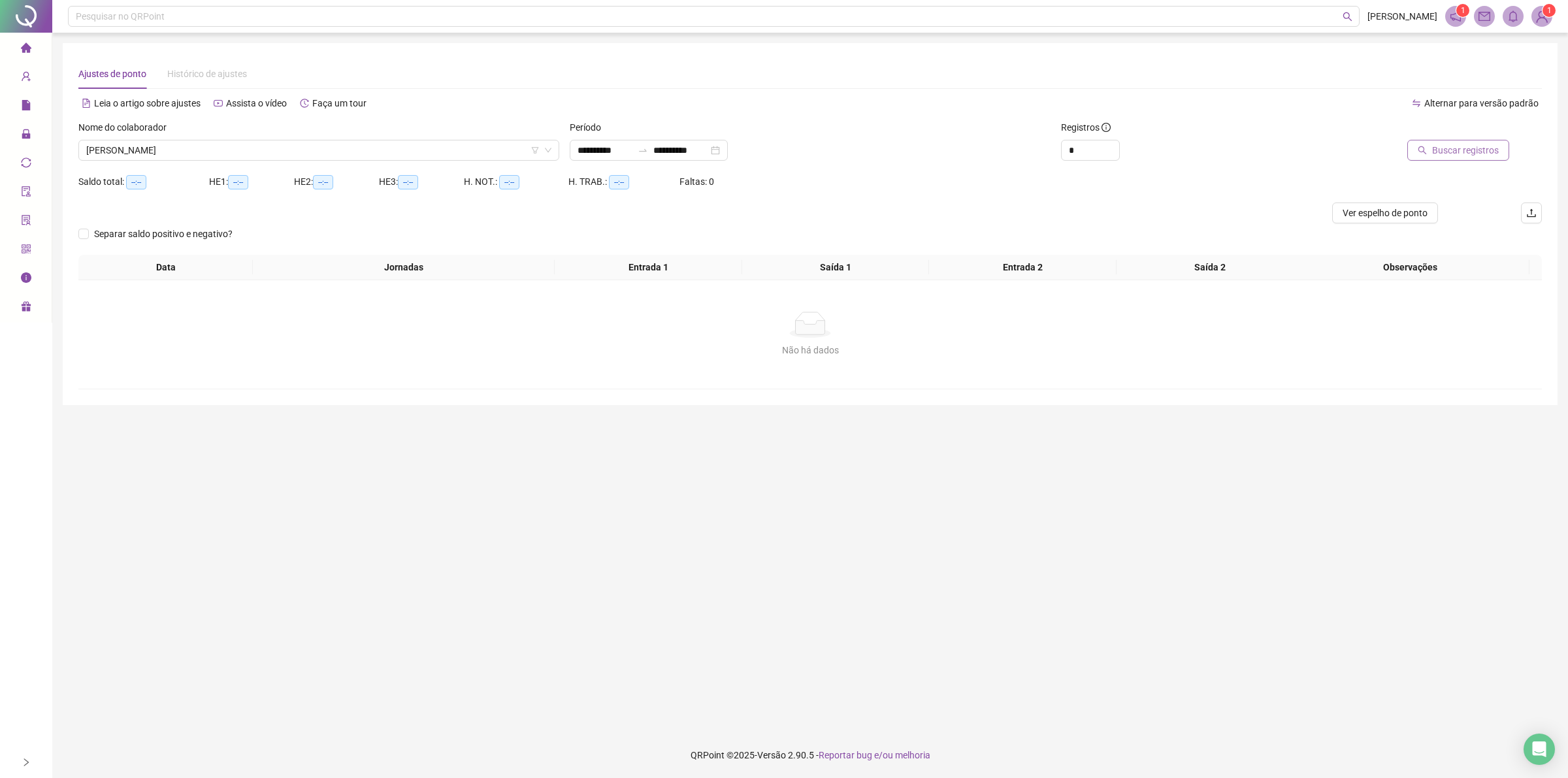
click at [1478, 145] on span "Buscar registros" at bounding box center [1465, 150] width 67 height 14
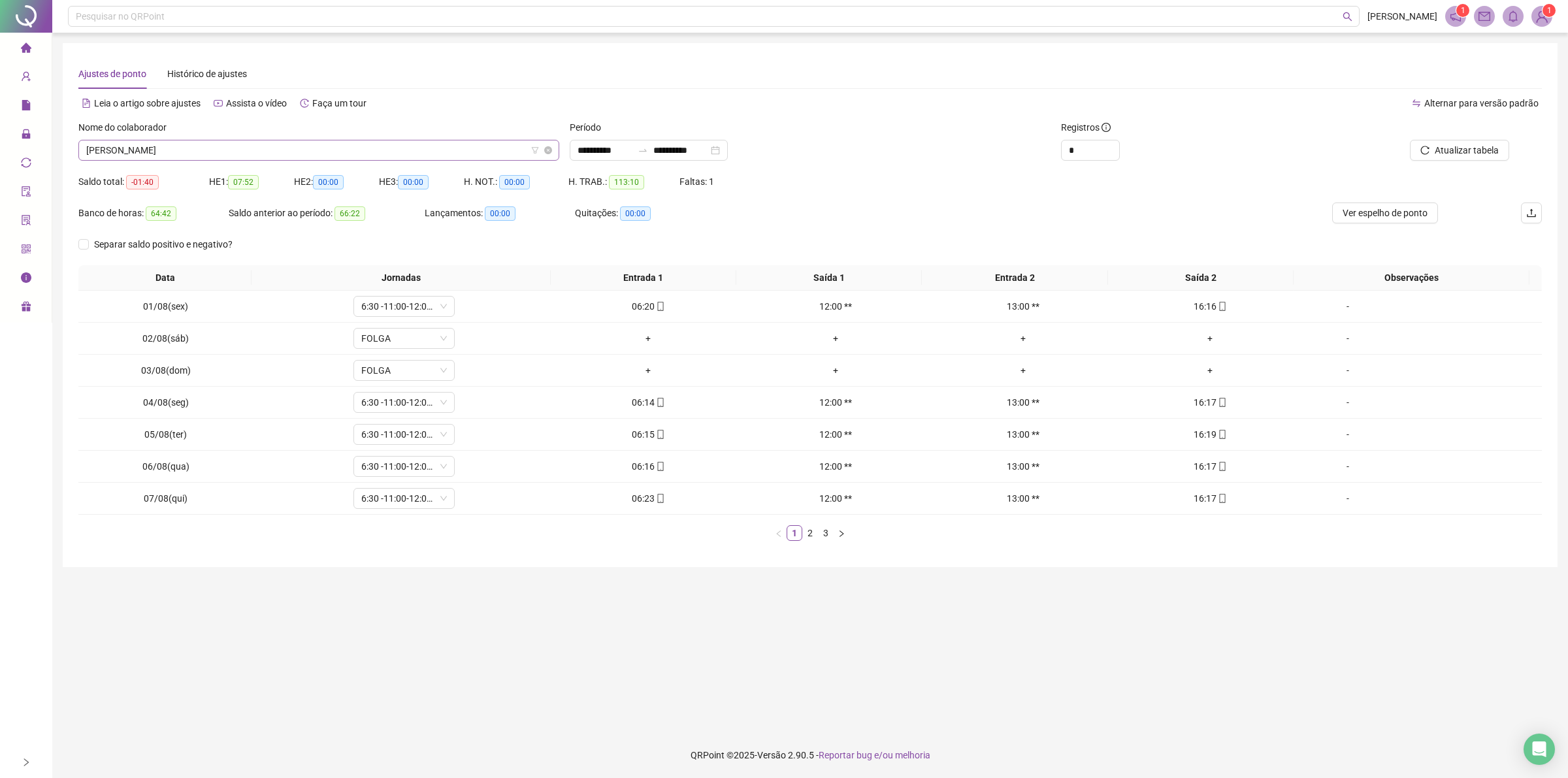
click at [321, 151] on span "[PERSON_NAME]" at bounding box center [318, 150] width 465 height 20
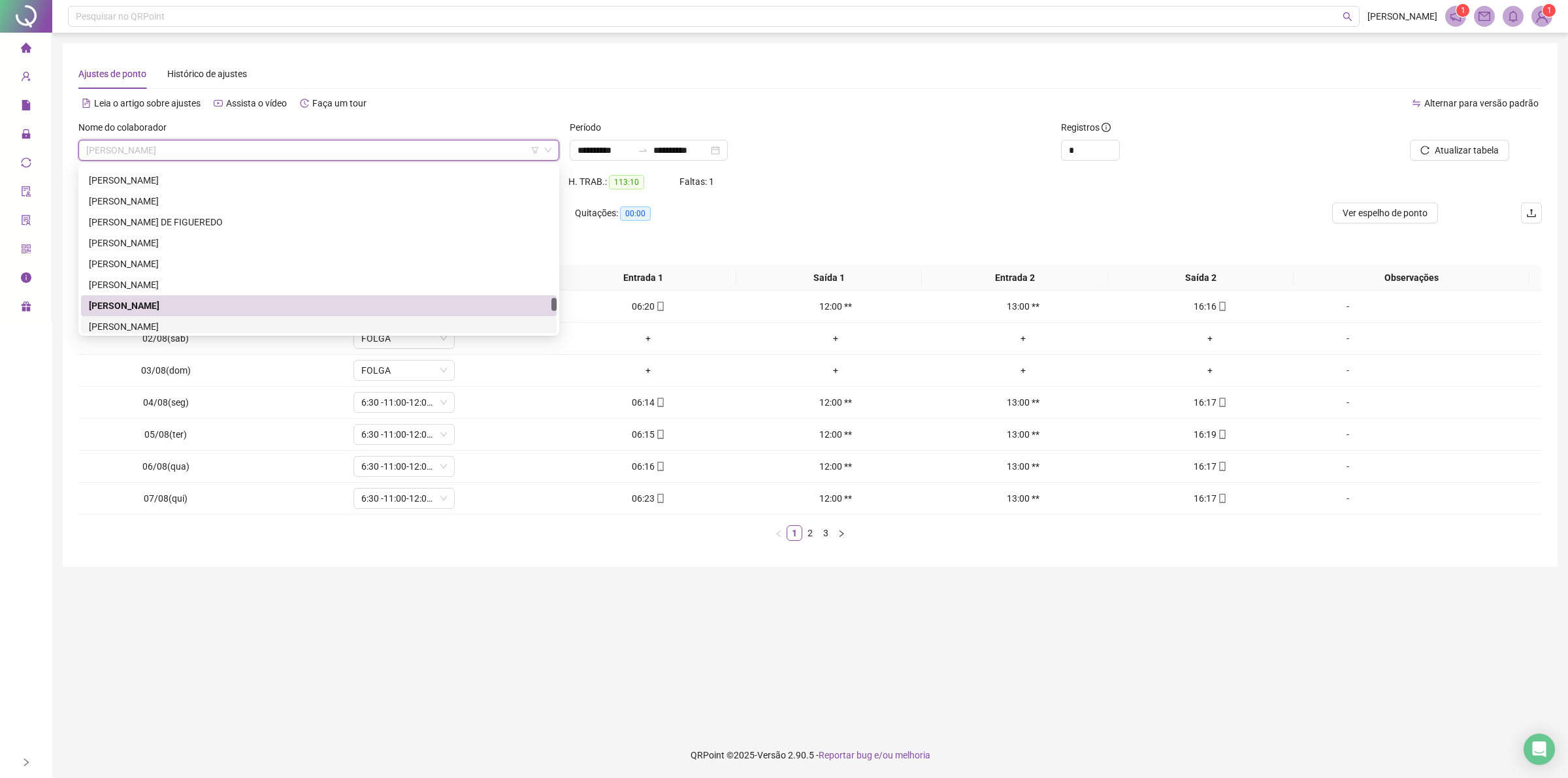
click at [128, 322] on div "[PERSON_NAME]" at bounding box center [318, 326] width 460 height 14
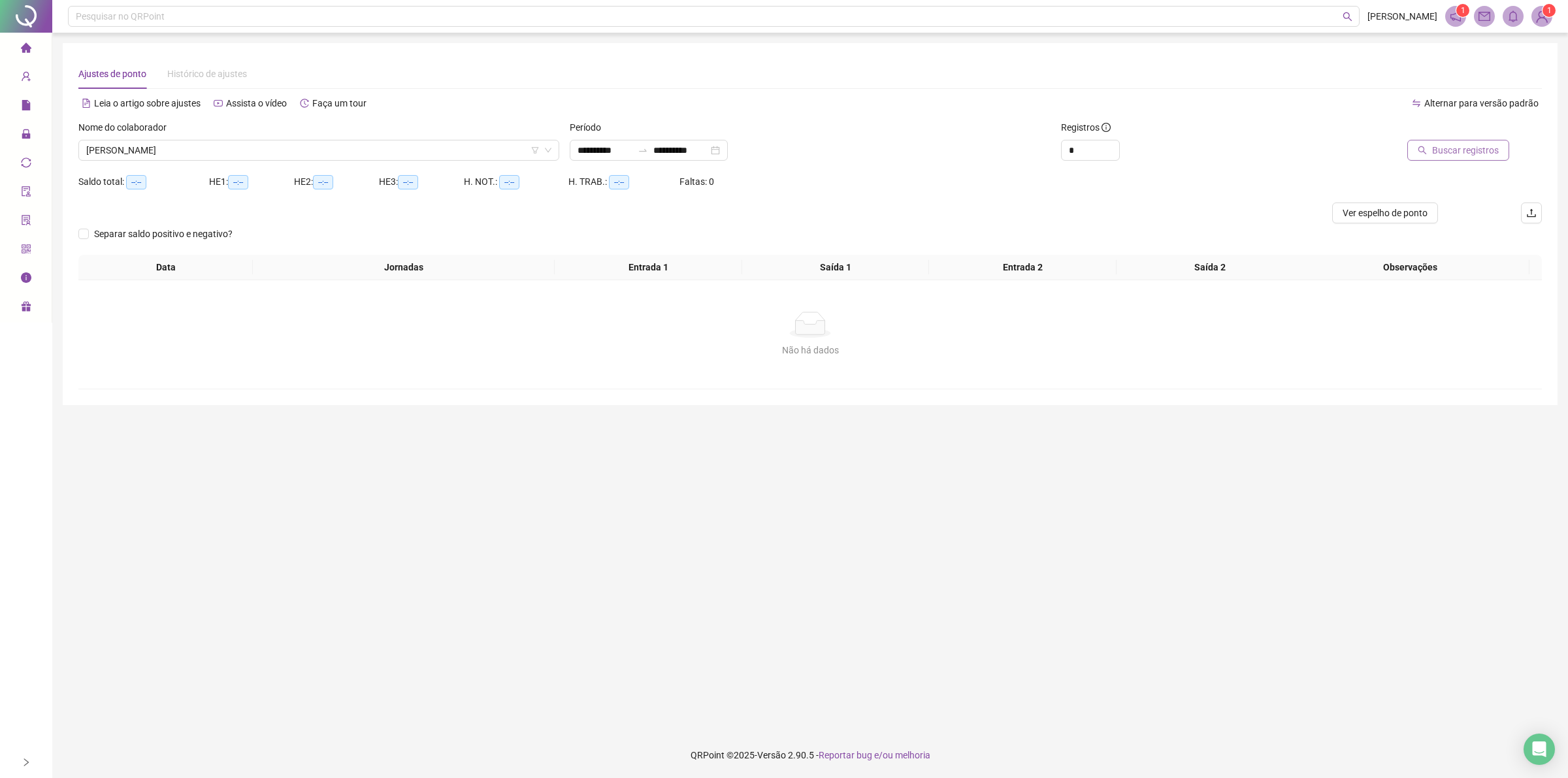
click at [1446, 158] on button "Buscar registros" at bounding box center [1457, 149] width 102 height 21
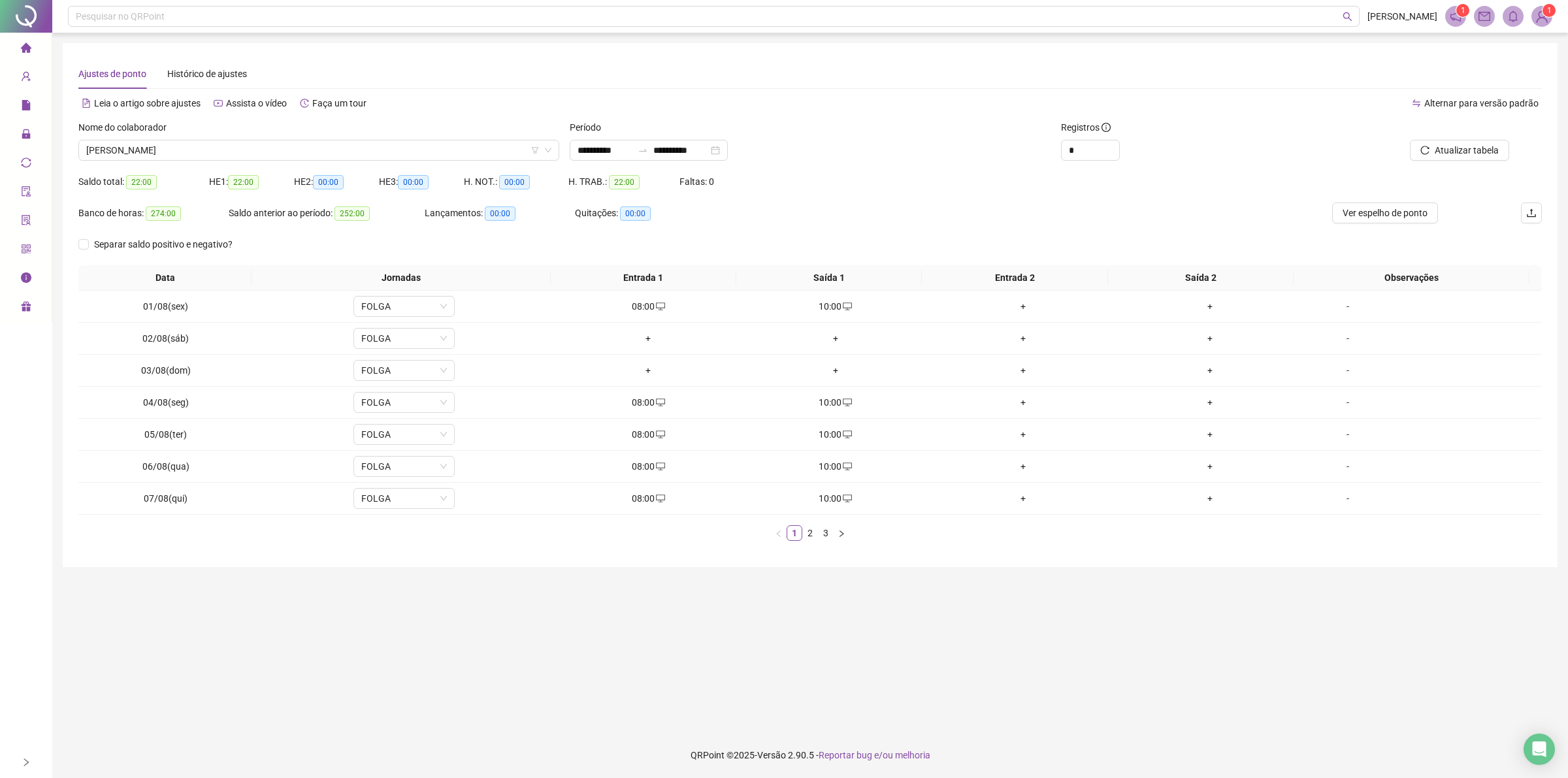
click at [817, 543] on div "Data Jornadas Entrada 1 Saída 1 Entrada 2 Saída 2 Observações 01/08(sex) FOLGA …" at bounding box center [810, 408] width 1464 height 286
click at [805, 533] on link "2" at bounding box center [810, 533] width 14 height 14
click at [835, 536] on button "button" at bounding box center [841, 532] width 15 height 15
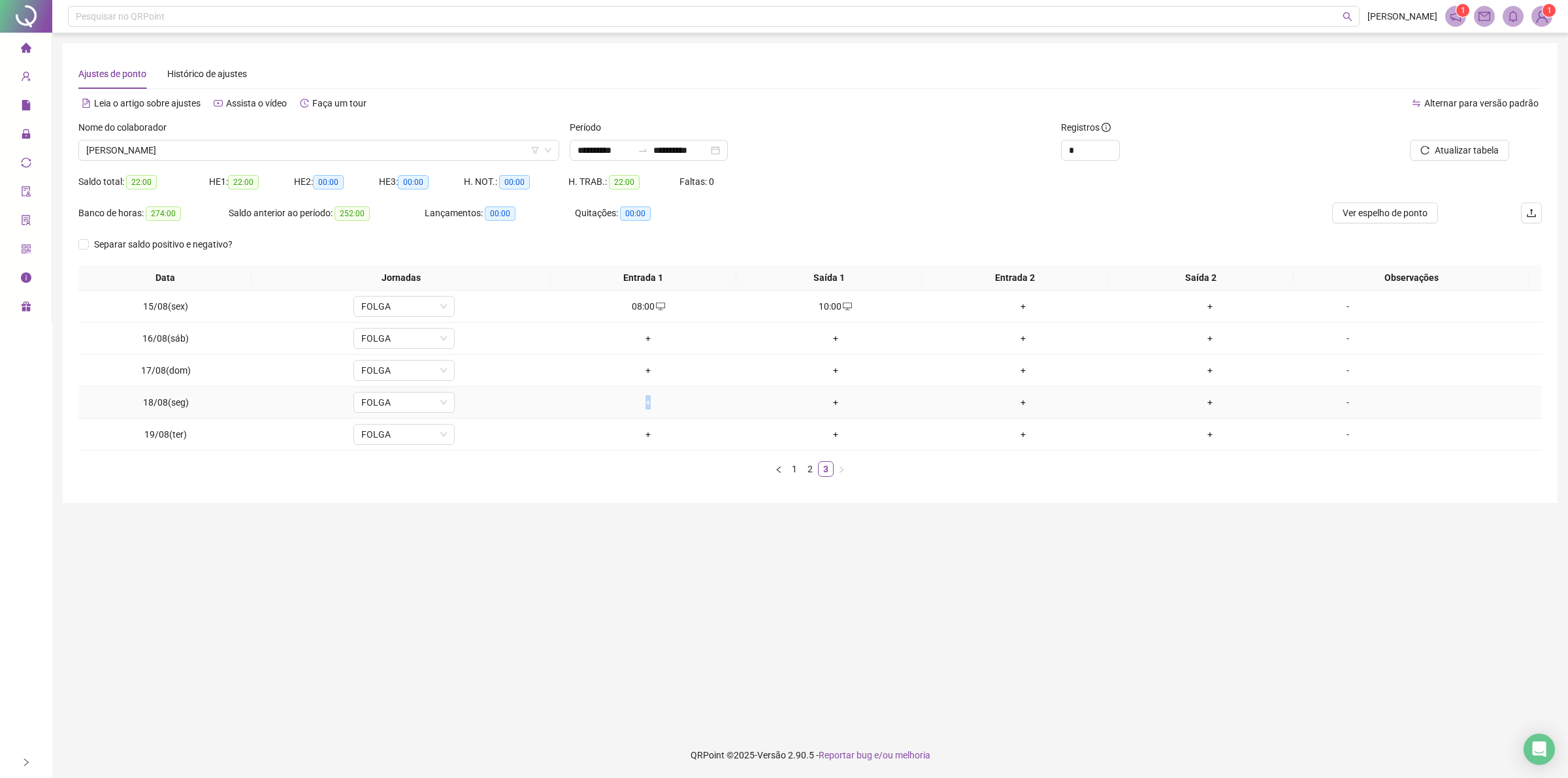
click at [644, 398] on div "+" at bounding box center [648, 402] width 177 height 14
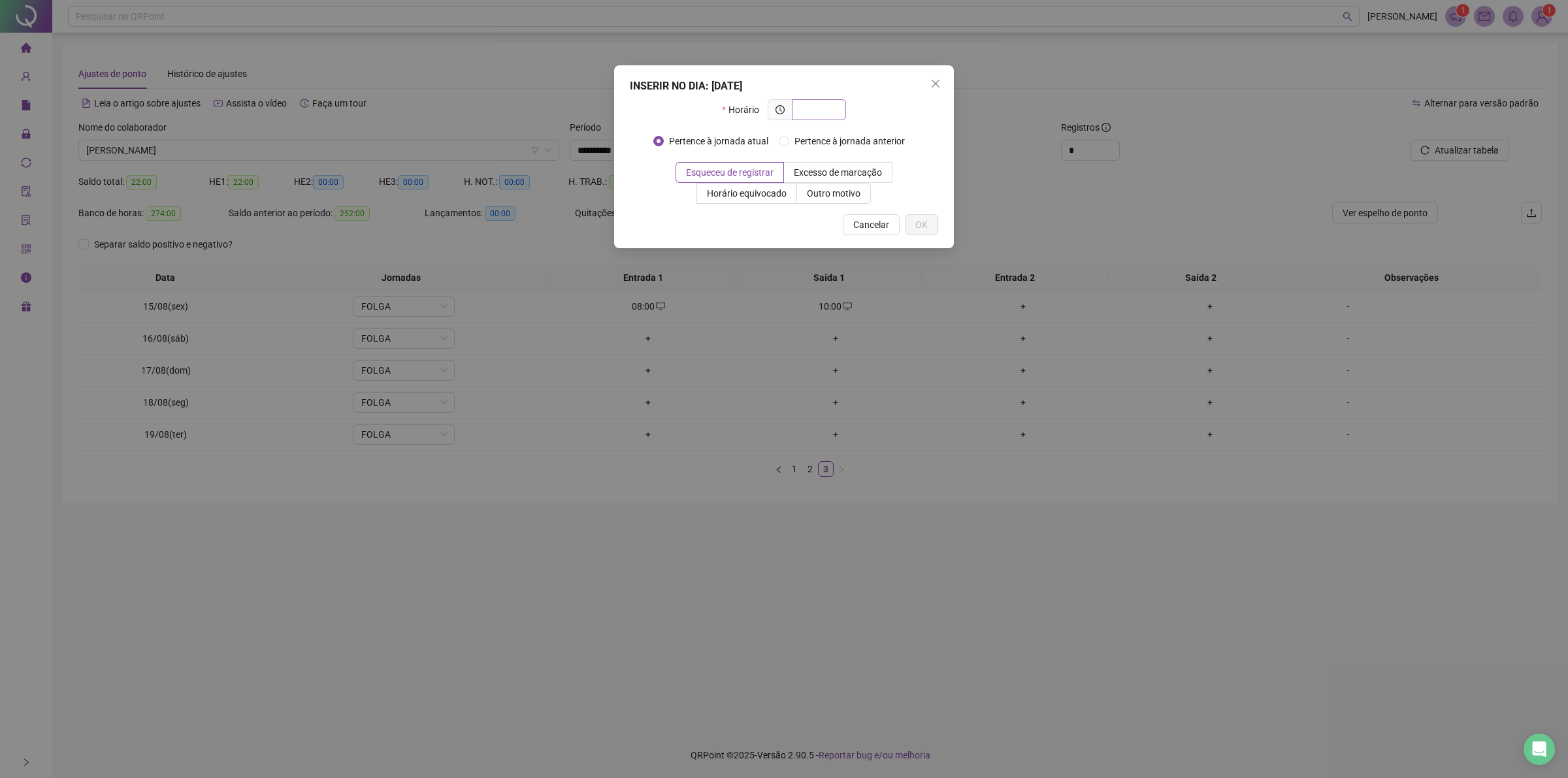
click at [821, 110] on input "text" at bounding box center [818, 110] width 36 height 14
type input "*****"
click at [820, 188] on span "Outro motivo" at bounding box center [834, 193] width 54 height 11
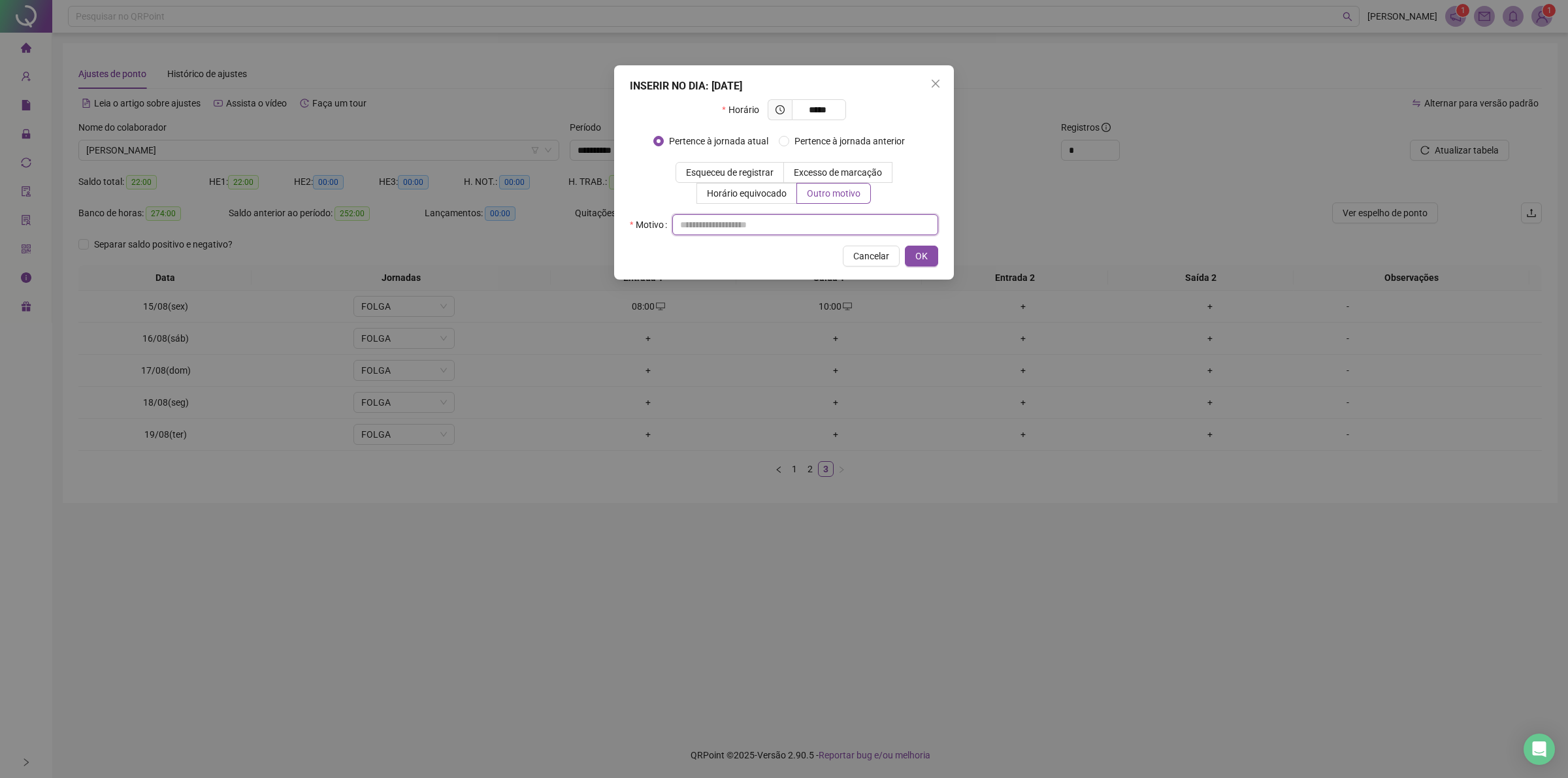
click at [809, 230] on input "text" at bounding box center [805, 224] width 266 height 21
type input "**"
click at [923, 255] on span "OK" at bounding box center [921, 256] width 13 height 14
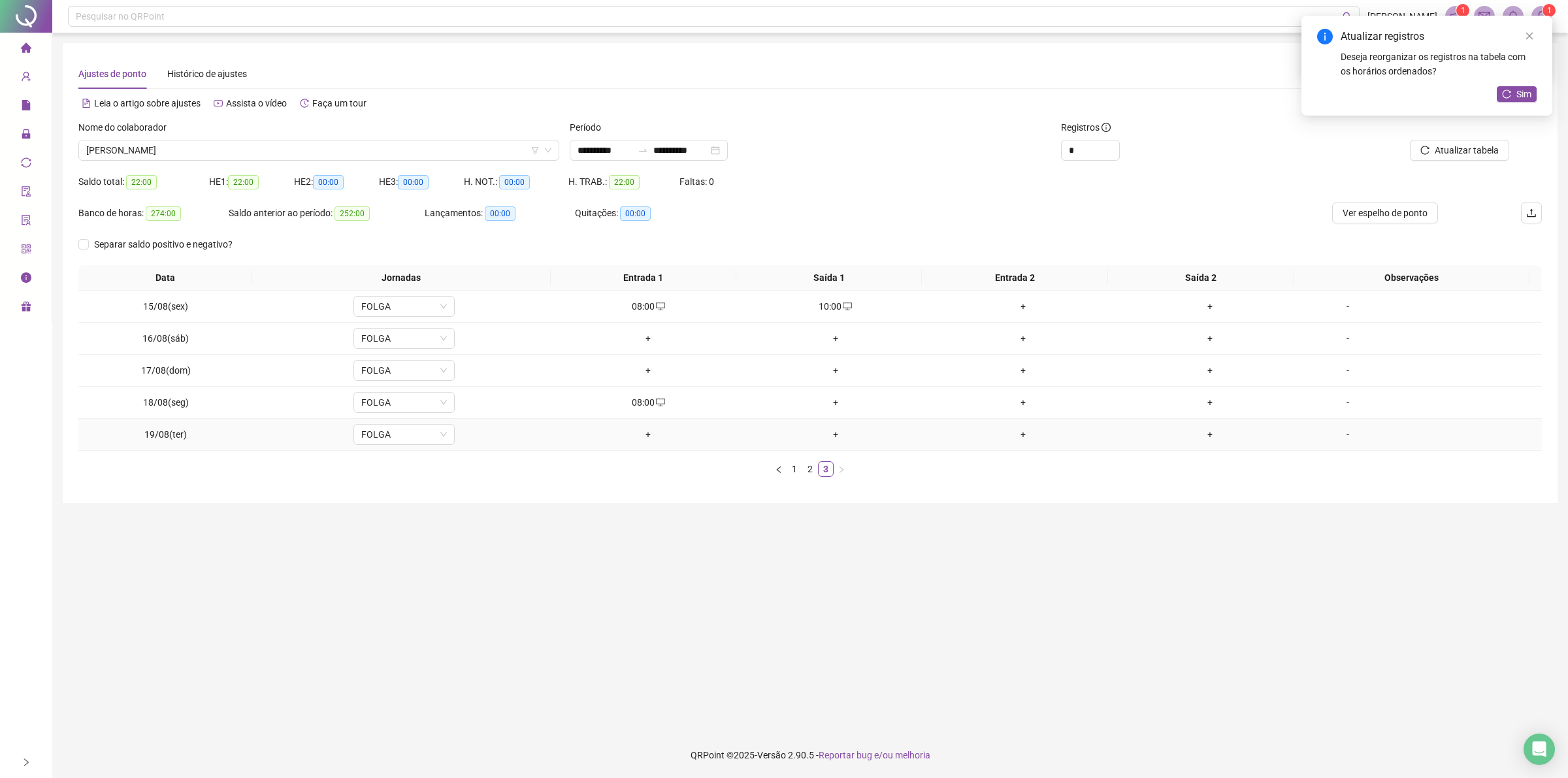
click at [644, 432] on div "+" at bounding box center [648, 434] width 177 height 14
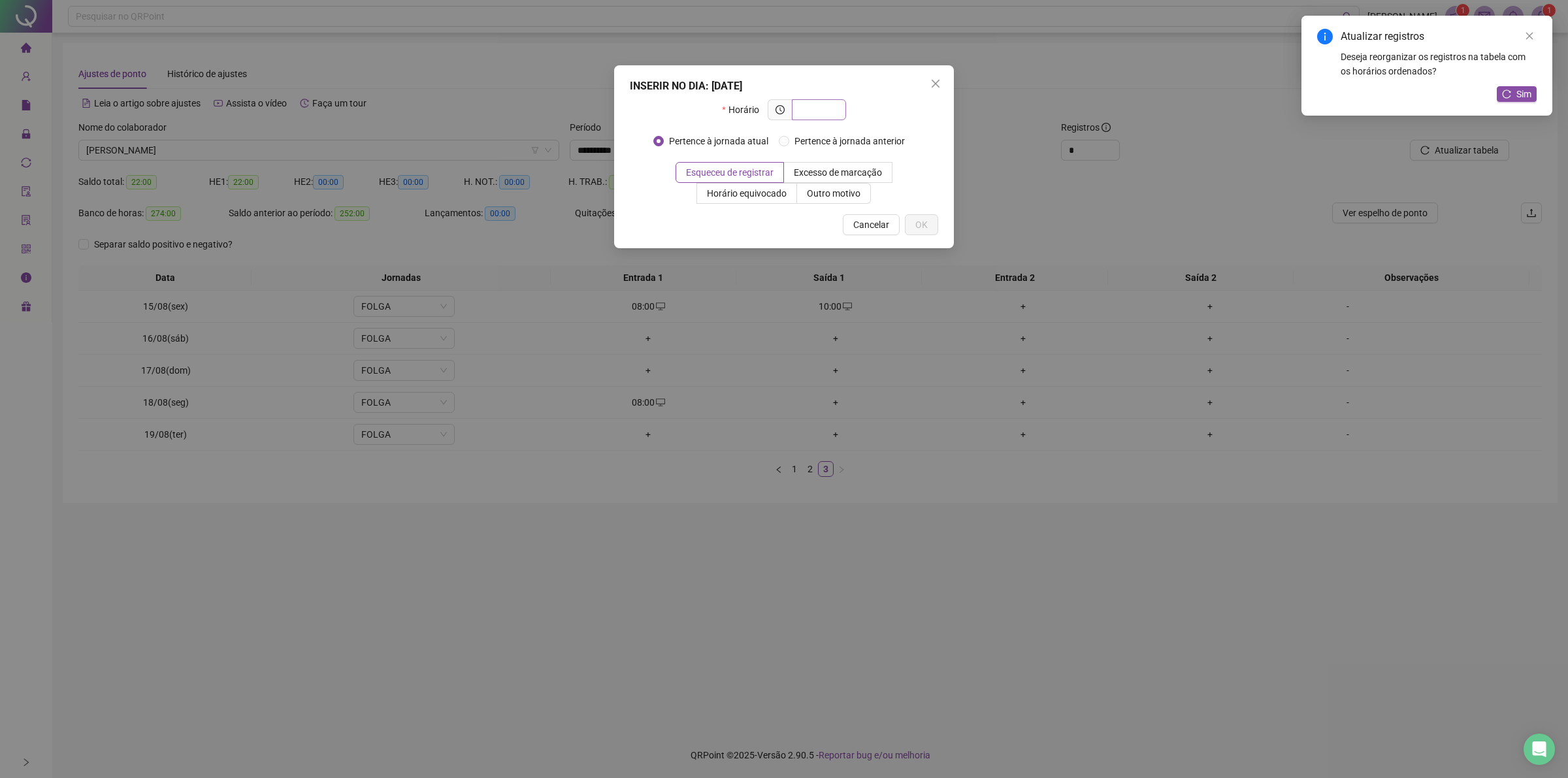
click at [811, 104] on input "text" at bounding box center [818, 110] width 36 height 14
type input "*****"
click at [837, 192] on span "Outro motivo" at bounding box center [834, 193] width 54 height 11
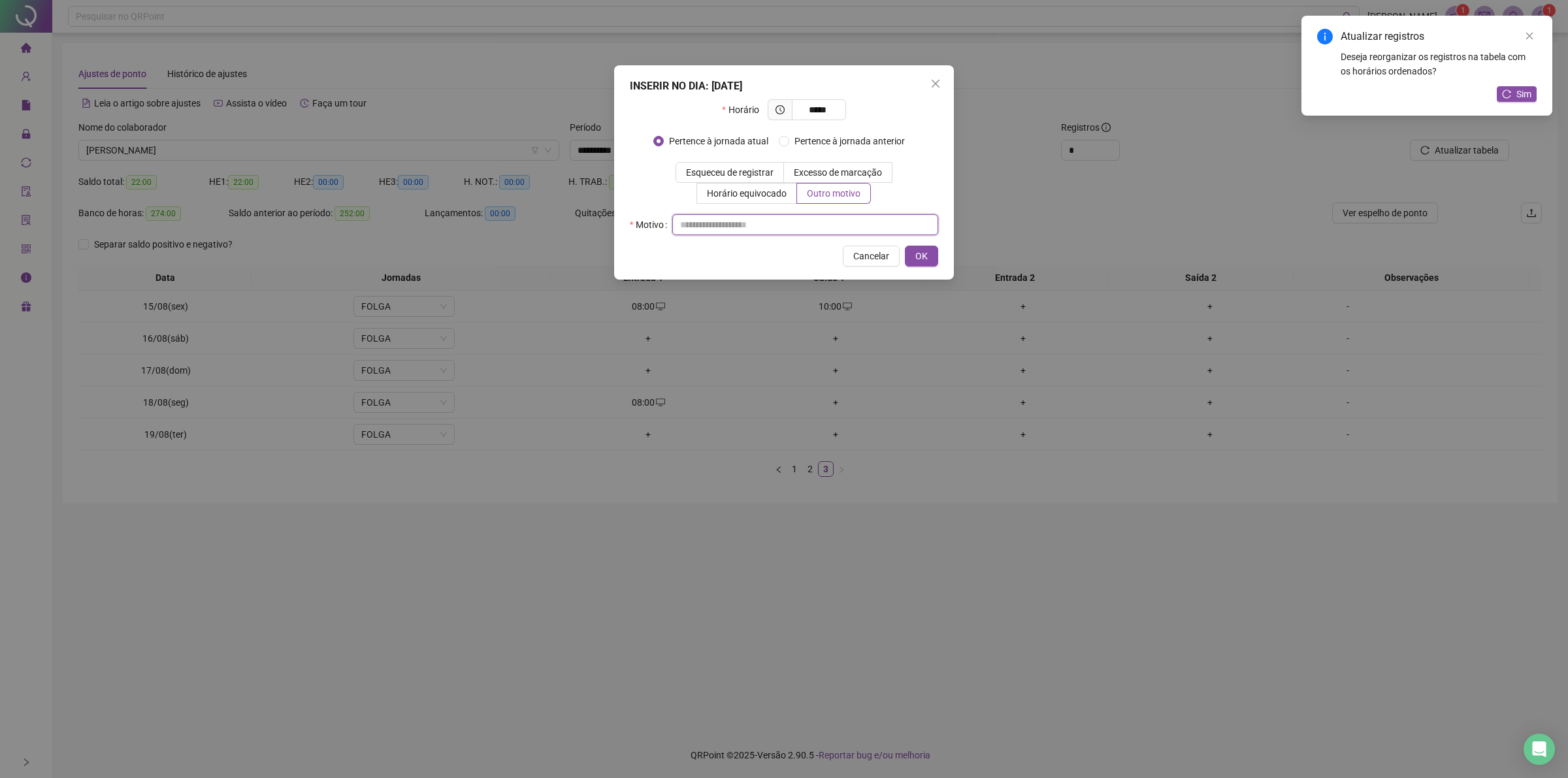
click at [802, 223] on input "text" at bounding box center [805, 224] width 266 height 21
type input "**"
drag, startPoint x: 927, startPoint y: 262, endPoint x: 918, endPoint y: 259, distance: 9.5
click at [919, 259] on button "OK" at bounding box center [921, 255] width 33 height 21
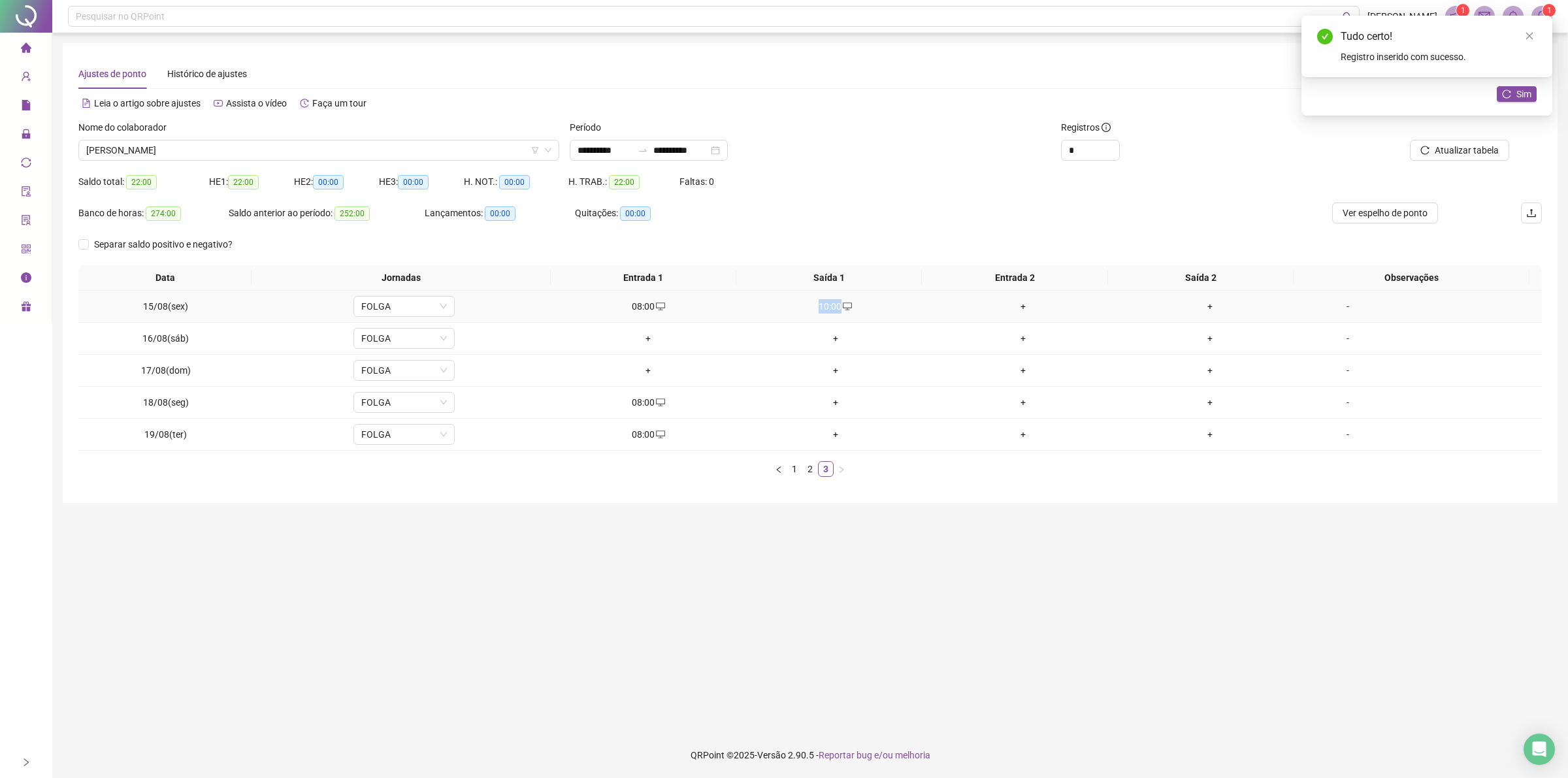
drag, startPoint x: 815, startPoint y: 302, endPoint x: 843, endPoint y: 308, distance: 28.6
click at [843, 308] on div "10:00" at bounding box center [836, 307] width 177 height 14
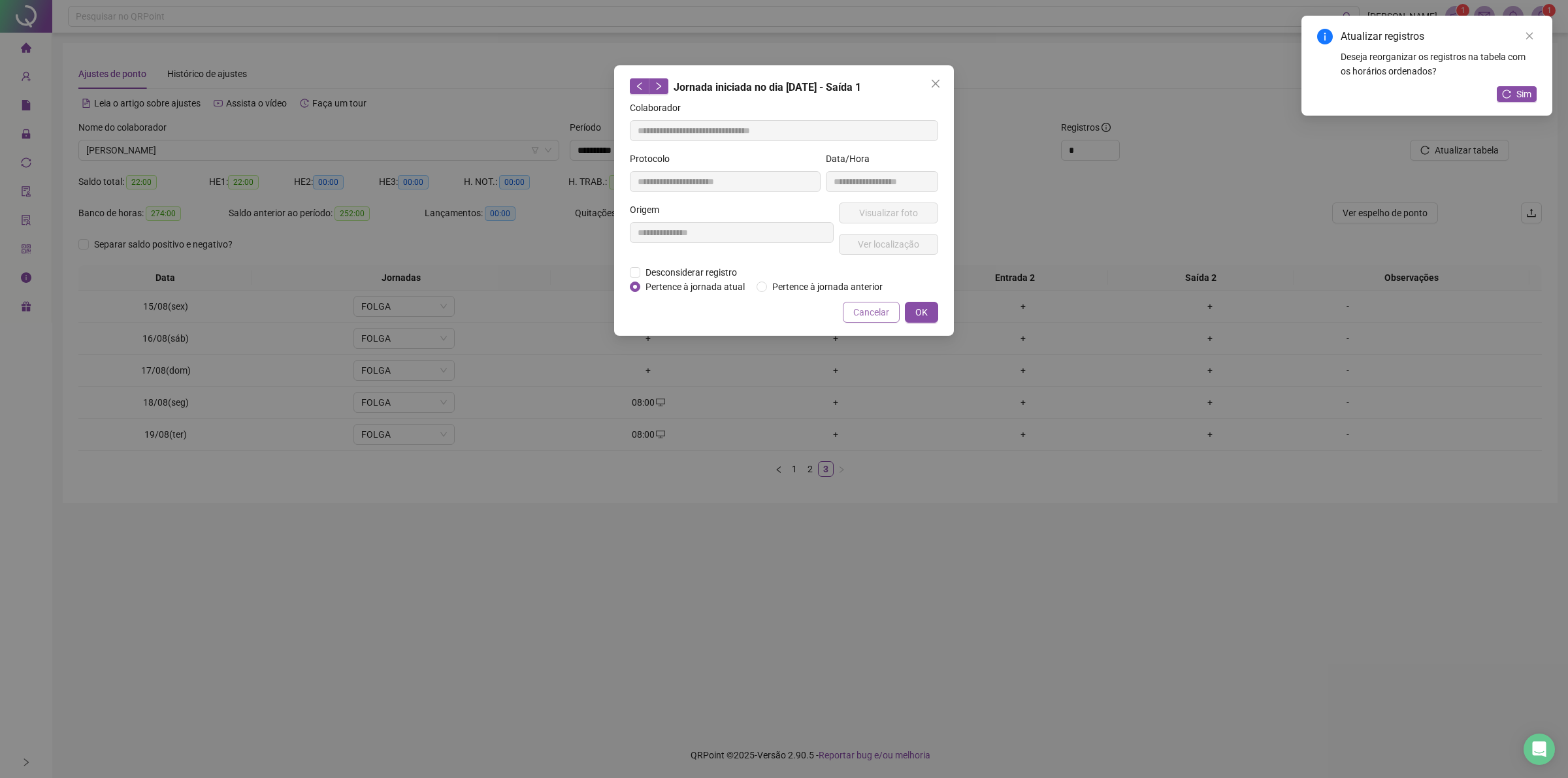
click at [873, 316] on span "Cancelar" at bounding box center [871, 312] width 36 height 14
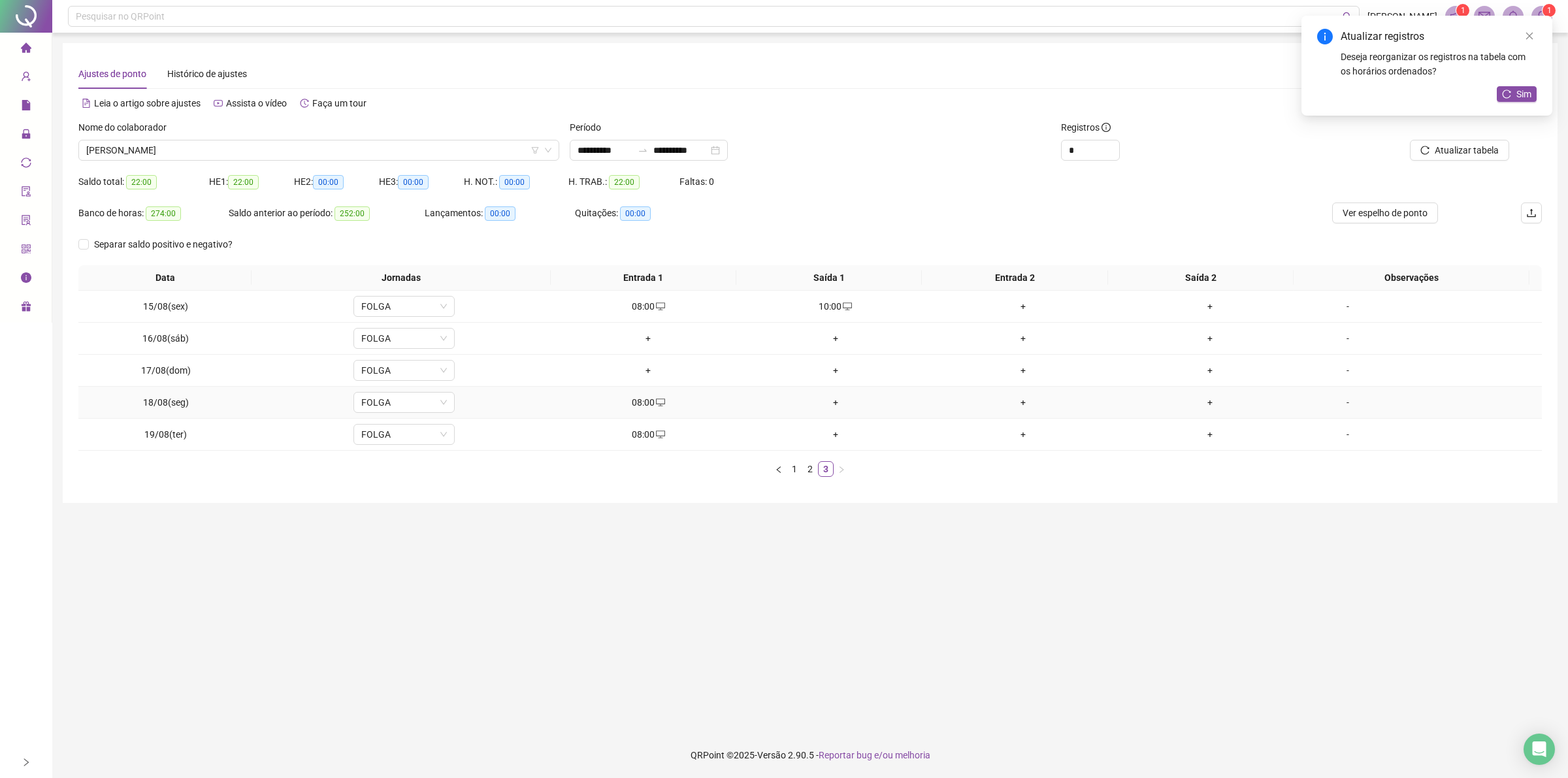
click at [831, 406] on div "+" at bounding box center [836, 402] width 177 height 14
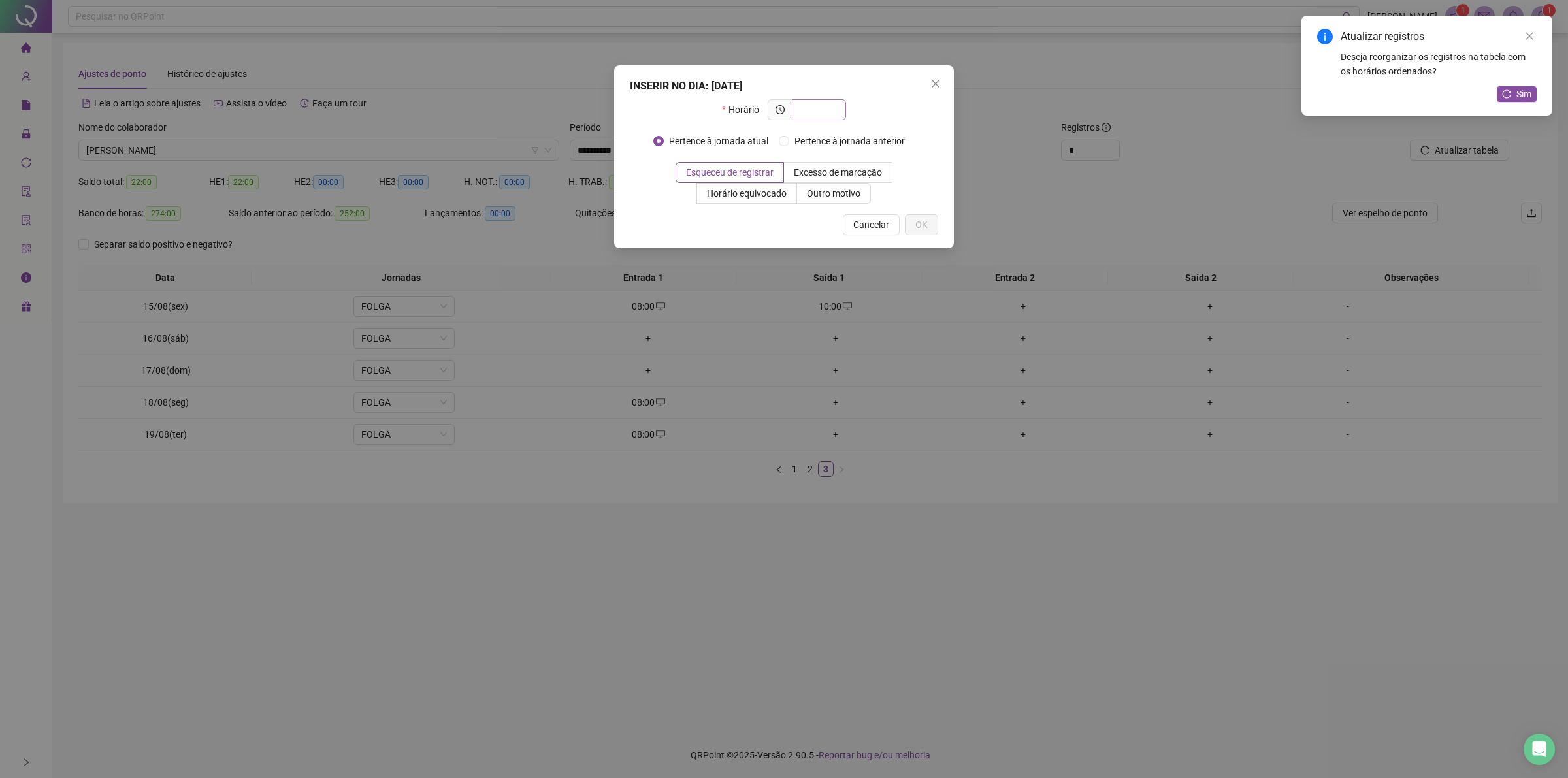
click at [815, 112] on input "text" at bounding box center [818, 110] width 36 height 14
type input "*****"
click at [815, 184] on label "Outro motivo" at bounding box center [834, 192] width 74 height 21
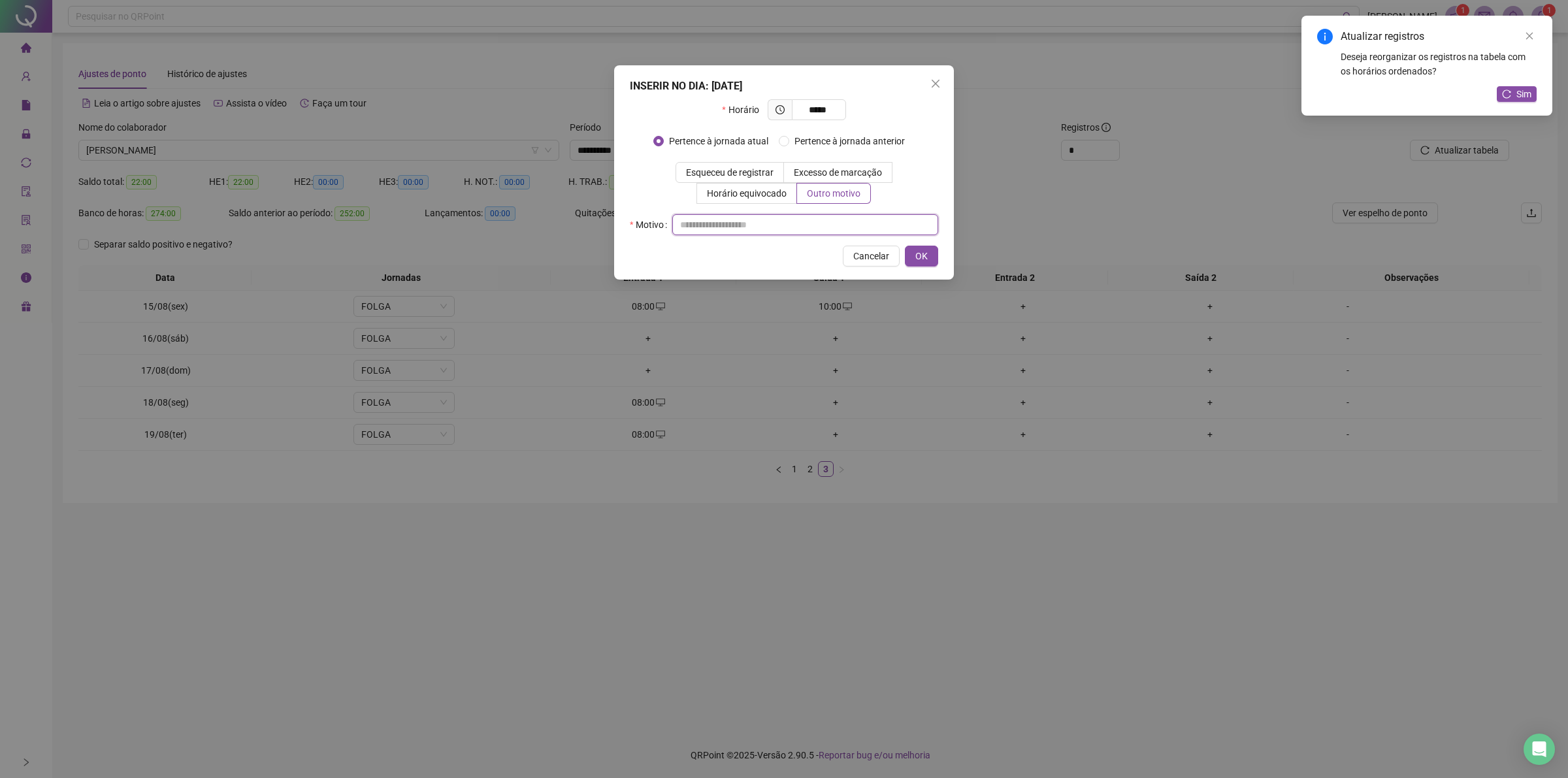
click at [810, 229] on input "text" at bounding box center [805, 224] width 266 height 21
type input "**"
click at [922, 246] on button "OK" at bounding box center [921, 255] width 33 height 21
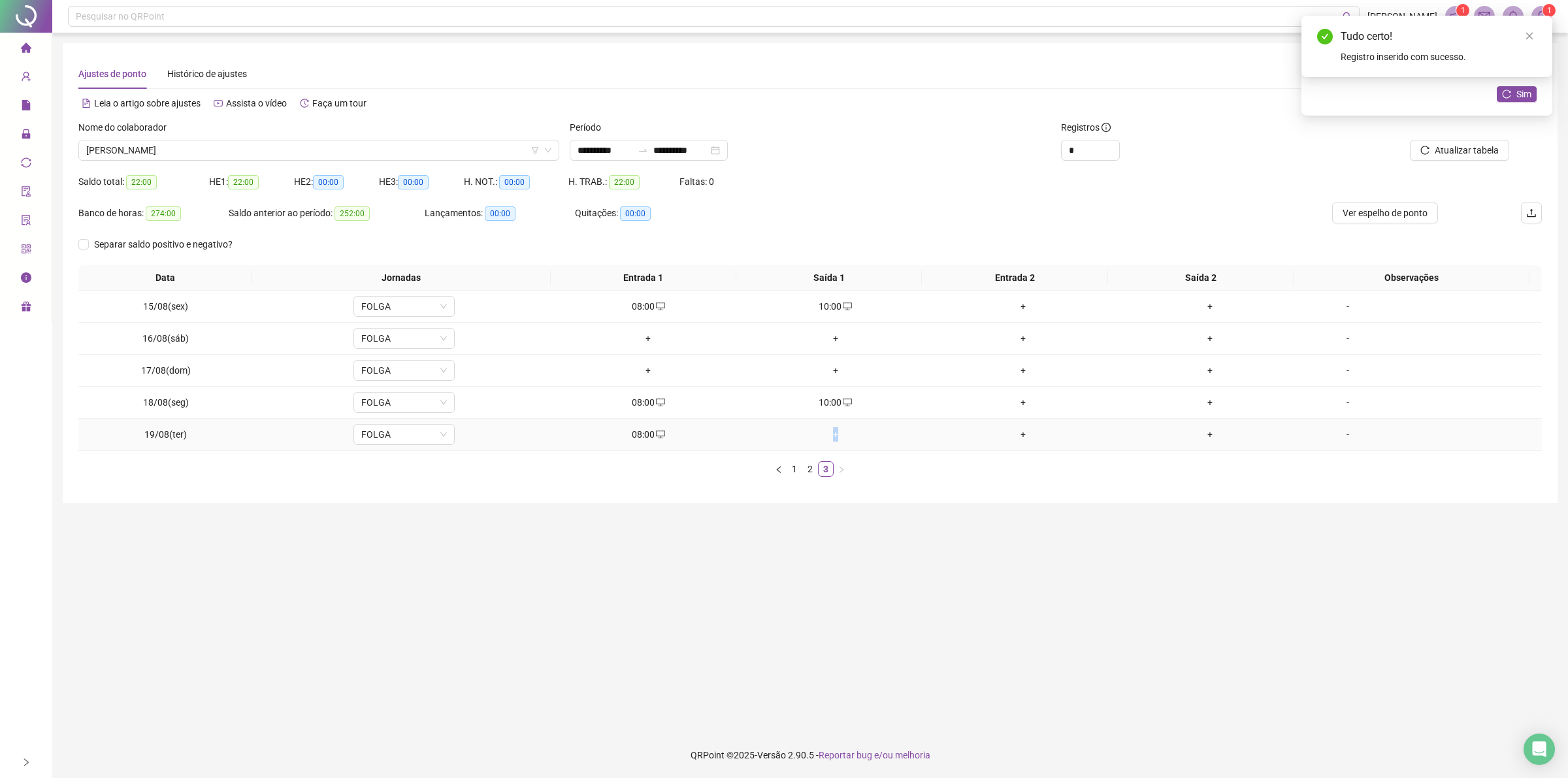
click at [831, 438] on div "+" at bounding box center [836, 434] width 177 height 14
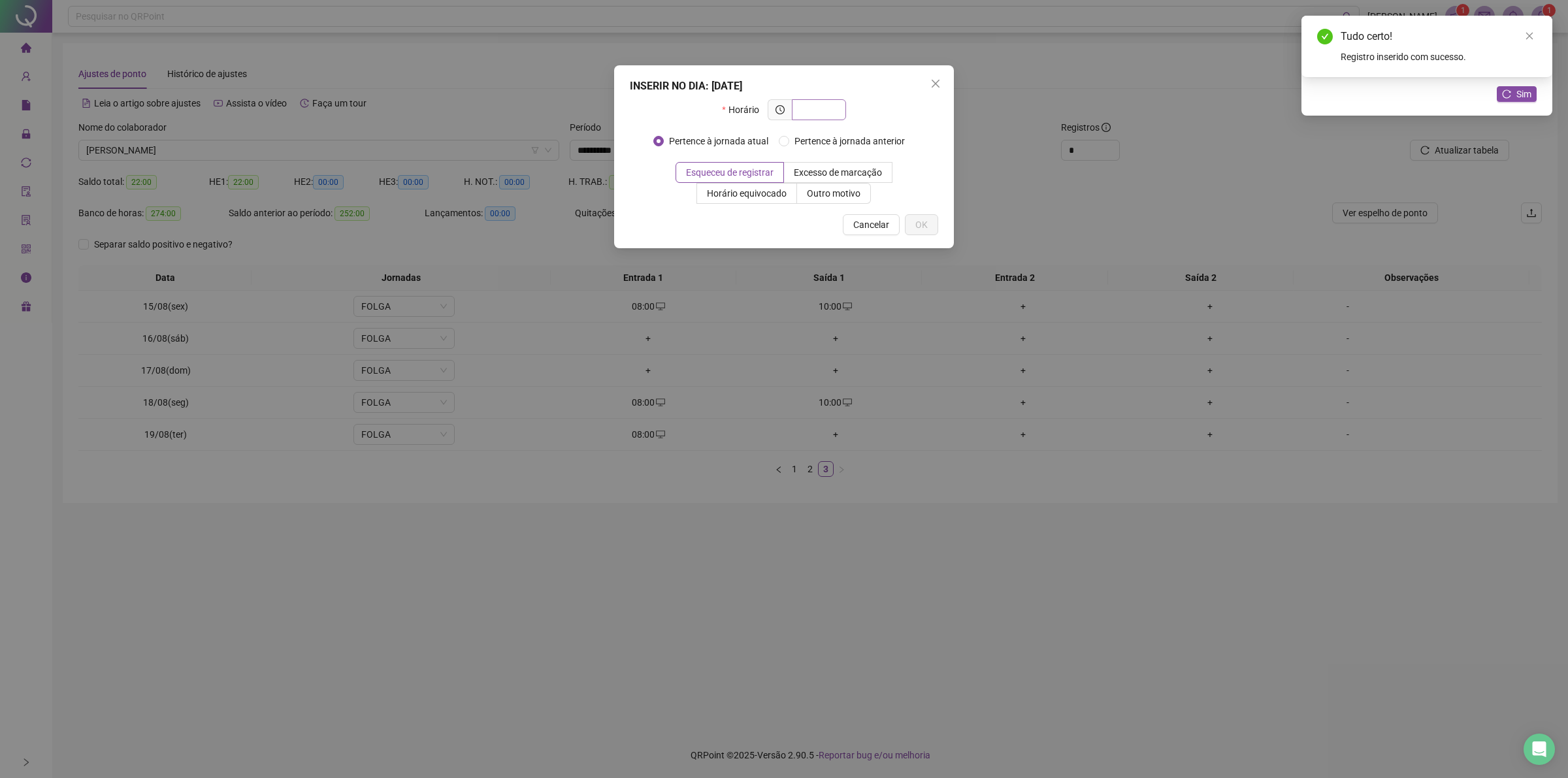
click at [812, 111] on input "text" at bounding box center [818, 110] width 36 height 14
type input "*****"
click at [834, 194] on span "Outro motivo" at bounding box center [834, 193] width 54 height 11
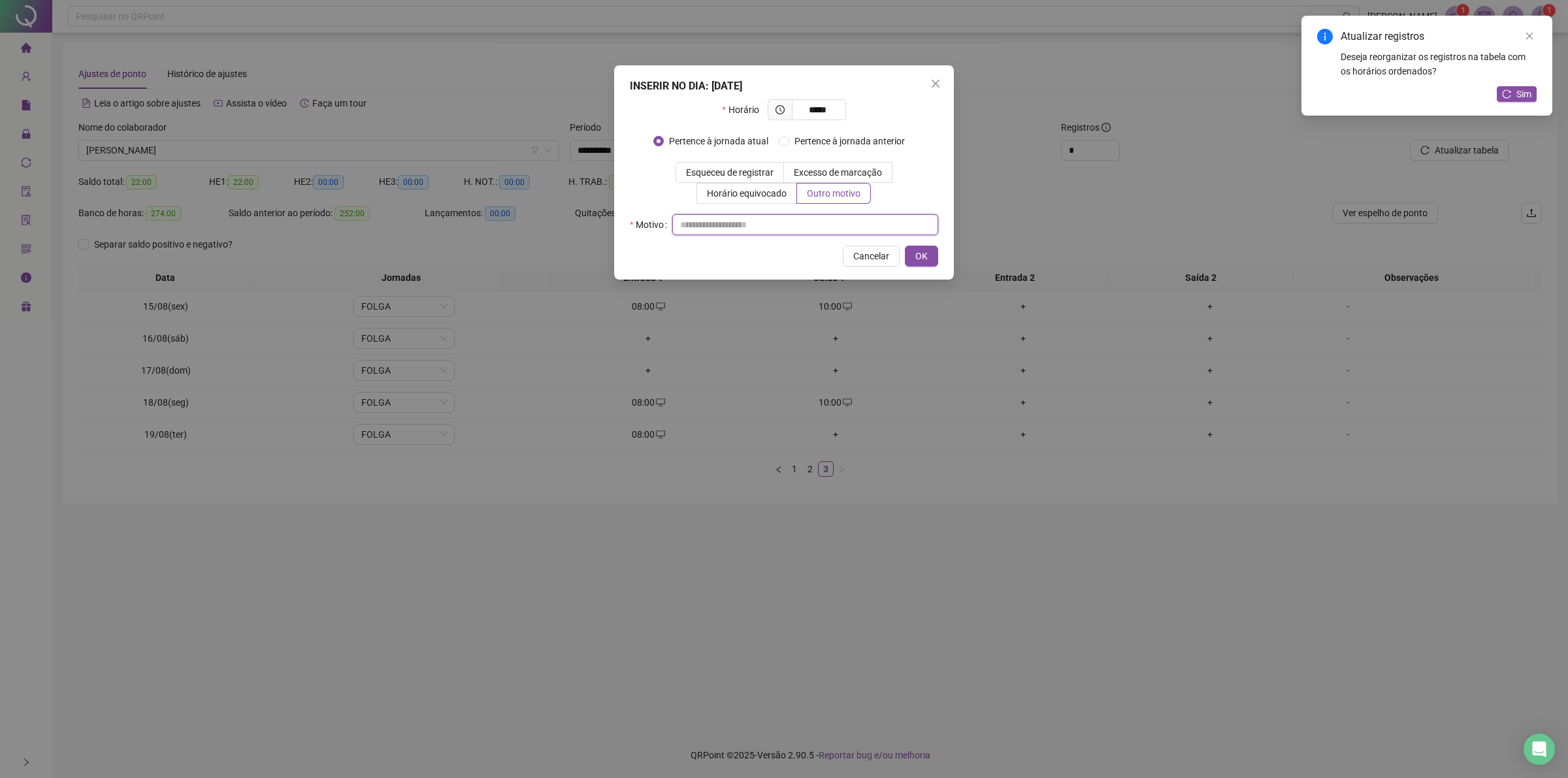
click at [829, 224] on input "text" at bounding box center [805, 224] width 266 height 21
type input "**"
click at [928, 262] on button "OK" at bounding box center [921, 255] width 33 height 21
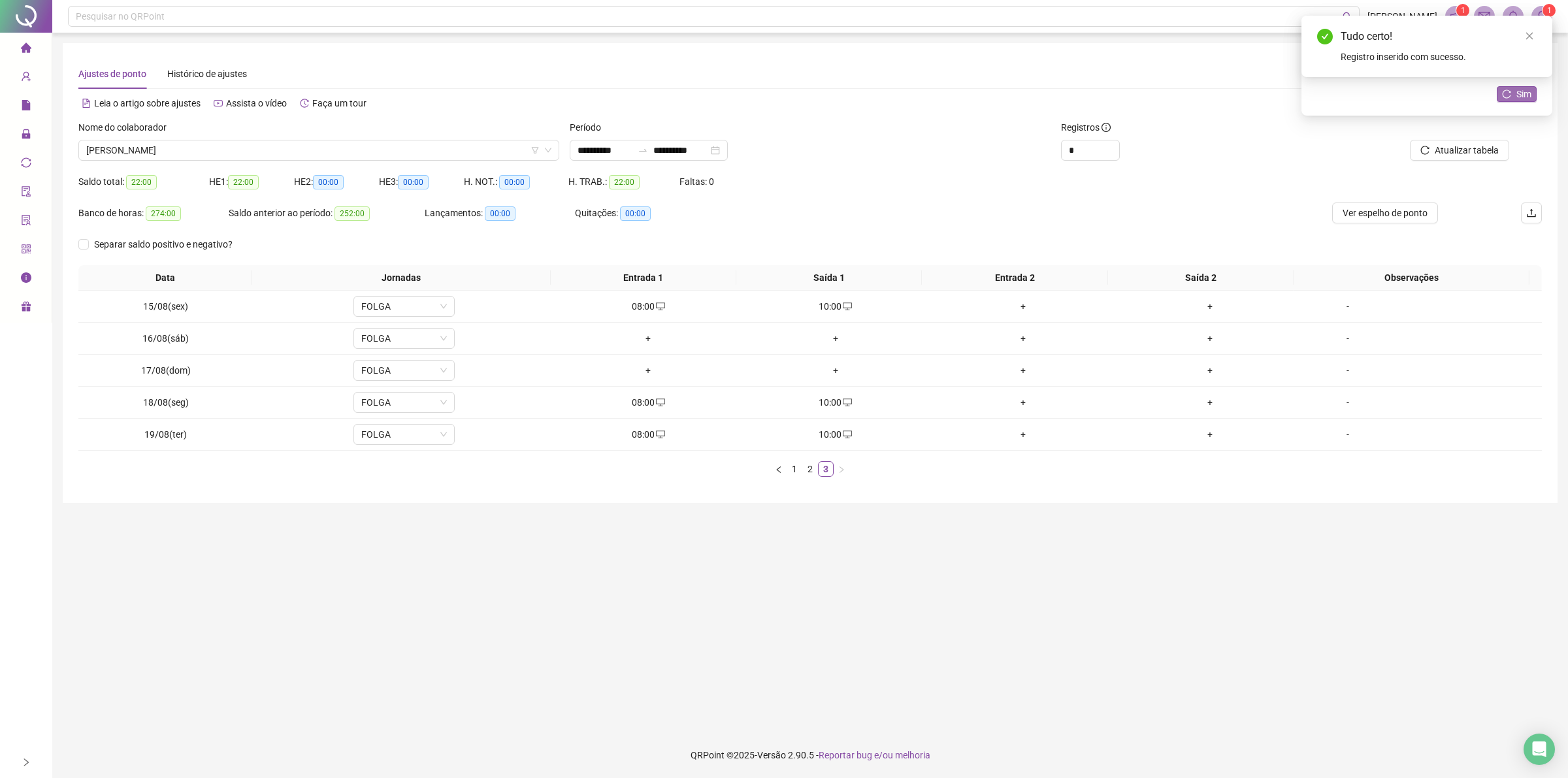
click at [1516, 93] on span "Sim" at bounding box center [1523, 94] width 15 height 14
click at [373, 151] on span "[PERSON_NAME]" at bounding box center [318, 150] width 465 height 20
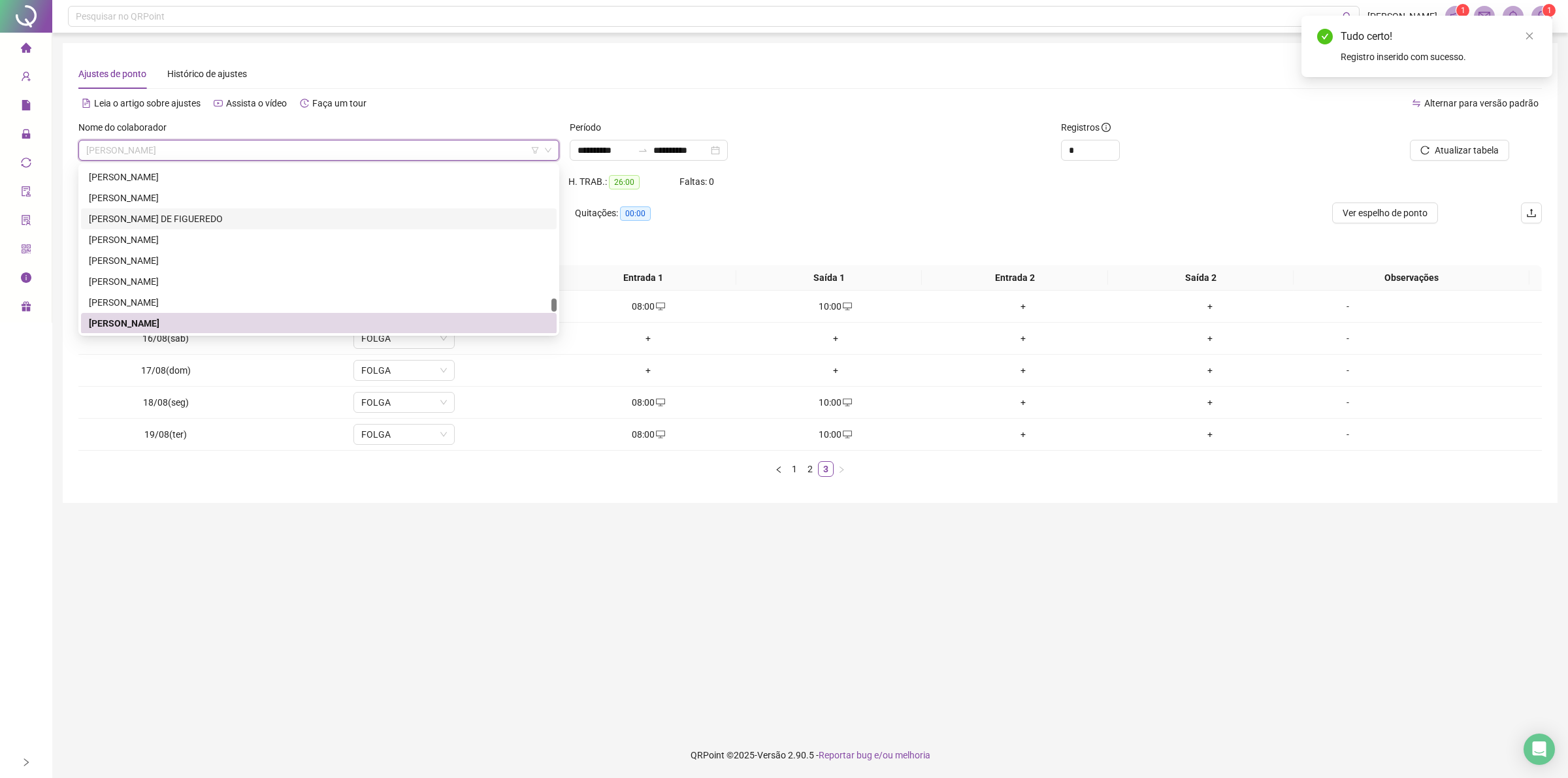
scroll to position [1732, 0]
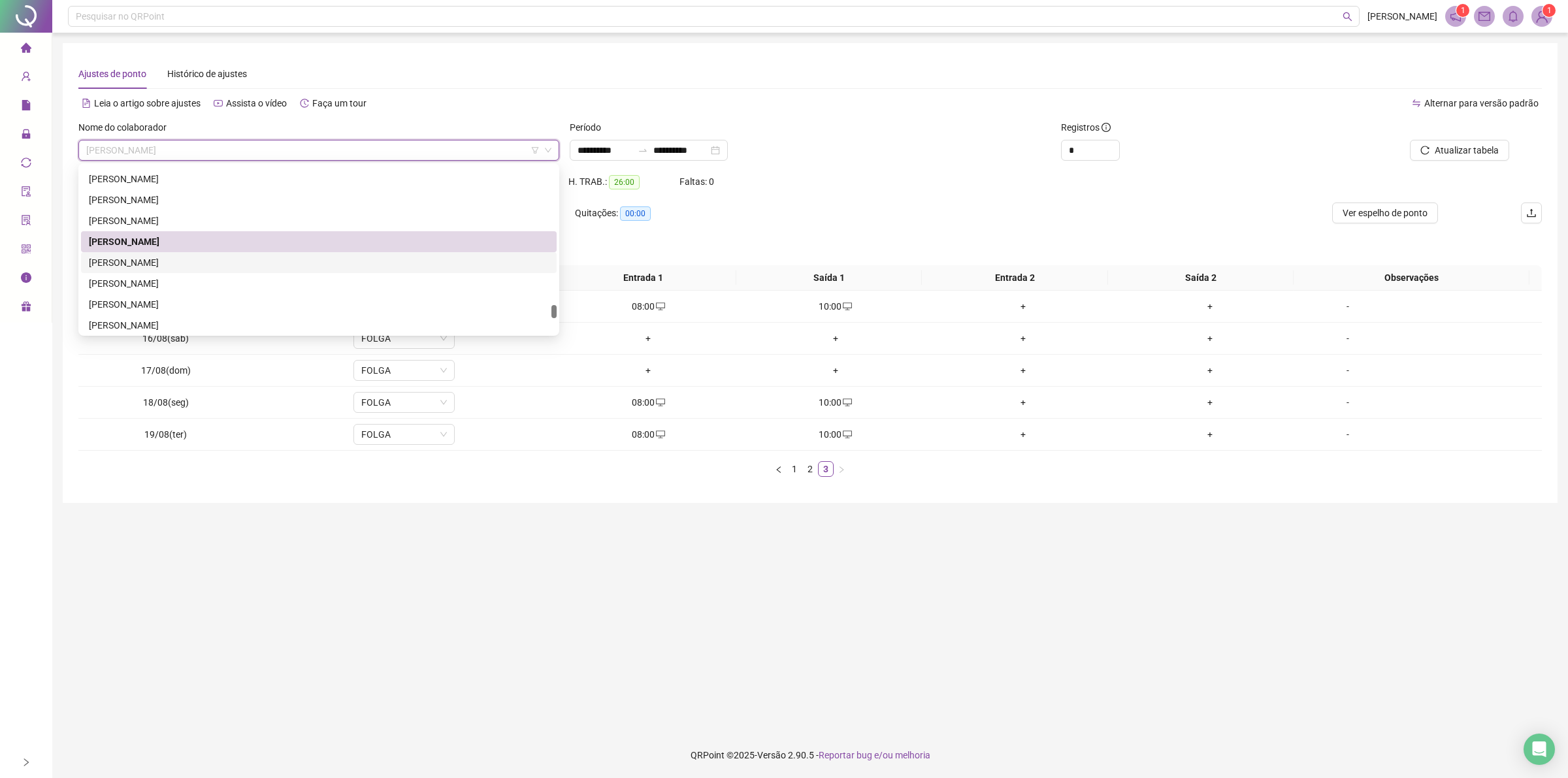
click at [197, 264] on div "[PERSON_NAME]" at bounding box center [318, 263] width 460 height 14
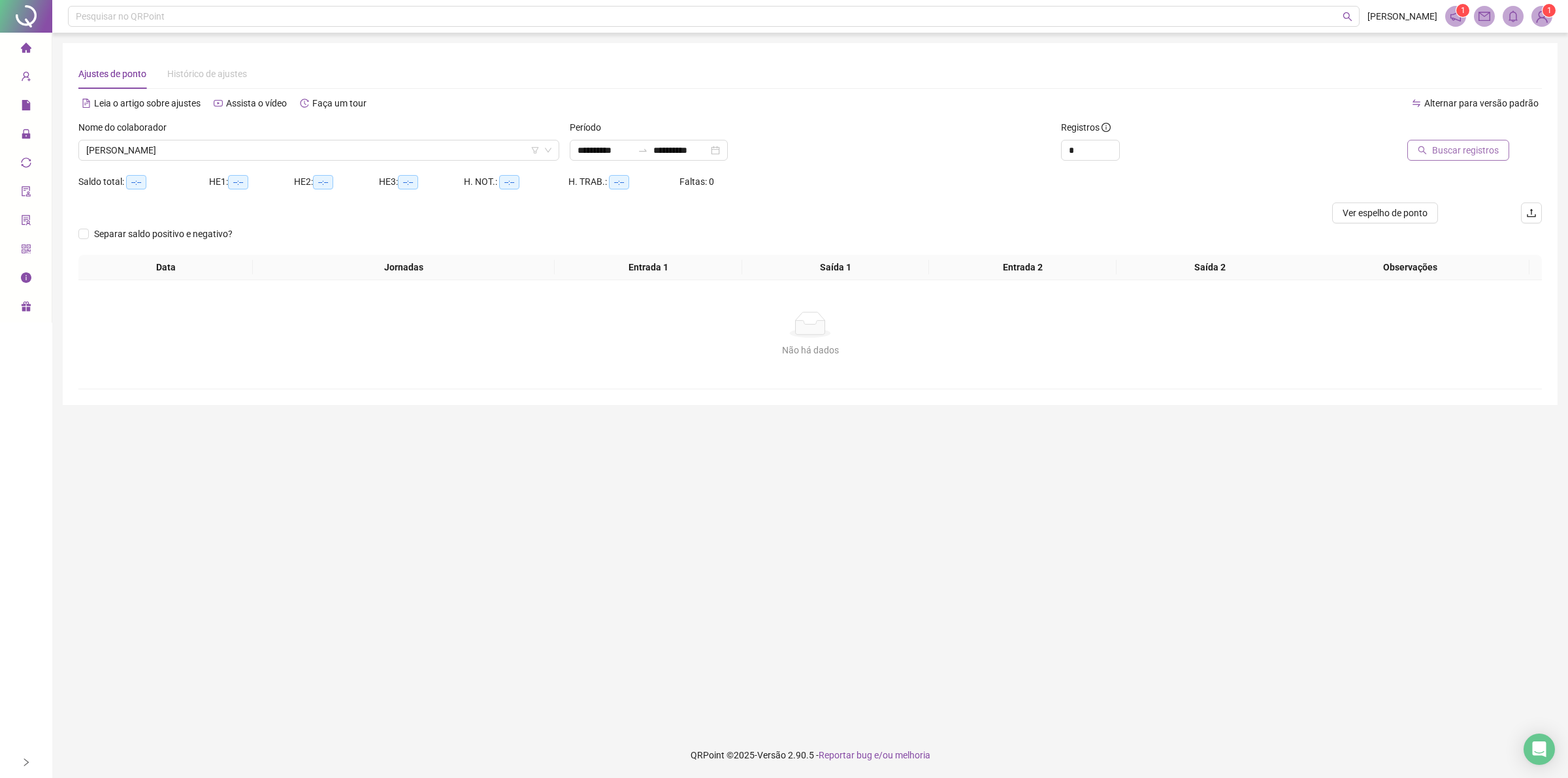
click at [1432, 144] on button "Buscar registros" at bounding box center [1457, 149] width 102 height 21
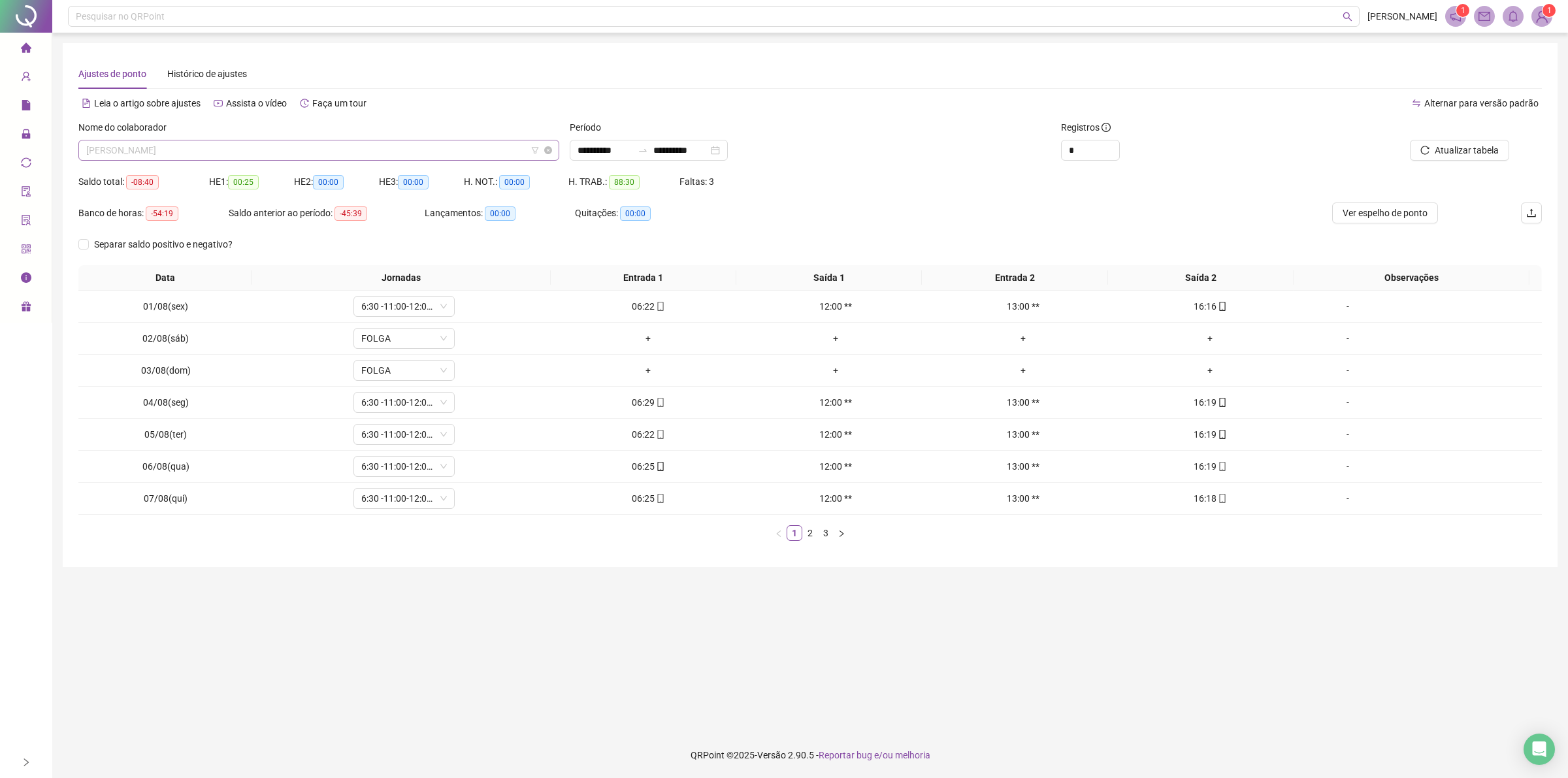
click at [210, 154] on span "[PERSON_NAME]" at bounding box center [318, 150] width 465 height 20
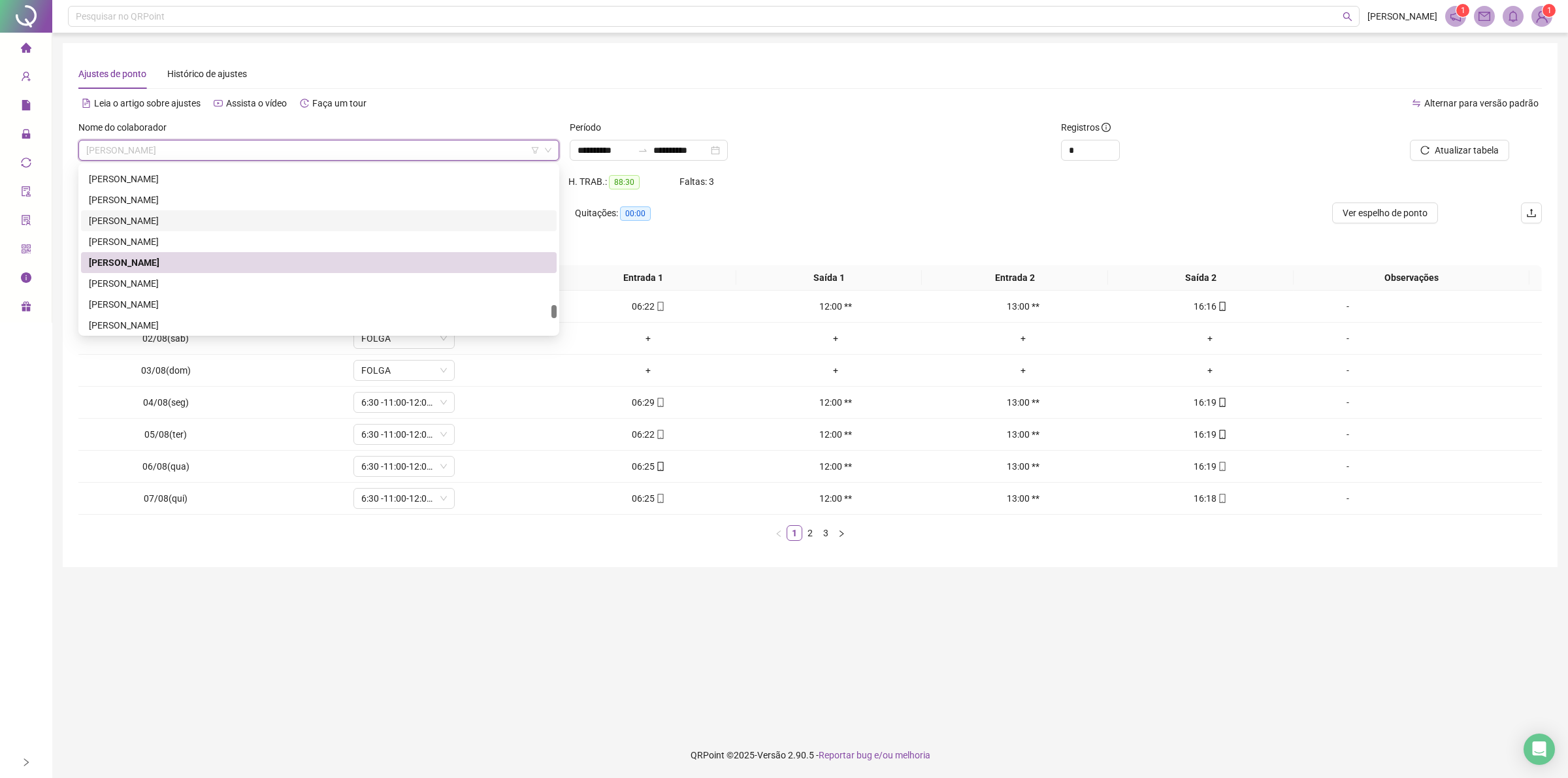
click at [898, 180] on div "Saldo total: -08:40 HE 1: 00:25 HE 2: 00:00 HE 3: 00:00 H. NOT.: 00:00 H. TRAB.…" at bounding box center [810, 186] width 1464 height 31
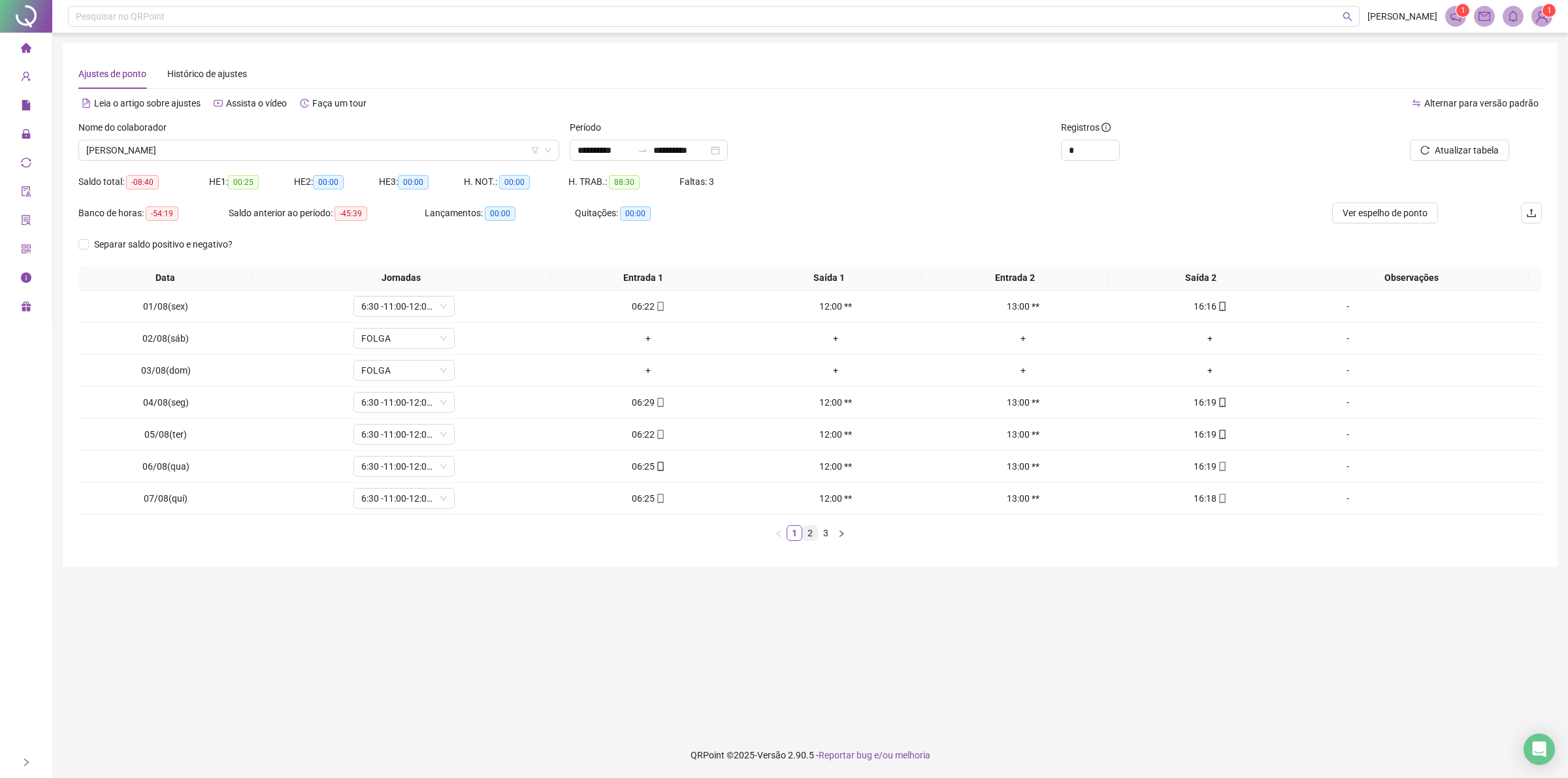
click at [810, 536] on link "2" at bounding box center [810, 533] width 14 height 14
click at [827, 534] on link "3" at bounding box center [826, 533] width 14 height 14
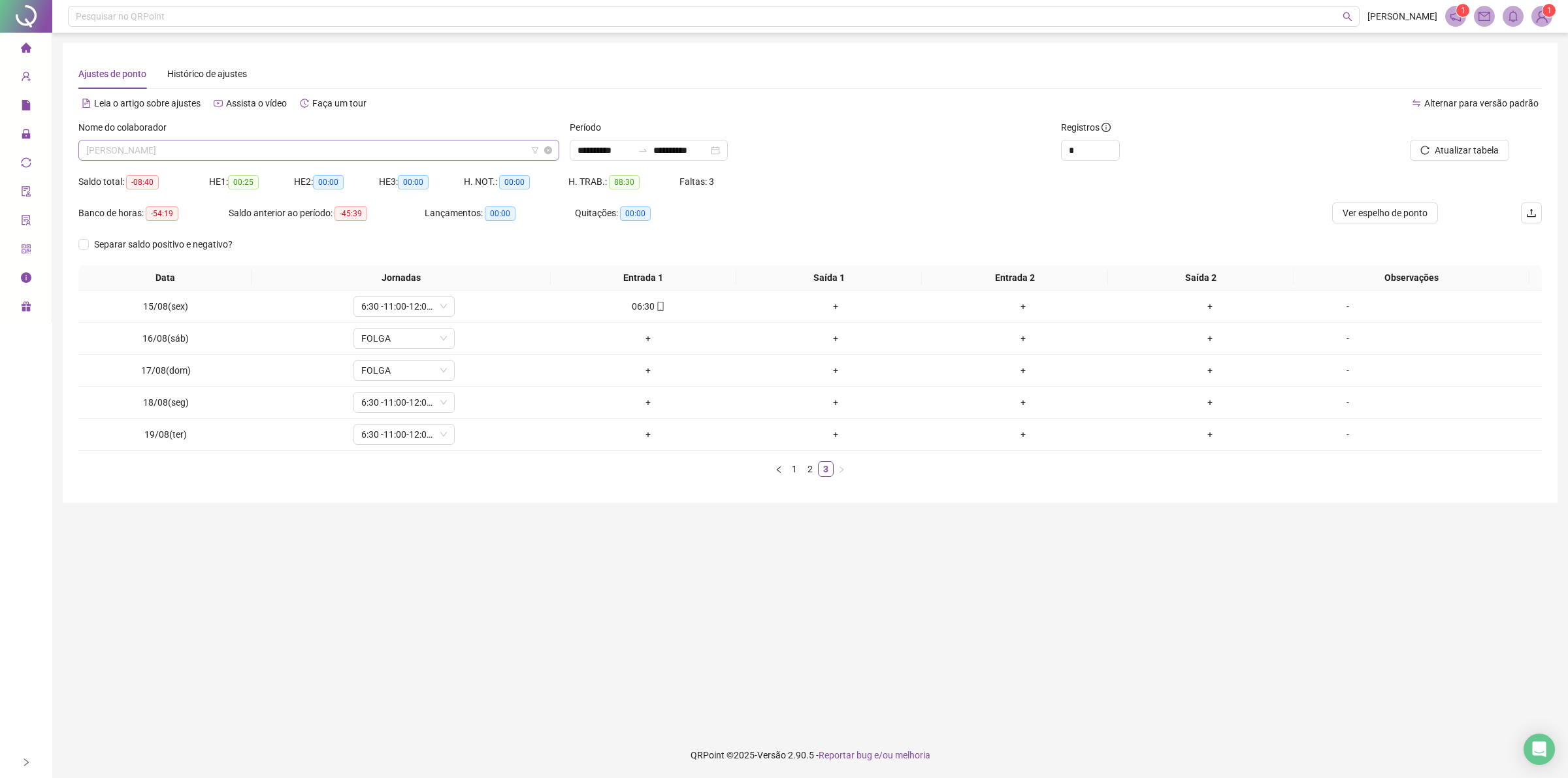
click at [322, 145] on span "[PERSON_NAME]" at bounding box center [318, 150] width 465 height 20
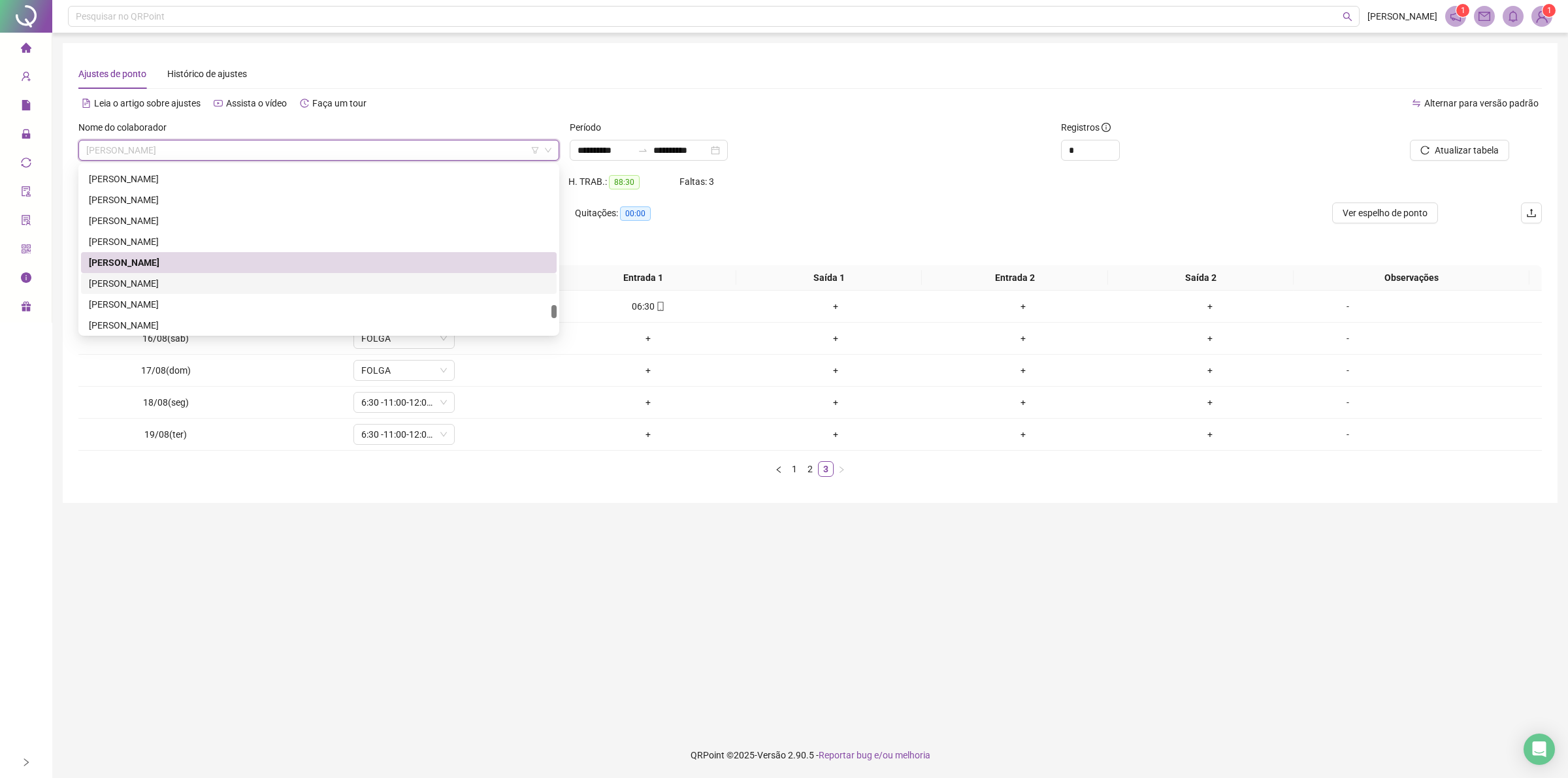
click at [116, 280] on div "[PERSON_NAME]" at bounding box center [318, 283] width 460 height 14
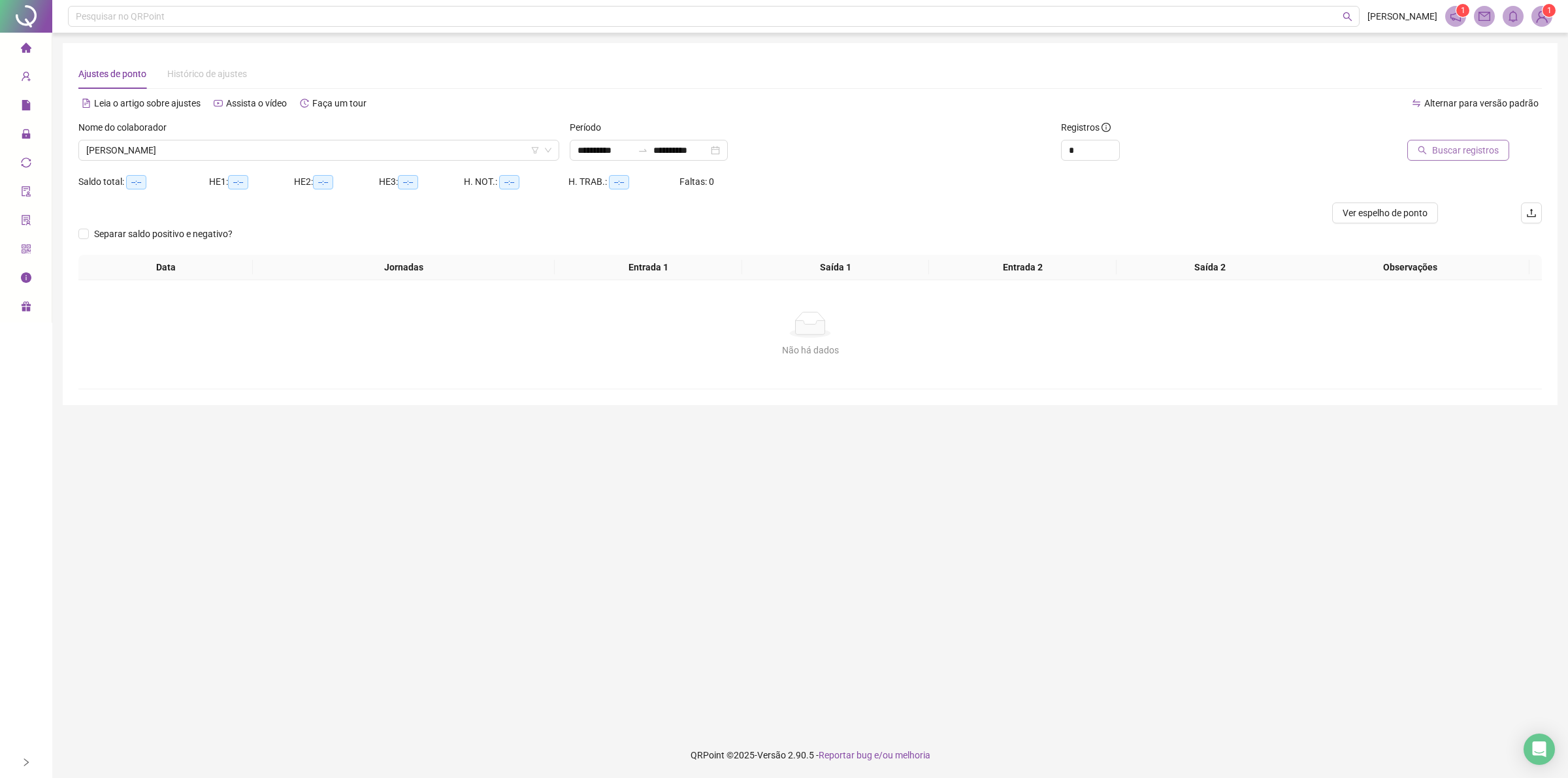
click at [1449, 151] on span "Buscar registros" at bounding box center [1465, 150] width 67 height 14
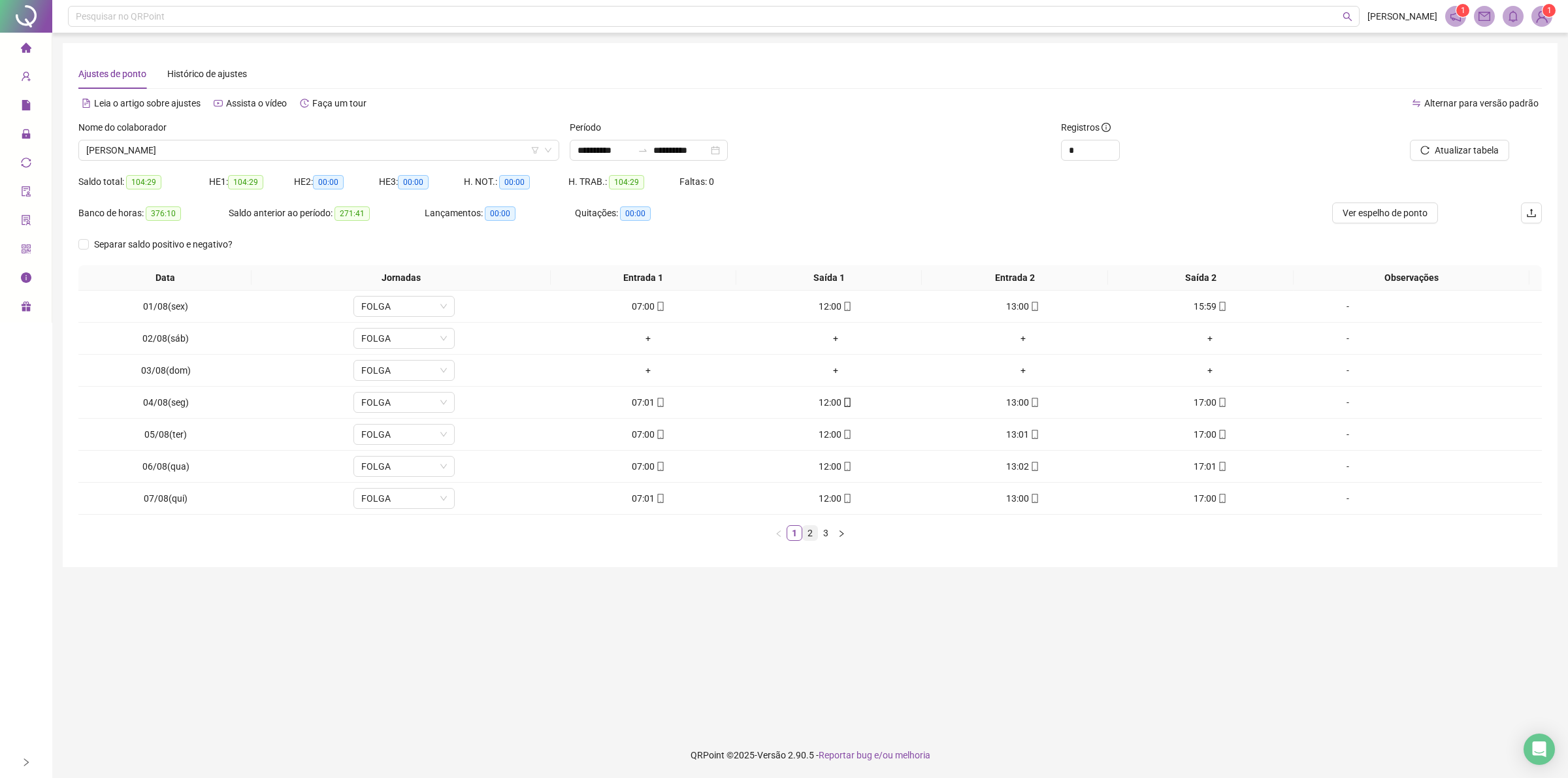
click at [805, 533] on link "2" at bounding box center [810, 533] width 14 height 14
click at [827, 534] on link "3" at bounding box center [826, 533] width 14 height 14
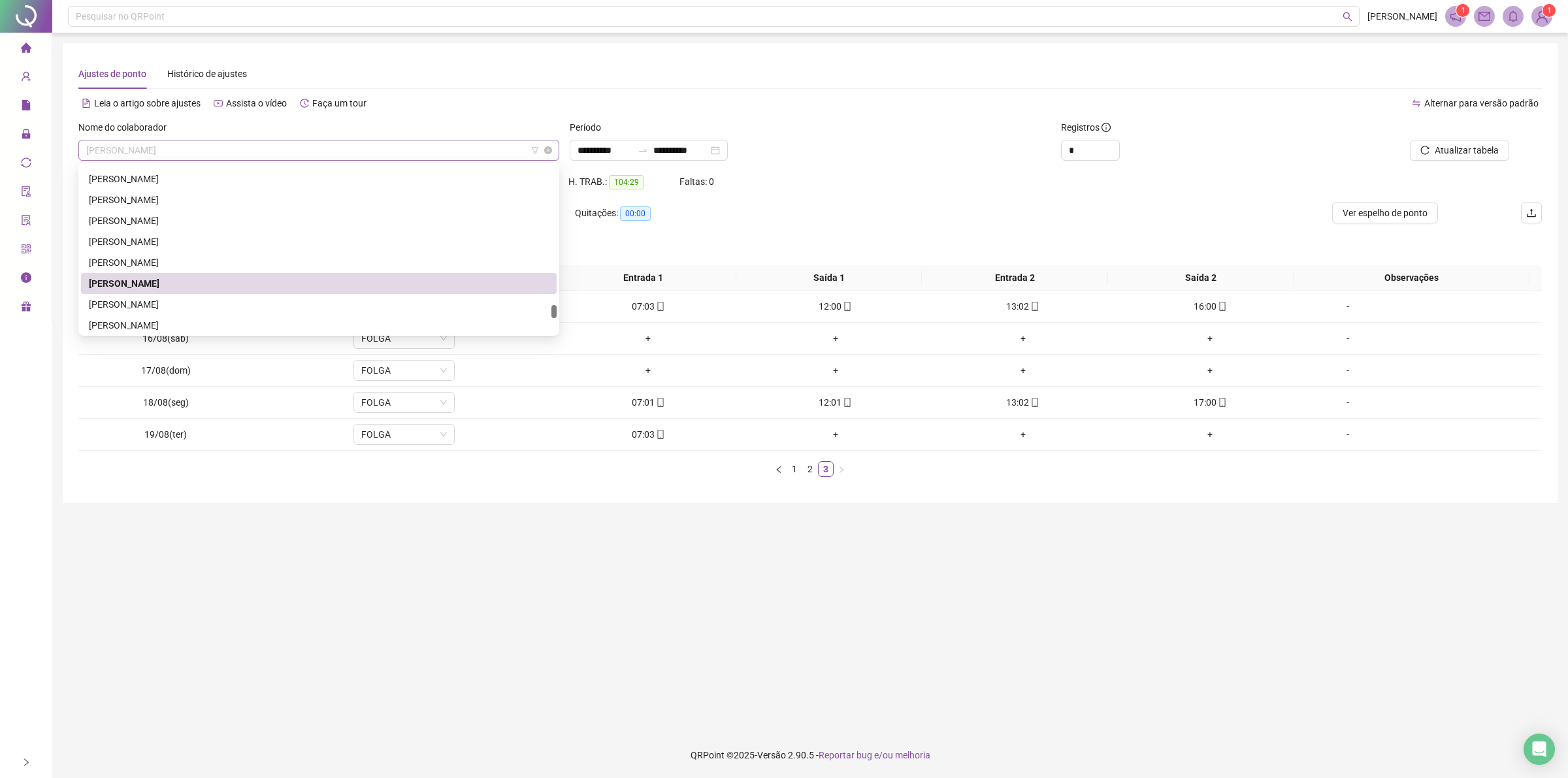
click at [206, 144] on span "[PERSON_NAME]" at bounding box center [318, 150] width 465 height 20
click at [128, 300] on div "[PERSON_NAME]" at bounding box center [318, 304] width 460 height 14
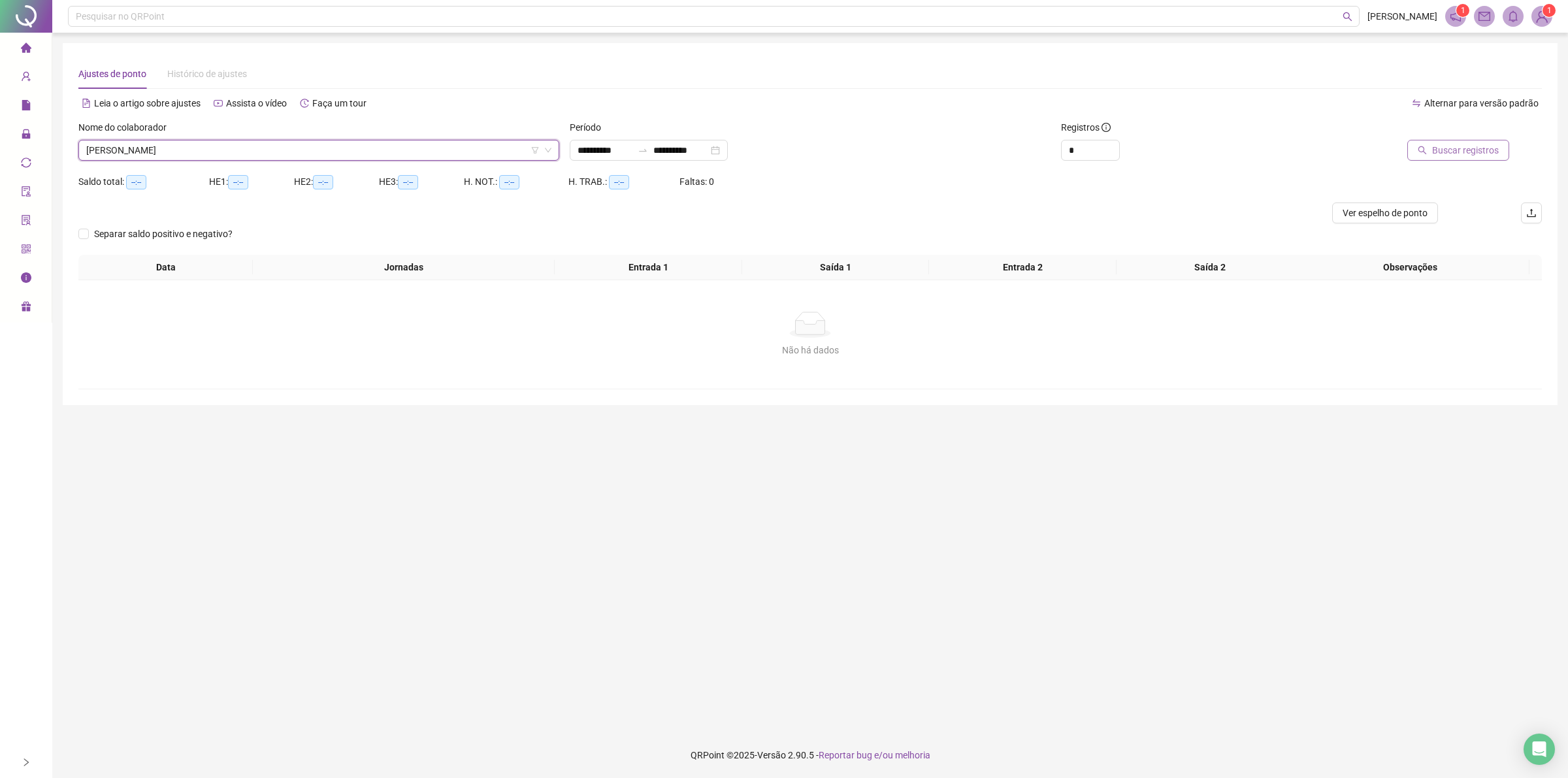
click at [1447, 147] on span "Buscar registros" at bounding box center [1465, 150] width 67 height 14
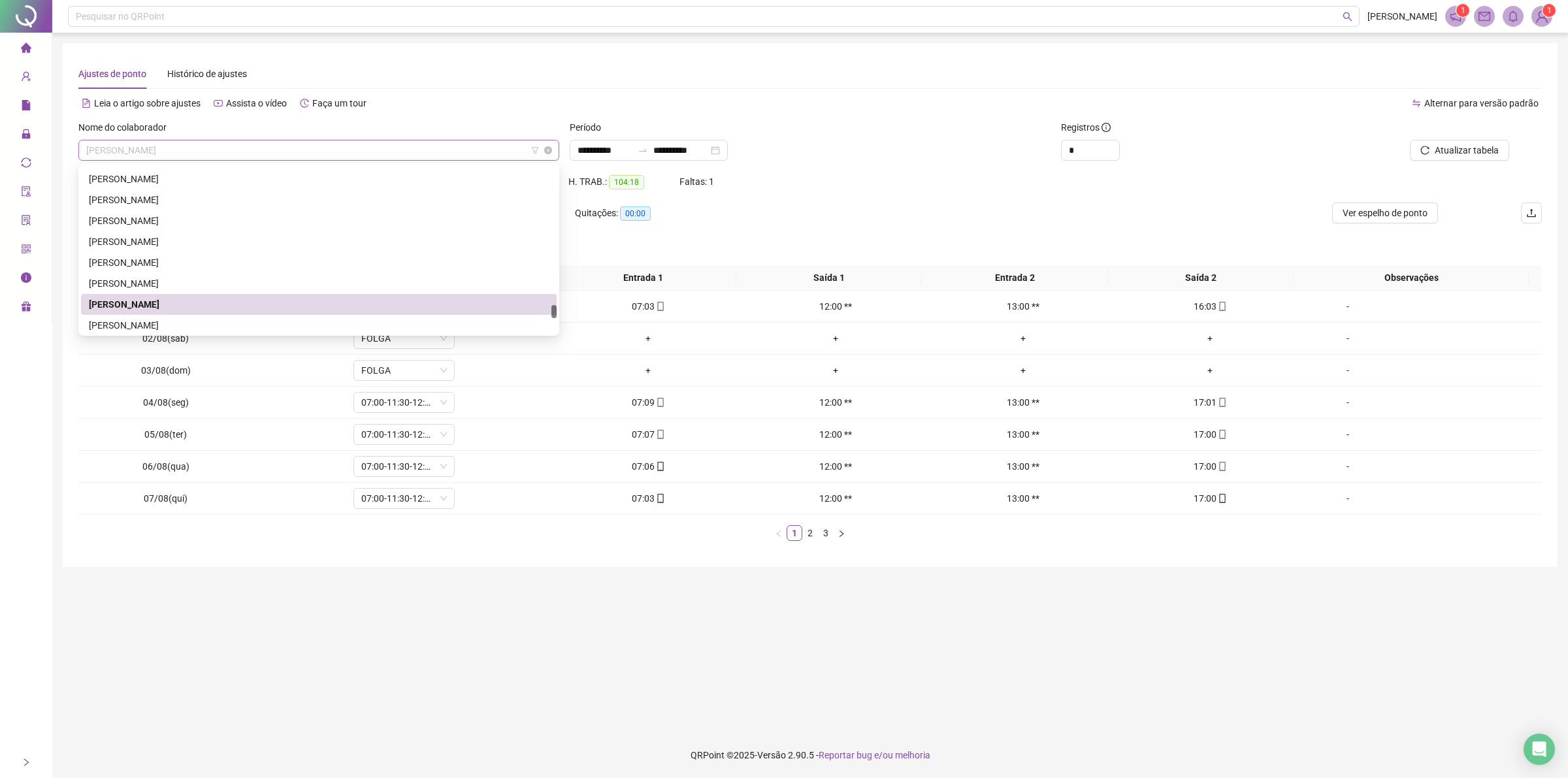
click at [321, 148] on span "[PERSON_NAME]" at bounding box center [318, 150] width 465 height 20
click at [202, 326] on div "[PERSON_NAME]" at bounding box center [318, 326] width 460 height 14
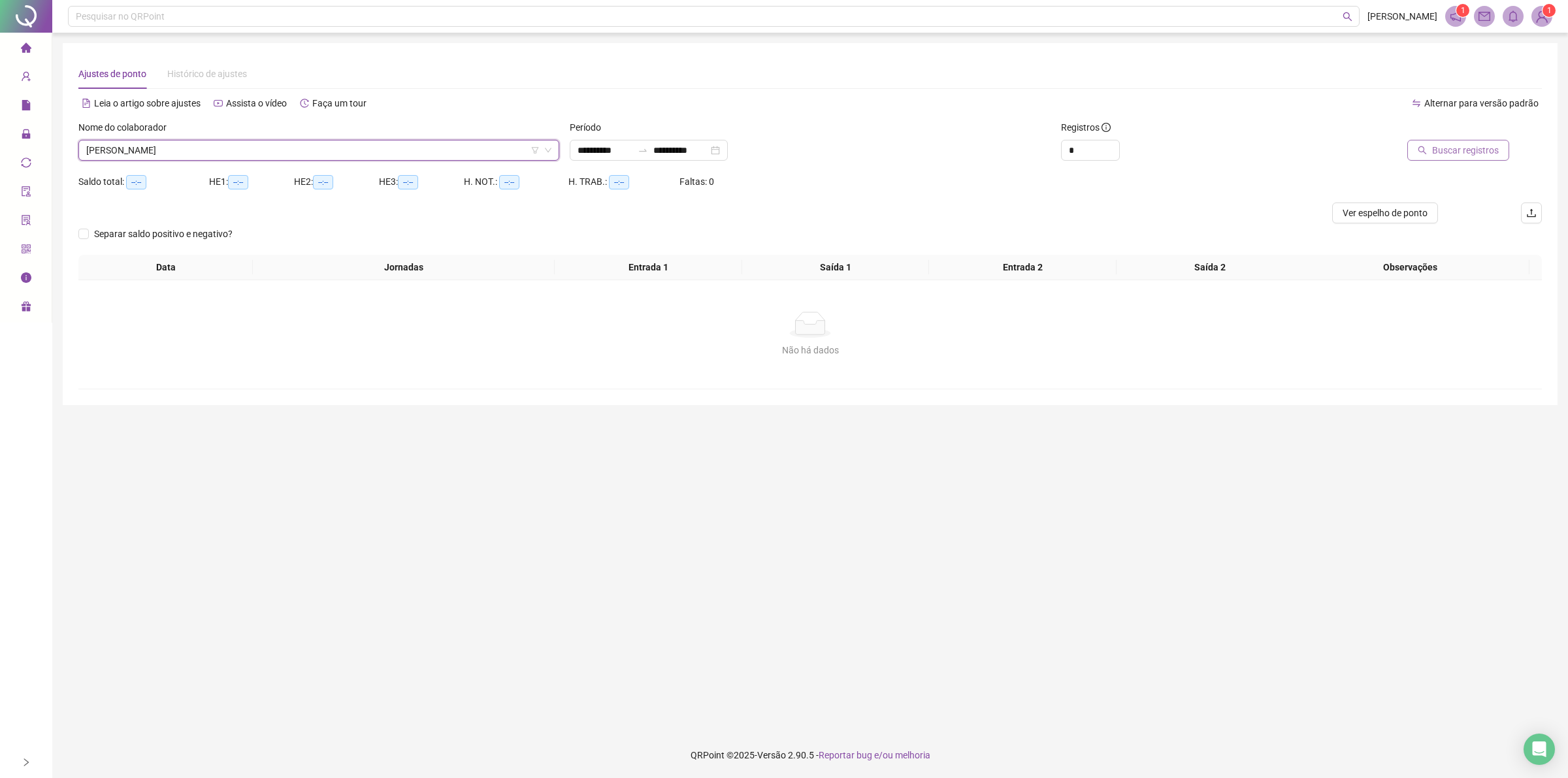
click at [1456, 151] on span "Buscar registros" at bounding box center [1465, 150] width 67 height 14
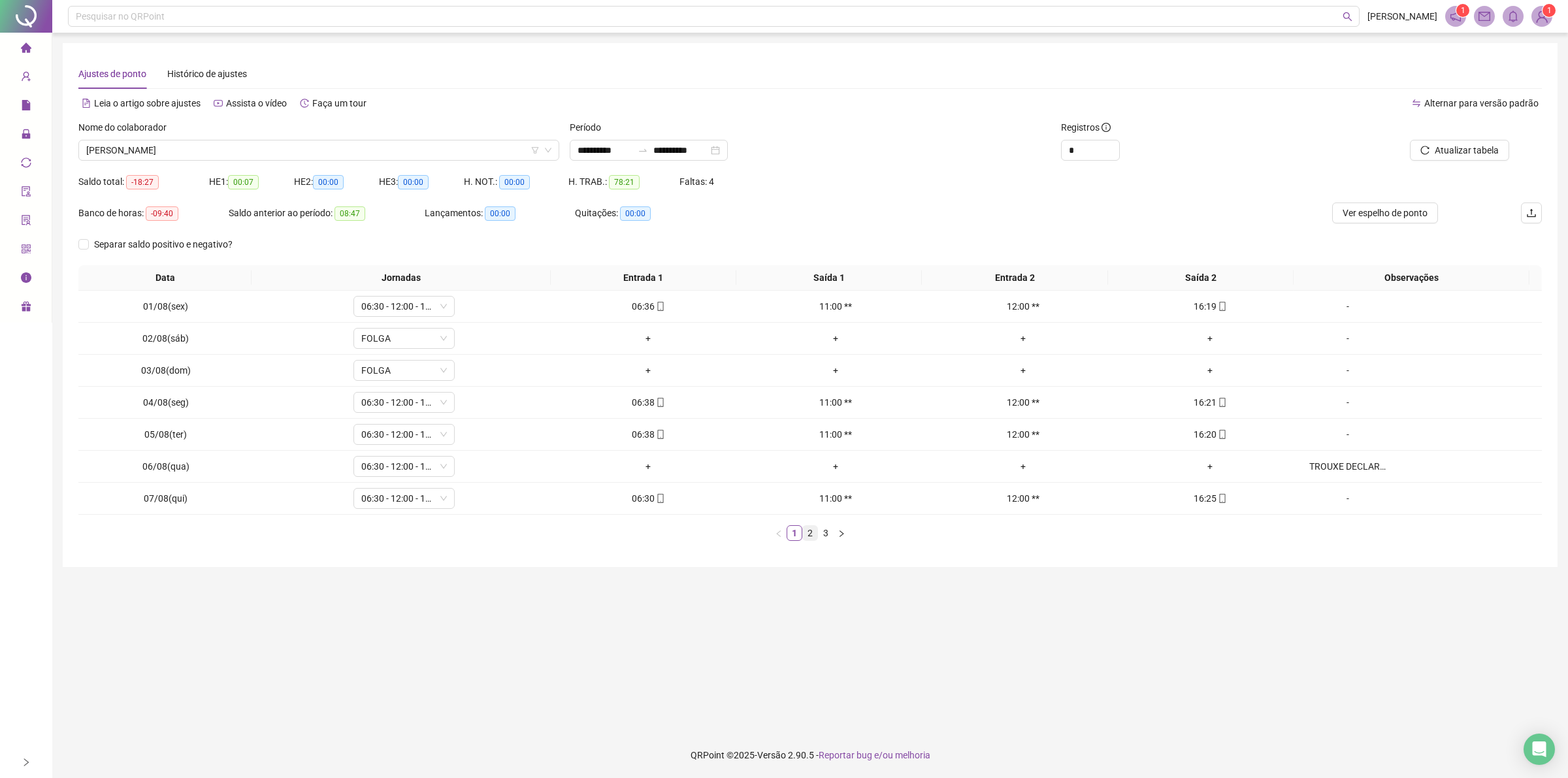
click at [811, 534] on link "2" at bounding box center [810, 533] width 14 height 14
click at [827, 534] on link "3" at bounding box center [826, 533] width 14 height 14
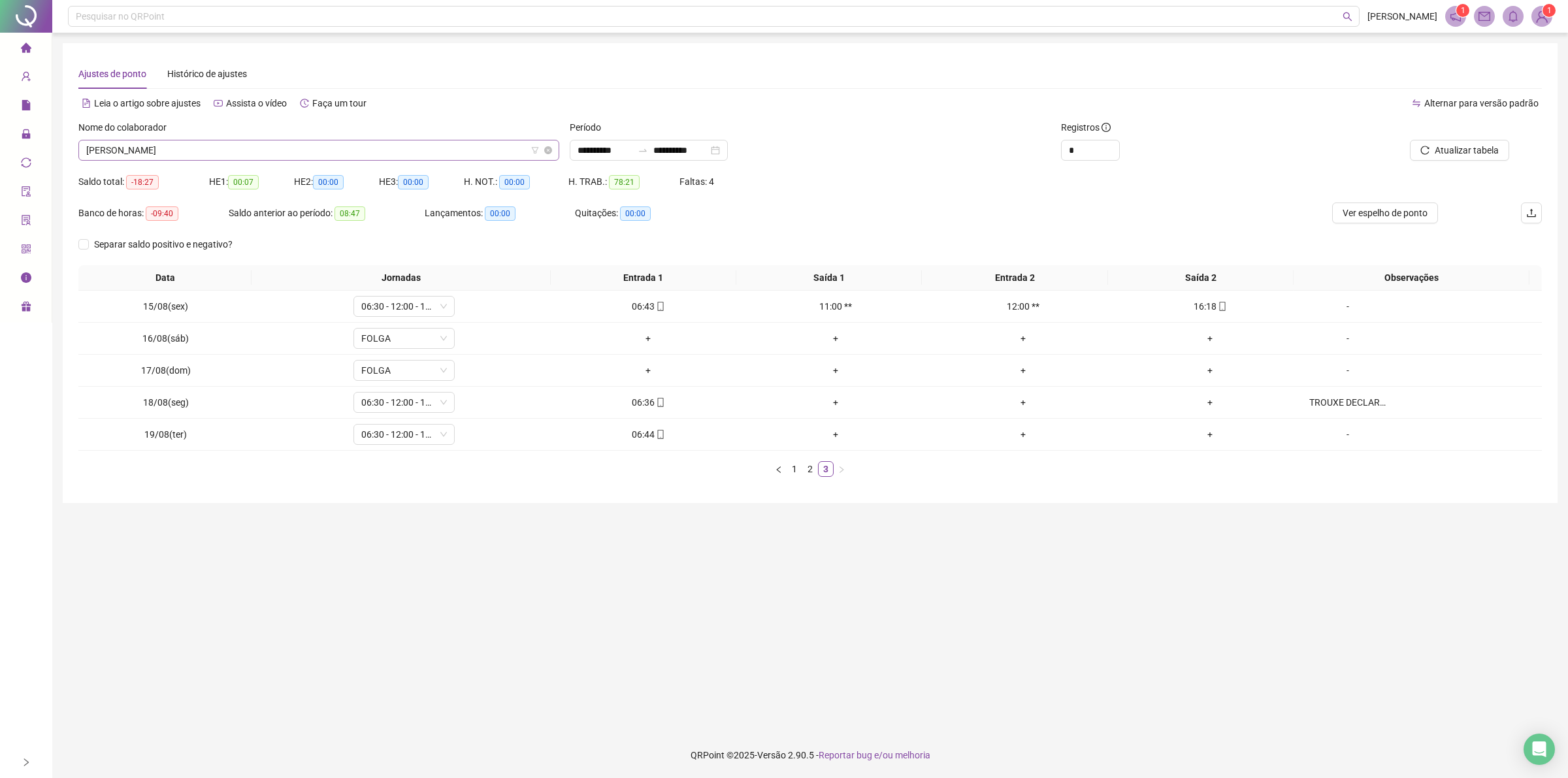
click at [420, 144] on span "[PERSON_NAME]" at bounding box center [318, 150] width 465 height 20
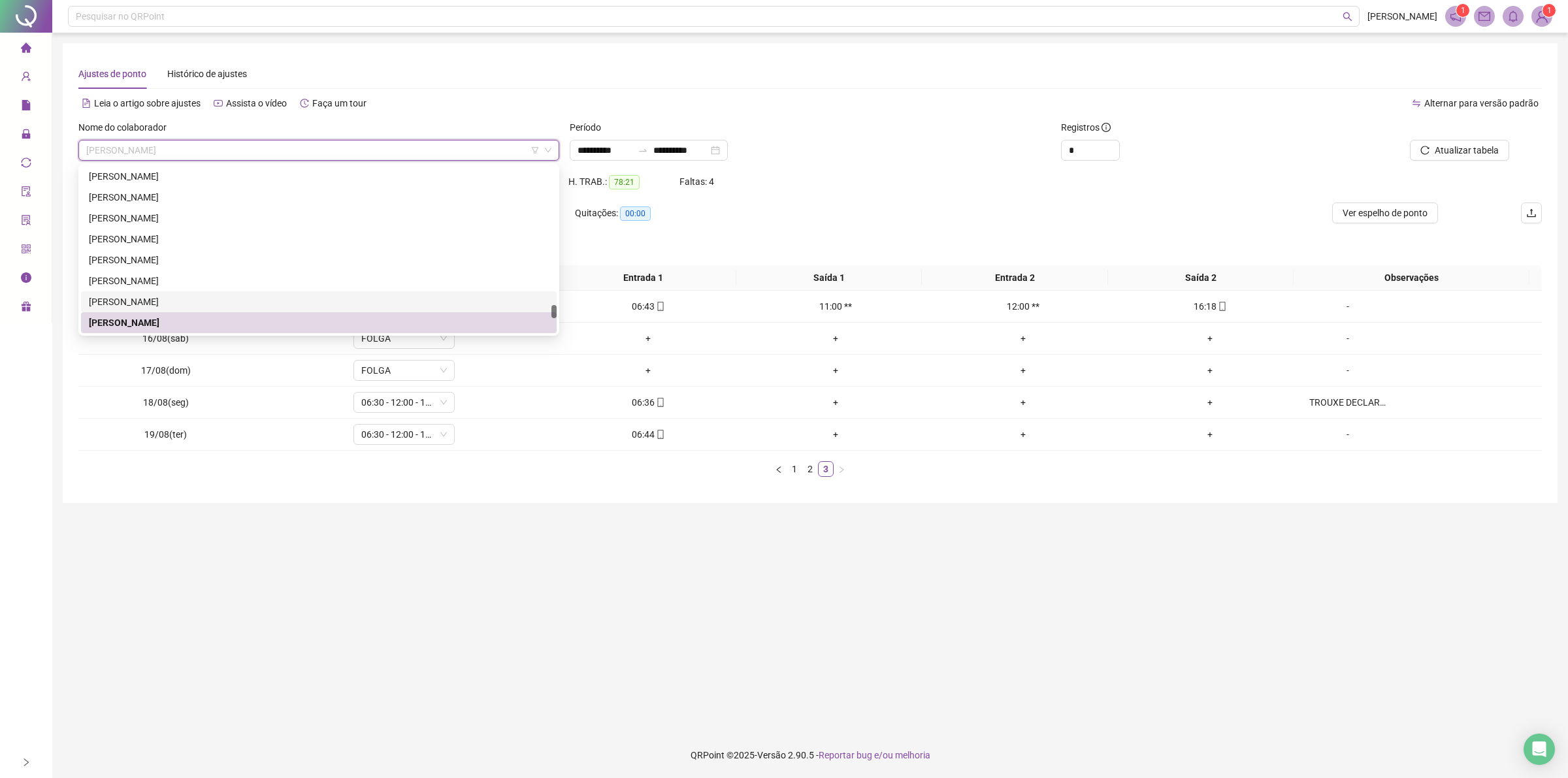
scroll to position [1816, 0]
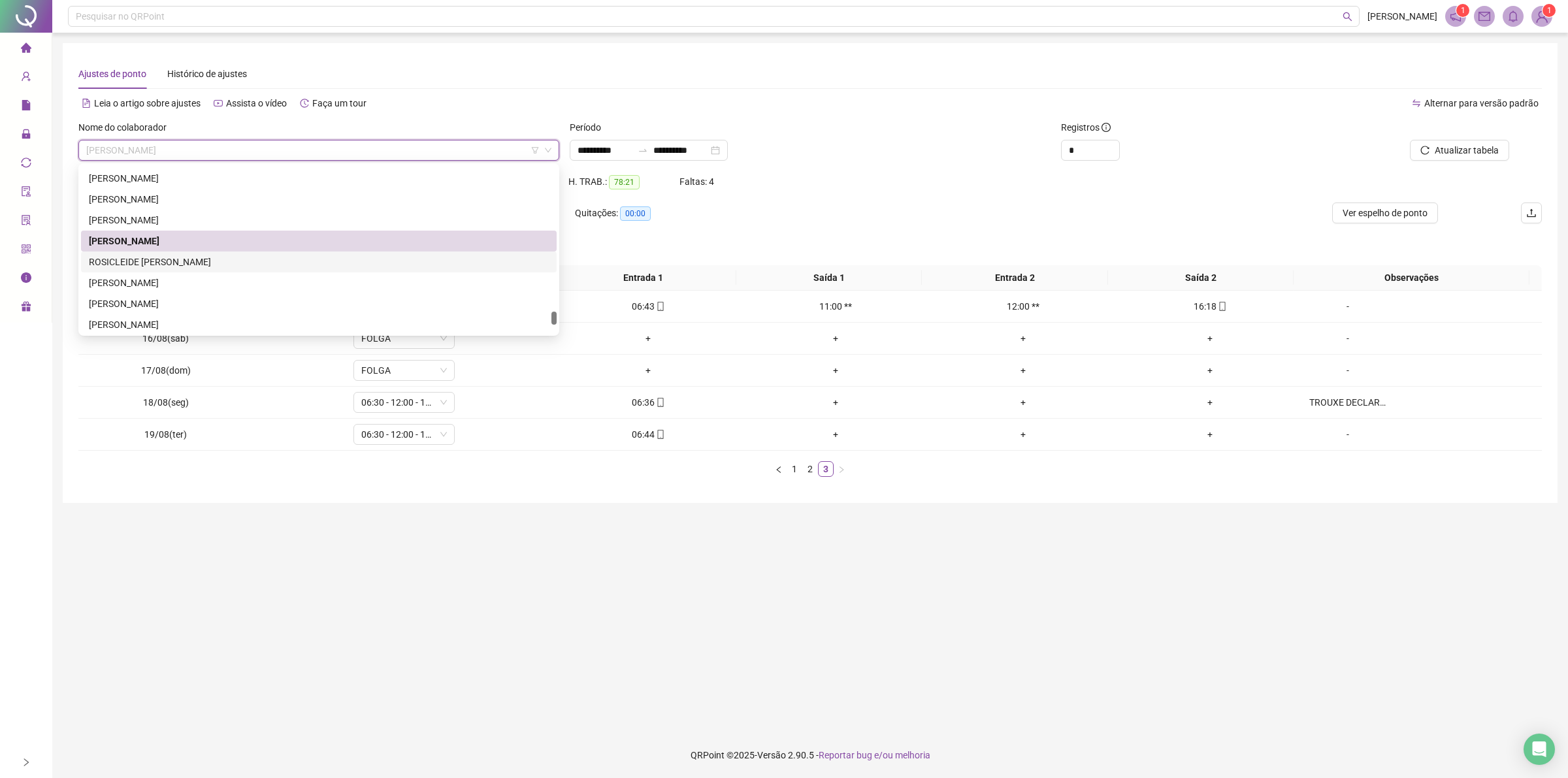
click at [181, 271] on div "ROSICLEIDE [PERSON_NAME]" at bounding box center [318, 262] width 476 height 21
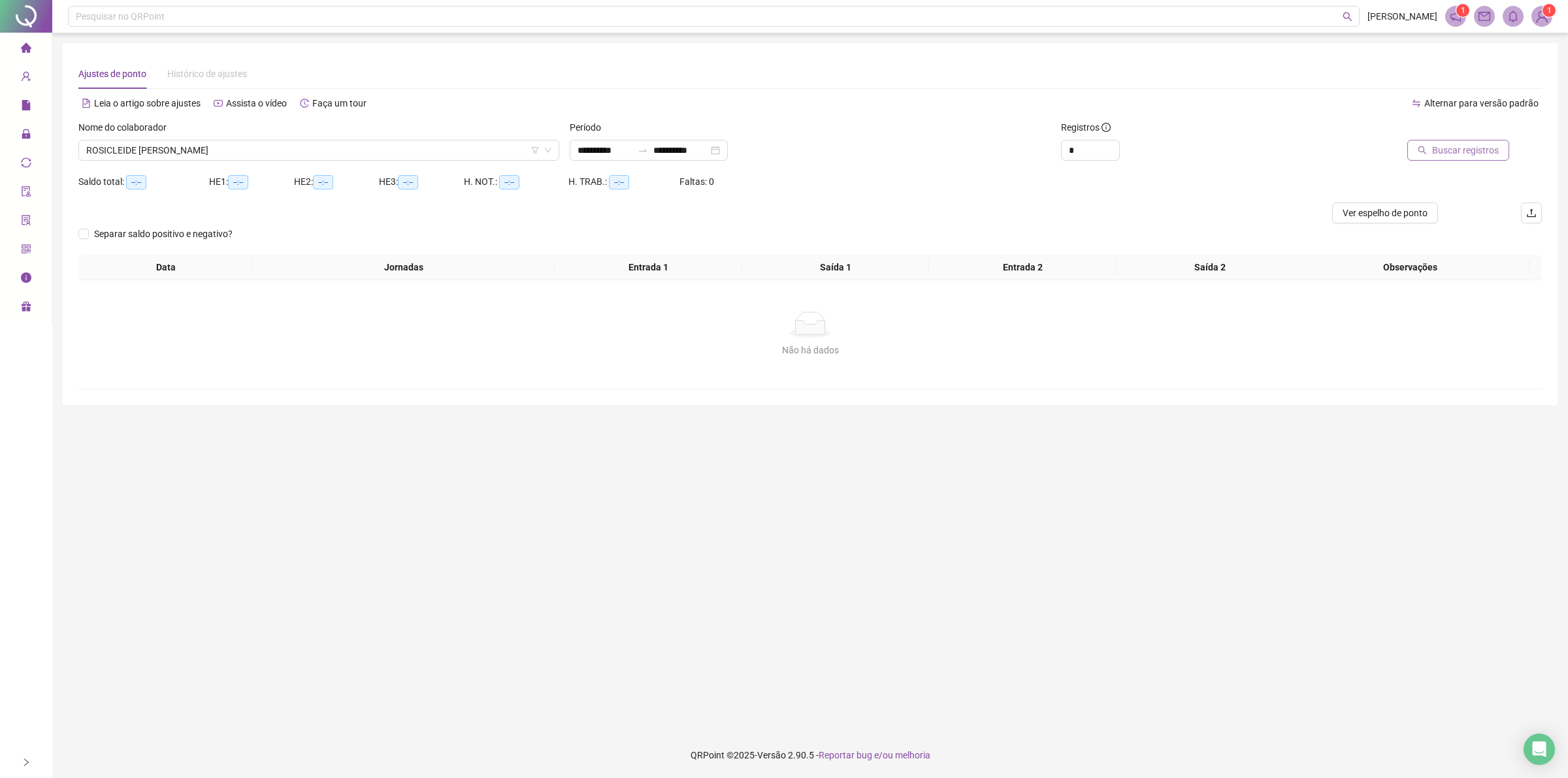
click at [1465, 148] on span "Buscar registros" at bounding box center [1465, 150] width 67 height 14
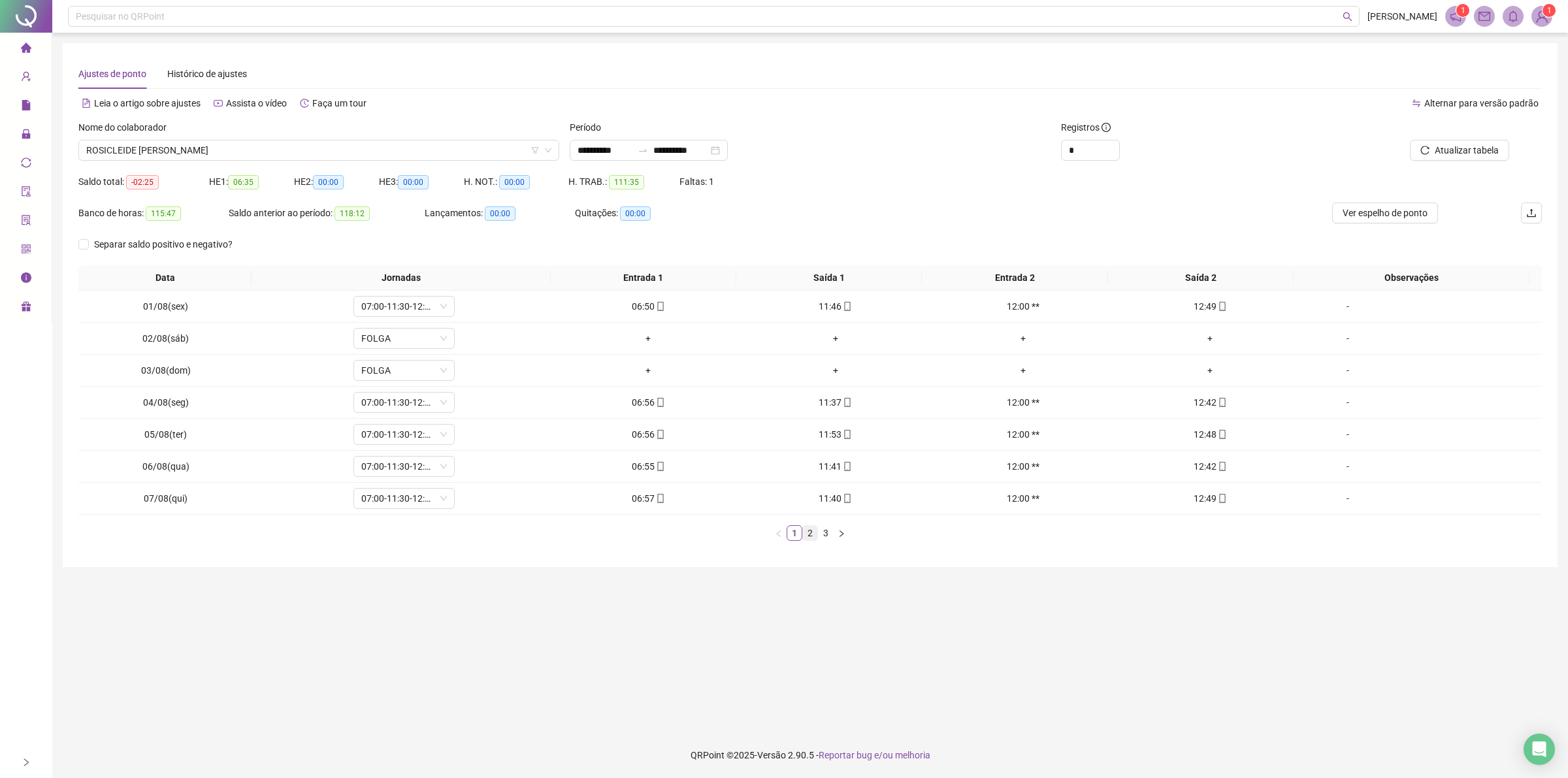
click at [809, 526] on link "2" at bounding box center [810, 533] width 14 height 14
click at [824, 532] on link "3" at bounding box center [826, 533] width 14 height 14
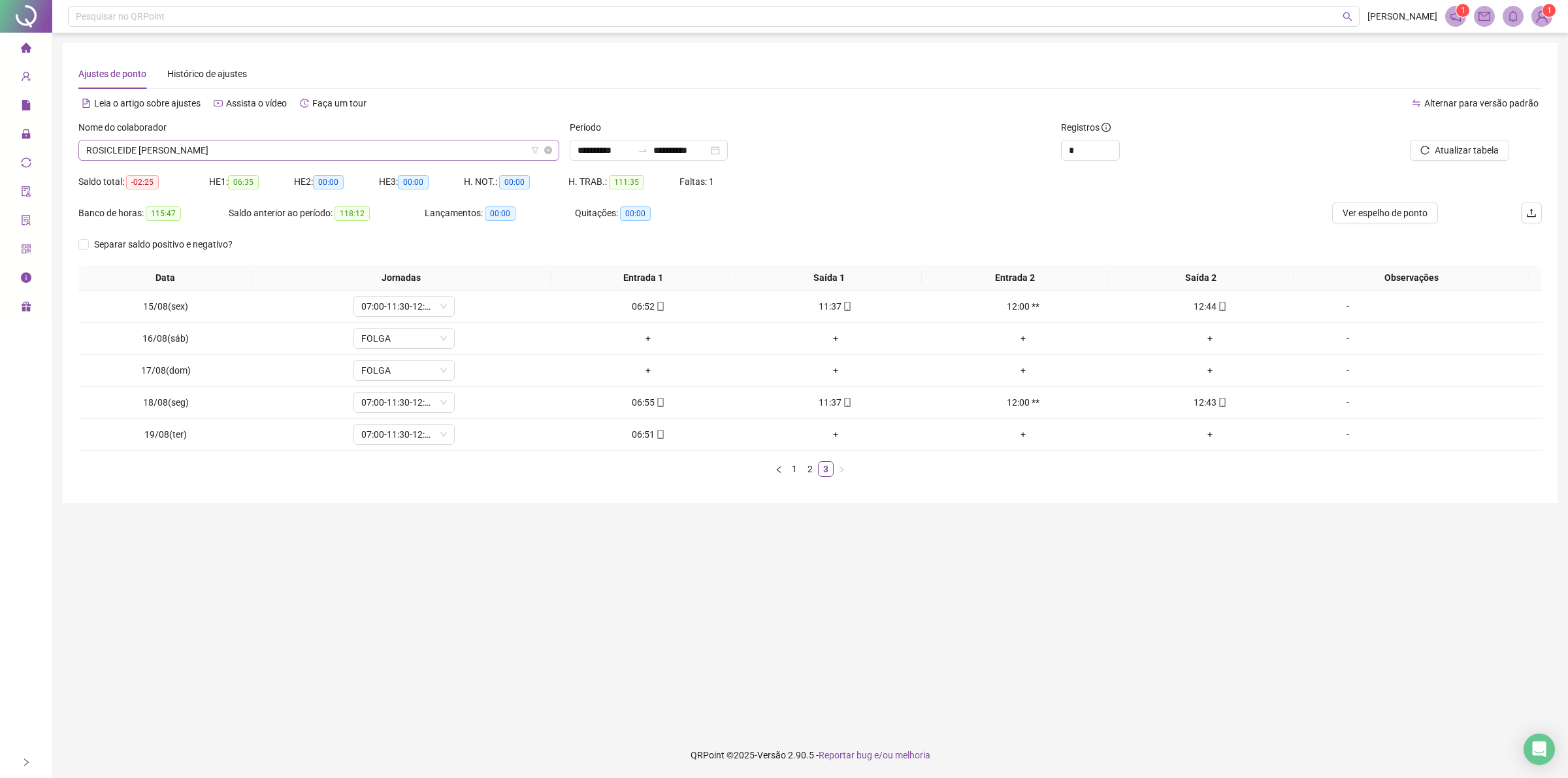
click at [347, 140] on div "Nome do colaborador ROSICLEIDE [PERSON_NAME]" at bounding box center [318, 140] width 480 height 40
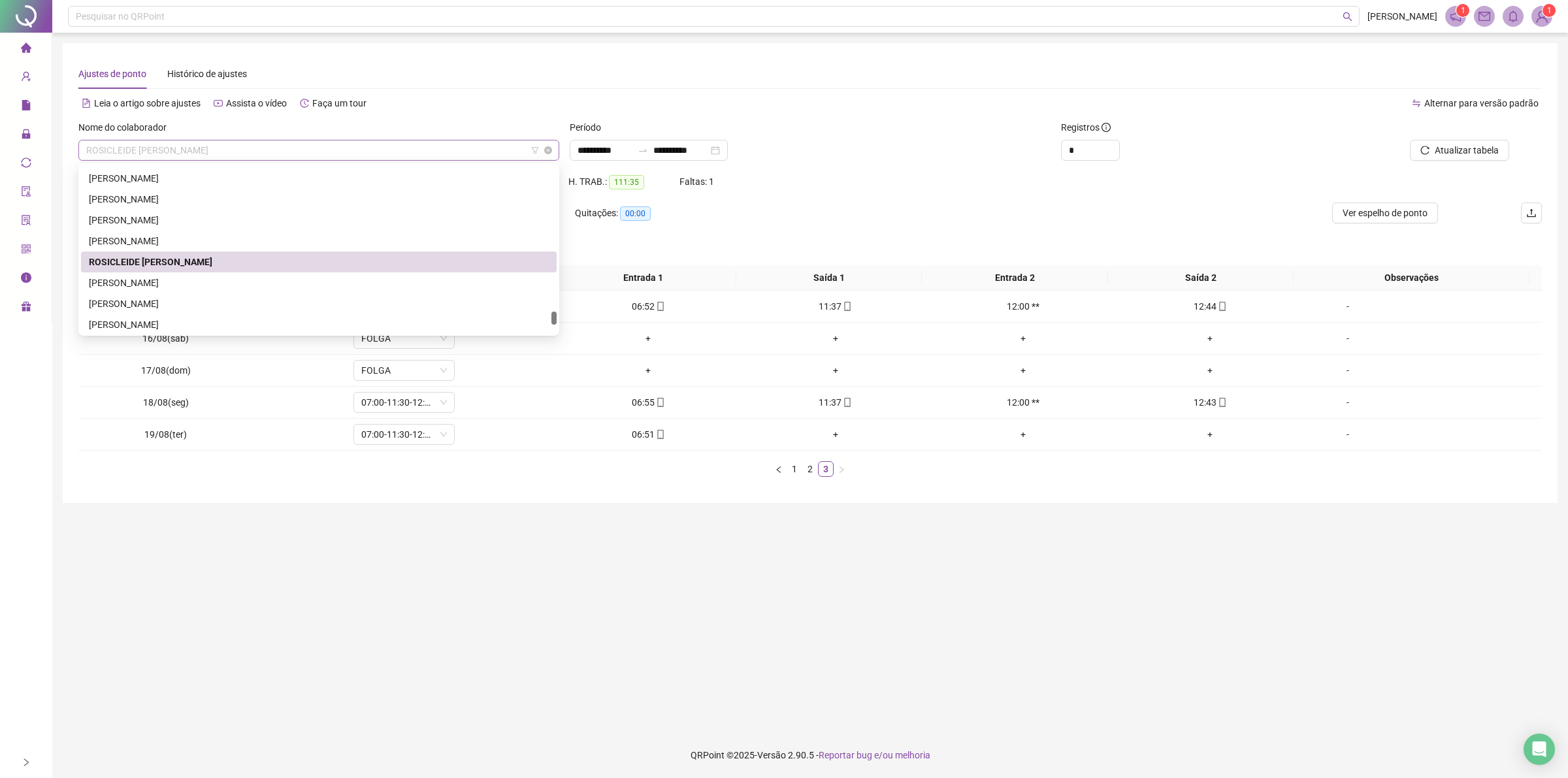
click at [341, 149] on span "ROSICLEIDE [PERSON_NAME]" at bounding box center [318, 150] width 465 height 20
click at [211, 285] on div "[PERSON_NAME]" at bounding box center [318, 282] width 460 height 14
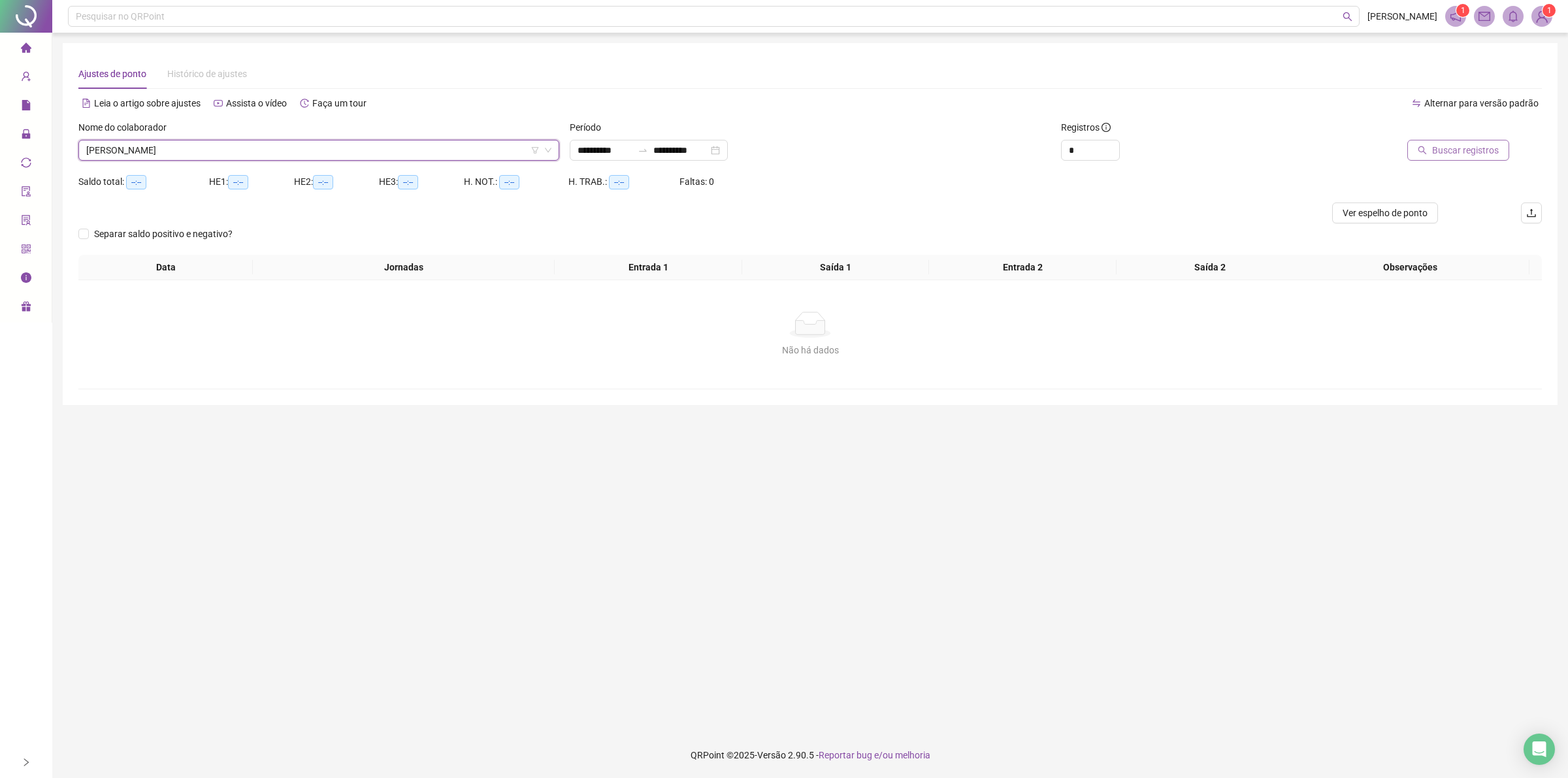
click at [1440, 144] on span "Buscar registros" at bounding box center [1465, 150] width 67 height 14
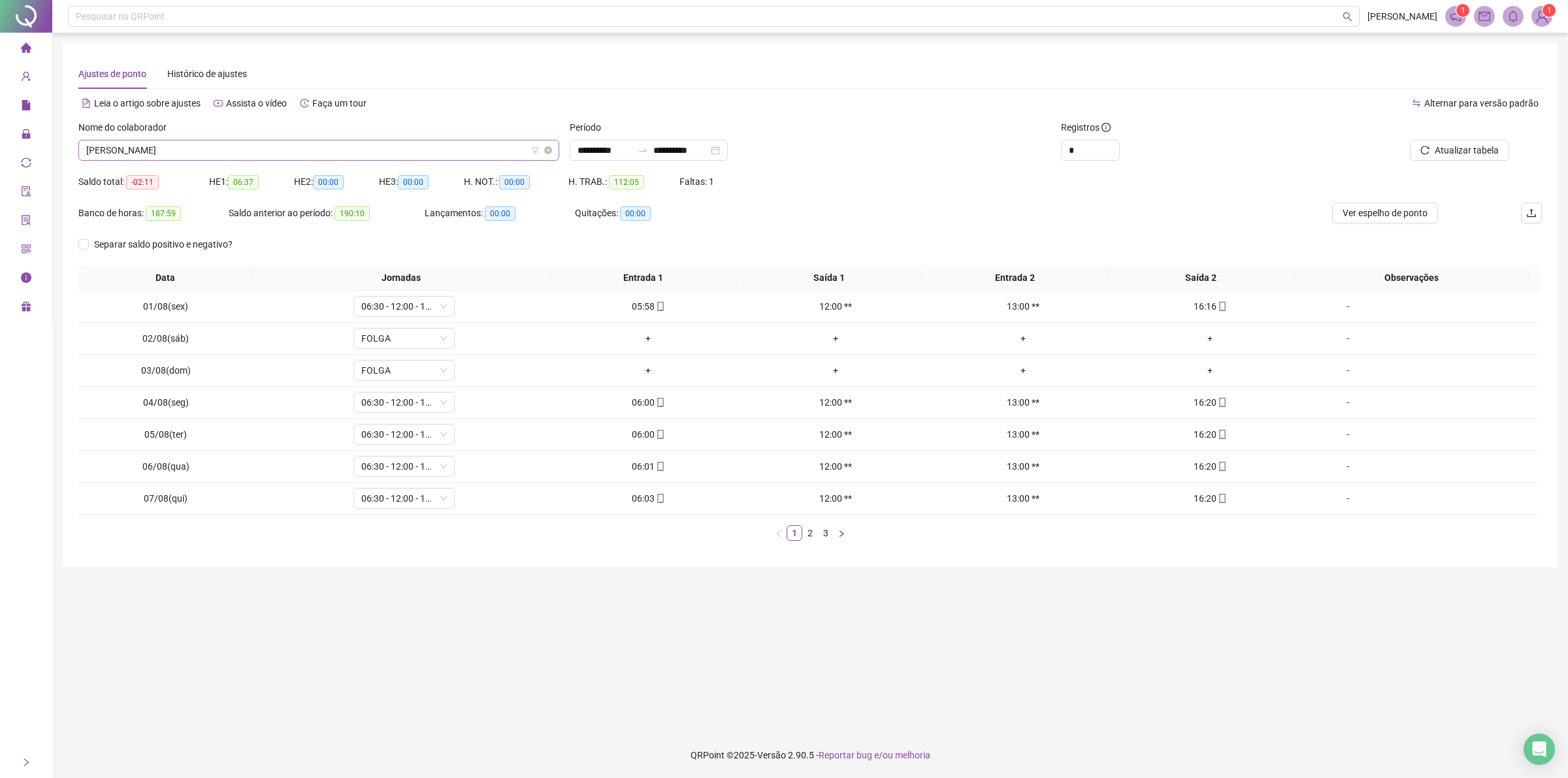
click at [235, 154] on span "[PERSON_NAME]" at bounding box center [318, 150] width 465 height 20
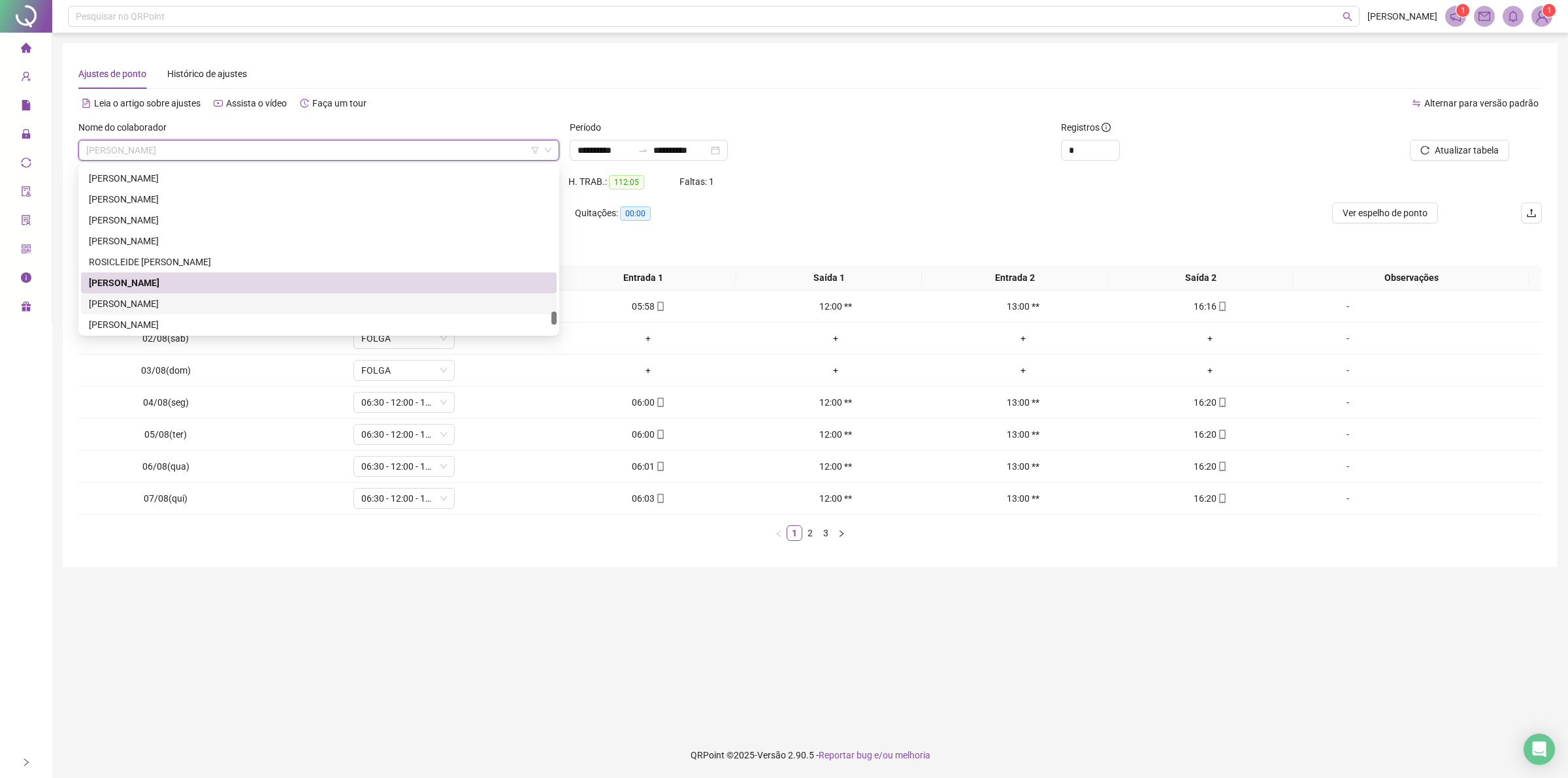
click at [158, 306] on div "[PERSON_NAME]" at bounding box center [318, 304] width 460 height 14
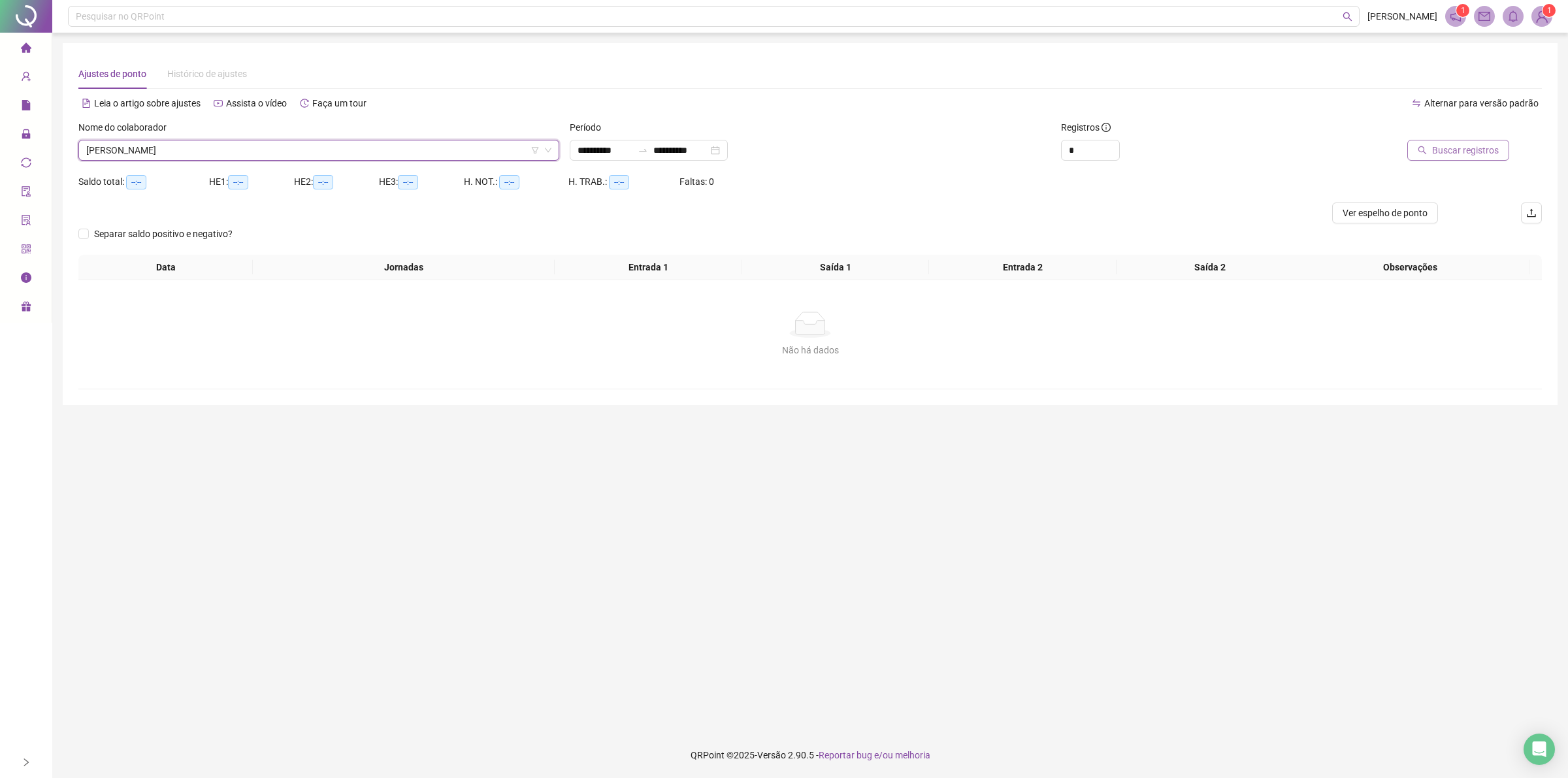
click at [1461, 151] on span "Buscar registros" at bounding box center [1465, 150] width 67 height 14
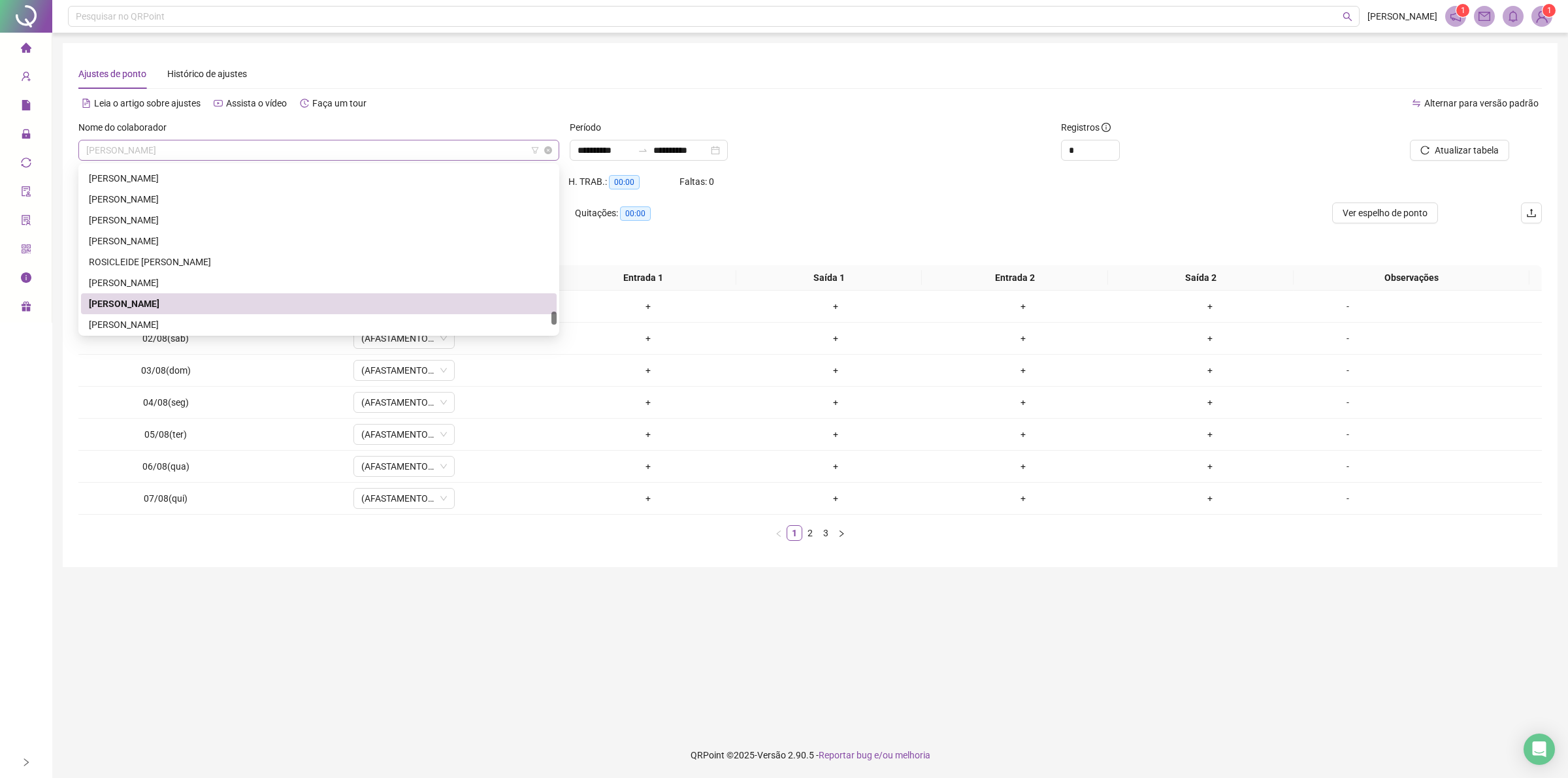
click at [266, 160] on div "[PERSON_NAME]" at bounding box center [318, 149] width 480 height 21
click at [114, 326] on div "[PERSON_NAME]" at bounding box center [318, 325] width 460 height 14
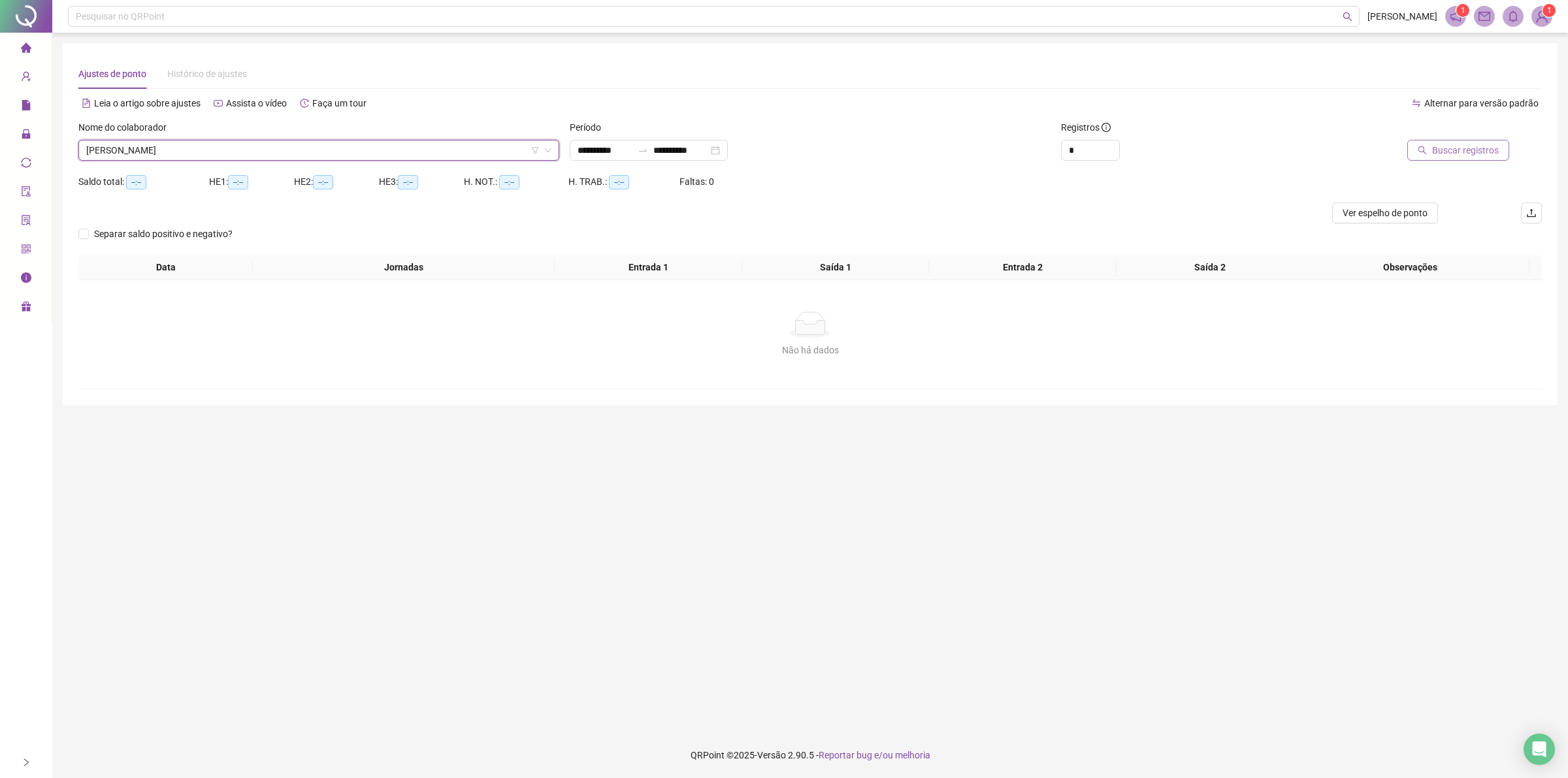
drag, startPoint x: 1440, startPoint y: 146, endPoint x: 1451, endPoint y: 146, distance: 11.0
click at [1451, 146] on span "Buscar registros" at bounding box center [1465, 150] width 67 height 14
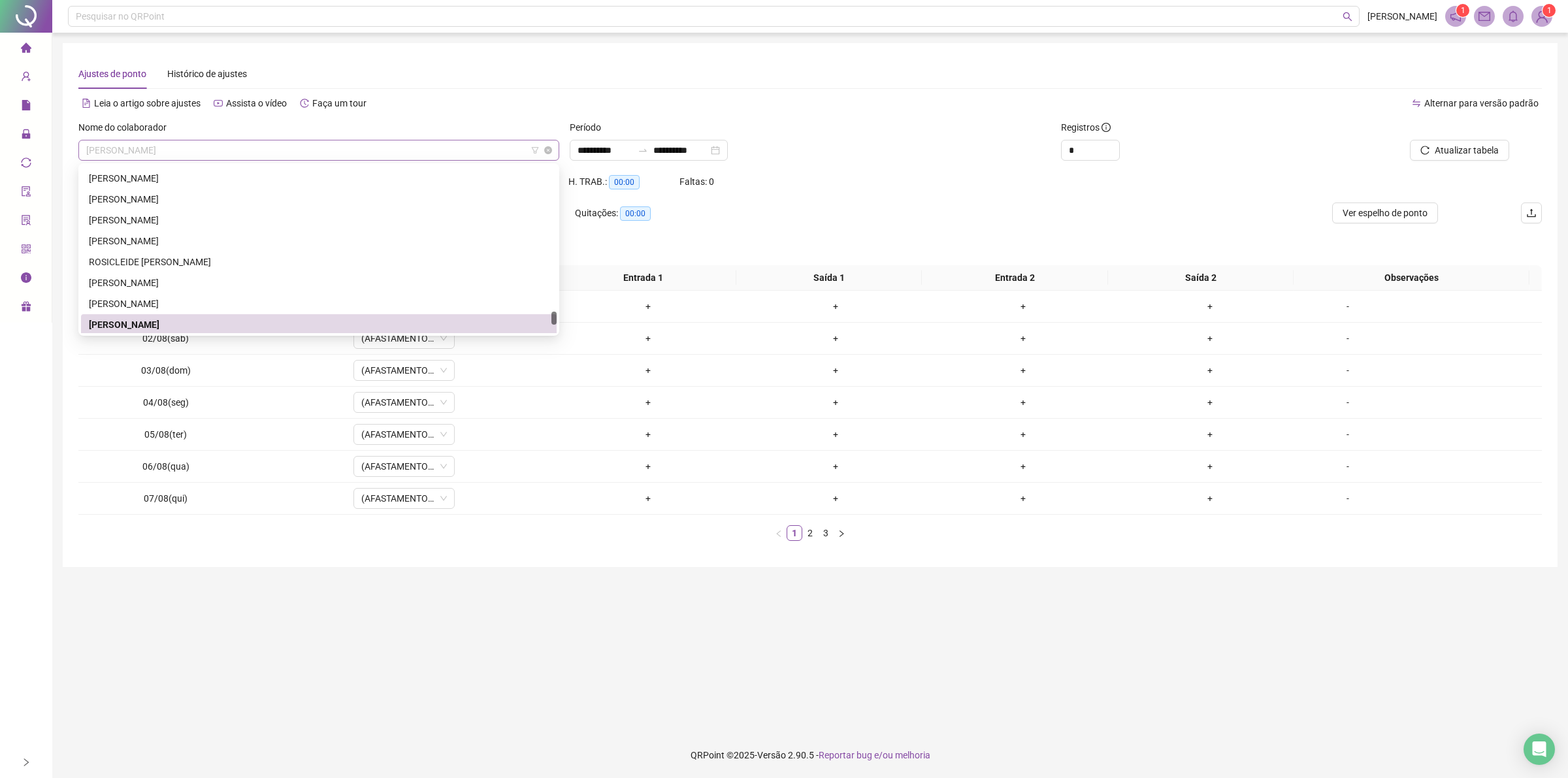
scroll to position [1818, 0]
click at [294, 156] on span "[PERSON_NAME]" at bounding box center [318, 150] width 465 height 20
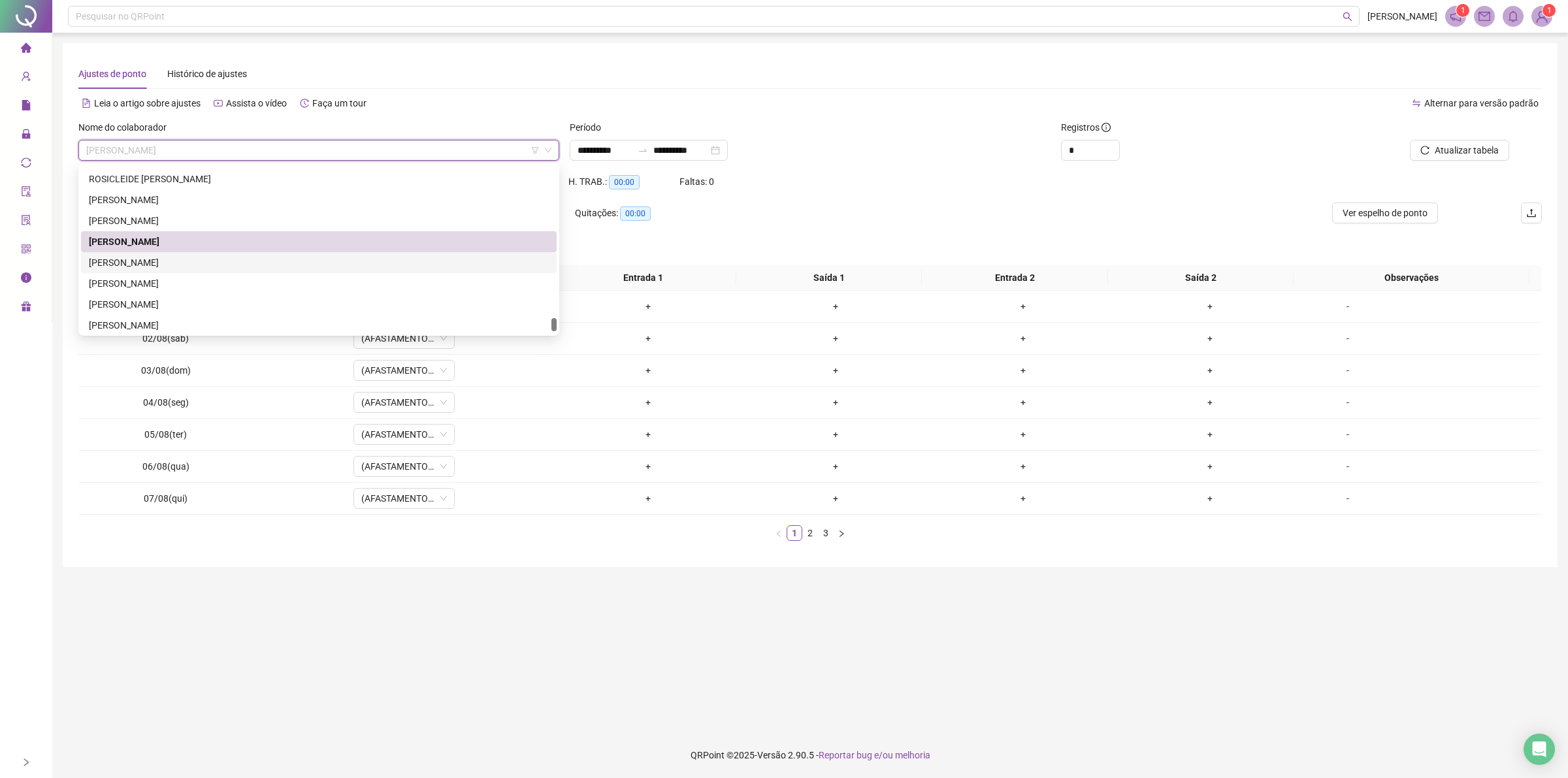
click at [167, 261] on div "[PERSON_NAME]" at bounding box center [318, 263] width 460 height 14
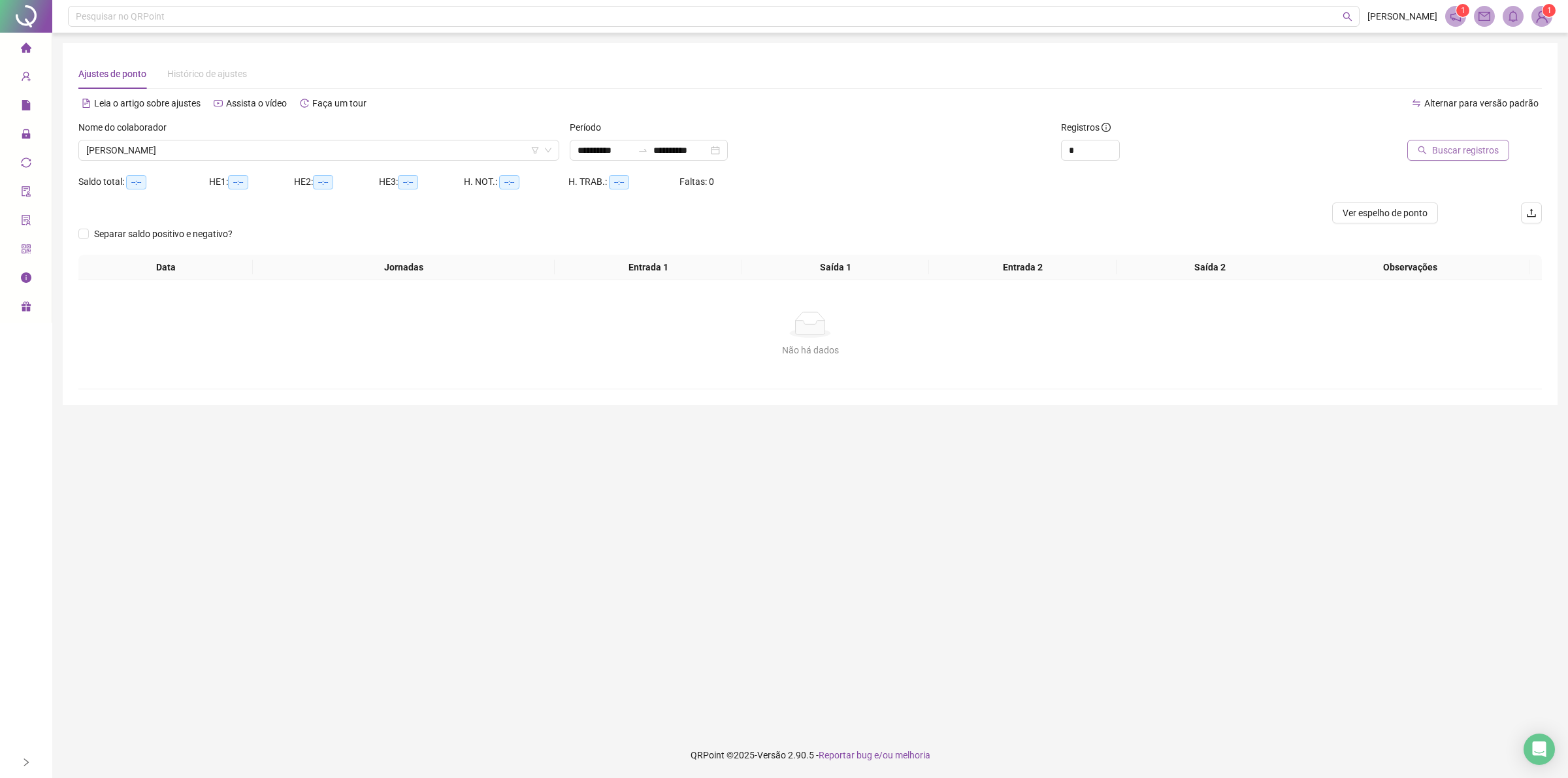
click at [1438, 154] on button "Buscar registros" at bounding box center [1457, 149] width 102 height 21
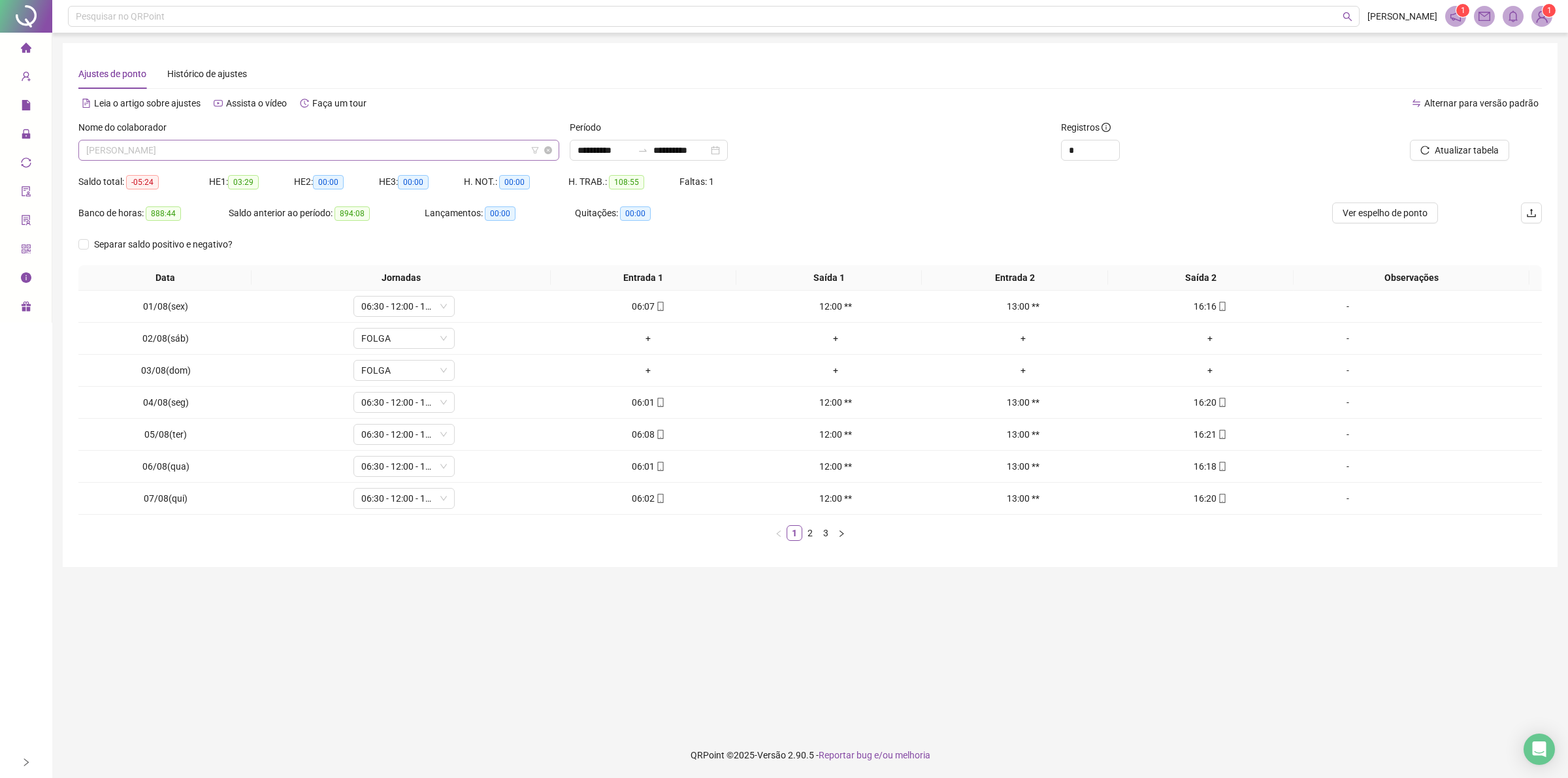
click at [346, 142] on span "[PERSON_NAME]" at bounding box center [318, 150] width 465 height 20
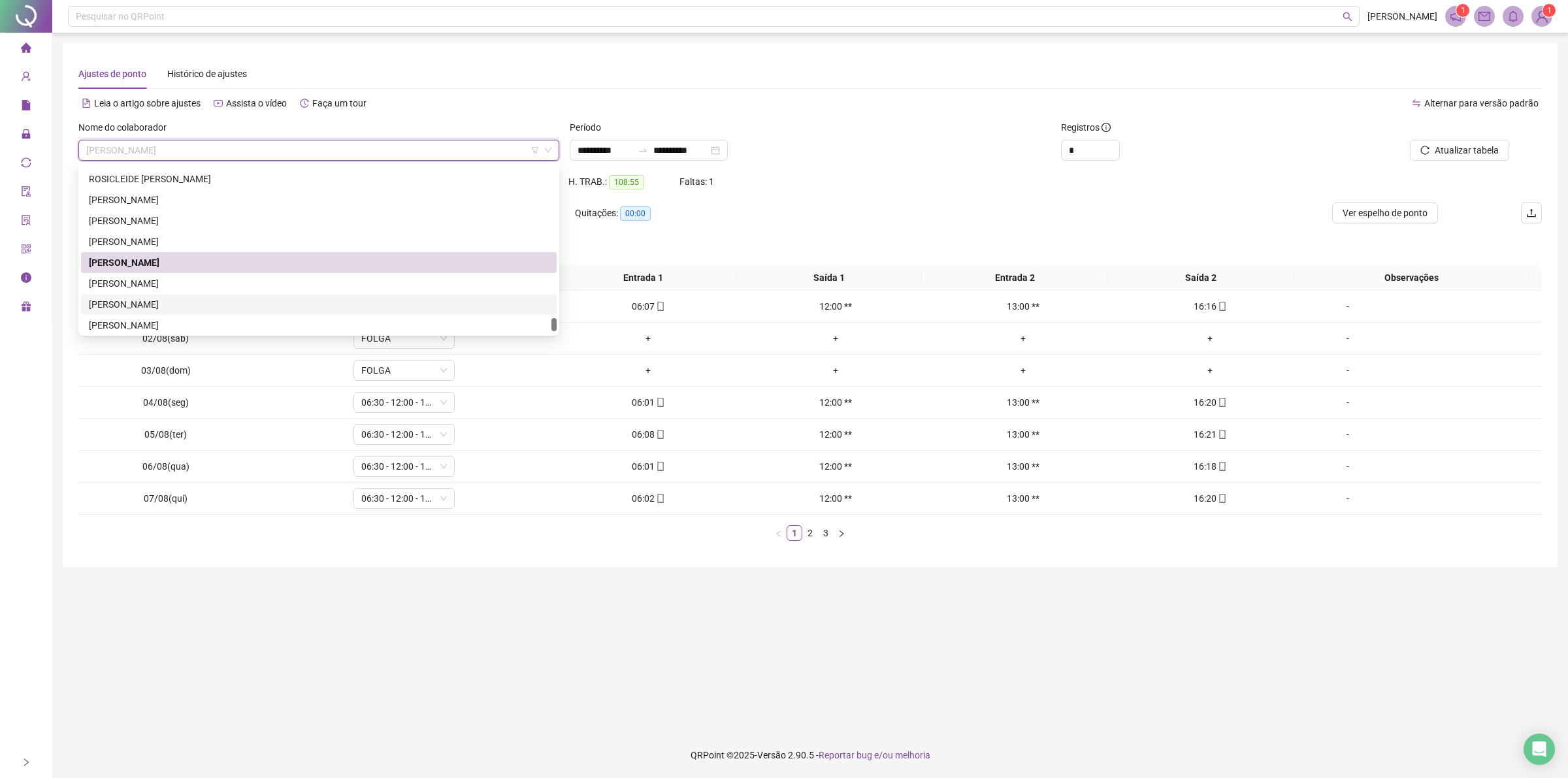
click at [93, 301] on div "[PERSON_NAME]" at bounding box center [318, 304] width 460 height 14
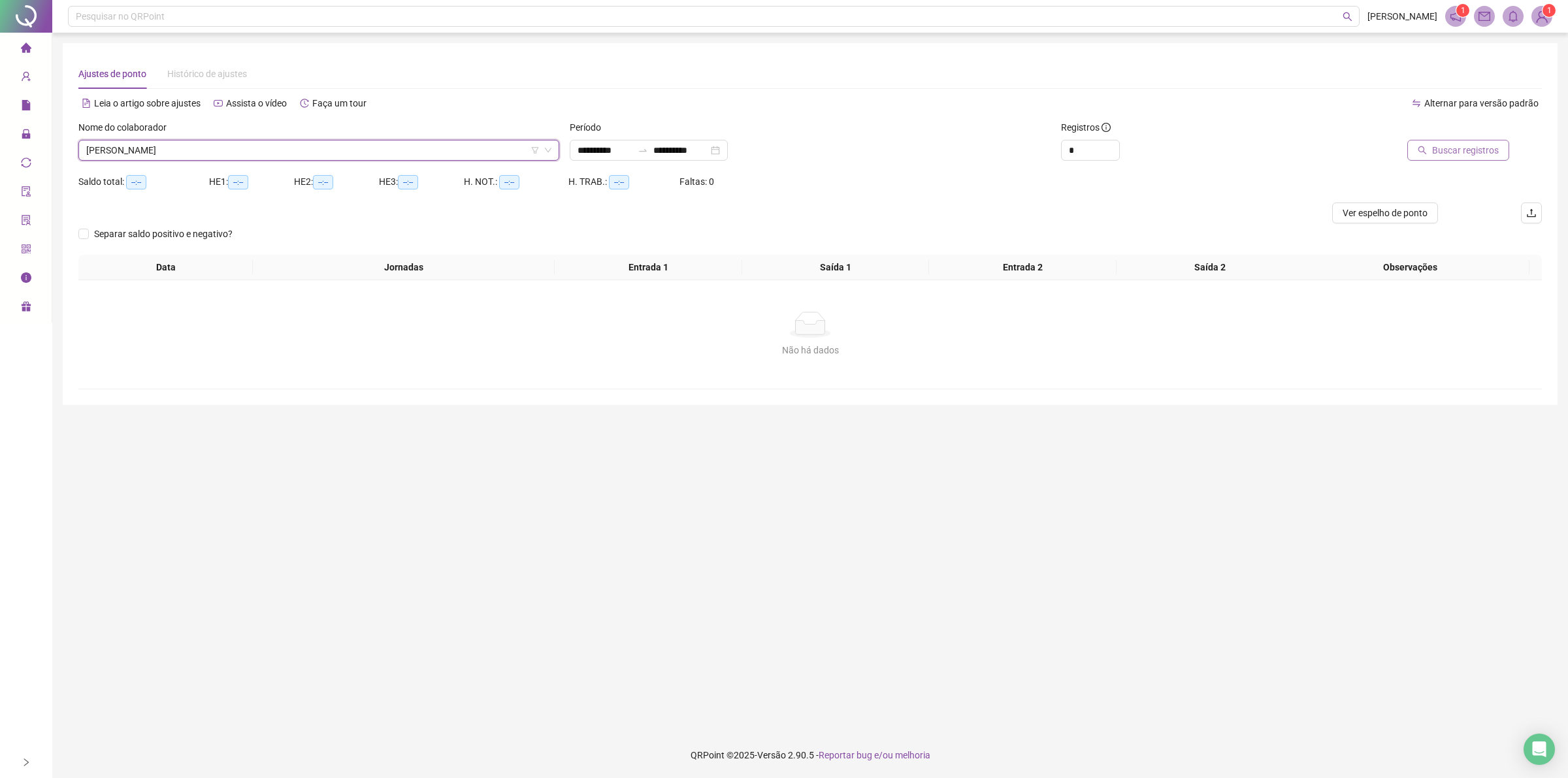
click at [1468, 151] on span "Buscar registros" at bounding box center [1465, 150] width 67 height 14
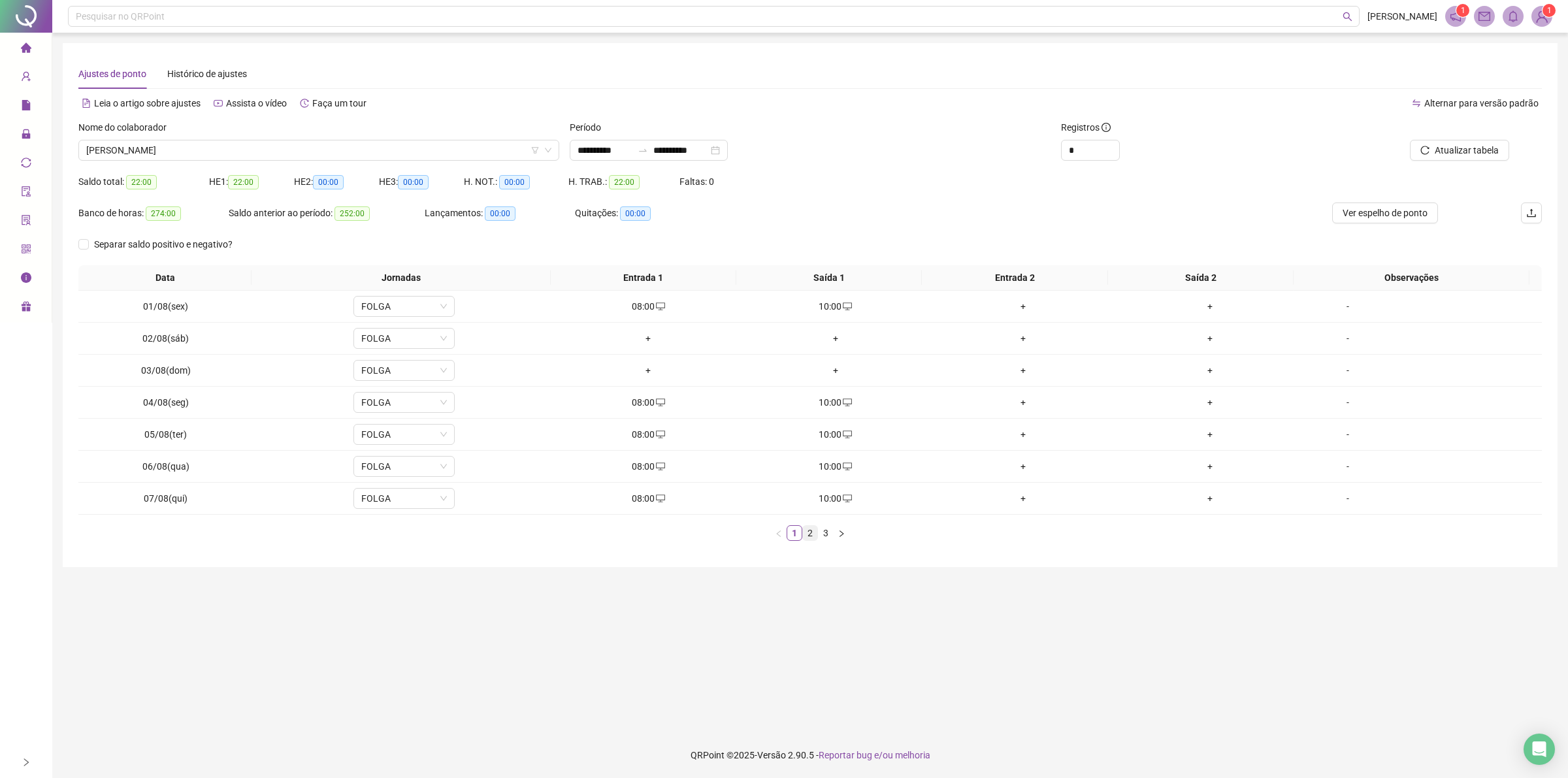
click at [805, 536] on link "2" at bounding box center [810, 533] width 14 height 14
click at [823, 531] on link "3" at bounding box center [826, 533] width 14 height 14
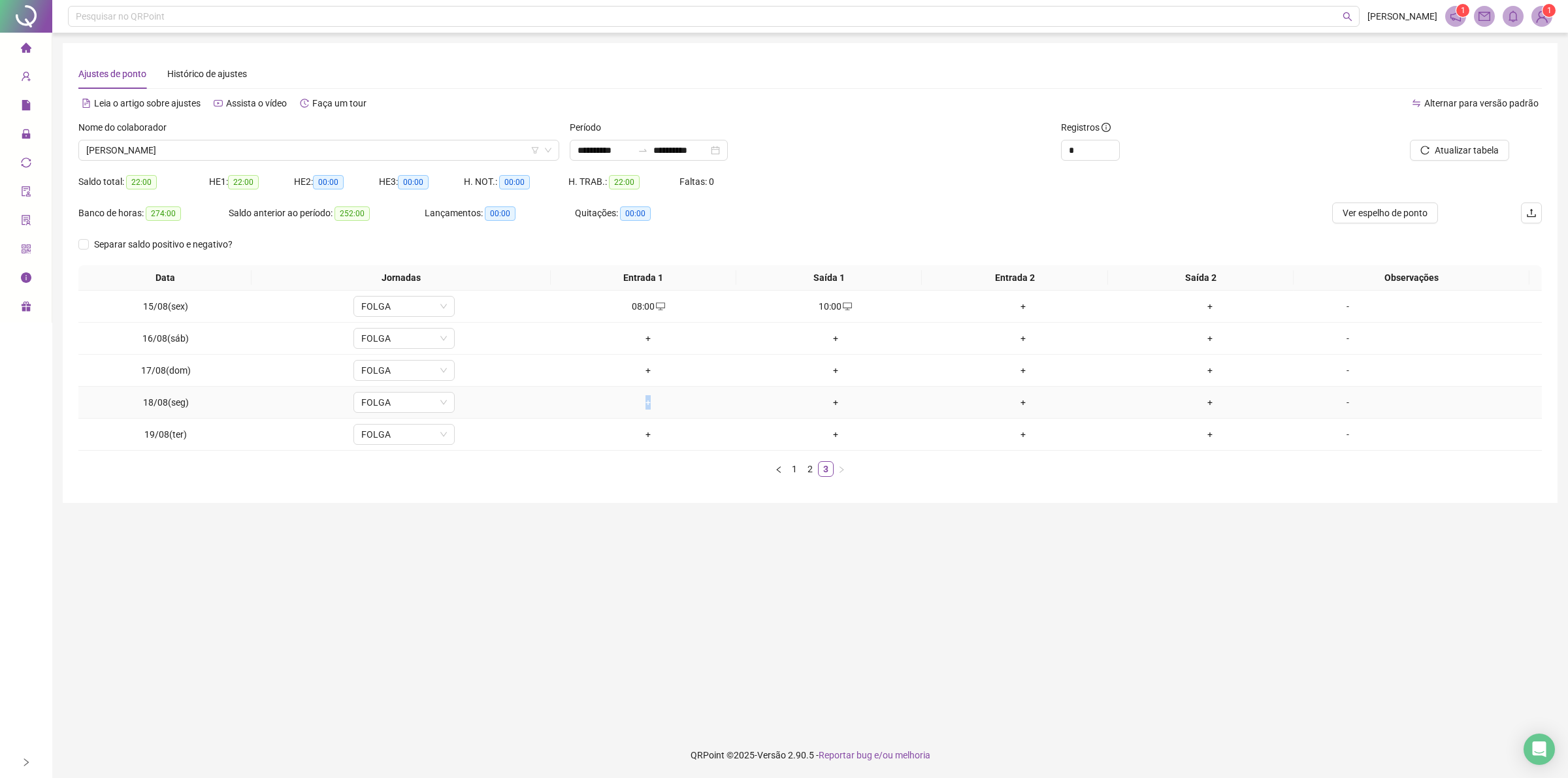
click at [642, 402] on div "+" at bounding box center [648, 402] width 177 height 14
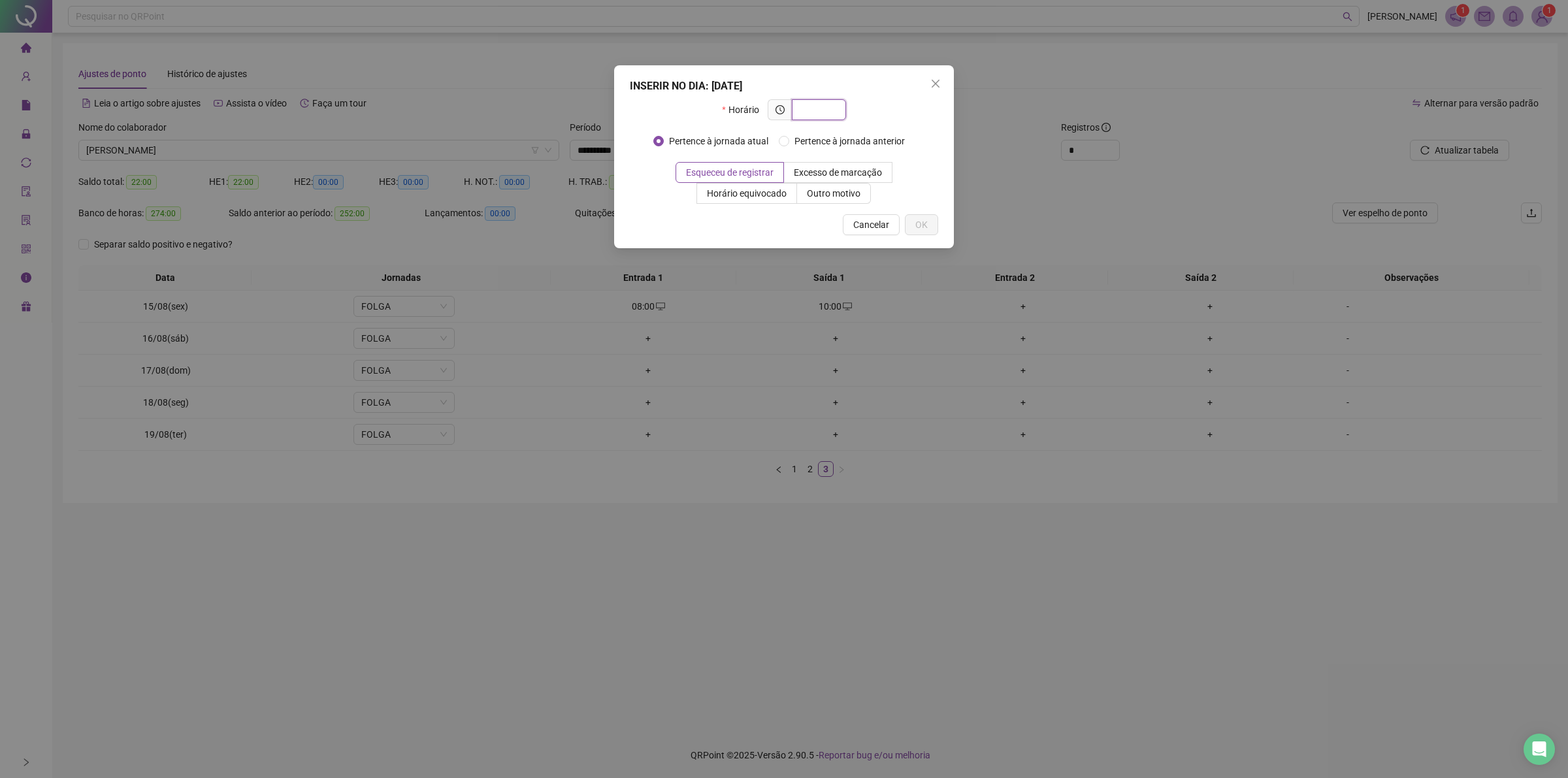
click at [814, 109] on input "text" at bounding box center [818, 110] width 36 height 14
paste input "*****"
type input "*****"
click at [838, 190] on span "Outro motivo" at bounding box center [834, 193] width 54 height 11
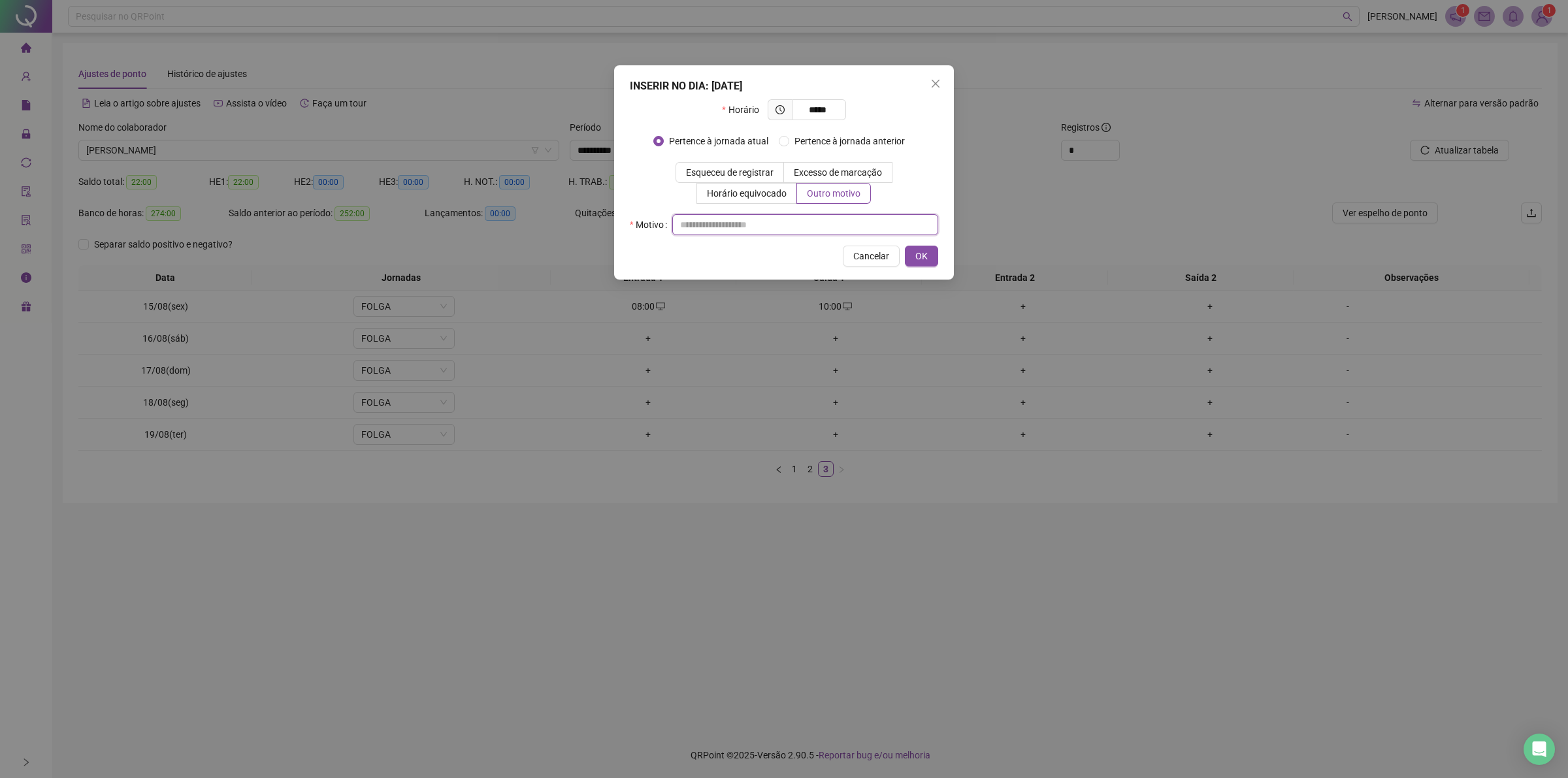
click at [820, 217] on input "text" at bounding box center [805, 224] width 266 height 21
click at [815, 227] on input "text" at bounding box center [805, 224] width 266 height 21
type input "**"
click at [927, 262] on button "OK" at bounding box center [921, 255] width 33 height 21
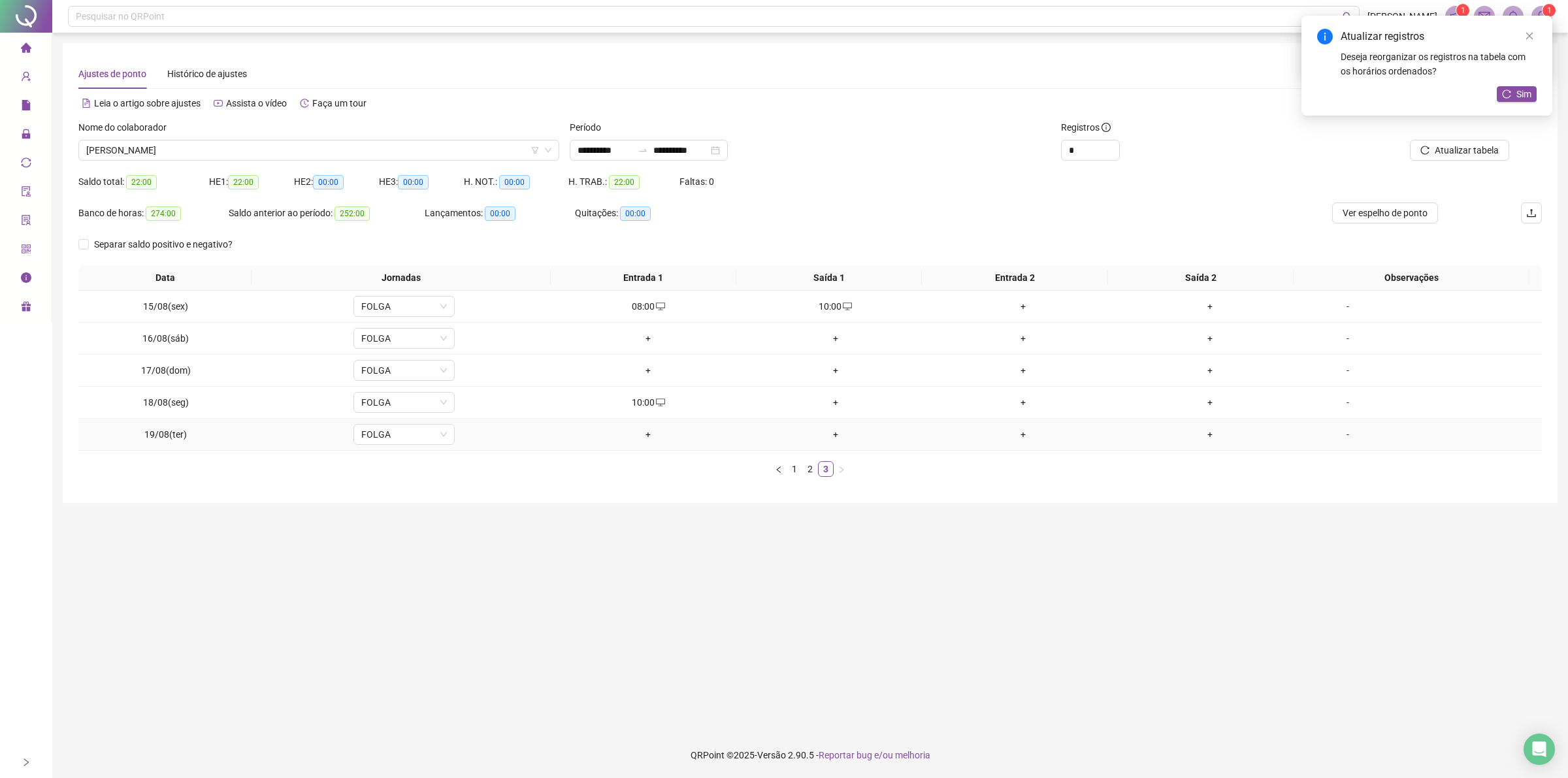
click at [645, 434] on div "+" at bounding box center [648, 434] width 177 height 14
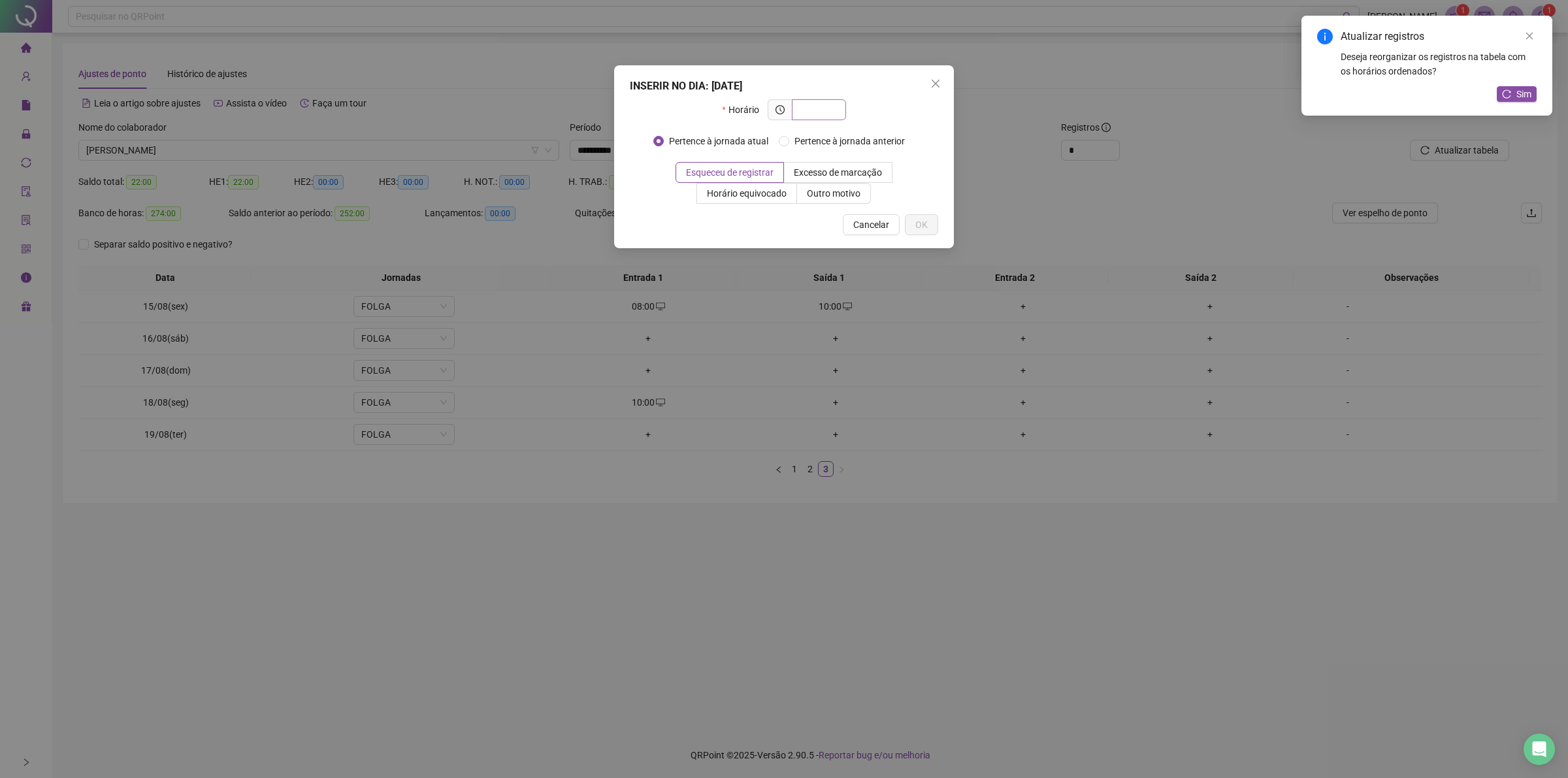
click at [810, 109] on input "text" at bounding box center [818, 110] width 36 height 14
type input "*****"
click at [813, 193] on span "Outro motivo" at bounding box center [834, 193] width 54 height 11
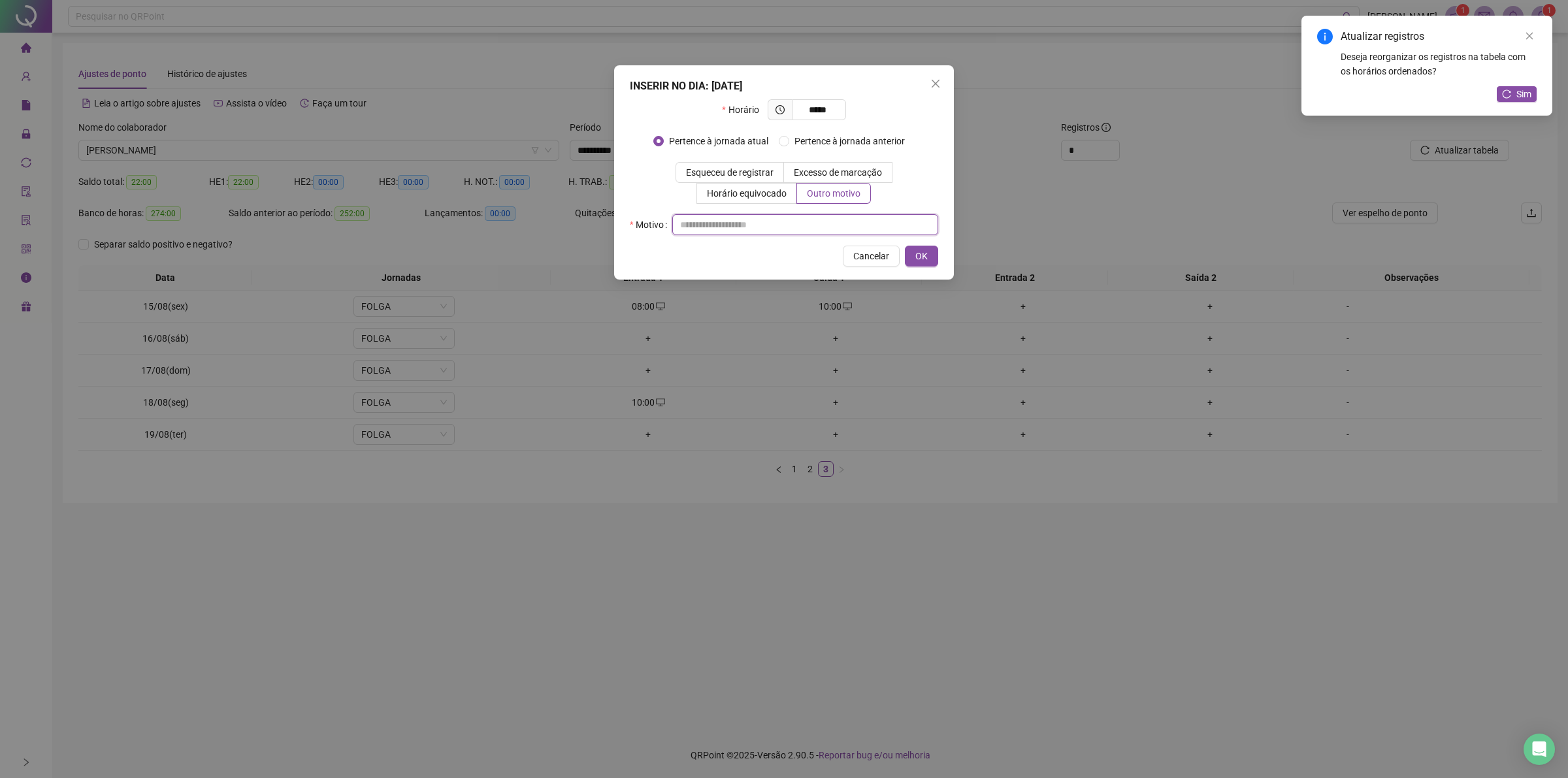
click at [801, 232] on input "text" at bounding box center [805, 224] width 266 height 21
type input "**"
click at [922, 255] on span "OK" at bounding box center [921, 256] width 13 height 14
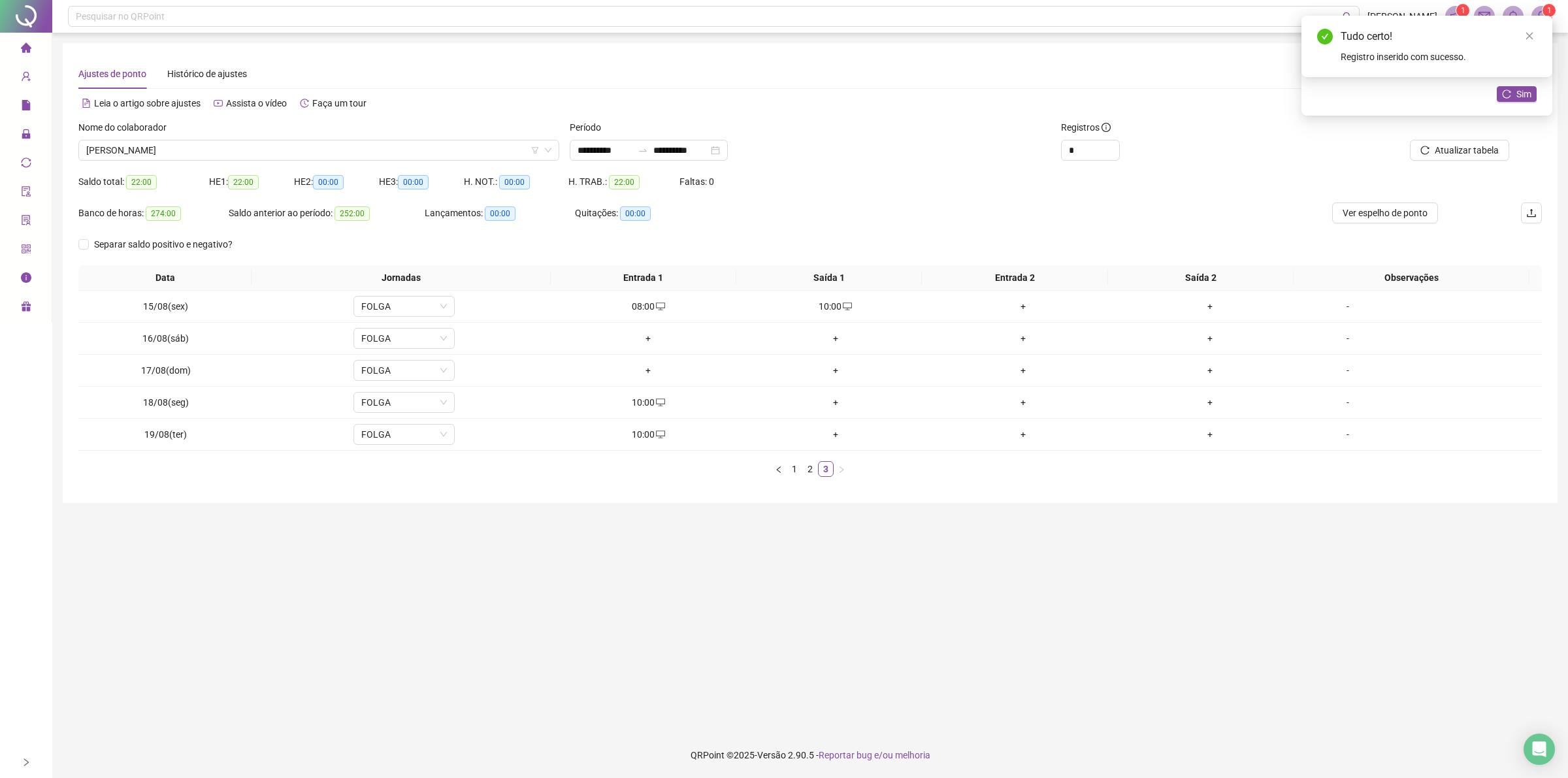
click at [1518, 77] on div "Tudo certo! Registro inserido com sucesso." at bounding box center [1426, 46] width 251 height 61
drag, startPoint x: 1516, startPoint y: 92, endPoint x: 1514, endPoint y: 99, distance: 7.3
click at [1514, 99] on button "Sim" at bounding box center [1517, 94] width 40 height 15
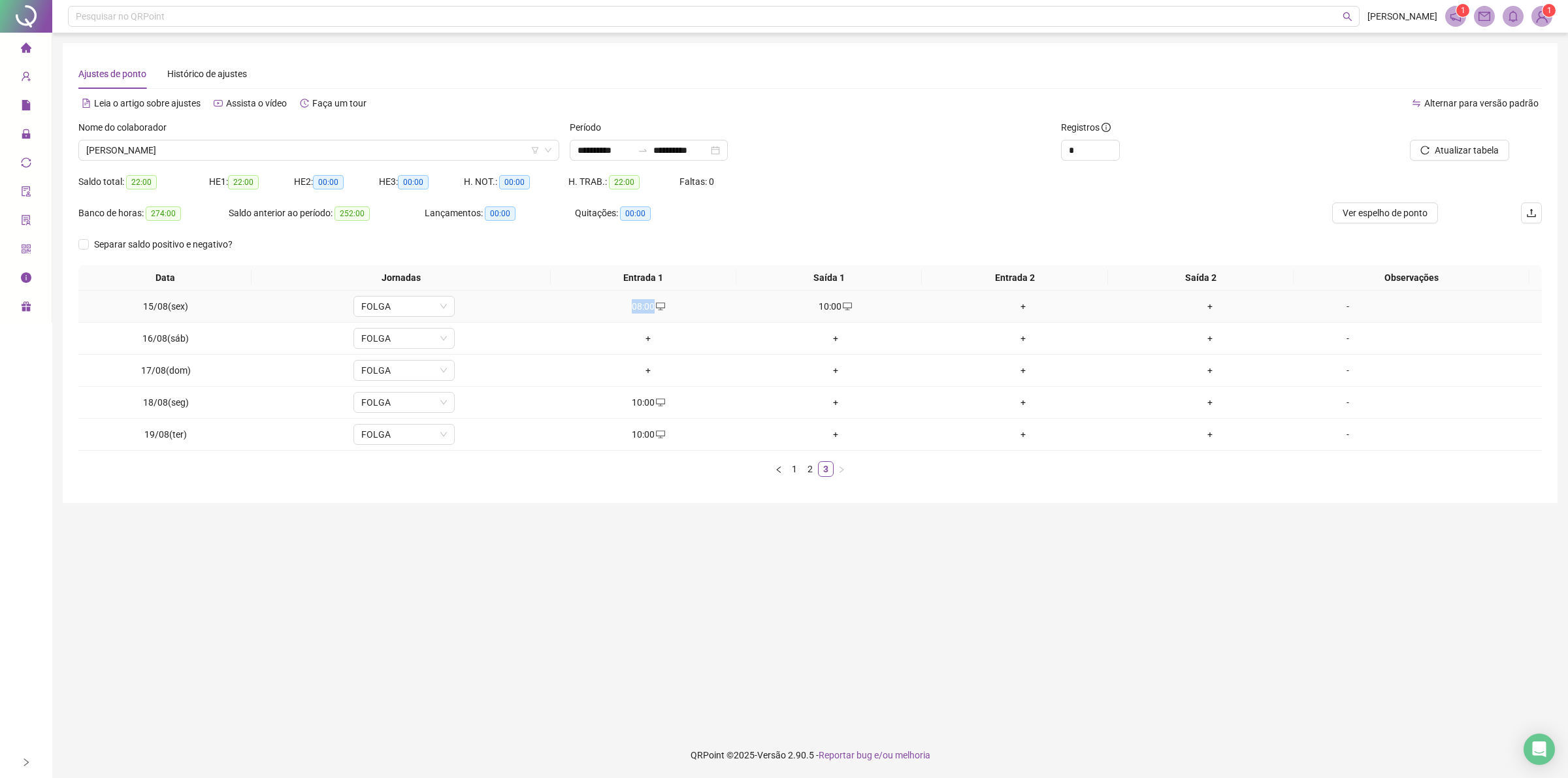
drag, startPoint x: 654, startPoint y: 302, endPoint x: 668, endPoint y: 300, distance: 14.1
click at [668, 300] on div "08:00" at bounding box center [648, 307] width 177 height 14
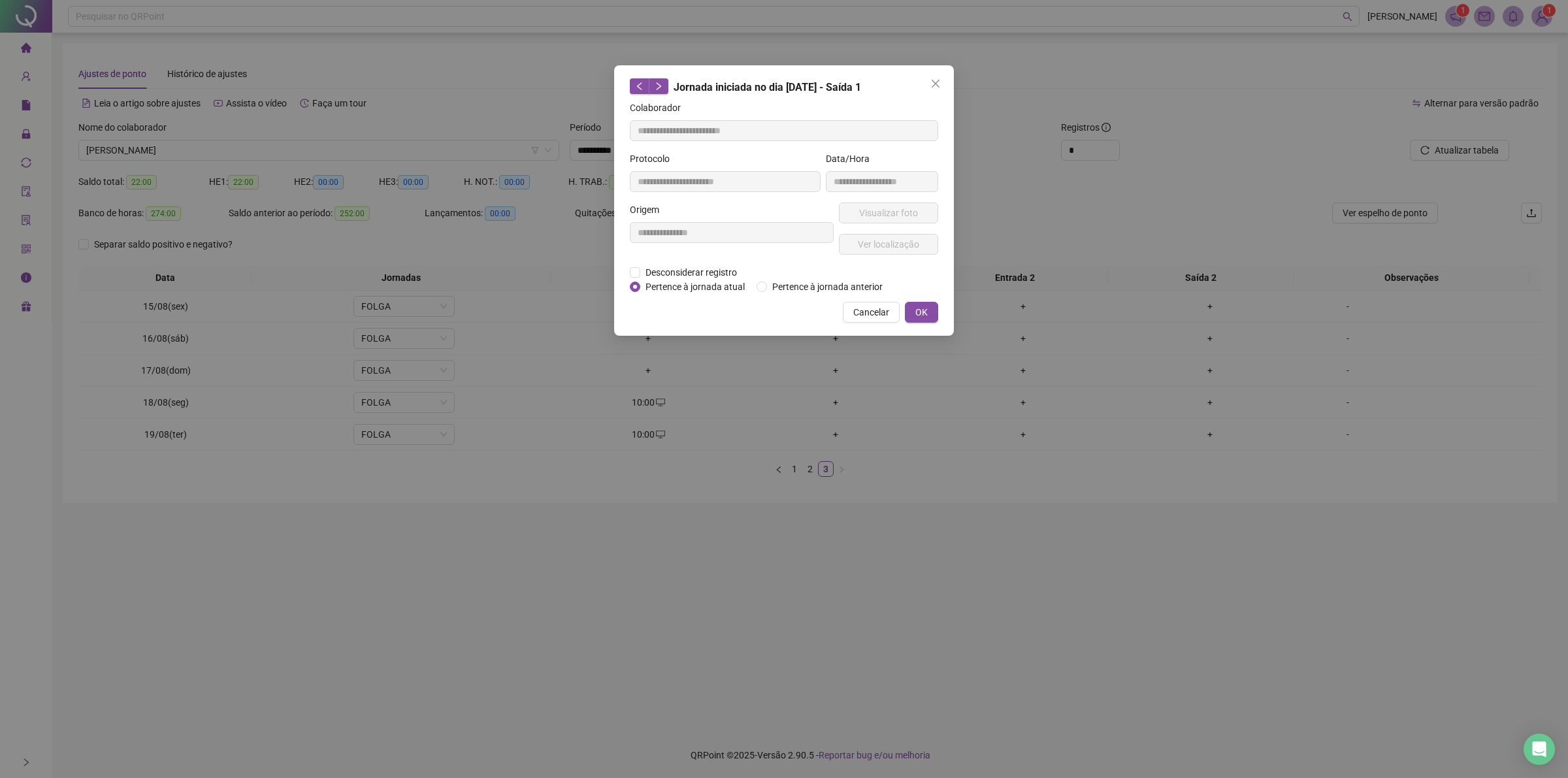
type input "**********"
click at [872, 302] on button "Cancelar" at bounding box center [871, 311] width 57 height 21
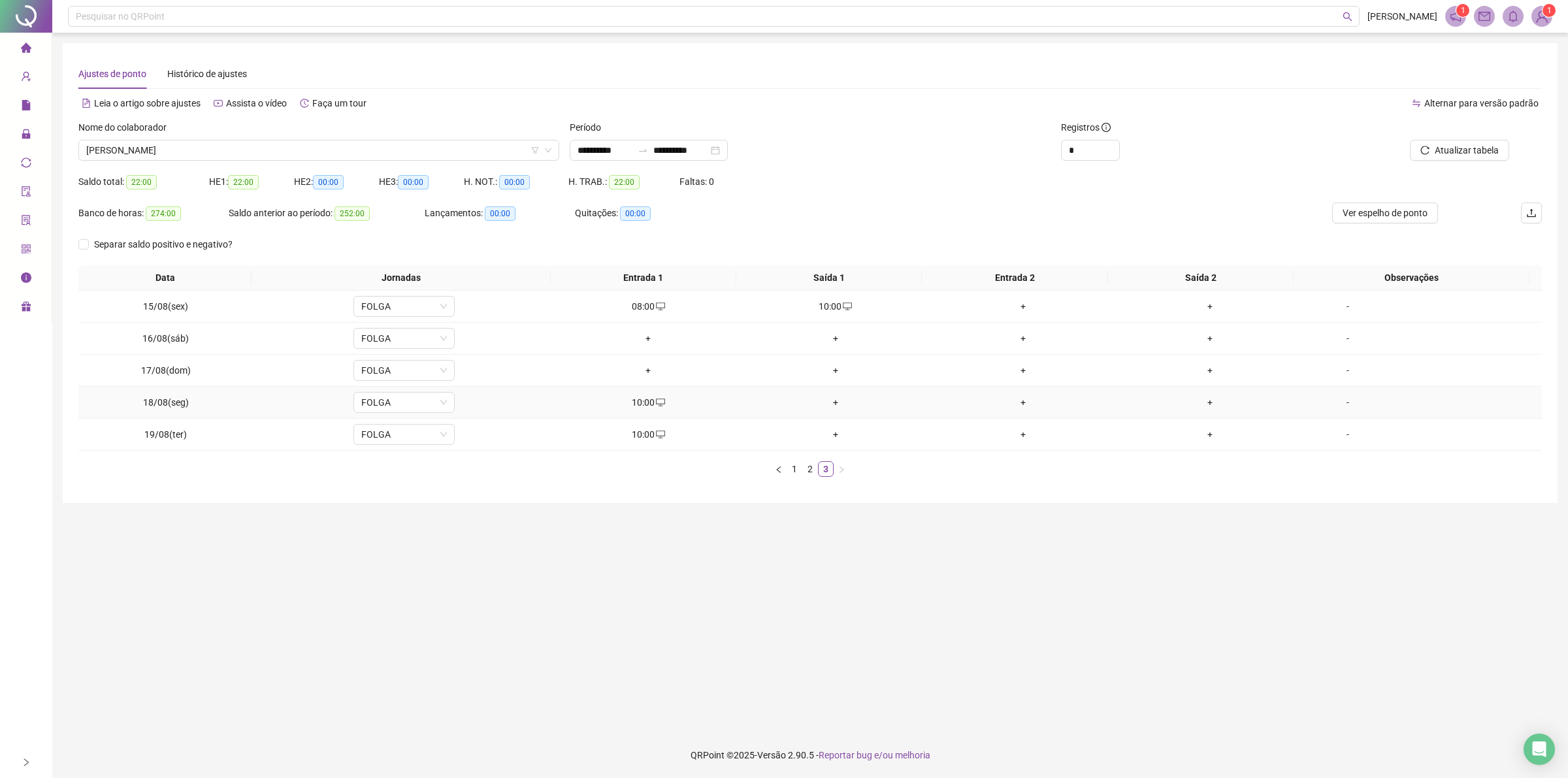
click at [827, 402] on div "+" at bounding box center [836, 402] width 177 height 14
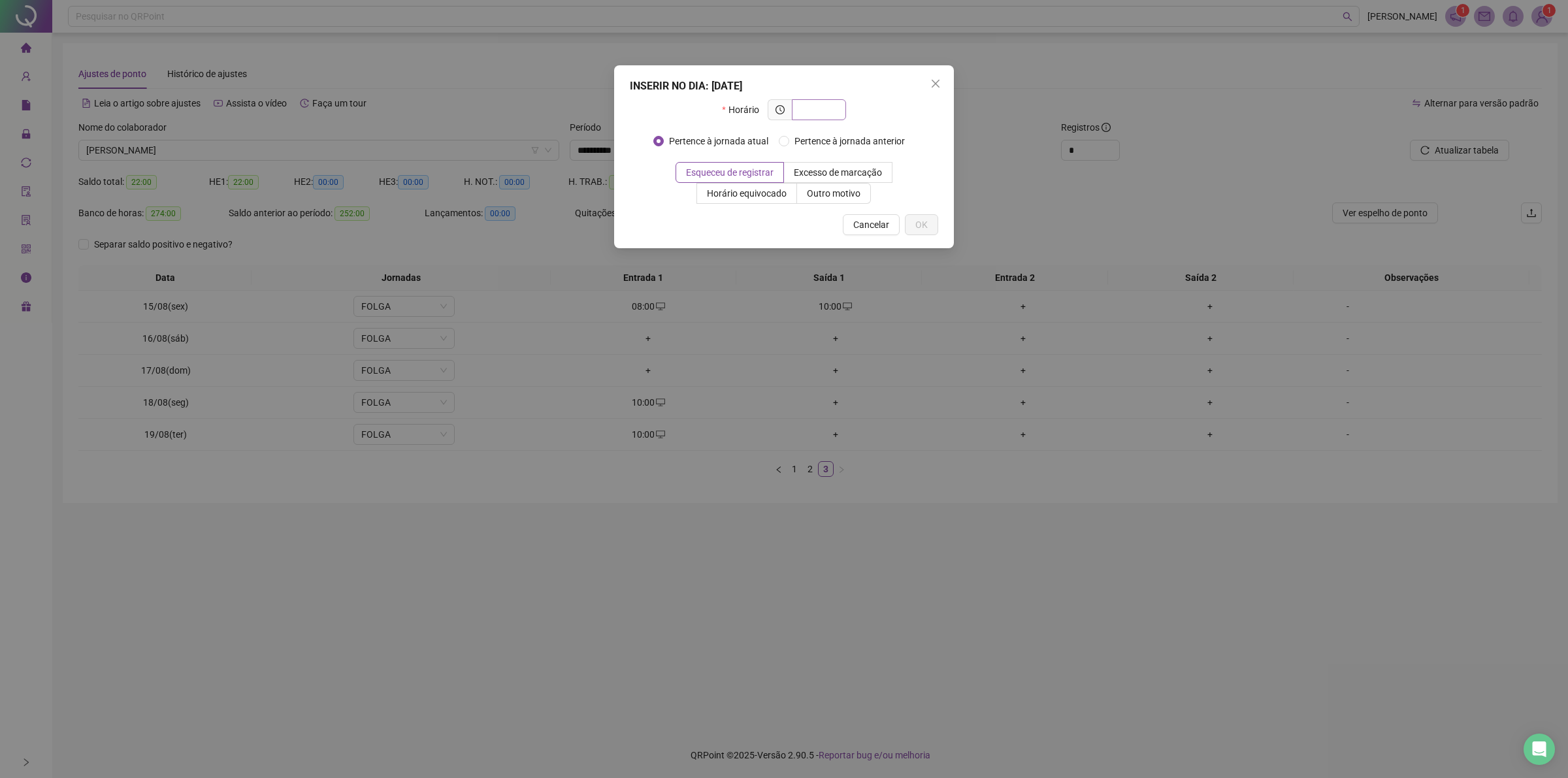
click at [814, 104] on input "text" at bounding box center [818, 110] width 36 height 14
drag, startPoint x: 814, startPoint y: 104, endPoint x: 847, endPoint y: 92, distance: 35.1
drag, startPoint x: 847, startPoint y: 92, endPoint x: 805, endPoint y: 111, distance: 46.1
click at [805, 111] on input "text" at bounding box center [818, 110] width 36 height 14
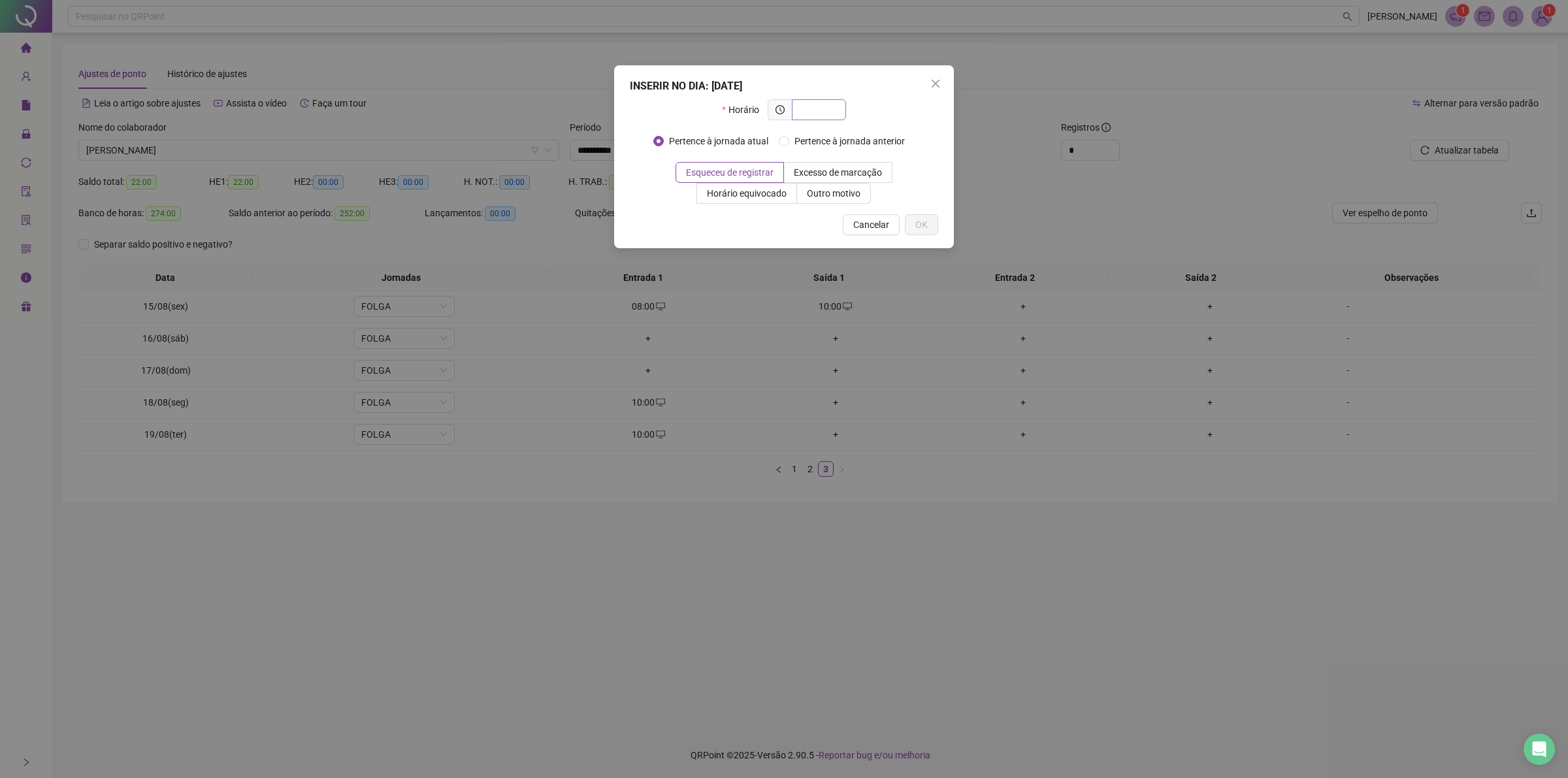
click at [815, 108] on input "text" at bounding box center [818, 110] width 36 height 14
type input "*****"
click at [851, 192] on span "Outro motivo" at bounding box center [834, 193] width 54 height 11
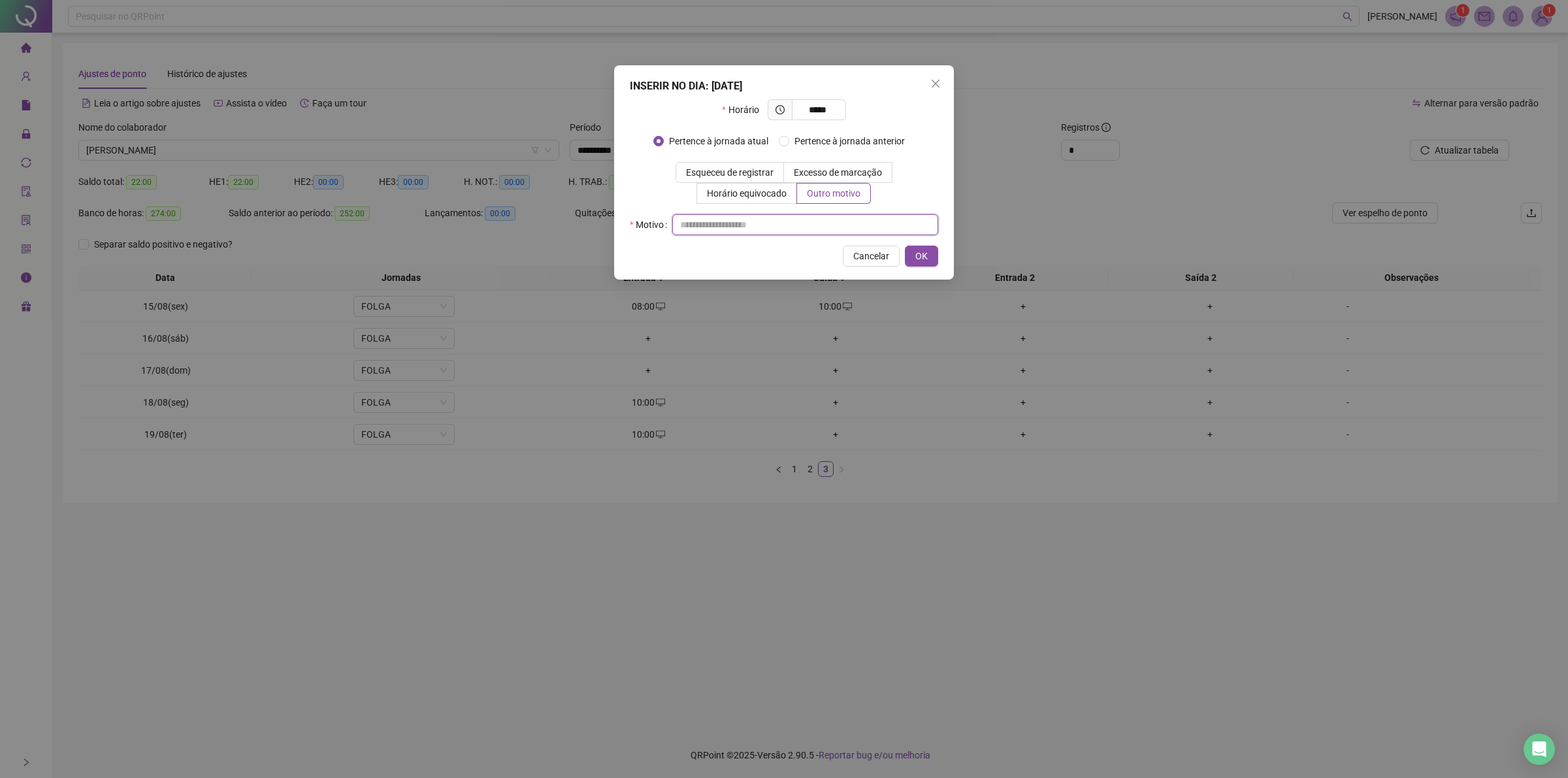
click at [805, 227] on input "text" at bounding box center [805, 224] width 266 height 21
type input "**"
click at [922, 255] on span "OK" at bounding box center [921, 256] width 13 height 14
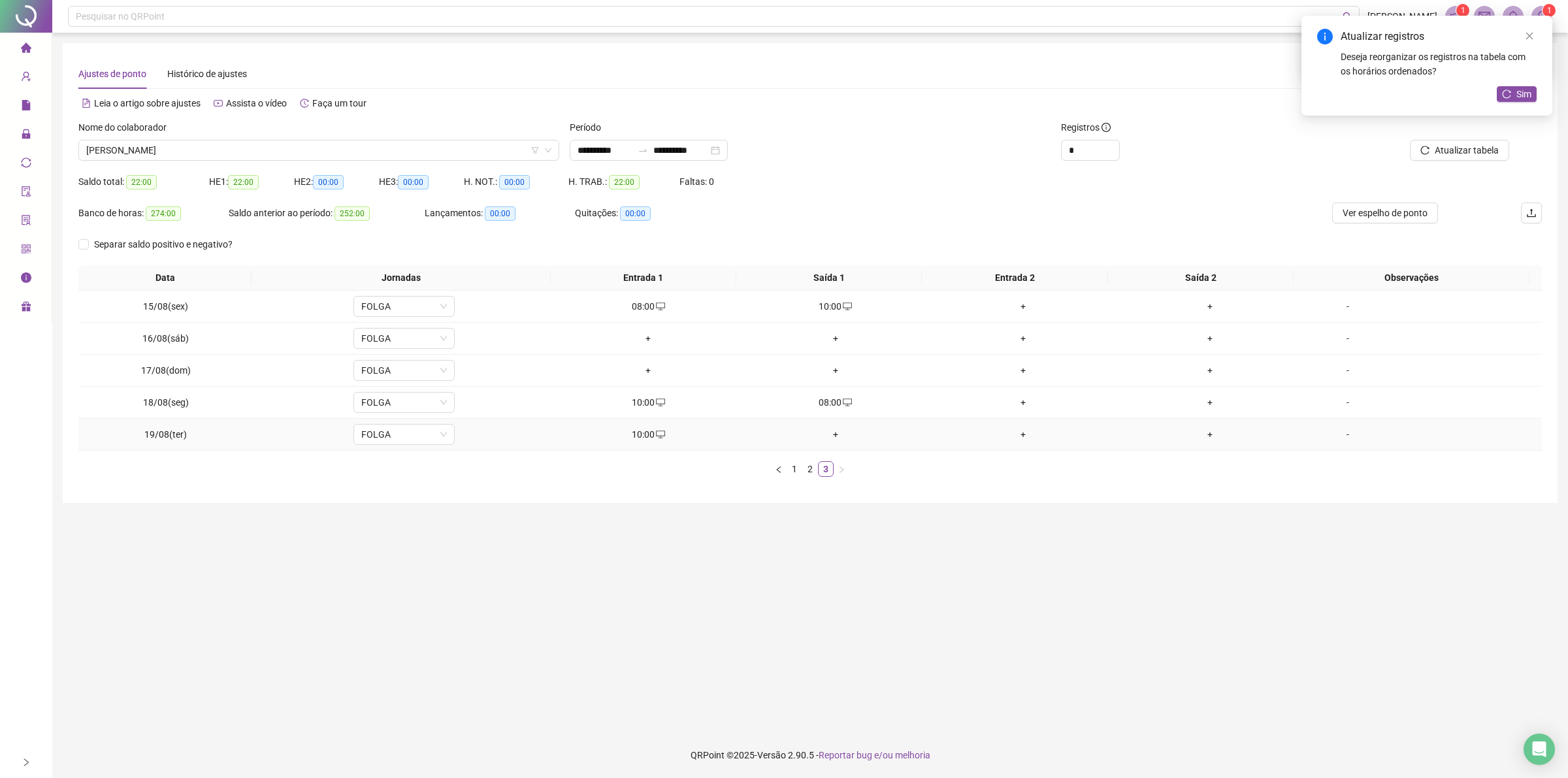
click at [828, 431] on div "+" at bounding box center [836, 434] width 177 height 14
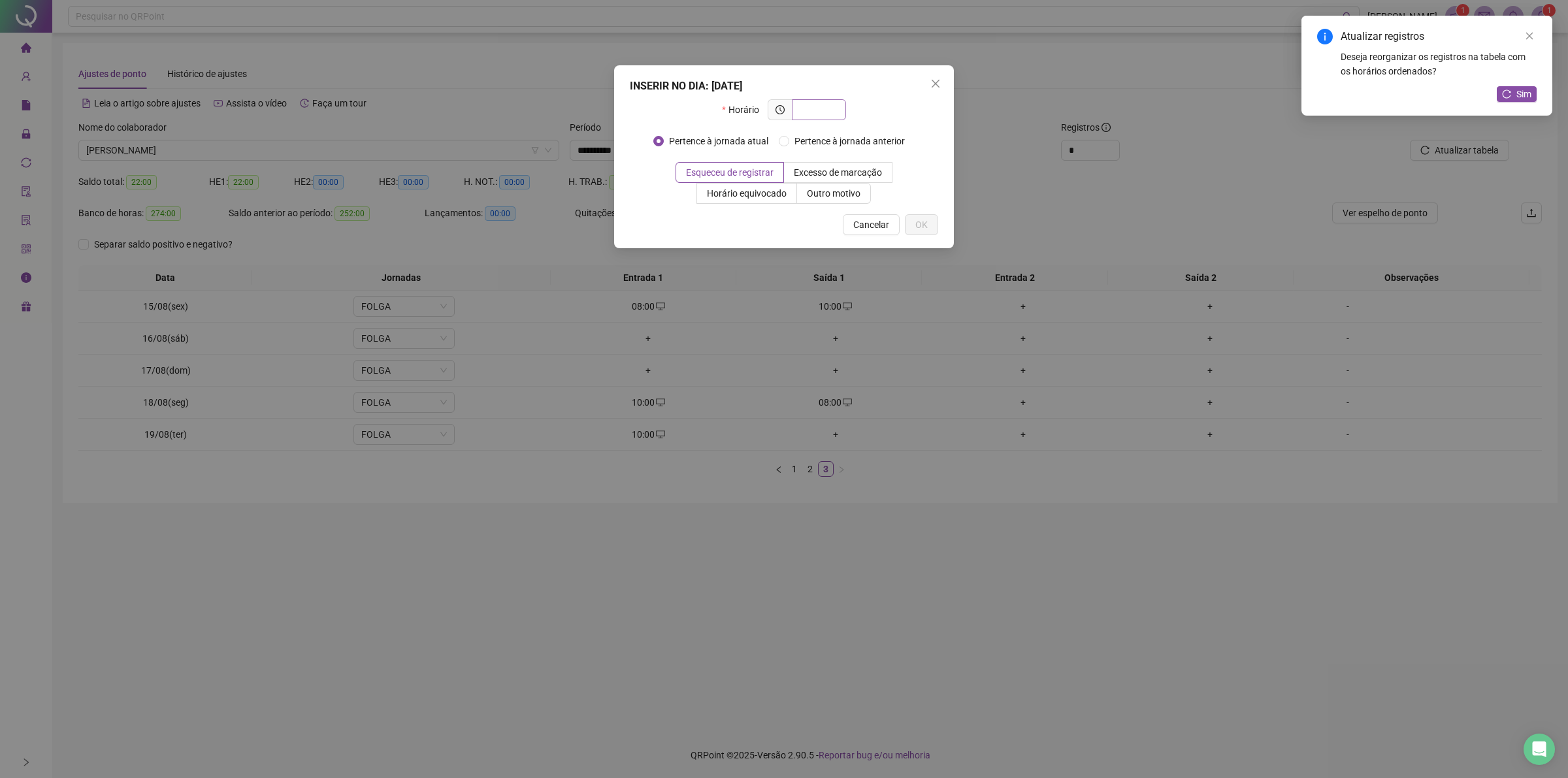
click at [808, 111] on input "text" at bounding box center [818, 110] width 36 height 14
type input "*****"
click at [827, 193] on span "Outro motivo" at bounding box center [834, 193] width 54 height 11
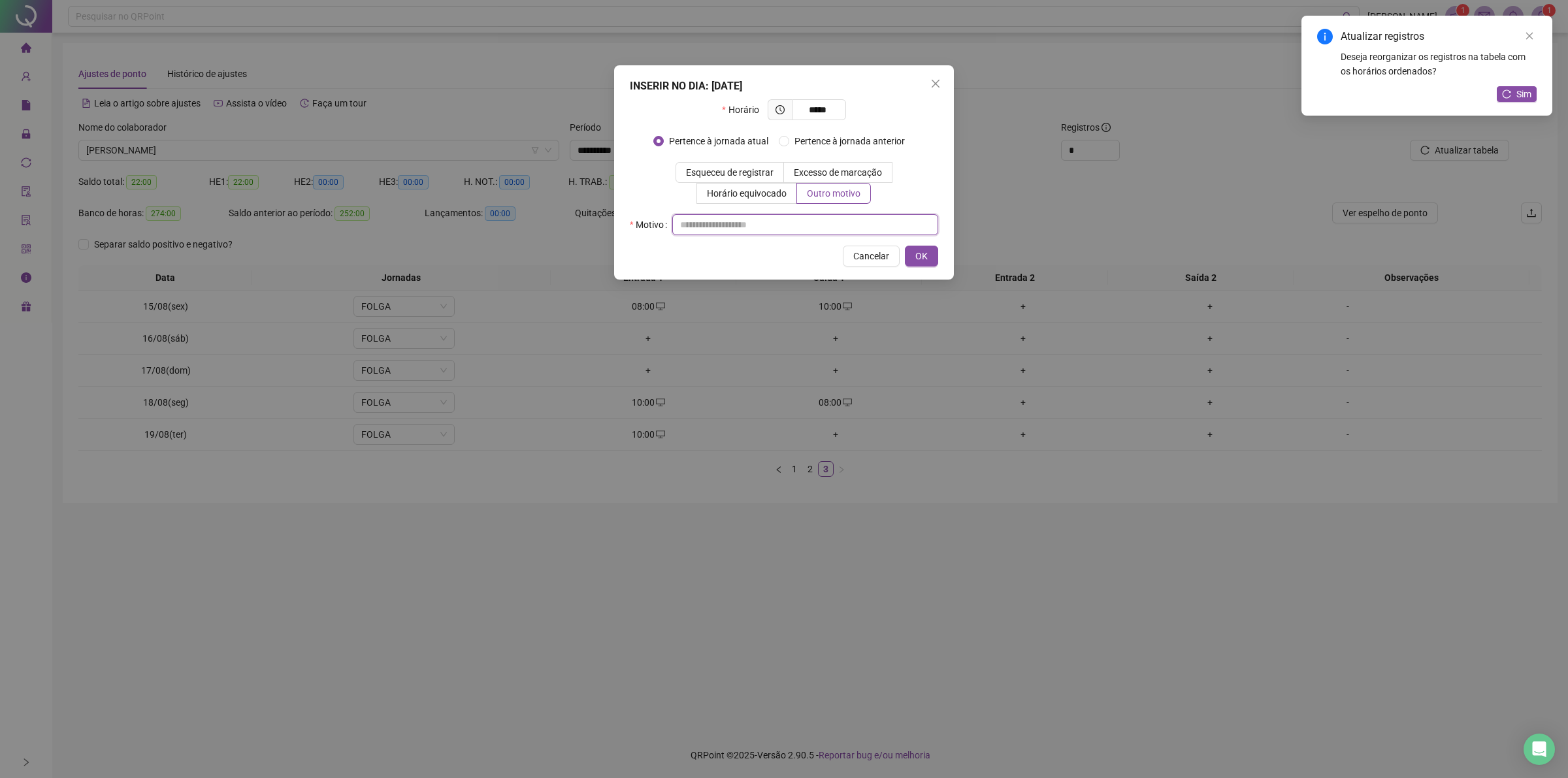
click at [817, 219] on input "text" at bounding box center [805, 224] width 266 height 21
type input "**"
click at [905, 263] on button "OK" at bounding box center [921, 255] width 33 height 21
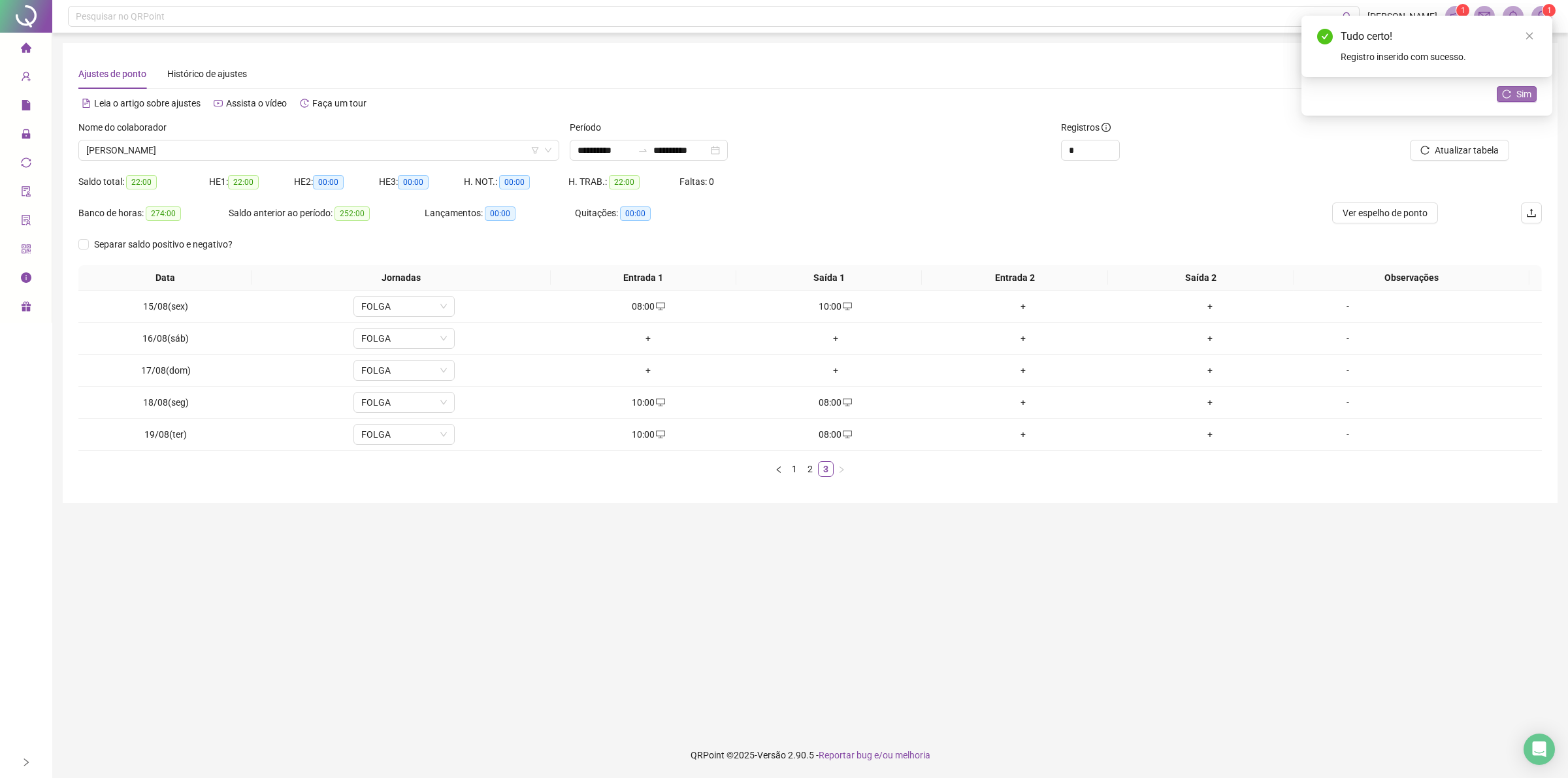
click at [1526, 92] on span "Sim" at bounding box center [1523, 94] width 15 height 14
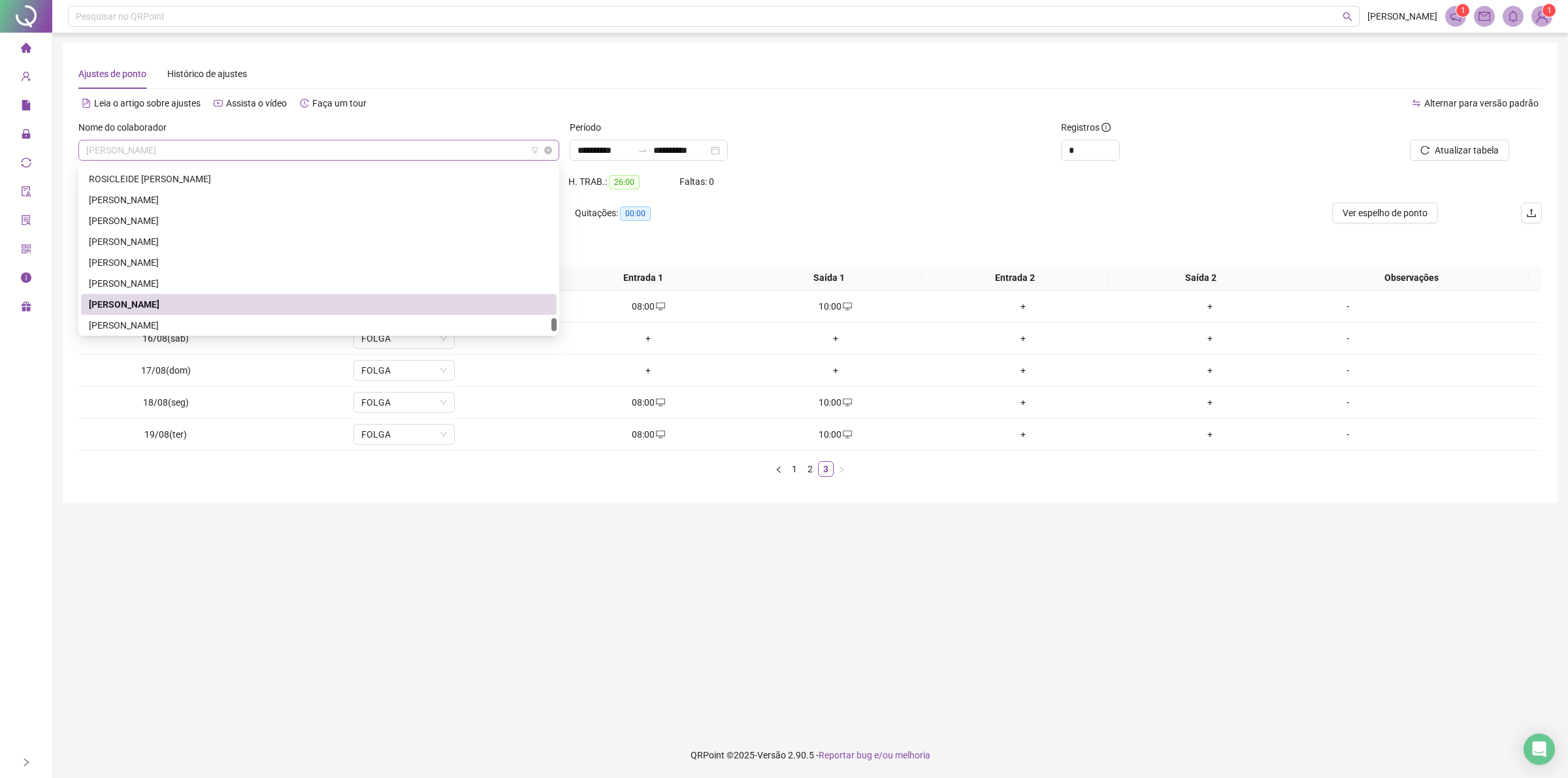
click at [440, 148] on span "[PERSON_NAME]" at bounding box center [318, 150] width 465 height 20
click at [213, 318] on div "[PERSON_NAME]" at bounding box center [318, 326] width 460 height 14
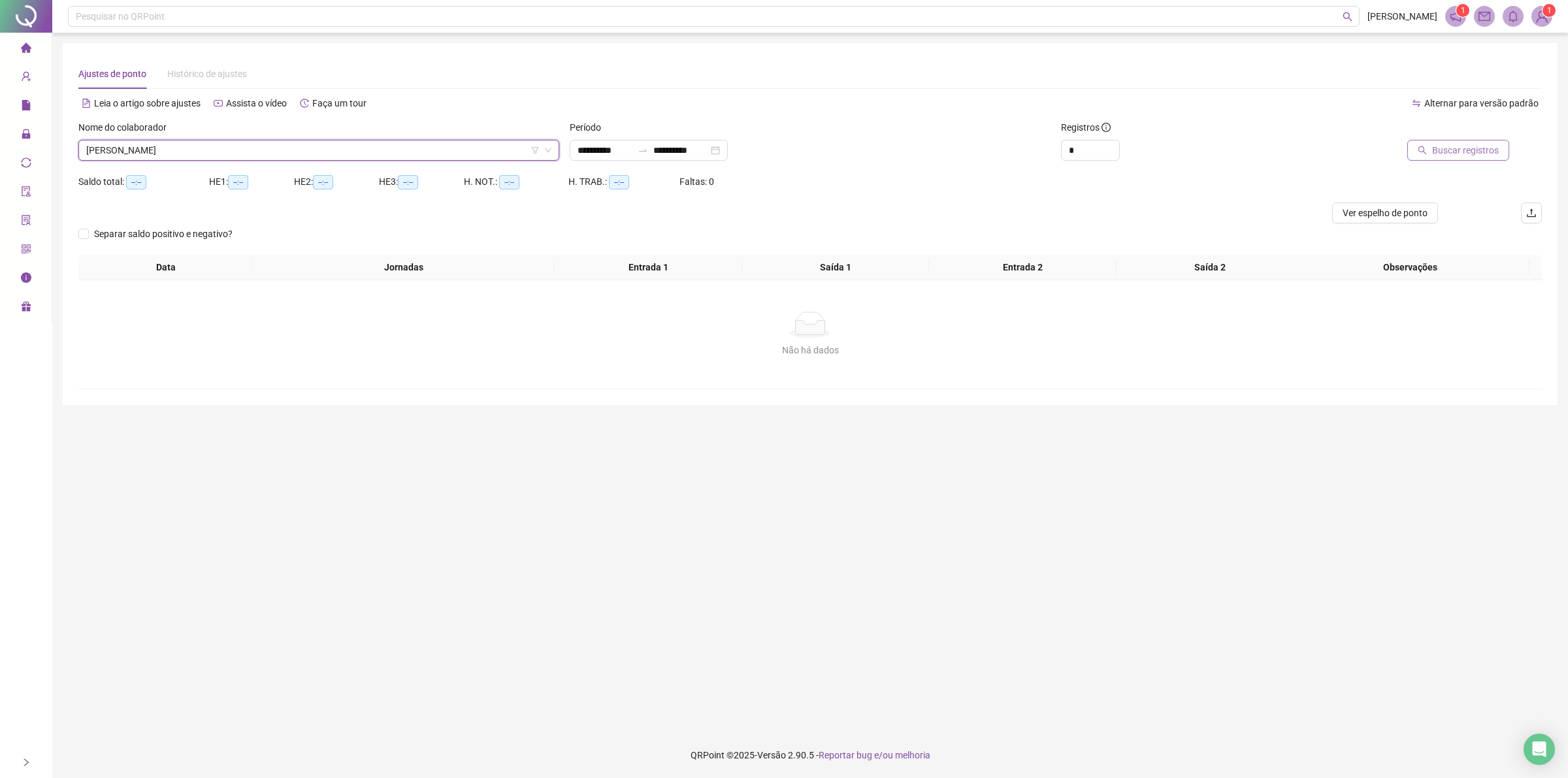
click at [1468, 147] on span "Buscar registros" at bounding box center [1465, 150] width 67 height 14
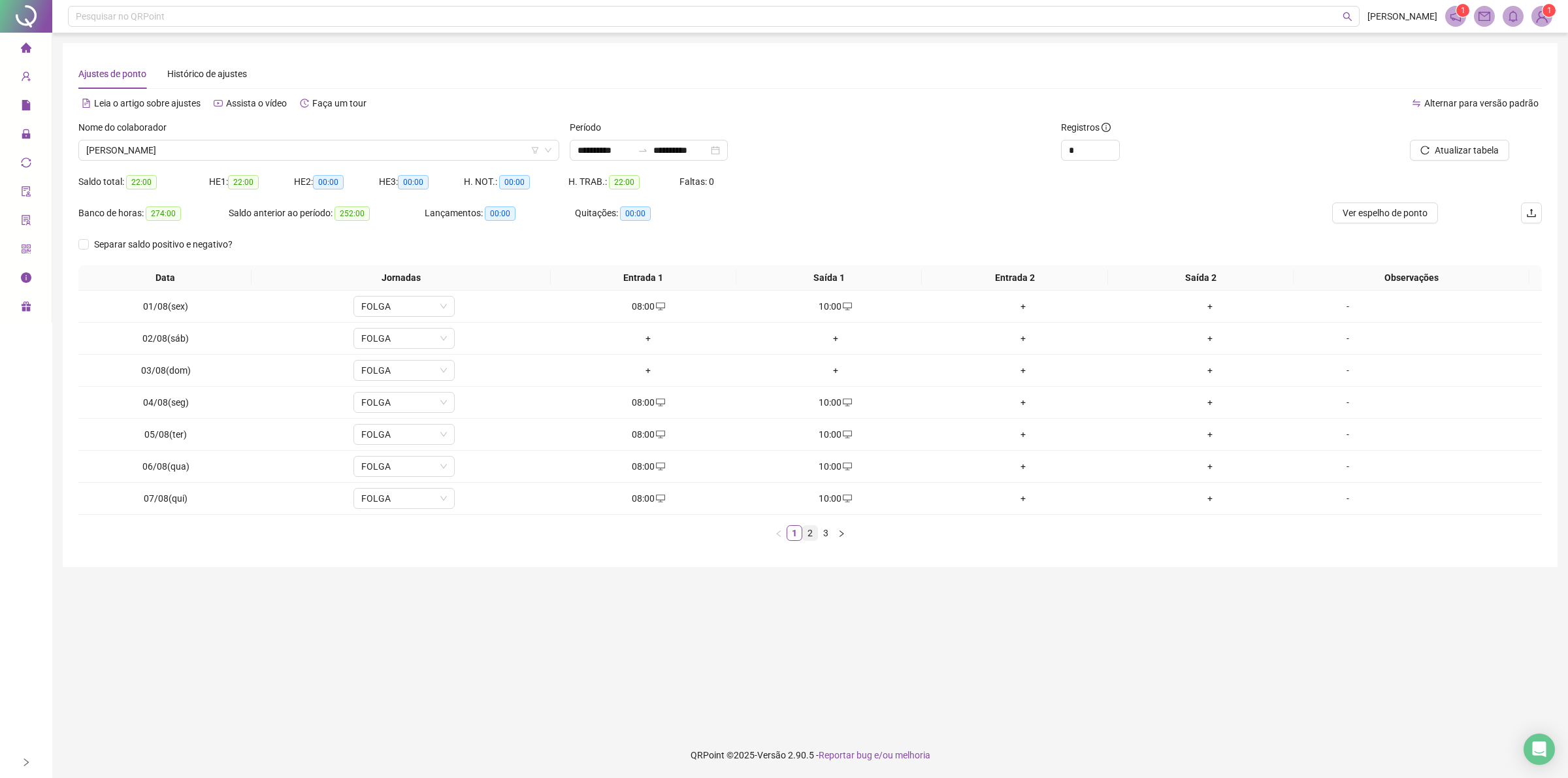
click at [809, 531] on link "2" at bounding box center [810, 533] width 14 height 14
click at [829, 532] on link "3" at bounding box center [826, 533] width 14 height 14
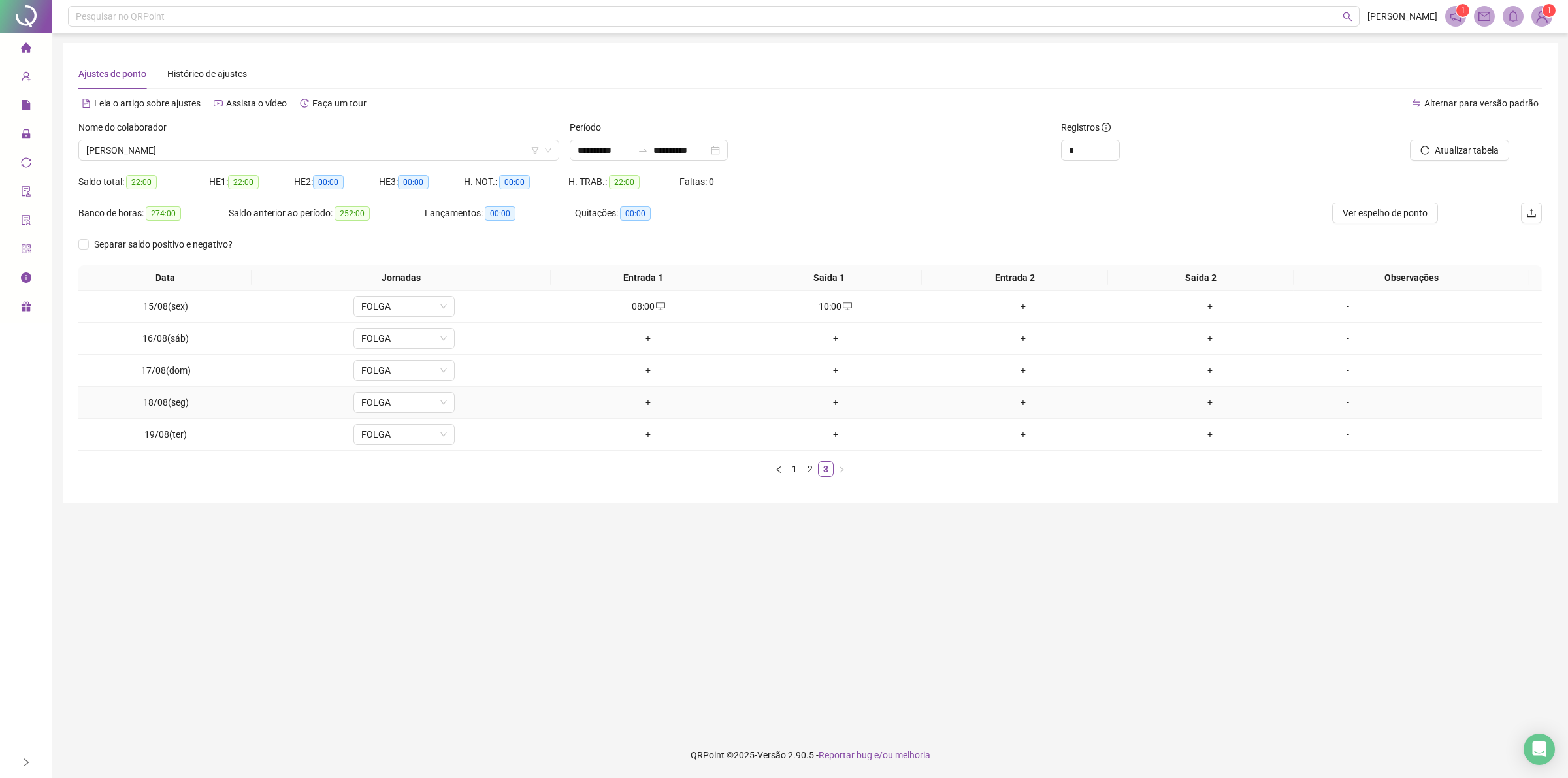
click at [637, 409] on div "+" at bounding box center [648, 402] width 177 height 14
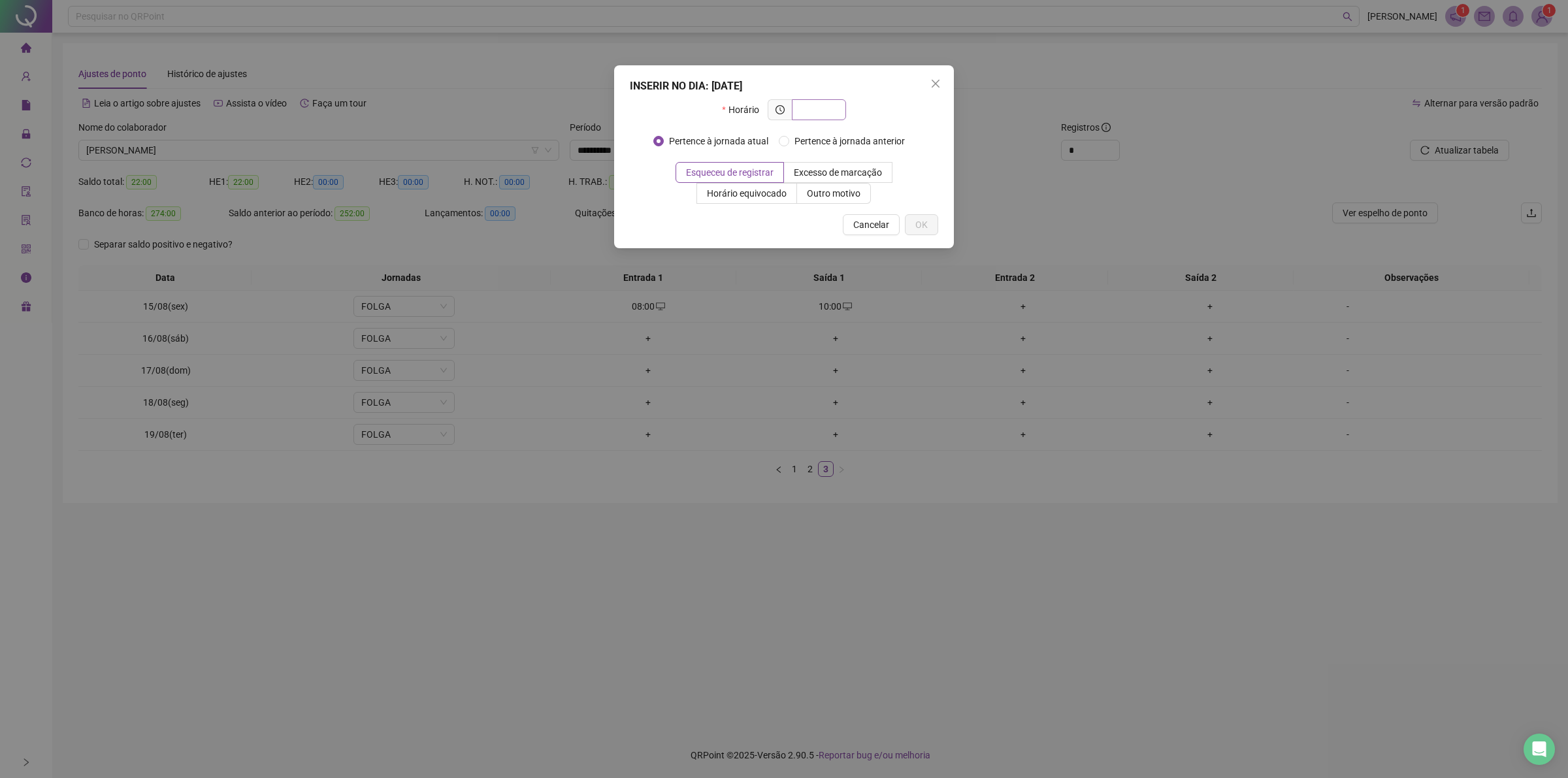
click at [809, 109] on input "text" at bounding box center [818, 110] width 36 height 14
type input "*****"
click at [838, 194] on span "Outro motivo" at bounding box center [834, 193] width 54 height 11
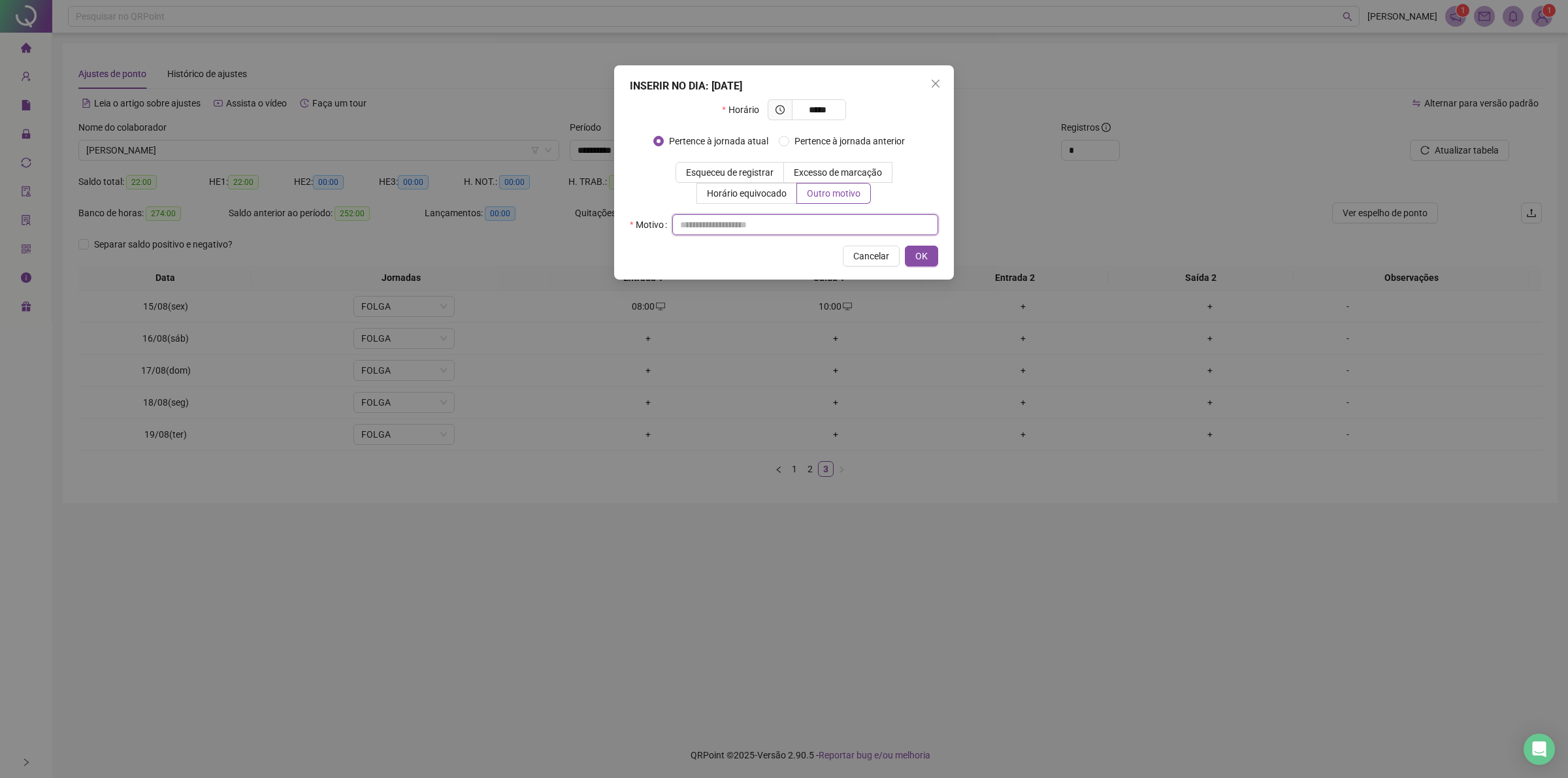
click at [829, 226] on input "text" at bounding box center [805, 224] width 266 height 21
type input "**"
click at [915, 252] on span "OK" at bounding box center [921, 256] width 13 height 14
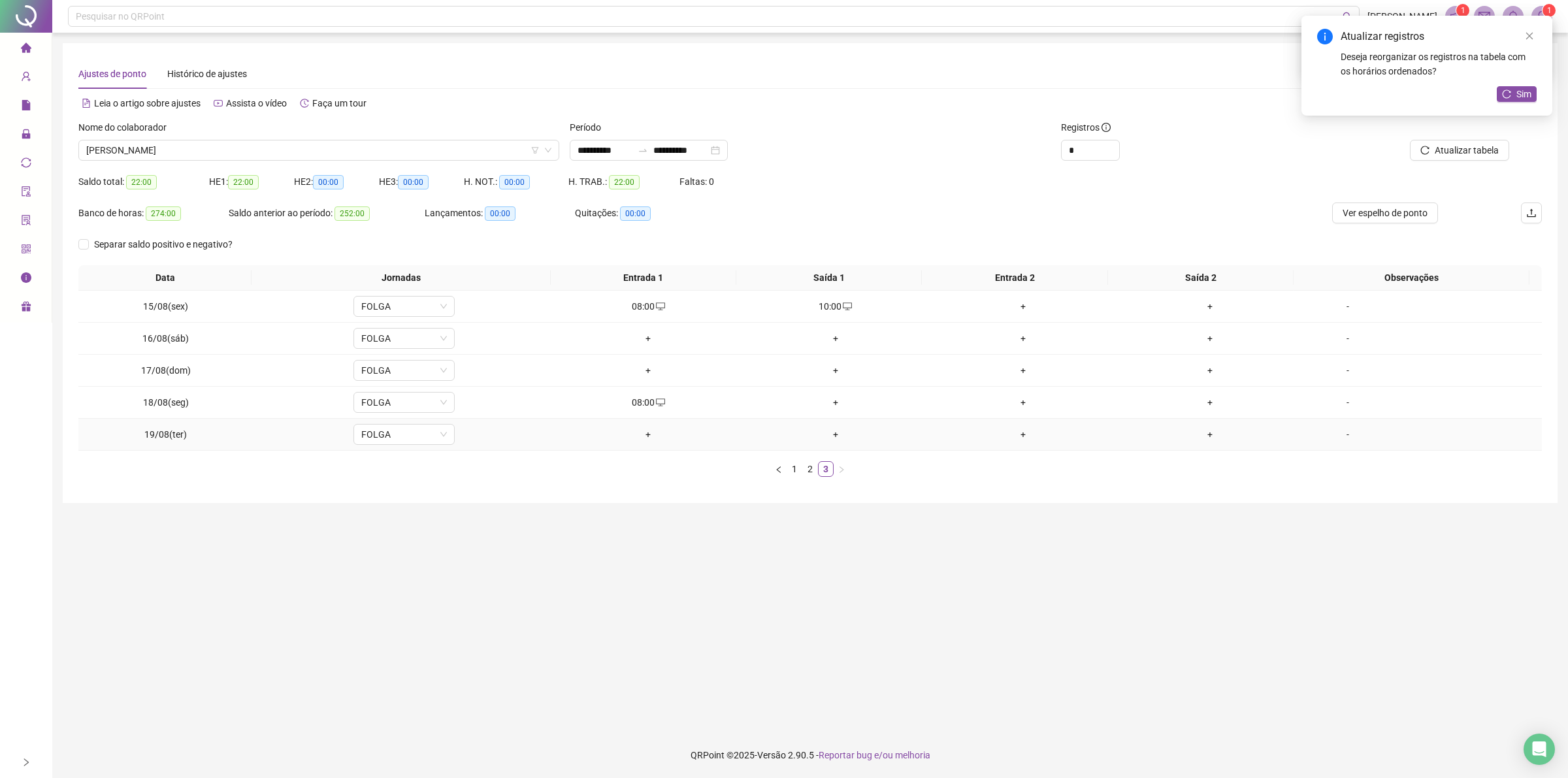
click at [641, 434] on div "+" at bounding box center [648, 434] width 177 height 14
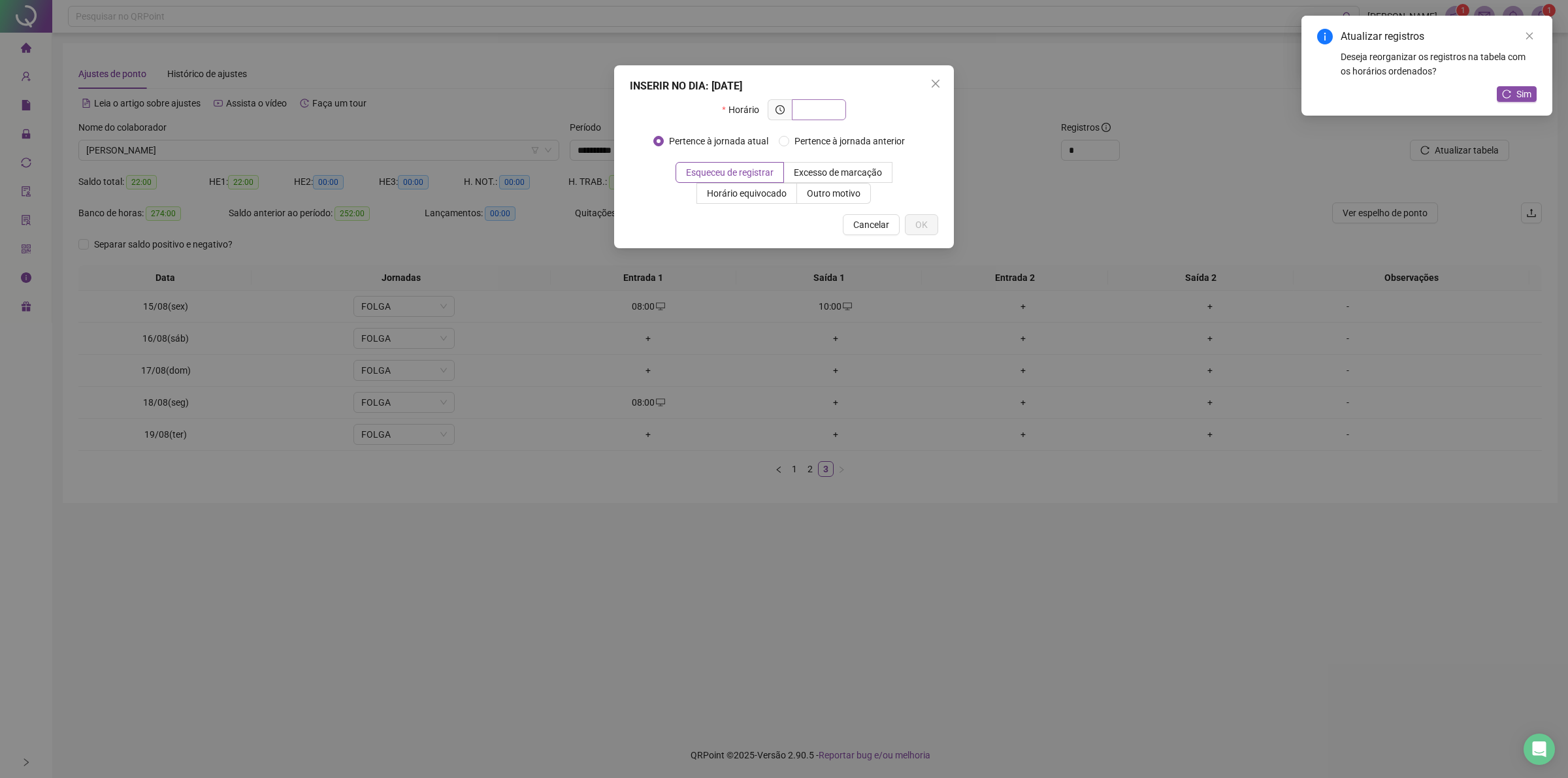
click at [805, 109] on input "text" at bounding box center [818, 110] width 36 height 14
type input "*****"
click at [829, 194] on span "Outro motivo" at bounding box center [834, 193] width 54 height 11
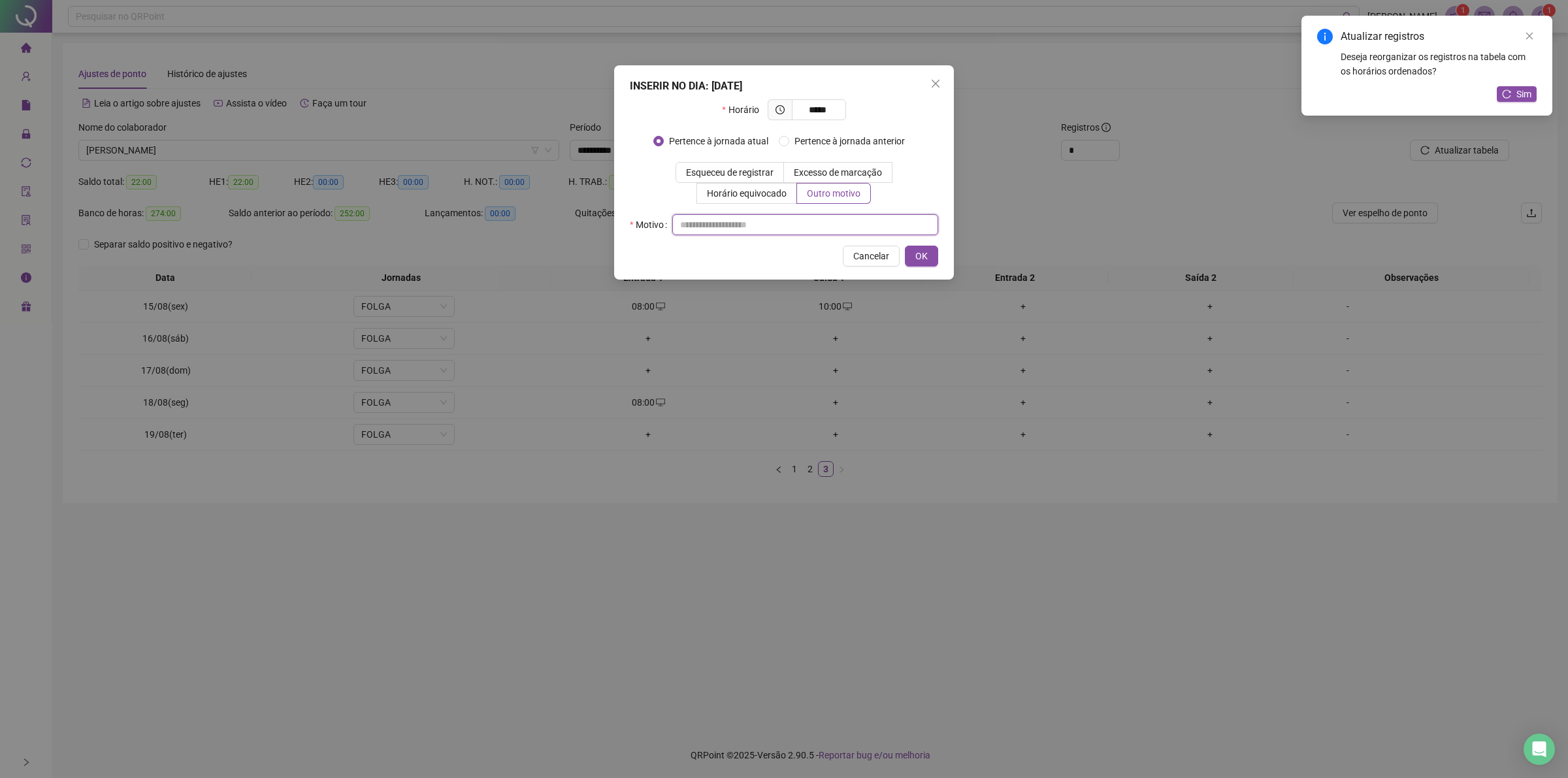
click at [819, 229] on input "text" at bounding box center [805, 224] width 266 height 21
type input "**"
click at [932, 254] on button "OK" at bounding box center [921, 255] width 33 height 21
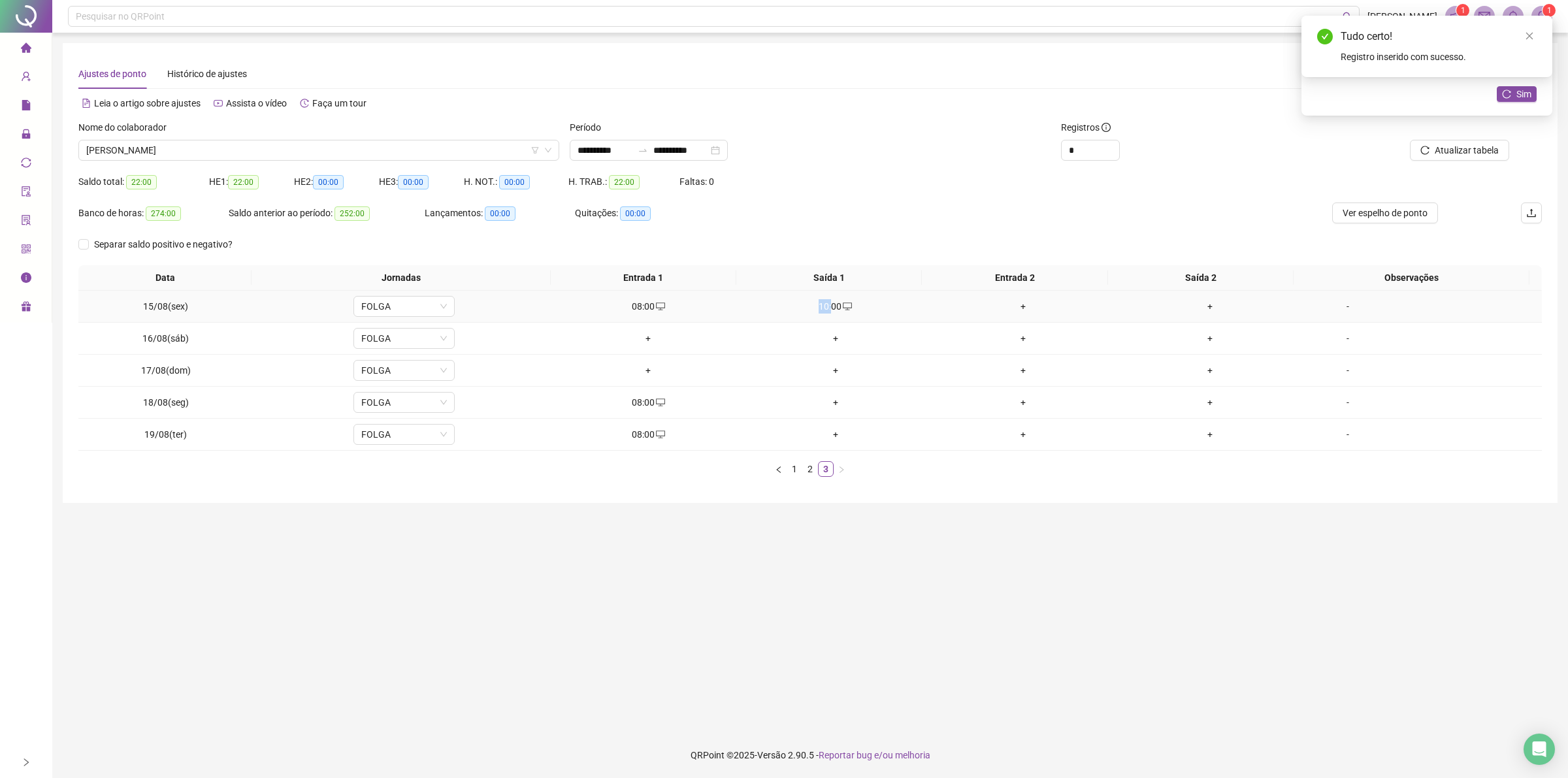
drag, startPoint x: 824, startPoint y: 308, endPoint x: 795, endPoint y: 317, distance: 30.4
click at [795, 317] on td "10:00" at bounding box center [836, 307] width 187 height 32
click at [805, 316] on td "10:00" at bounding box center [836, 307] width 187 height 32
drag, startPoint x: 815, startPoint y: 314, endPoint x: 847, endPoint y: 308, distance: 32.6
click at [847, 308] on div "10:00" at bounding box center [836, 307] width 177 height 14
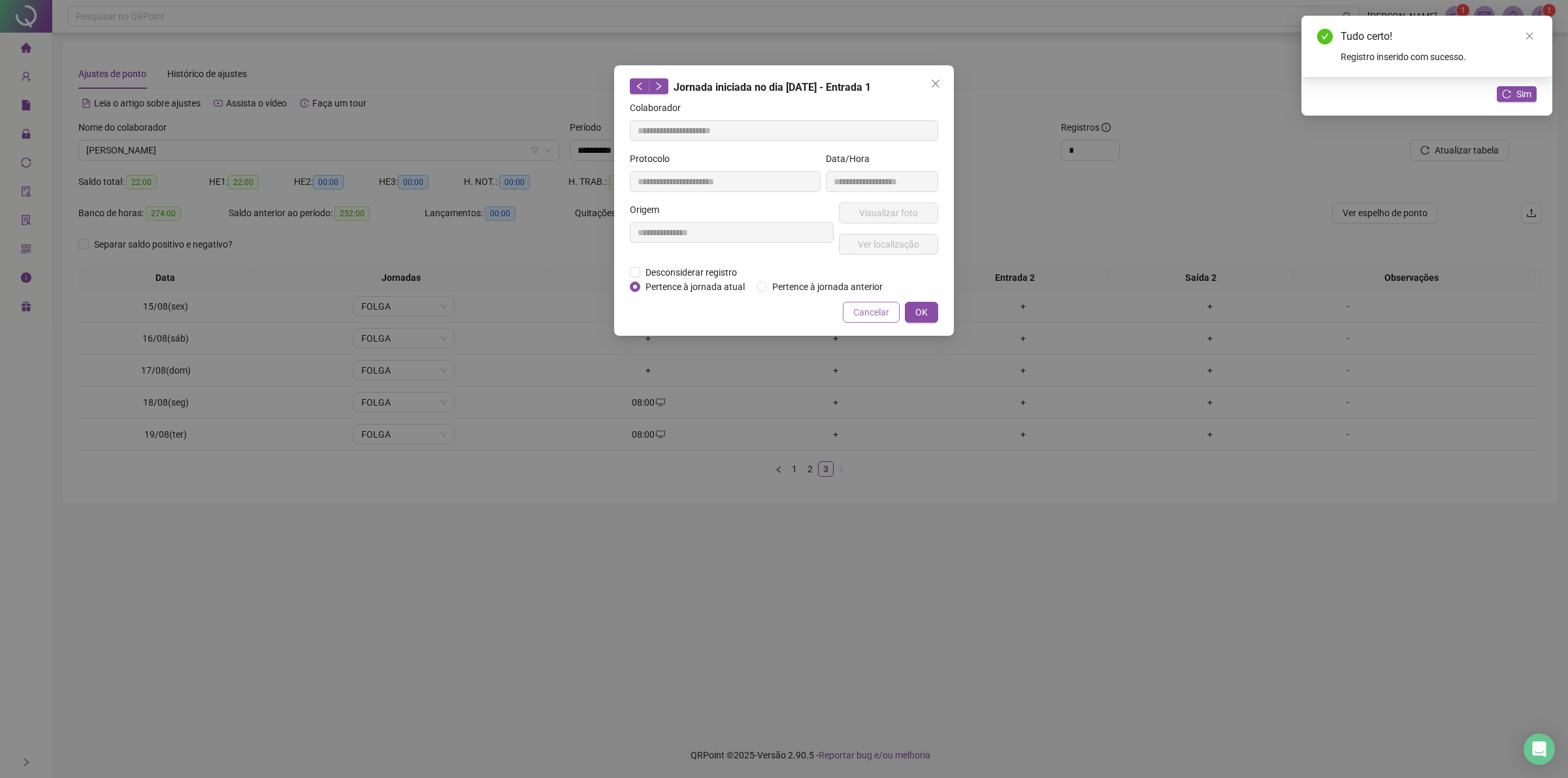
type input "**********"
click at [850, 306] on button "Cancelar" at bounding box center [871, 311] width 57 height 21
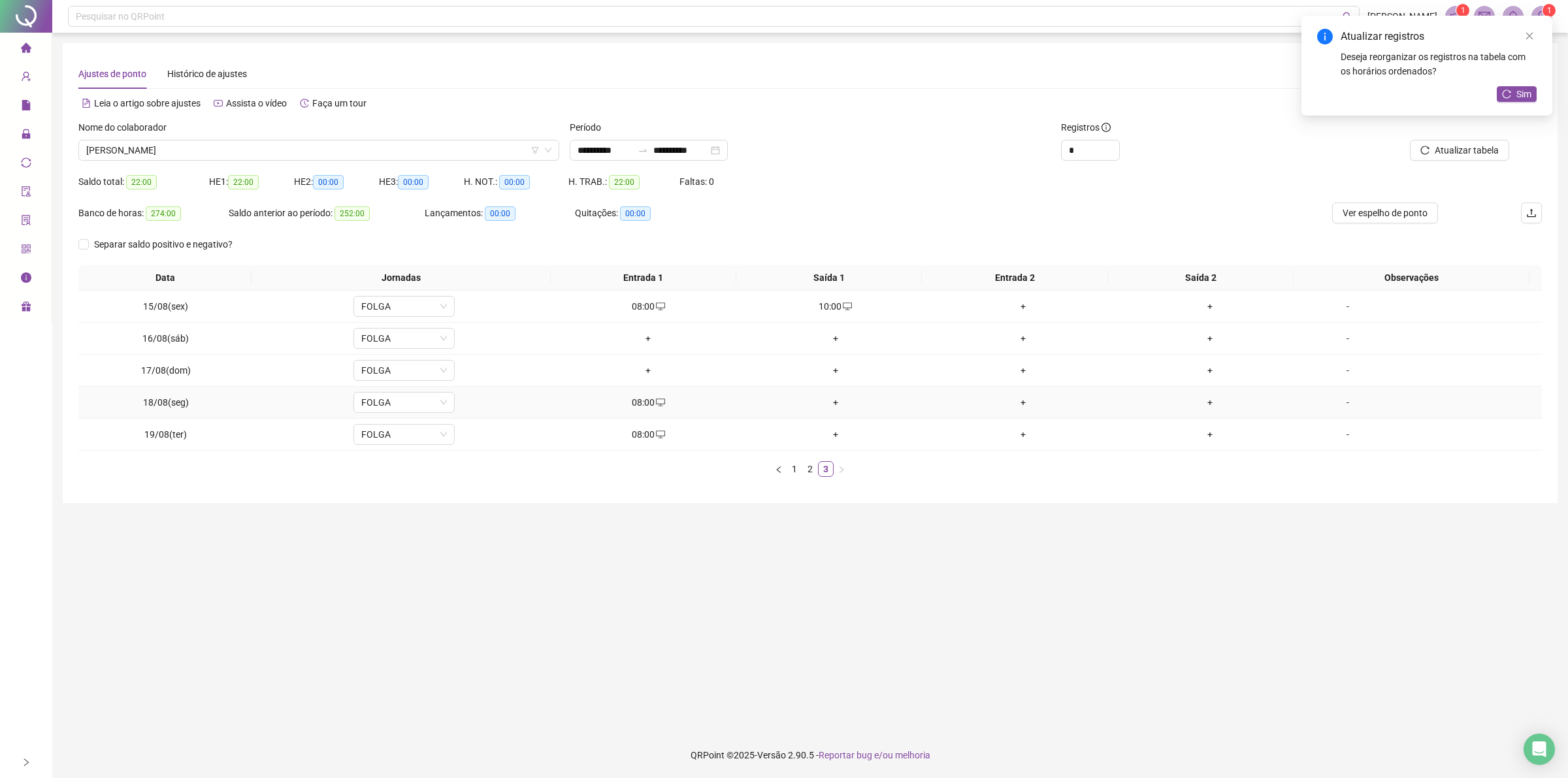
click at [831, 403] on div "+" at bounding box center [836, 402] width 177 height 14
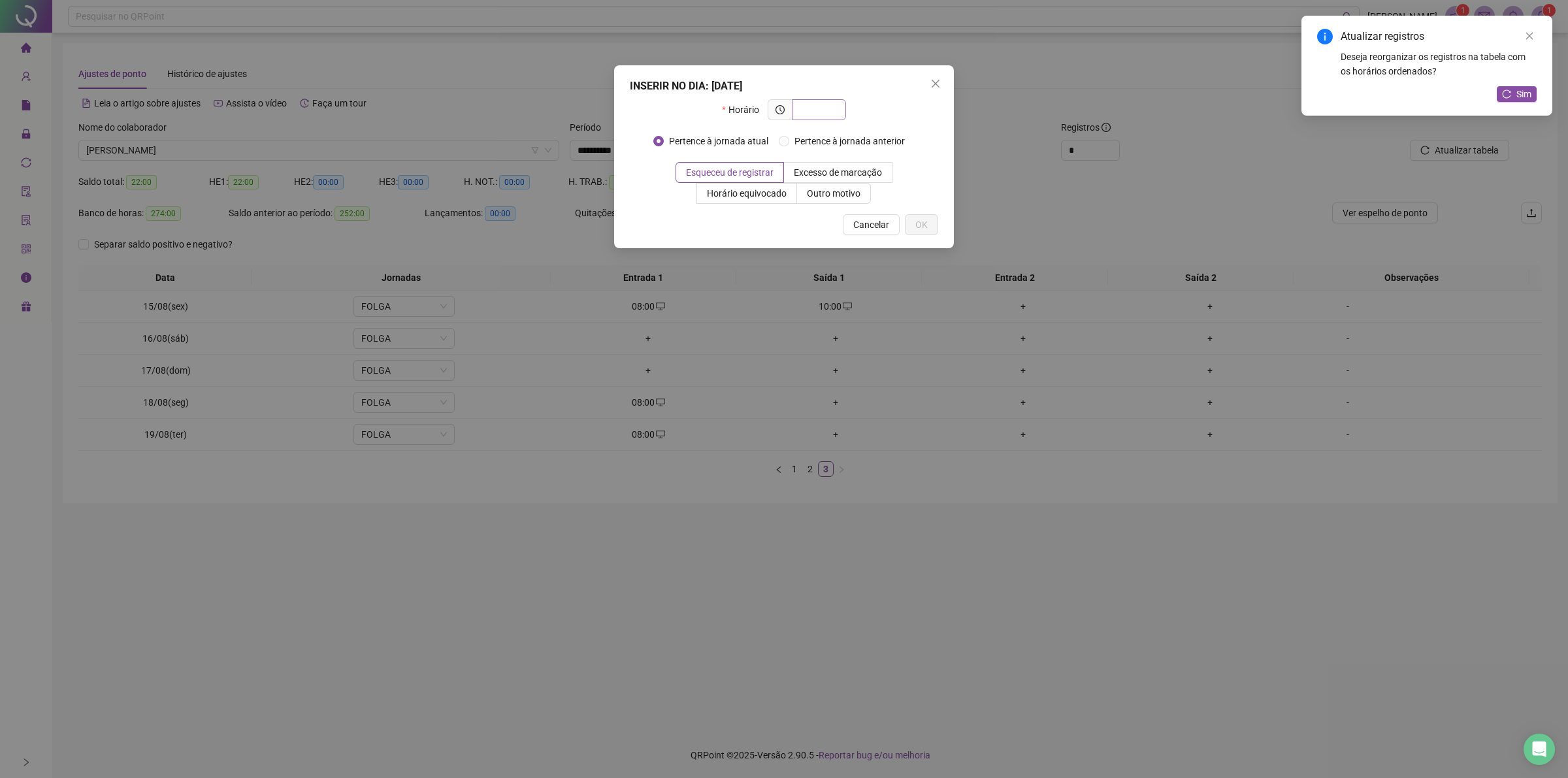
click at [815, 104] on input "text" at bounding box center [818, 110] width 36 height 14
type input "*****"
click at [827, 188] on span "Outro motivo" at bounding box center [834, 193] width 54 height 11
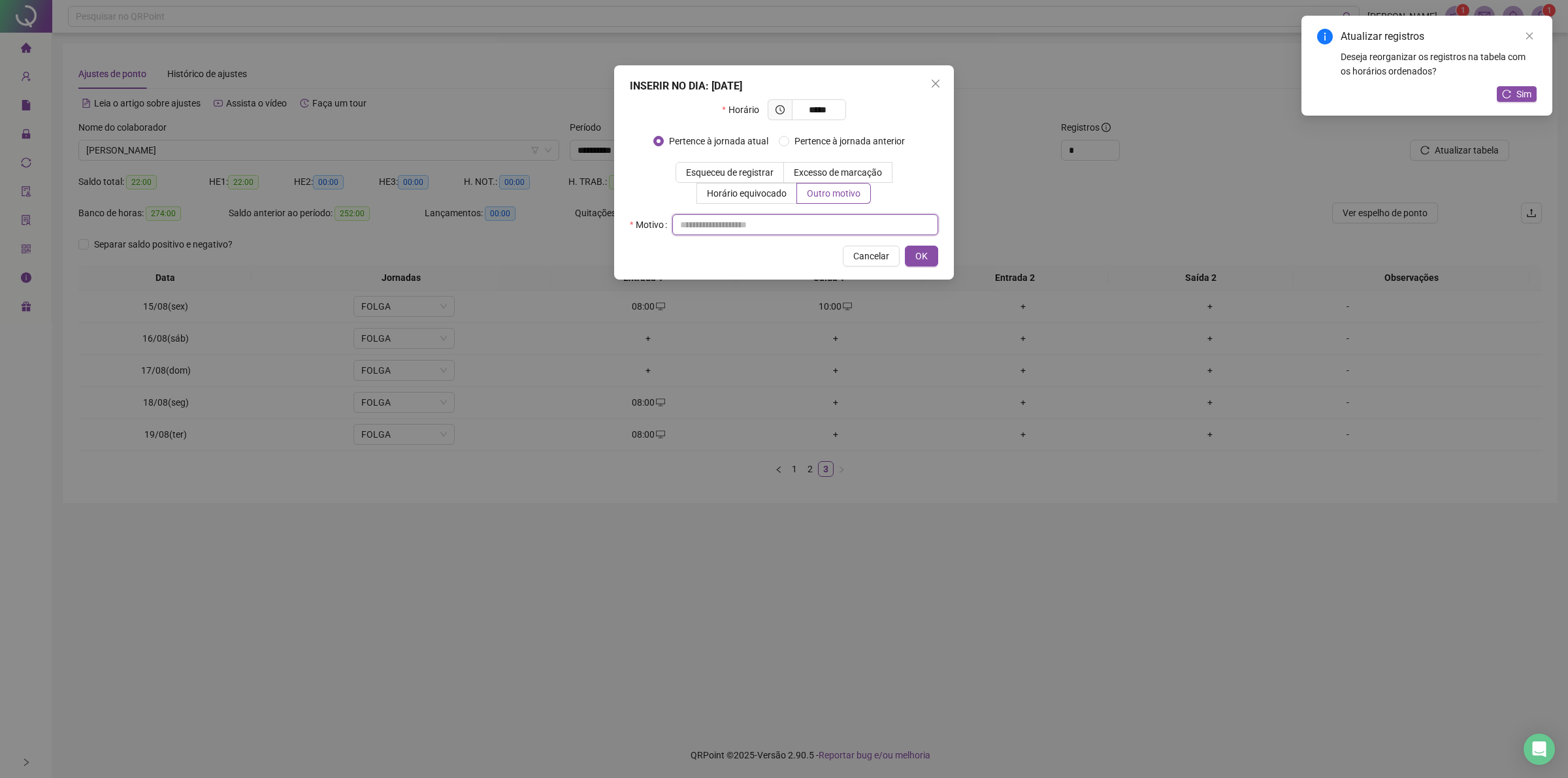
click at [811, 223] on input "text" at bounding box center [805, 224] width 266 height 21
type input "**"
click at [932, 259] on button "OK" at bounding box center [921, 255] width 33 height 21
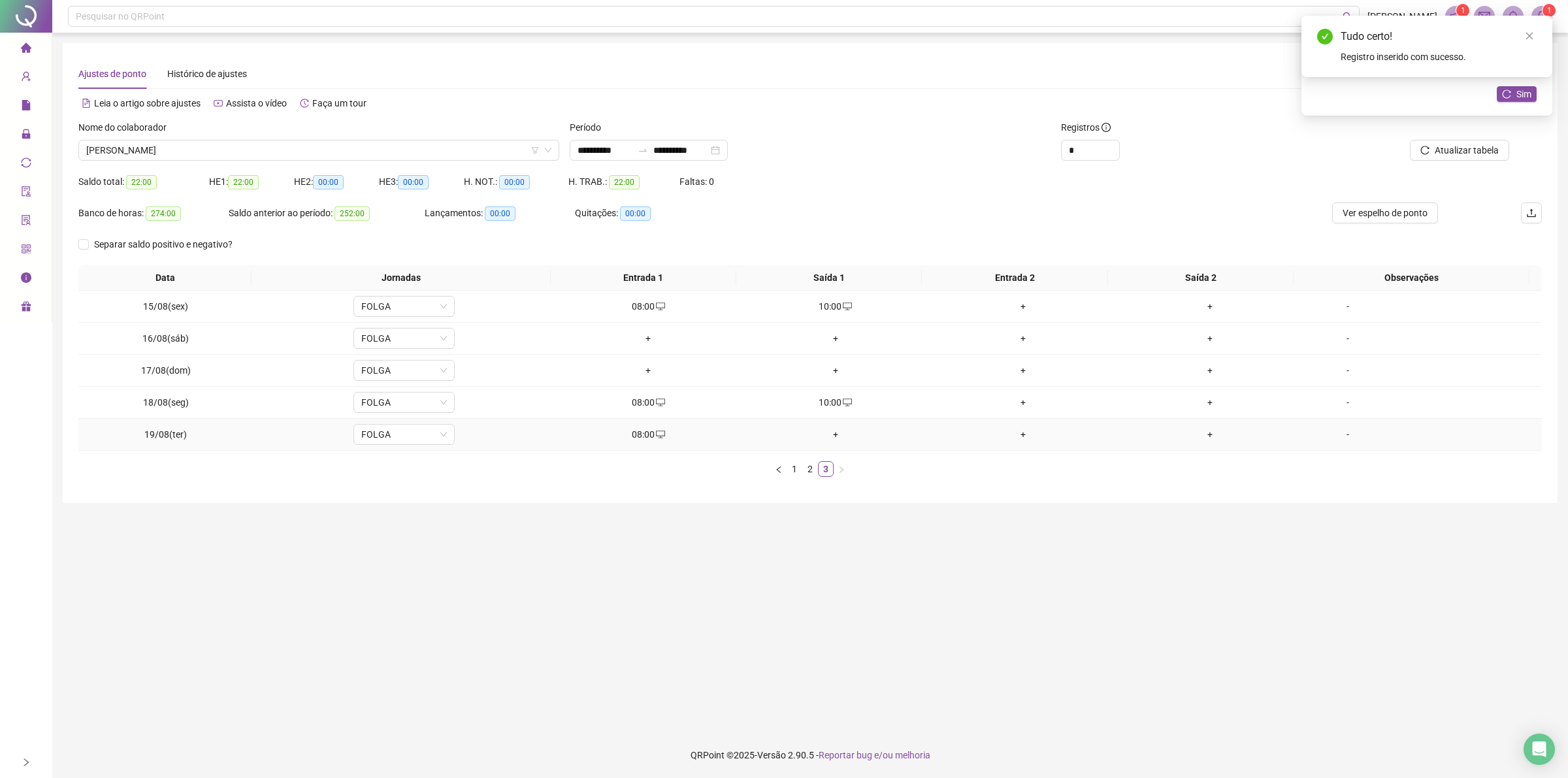
click at [829, 433] on div "+" at bounding box center [836, 434] width 177 height 14
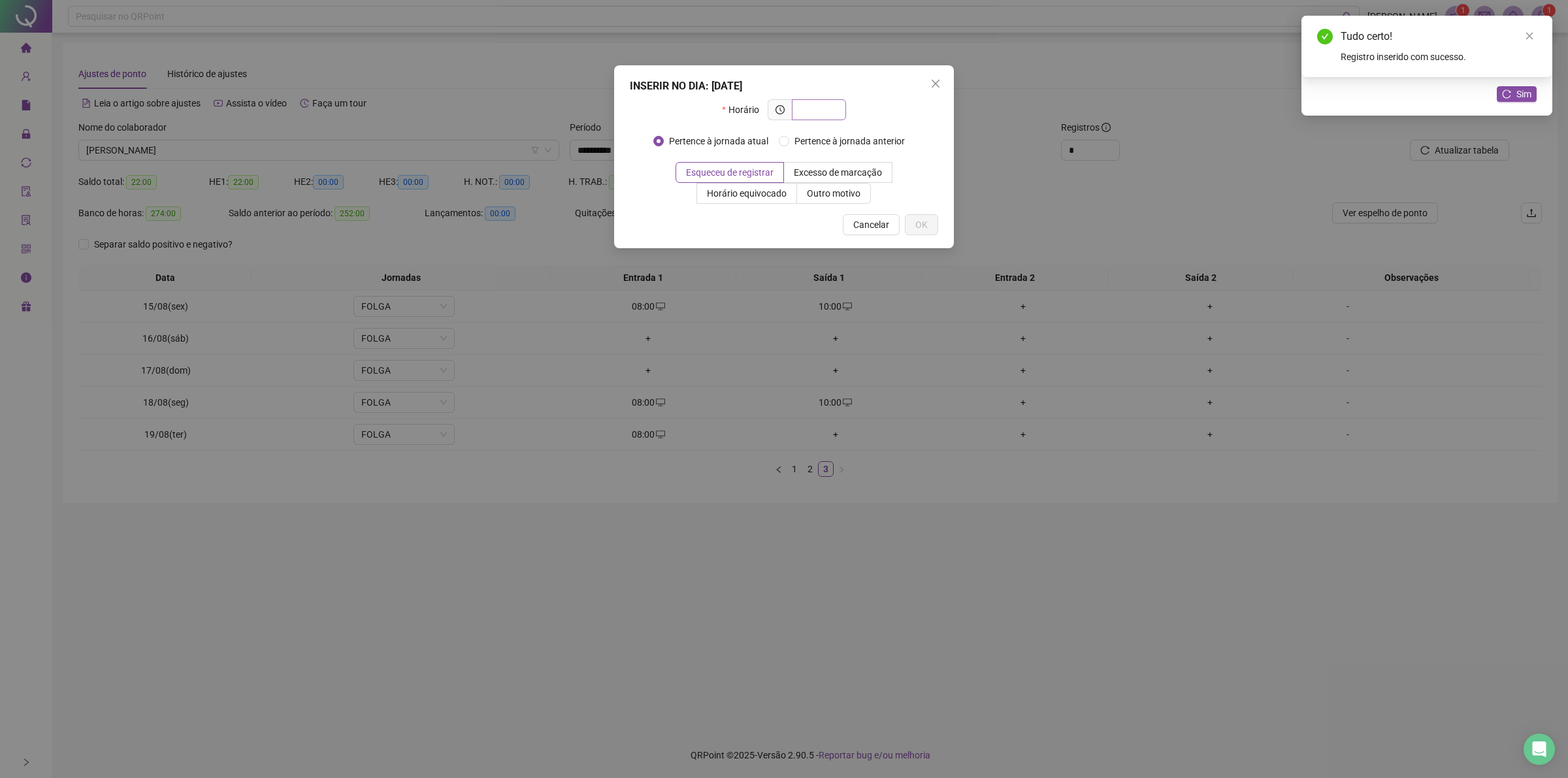
click at [821, 106] on input "text" at bounding box center [818, 110] width 36 height 14
click at [824, 106] on input "text" at bounding box center [818, 110] width 36 height 14
type input "*****"
click at [843, 194] on span "Outro motivo" at bounding box center [834, 193] width 54 height 11
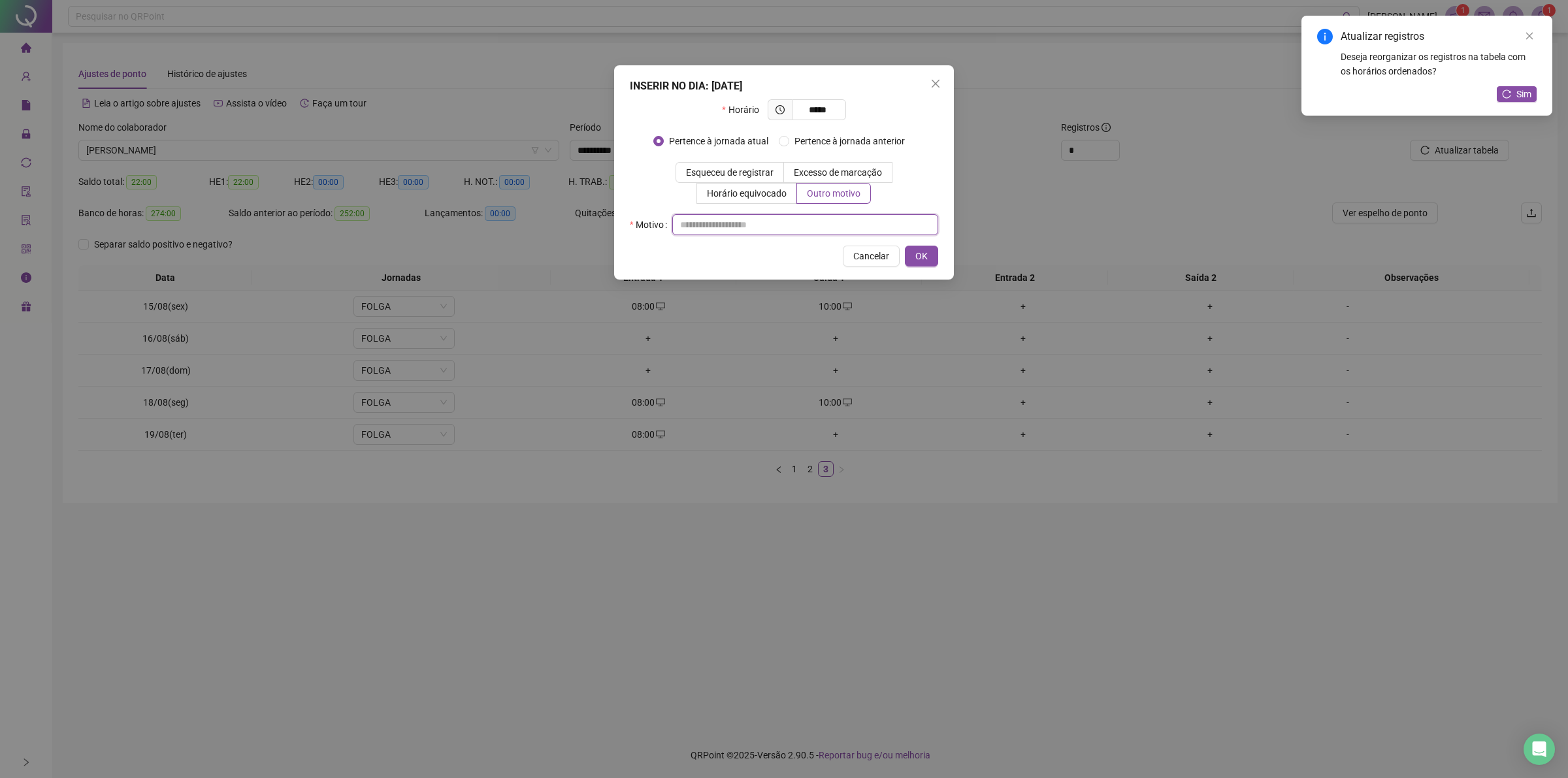
drag, startPoint x: 827, startPoint y: 216, endPoint x: 821, endPoint y: 220, distance: 7.2
click at [825, 218] on input "text" at bounding box center [805, 224] width 266 height 21
click at [820, 223] on input "text" at bounding box center [805, 224] width 266 height 21
type input "**"
click at [928, 261] on button "OK" at bounding box center [921, 255] width 33 height 21
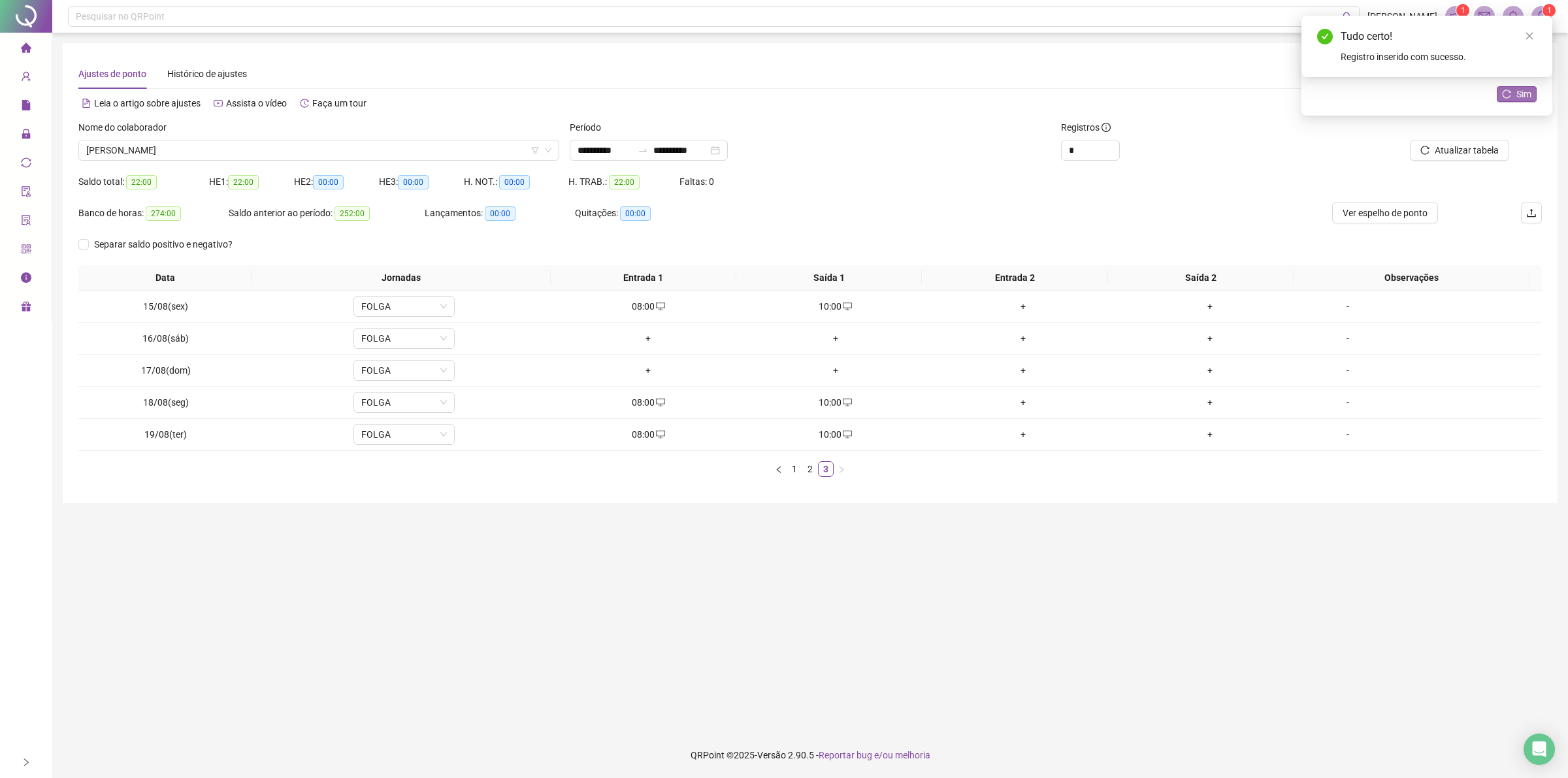
click at [1519, 94] on span "Sim" at bounding box center [1523, 94] width 15 height 14
